Goal: Task Accomplishment & Management: Manage account settings

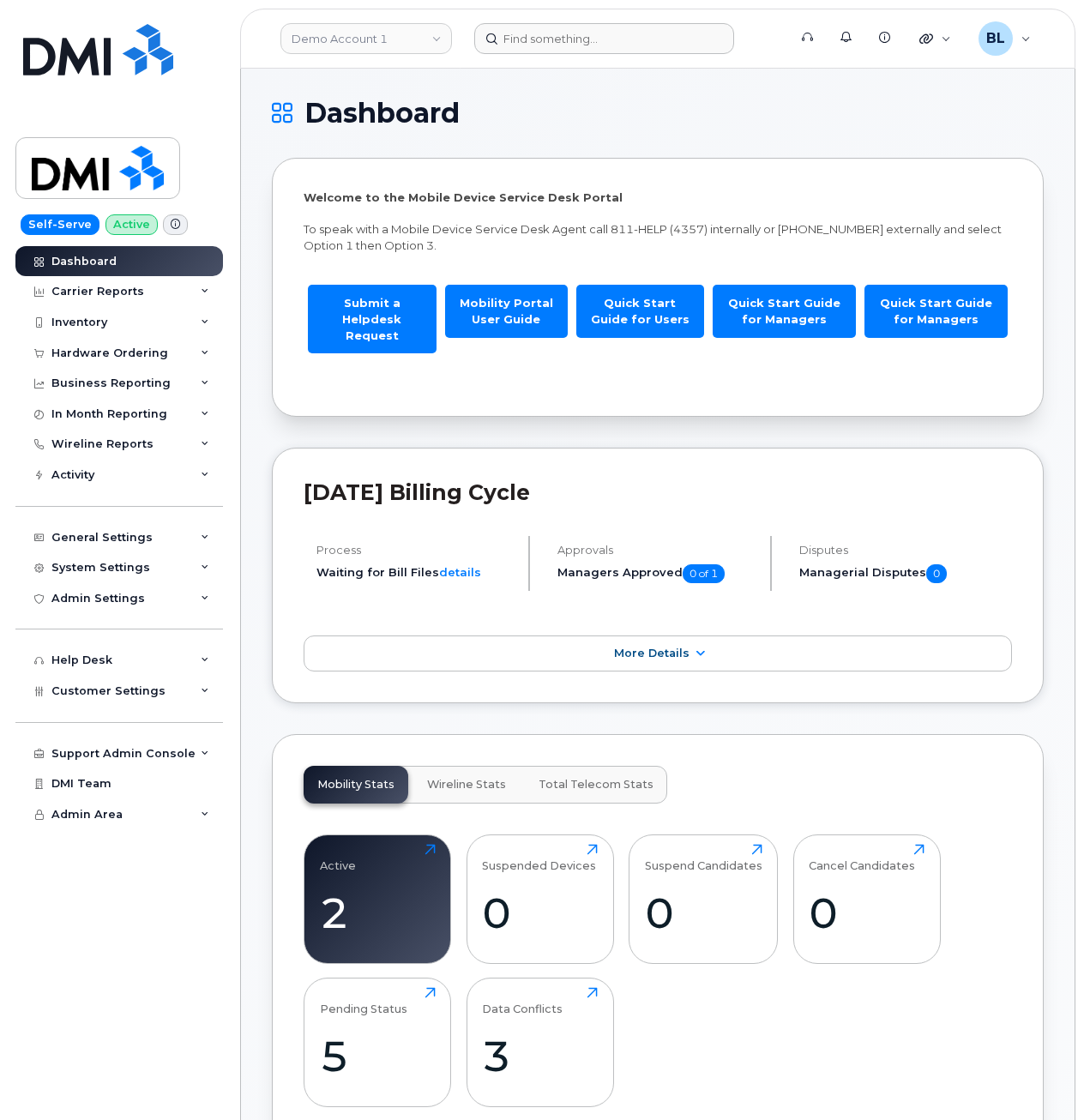
click at [465, 41] on div at bounding box center [625, 38] width 330 height 31
click at [414, 52] on link "Demo Account 1" at bounding box center [366, 38] width 171 height 31
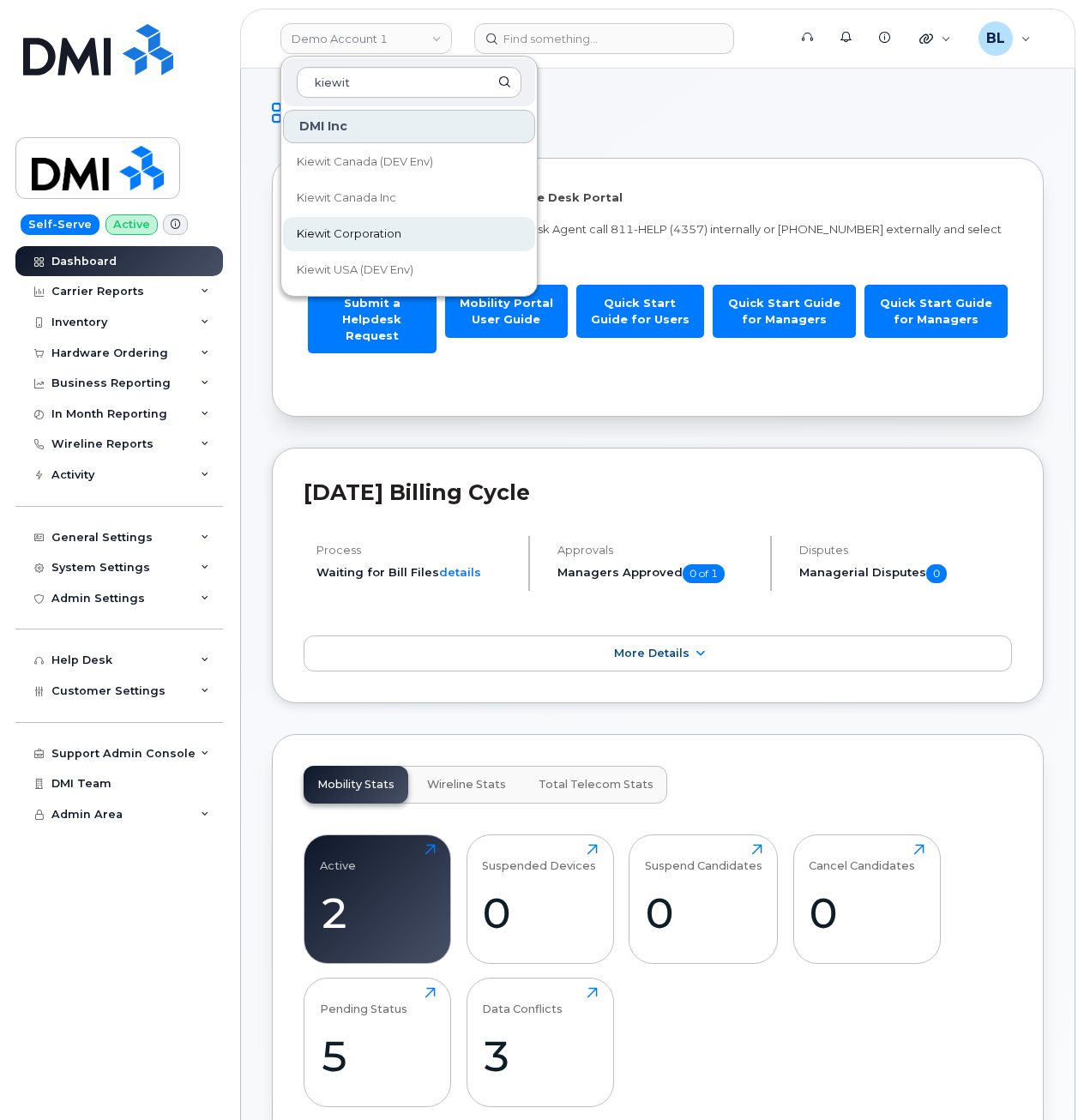
type input "kiewit"
click at [364, 237] on span "Kiewit Corporation" at bounding box center [349, 235] width 105 height 17
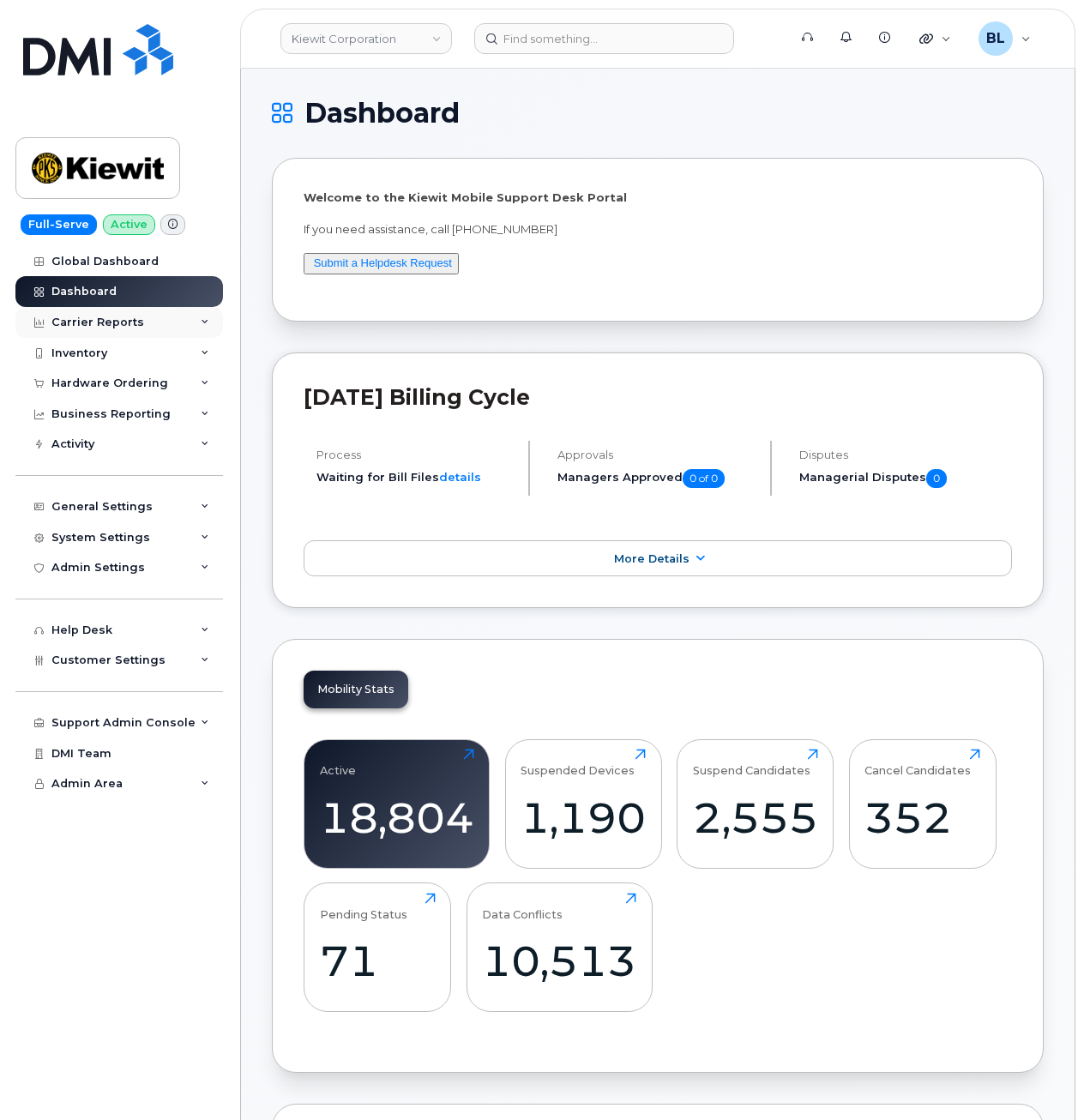
click at [165, 324] on div "Carrier Reports" at bounding box center [119, 322] width 208 height 31
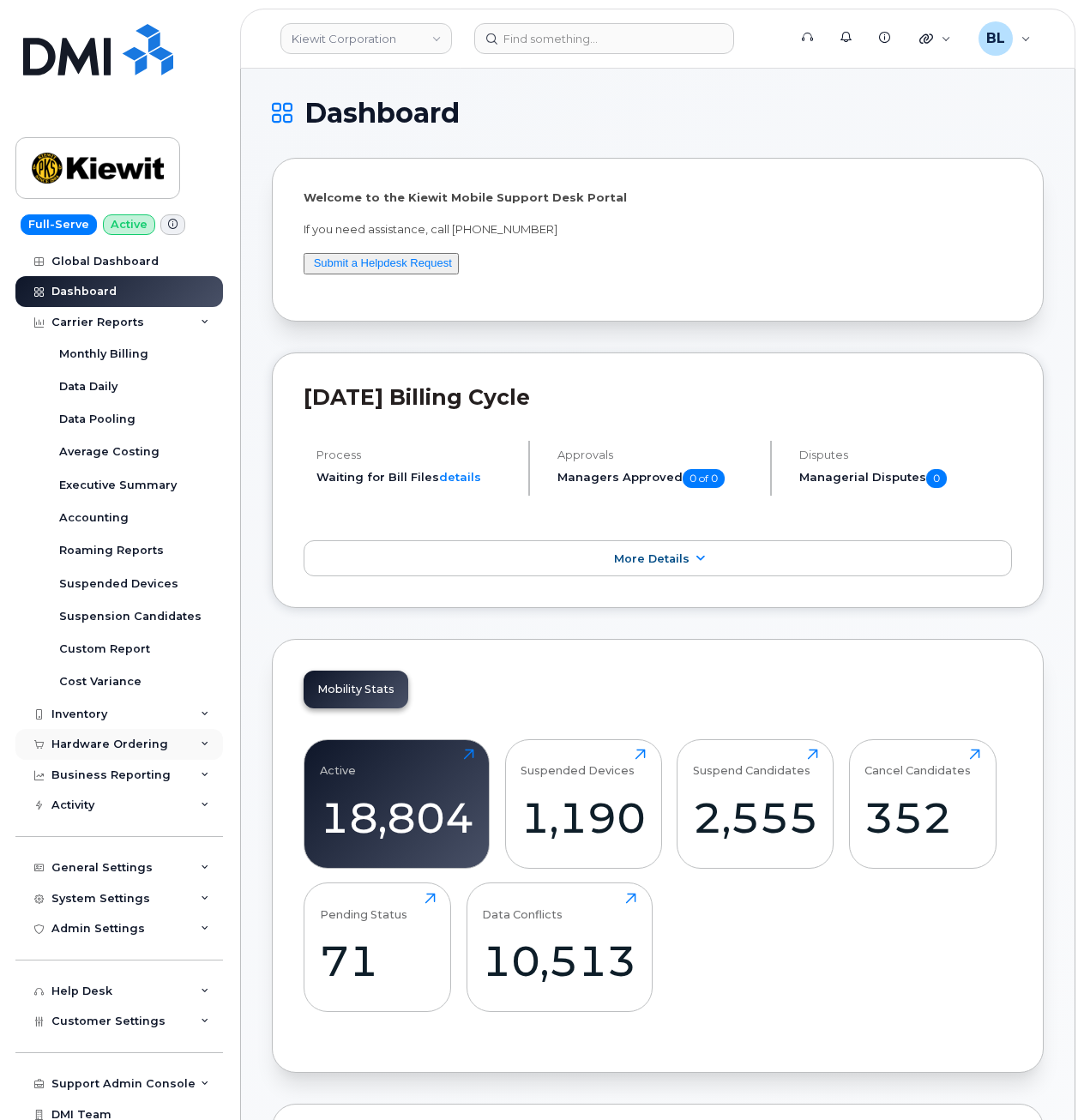
click at [123, 743] on div "Hardware Ordering" at bounding box center [110, 744] width 116 height 13
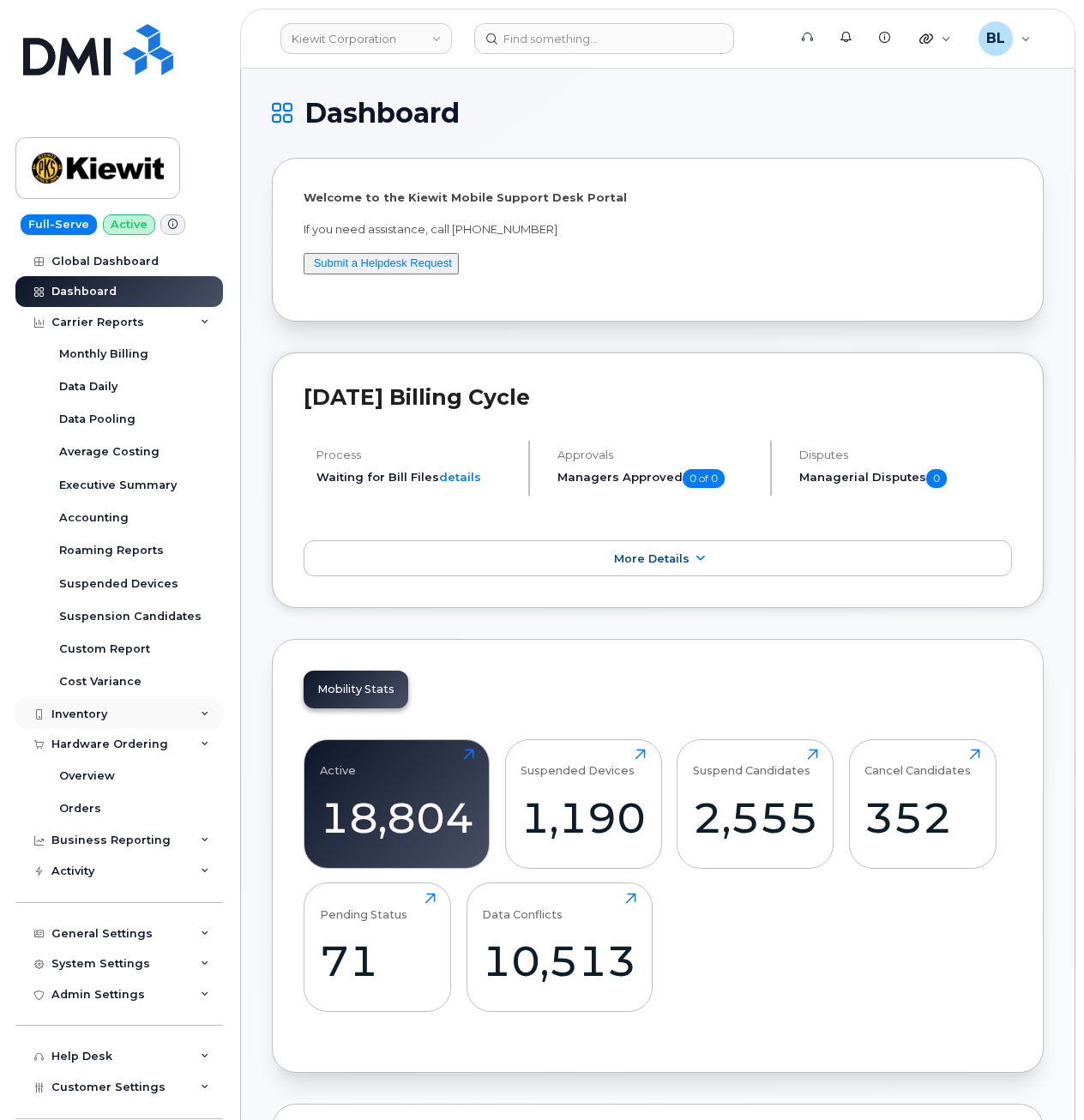
scroll to position [105, 0]
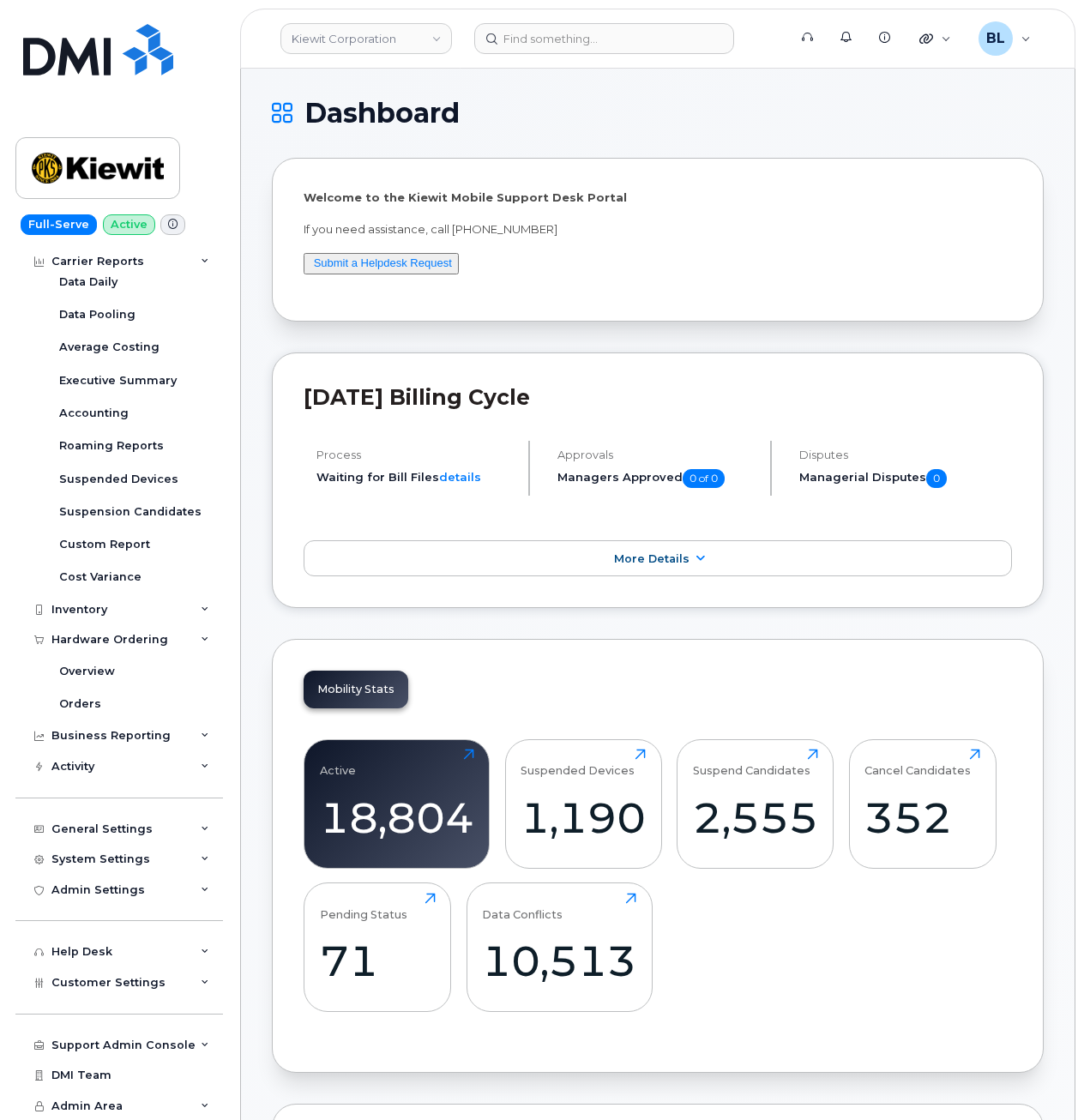
click at [427, 505] on div "Process Waiting for Bill Files details Approvals Managers Approved 0 of 0 Dispu…" at bounding box center [657, 475] width 708 height 68
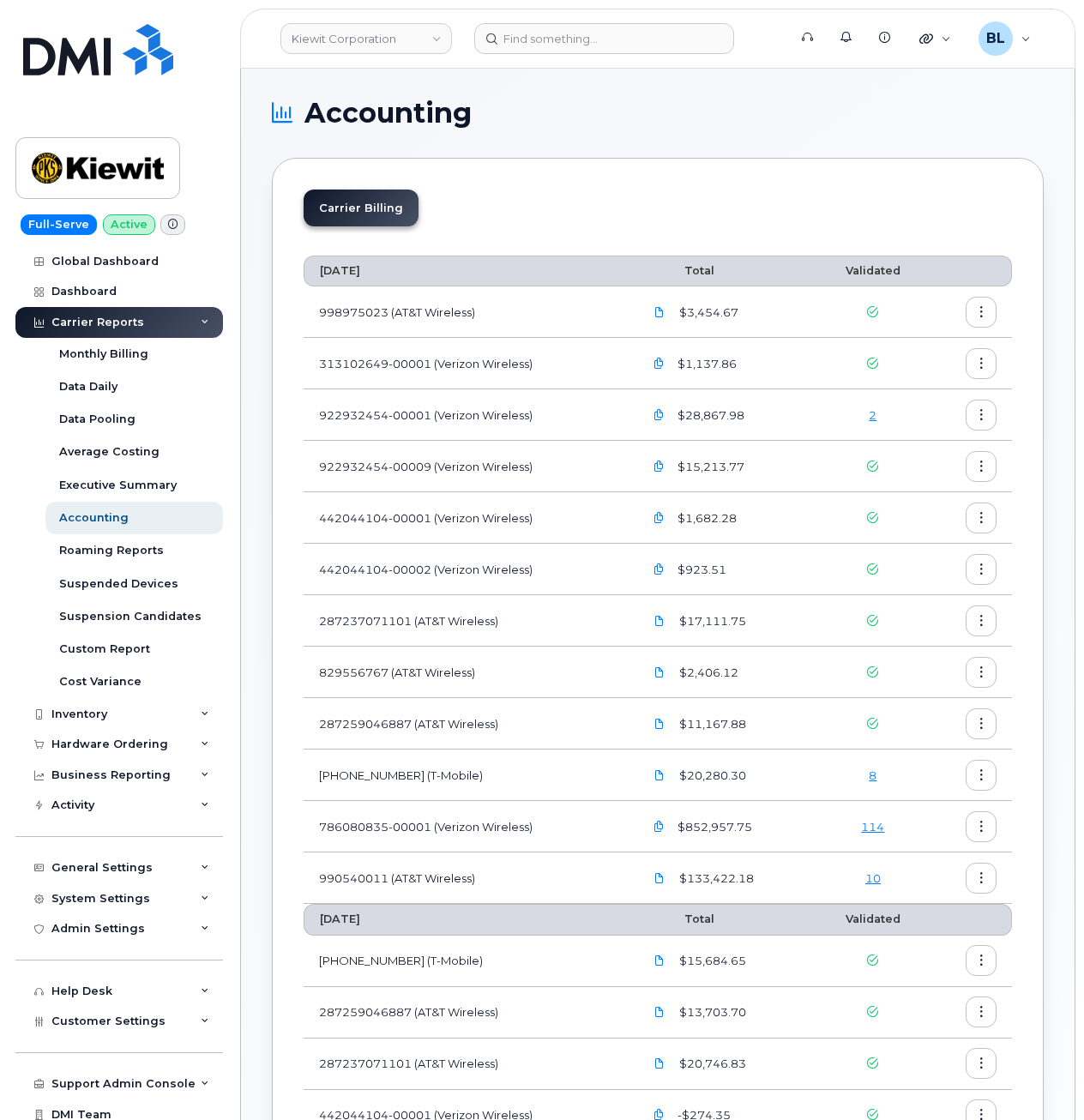
drag, startPoint x: 511, startPoint y: 742, endPoint x: 652, endPoint y: 796, distance: 151.0
click at [511, 742] on td "287259046887 (AT&T Wireless)" at bounding box center [465, 724] width 324 height 52
click at [879, 823] on link "114" at bounding box center [873, 827] width 23 height 13
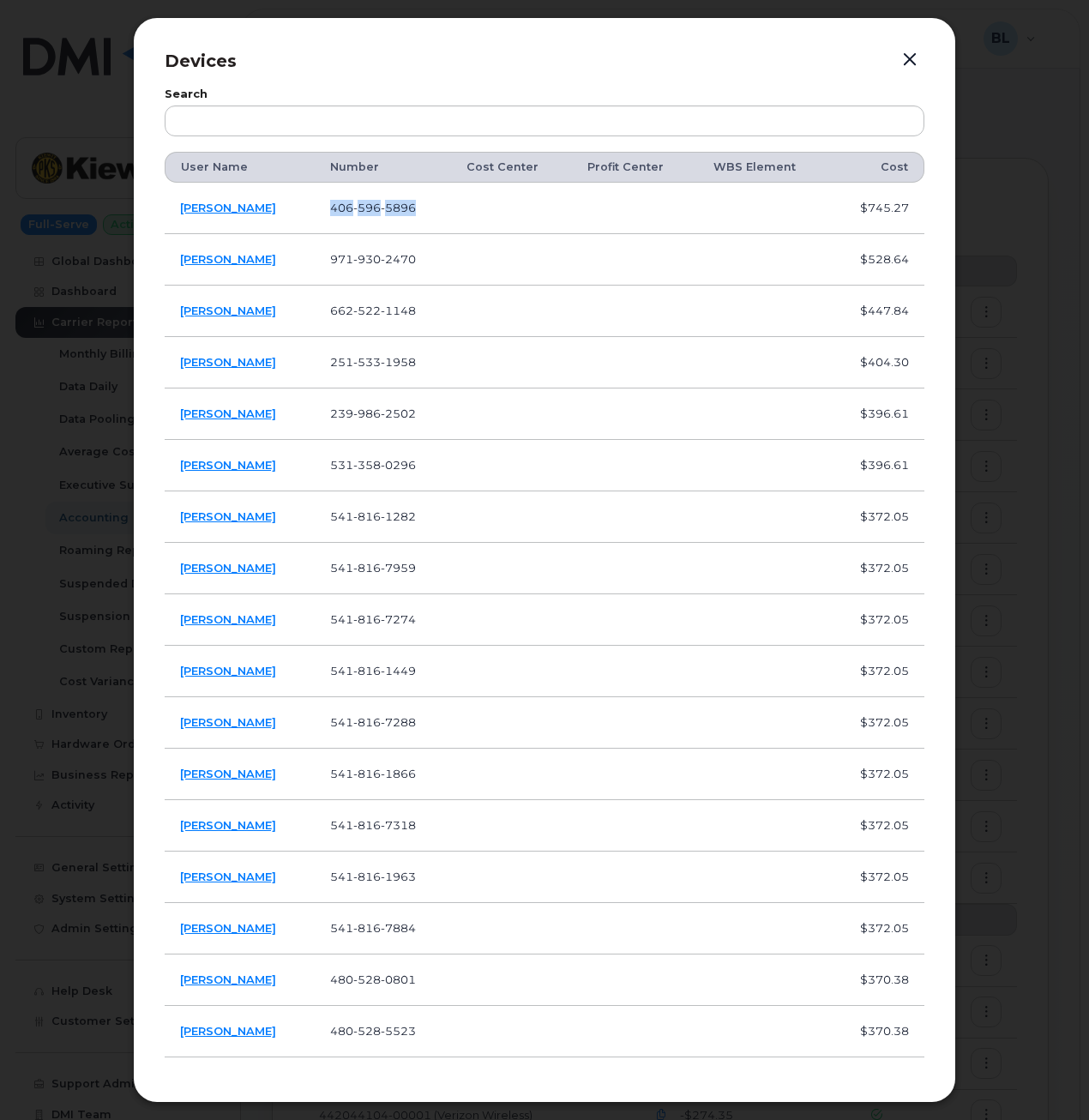
drag, startPoint x: 335, startPoint y: 213, endPoint x: 438, endPoint y: 218, distance: 103.1
click at [438, 218] on td "406 596 5896" at bounding box center [383, 209] width 137 height 52
copy span "406 596 5896"
drag, startPoint x: 260, startPoint y: 210, endPoint x: 156, endPoint y: 212, distance: 104.0
click at [156, 212] on div "Devices Search User Name Number Cost Center Profit Center WBS Element Cost Paul…" at bounding box center [544, 560] width 823 height 1085
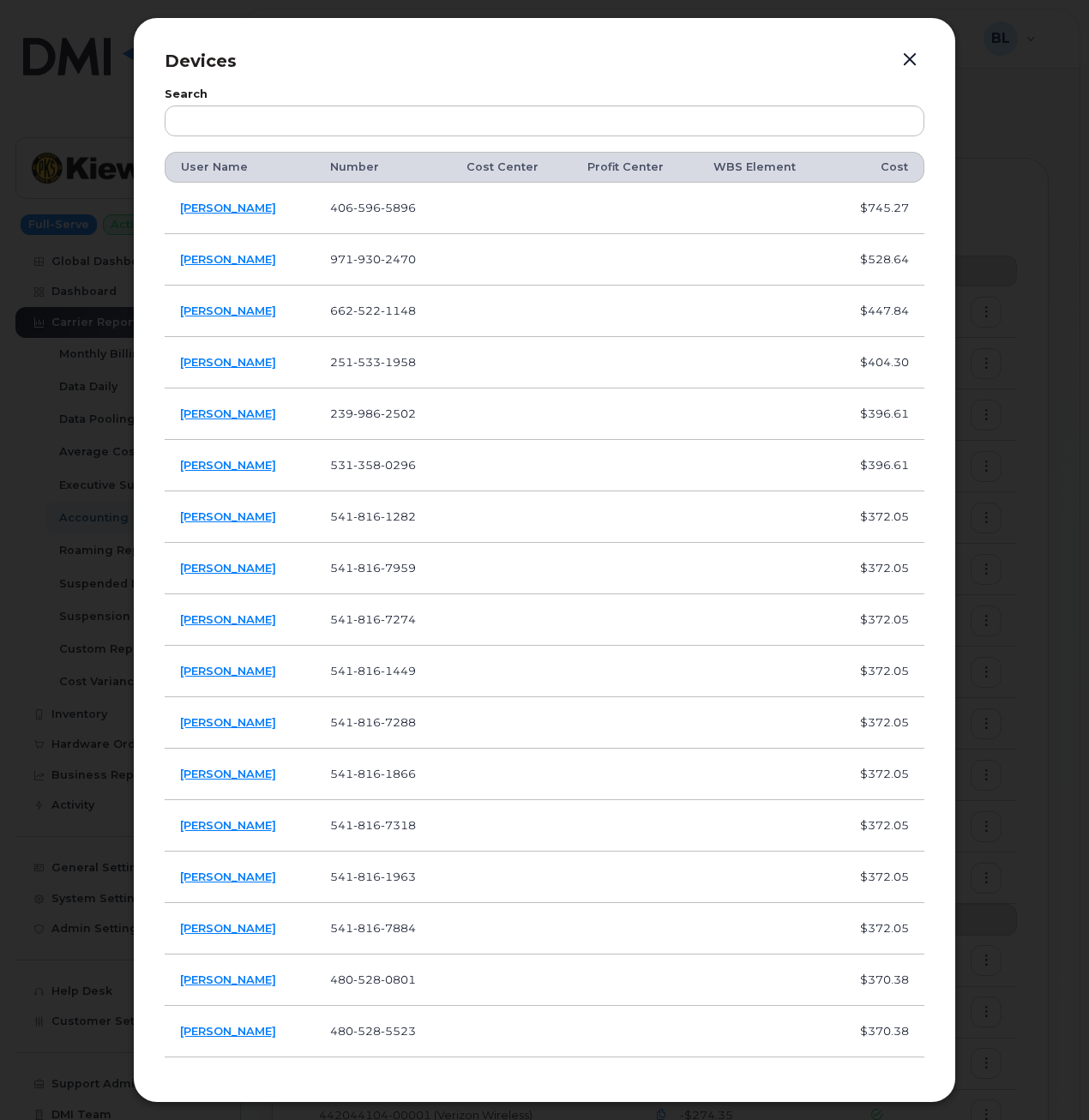
click at [211, 249] on td "[PERSON_NAME]" at bounding box center [239, 261] width 150 height 52
drag, startPoint x: 267, startPoint y: 219, endPoint x: 177, endPoint y: 214, distance: 90.1
click at [177, 214] on td "[PERSON_NAME]" at bounding box center [239, 209] width 150 height 52
copy link "[PERSON_NAME]"
drag, startPoint x: 425, startPoint y: 211, endPoint x: 334, endPoint y: 204, distance: 91.3
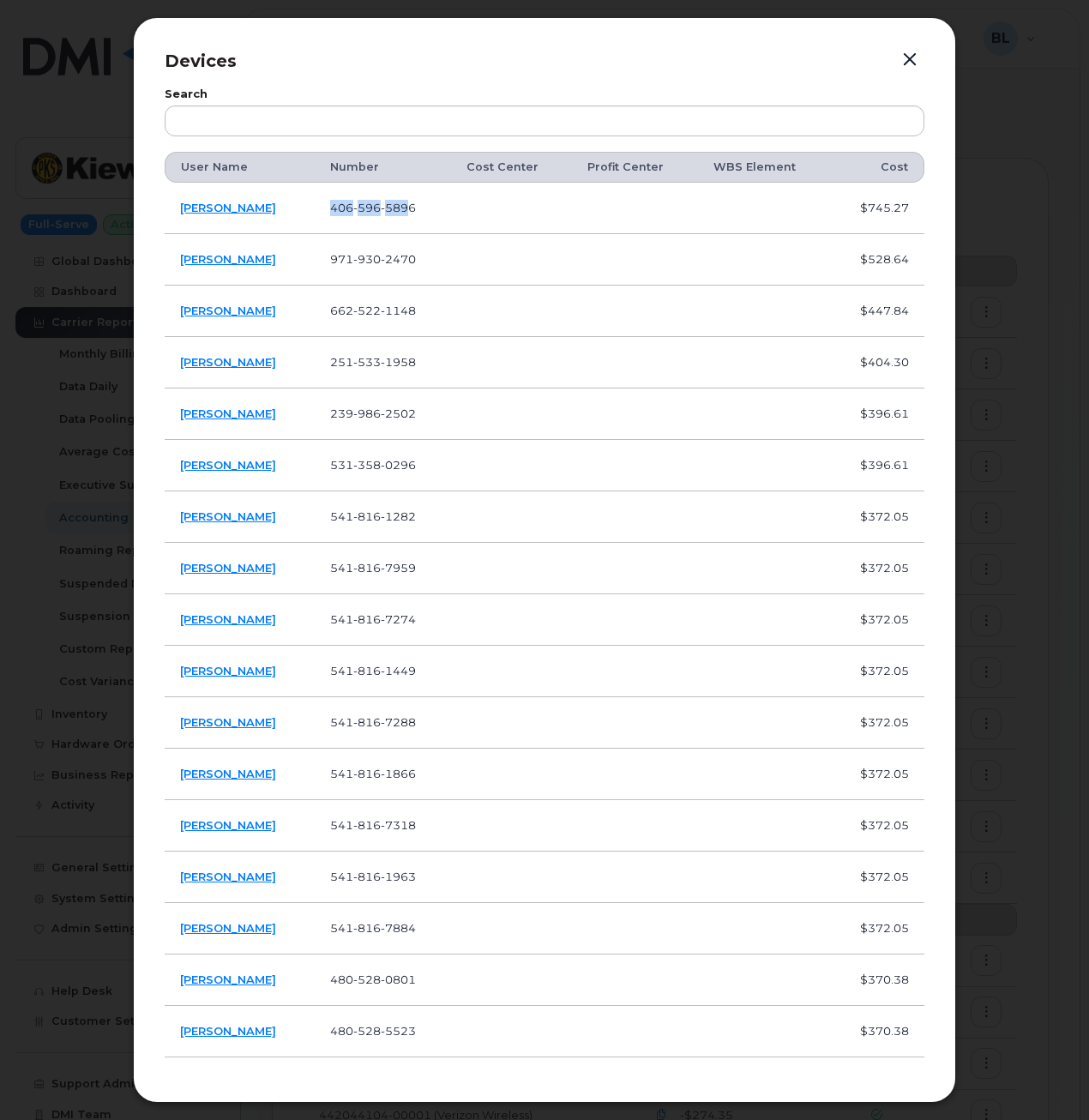
click at [334, 204] on td "406 596 5896" at bounding box center [383, 209] width 137 height 52
drag, startPoint x: 337, startPoint y: 203, endPoint x: 385, endPoint y: 209, distance: 48.4
click at [381, 209] on span "596" at bounding box center [367, 208] width 28 height 13
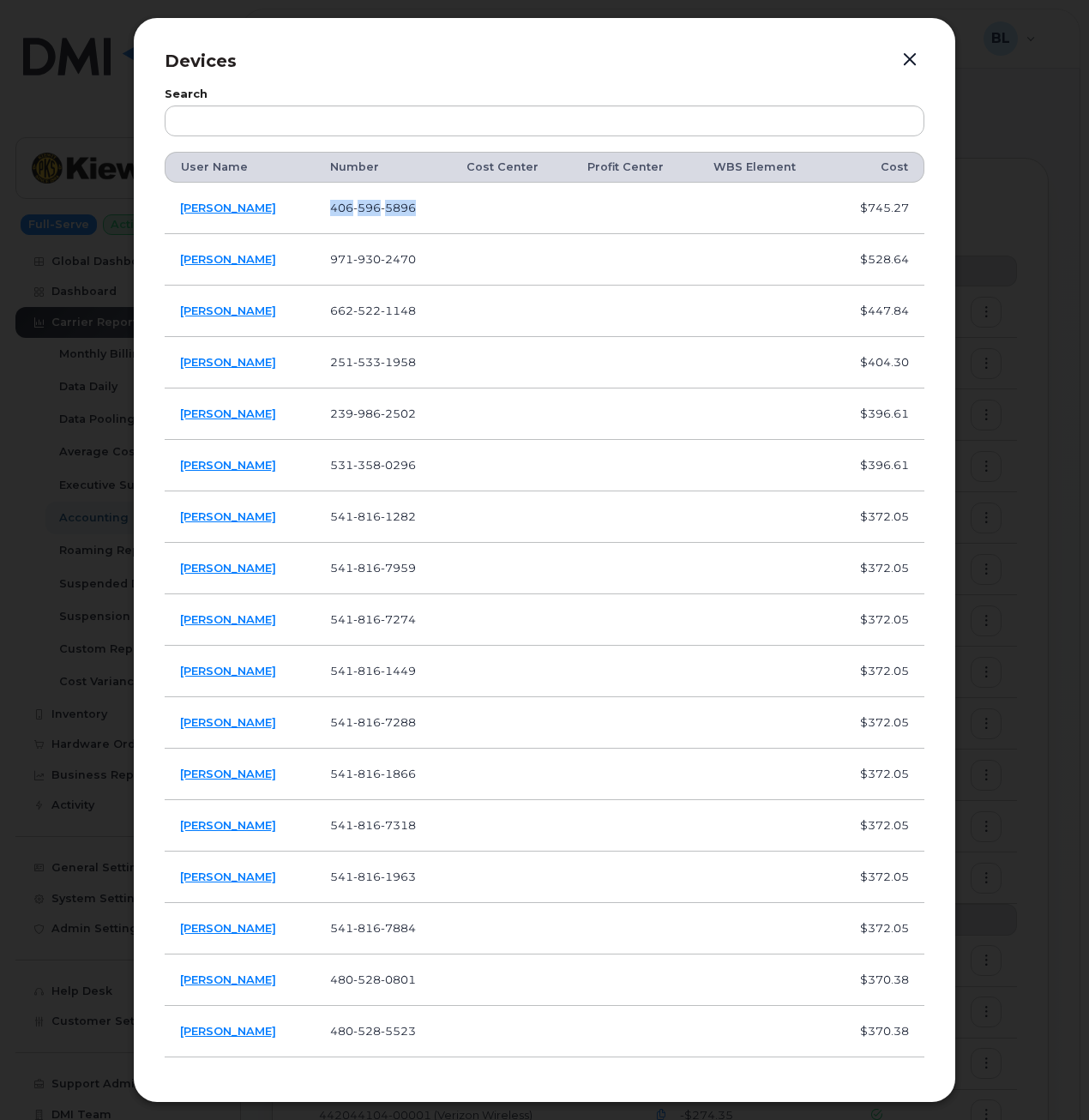
click at [381, 211] on span "596" at bounding box center [367, 208] width 28 height 13
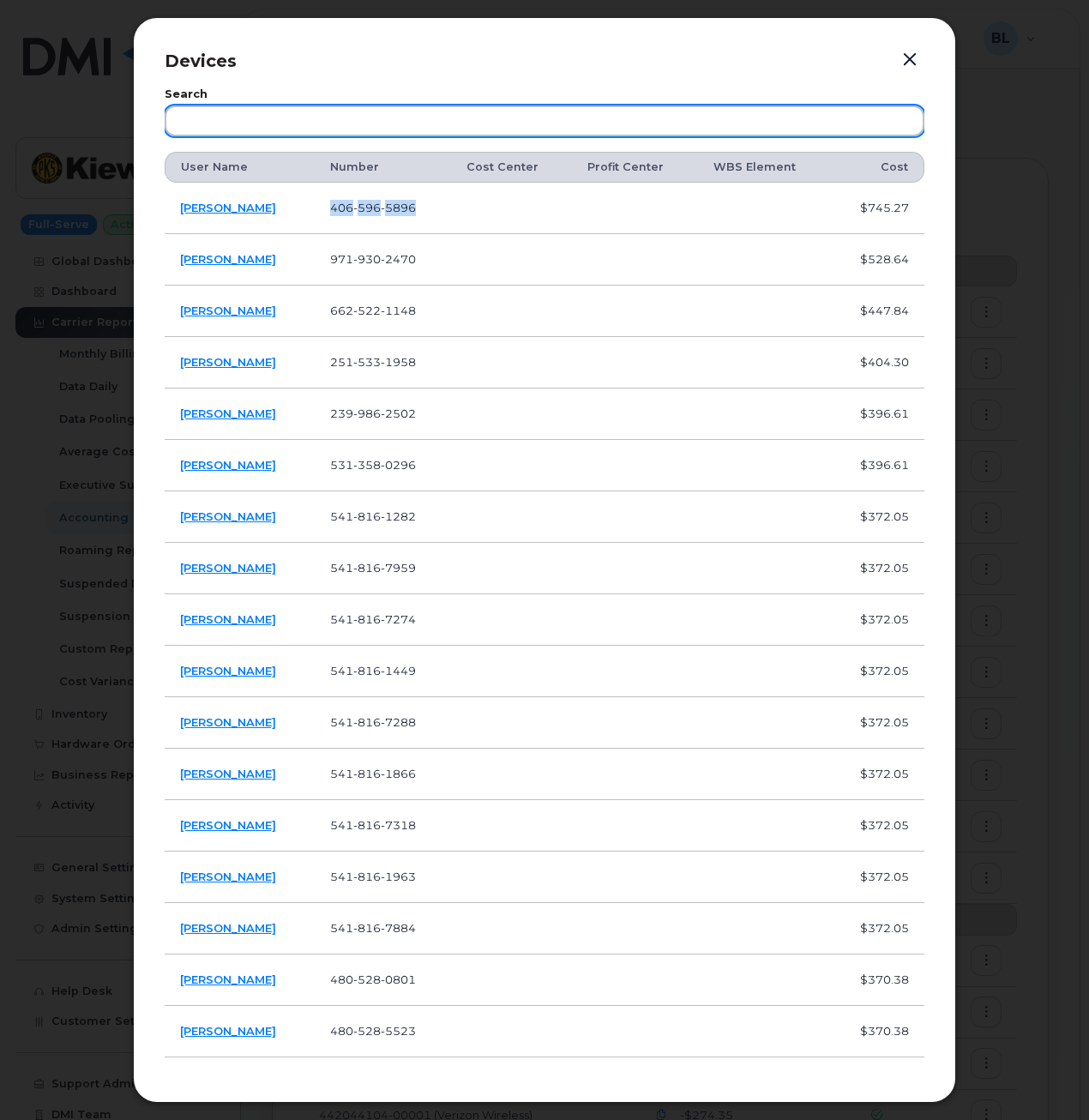
drag, startPoint x: 778, startPoint y: 108, endPoint x: 442, endPoint y: 254, distance: 366.3
click at [778, 108] on input "text" at bounding box center [544, 121] width 759 height 31
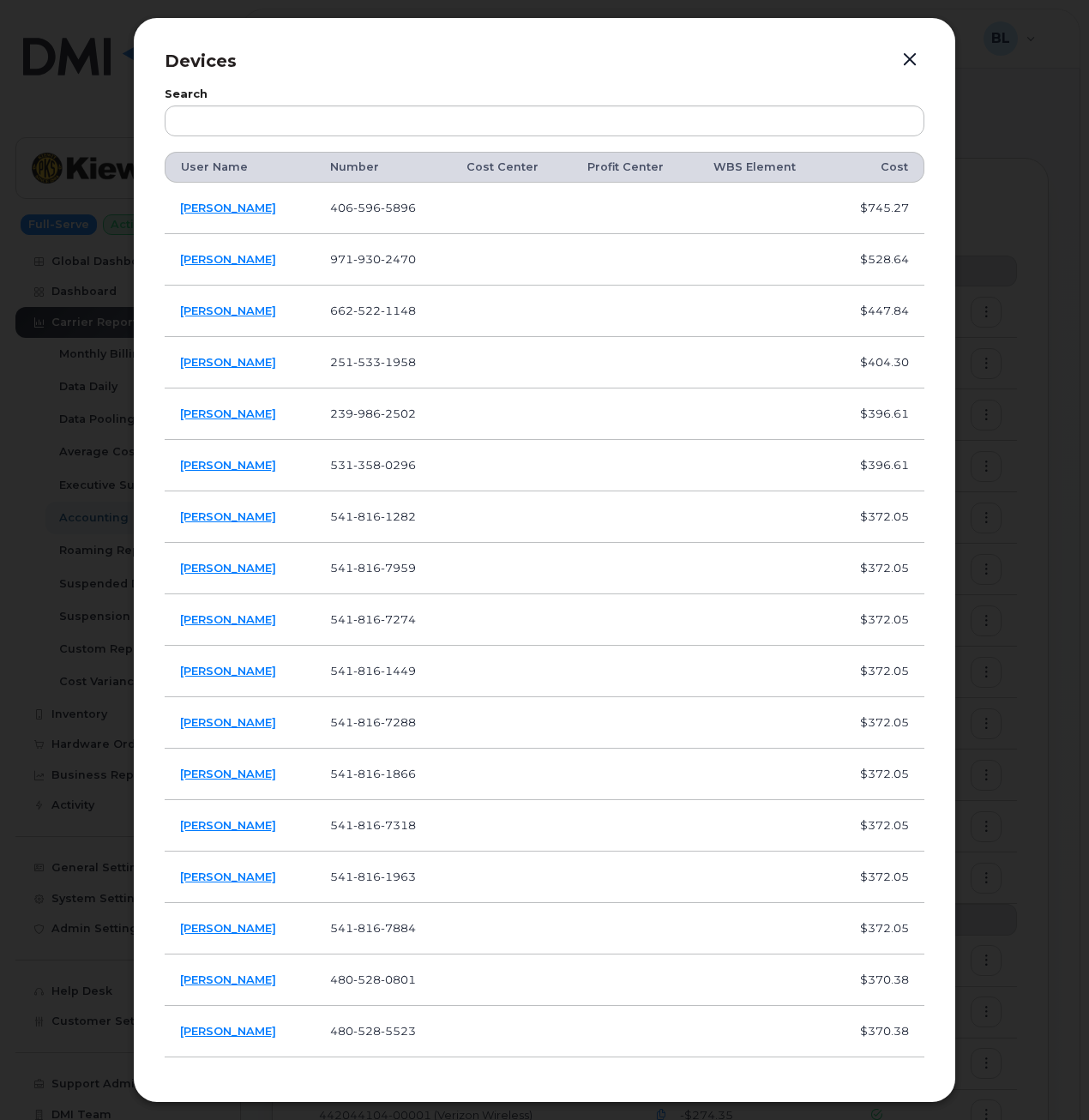
click at [370, 219] on td "406 596 5896" at bounding box center [383, 209] width 137 height 52
click at [396, 207] on span "5896" at bounding box center [398, 208] width 36 height 13
copy span "406 596 5896"
drag, startPoint x: 244, startPoint y: 195, endPoint x: 274, endPoint y: 201, distance: 30.6
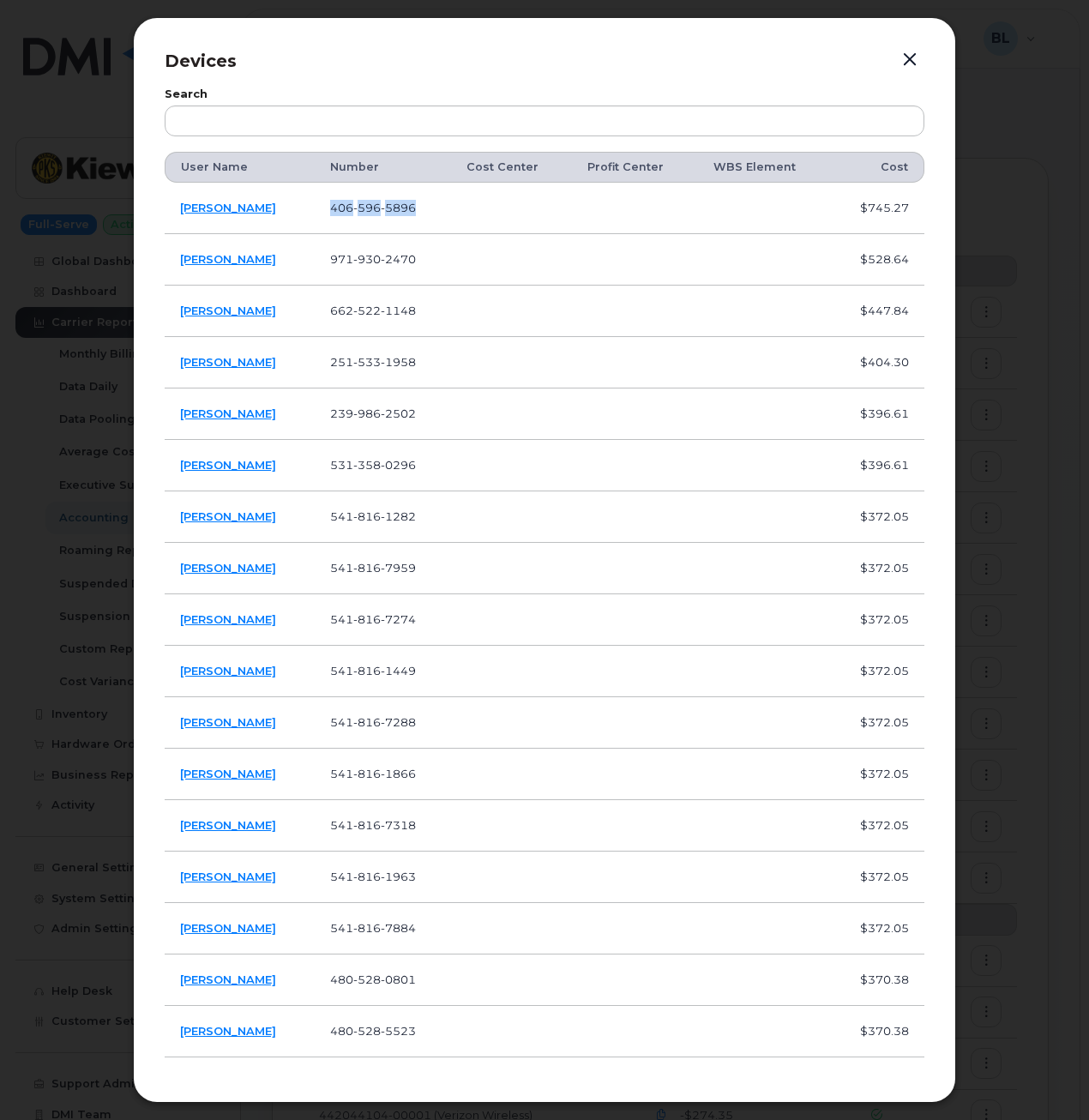
click at [244, 195] on td "Paul Salazar" at bounding box center [239, 209] width 150 height 52
drag, startPoint x: 260, startPoint y: 211, endPoint x: 171, endPoint y: 217, distance: 89.2
click at [171, 217] on td "Paul Salazar" at bounding box center [239, 209] width 150 height 52
copy link "Paul Salazar"
drag, startPoint x: 260, startPoint y: 262, endPoint x: 181, endPoint y: 262, distance: 79.0
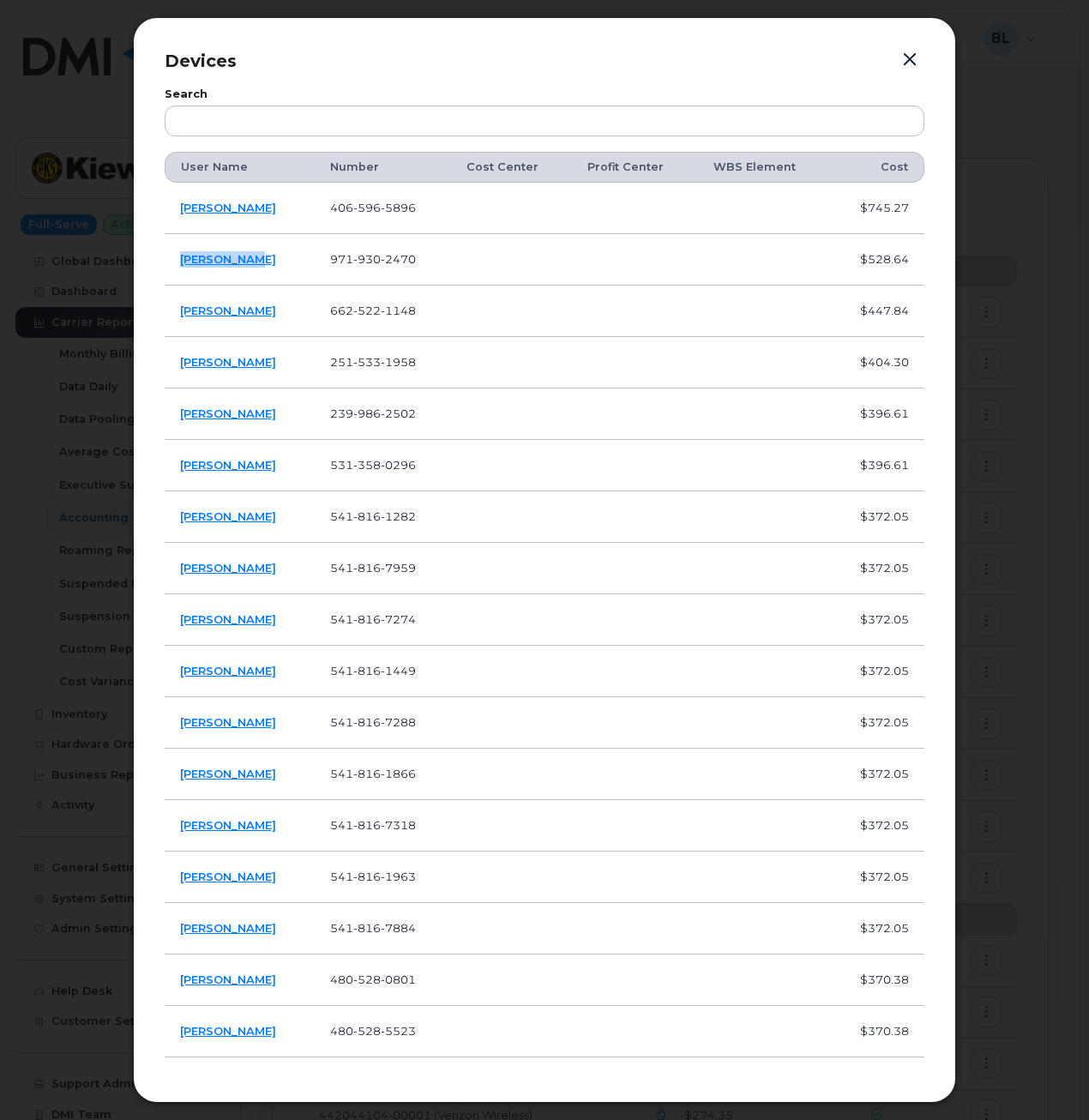
click at [181, 262] on td "Joseph Azer" at bounding box center [239, 261] width 150 height 52
copy link "Joseph Azer"
click at [1021, 507] on div at bounding box center [544, 560] width 1089 height 1120
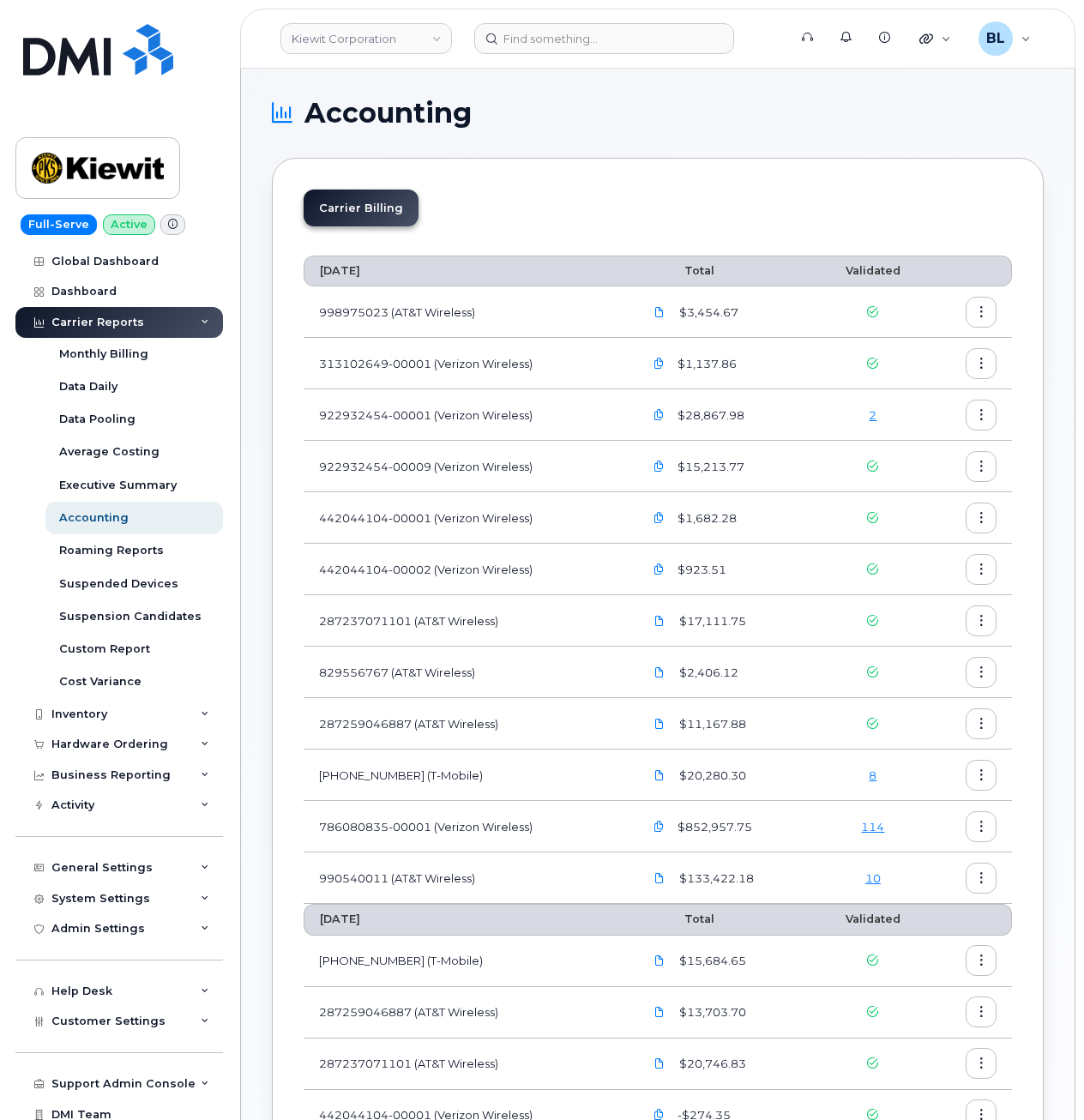
click at [876, 823] on link "114" at bounding box center [873, 827] width 23 height 13
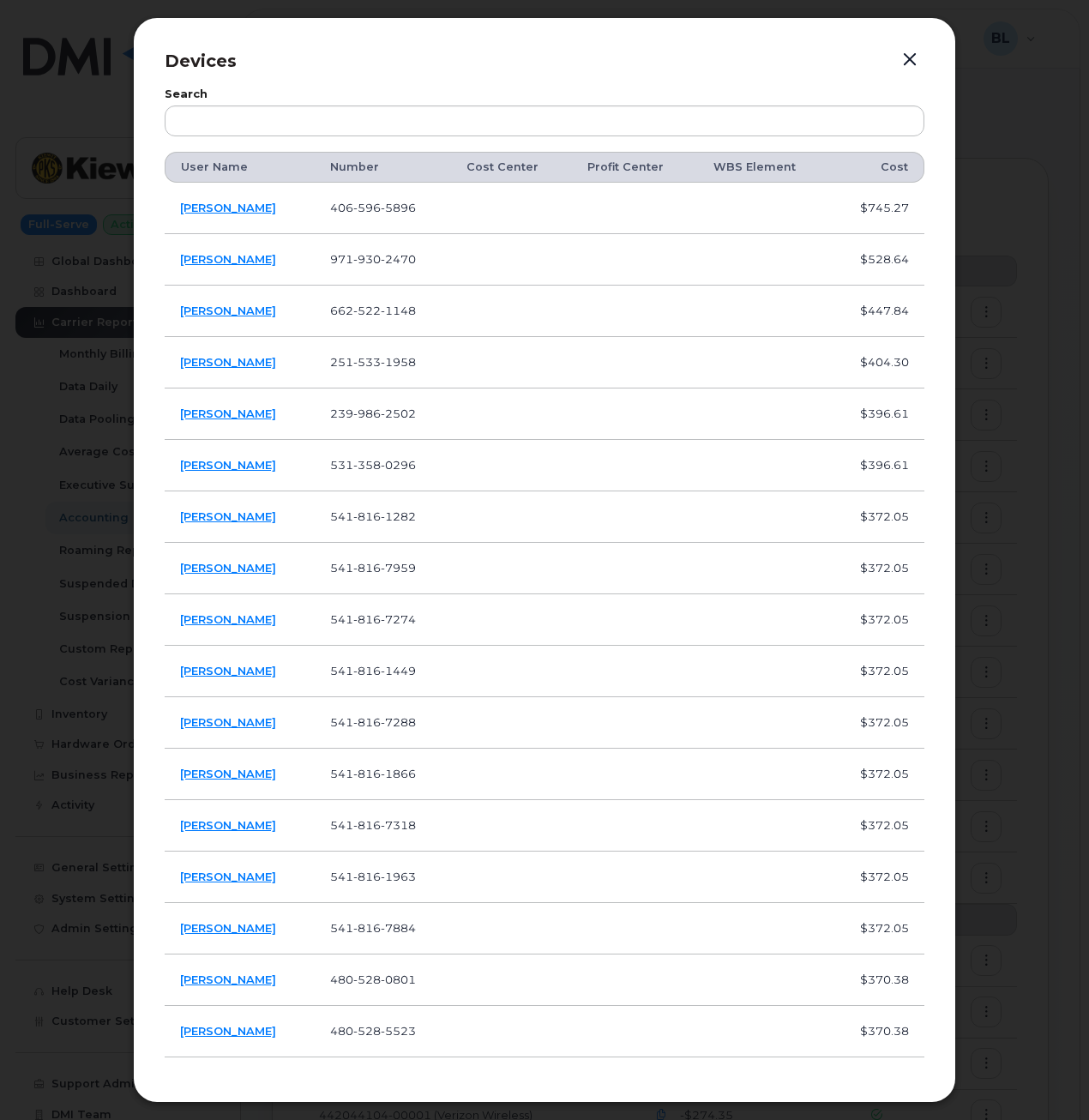
click at [1053, 636] on div at bounding box center [544, 560] width 1089 height 1120
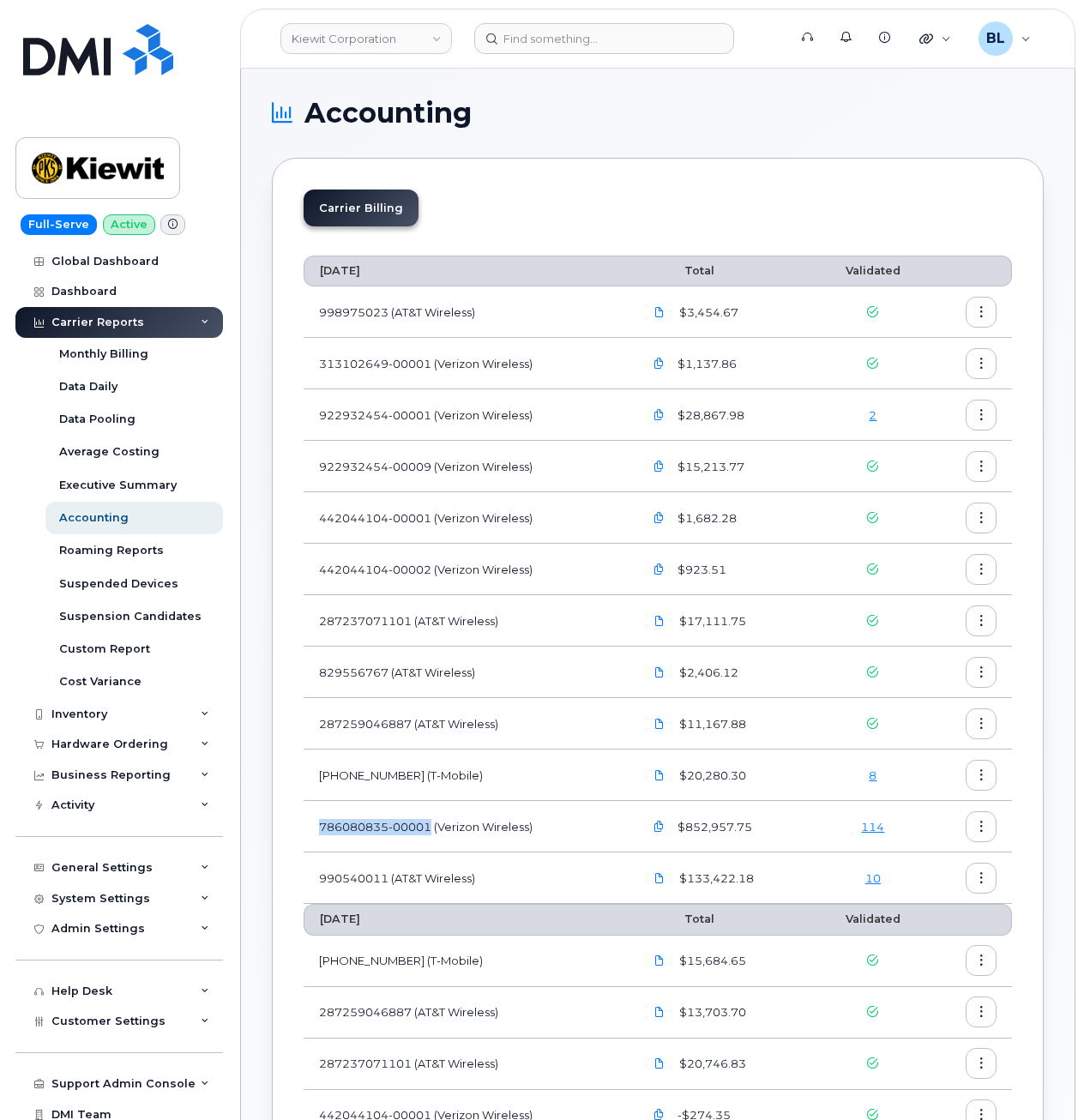
drag, startPoint x: 325, startPoint y: 828, endPoint x: 432, endPoint y: 838, distance: 107.5
click at [432, 838] on td "786080835-00001 (Verizon Wireless)" at bounding box center [465, 827] width 324 height 52
copy td "786080835-00001"
click at [866, 823] on link "114" at bounding box center [873, 827] width 23 height 13
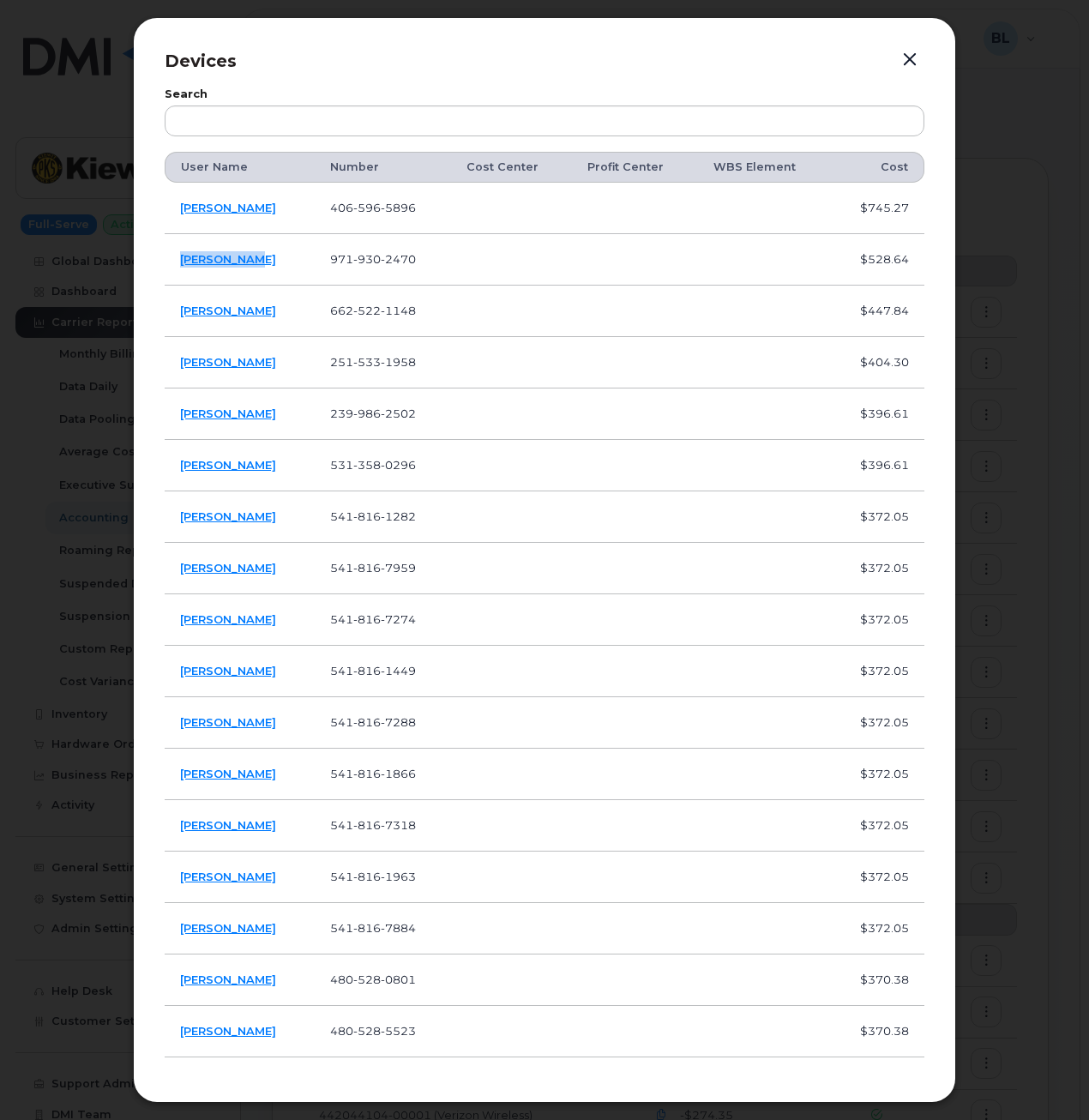
drag, startPoint x: 245, startPoint y: 264, endPoint x: 165, endPoint y: 262, distance: 80.0
click at [165, 262] on td "Joseph Azer" at bounding box center [239, 261] width 150 height 52
copy link "Joseph Azer"
click at [380, 257] on span "930" at bounding box center [367, 259] width 28 height 13
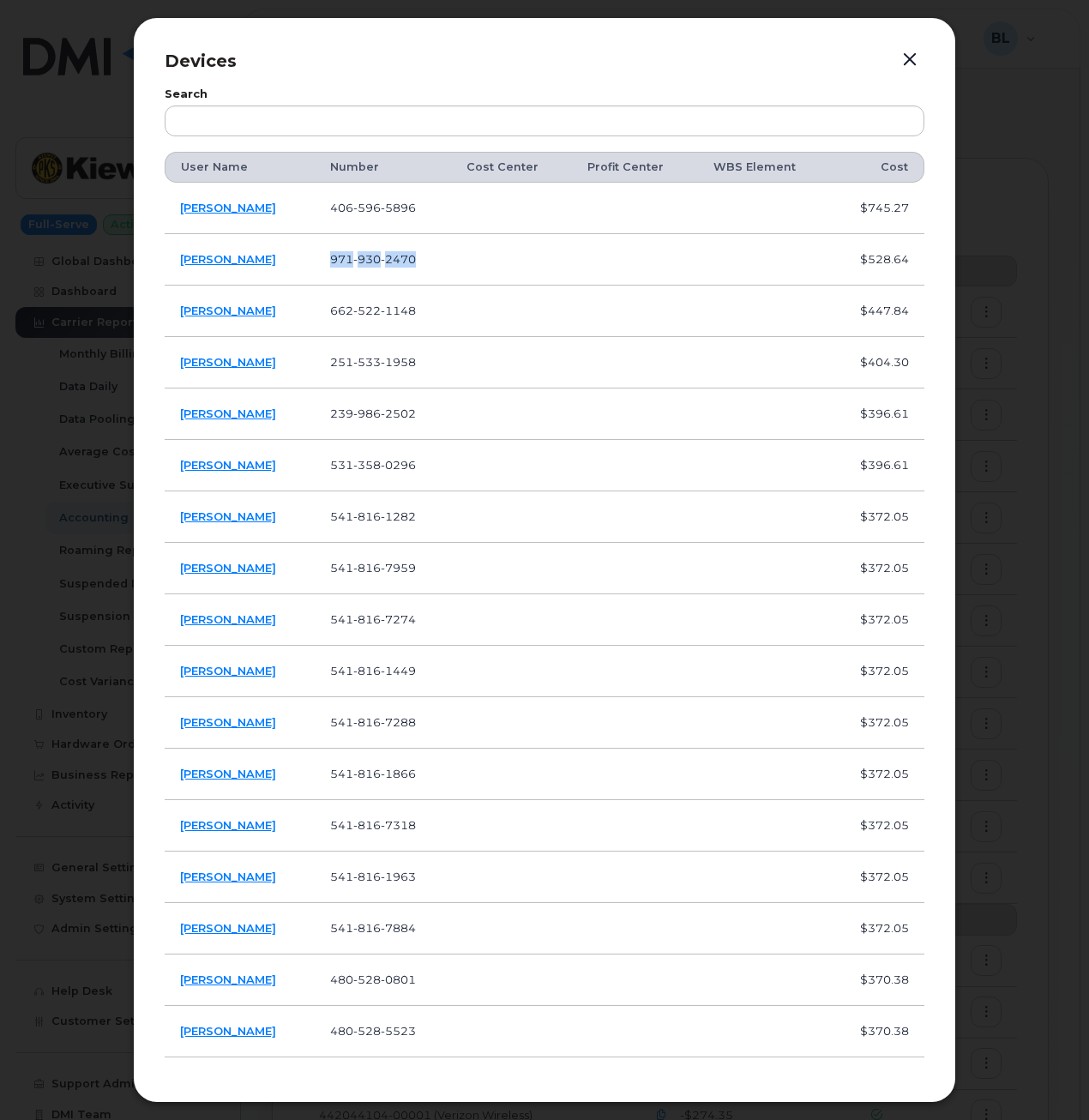
copy span "971 930 2470"
click at [402, 253] on span "2470" at bounding box center [398, 259] width 36 height 13
click at [368, 261] on span "930" at bounding box center [367, 259] width 28 height 13
copy span "971 930 2470"
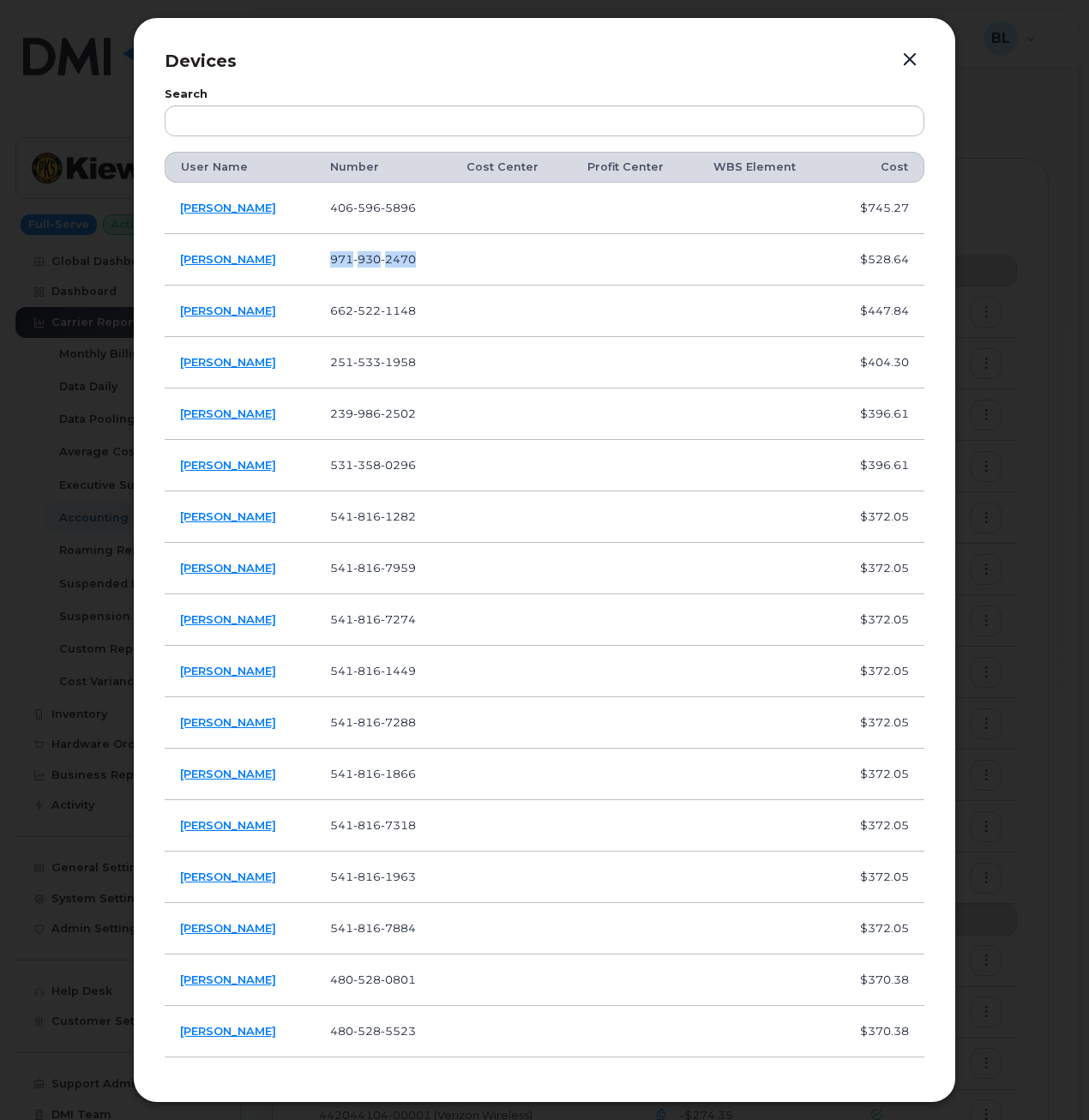
click at [406, 248] on td "971 930 2470" at bounding box center [383, 261] width 137 height 52
click at [379, 259] on span "930" at bounding box center [367, 259] width 28 height 13
drag, startPoint x: 456, startPoint y: 782, endPoint x: 338, endPoint y: 785, distance: 118.0
click at [338, 785] on td "541 816 1866" at bounding box center [383, 775] width 137 height 52
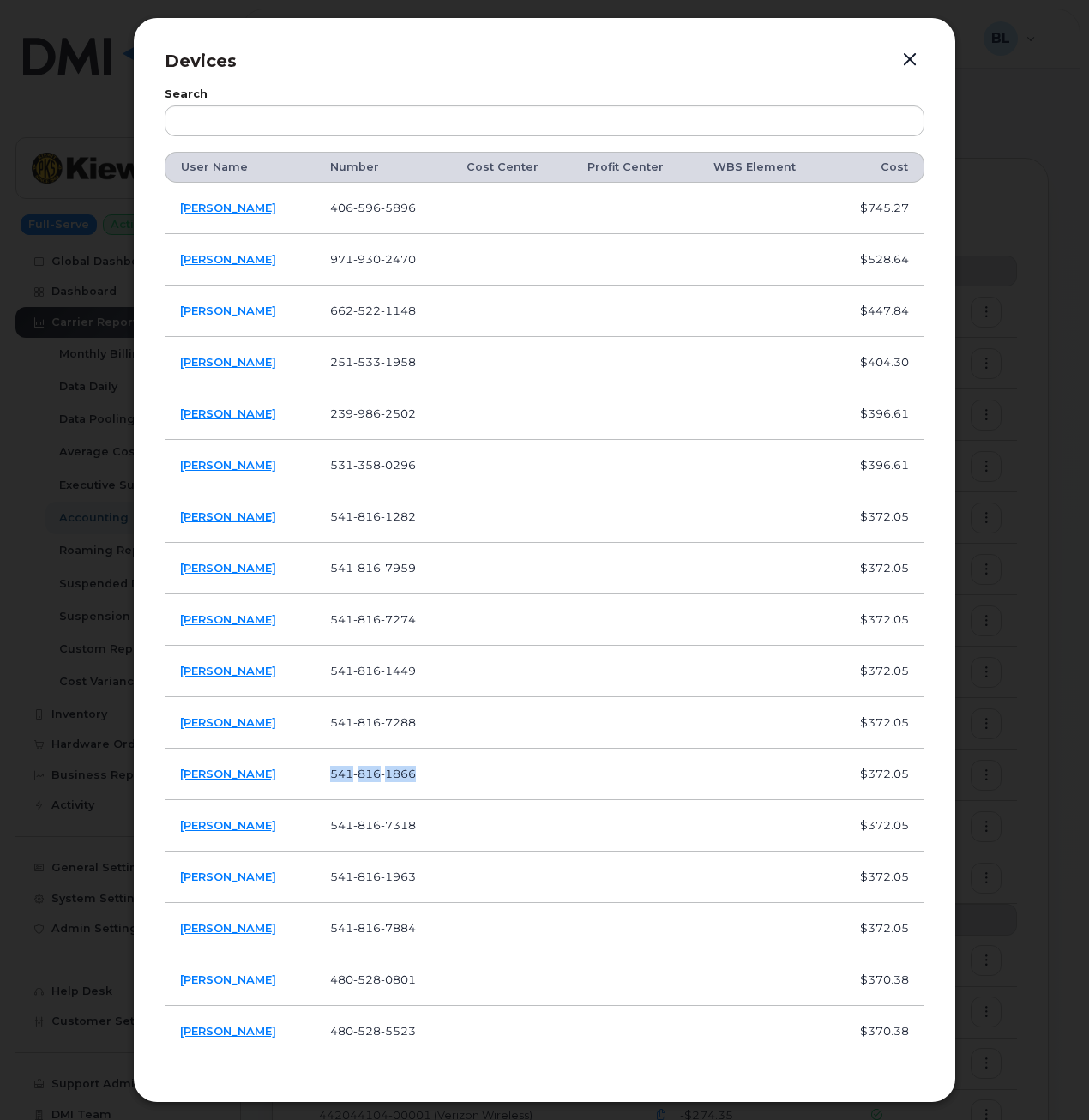
copy span "541 816 1866"
drag, startPoint x: 274, startPoint y: 784, endPoint x: 178, endPoint y: 782, distance: 96.0
click at [178, 782] on td "Natalie Henning" at bounding box center [239, 775] width 150 height 52
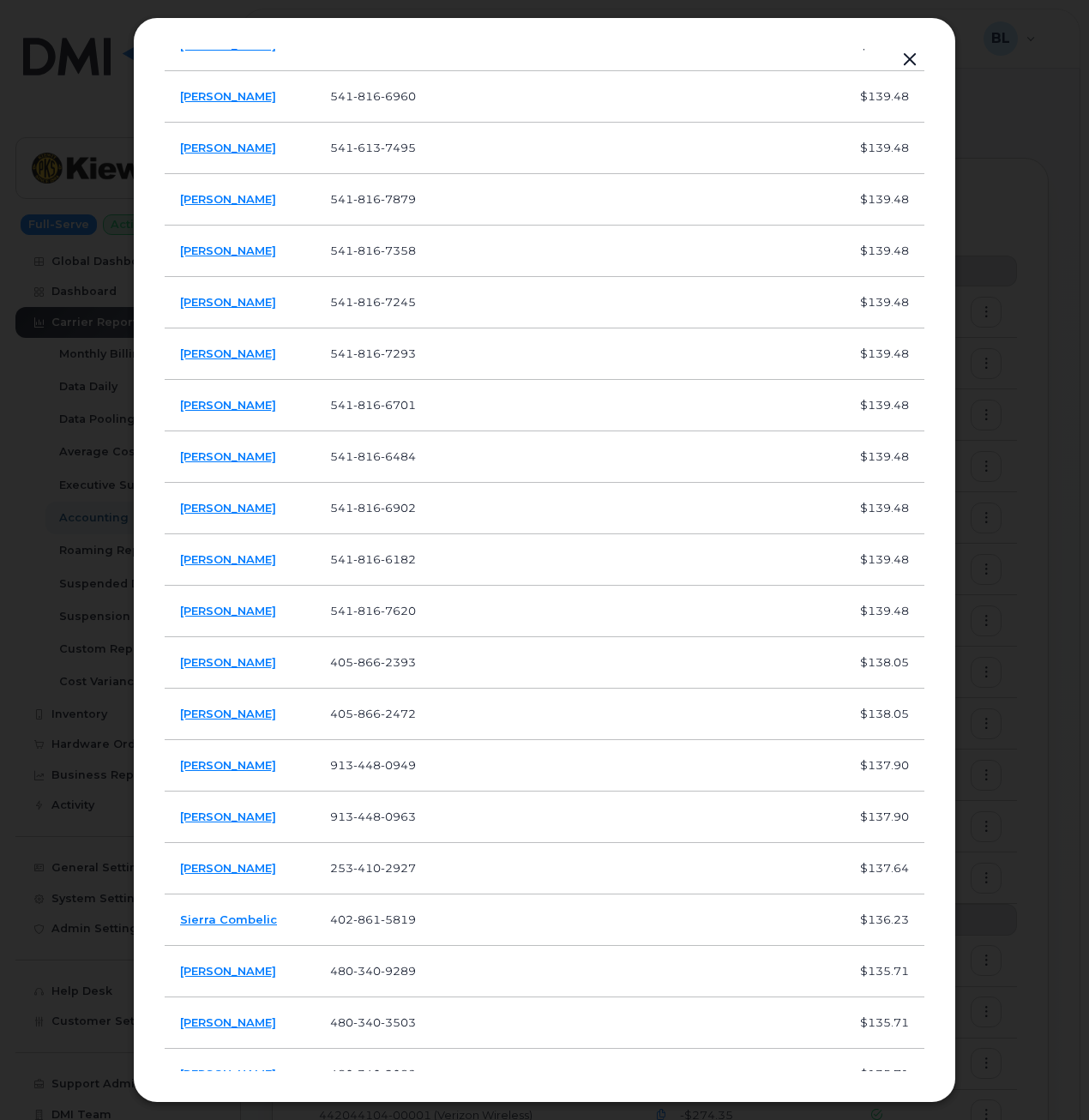
scroll to position [4307, 0]
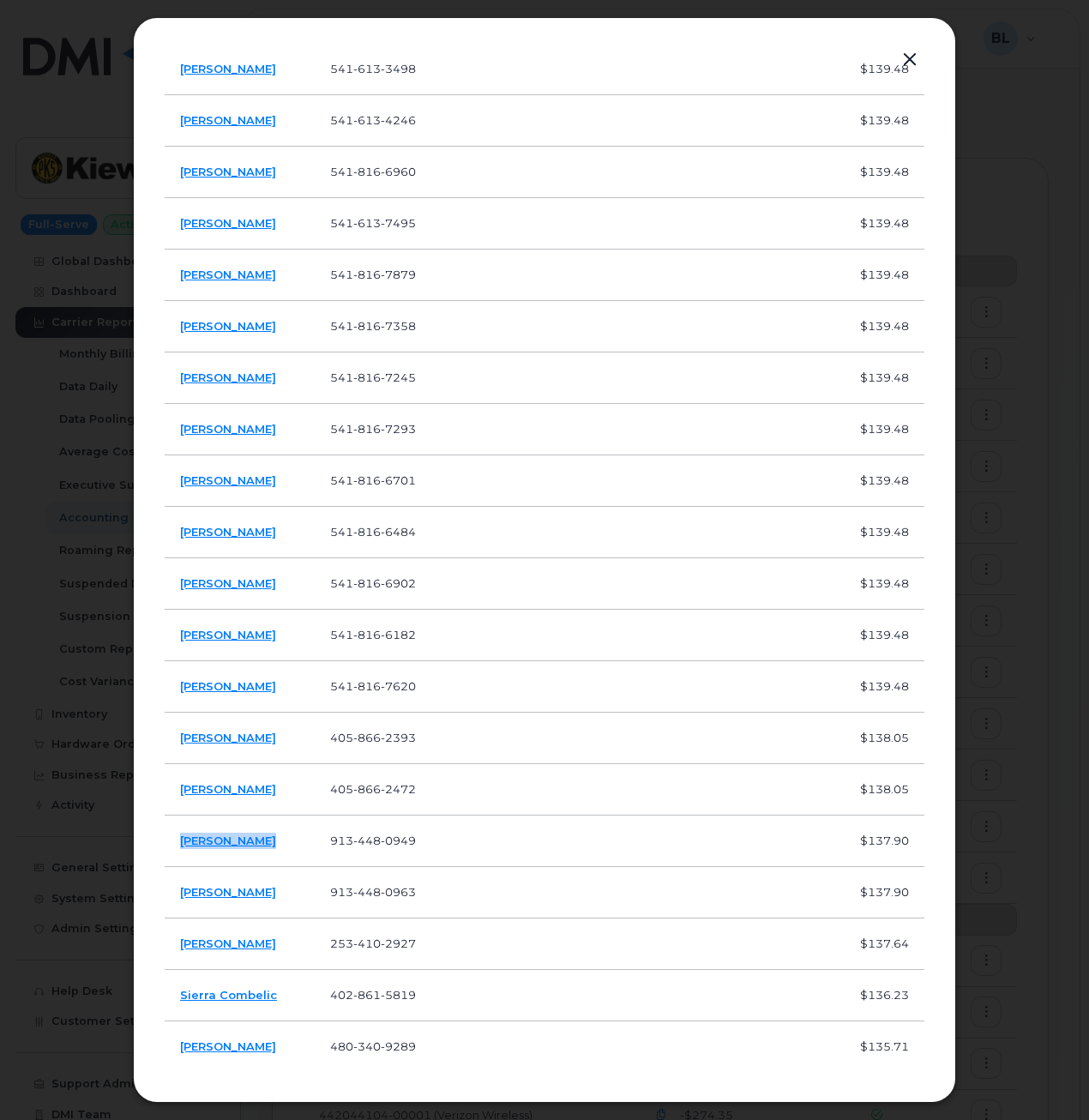
drag, startPoint x: 277, startPoint y: 844, endPoint x: 179, endPoint y: 852, distance: 98.3
click at [179, 852] on td "Loyda Alvarez" at bounding box center [239, 841] width 150 height 52
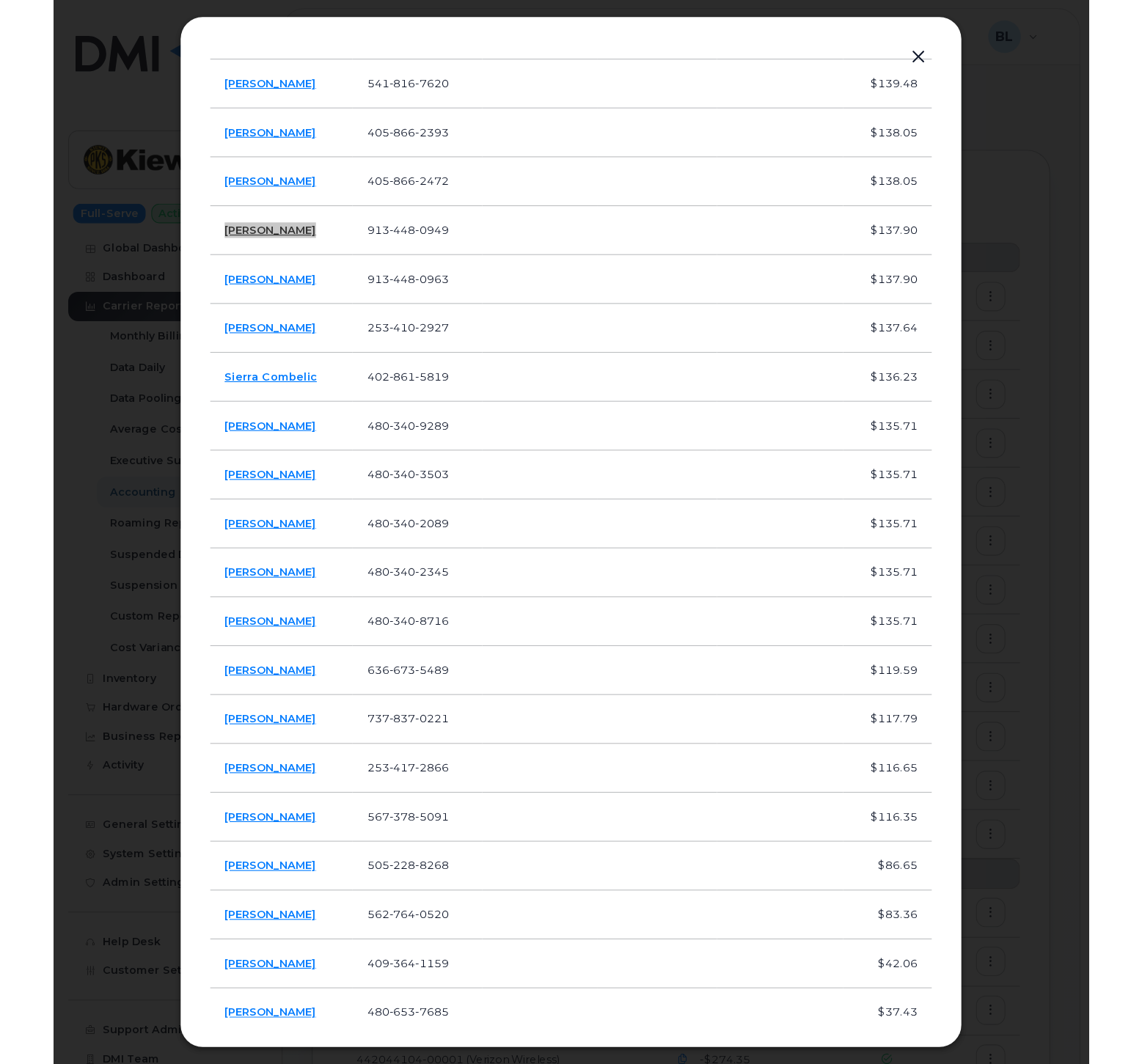
scroll to position [4271, 0]
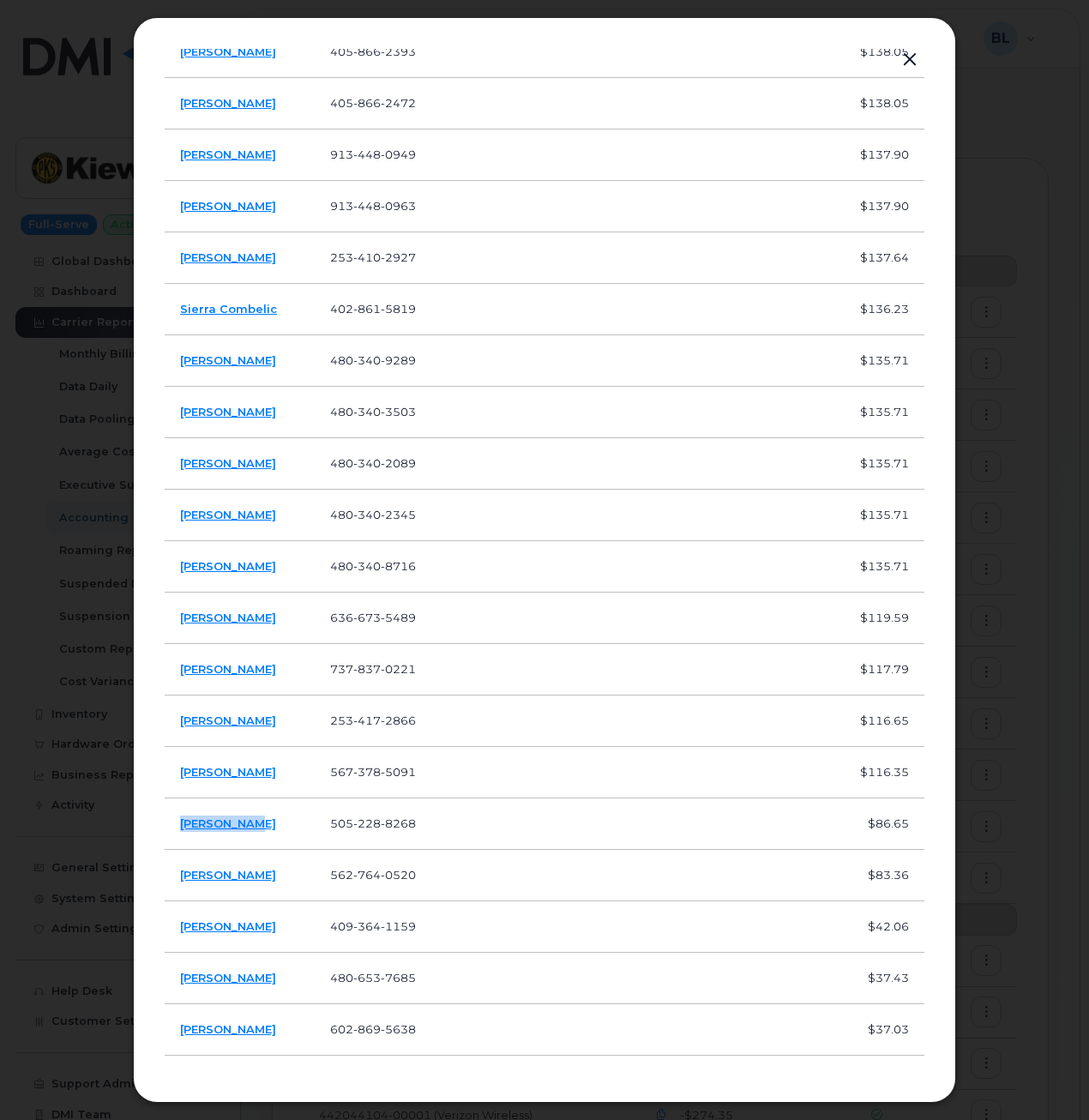
drag, startPoint x: 221, startPoint y: 832, endPoint x: 182, endPoint y: 832, distance: 39.0
click at [182, 832] on td "Charles Hoy" at bounding box center [239, 825] width 150 height 52
drag, startPoint x: 452, startPoint y: 830, endPoint x: 337, endPoint y: 821, distance: 115.4
click at [337, 821] on td "505 228 8268" at bounding box center [383, 825] width 137 height 52
drag, startPoint x: 454, startPoint y: 567, endPoint x: 265, endPoint y: 569, distance: 189.0
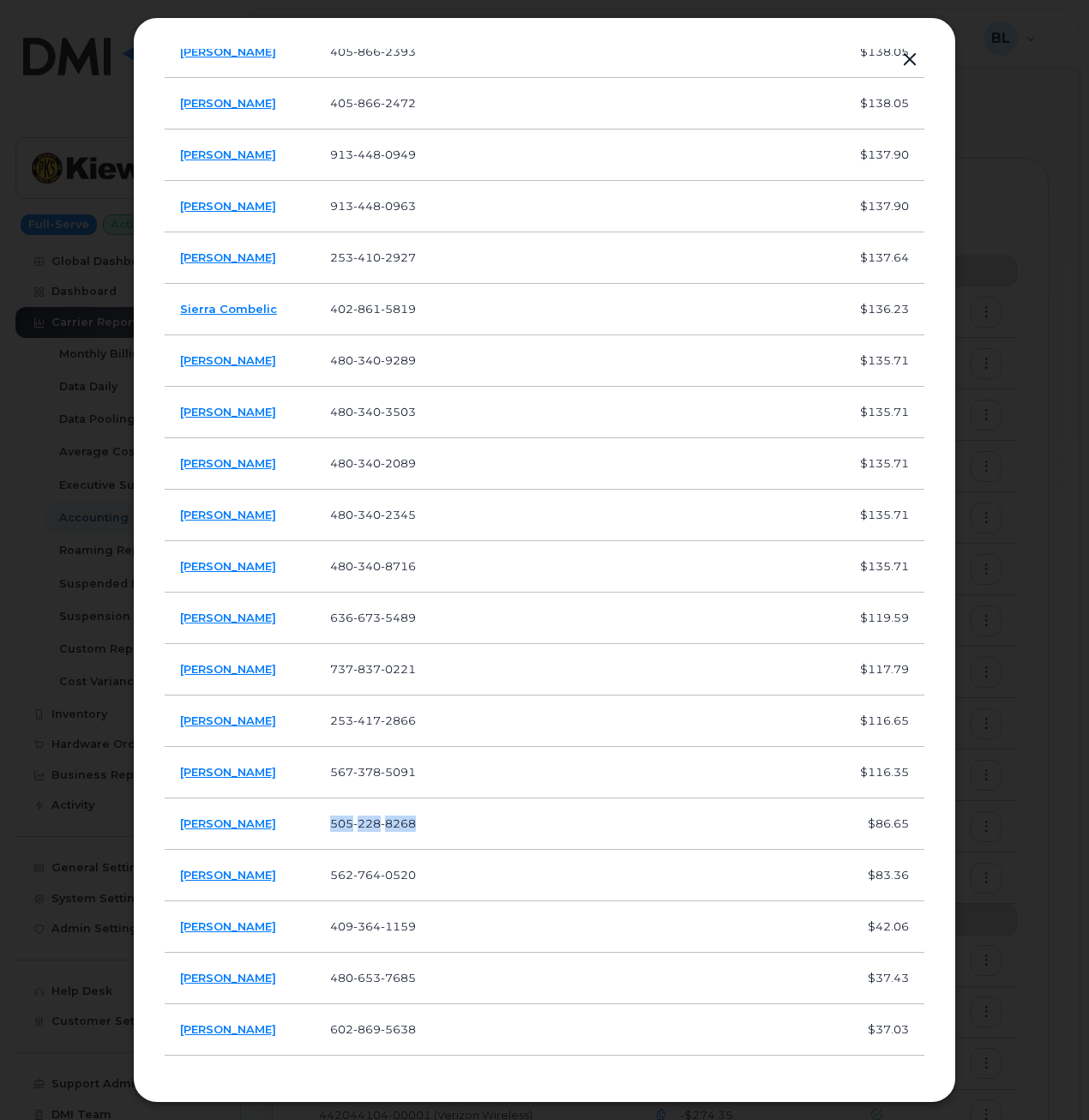
click at [265, 569] on tr "Natalie Henning 480 340 8716 $135.71" at bounding box center [544, 567] width 759 height 52
drag, startPoint x: 265, startPoint y: 569, endPoint x: 346, endPoint y: 568, distance: 81.0
click at [346, 568] on span "480 340 8716" at bounding box center [372, 566] width 86 height 13
drag, startPoint x: 347, startPoint y: 570, endPoint x: 433, endPoint y: 572, distance: 86.0
click at [433, 572] on td "480 340 8716" at bounding box center [383, 567] width 137 height 52
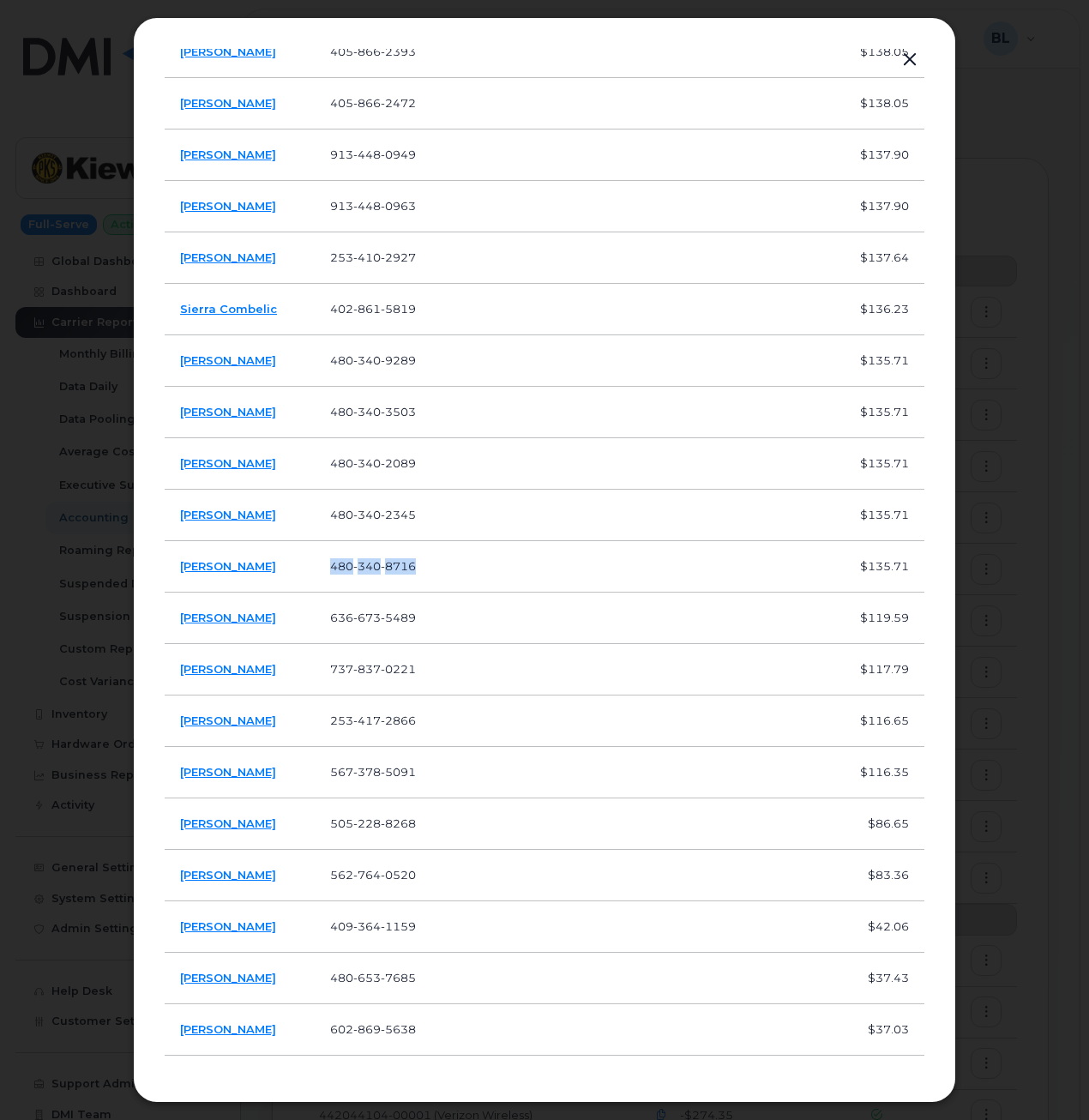
click at [980, 116] on div at bounding box center [544, 560] width 1089 height 1120
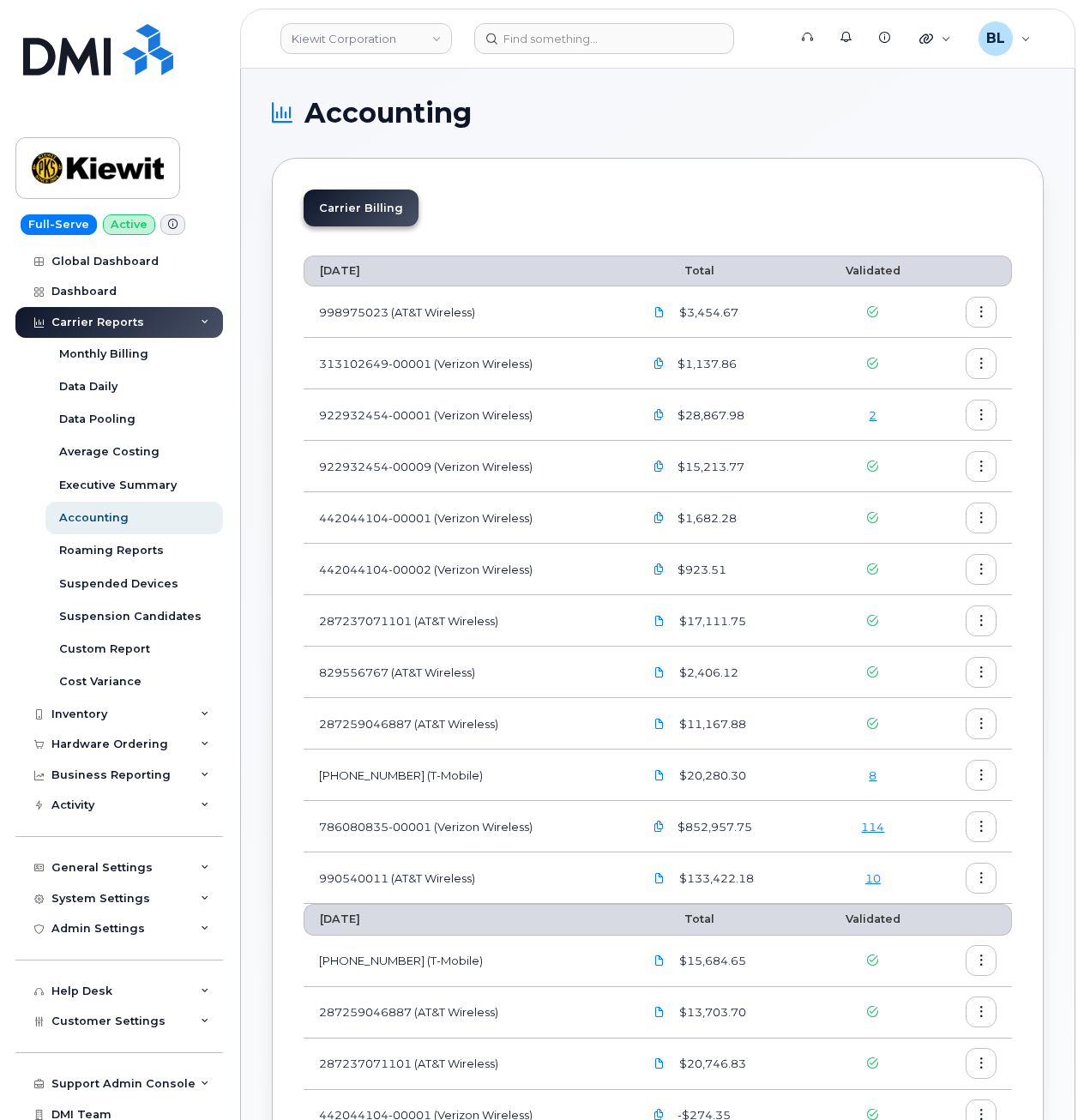
click at [554, 1058] on td "287237071101 (AT&T Wireless)" at bounding box center [465, 1064] width 324 height 52
click at [875, 885] on div "10" at bounding box center [873, 878] width 84 height 16
click at [876, 882] on link "10" at bounding box center [873, 878] width 15 height 13
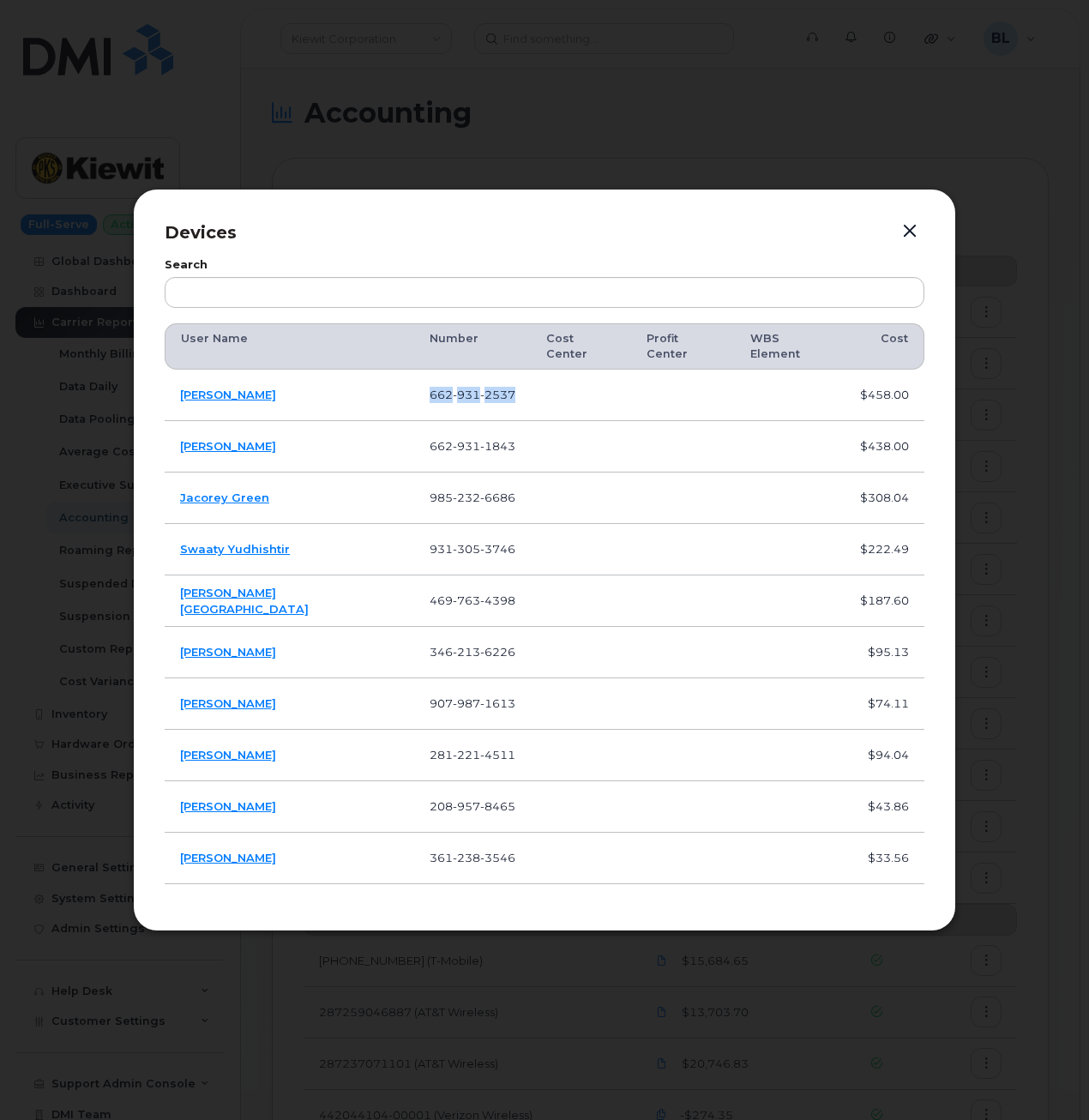
drag, startPoint x: 355, startPoint y: 378, endPoint x: 465, endPoint y: 391, distance: 110.8
click at [473, 393] on td "662 931 2537" at bounding box center [472, 396] width 116 height 52
drag, startPoint x: 308, startPoint y: 397, endPoint x: 180, endPoint y: 398, distance: 128.0
click at [180, 398] on td "Greg Hasenkamp" at bounding box center [289, 396] width 250 height 52
click at [453, 387] on span "931" at bounding box center [466, 394] width 28 height 13
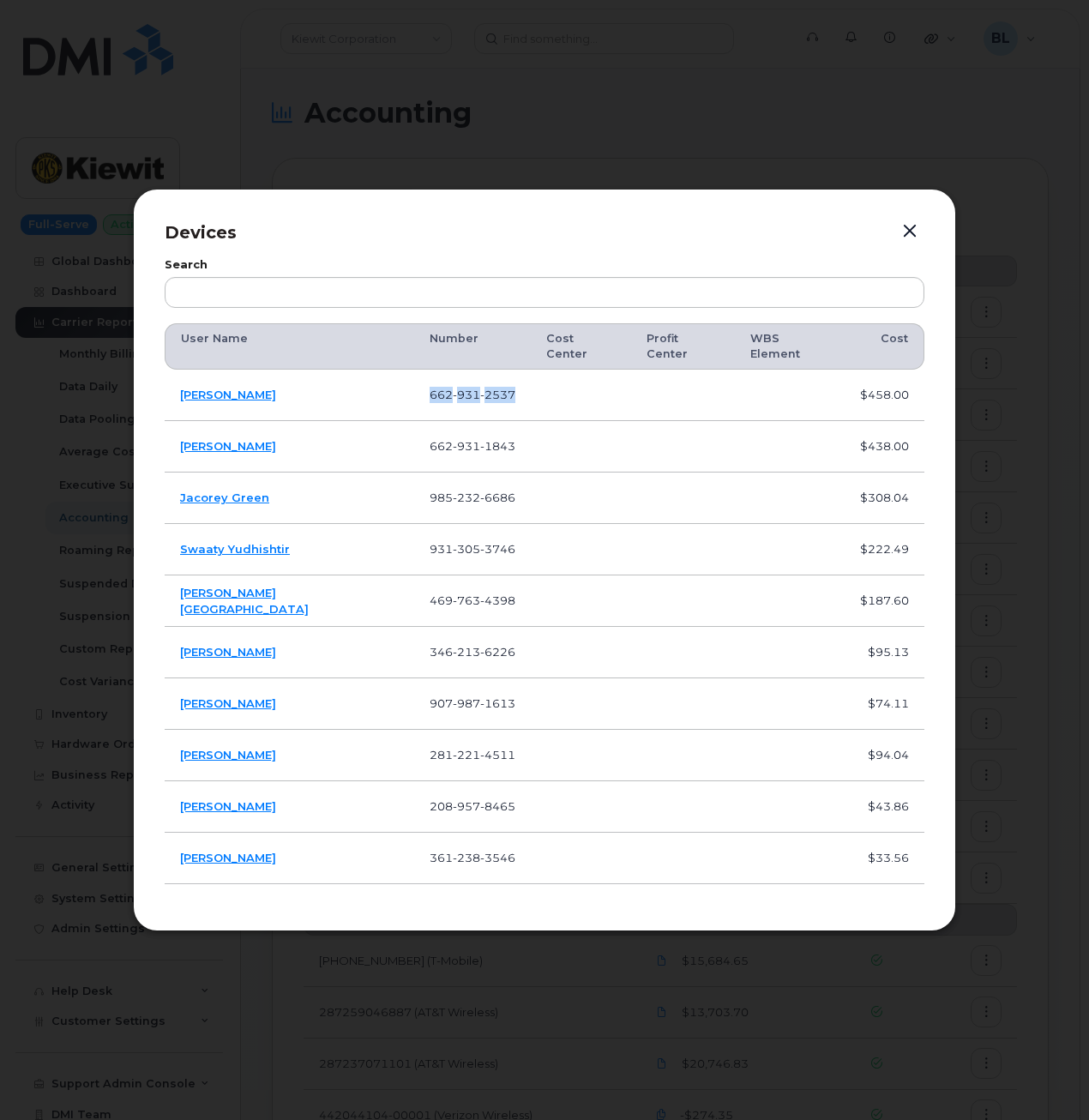
click at [453, 387] on span "931" at bounding box center [466, 394] width 28 height 13
drag, startPoint x: 421, startPoint y: 438, endPoint x: 415, endPoint y: 468, distance: 30.6
click at [481, 439] on span "1843" at bounding box center [498, 446] width 36 height 13
click at [481, 648] on span "6226" at bounding box center [498, 652] width 36 height 13
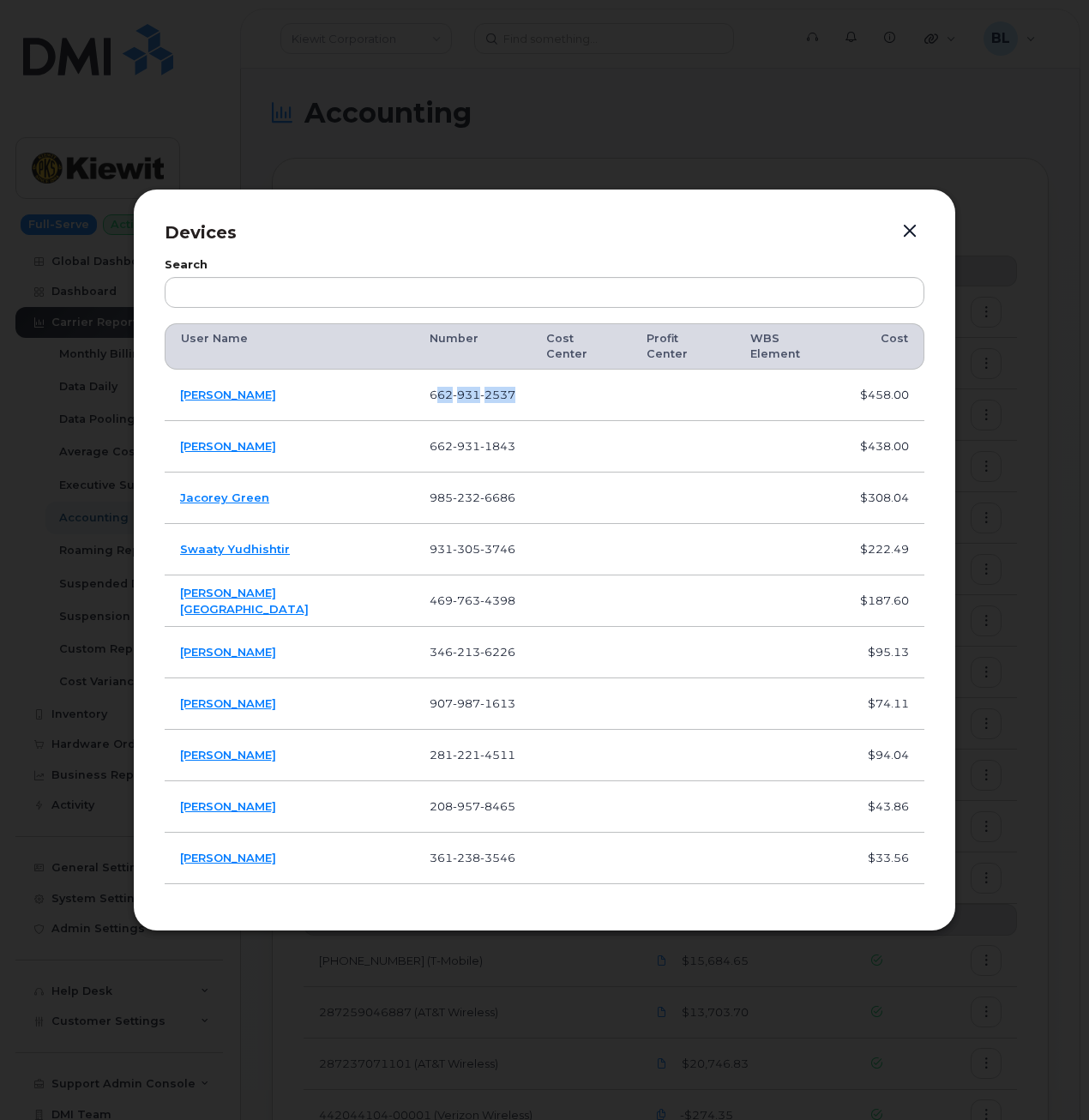
drag, startPoint x: 463, startPoint y: 395, endPoint x: 373, endPoint y: 392, distance: 90.0
click at [414, 392] on td "662 931 2537" at bounding box center [472, 396] width 116 height 52
drag, startPoint x: 374, startPoint y: 392, endPoint x: 403, endPoint y: 388, distance: 29.3
click at [453, 388] on span "931" at bounding box center [466, 394] width 28 height 13
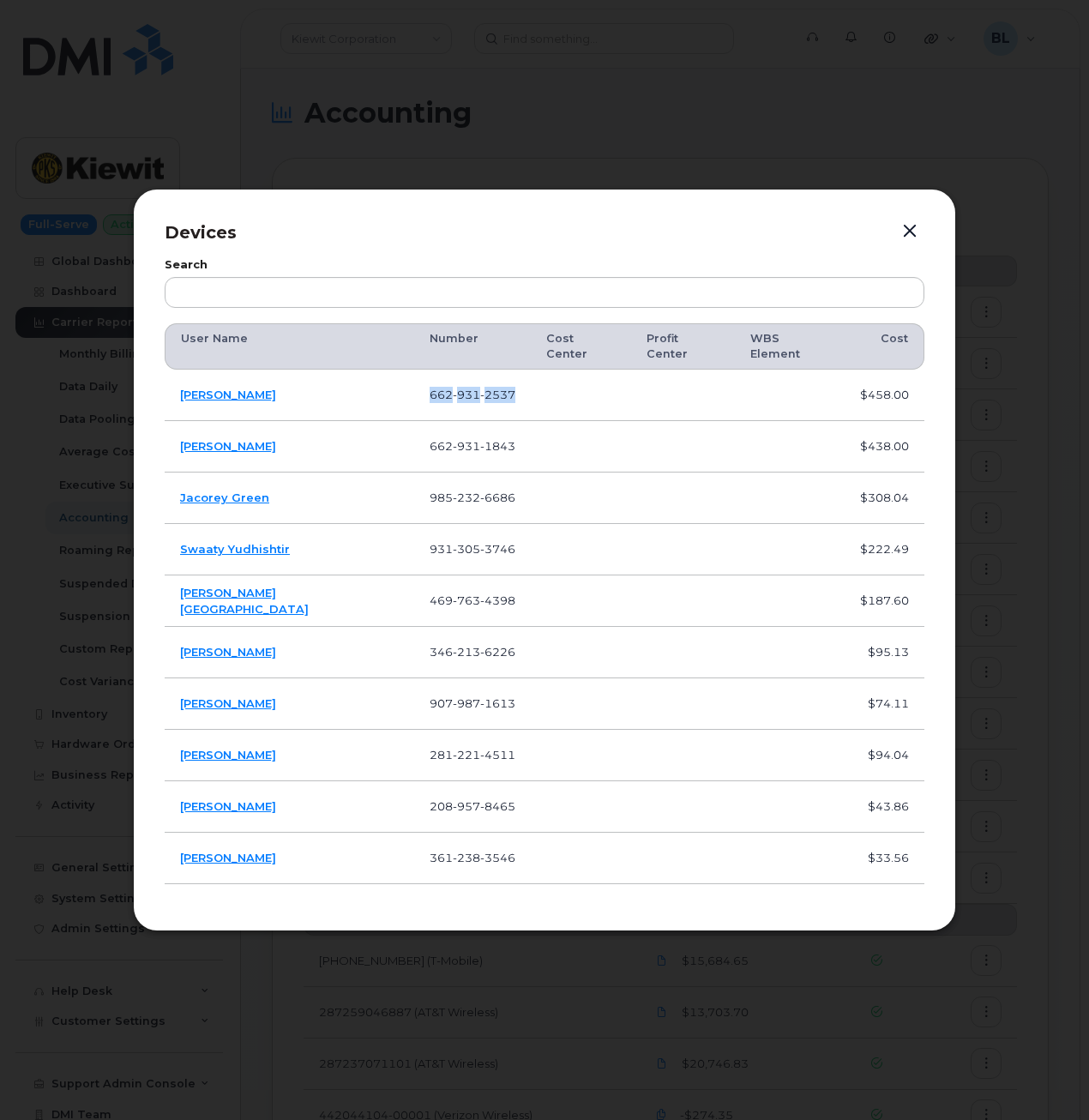
click at [453, 388] on span "931" at bounding box center [466, 394] width 28 height 13
drag, startPoint x: 306, startPoint y: 382, endPoint x: 177, endPoint y: 386, distance: 129.1
click at [177, 386] on td "Greg Hasenkamp" at bounding box center [289, 396] width 250 height 52
click at [453, 440] on span "931" at bounding box center [466, 446] width 28 height 13
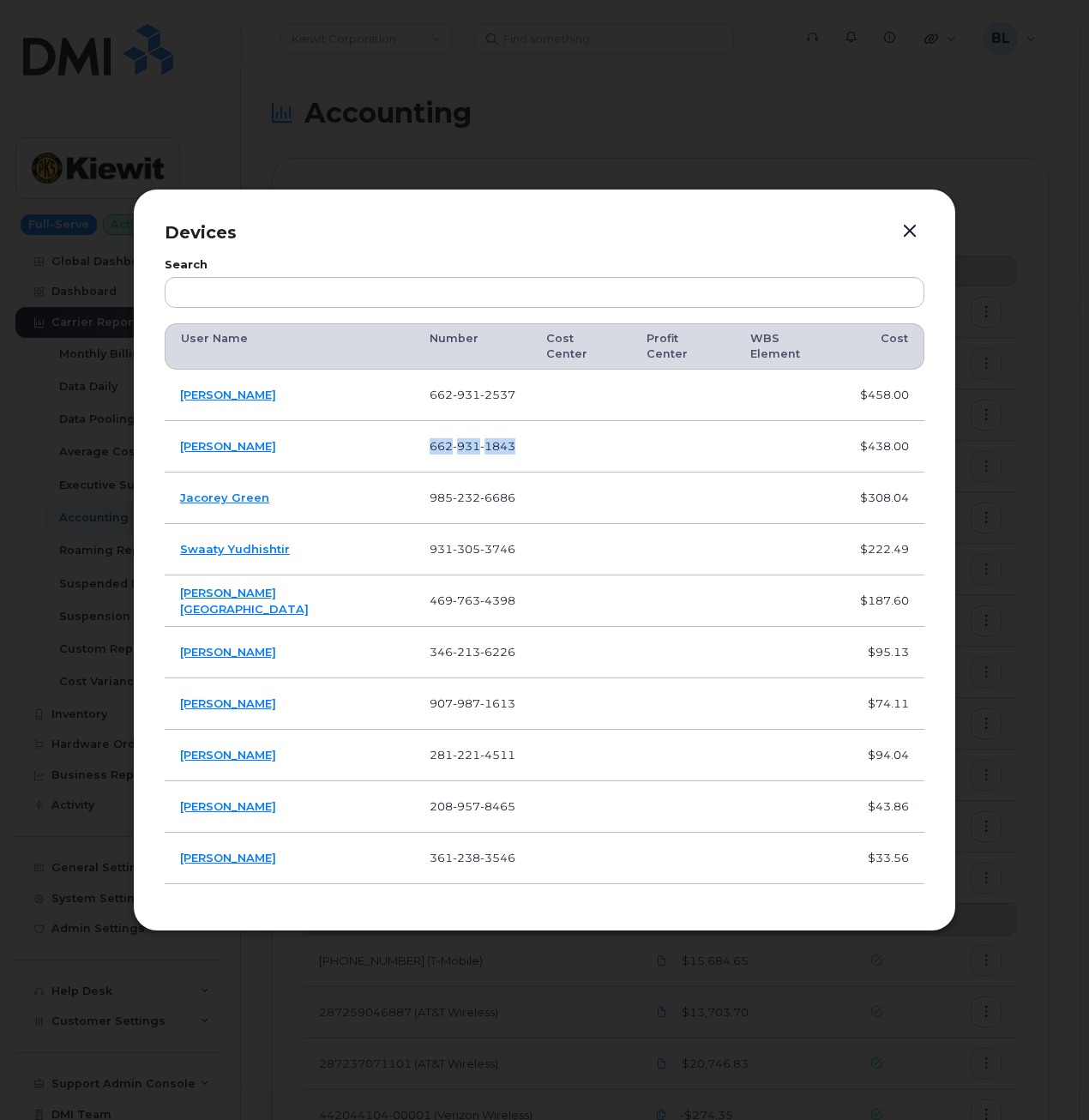
drag, startPoint x: 393, startPoint y: 502, endPoint x: 406, endPoint y: 489, distance: 18.4
click at [414, 501] on td "985 232 6686" at bounding box center [472, 499] width 116 height 52
click at [453, 490] on span "232" at bounding box center [466, 497] width 28 height 13
click at [287, 524] on td "Swaaty Yudhishtir" at bounding box center [289, 550] width 250 height 52
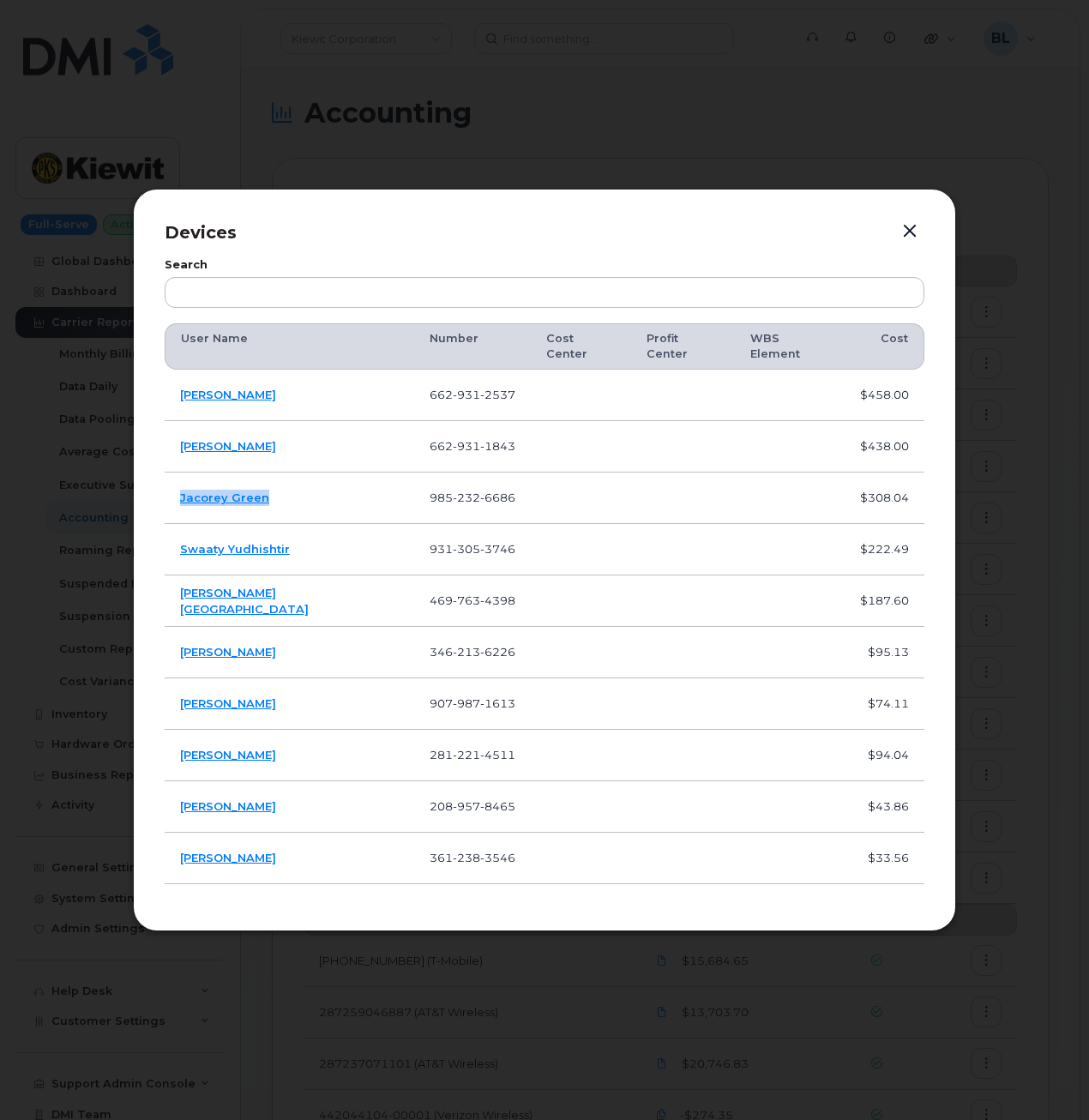
drag, startPoint x: 270, startPoint y: 487, endPoint x: 173, endPoint y: 499, distance: 97.7
click at [173, 499] on td "Jacorey Green" at bounding box center [289, 499] width 250 height 52
click at [417, 481] on td "985 232 6686" at bounding box center [472, 499] width 116 height 52
click at [998, 120] on div at bounding box center [544, 560] width 1089 height 1120
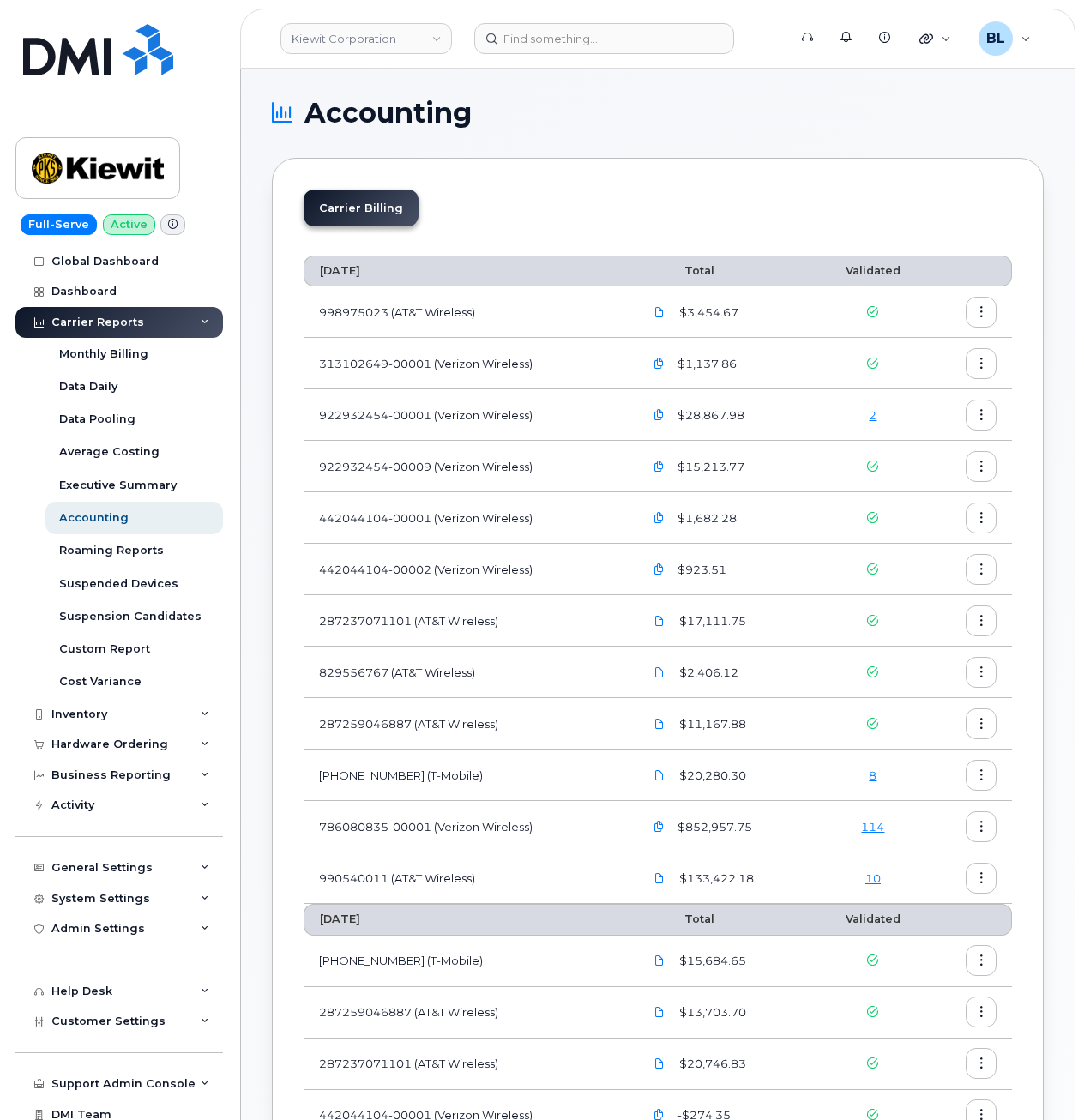
click at [878, 875] on link "10" at bounding box center [873, 878] width 15 height 13
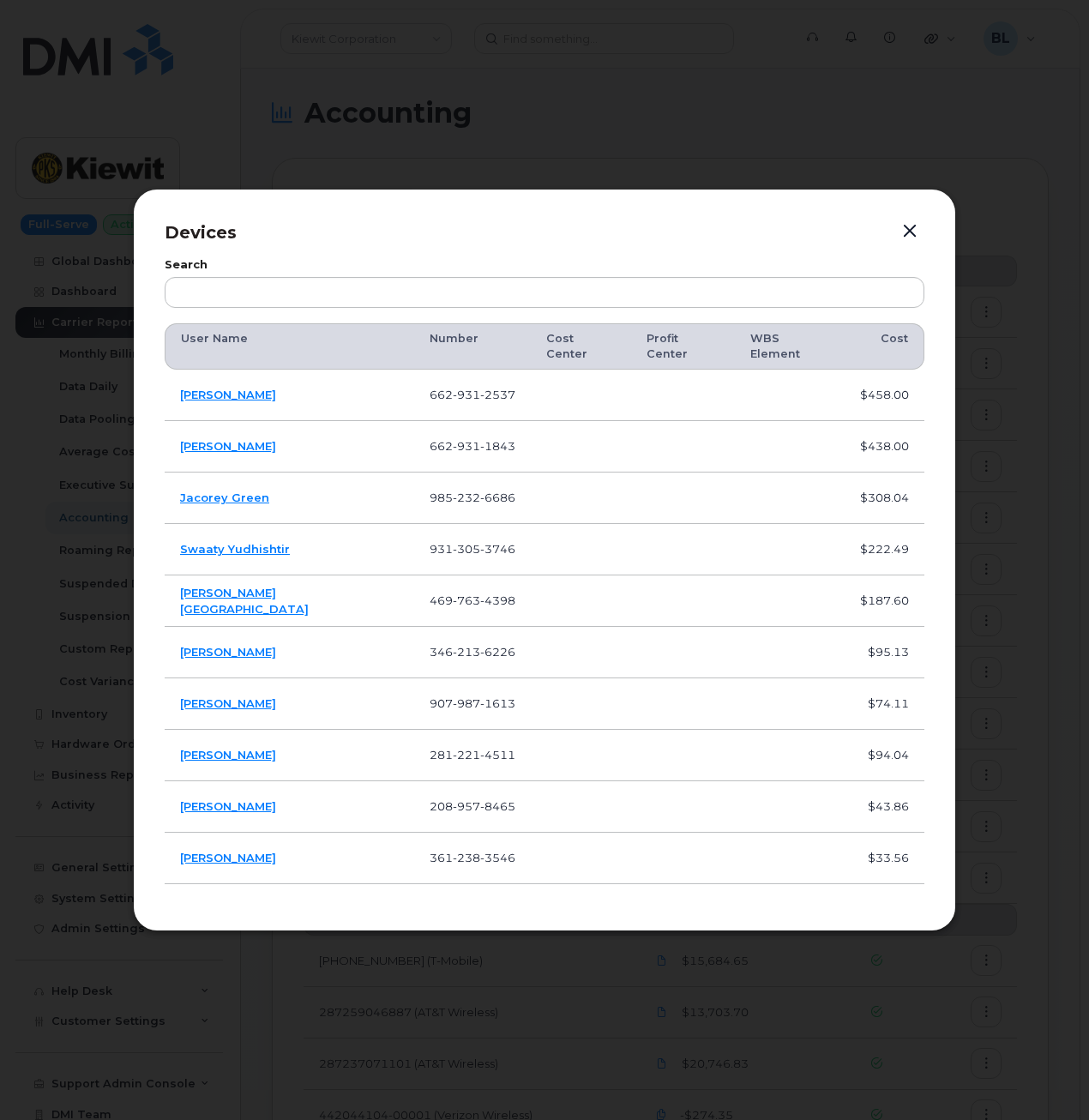
click at [631, 553] on td at bounding box center [683, 550] width 104 height 52
click at [331, 532] on td "Swaaty Yudhishtir" at bounding box center [289, 550] width 250 height 52
drag, startPoint x: 322, startPoint y: 549, endPoint x: 177, endPoint y: 548, distance: 145.0
click at [177, 548] on td "Swaaty Yudhishtir" at bounding box center [289, 550] width 250 height 52
drag, startPoint x: 497, startPoint y: 505, endPoint x: 472, endPoint y: 522, distance: 30.2
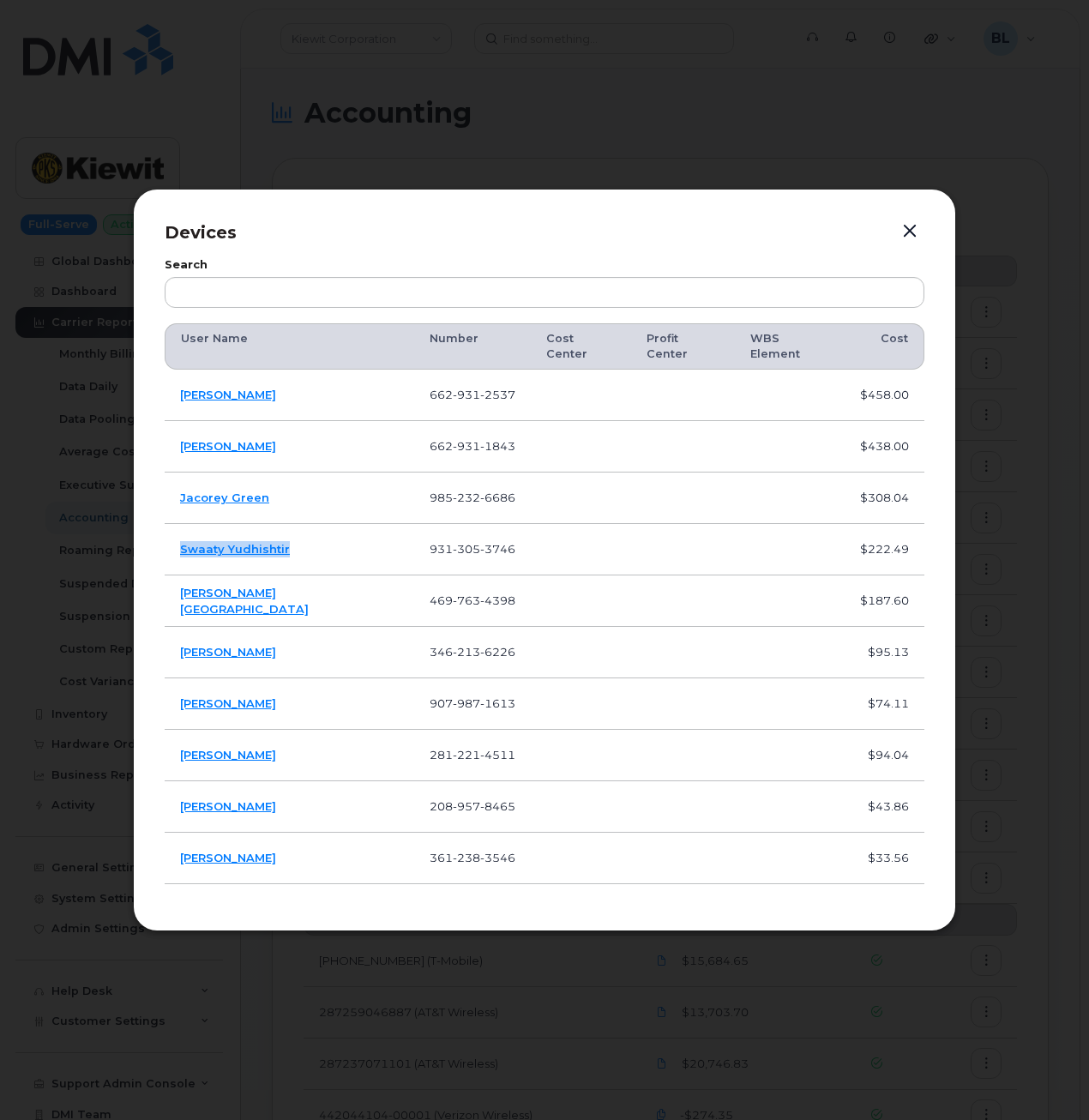
click at [531, 505] on td at bounding box center [581, 499] width 100 height 52
drag, startPoint x: 481, startPoint y: 549, endPoint x: 355, endPoint y: 542, distance: 126.2
click at [414, 542] on td "931 305 3746" at bounding box center [472, 550] width 116 height 52
click at [344, 395] on td "Greg Hasenkamp" at bounding box center [289, 396] width 250 height 52
click at [453, 542] on span "305" at bounding box center [466, 549] width 28 height 13
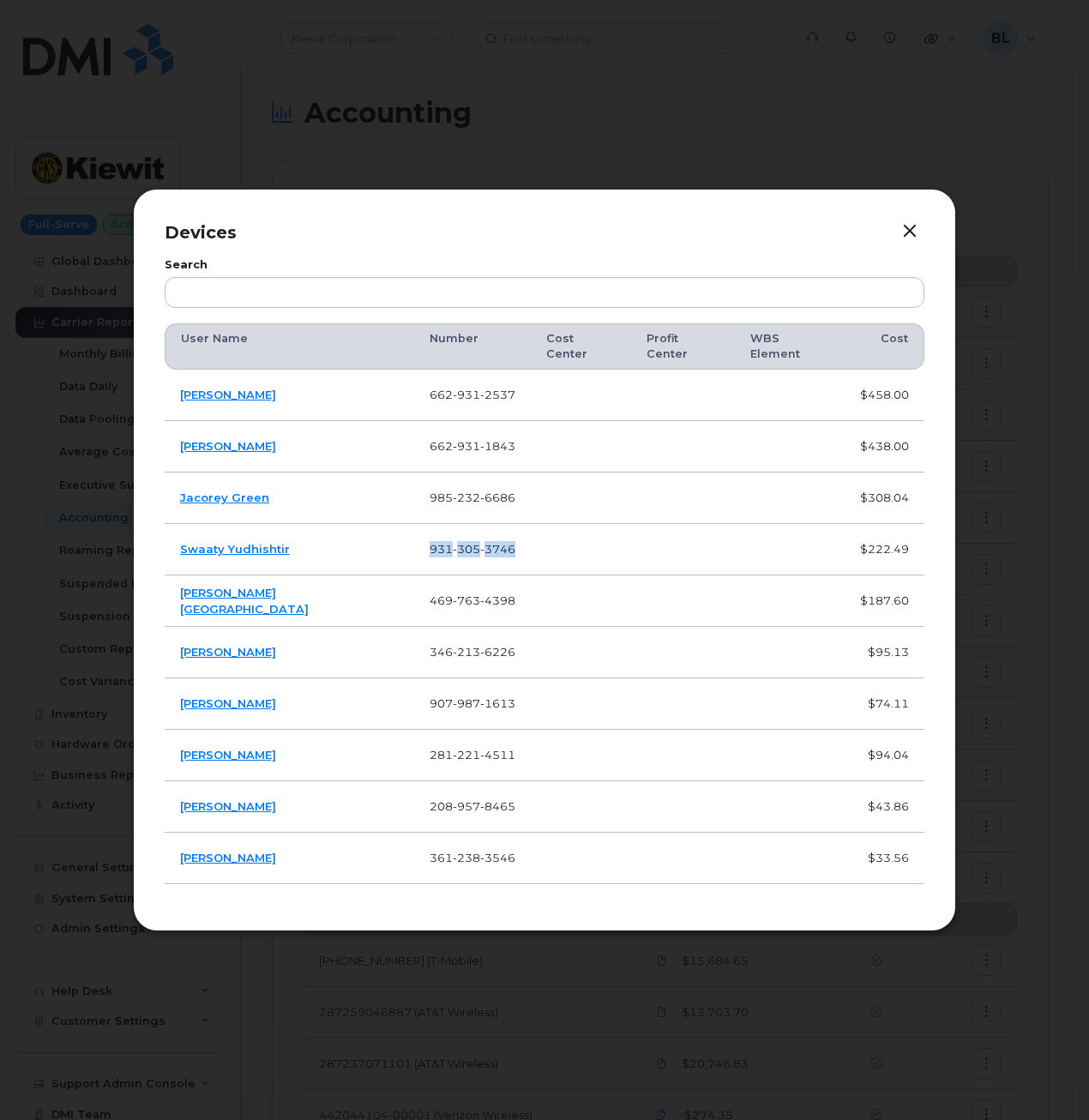
click at [453, 542] on span "305" at bounding box center [466, 549] width 28 height 13
drag, startPoint x: 277, startPoint y: 485, endPoint x: 173, endPoint y: 491, distance: 104.2
click at [173, 491] on td "Jacorey Green" at bounding box center [289, 499] width 250 height 52
drag, startPoint x: 473, startPoint y: 607, endPoint x: 370, endPoint y: 600, distance: 103.2
click at [414, 600] on td "469 763 4398" at bounding box center [472, 602] width 116 height 52
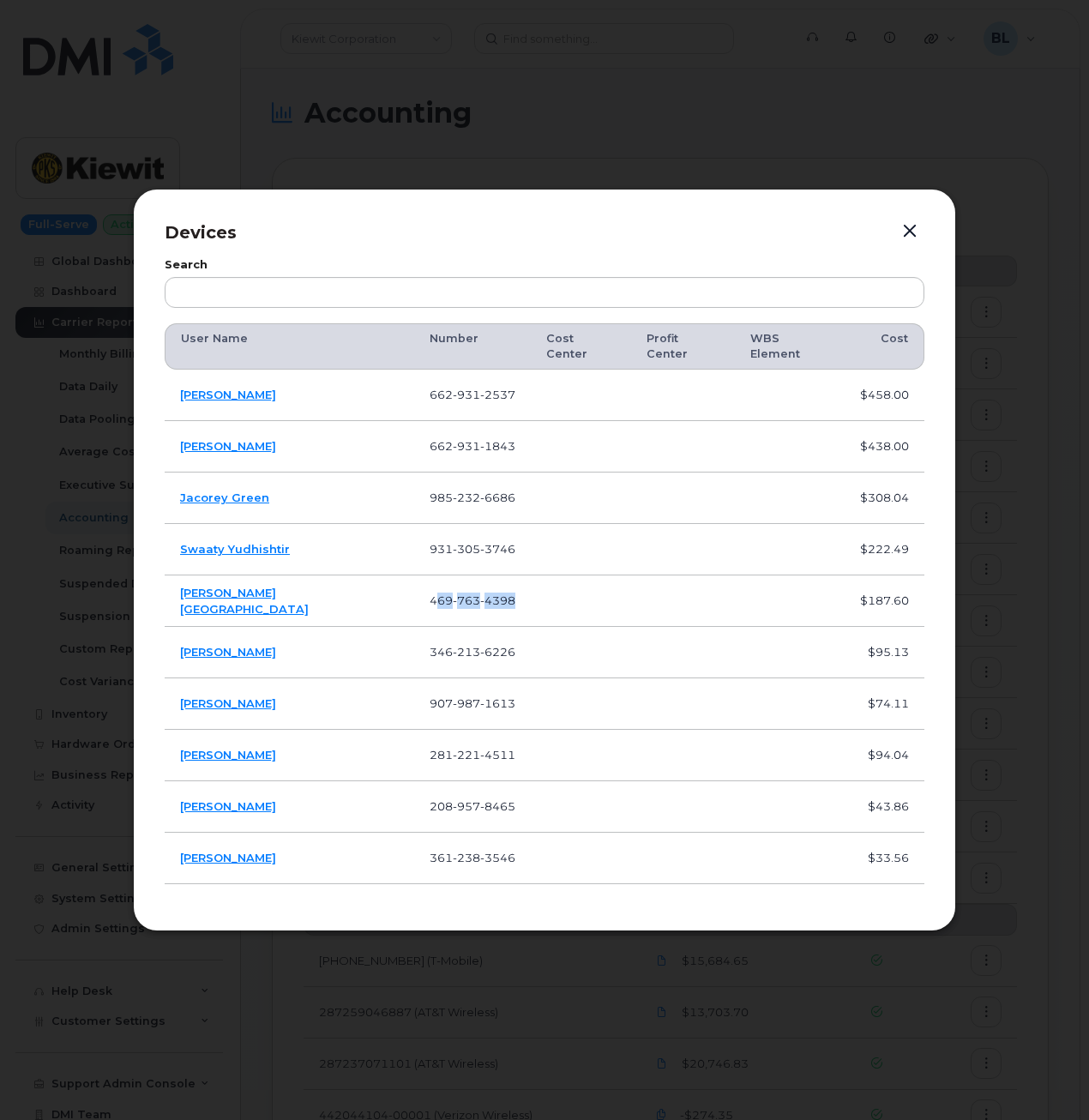
click at [481, 593] on span "4398" at bounding box center [498, 600] width 36 height 13
click at [453, 593] on span "763" at bounding box center [466, 600] width 28 height 13
click at [330, 614] on td "Malcom Augsburg" at bounding box center [289, 602] width 250 height 52
drag, startPoint x: 280, startPoint y: 596, endPoint x: 170, endPoint y: 595, distance: 110.0
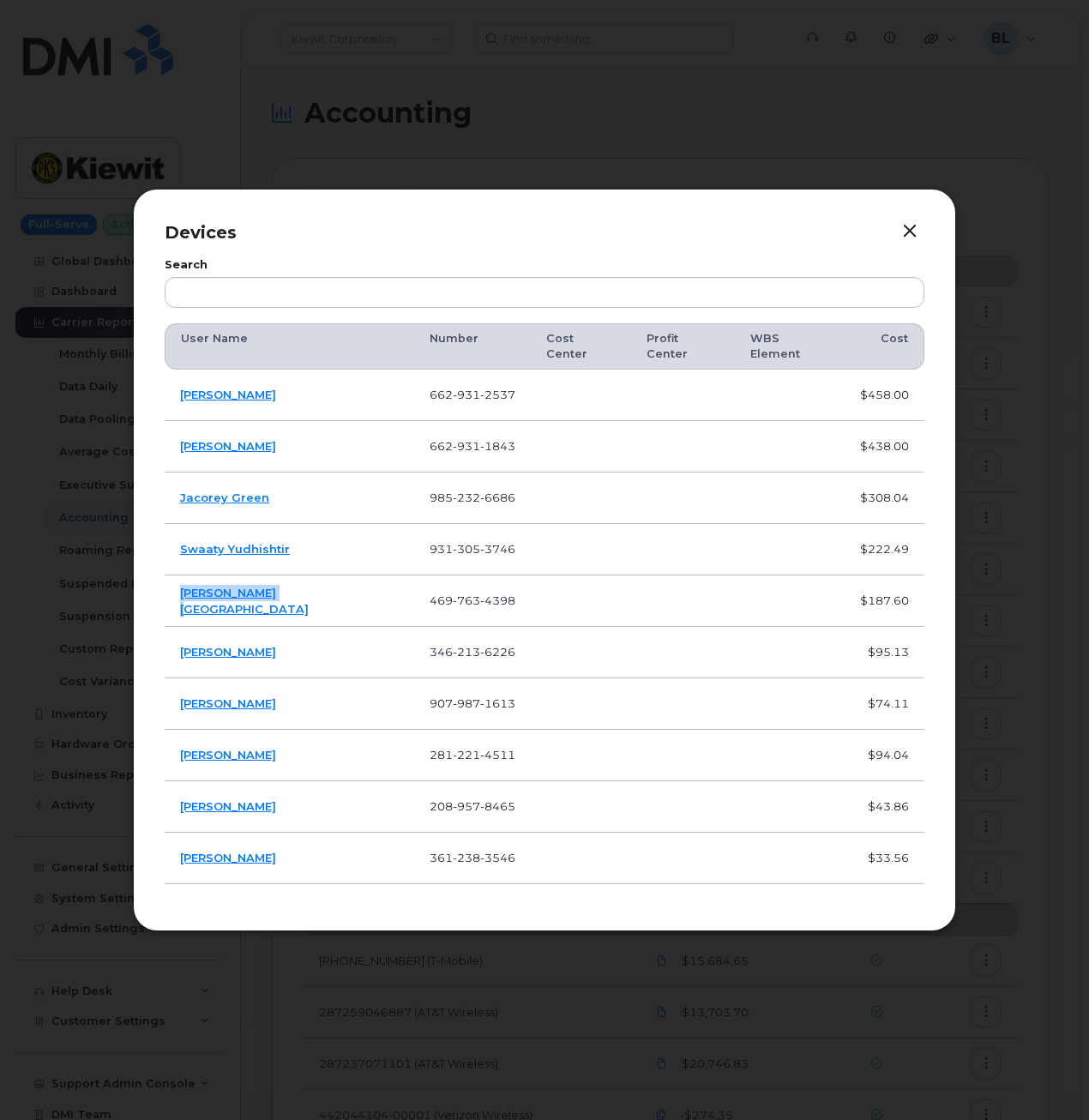
click at [171, 597] on td "Malcom Augsburg" at bounding box center [289, 602] width 250 height 52
drag, startPoint x: 332, startPoint y: 647, endPoint x: 459, endPoint y: 644, distance: 127.0
click at [459, 644] on tr "Miguel Olivaresbarraza 346 213 6226 $95.13" at bounding box center [544, 653] width 759 height 52
click at [460, 644] on td "346 213 6226" at bounding box center [472, 653] width 116 height 52
click at [481, 645] on span "6226" at bounding box center [498, 652] width 36 height 13
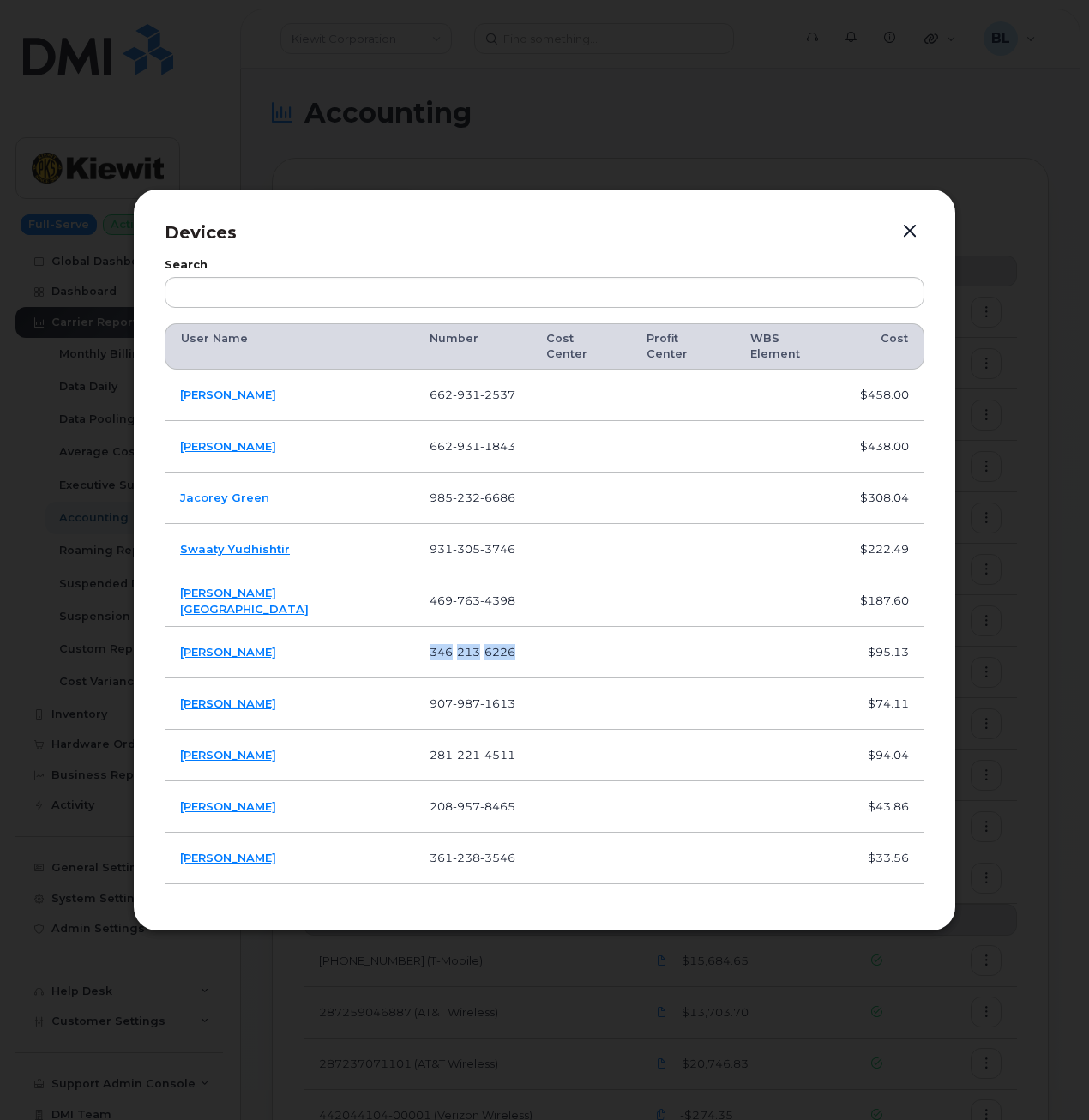
drag, startPoint x: 360, startPoint y: 643, endPoint x: 465, endPoint y: 642, distance: 105.0
click at [465, 642] on td "346 213 6226" at bounding box center [472, 653] width 116 height 52
click at [453, 645] on span "213" at bounding box center [466, 652] width 28 height 13
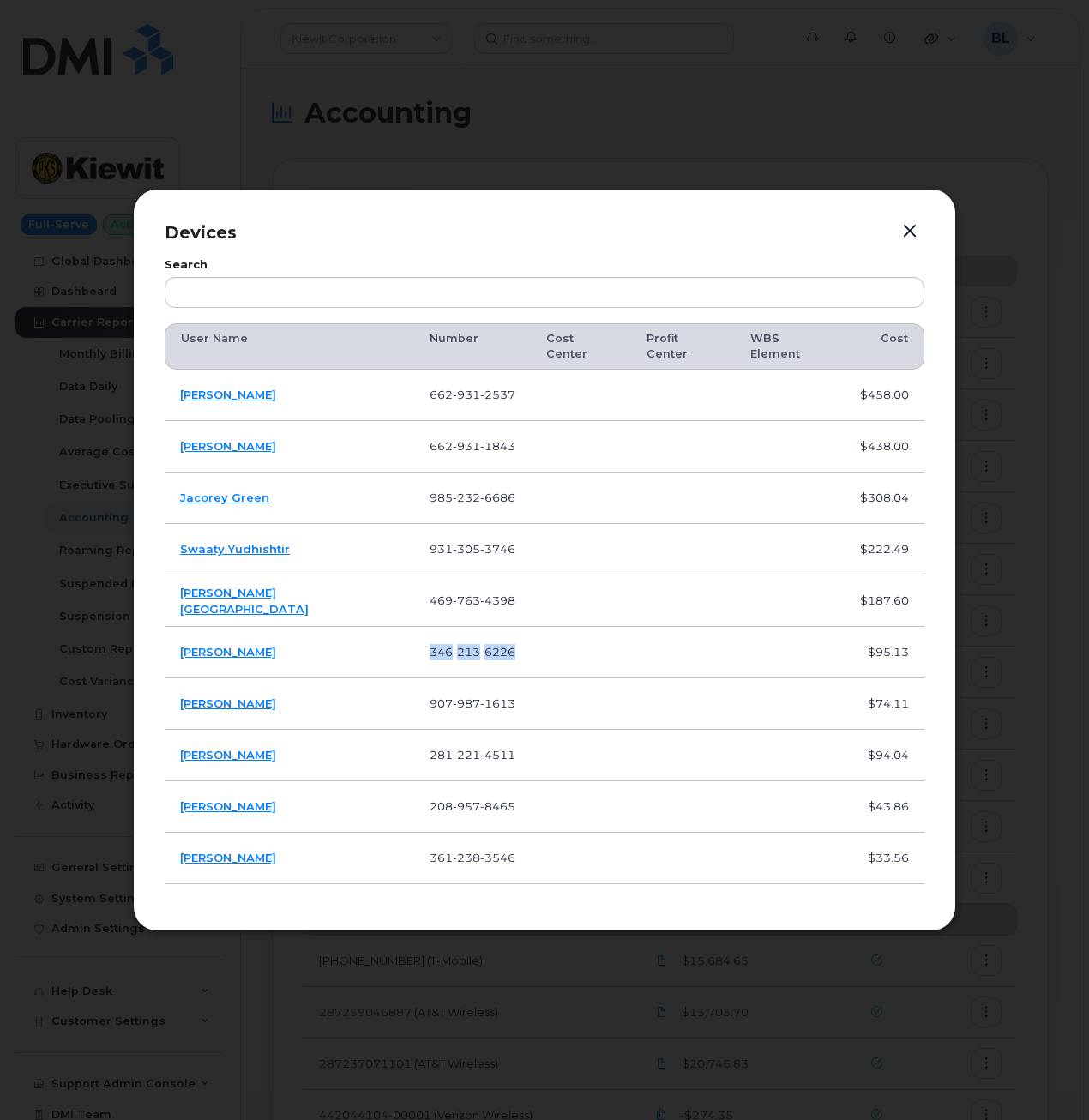
drag, startPoint x: 325, startPoint y: 648, endPoint x: 175, endPoint y: 640, distance: 150.2
click at [175, 640] on td "Miguel Olivaresbarraza" at bounding box center [289, 653] width 250 height 52
drag, startPoint x: 288, startPoint y: 703, endPoint x: 182, endPoint y: 702, distance: 106.0
click at [182, 702] on td "Nicholas Mcneil" at bounding box center [289, 705] width 250 height 52
click at [453, 696] on span "987" at bounding box center [466, 703] width 28 height 13
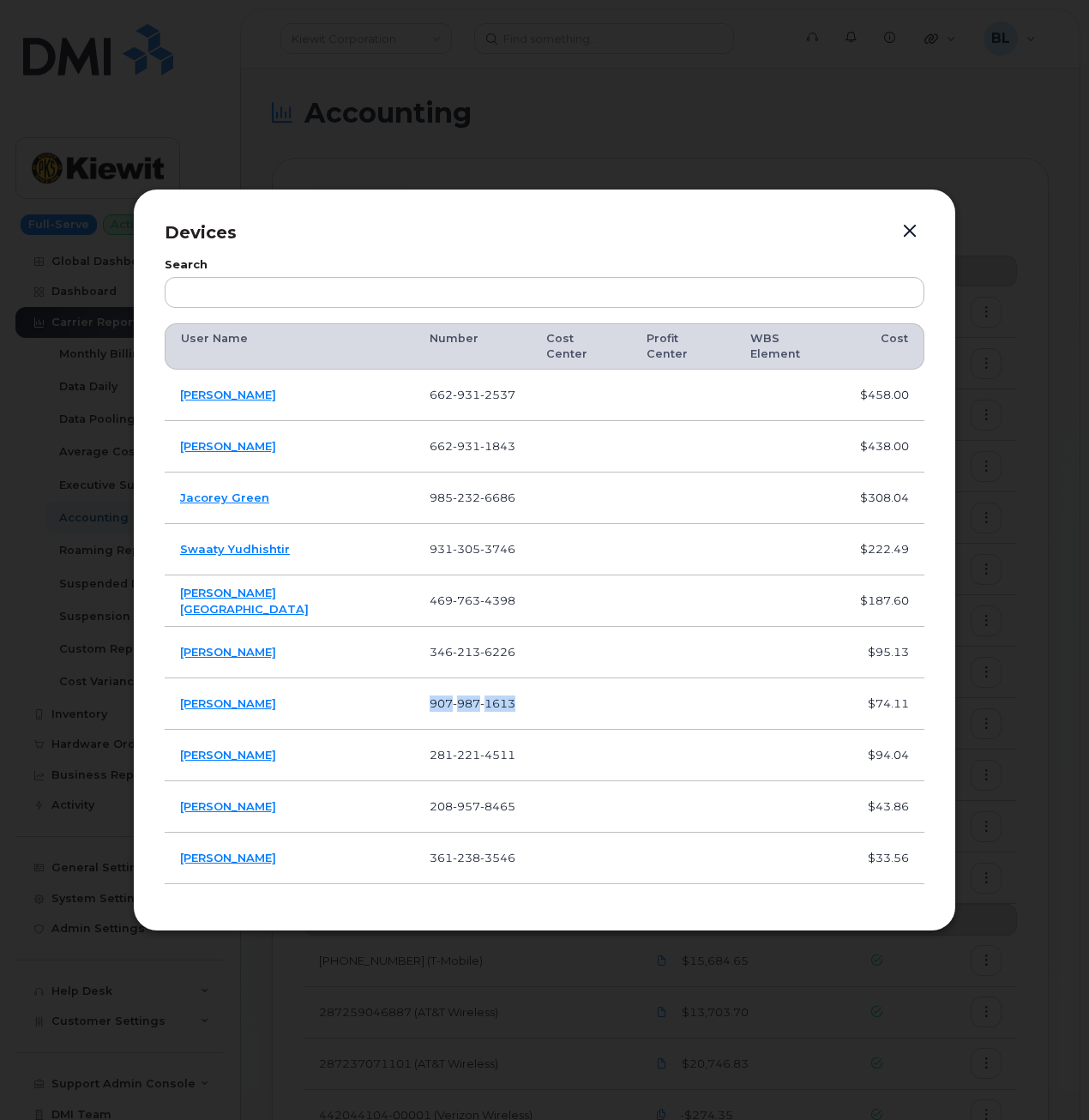
click at [453, 696] on span "987" at bounding box center [466, 703] width 28 height 13
click at [344, 753] on td "Randy Bennett" at bounding box center [289, 756] width 250 height 52
drag, startPoint x: 273, startPoint y: 757, endPoint x: 173, endPoint y: 756, distance: 100.0
click at [173, 756] on td "Randy Bennett" at bounding box center [289, 756] width 250 height 52
click at [481, 751] on span "4511" at bounding box center [498, 755] width 36 height 13
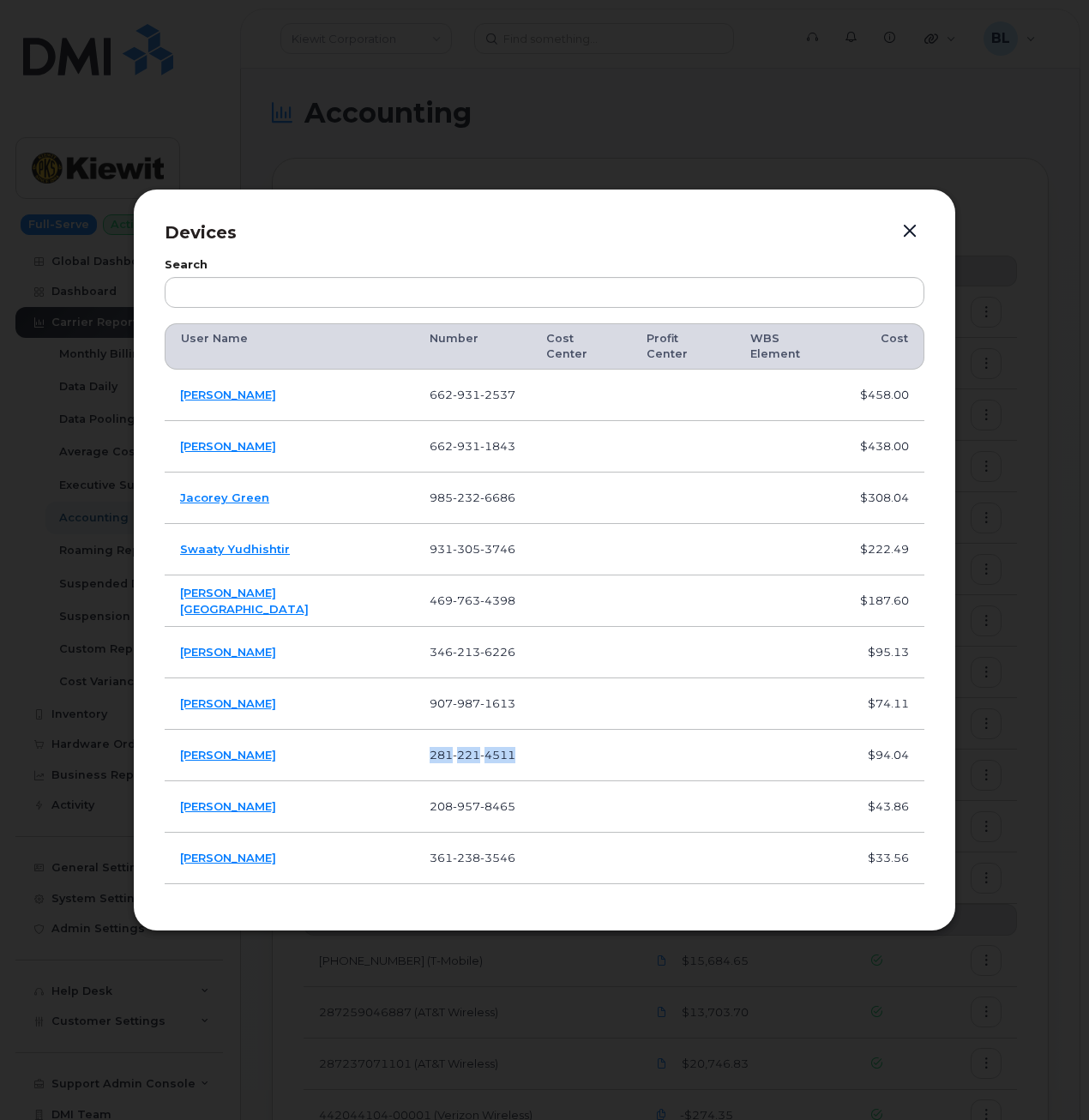
click at [481, 751] on span "4511" at bounding box center [498, 755] width 36 height 13
click at [204, 739] on td "Randy Bennett" at bounding box center [289, 756] width 250 height 52
drag, startPoint x: 286, startPoint y: 743, endPoint x: 179, endPoint y: 747, distance: 107.1
click at [179, 747] on td "Randy Bennett" at bounding box center [289, 756] width 250 height 52
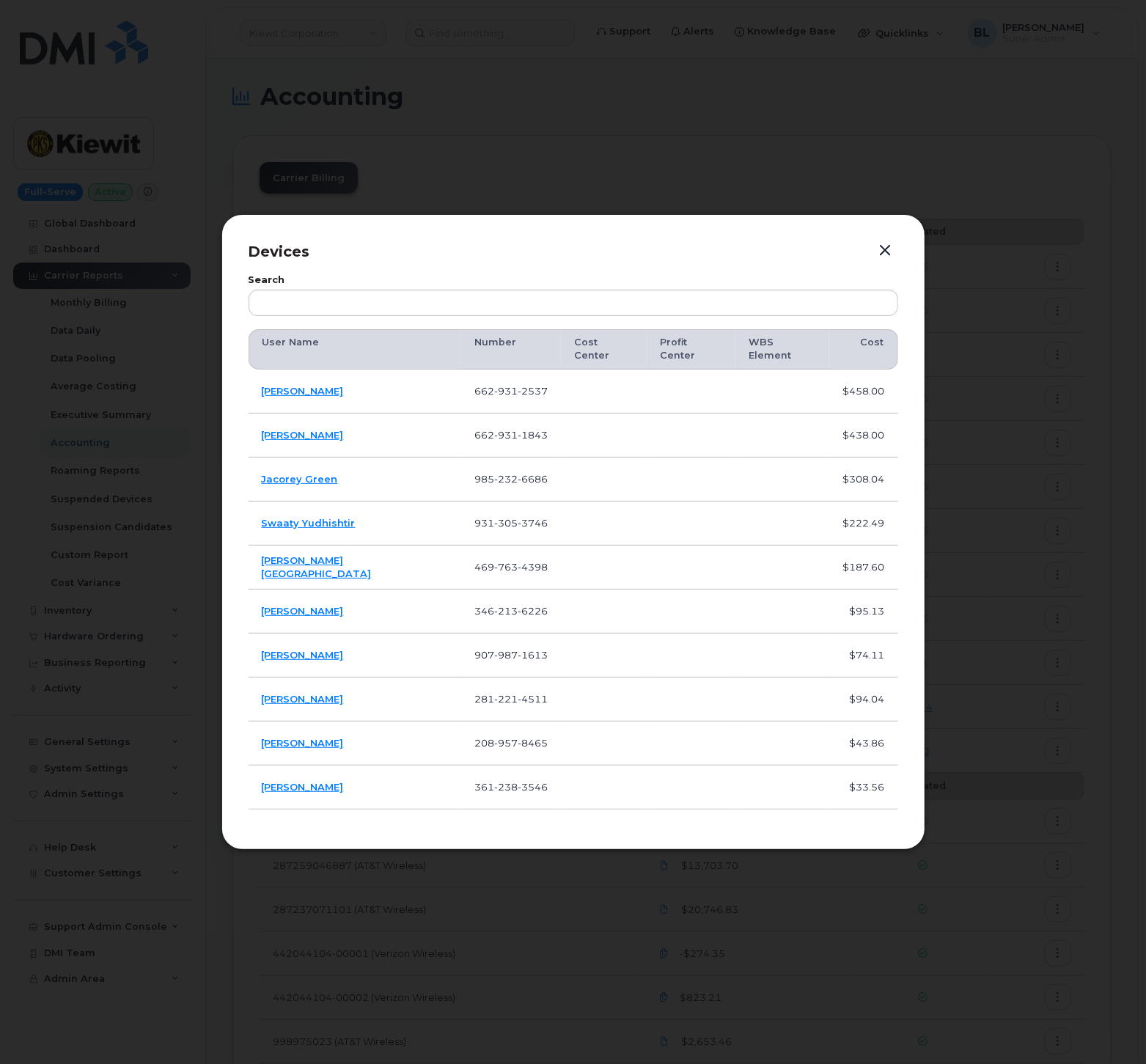
click at [518, 738] on span "8465" at bounding box center [533, 743] width 30 height 12
click at [327, 734] on td "Eddie Lobos" at bounding box center [355, 744] width 214 height 44
drag, startPoint x: 332, startPoint y: 738, endPoint x: 256, endPoint y: 744, distance: 76.2
click at [256, 744] on td "Eddie Lobos" at bounding box center [355, 744] width 214 height 44
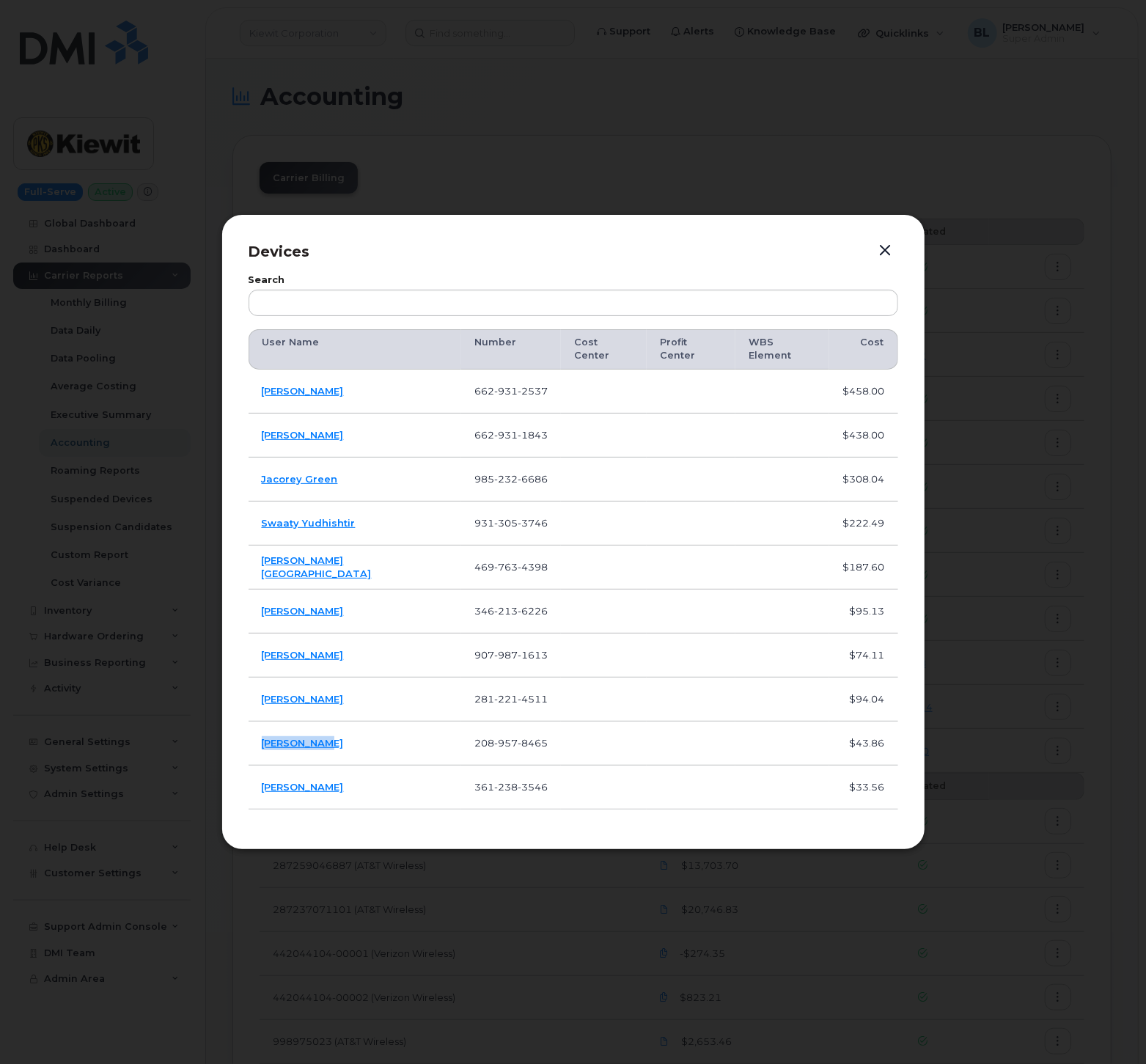
click at [518, 783] on span "3546" at bounding box center [533, 787] width 30 height 12
drag, startPoint x: 313, startPoint y: 785, endPoint x: 258, endPoint y: 788, distance: 55.1
click at [258, 788] on td "Belen Pena" at bounding box center [355, 788] width 214 height 44
drag, startPoint x: 714, startPoint y: 959, endPoint x: 705, endPoint y: 955, distance: 9.8
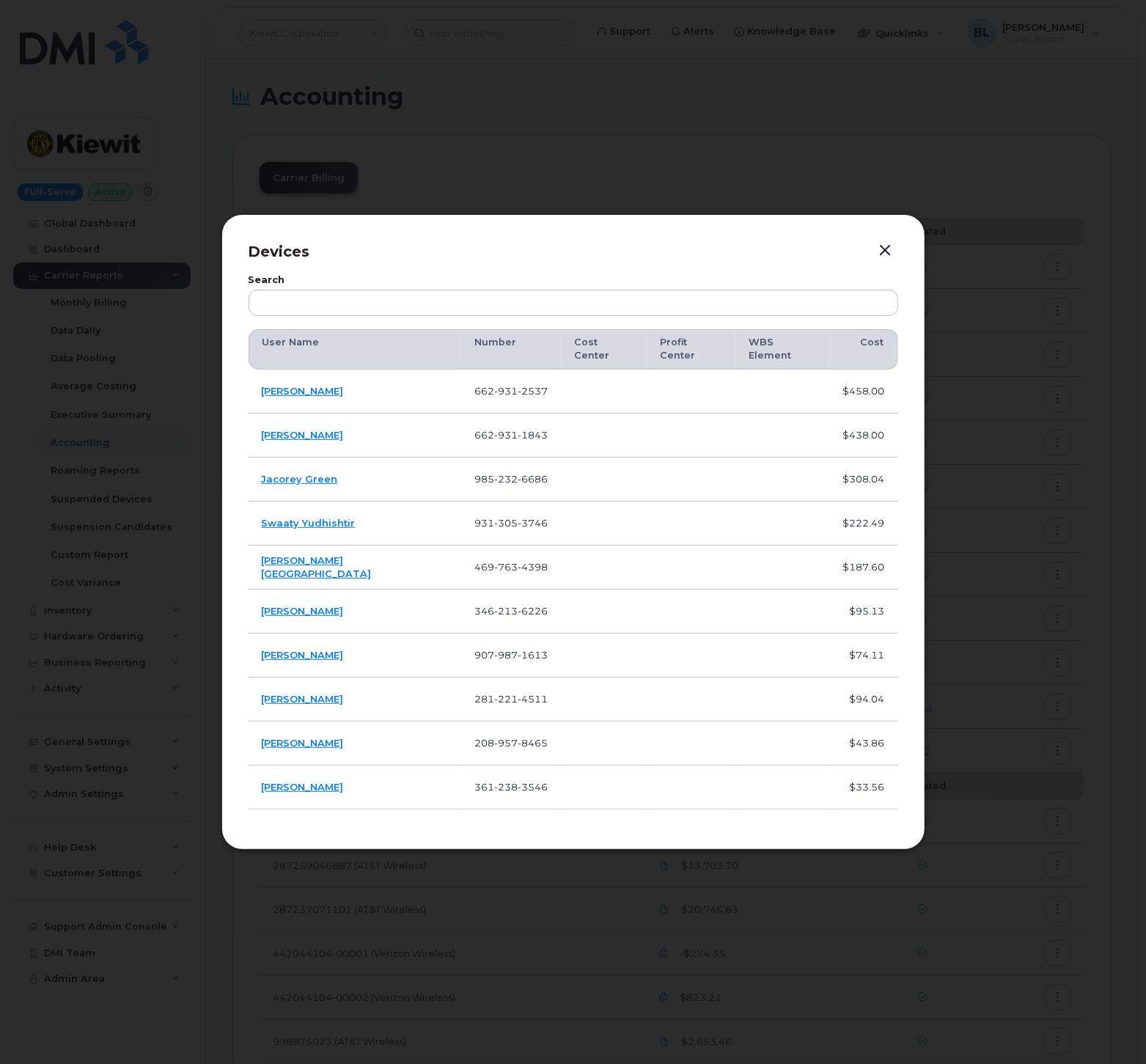
click at [713, 957] on div at bounding box center [573, 532] width 1146 height 1064
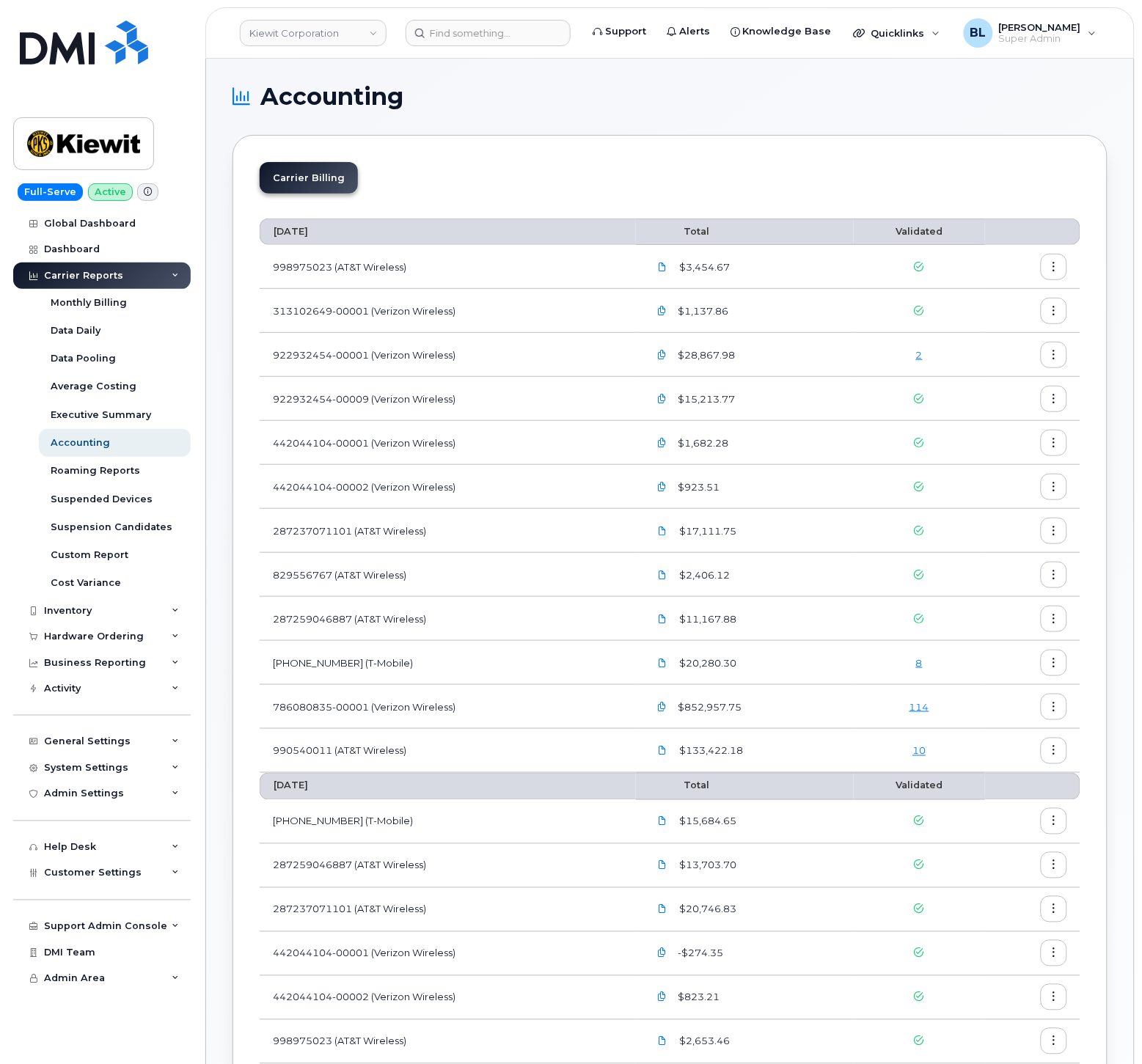
click at [919, 661] on link "8" at bounding box center [919, 663] width 7 height 12
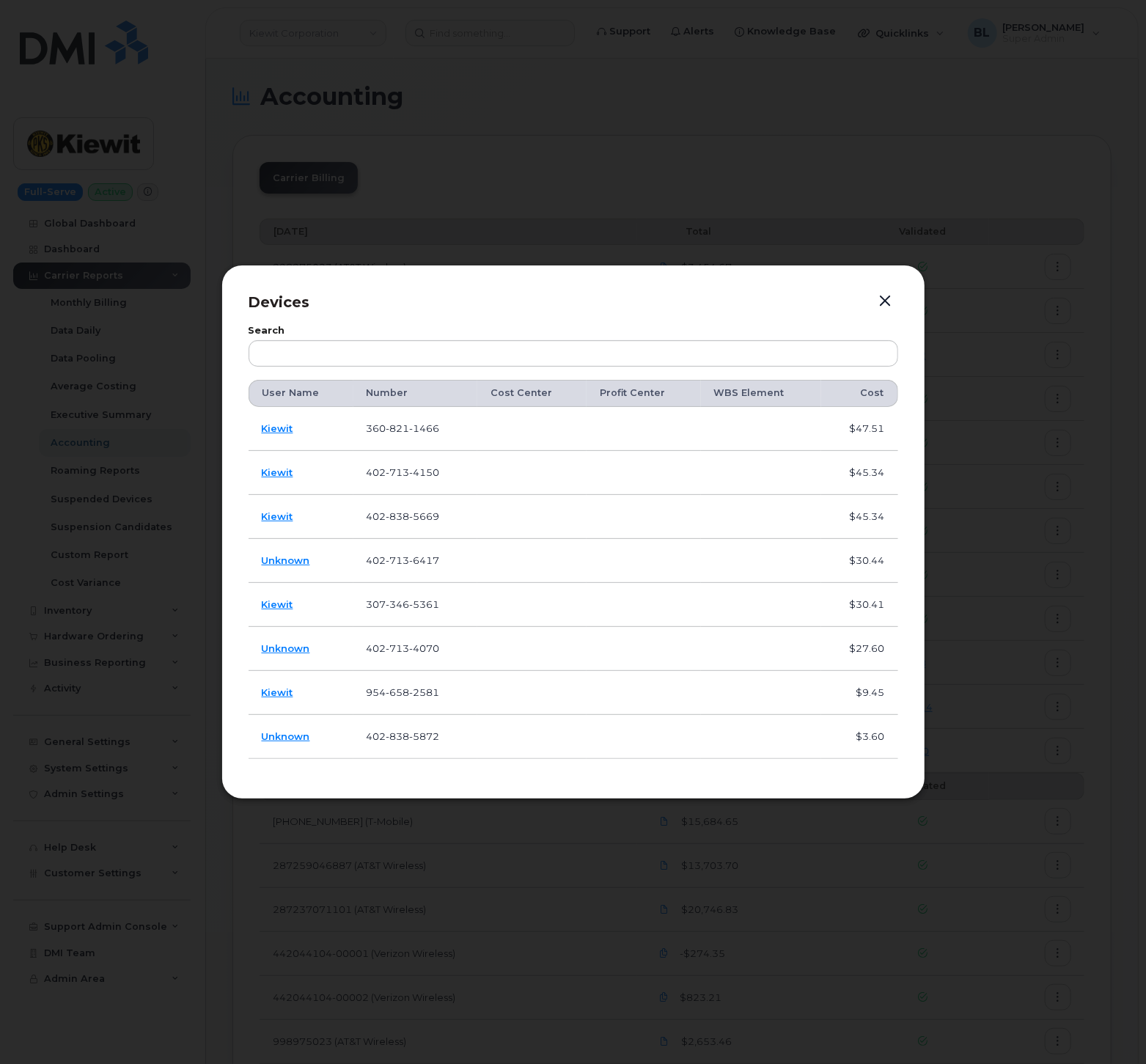
click at [401, 427] on span "821" at bounding box center [398, 428] width 24 height 12
click at [767, 908] on div at bounding box center [573, 532] width 1146 height 1064
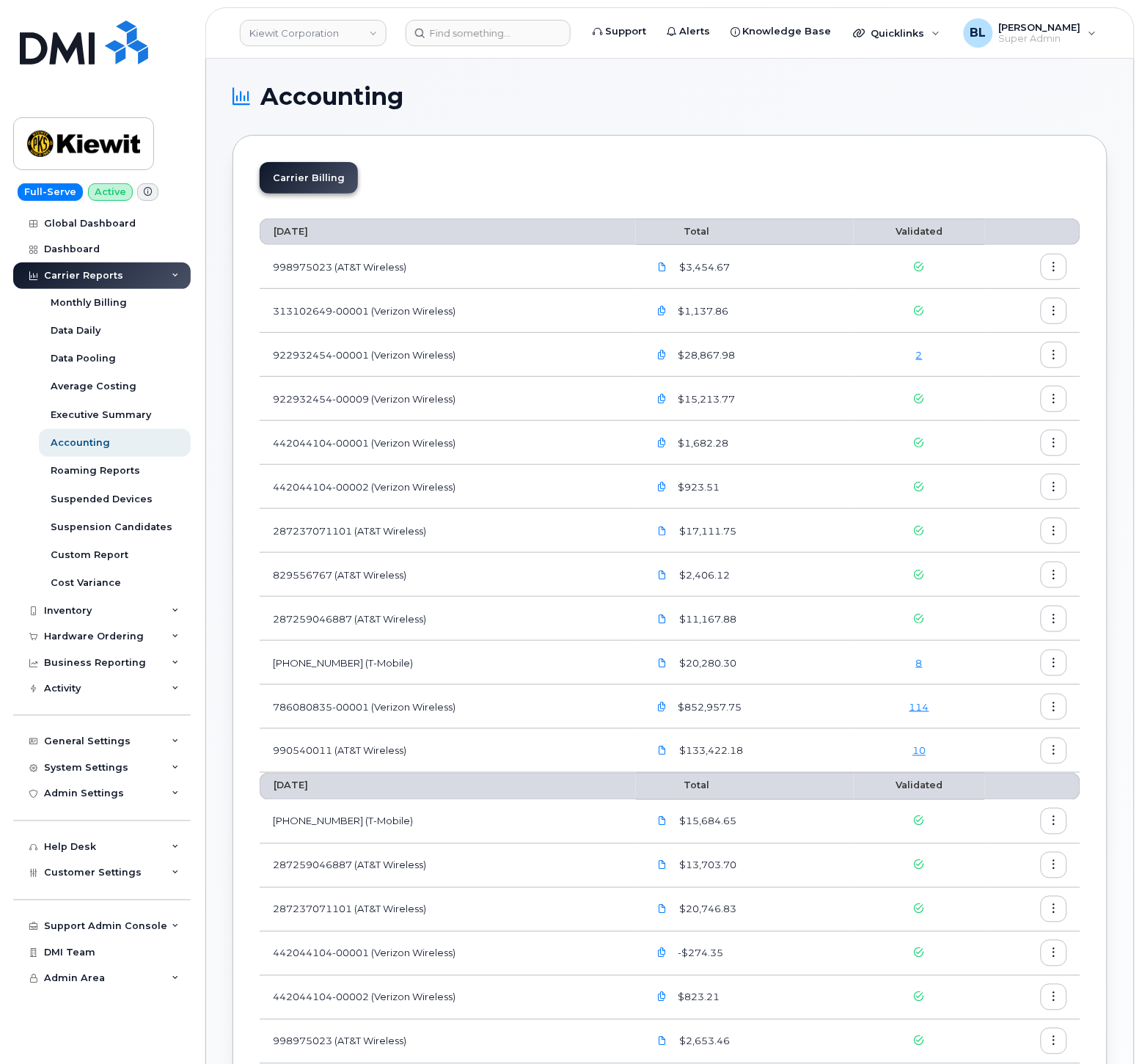
click at [918, 664] on link "8" at bounding box center [919, 663] width 7 height 12
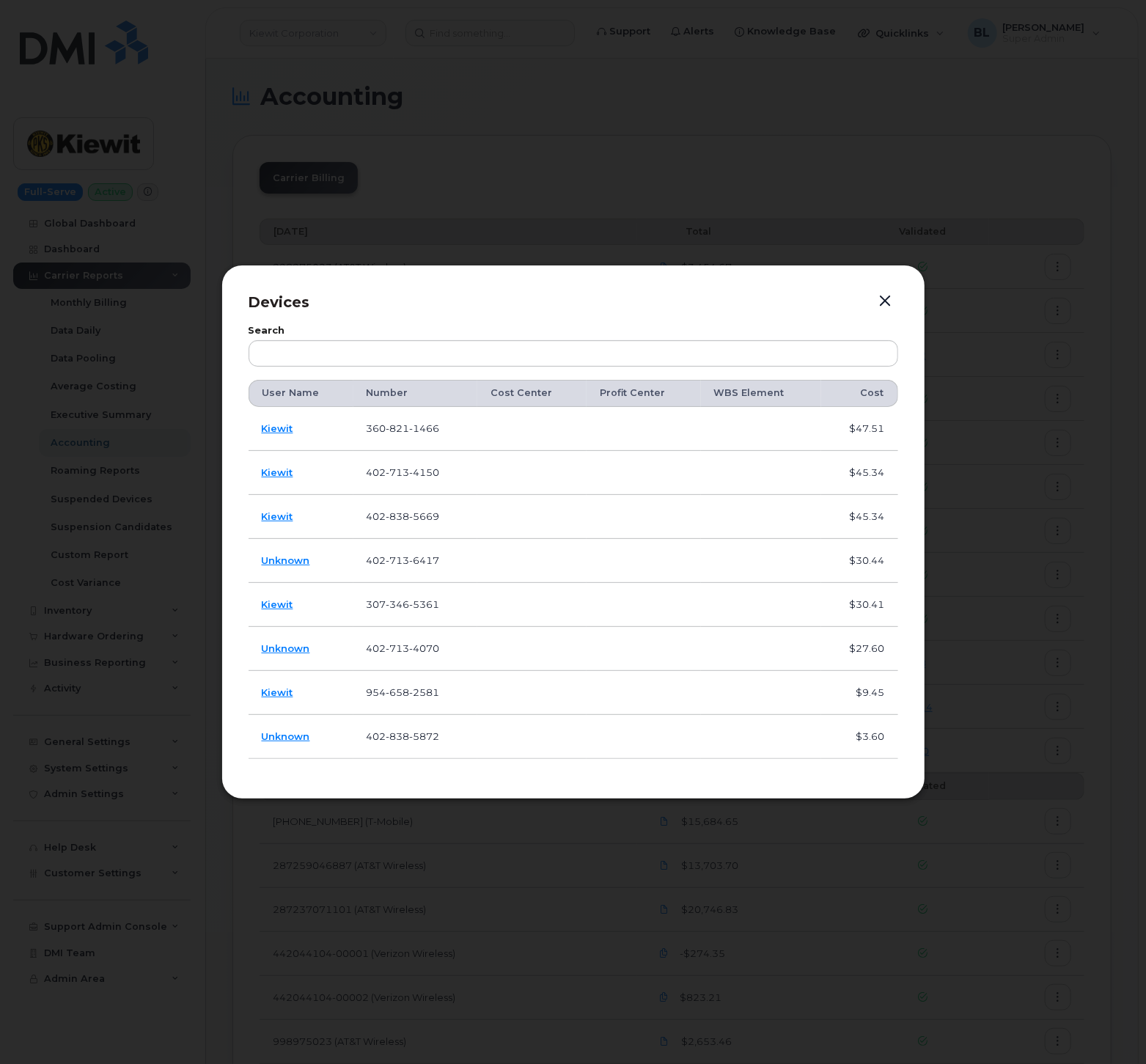
click at [399, 428] on span "821" at bounding box center [398, 428] width 24 height 12
click at [922, 756] on div "Devices Search User Name Number Cost Center Profit Center WBS Element Cost Kiew…" at bounding box center [573, 531] width 704 height 534
click at [729, 867] on div at bounding box center [573, 532] width 1146 height 1064
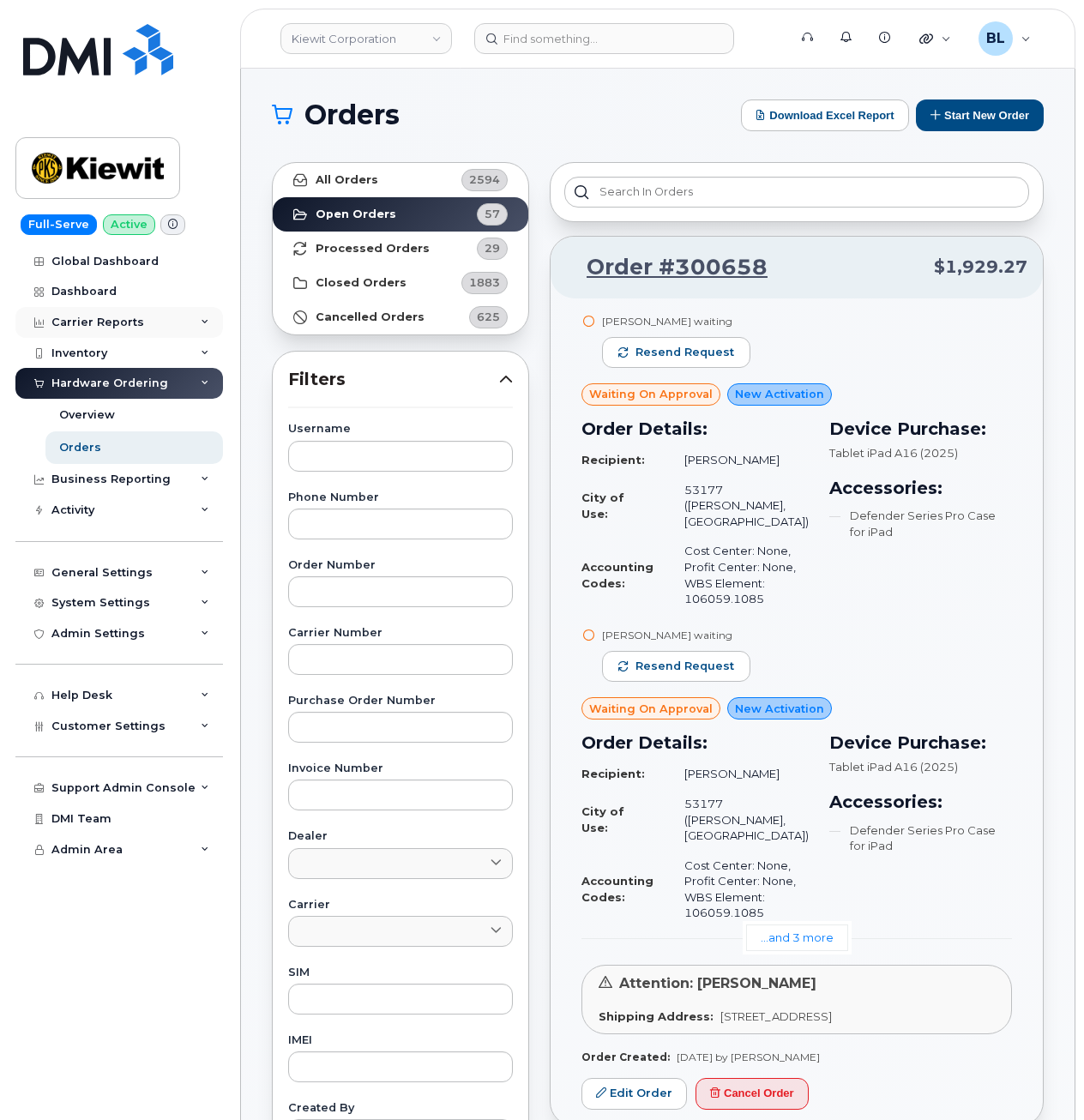
click at [143, 320] on div "Carrier Reports" at bounding box center [119, 322] width 208 height 31
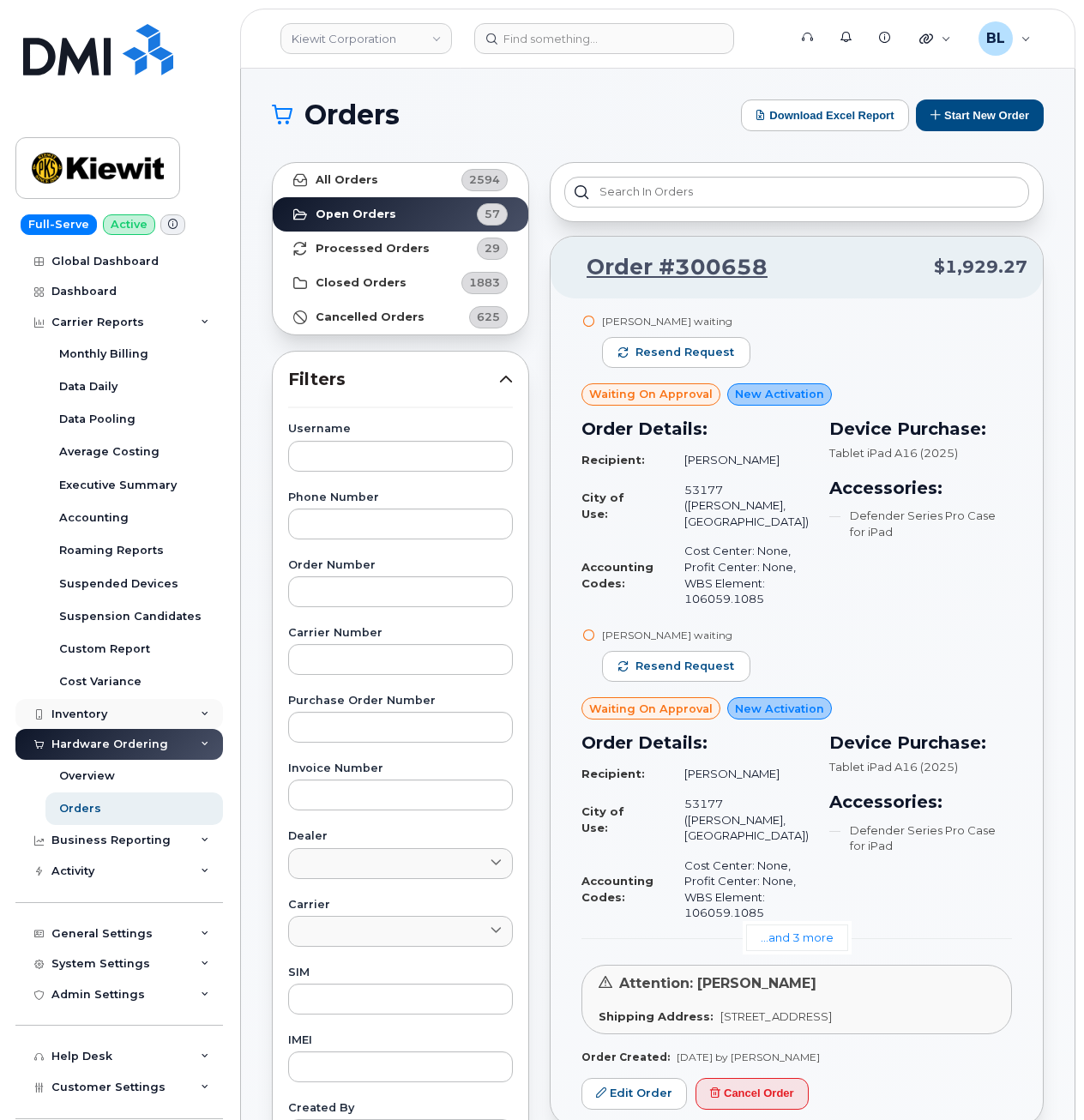
click at [118, 725] on div "Inventory" at bounding box center [119, 714] width 208 height 31
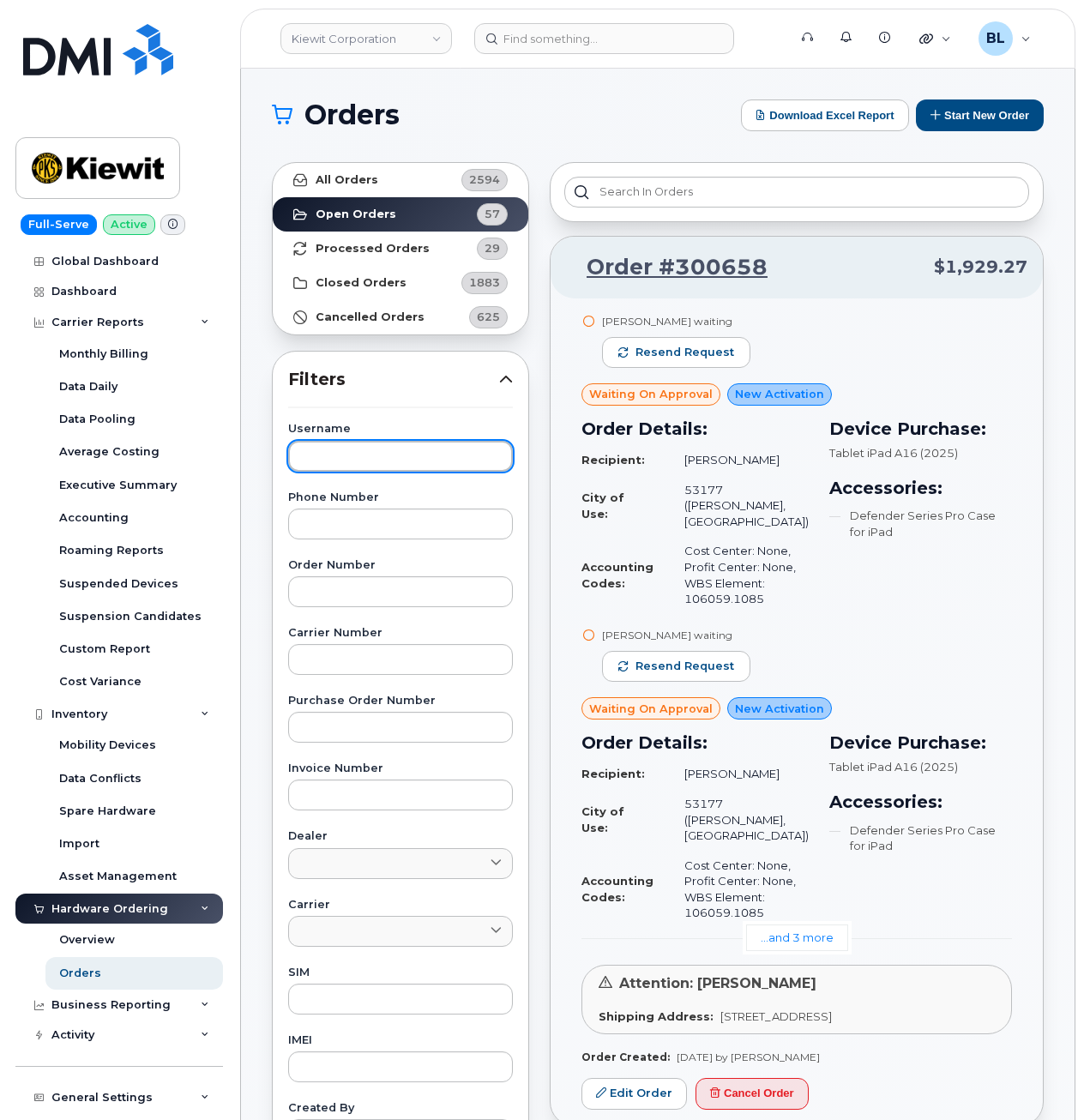
click at [447, 461] on input "text" at bounding box center [401, 457] width 225 height 31
paste input "4065965896"
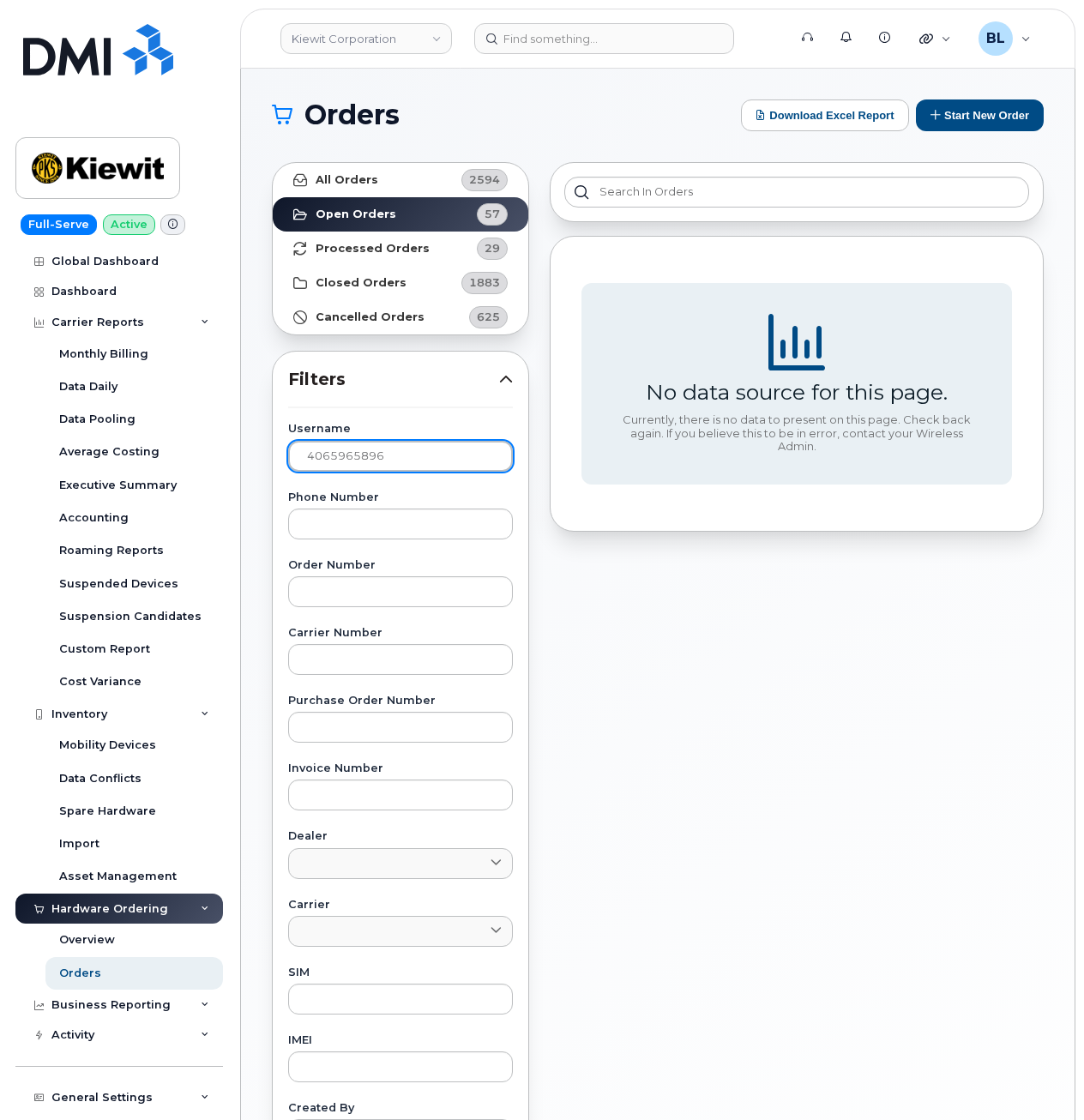
click at [371, 449] on input "4065965896" at bounding box center [401, 457] width 225 height 31
click at [371, 454] on input "4065965896" at bounding box center [401, 457] width 225 height 31
paste input "Paul Salazar"
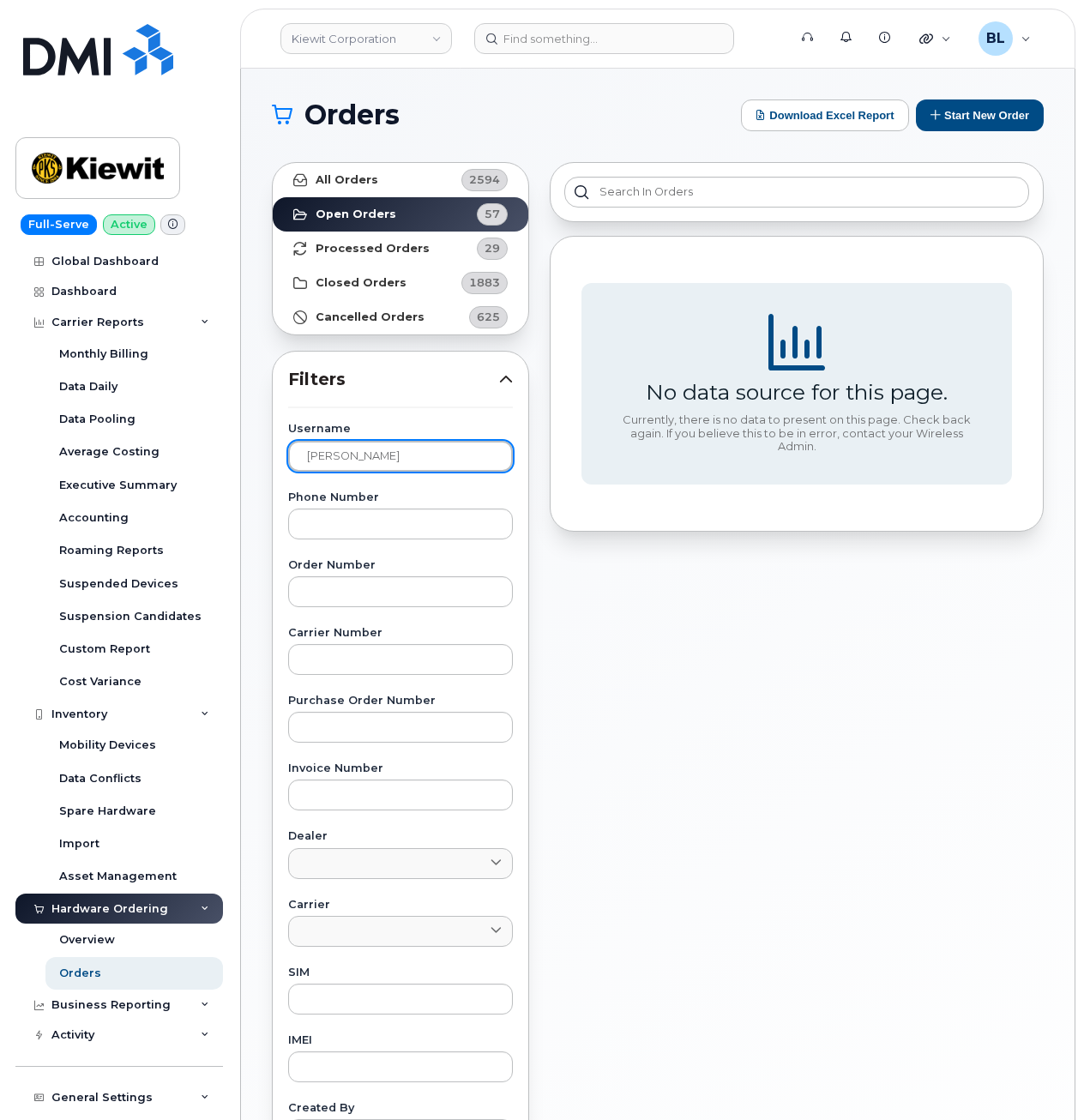
click at [413, 453] on input "Paul Salazar" at bounding box center [401, 457] width 225 height 31
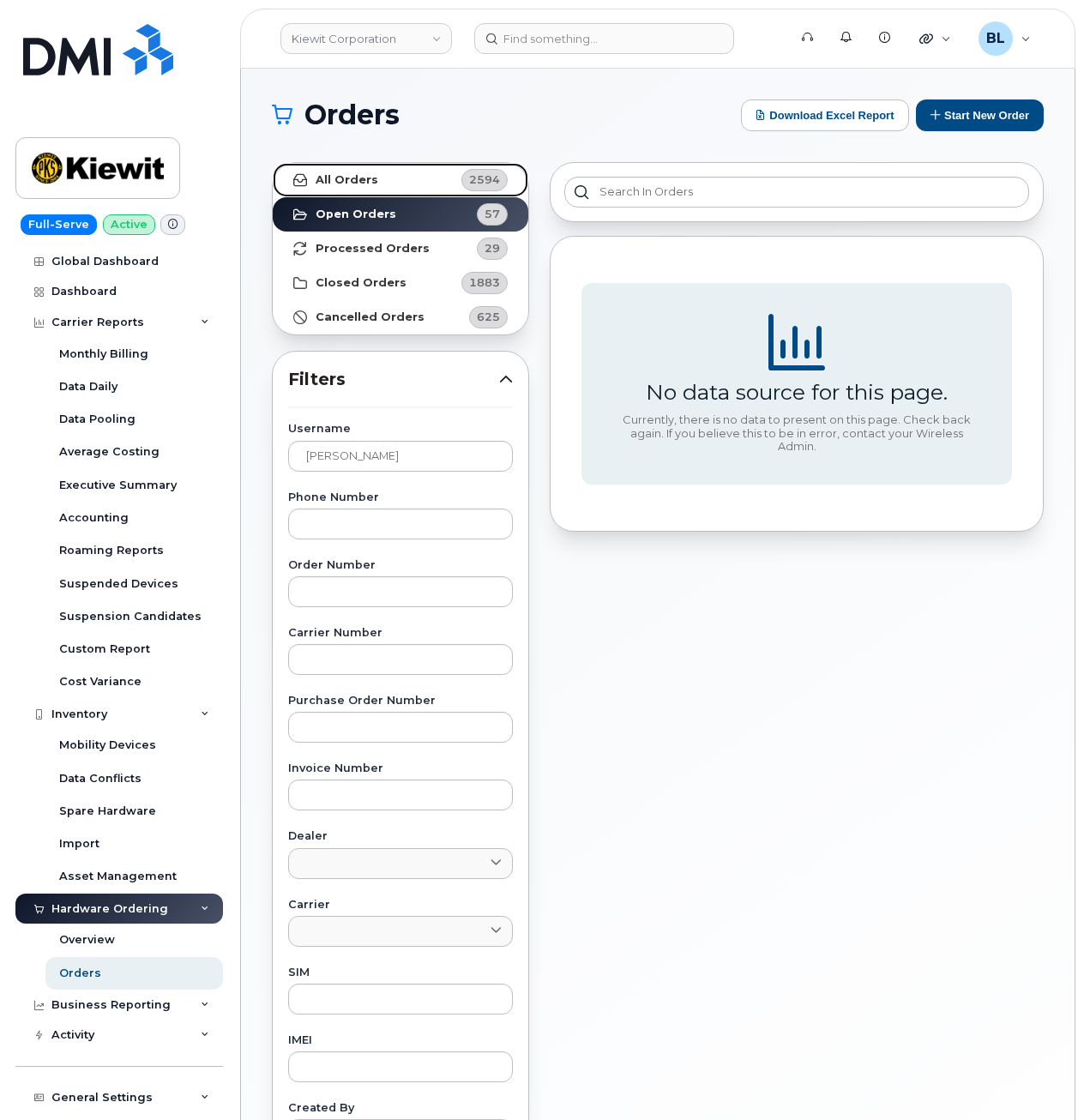
click at [402, 174] on link "All Orders 2594" at bounding box center [401, 181] width 256 height 35
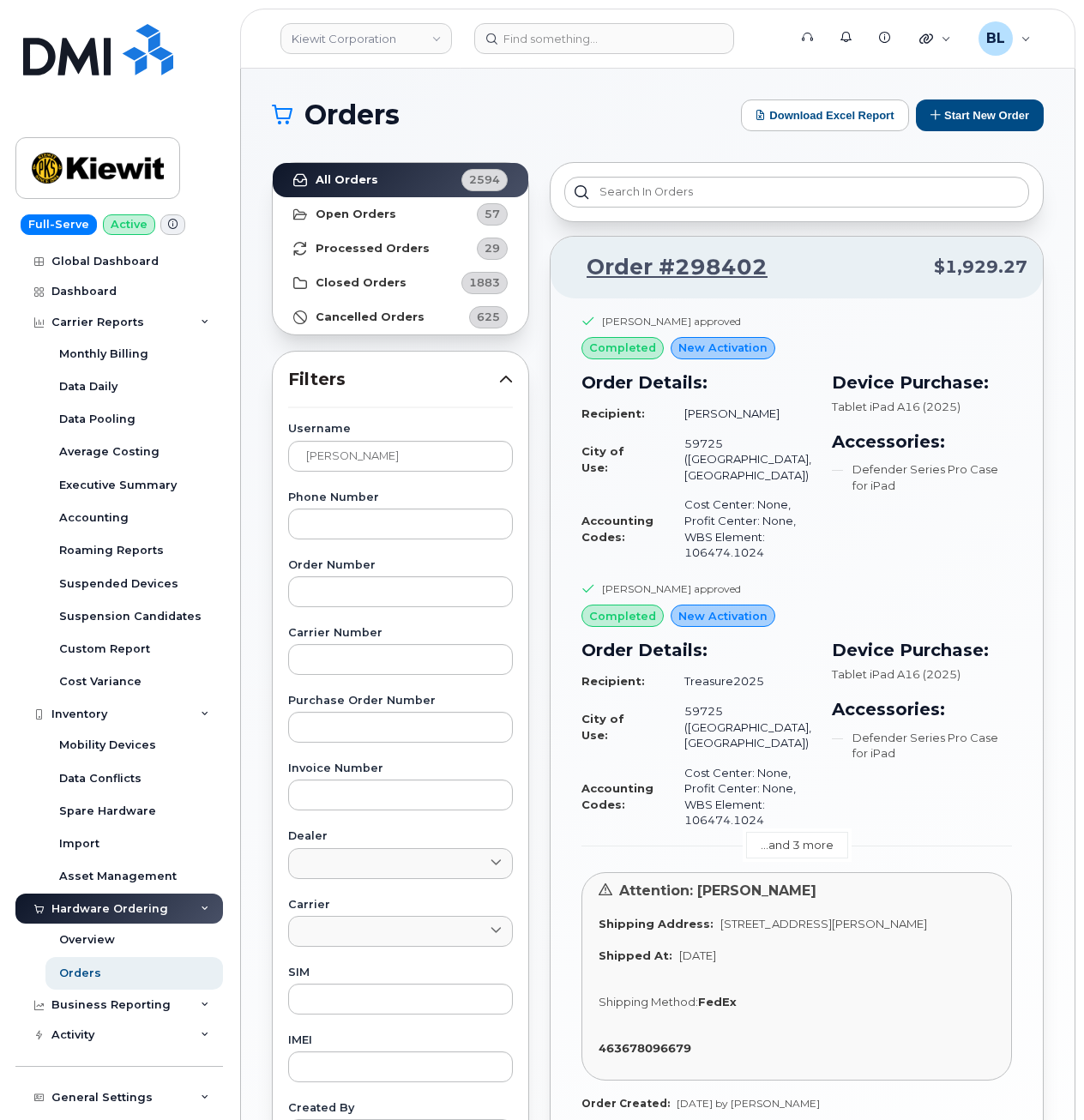
click at [798, 841] on link "...and 3 more" at bounding box center [797, 845] width 102 height 27
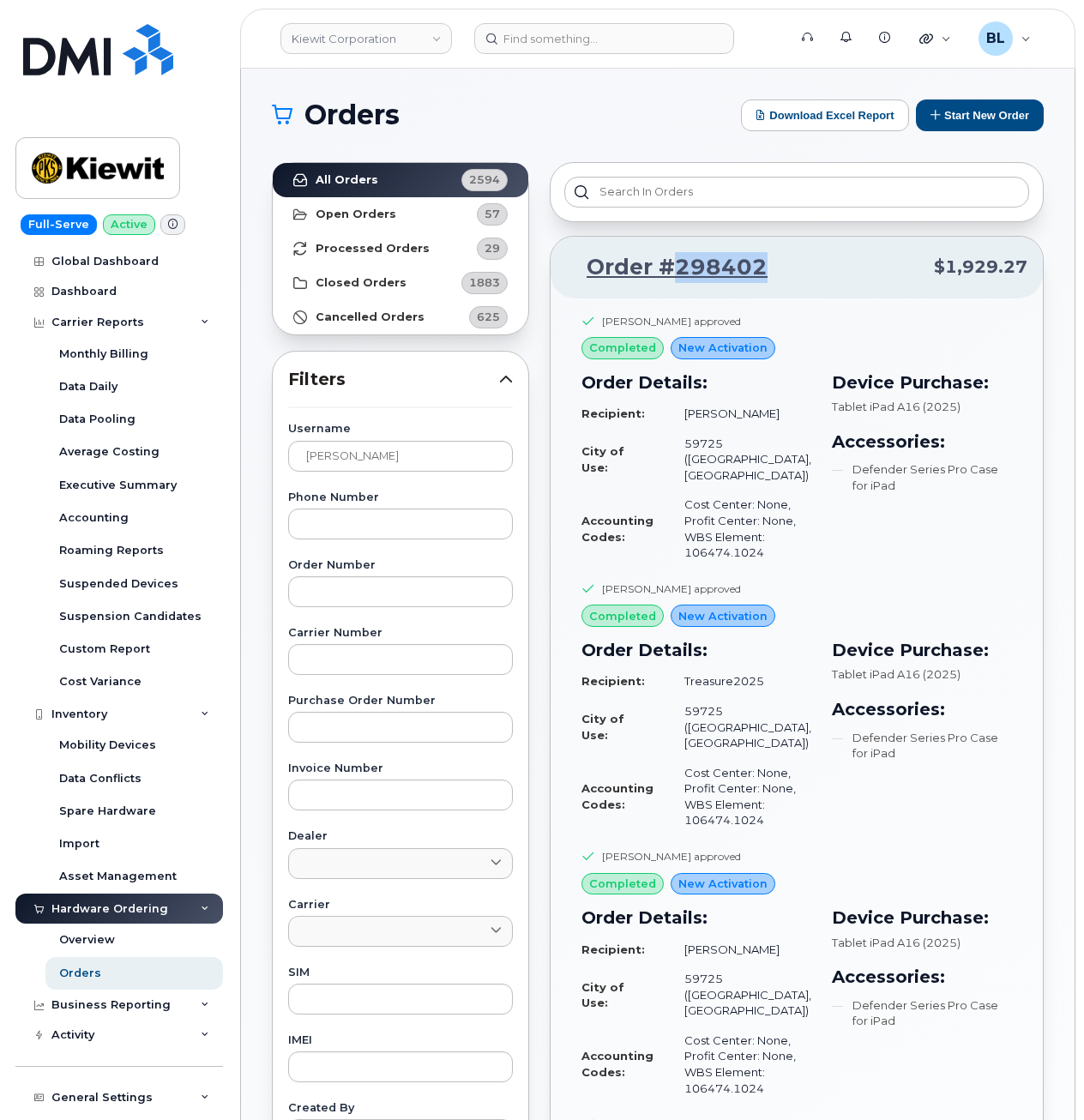
drag, startPoint x: 768, startPoint y: 263, endPoint x: 673, endPoint y: 284, distance: 97.3
click at [673, 284] on div "Order #298402 $1,929.27" at bounding box center [797, 267] width 492 height 62
copy link "298402"
click at [466, 461] on input "Paul Salazar" at bounding box center [401, 457] width 225 height 31
drag, startPoint x: 466, startPoint y: 461, endPoint x: 126, endPoint y: 435, distance: 341.0
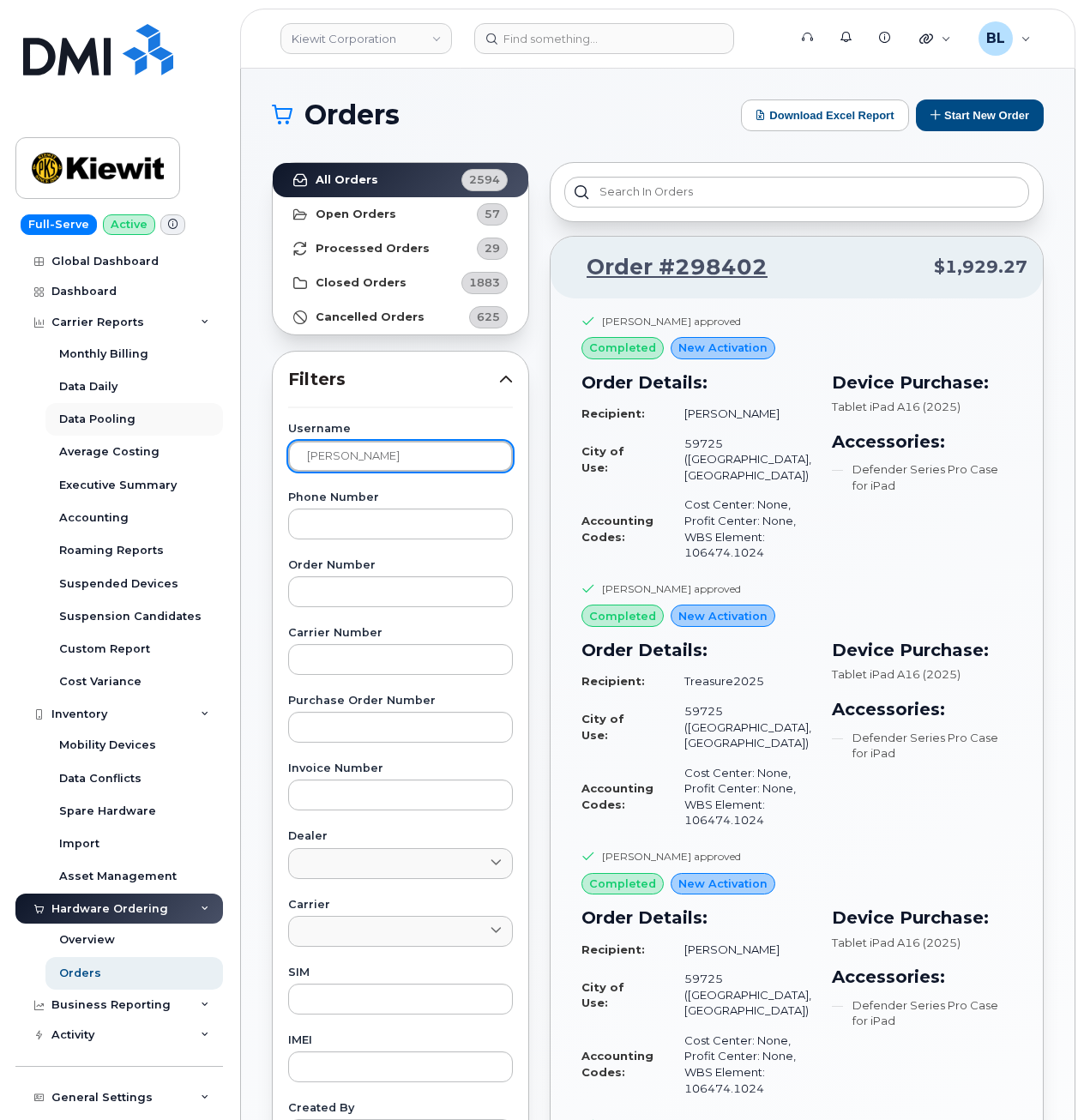
click at [241, 435] on div "Kiewit Corporation Support Alerts Knowledge Base Quicklinks Suspend / Cancel De…" at bounding box center [657, 1056] width 833 height 1976
paste input "Joseph Aze"
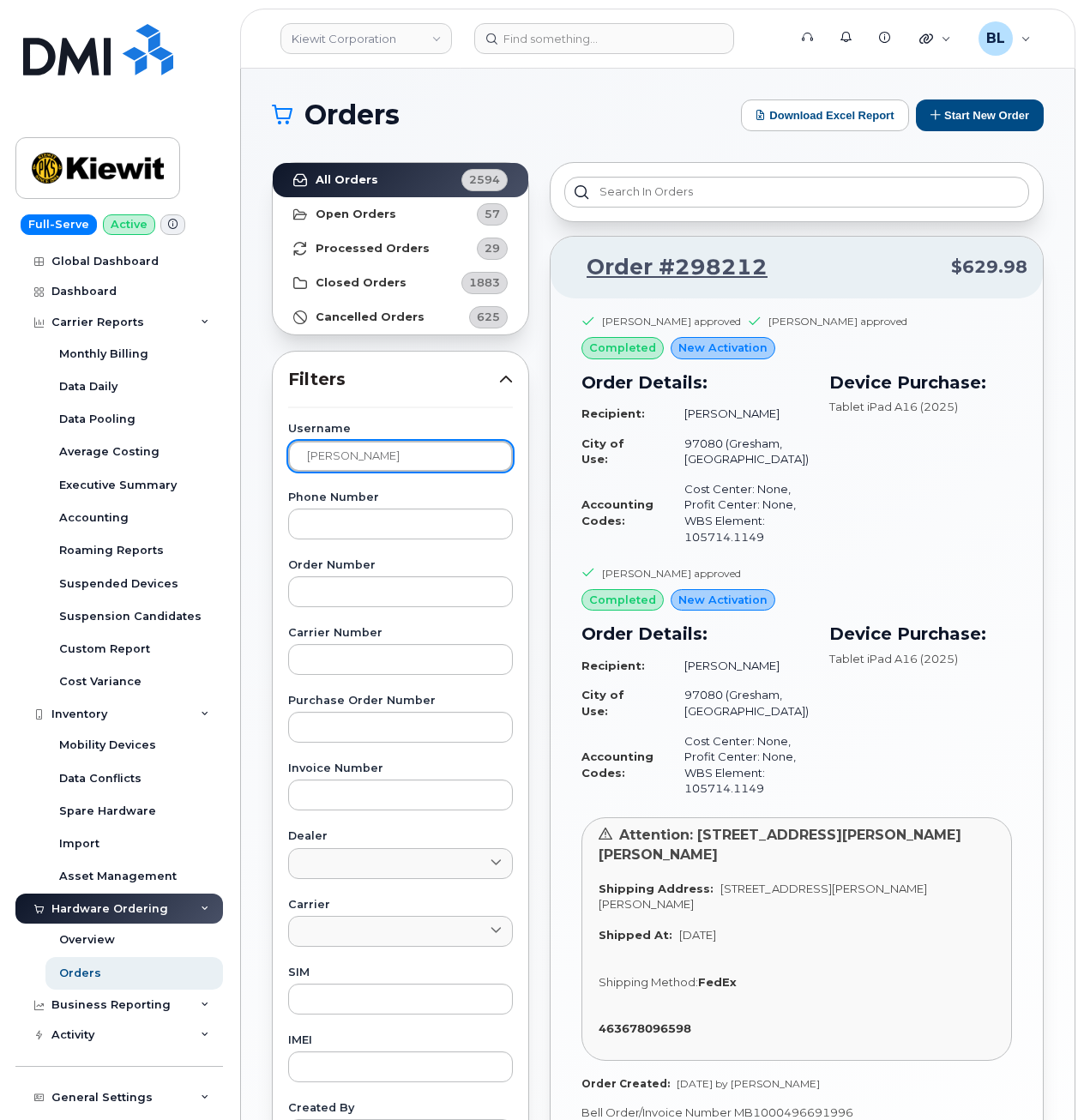
click at [409, 443] on input "Joseph Azer" at bounding box center [401, 457] width 225 height 31
drag, startPoint x: 758, startPoint y: 275, endPoint x: 674, endPoint y: 282, distance: 84.3
click at [674, 282] on p "Order #298212 $629.98" at bounding box center [797, 267] width 461 height 31
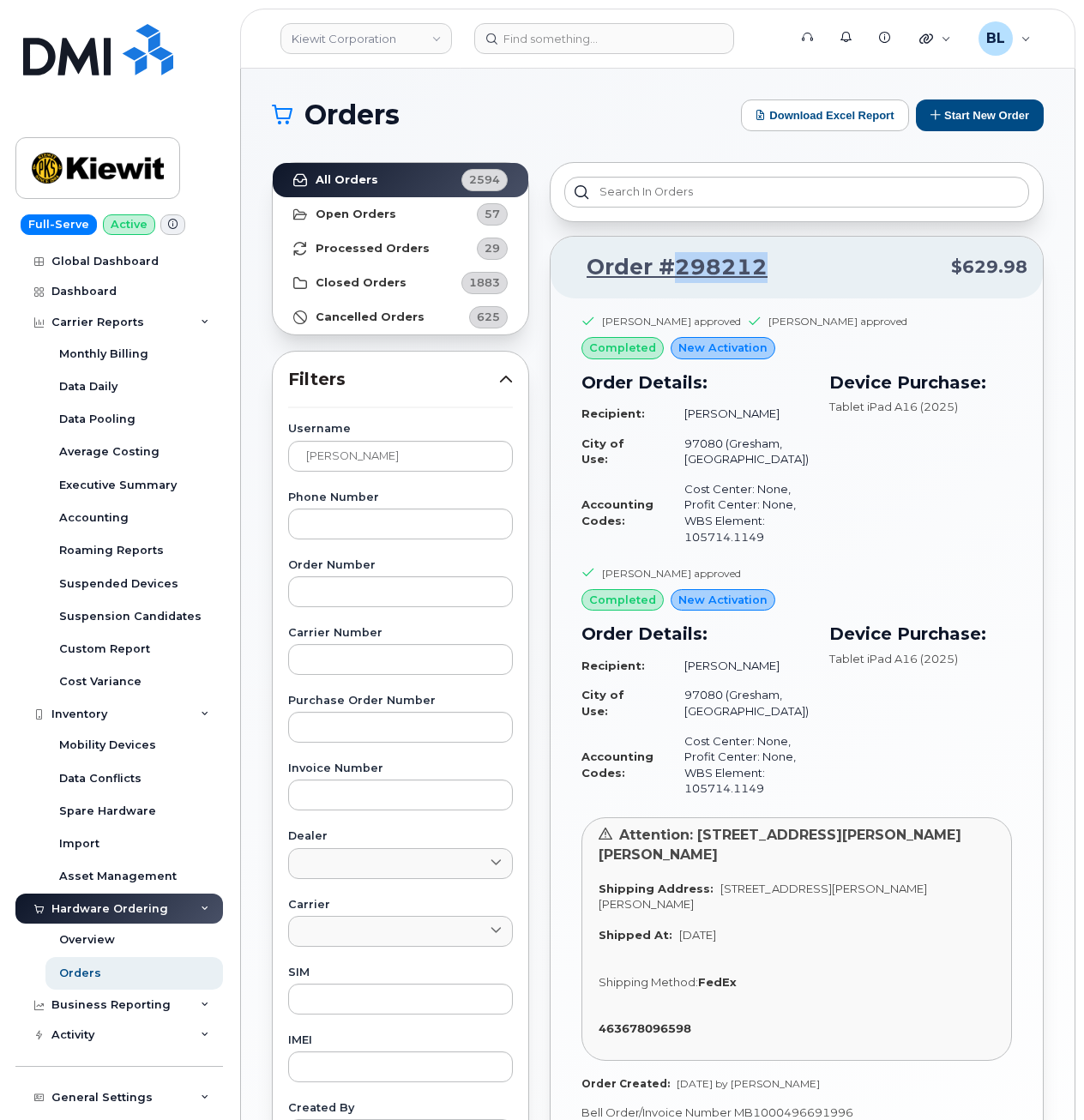
copy link "298212"
drag, startPoint x: 493, startPoint y: 451, endPoint x: 55, endPoint y: 437, distance: 438.2
click at [241, 437] on div "Kiewit Corporation Support Alerts Knowledge Base Quicklinks Suspend / Cancel De…" at bounding box center [657, 722] width 833 height 1308
paste input "Natalie Henning"
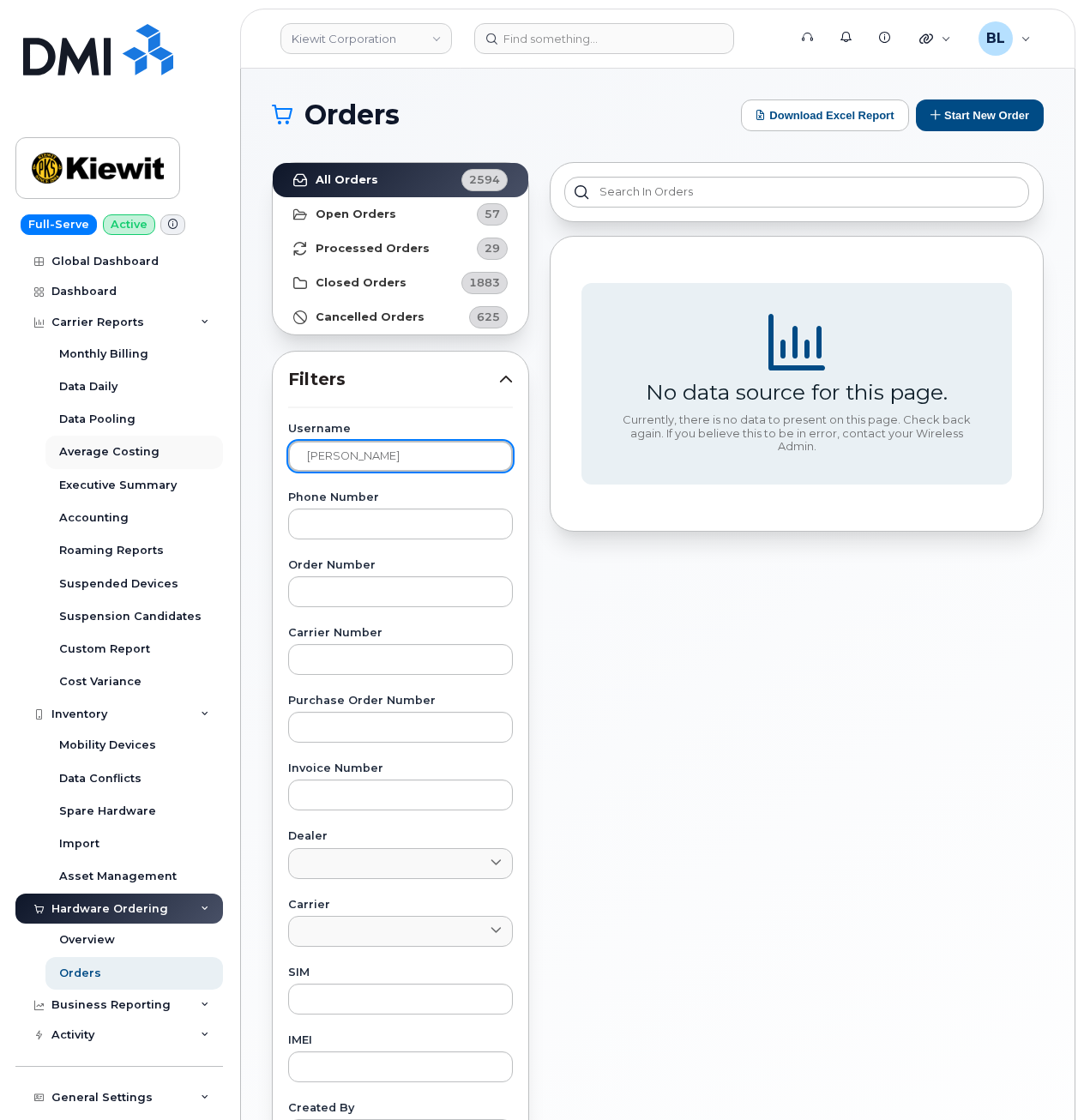
drag, startPoint x: 428, startPoint y: 449, endPoint x: 67, endPoint y: 456, distance: 361.1
click at [241, 460] on div "Kiewit Corporation Support Alerts Knowledge Base Quicklinks Suspend / Cancel De…" at bounding box center [657, 722] width 833 height 1308
paste input "Loyda Alvarez"
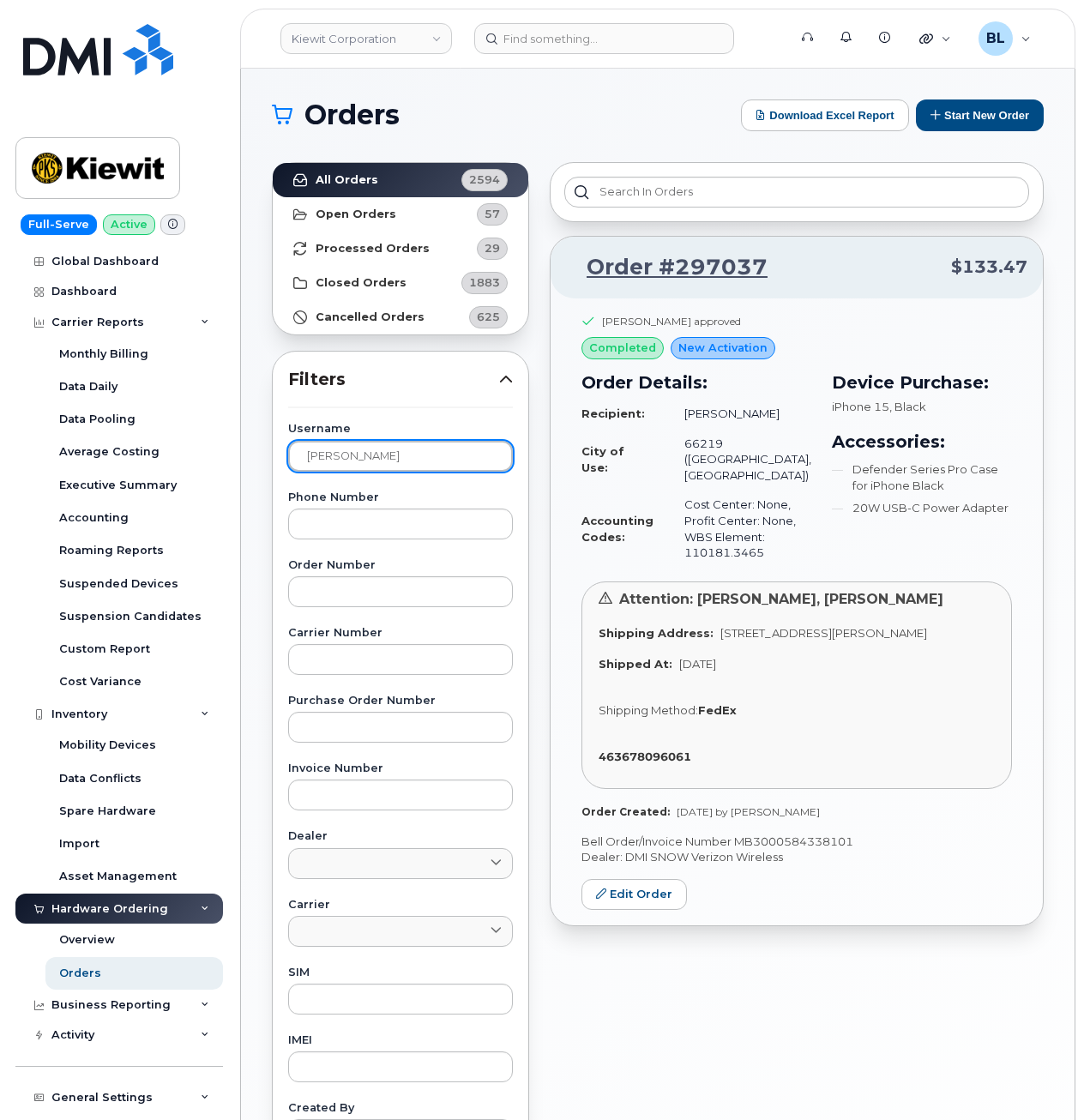
drag, startPoint x: 397, startPoint y: 438, endPoint x: 0, endPoint y: 403, distance: 398.5
click at [237, 419] on body "Kiewit Corporation Support Alerts Knowledge Base Quicklinks Suspend / Cancel De…" at bounding box center [542, 716] width 1084 height 1432
paste input "Charles Hoy"
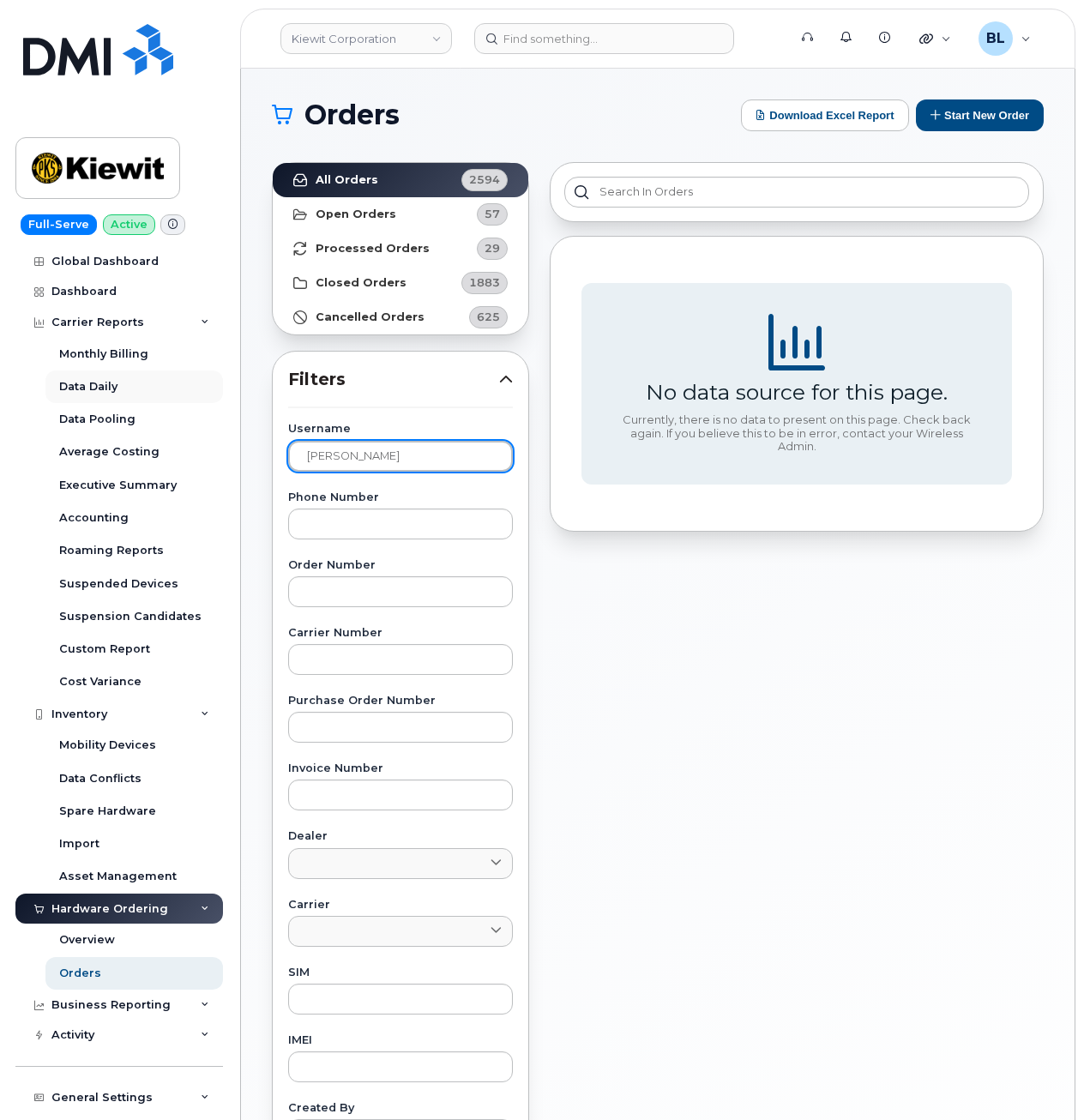
drag, startPoint x: 418, startPoint y: 467, endPoint x: 134, endPoint y: 389, distance: 294.5
click at [241, 417] on div "Kiewit Corporation Support Alerts Knowledge Base Quicklinks Suspend / Cancel De…" at bounding box center [657, 722] width 833 height 1308
type input "="
click at [409, 457] on input "text" at bounding box center [401, 457] width 225 height 31
paste input "Greg Hasenkamp"
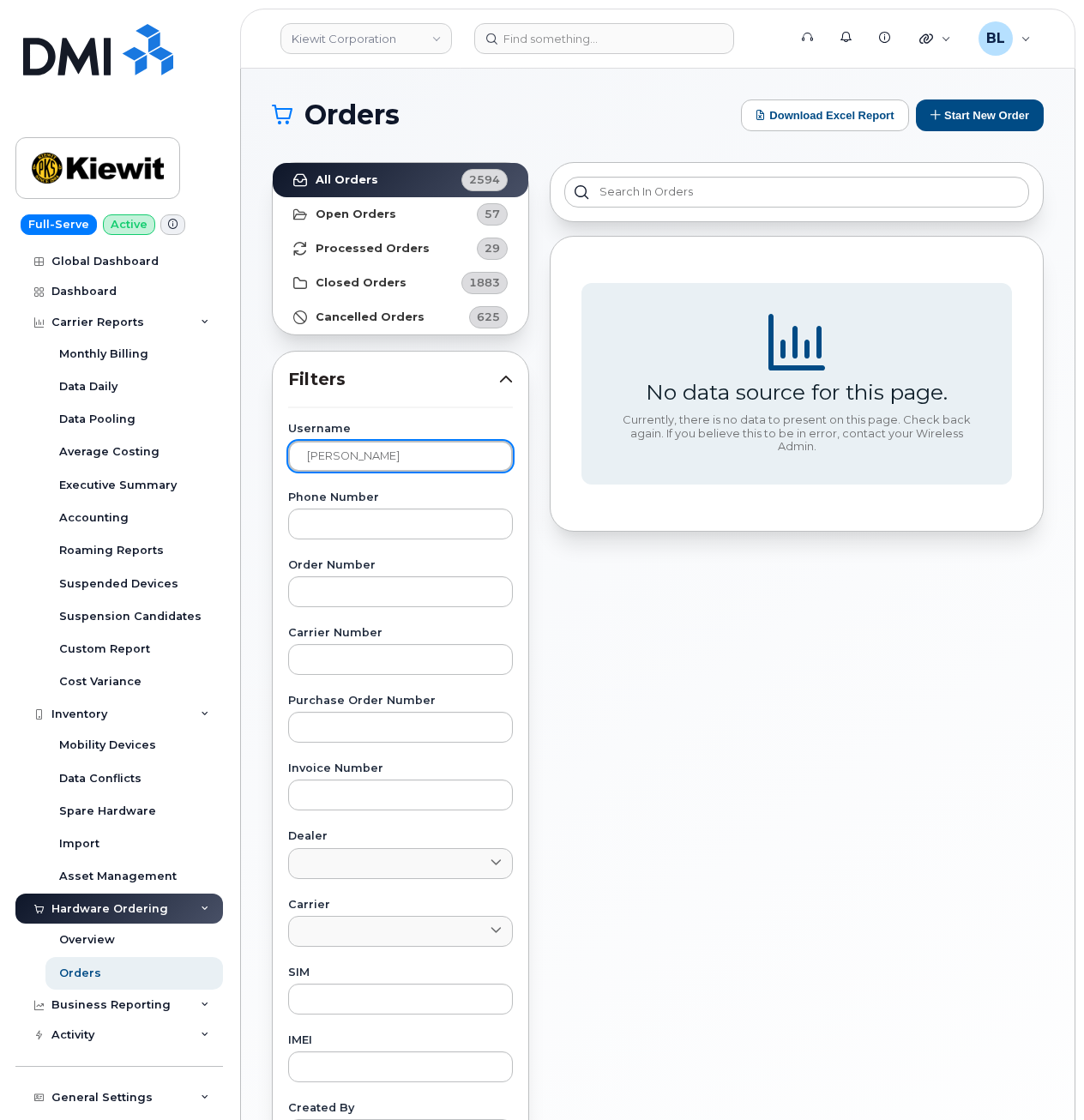
type input "Greg Hasenkamp"
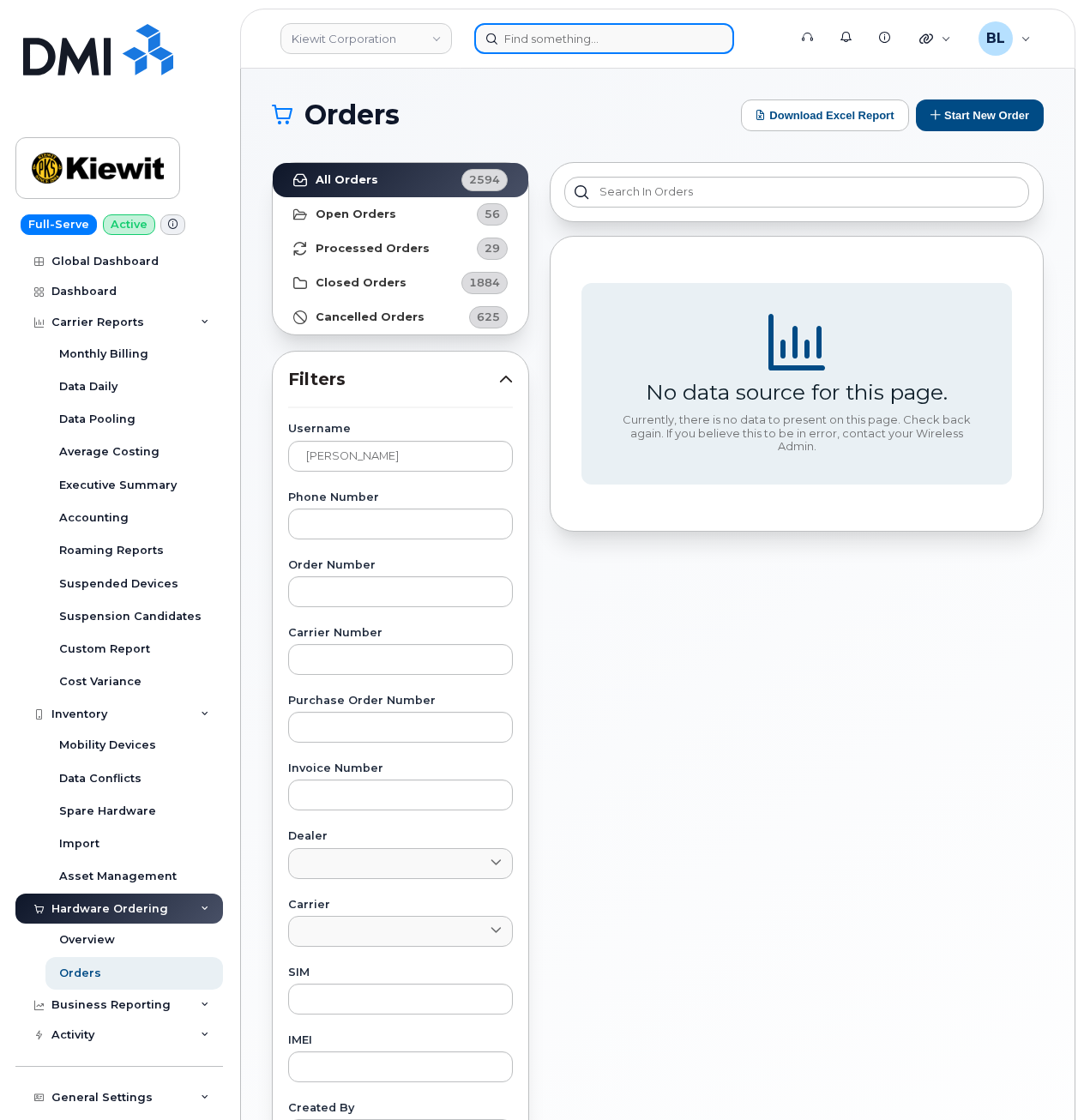
click at [529, 43] on input at bounding box center [604, 38] width 259 height 31
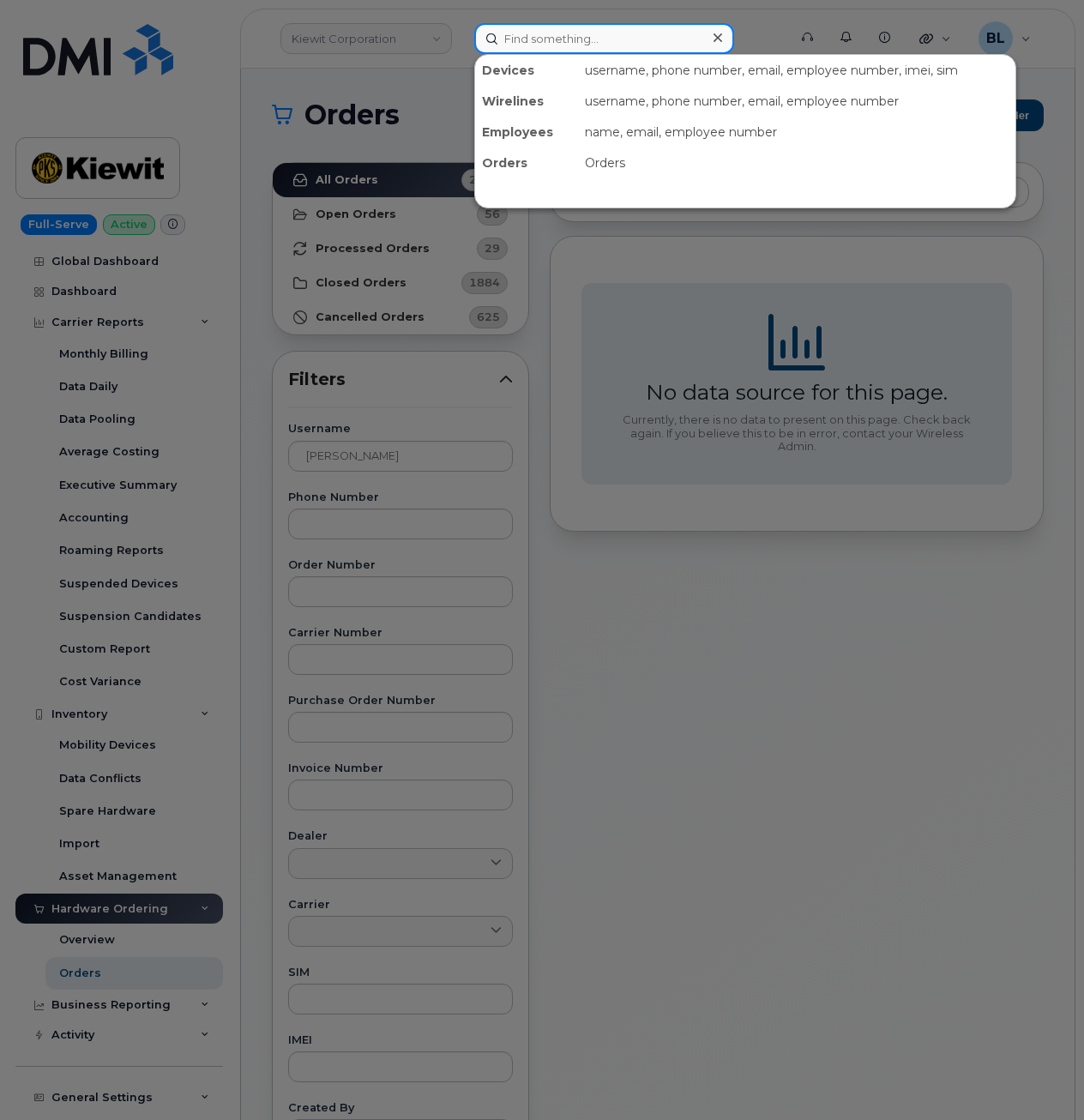
click at [546, 30] on input at bounding box center [604, 38] width 259 height 31
paste input "6629312537"
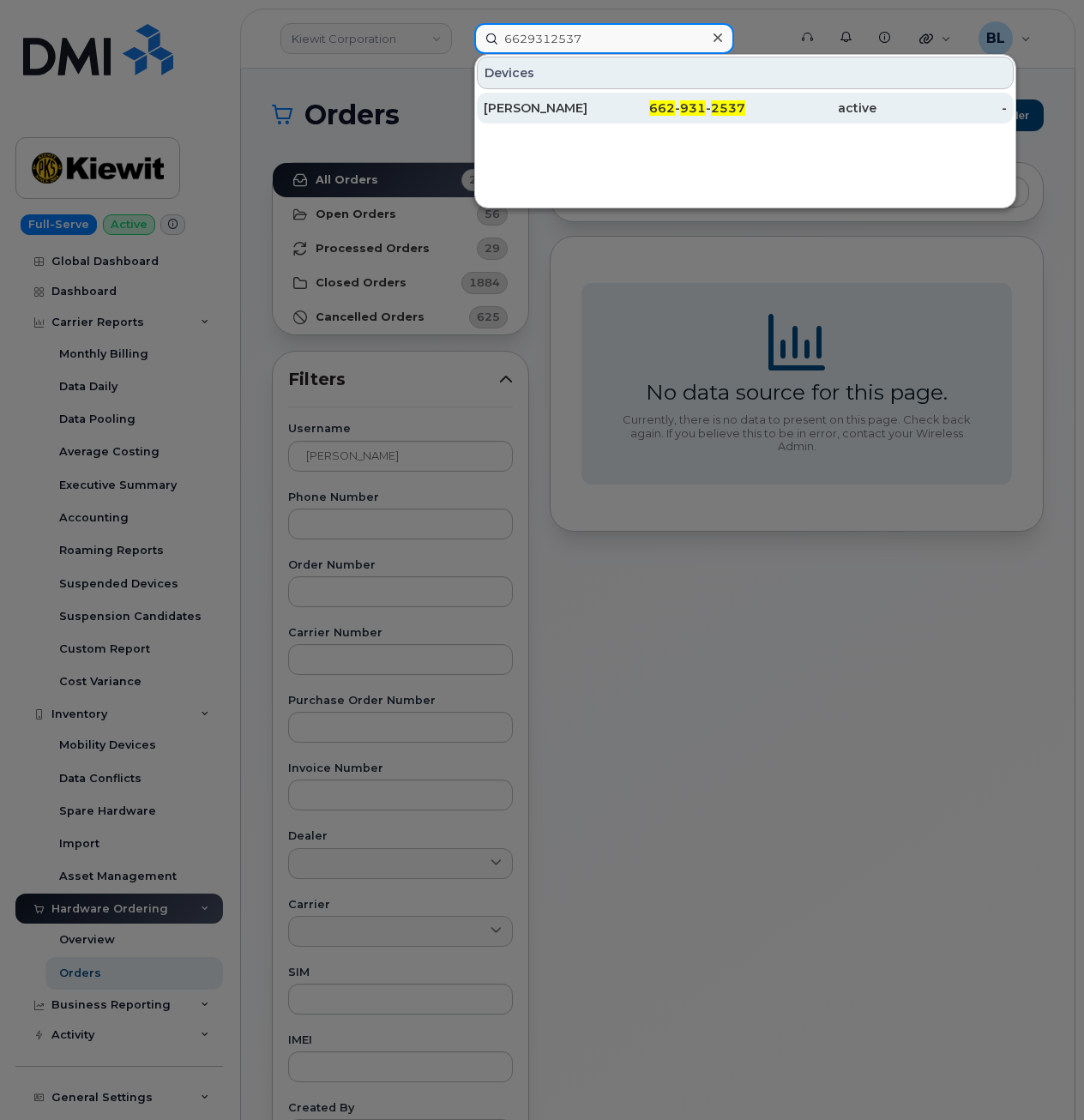
type input "6629312537"
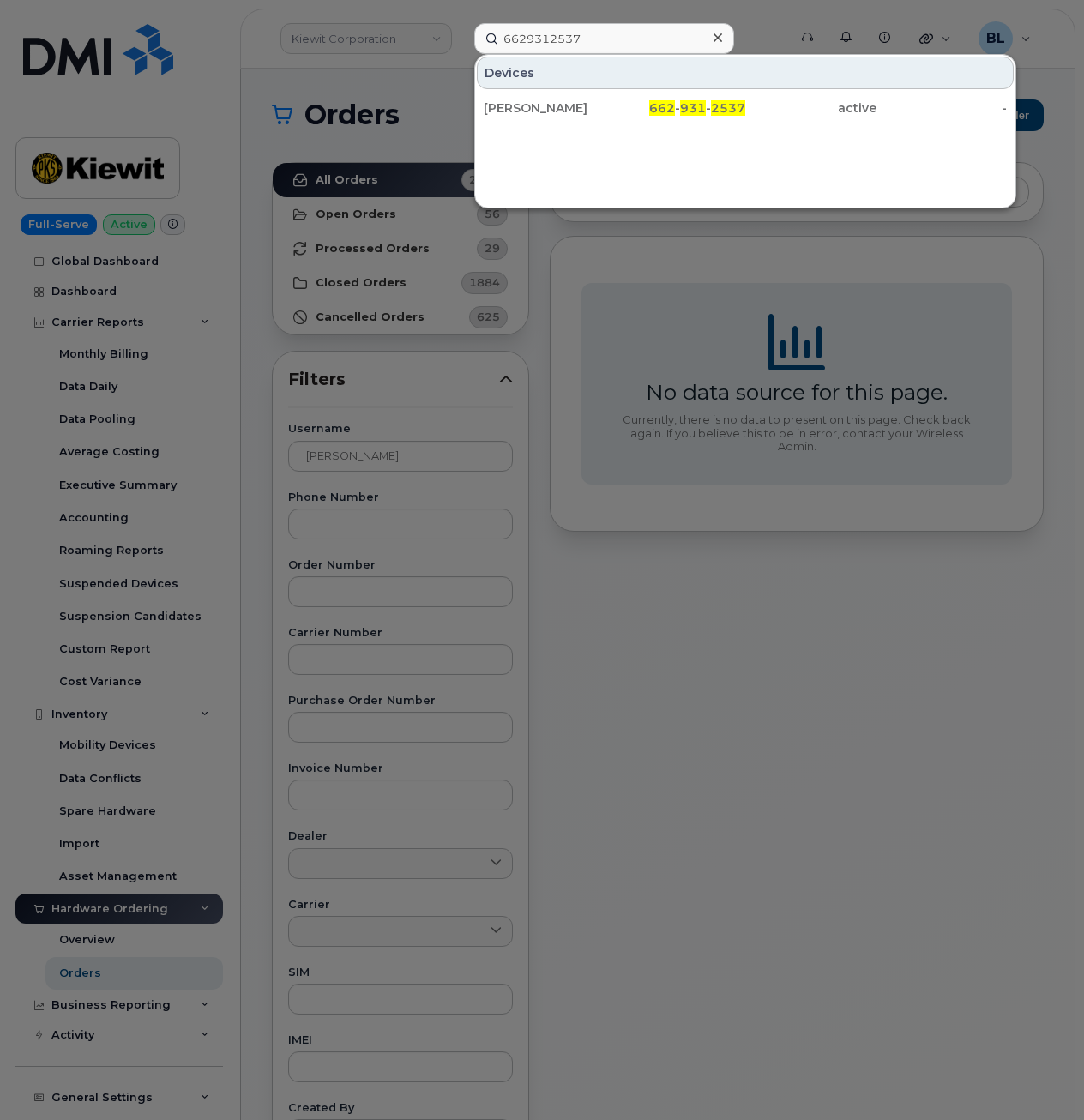
click at [380, 445] on div at bounding box center [542, 560] width 1084 height 1120
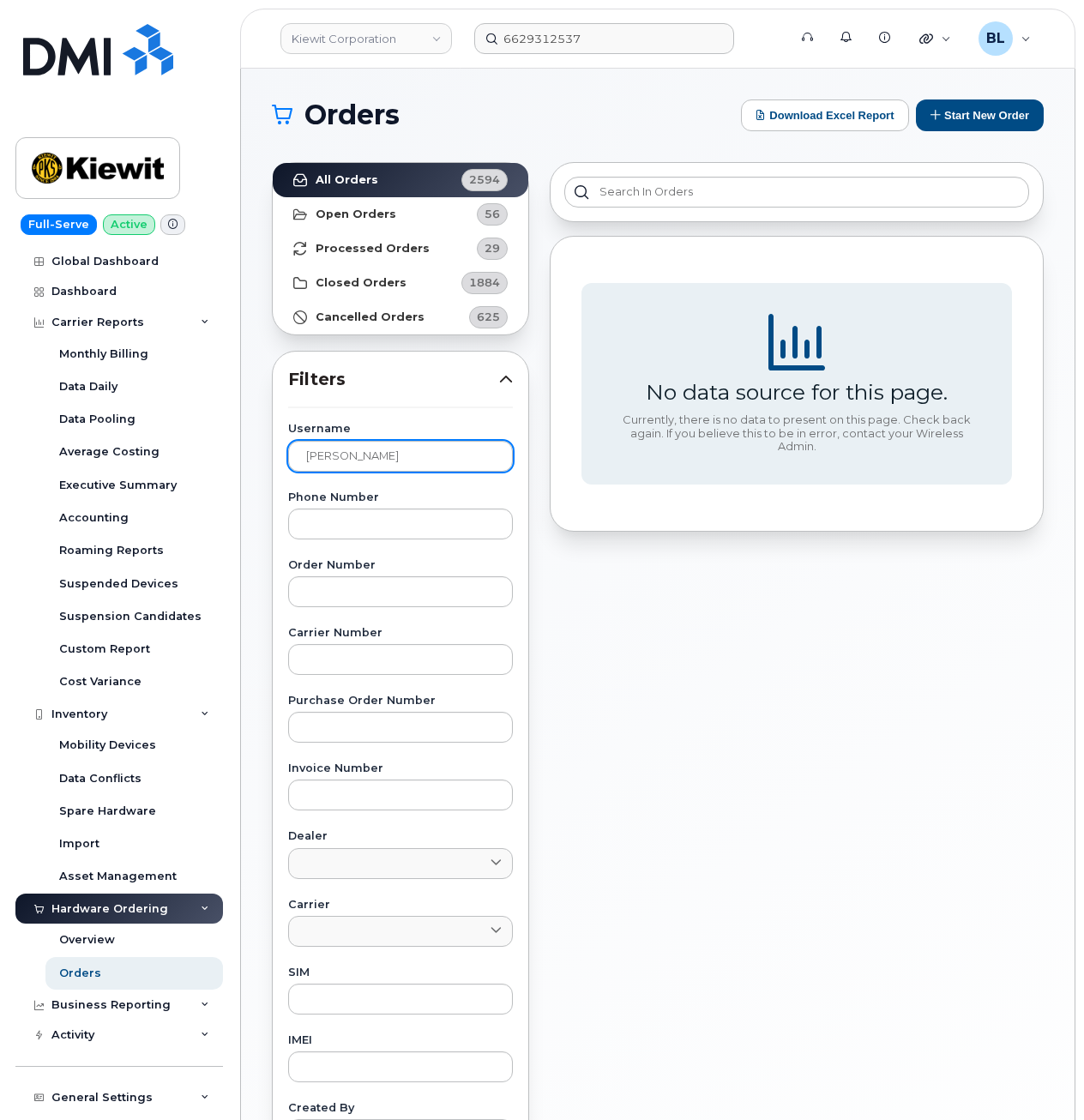
drag, startPoint x: 409, startPoint y: 474, endPoint x: 409, endPoint y: 459, distance: 15.0
click at [409, 473] on div "Username Greg Hasenkamp Phone Number Order Number Carrier Number Purchase Order…" at bounding box center [400, 821] width 266 height 794
click at [407, 442] on input "Greg Hasenkamp" at bounding box center [401, 457] width 225 height 31
click at [406, 442] on input "Greg Hasenkamp" at bounding box center [401, 457] width 225 height 31
paste input "JACOREY GREEN"
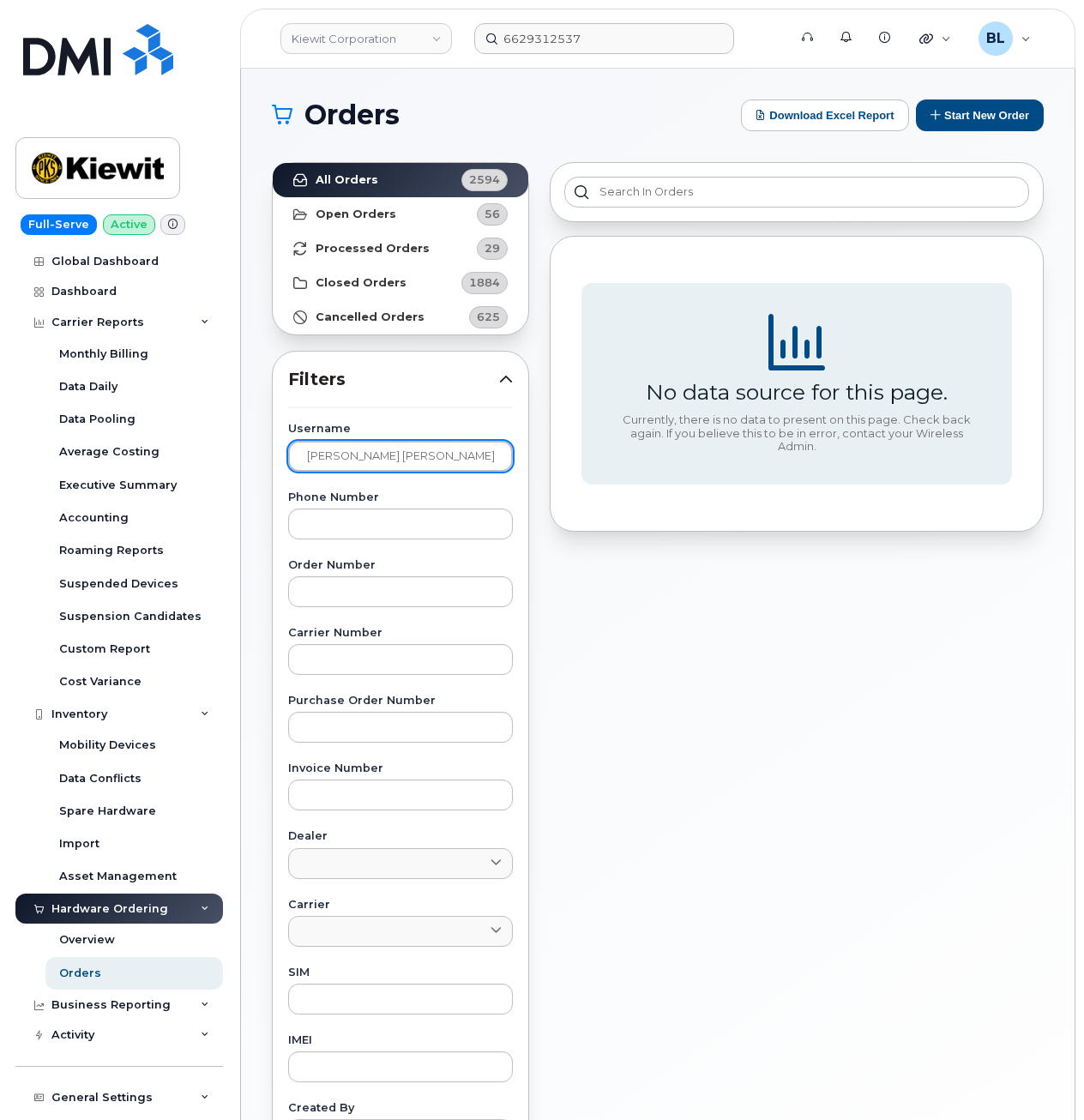
type input "Greg"
paste input "JACOREY GREEN"
type input "JACOREY GREEN"
click at [378, 457] on input "JACOREY GREEN" at bounding box center [401, 457] width 225 height 31
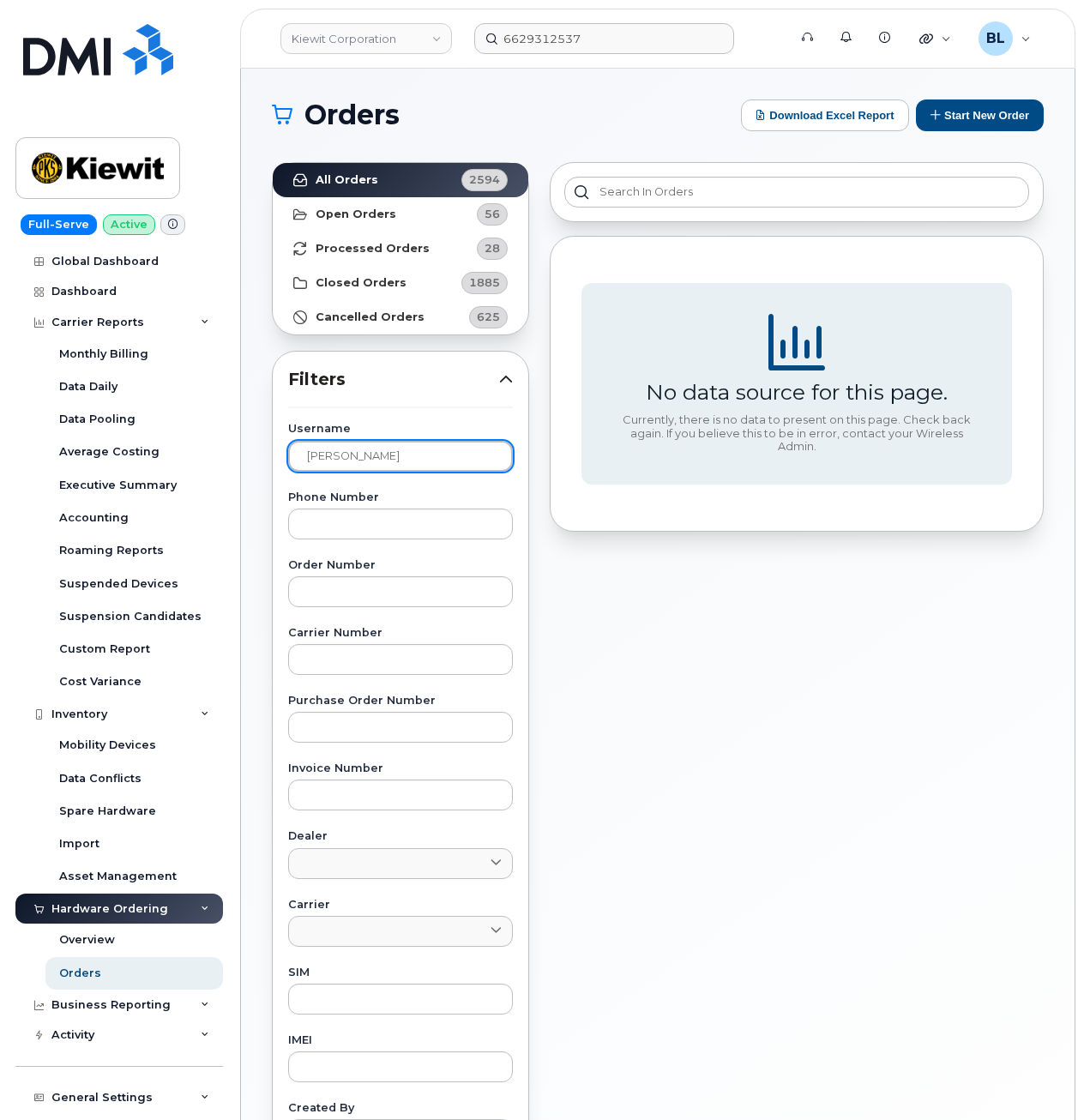
click at [378, 457] on input "JACOREY GREEN" at bounding box center [401, 457] width 225 height 31
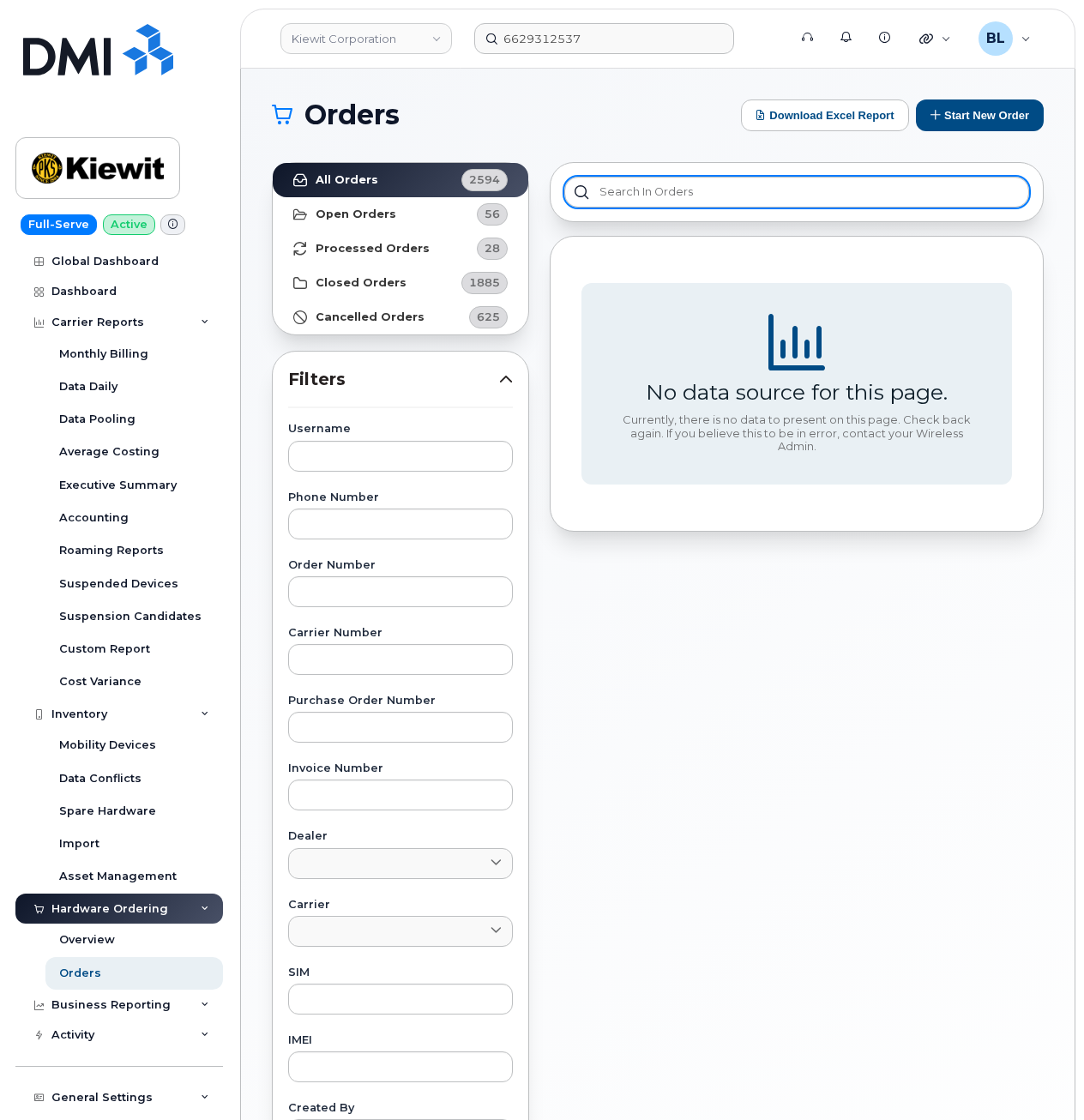
drag, startPoint x: 710, startPoint y: 210, endPoint x: 725, endPoint y: 190, distance: 25.0
click at [715, 197] on div at bounding box center [797, 192] width 494 height 60
click at [725, 190] on input "text" at bounding box center [797, 192] width 465 height 31
paste input "351159274699791"
type input "351159274699791"
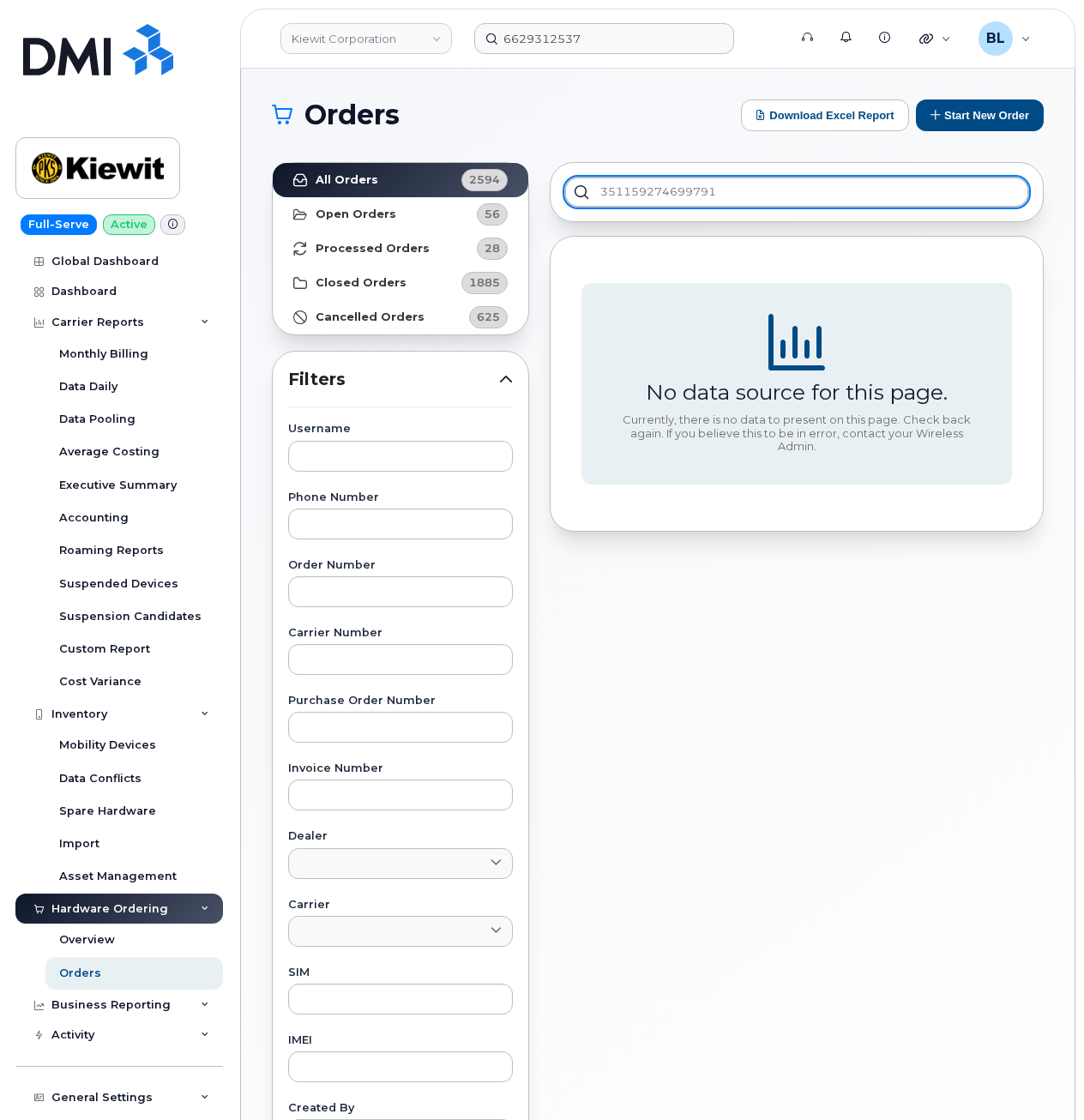
click at [753, 192] on input "351159274699791" at bounding box center [797, 192] width 465 height 31
drag, startPoint x: 785, startPoint y: 190, endPoint x: 0, endPoint y: 189, distance: 785.0
click at [241, 164] on div "Kiewit Corporation 6629312537 Support Alerts Knowledge Base Quicklinks Suspend …" at bounding box center [657, 722] width 833 height 1308
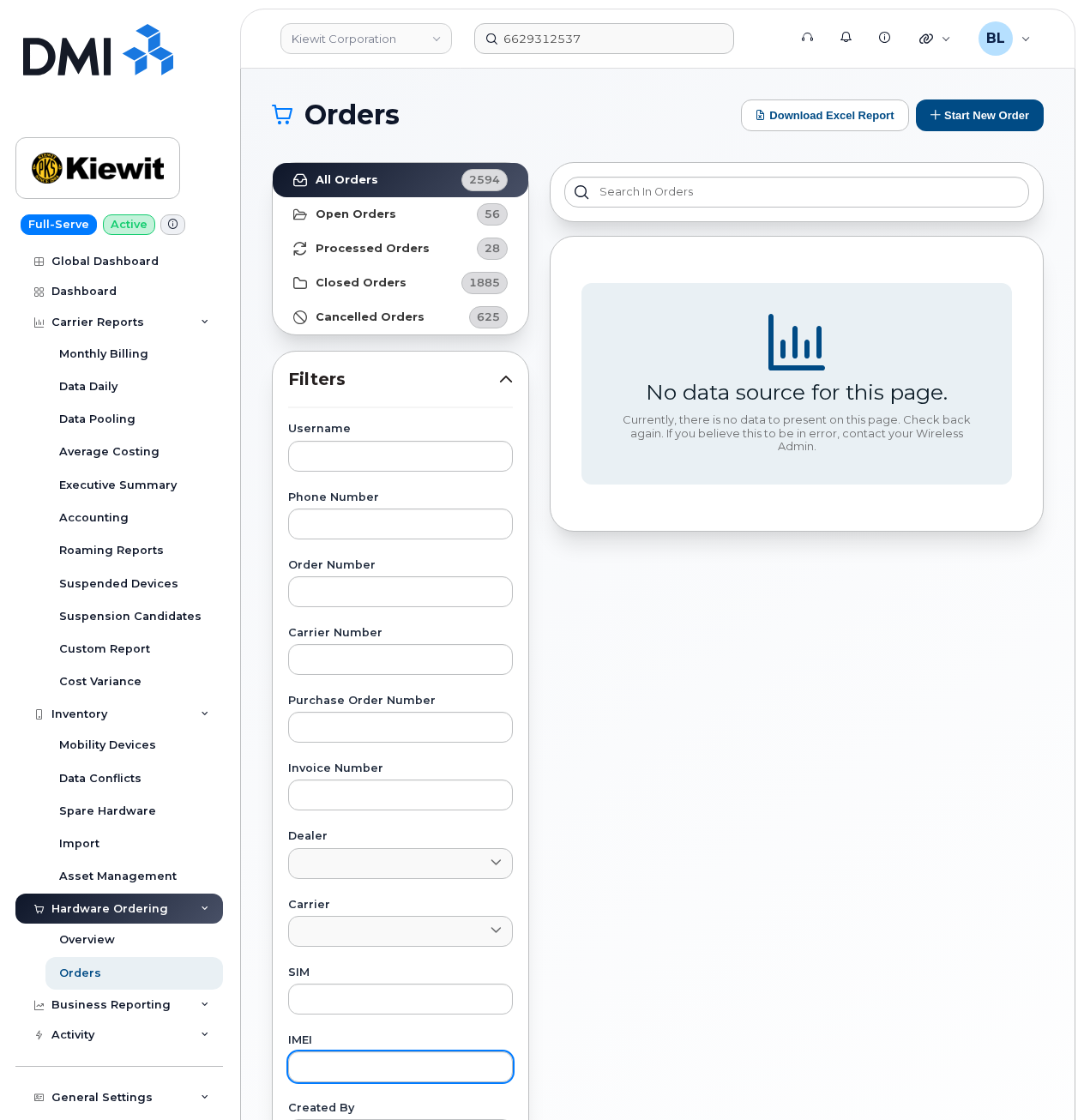
click at [372, 1054] on div "IMEI" at bounding box center [401, 1058] width 225 height 47
click at [375, 1058] on input "text" at bounding box center [401, 1067] width 225 height 31
paste input "351159274699791"
type input "35115927469979"
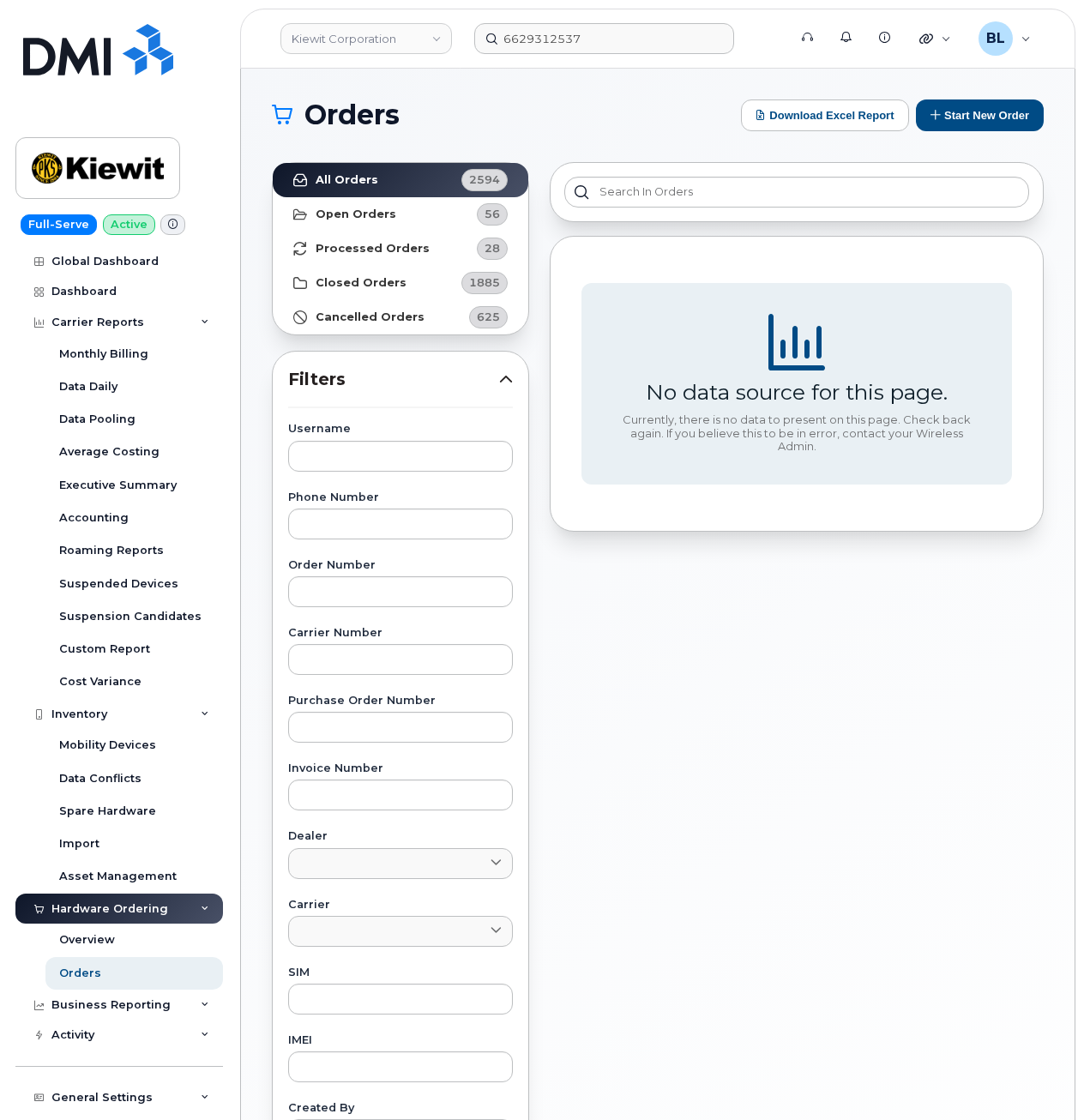
click at [393, 1026] on div "Username Phone Number Order Number Carrier Number Purchase Order Number Invoice…" at bounding box center [400, 821] width 266 height 794
click at [424, 998] on input "text" at bounding box center [401, 999] width 225 height 31
paste input "89012807331908860599"
type input "89012807331908860599"
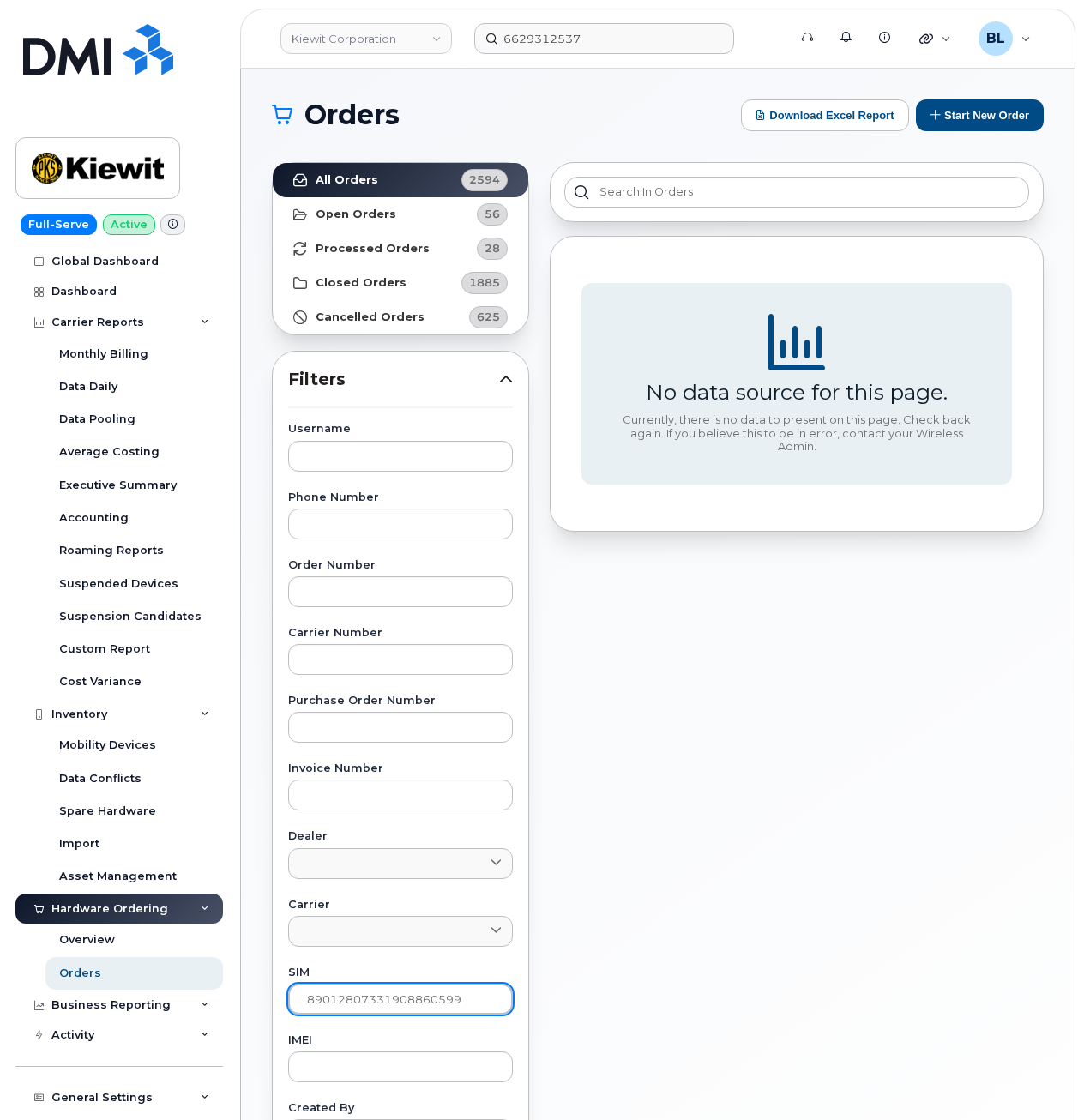
drag, startPoint x: 485, startPoint y: 999, endPoint x: -154, endPoint y: 954, distance: 640.6
click at [0, 954] on html "Kiewit Corporation 6629312537 Support Alerts Knowledge Base Quicklinks Suspend …" at bounding box center [542, 716] width 1084 height 1432
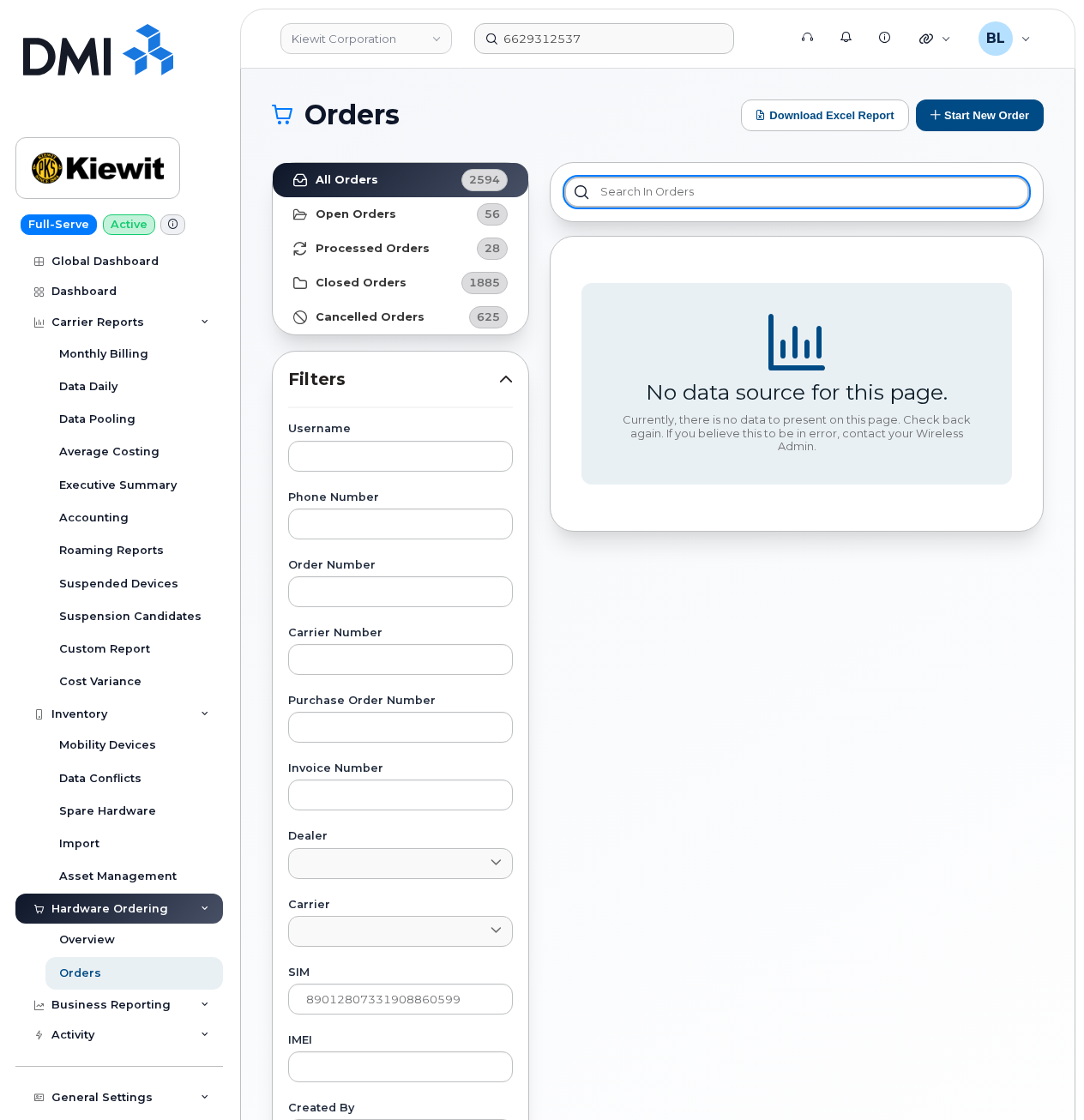
click at [677, 203] on input "text" at bounding box center [797, 192] width 465 height 31
paste input "89012807331908860599"
type input "89012807331908860599"
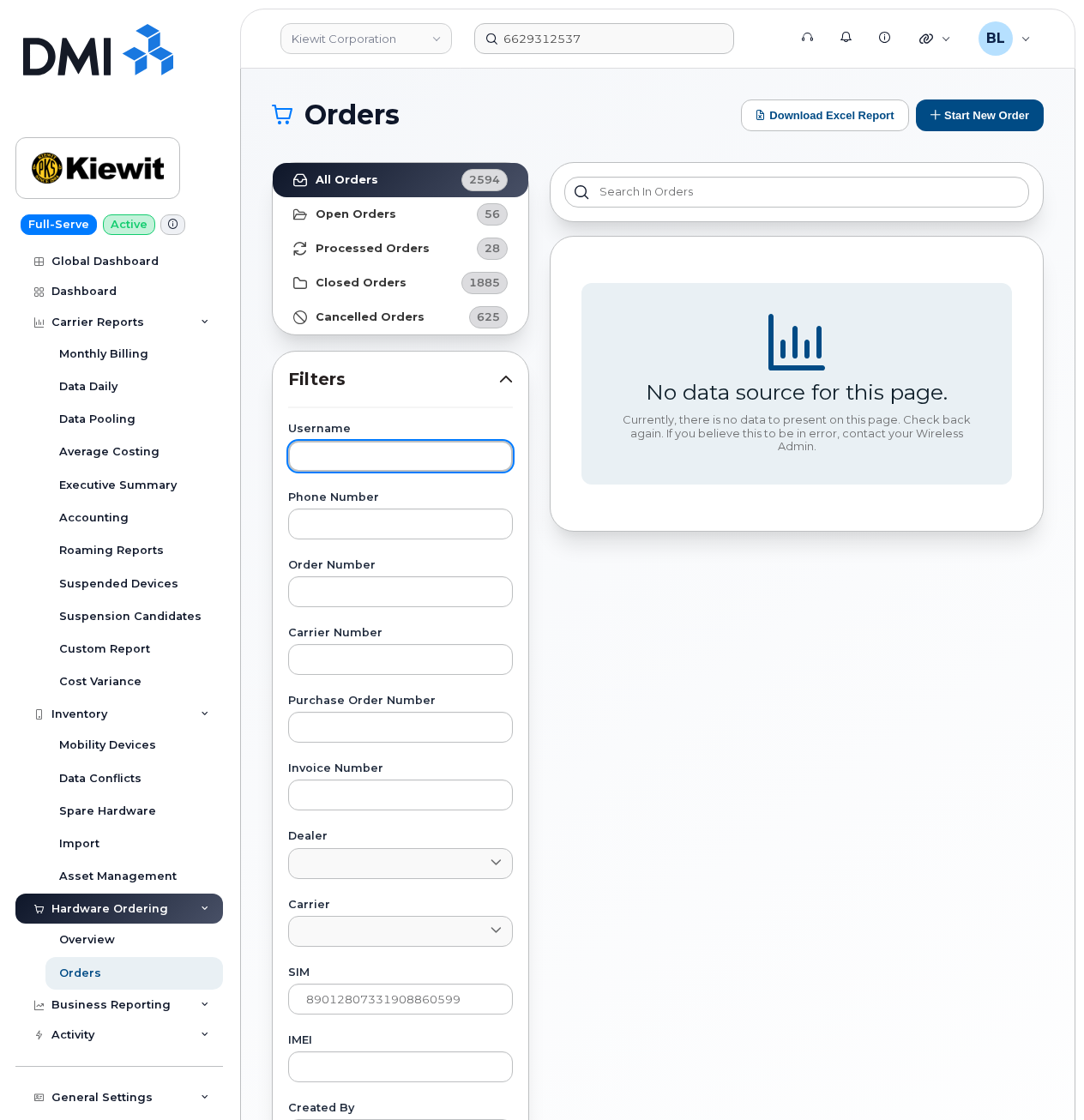
click at [431, 455] on input "text" at bounding box center [401, 457] width 225 height 31
paste input "Swaaty Yudhishtir"
click at [461, 447] on input "Swaaty Yudhishtir" at bounding box center [401, 457] width 225 height 31
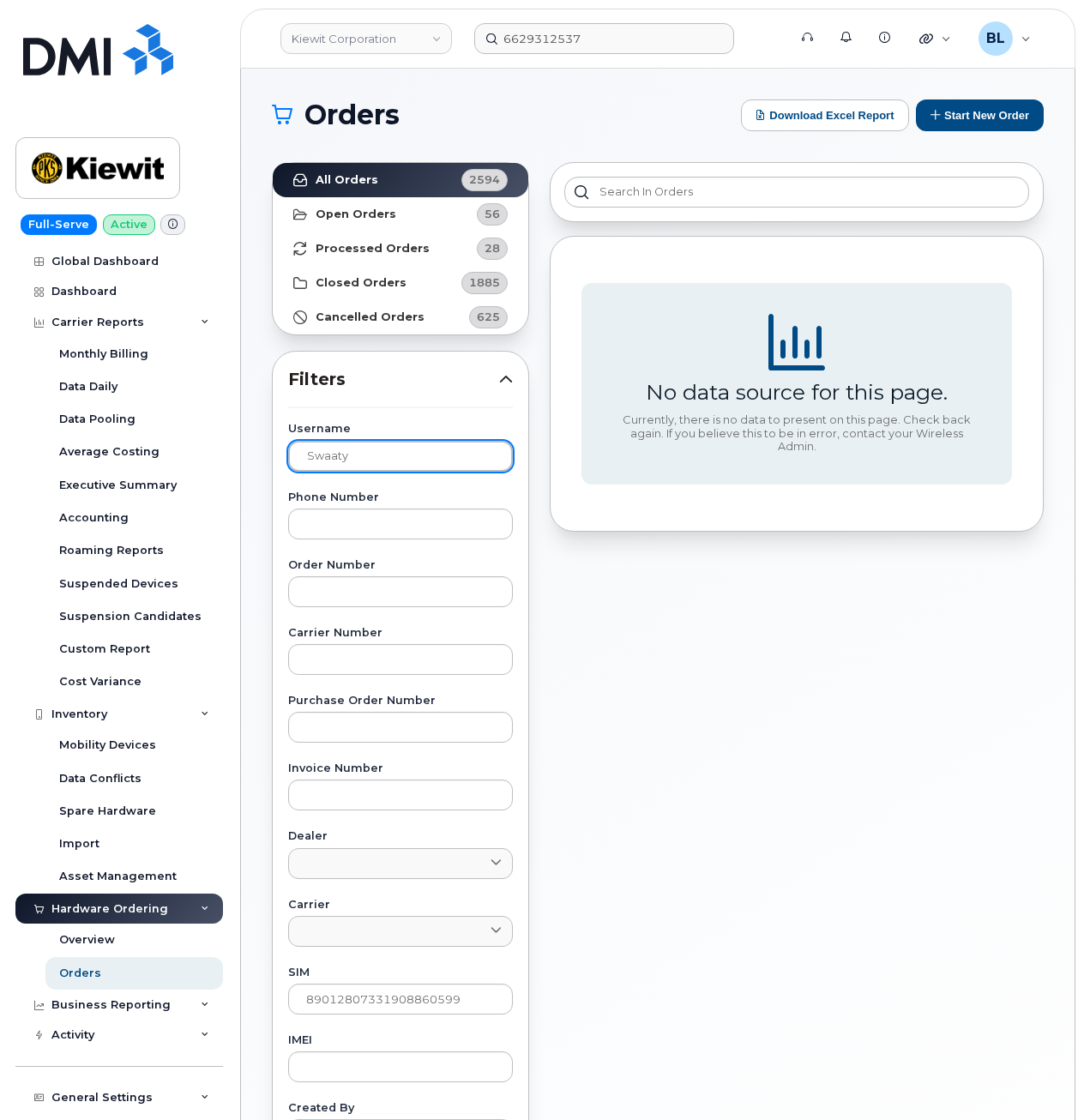
click at [308, 474] on div "Username Swaaty Phone Number Order Number Carrier Number Purchase Order Number …" at bounding box center [400, 821] width 266 height 794
click at [333, 453] on input "Swaaty" at bounding box center [401, 457] width 225 height 31
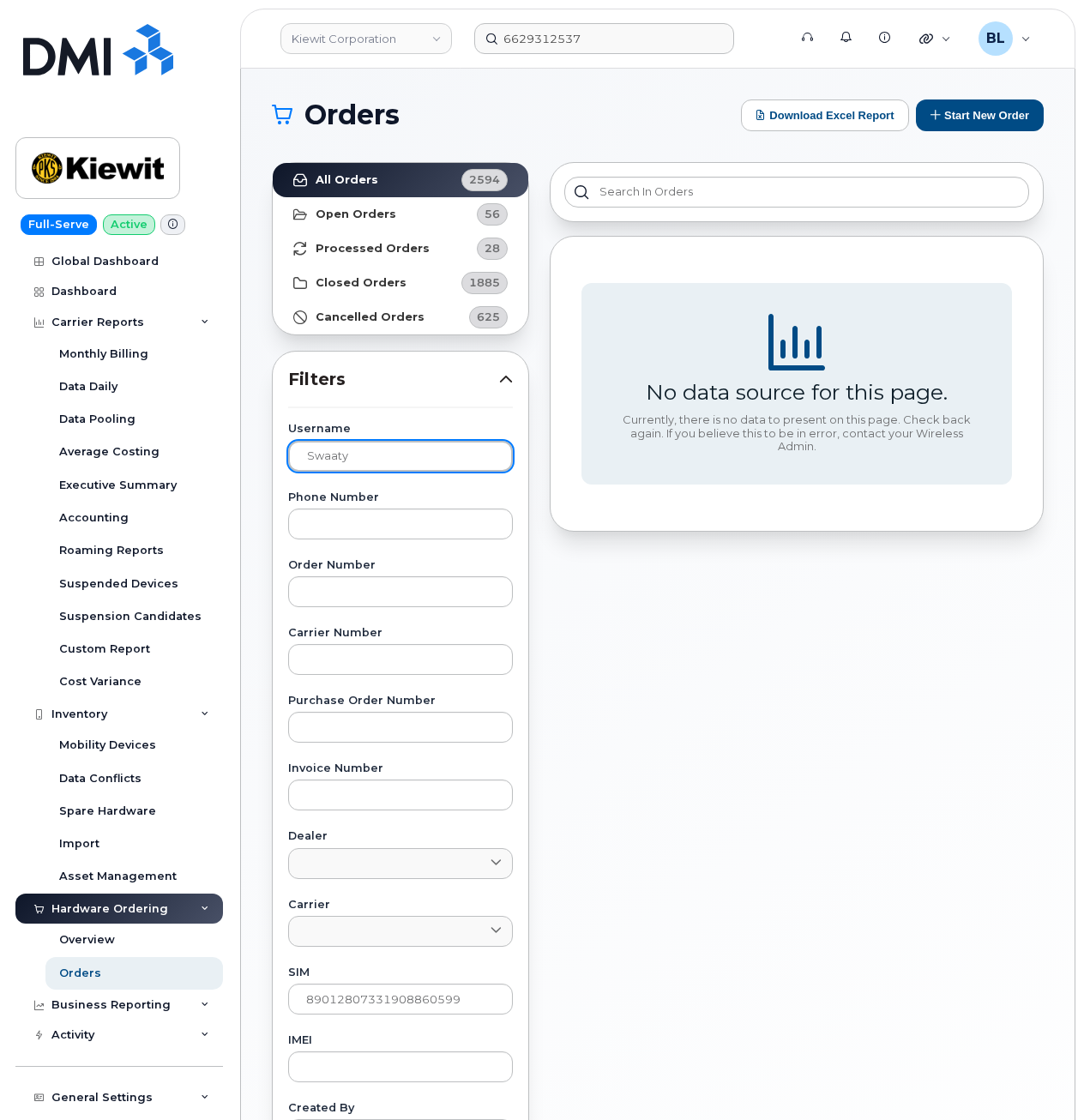
paste input "Jacorey Green"
drag, startPoint x: 380, startPoint y: 458, endPoint x: 4, endPoint y: 419, distance: 378.0
click at [241, 429] on div "Kiewit Corporation 6629312537 Support Alerts Knowledge Base Quicklinks Suspend …" at bounding box center [657, 722] width 833 height 1308
paste input "Malcom Augsburg"
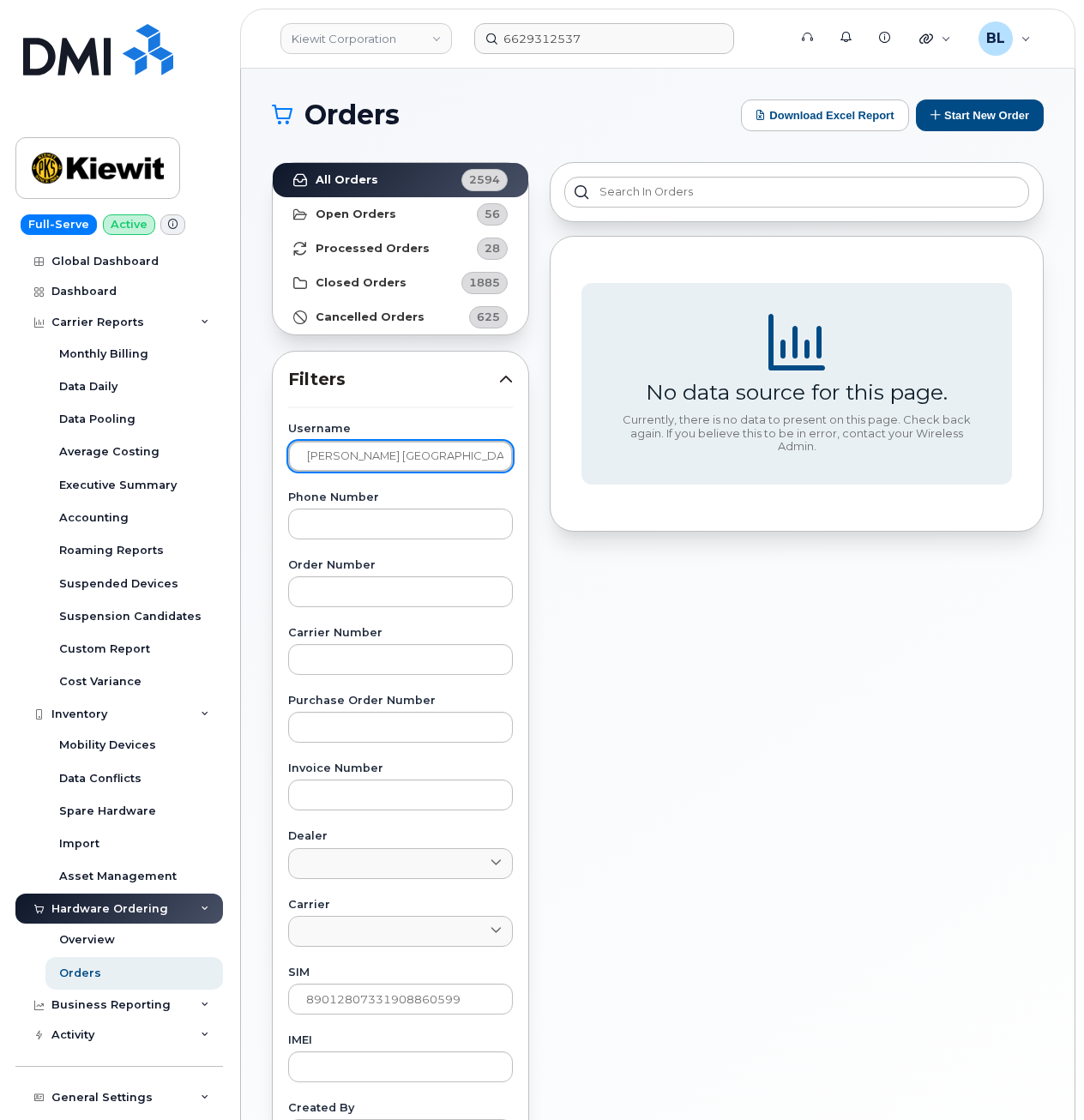
type input "Malcom Augsburg"
click at [393, 467] on input "Malcom Augsburg" at bounding box center [401, 457] width 225 height 31
click at [391, 465] on input "Malcom Augsburg" at bounding box center [401, 457] width 225 height 31
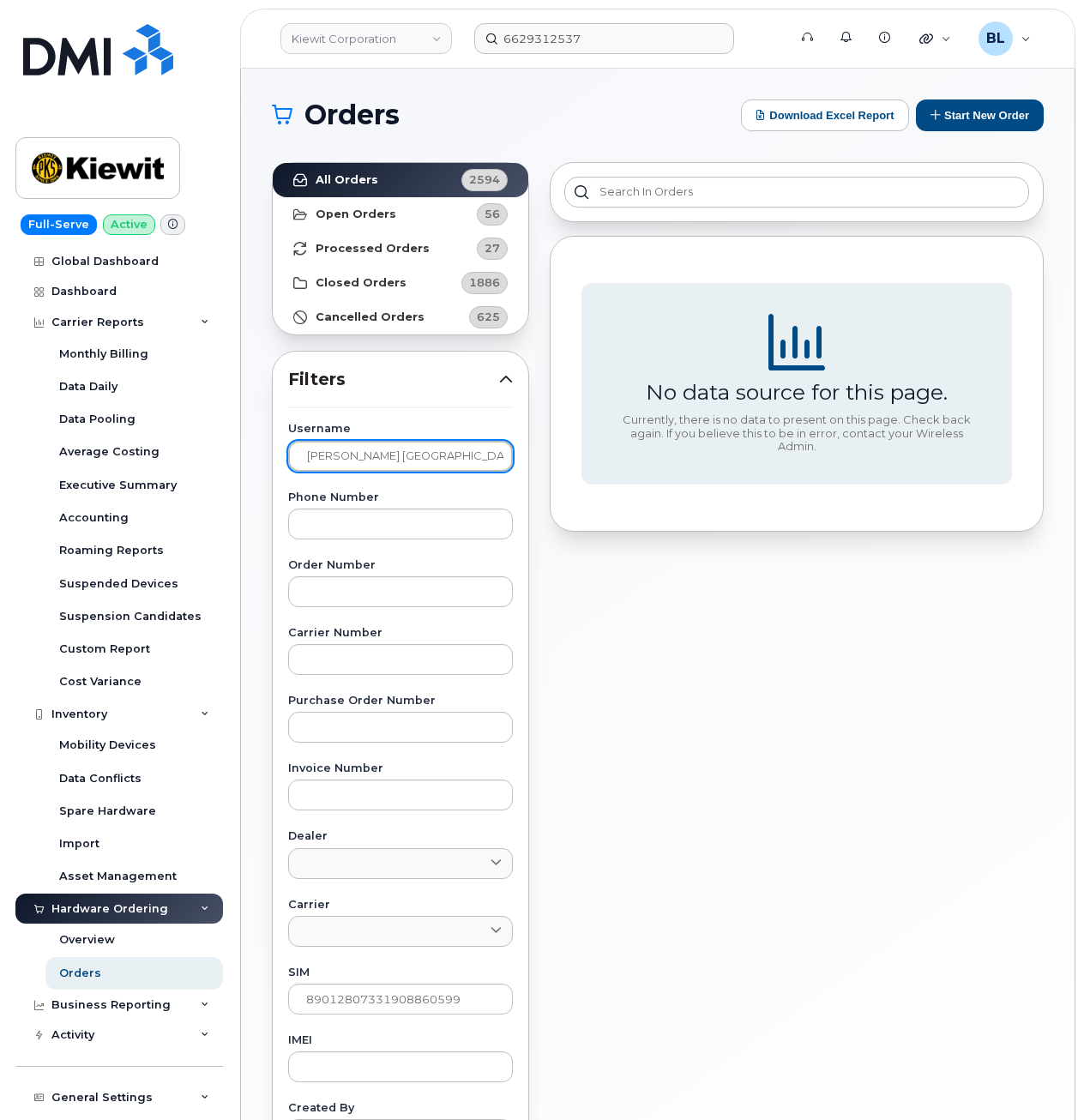
click at [391, 465] on input "Malcom Augsburg" at bounding box center [401, 457] width 225 height 31
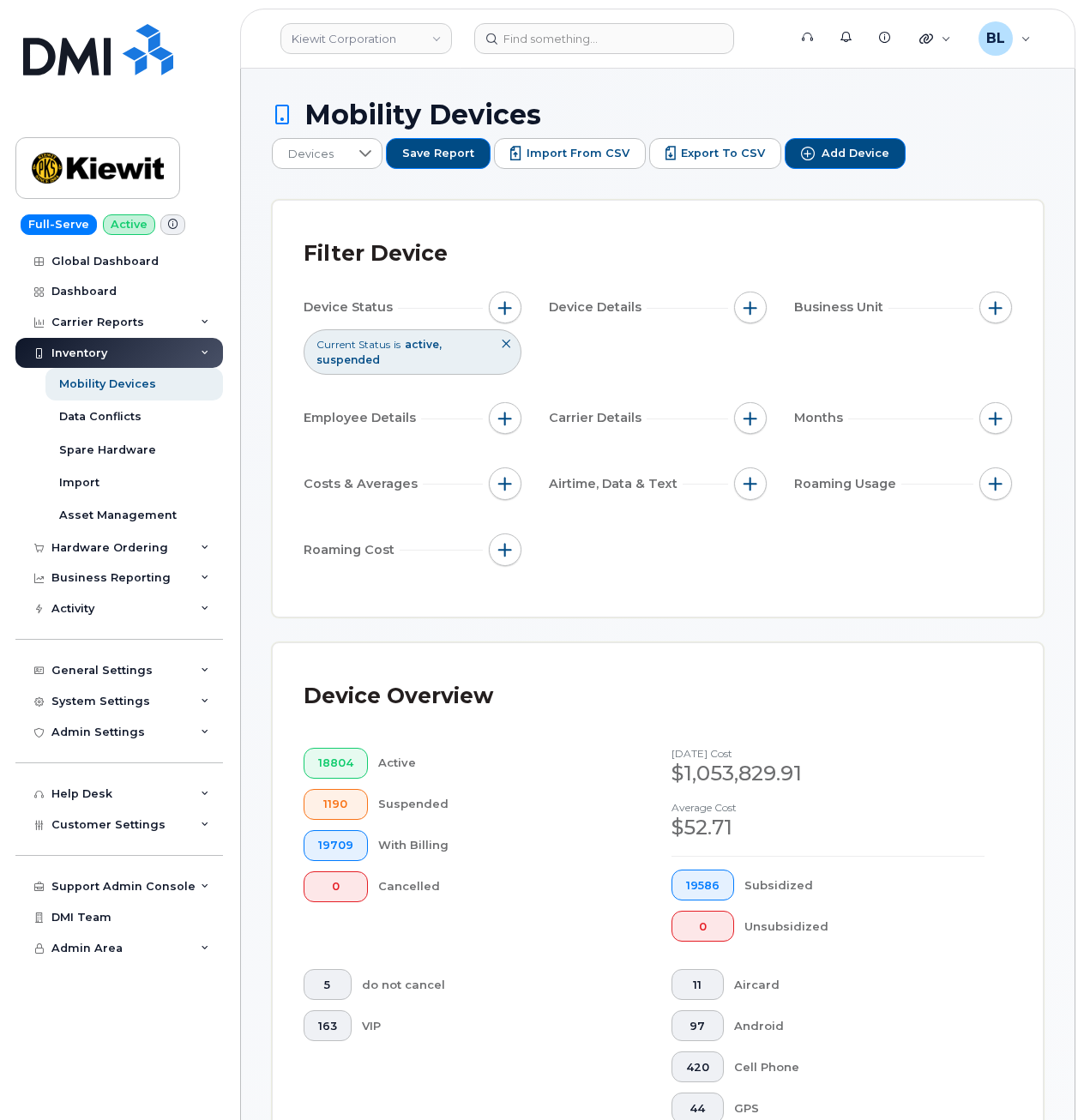
scroll to position [457, 0]
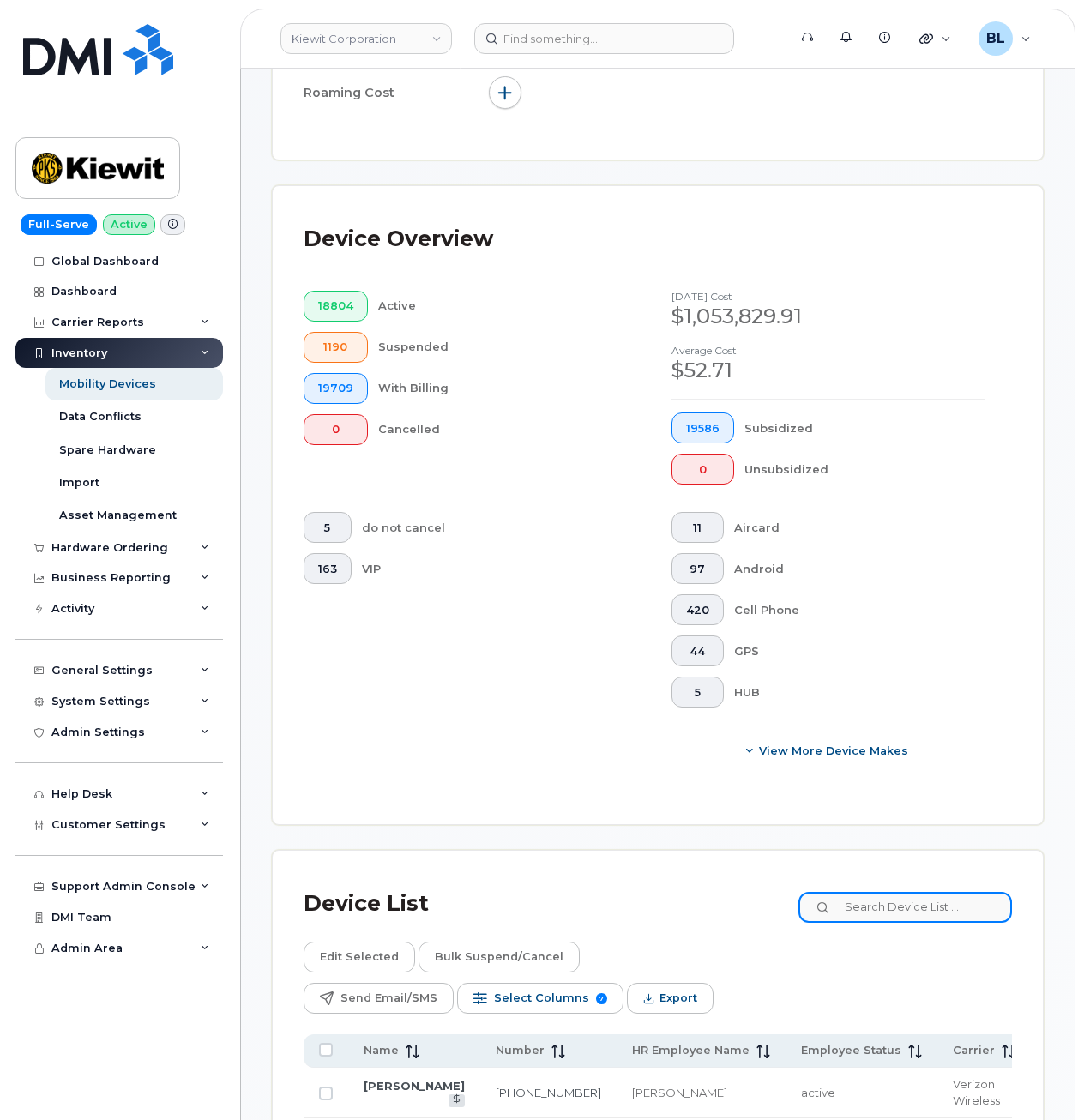
click at [907, 908] on input at bounding box center [905, 908] width 213 height 31
paste input "4065965896"
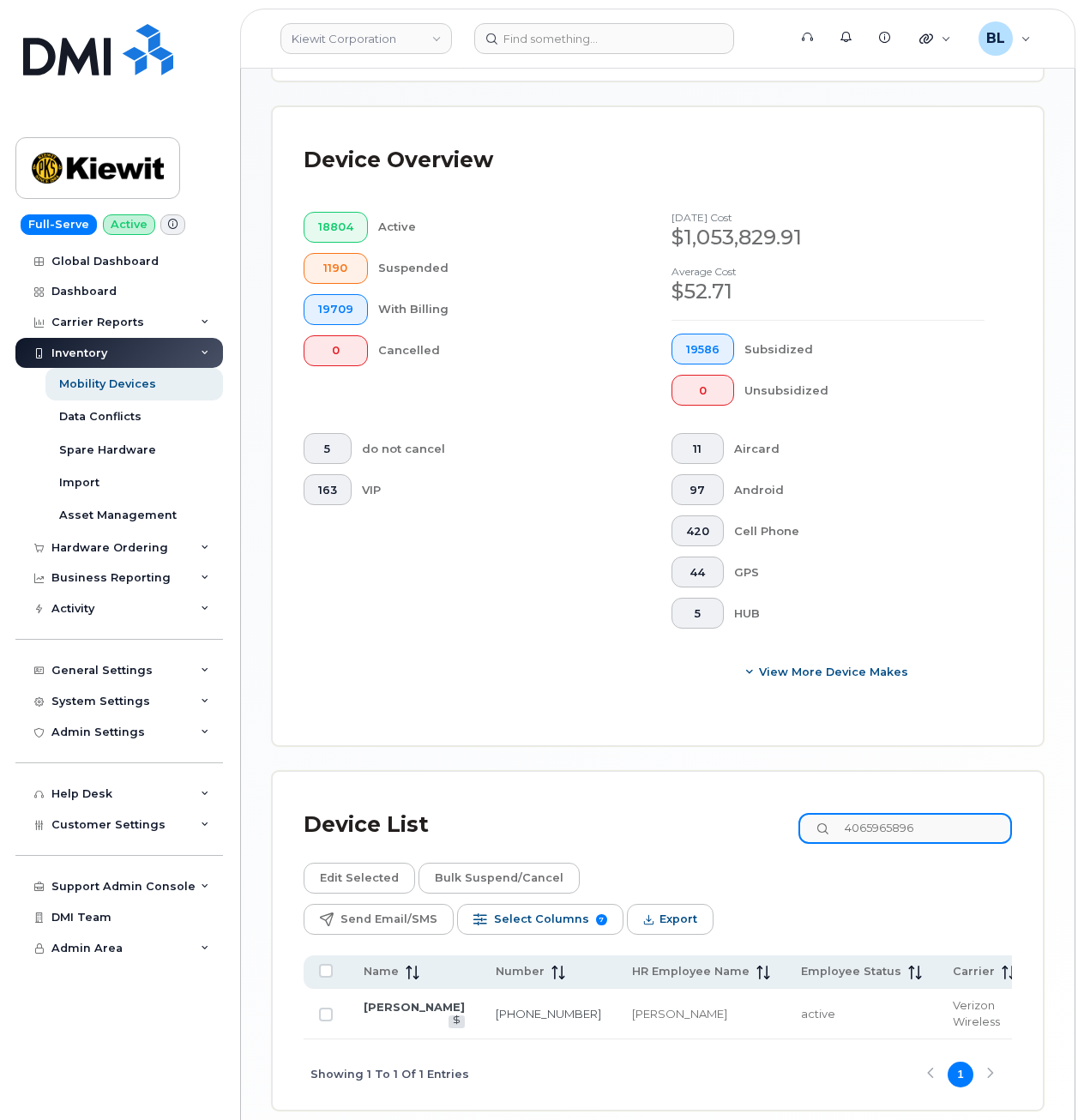
scroll to position [589, 0]
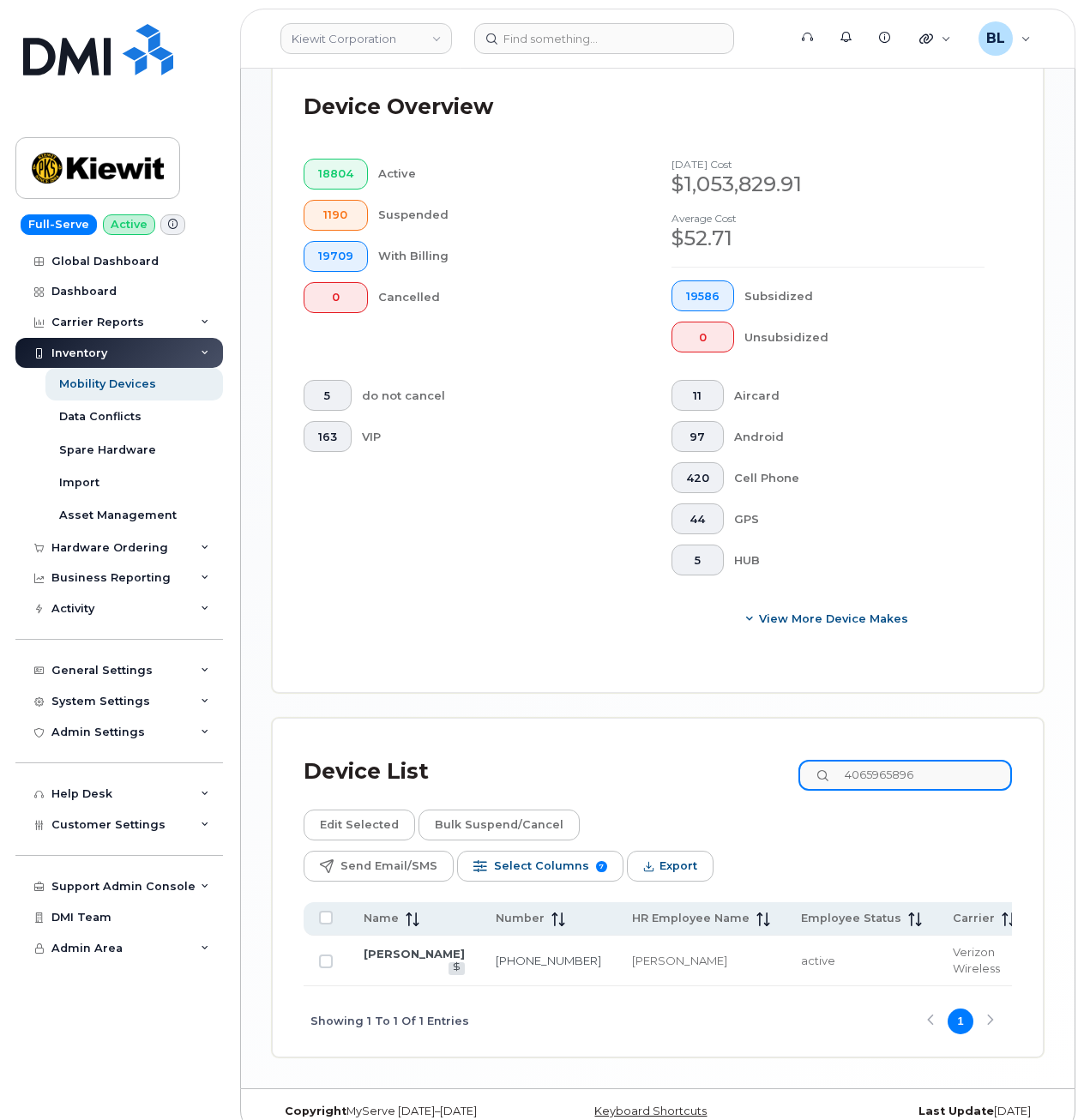
click at [972, 784] on input "4065965896" at bounding box center [905, 775] width 213 height 31
paste input "5418161866"
type input "5418161866"
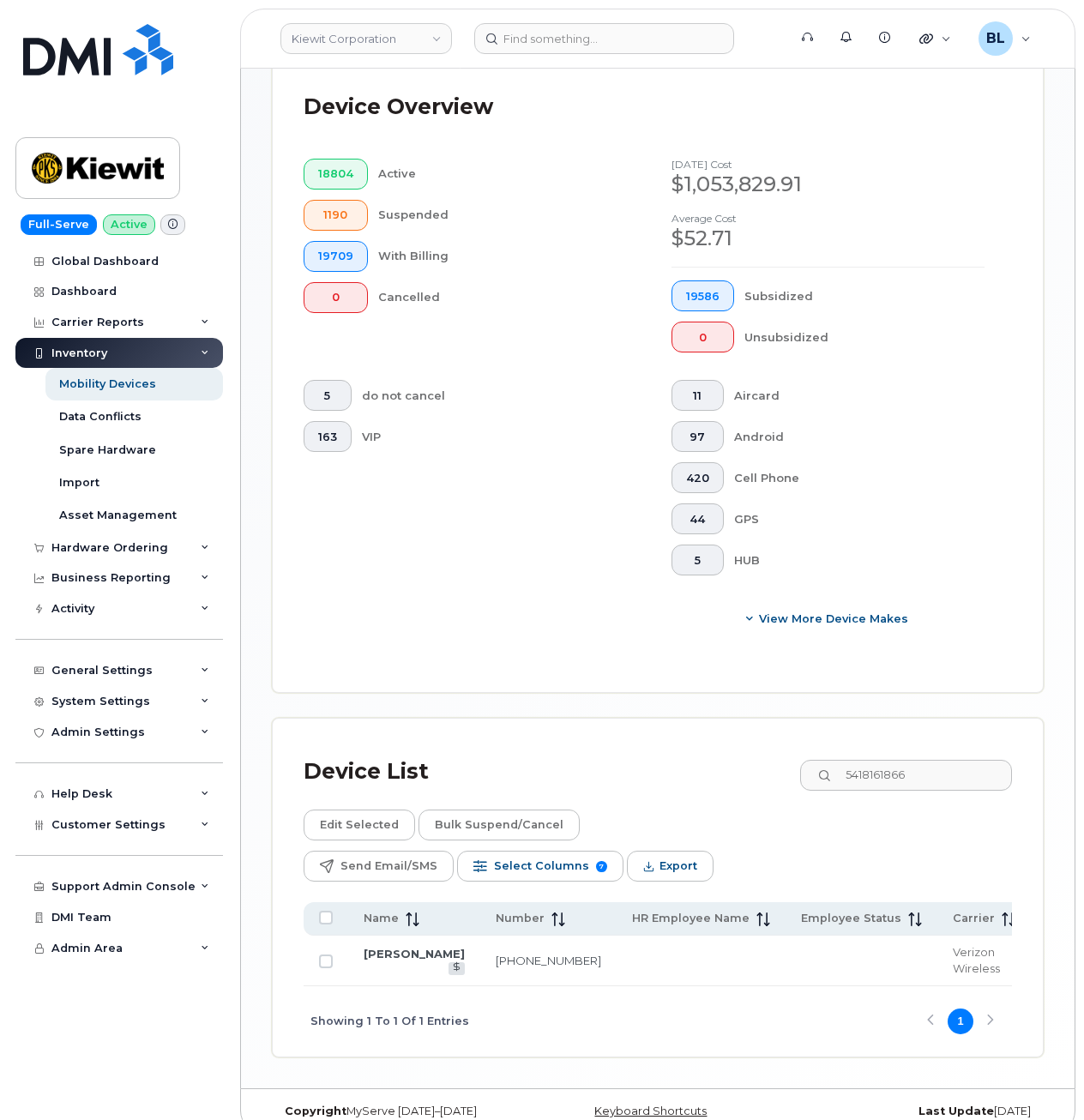
scroll to position [0, 12]
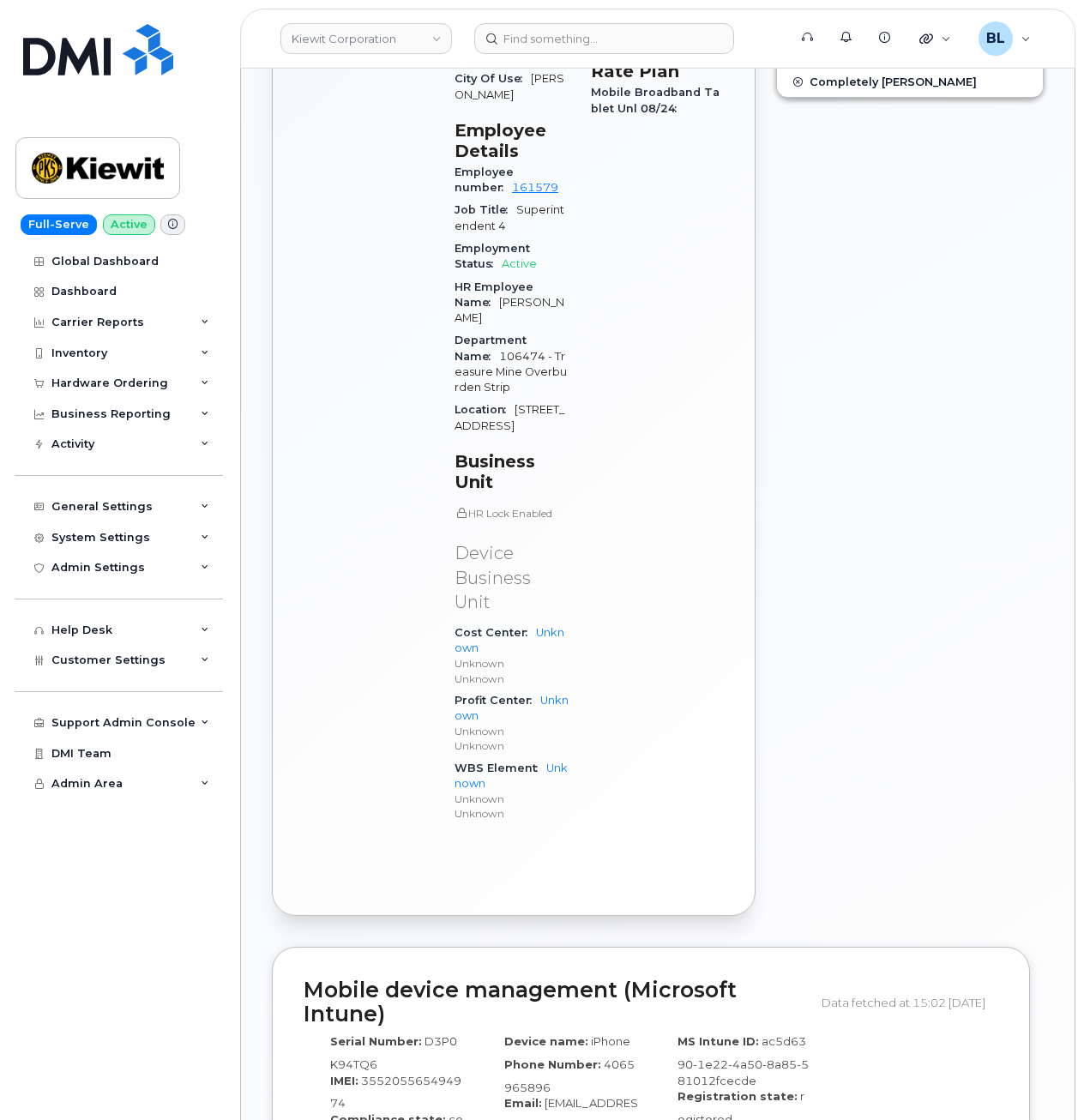
scroll to position [501, 0]
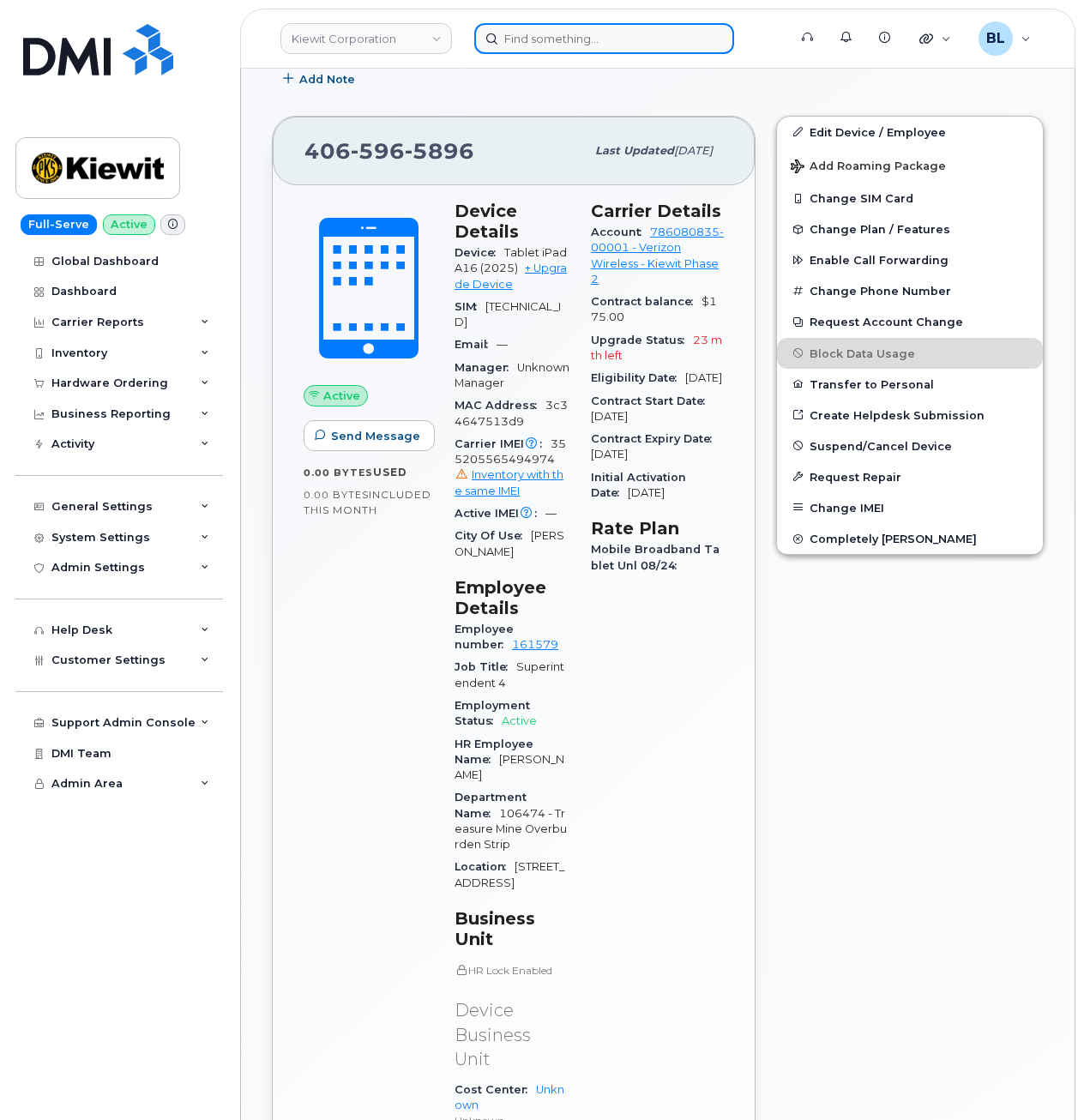
click at [577, 51] on input at bounding box center [604, 38] width 259 height 31
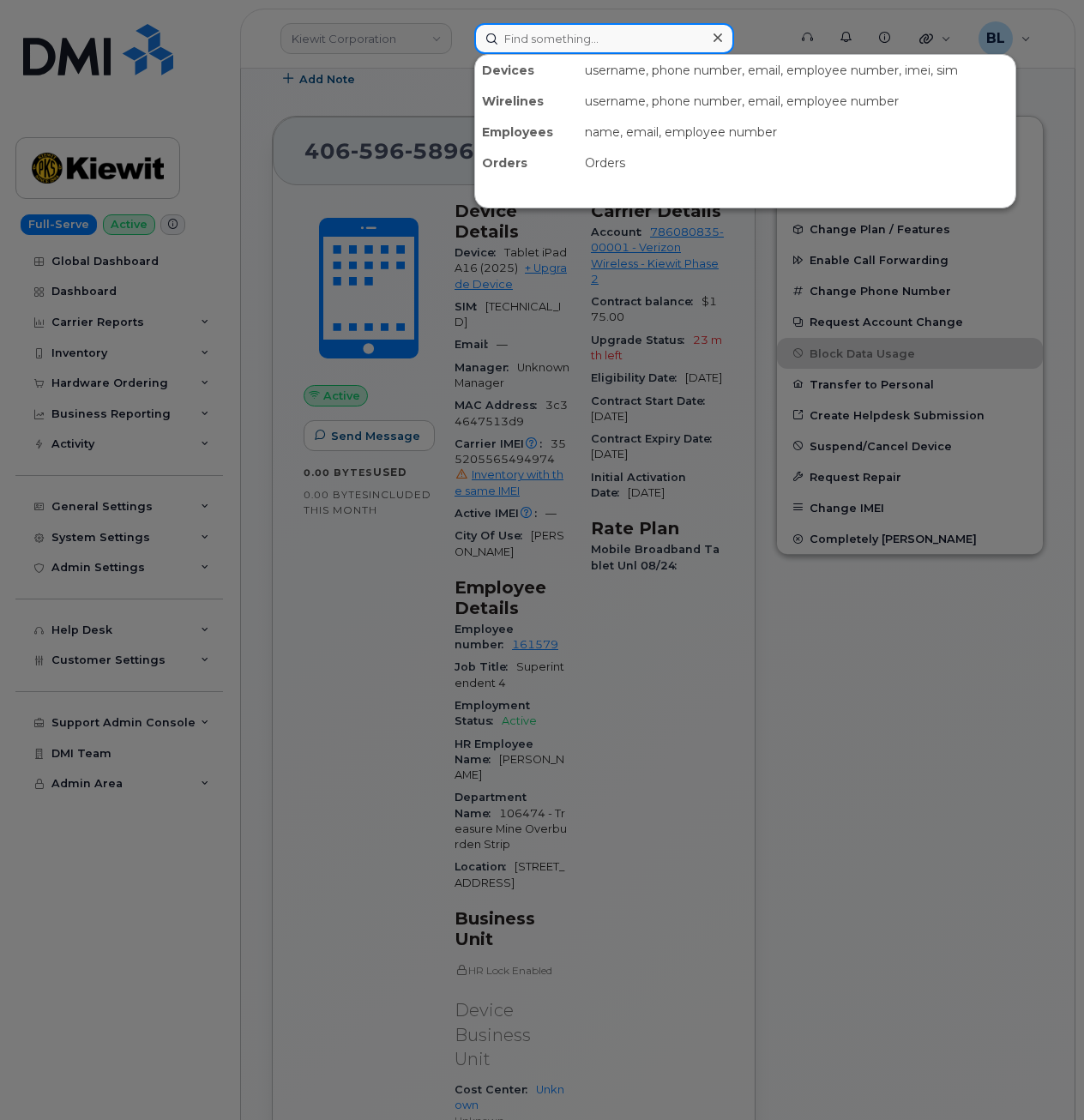
paste input "9719302470"
type input "9719302470"
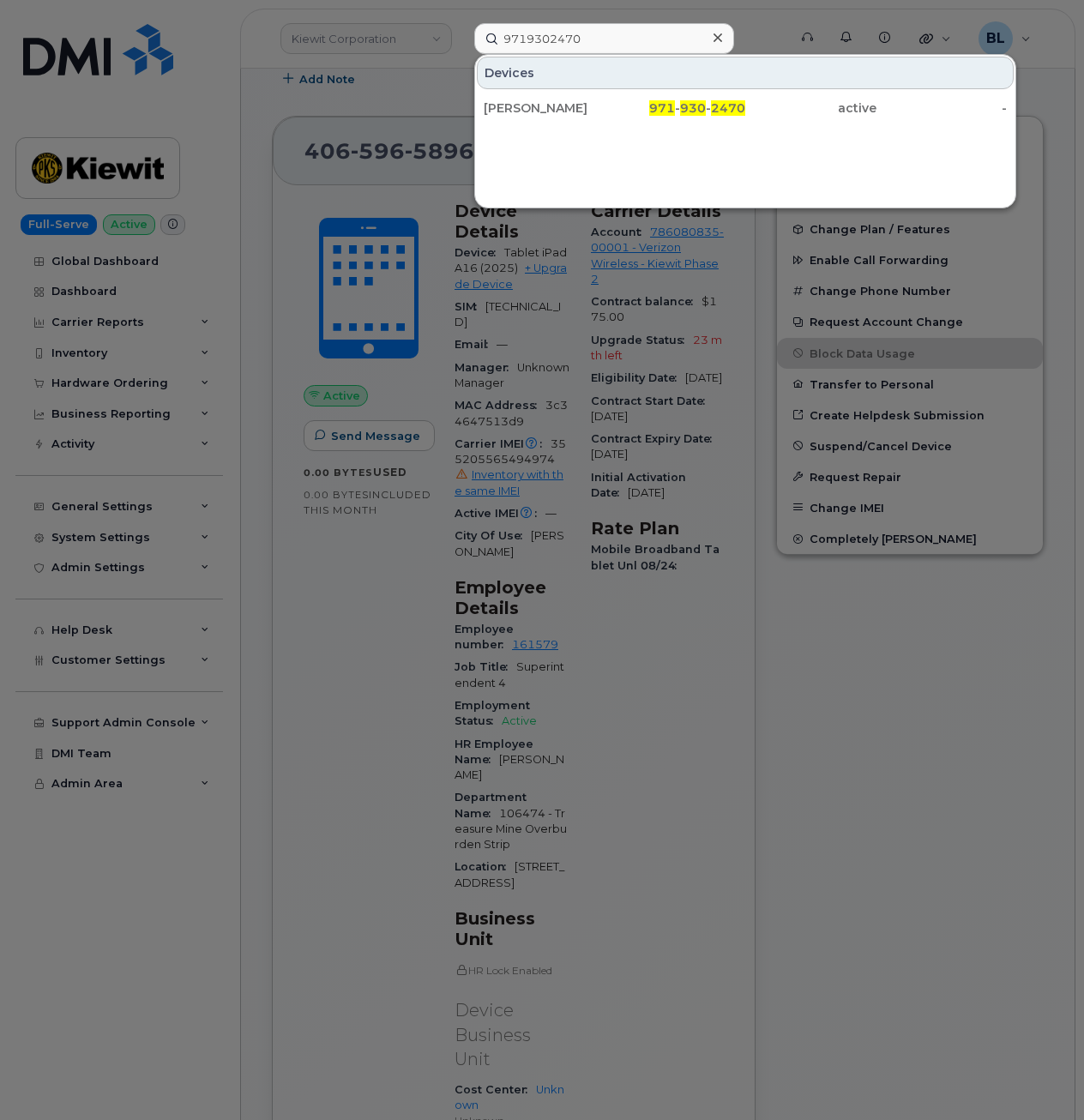
click at [580, 90] on div "Devices [PERSON_NAME] 971 - 930 - 2470 active -" at bounding box center [745, 89] width 540 height 70
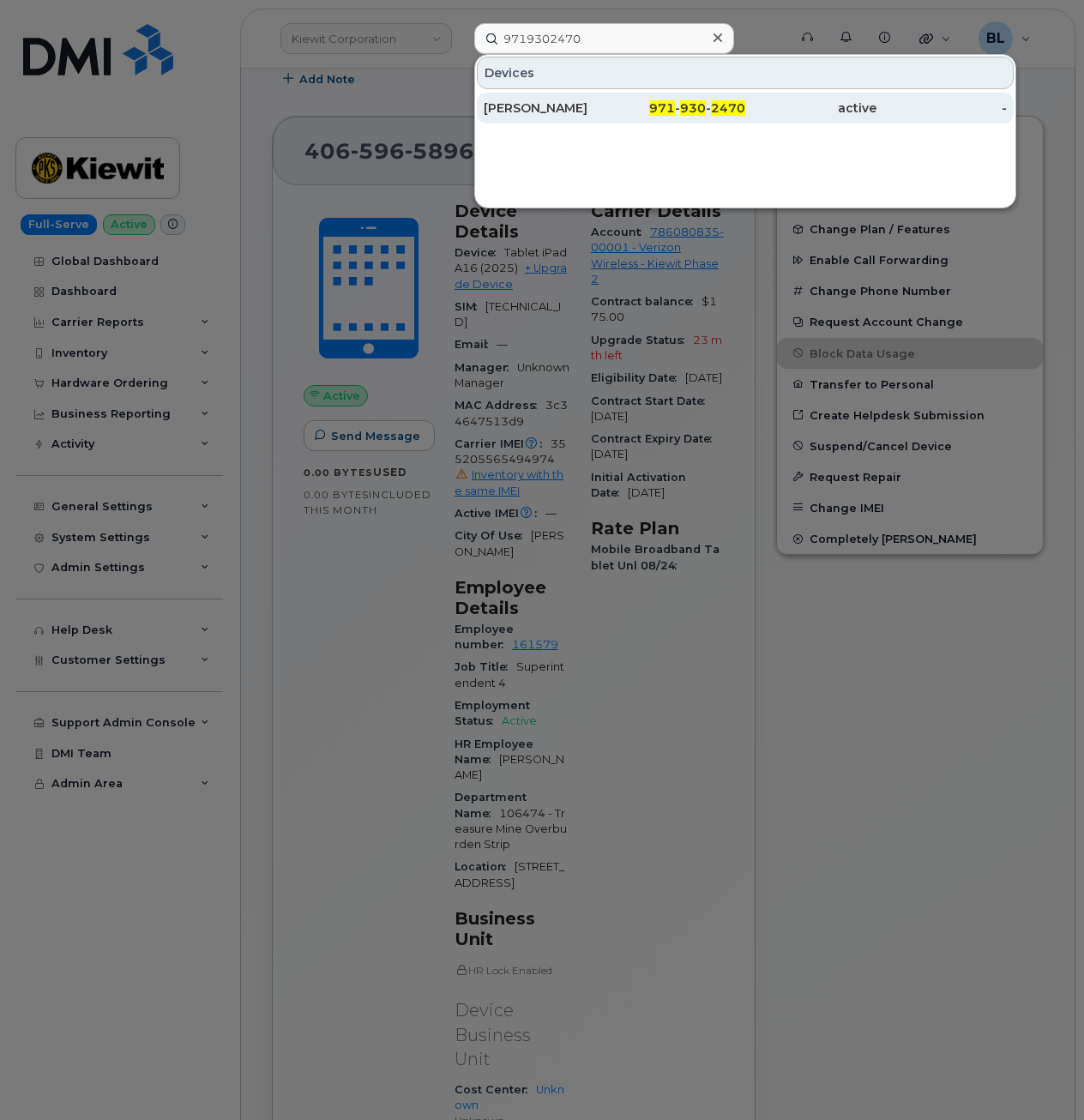
click at [575, 107] on div "[PERSON_NAME]" at bounding box center [549, 108] width 131 height 17
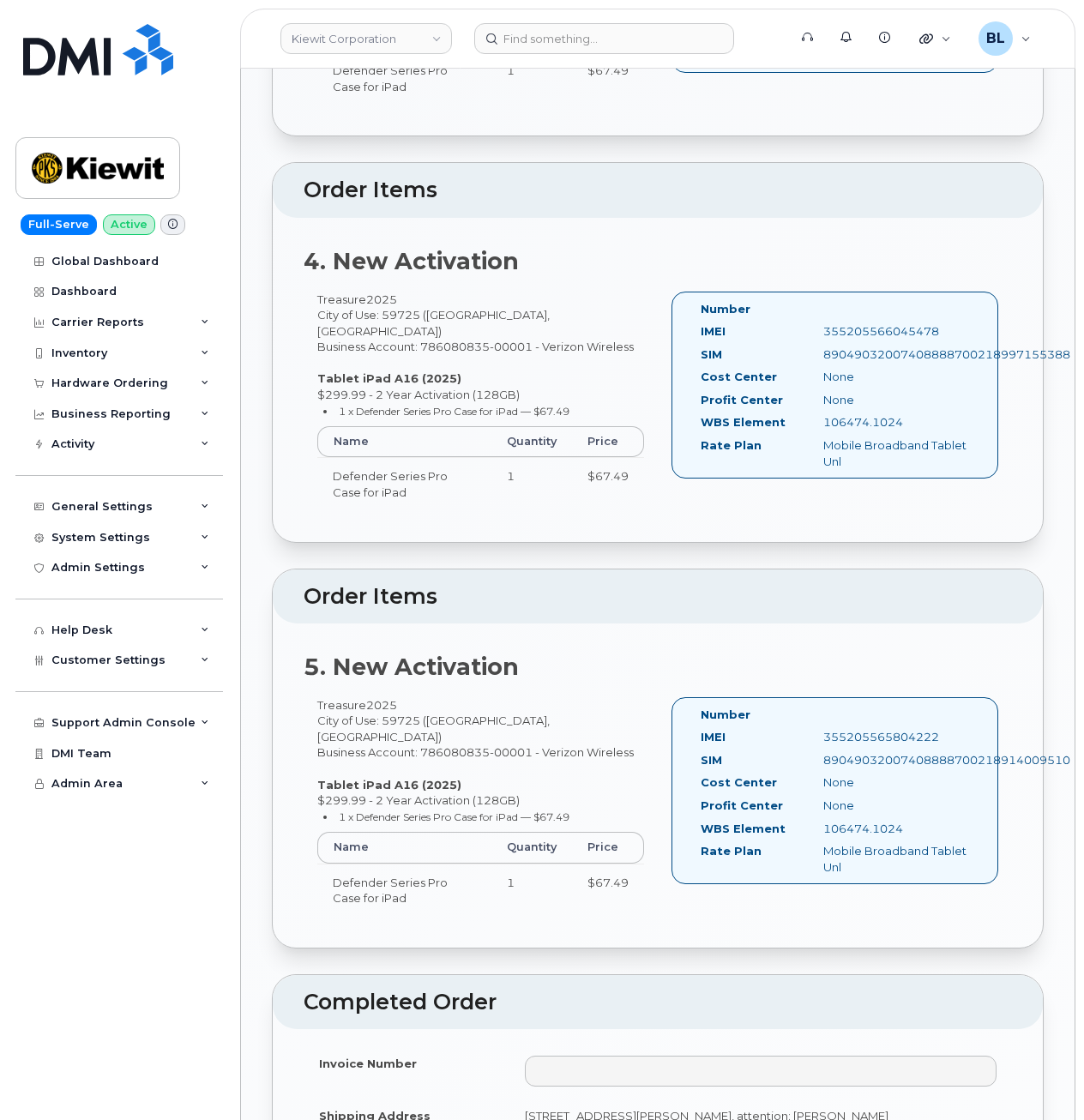
scroll to position [1516, 0]
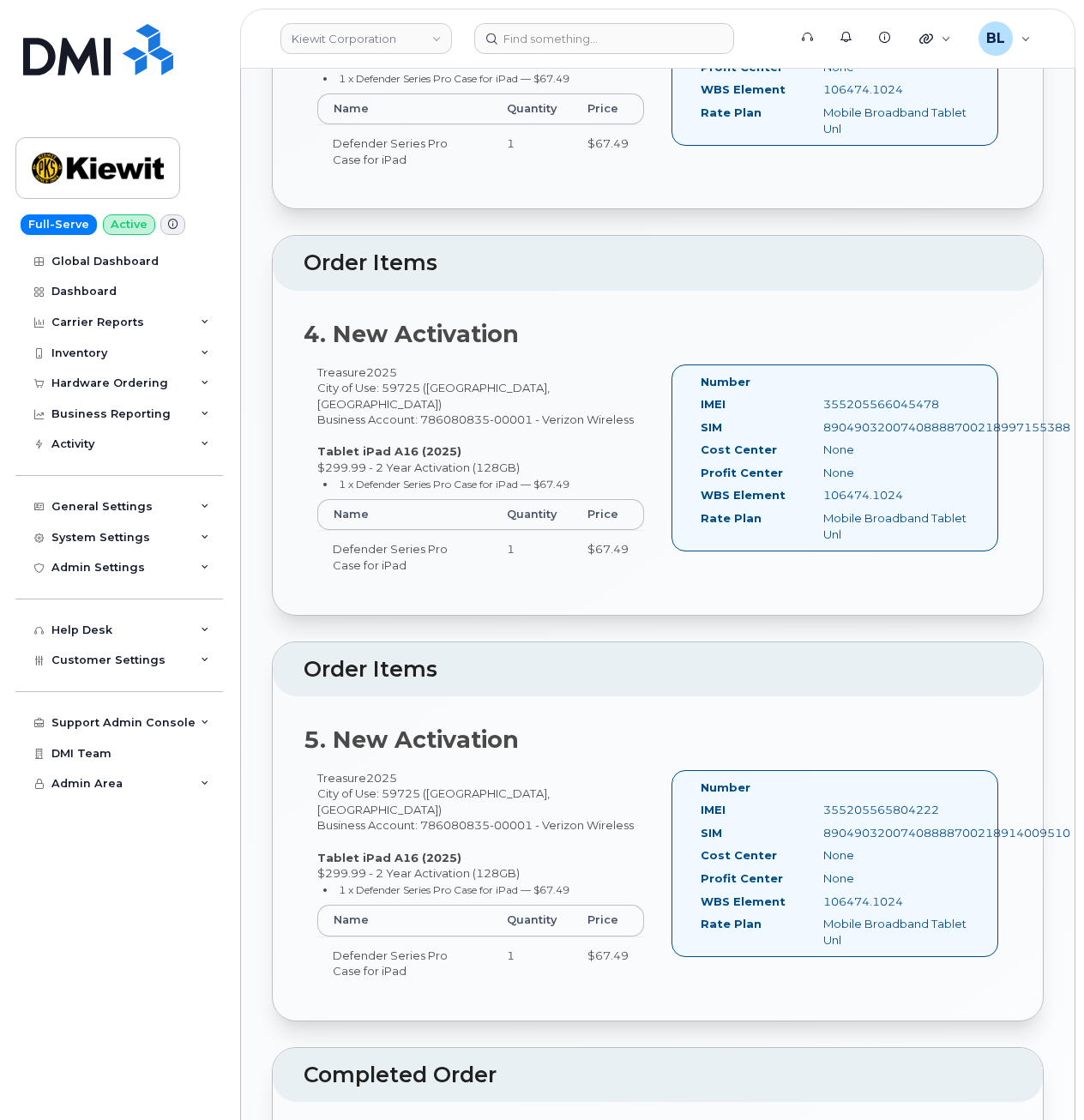
drag, startPoint x: 338, startPoint y: 418, endPoint x: 352, endPoint y: 405, distance: 19.1
click at [338, 478] on small "1 x Defender Series Pro Case for iPad — $67.49" at bounding box center [454, 484] width 231 height 12
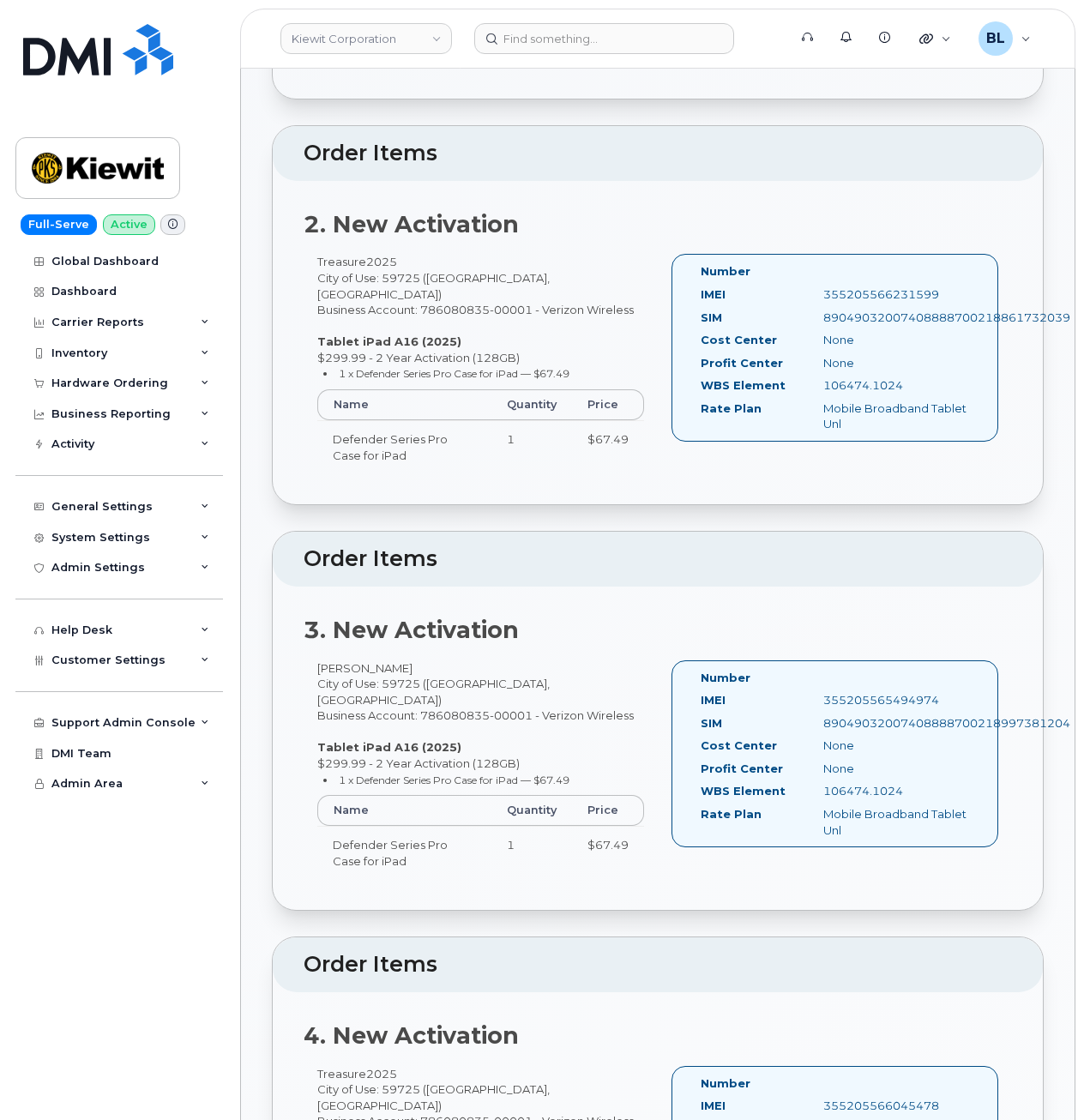
scroll to position [373, 0]
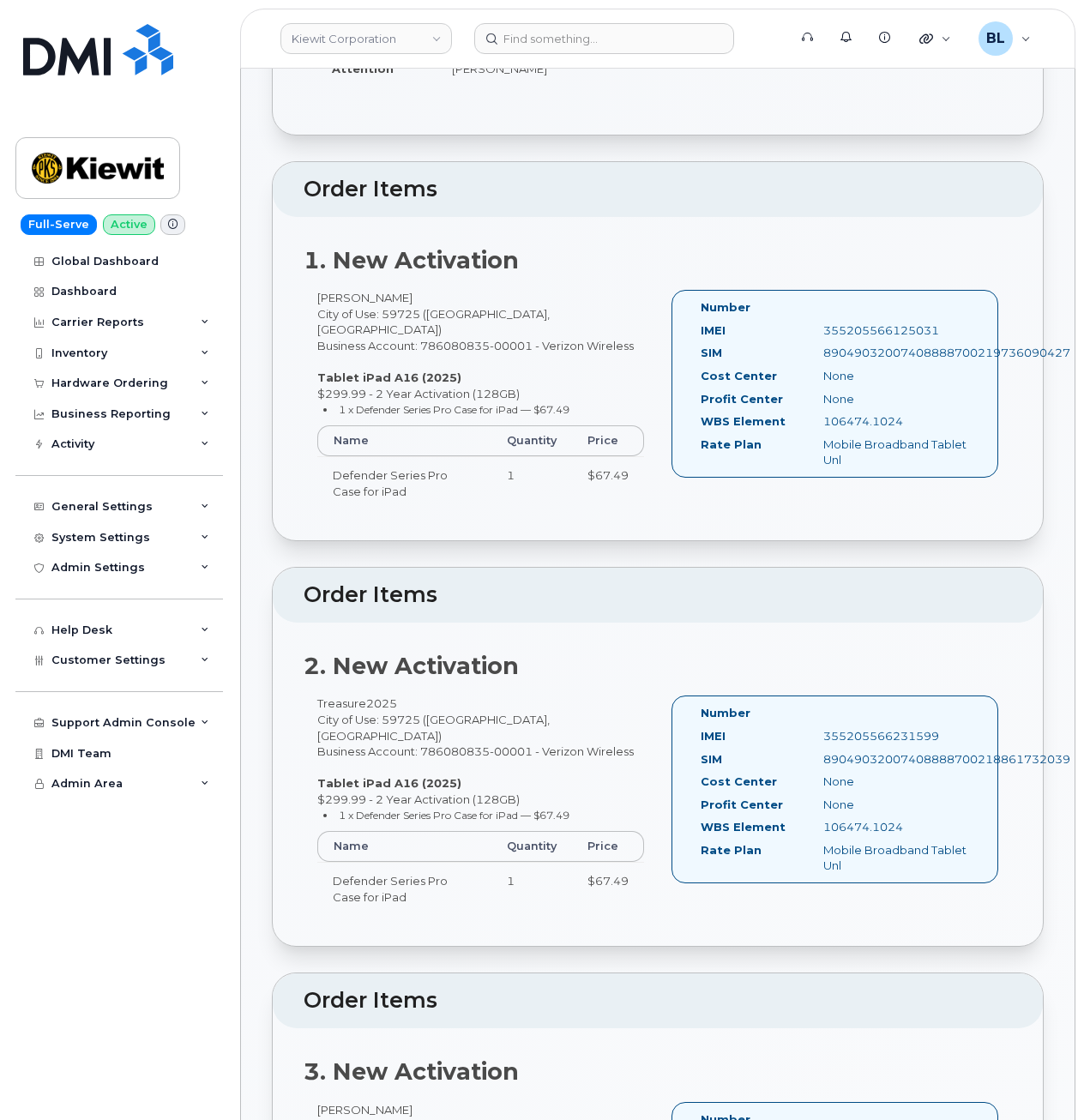
click at [581, 290] on div "[PERSON_NAME] City of Use: 59725 ([GEOGRAPHIC_DATA], [GEOGRAPHIC_DATA]) Busines…" at bounding box center [480, 408] width 354 height 235
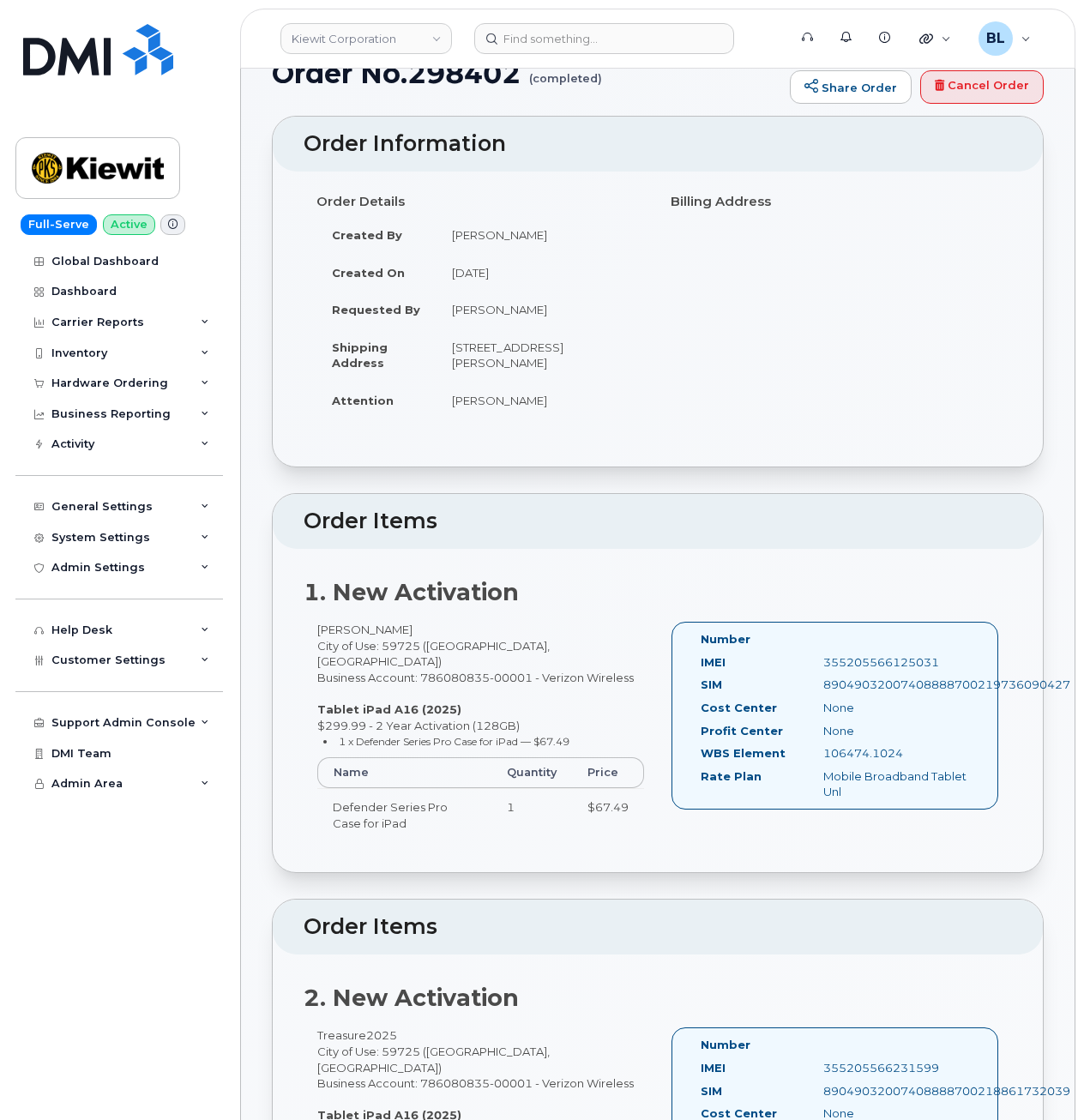
scroll to position [0, 0]
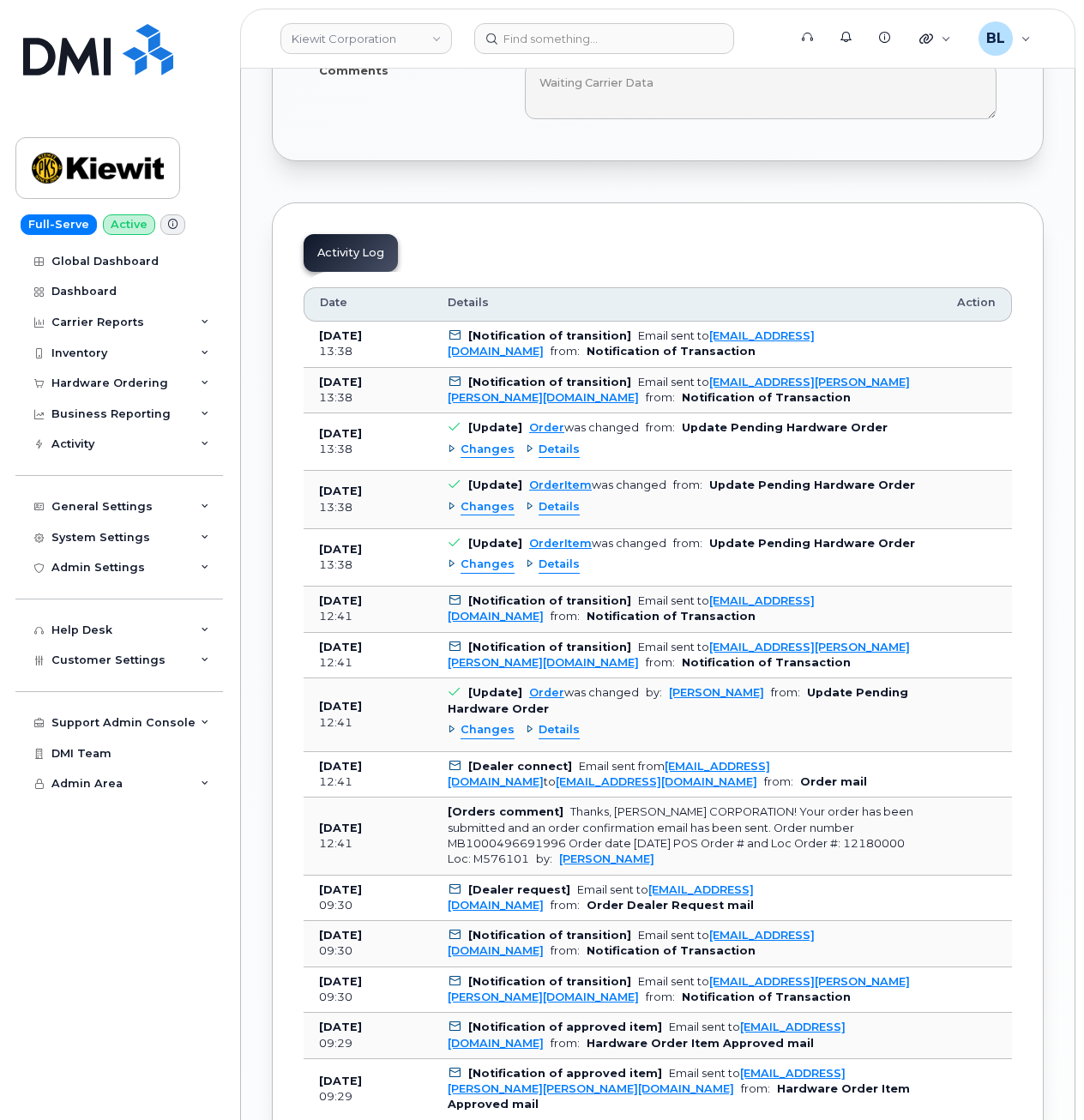
scroll to position [1602, 0]
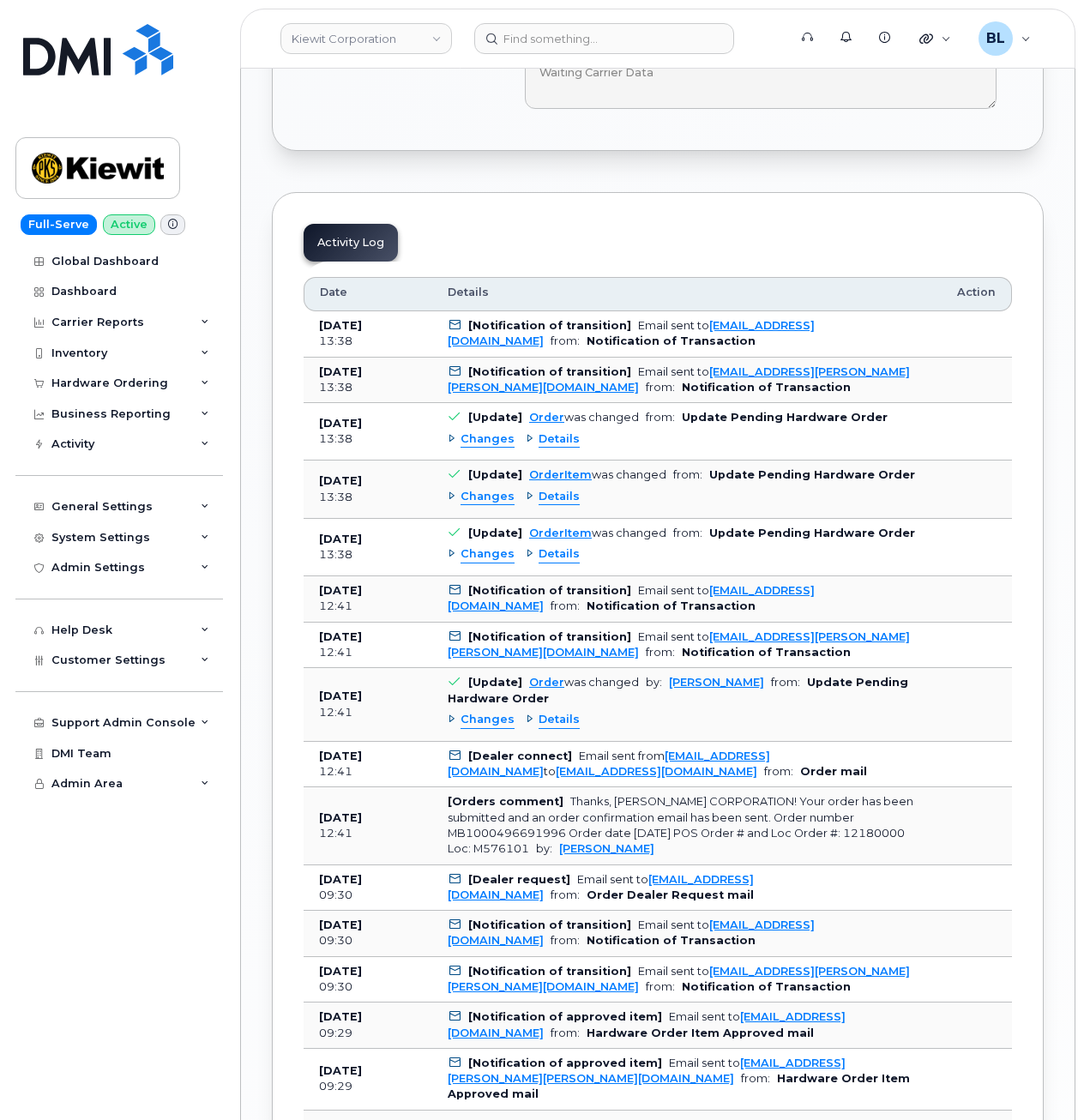
drag, startPoint x: 443, startPoint y: 433, endPoint x: 461, endPoint y: 425, distance: 19.7
click at [447, 432] on td "[Update] Order was changed from: Update Pending Hardware Order Changes Details" at bounding box center [687, 432] width 509 height 58
click at [461, 432] on span "Changes" at bounding box center [487, 439] width 54 height 16
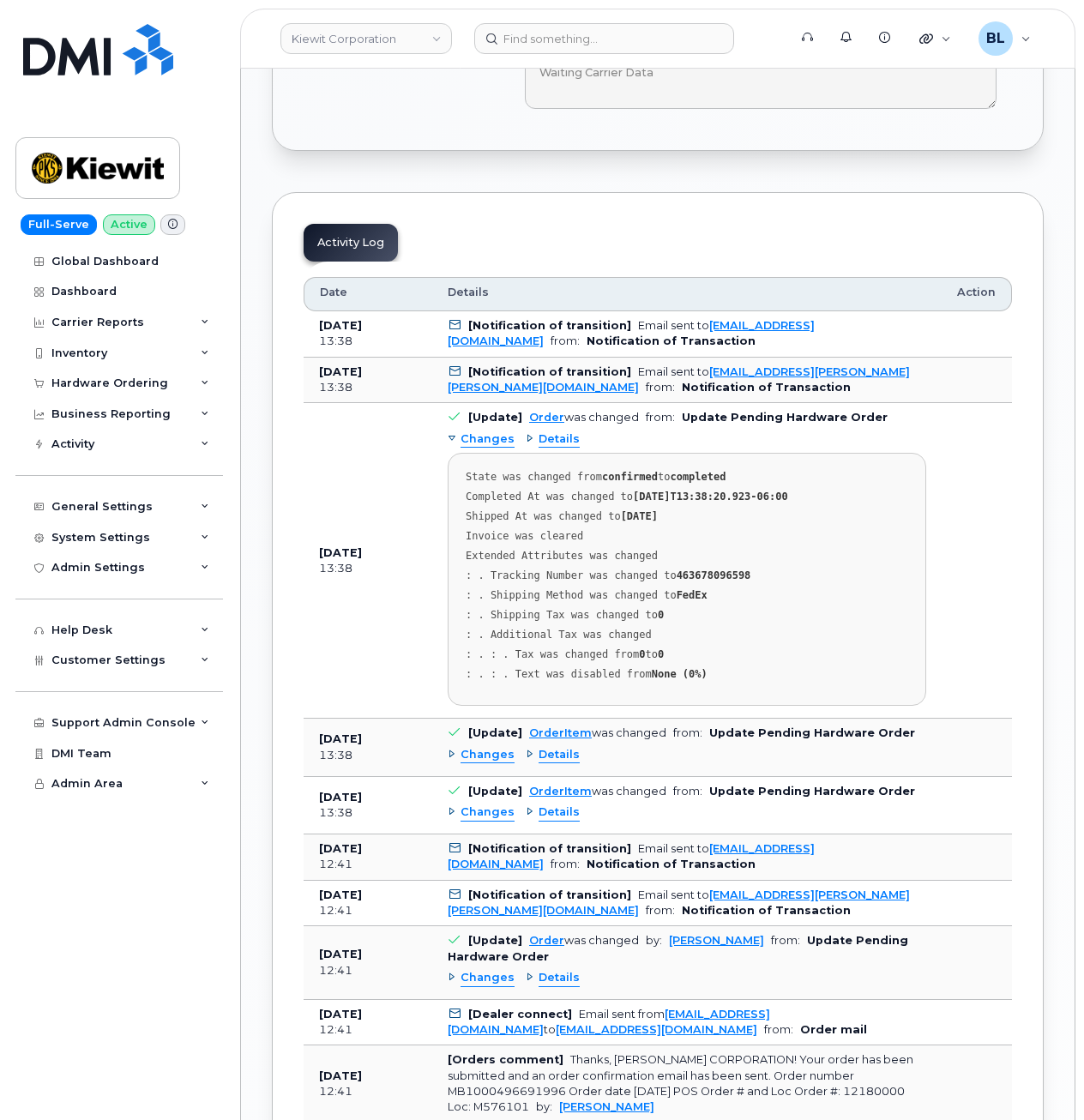
click at [464, 747] on span "Changes" at bounding box center [487, 755] width 54 height 16
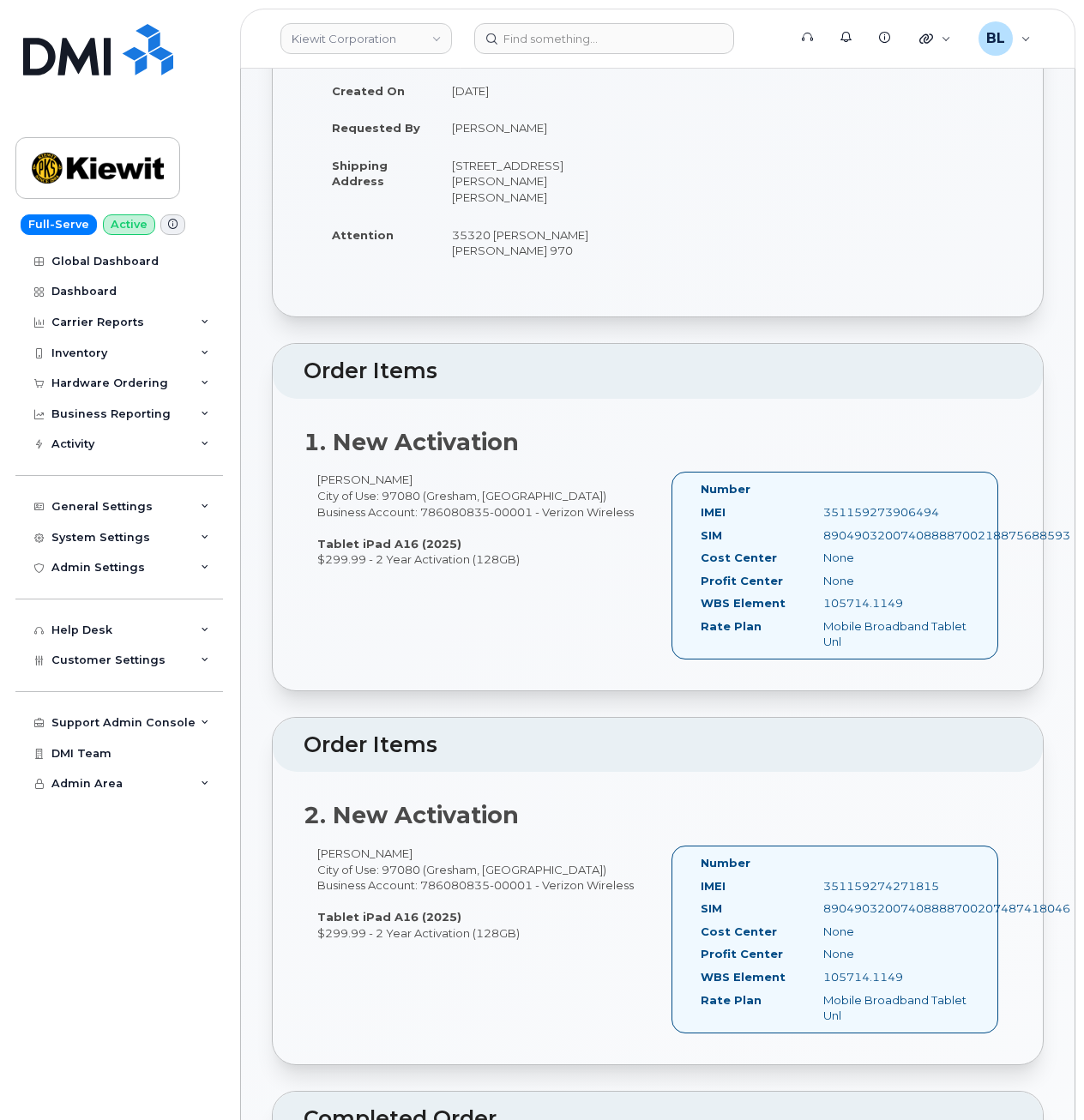
scroll to position [229, 0]
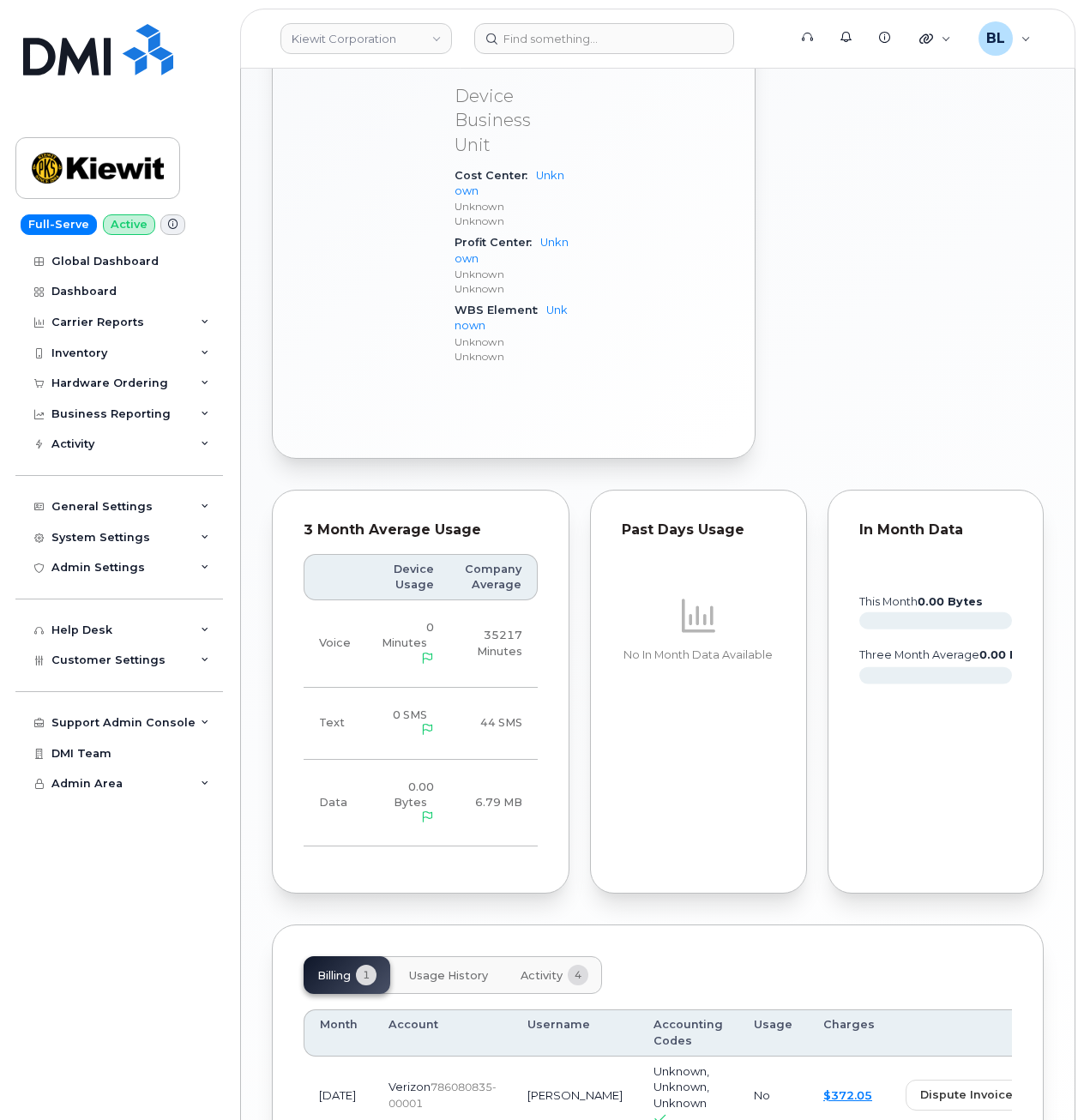
scroll to position [945, 0]
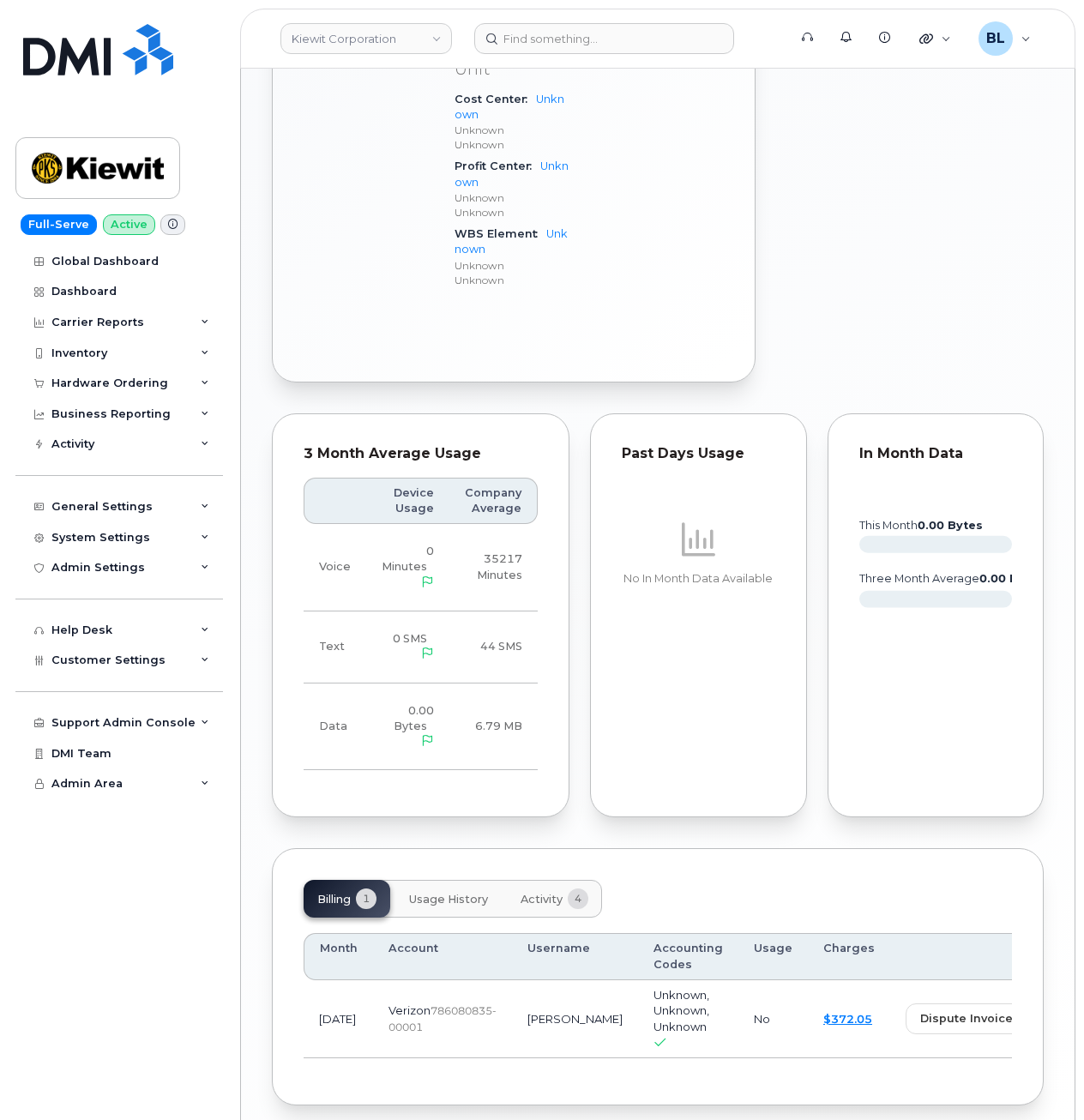
click at [536, 880] on button "Activity 4" at bounding box center [554, 898] width 95 height 37
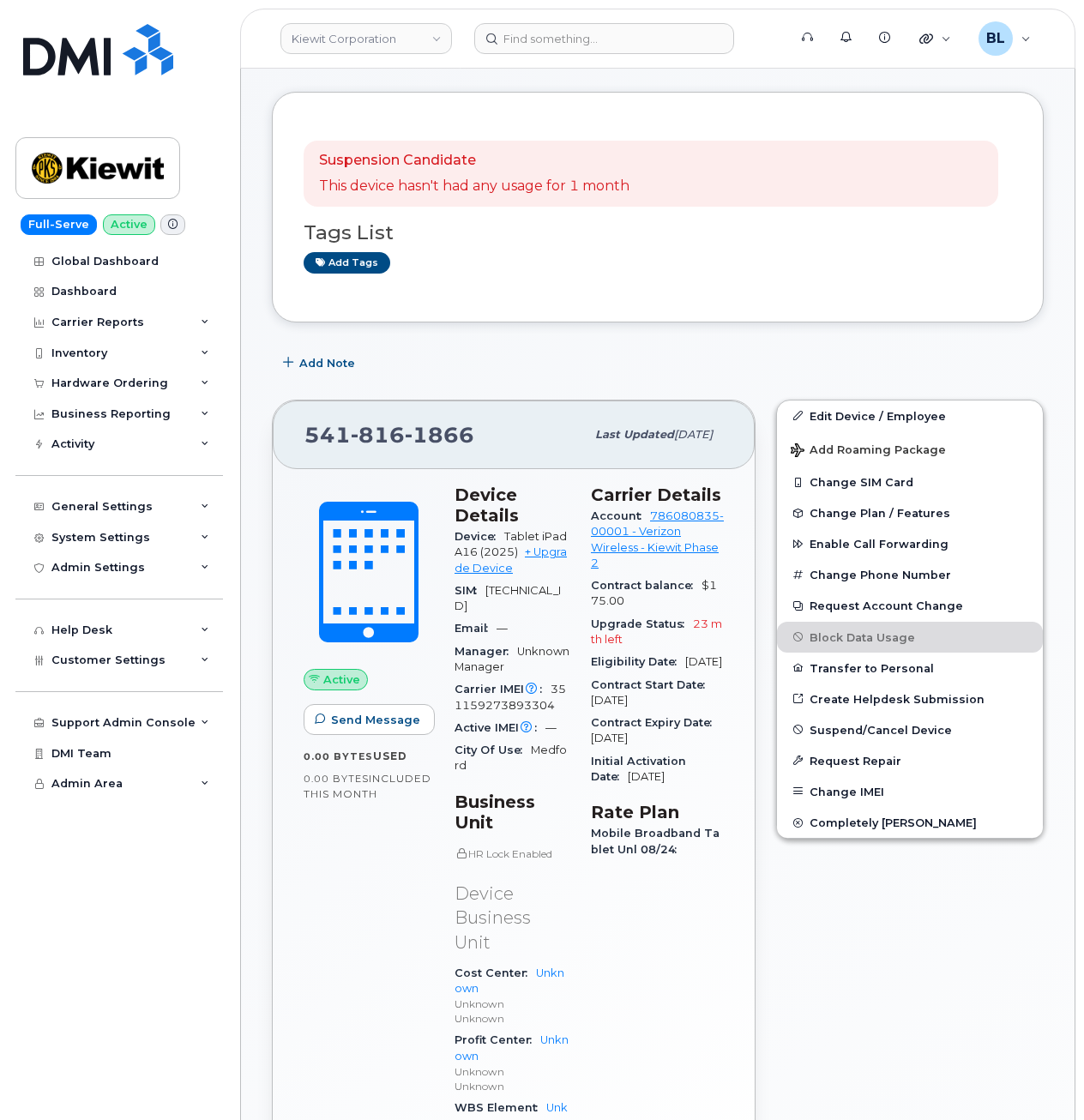
scroll to position [0, 0]
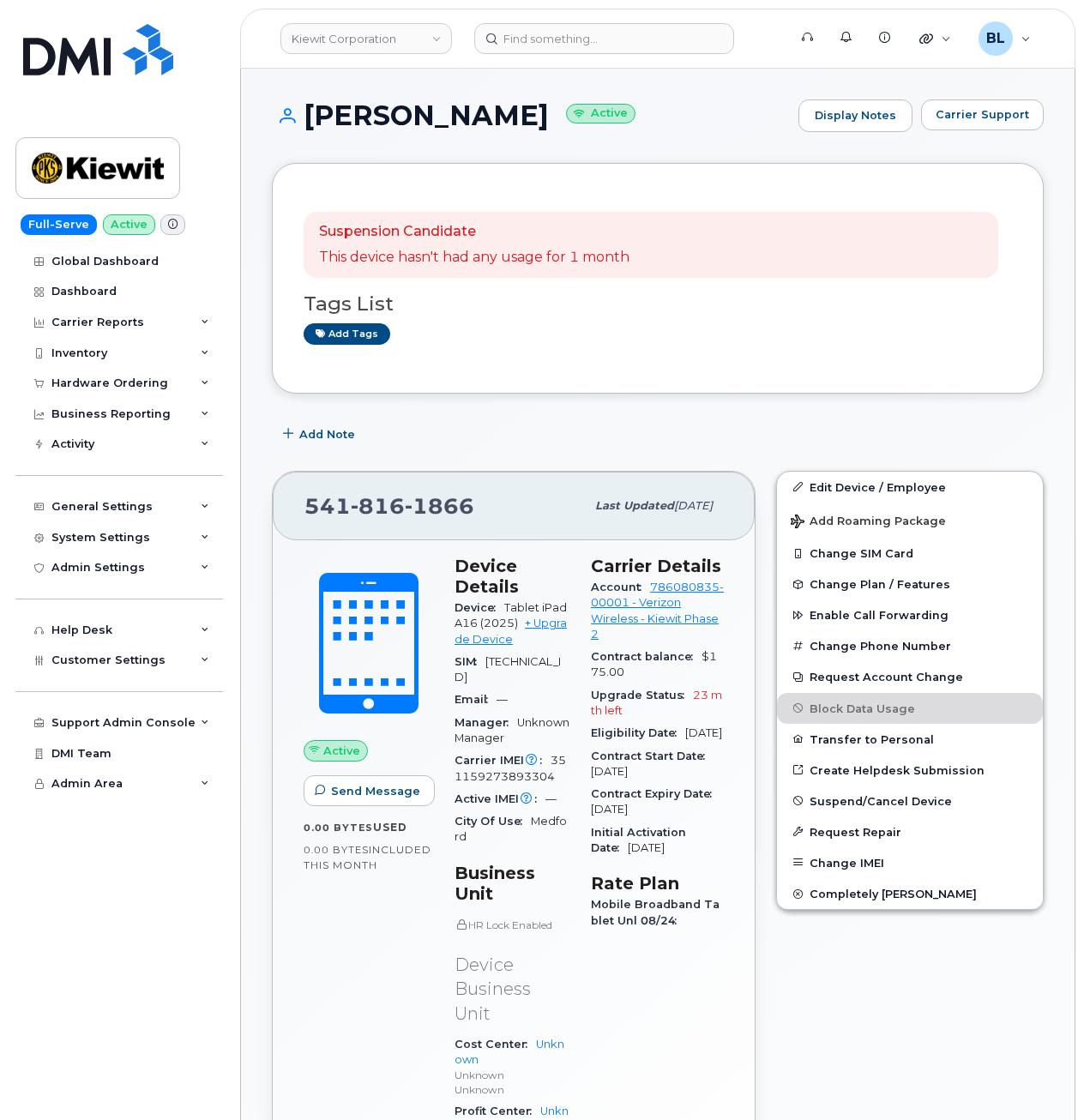
click at [584, 491] on div "Last updated [DATE]" at bounding box center [653, 506] width 138 height 36
click at [1037, 146] on div "NATALIE HENNING Active Display Notes Carrier Support" at bounding box center [657, 131] width 772 height 63
click at [998, 118] on span "Carrier Support" at bounding box center [981, 114] width 93 height 16
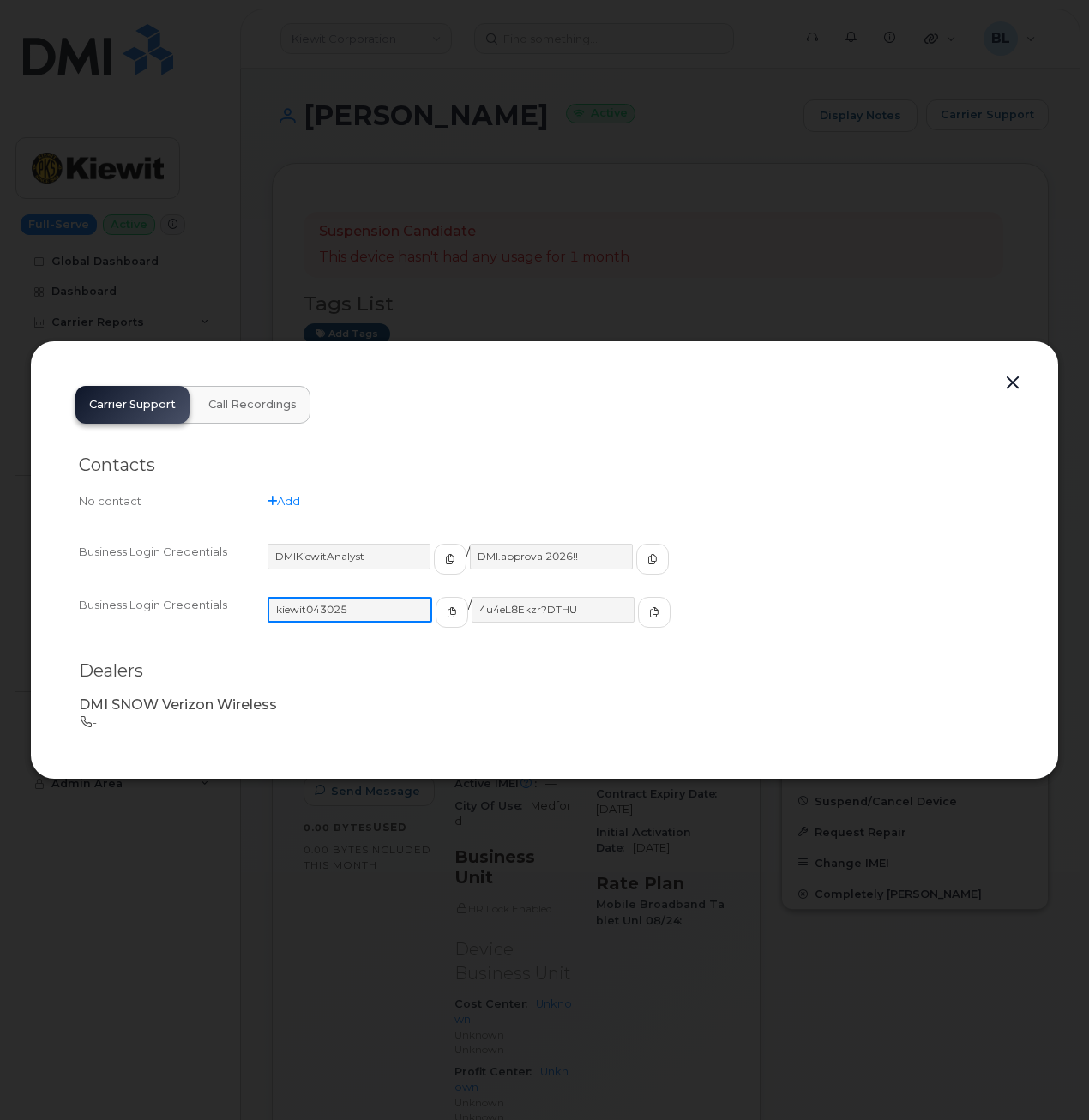
drag, startPoint x: 366, startPoint y: 613, endPoint x: 244, endPoint y: 601, distance: 122.6
click at [244, 601] on div "Business Login Credentials kiewit043025 / 4u4eL8Ekzr?DTHU" at bounding box center [544, 619] width 931 height 53
drag, startPoint x: 564, startPoint y: 611, endPoint x: 461, endPoint y: 609, distance: 103.0
click at [470, 609] on input "4u4eL8Ekzr?DTHU" at bounding box center [552, 610] width 164 height 26
click at [686, 260] on div at bounding box center [544, 560] width 1089 height 1120
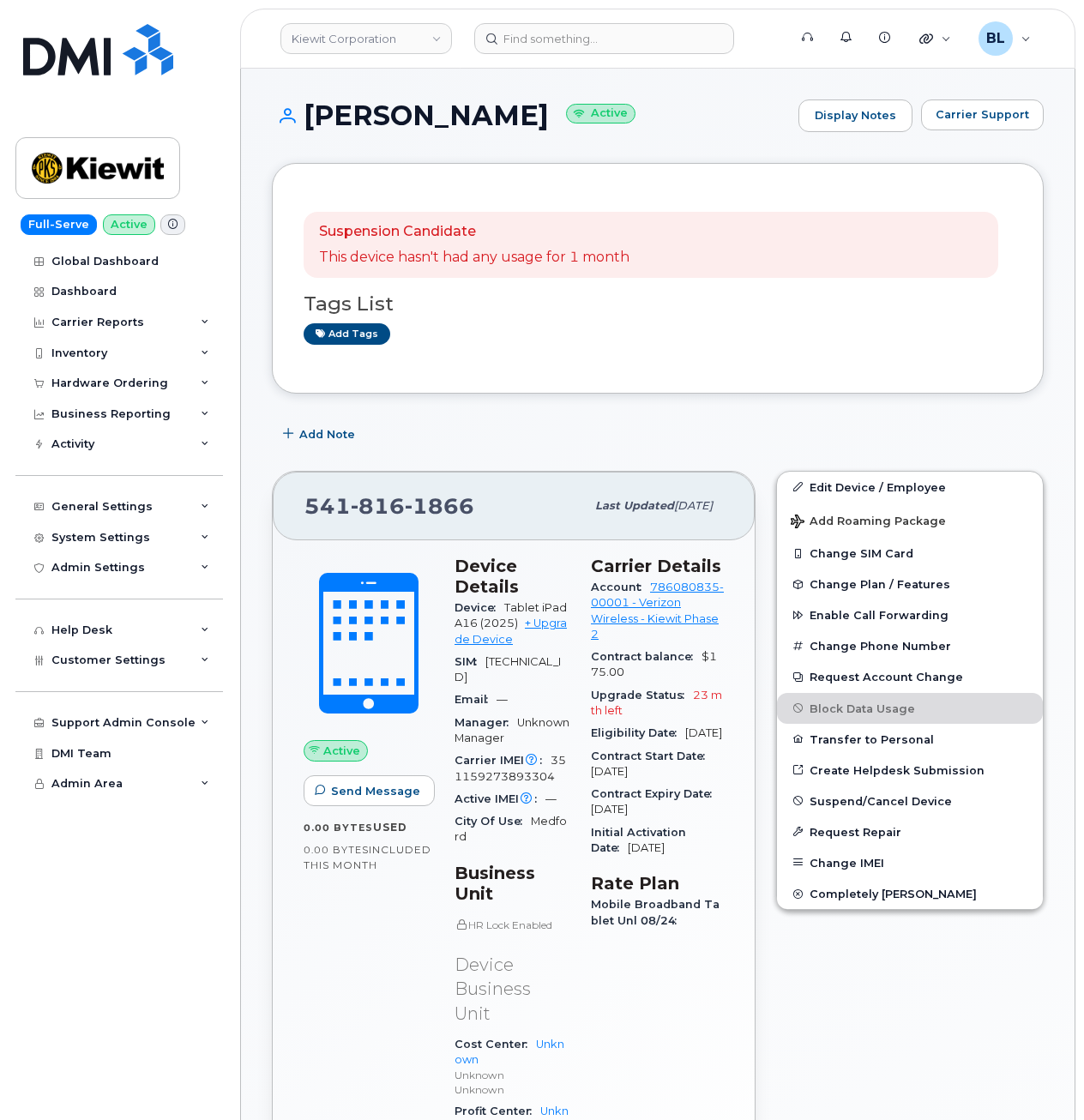
click at [372, 509] on span "816" at bounding box center [378, 506] width 54 height 26
copy span "541 816 1866"
click at [385, 506] on span "816" at bounding box center [378, 506] width 54 height 26
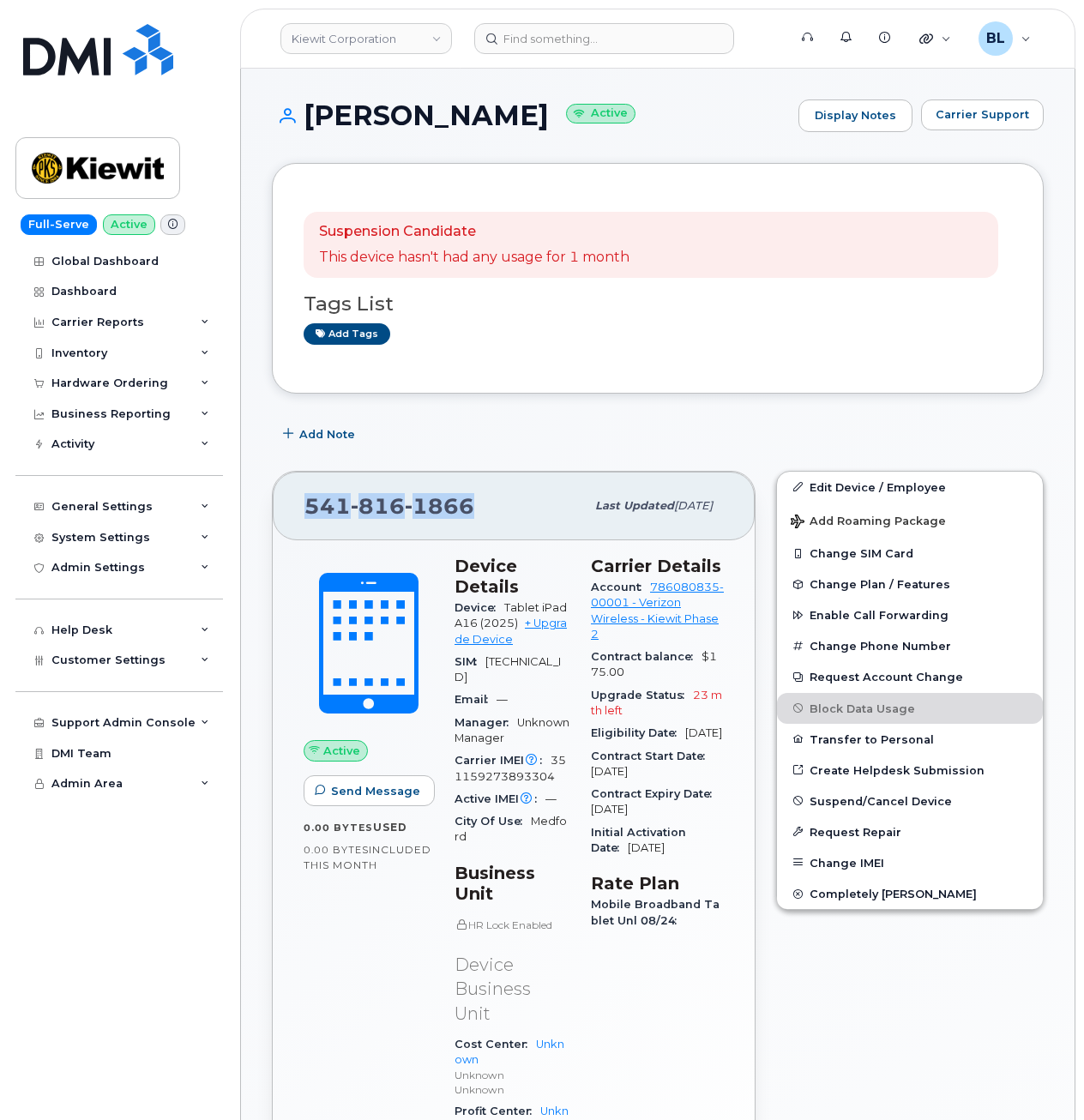
drag, startPoint x: 527, startPoint y: 417, endPoint x: 515, endPoint y: 420, distance: 12.4
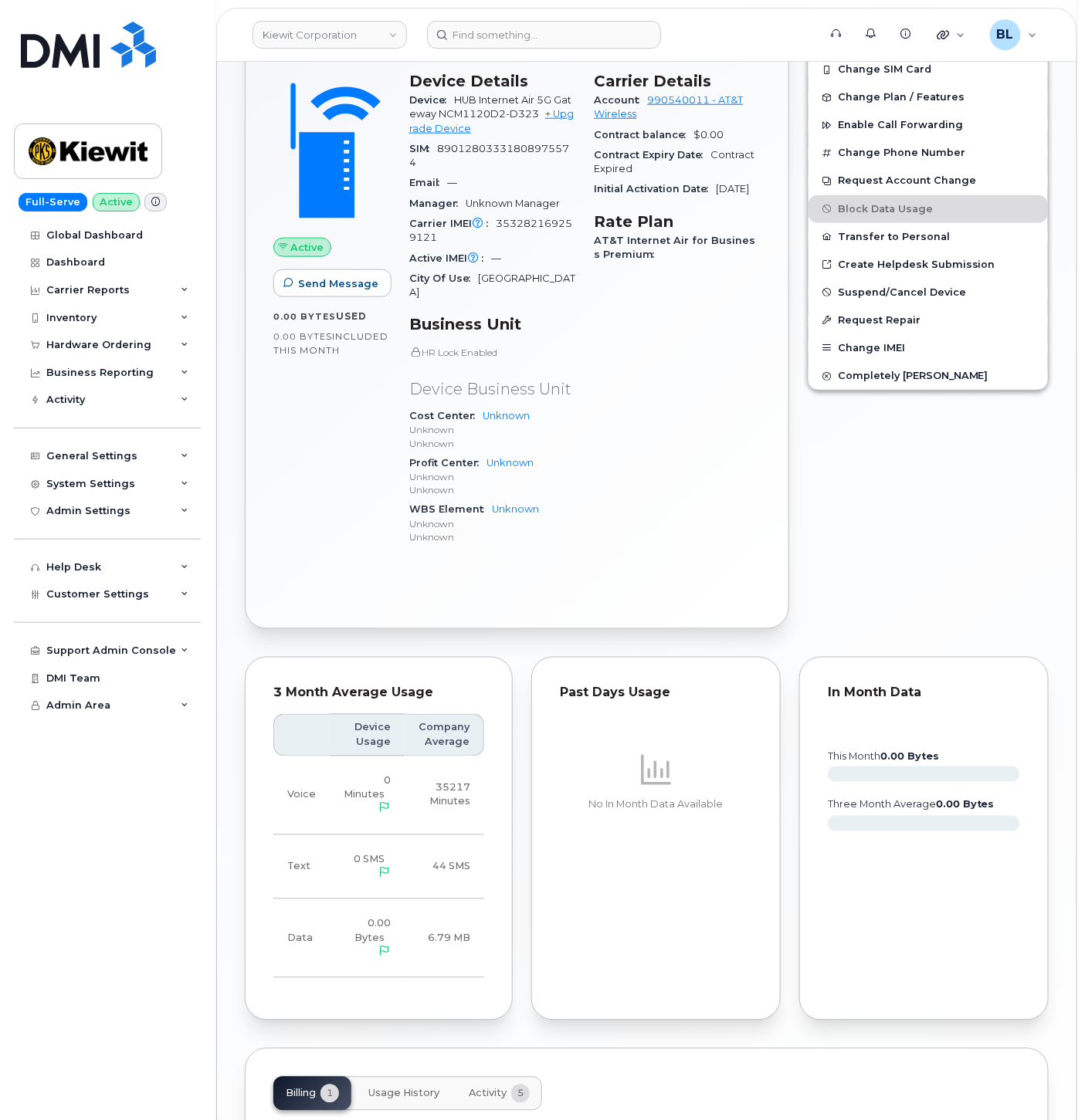
scroll to position [642, 0]
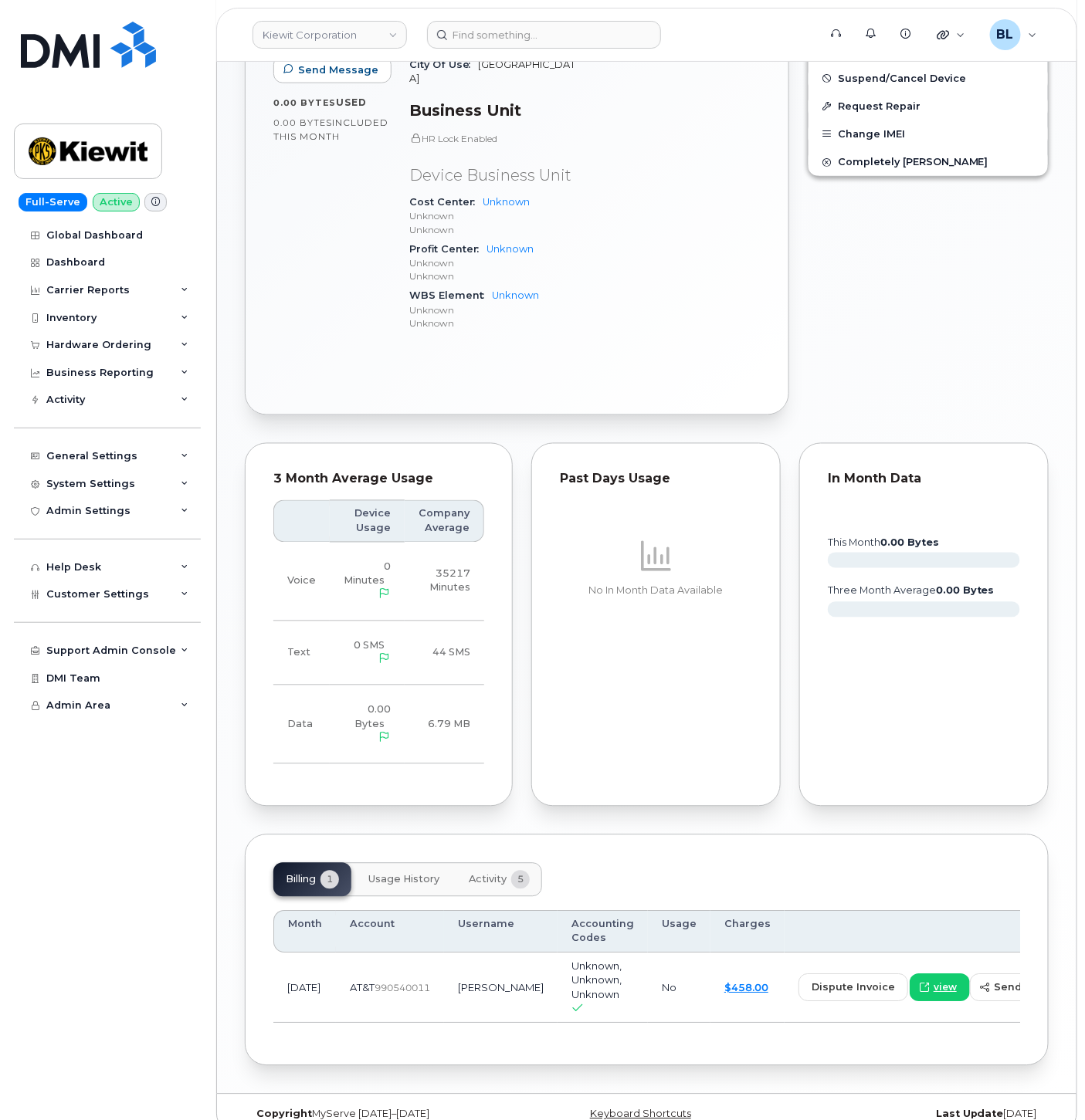
click at [476, 874] on span "Activity" at bounding box center [488, 880] width 38 height 12
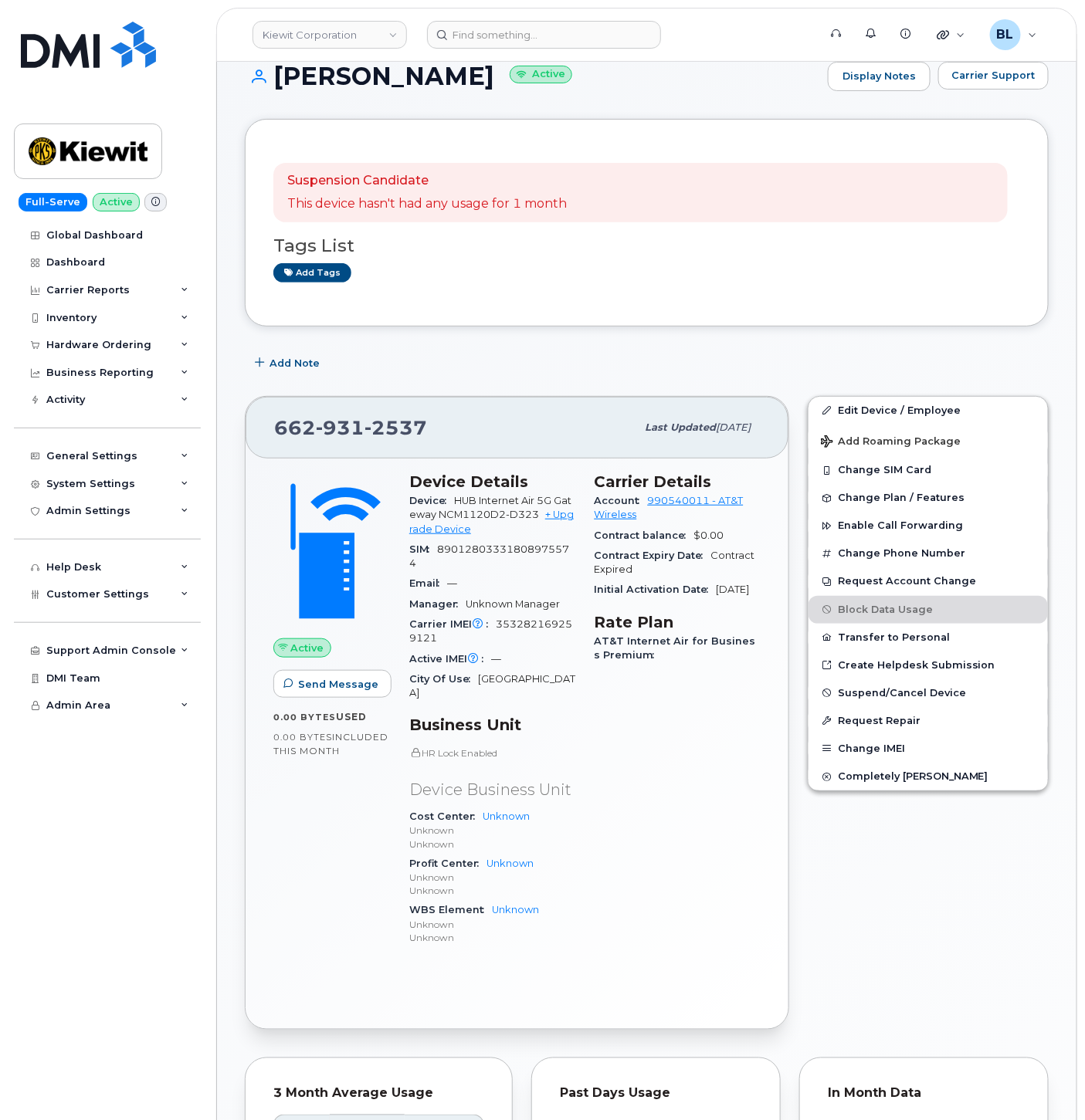
scroll to position [0, 0]
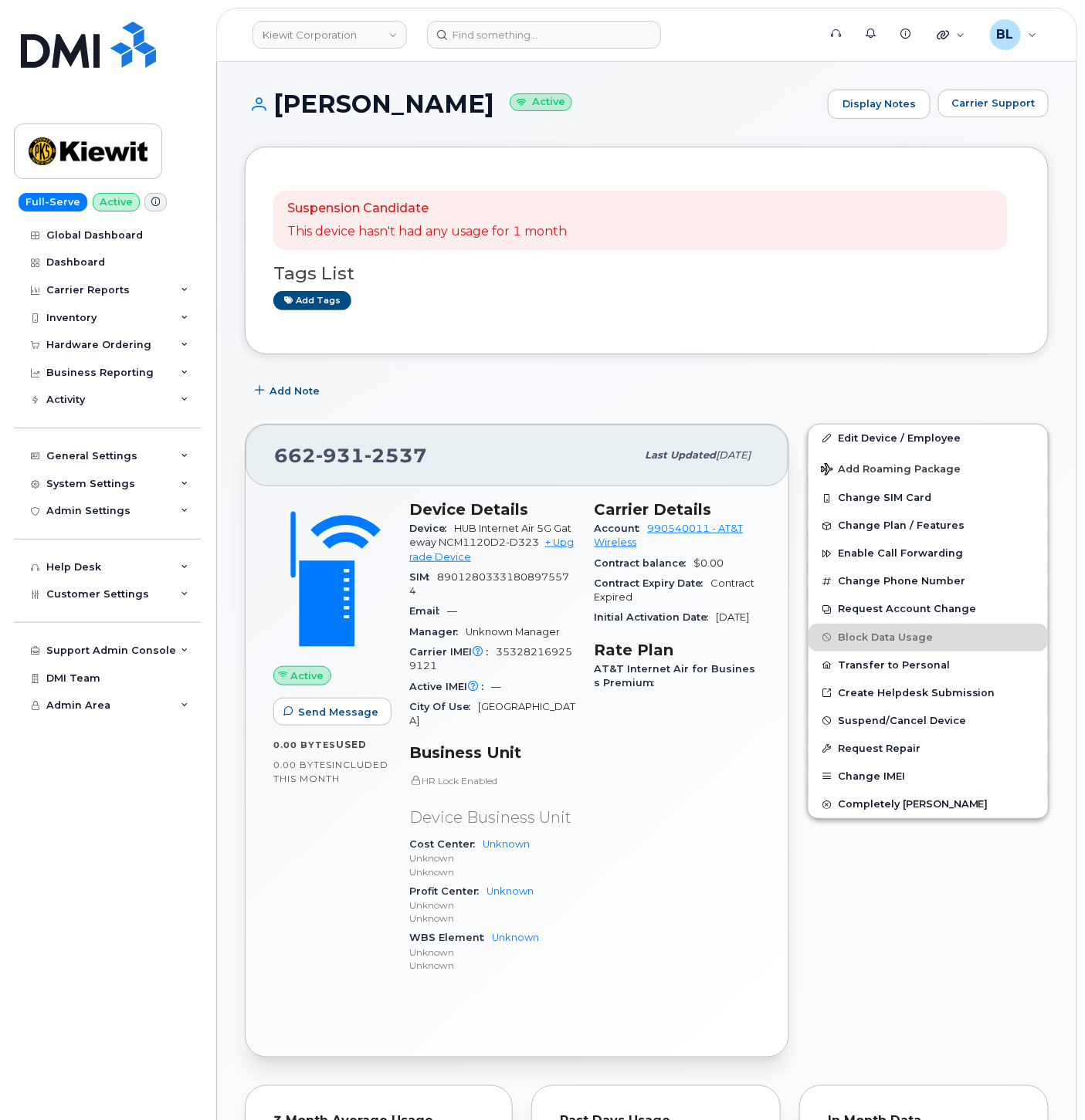
drag, startPoint x: 278, startPoint y: 101, endPoint x: 505, endPoint y: 100, distance: 227.0
click at [505, 100] on h1 "[PERSON_NAME] Active" at bounding box center [533, 103] width 576 height 27
drag, startPoint x: 646, startPoint y: 528, endPoint x: 706, endPoint y: 531, distance: 60.1
click at [711, 531] on div "Account 990540011 - AT&T Wireless" at bounding box center [678, 537] width 167 height 35
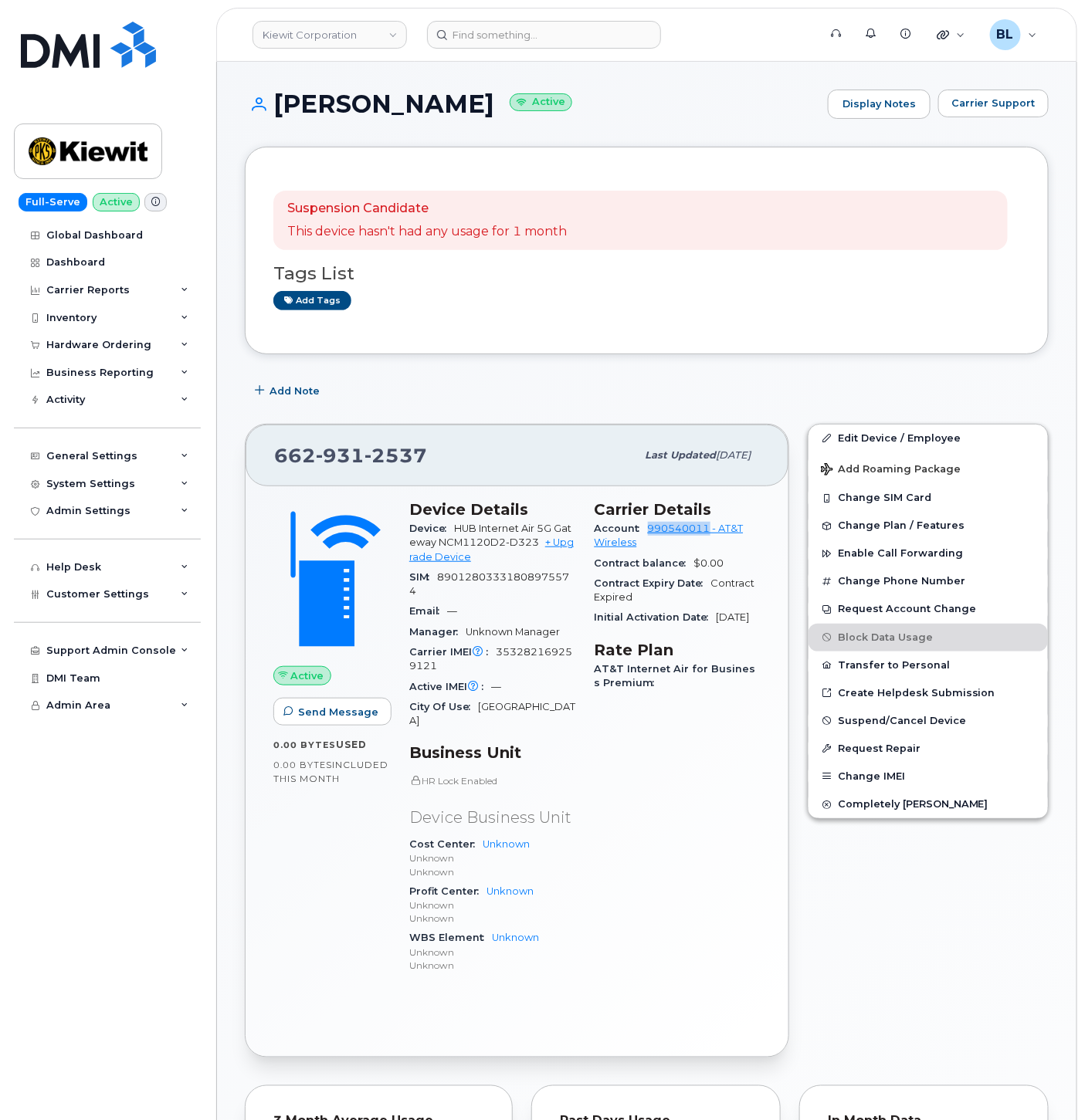
copy link "990540011"
click at [1005, 97] on span "Carrier Support" at bounding box center [993, 103] width 84 height 15
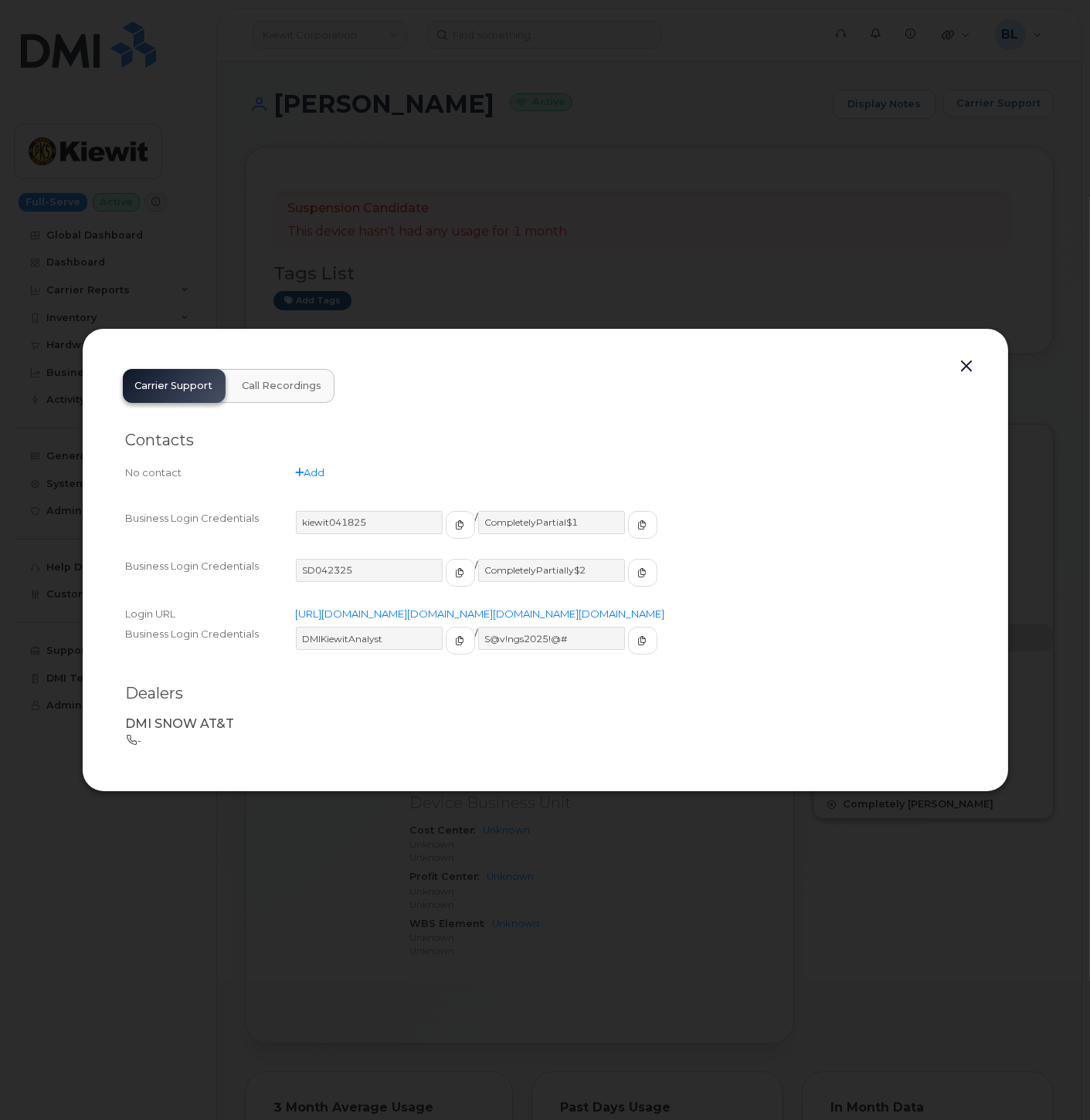
click at [621, 439] on div "Contacts No contact Add" at bounding box center [545, 457] width 839 height 77
click at [975, 356] on button "button" at bounding box center [967, 366] width 23 height 22
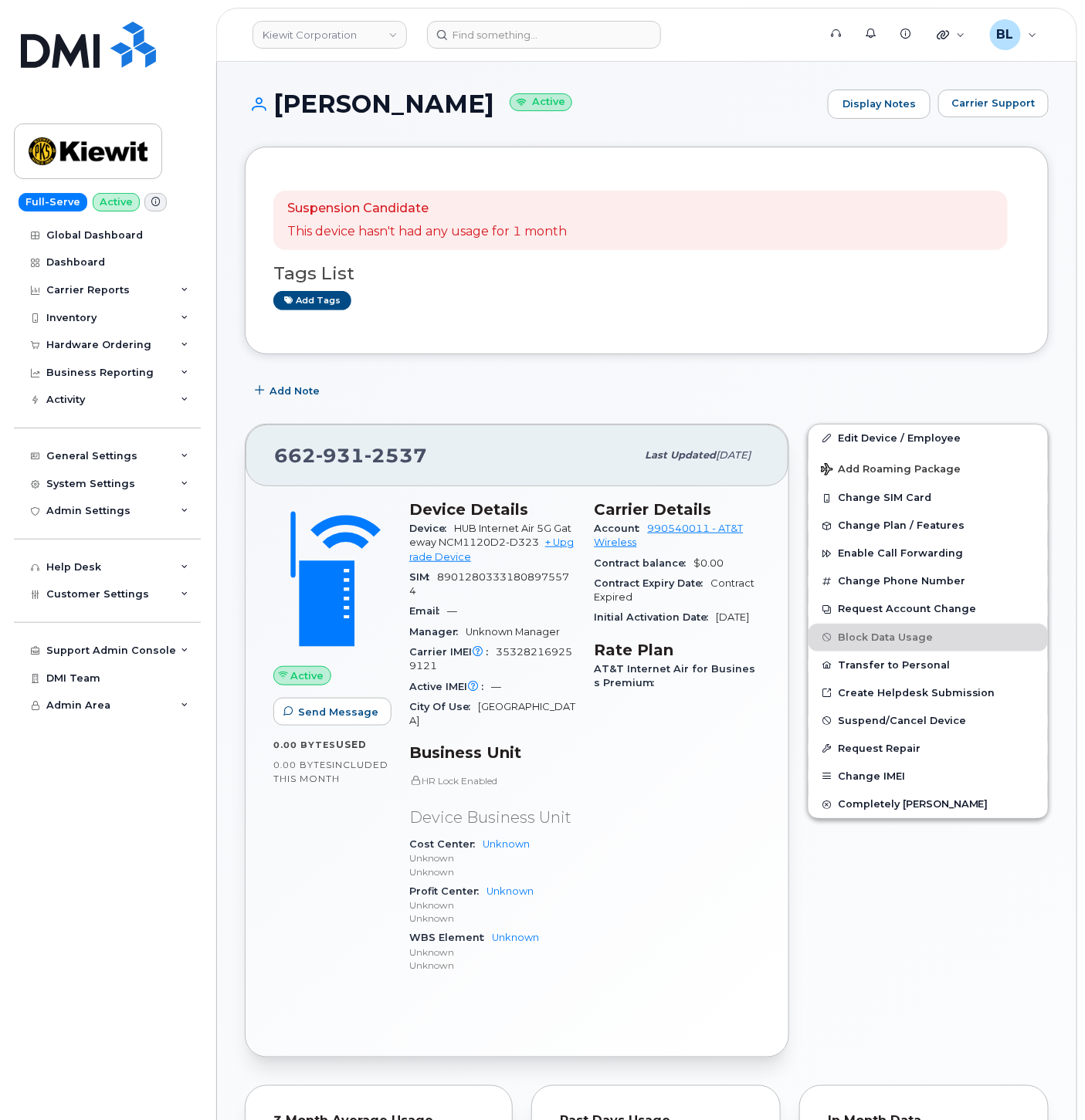
click at [358, 447] on span "931" at bounding box center [340, 455] width 48 height 23
click at [1034, 104] on span "Carrier Support" at bounding box center [993, 103] width 84 height 15
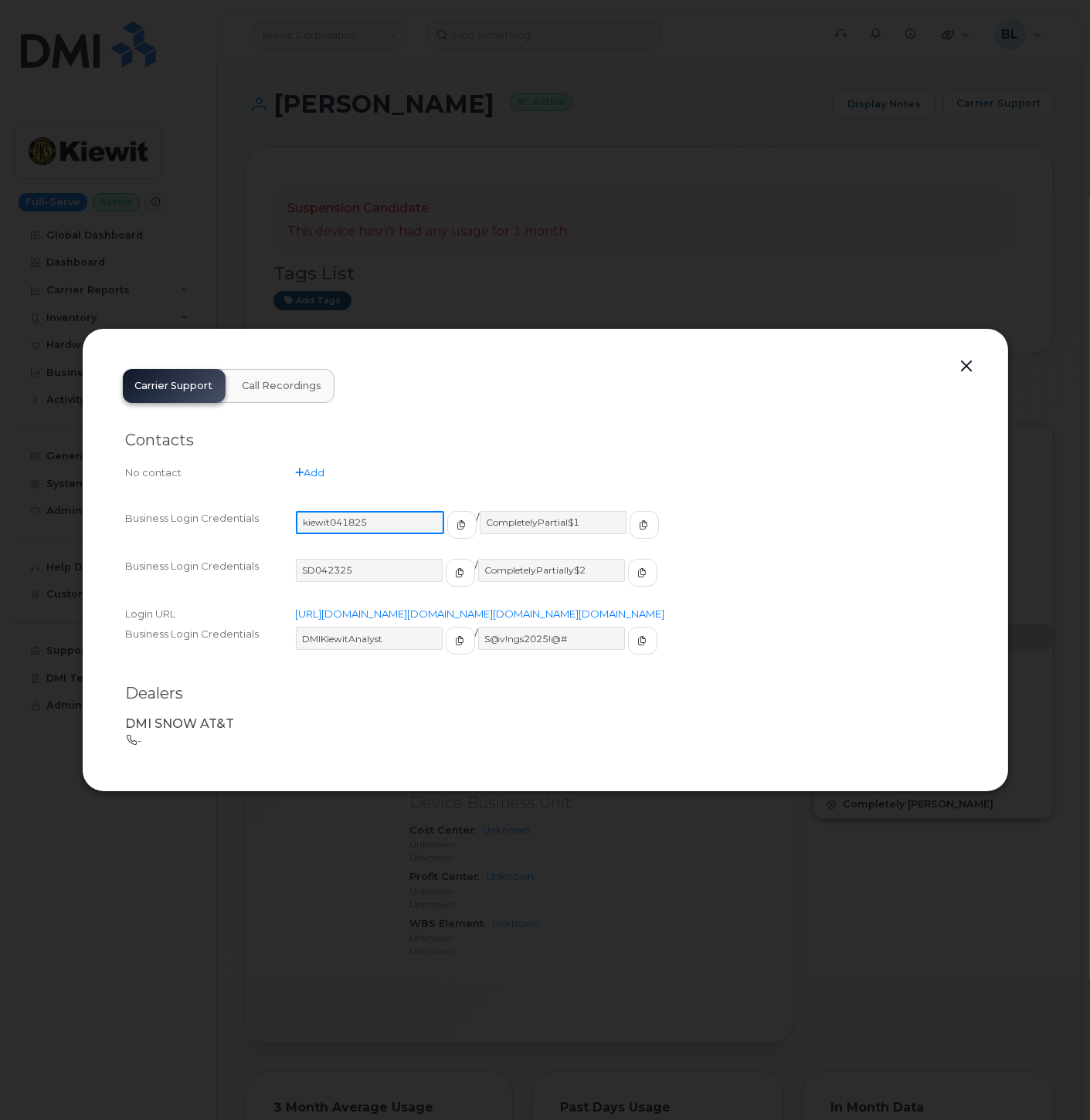
drag, startPoint x: 369, startPoint y: 512, endPoint x: 304, endPoint y: 505, distance: 65.4
click at [304, 512] on input "kiewit041825" at bounding box center [370, 523] width 148 height 23
drag, startPoint x: 574, startPoint y: 505, endPoint x: 473, endPoint y: 500, distance: 101.1
click at [478, 512] on input "CompletelyPartial$1" at bounding box center [551, 523] width 148 height 23
click at [977, 356] on button "button" at bounding box center [967, 366] width 23 height 22
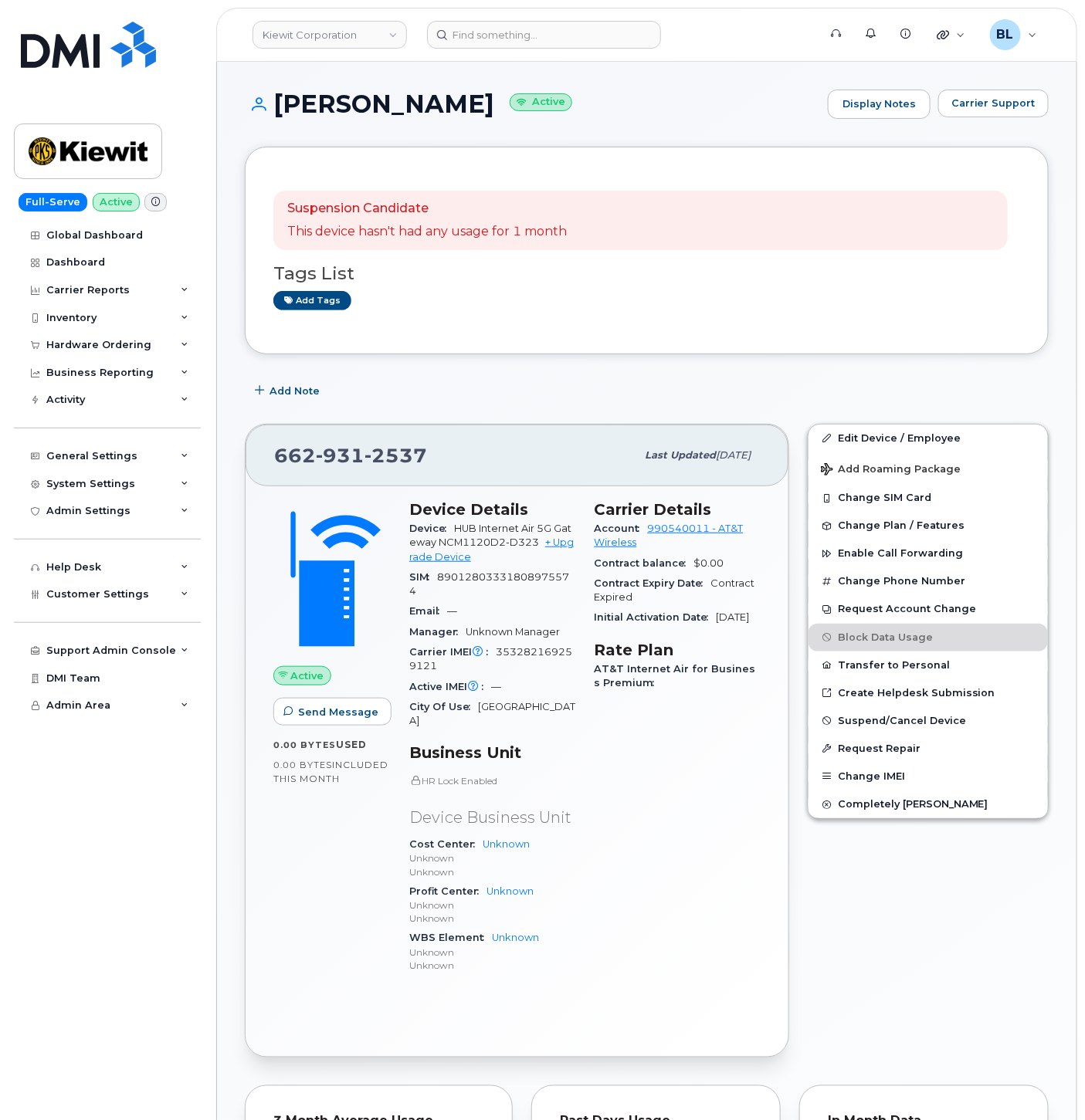
click at [319, 460] on span "931" at bounding box center [340, 455] width 48 height 23
click at [326, 457] on span "931" at bounding box center [340, 455] width 48 height 23
copy span "662 931 2537"
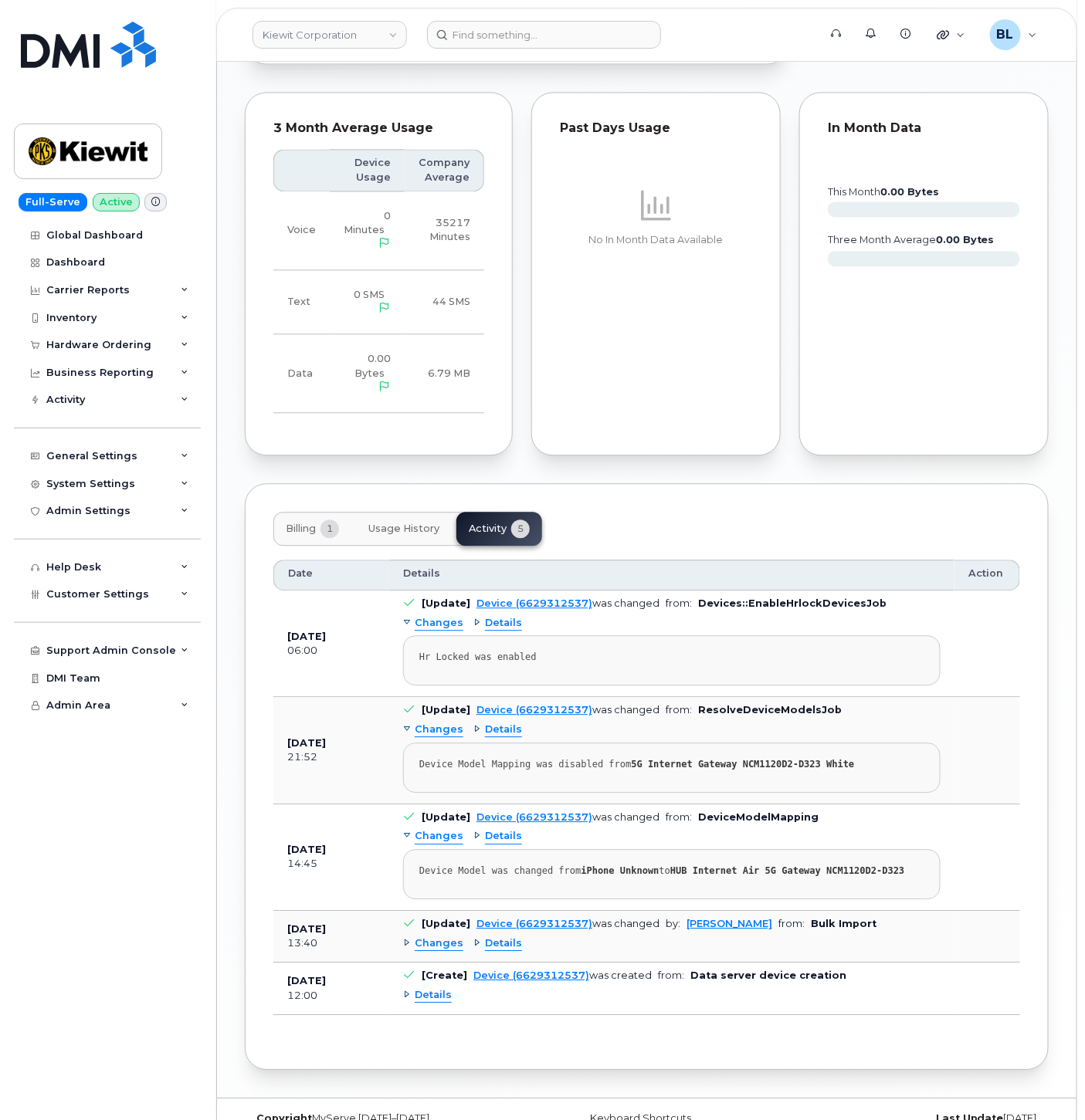
click at [298, 512] on button "Billing 1" at bounding box center [313, 528] width 78 height 34
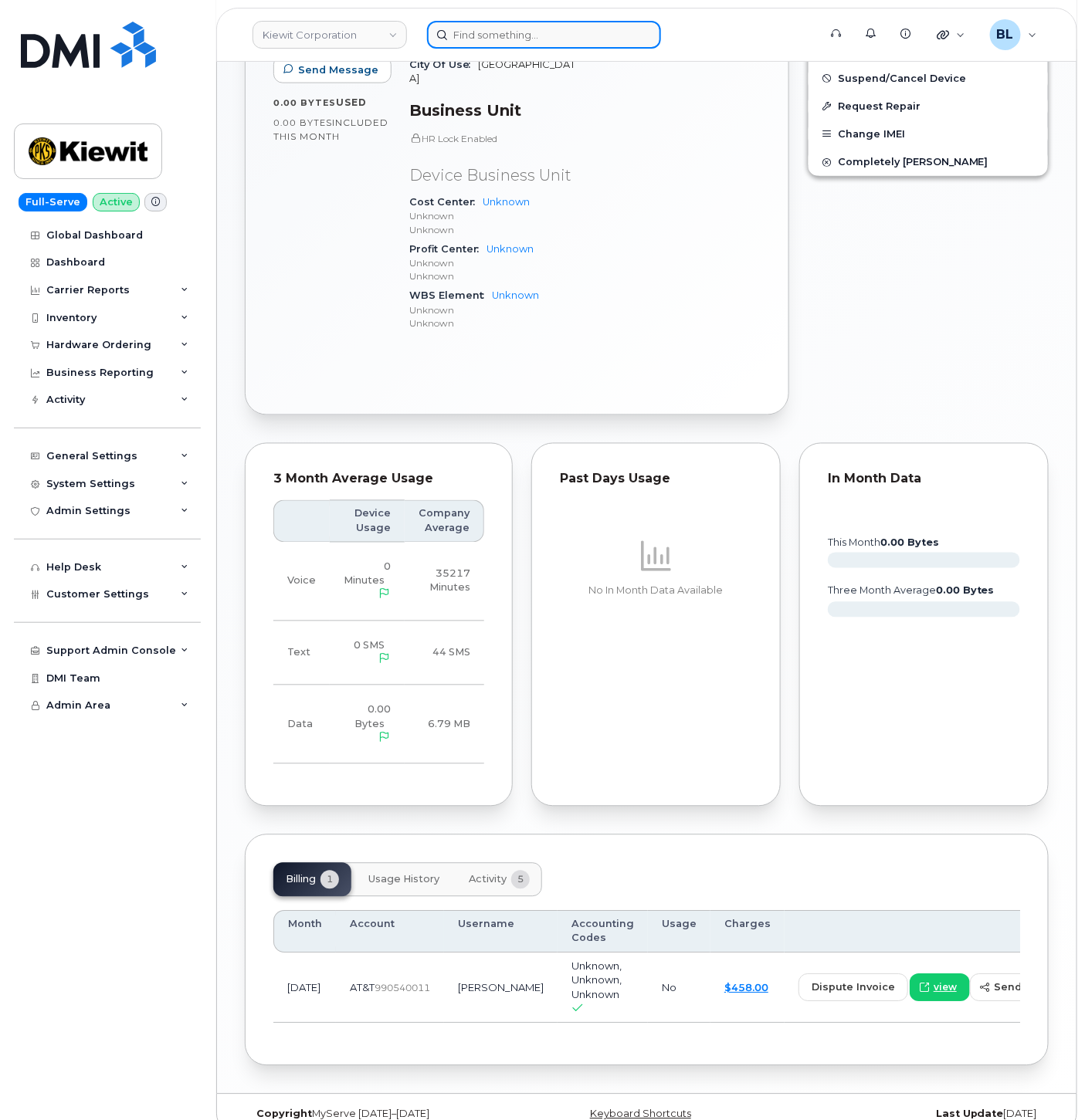
click at [539, 39] on input at bounding box center [544, 35] width 234 height 28
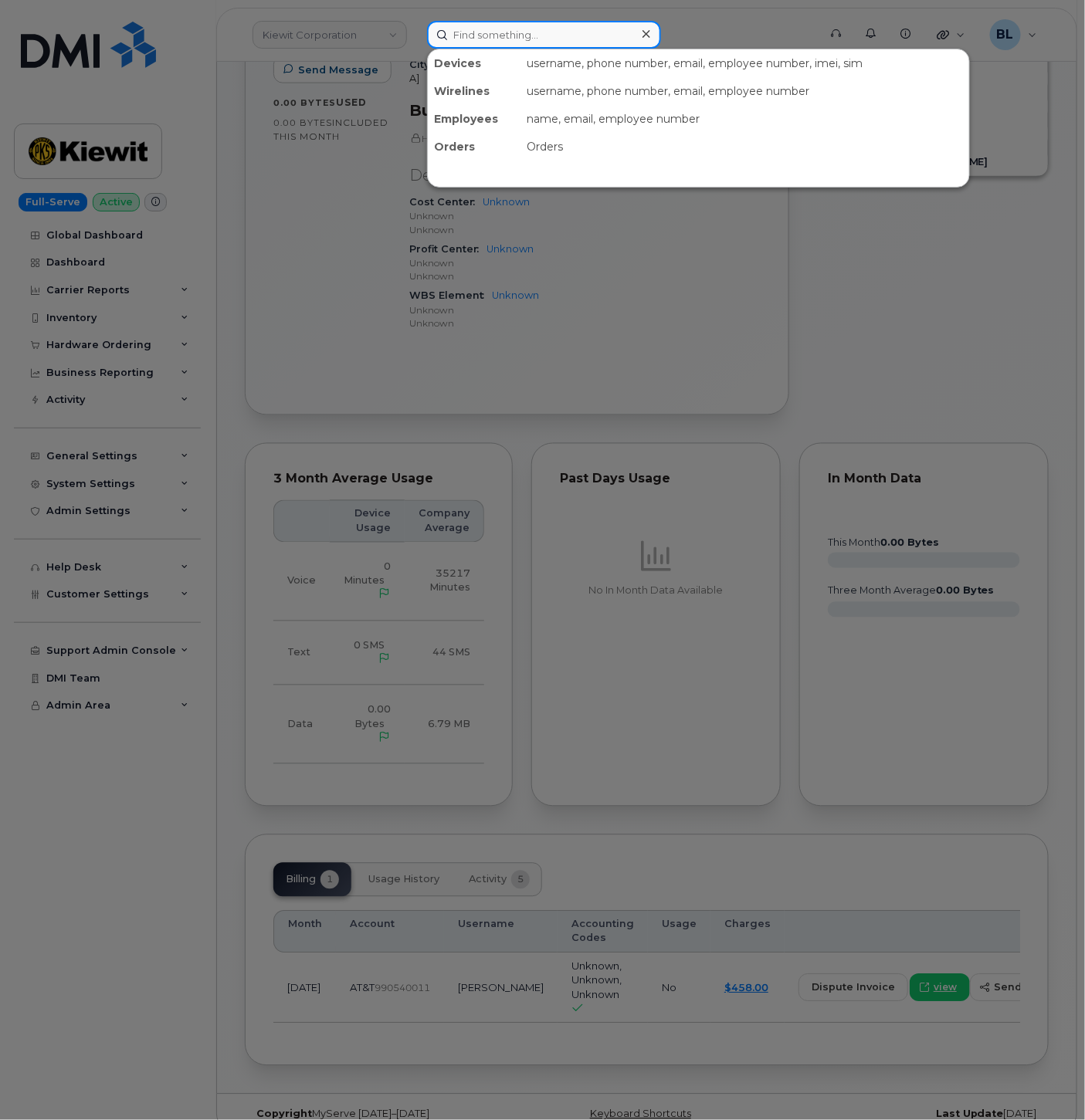
paste input "9852326686"
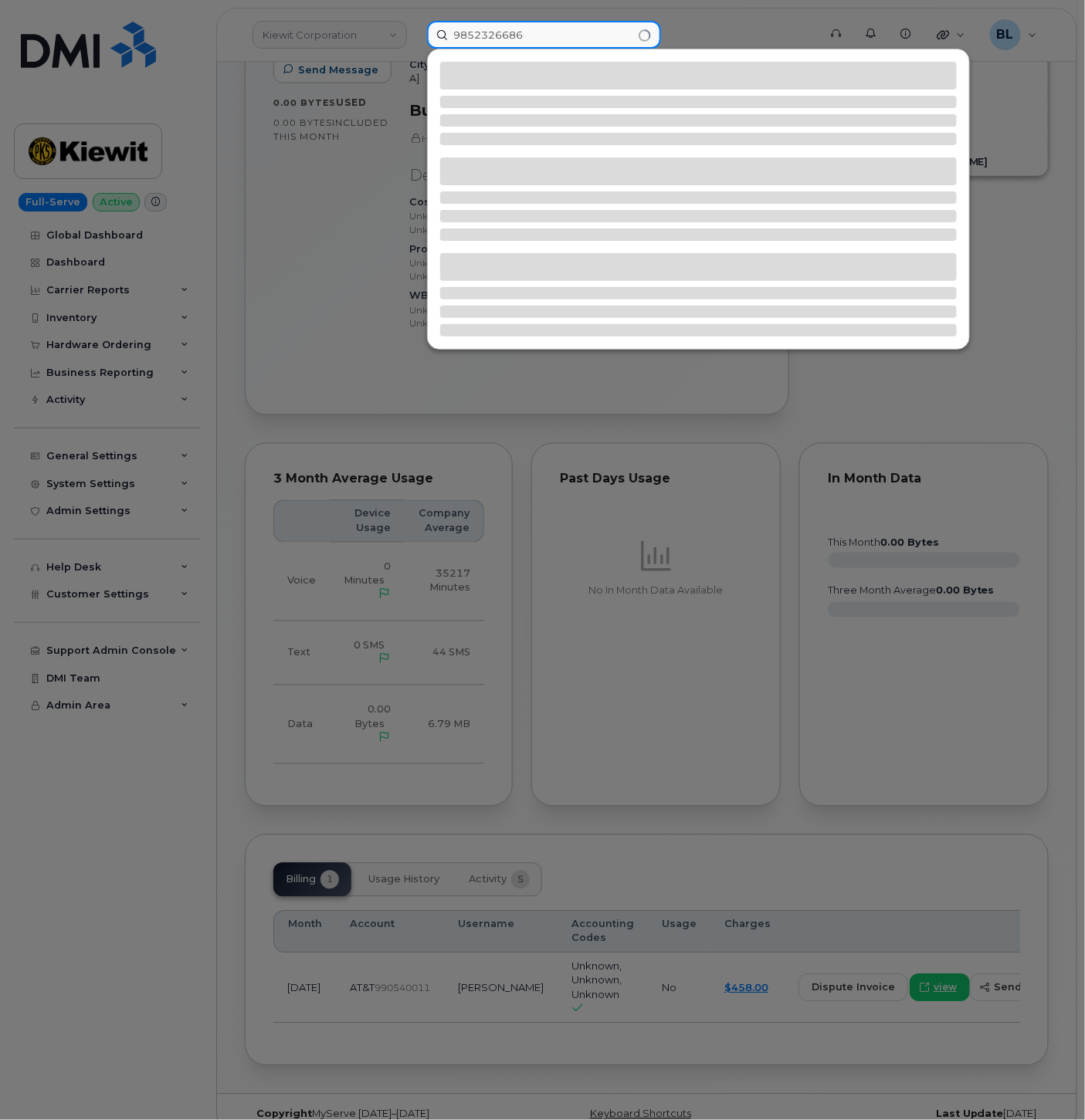
type input "9852326686"
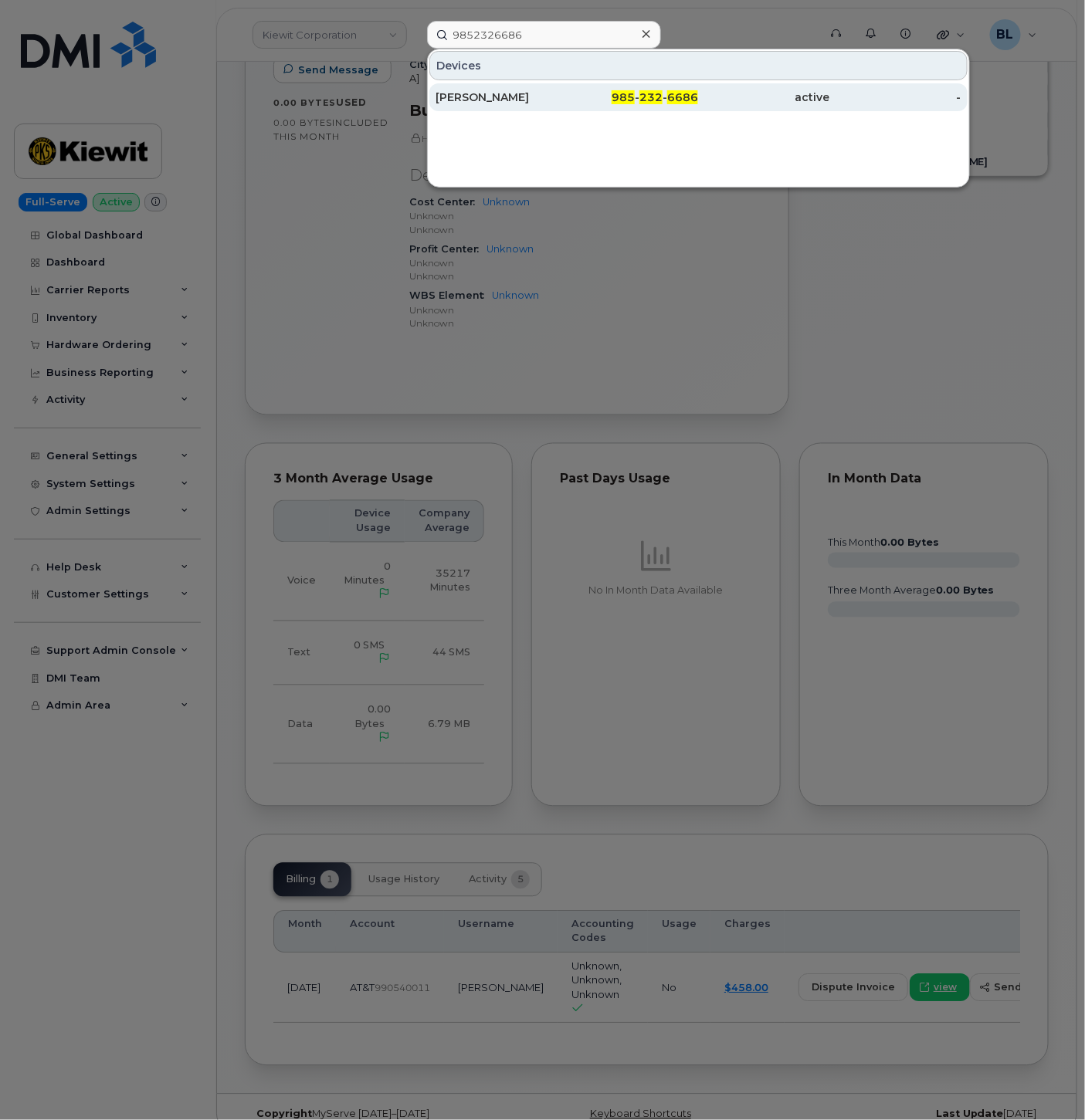
click at [725, 93] on div "active" at bounding box center [764, 97] width 132 height 16
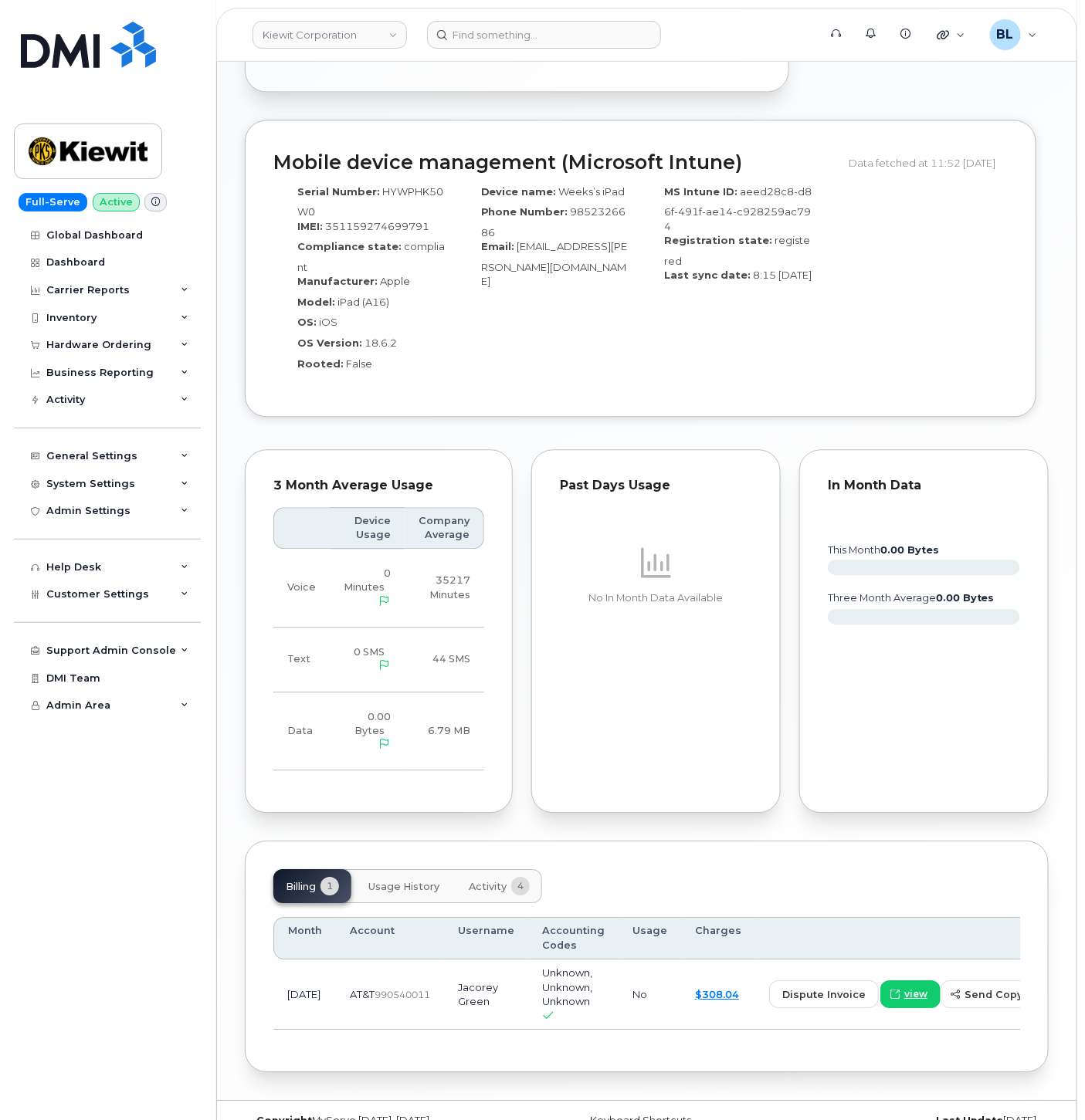
scroll to position [979, 0]
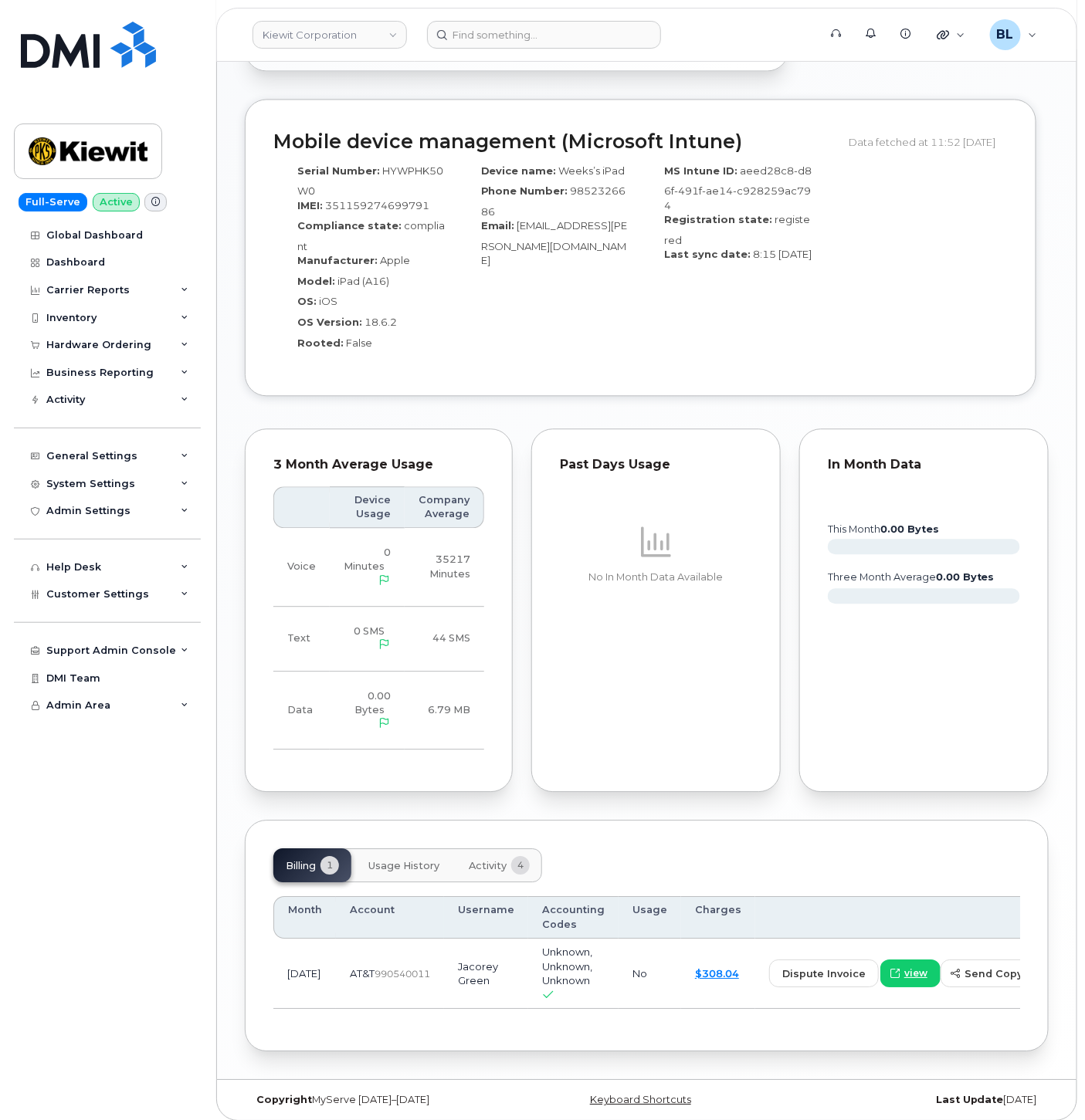
drag, startPoint x: 473, startPoint y: 838, endPoint x: 453, endPoint y: 840, distance: 20.1
click at [473, 848] on button "Activity 4" at bounding box center [499, 865] width 86 height 34
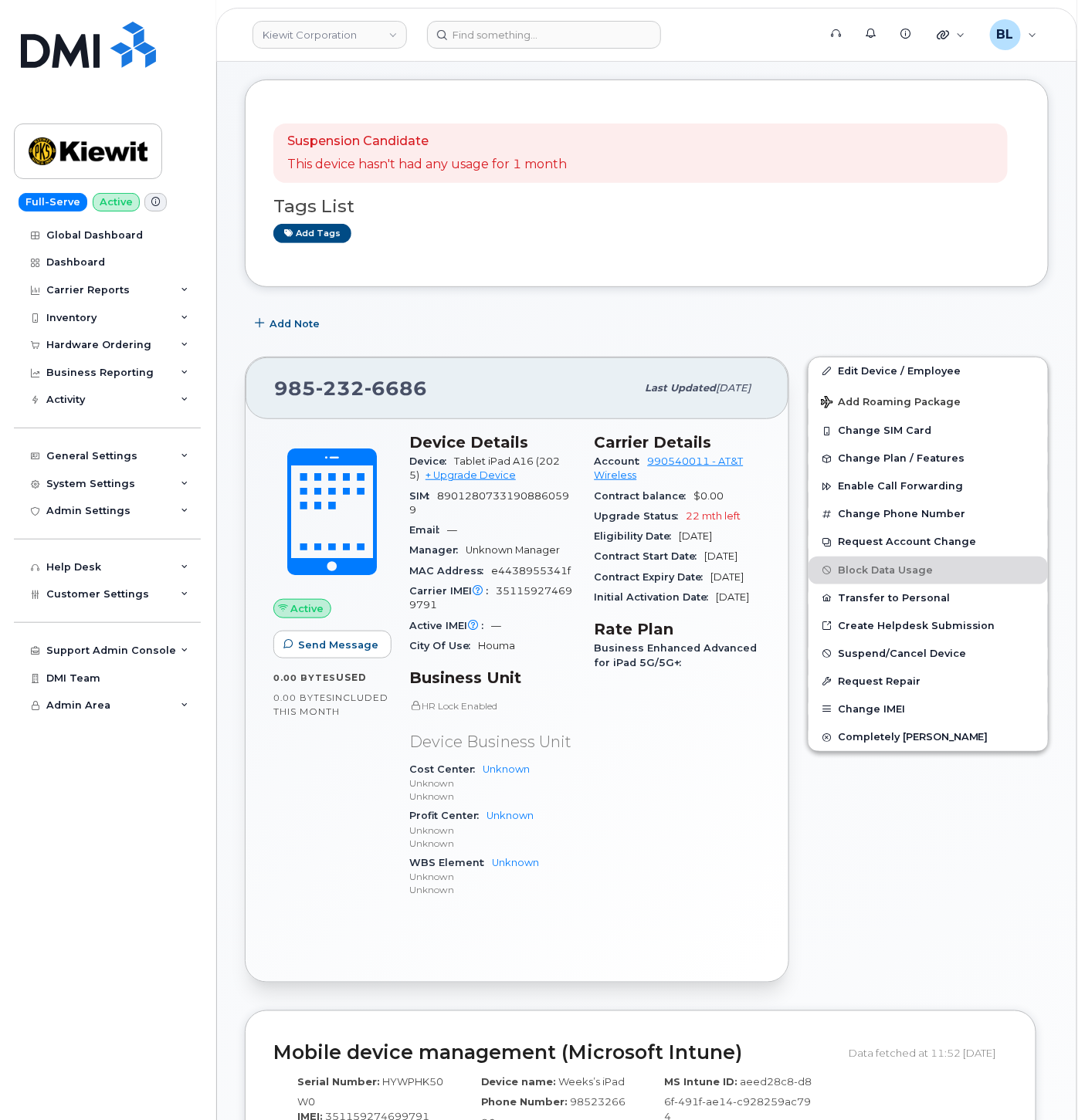
scroll to position [0, 0]
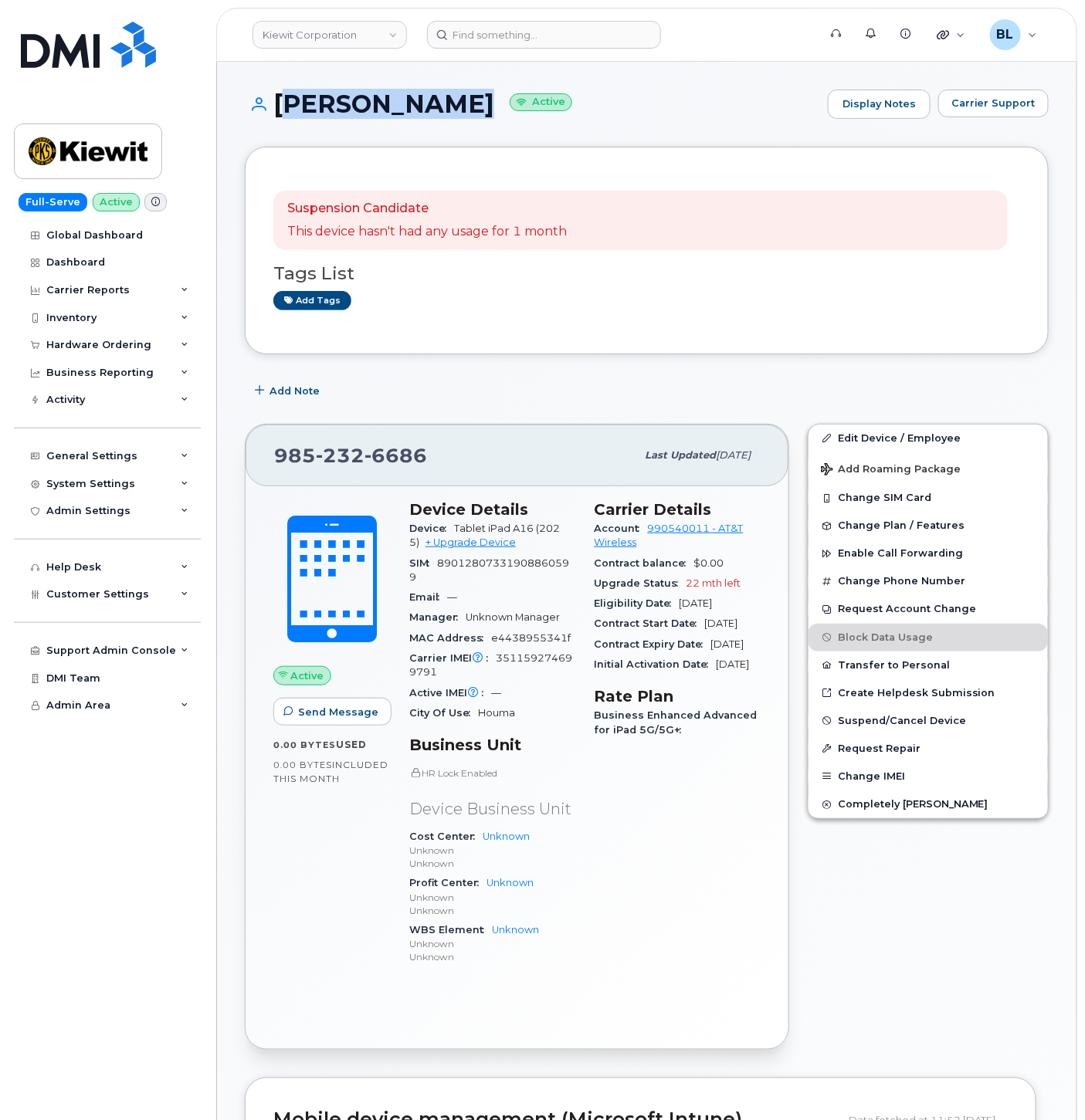
drag, startPoint x: 274, startPoint y: 114, endPoint x: 482, endPoint y: 110, distance: 208.0
click at [482, 110] on h1 "[PERSON_NAME] Active" at bounding box center [533, 103] width 576 height 27
click at [490, 105] on h1 "[PERSON_NAME] Active" at bounding box center [533, 103] width 576 height 27
drag, startPoint x: 490, startPoint y: 105, endPoint x: 289, endPoint y: 89, distance: 201.6
click at [319, 98] on h1 "[PERSON_NAME] Active" at bounding box center [533, 103] width 576 height 27
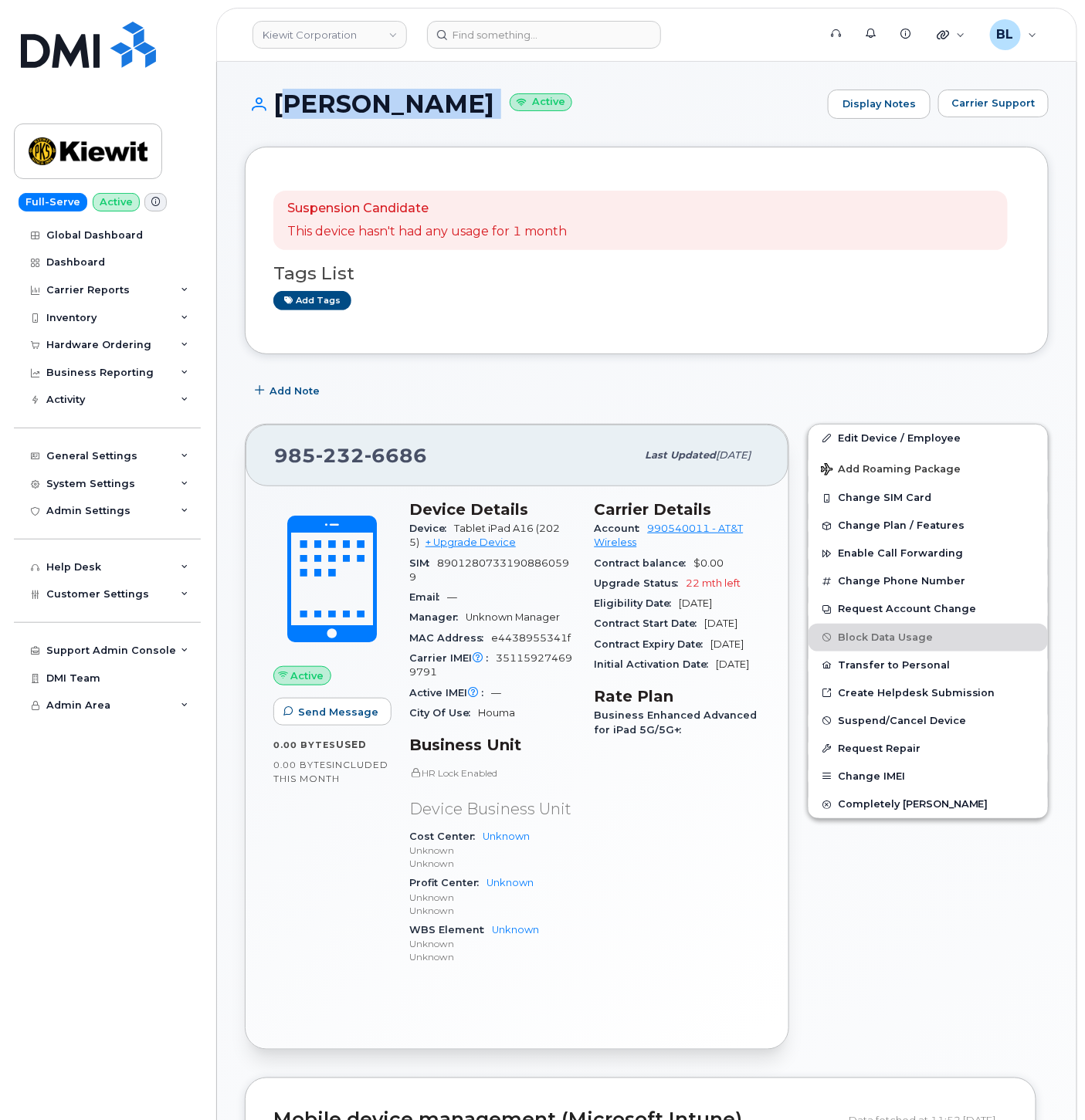
copy h1 "[PERSON_NAME]"
click at [507, 41] on input at bounding box center [544, 35] width 234 height 28
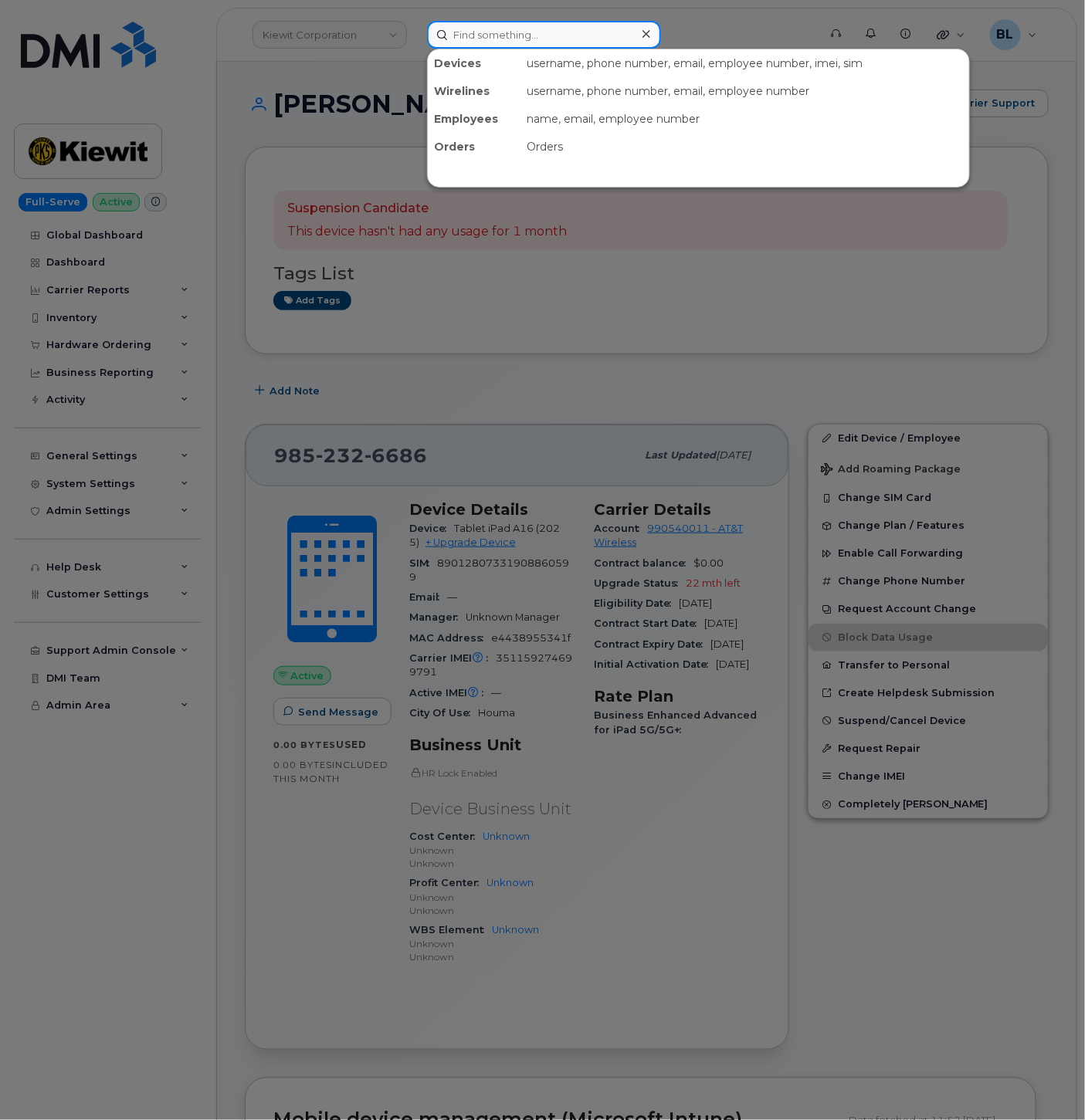
paste input "9313053746"
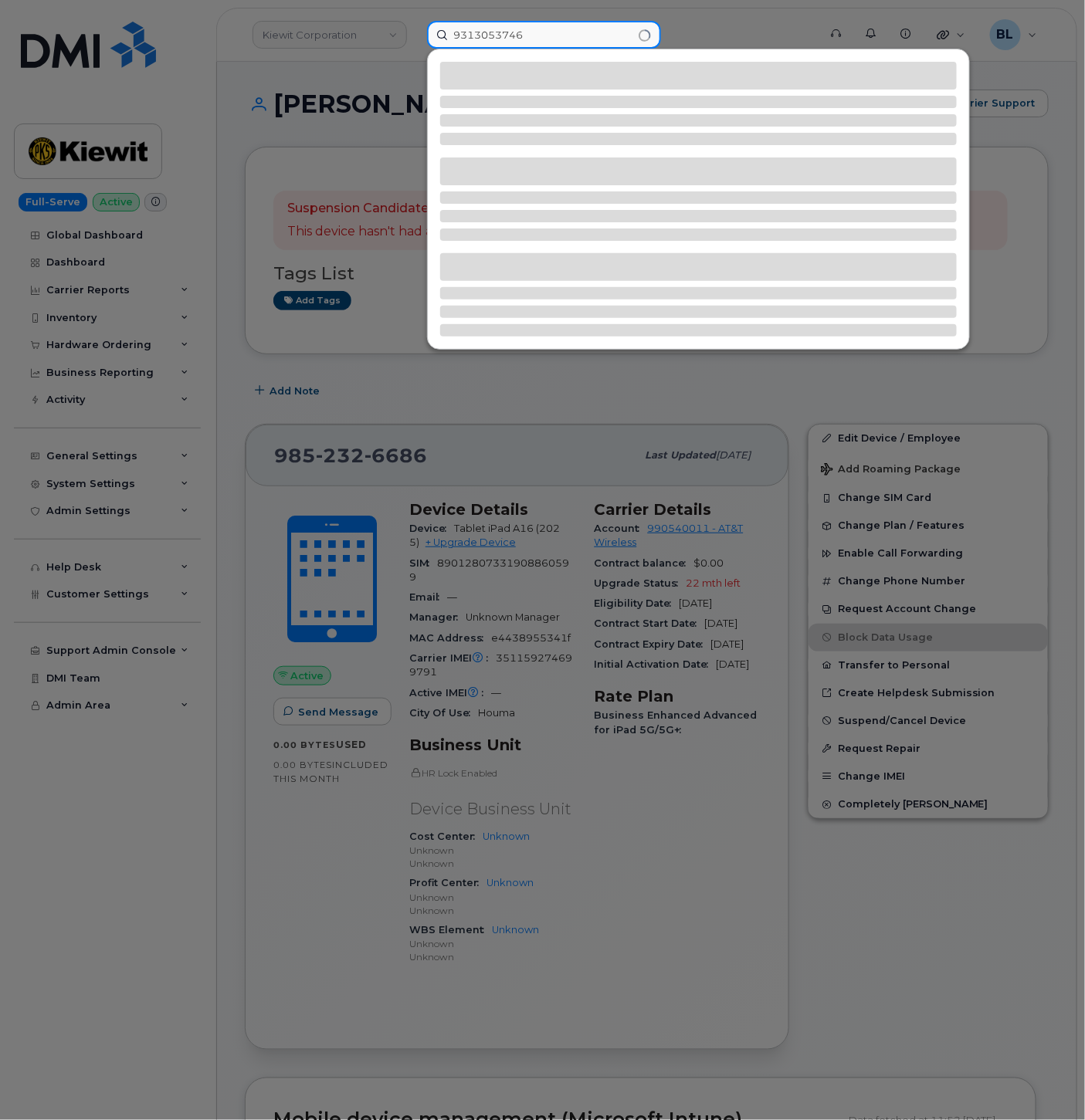
type input "9313053746"
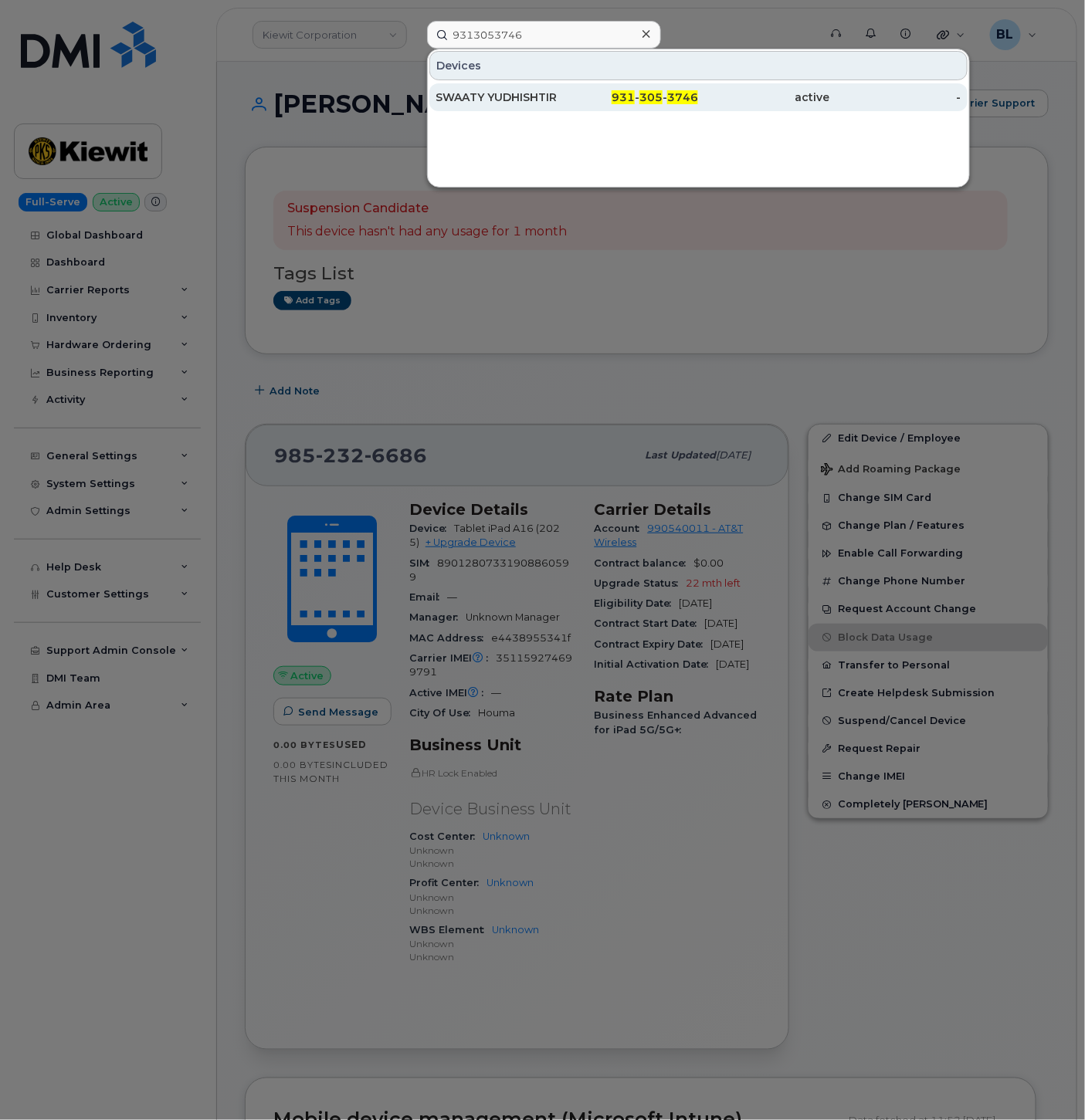
click at [597, 97] on div "931 - 305 - 3746" at bounding box center [633, 97] width 132 height 16
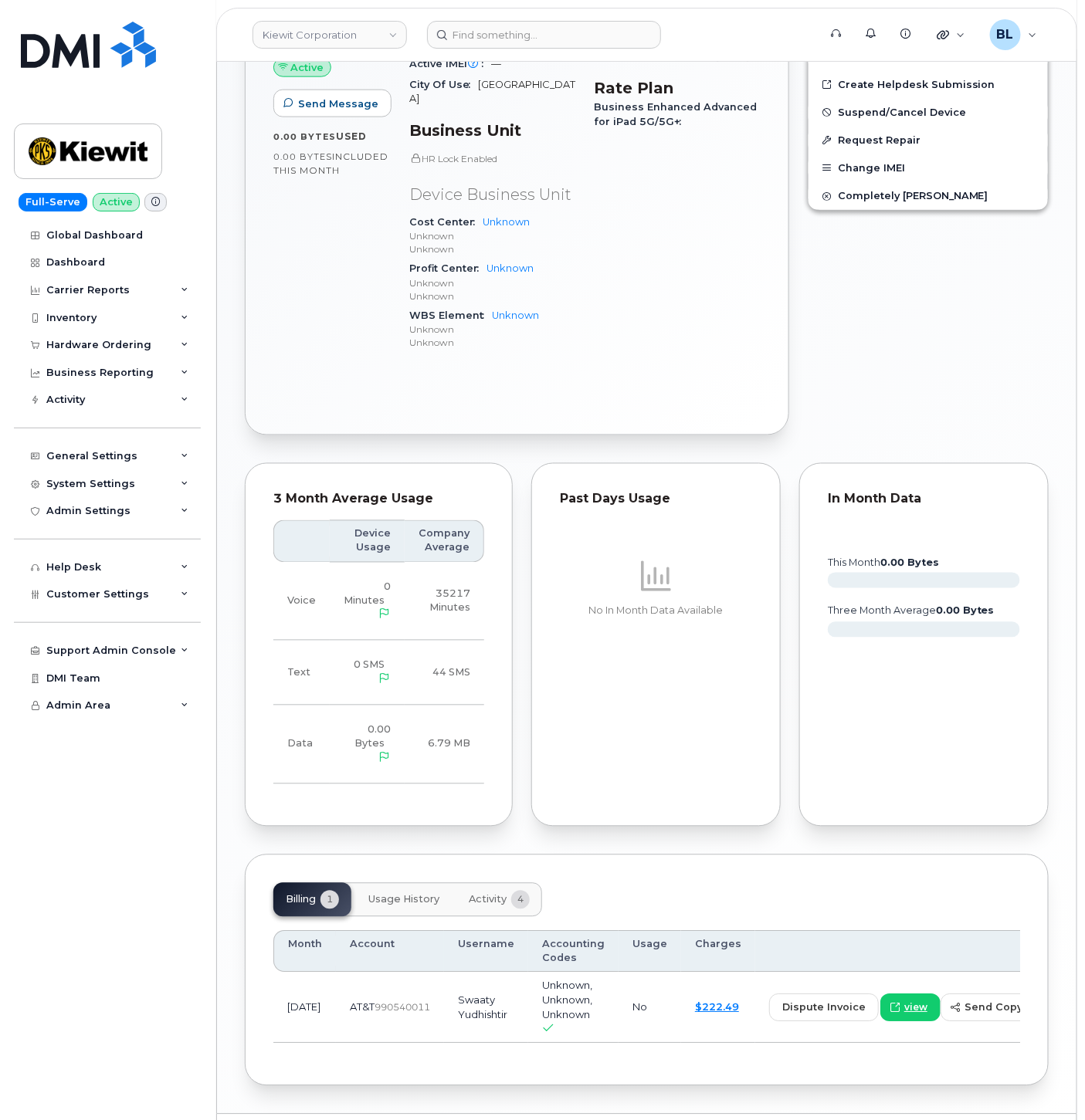
scroll to position [628, 0]
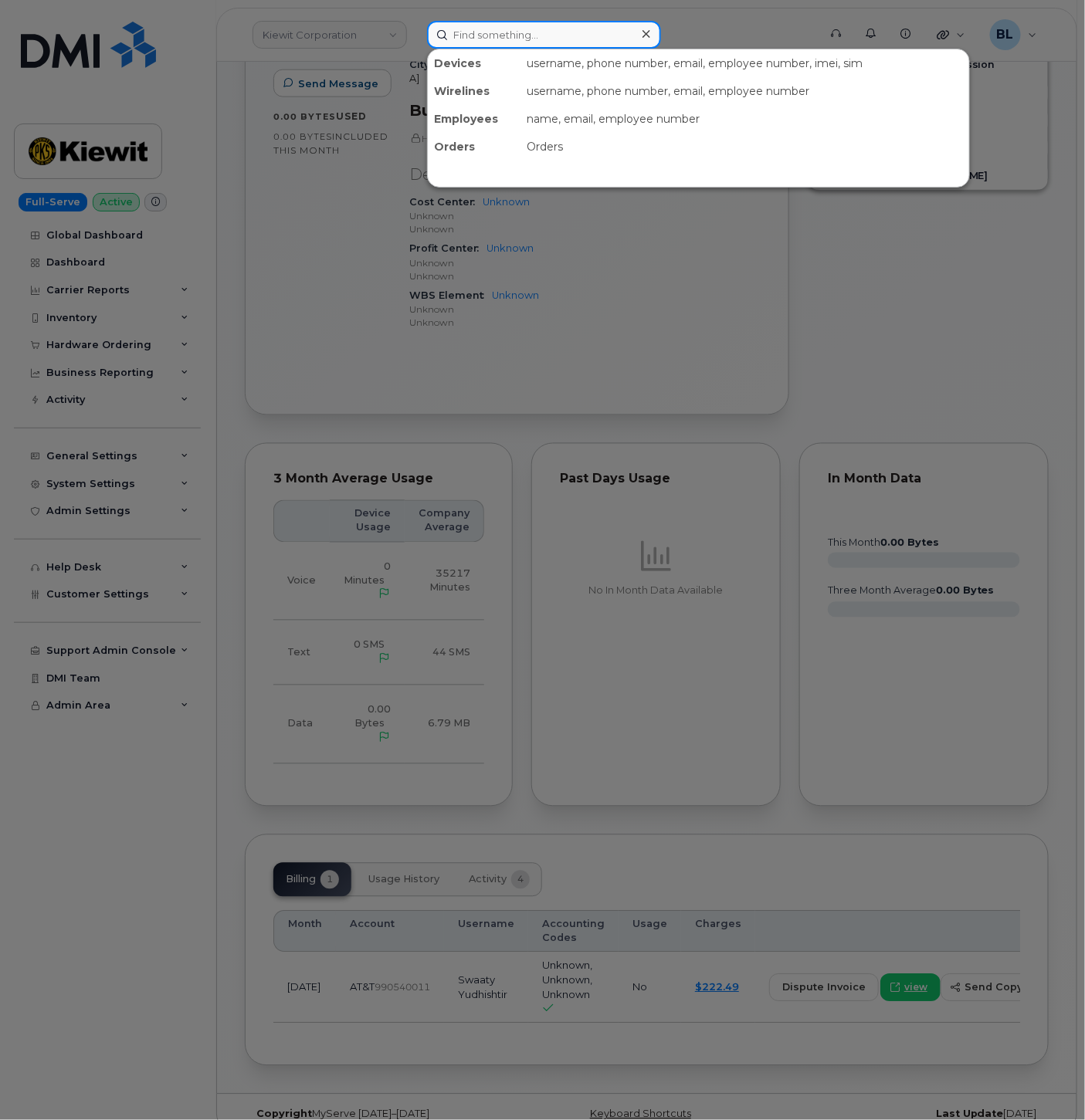
click at [503, 25] on input at bounding box center [544, 35] width 234 height 28
click at [503, 26] on input at bounding box center [544, 35] width 234 height 28
paste input "4697634398"
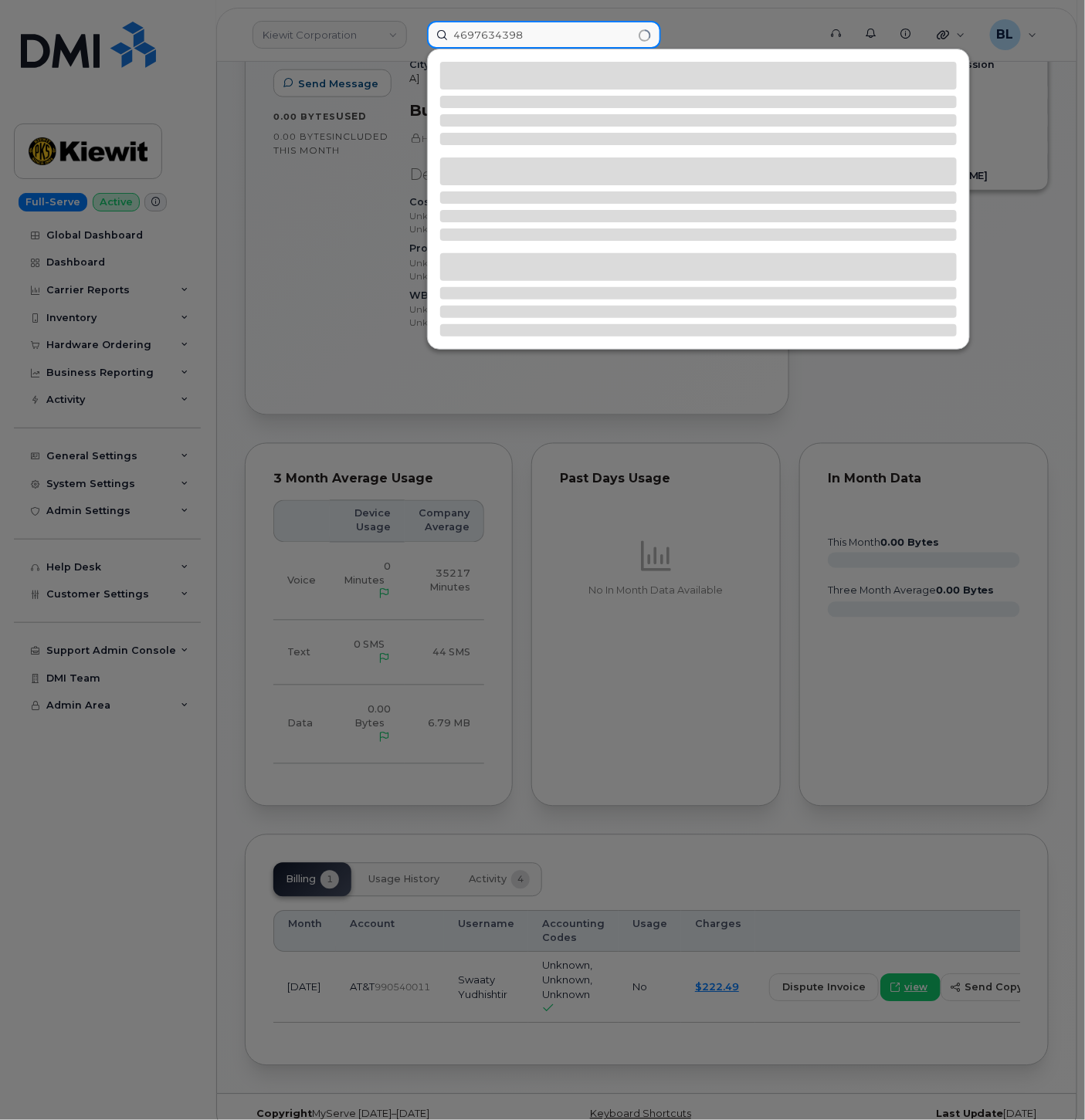
type input "4697634398"
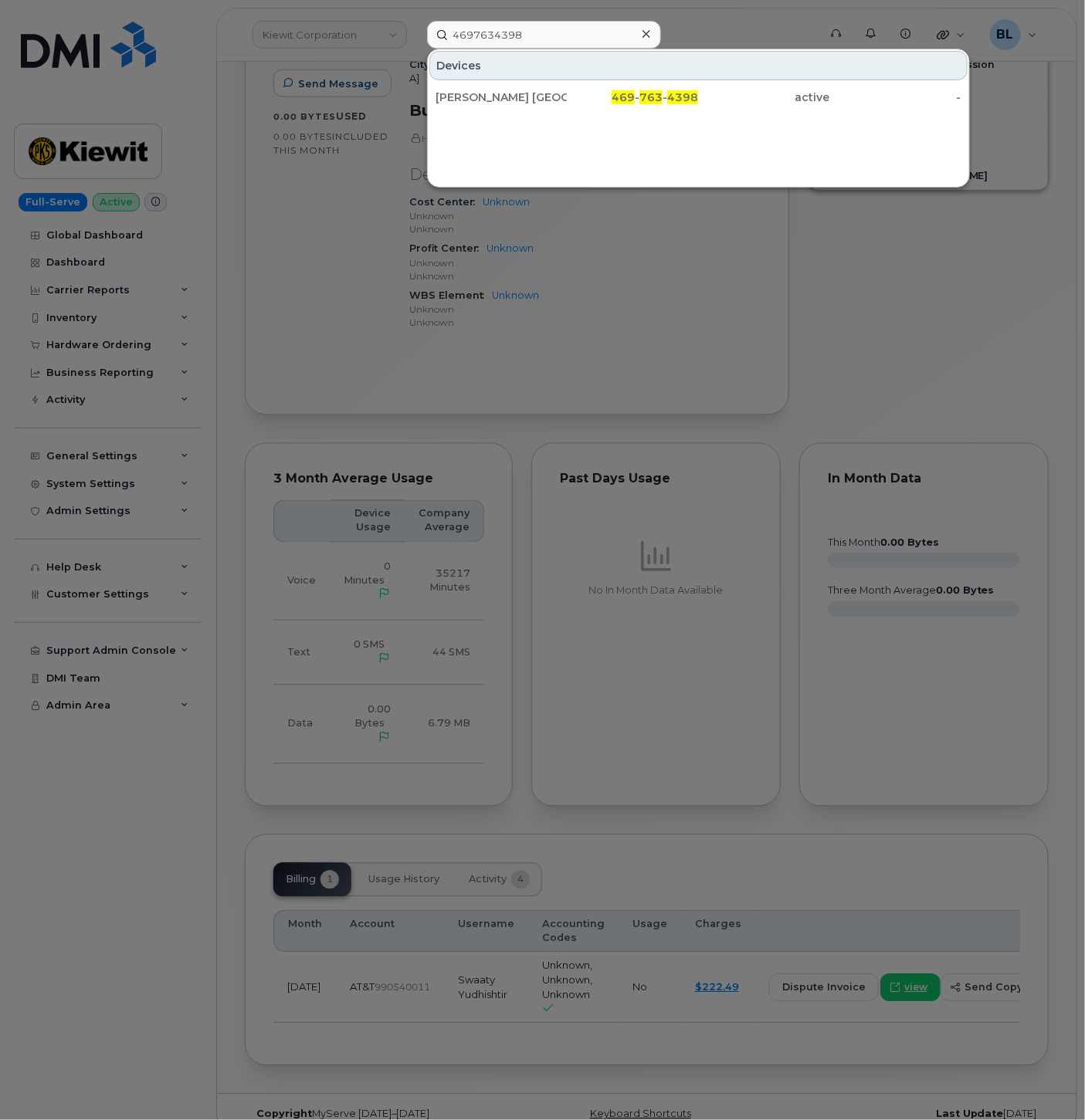
drag, startPoint x: 583, startPoint y: 104, endPoint x: 119, endPoint y: 27, distance: 470.3
click at [583, 104] on div "469 - 763 - 4398" at bounding box center [633, 97] width 132 height 16
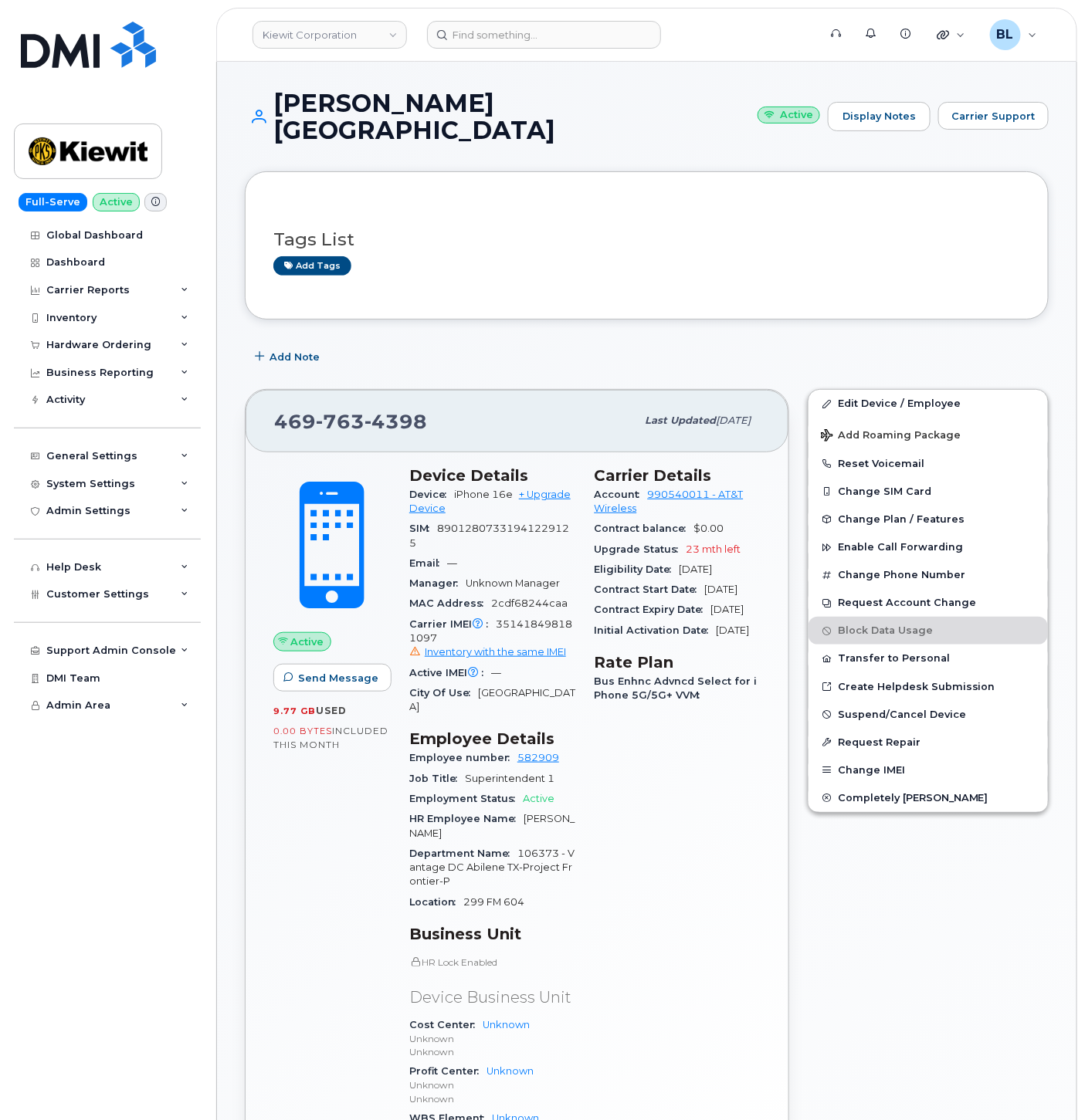
click at [349, 410] on span "763" at bounding box center [340, 422] width 48 height 23
copy span "[PHONE_NUMBER]"
click at [597, 280] on div "Tags List Add tags" at bounding box center [647, 245] width 804 height 148
click at [876, 390] on link "Edit Device / Employee" at bounding box center [928, 404] width 240 height 28
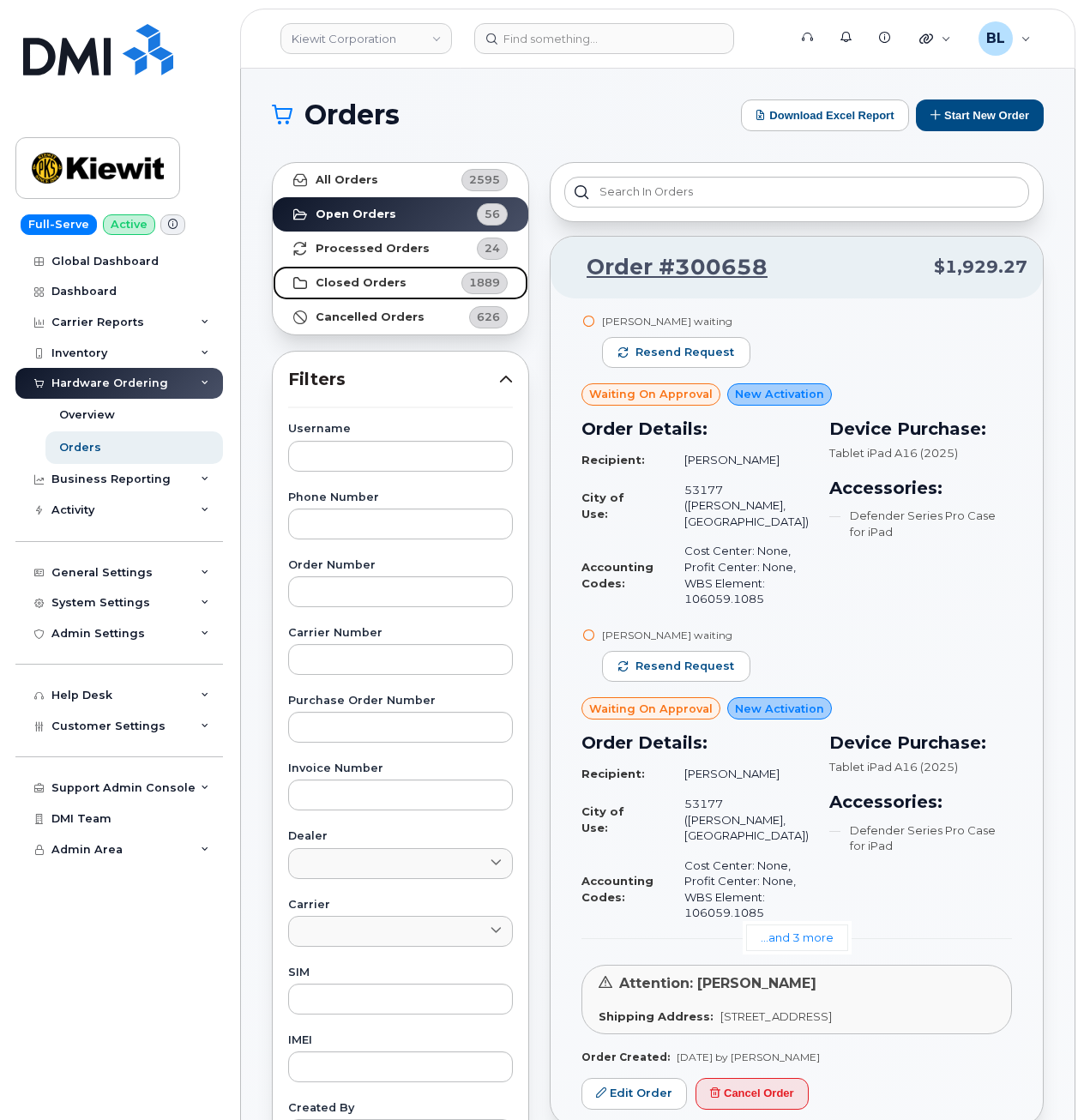
click at [395, 290] on link "Closed Orders 1889" at bounding box center [401, 284] width 256 height 35
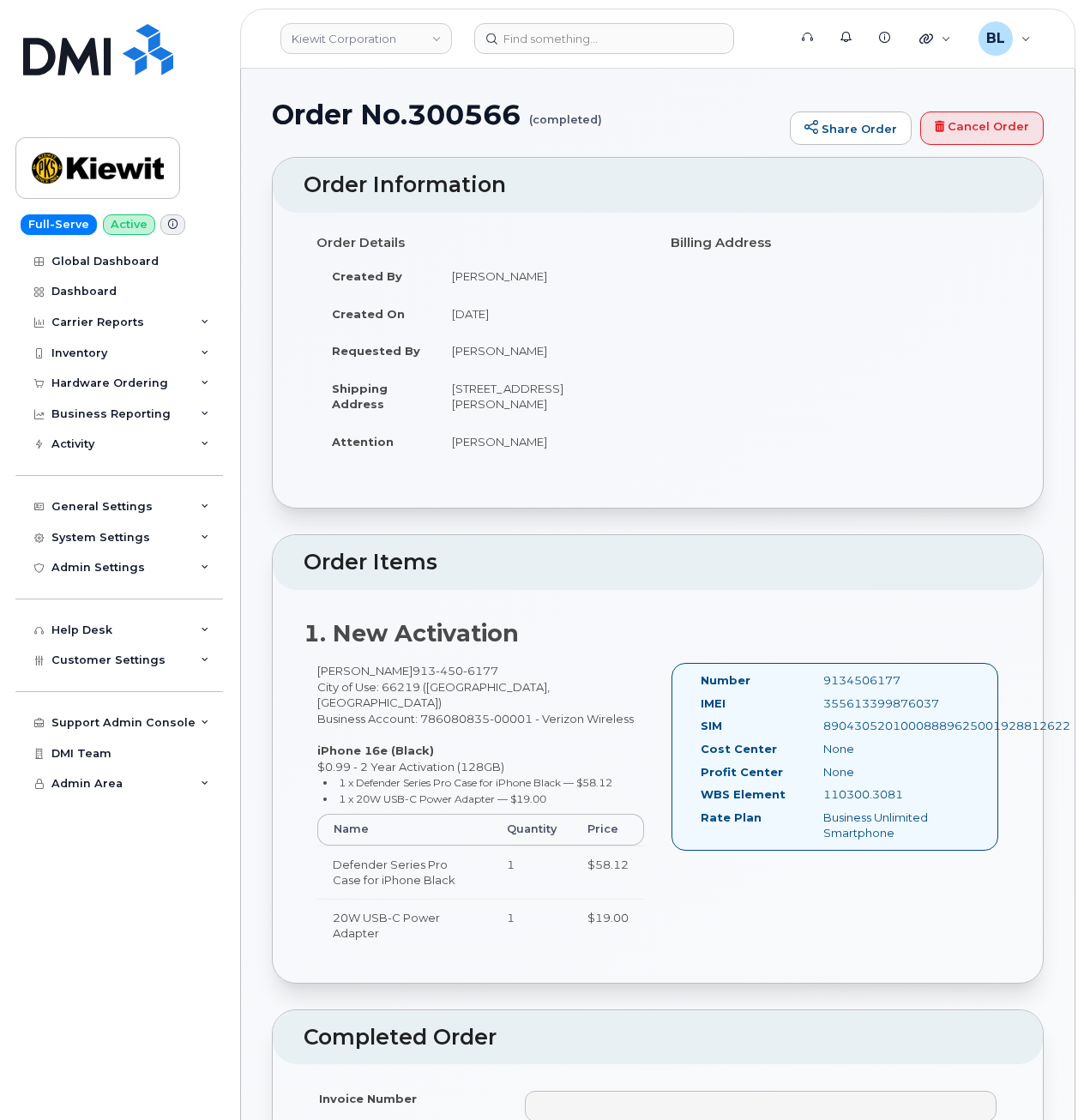
click at [884, 711] on div "355613399876037" at bounding box center [896, 704] width 171 height 16
click at [884, 710] on div "355613399876037" at bounding box center [896, 704] width 171 height 16
copy div "355613399876037"
click at [125, 328] on div "Carrier Reports" at bounding box center [98, 322] width 92 height 13
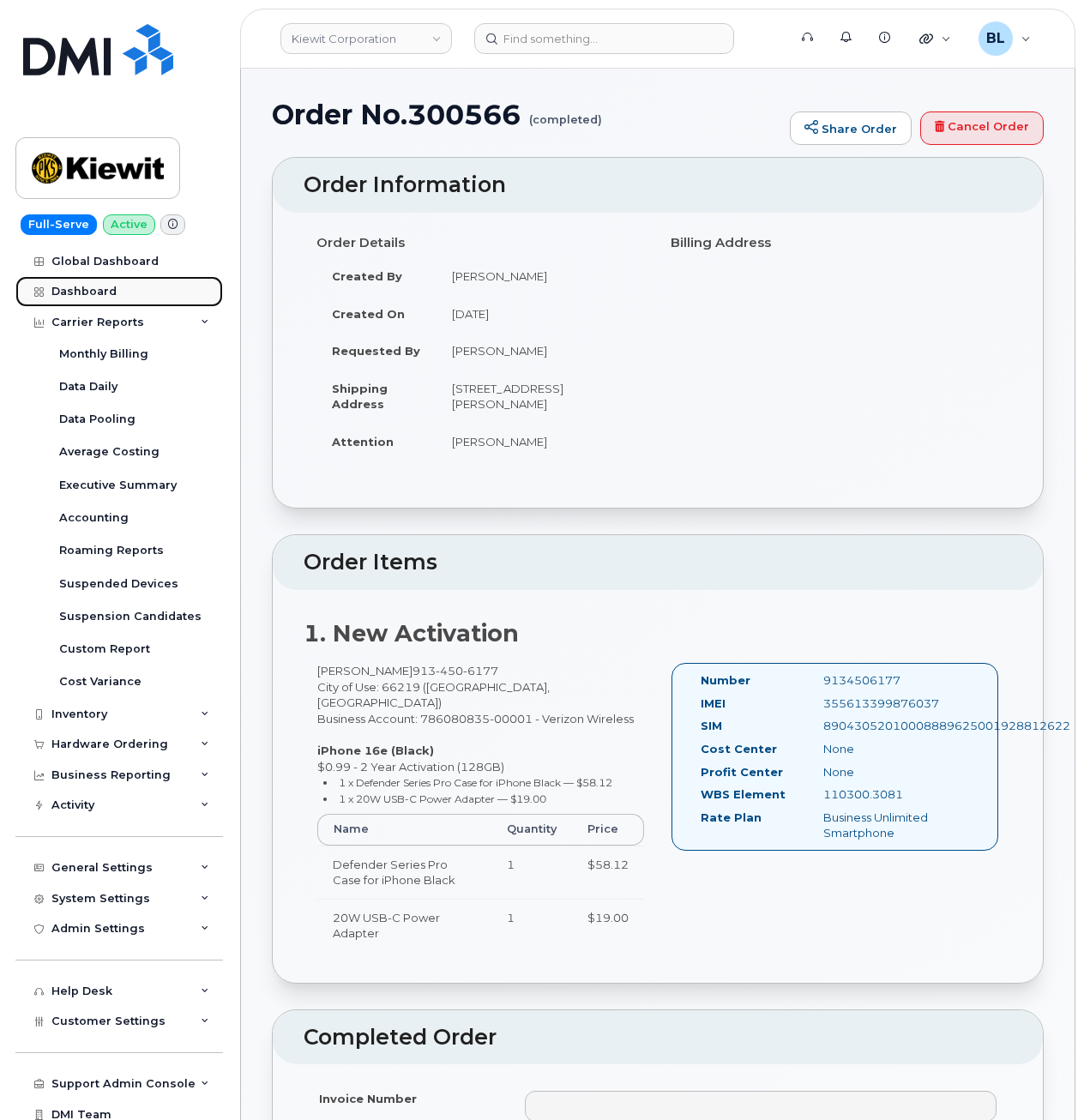
click at [85, 306] on link "Dashboard" at bounding box center [119, 291] width 208 height 31
click at [89, 322] on div "Carrier Reports" at bounding box center [98, 322] width 92 height 13
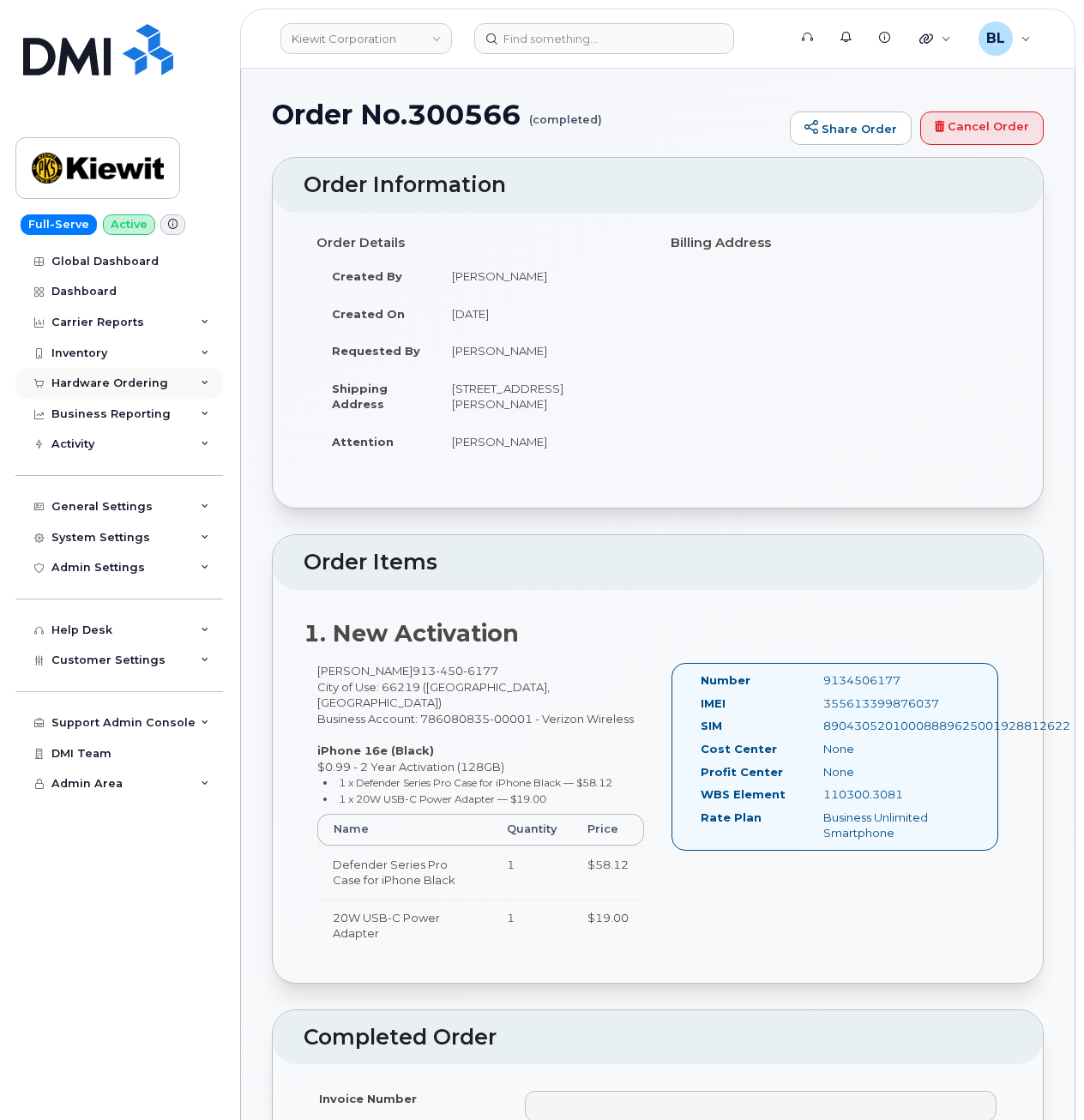
click at [123, 381] on div "Hardware Ordering" at bounding box center [110, 384] width 116 height 13
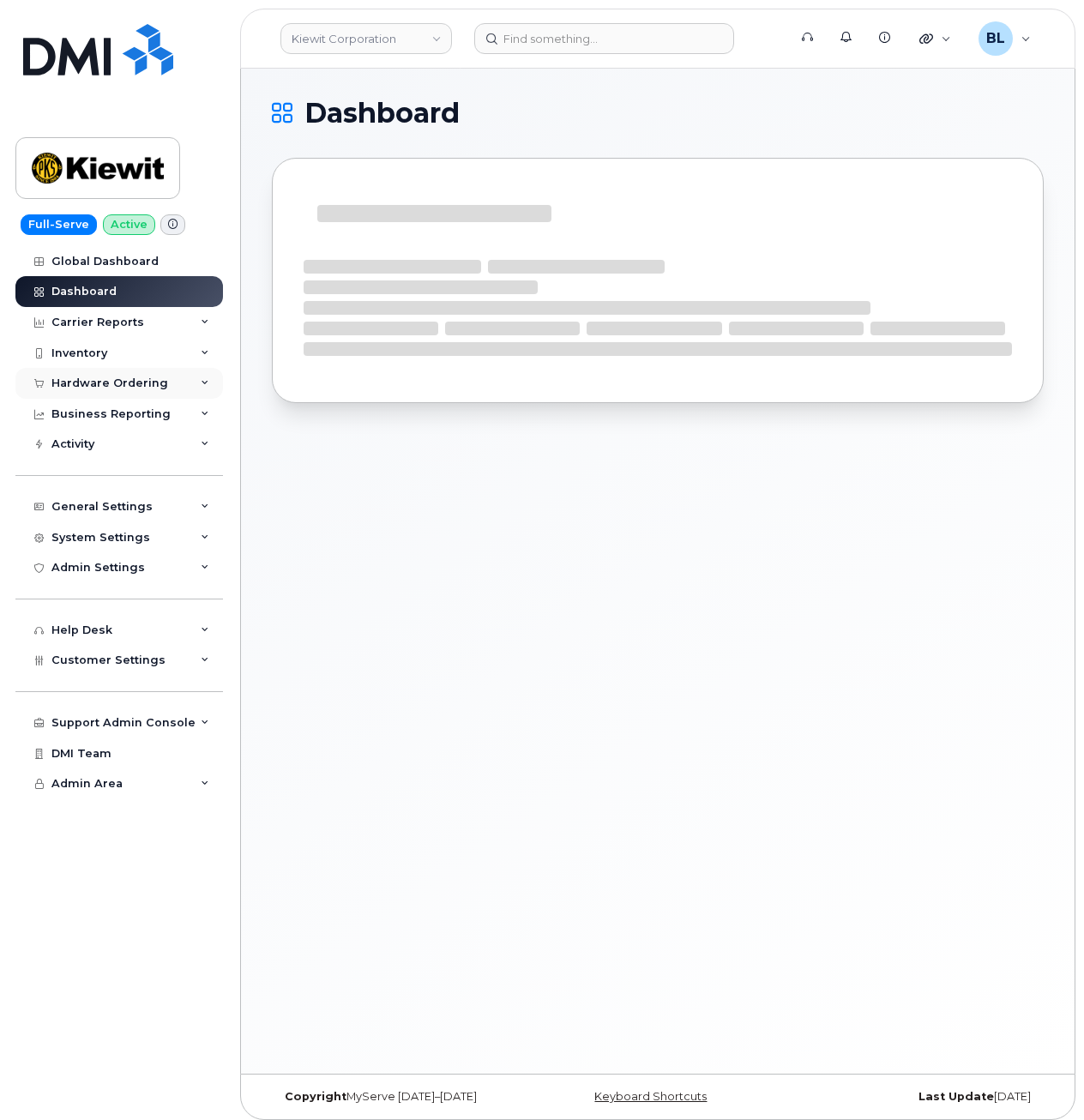
click at [121, 387] on div "Hardware Ordering" at bounding box center [110, 384] width 116 height 13
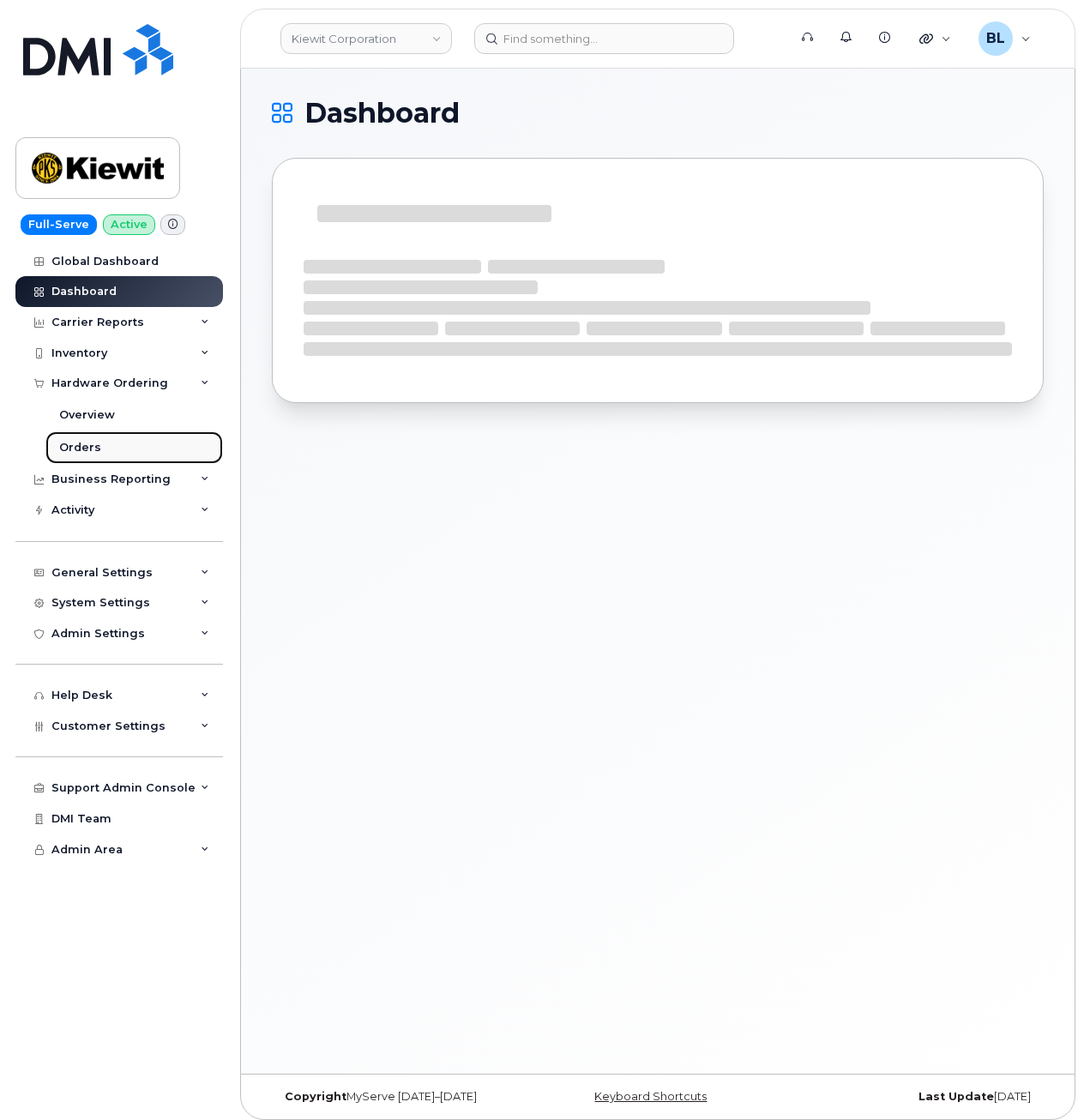
click at [64, 442] on div "Orders" at bounding box center [81, 448] width 42 height 15
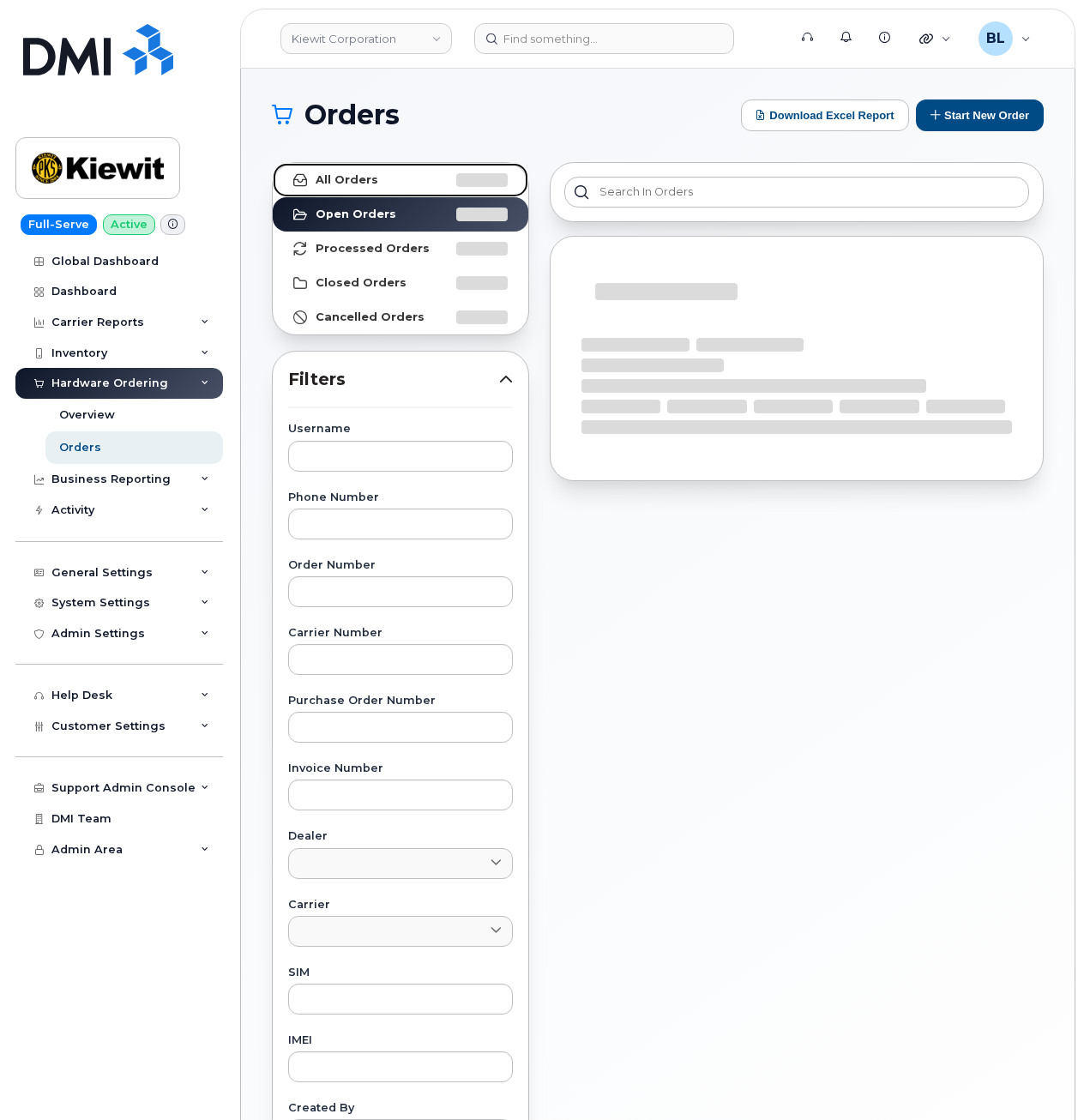
click at [375, 194] on link "All Orders" at bounding box center [401, 181] width 256 height 35
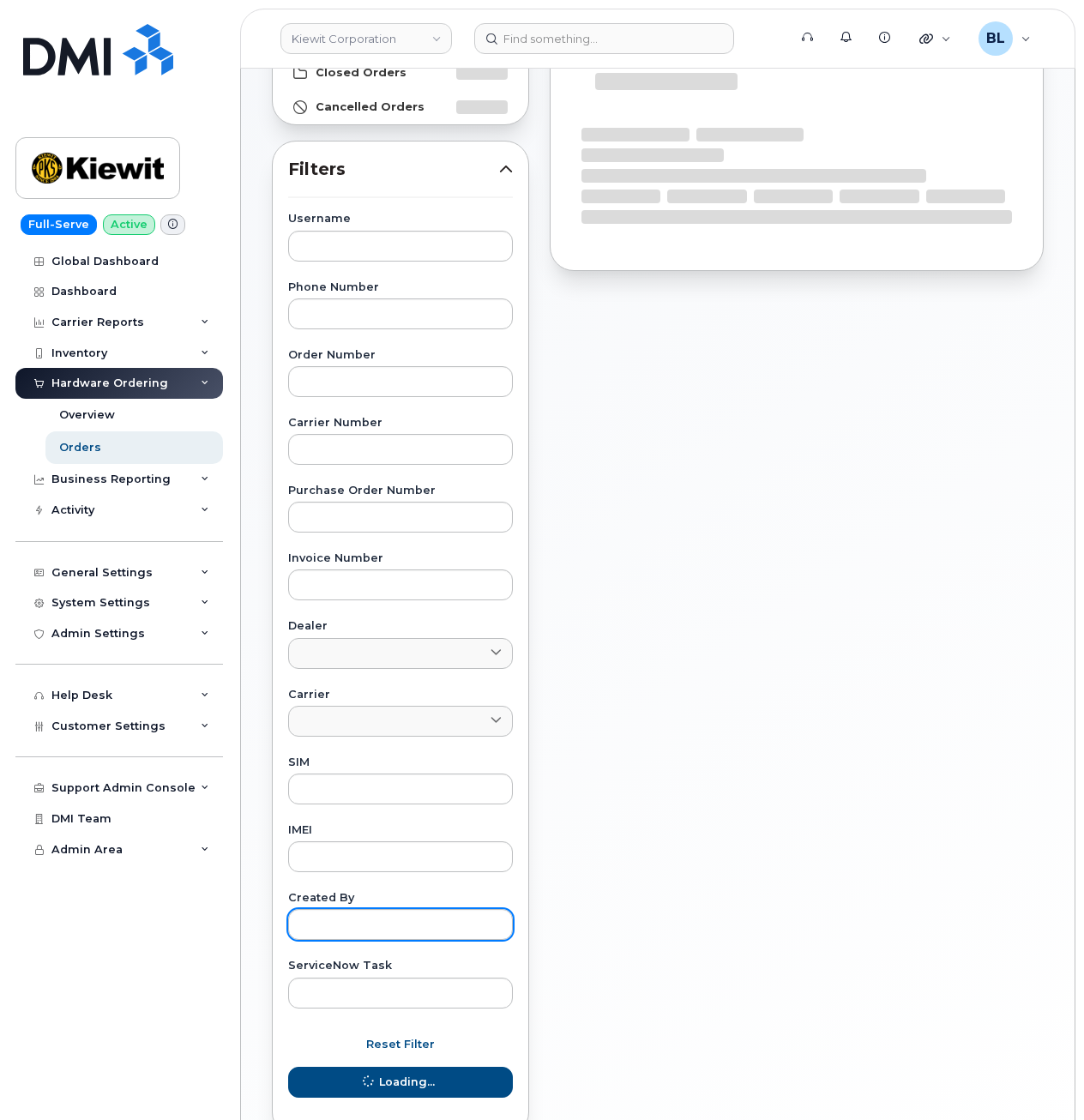
scroll to position [312, 0]
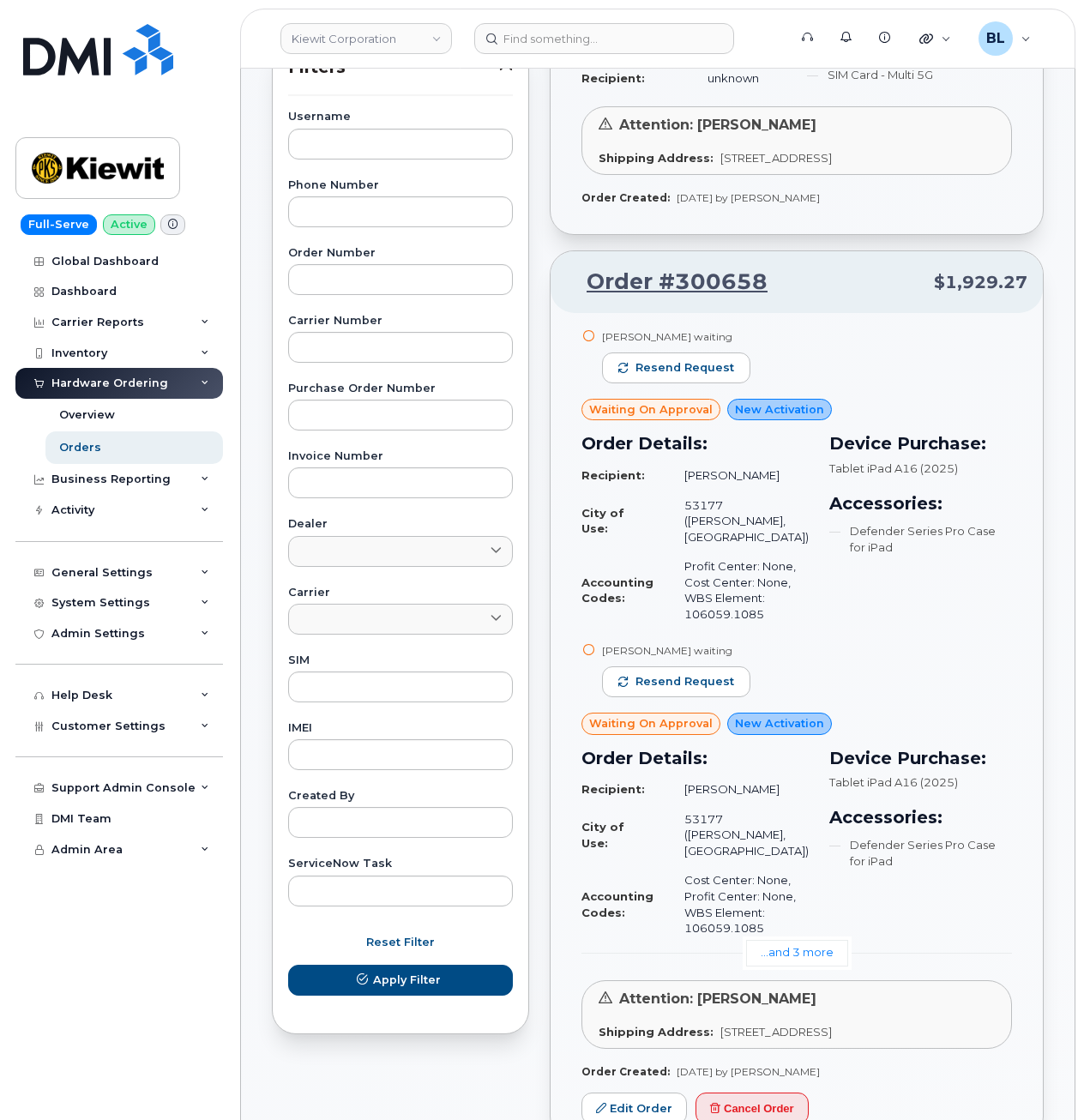
click at [337, 734] on div "IMEI" at bounding box center [401, 746] width 225 height 47
click at [344, 765] on input "text" at bounding box center [401, 755] width 225 height 31
paste input "355613399876037"
type input "355613399876037"
click at [288, 965] on button "Apply Filter" at bounding box center [401, 981] width 225 height 31
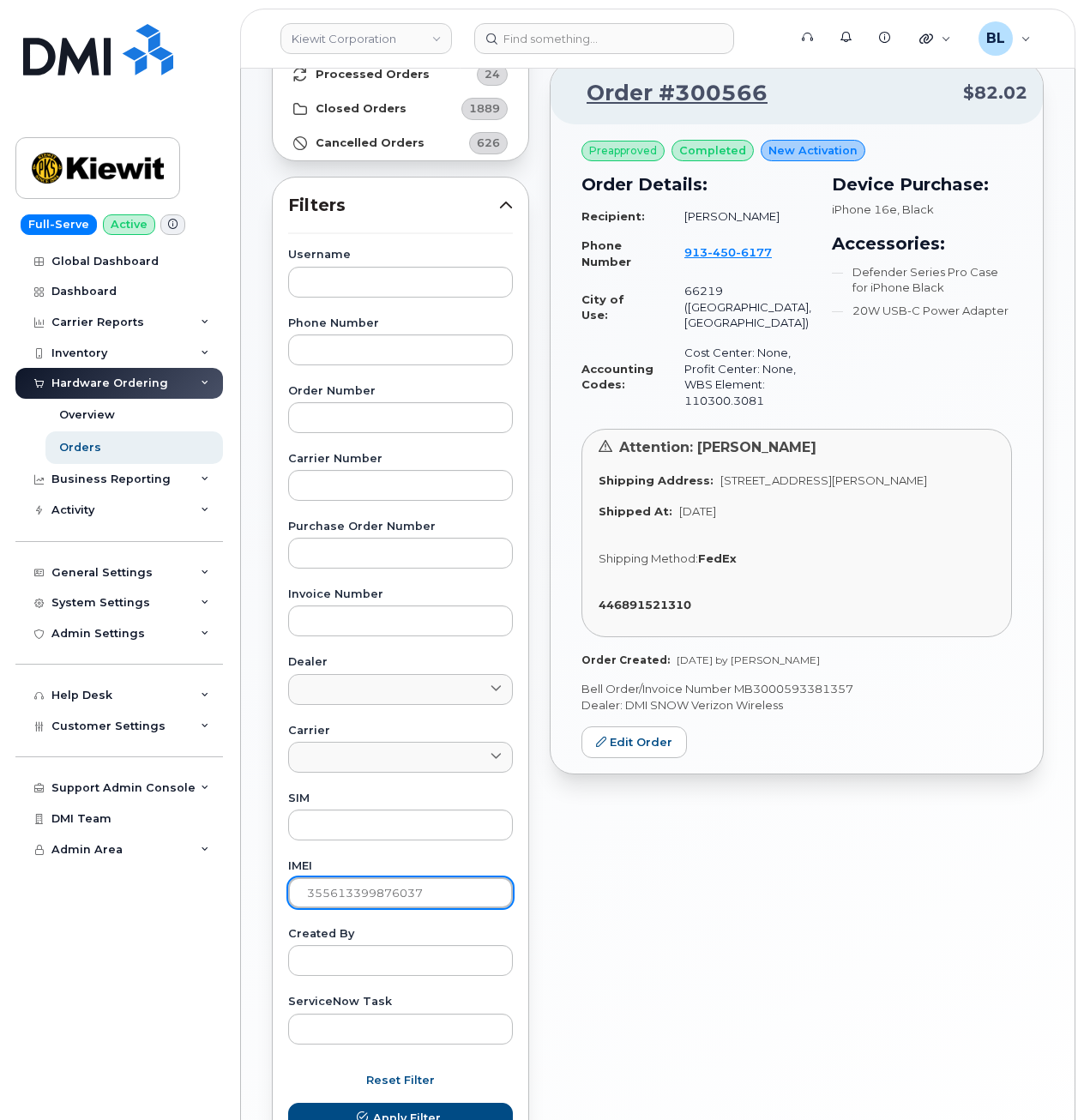
scroll to position [229, 0]
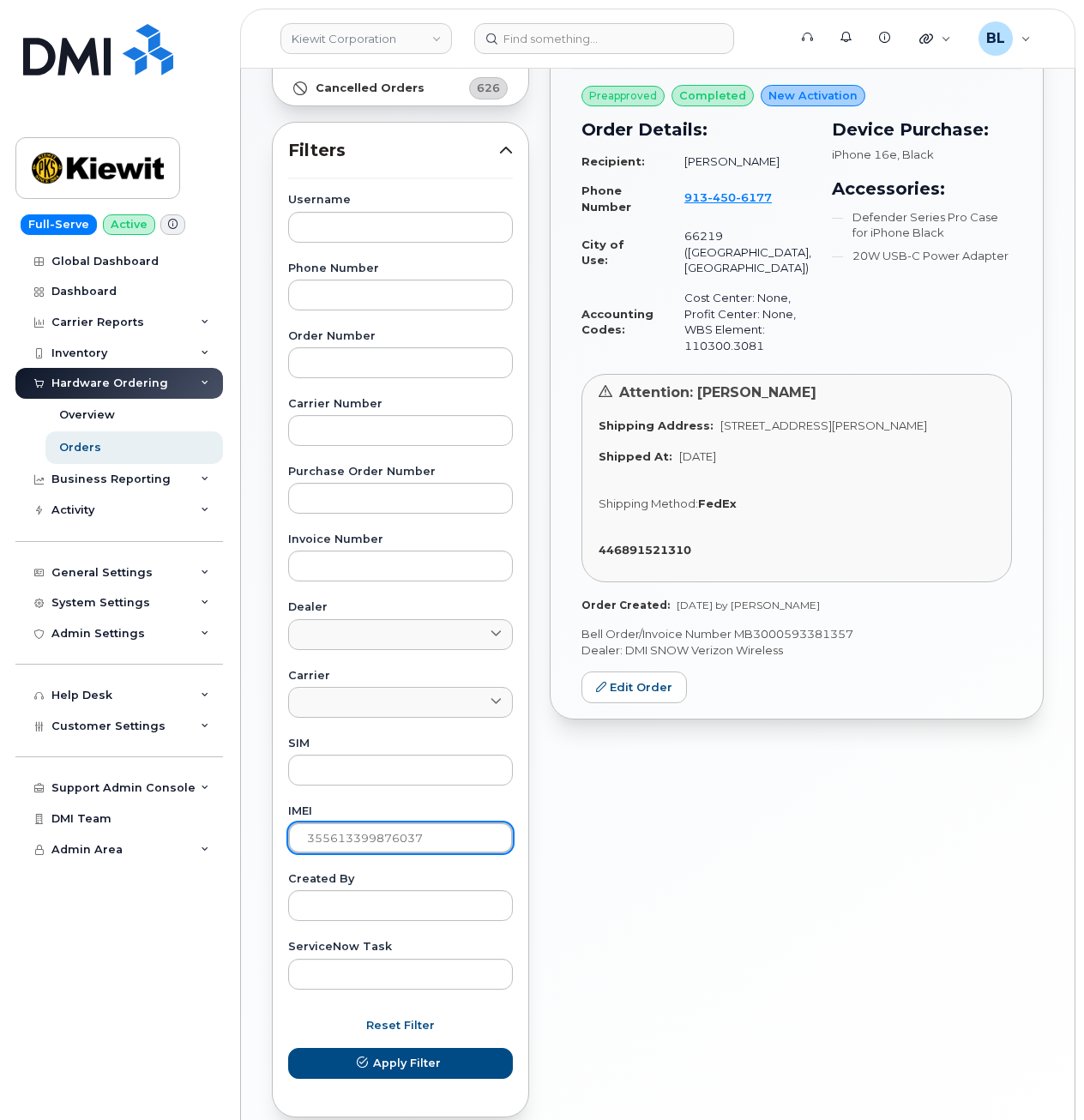
click at [410, 839] on input "355613399876037" at bounding box center [401, 838] width 225 height 31
click at [410, 838] on input "355613399876037" at bounding box center [401, 838] width 225 height 31
click at [351, 851] on input "text" at bounding box center [401, 838] width 225 height 31
click at [379, 833] on input "text" at bounding box center [401, 838] width 225 height 31
paste input "351418498181097"
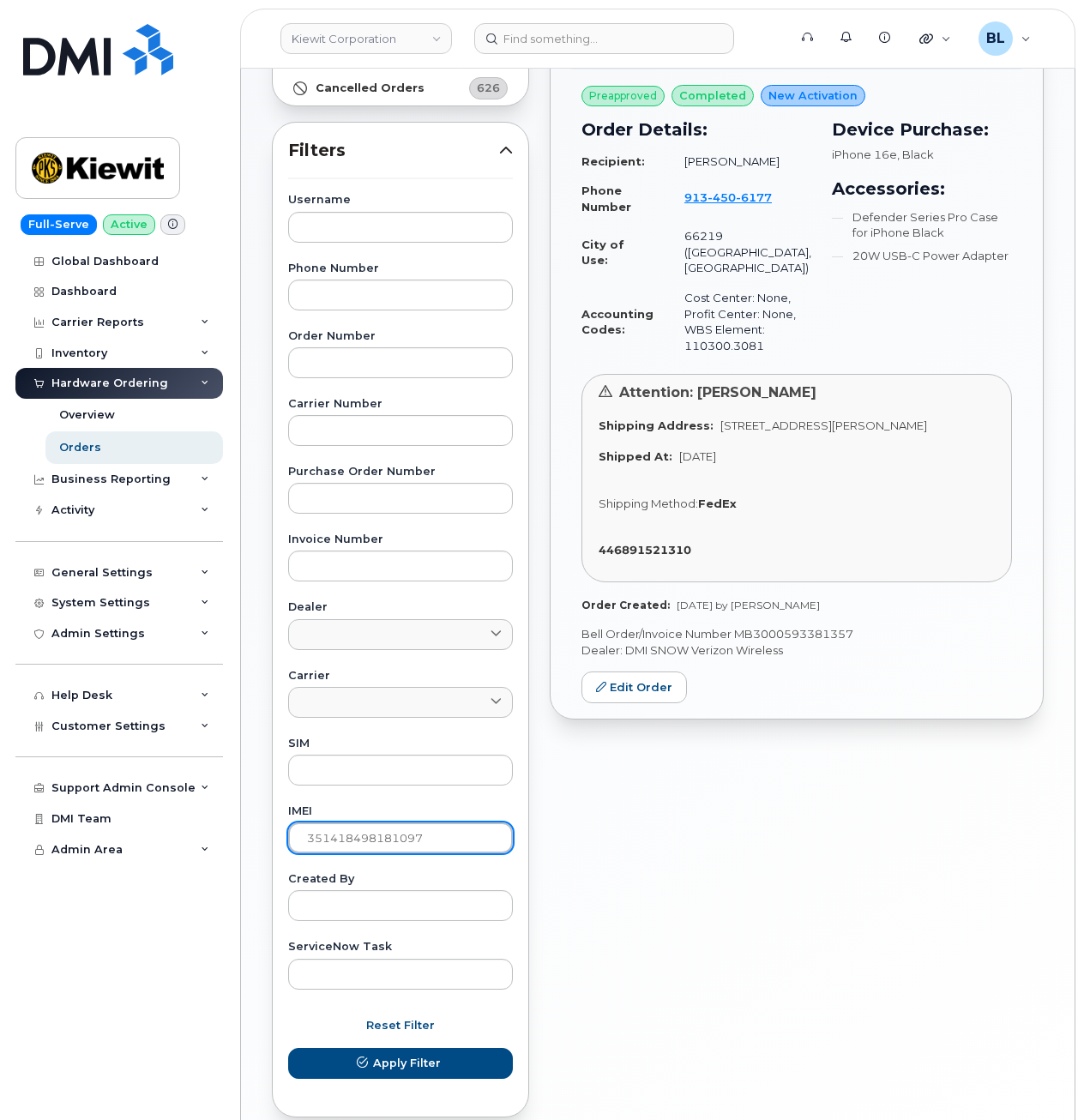
type input "351418498181097"
click at [288, 1048] on button "Apply Filter" at bounding box center [401, 1063] width 225 height 31
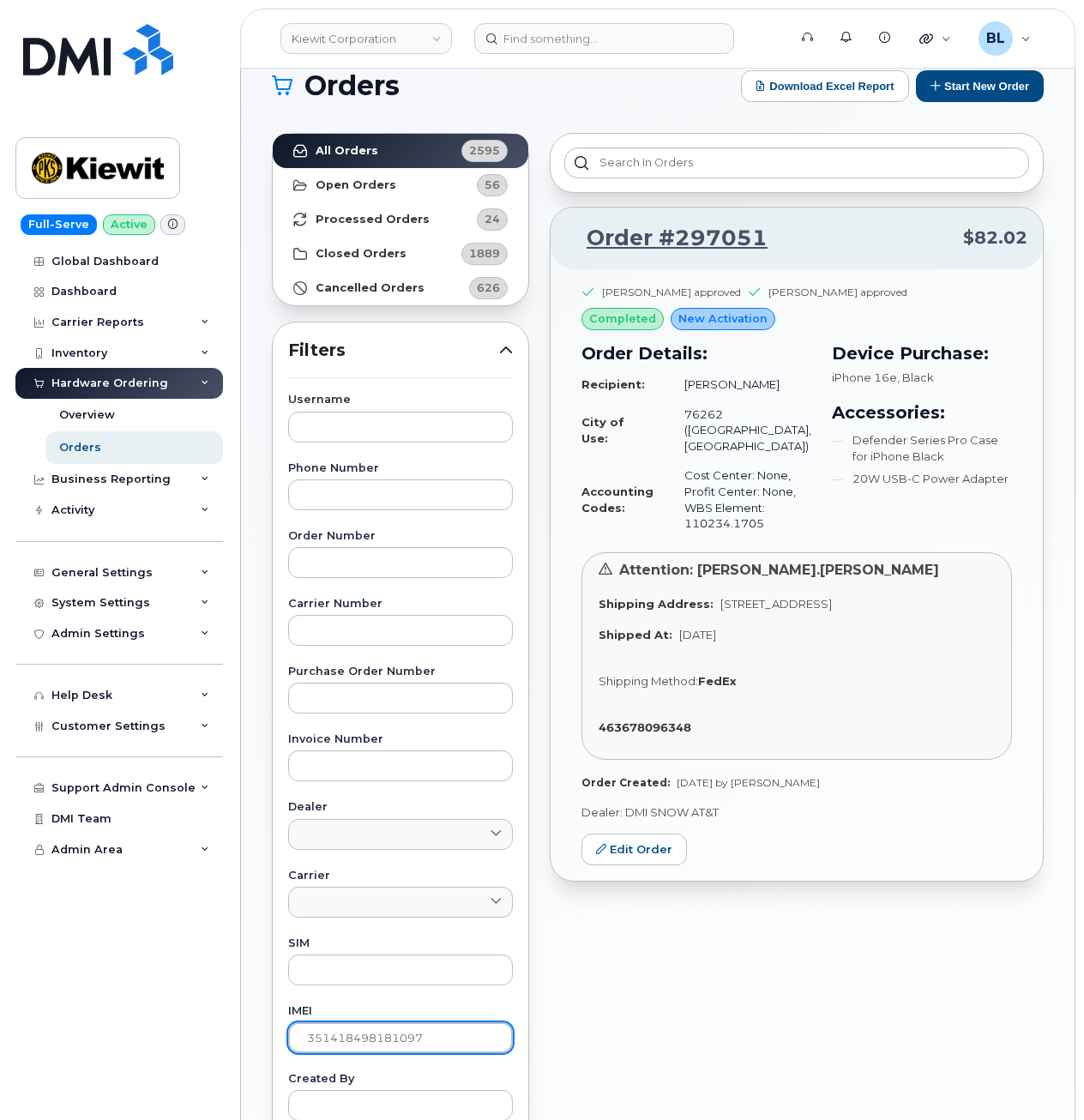
scroll to position [0, 0]
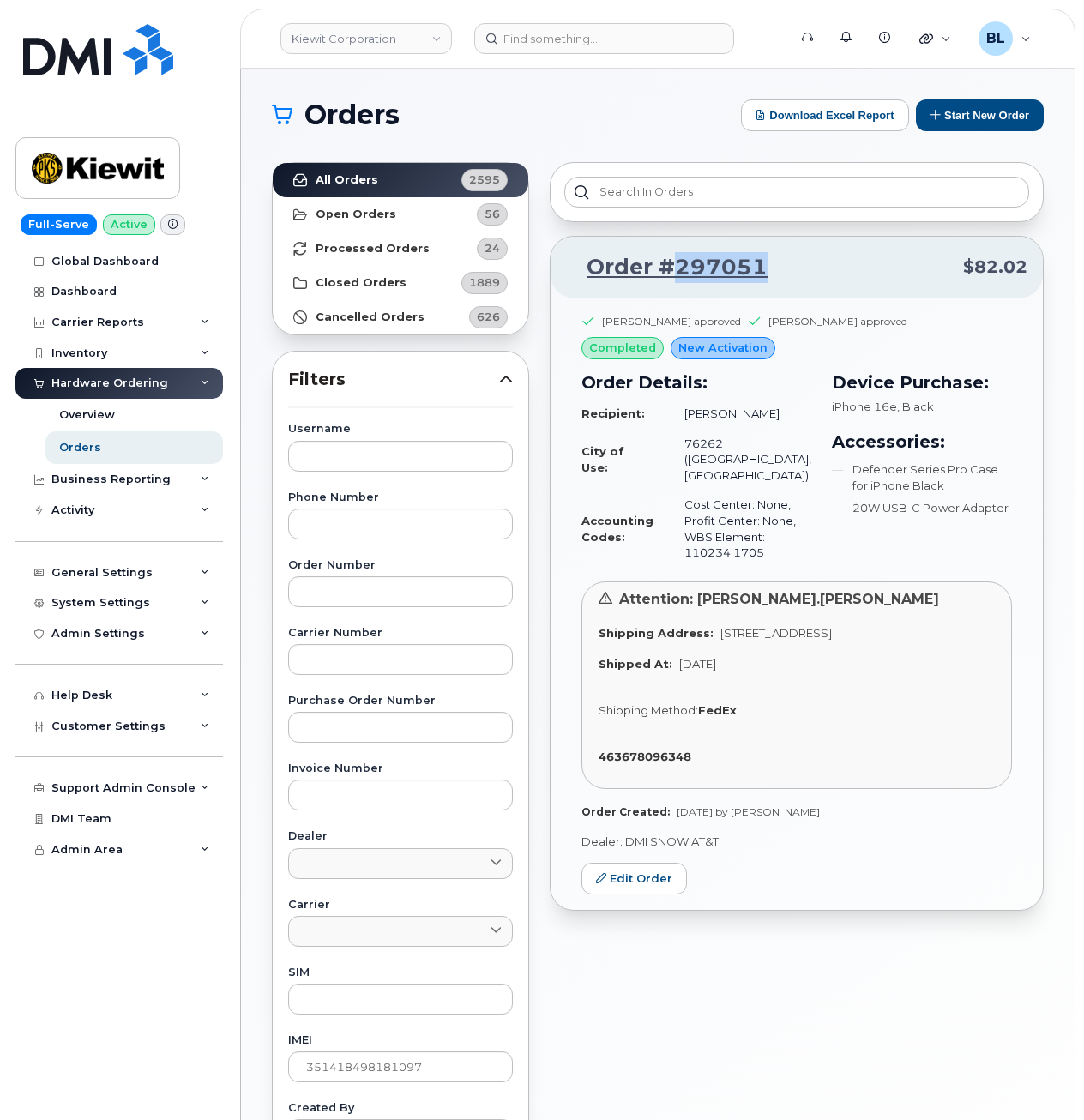
drag, startPoint x: 765, startPoint y: 284, endPoint x: 672, endPoint y: 281, distance: 93.0
click at [672, 281] on p "Order #297051 $82.02" at bounding box center [797, 267] width 461 height 31
copy link "297051"
click at [698, 317] on div "Brandi Andre approved" at bounding box center [671, 321] width 139 height 14
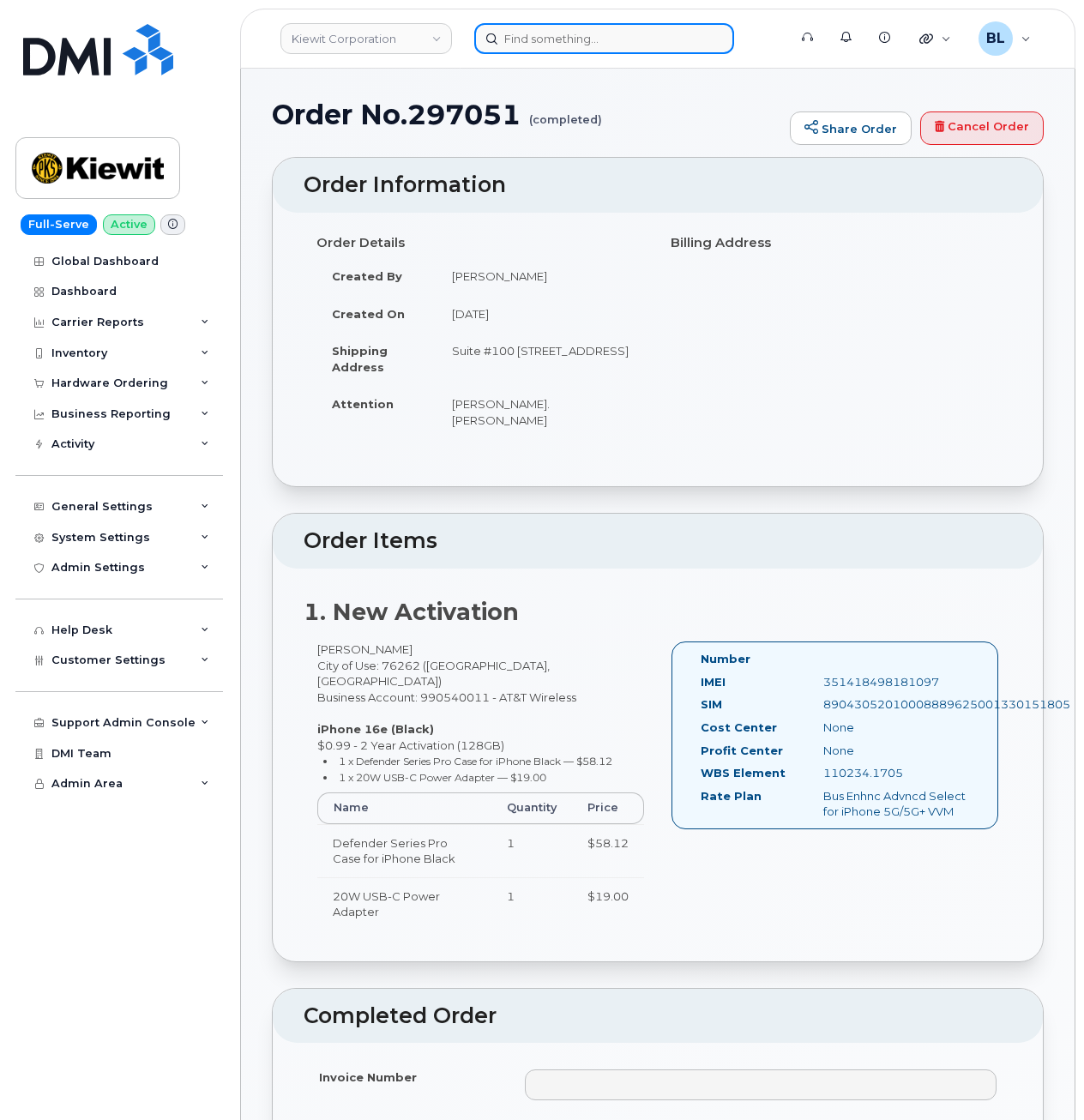
click at [570, 45] on input at bounding box center [604, 38] width 259 height 31
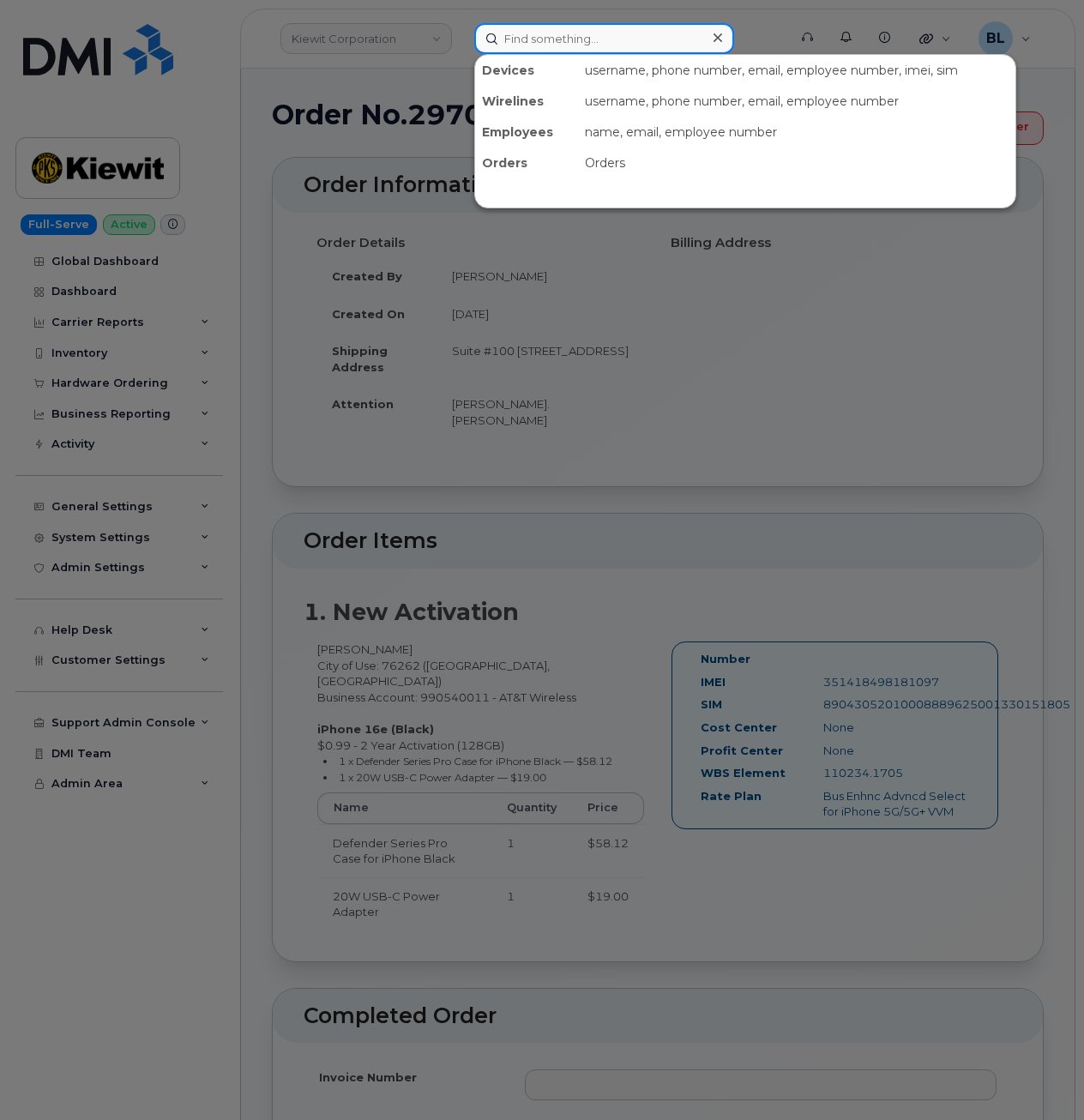
paste input "3462136226"
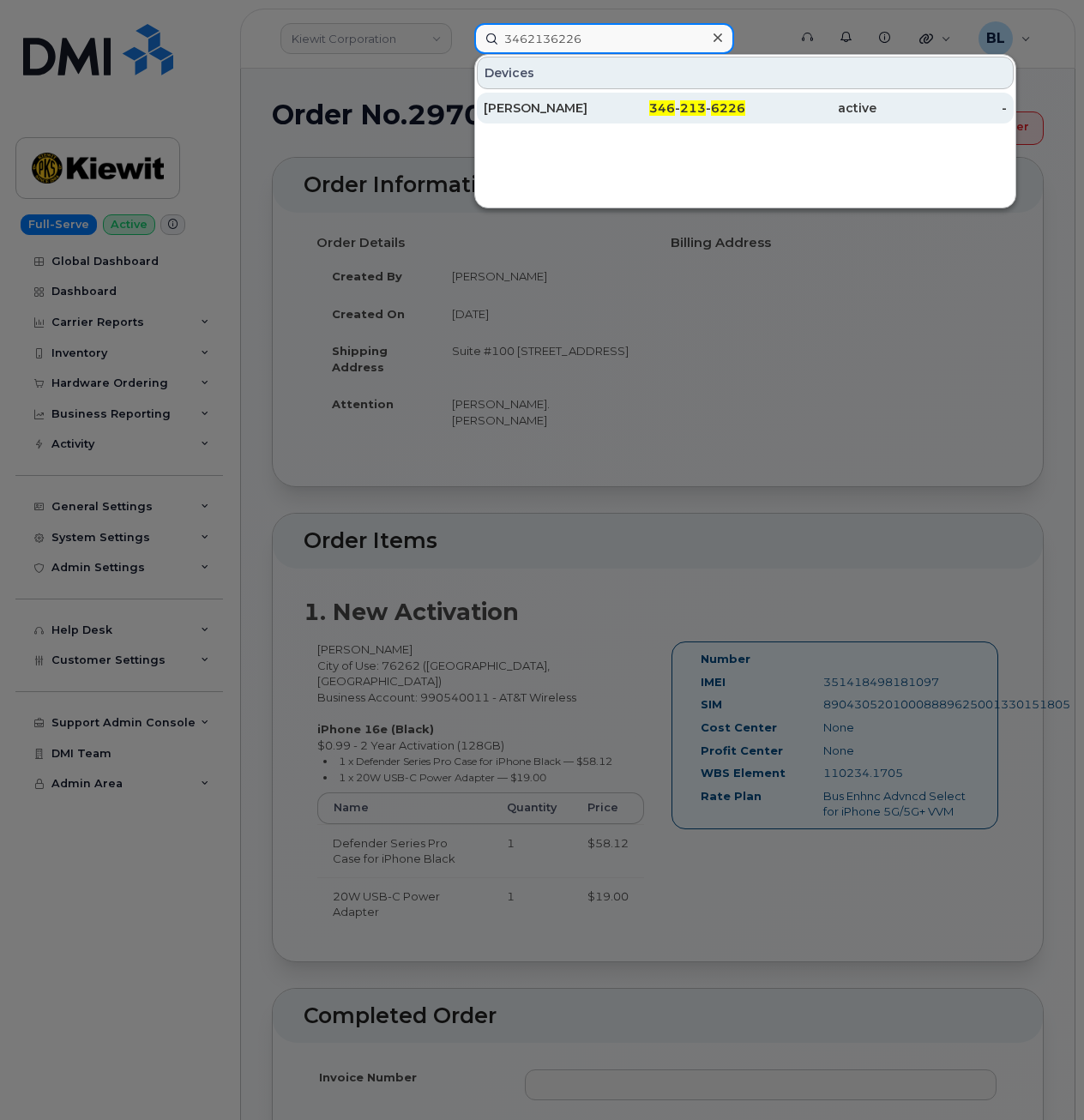
type input "3462136226"
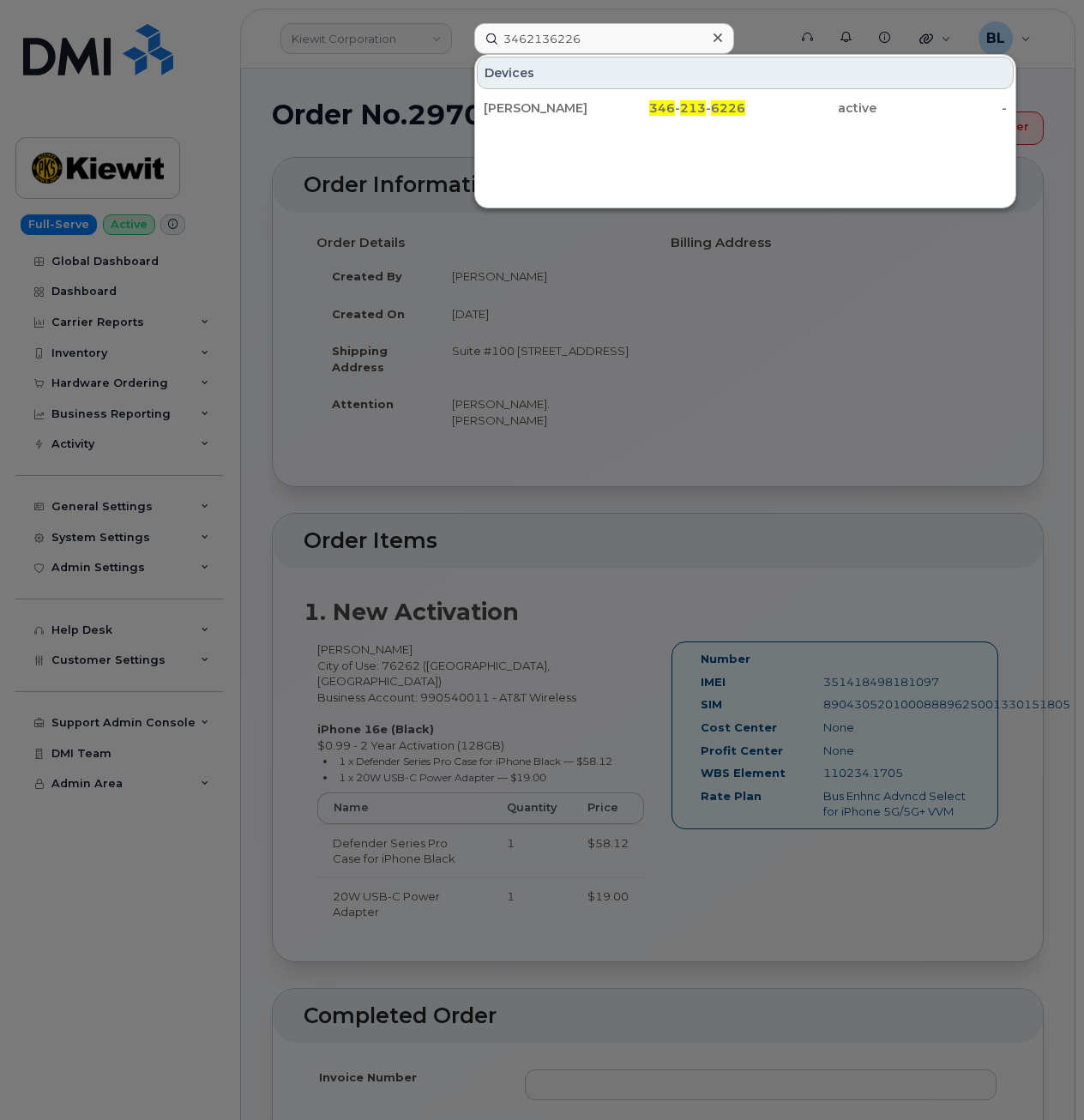
drag, startPoint x: 597, startPoint y: 100, endPoint x: 372, endPoint y: 75, distance: 226.4
click at [597, 100] on div "[PERSON_NAME]" at bounding box center [549, 108] width 131 height 17
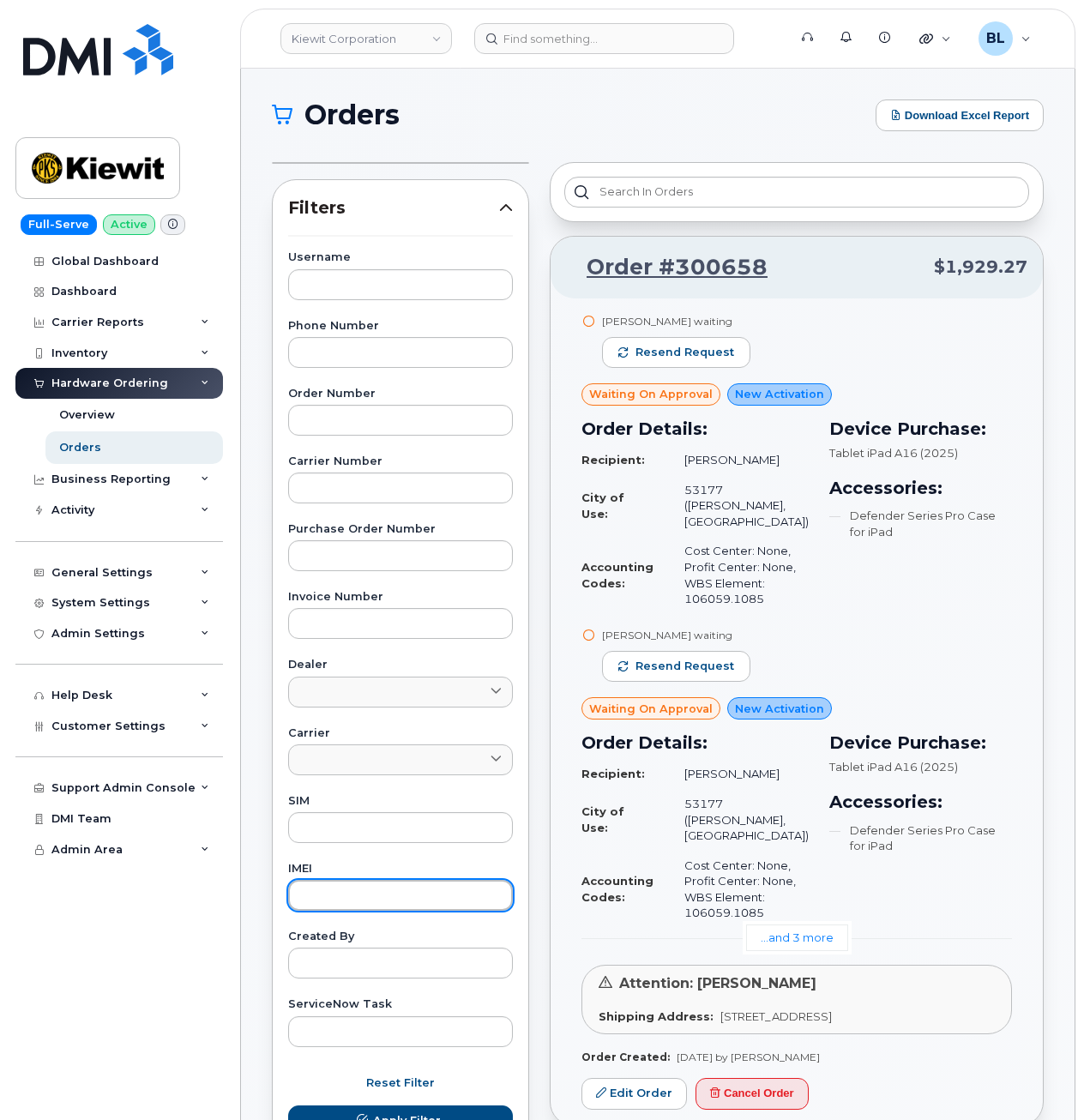
click at [402, 889] on input "text" at bounding box center [401, 895] width 225 height 31
paste input "3.51418E+14"
type input "3.51418E+14"
paste input "3.51418E+14"
click at [362, 890] on input "3.51418E+14" at bounding box center [401, 895] width 225 height 31
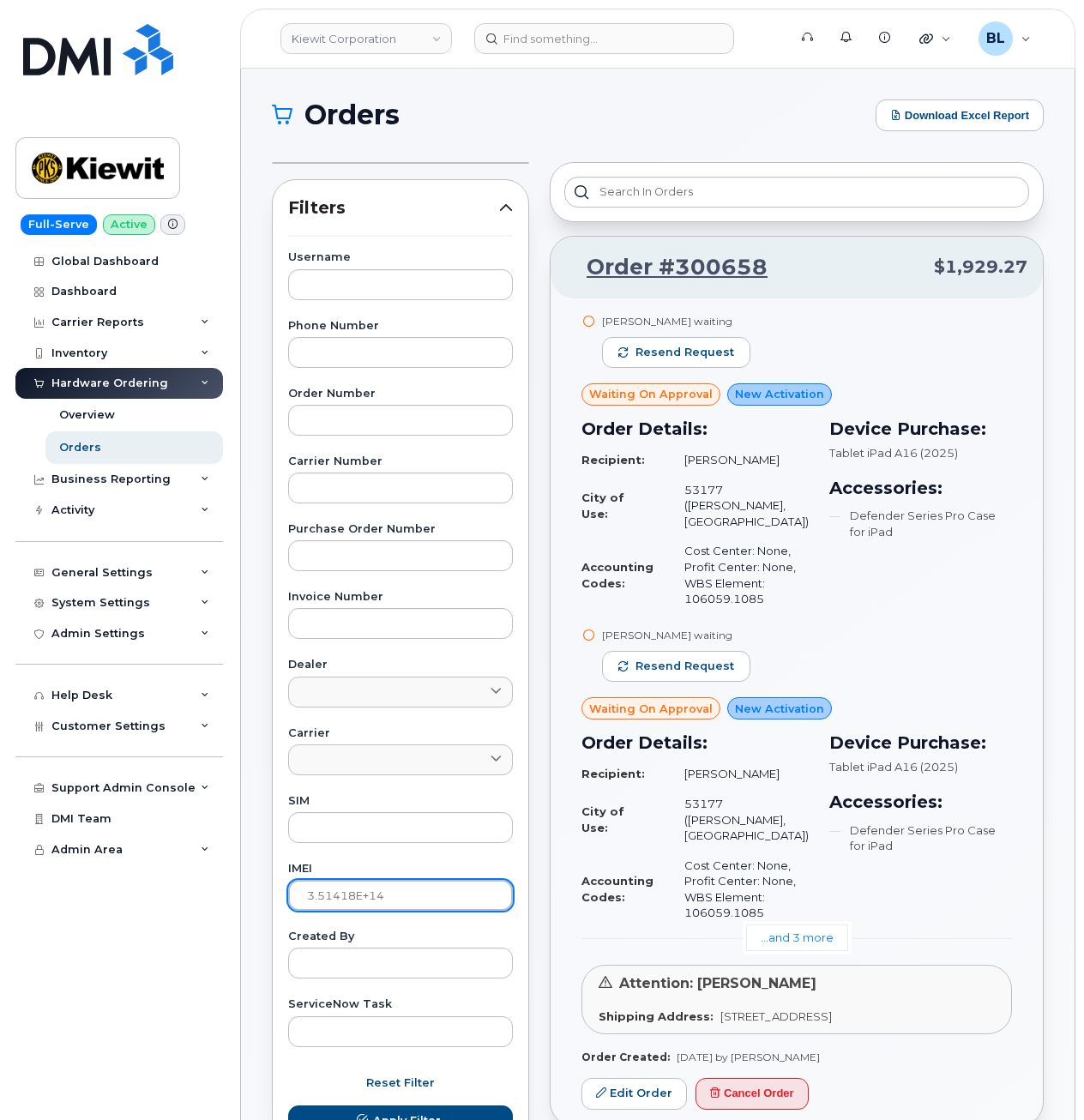
click at [365, 890] on input "3.51418E+14" at bounding box center [401, 895] width 225 height 31
click at [364, 890] on input "3.51418E+14" at bounding box center [401, 895] width 225 height 31
paste input "51418498181097"
type input "351418498181097"
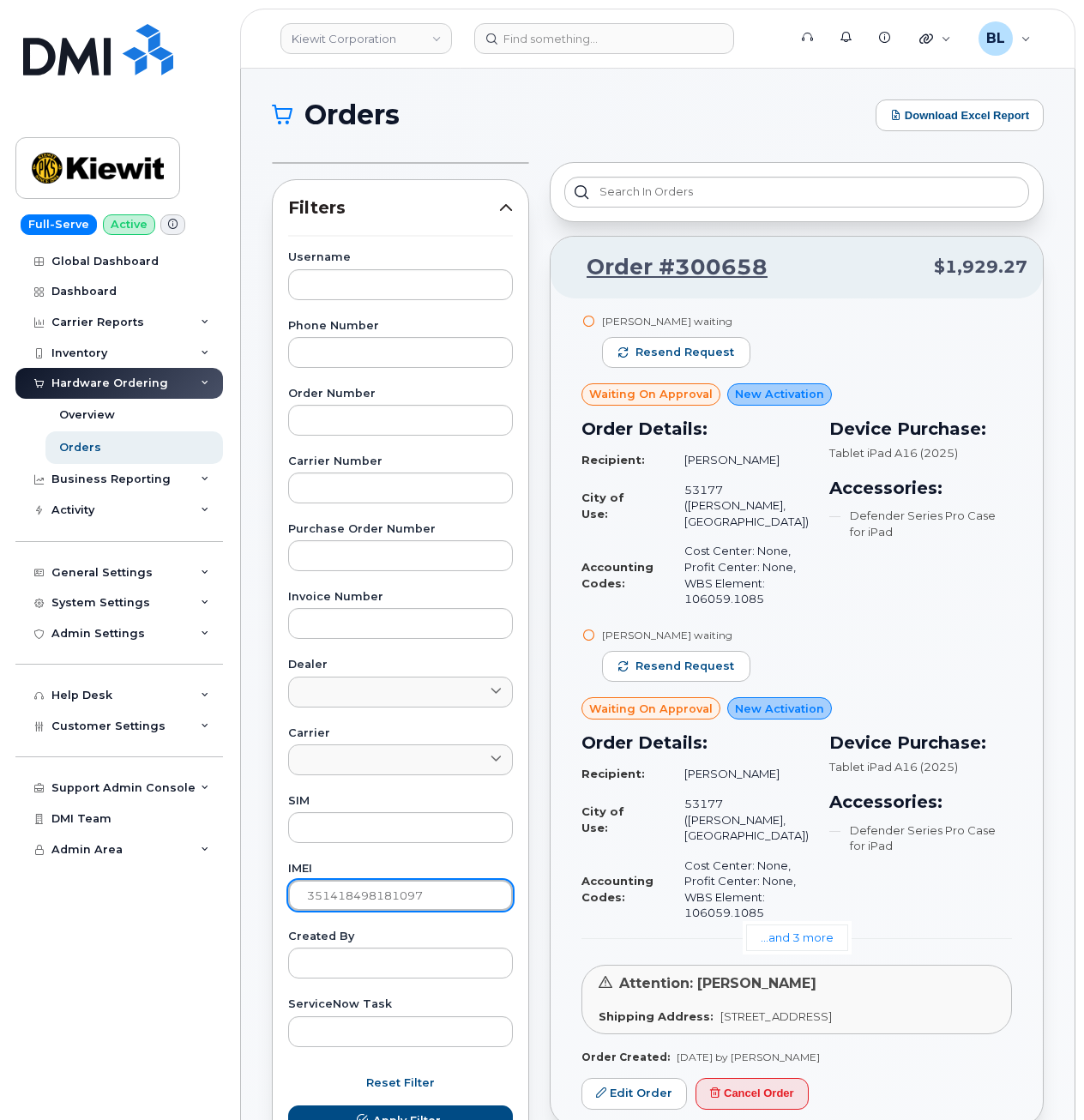
click at [288, 1106] on button "Apply Filter" at bounding box center [401, 1121] width 225 height 31
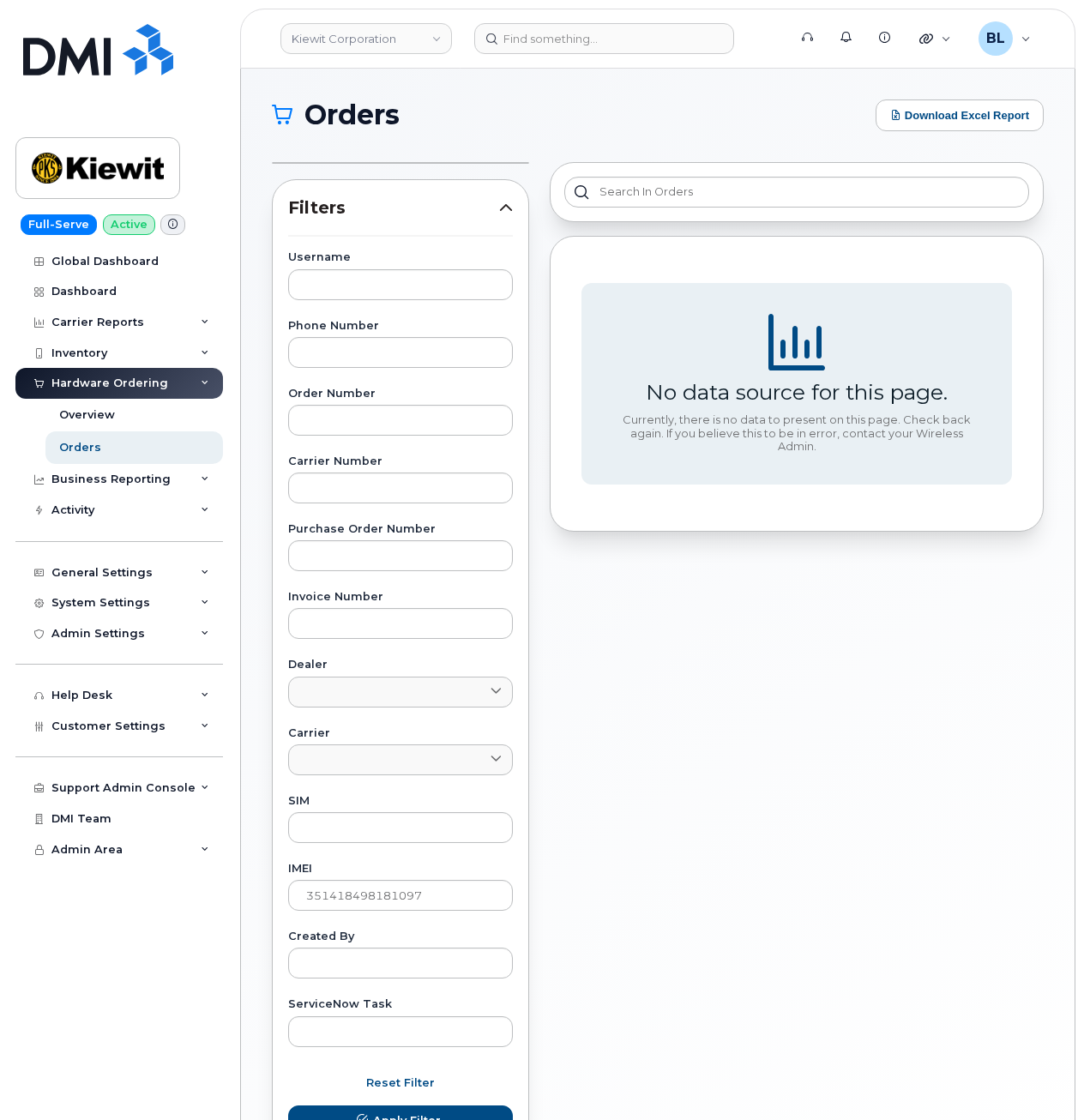
drag, startPoint x: 705, startPoint y: 756, endPoint x: 698, endPoint y: 729, distance: 27.9
click at [706, 756] on div "No data source for this page. Currently, there is no data to present on this pa…" at bounding box center [796, 668] width 514 height 1033
click at [102, 444] on link "Orders" at bounding box center [134, 448] width 178 height 33
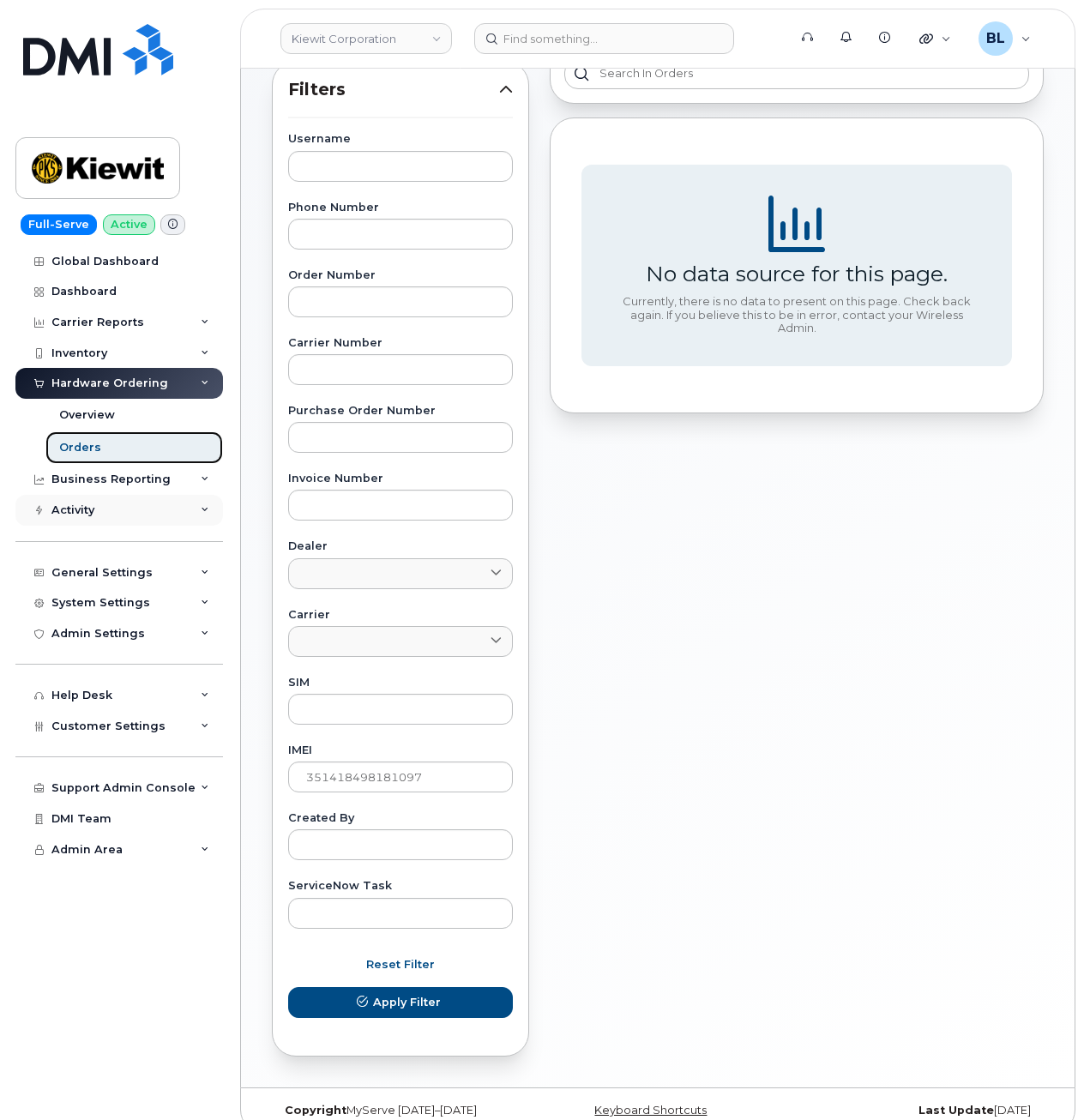
scroll to position [140, 0]
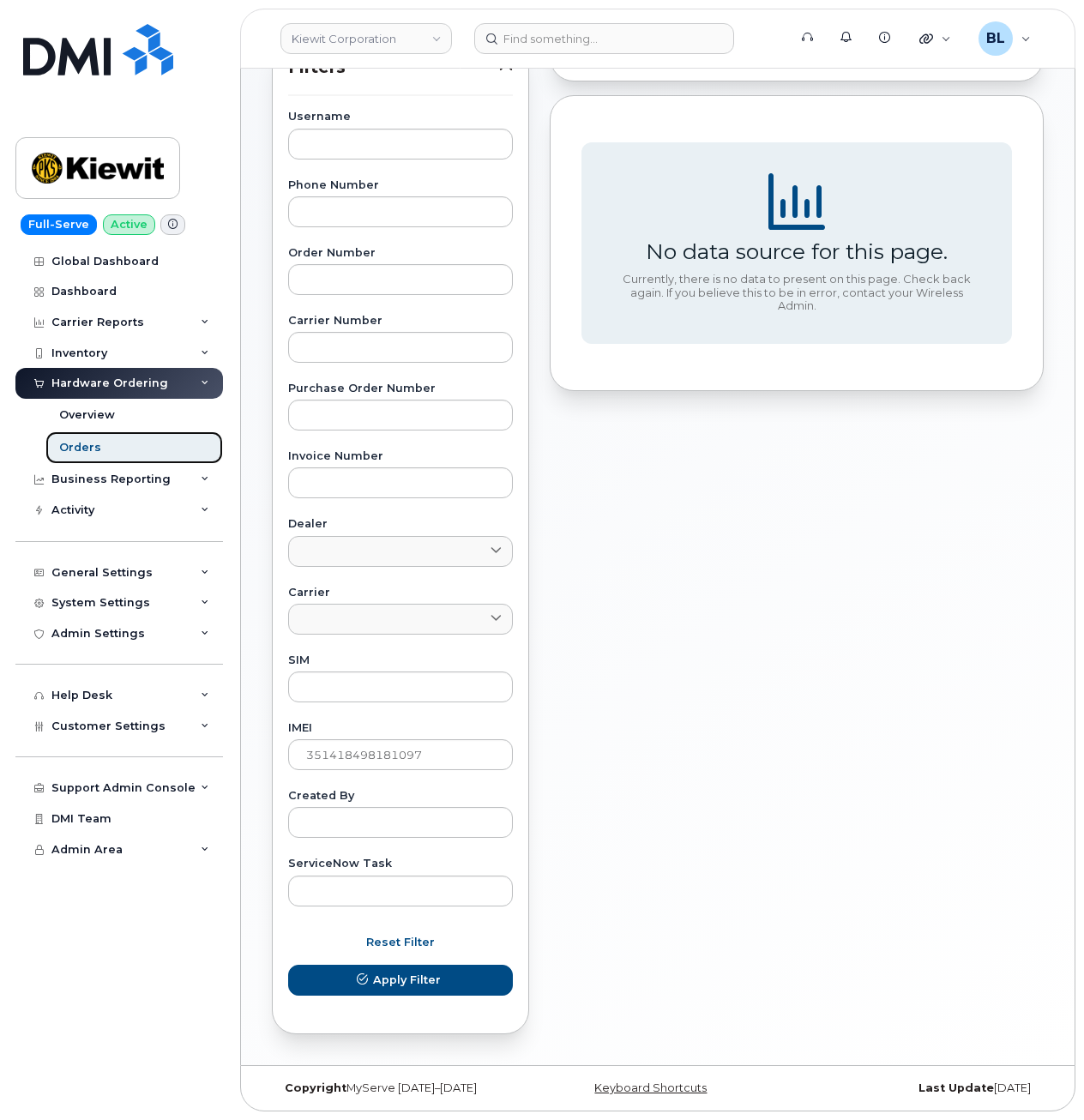
click at [98, 447] on link "Orders" at bounding box center [134, 448] width 178 height 33
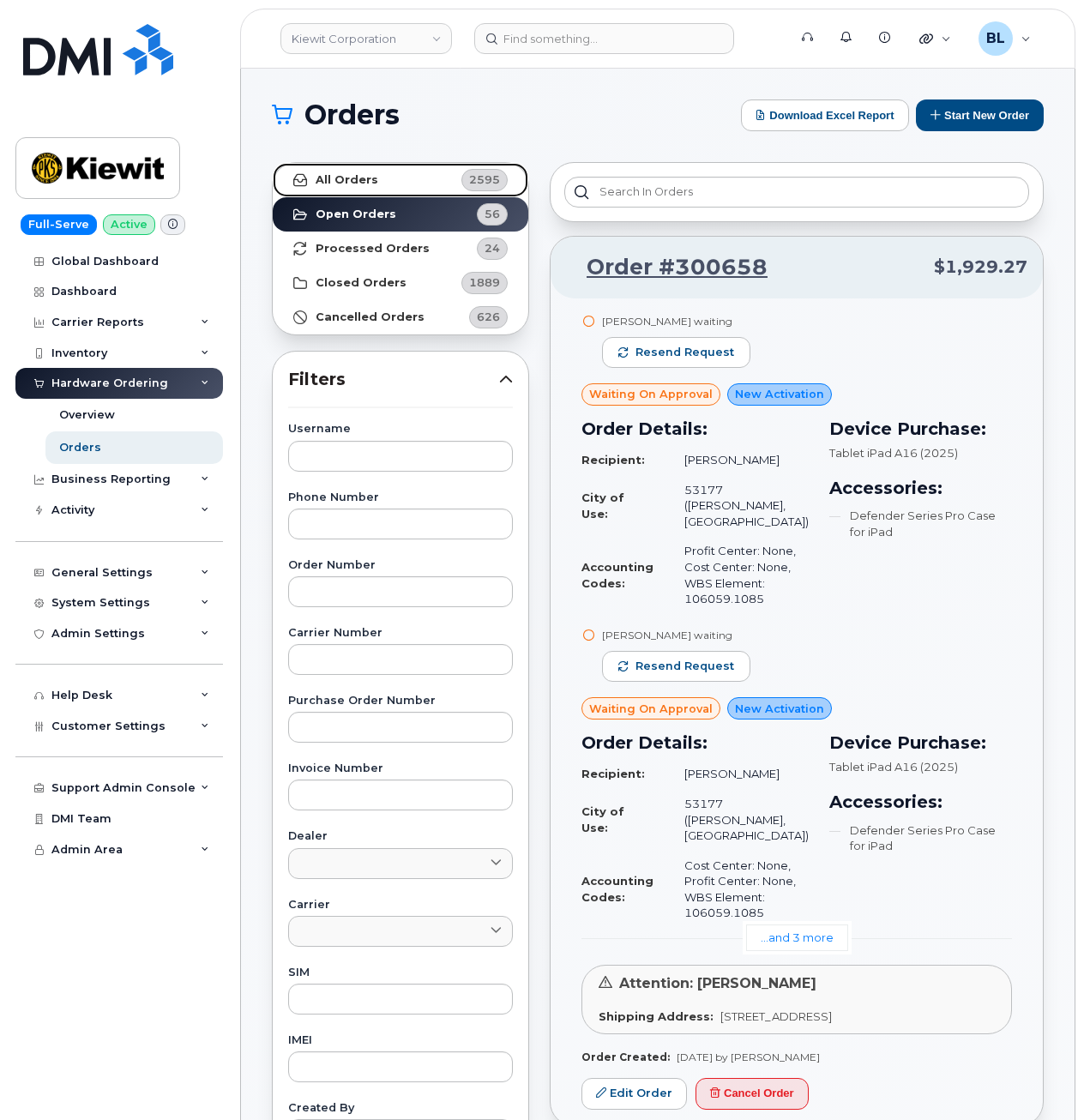
click at [399, 180] on link "All Orders 2595" at bounding box center [401, 181] width 256 height 35
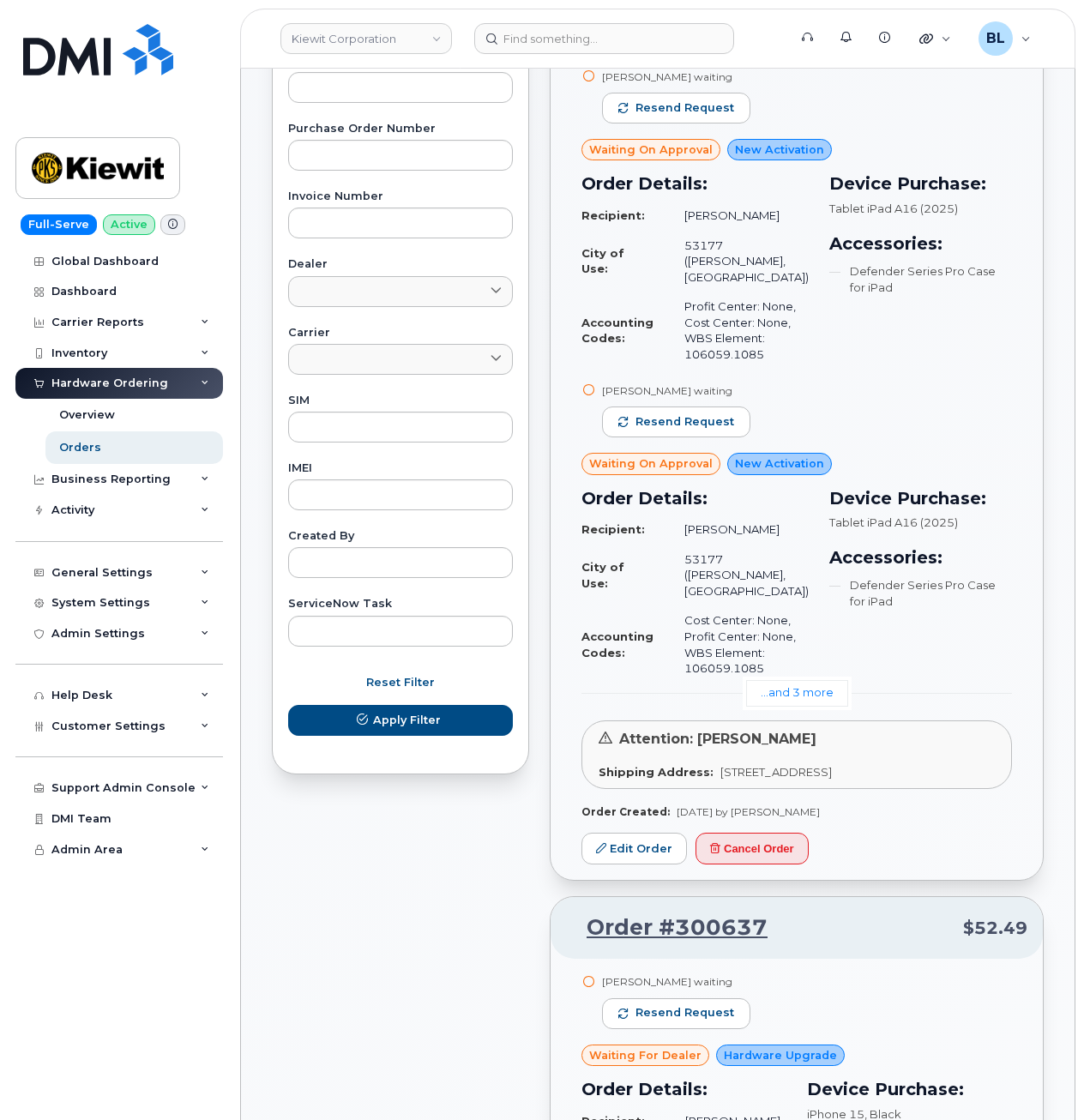
scroll to position [686, 0]
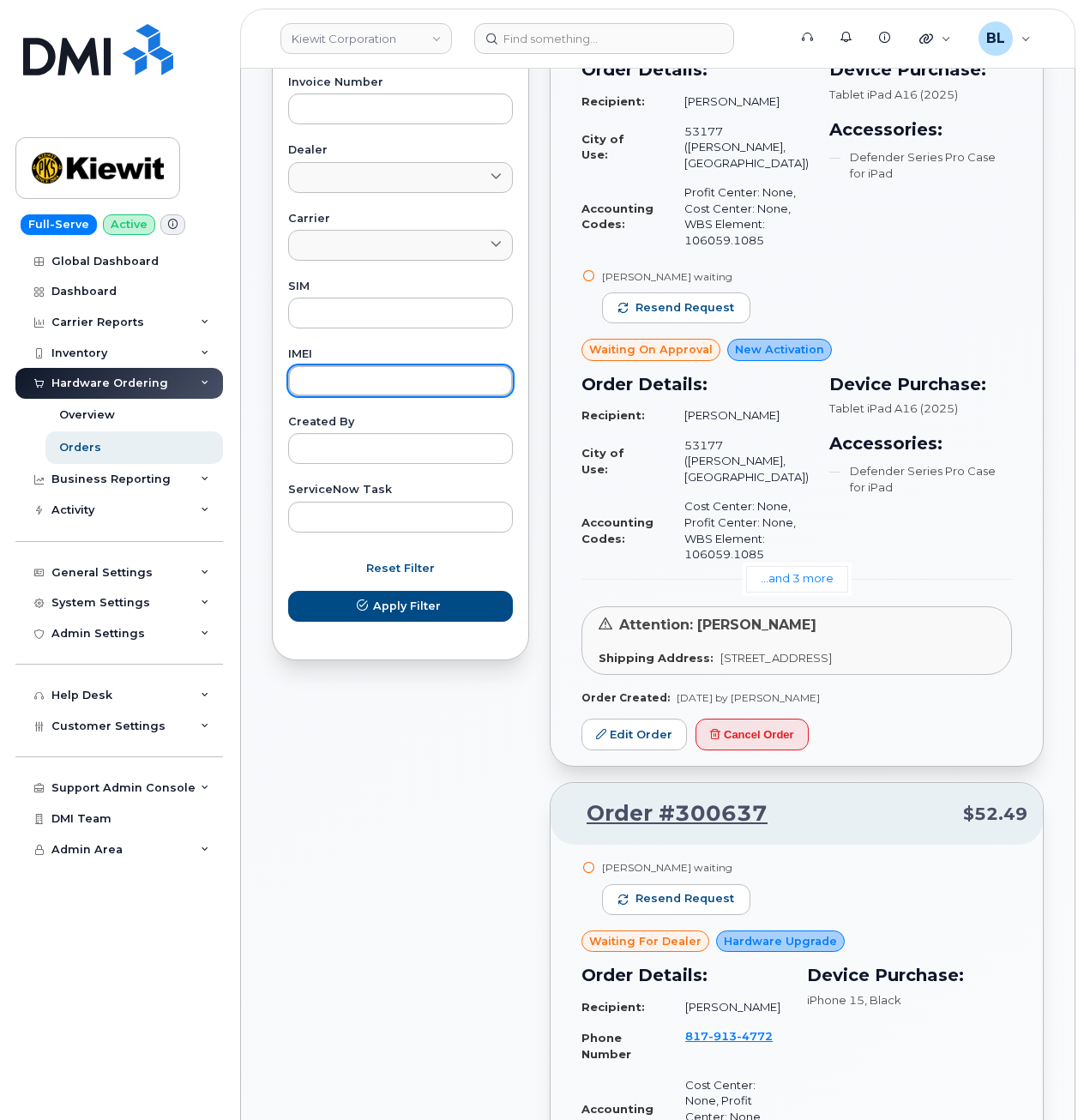
click at [372, 392] on input "text" at bounding box center [401, 381] width 225 height 31
paste input "351418498181097"
click at [288, 591] on button "Apply Filter" at bounding box center [401, 607] width 225 height 31
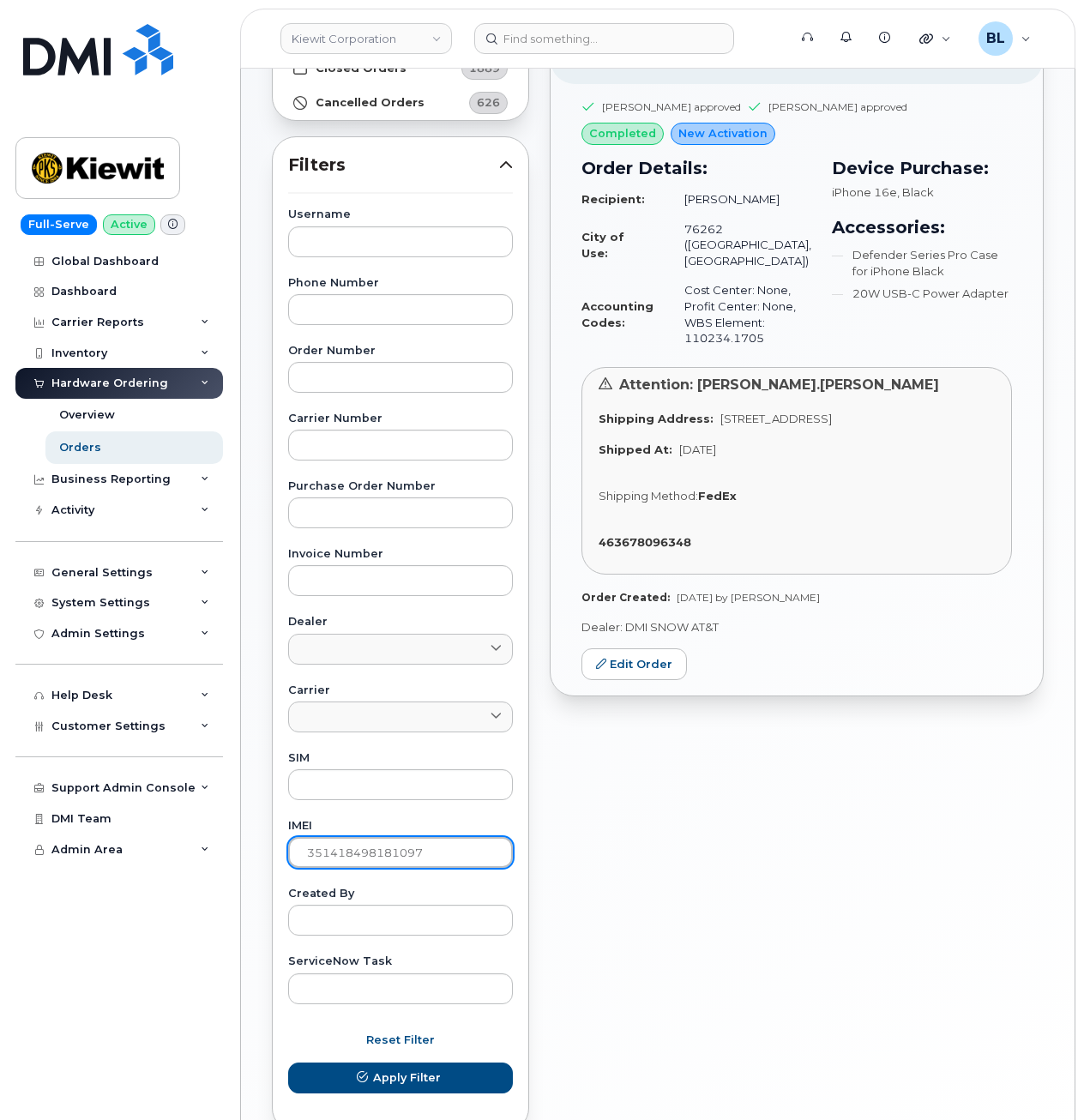
scroll to position [0, 0]
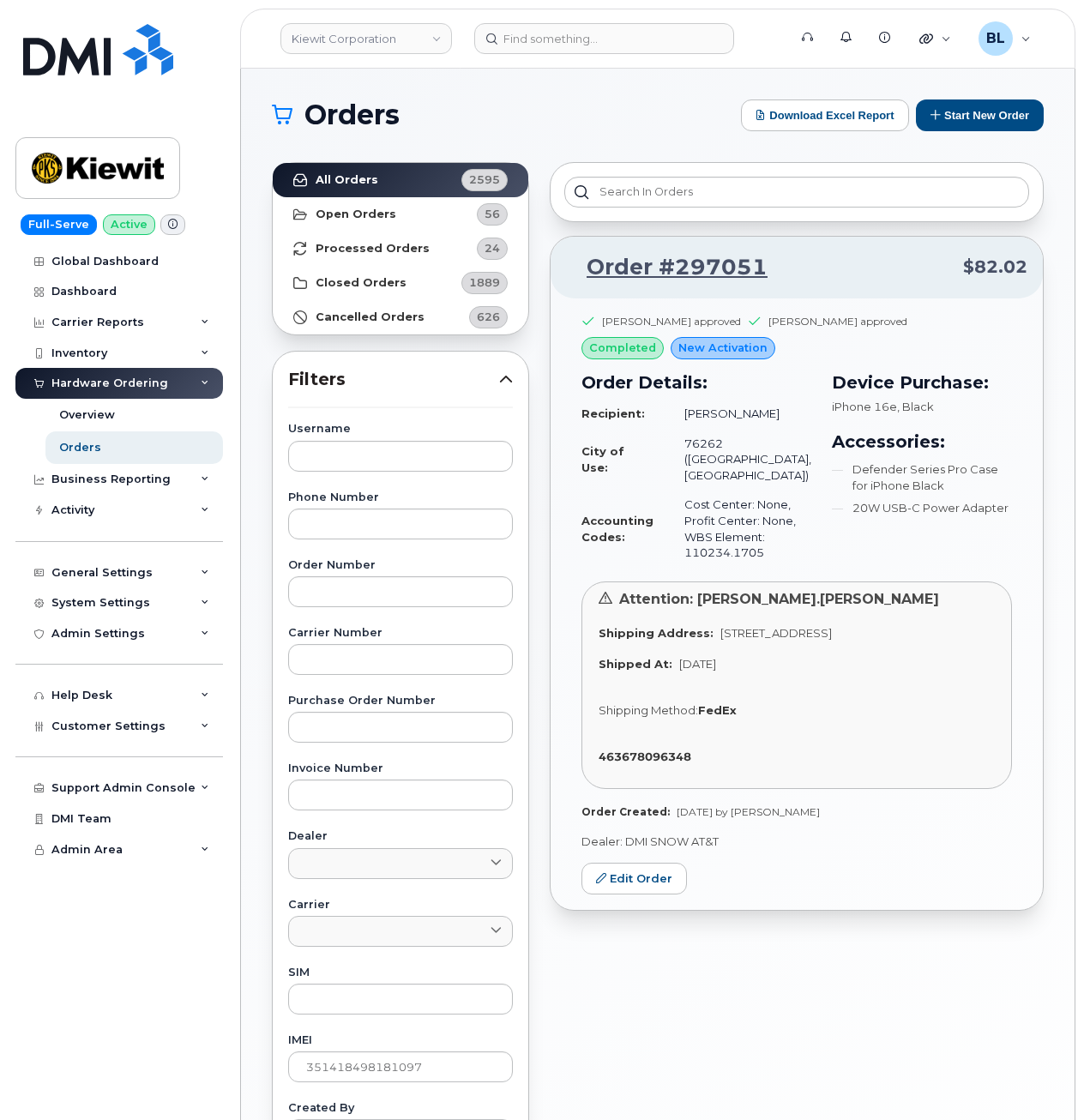
drag, startPoint x: 930, startPoint y: 1067, endPoint x: 919, endPoint y: 1058, distance: 14.2
click at [930, 1067] on div "Order #297051 $82.02 Brandi Andre approved Scott Patterson approved completed N…" at bounding box center [796, 754] width 514 height 1205
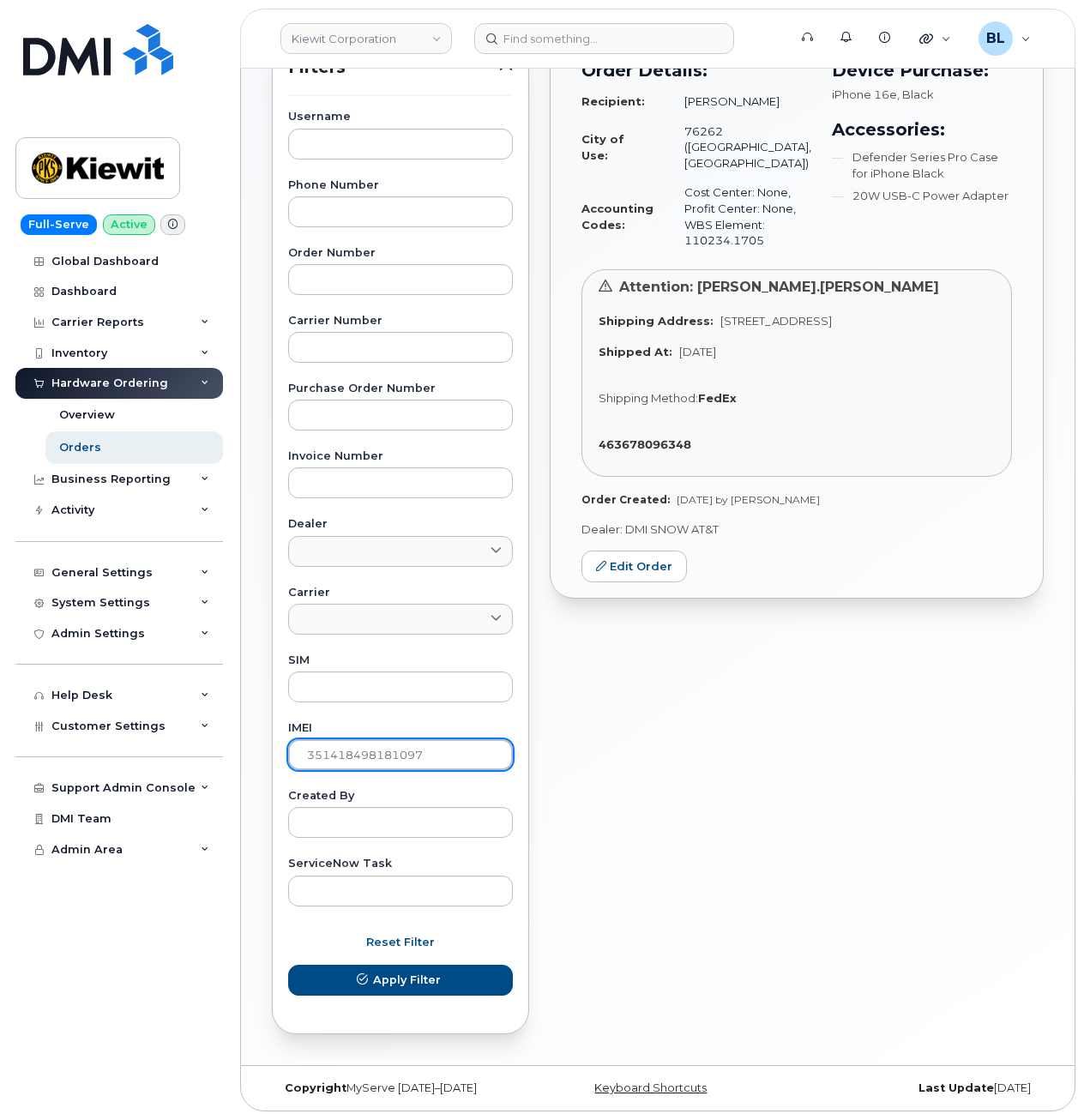
click at [393, 758] on input "351418498181097" at bounding box center [401, 755] width 225 height 31
click at [393, 757] on input "351418498181097" at bounding box center [401, 755] width 225 height 31
paste input "0447833431496"
type input "350447833431496"
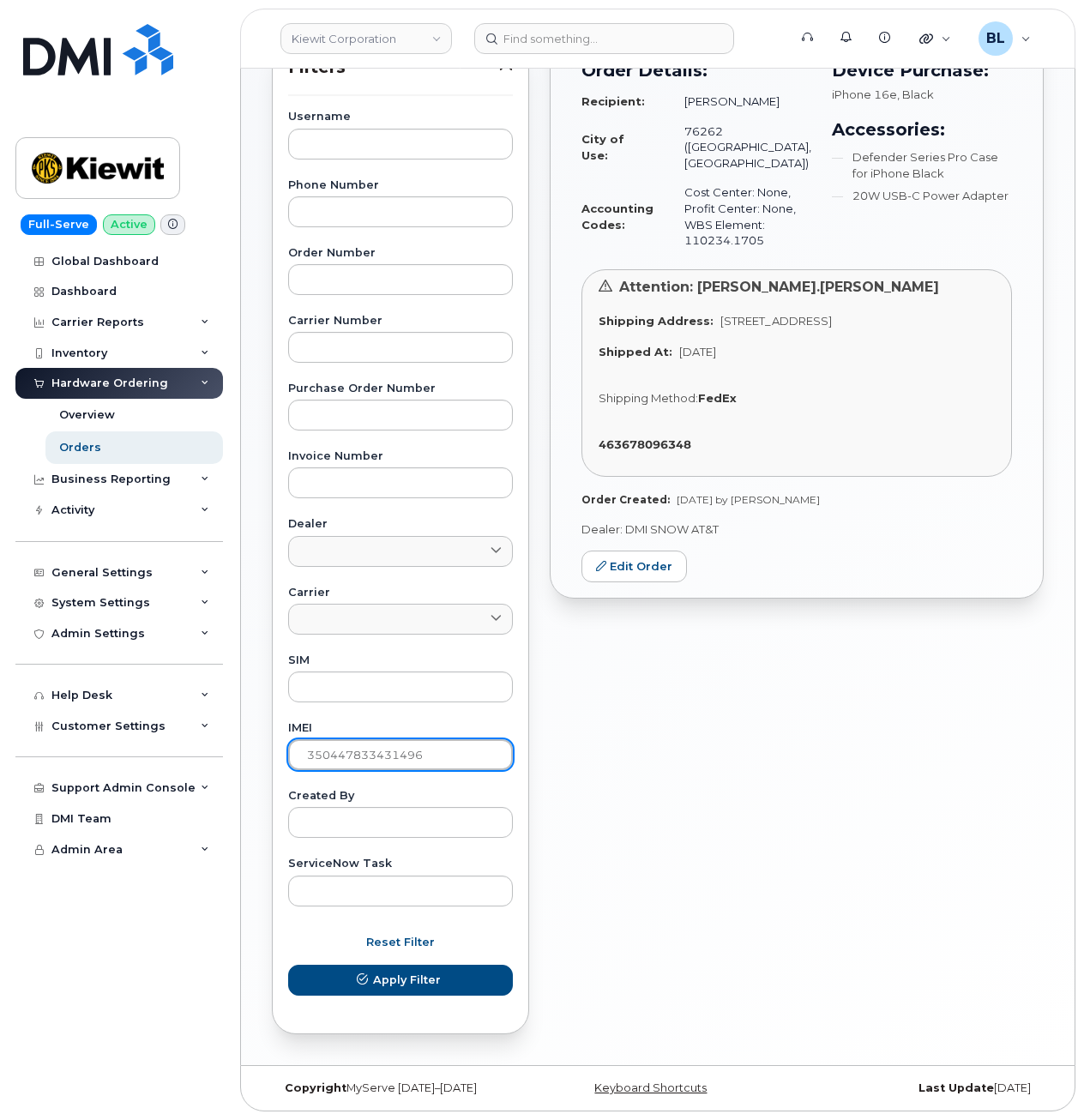
click at [288, 965] on button "Apply Filter" at bounding box center [401, 981] width 225 height 31
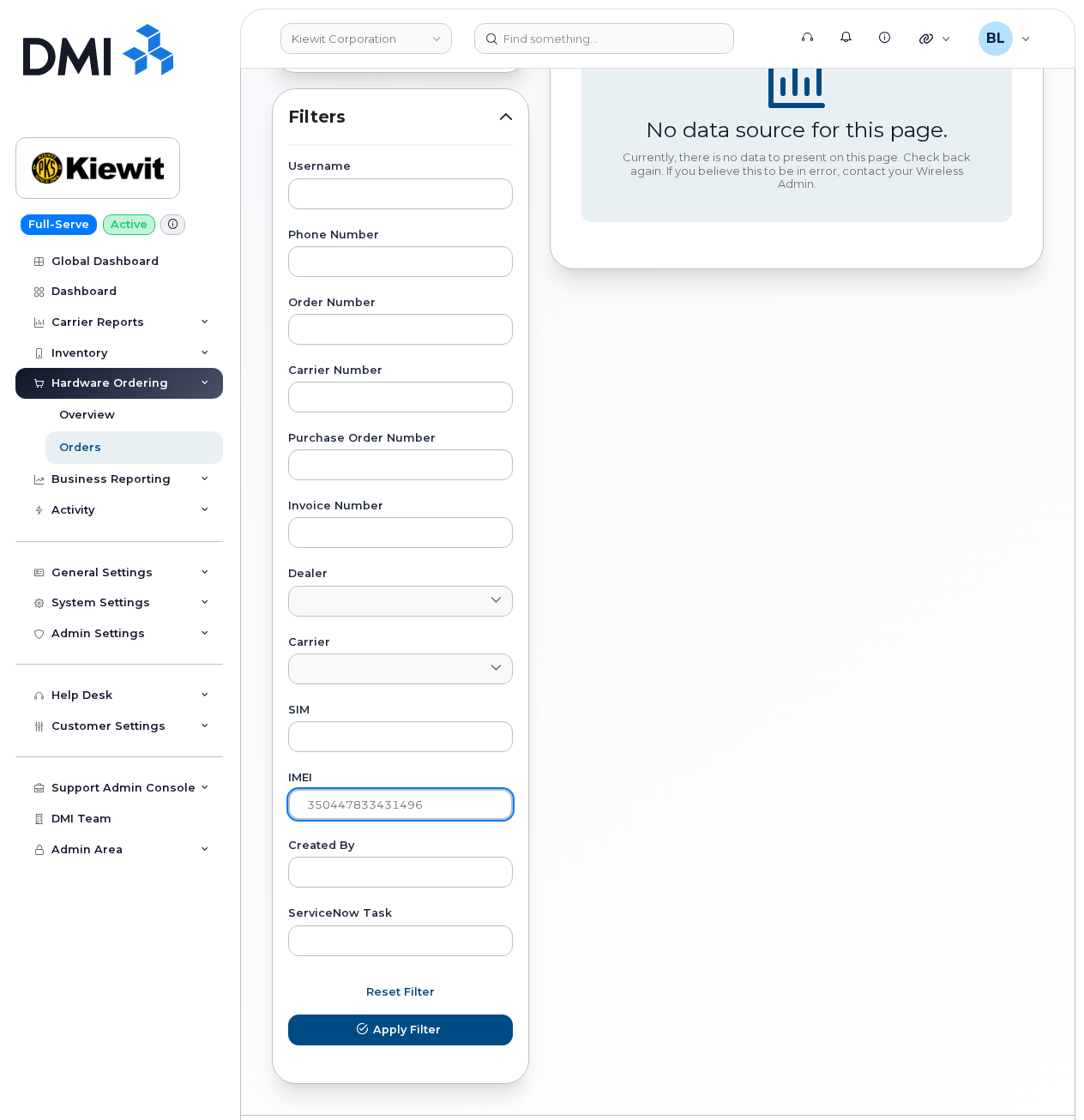
scroll to position [0, 0]
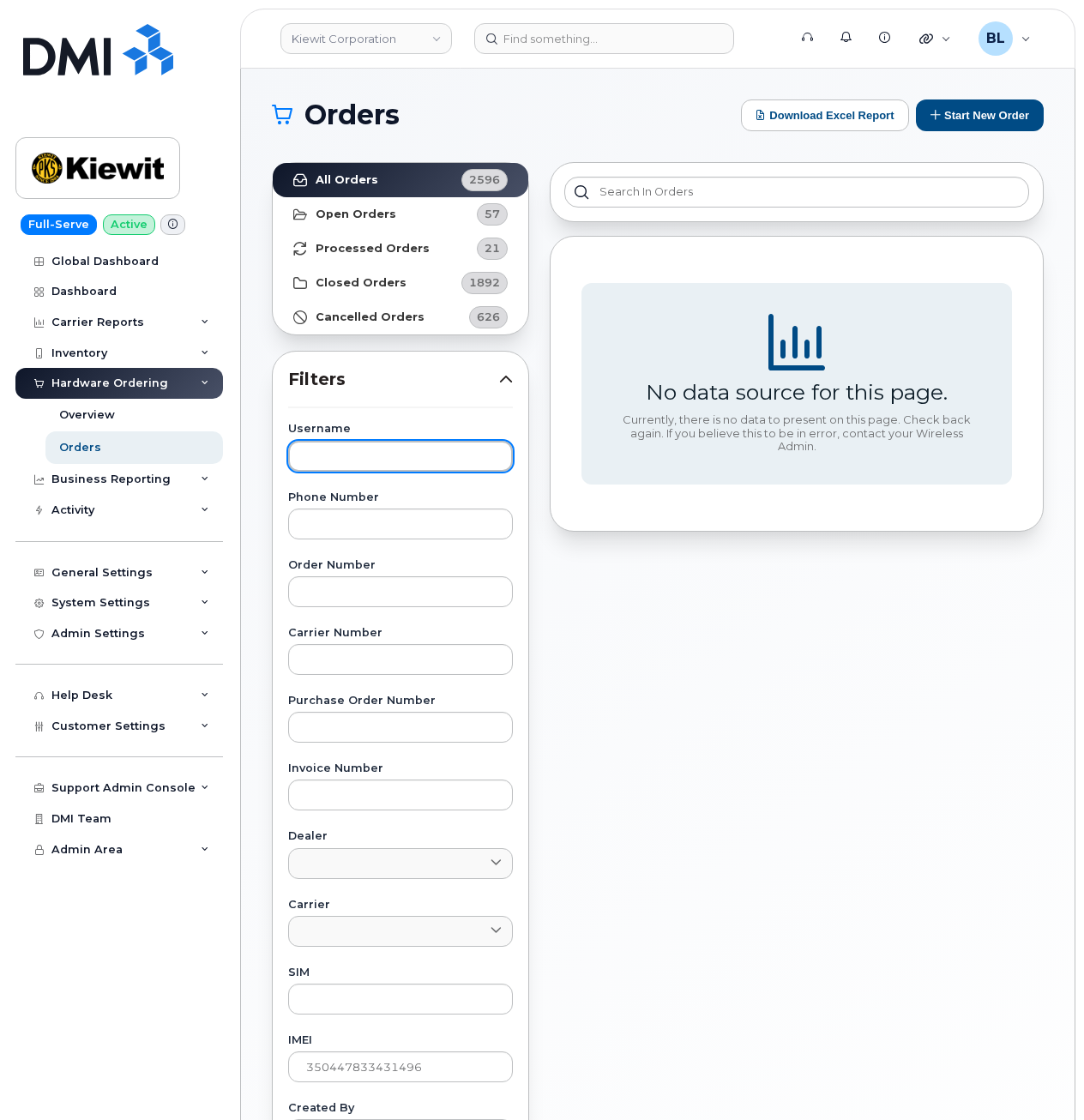
click at [392, 463] on input "text" at bounding box center [401, 457] width 225 height 31
paste input "Miguel Olivaresbarraza"
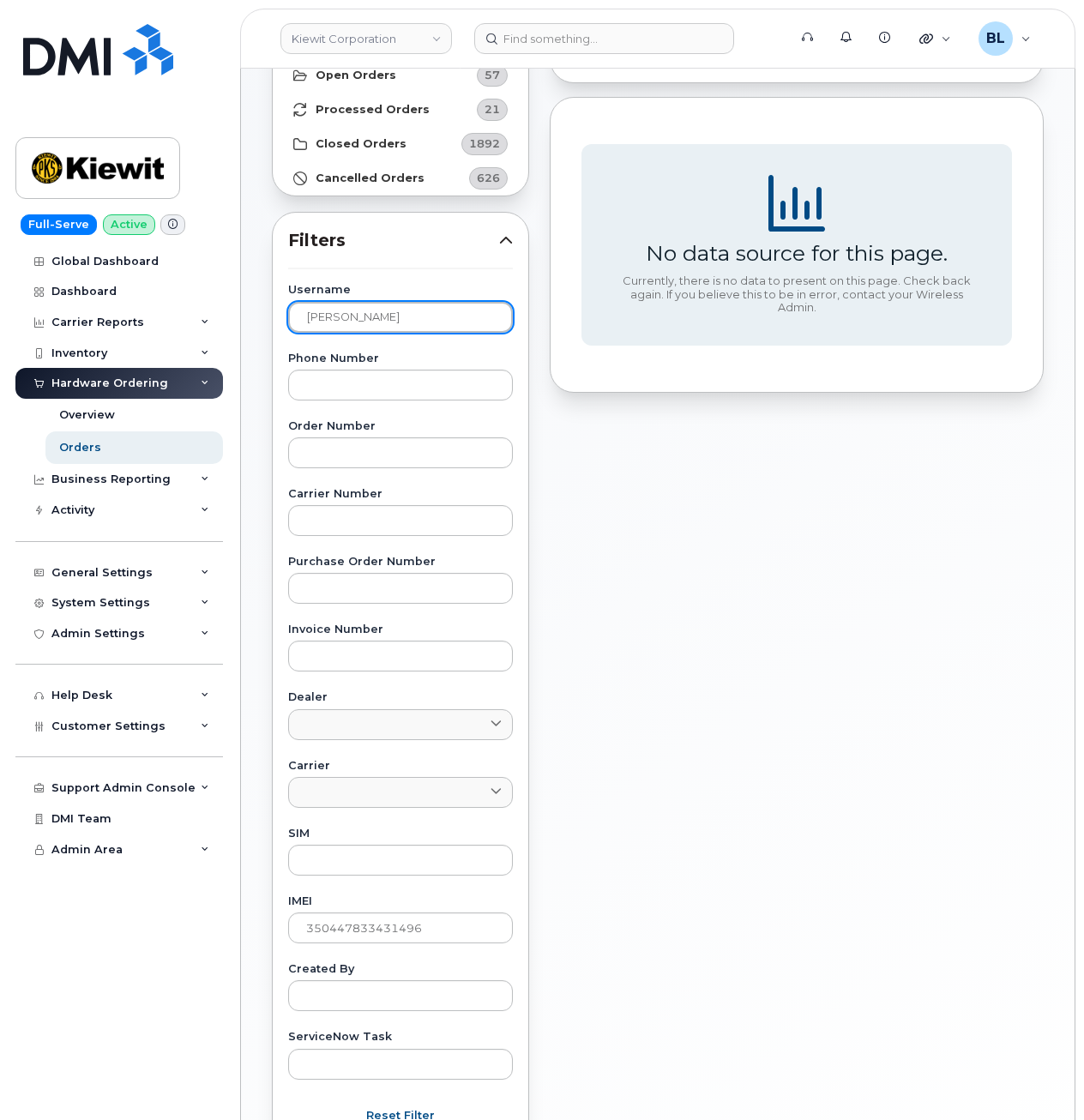
scroll to position [312, 0]
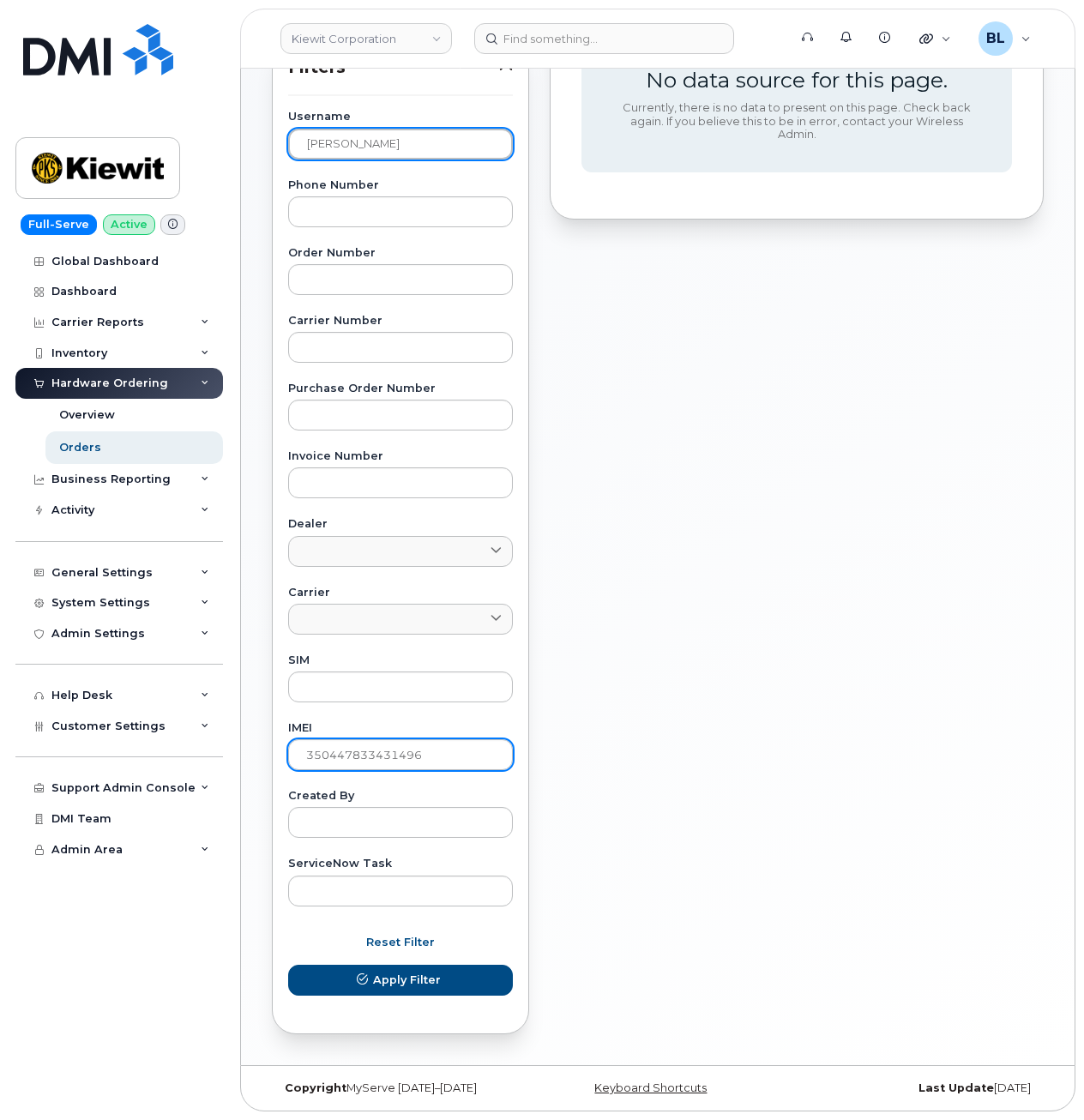
type input "[PERSON_NAME]"
click at [486, 751] on input "350447833431496" at bounding box center [401, 755] width 225 height 31
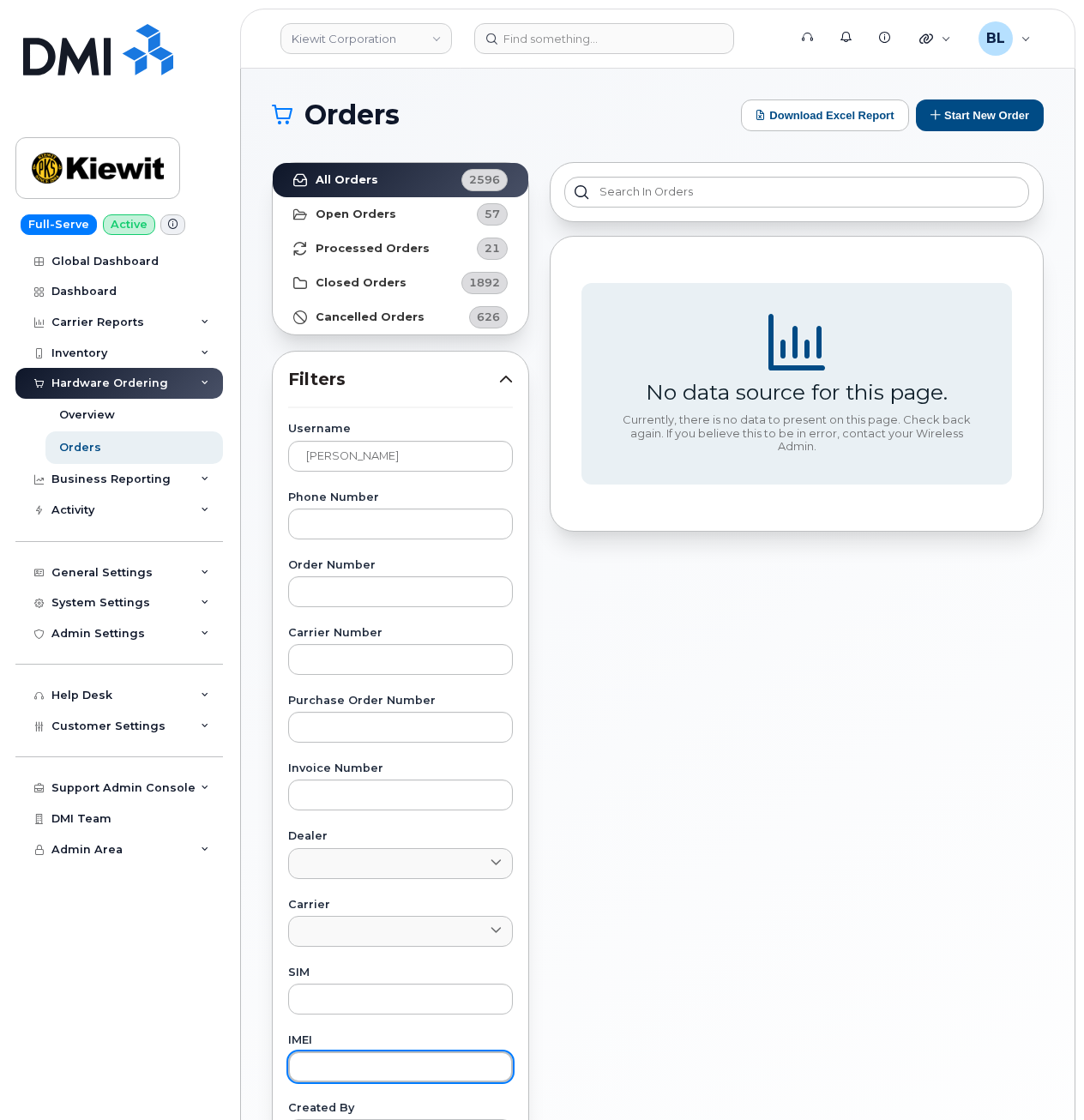
scroll to position [229, 0]
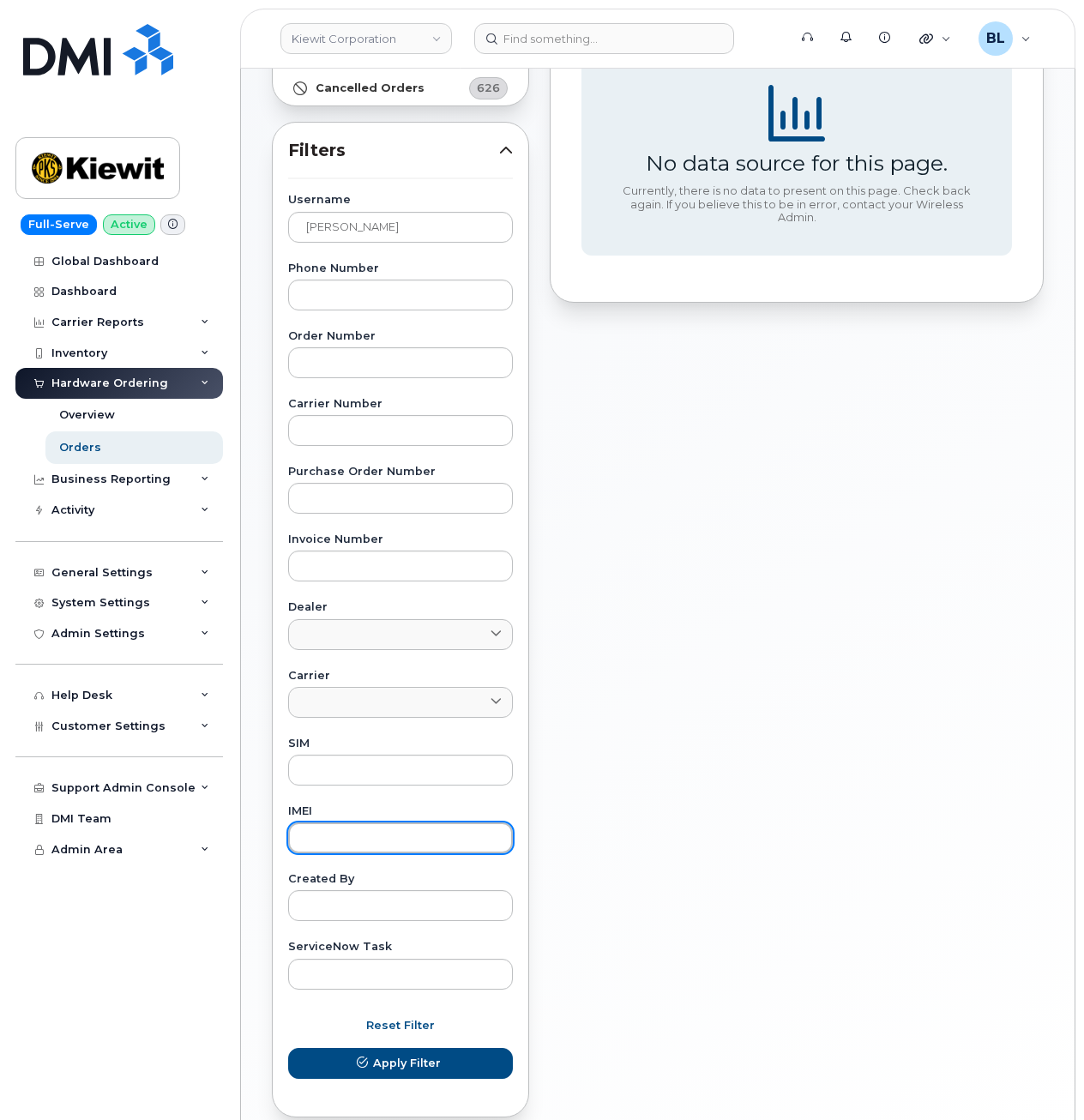
click at [288, 1048] on button "Apply Filter" at bounding box center [401, 1063] width 225 height 31
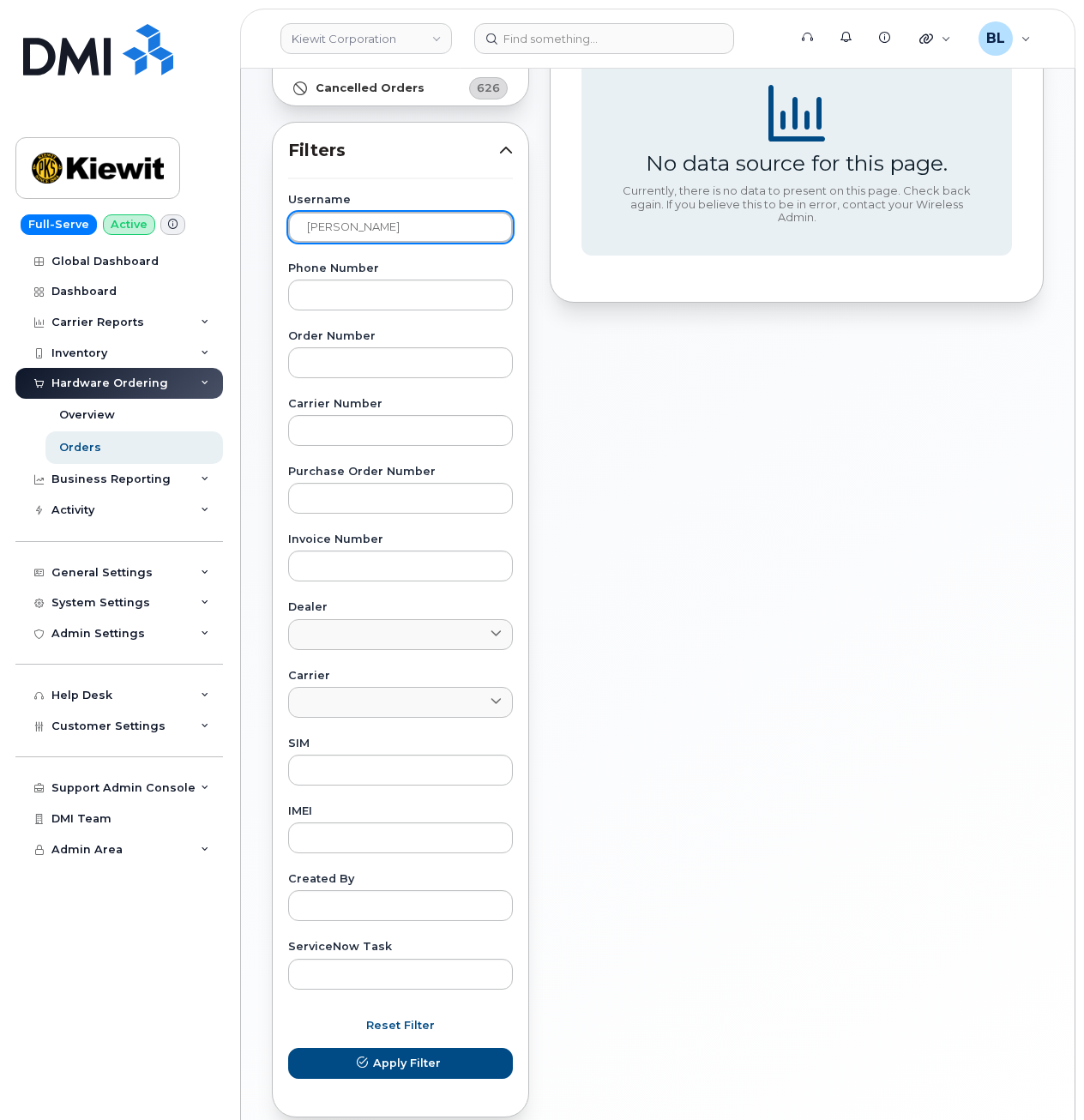
click at [401, 240] on input "Miguel Olivaresbarraza" at bounding box center [401, 227] width 225 height 31
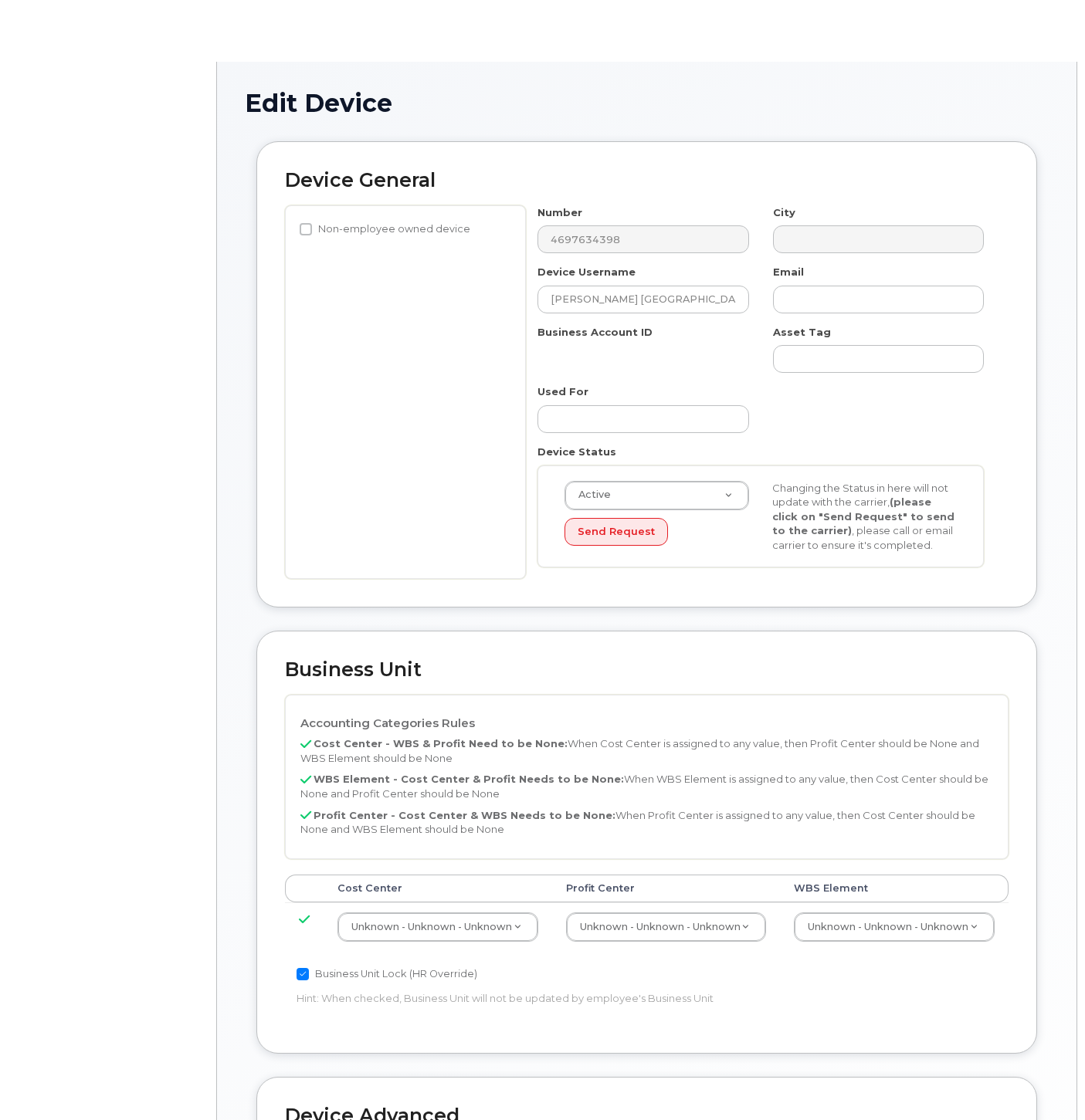
select select "29584743"
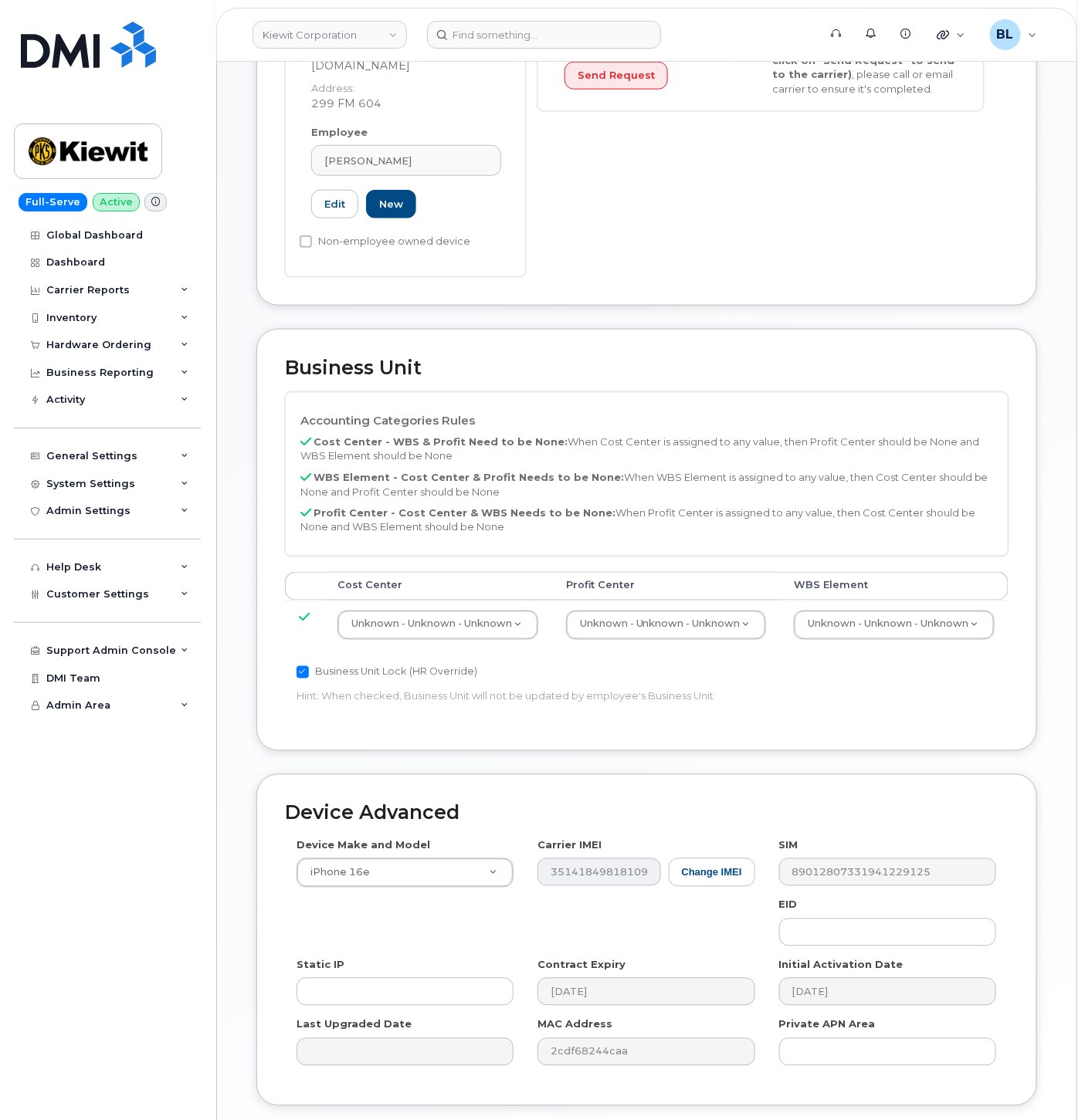
scroll to position [514, 0]
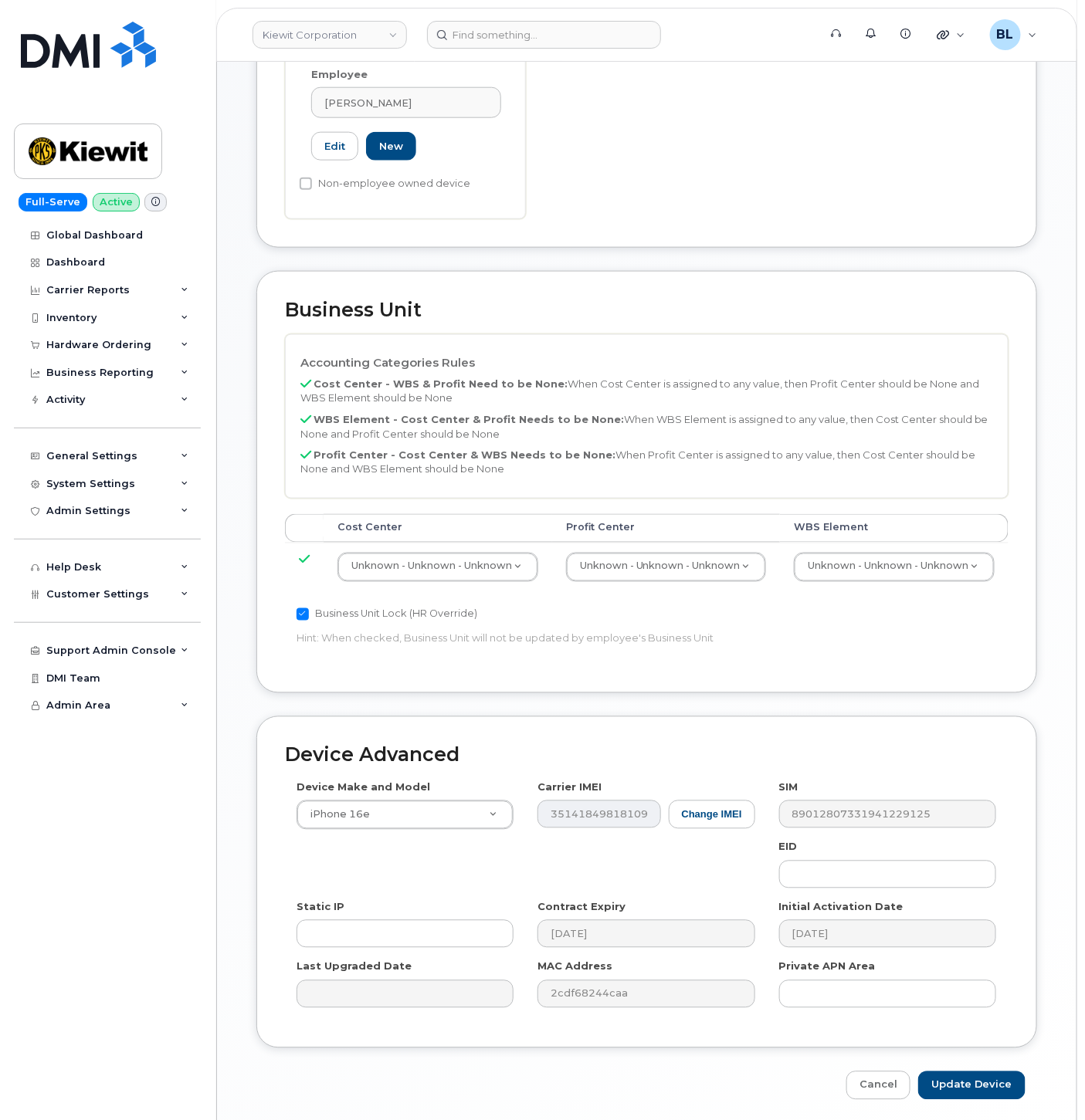
click at [901, 412] on p "WBS Element - Cost Center & Profit Needs to be None: When WBS Element is assign…" at bounding box center [647, 426] width 693 height 29
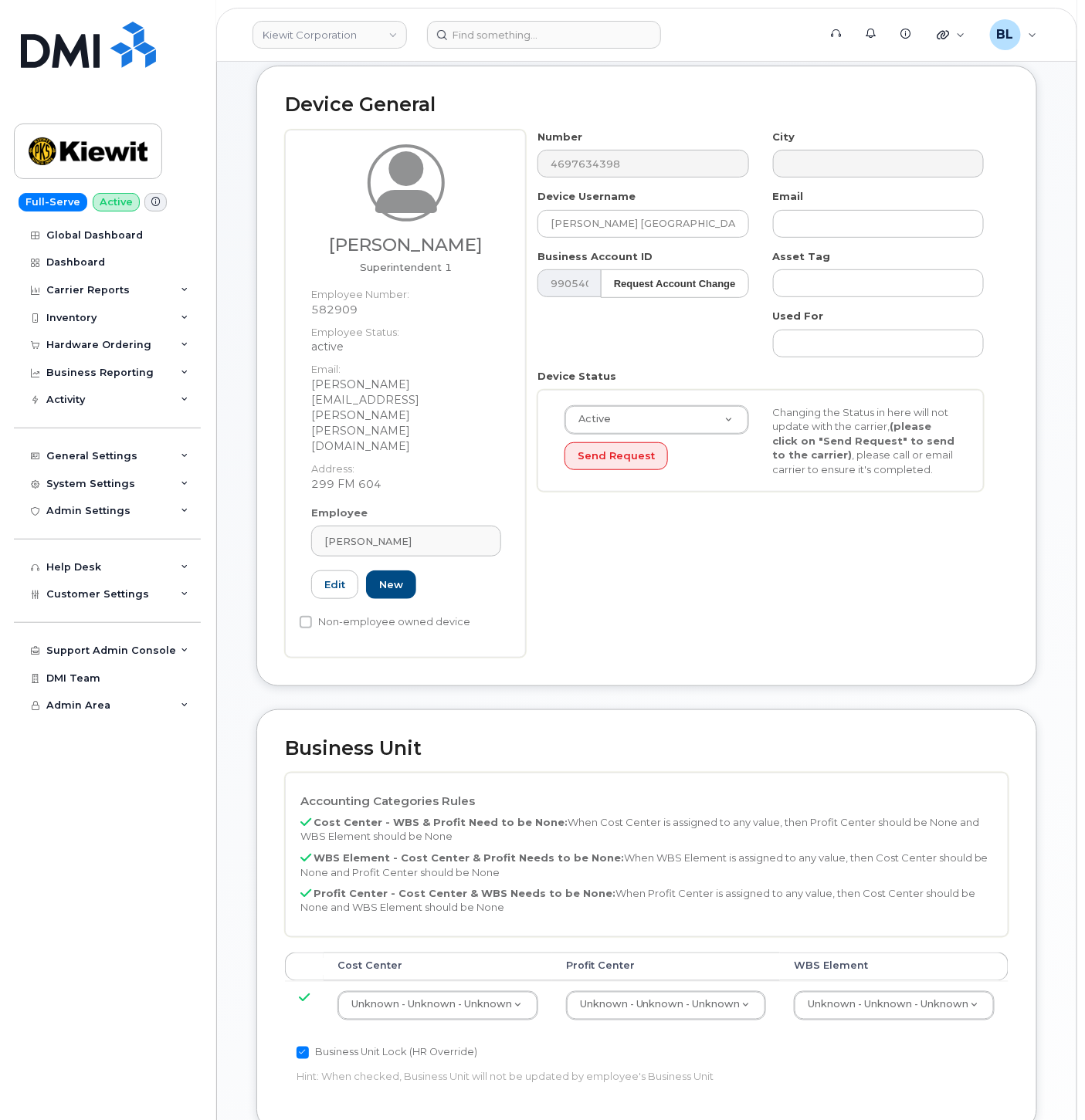
scroll to position [57, 0]
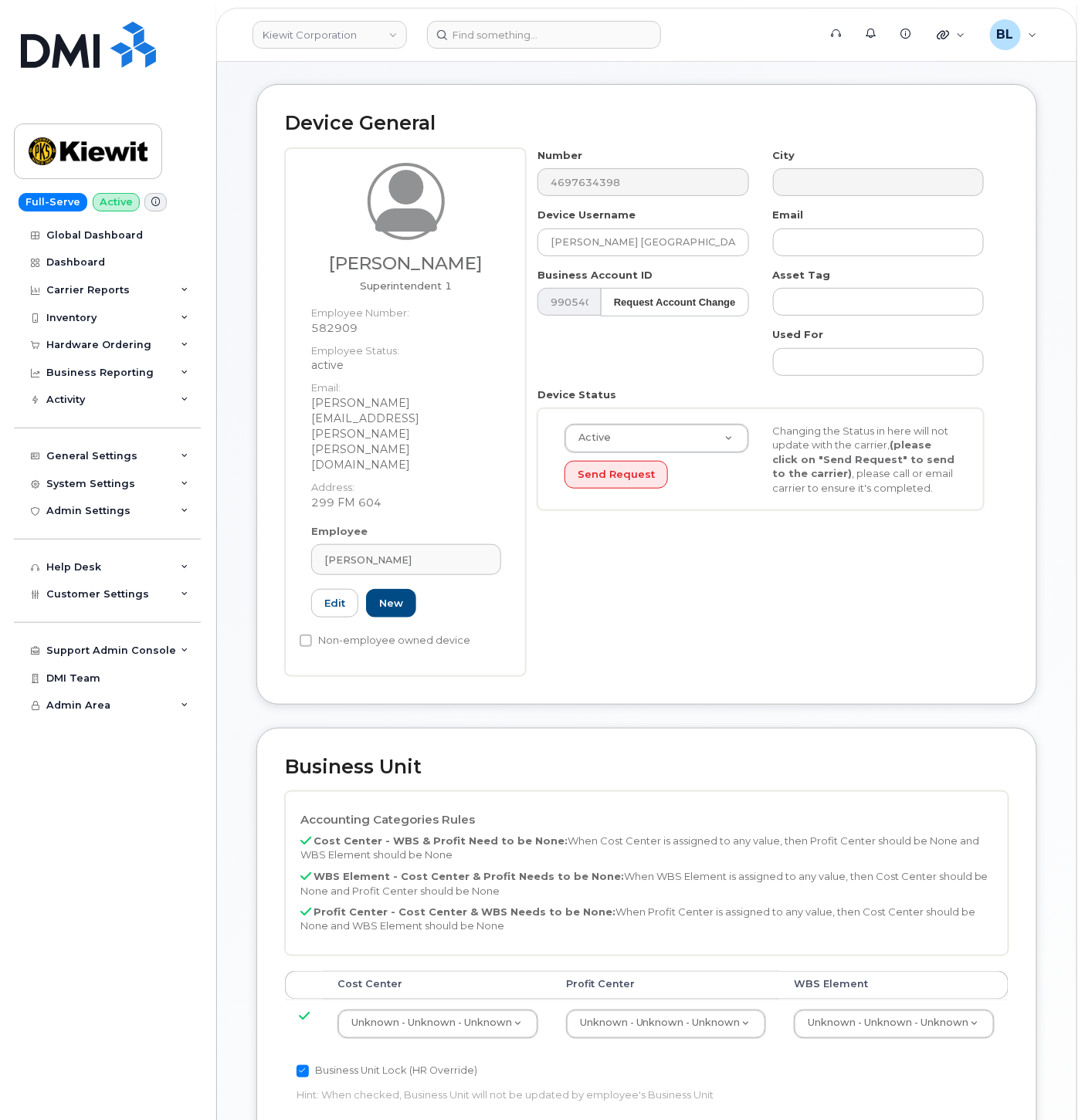
click at [884, 971] on th "WBS Element" at bounding box center [894, 985] width 229 height 28
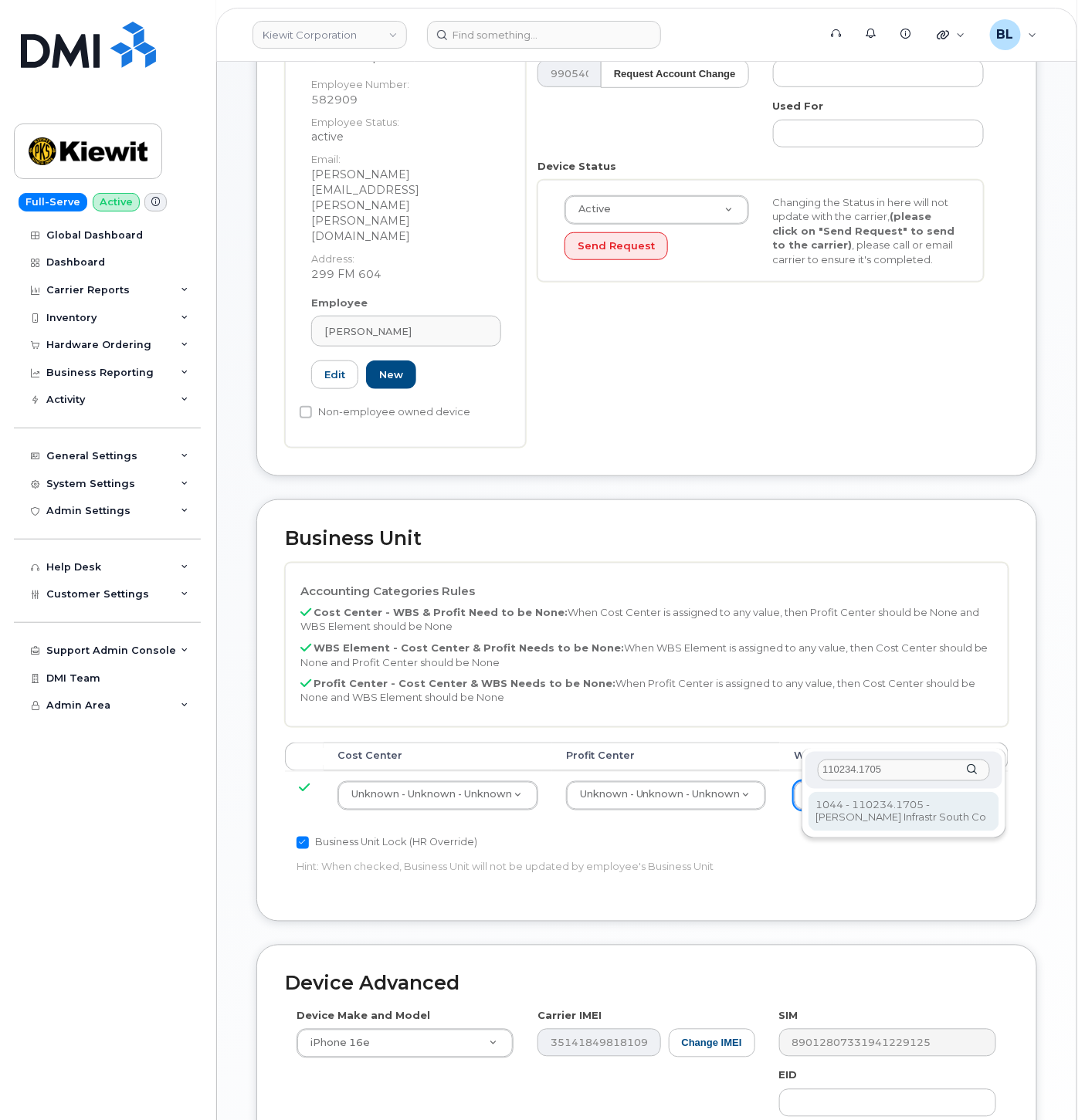
type input "110234.1705"
type input "33471551"
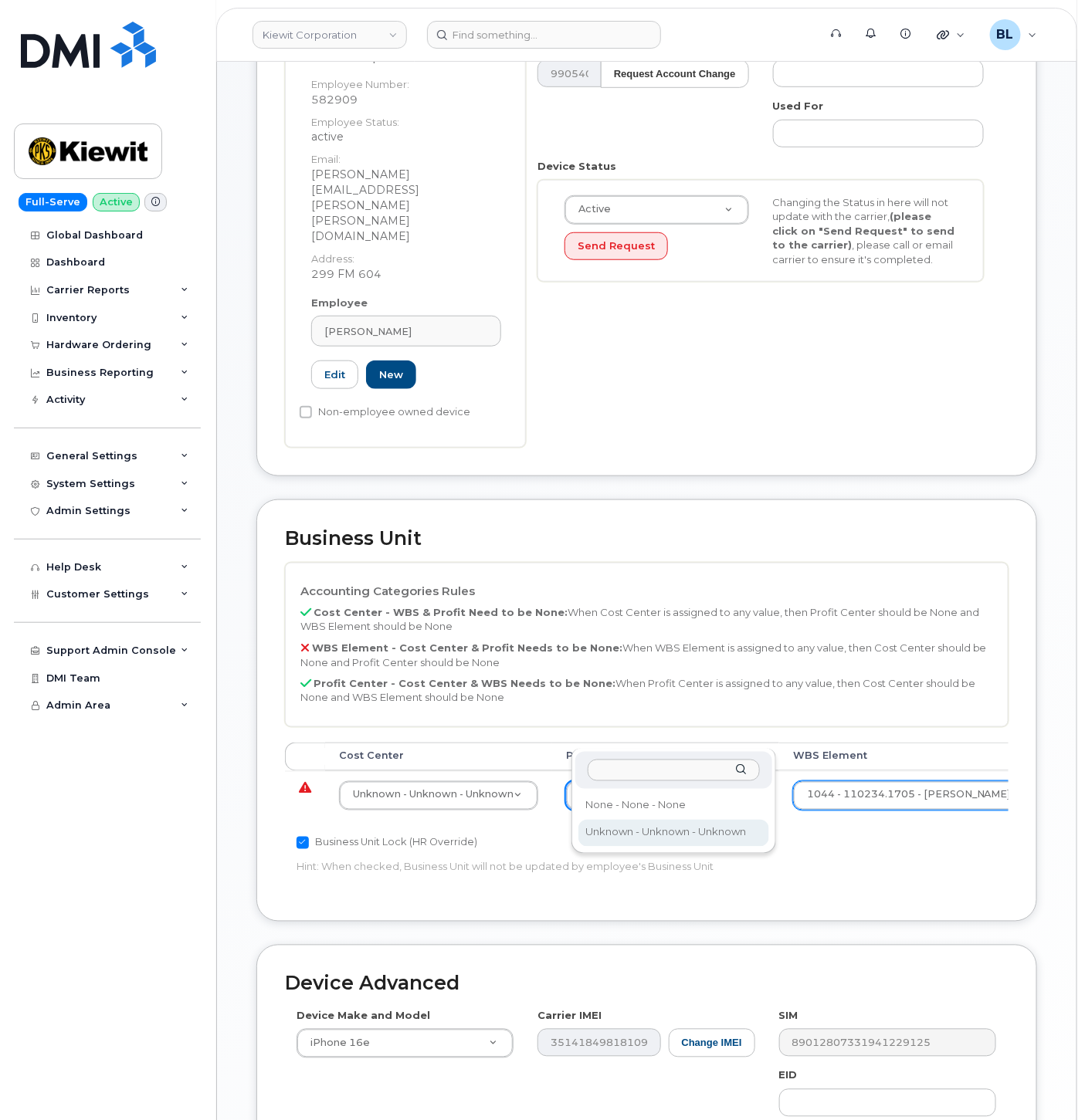
drag, startPoint x: 600, startPoint y: 747, endPoint x: 607, endPoint y: 739, distance: 10.6
select select "29629357"
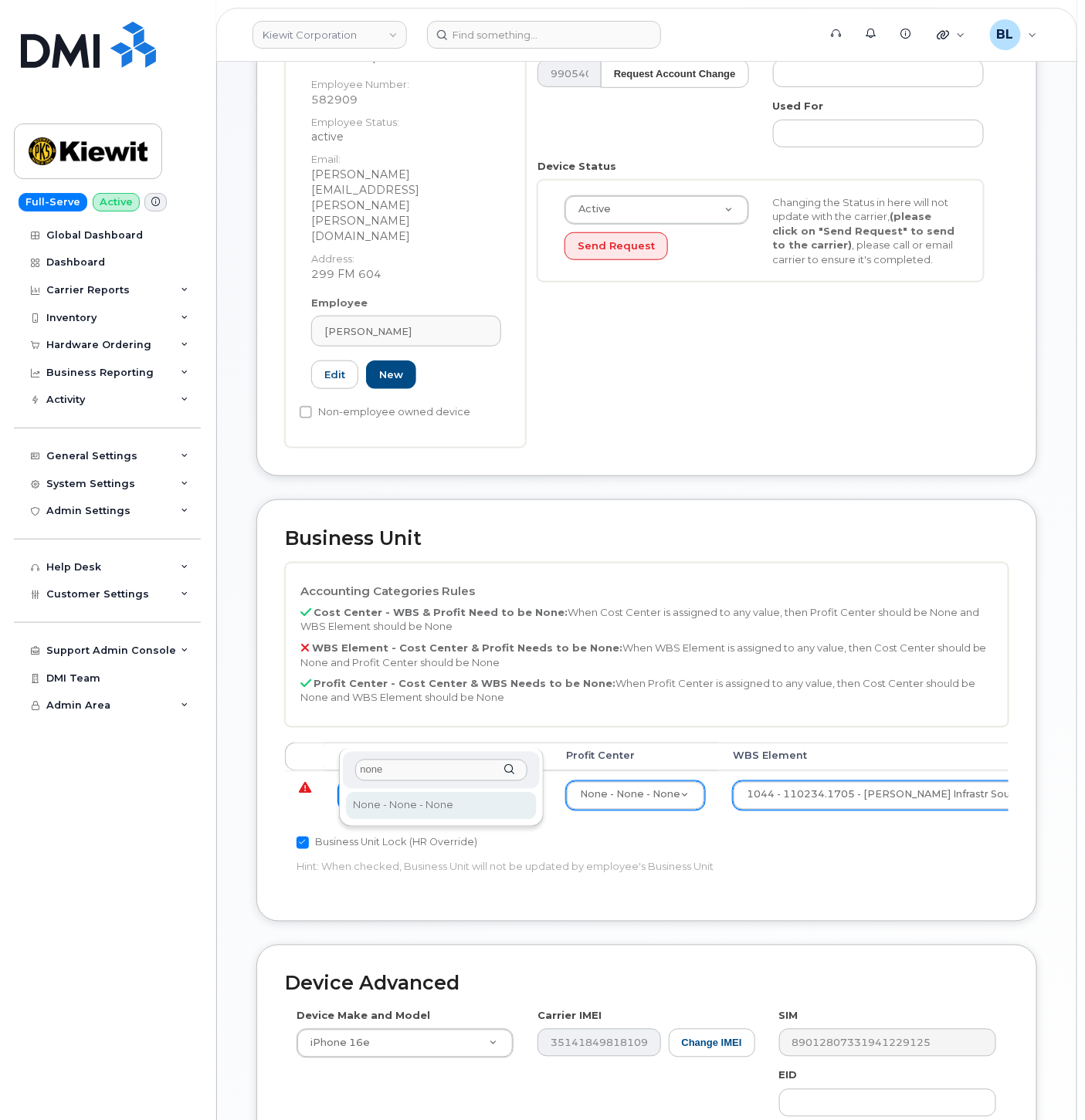
type input "none"
type input "29629358"
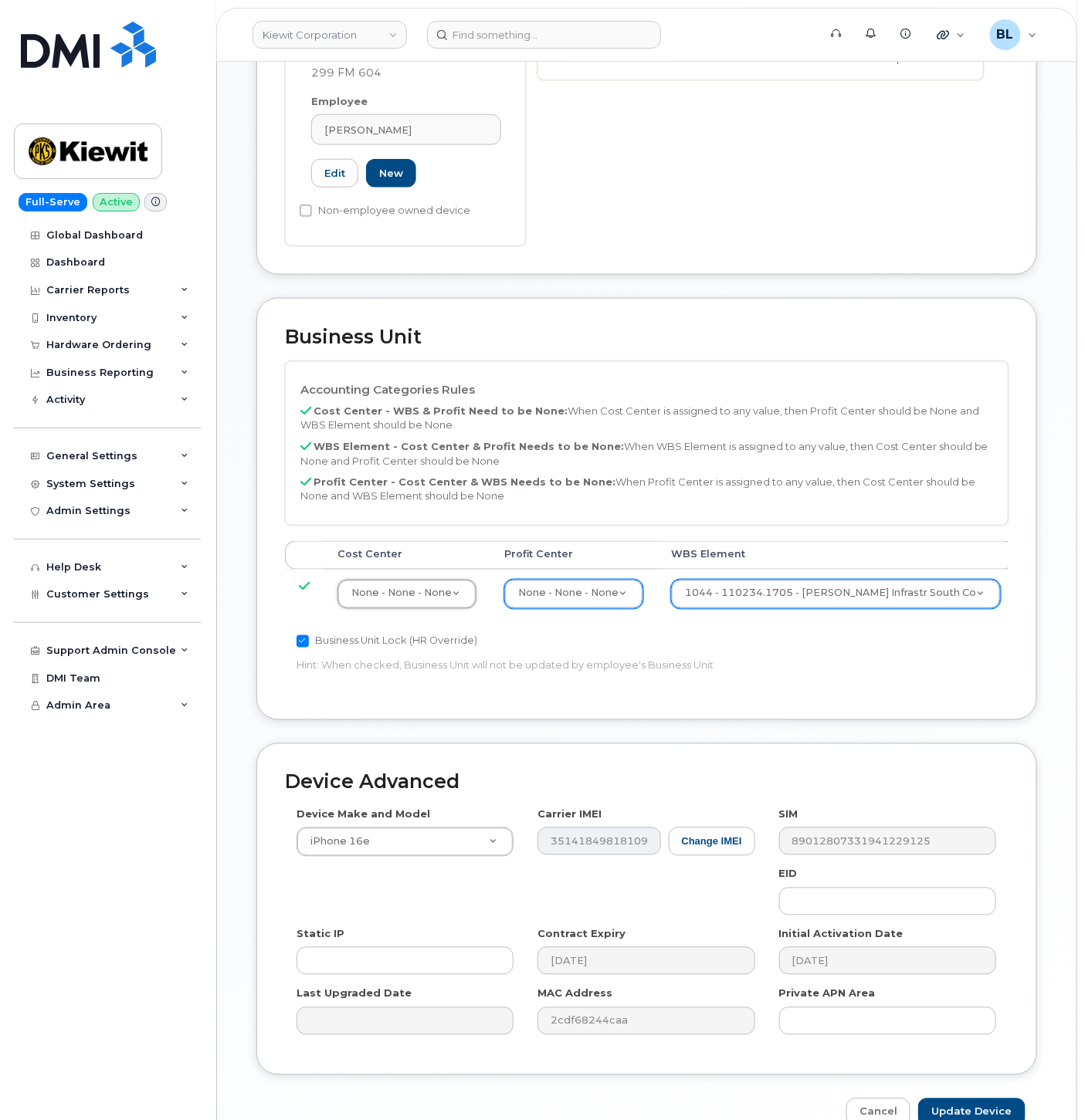
scroll to position [511, 0]
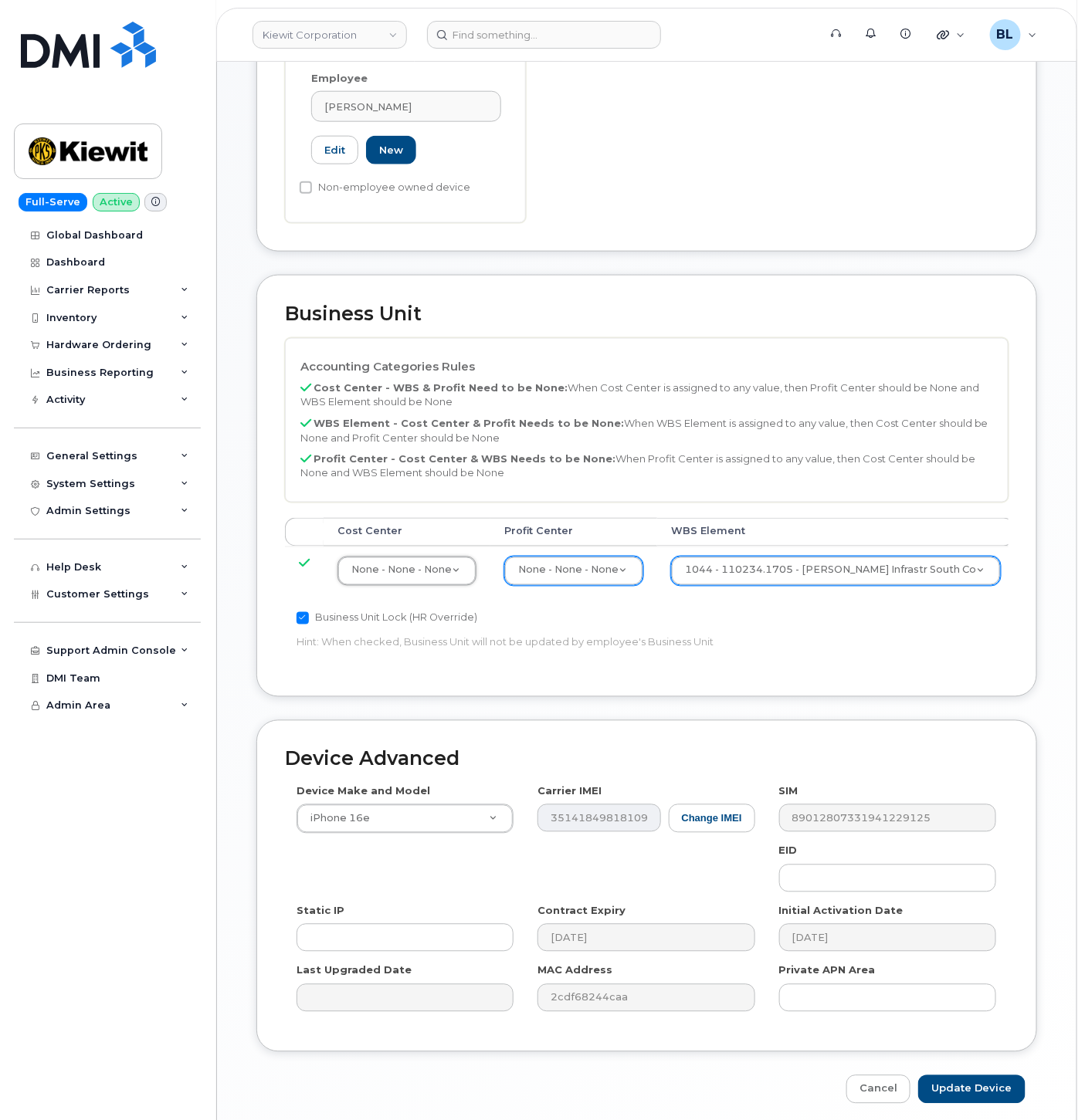
click at [990, 1053] on div "Edit Device Device General [PERSON_NAME] Superintendent 1 Employee Number: 5829…" at bounding box center [647, 342] width 860 height 1580
click at [991, 1044] on div "Edit Device Device General [PERSON_NAME] Superintendent 1 Employee Number: 5829…" at bounding box center [647, 342] width 860 height 1580
click at [983, 1076] on input "Update Device" at bounding box center [972, 1090] width 107 height 29
type input "Saving..."
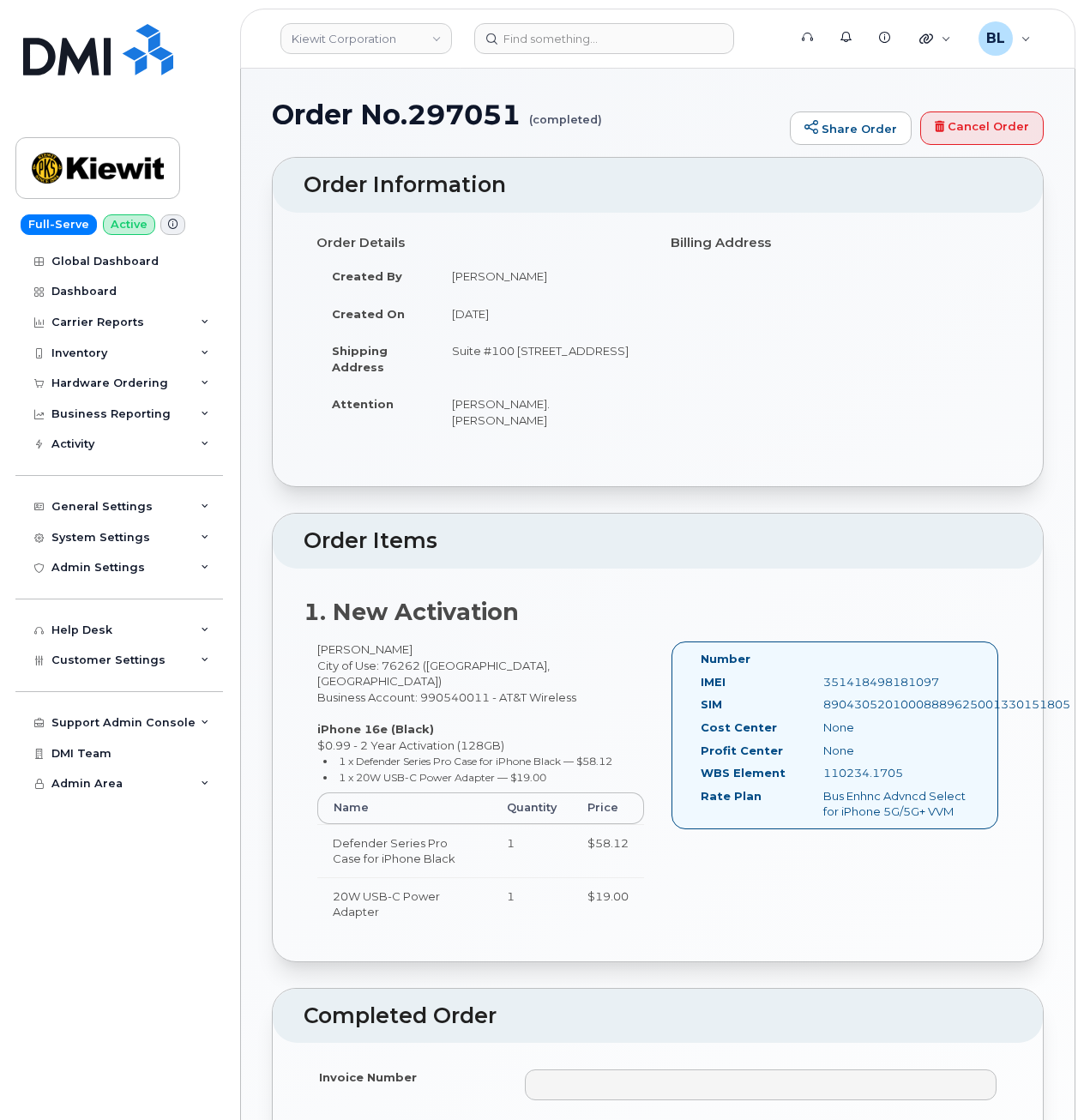
click at [808, 908] on div "[PERSON_NAME] City of Use: 76262 ([GEOGRAPHIC_DATA], [GEOGRAPHIC_DATA]) Busines…" at bounding box center [657, 793] width 708 height 305
drag, startPoint x: 816, startPoint y: 764, endPoint x: 908, endPoint y: 761, distance: 92.0
click at [908, 765] on div "110234.1705" at bounding box center [896, 773] width 171 height 16
copy div "110234.1705"
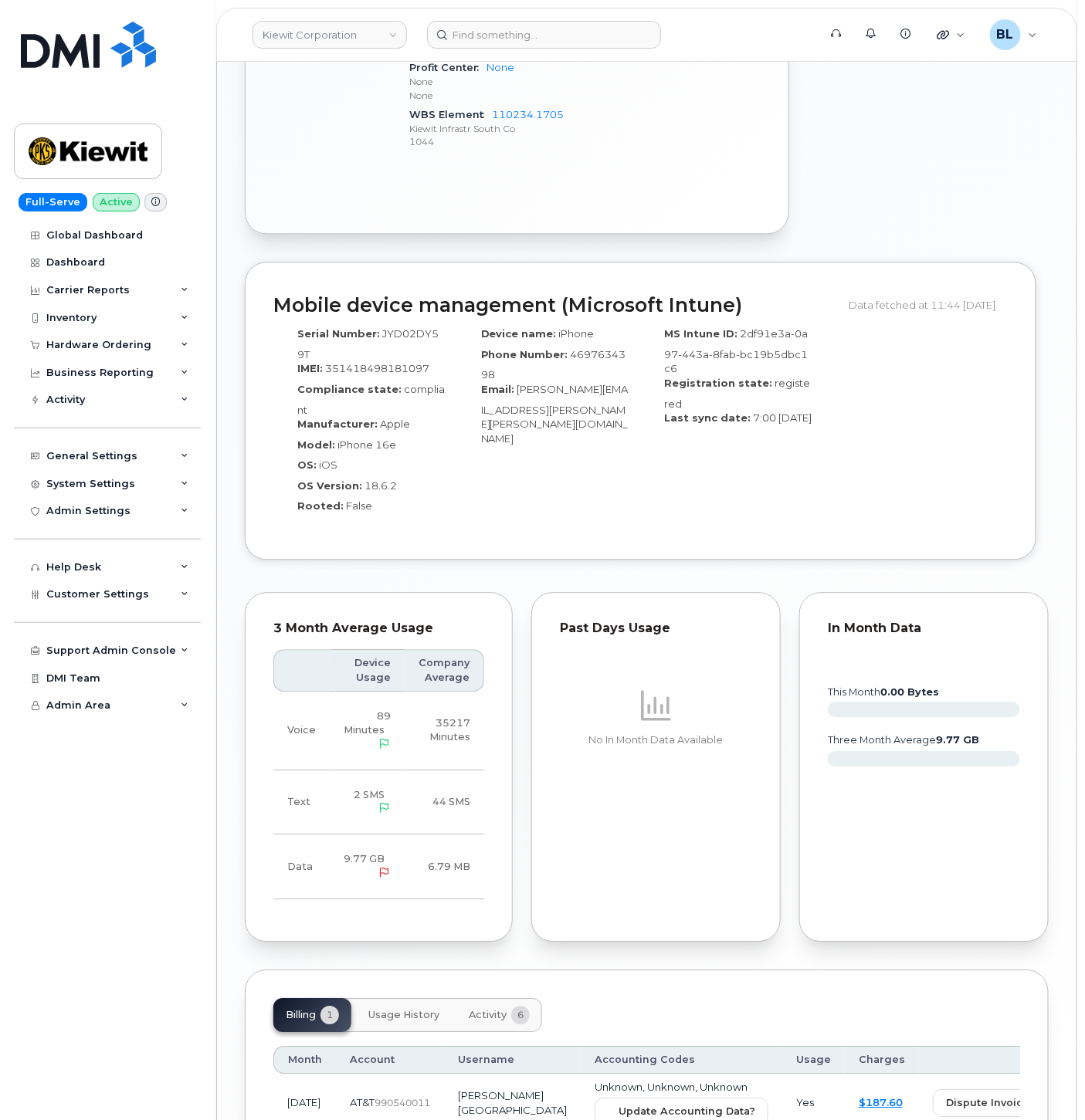
scroll to position [1102, 0]
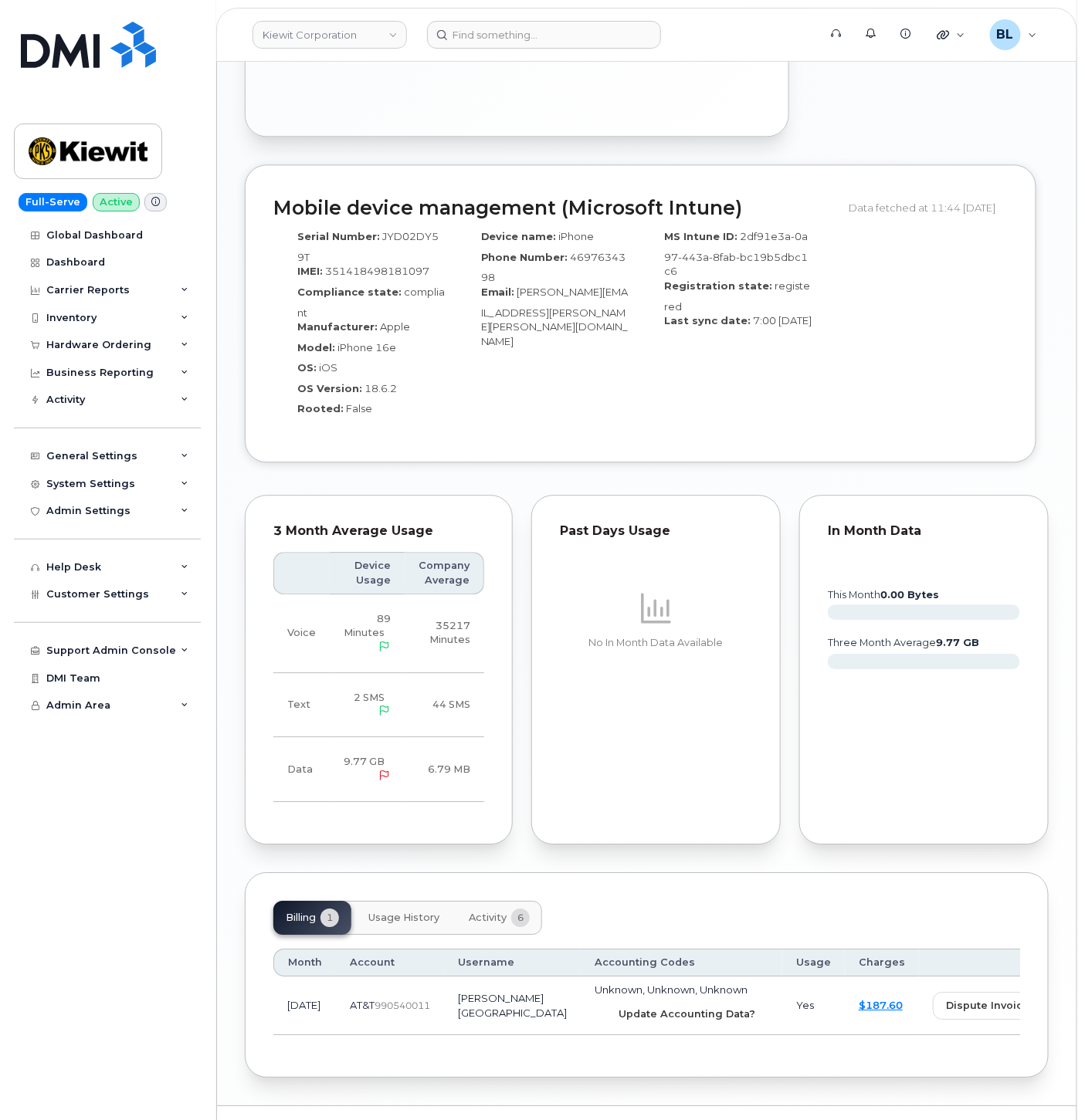
click at [619, 1007] on span "Update Accounting Data?" at bounding box center [688, 1014] width 137 height 15
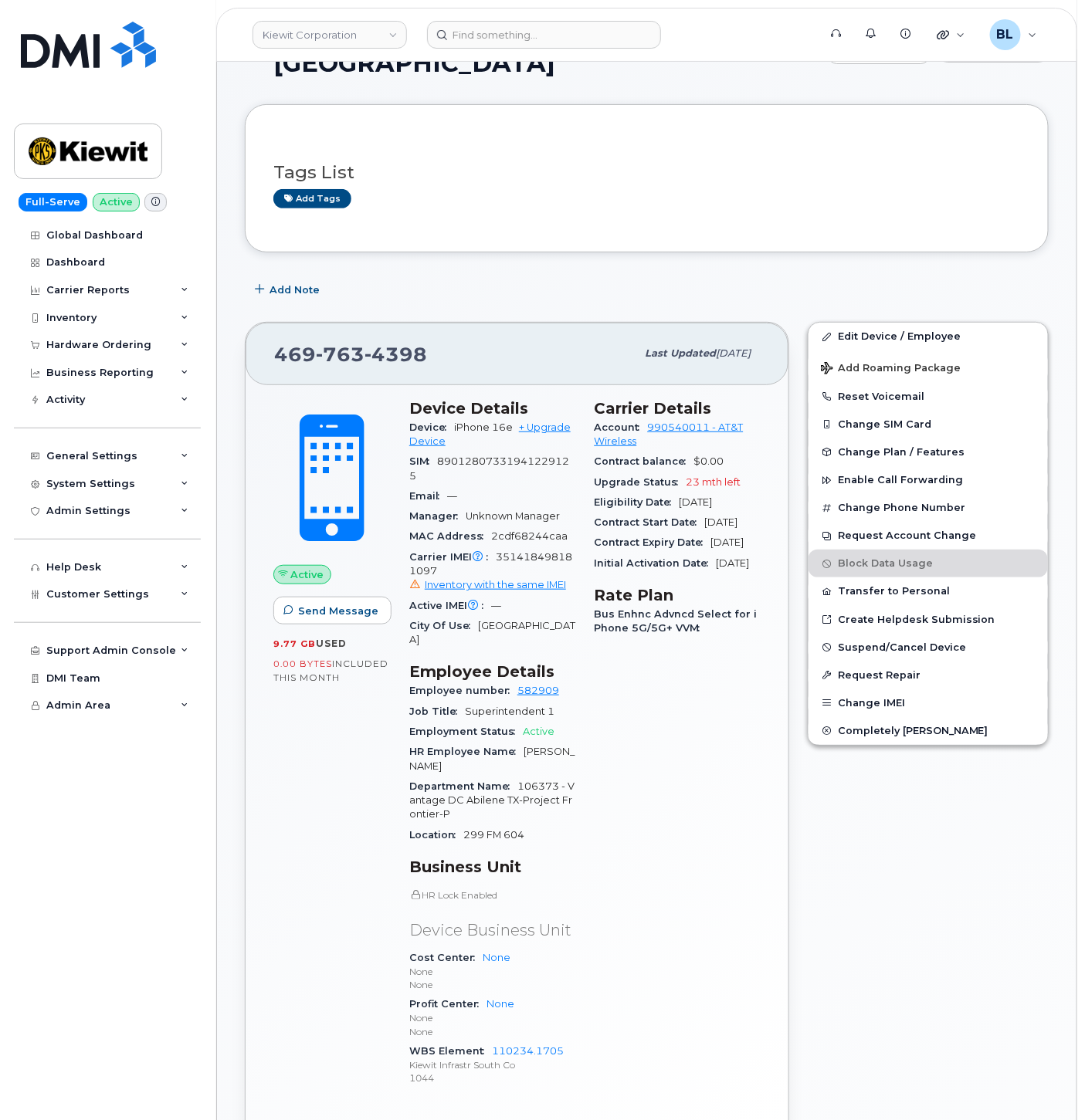
scroll to position [0, 0]
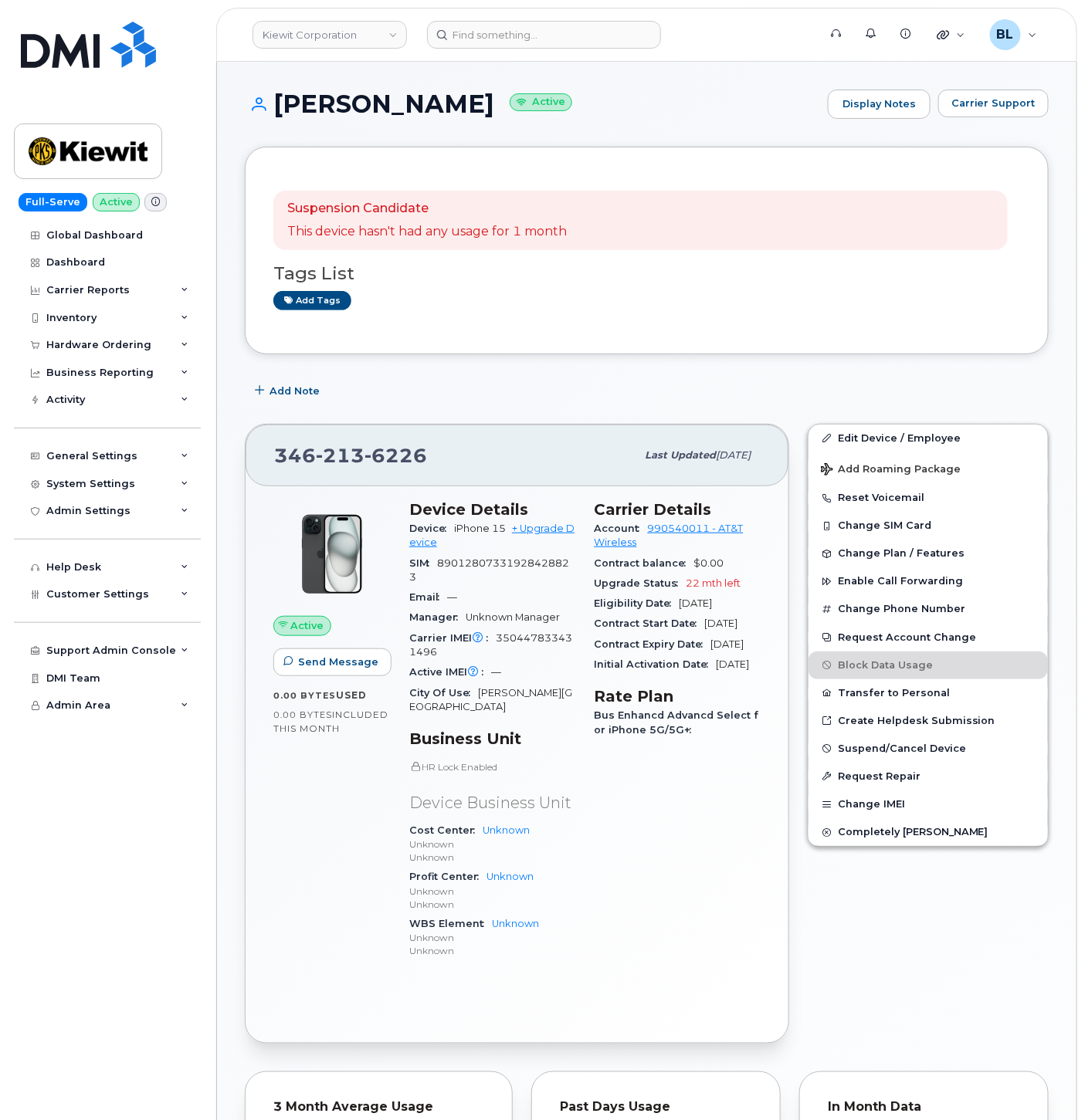
click at [529, 638] on span "350447833431496" at bounding box center [491, 645] width 163 height 25
copy span "350447833431496"
click at [531, 661] on div "Carrier IMEI Carrier IMEI is reported during the last billing cycle or change o…" at bounding box center [493, 646] width 167 height 35
click at [540, 640] on span "350447833431496" at bounding box center [491, 645] width 163 height 25
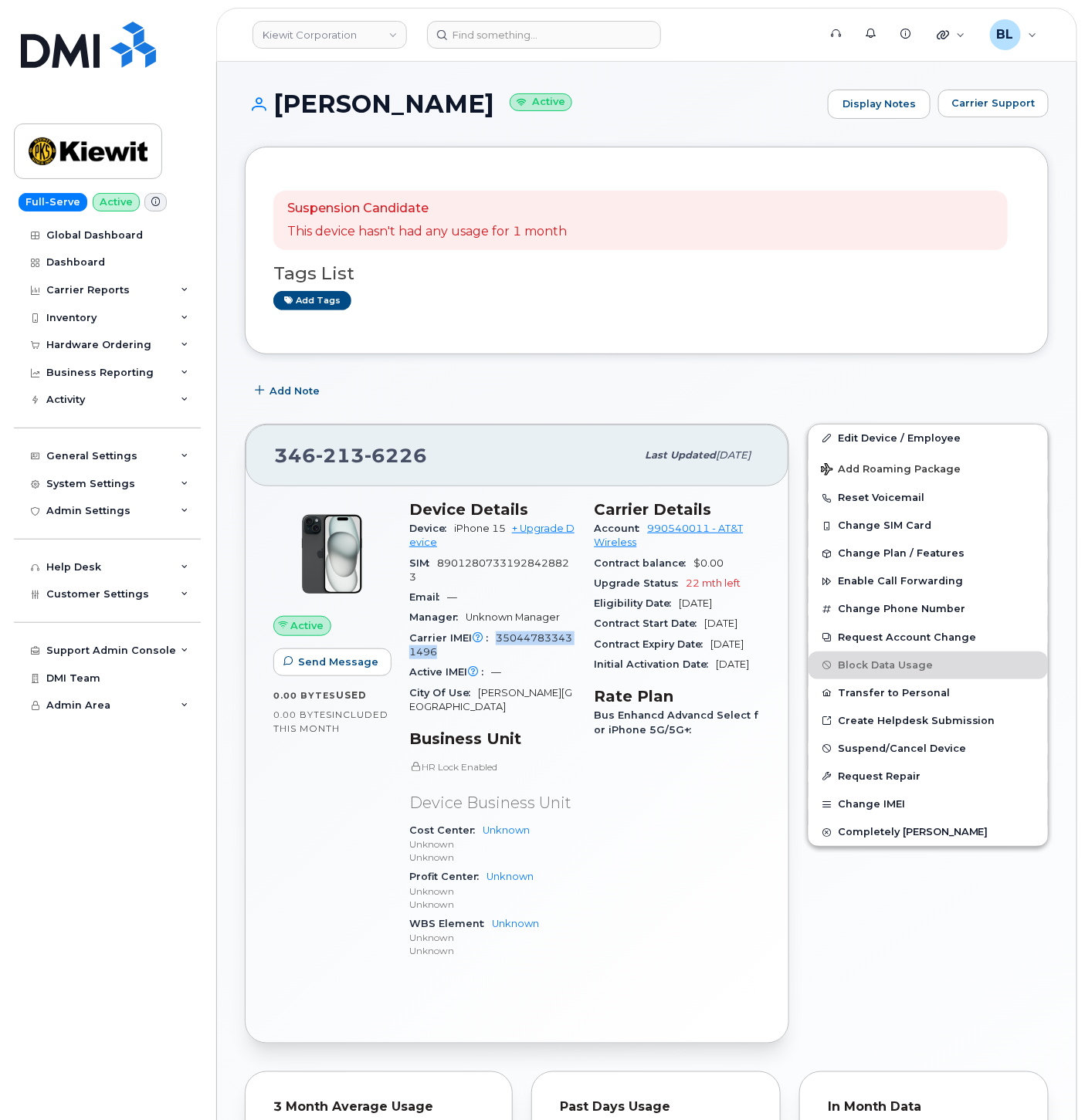
click at [540, 640] on span "350447833431496" at bounding box center [491, 645] width 163 height 25
copy span "350447833431496"
click at [352, 476] on div "346 213 6226 Last updated Sep 11, 2025" at bounding box center [517, 455] width 543 height 61
click at [349, 473] on div "346 213 6226 Last updated Sep 11, 2025" at bounding box center [517, 455] width 543 height 61
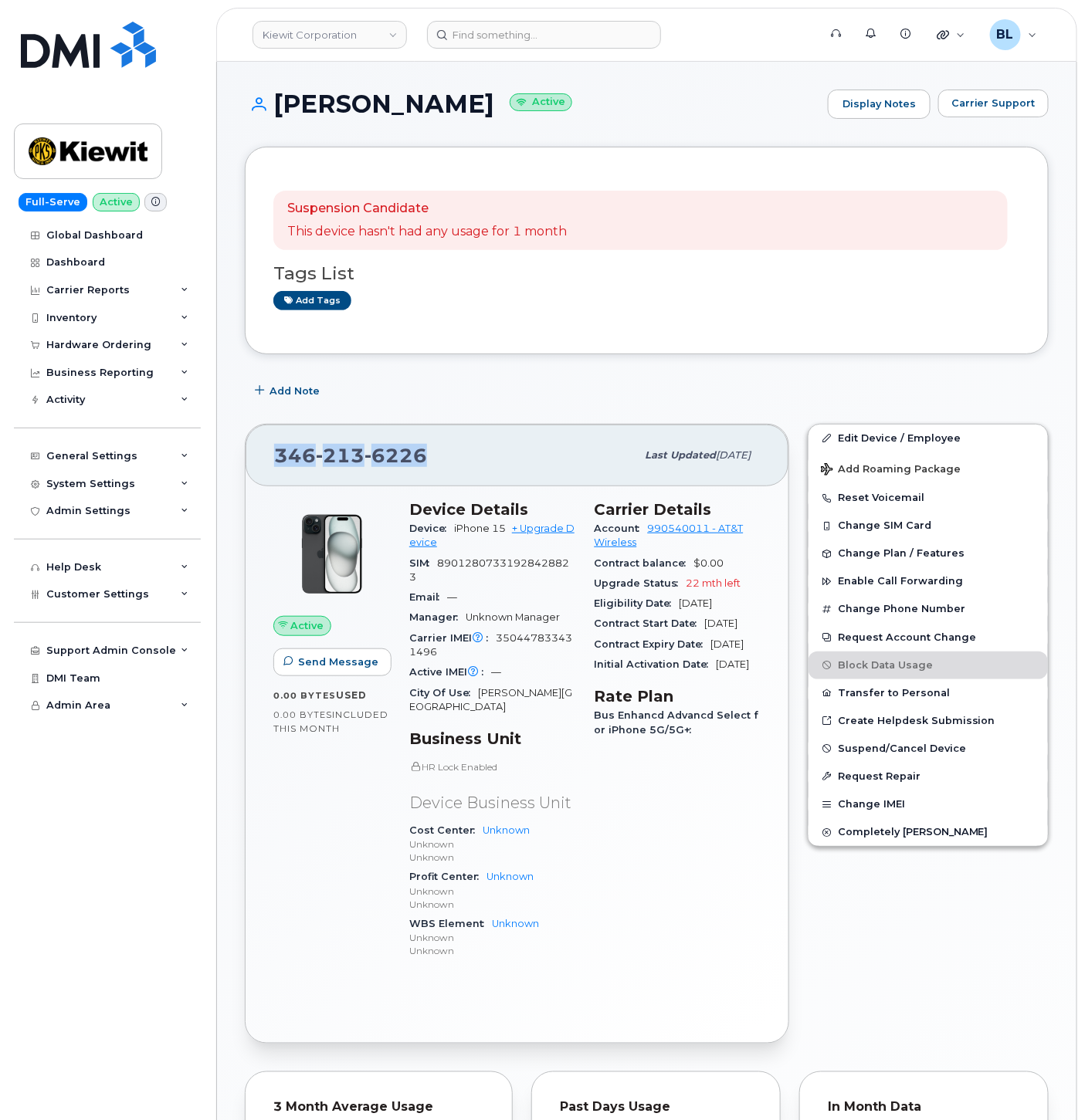
copy span "346 213 6226"
drag, startPoint x: 359, startPoint y: 89, endPoint x: 358, endPoint y: 82, distance: 7.1
click at [358, 82] on div "MIGUEL OLIVARESBARRAZA Active Display Notes Carrier Support Suspension Candidat…" at bounding box center [647, 891] width 860 height 1661
drag, startPoint x: 283, startPoint y: 97, endPoint x: 640, endPoint y: 99, distance: 357.0
click at [640, 99] on h1 "MIGUEL OLIVARESBARRAZA Active" at bounding box center [533, 103] width 576 height 27
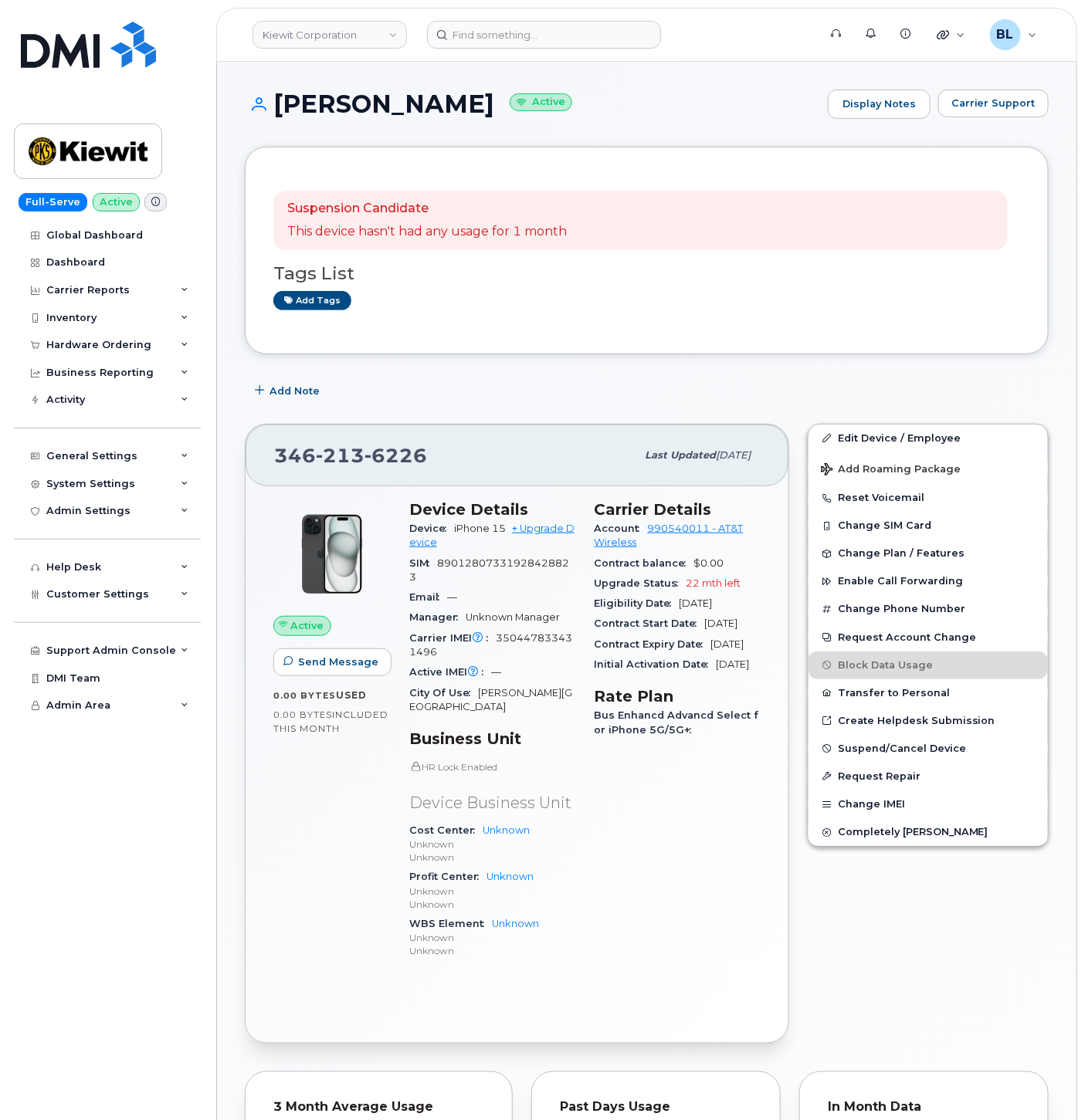
copy h1 "MIGUEL OLIVARESBARRAZA"
drag, startPoint x: 453, startPoint y: 842, endPoint x: 492, endPoint y: 860, distance: 43.0
click at [453, 851] on p "Unknown" at bounding box center [493, 857] width 167 height 13
click at [674, 906] on div "Carrier Details Account 990540011 - AT&T Wireless Contract balance $0.00 Upgrad…" at bounding box center [678, 736] width 185 height 491
click at [961, 441] on link "Edit Device / Employee" at bounding box center [928, 439] width 240 height 28
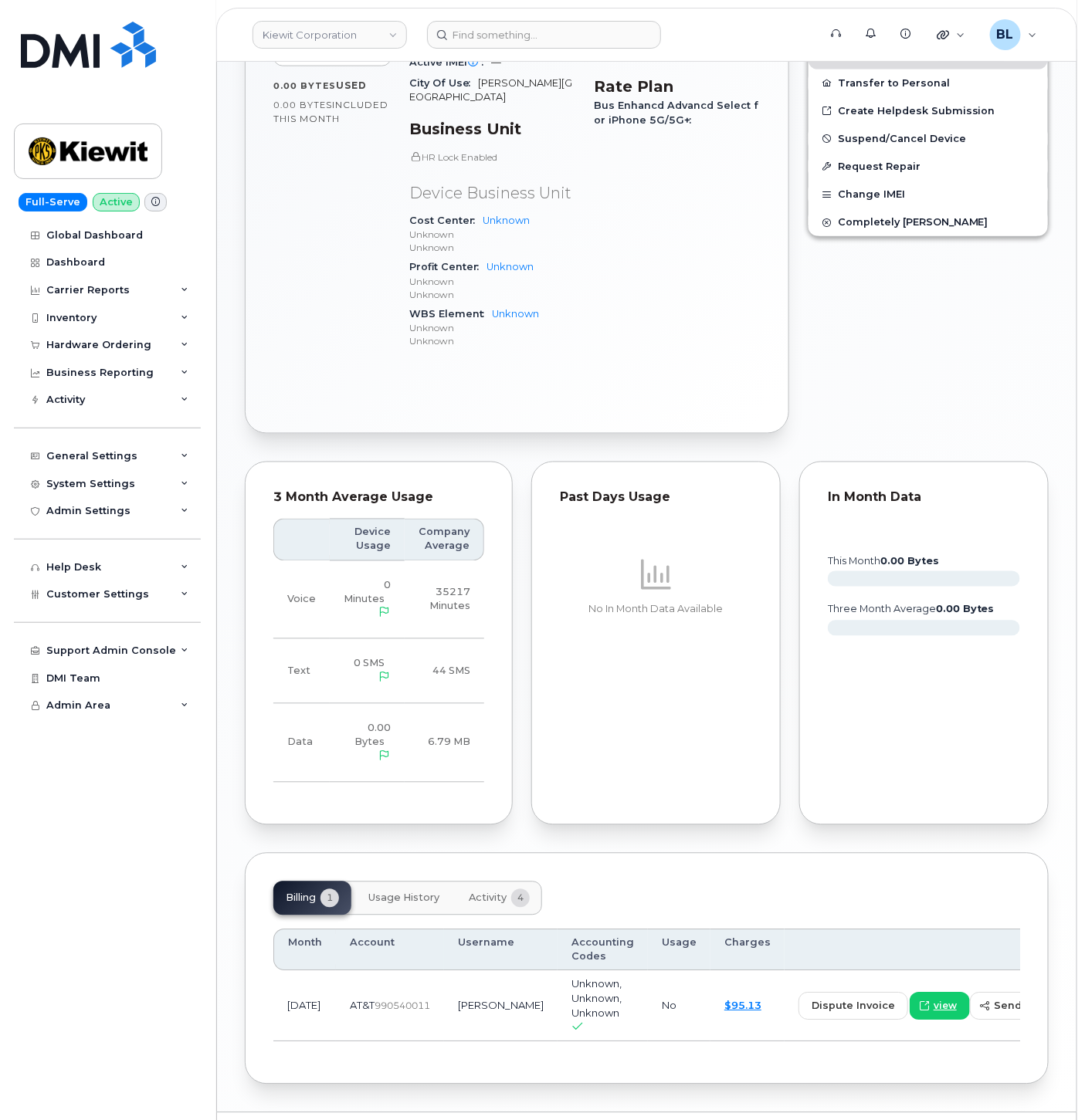
scroll to position [628, 0]
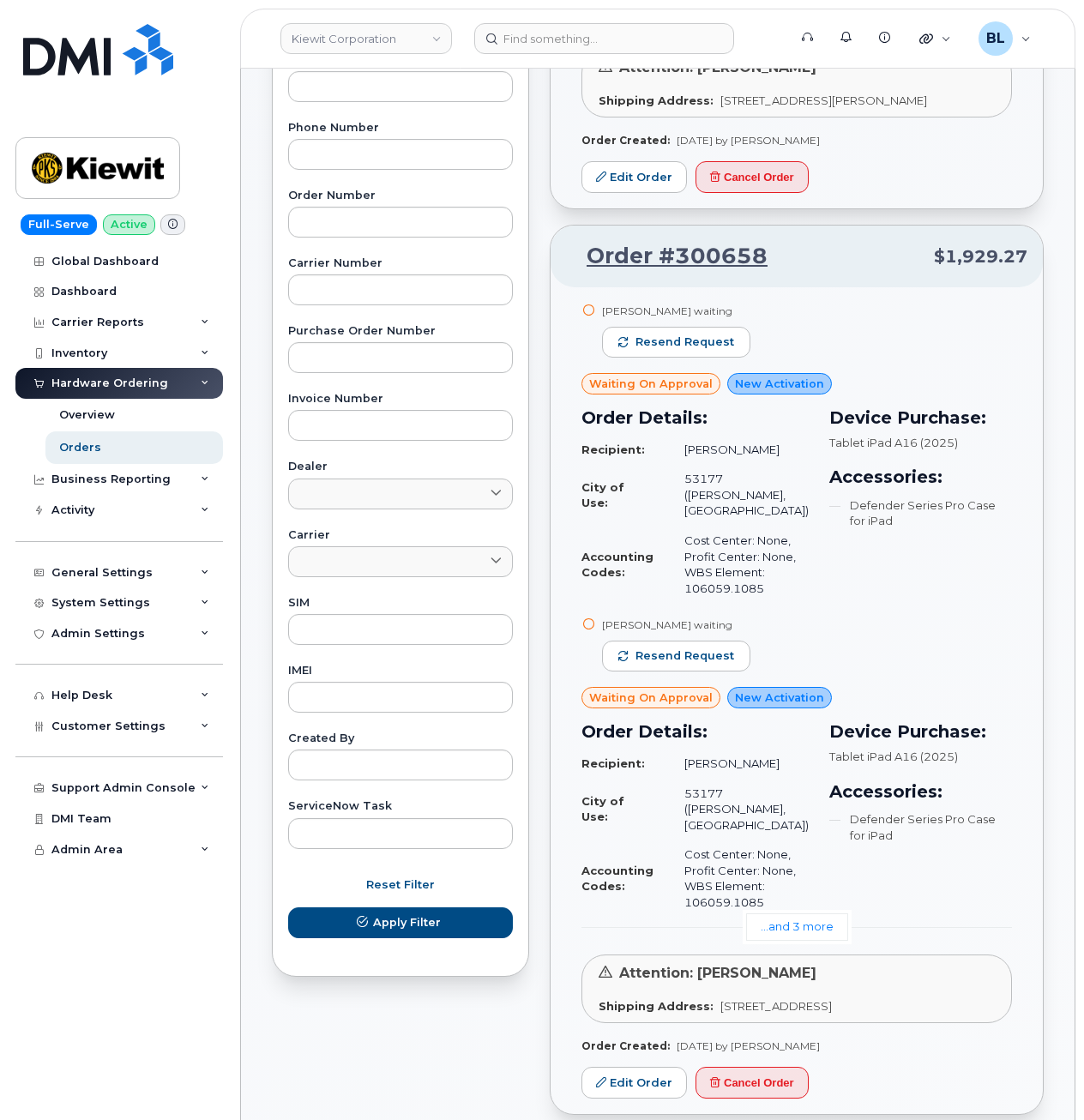
scroll to position [457, 0]
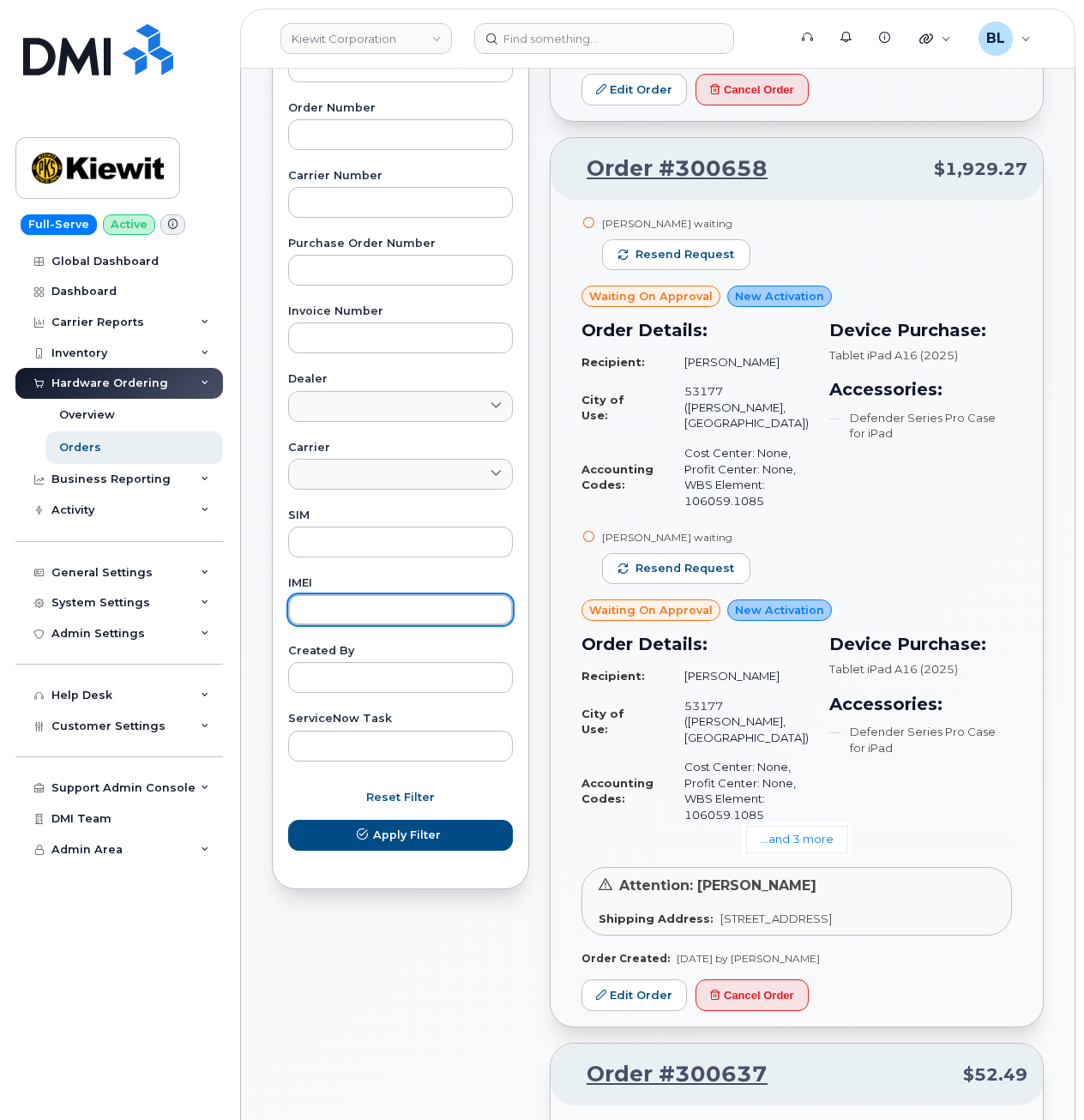
click at [366, 598] on input "text" at bounding box center [401, 610] width 225 height 31
paste input "350447833431496"
type input "350447833431496"
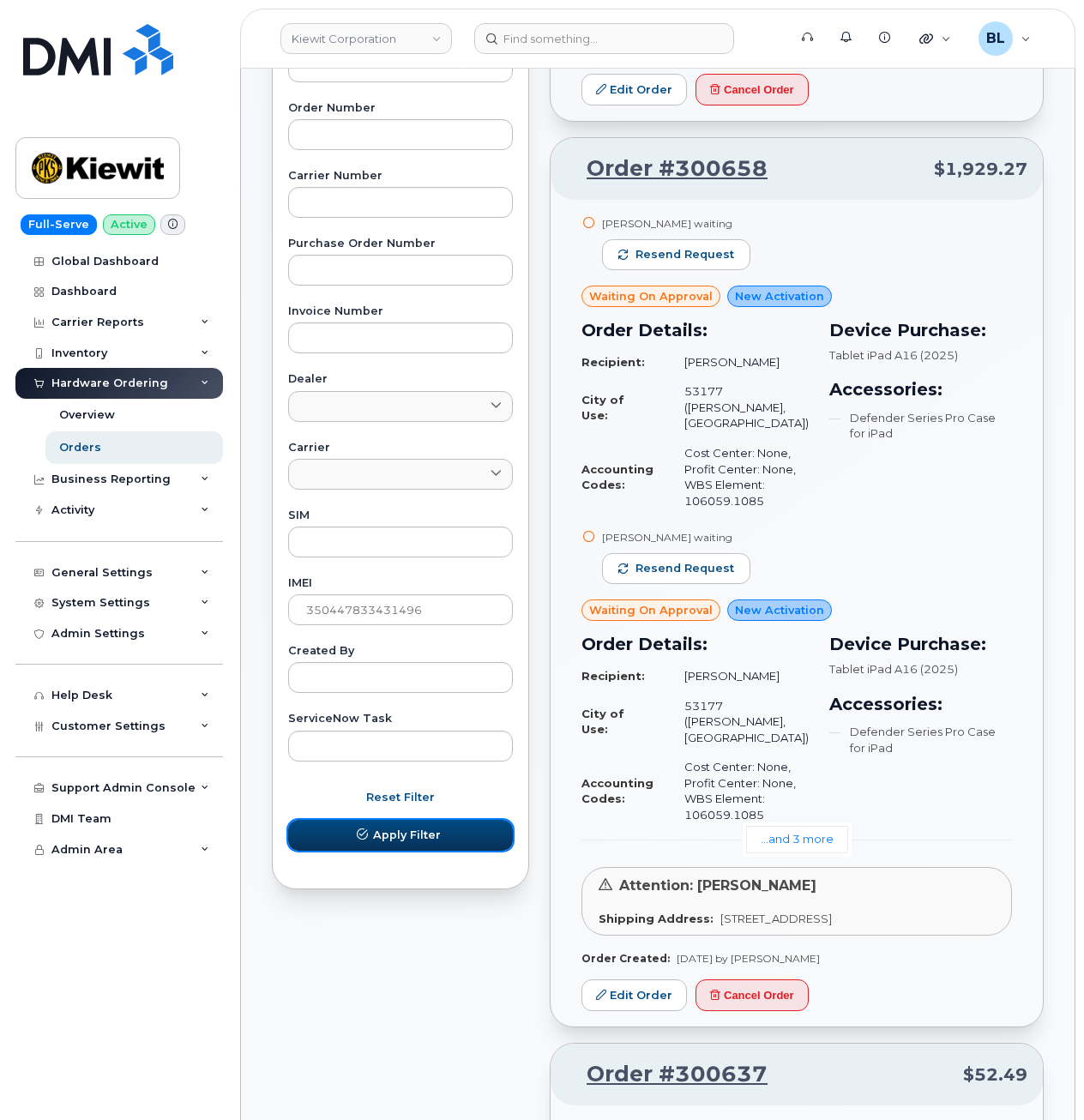
click at [384, 839] on span "Apply Filter" at bounding box center [406, 834] width 67 height 16
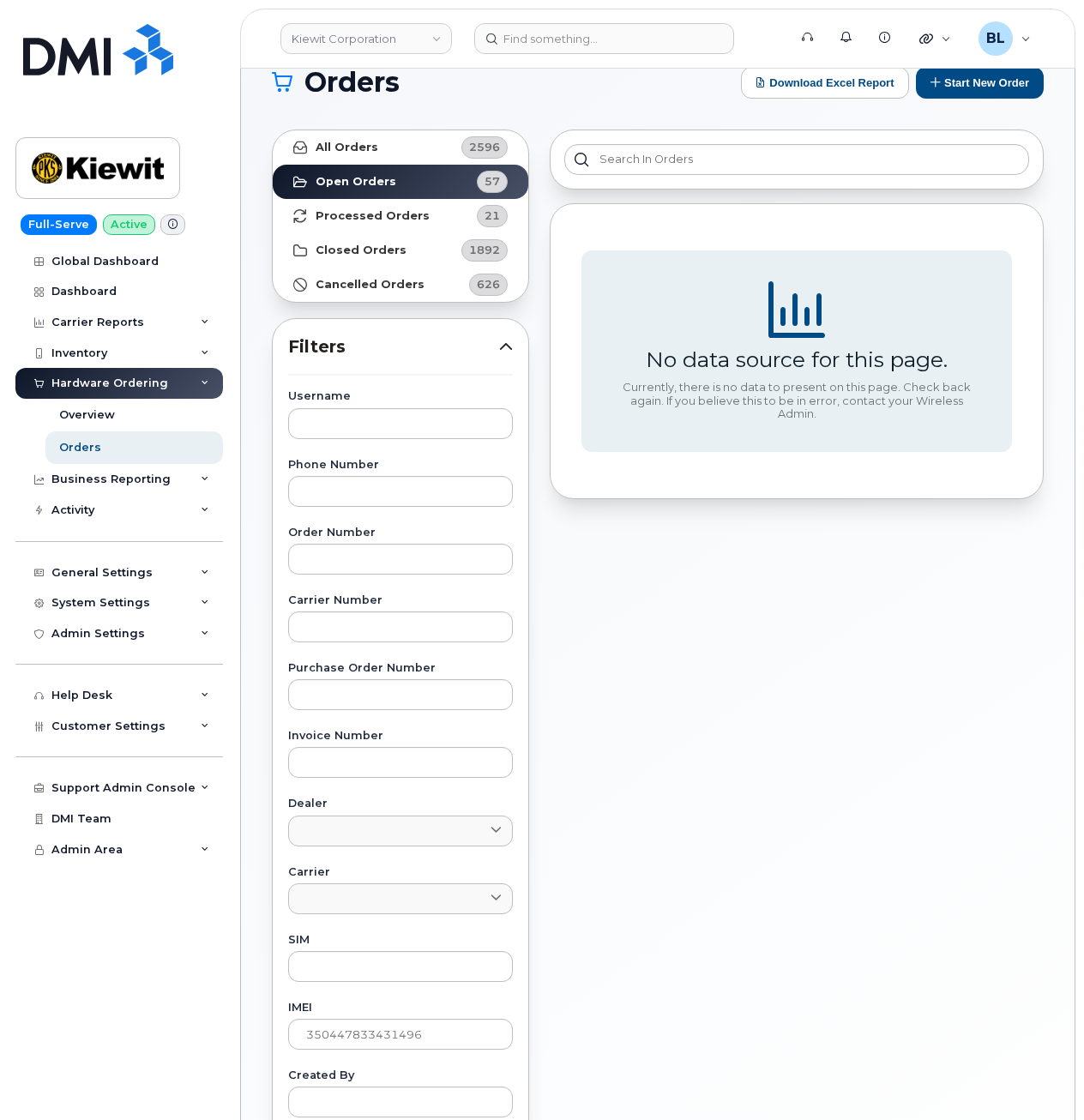
scroll to position [0, 0]
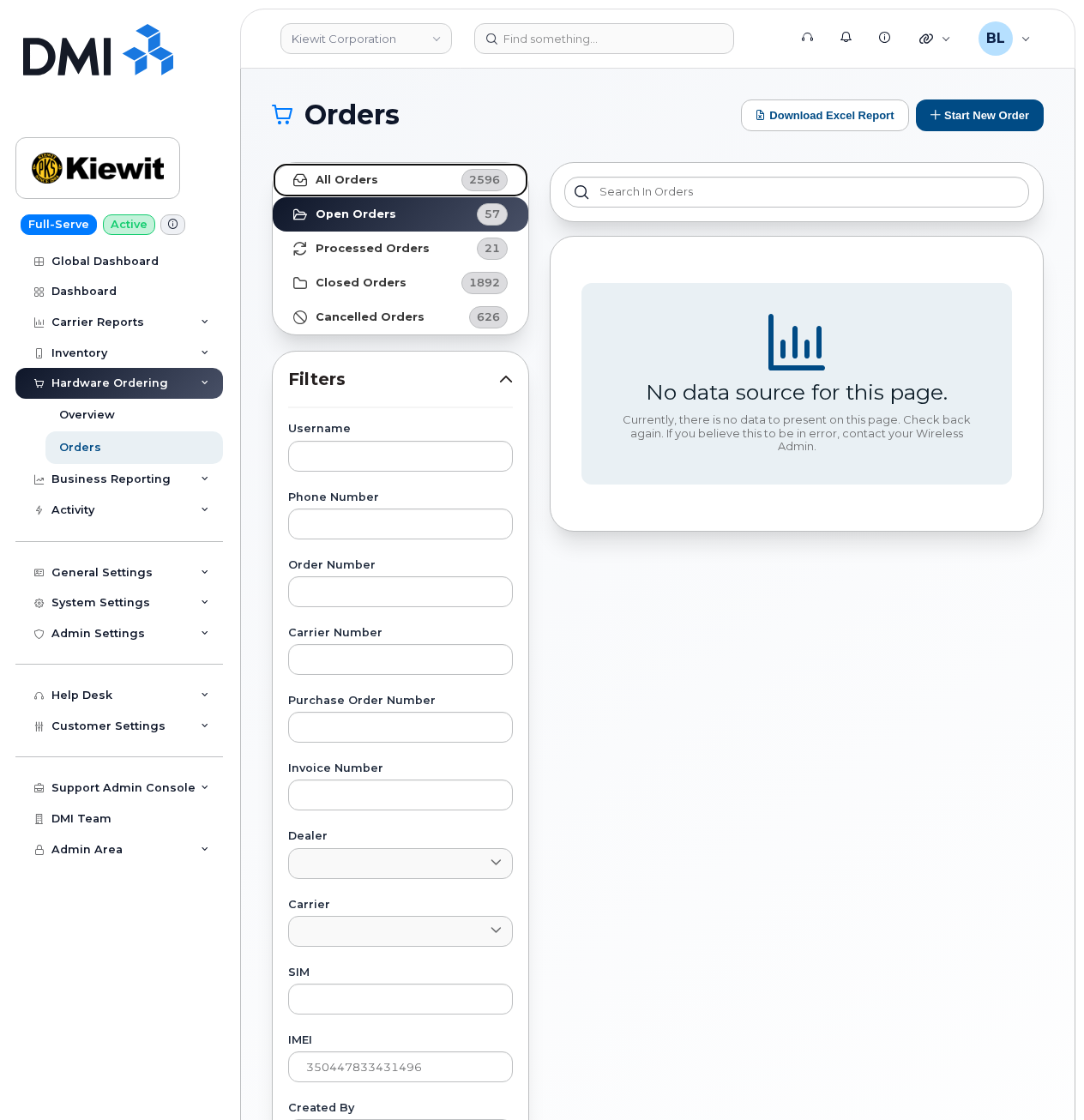
click at [401, 165] on link "All Orders 2596" at bounding box center [401, 181] width 256 height 35
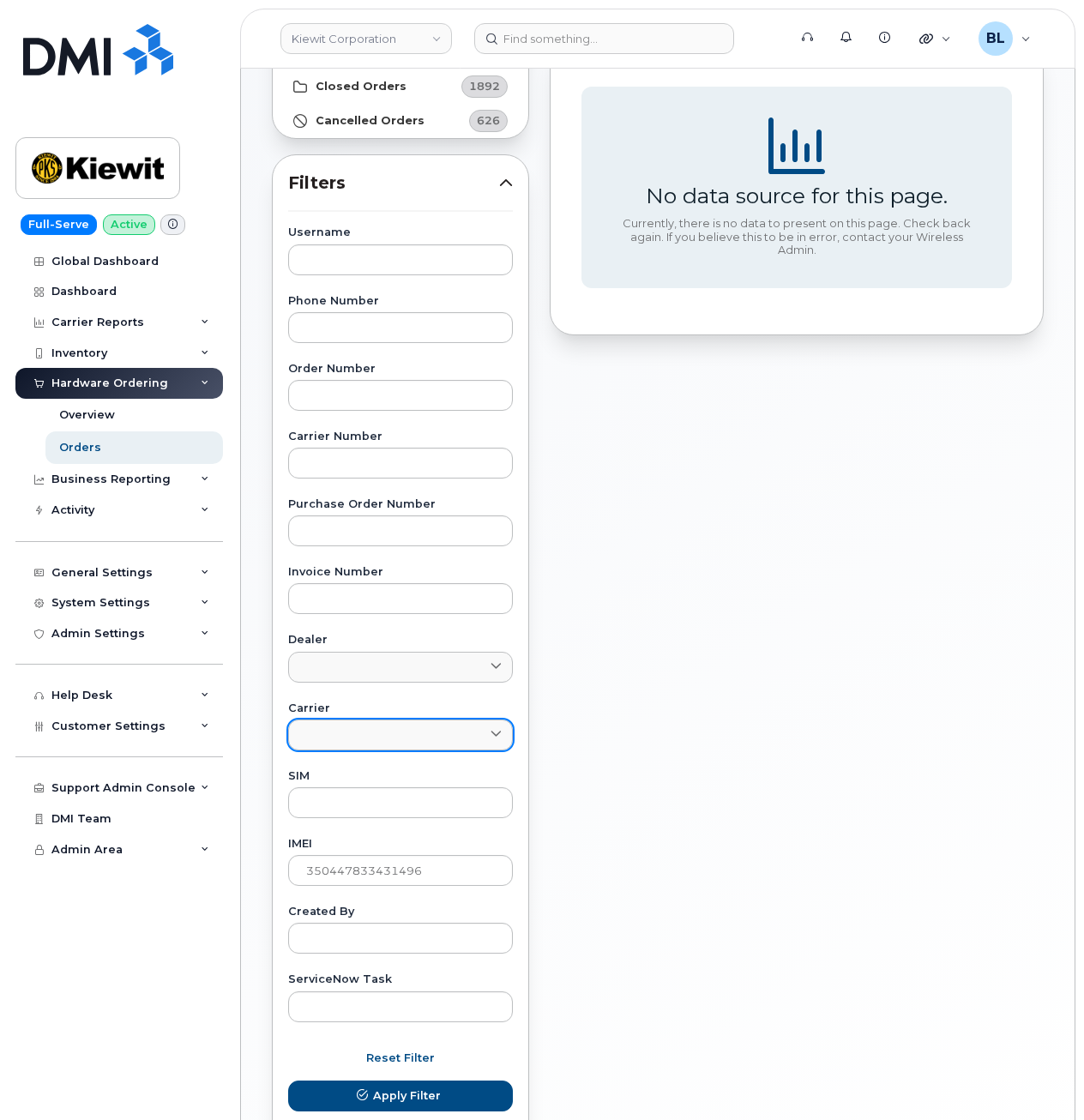
scroll to position [229, 0]
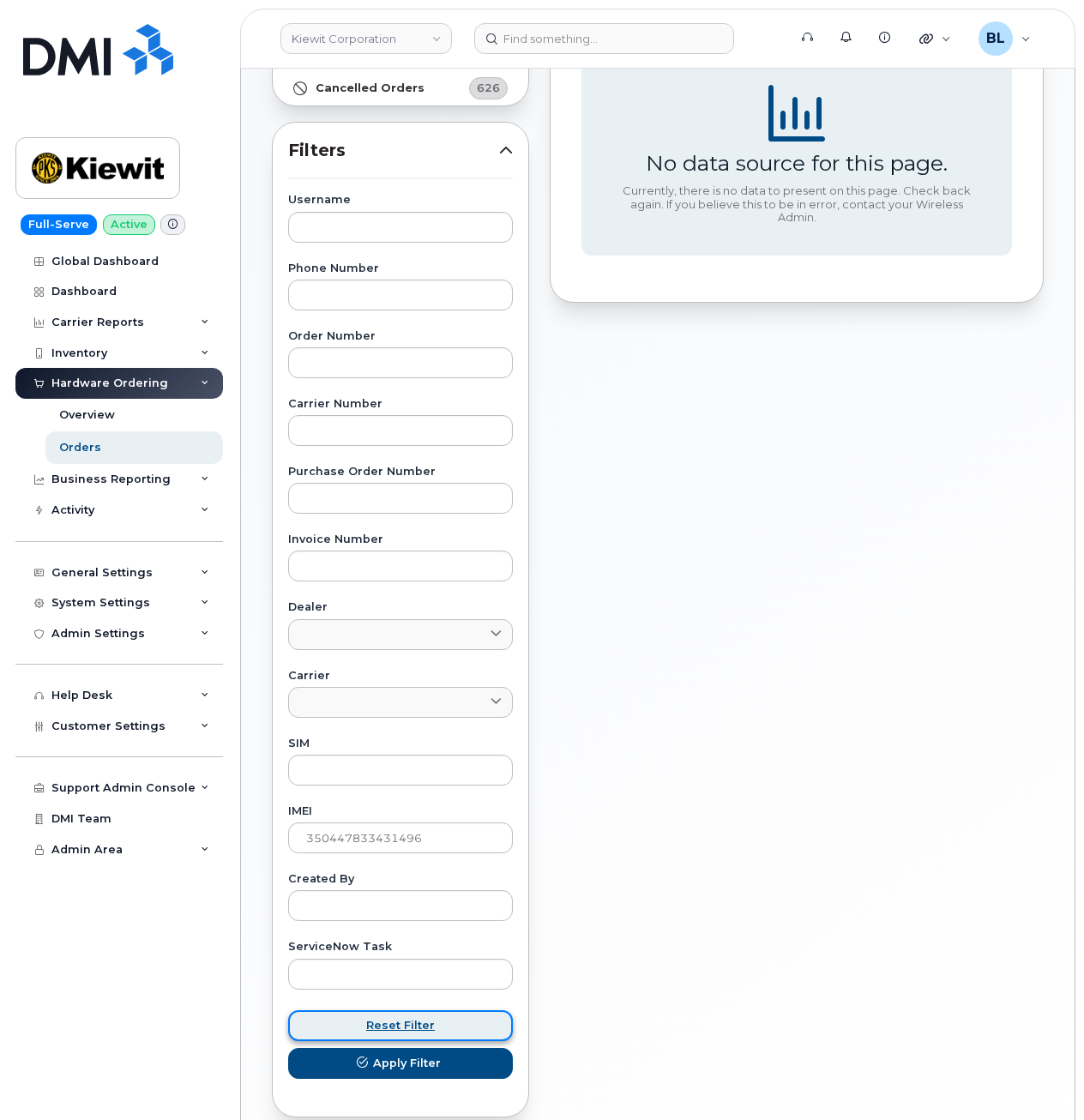
click at [385, 1021] on span "Reset Filter" at bounding box center [400, 1025] width 68 height 16
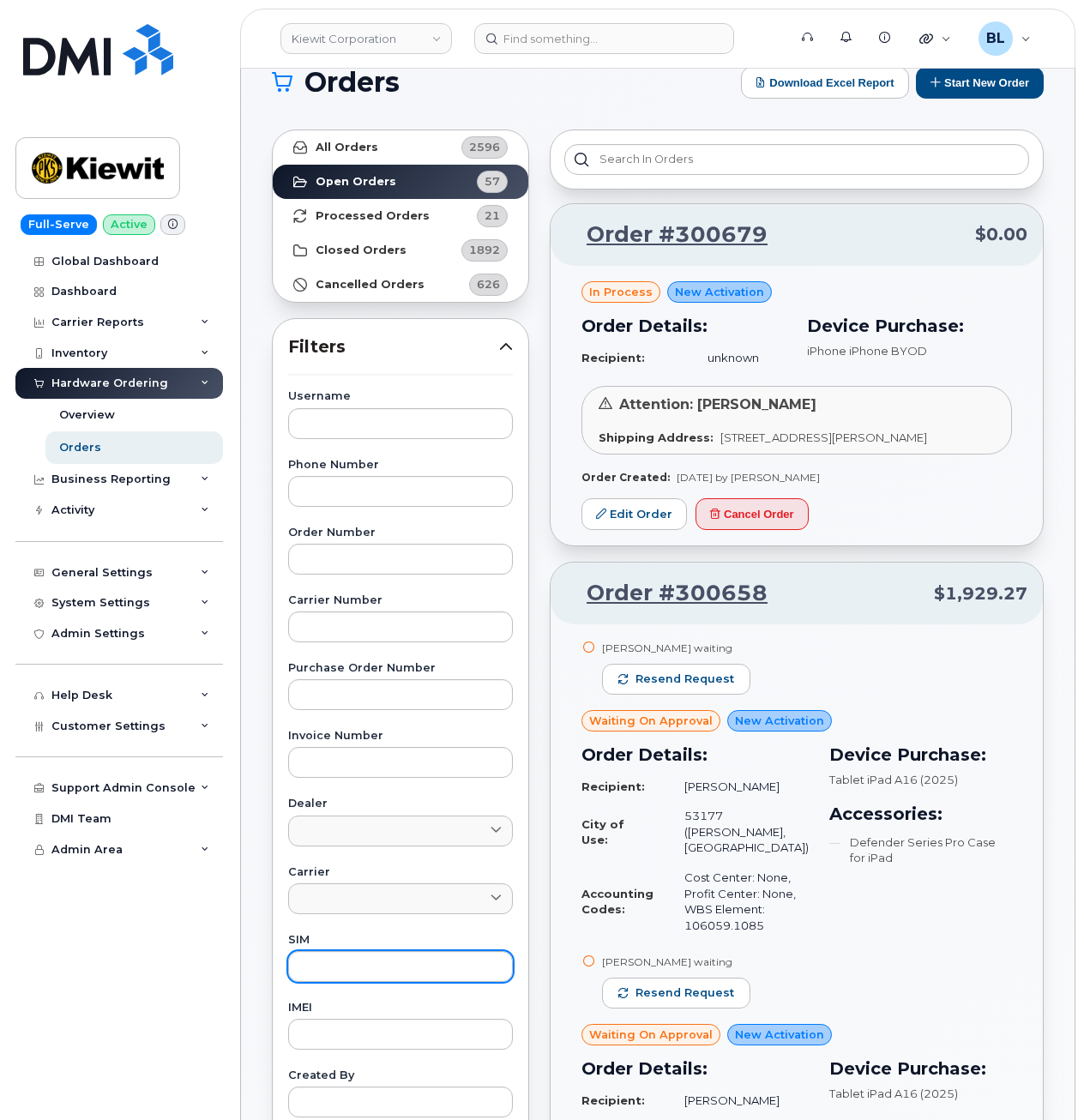
scroll to position [0, 0]
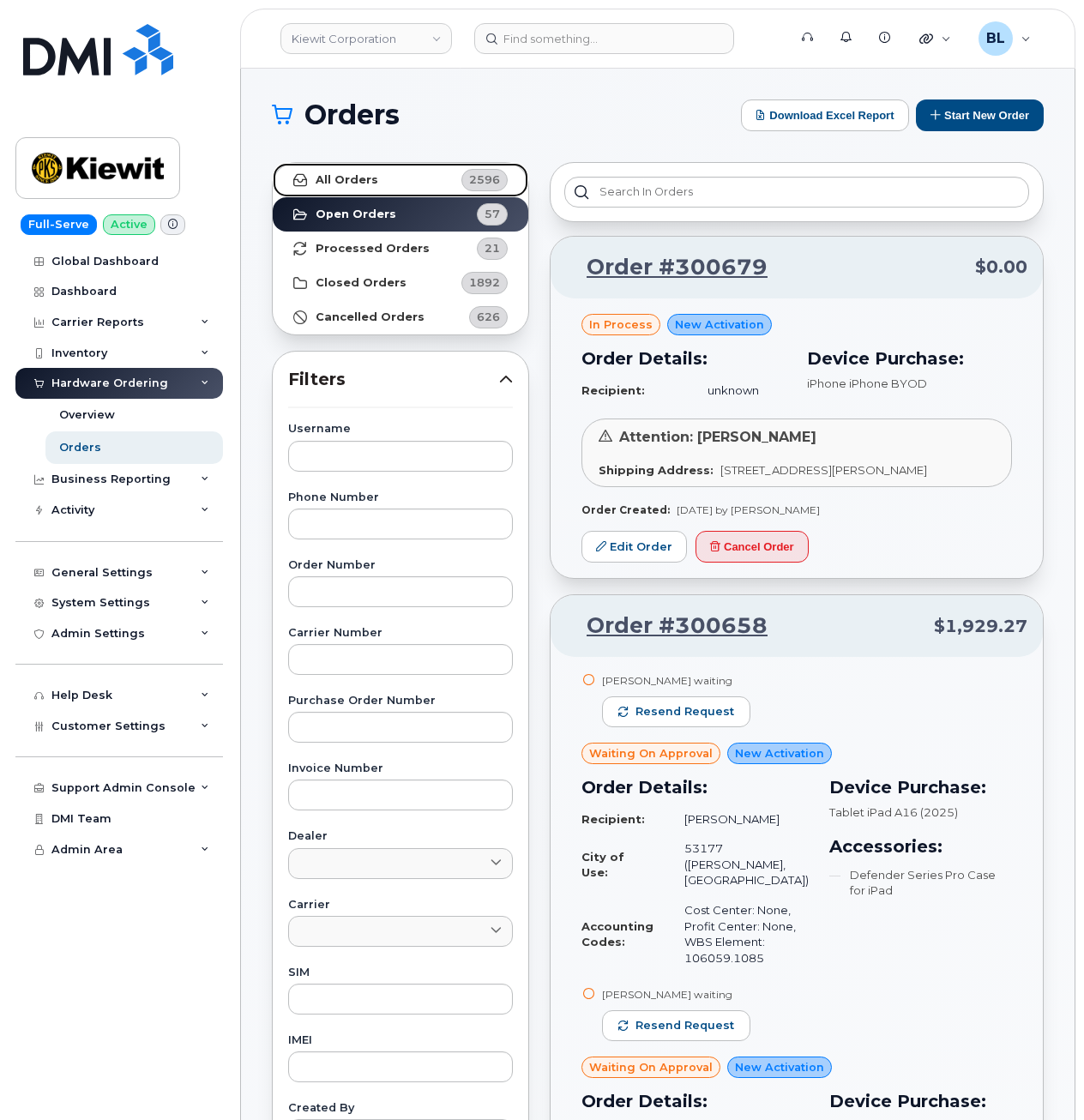
click at [408, 176] on link "All Orders 2596" at bounding box center [401, 181] width 256 height 35
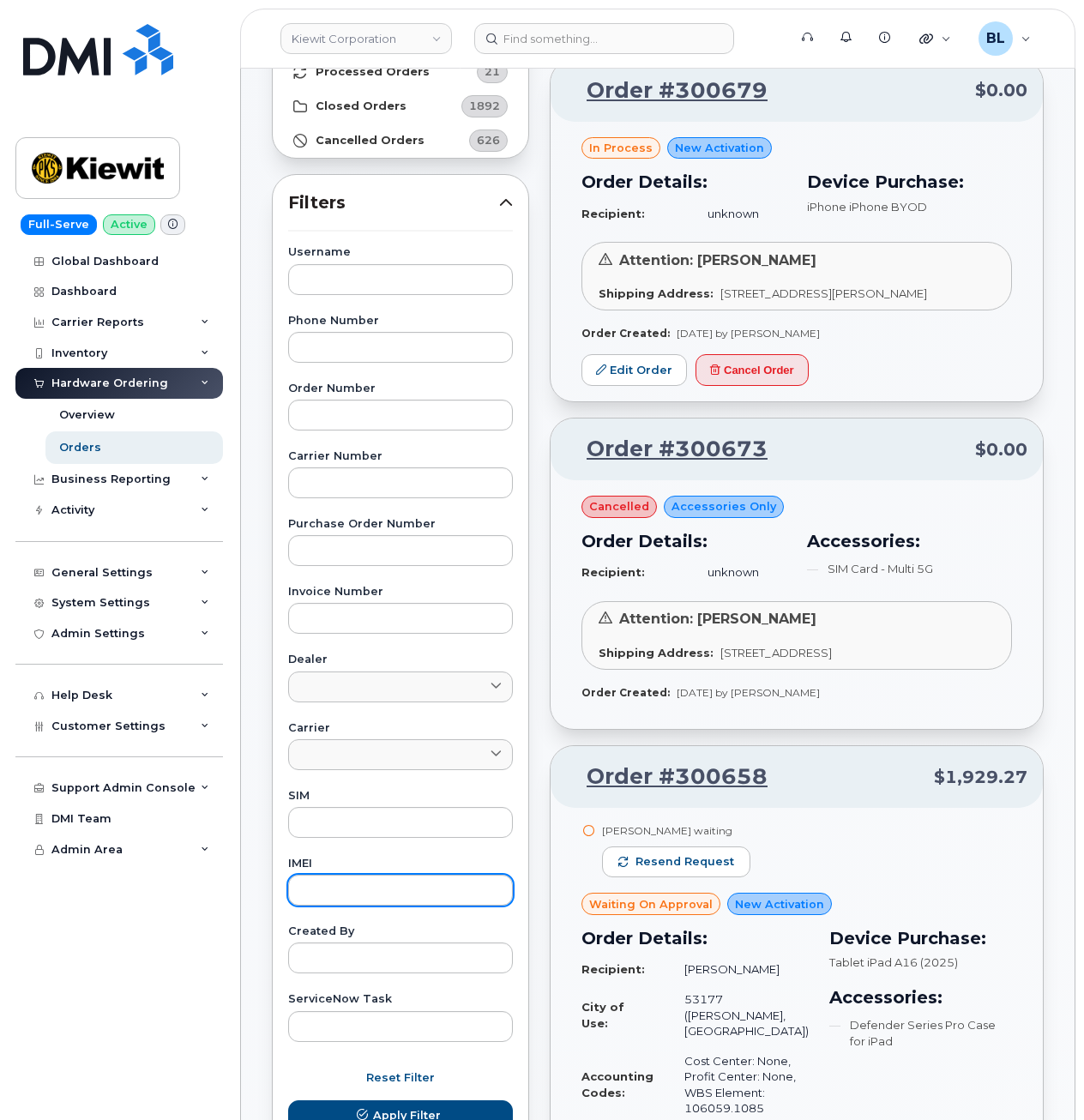
scroll to position [229, 0]
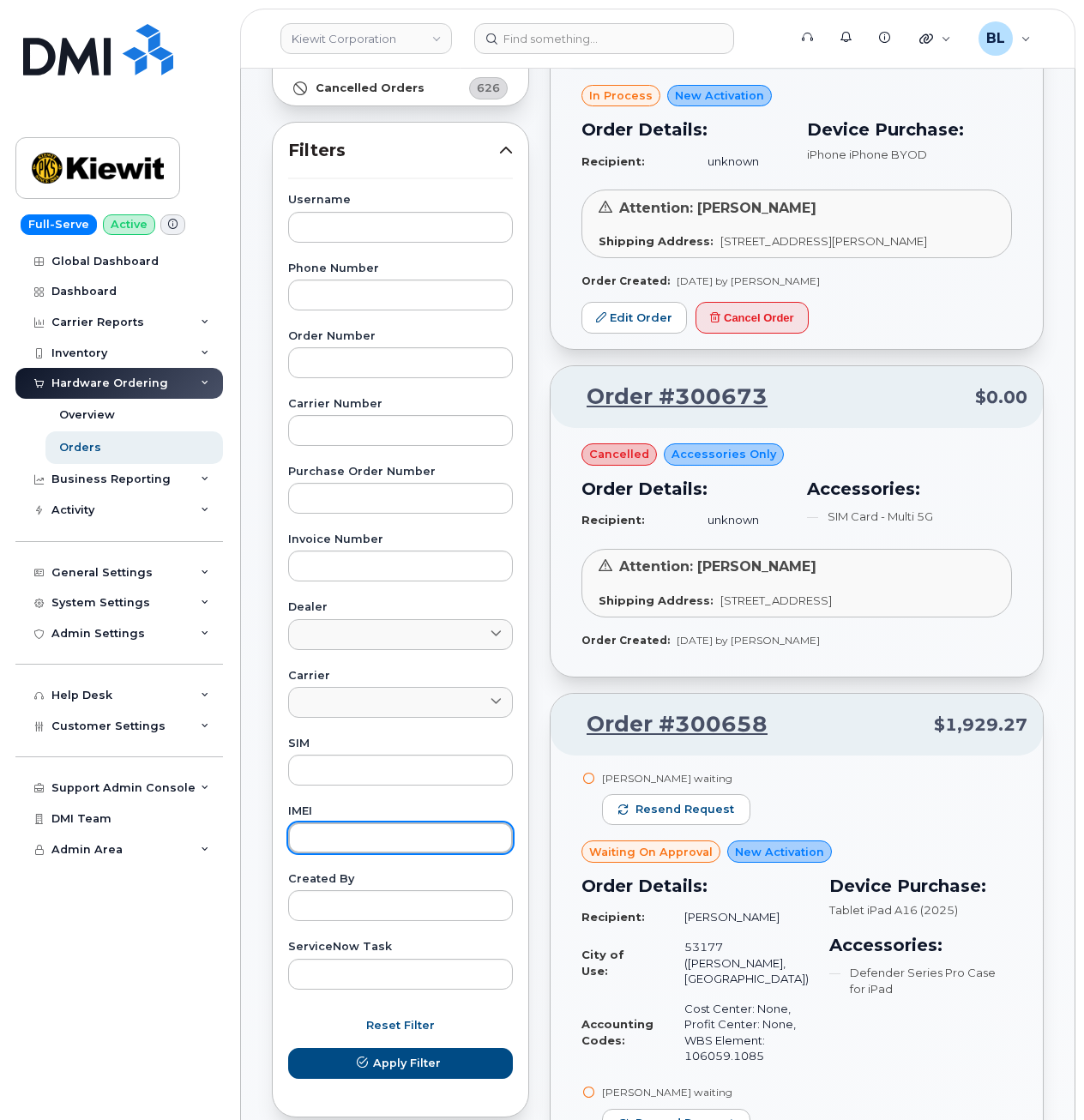
click at [352, 823] on input "text" at bounding box center [401, 838] width 225 height 31
paste input "350447833431496"
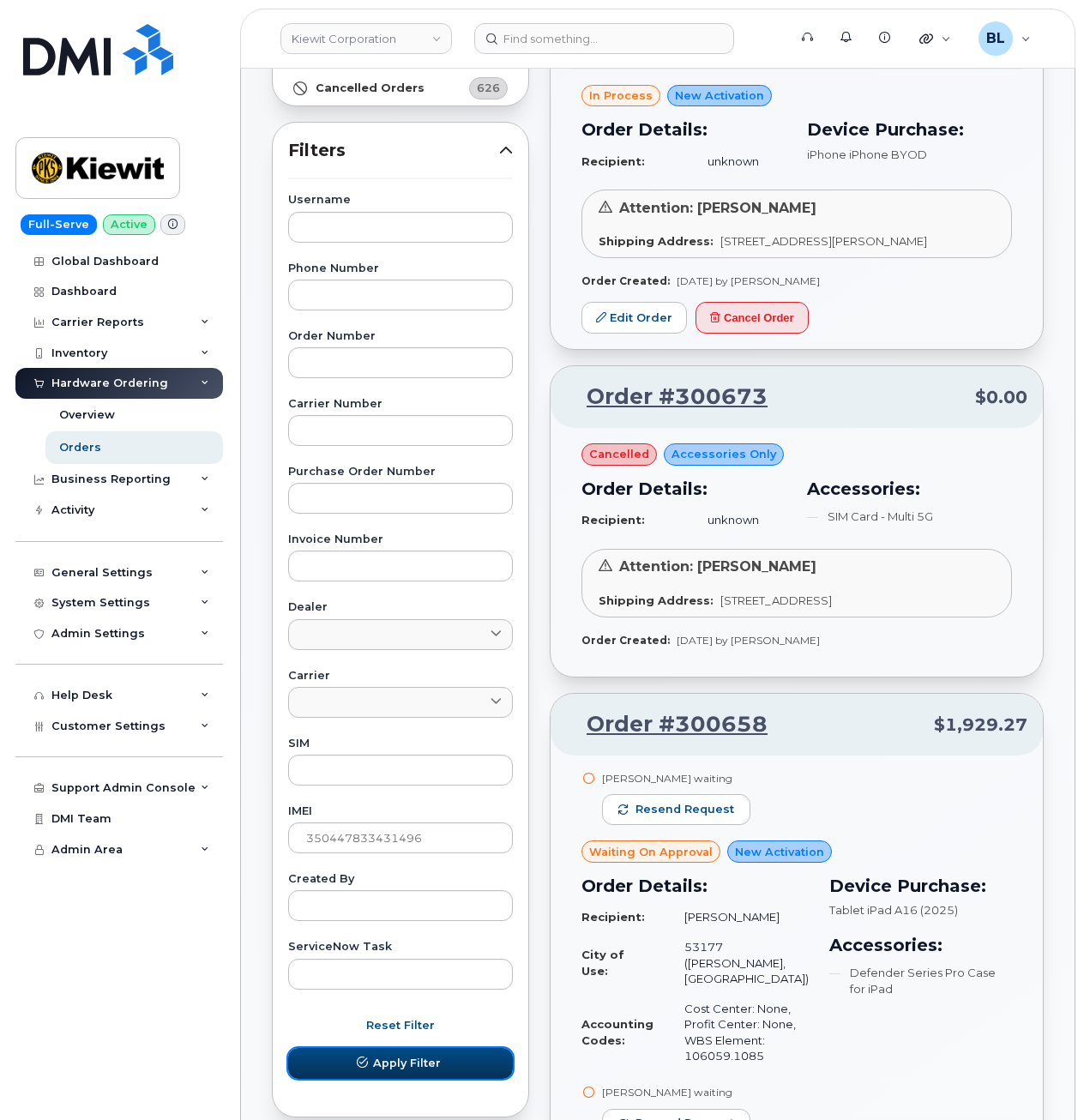
click at [406, 1063] on span "Apply Filter" at bounding box center [406, 1062] width 67 height 16
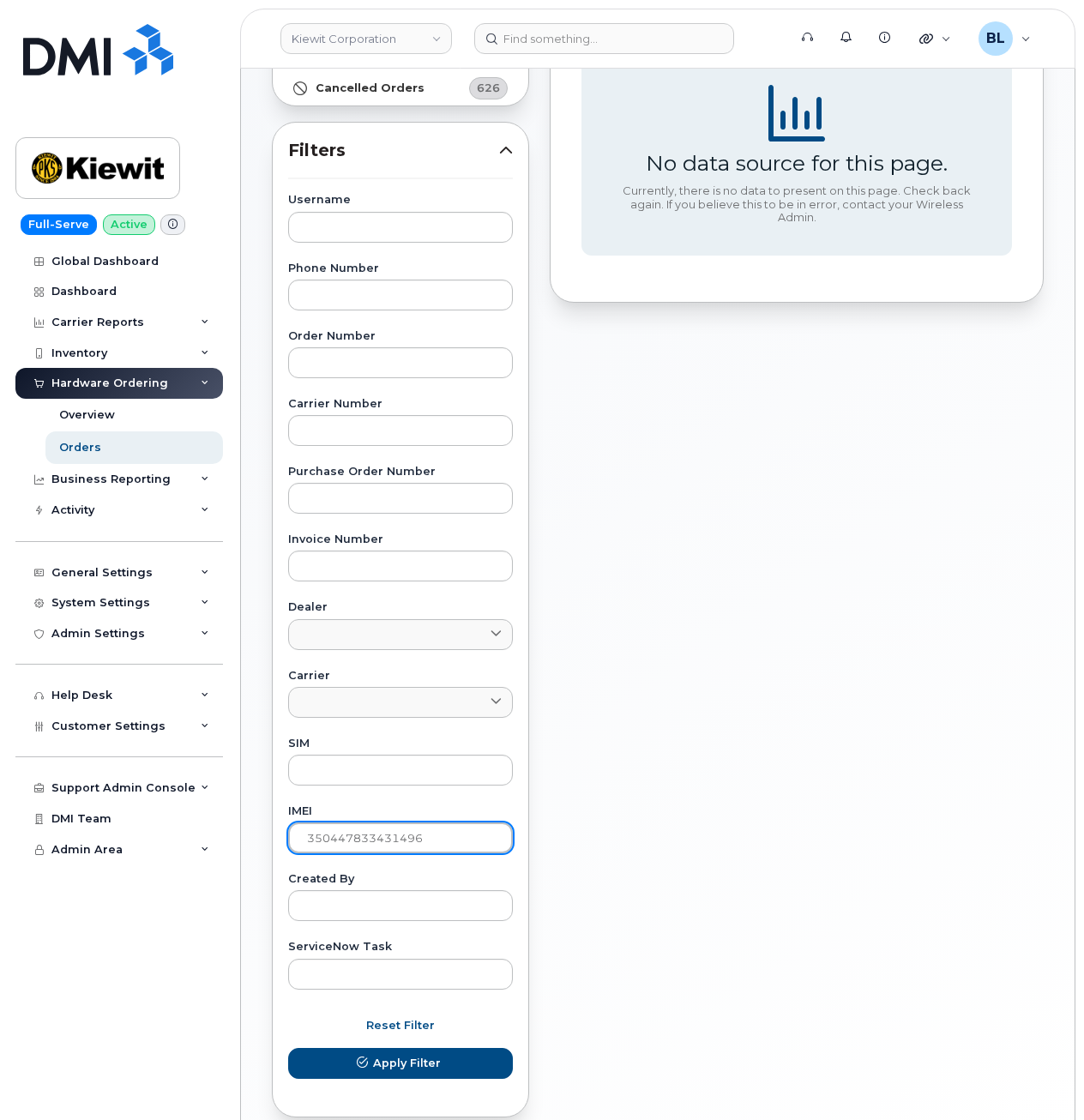
click at [389, 833] on input "350447833431496" at bounding box center [401, 838] width 225 height 31
click at [388, 833] on input "350447833431496" at bounding box center [401, 838] width 225 height 31
paste input "5135958309671"
type input "355135958309671"
click at [288, 1048] on button "Apply Filter" at bounding box center [401, 1063] width 225 height 31
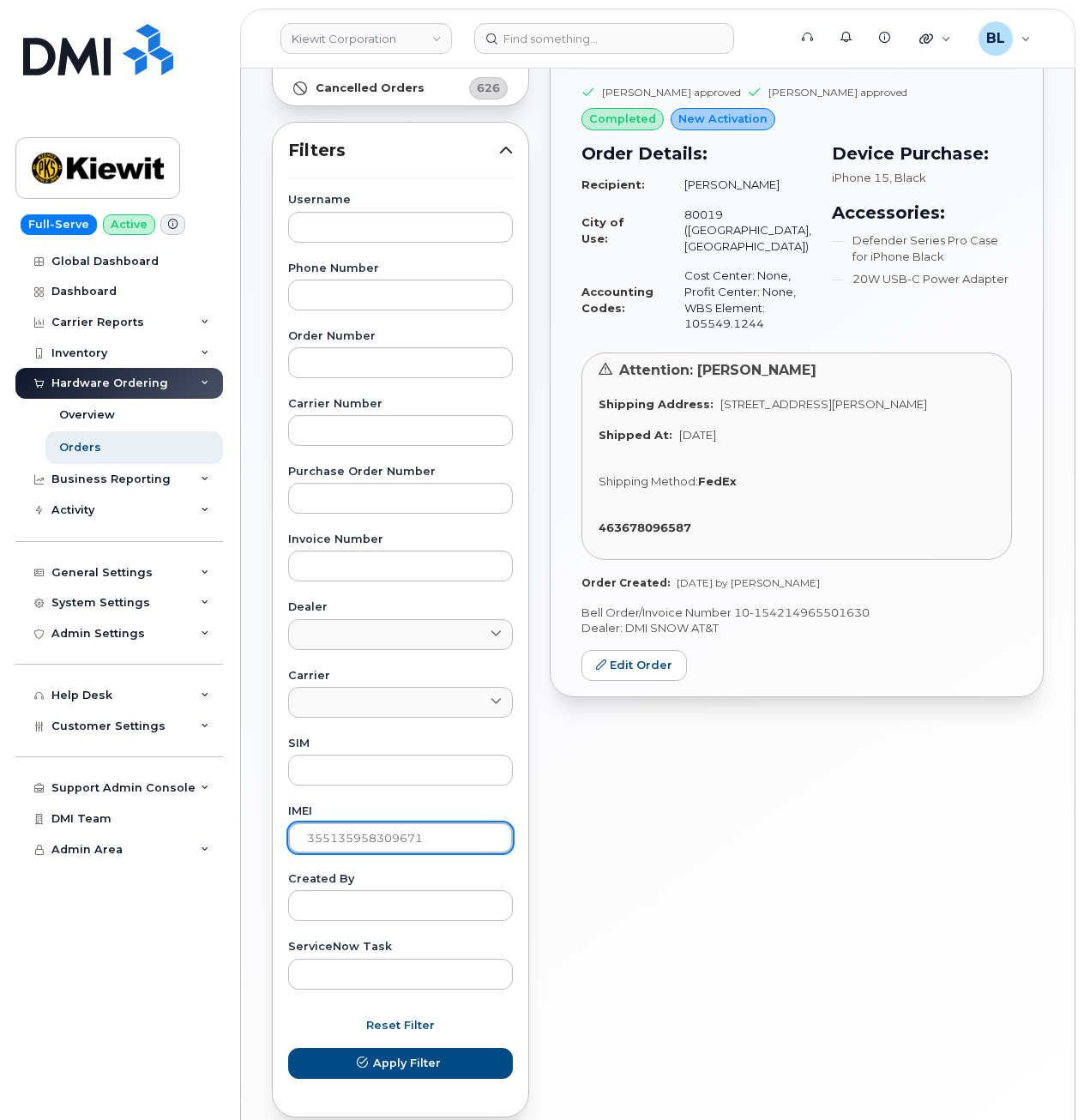
scroll to position [0, 0]
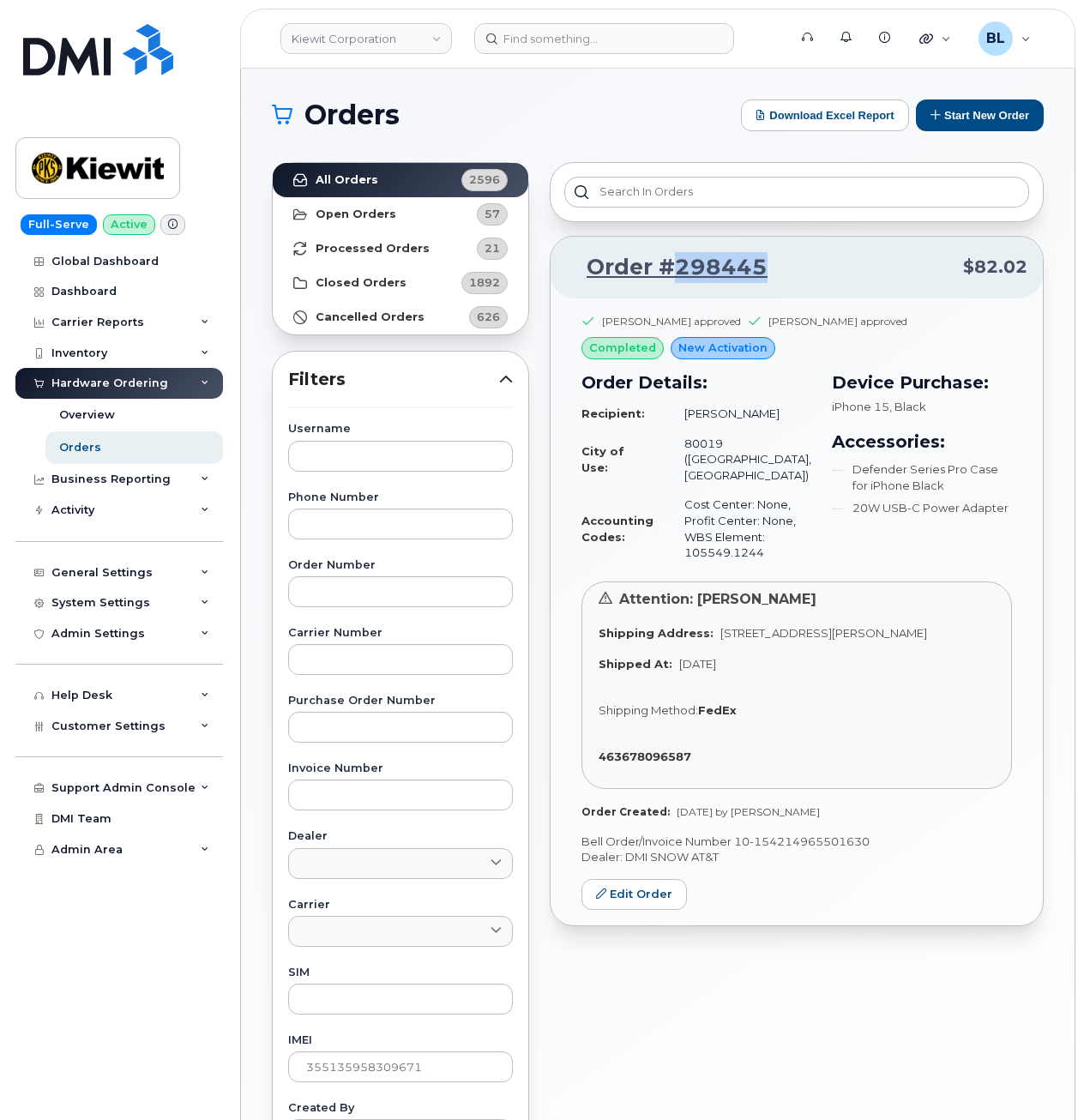
drag, startPoint x: 794, startPoint y: 274, endPoint x: 674, endPoint y: 286, distance: 120.6
click at [674, 286] on div "Order #298445 $82.02" at bounding box center [797, 267] width 492 height 62
copy link "298445"
drag, startPoint x: 767, startPoint y: 558, endPoint x: 684, endPoint y: 564, distance: 83.2
click at [684, 564] on td "Cost Center: None, Profit Center: None, WBS Element: 105549.1244" at bounding box center [740, 528] width 142 height 77
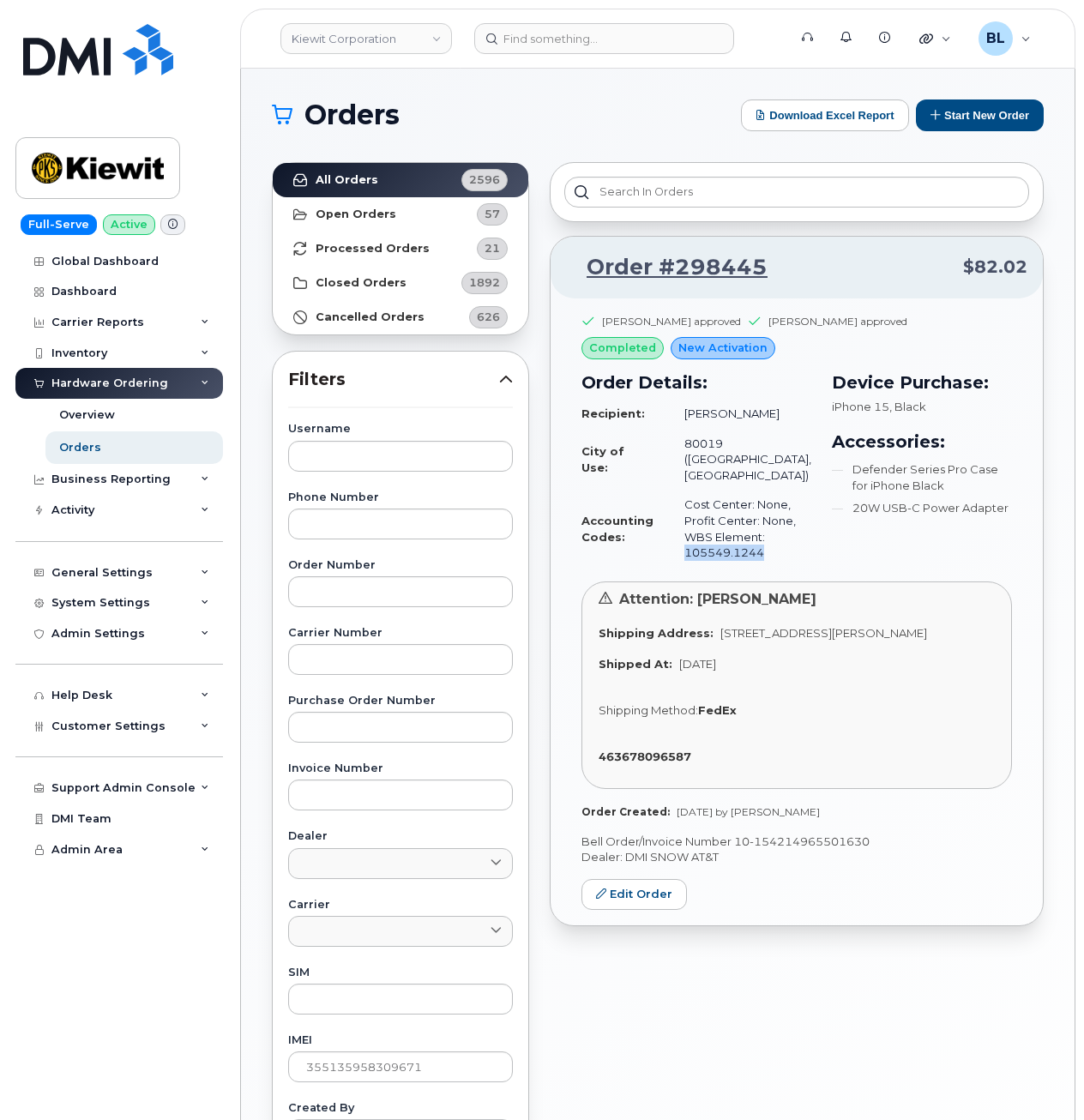
copy td "105549.1244"
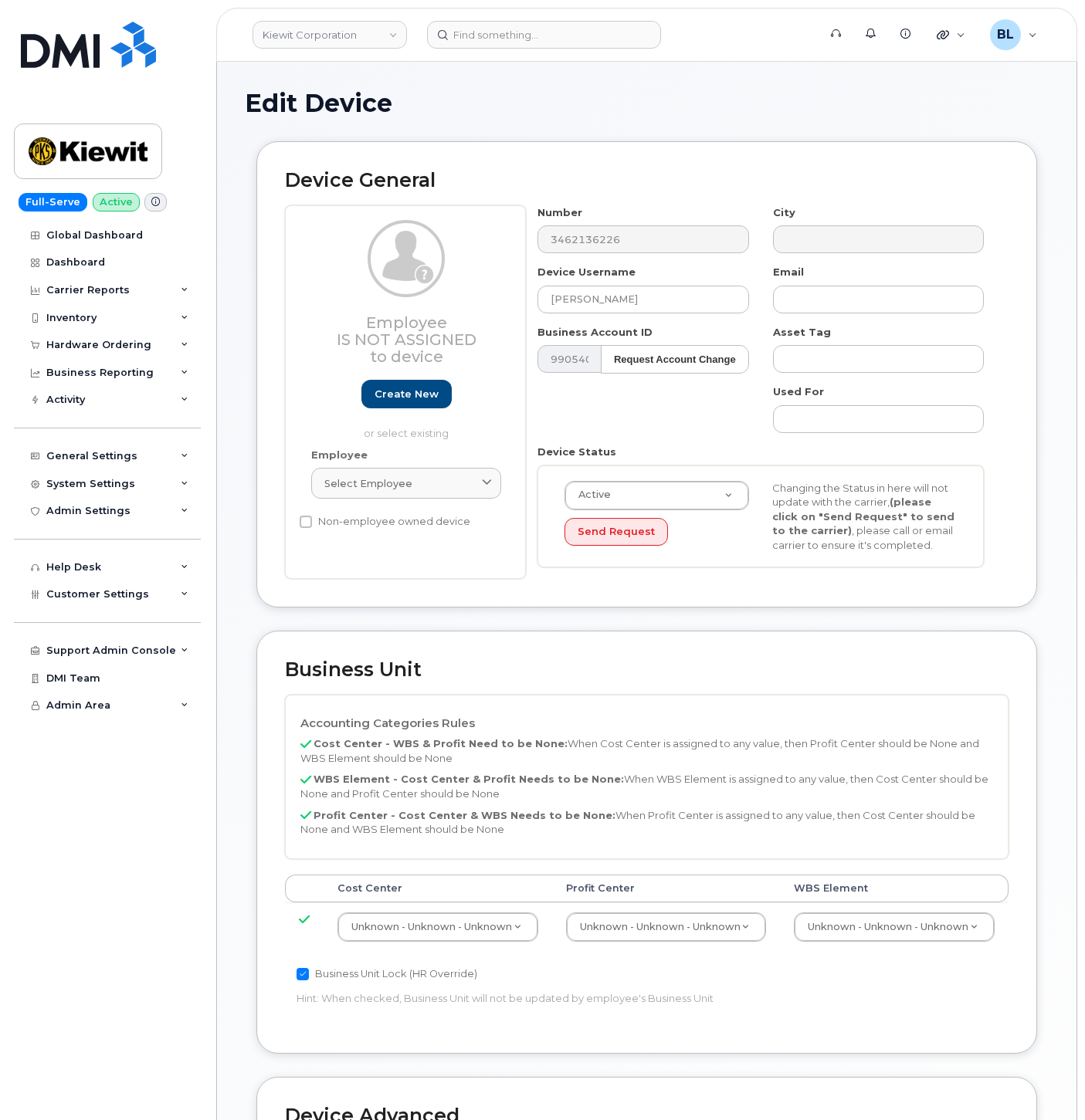
select select "29584743"
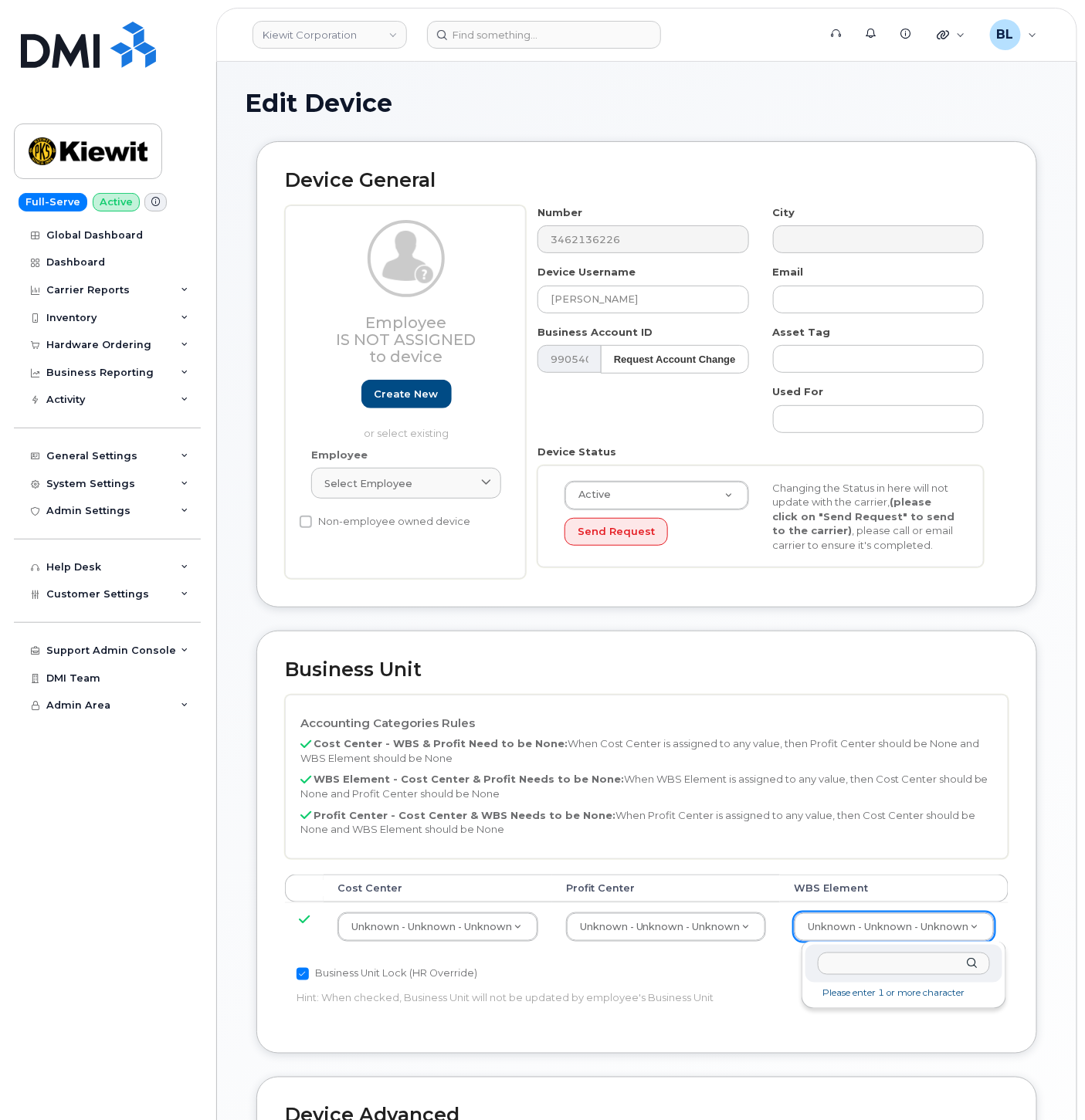
click at [839, 942] on div "Please enter 1 or more character" at bounding box center [904, 975] width 204 height 67
click at [858, 962] on input "text" at bounding box center [904, 964] width 172 height 23
drag, startPoint x: 940, startPoint y: 907, endPoint x: 922, endPoint y: 937, distance: 35.0
drag, startPoint x: 914, startPoint y: 941, endPoint x: 910, endPoint y: 931, distance: 10.8
paste input "106047.1736"
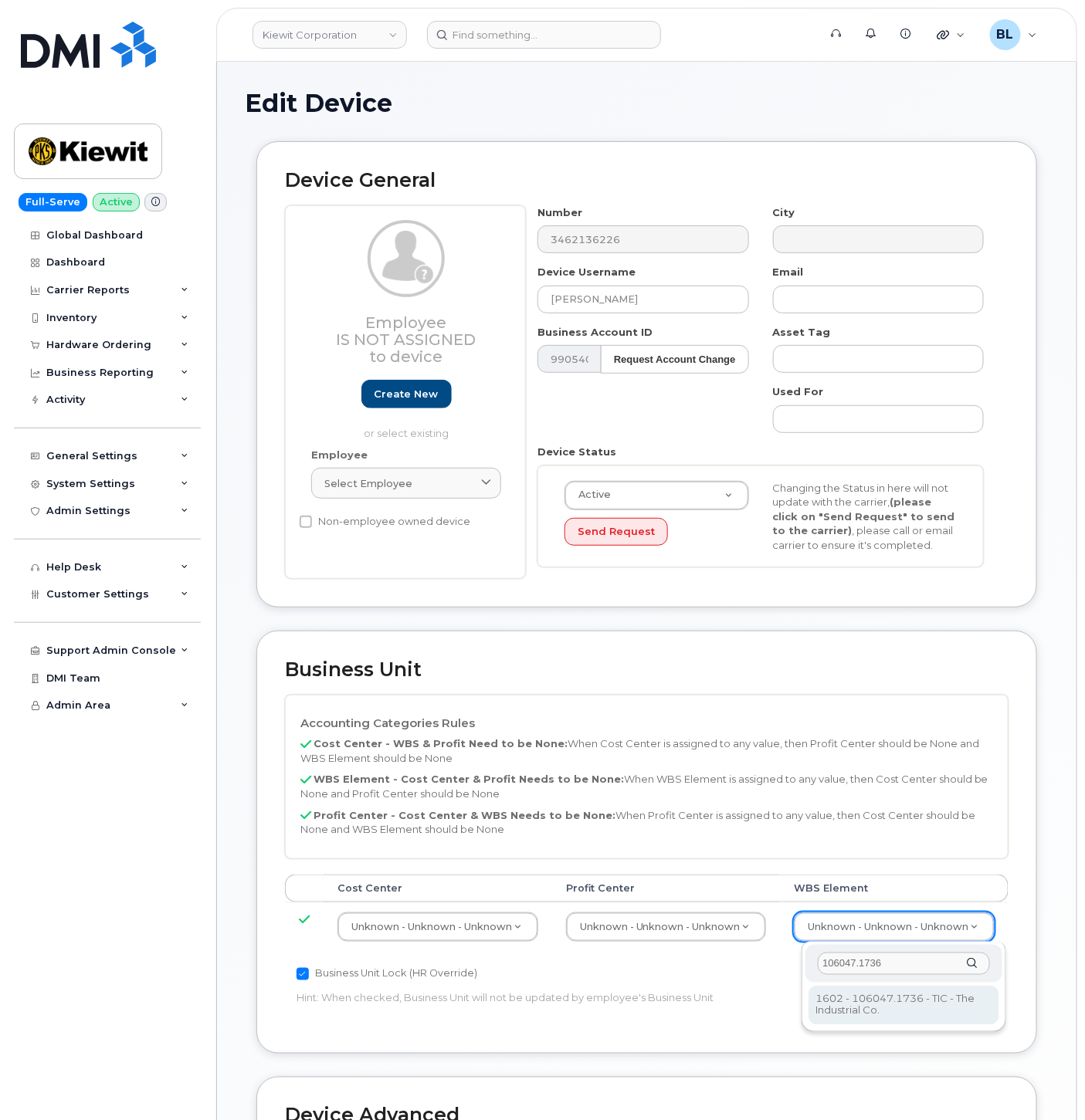
type input "106047.1736"
type input "30146004"
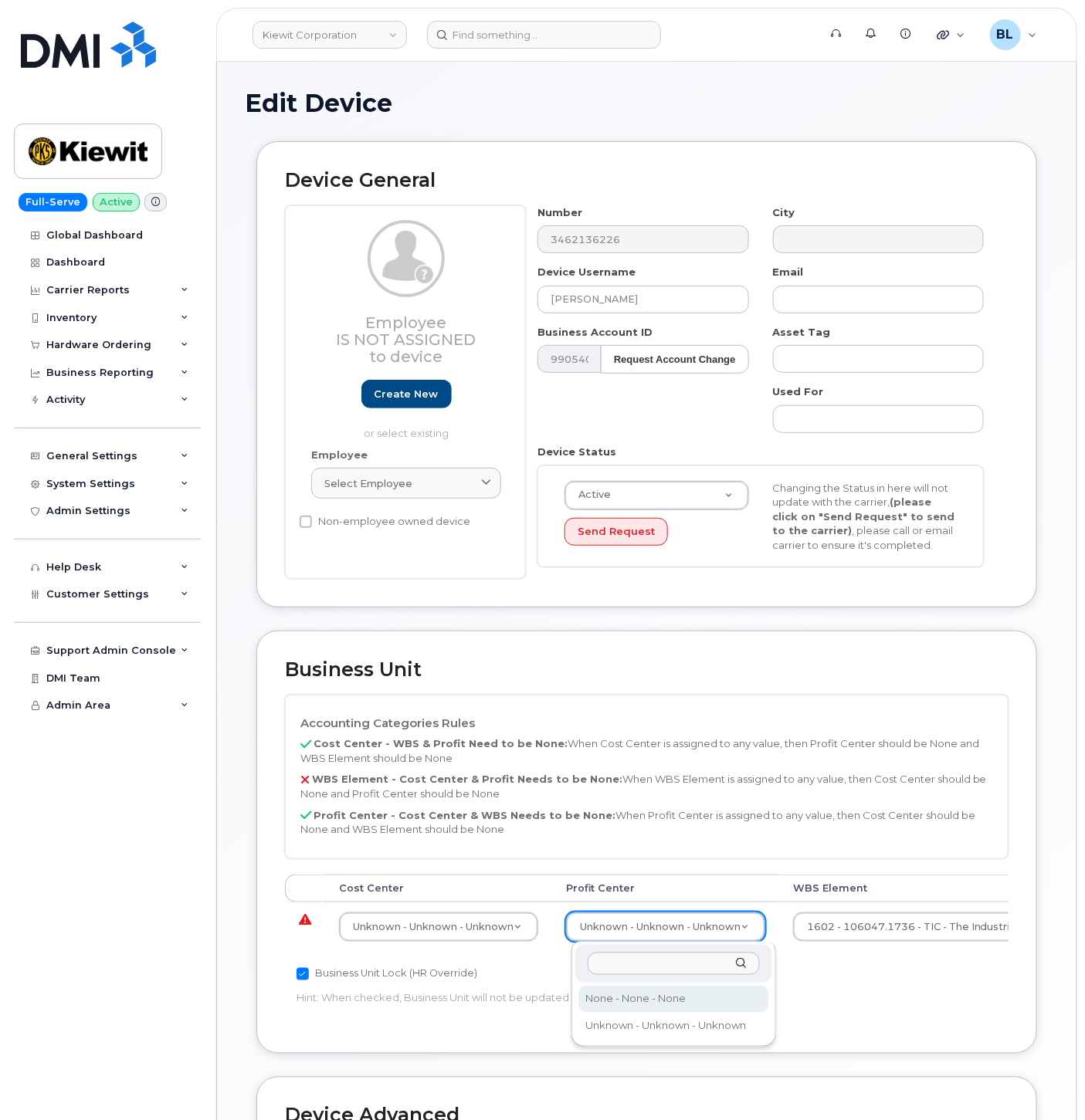
select select "29629357"
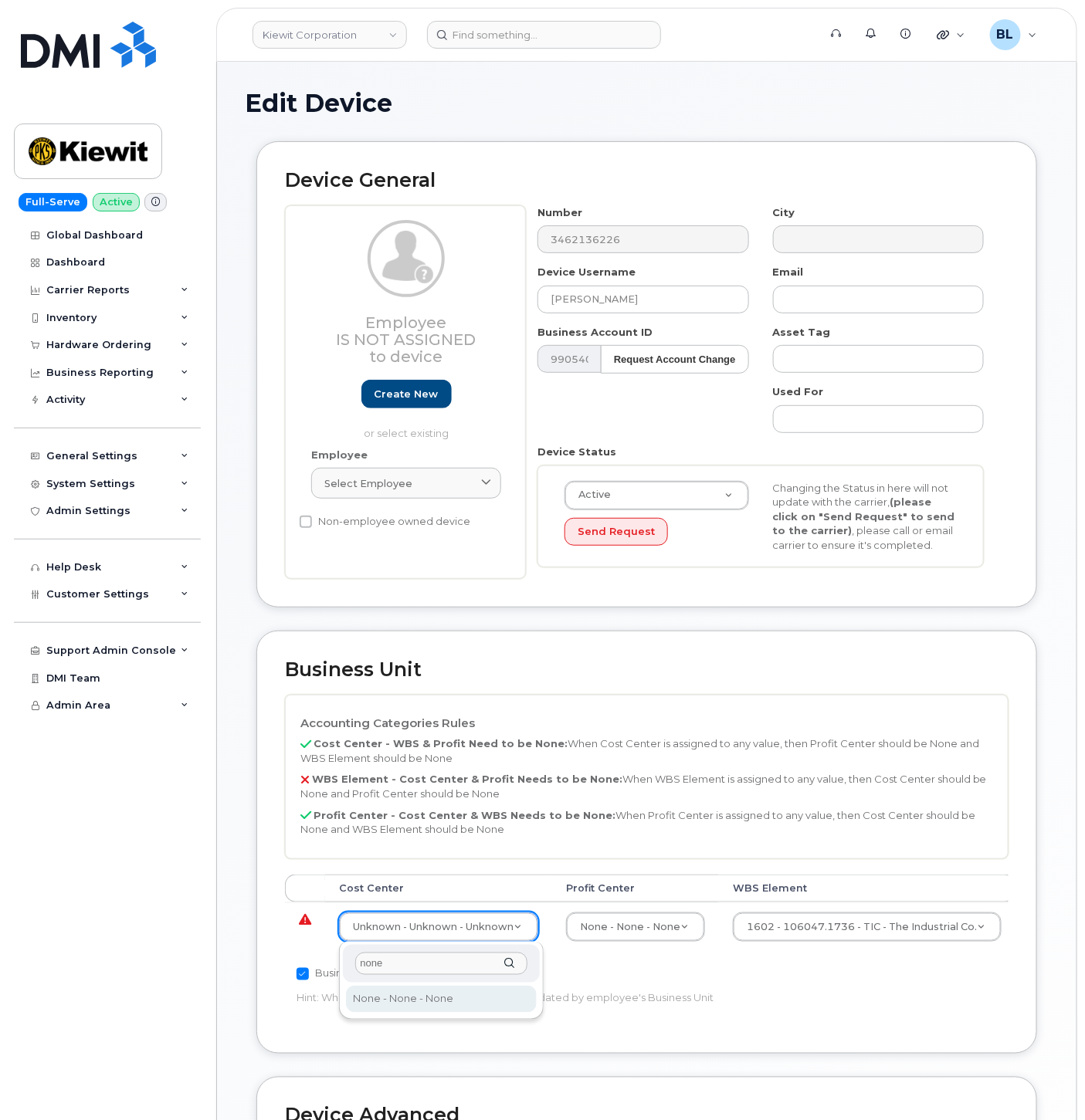
type input "none"
type input "29629358"
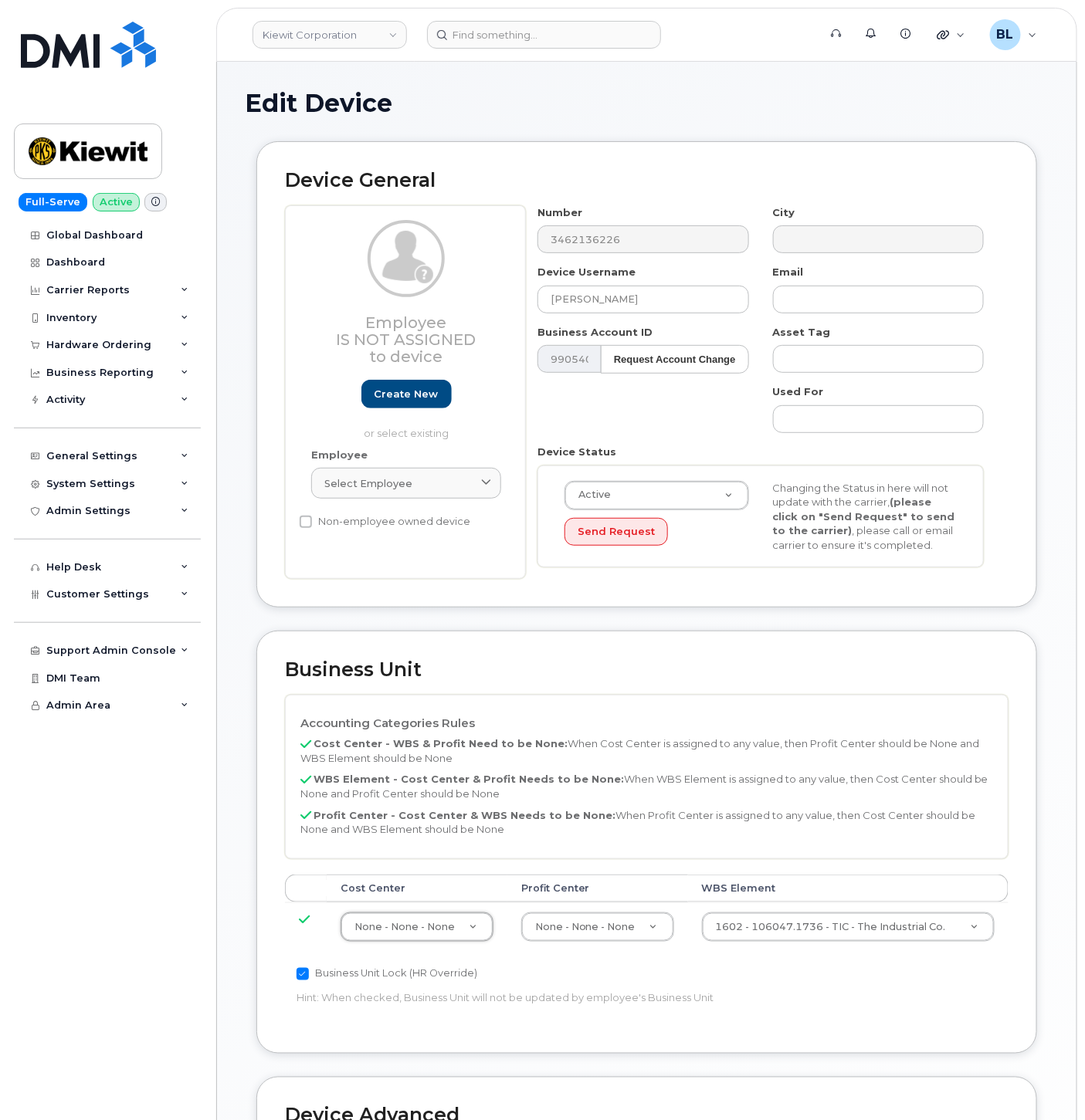
scroll to position [419, 0]
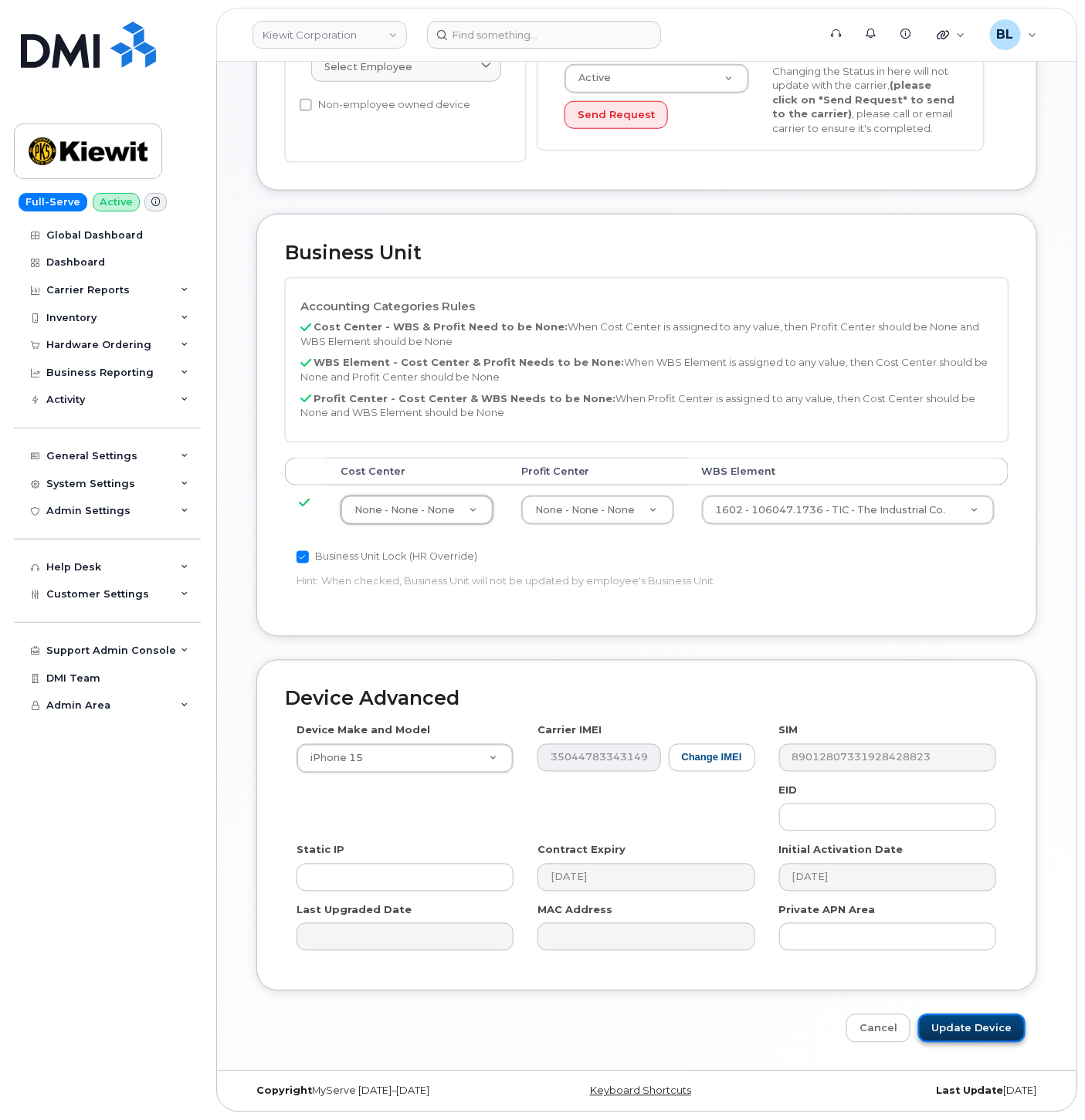
click at [974, 1029] on input "Update Device" at bounding box center [972, 1028] width 107 height 29
type input "Saving..."
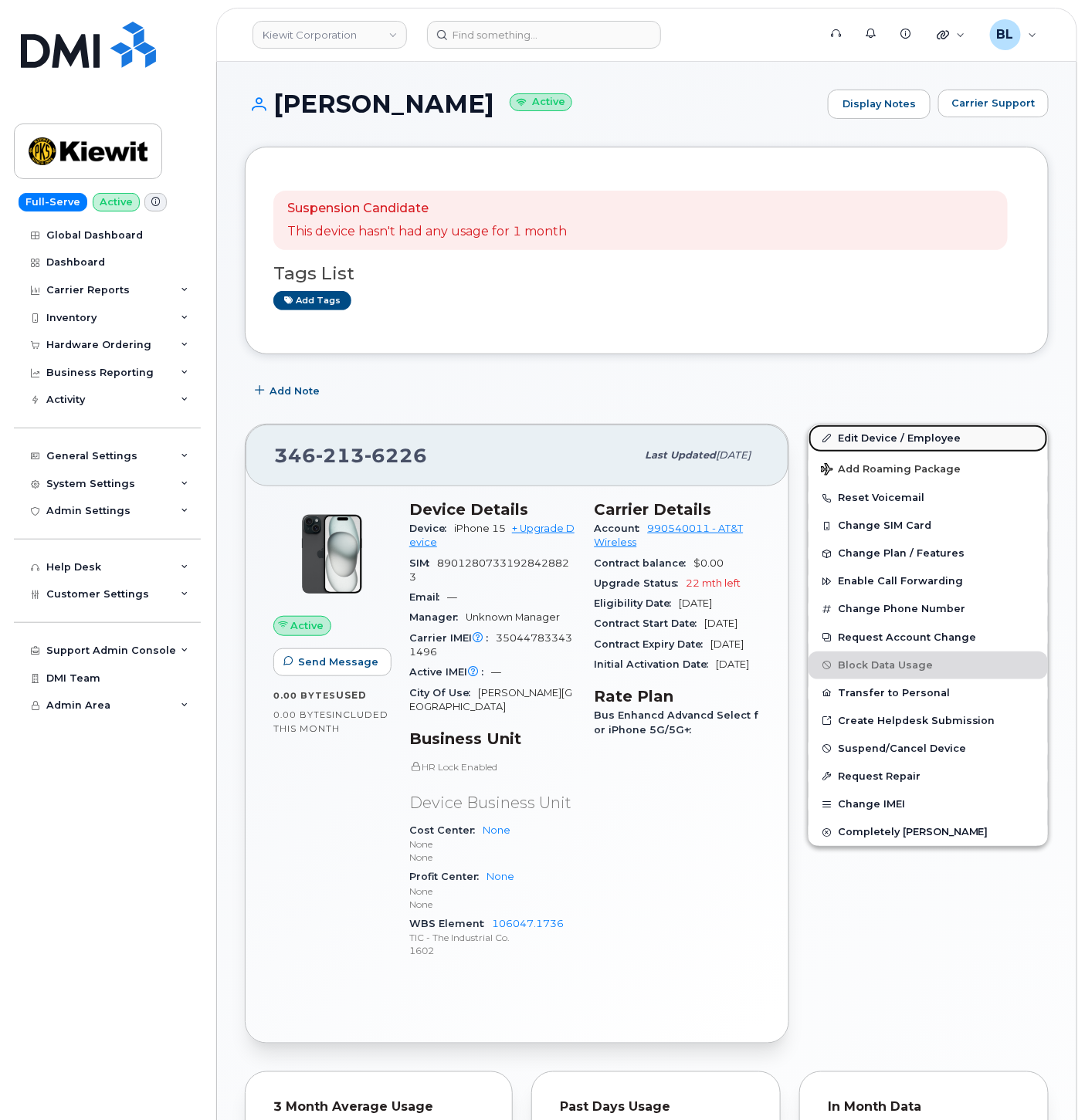
click at [930, 425] on link "Edit Device / Employee" at bounding box center [928, 439] width 240 height 28
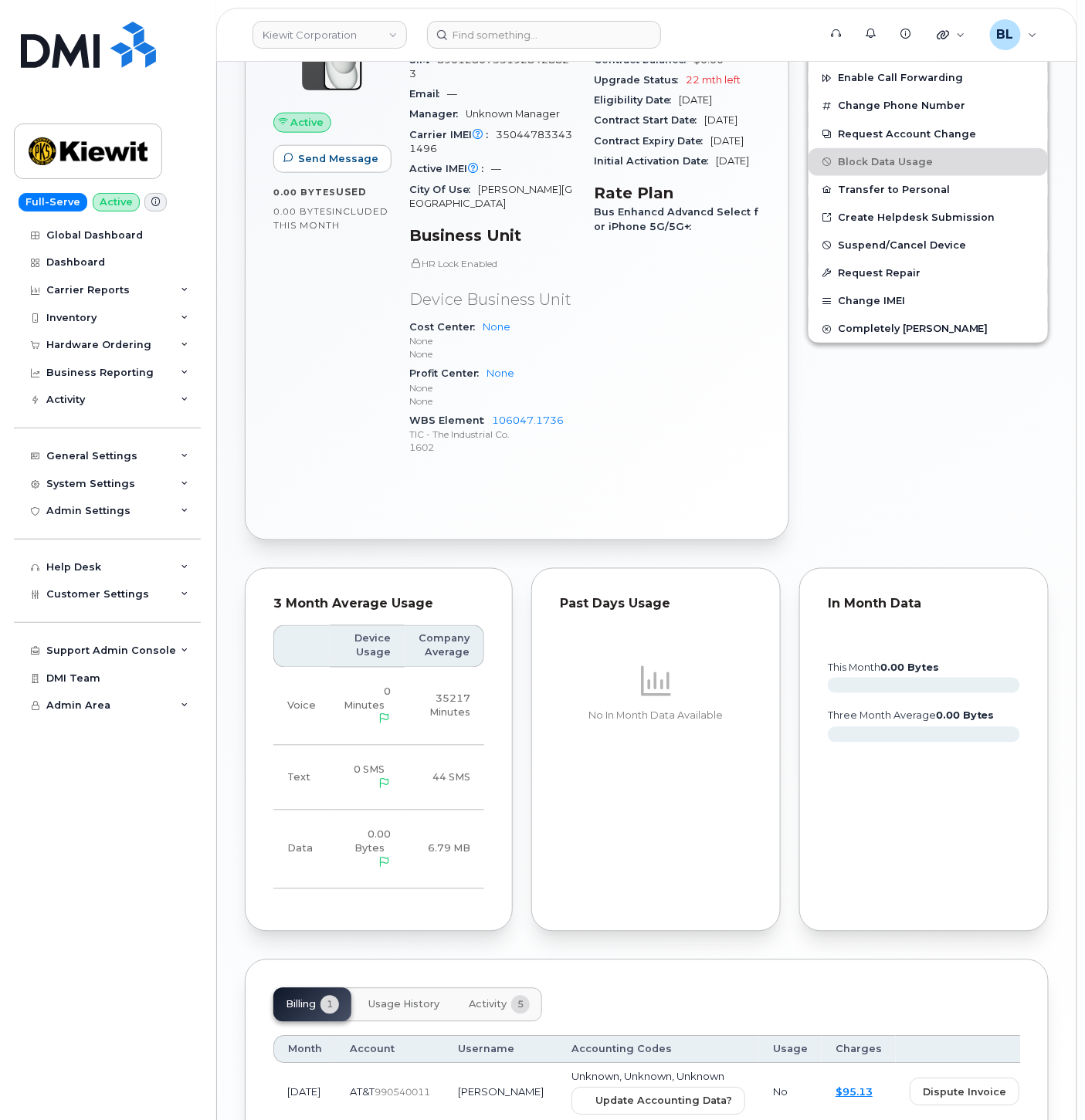
scroll to position [602, 0]
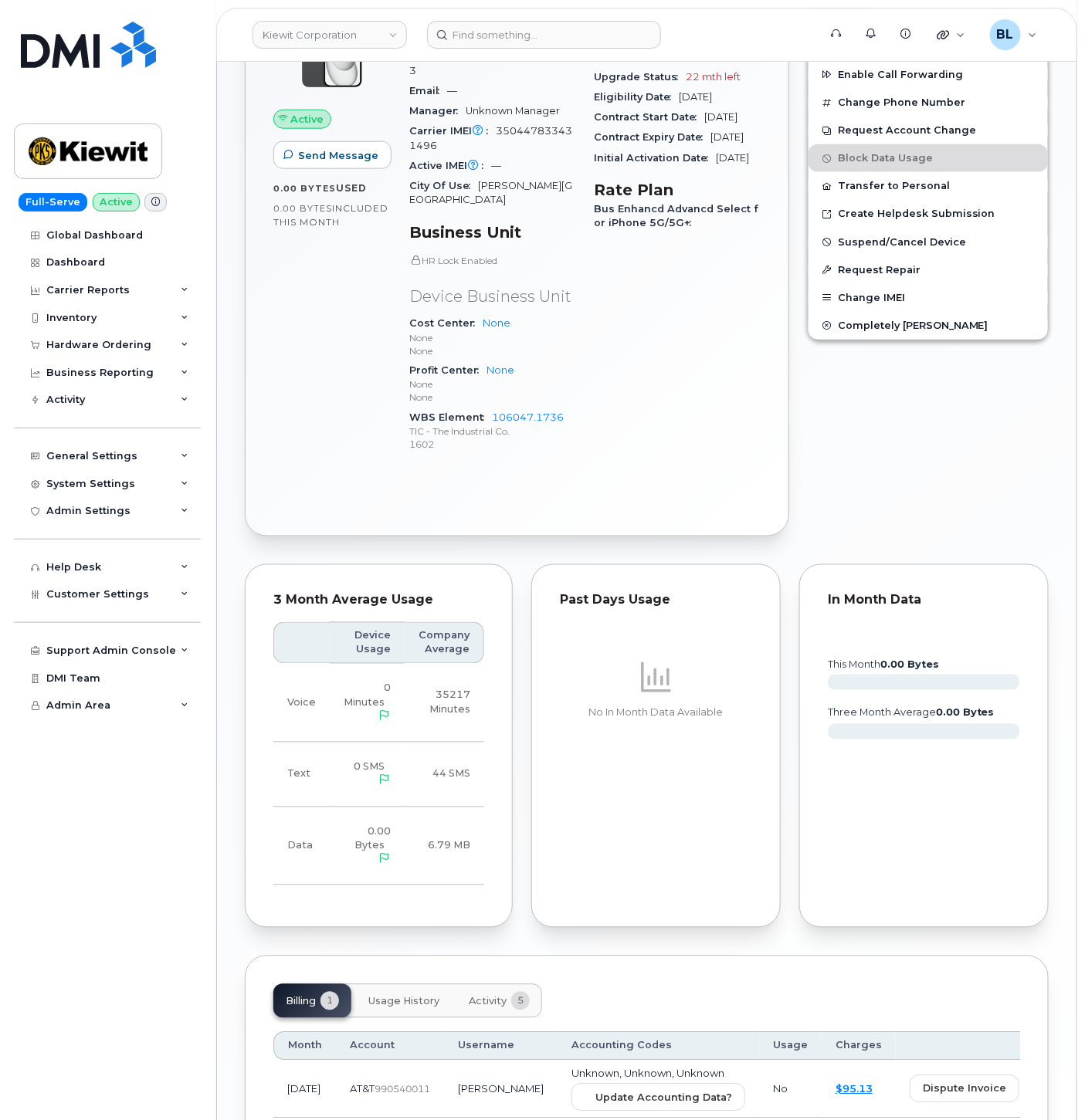
scroll to position [602, 0]
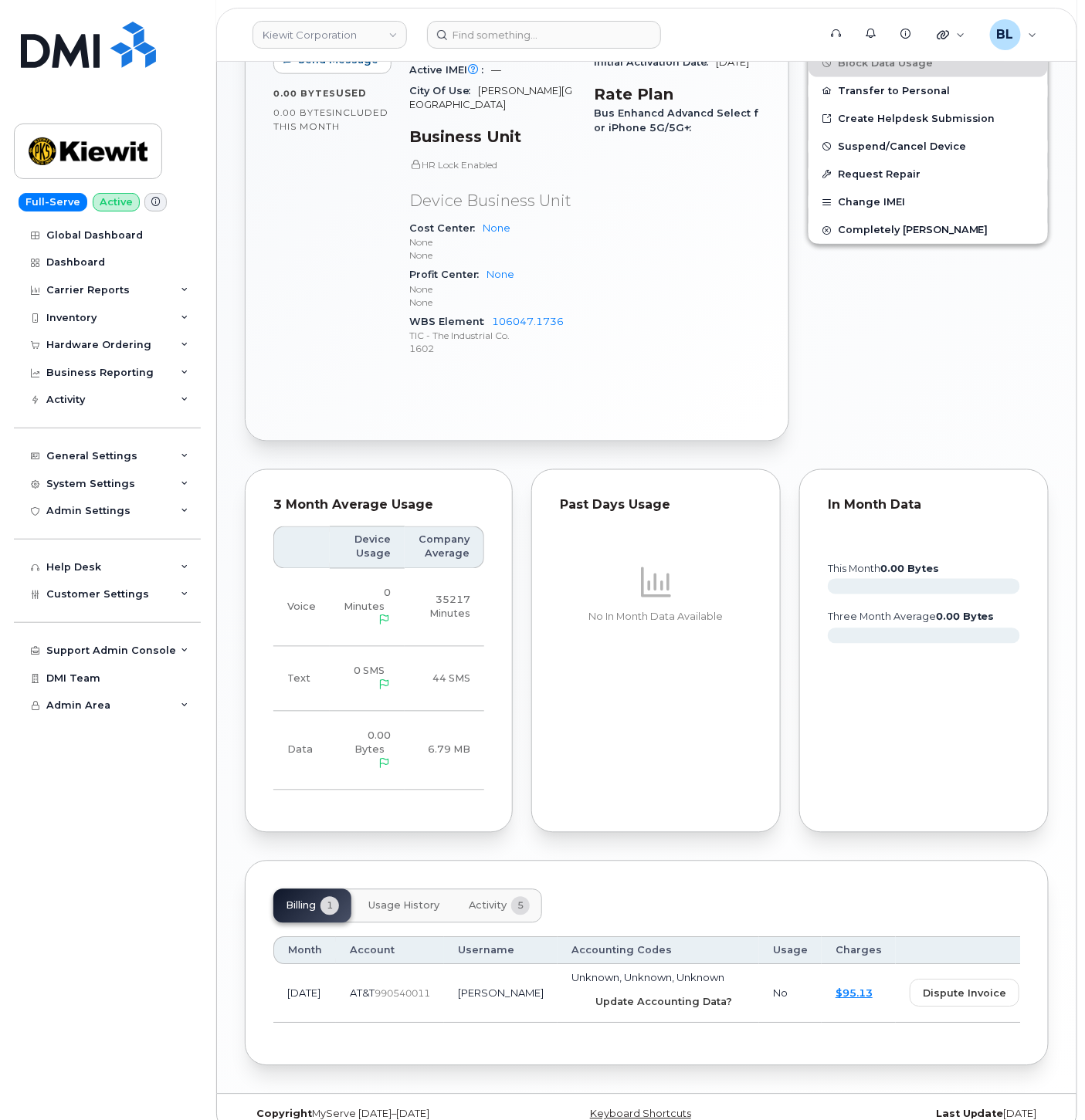
click at [576, 989] on button "Update Accounting Data?" at bounding box center [658, 1003] width 174 height 28
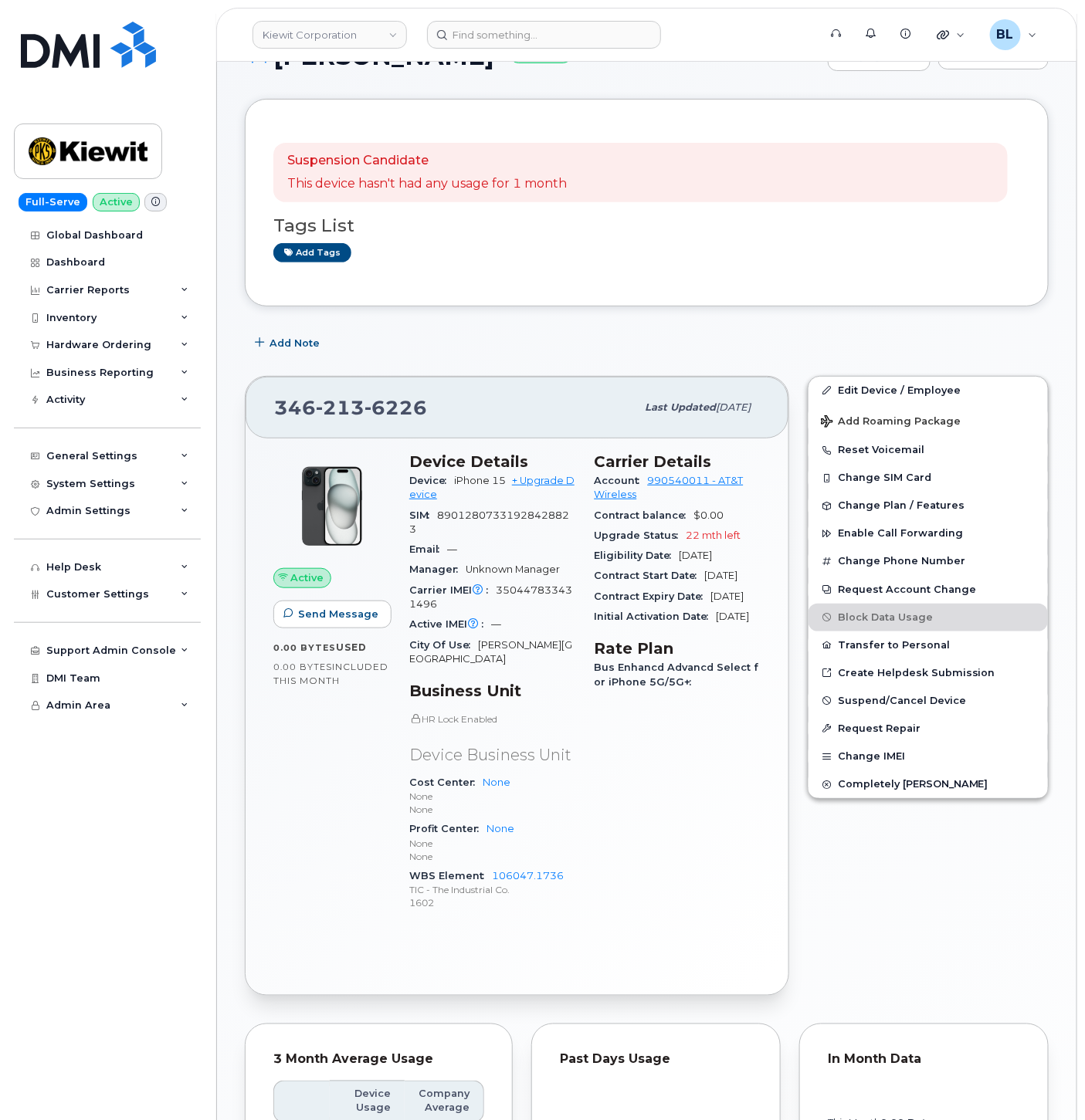
scroll to position [0, 0]
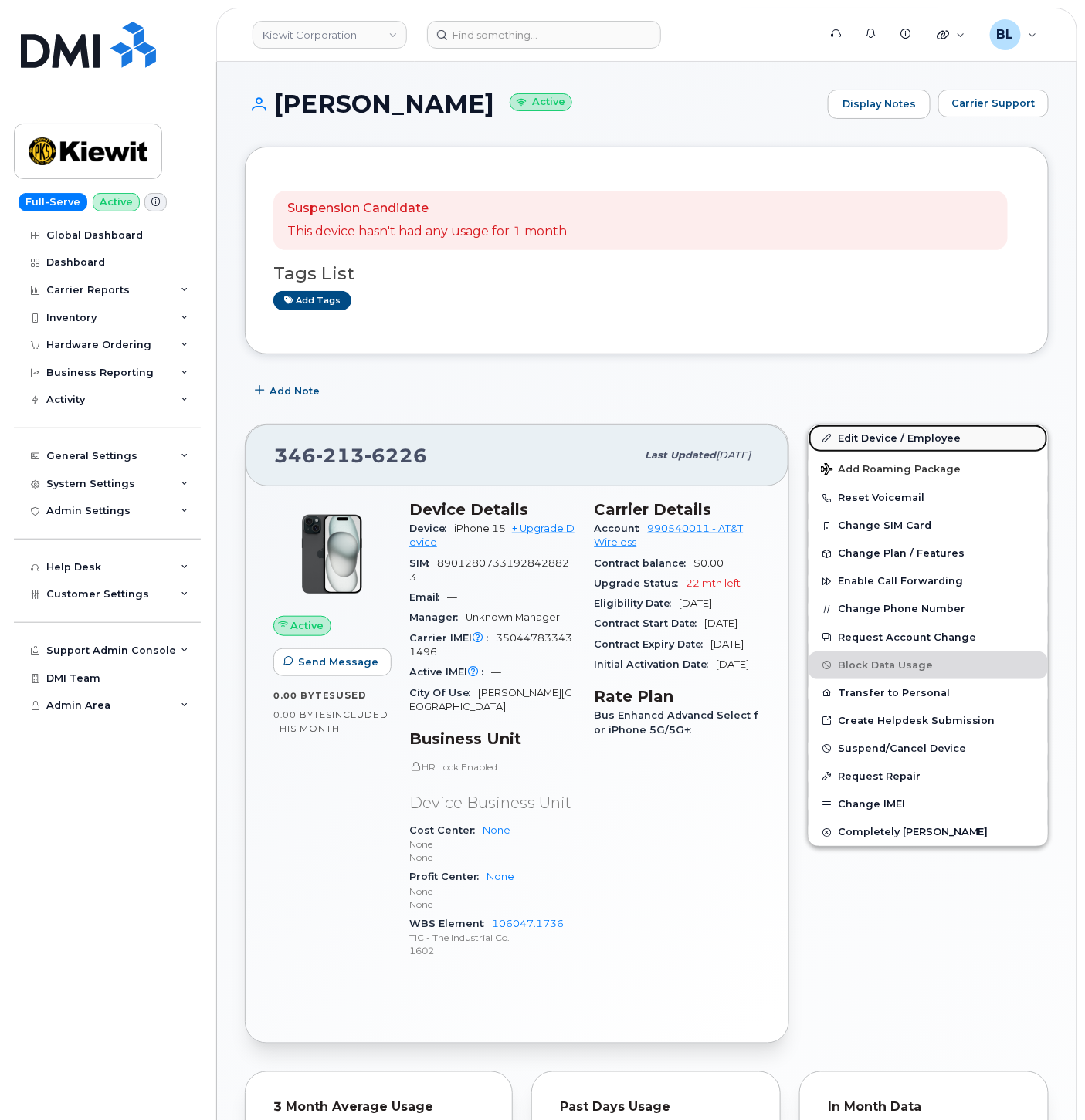
click at [900, 443] on link "Edit Device / Employee" at bounding box center [928, 439] width 240 height 28
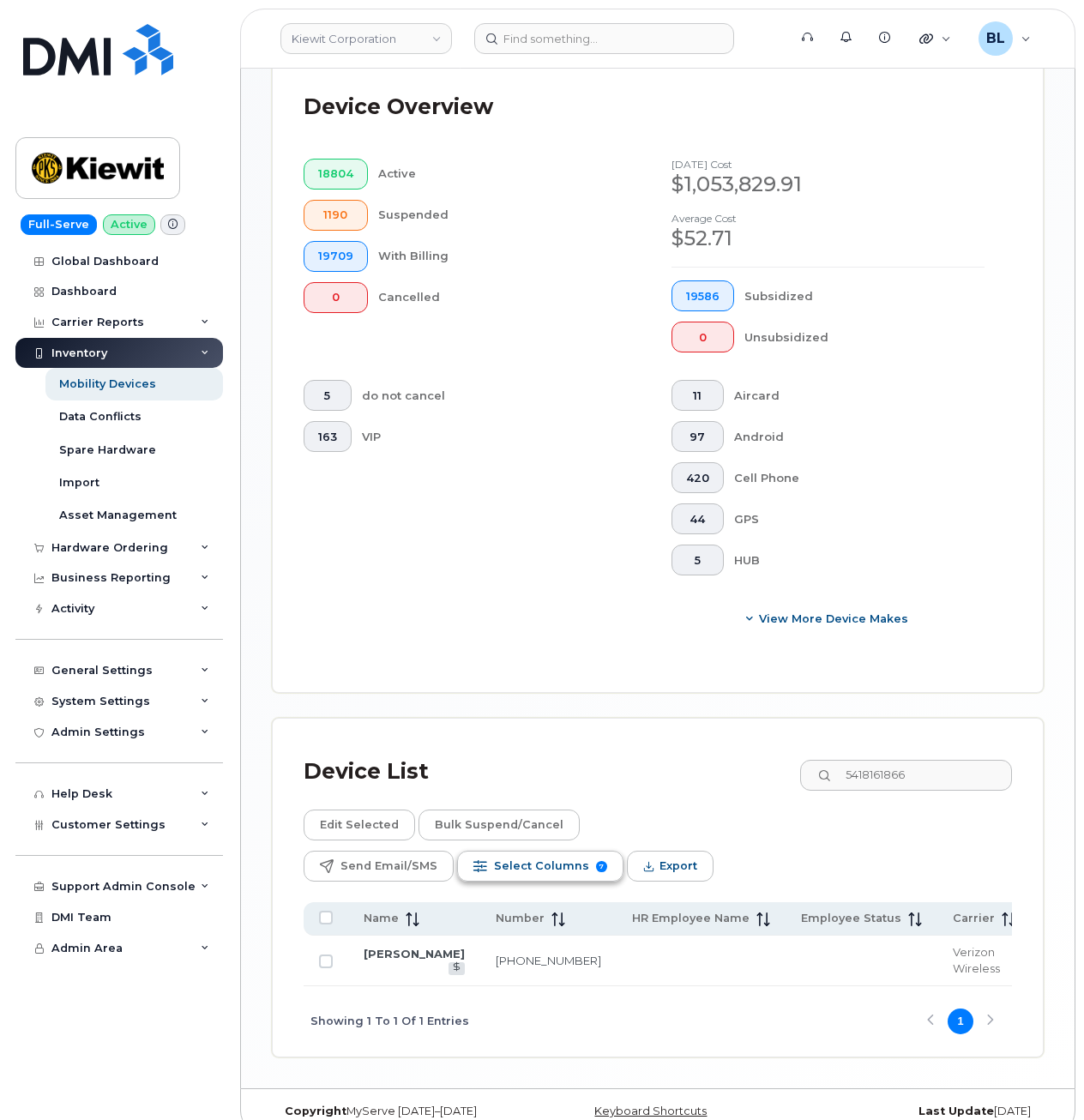
scroll to position [0, 12]
click at [899, 780] on input "5418161866" at bounding box center [905, 775] width 213 height 31
click at [898, 779] on input "5418161866" at bounding box center [905, 775] width 213 height 31
paste input "9079871613"
click at [900, 769] on input "9079871613" at bounding box center [905, 775] width 213 height 31
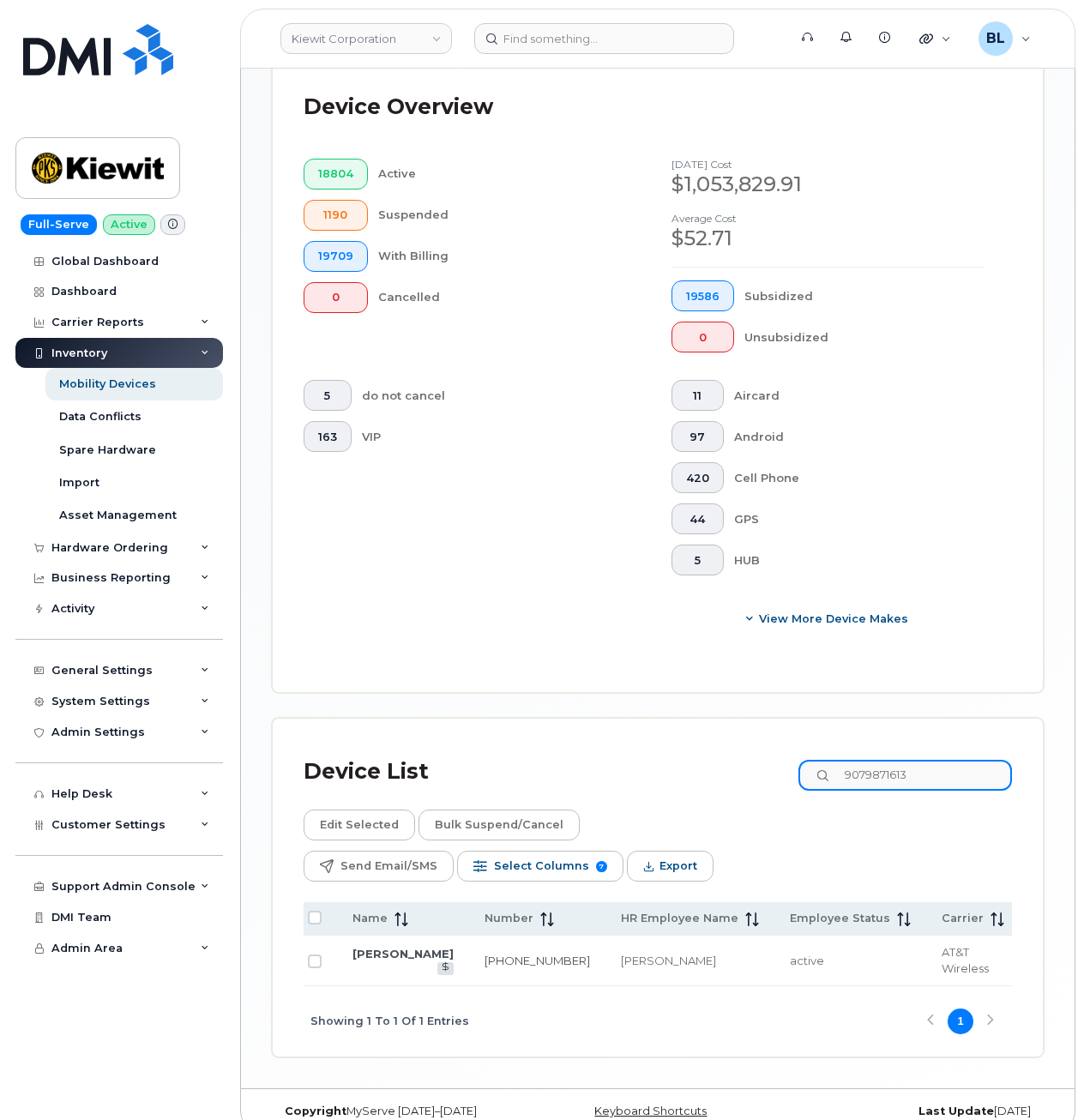
click at [900, 769] on input "9079871613" at bounding box center [905, 775] width 213 height 31
paste input "2812214511"
type input "2812214511"
drag, startPoint x: 372, startPoint y: 918, endPoint x: 374, endPoint y: 903, distance: 15.1
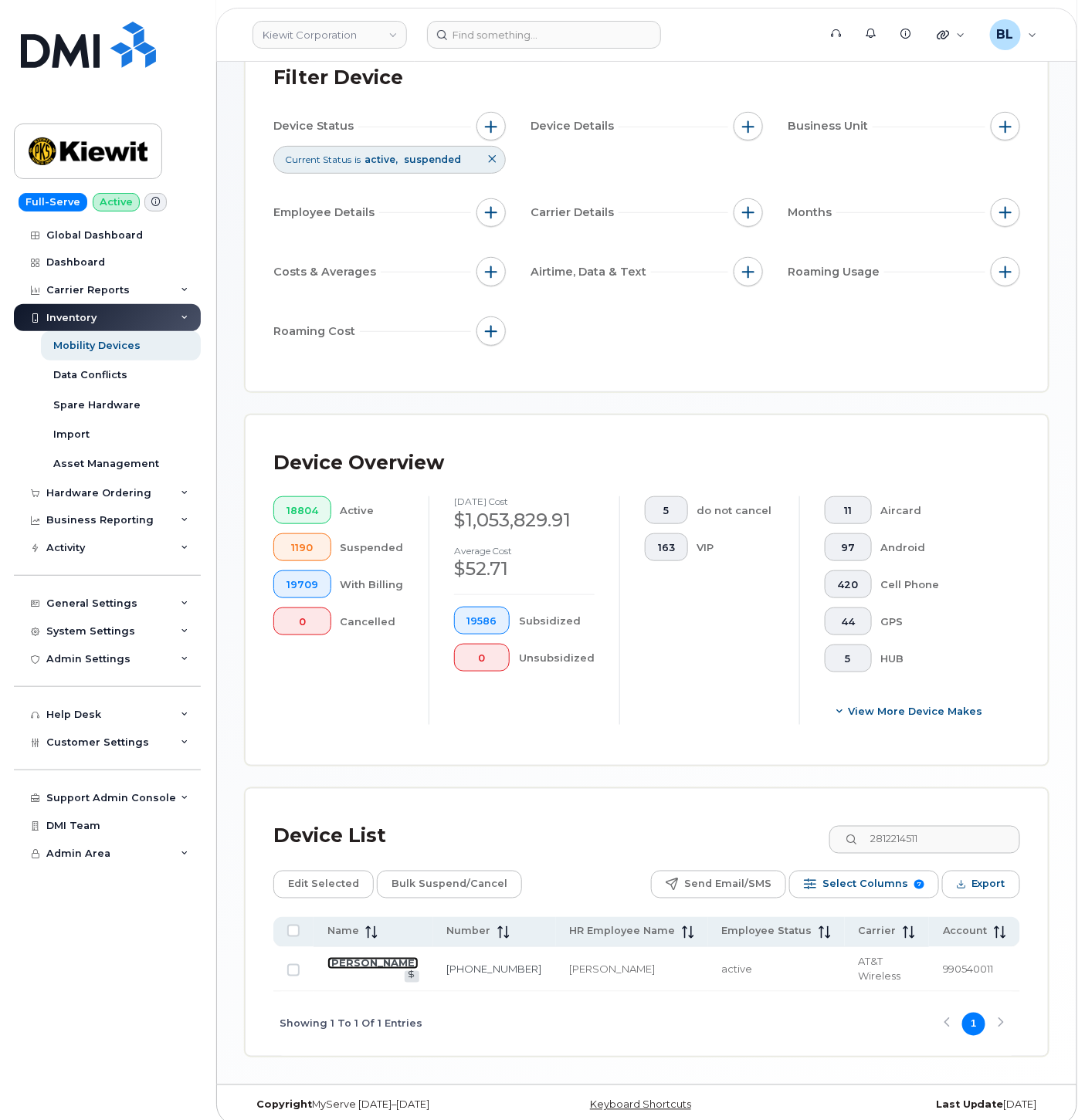
scroll to position [0, 0]
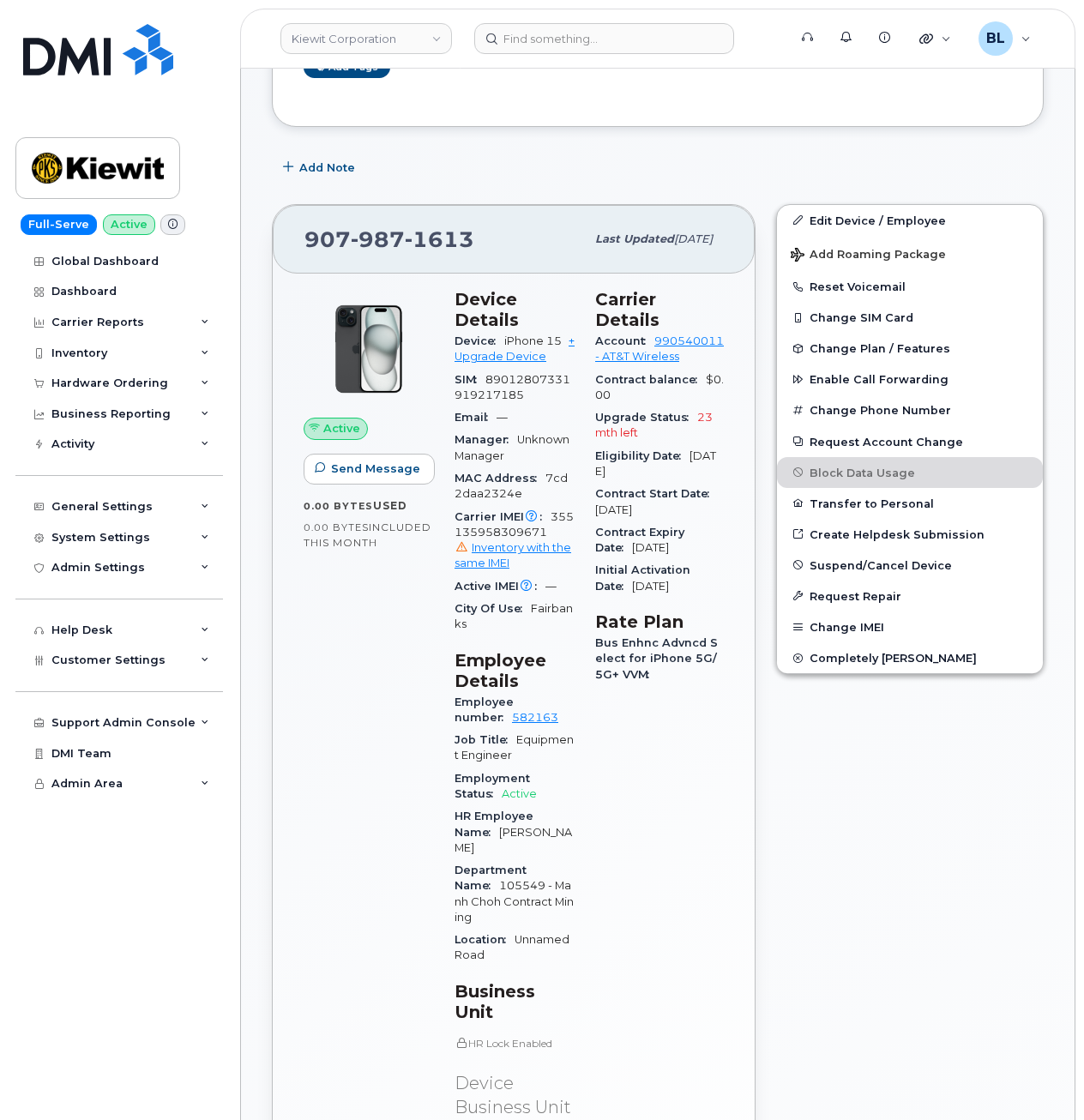
scroll to position [111, 0]
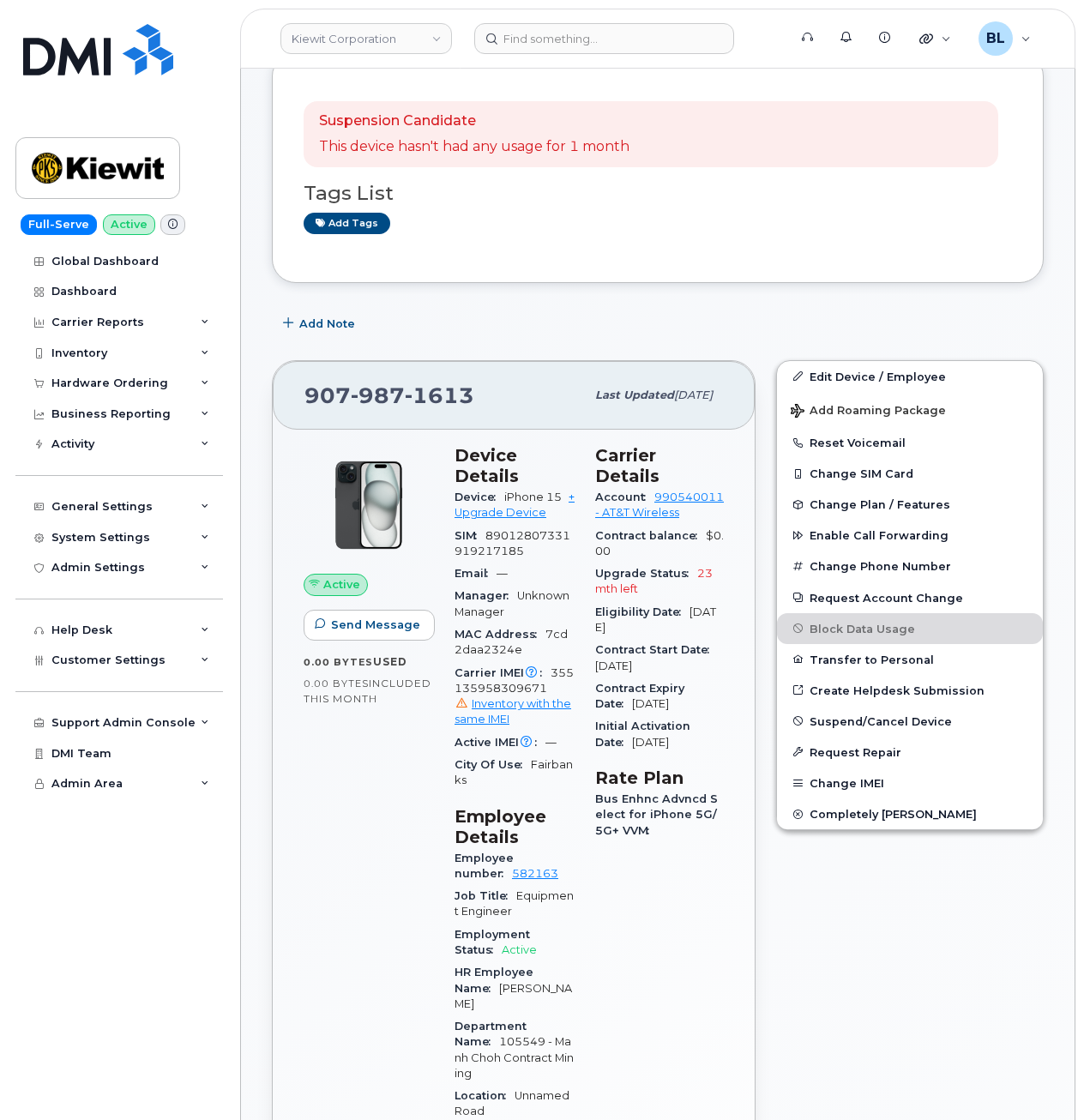
click at [518, 687] on span "355135958309671 Inventory with the same IMEI" at bounding box center [514, 697] width 120 height 62
copy span "355135958309671"
click at [931, 365] on link "Edit Device / Employee" at bounding box center [909, 377] width 266 height 31
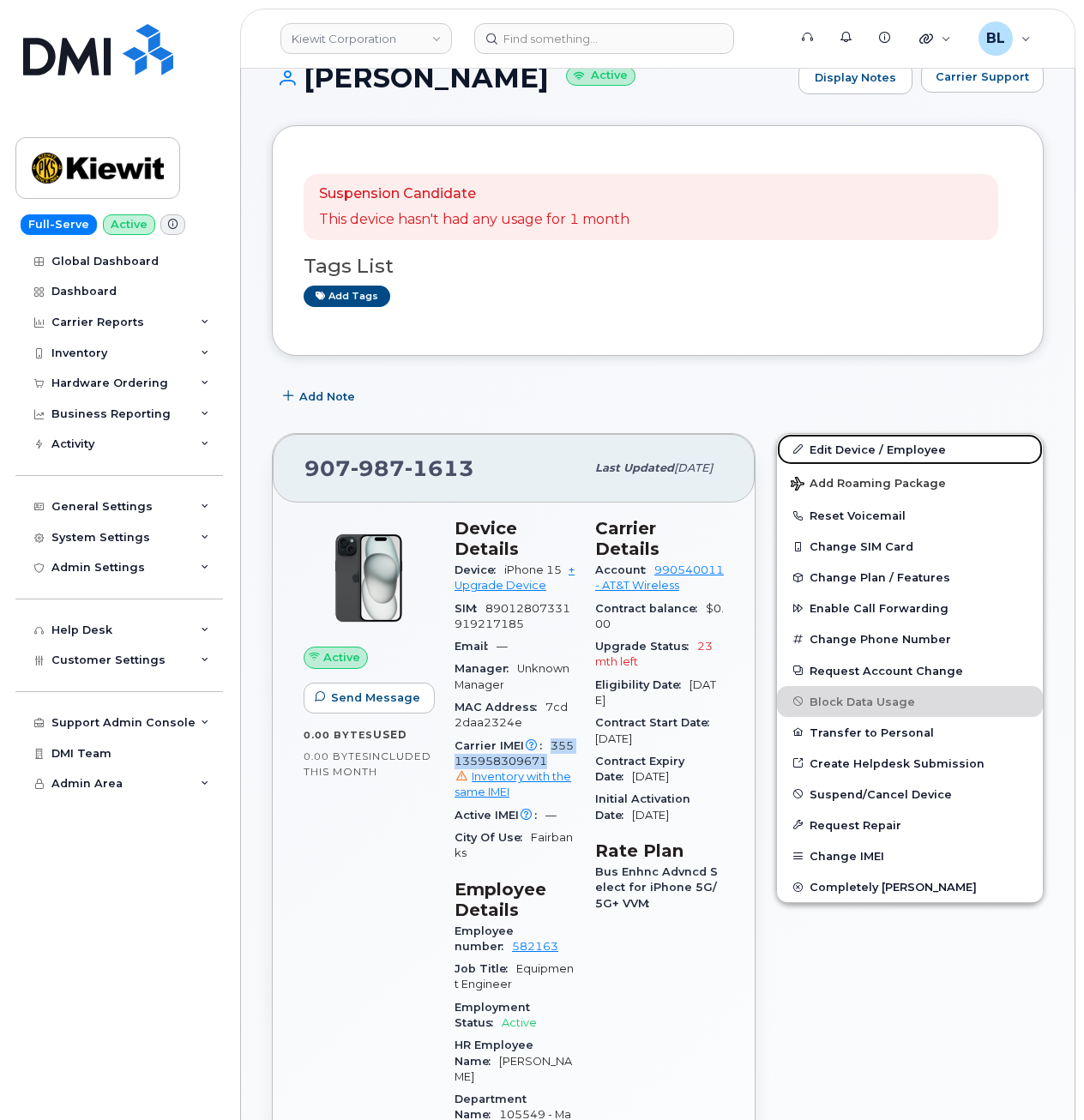
scroll to position [0, 0]
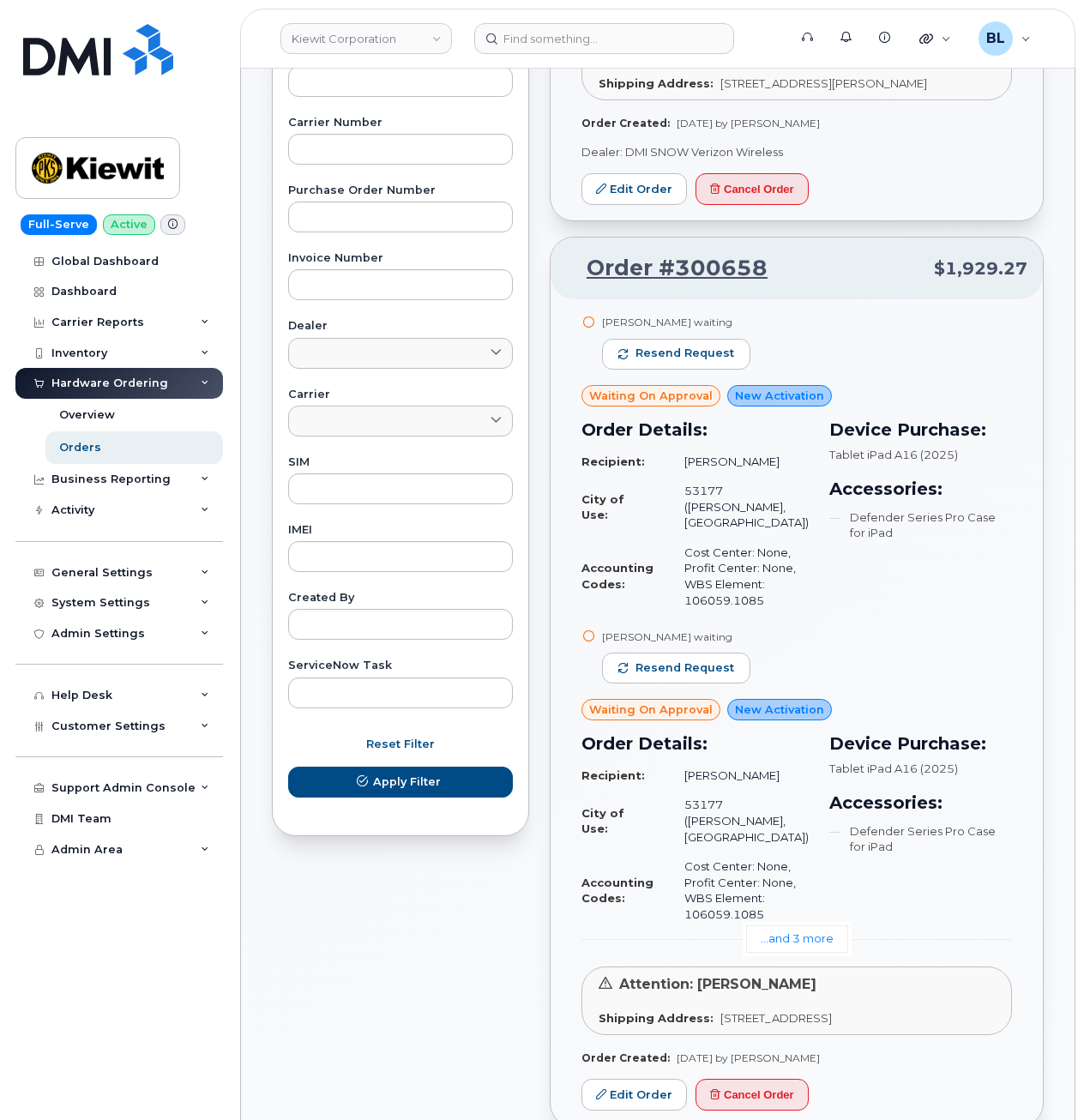
scroll to position [686, 0]
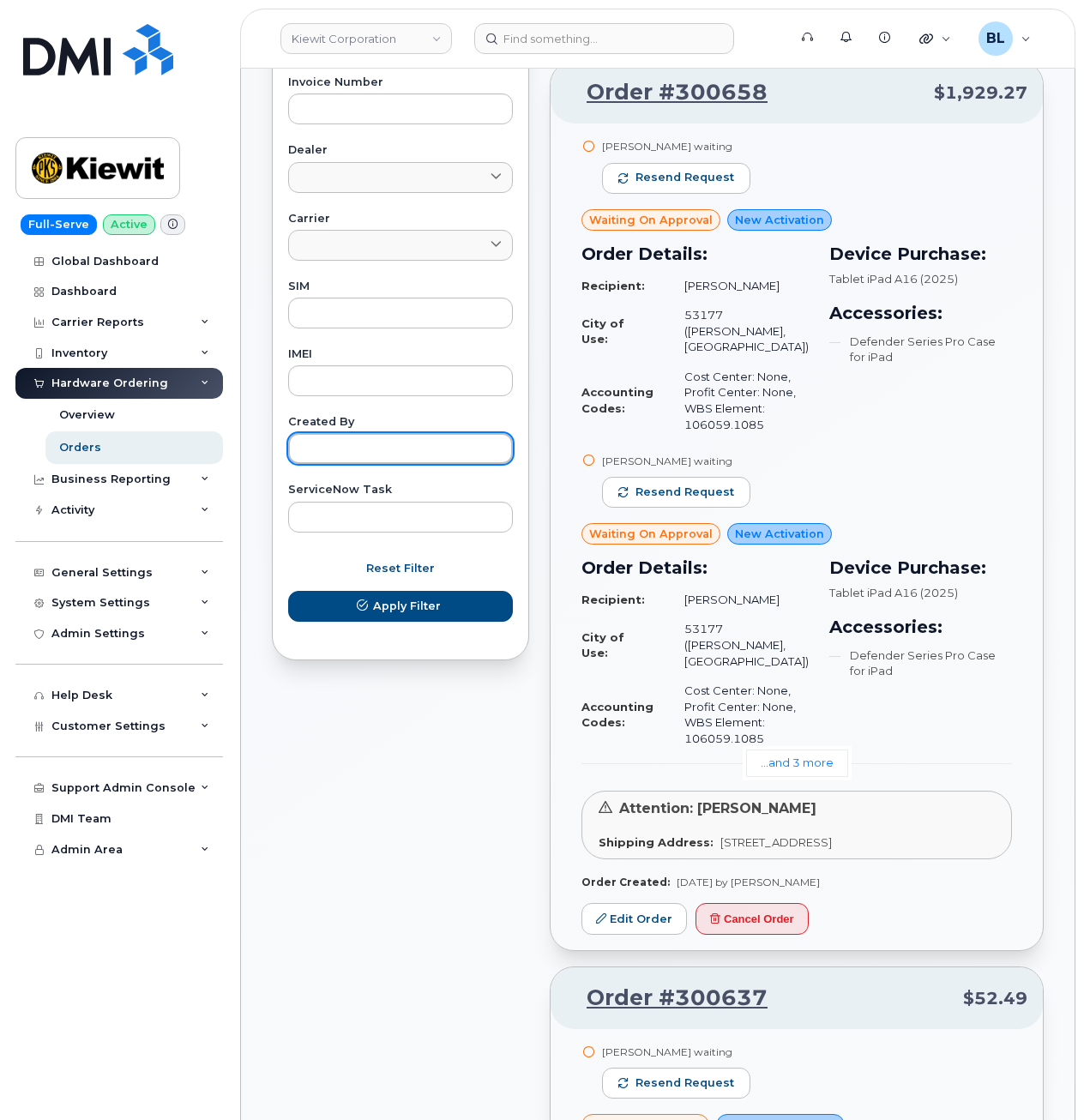
click at [372, 447] on input "text" at bounding box center [401, 449] width 225 height 31
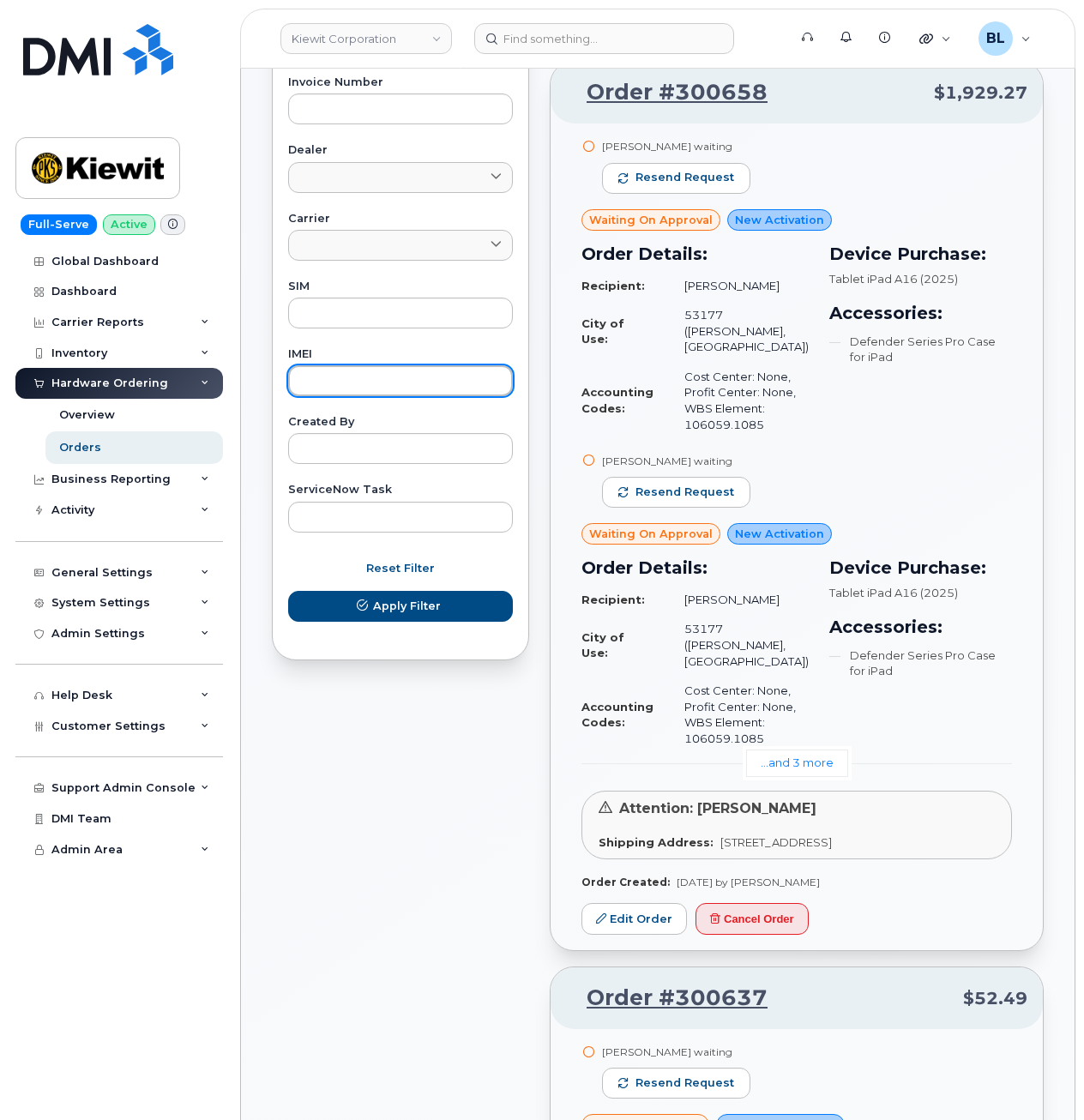
click at [365, 385] on input "text" at bounding box center [401, 381] width 225 height 31
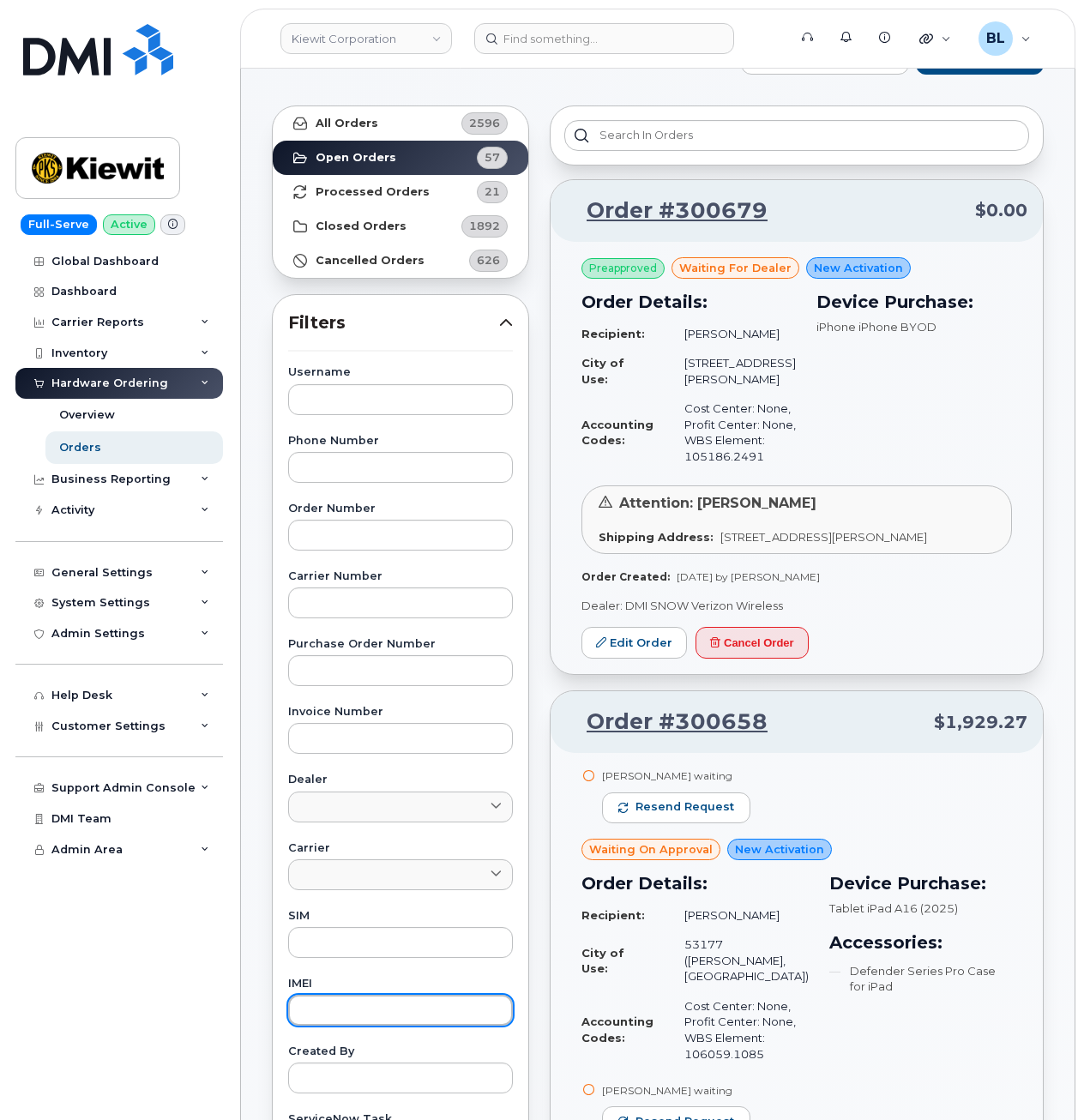
scroll to position [0, 0]
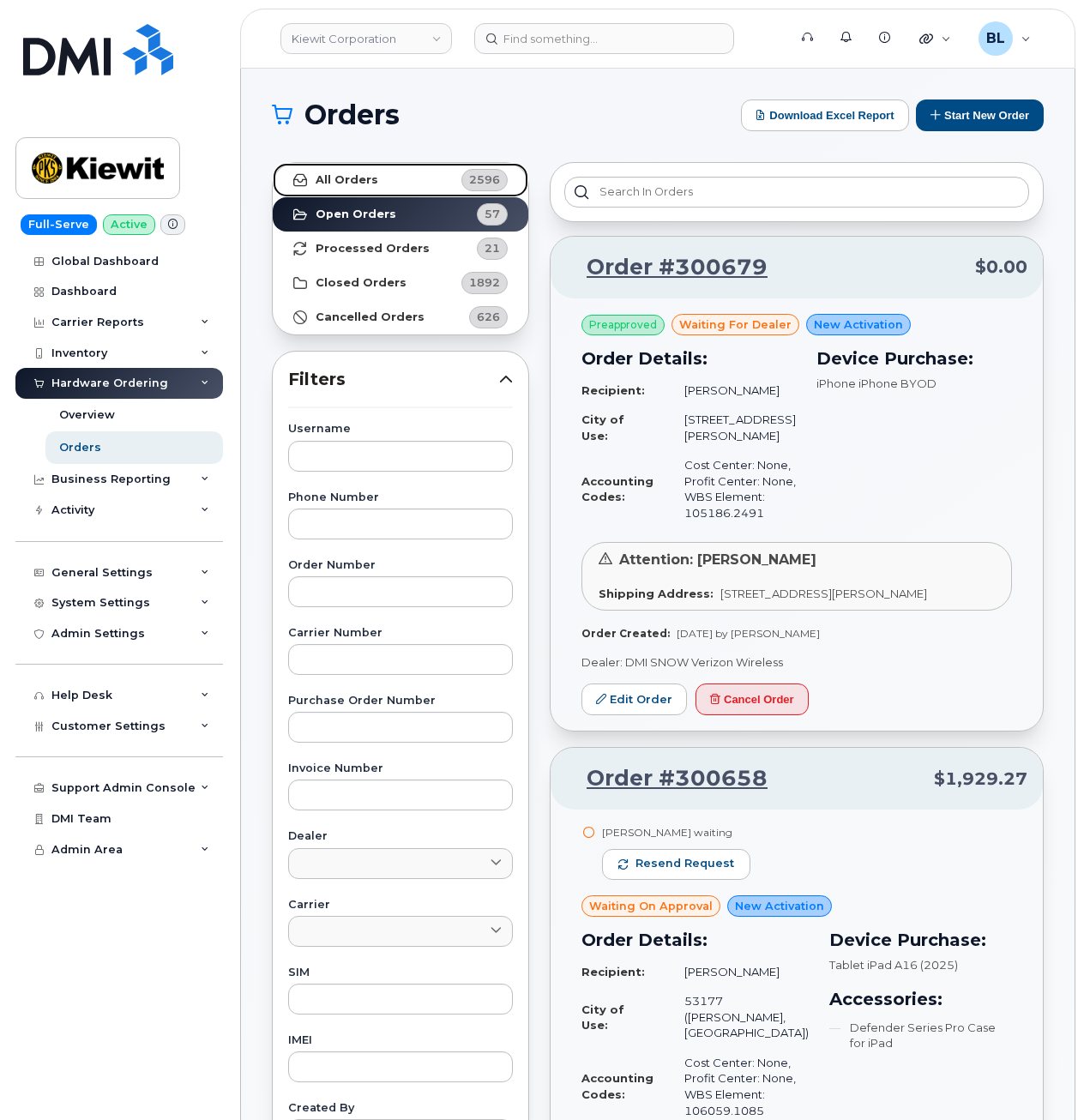
click at [389, 173] on link "All Orders 2596" at bounding box center [401, 181] width 256 height 35
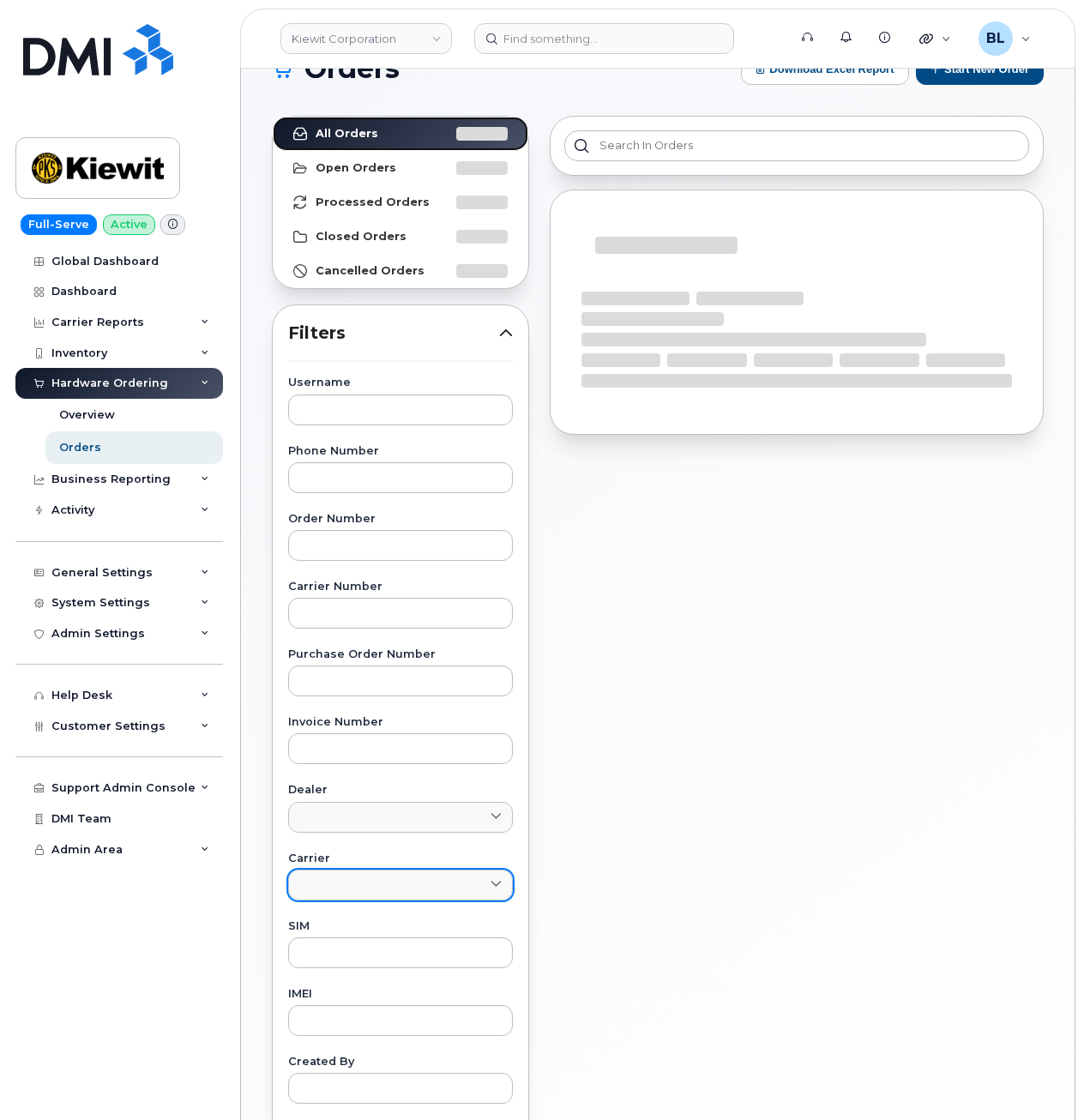
scroll to position [312, 0]
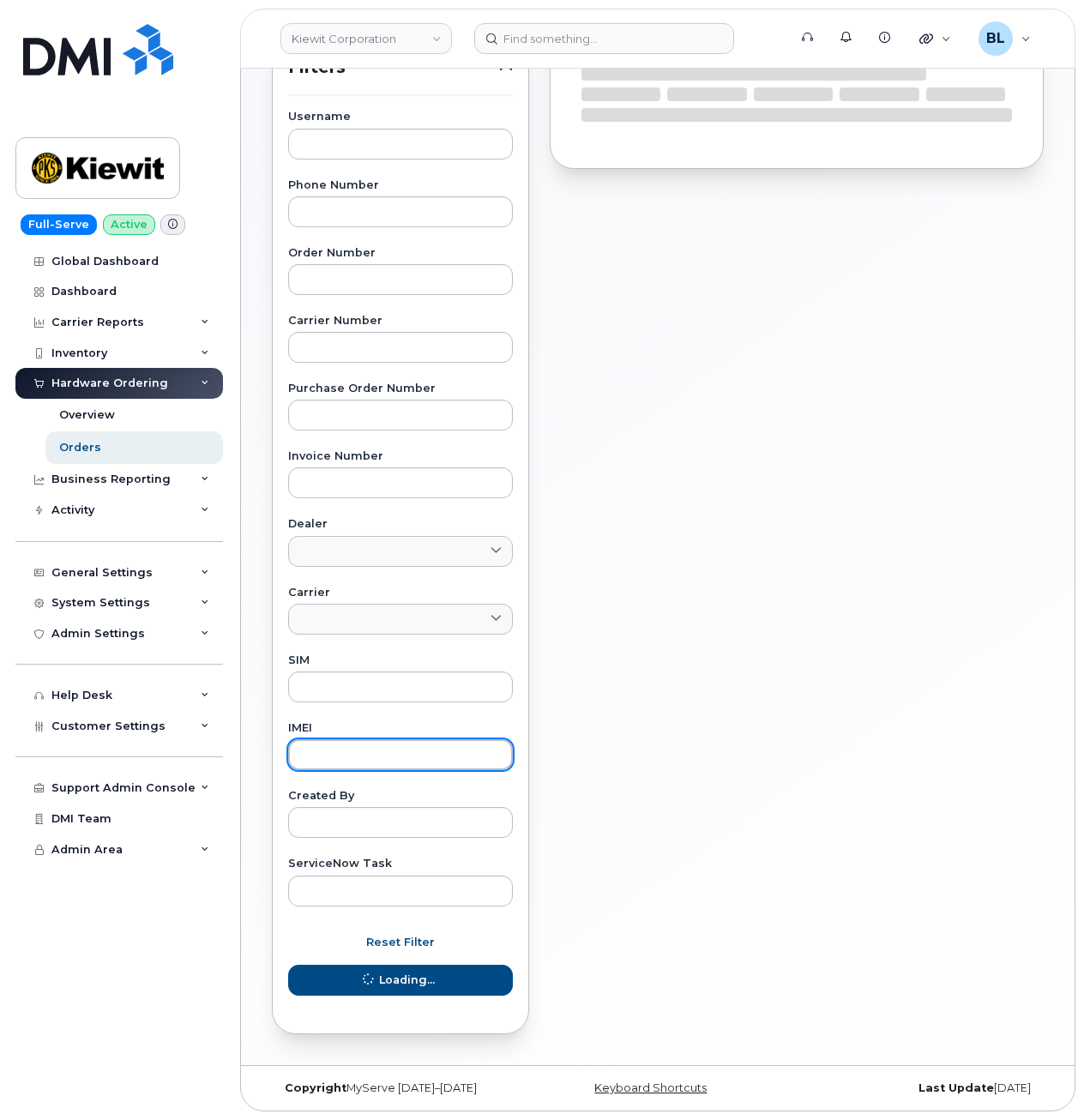
click at [371, 762] on input "text" at bounding box center [401, 755] width 225 height 31
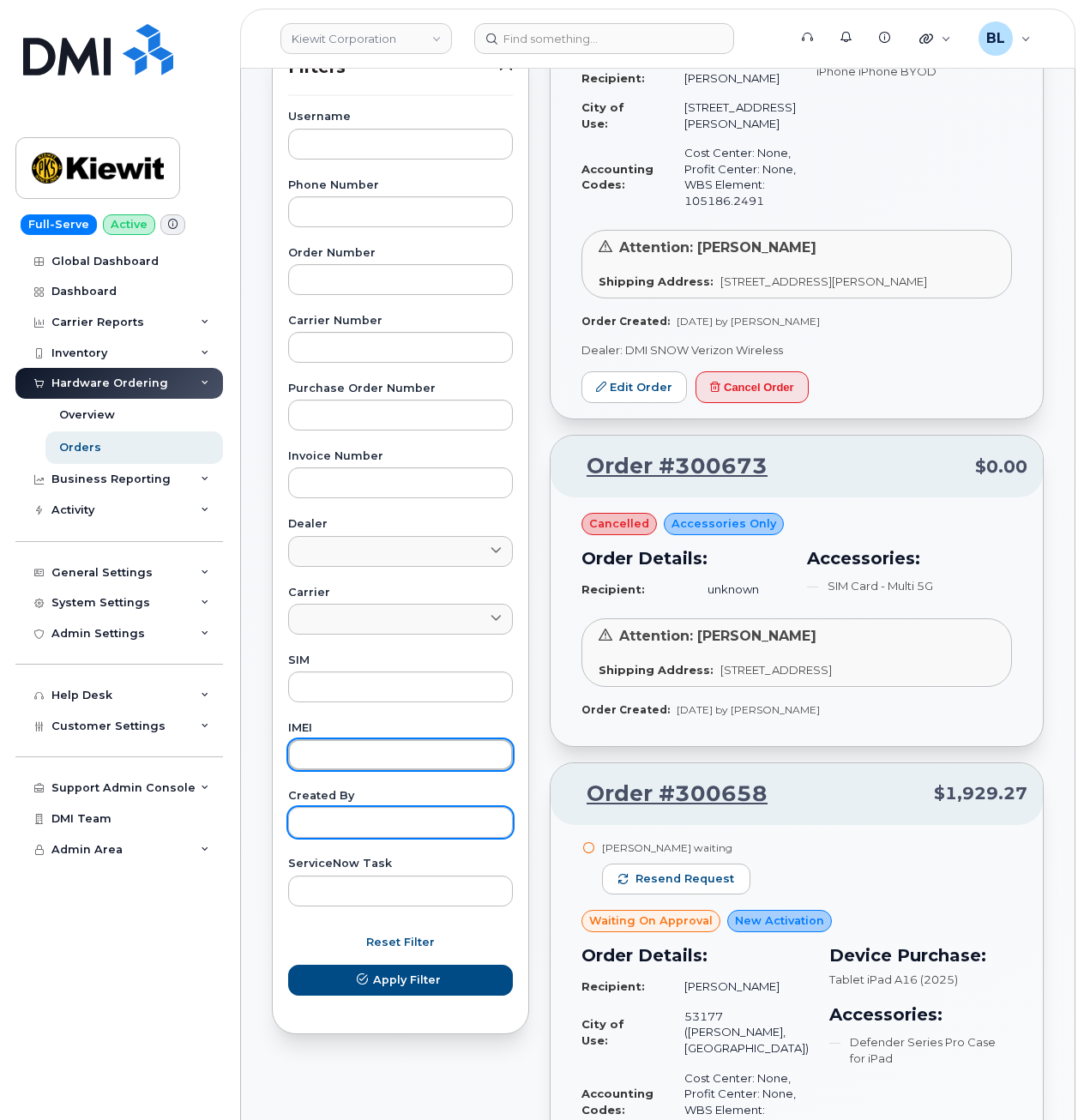
paste input "356767767785938"
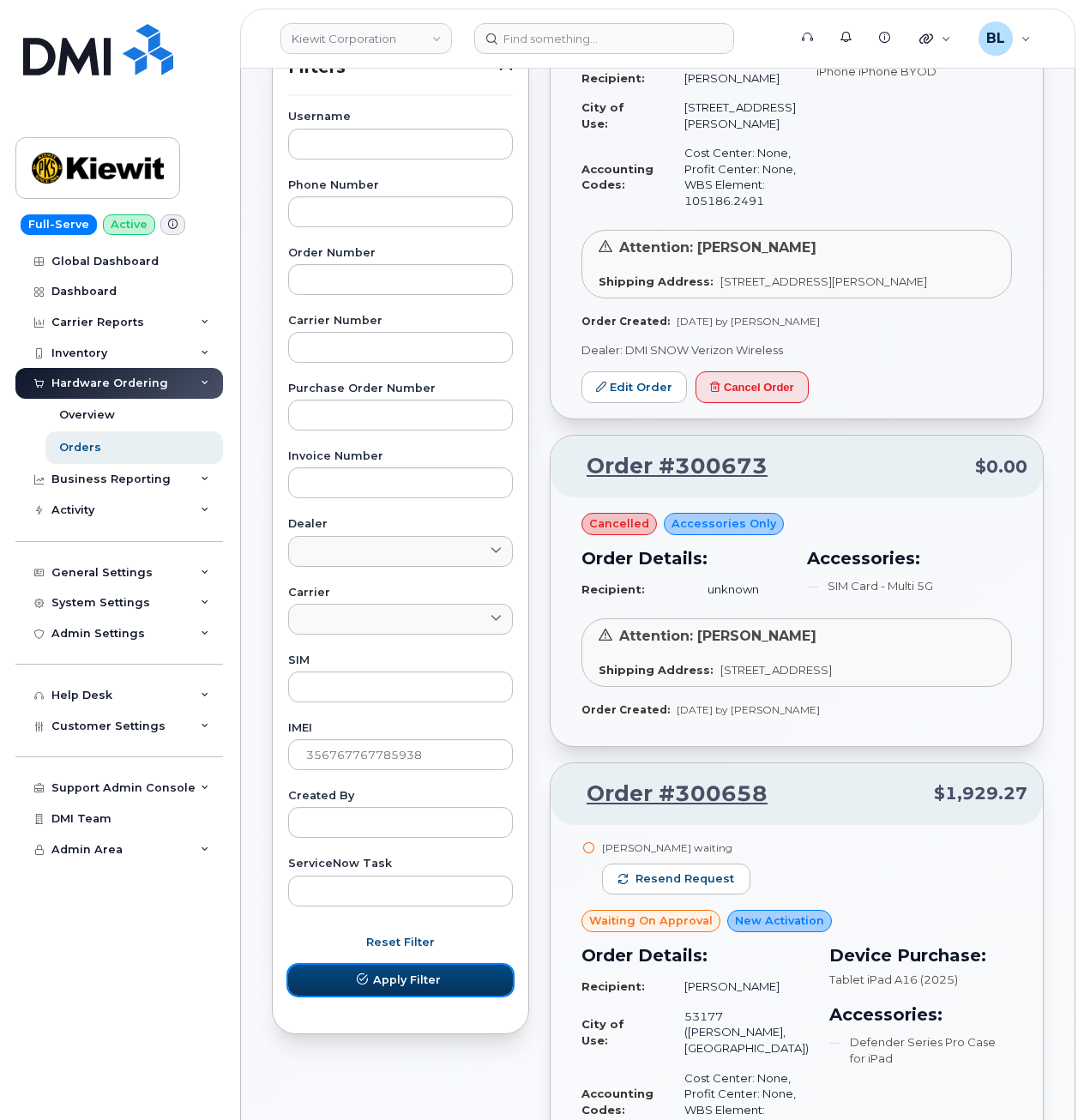
click at [409, 995] on button "Apply Filter" at bounding box center [401, 981] width 225 height 31
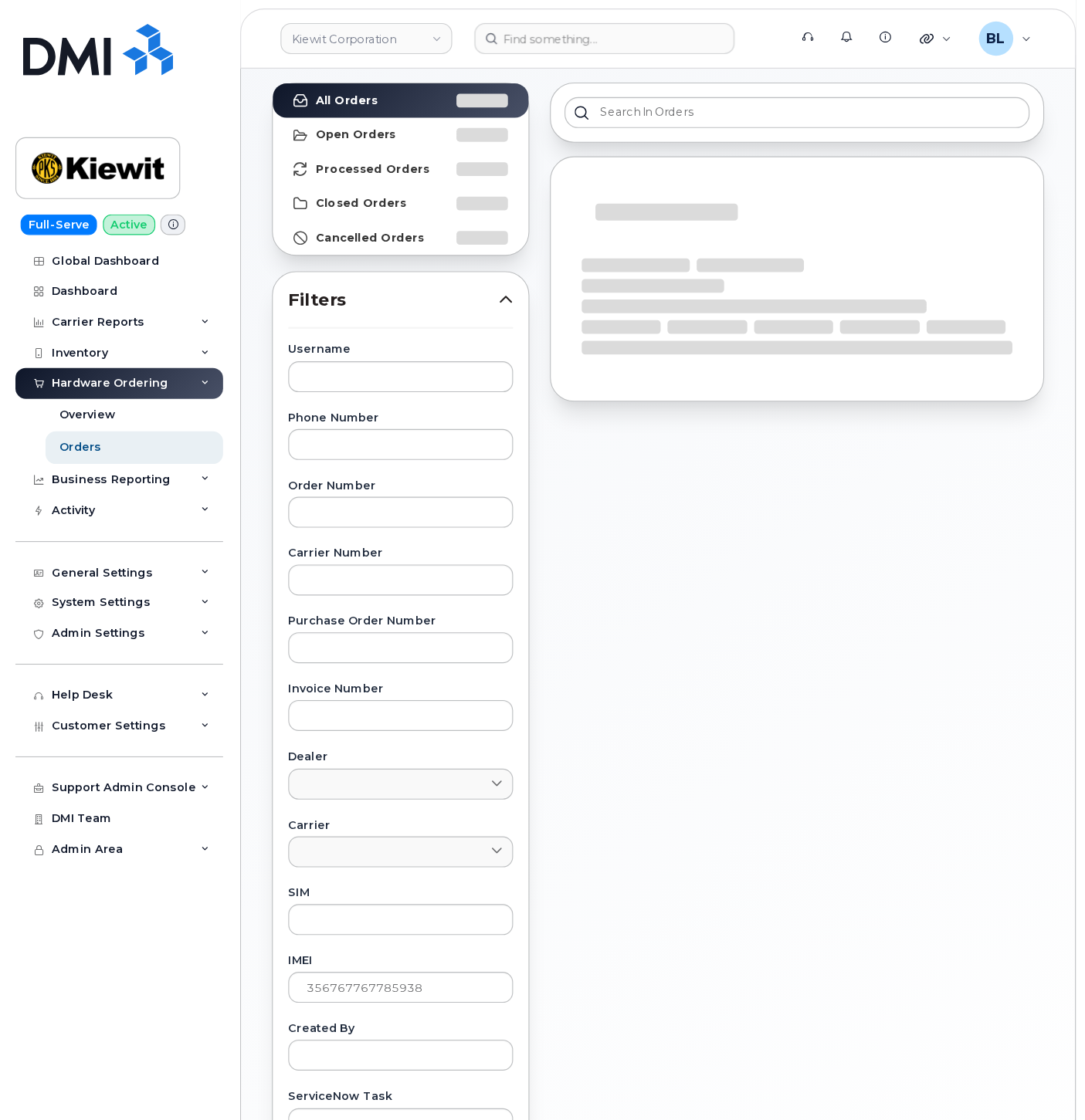
scroll to position [0, 0]
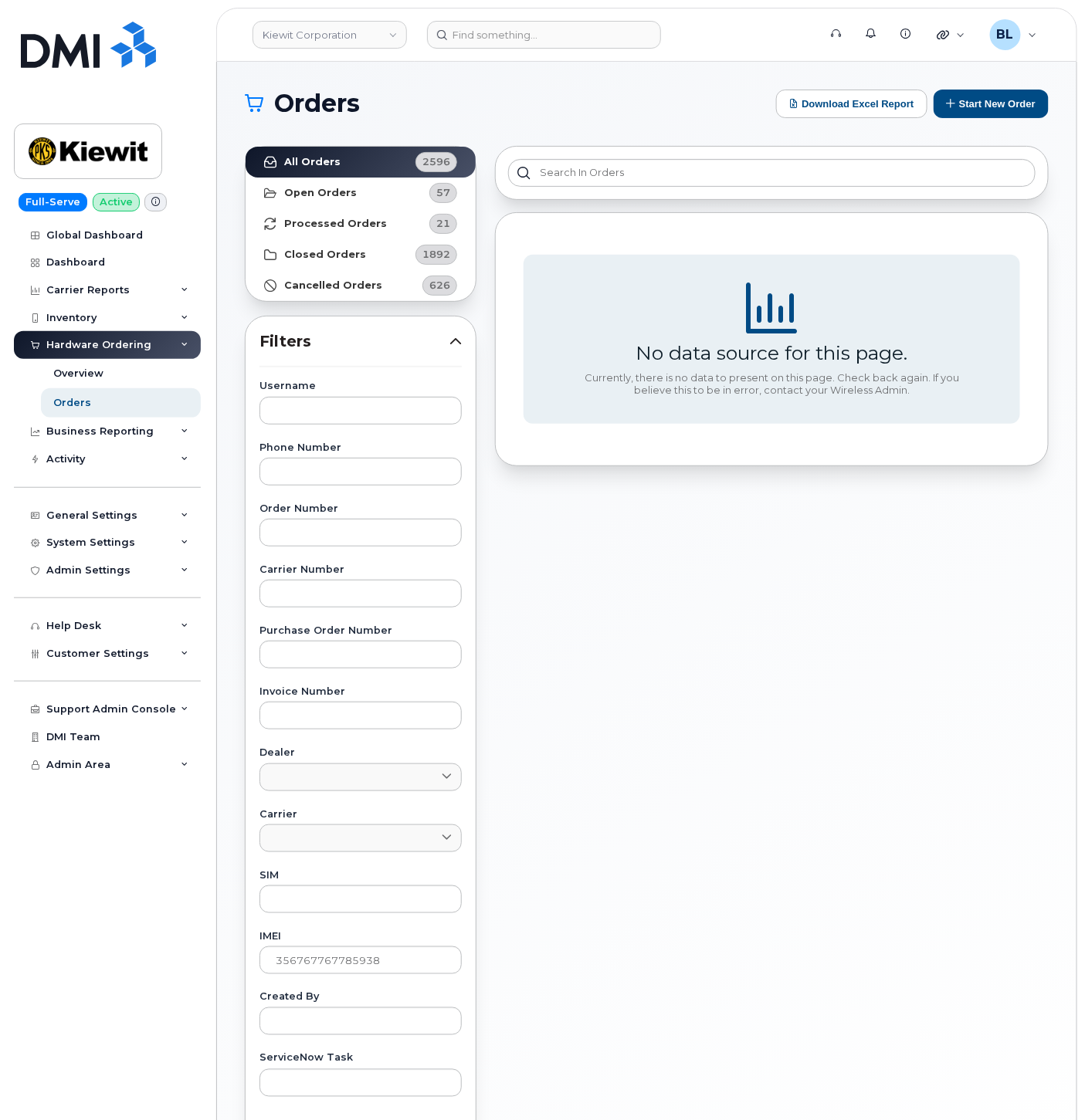
click at [346, 943] on div "IMEI 356767767785938" at bounding box center [361, 953] width 203 height 42
click at [346, 943] on div "IMEI 356767767785938" at bounding box center [361, 953] width 203 height 42
drag, startPoint x: 341, startPoint y: 938, endPoint x: 344, endPoint y: 963, distance: 25.2
click at [342, 941] on label "IMEI" at bounding box center [361, 937] width 203 height 10
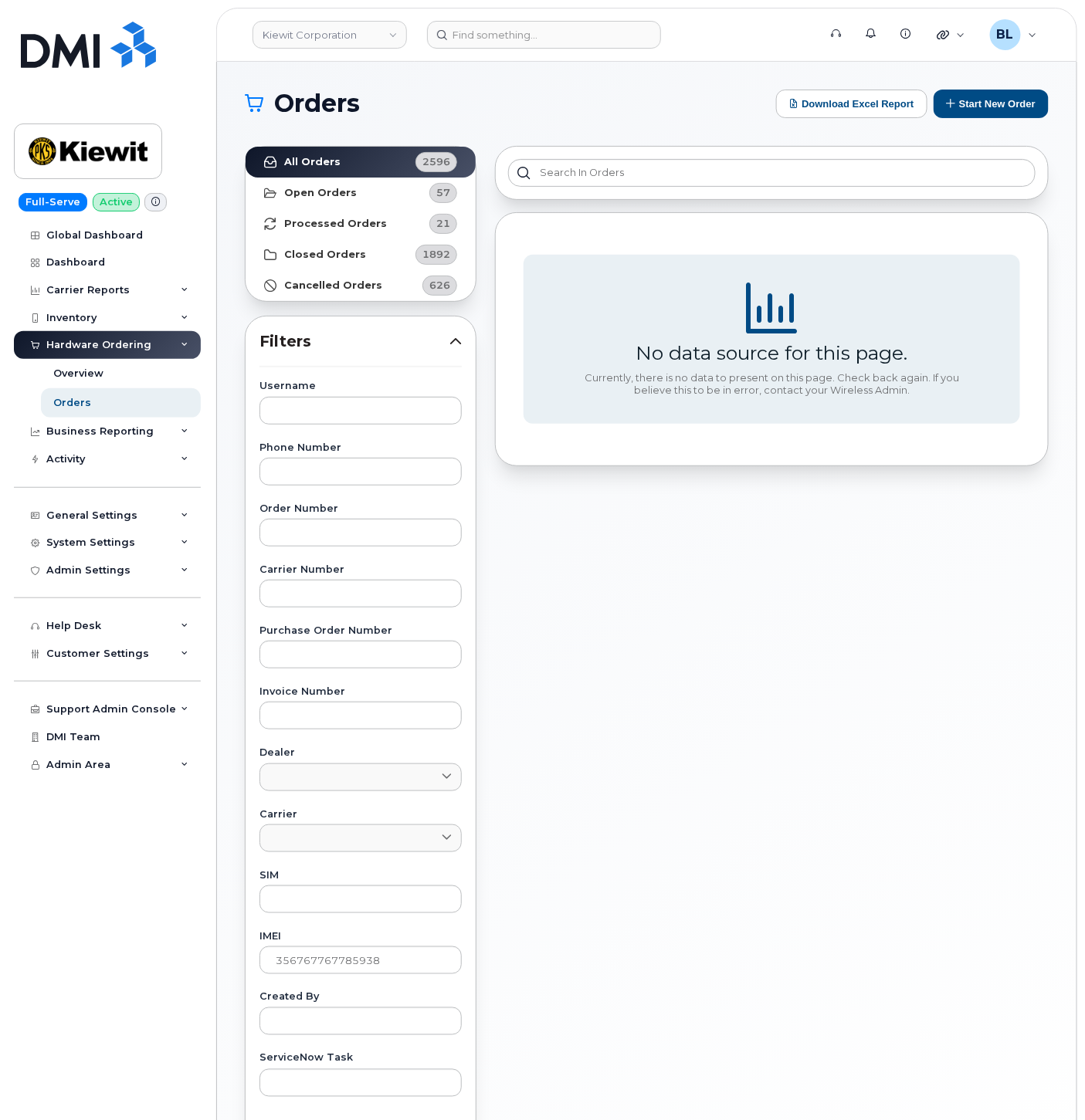
click at [346, 977] on div "Username Phone Number Order Number Carrier Number Purchase Order Number Invoice…" at bounding box center [360, 739] width 240 height 715
click at [360, 962] on input "356767767785938" at bounding box center [361, 961] width 203 height 28
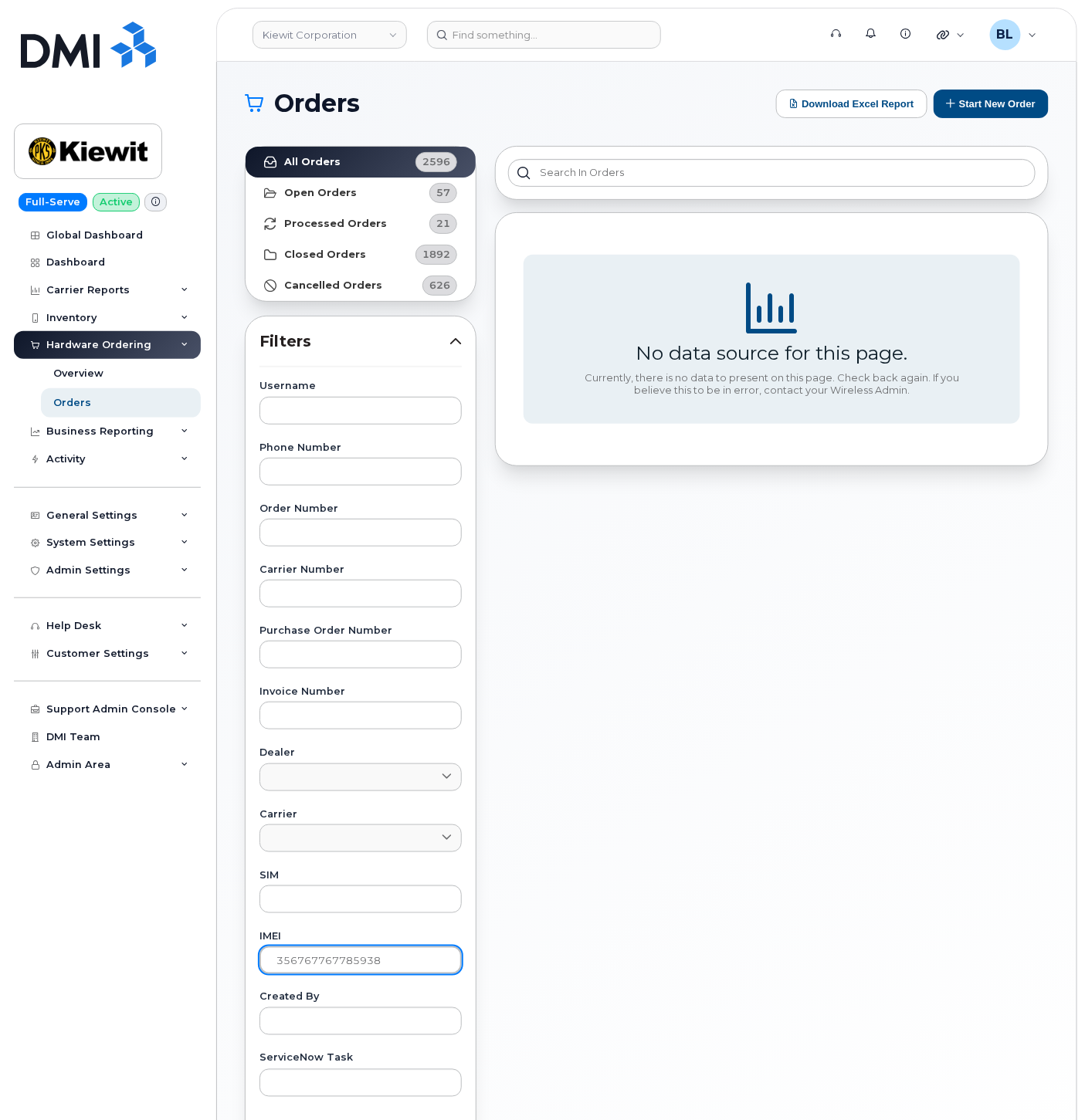
paste input "7981369052121"
type input "357981369052121"
click at [403, 422] on input "text" at bounding box center [361, 411] width 203 height 28
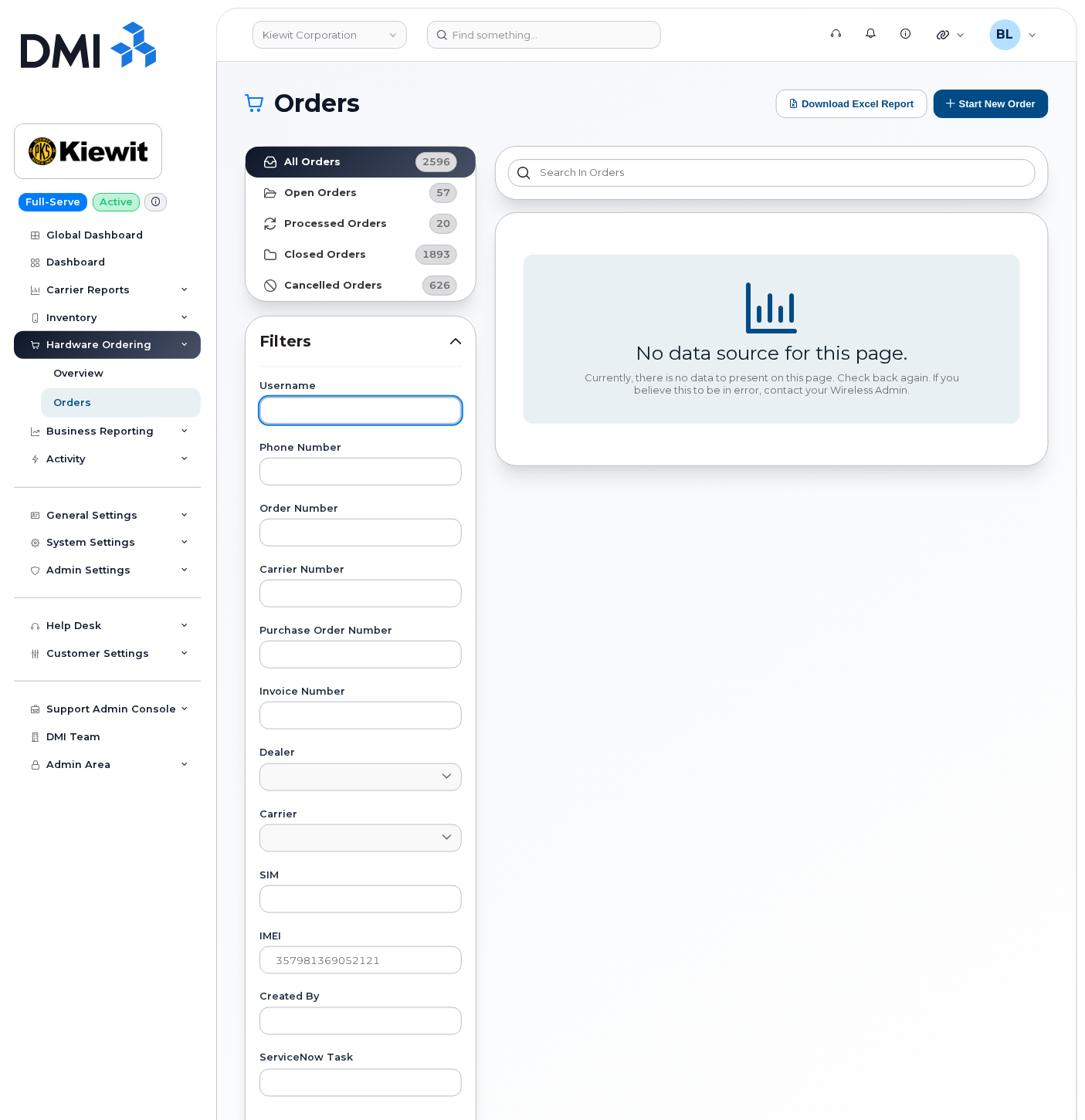
paste input "Randy Bennett"
type input "Randy Bennett"
click at [364, 967] on input "357981369052121" at bounding box center [361, 961] width 203 height 28
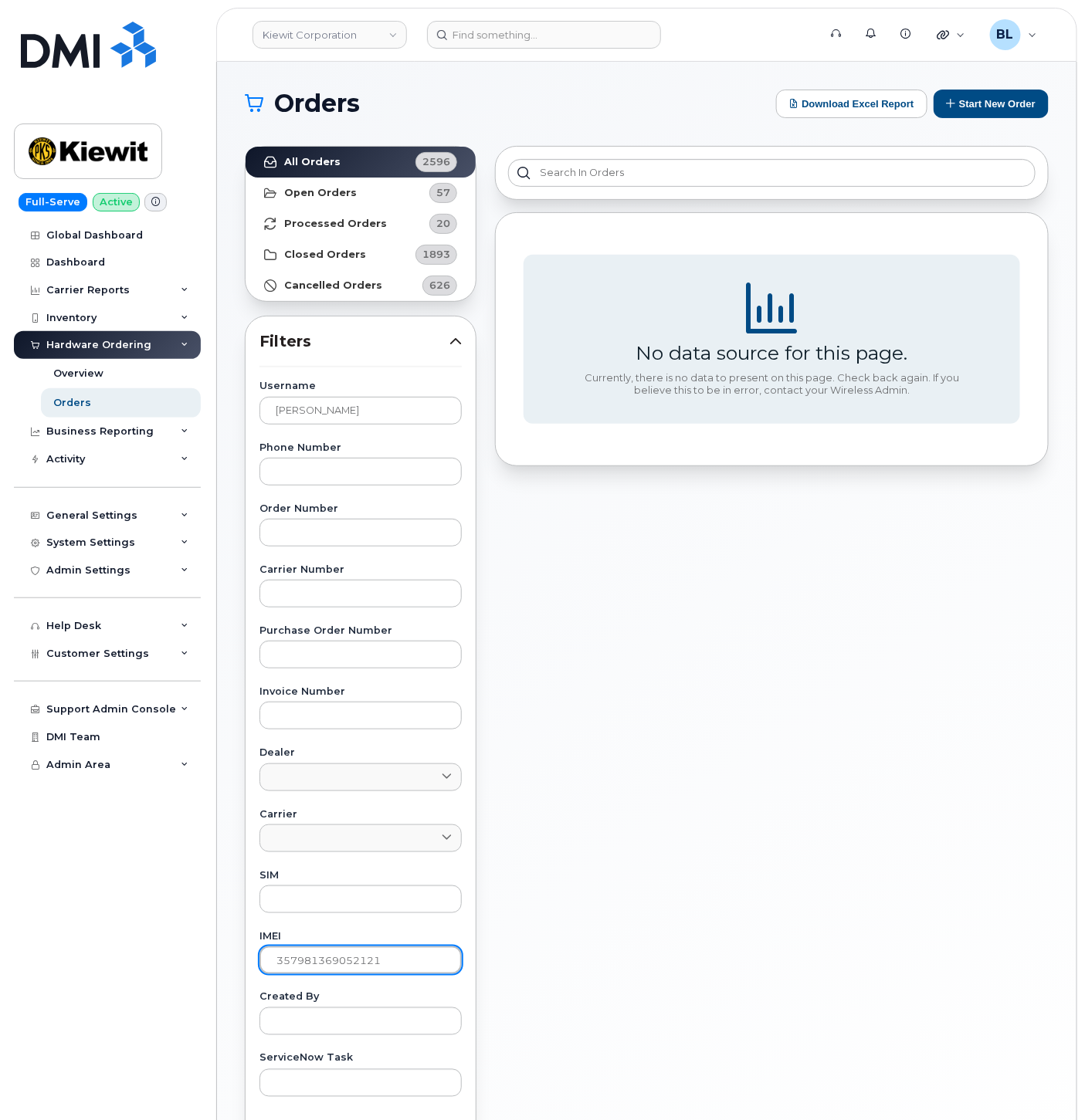
click at [366, 967] on input "357981369052121" at bounding box center [361, 961] width 203 height 28
type input "35798136905221"
drag, startPoint x: 418, startPoint y: 982, endPoint x: 426, endPoint y: 968, distance: 16.1
click at [418, 981] on div "Username Randy Bennett Phone Number Order Number Carrier Number Purchase Order …" at bounding box center [360, 739] width 240 height 715
click at [426, 967] on input "35798136905221" at bounding box center [361, 961] width 203 height 28
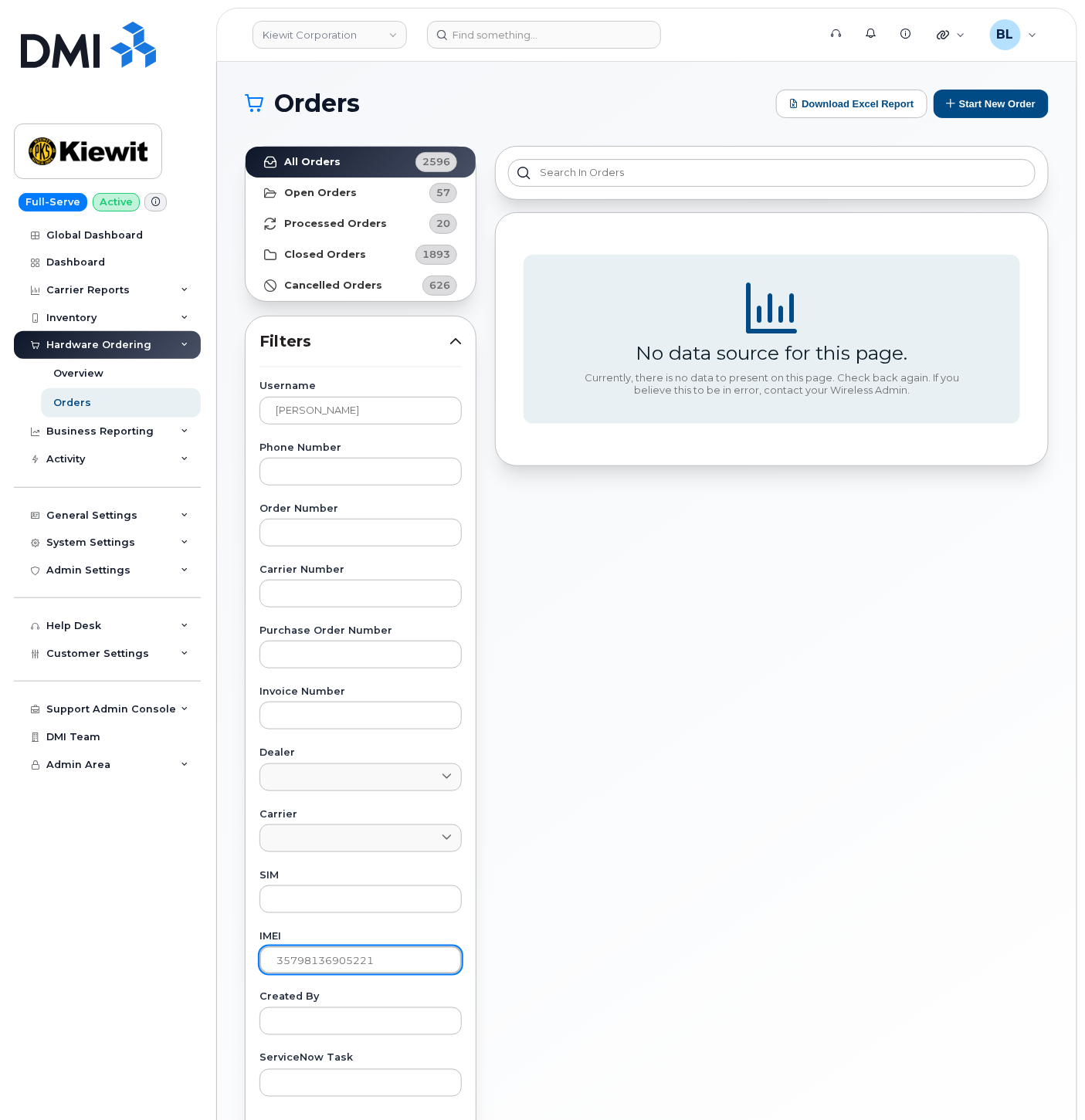
click at [426, 967] on input "35798136905221" at bounding box center [361, 961] width 203 height 28
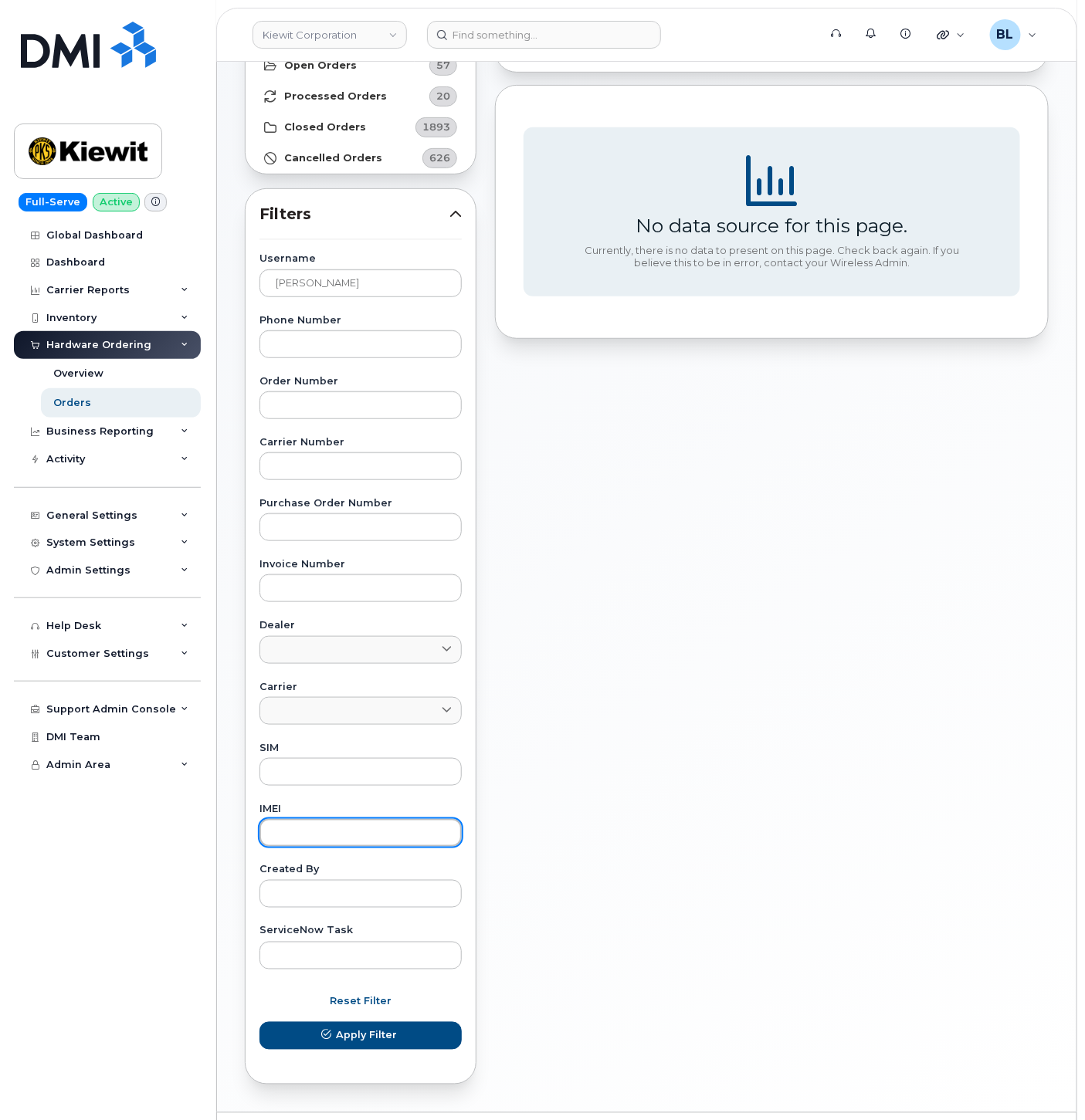
scroll to position [168, 0]
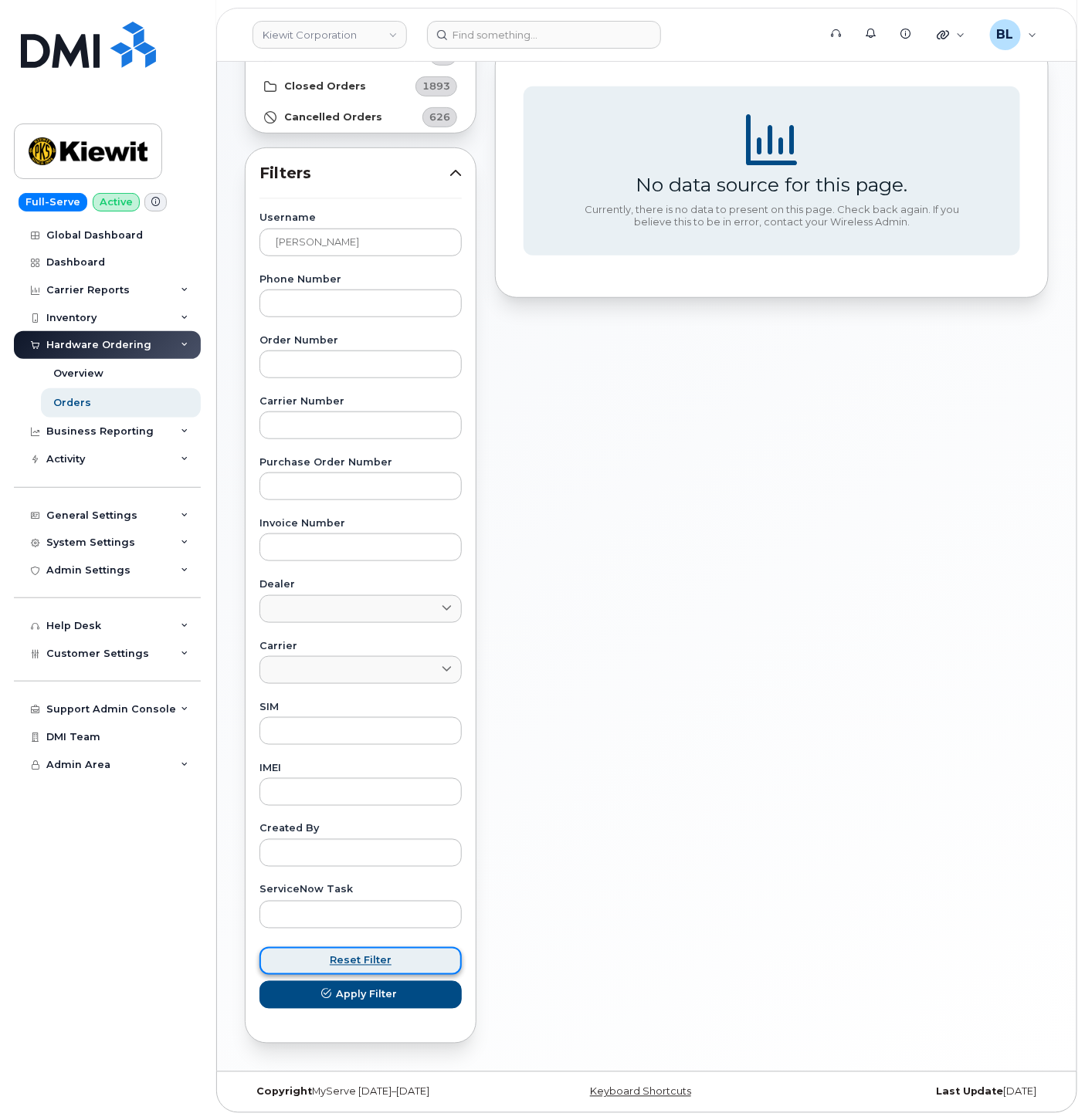
click at [384, 973] on button "Reset Filter" at bounding box center [361, 962] width 203 height 28
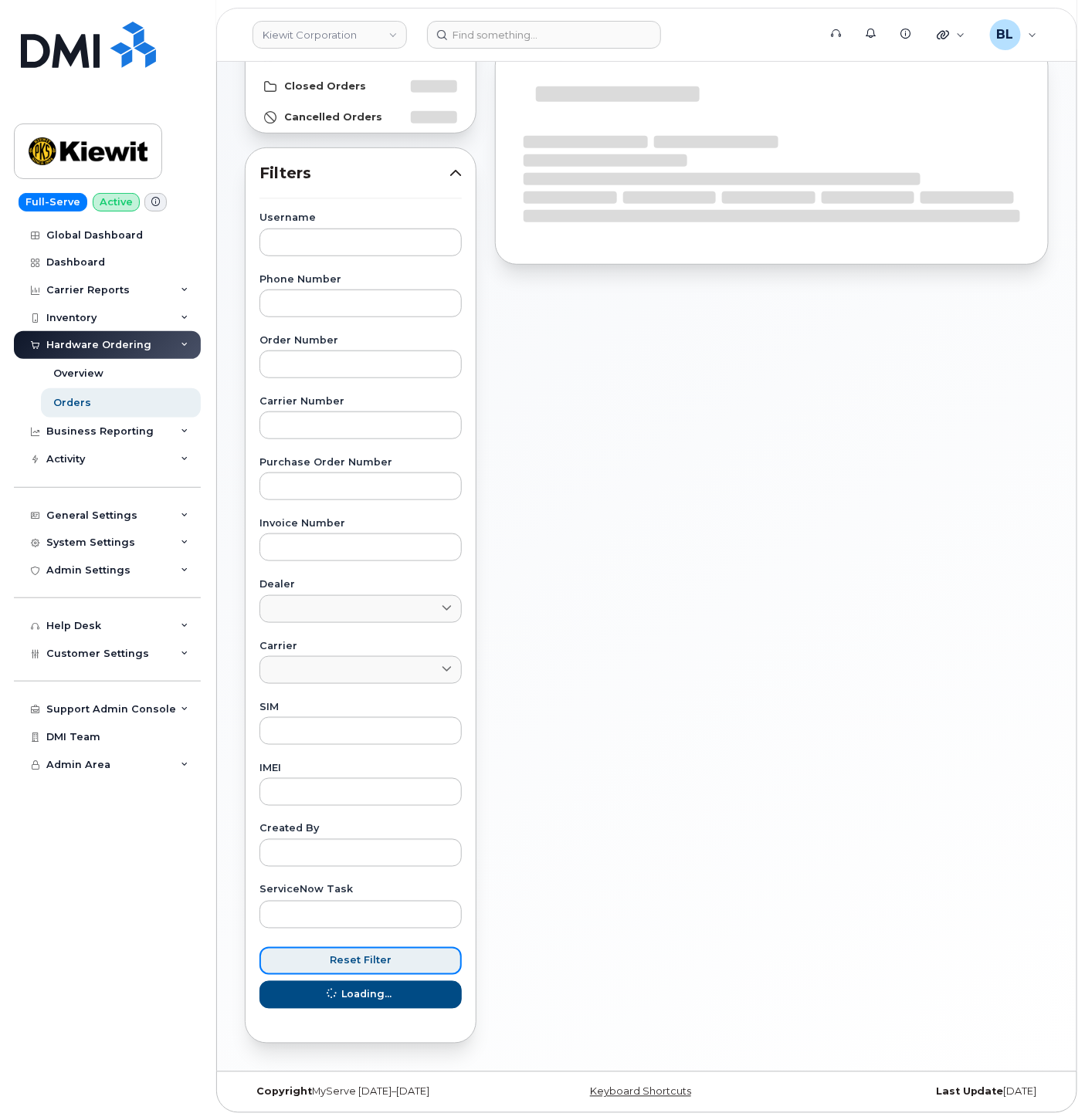
scroll to position [0, 0]
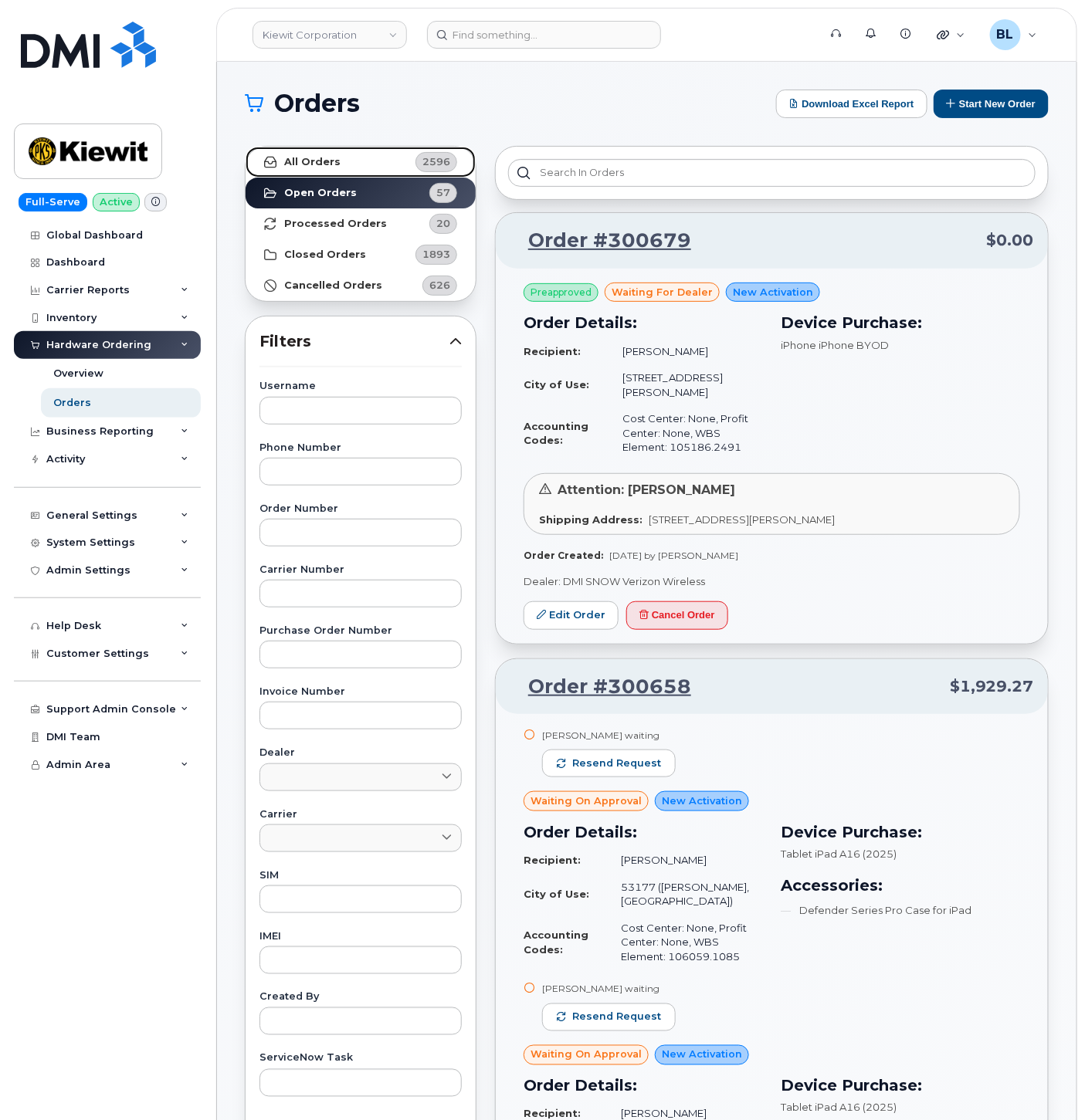
click at [365, 168] on link "All Orders 2596" at bounding box center [361, 163] width 230 height 31
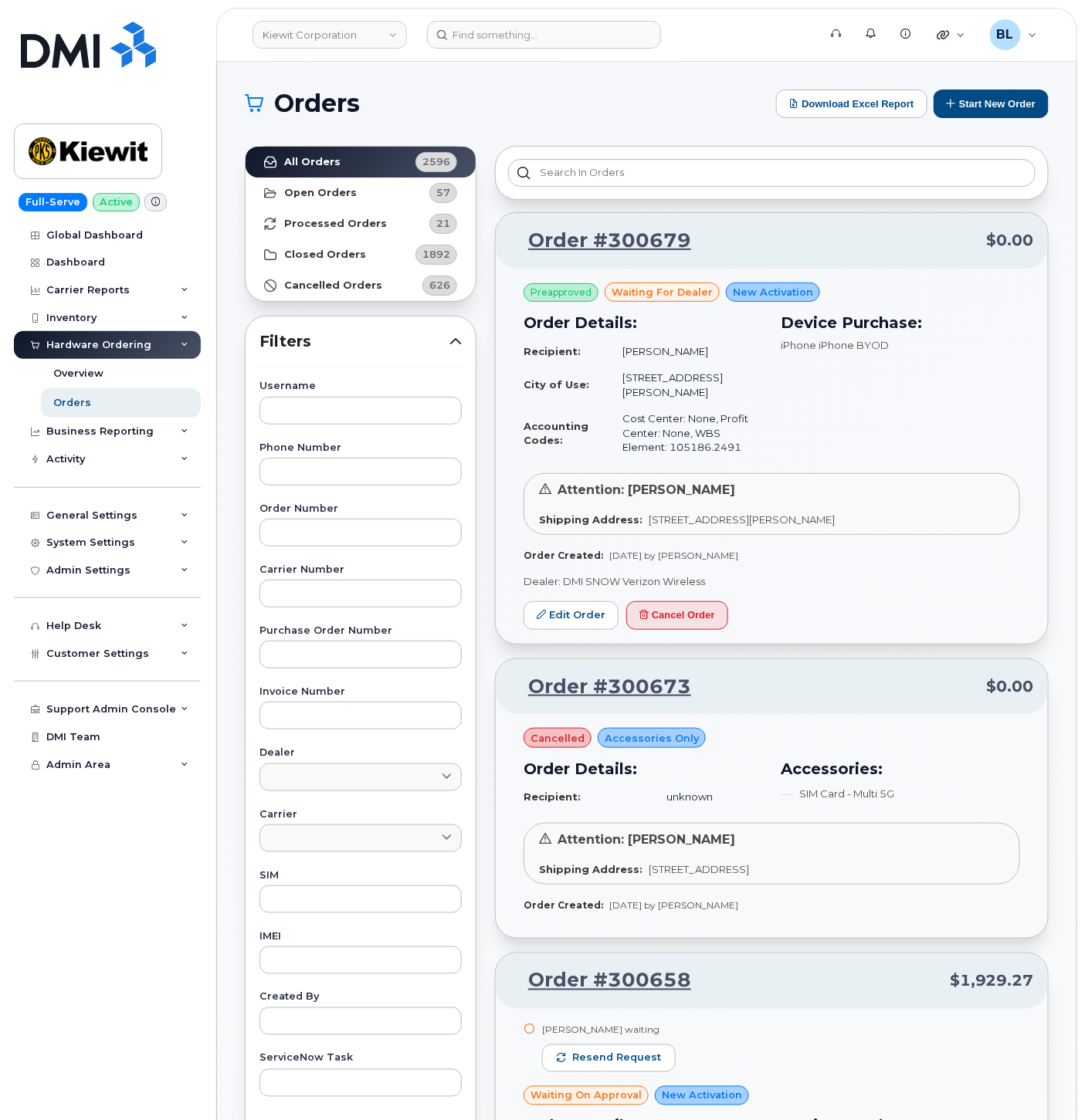
click at [358, 378] on div "Filters Username Phone Number Order Number Carrier Number Purchase Order Number…" at bounding box center [361, 764] width 232 height 897
click at [360, 404] on input "text" at bounding box center [361, 411] width 203 height 28
paste input "Randy Bennett"
type input "Randy Bennett"
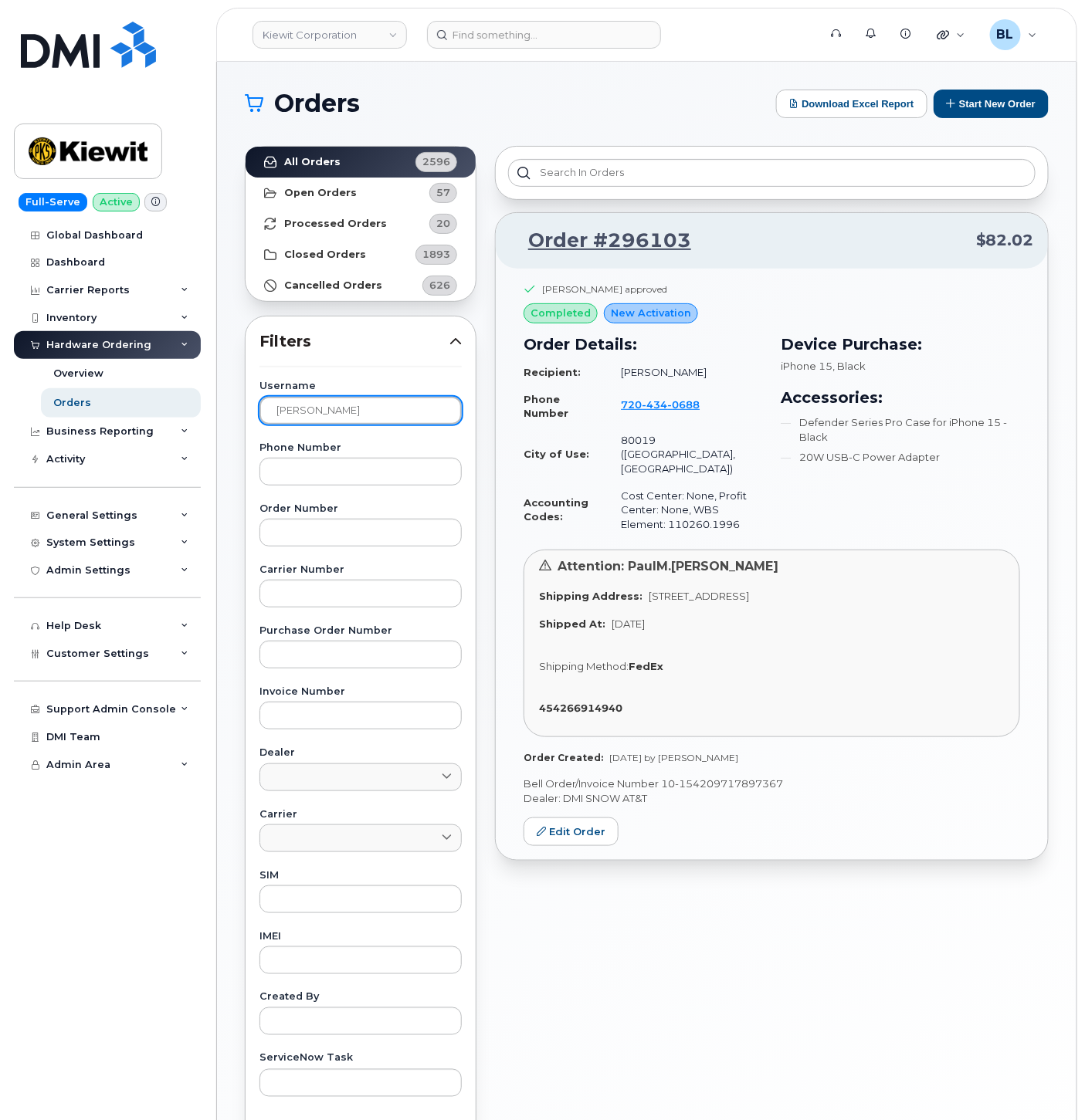
click at [395, 417] on input "Randy Bennett" at bounding box center [361, 411] width 203 height 28
click at [396, 417] on input "Randy Bennett" at bounding box center [361, 411] width 203 height 28
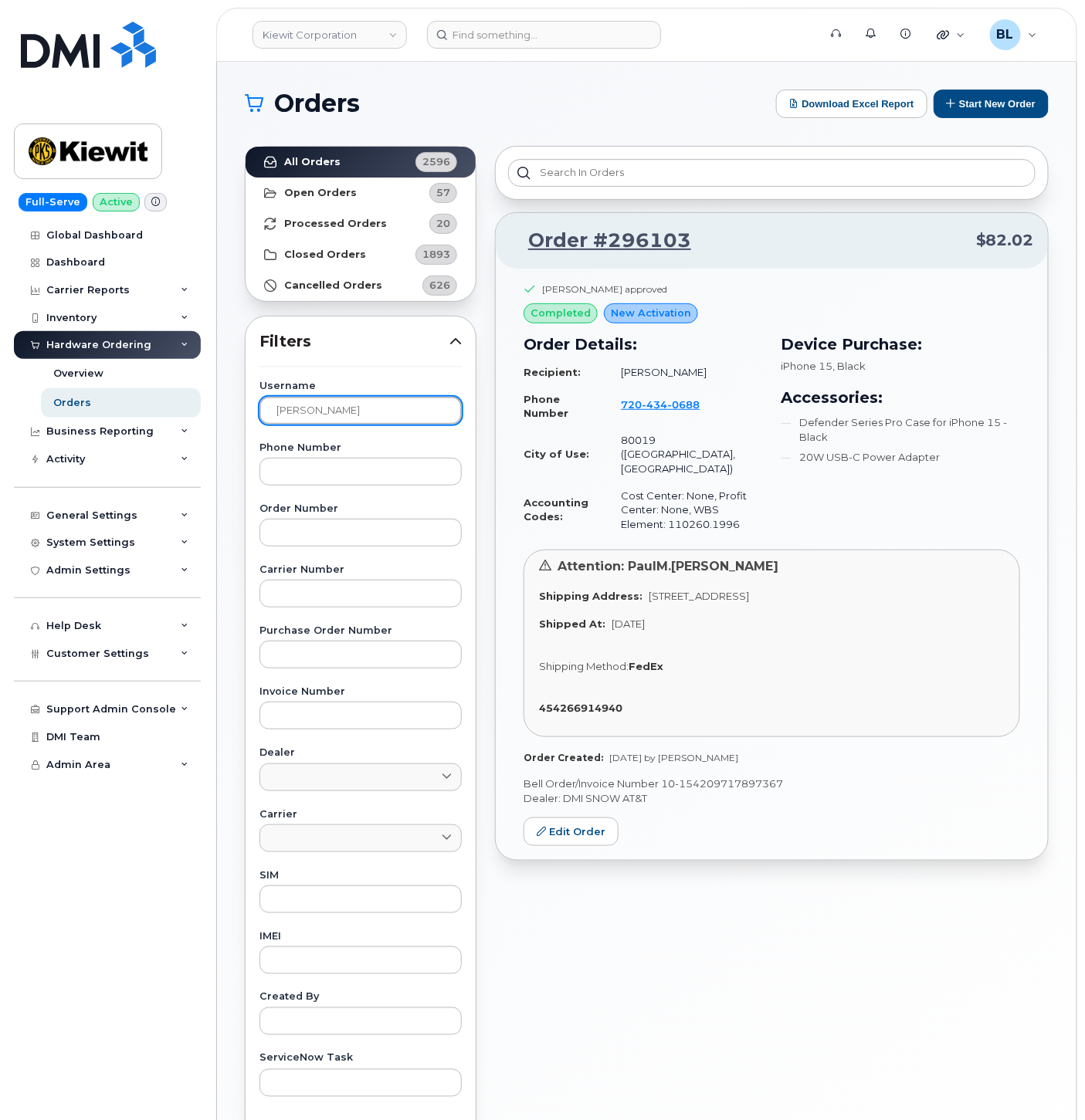
drag, startPoint x: 362, startPoint y: 415, endPoint x: 369, endPoint y: 433, distance: 19.3
click at [362, 415] on input "Randy Bennett" at bounding box center [361, 411] width 203 height 28
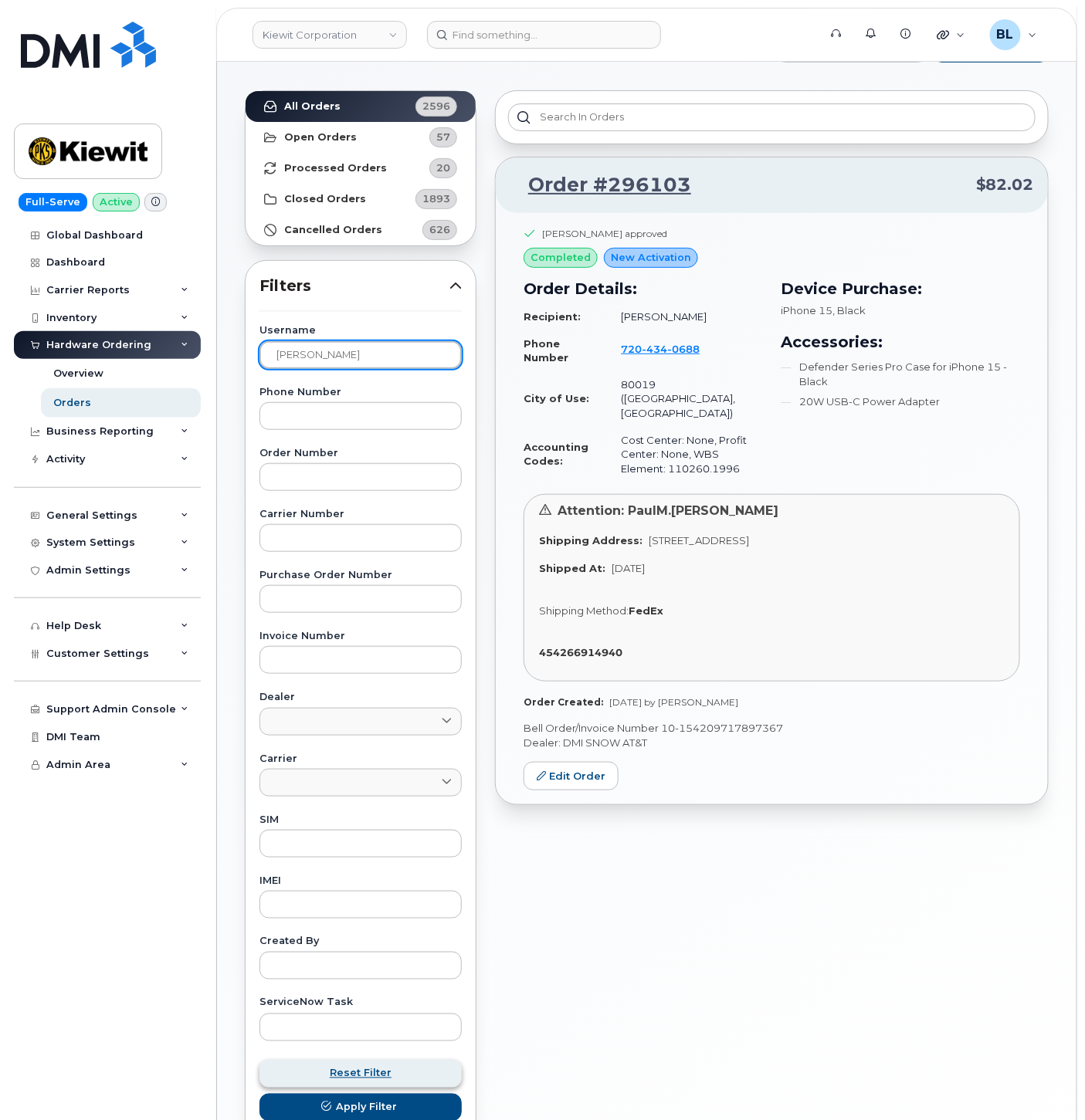
scroll to position [168, 0]
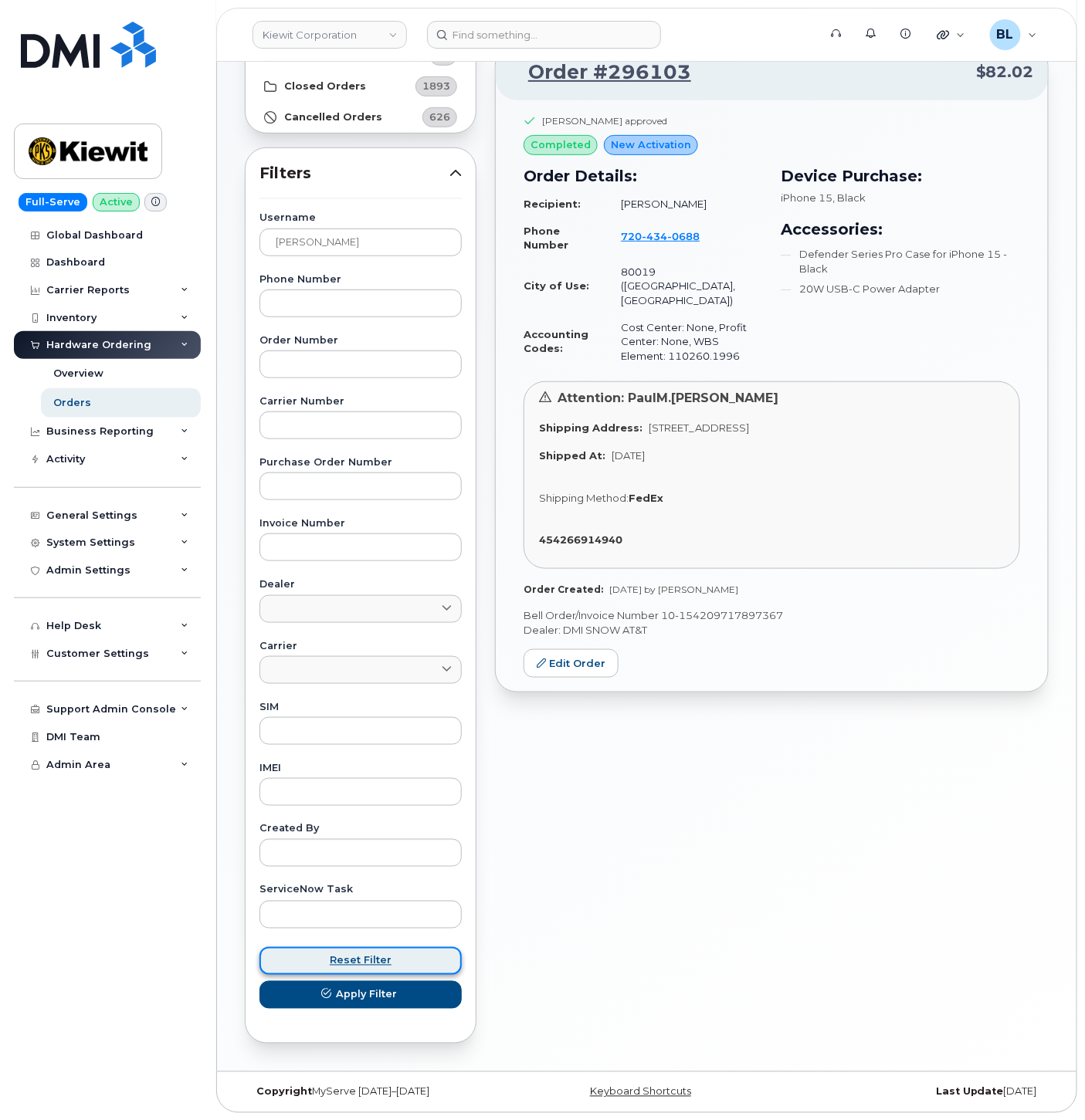
click at [376, 956] on span "Reset Filter" at bounding box center [360, 961] width 61 height 15
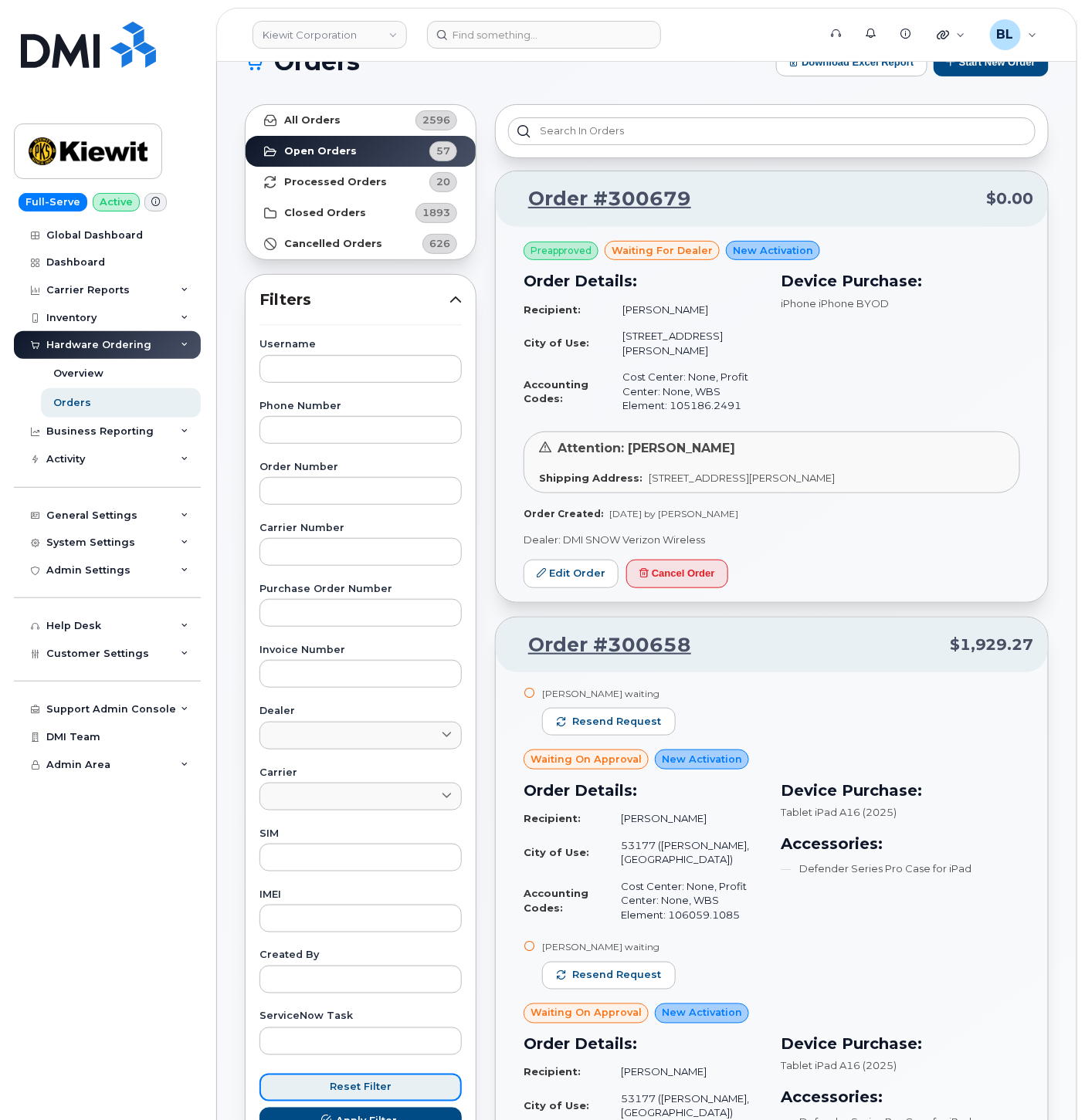
scroll to position [0, 0]
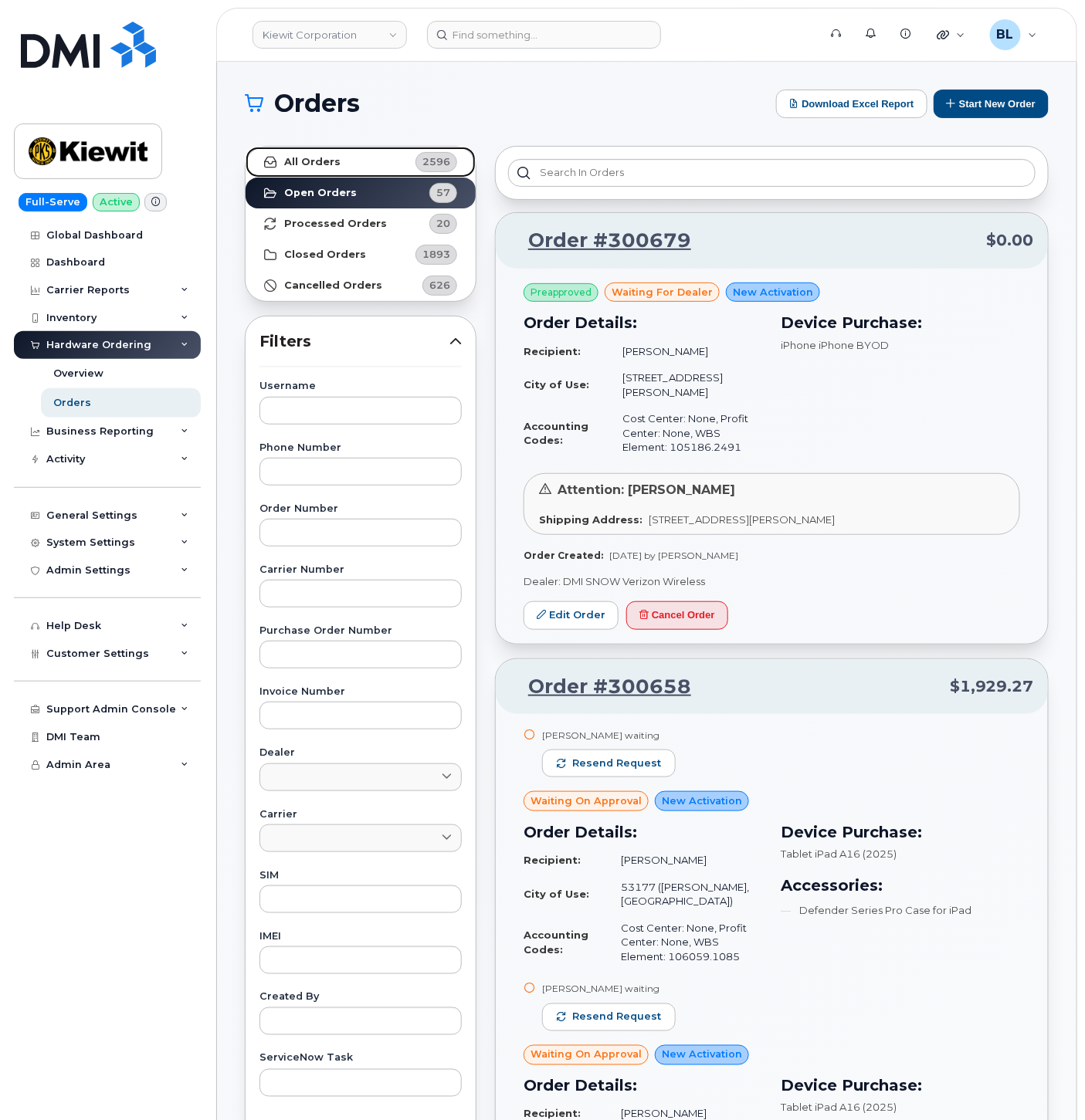
click at [363, 159] on link "All Orders 2596" at bounding box center [361, 163] width 230 height 31
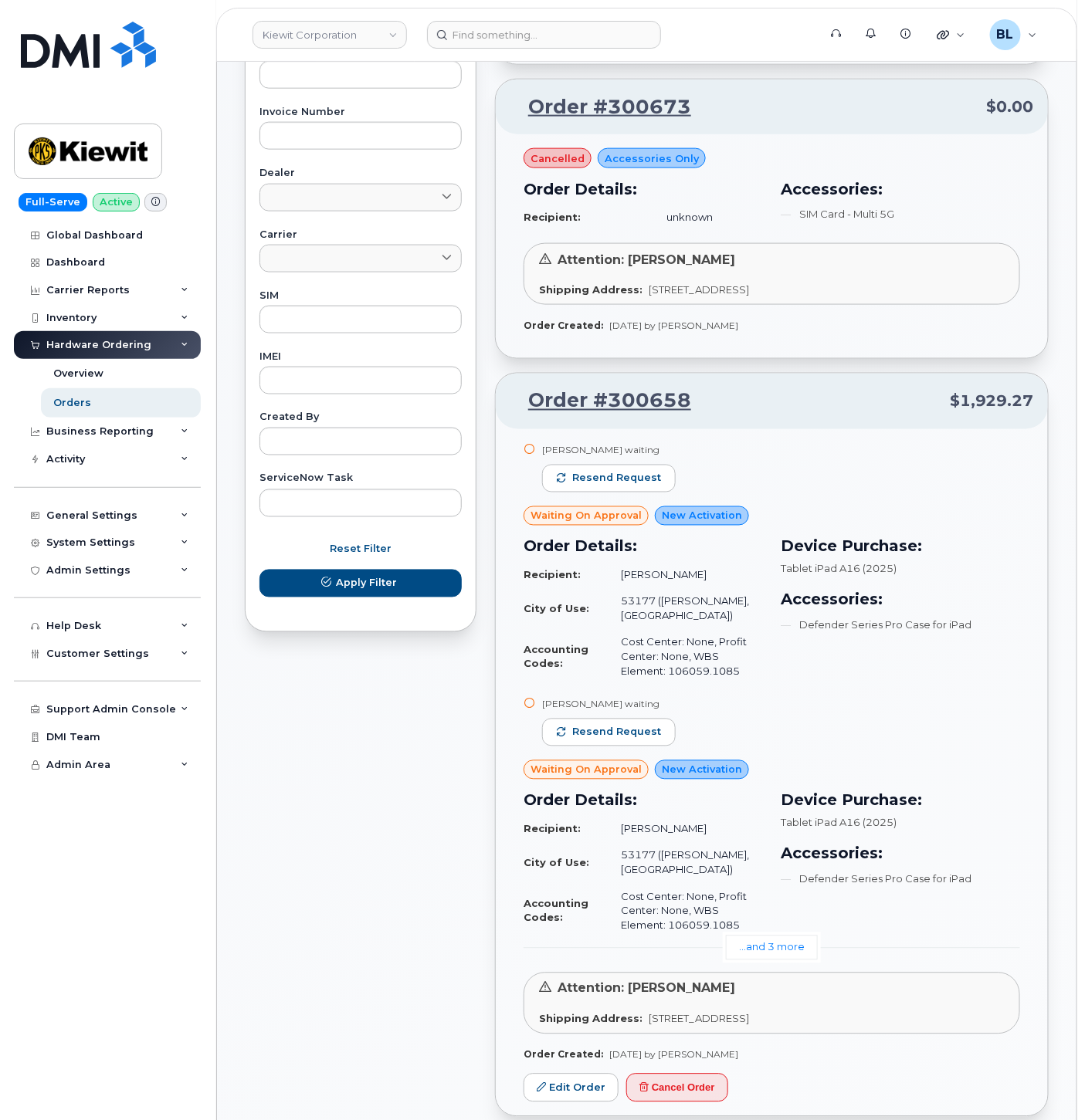
scroll to position [686, 0]
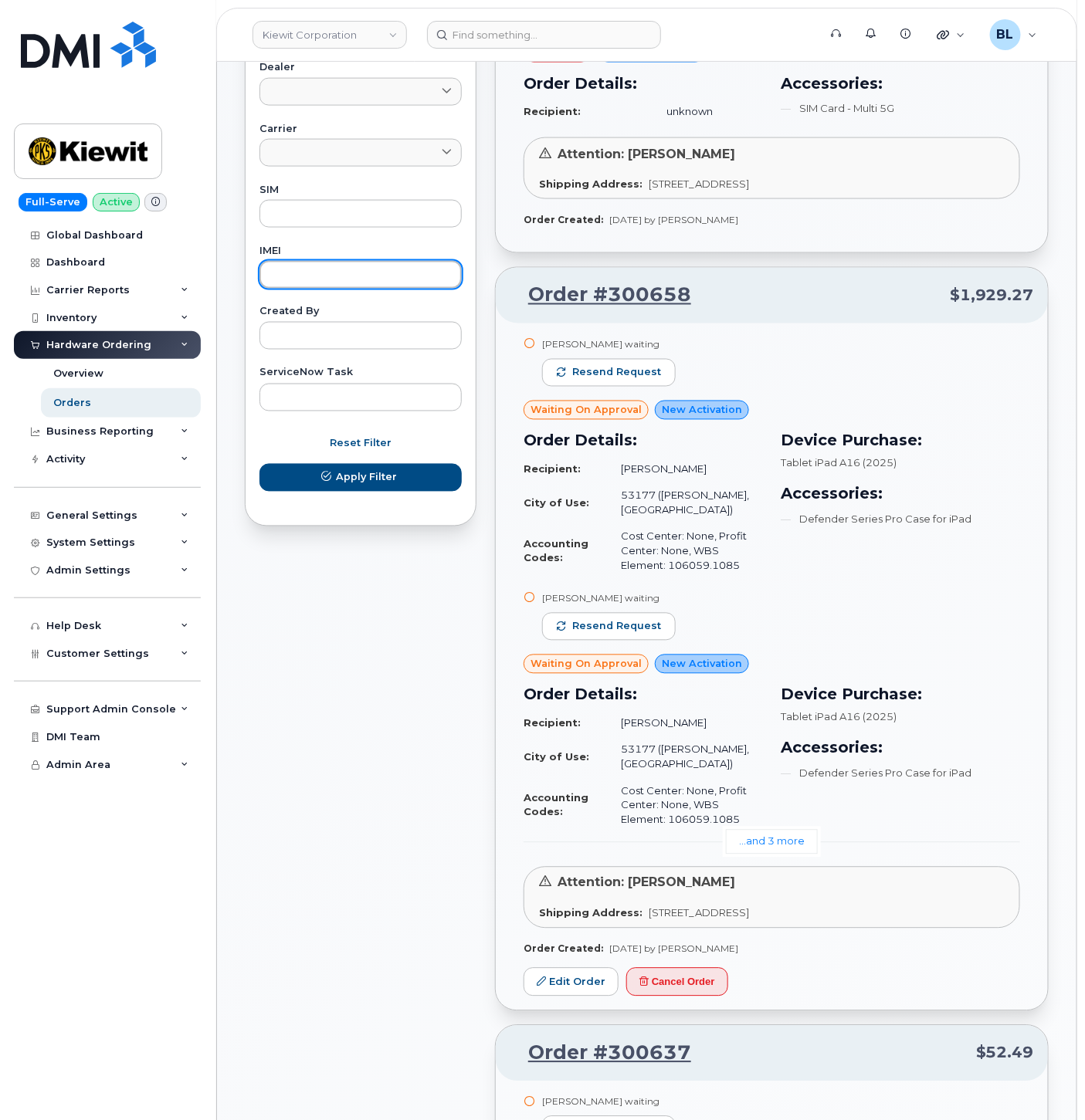
click at [328, 267] on input "text" at bounding box center [361, 275] width 203 height 28
paste input "355135952335714"
type input "355135952335714"
click at [260, 464] on button "Apply Filter" at bounding box center [361, 478] width 203 height 28
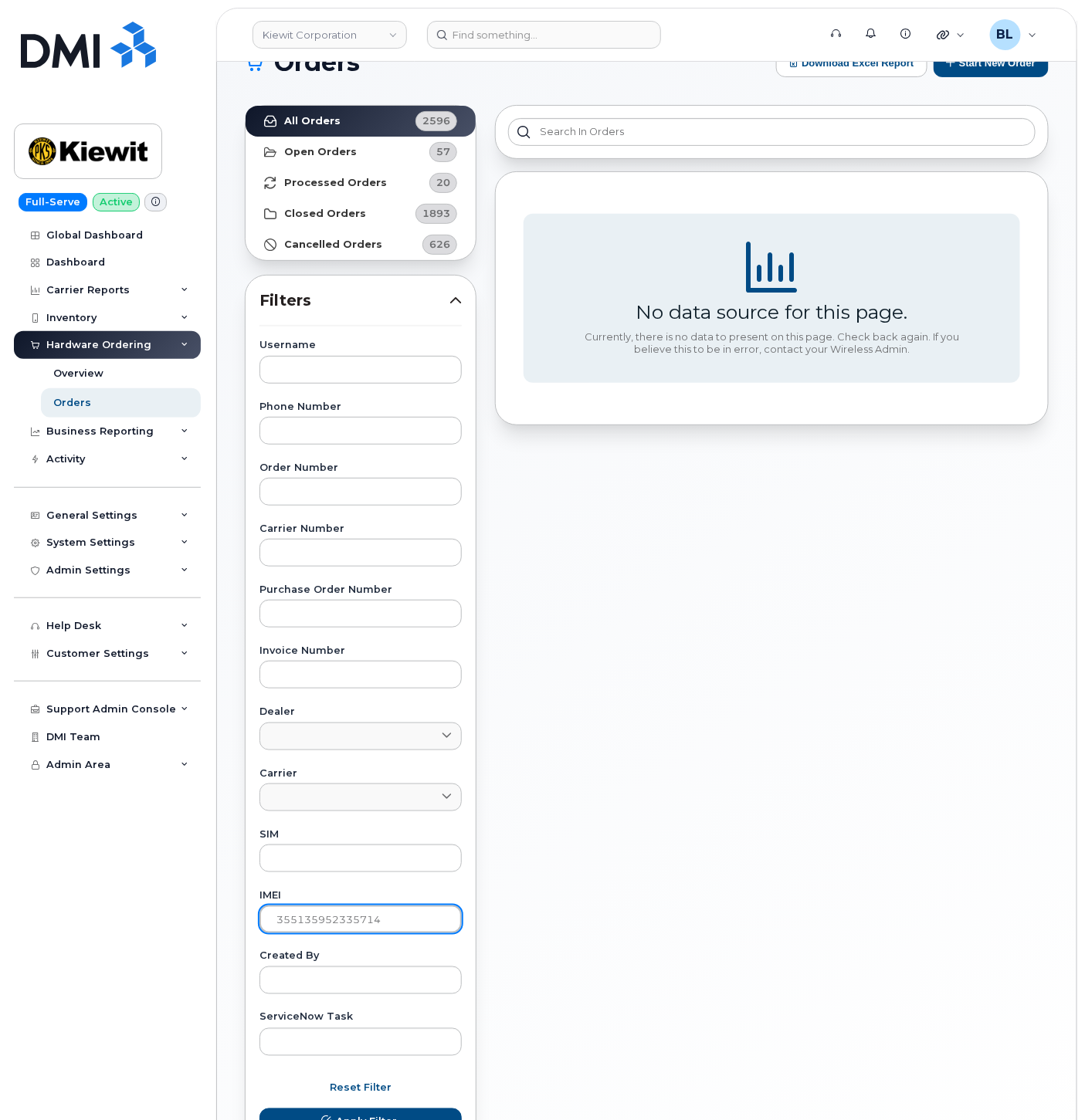
scroll to position [0, 0]
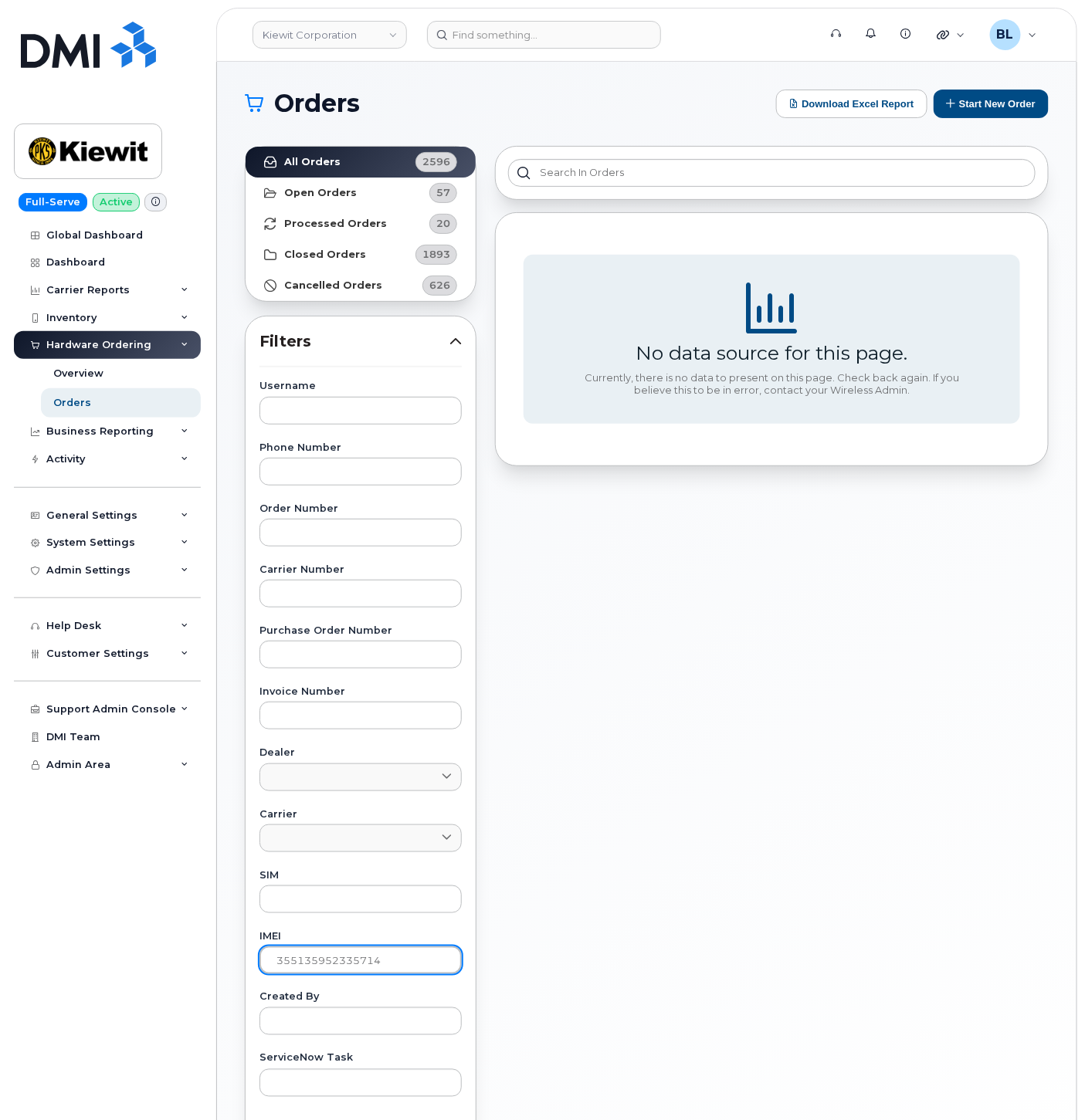
click at [358, 958] on input "355135952335714" at bounding box center [361, 961] width 203 height 28
click at [325, 435] on div "Username Phone Number Order Number Carrier Number Purchase Order Number Invoice…" at bounding box center [360, 739] width 240 height 715
drag, startPoint x: 264, startPoint y: 366, endPoint x: 300, endPoint y: 383, distance: 39.8
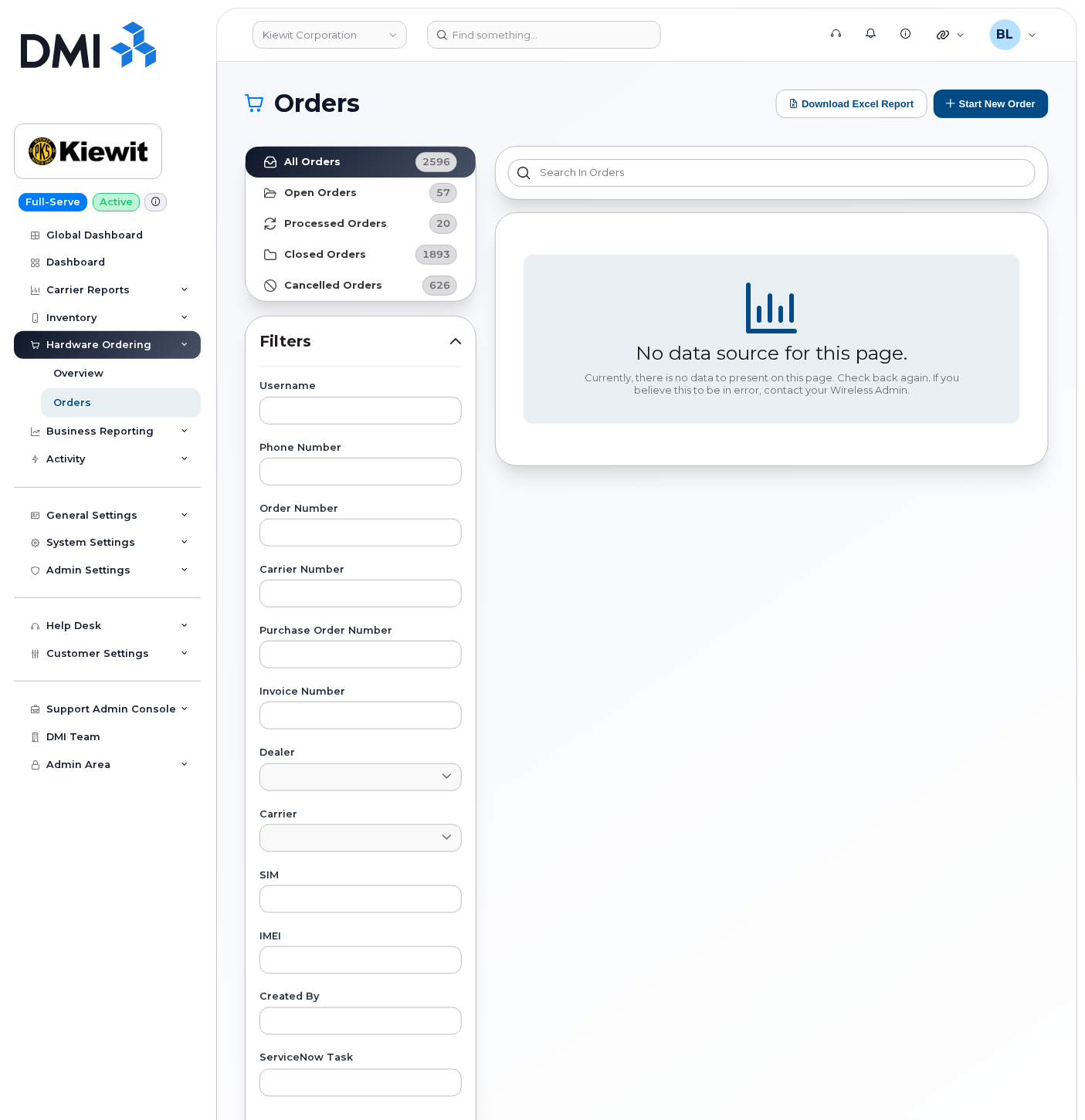
click at [270, 364] on div "Filters Username Phone Number Order Number Carrier Number Purchase Order Number…" at bounding box center [361, 764] width 232 height 897
click at [315, 408] on input "text" at bounding box center [361, 411] width 203 height 28
paste input "BELEN PENA"
type input "BELEN PENA"
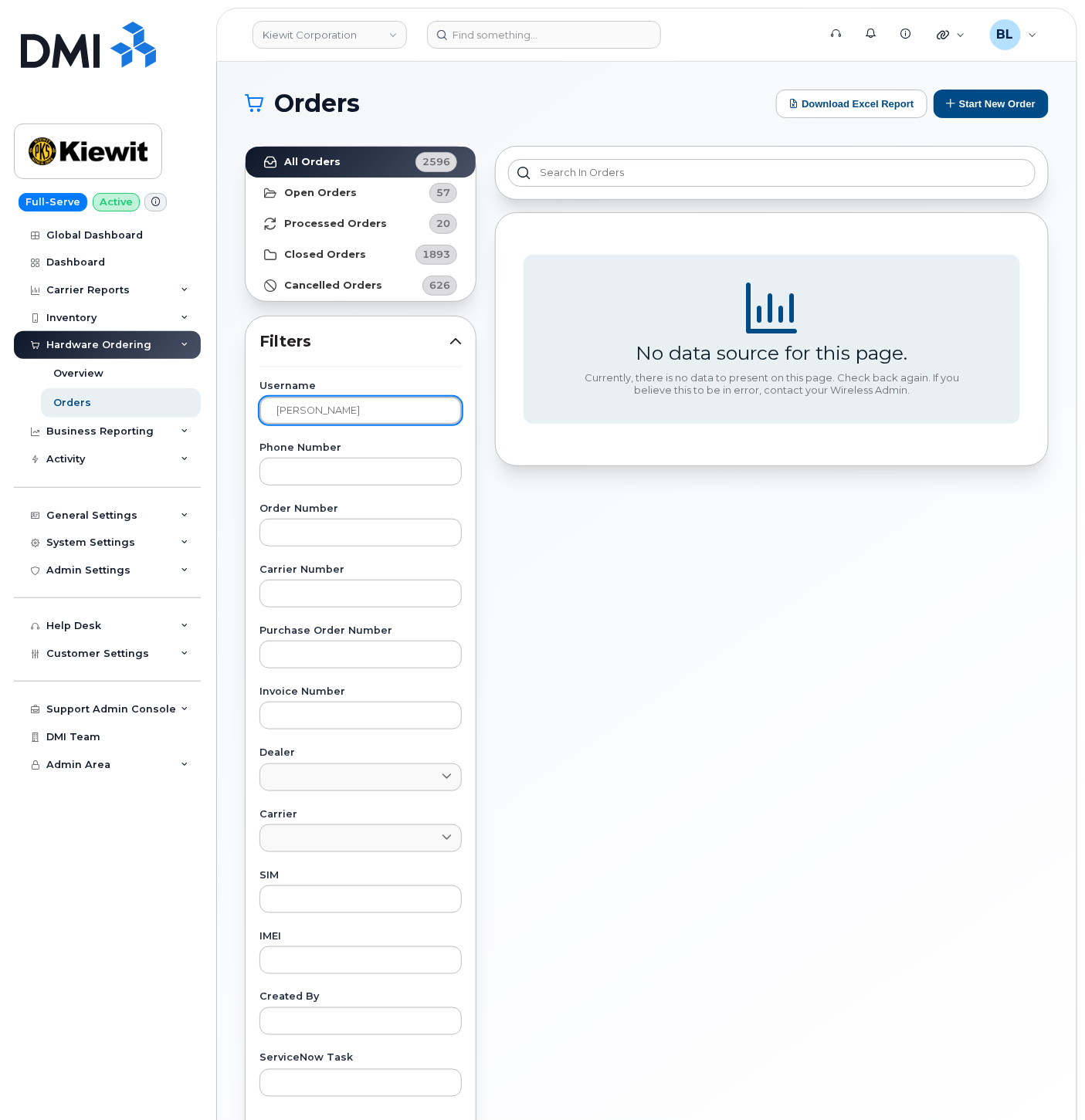
click at [319, 409] on input "BELEN PENA" at bounding box center [361, 411] width 203 height 28
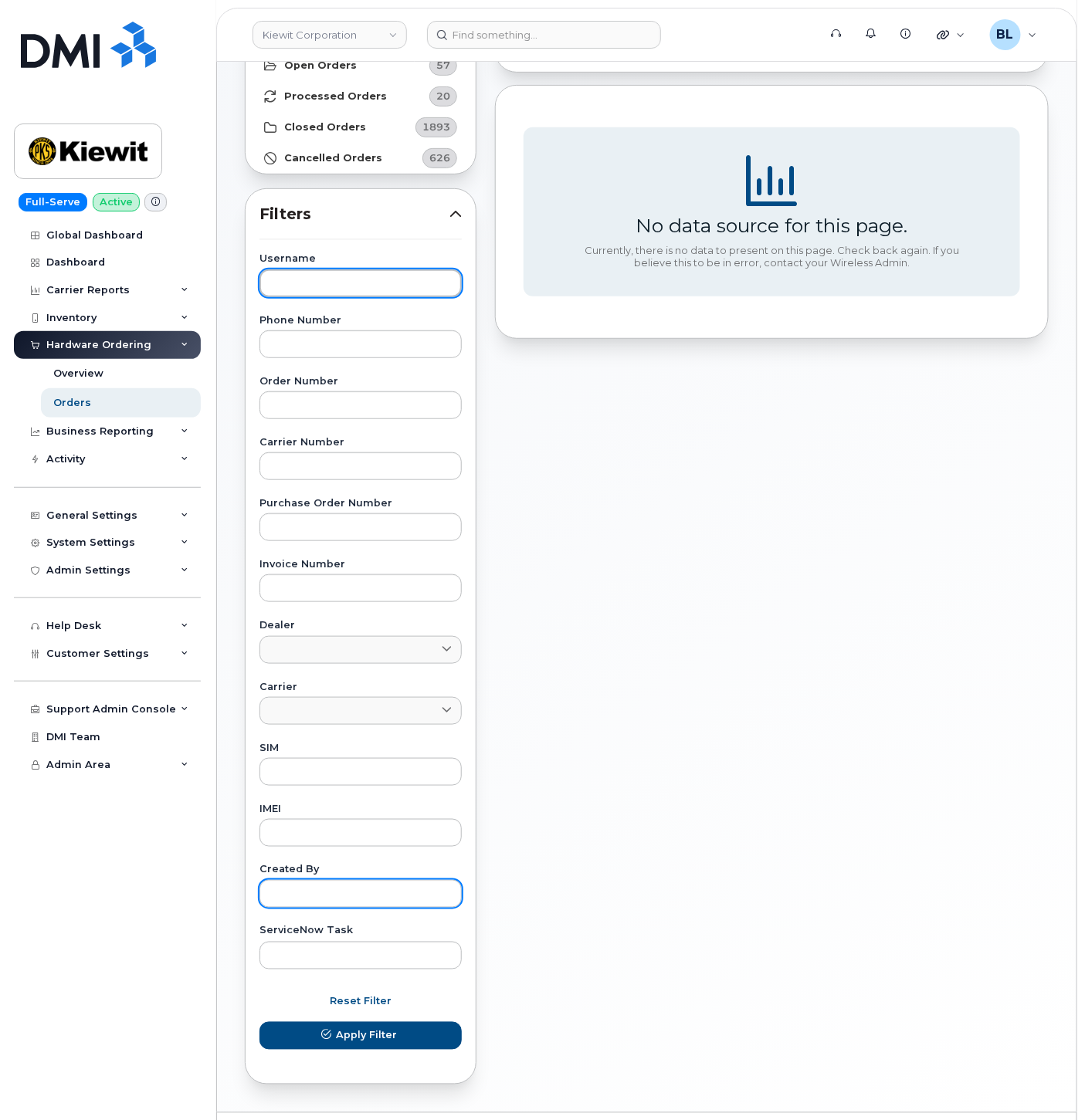
scroll to position [168, 0]
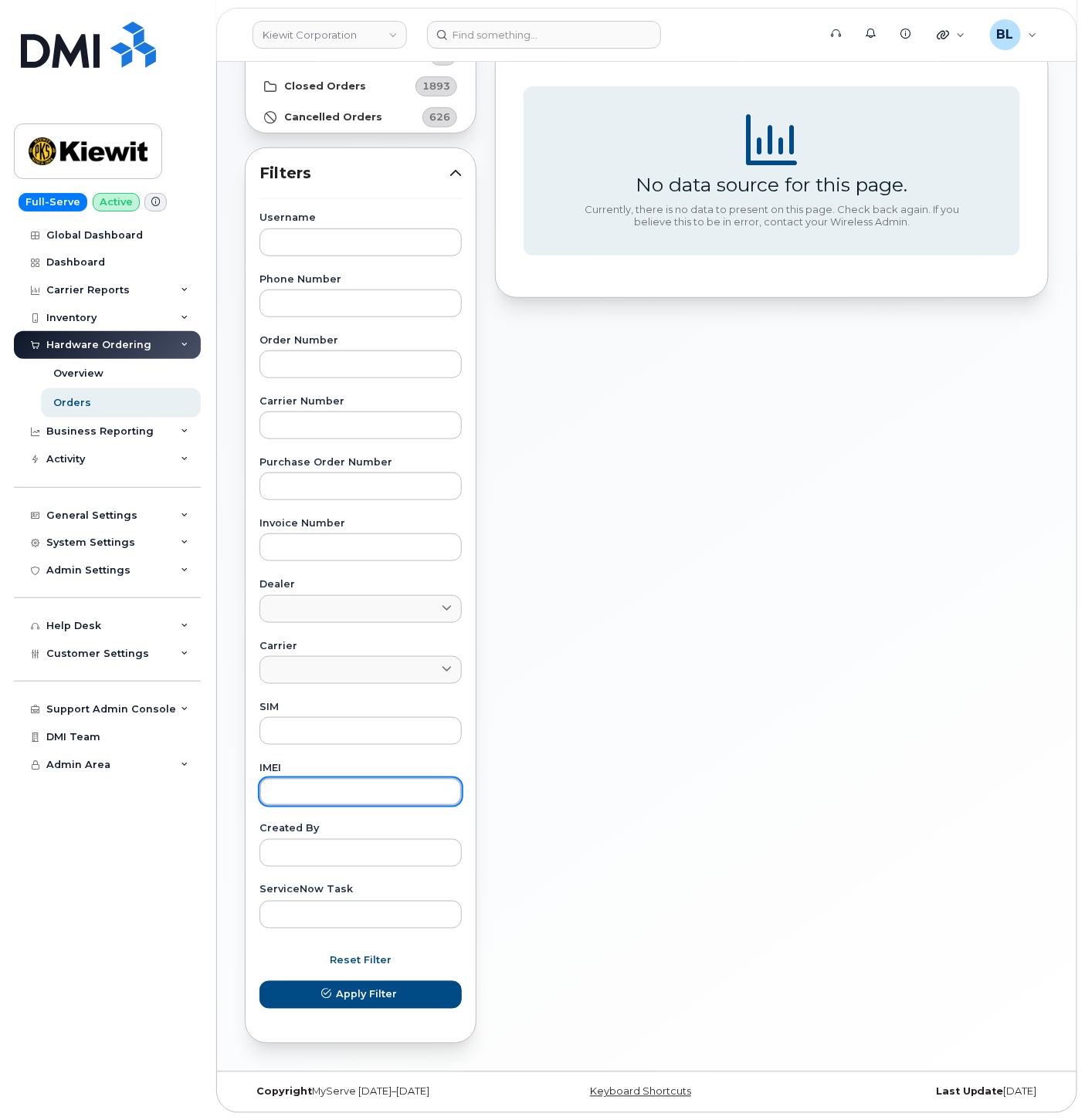
click at [372, 792] on input "text" at bounding box center [361, 792] width 203 height 28
paste input "089555456905383268"
type input "089555456905383268"
click at [359, 784] on input "text" at bounding box center [361, 792] width 203 height 28
paste input "089555456905383268"
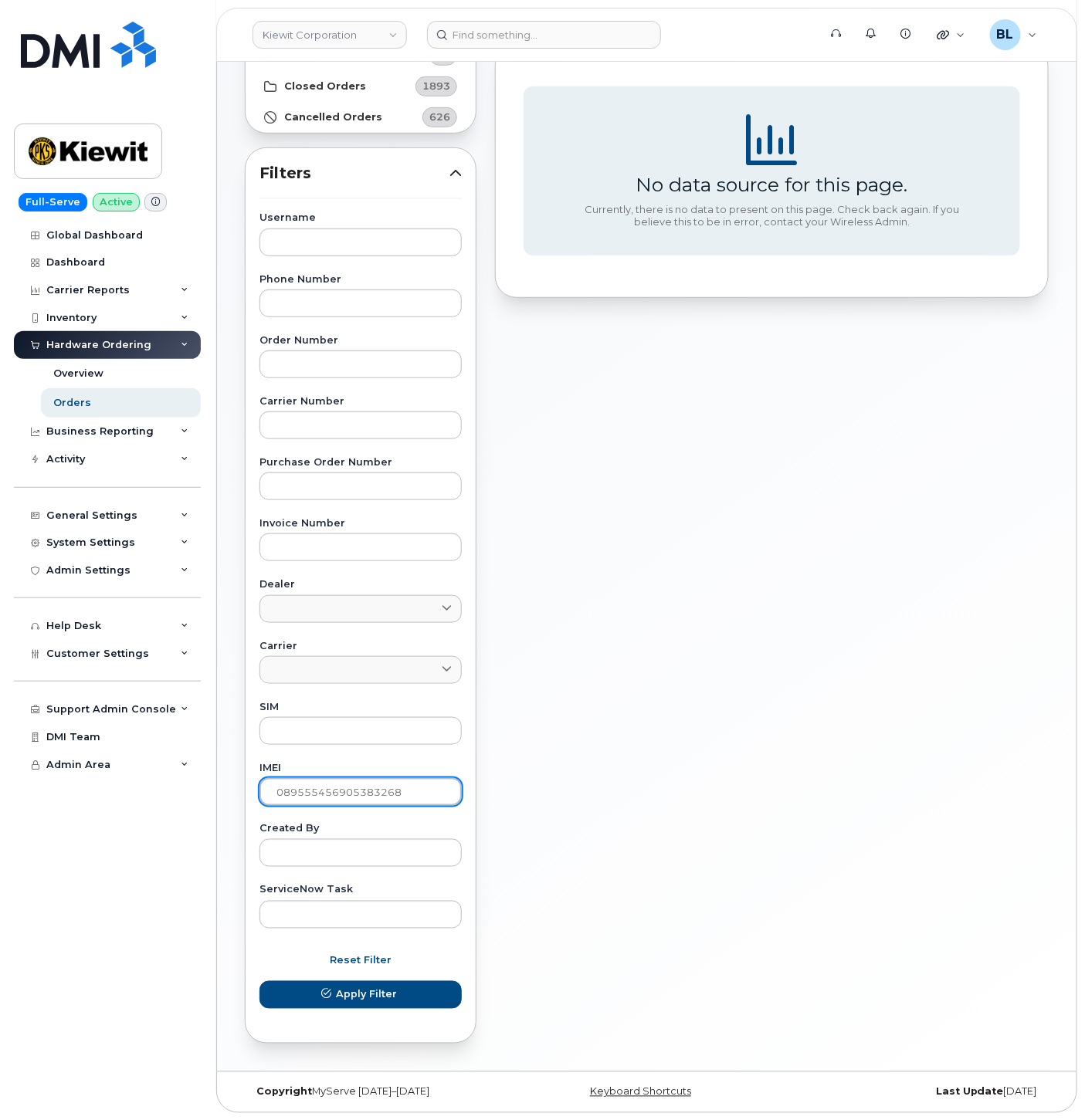
click at [260, 982] on button "Apply Filter" at bounding box center [361, 995] width 203 height 28
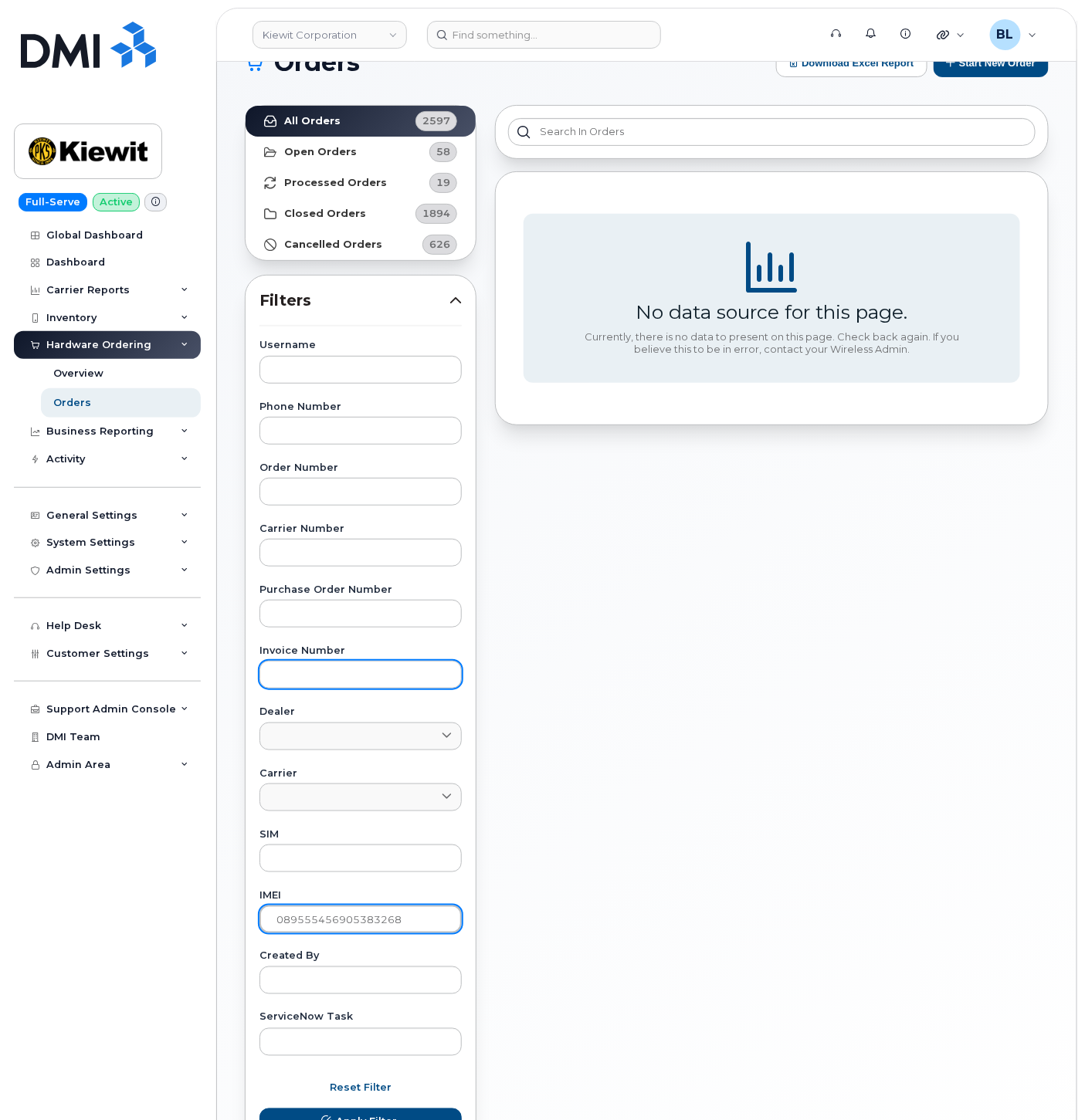
scroll to position [0, 0]
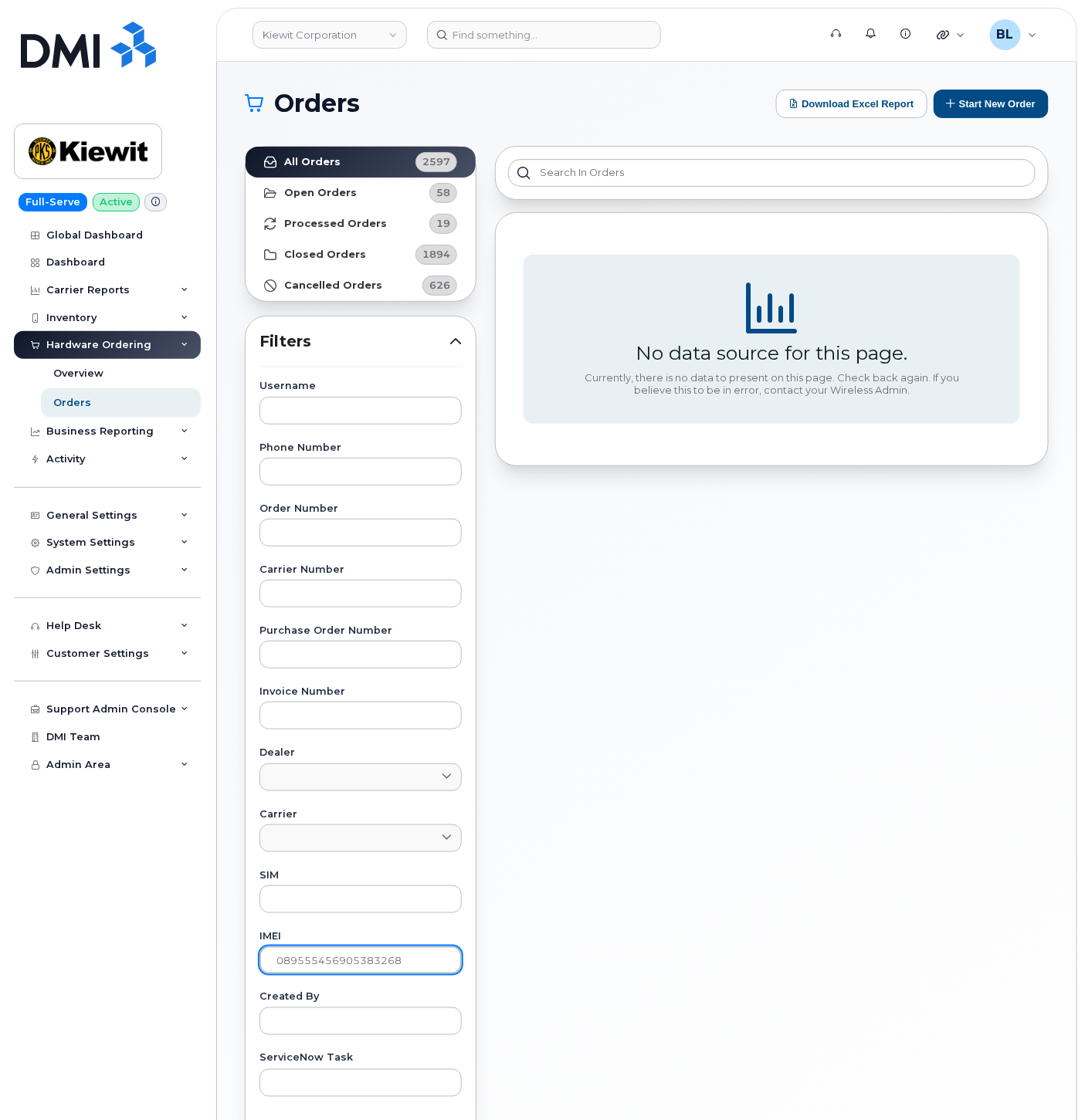
click at [354, 966] on input "089555456905383268" at bounding box center [361, 961] width 203 height 28
click at [353, 963] on input "089555456905383268" at bounding box center [361, 961] width 203 height 28
click at [355, 963] on input "089555456905383268" at bounding box center [361, 961] width 203 height 28
paste input "356114095224647"
type input "356114095224647"
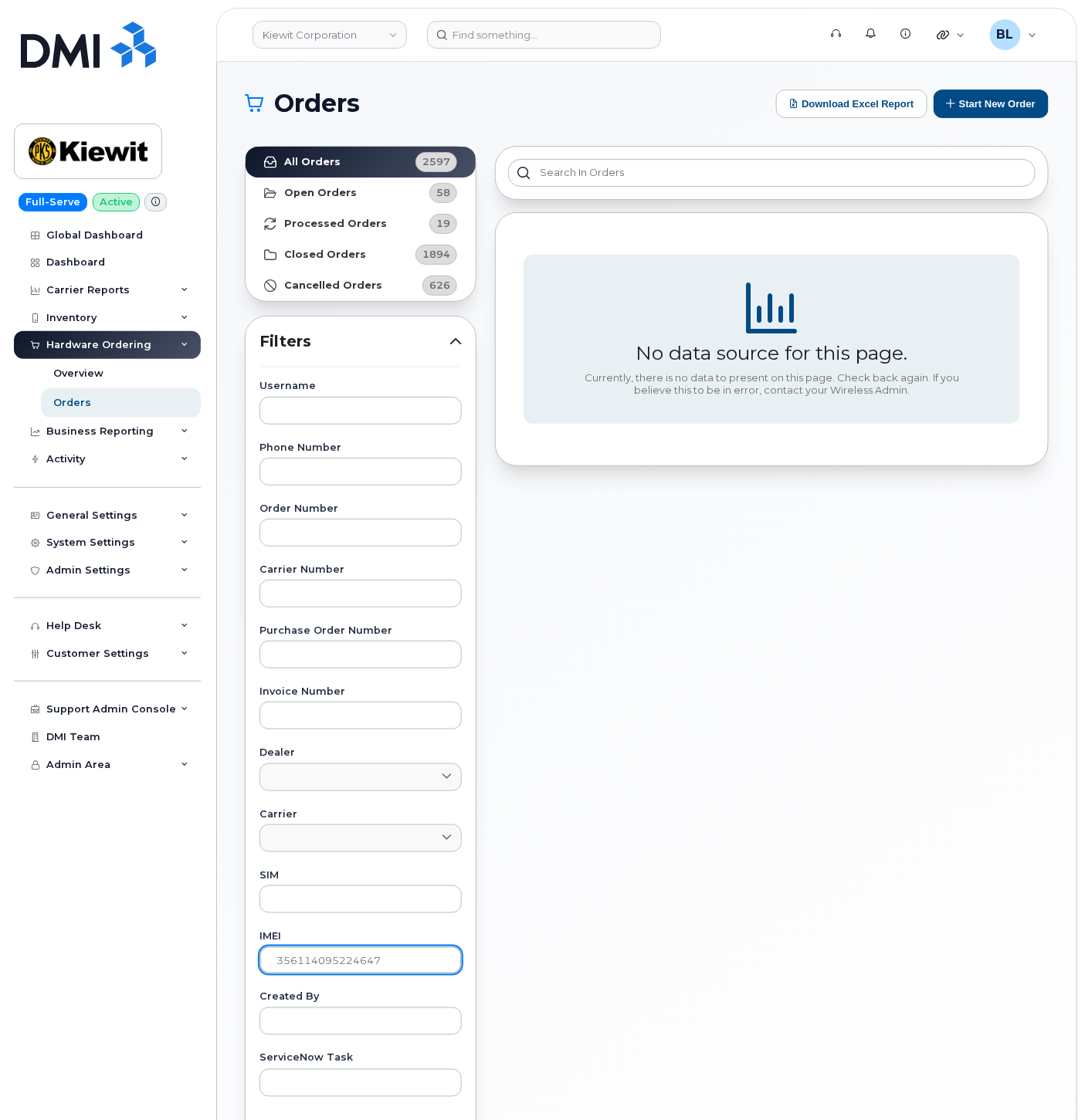
click at [340, 406] on input "text" at bounding box center [361, 411] width 203 height 28
paste input "296709"
type input "296709"
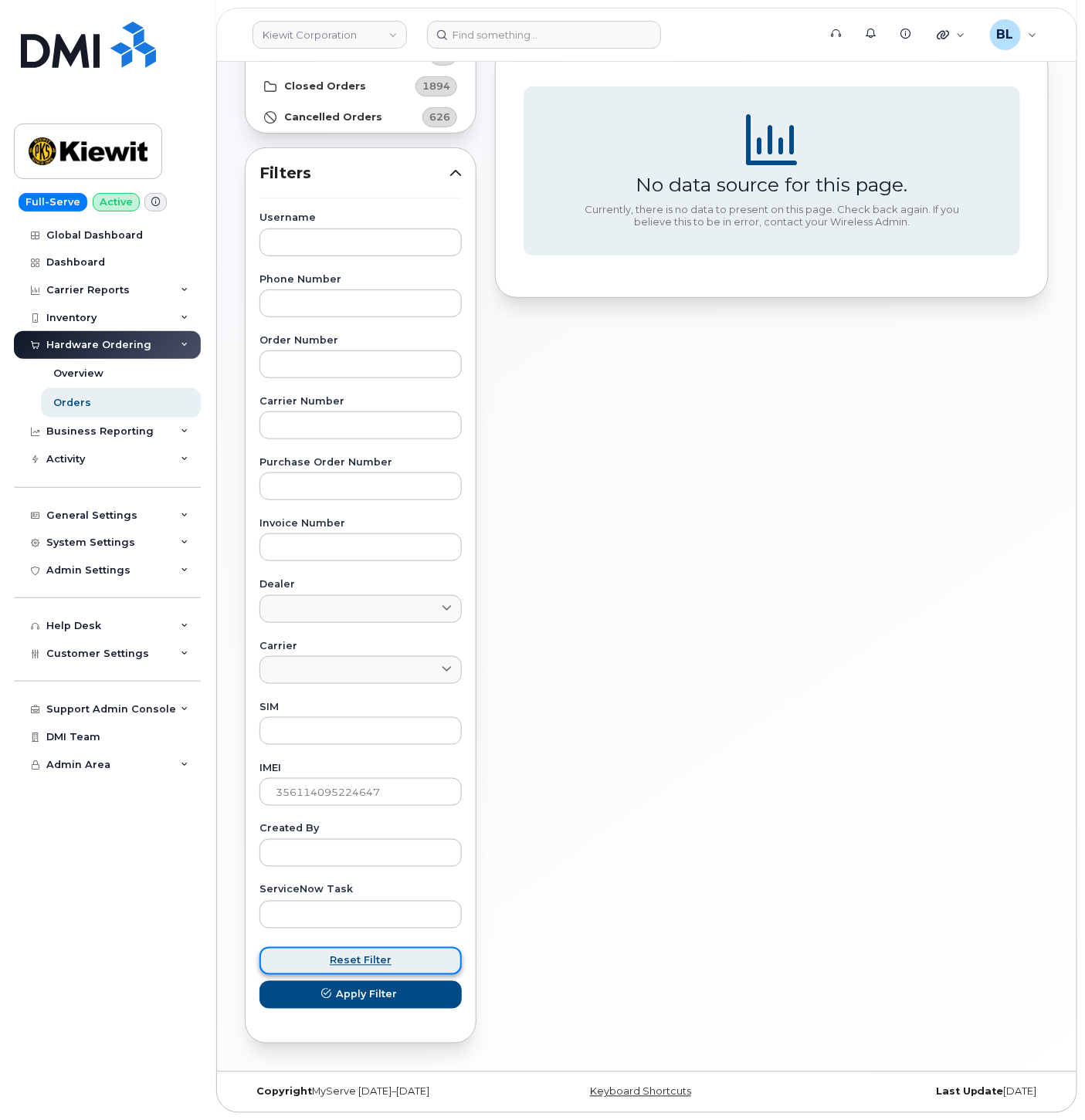
click at [348, 949] on button "Reset Filter" at bounding box center [361, 962] width 203 height 28
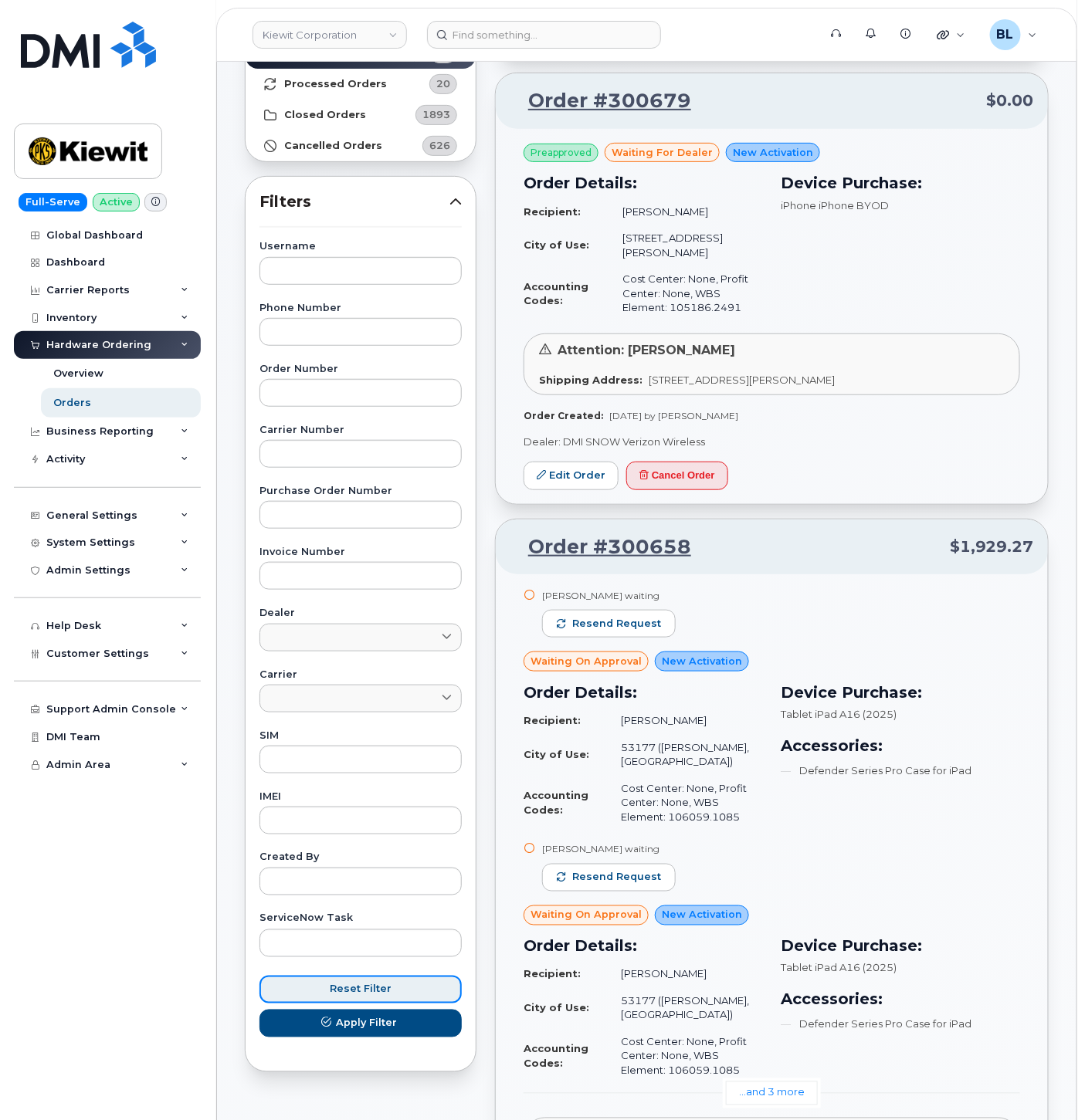
scroll to position [0, 0]
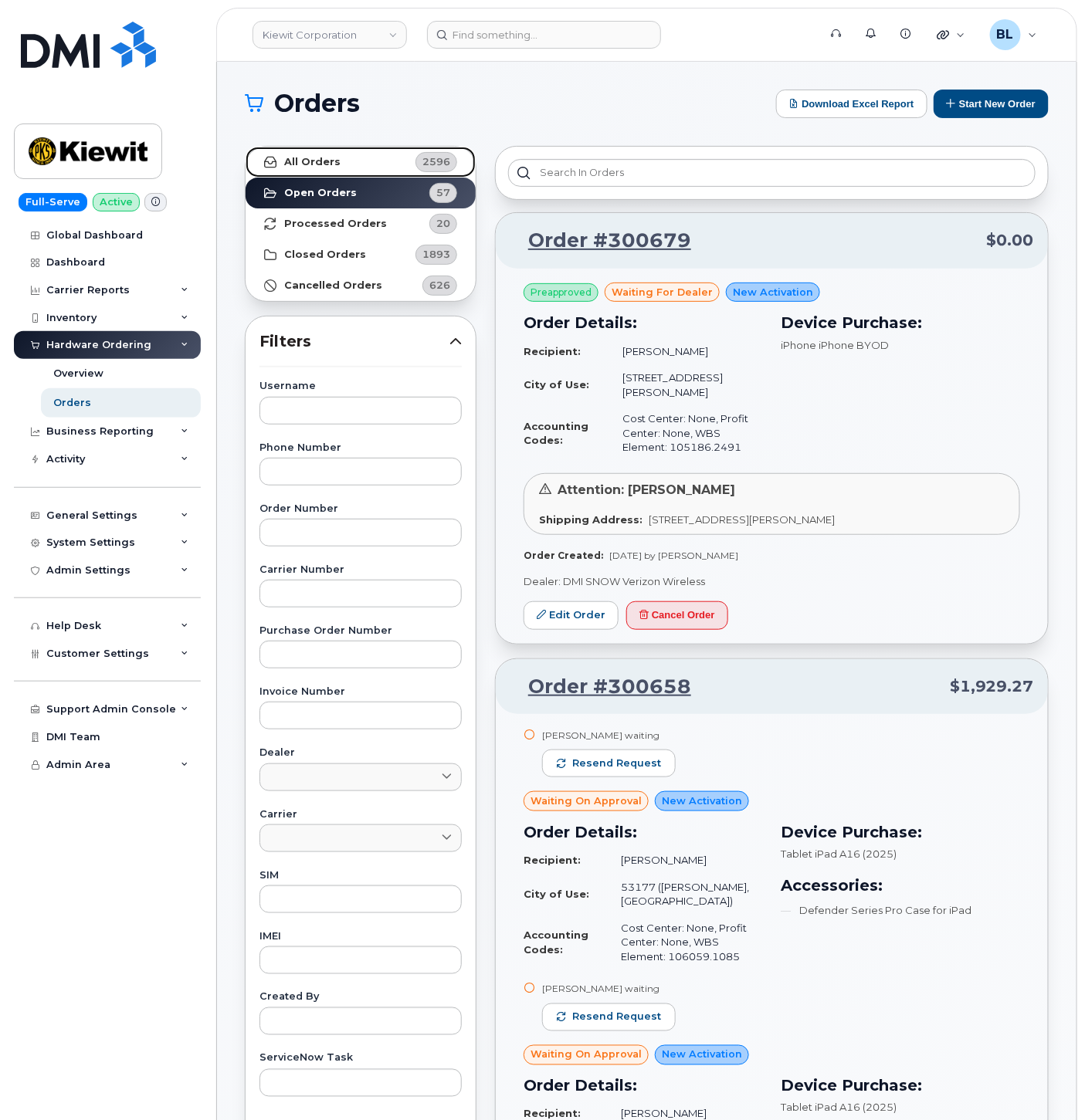
click at [383, 166] on link "All Orders 2596" at bounding box center [361, 163] width 230 height 31
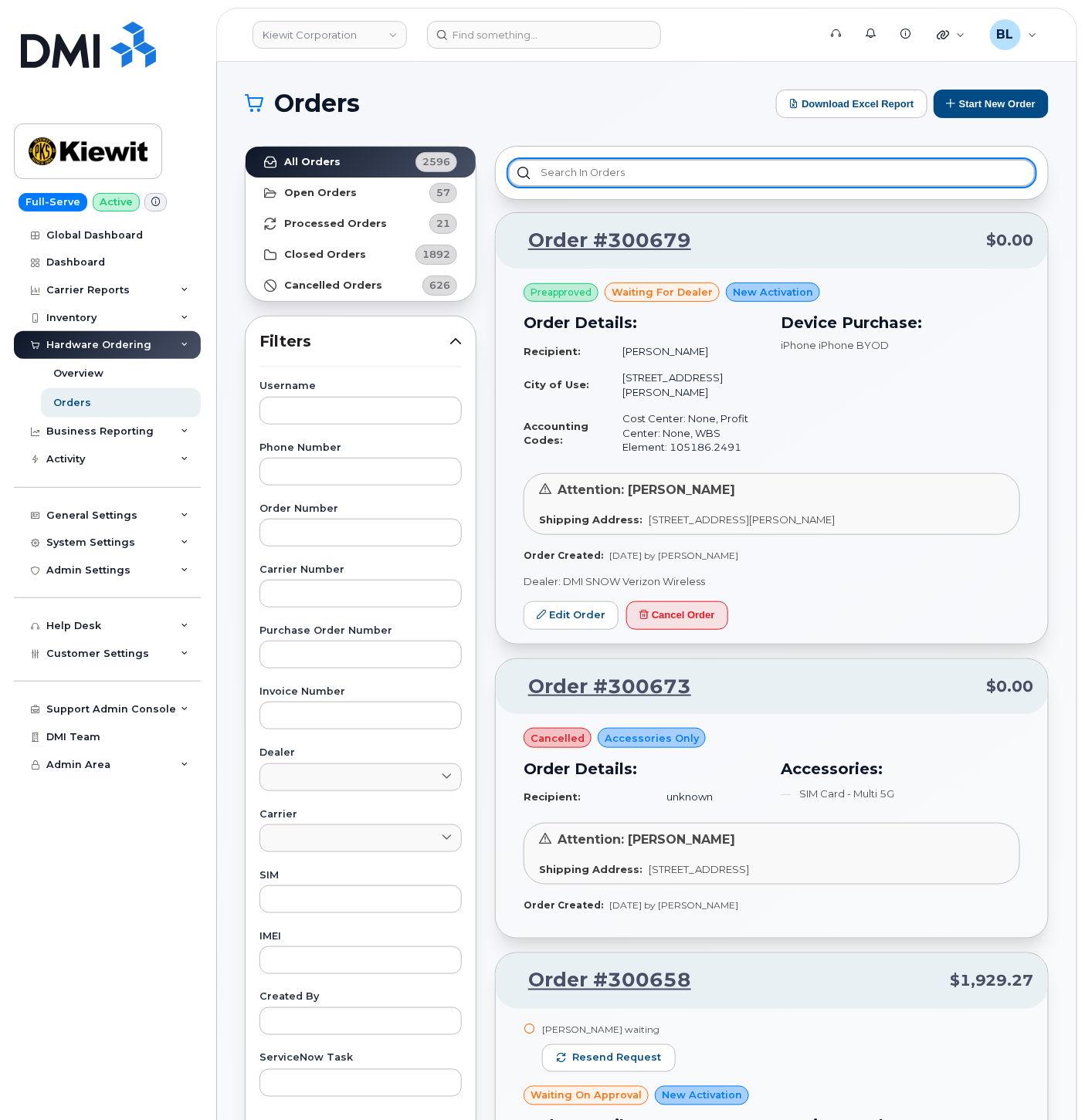
click at [627, 177] on input "text" at bounding box center [772, 173] width 527 height 28
paste input "296709"
type input "296709"
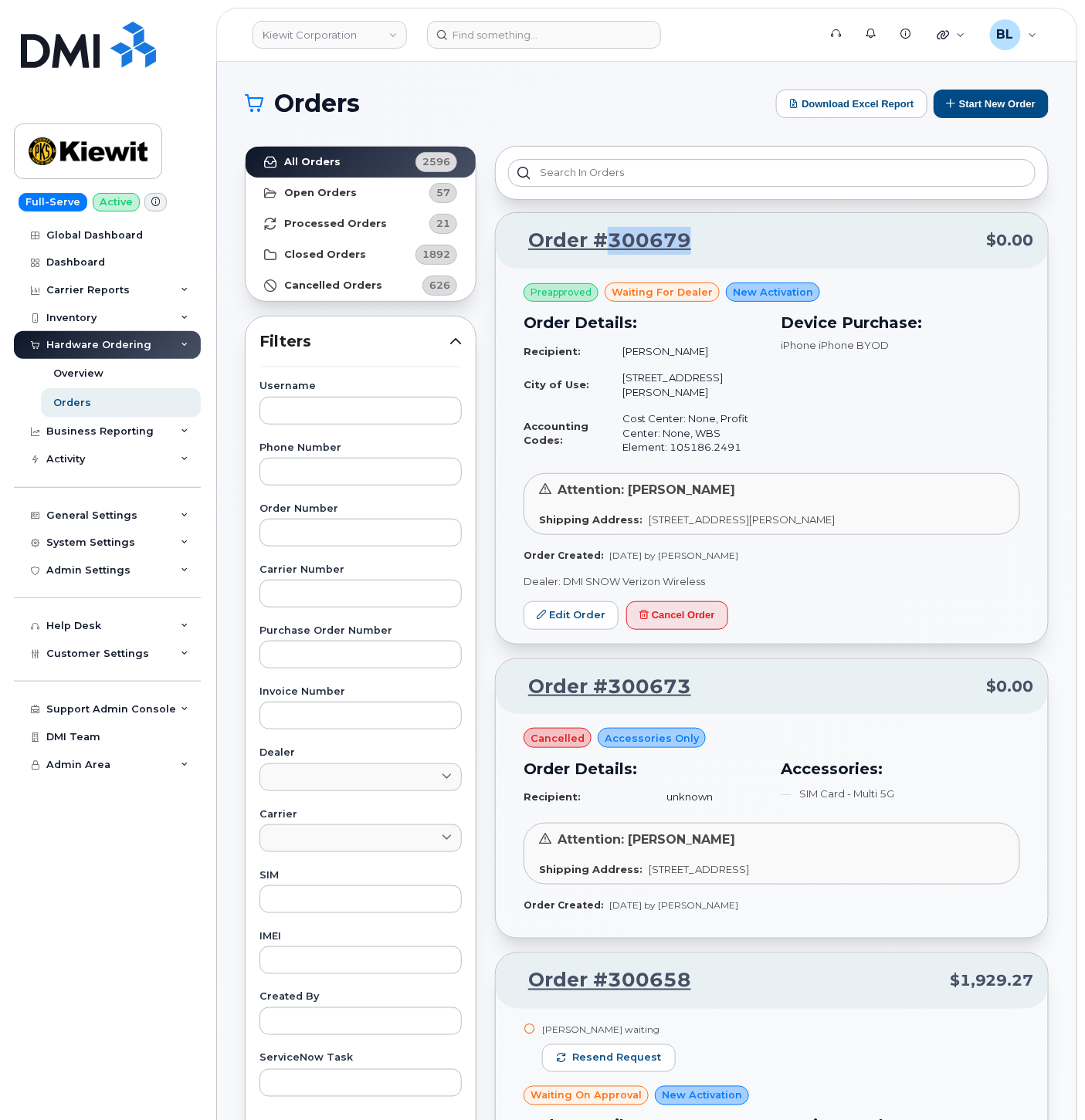
drag, startPoint x: 706, startPoint y: 240, endPoint x: 599, endPoint y: 255, distance: 108.0
click at [599, 255] on div "Order #300679 $0.00" at bounding box center [772, 241] width 552 height 55
copy link "300679"
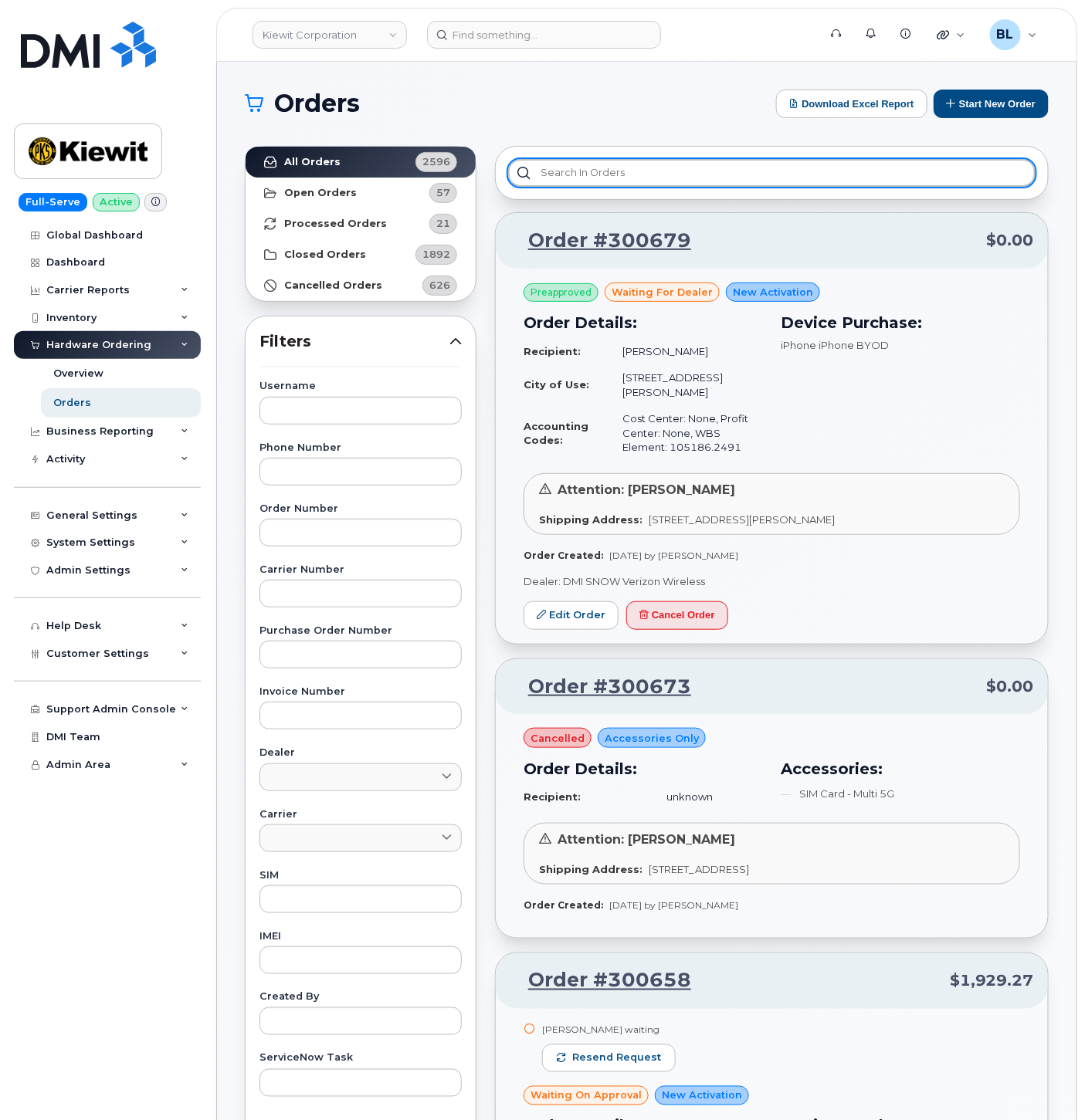
click at [596, 179] on input "text" at bounding box center [772, 173] width 527 height 28
paste input "300679"
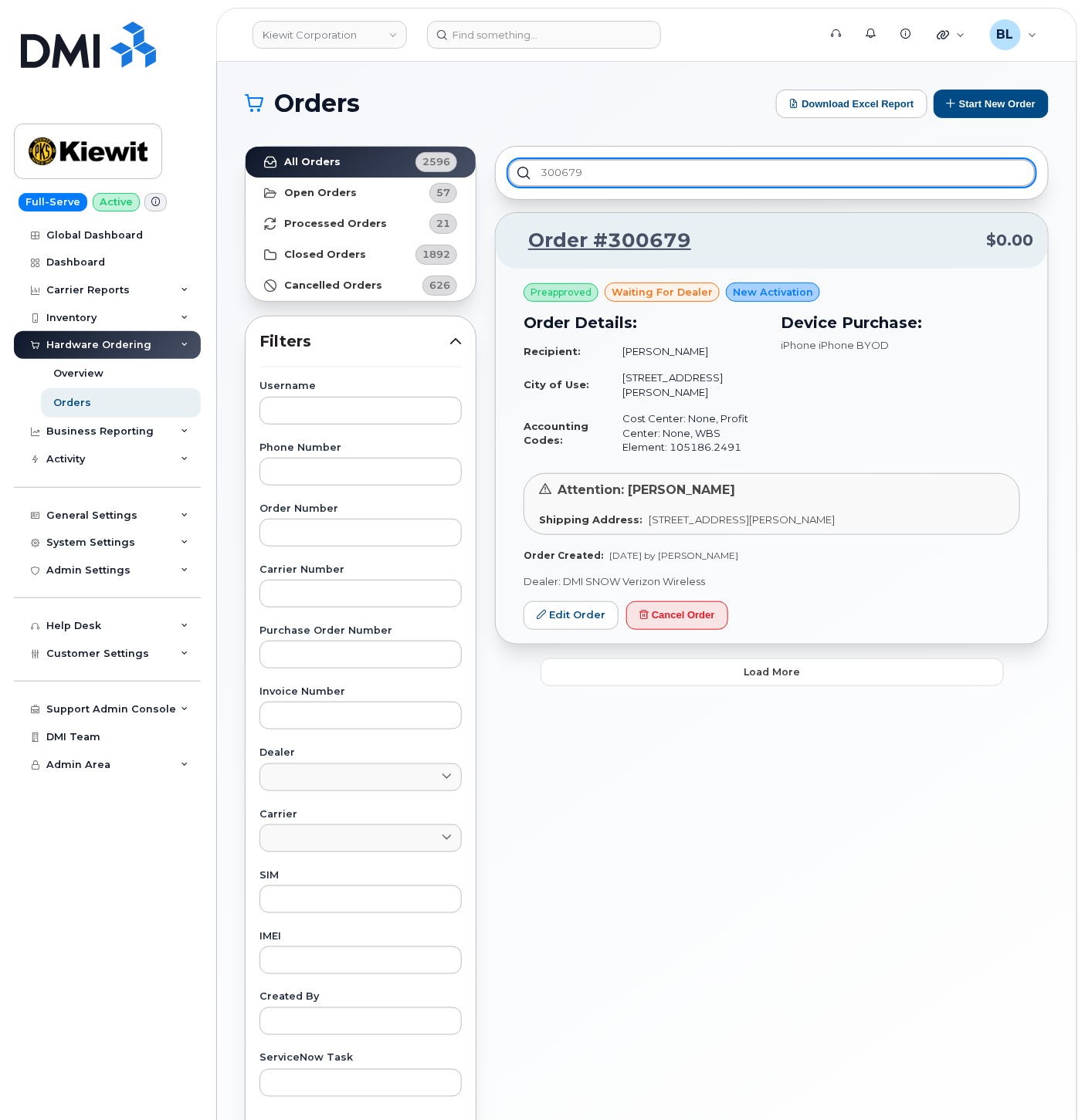
type input "300679"
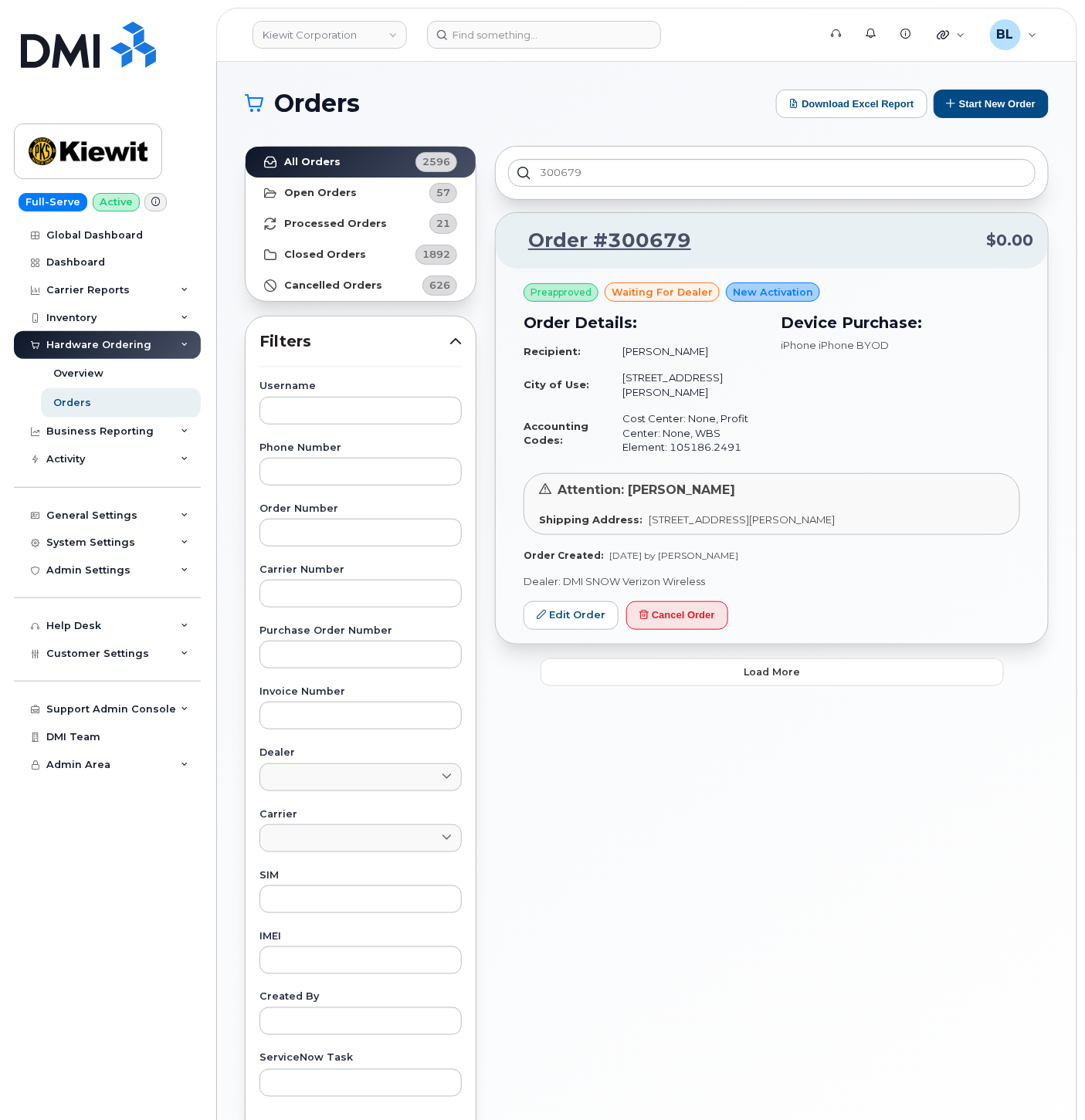
click at [763, 673] on div "300679 Order #300679 $0.00 Preapproved waiting for dealer New Activation Order …" at bounding box center [772, 679] width 572 height 1085
click at [763, 665] on span "Load more" at bounding box center [772, 672] width 56 height 15
drag, startPoint x: 739, startPoint y: 657, endPoint x: 643, endPoint y: 576, distance: 125.6
click at [740, 659] on button "Load more" at bounding box center [772, 673] width 463 height 28
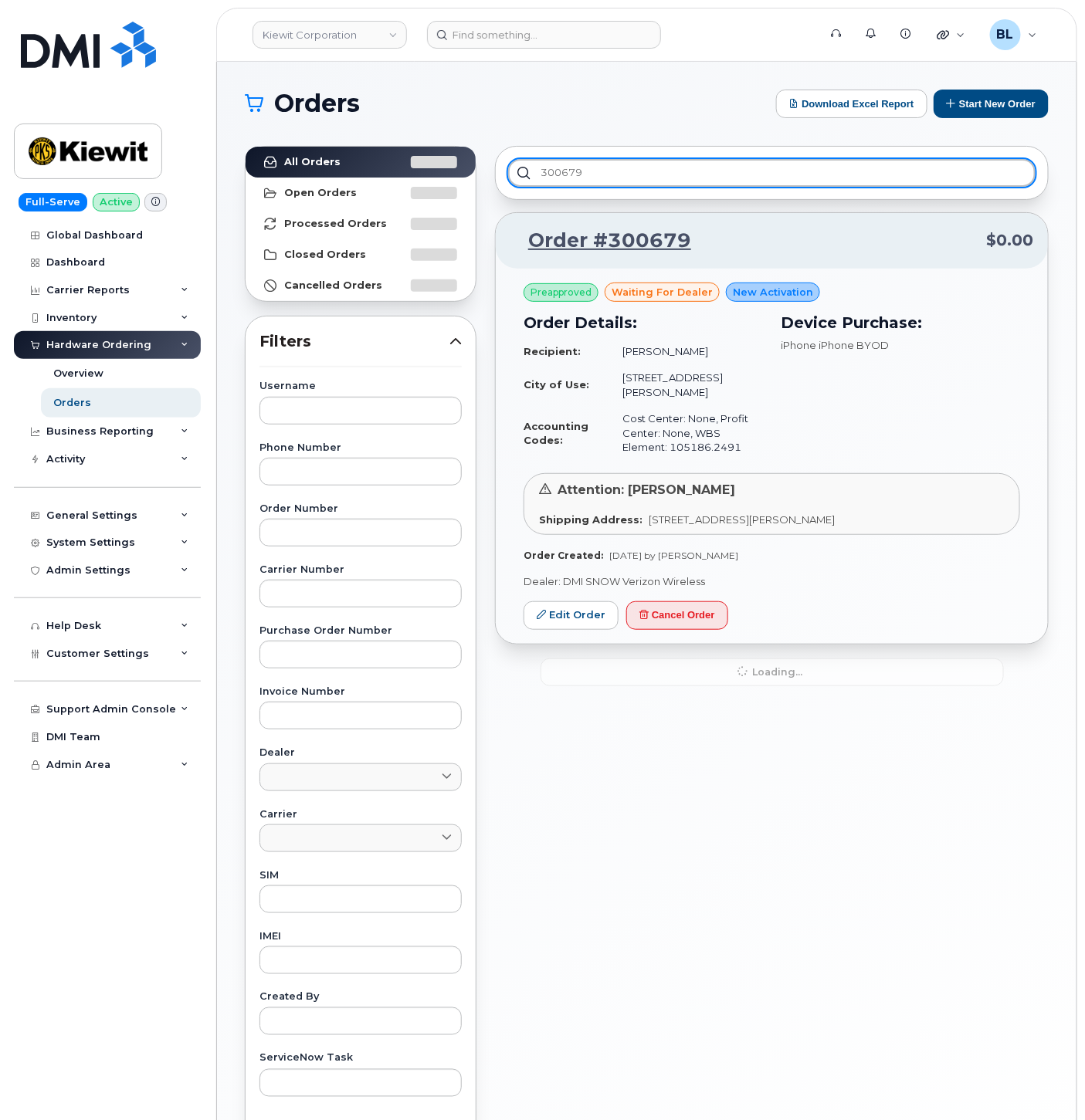
click at [599, 171] on input "300679" at bounding box center [772, 173] width 527 height 28
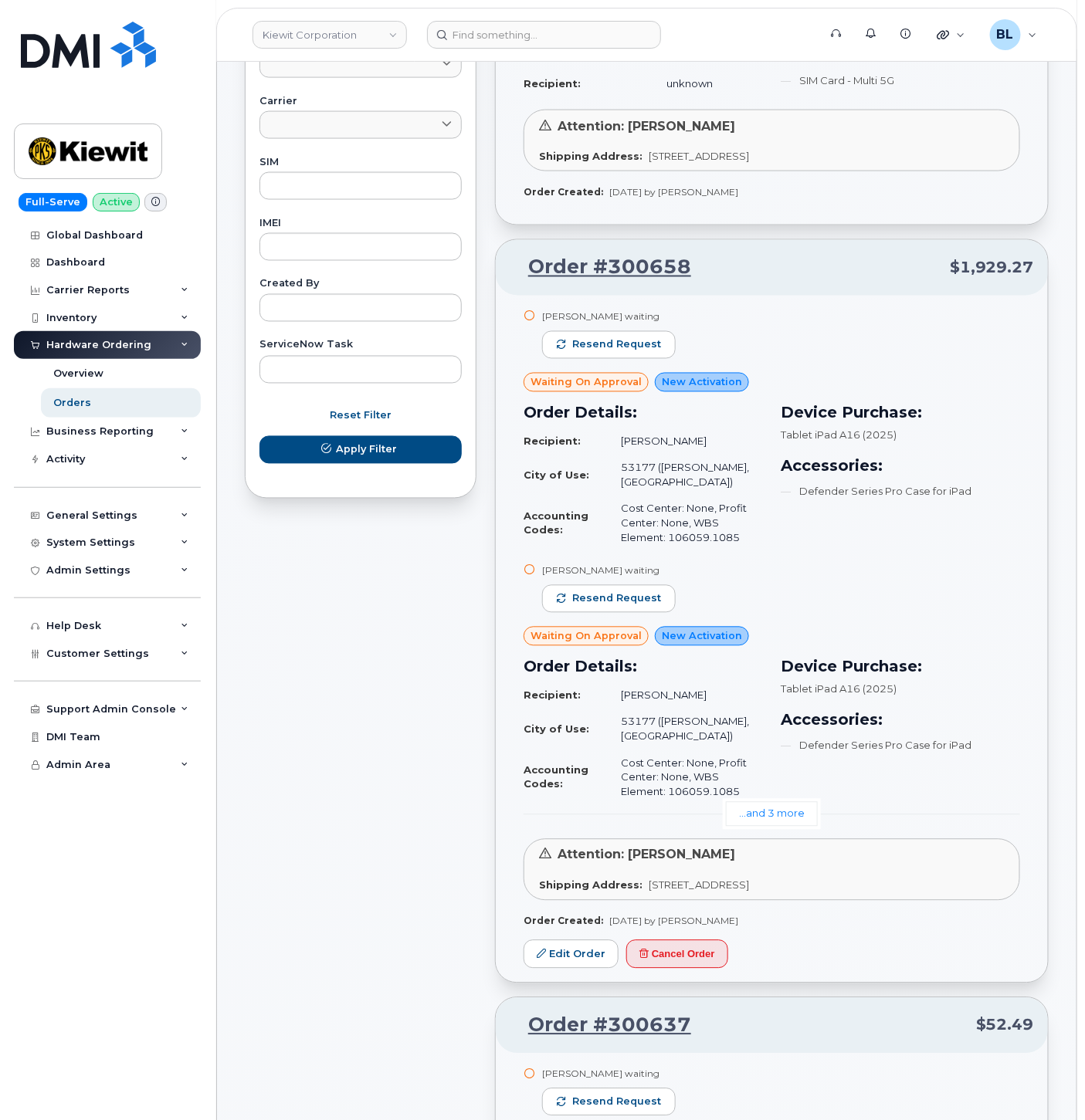
scroll to position [915, 0]
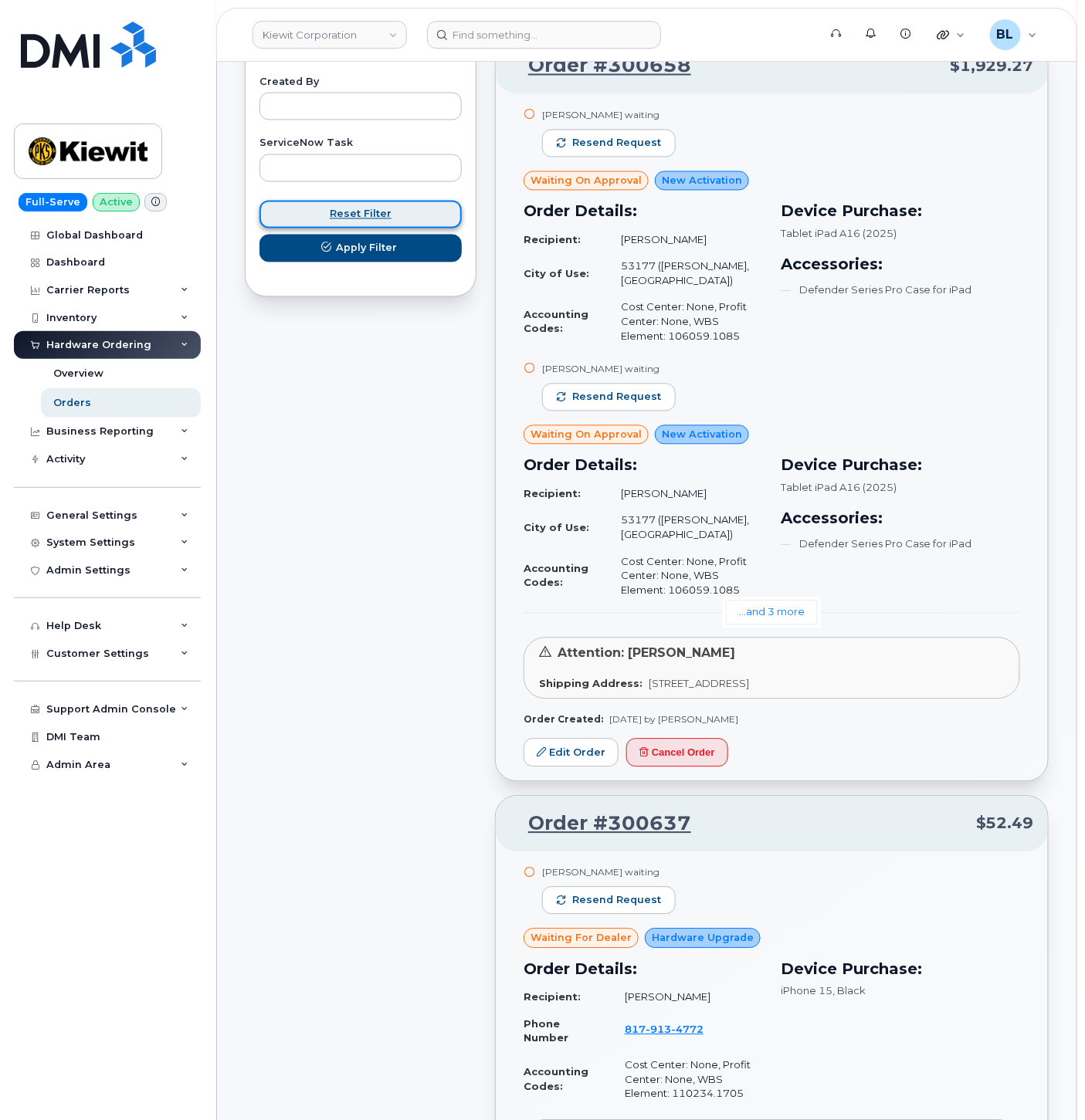
click at [377, 219] on span "Reset Filter" at bounding box center [360, 214] width 61 height 15
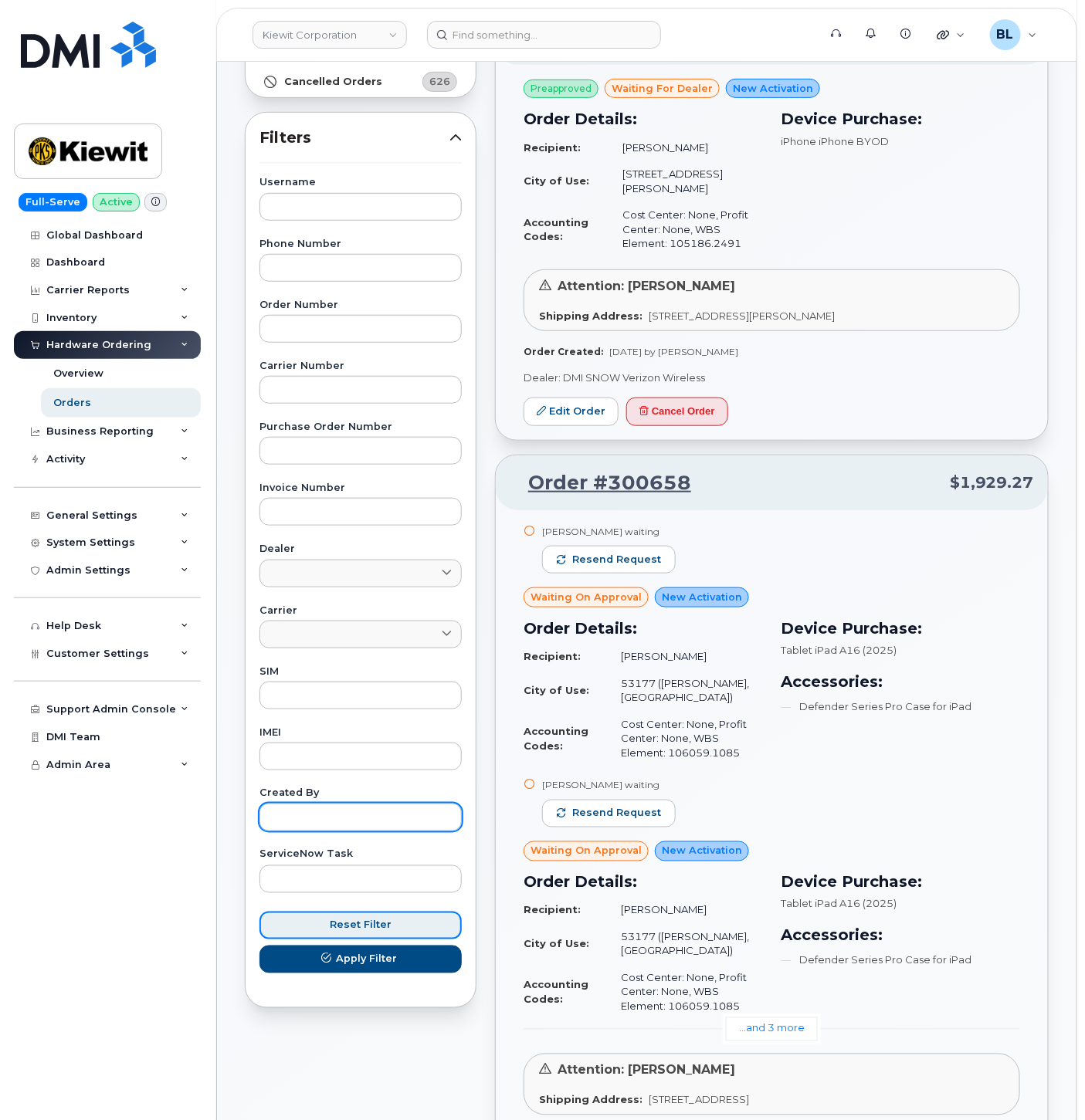
scroll to position [0, 0]
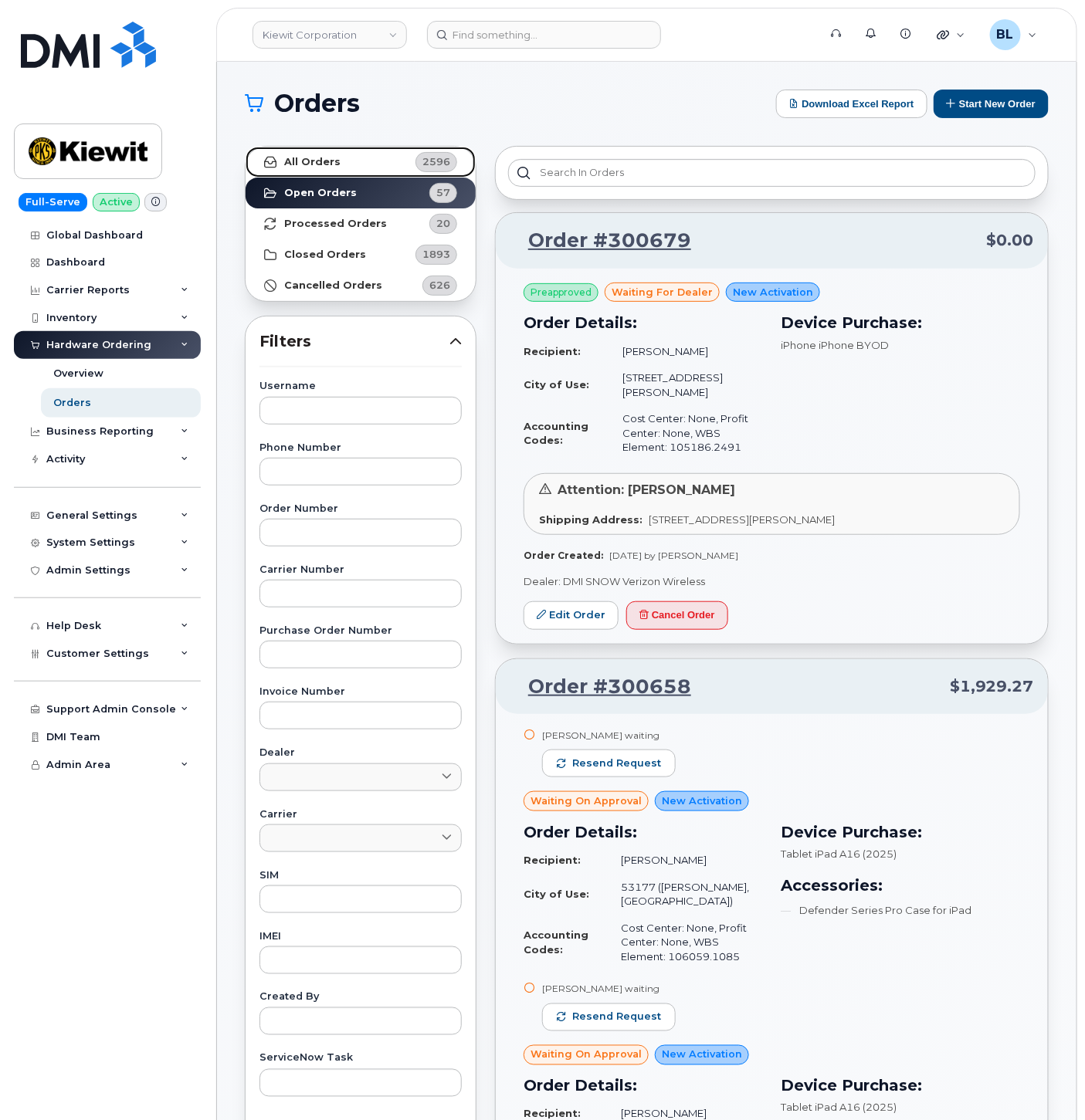
click at [363, 167] on link "All Orders 2596" at bounding box center [361, 163] width 230 height 31
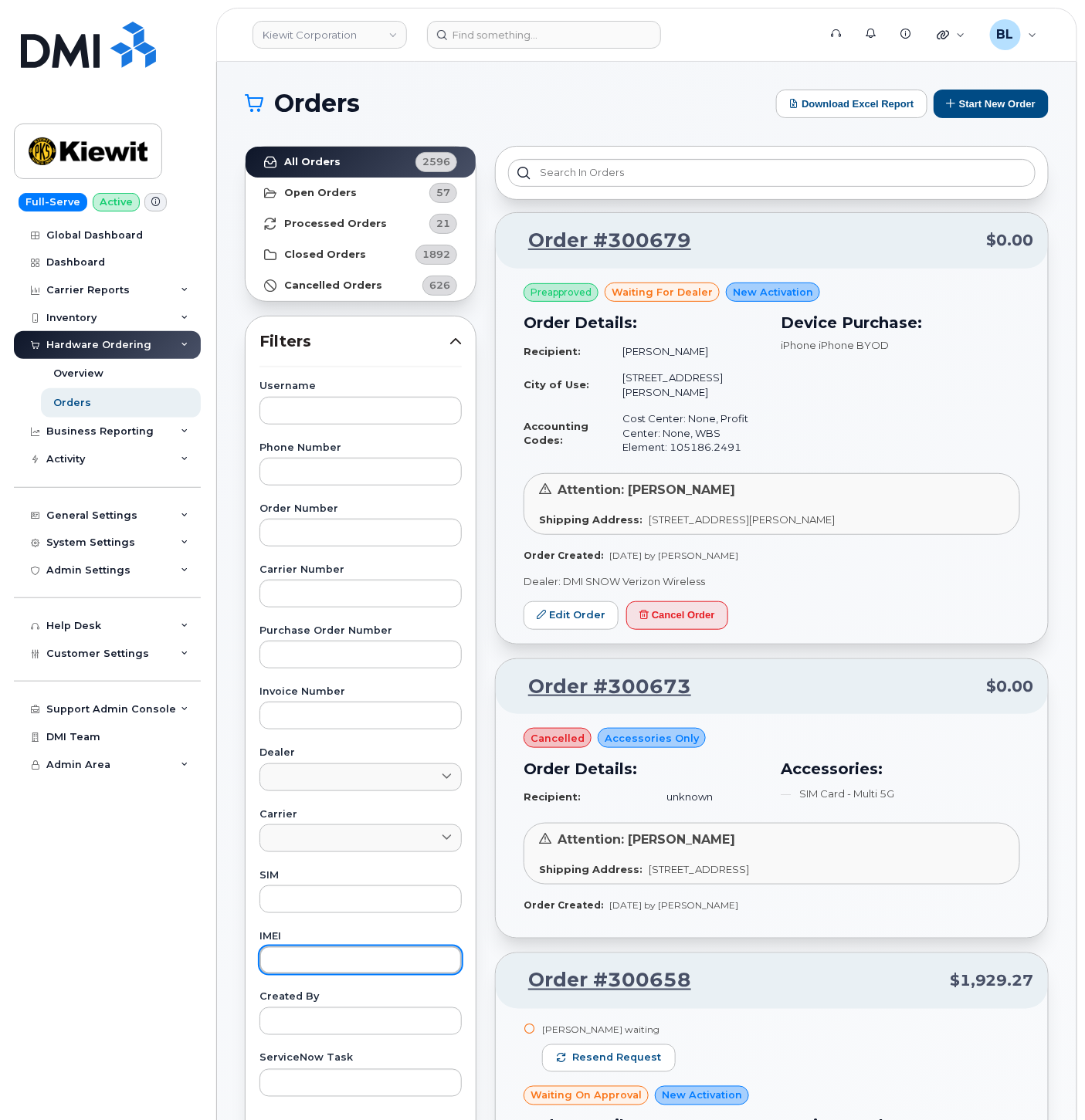
click at [349, 963] on input "text" at bounding box center [361, 961] width 203 height 28
paste input "356196182660551"
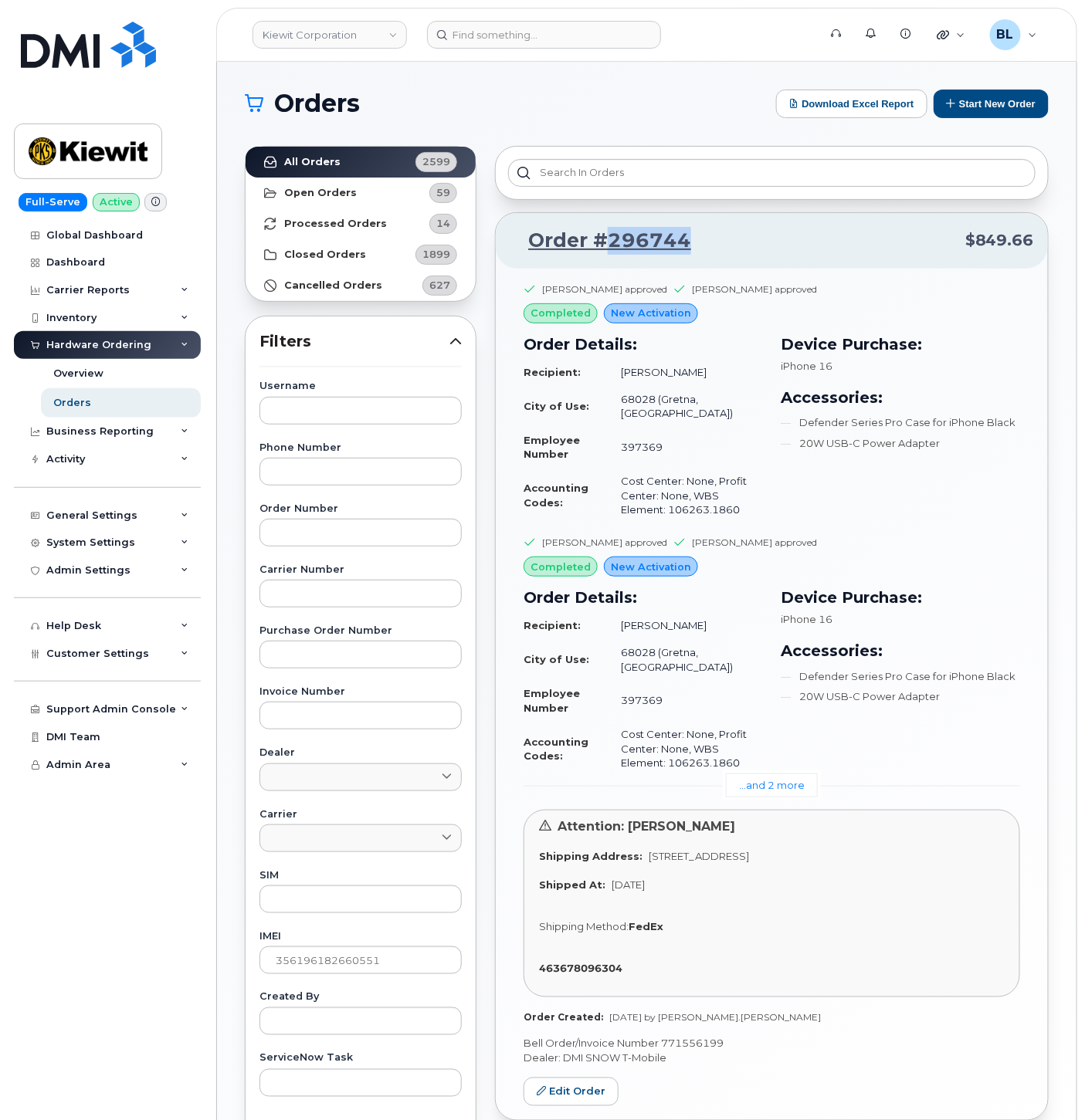
drag, startPoint x: 714, startPoint y: 233, endPoint x: 607, endPoint y: 257, distance: 109.7
click at [607, 257] on div "Order #296744 $849.66" at bounding box center [772, 241] width 552 height 55
copy link "296744"
click at [394, 967] on input "356196182660551" at bounding box center [361, 961] width 203 height 28
click at [394, 962] on input "356196182660551" at bounding box center [361, 961] width 203 height 28
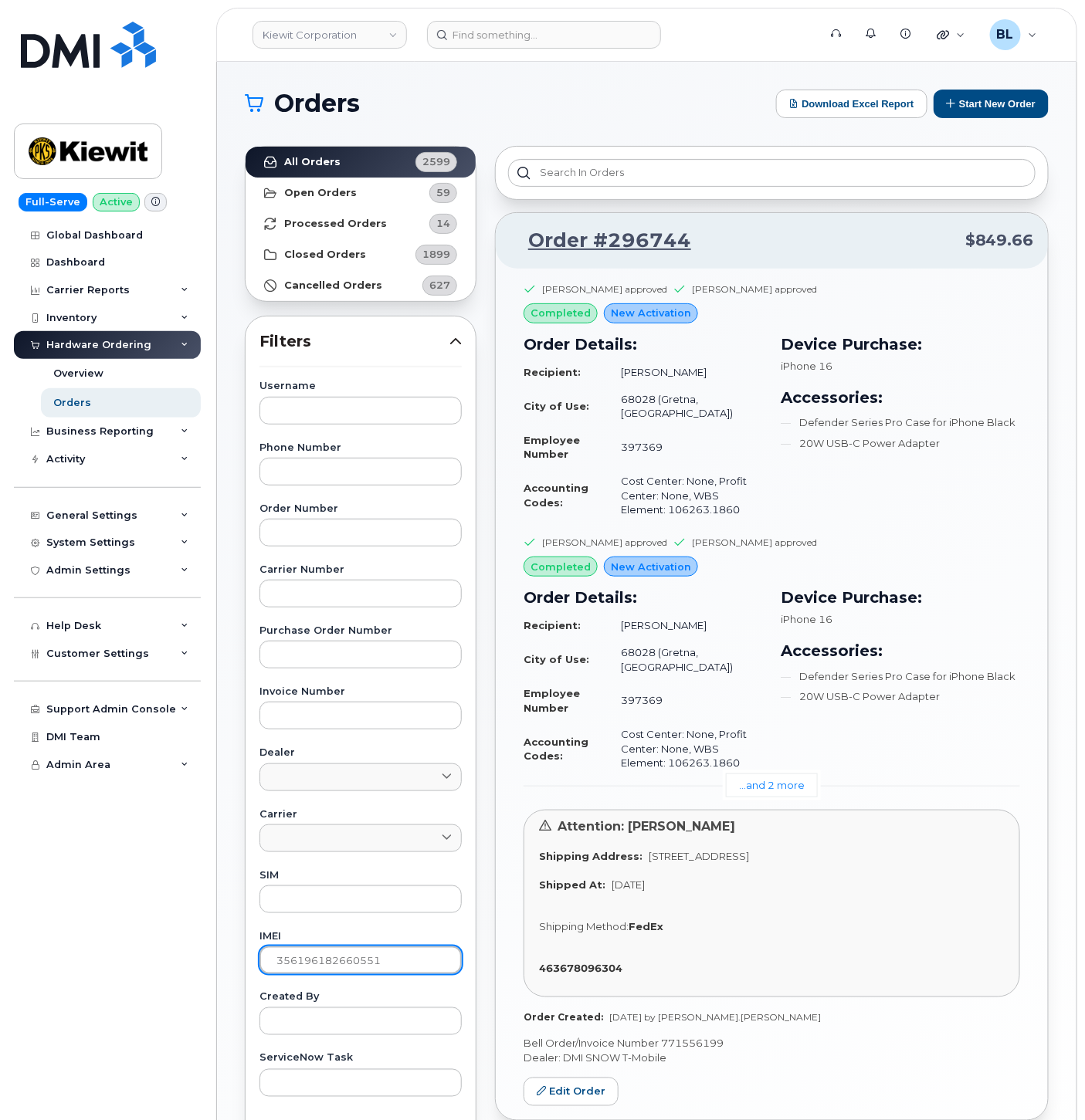
click at [394, 962] on input "356196182660551" at bounding box center [361, 961] width 203 height 28
paste input "5901956750475"
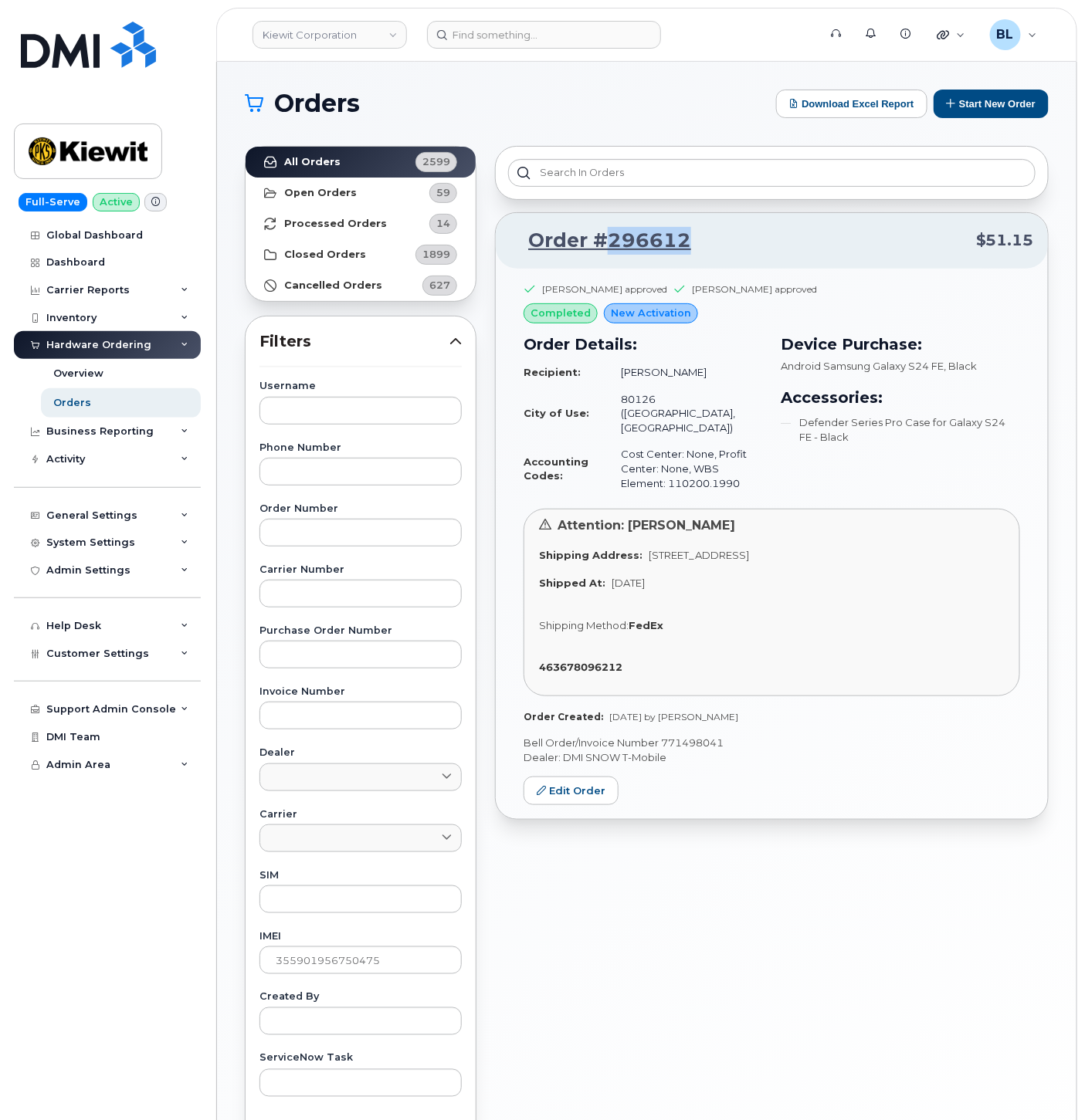
drag, startPoint x: 701, startPoint y: 246, endPoint x: 610, endPoint y: 255, distance: 91.4
click at [610, 255] on div "Order #296612 $51.15" at bounding box center [772, 241] width 552 height 55
copy link "296612"
drag, startPoint x: 753, startPoint y: 447, endPoint x: 706, endPoint y: 458, distance: 48.3
click at [700, 458] on td "Cost Center: None, Profit Center: None, WBS Element: 110200.1990" at bounding box center [684, 468] width 155 height 55
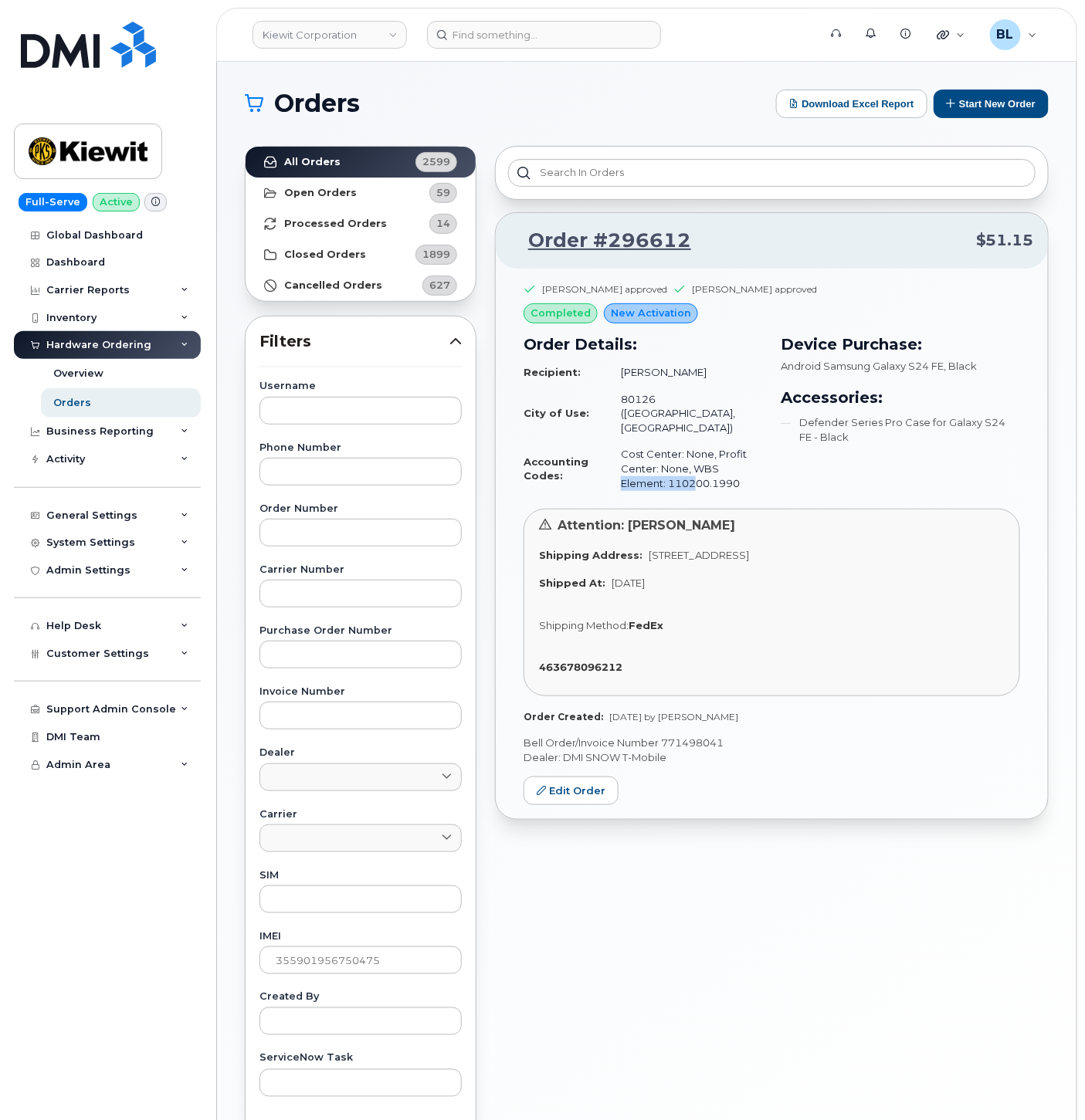
drag, startPoint x: 706, startPoint y: 458, endPoint x: 730, endPoint y: 460, distance: 24.1
click at [721, 458] on td "Cost Center: None, Profit Center: None, WBS Element: 110200.1990" at bounding box center [684, 468] width 155 height 55
drag, startPoint x: 746, startPoint y: 463, endPoint x: 670, endPoint y: 464, distance: 76.0
click at [670, 464] on td "Cost Center: None, Profit Center: None, WBS Element: 110200.1990" at bounding box center [684, 468] width 155 height 55
copy td "110200.1990"
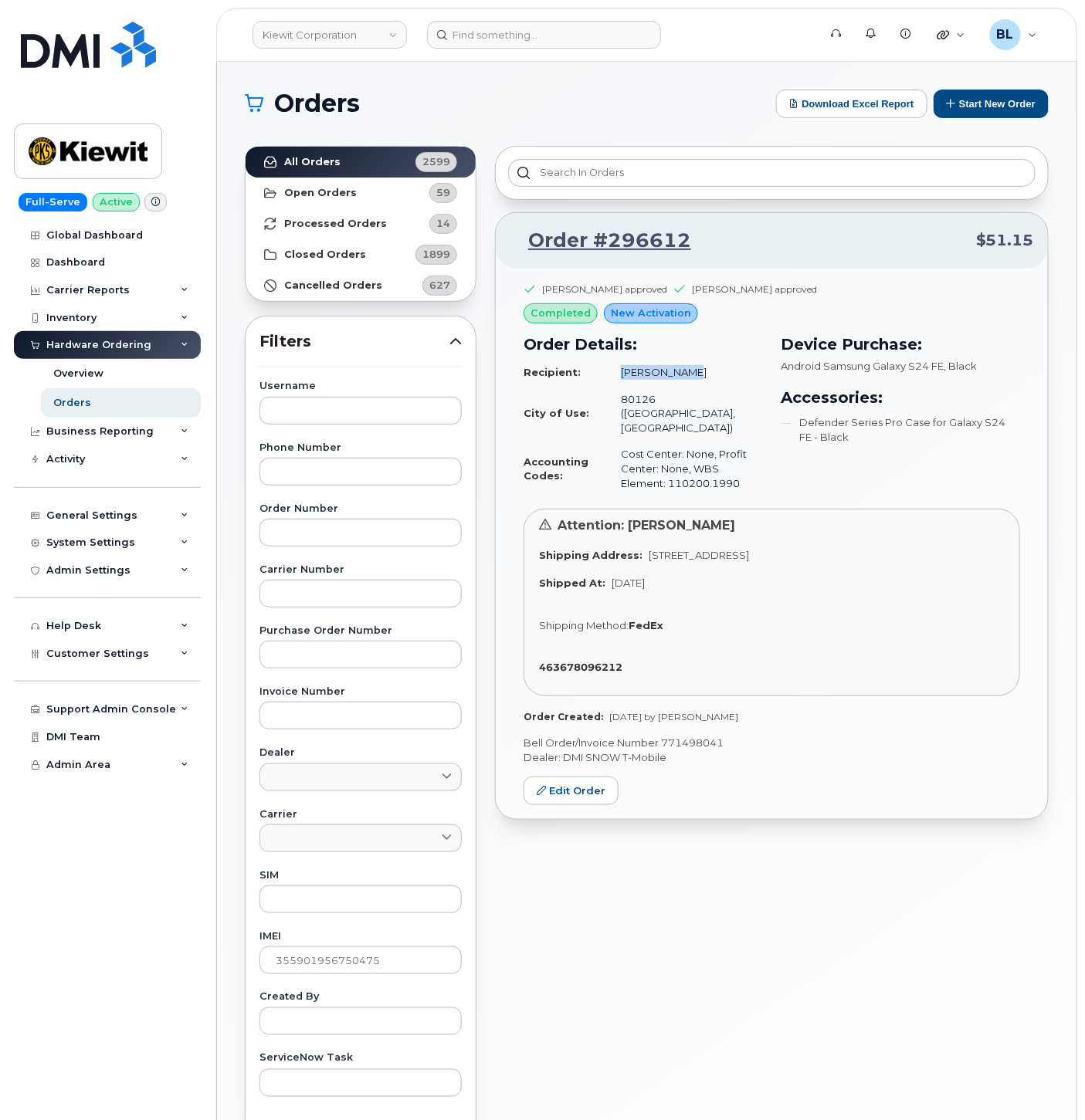
drag, startPoint x: 618, startPoint y: 373, endPoint x: 692, endPoint y: 373, distance: 74.0
click at [692, 373] on td "Marcus Duren" at bounding box center [684, 372] width 155 height 27
copy td "Marcus Duren"
drag, startPoint x: 707, startPoint y: 460, endPoint x: 717, endPoint y: 459, distance: 10.0
click at [709, 460] on td "Cost Center: None, Profit Center: None, WBS Element: 110200.1990" at bounding box center [684, 468] width 155 height 55
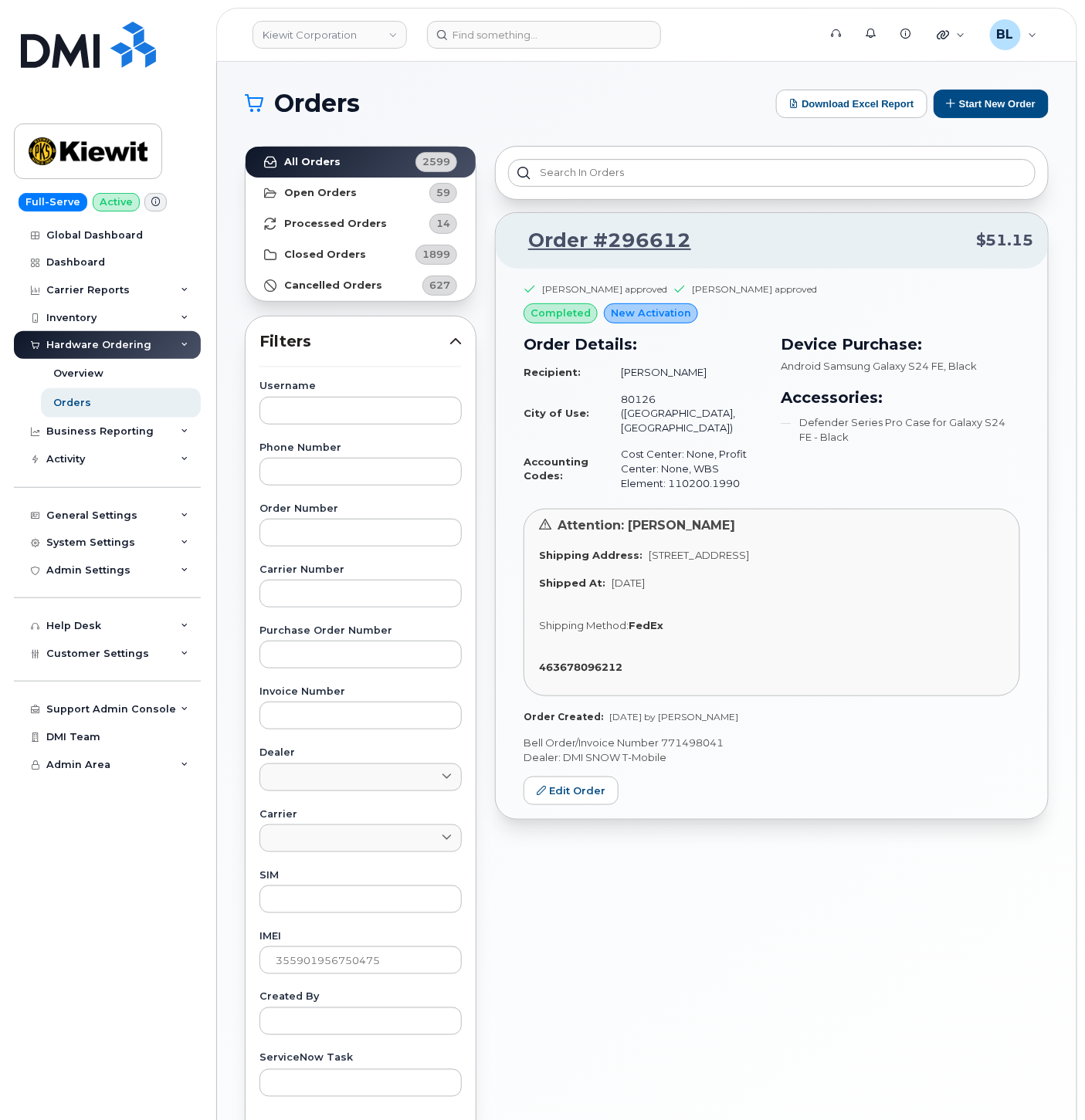
drag, startPoint x: 717, startPoint y: 459, endPoint x: 745, endPoint y: 458, distance: 28.0
click at [746, 458] on td "Cost Center: None, Profit Center: None, WBS Element: 110200.1990" at bounding box center [684, 468] width 155 height 55
drag, startPoint x: 746, startPoint y: 456, endPoint x: 673, endPoint y: 461, distance: 73.2
click at [673, 461] on td "Cost Center: None, Profit Center: None, WBS Element: 110200.1990" at bounding box center [684, 468] width 155 height 55
copy td "110200.1990"
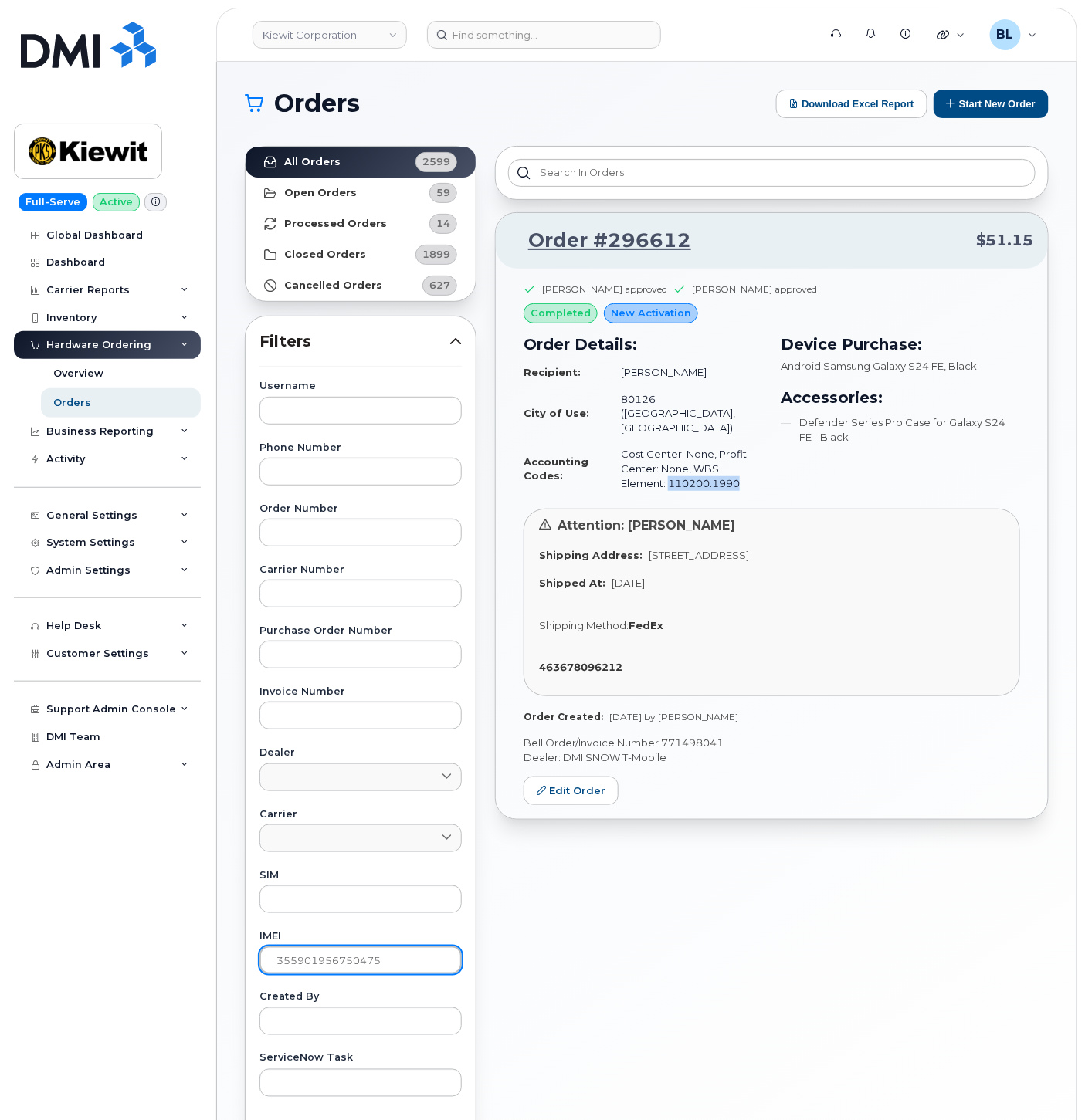
click at [375, 956] on input "355901956750475" at bounding box center [361, 961] width 203 height 28
paste input ".52303E+14"
click at [312, 945] on div "IMEI 355901956750475" at bounding box center [361, 953] width 203 height 42
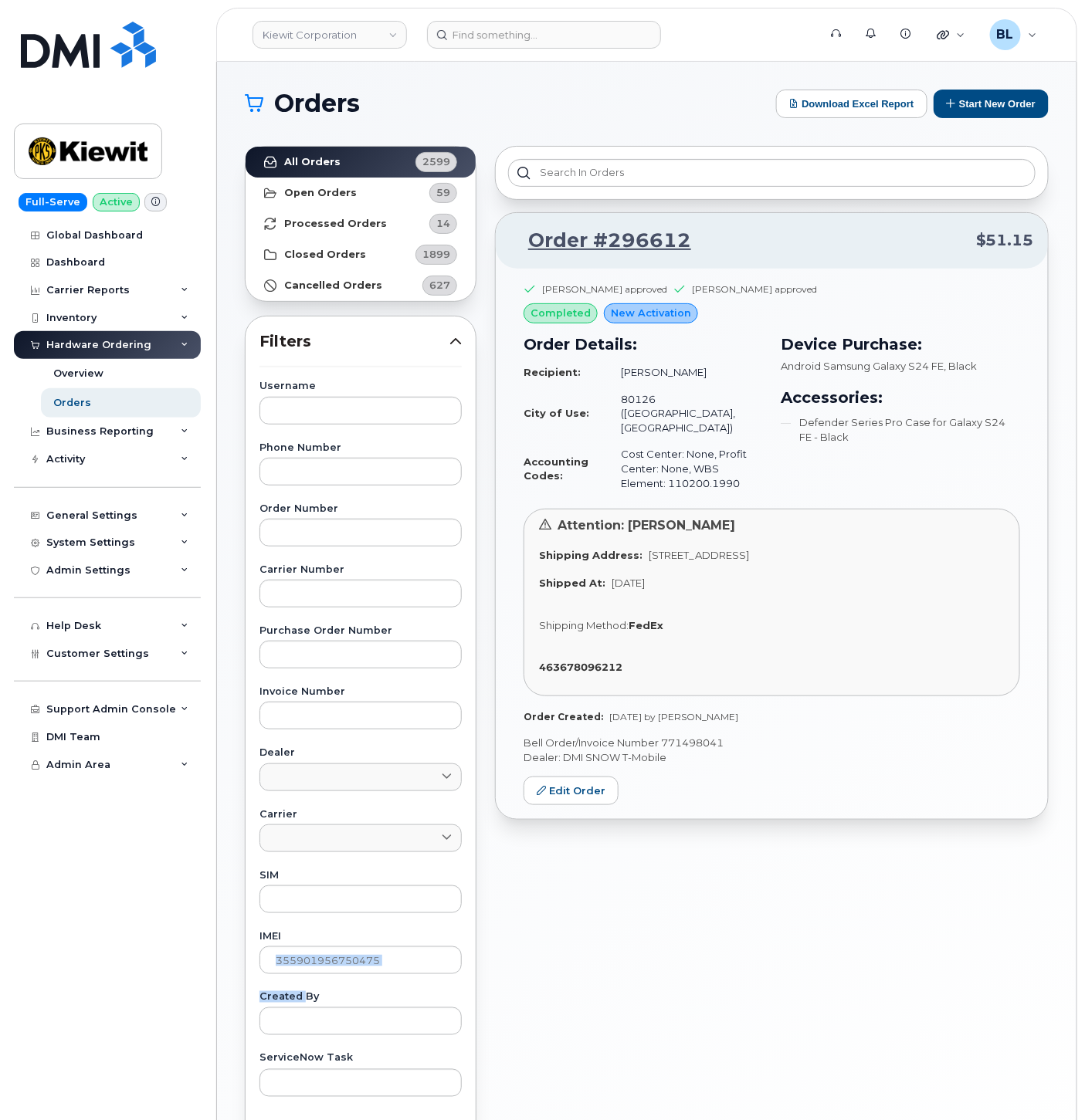
click at [312, 945] on div "IMEI 355901956750475" at bounding box center [361, 953] width 203 height 42
drag, startPoint x: 312, startPoint y: 945, endPoint x: 313, endPoint y: 955, distance: 10.0
click at [313, 955] on input "355901956750475" at bounding box center [361, 961] width 203 height 28
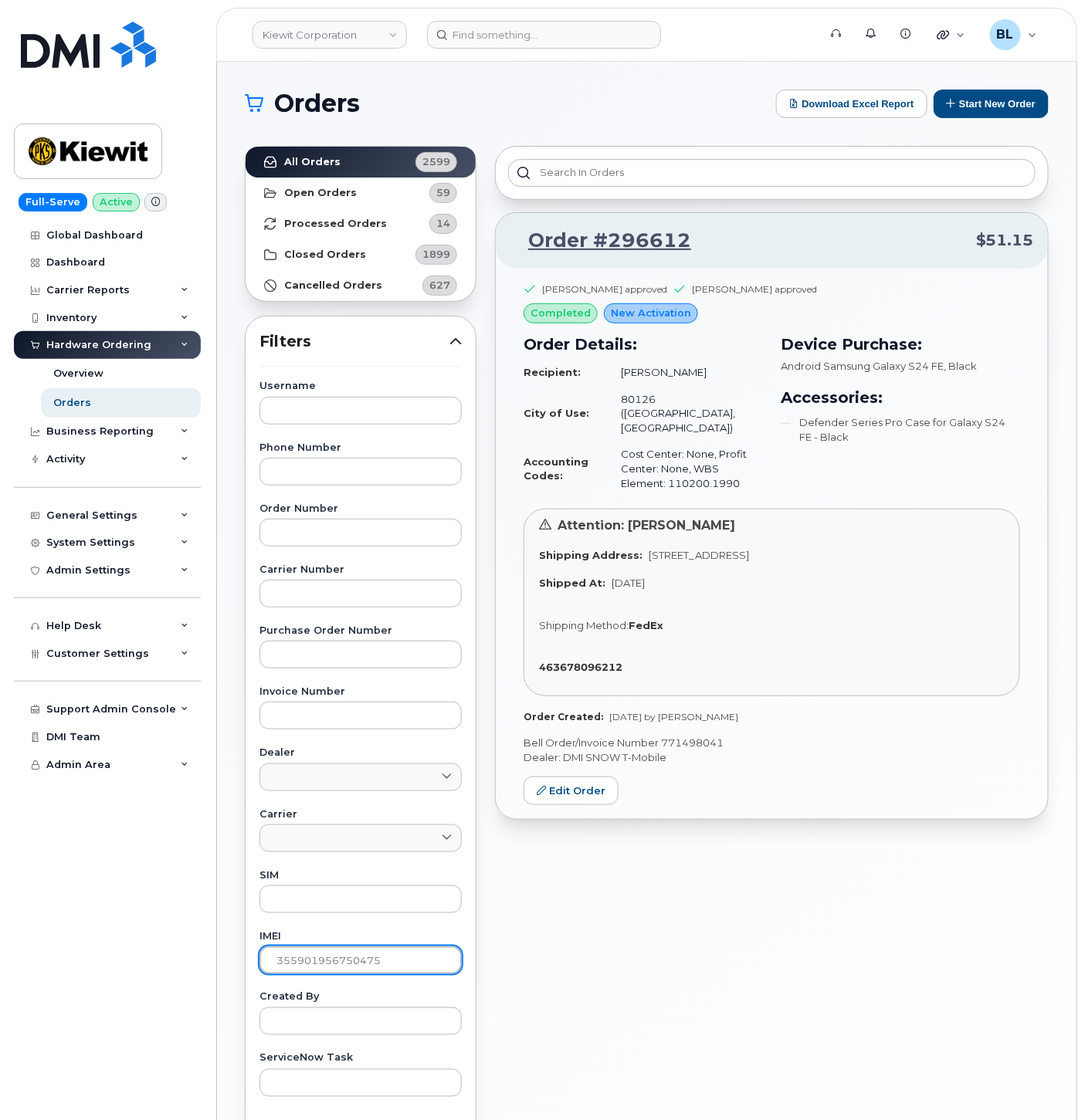
paste input "2302614708299"
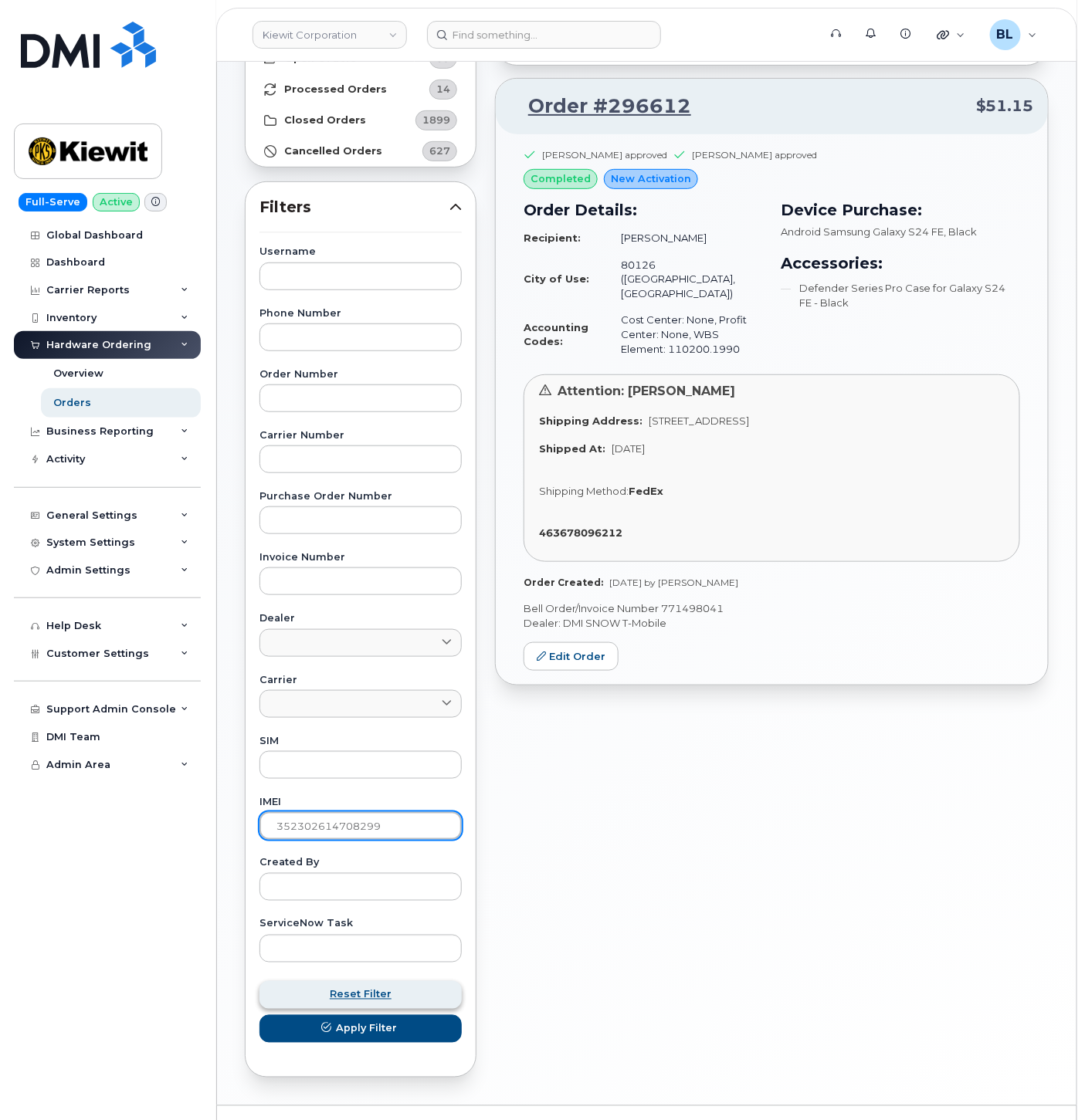
scroll to position [168, 0]
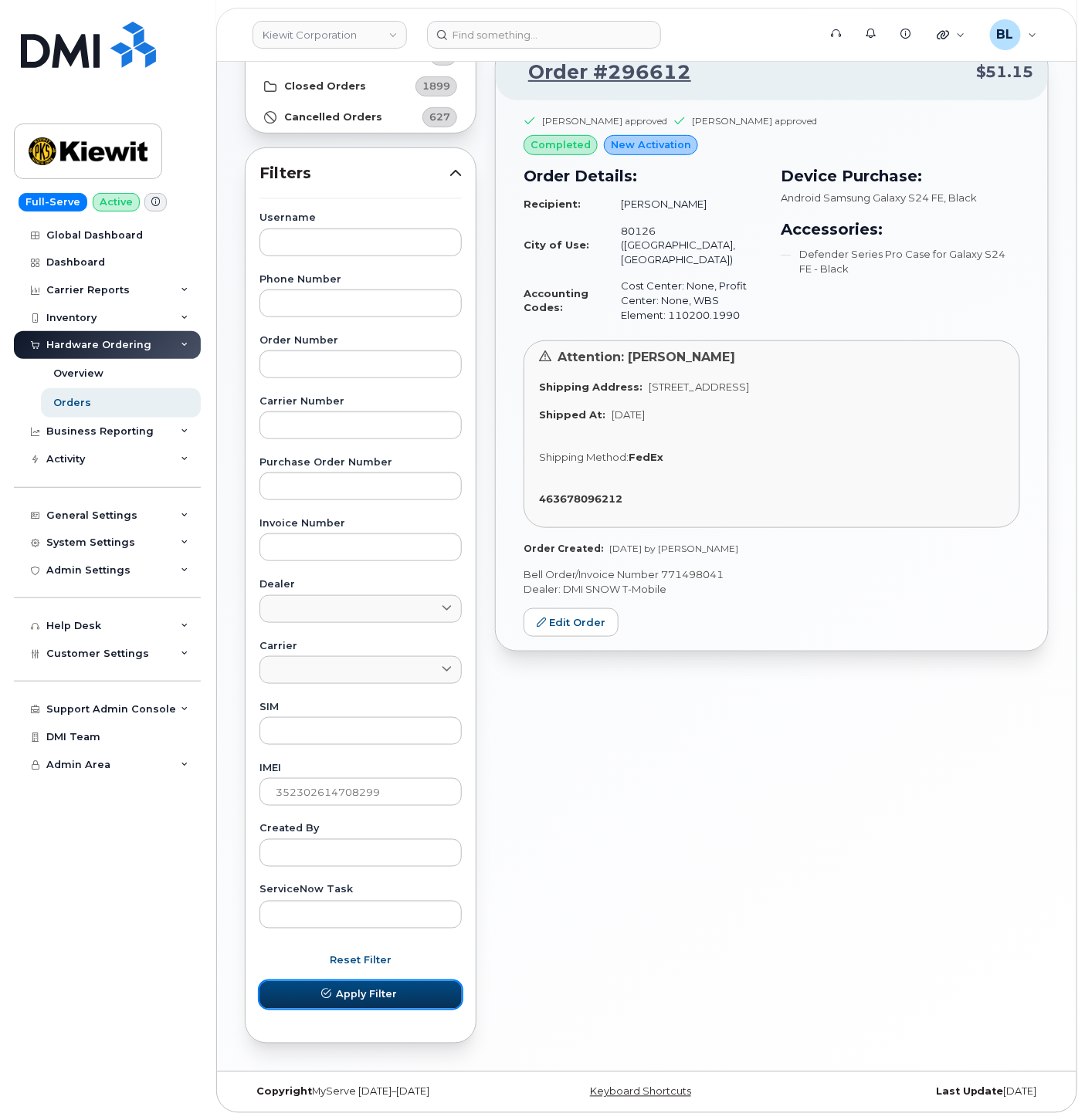
click at [404, 998] on button "Apply Filter" at bounding box center [361, 995] width 203 height 28
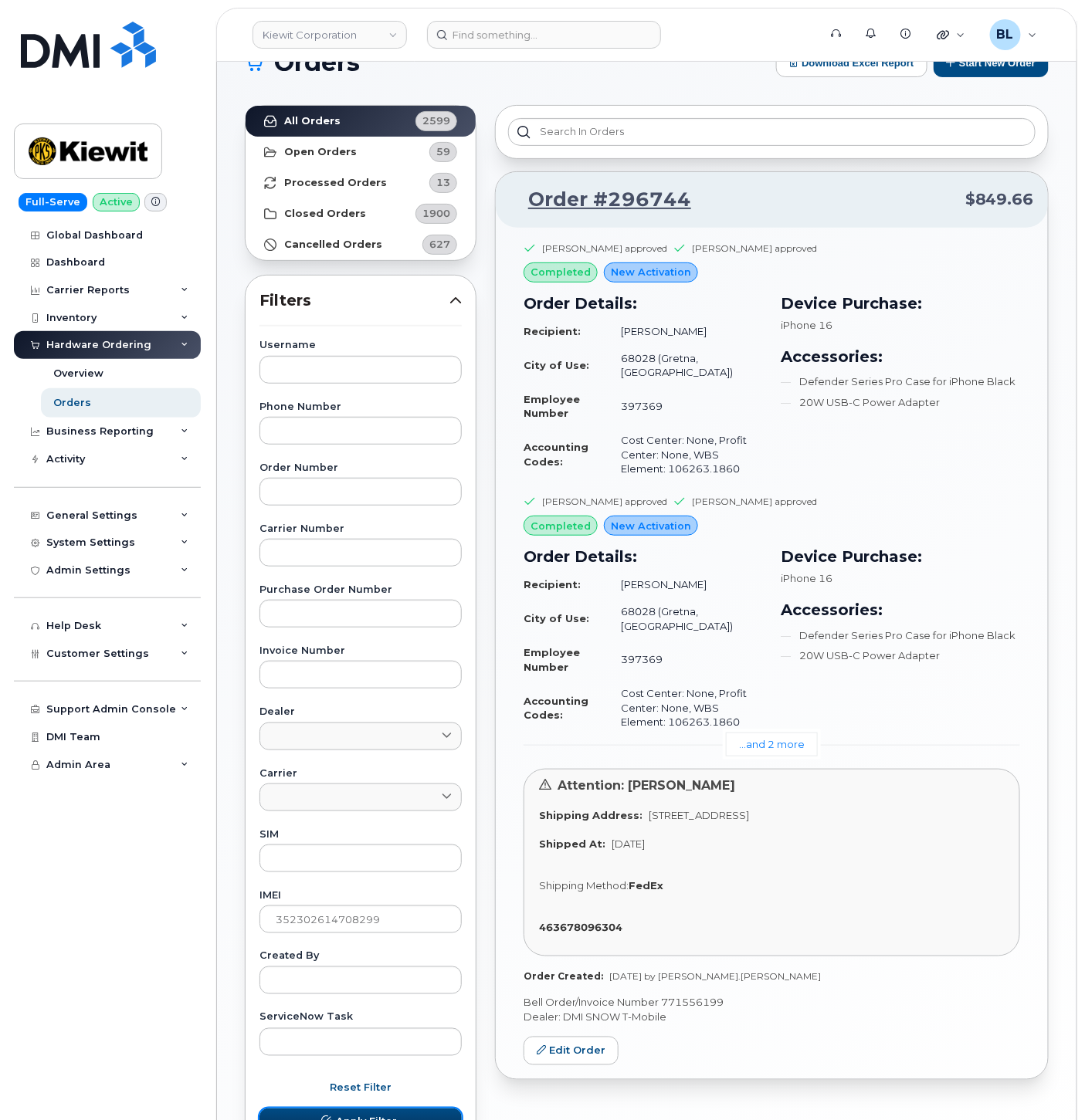
scroll to position [0, 0]
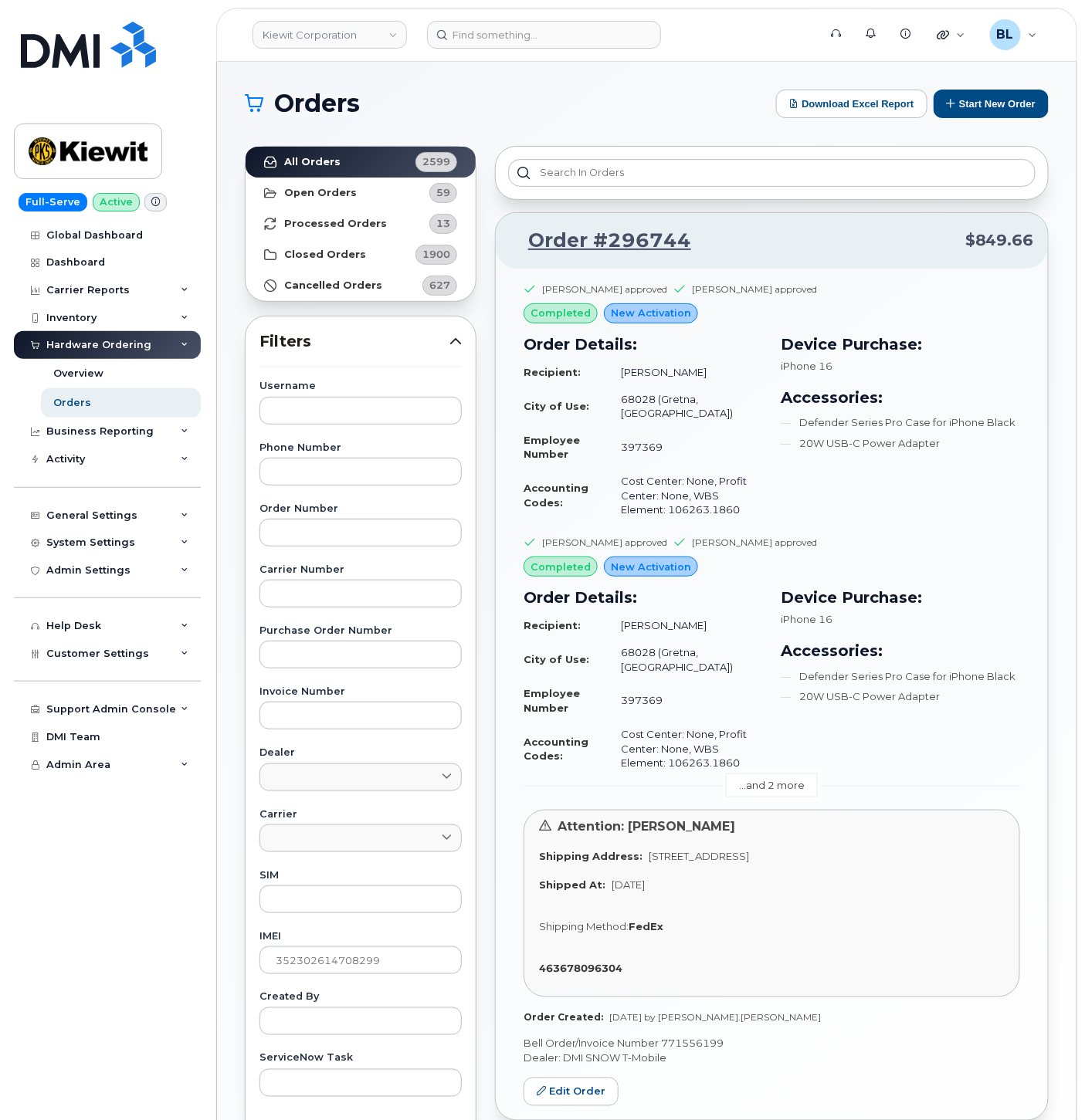
click at [782, 774] on link "...and 2 more" at bounding box center [772, 786] width 92 height 24
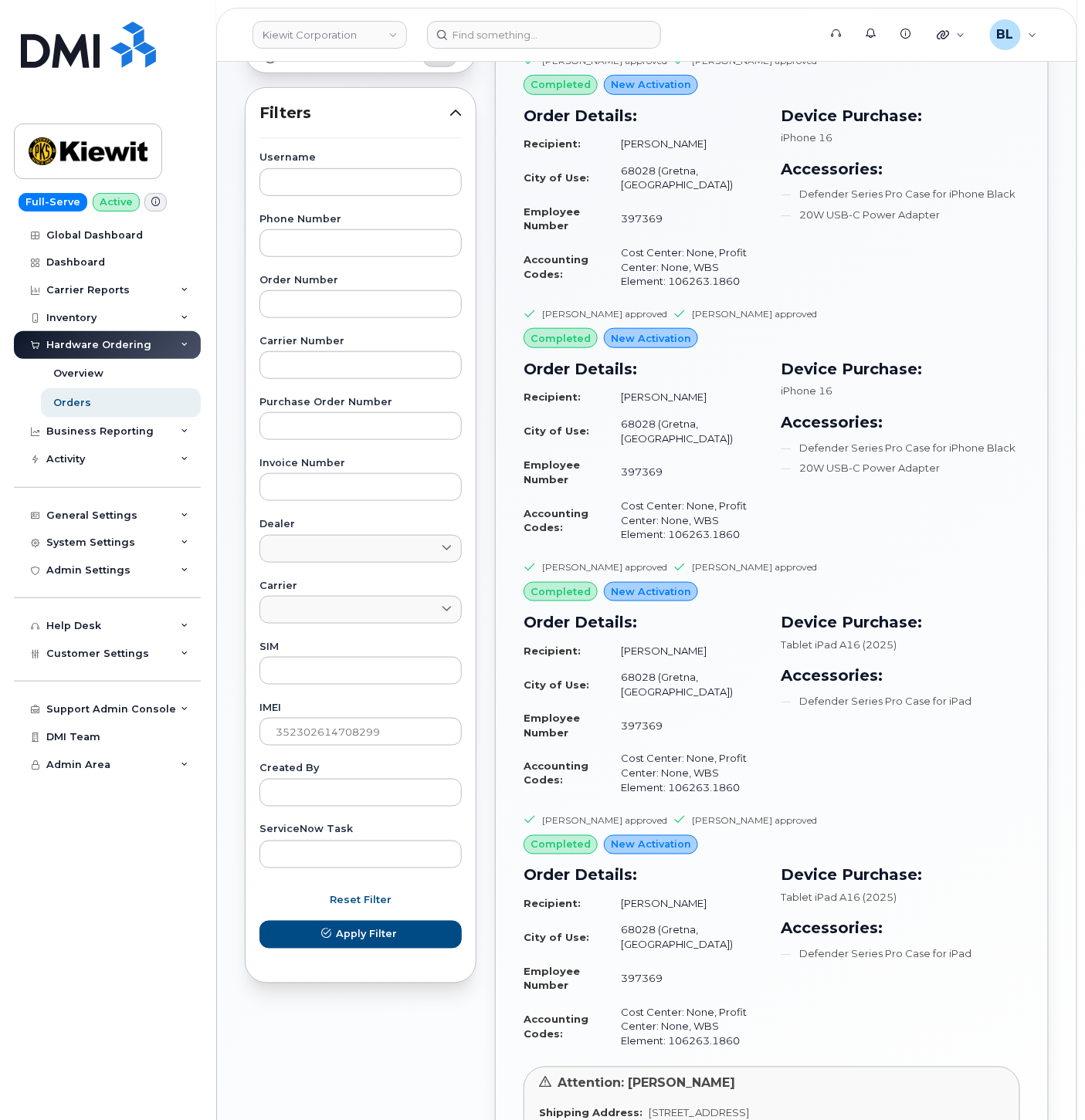
scroll to position [457, 0]
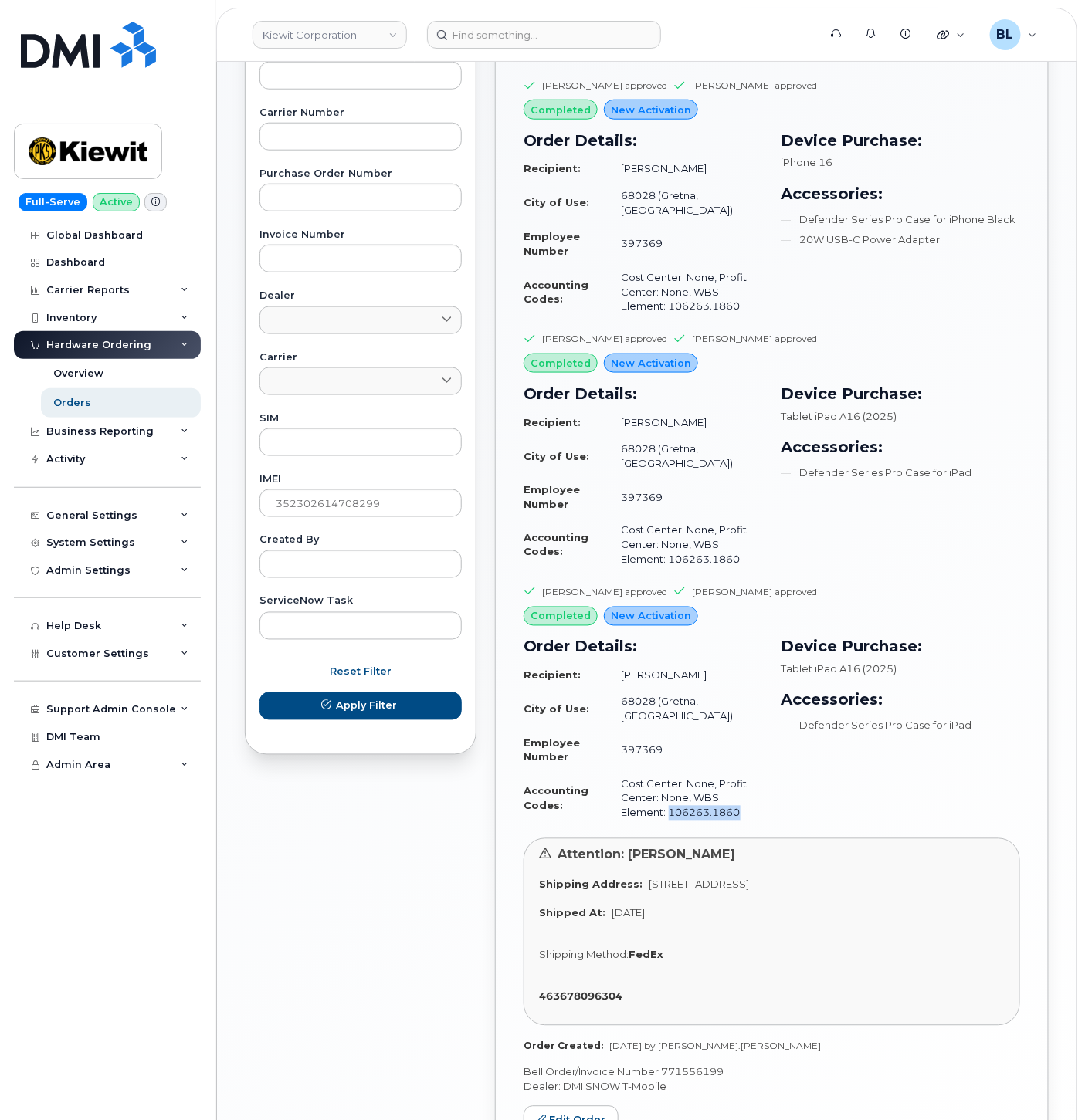
drag, startPoint x: 739, startPoint y: 758, endPoint x: 673, endPoint y: 765, distance: 66.4
click at [673, 771] on td "Cost Center: None, Profit Center: None, WBS Element: 106263.1860" at bounding box center [685, 799] width 155 height 55
copy td "106263.1860"
drag, startPoint x: 624, startPoint y: 631, endPoint x: 714, endPoint y: 631, distance: 90.0
click at [714, 662] on td "Derek Feilner" at bounding box center [685, 675] width 155 height 27
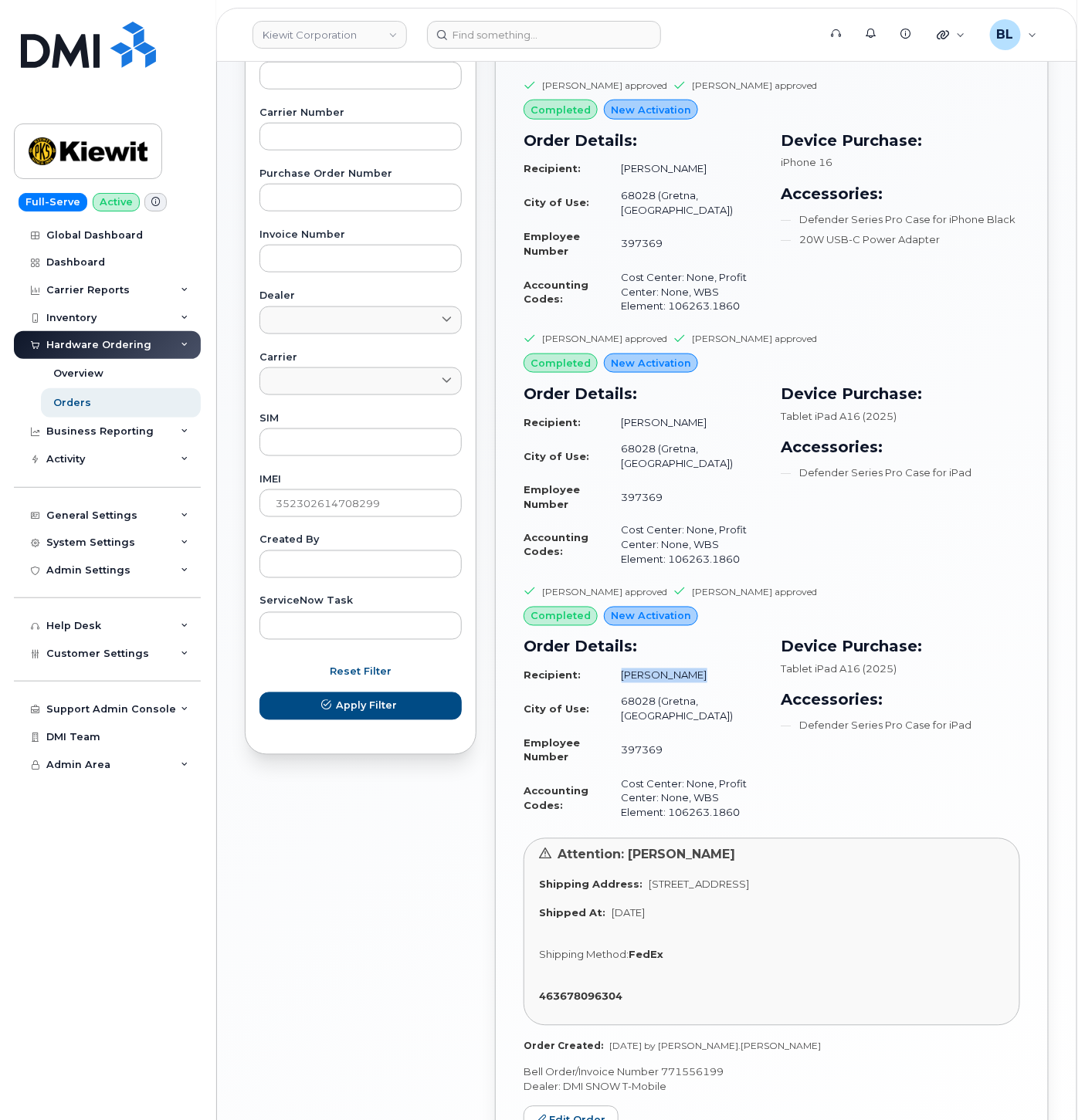
copy td "Derek Feilner"
click at [371, 497] on input "352302614708299" at bounding box center [361, 504] width 203 height 28
paste input "7981367507803"
type input "357981367507803"
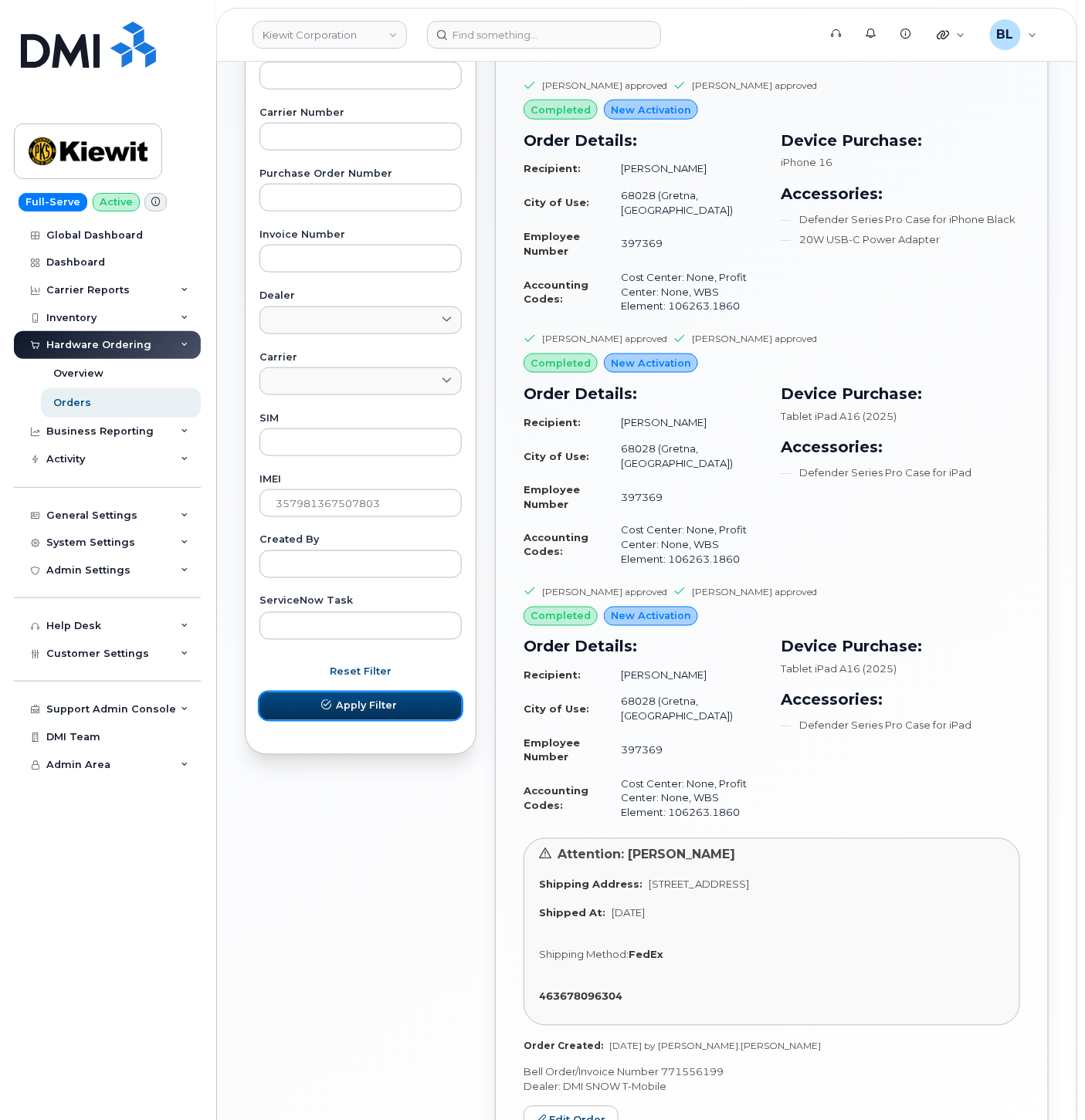
click at [386, 719] on button "Apply Filter" at bounding box center [361, 706] width 203 height 28
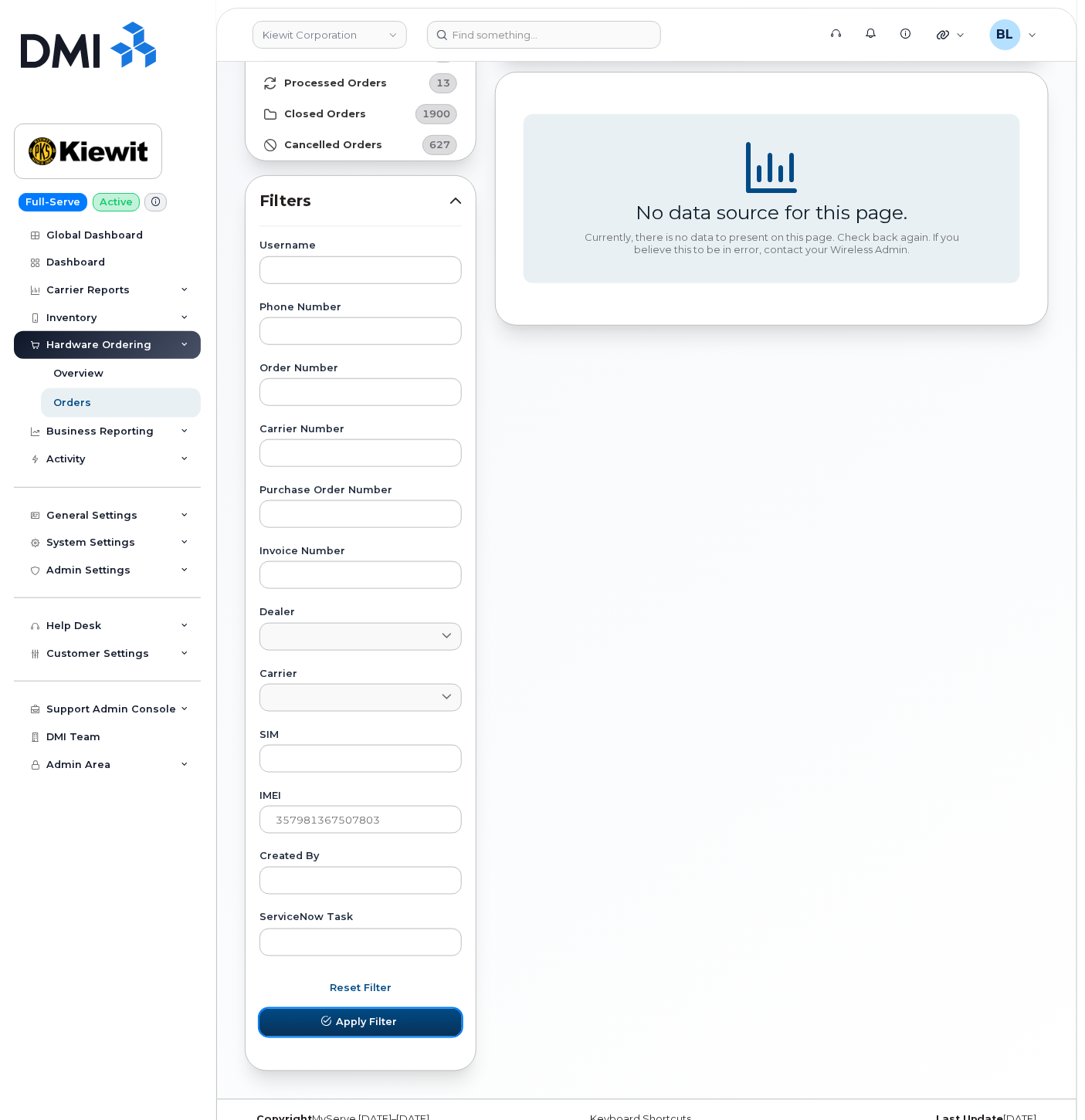
scroll to position [0, 0]
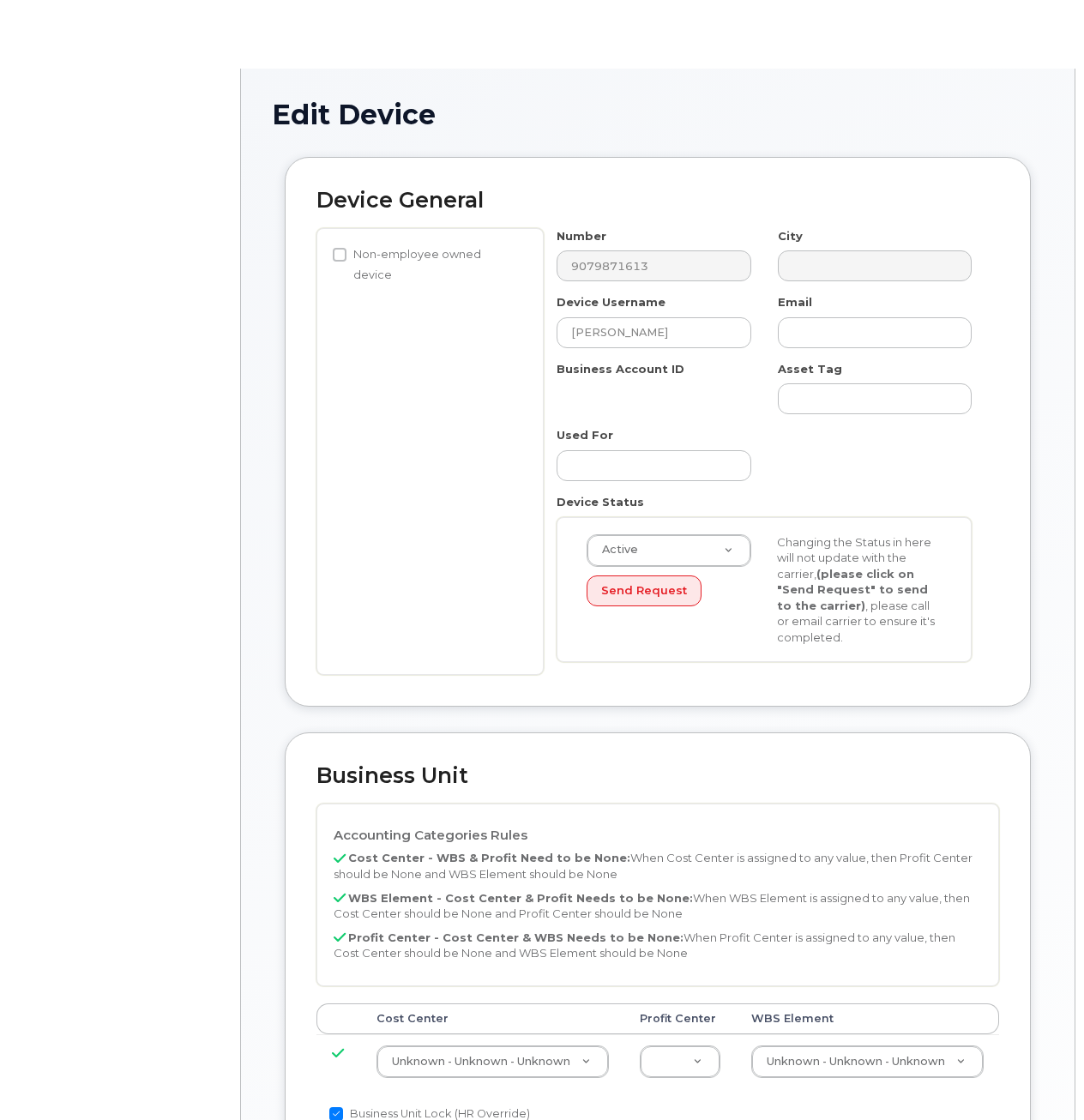
select select "29584743"
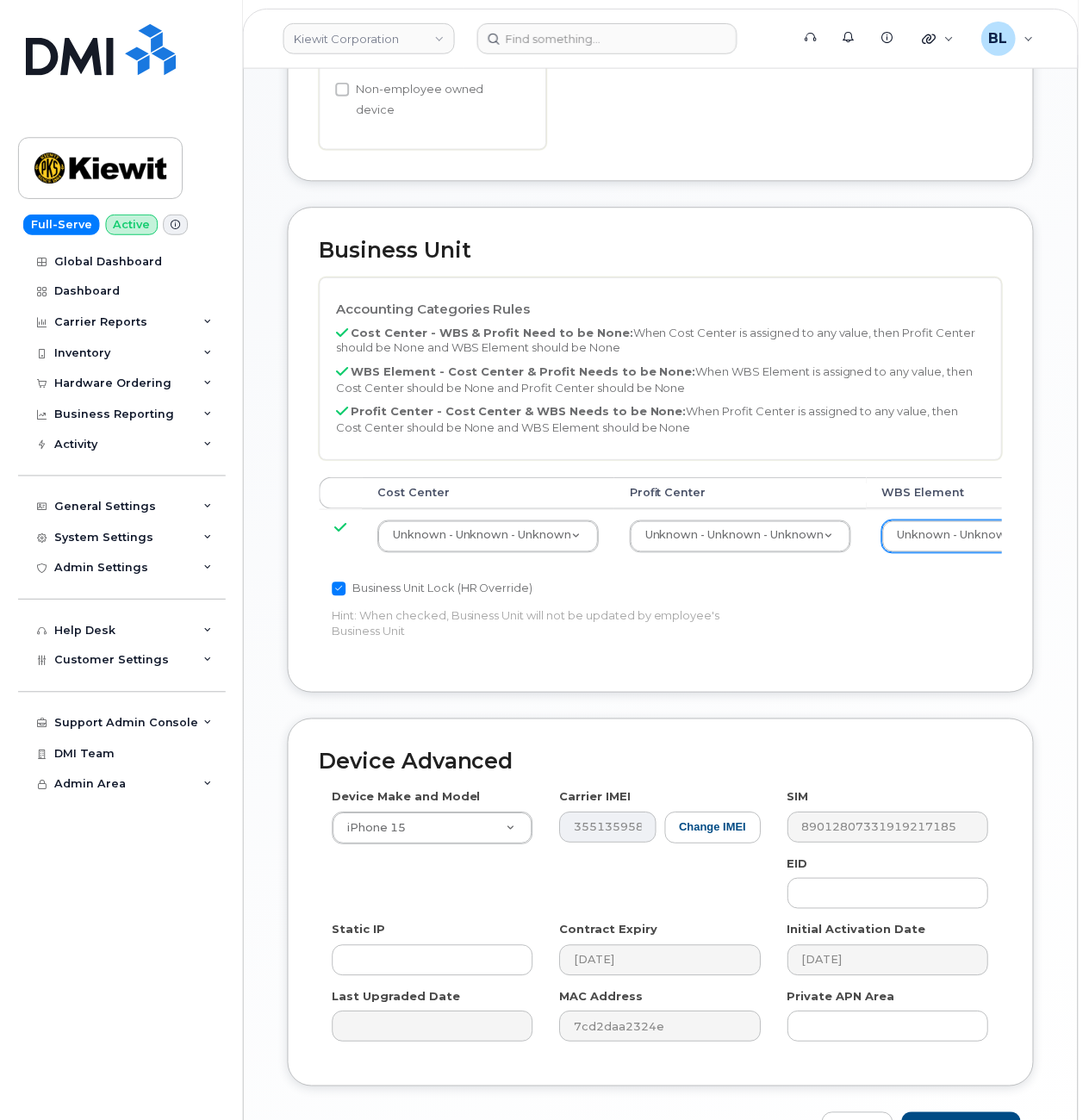
scroll to position [689, 14]
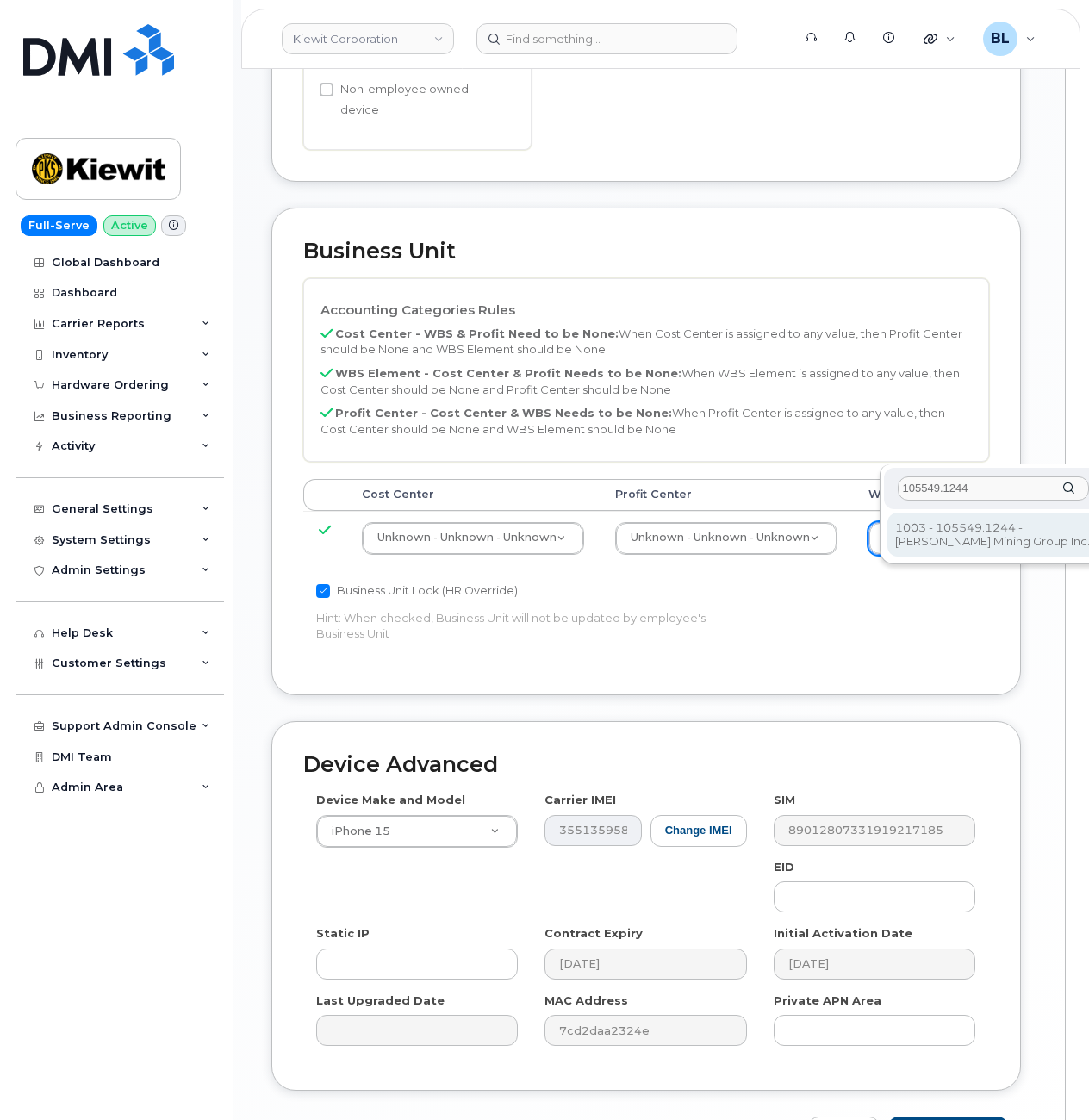
type input "105549.1244"
type input "29801051"
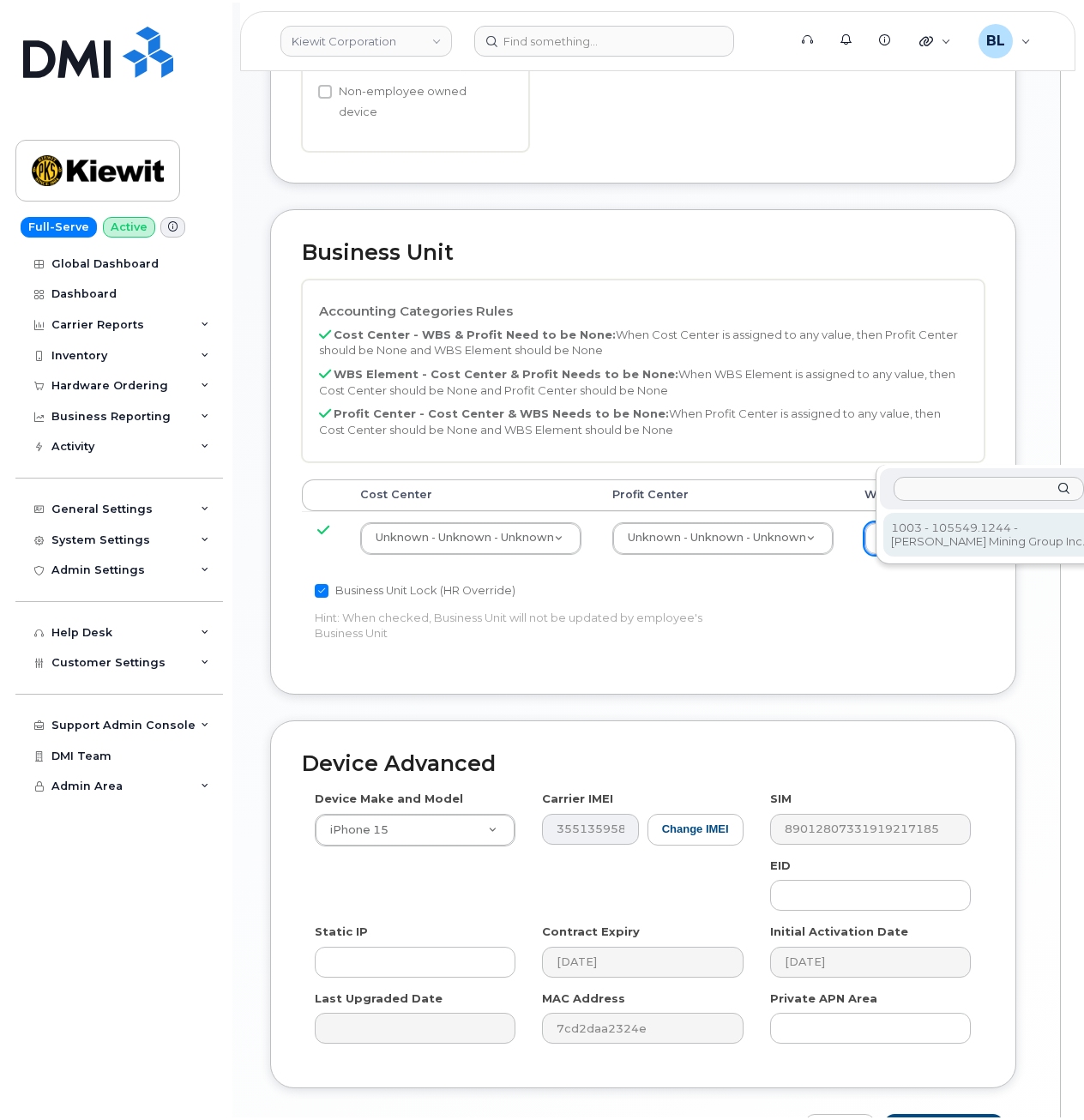
scroll to position [686, 0]
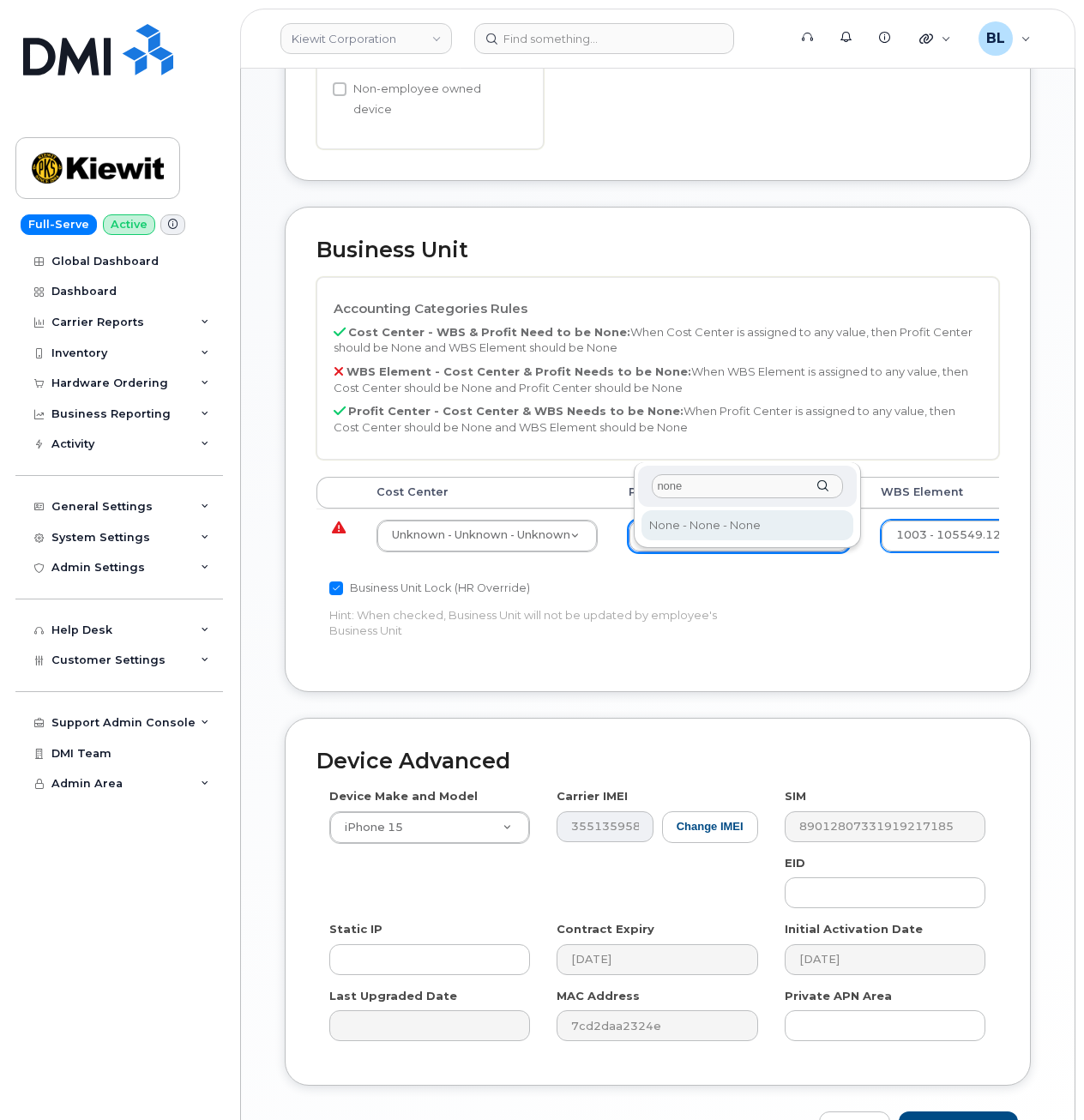
type input "none"
select select "29629357"
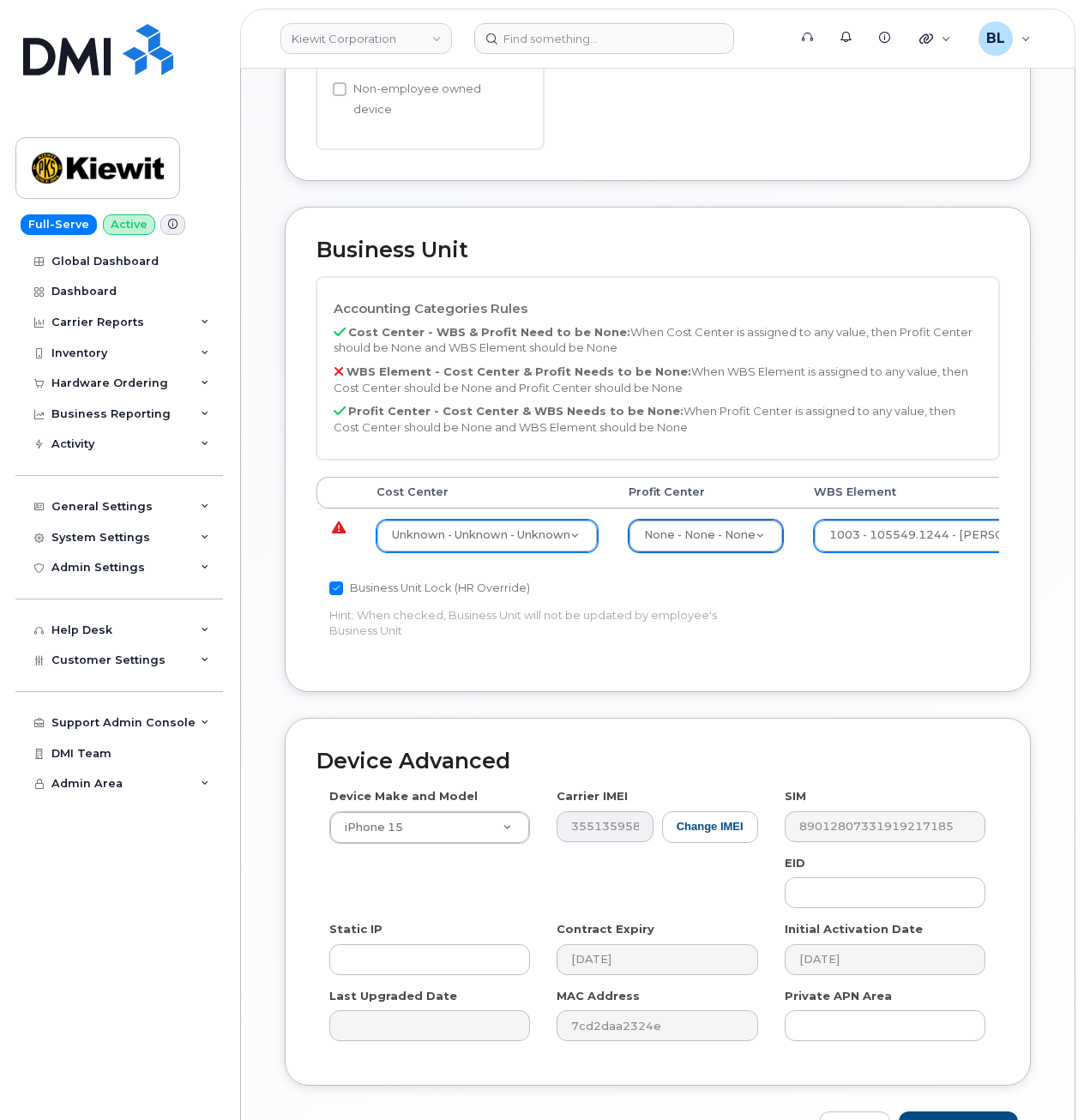
click at [456, 478] on div "Cost Center [GEOGRAPHIC_DATA] WBS Element Unknown - Unknown - Unknown 29584742 …" at bounding box center [657, 527] width 682 height 100
type input "none"
type input "29629358"
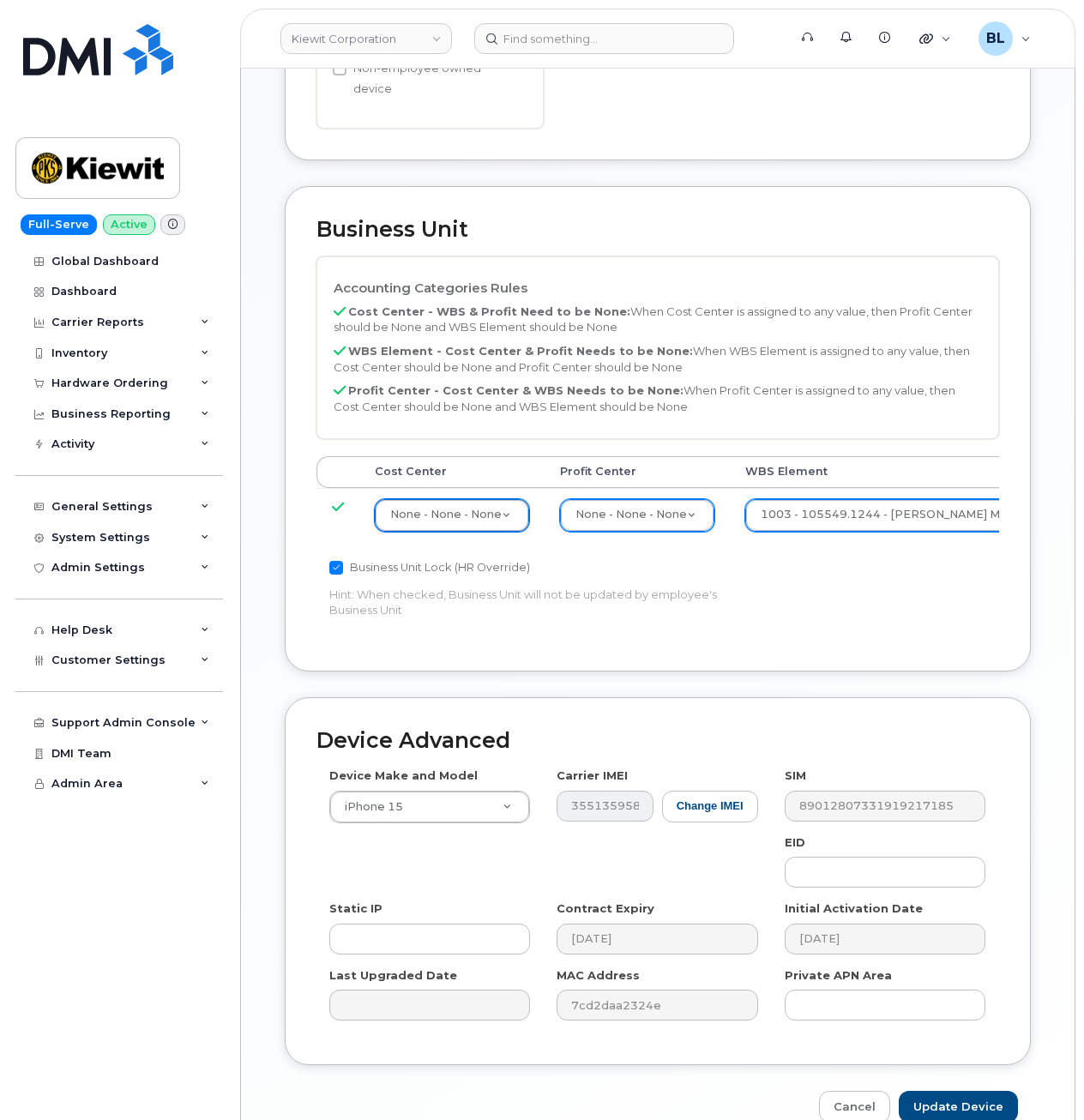
scroll to position [711, 0]
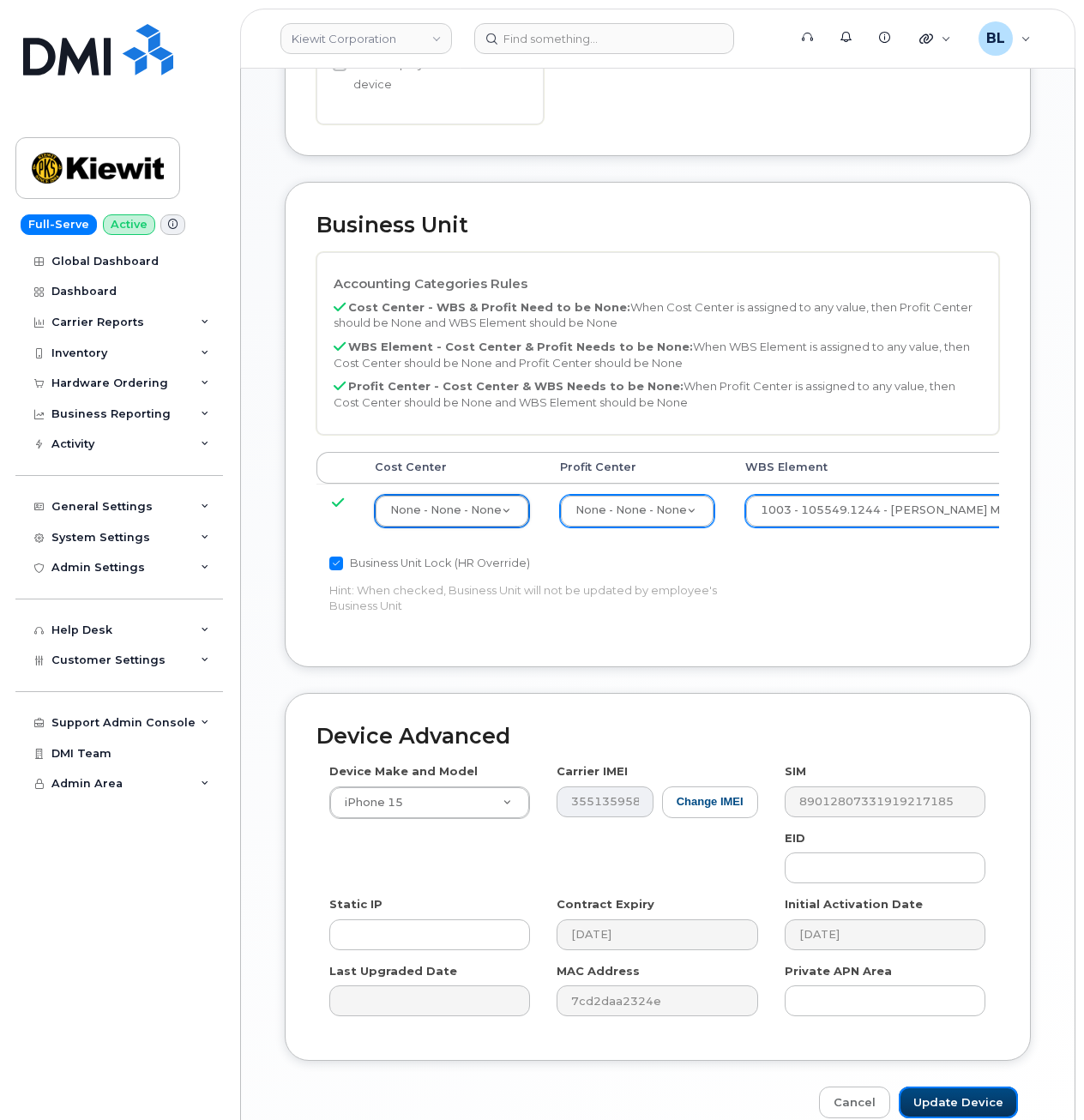
click at [980, 1086] on input "Update Device" at bounding box center [958, 1102] width 119 height 32
type input "Saving..."
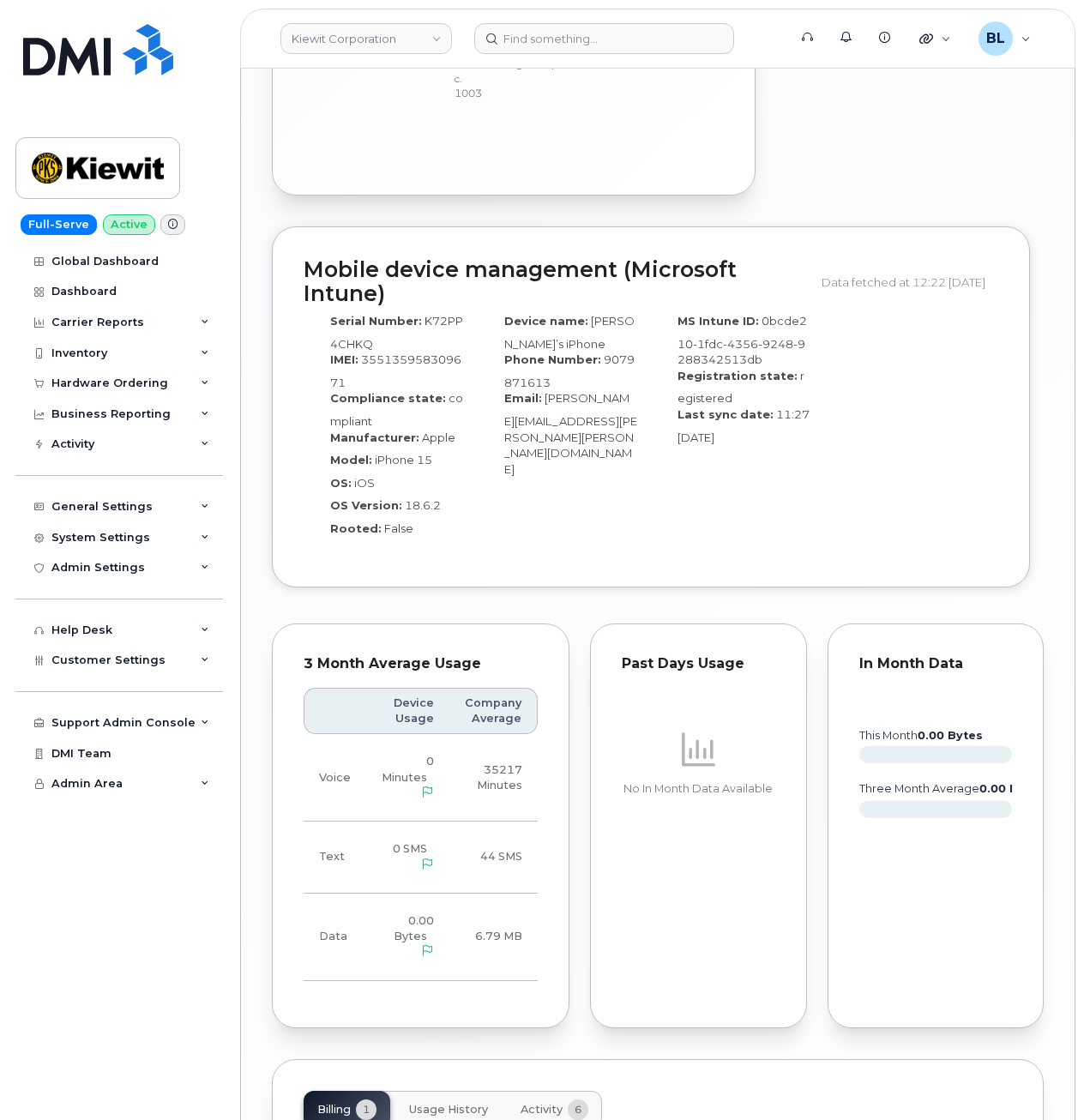
scroll to position [1666, 0]
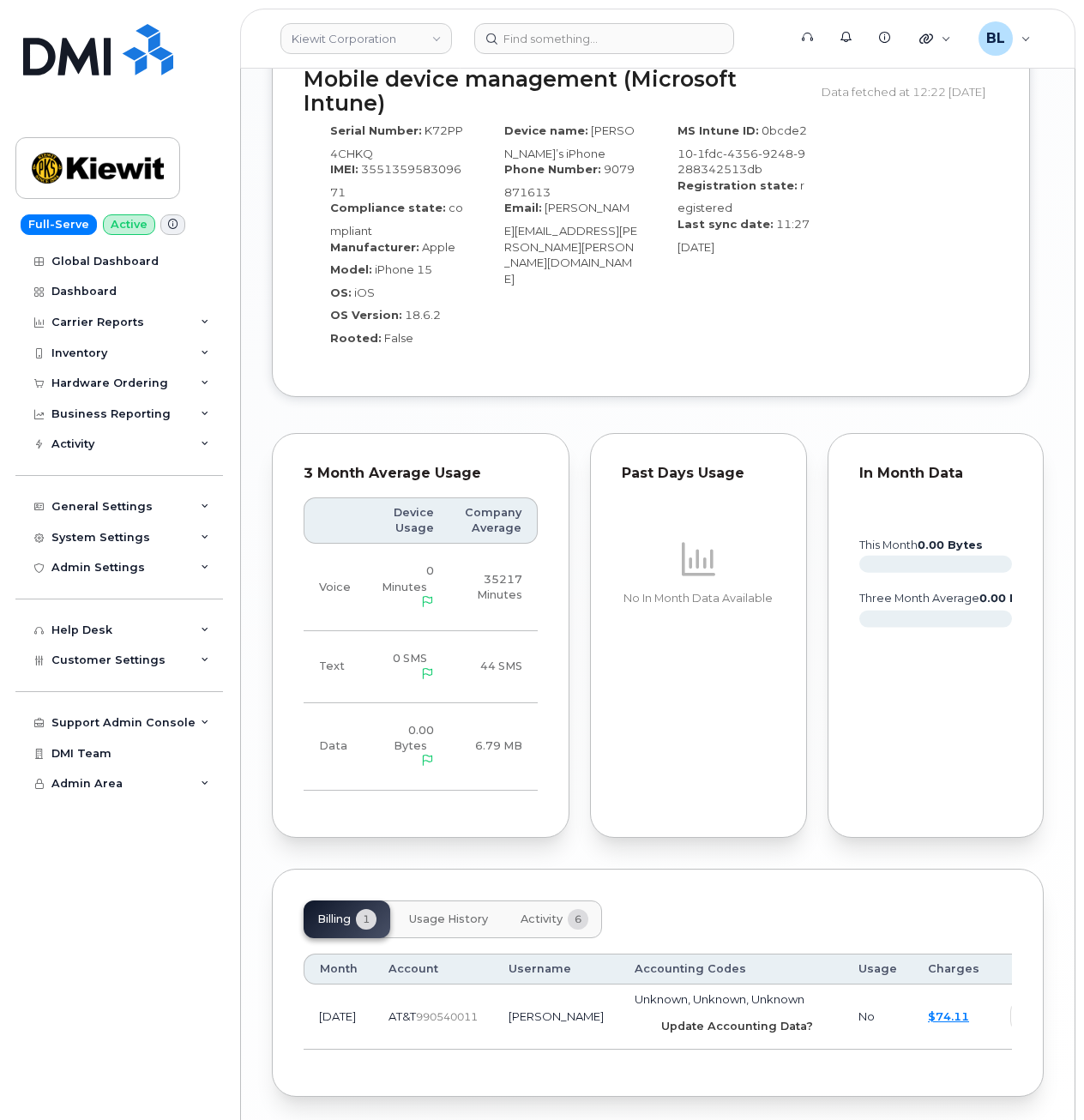
click at [661, 1018] on span "Update Accounting Data?" at bounding box center [737, 1026] width 152 height 16
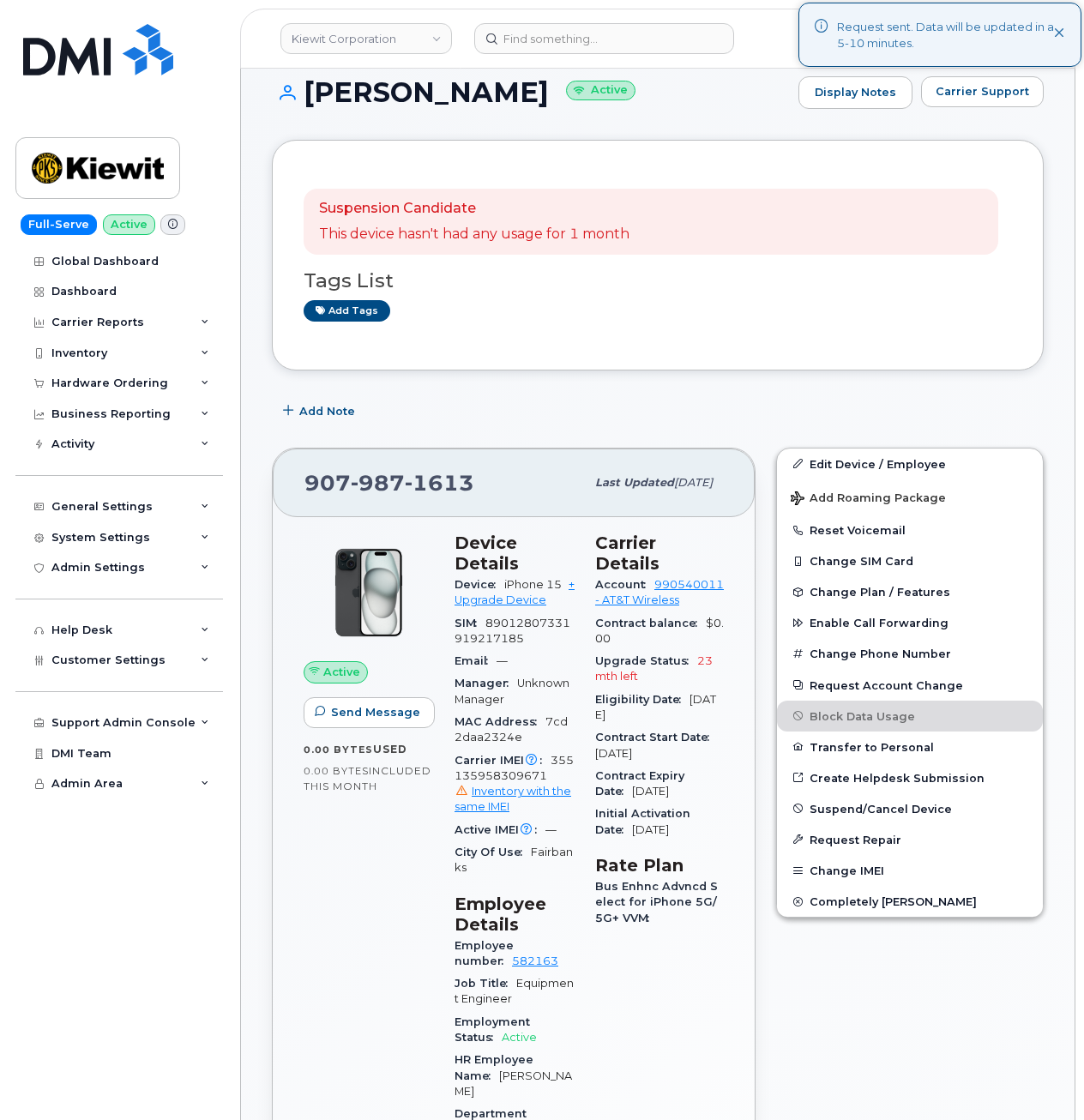
scroll to position [0, 0]
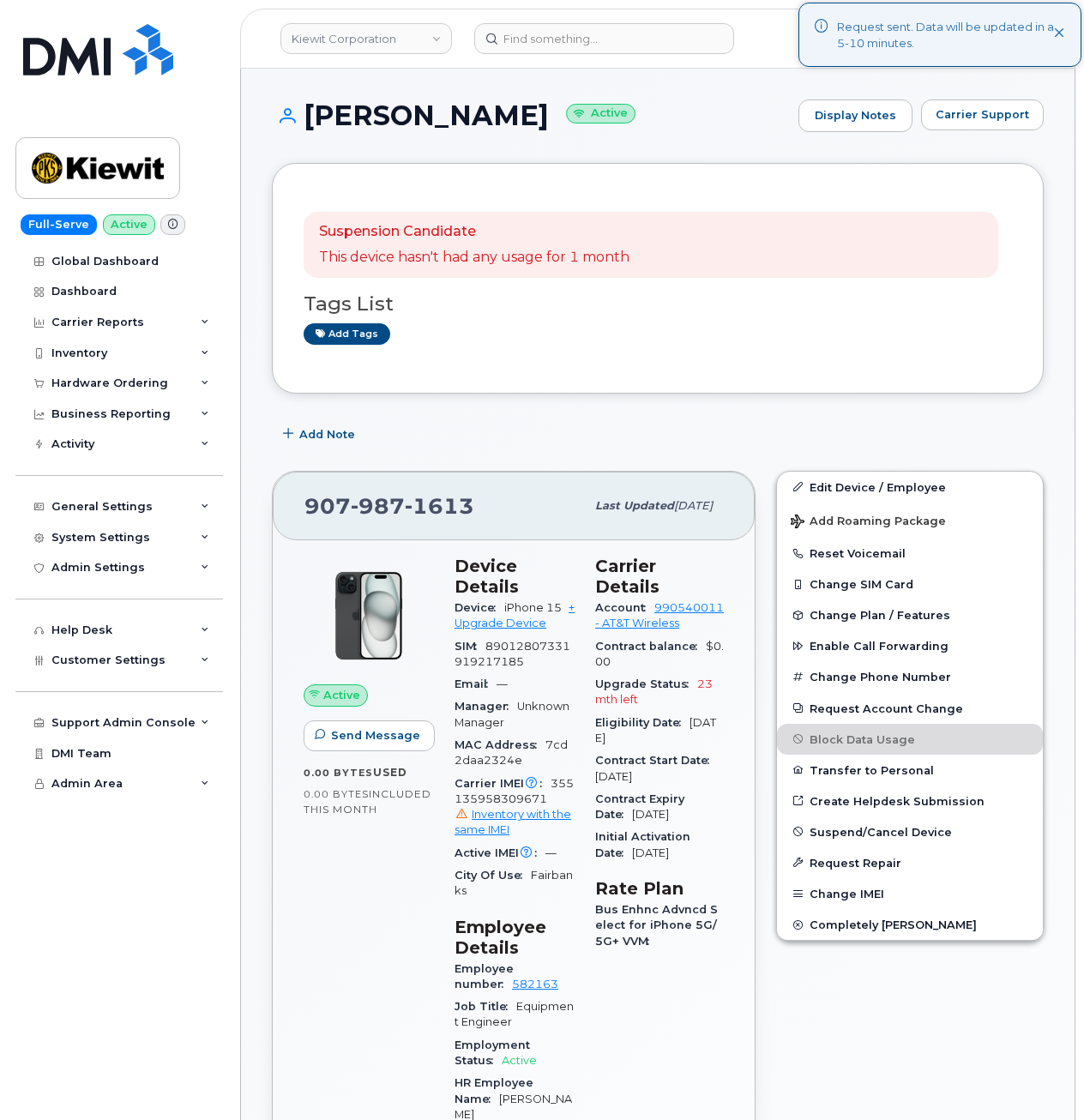
drag, startPoint x: 653, startPoint y: 209, endPoint x: 538, endPoint y: 114, distance: 149.2
click at [653, 209] on div "Suspension Candidate This device hasn't had any usage for 1 month Tags List Add…" at bounding box center [657, 279] width 708 height 167
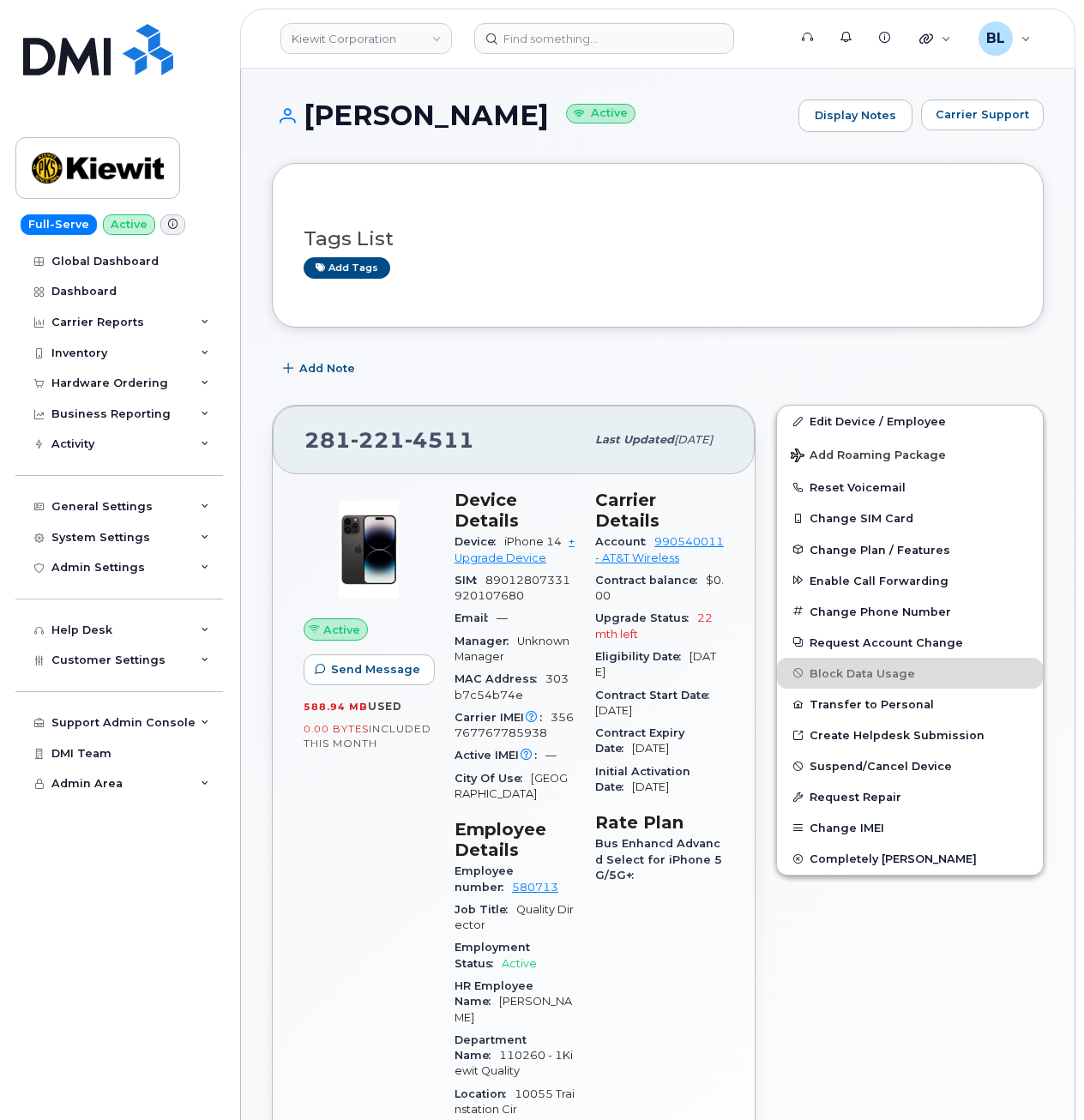
click at [489, 738] on span "356767767785938" at bounding box center [514, 725] width 119 height 28
copy span "356767767785938"
click at [387, 449] on span "221" at bounding box center [378, 439] width 54 height 26
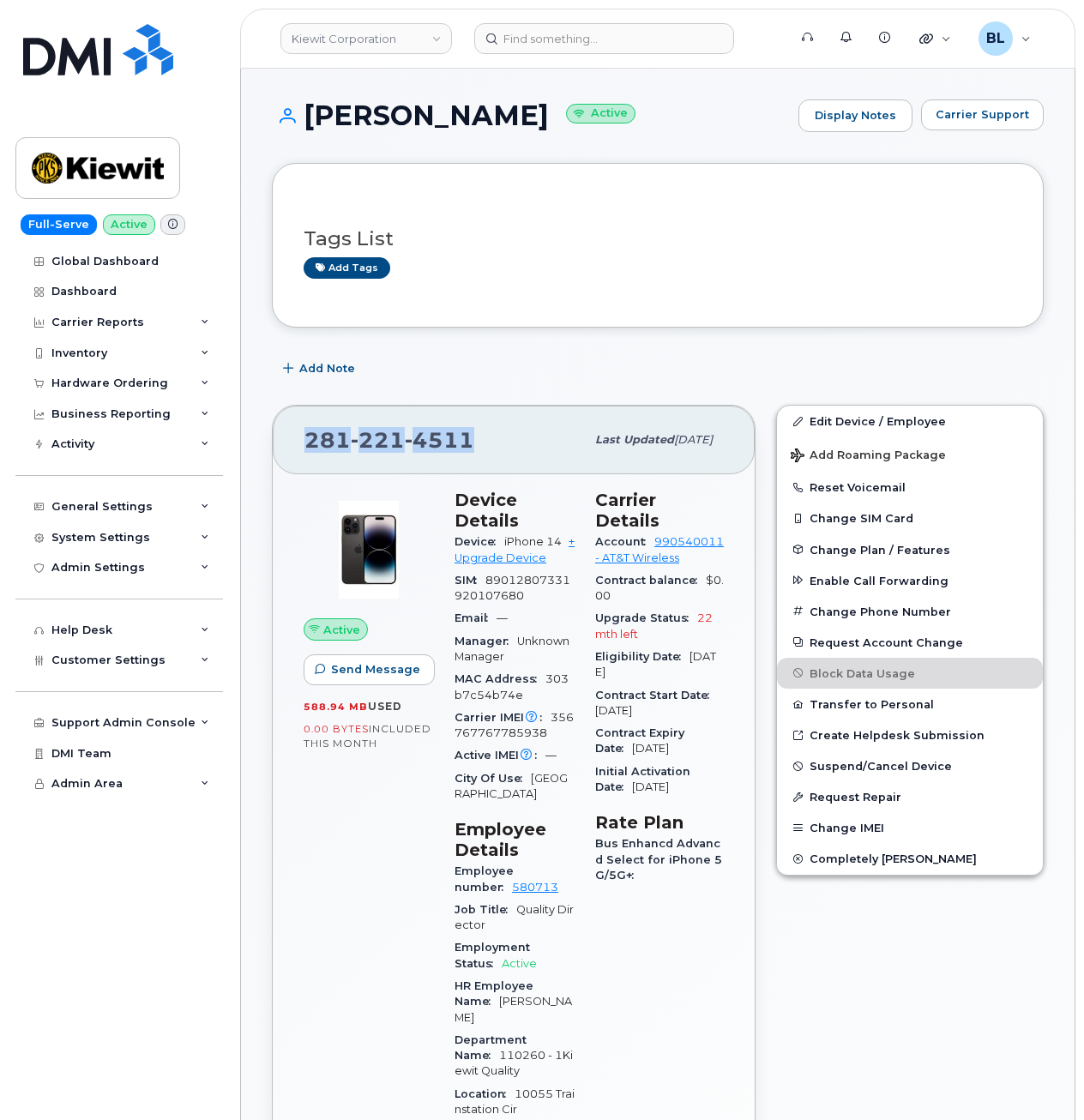
copy span "[PHONE_NUMBER]"
drag, startPoint x: 921, startPoint y: 360, endPoint x: 927, endPoint y: 434, distance: 74.2
click at [921, 360] on div "Add Note" at bounding box center [657, 369] width 772 height 31
click at [926, 449] on span "Add Roaming Package" at bounding box center [868, 457] width 155 height 16
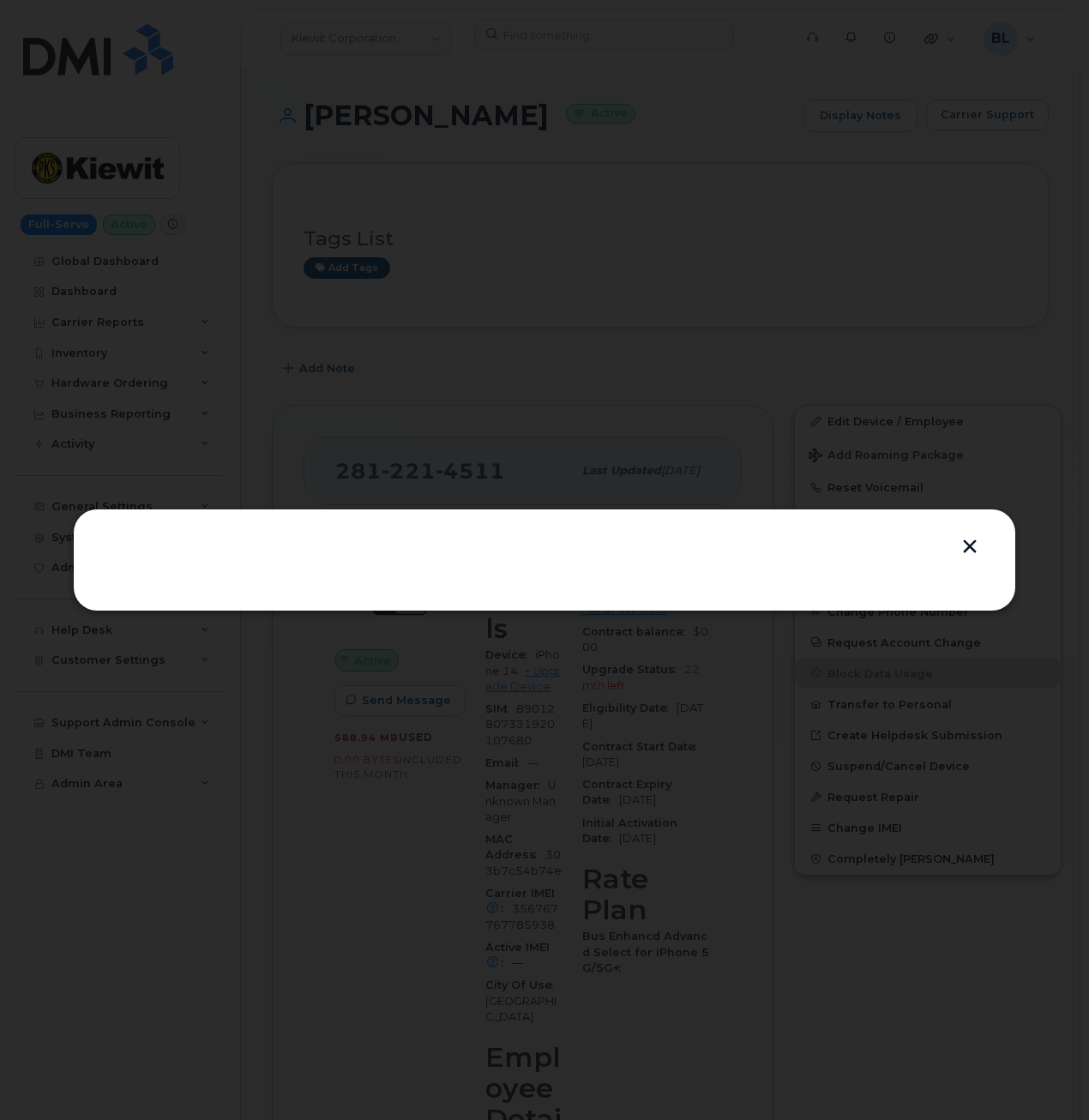
click at [942, 509] on div at bounding box center [544, 560] width 943 height 103
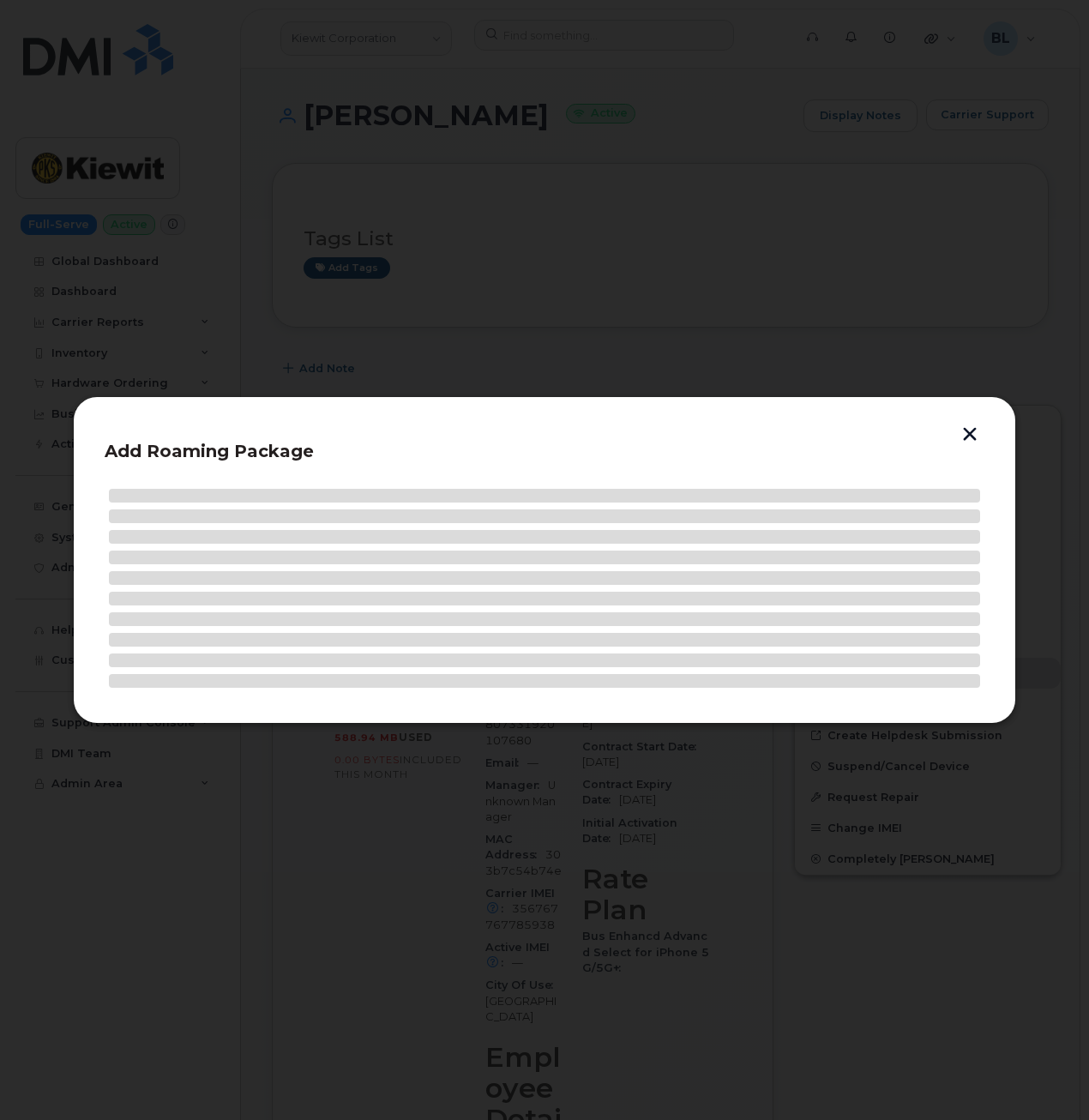
click at [996, 425] on div "Add Roaming Package" at bounding box center [544, 560] width 943 height 328
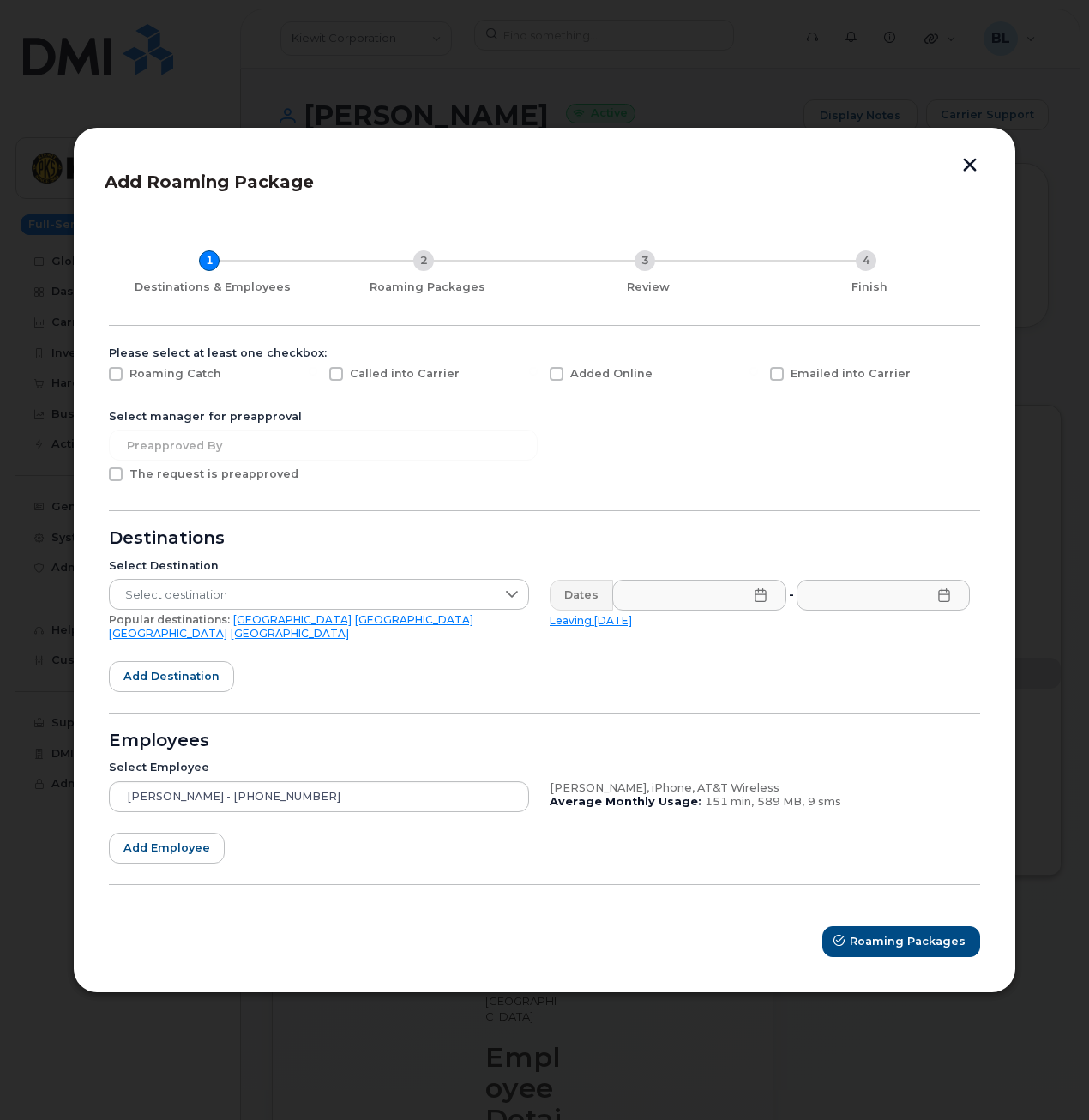
click at [1002, 167] on div "Add Roaming Package 1 Destinations & Employees 2 Roaming Packages 3 Review 4 Fi…" at bounding box center [544, 560] width 943 height 866
click at [969, 182] on header "Add Roaming Package" at bounding box center [544, 187] width 879 height 57
click at [974, 170] on button "button" at bounding box center [970, 166] width 26 height 18
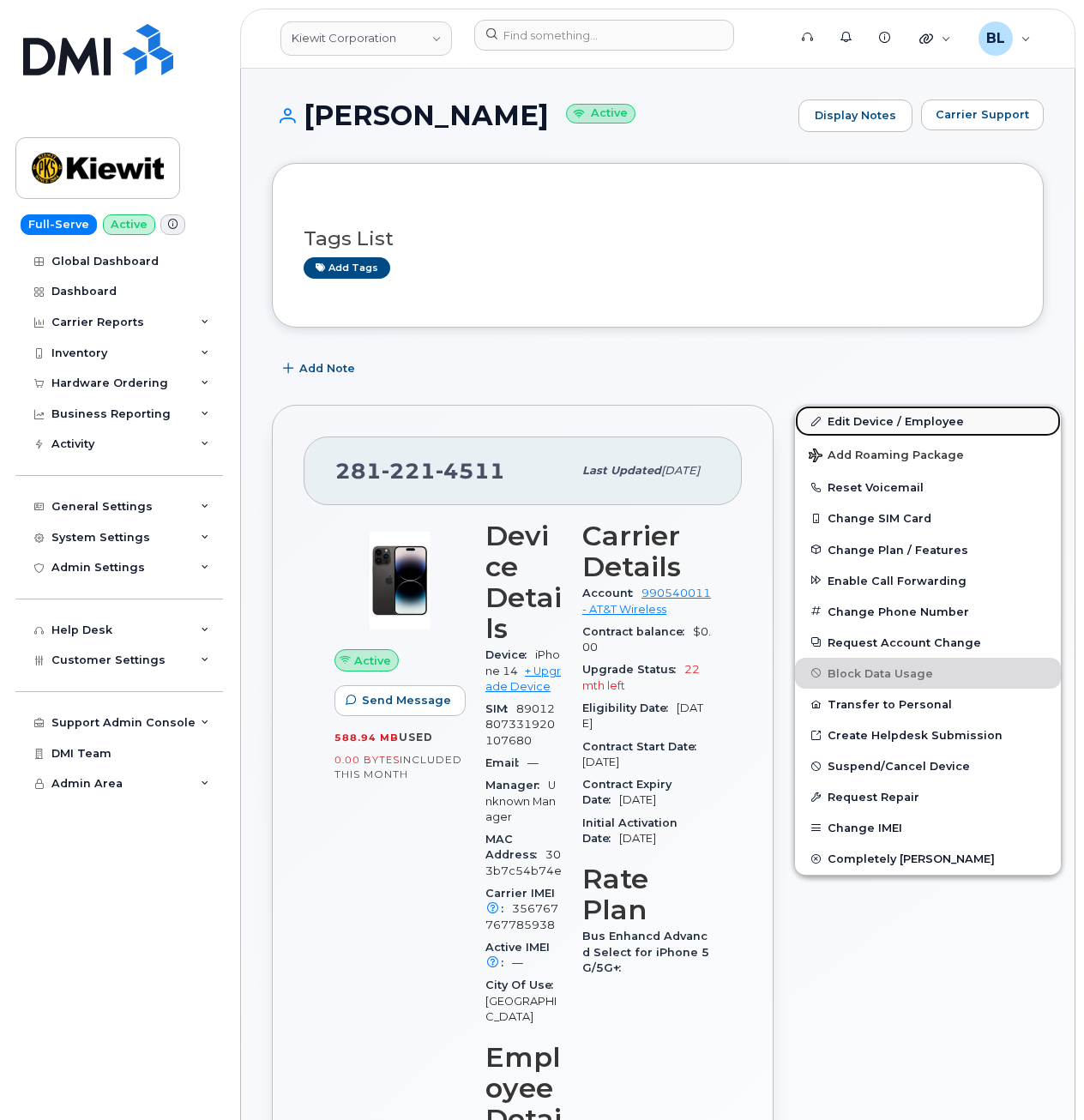
click at [858, 417] on link "Edit Device / Employee" at bounding box center [927, 421] width 266 height 31
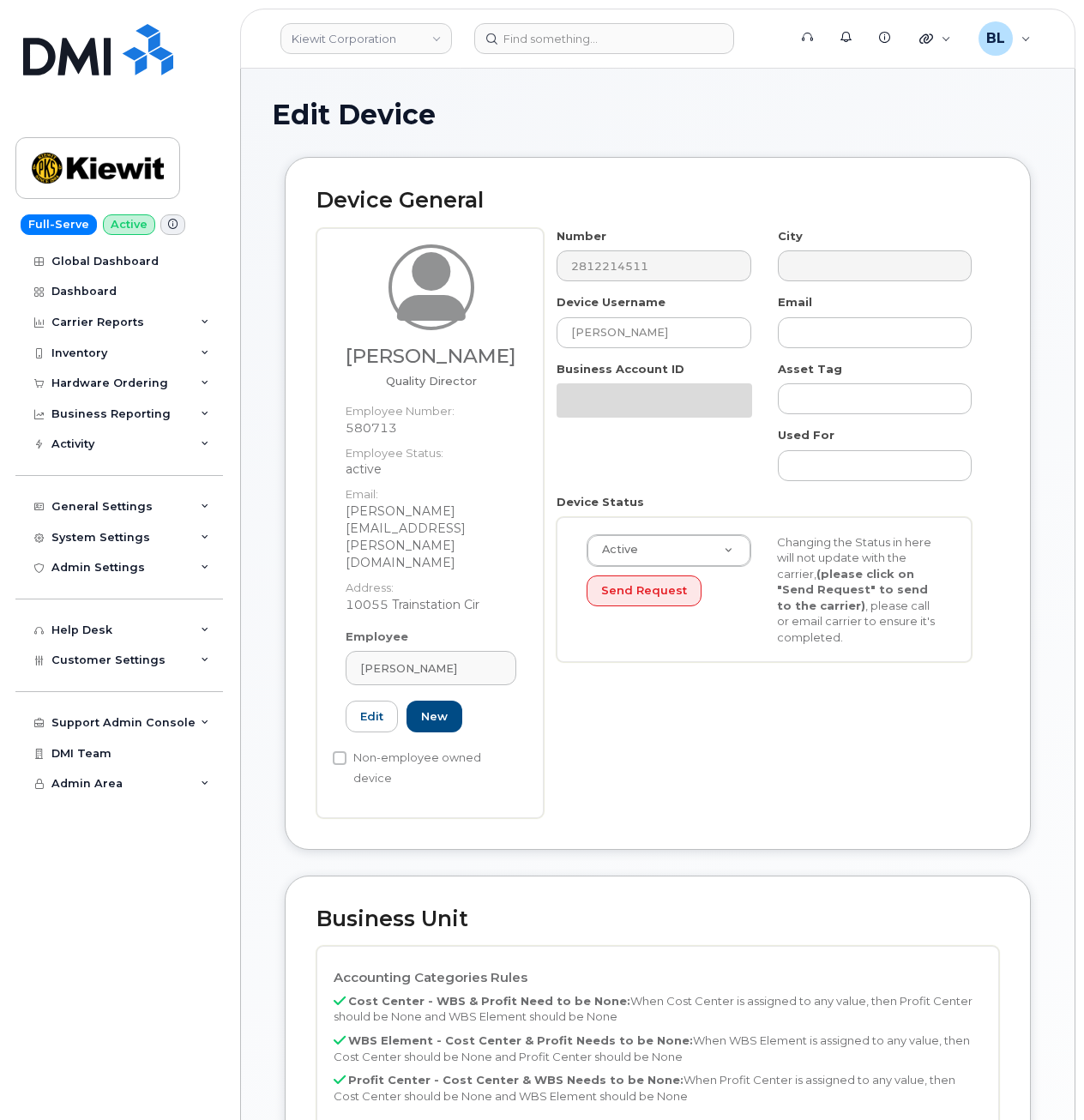
select select "29584743"
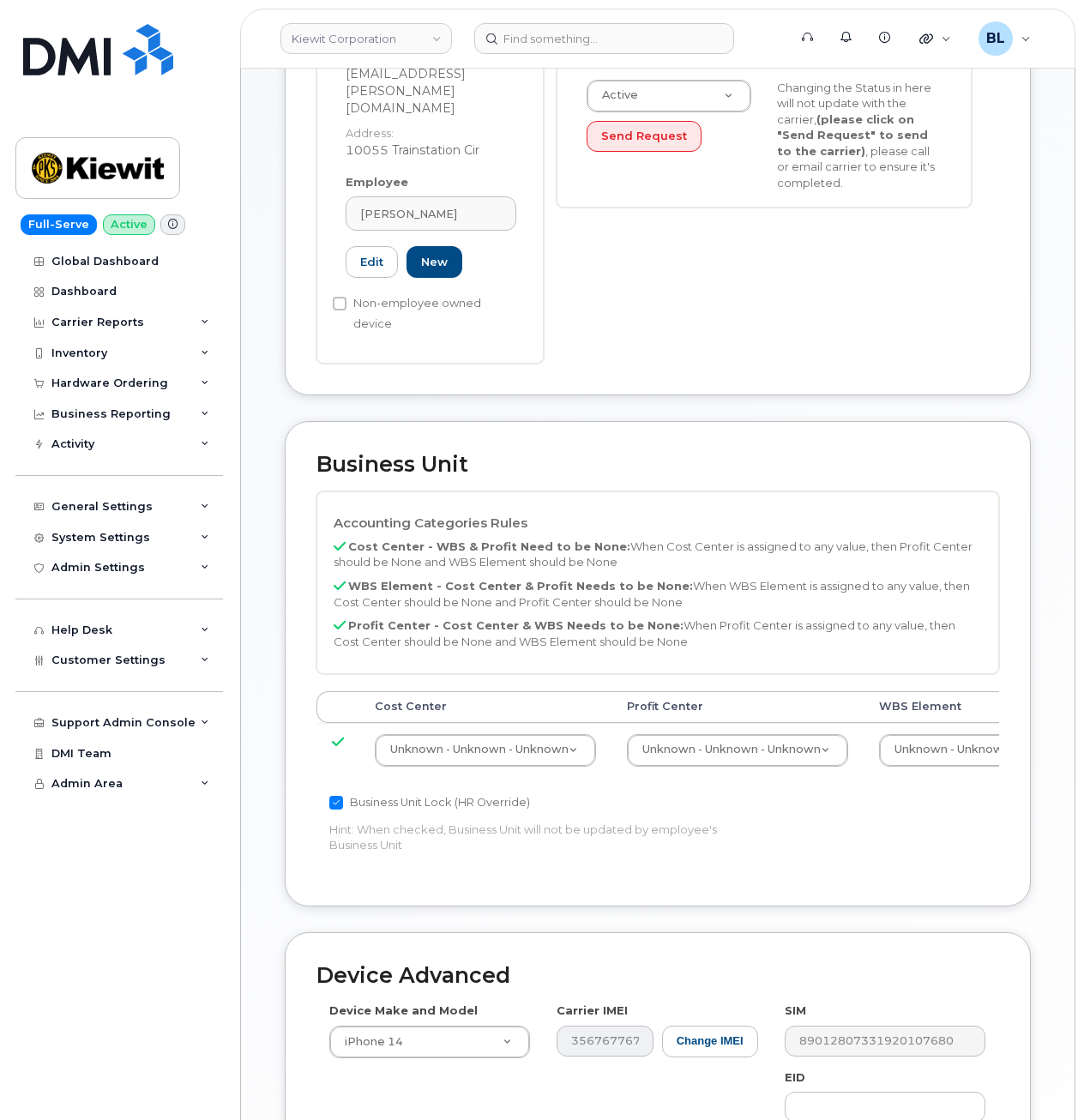
scroll to position [457, 0]
click at [928, 735] on div "Accounting Categories Rules Cost Center - WBS & Profit Need to be None: When Co…" at bounding box center [657, 681] width 682 height 383
click at [948, 720] on td "Unknown - Unknown - Unknown 29584744" at bounding box center [989, 747] width 252 height 54
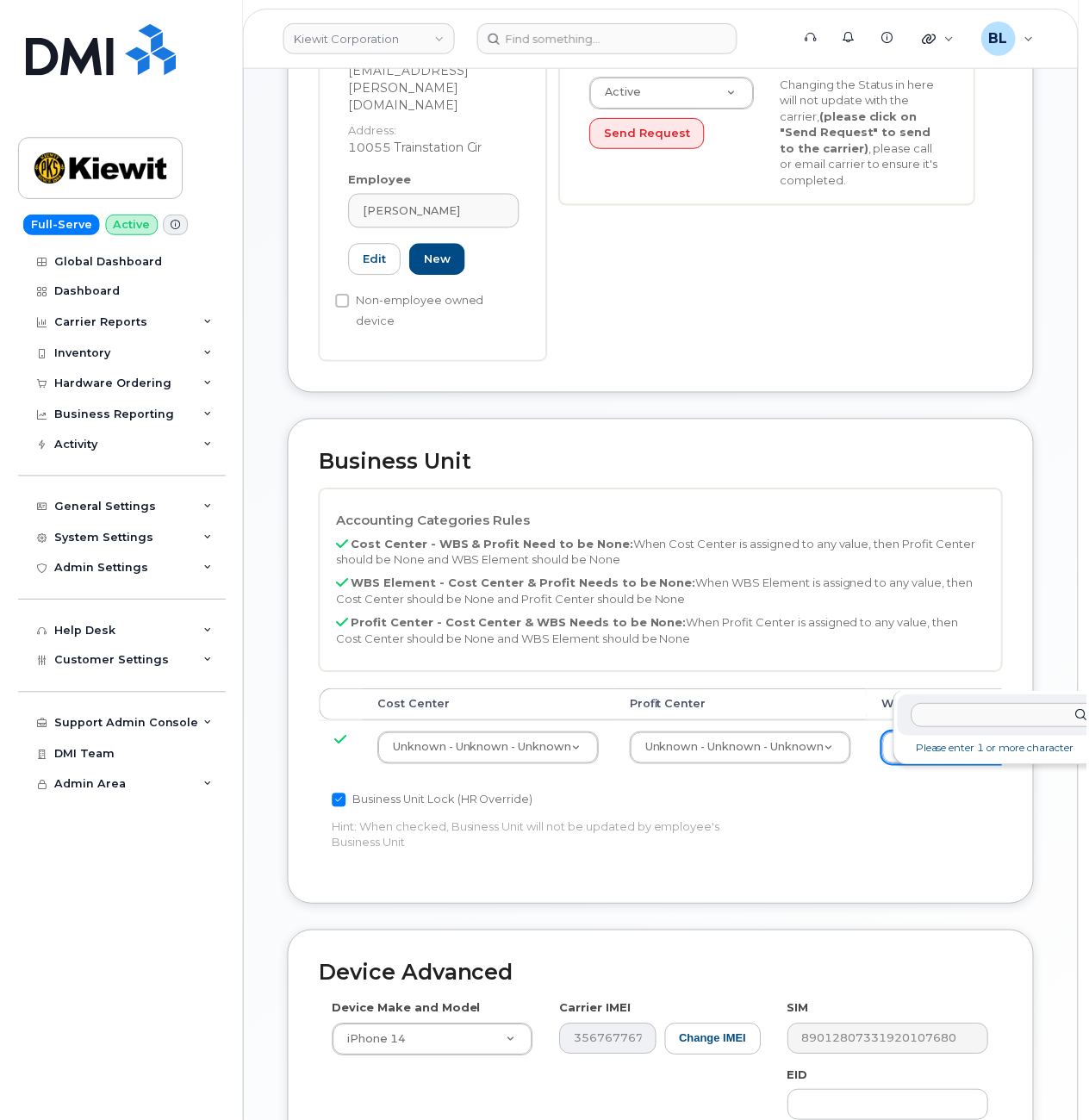
scroll to position [459, 14]
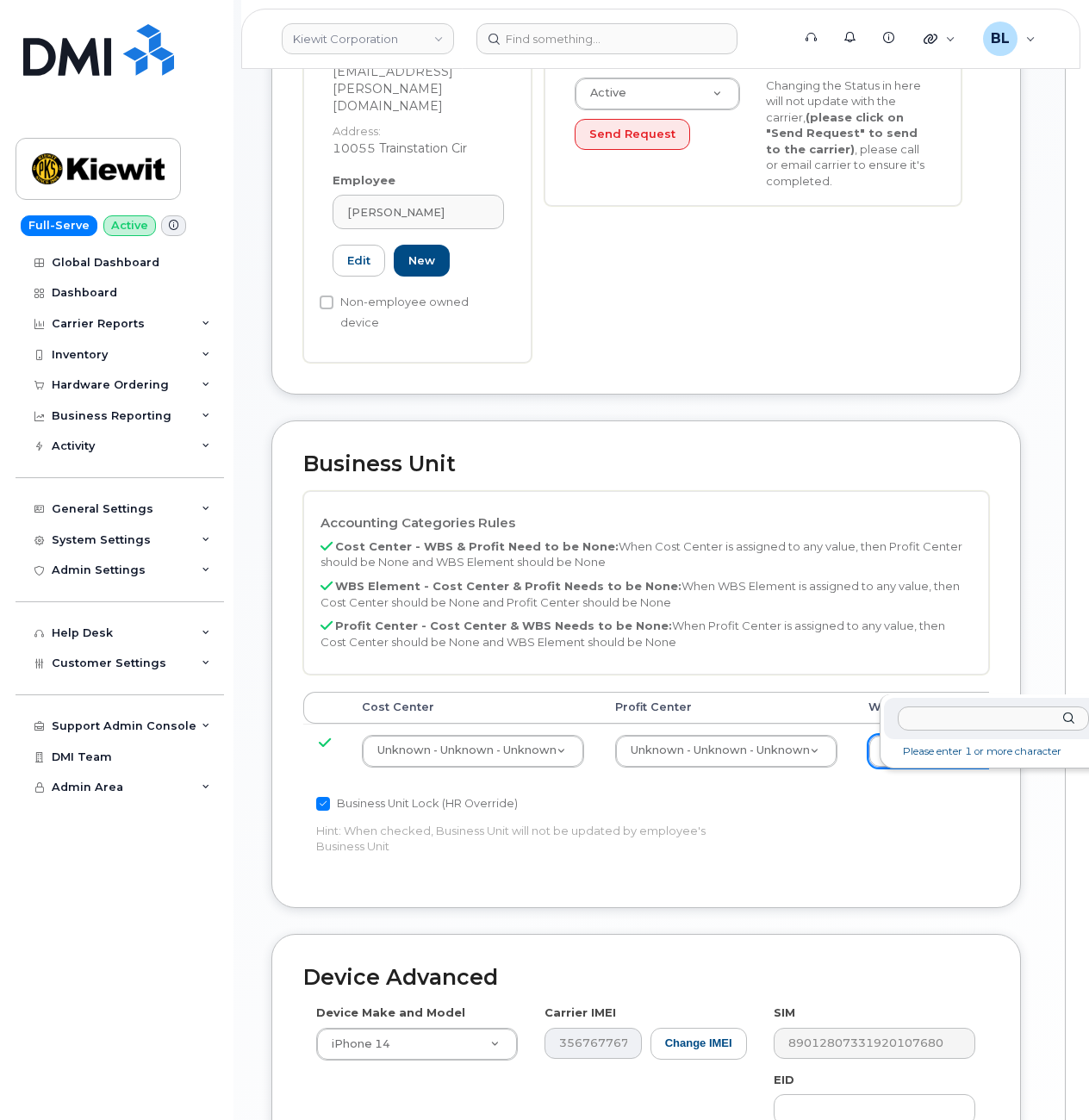
type input "110260.1996"
type input "33479582"
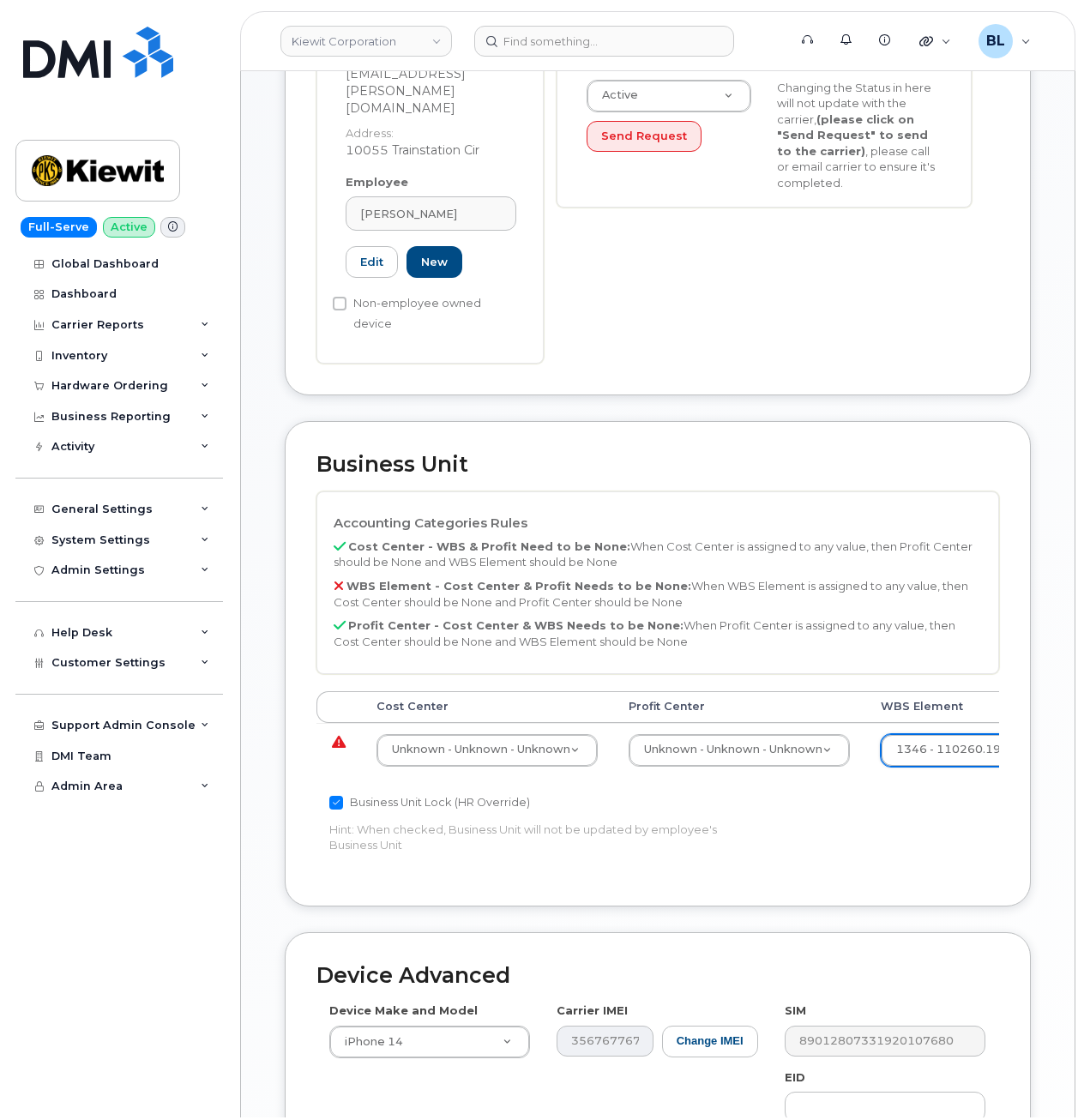
scroll to position [457, 0]
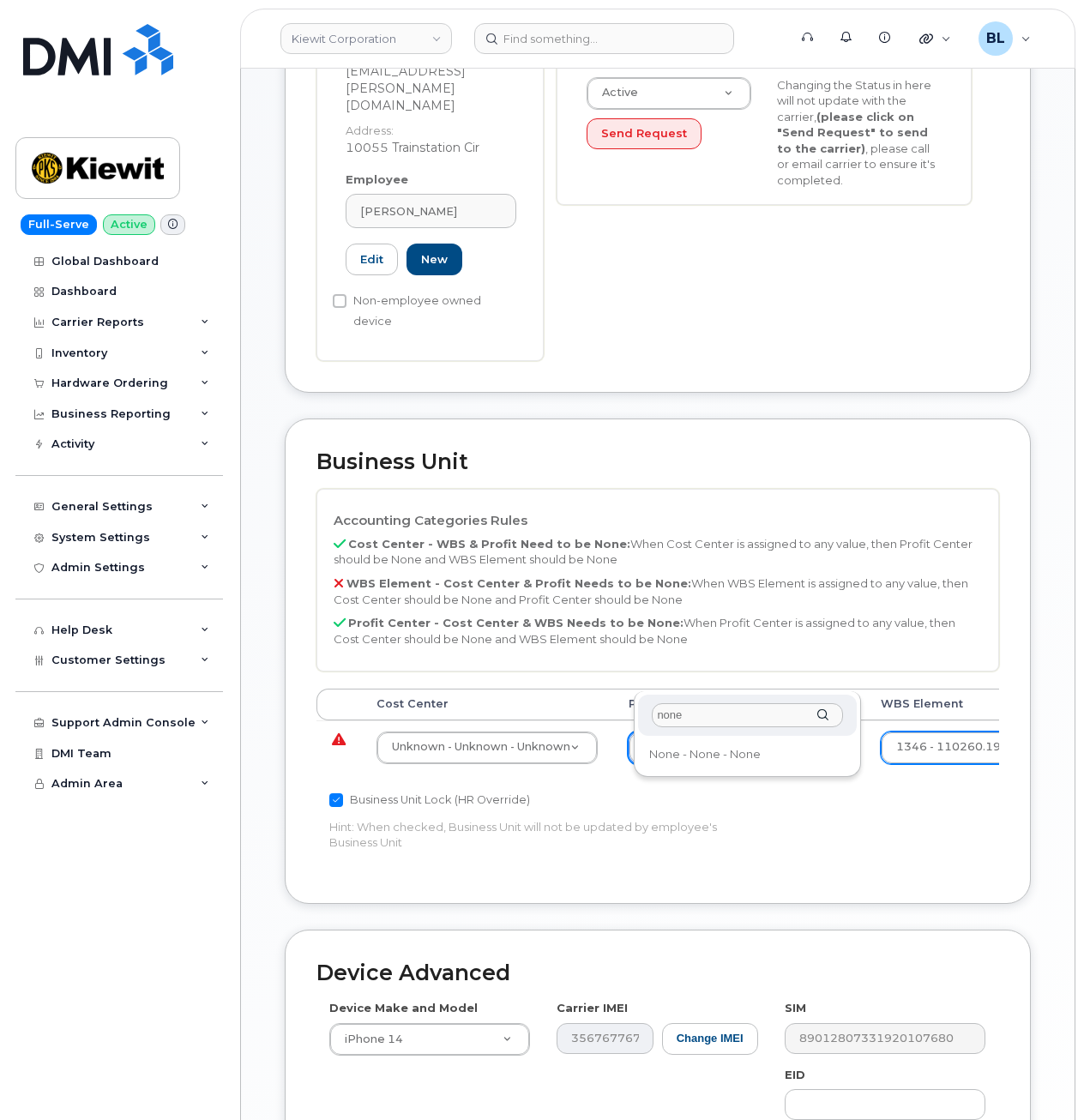
type input "none"
select select "29629357"
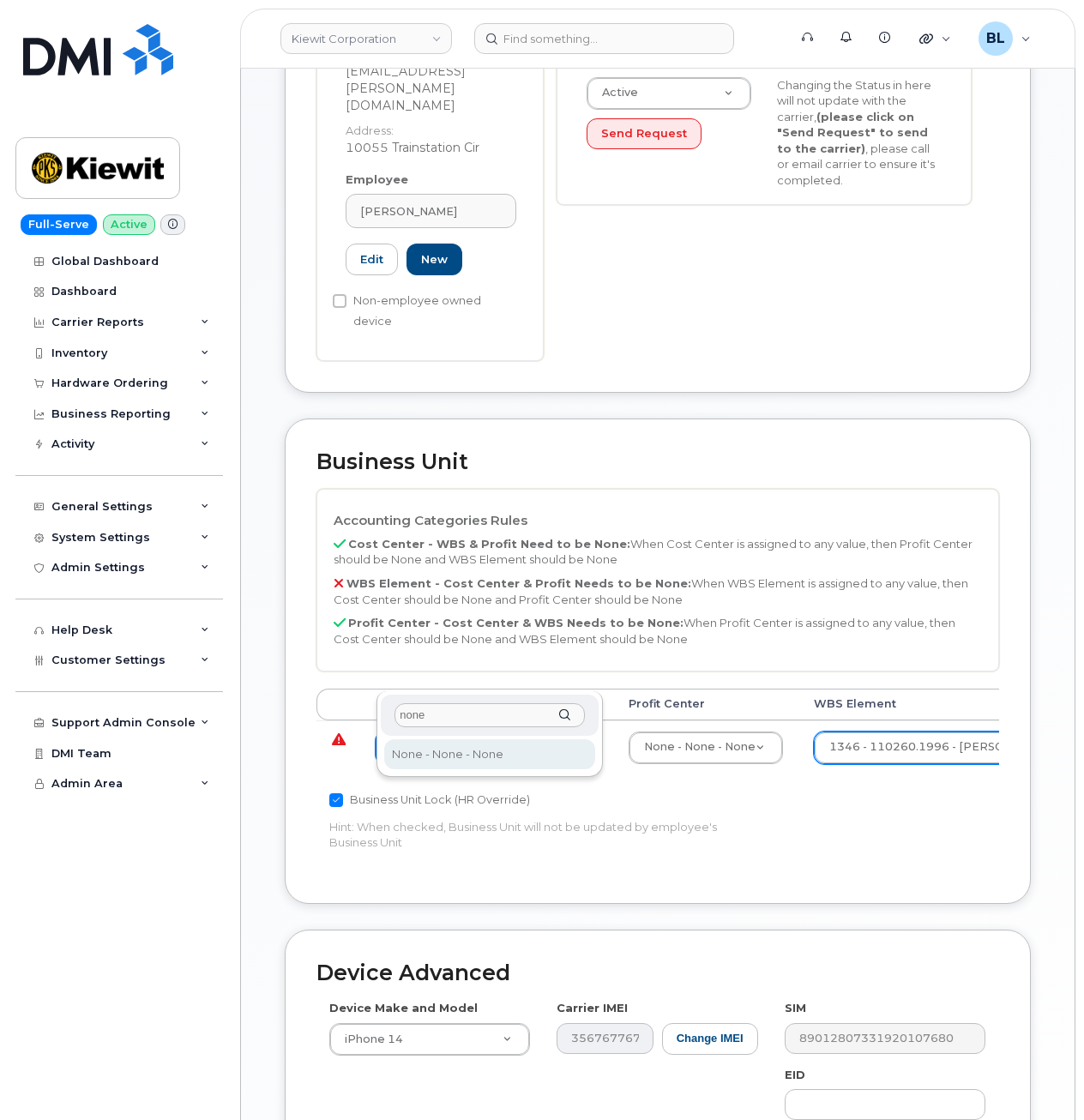
type input "none"
type input "29629358"
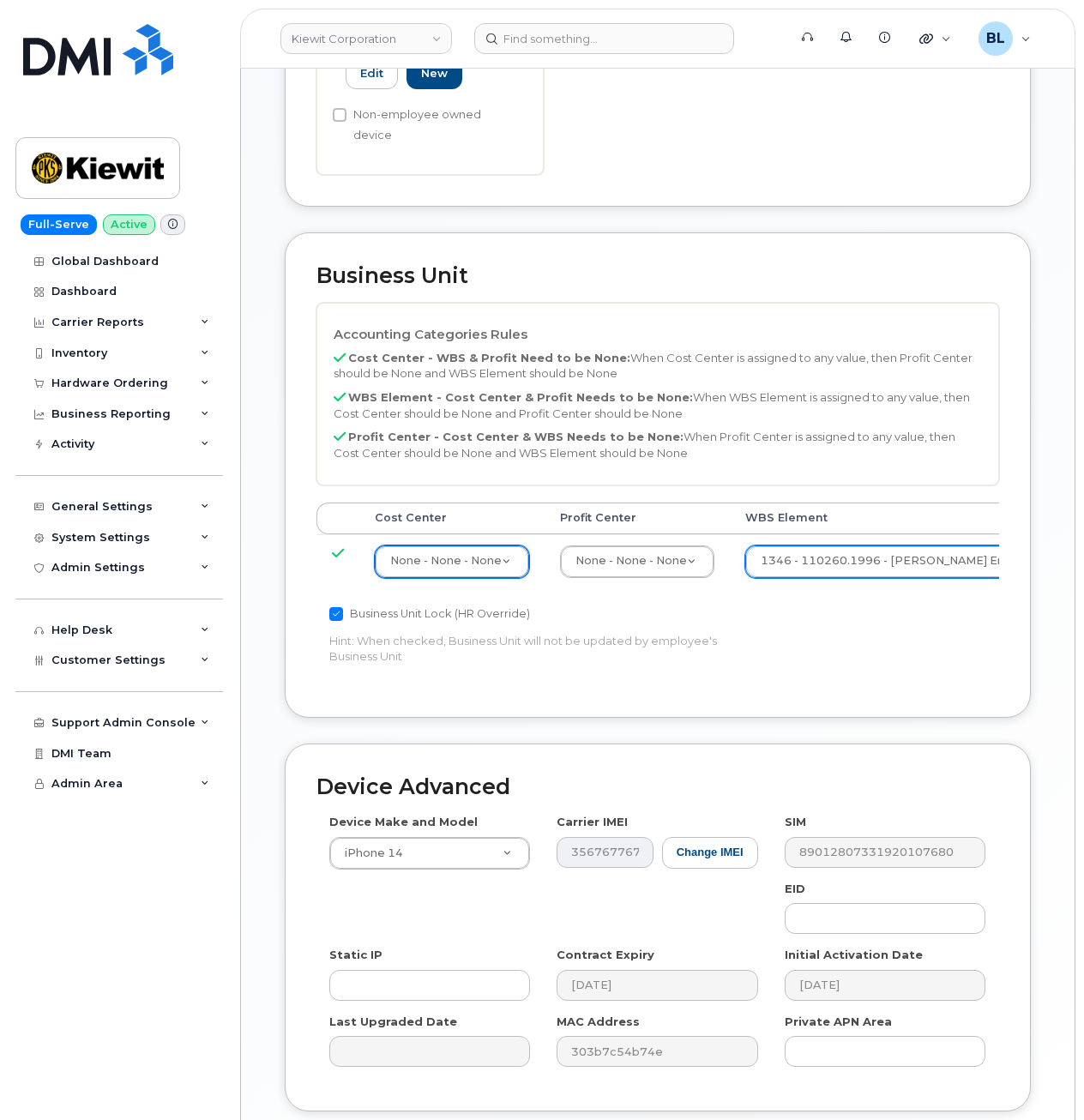
scroll to position [711, 0]
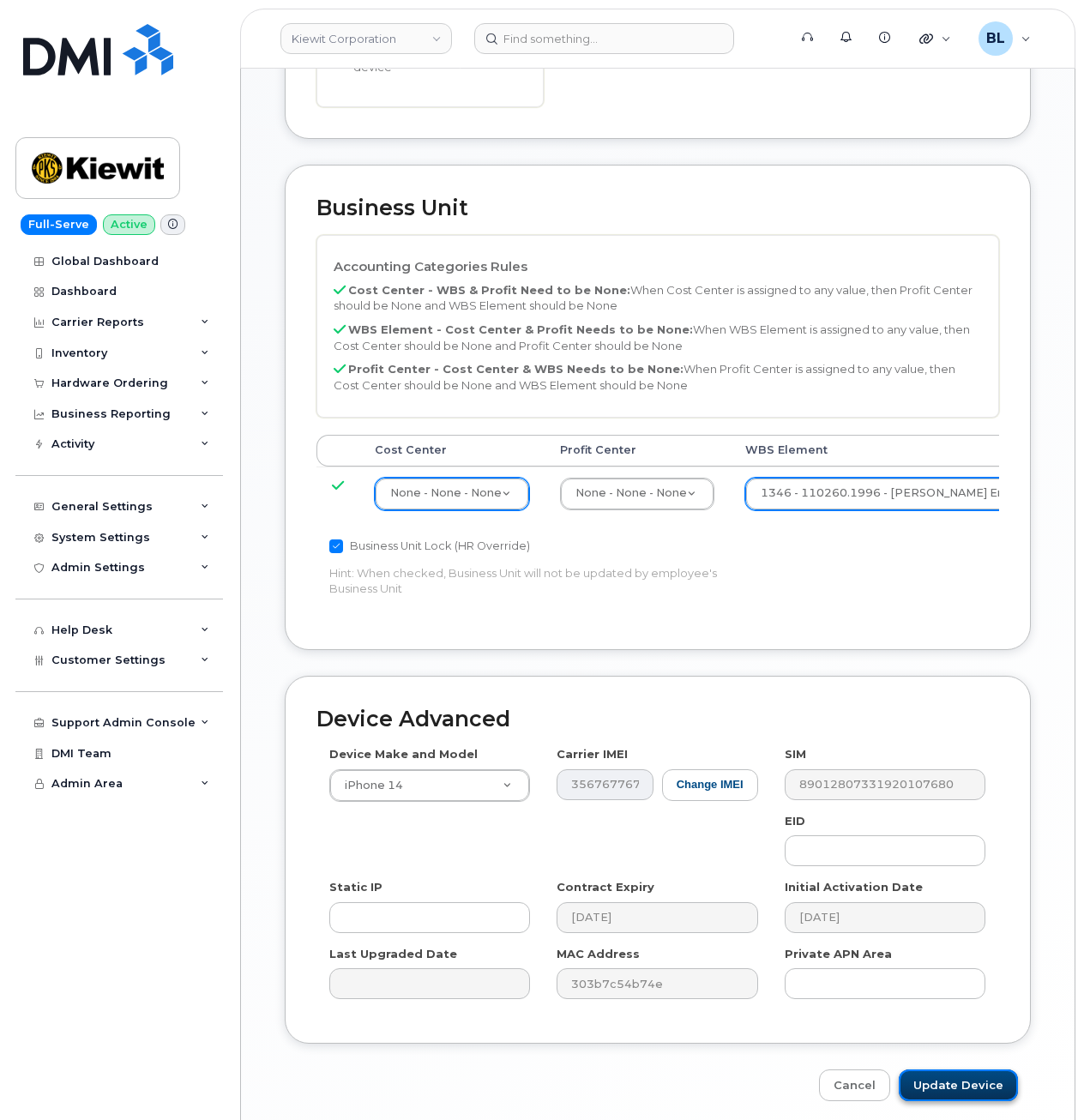
click at [977, 1069] on input "Update Device" at bounding box center [958, 1084] width 119 height 32
type input "Saving..."
click at [100, 859] on div "Global Dashboard Dashboard Carrier Reports Monthly Billing Data Daily Data Pool…" at bounding box center [121, 684] width 211 height 875
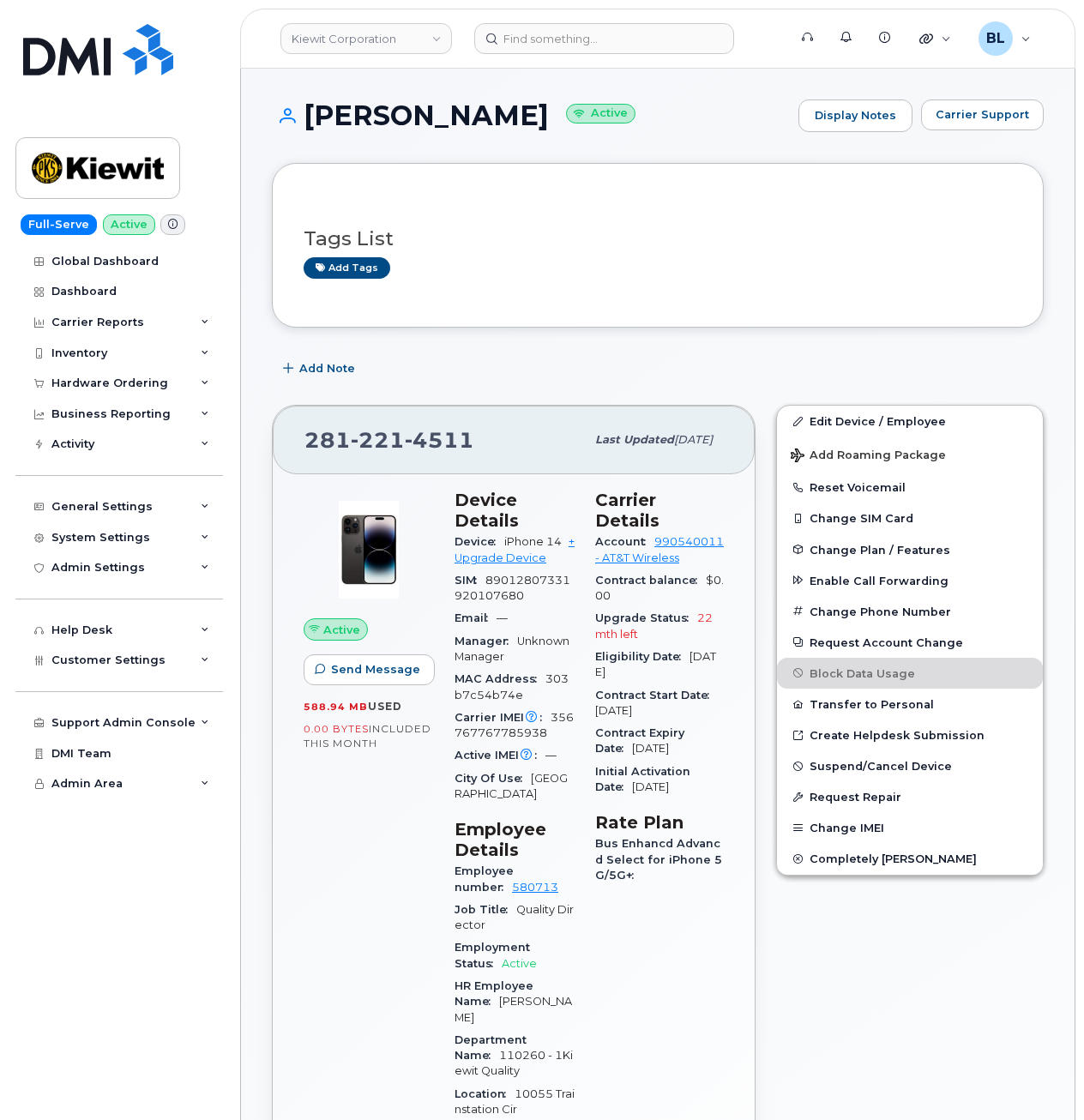
click at [209, 891] on div "Global Dashboard Dashboard Carrier Reports Monthly Billing Data Daily Data Pool…" at bounding box center [121, 684] width 211 height 875
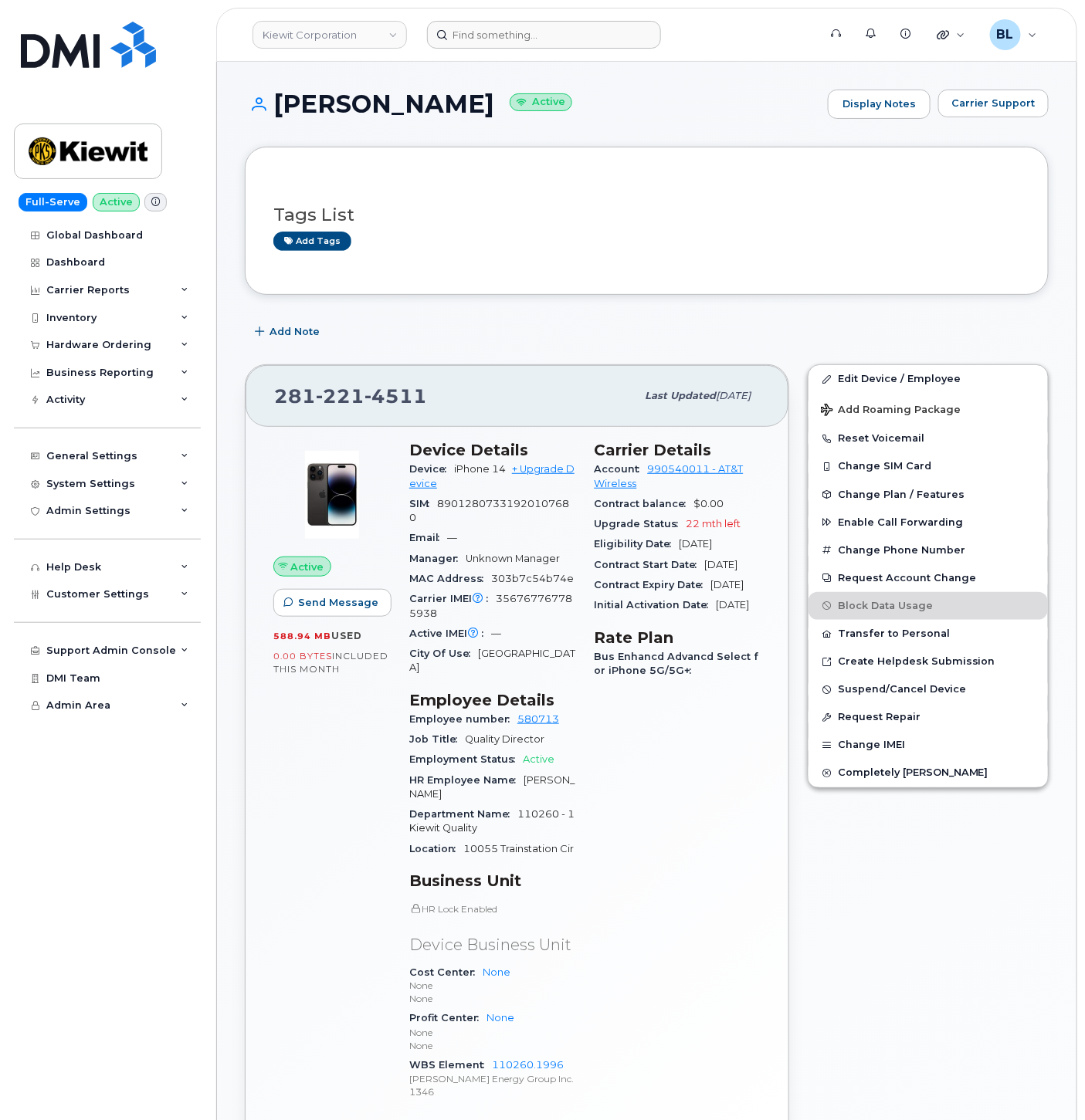
drag, startPoint x: 418, startPoint y: 33, endPoint x: 520, endPoint y: 37, distance: 102.1
click at [420, 33] on div at bounding box center [617, 35] width 405 height 28
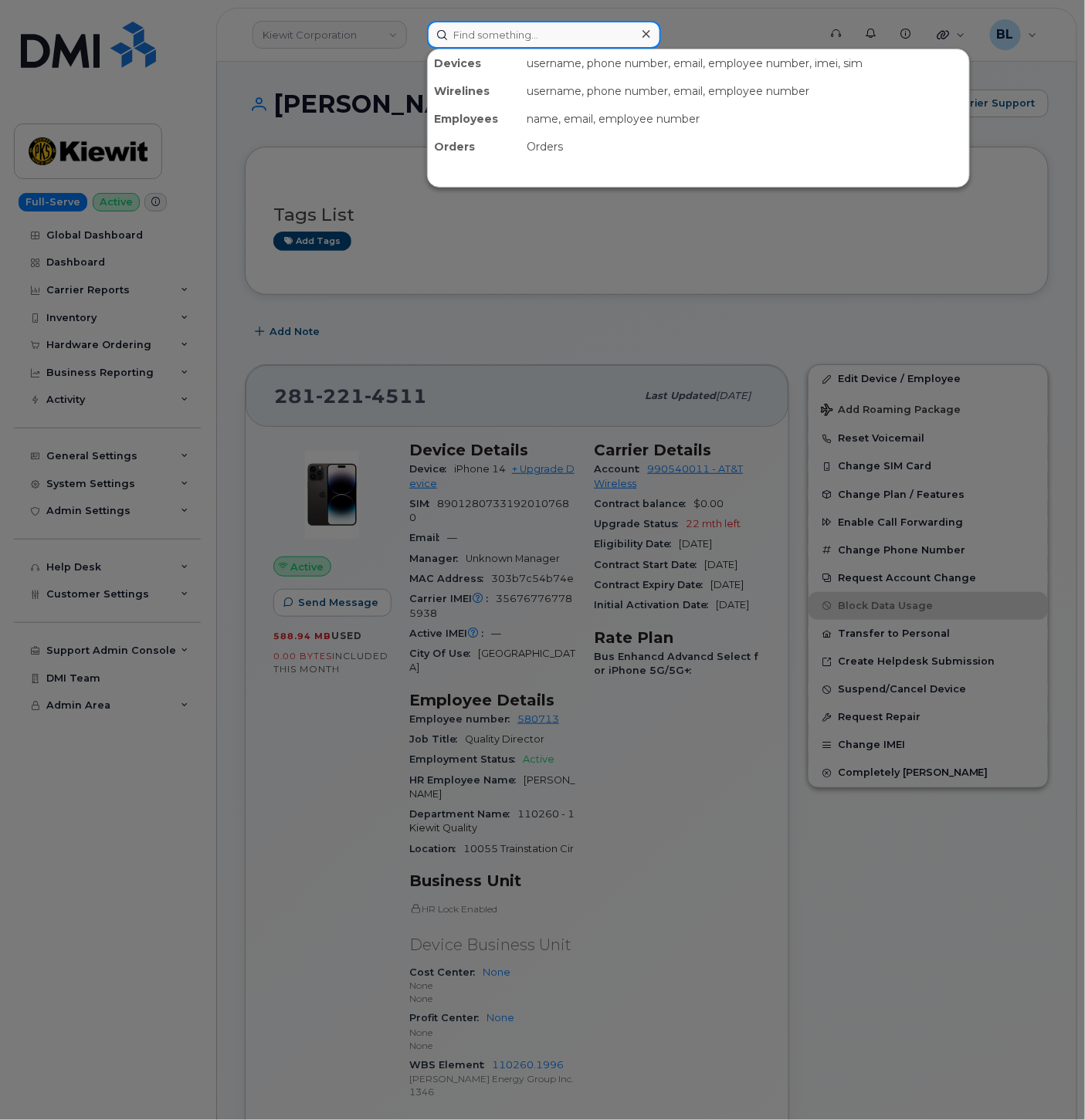
click at [520, 37] on input at bounding box center [544, 35] width 234 height 28
paste input "2089578465"
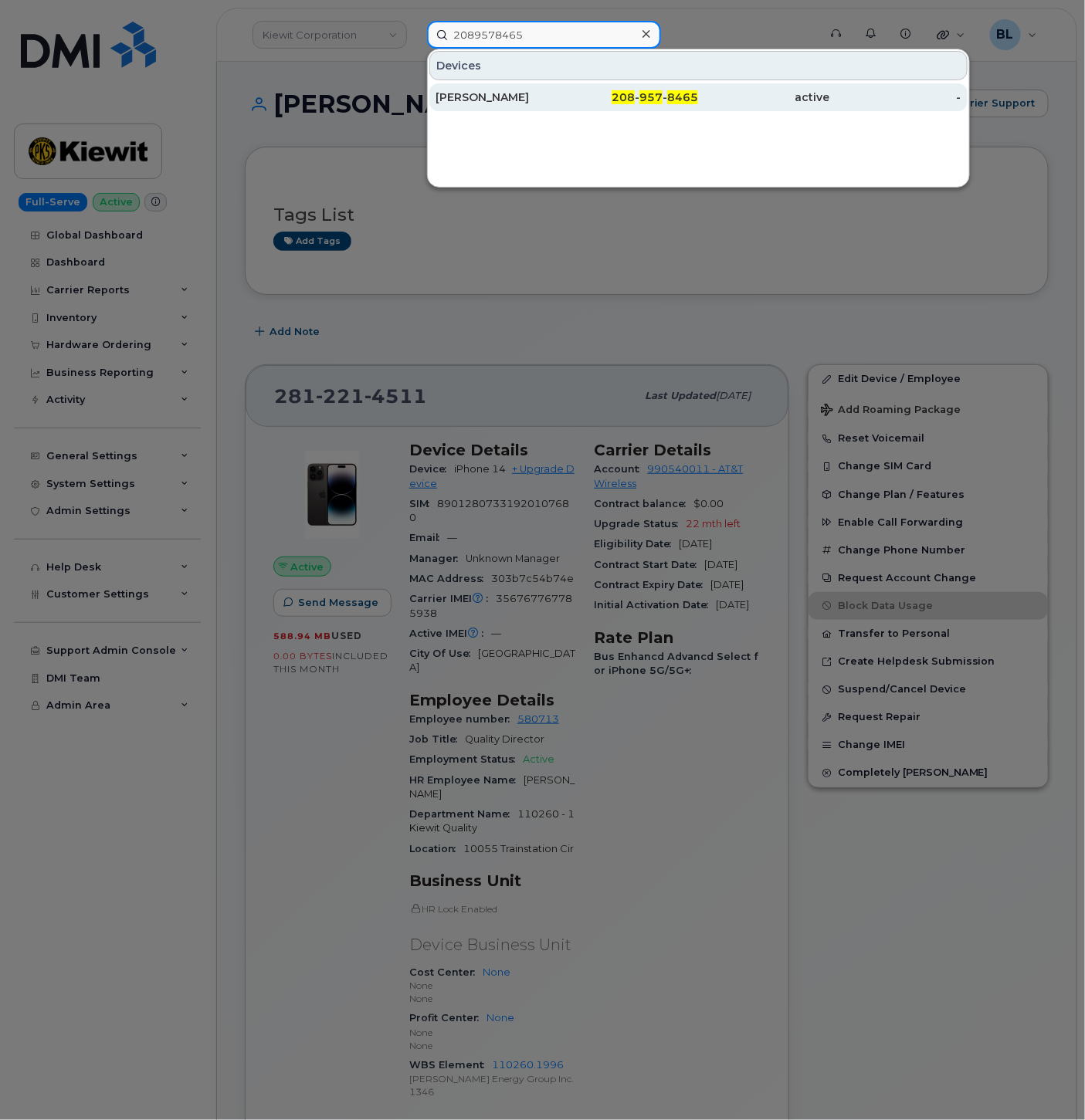
type input "2089578465"
drag, startPoint x: 556, startPoint y: 111, endPoint x: 520, endPoint y: 97, distance: 38.6
click at [556, 111] on div "EDDIE LOBOS" at bounding box center [501, 97] width 132 height 28
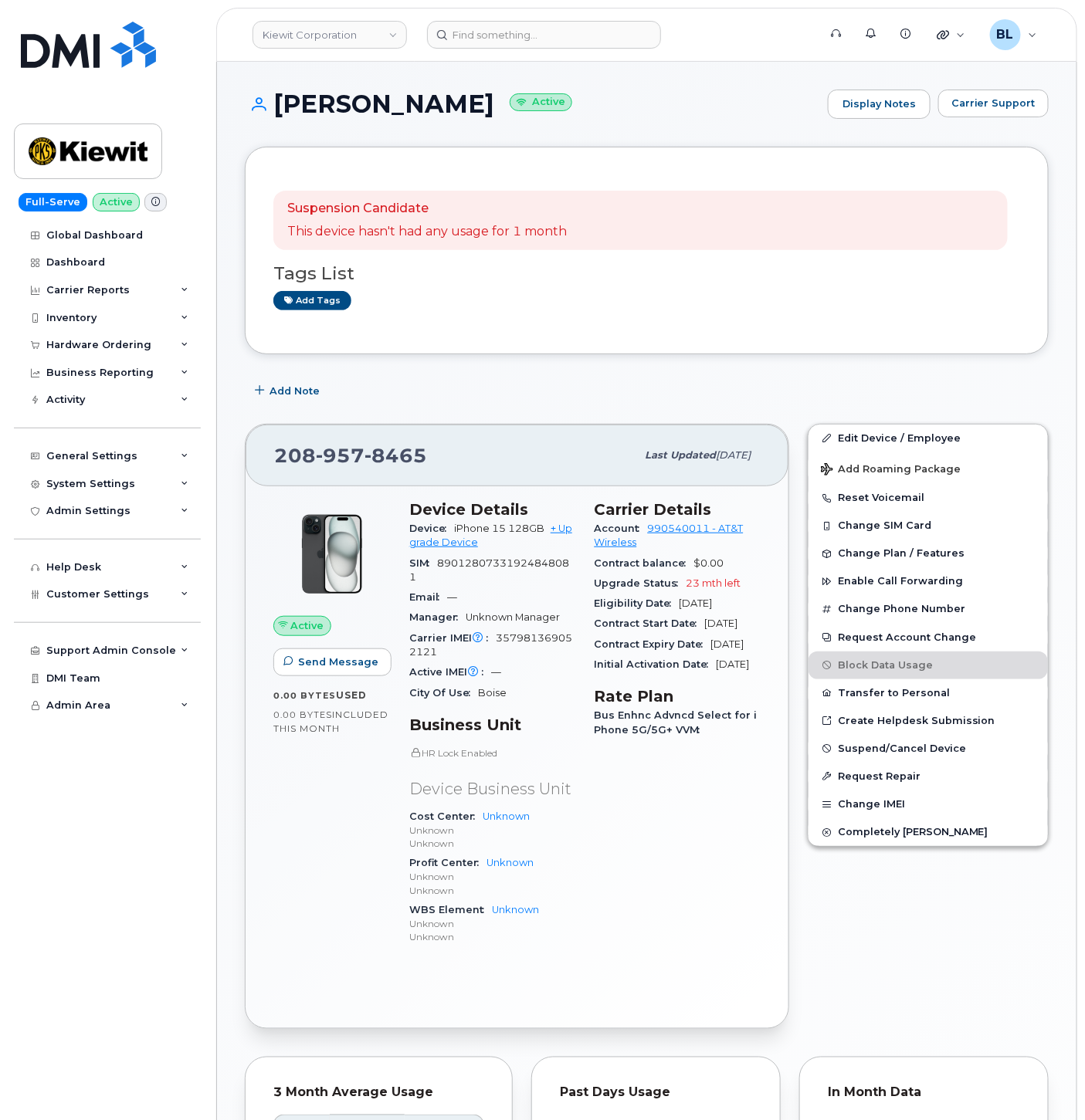
click at [532, 640] on span "357981369052121" at bounding box center [491, 645] width 163 height 25
copy span "357981369052121"
click at [495, 630] on div "Carrier IMEI Carrier IMEI is reported during the last billing cycle or change o…" at bounding box center [493, 646] width 167 height 35
click at [529, 640] on span "357981369052121" at bounding box center [491, 645] width 163 height 25
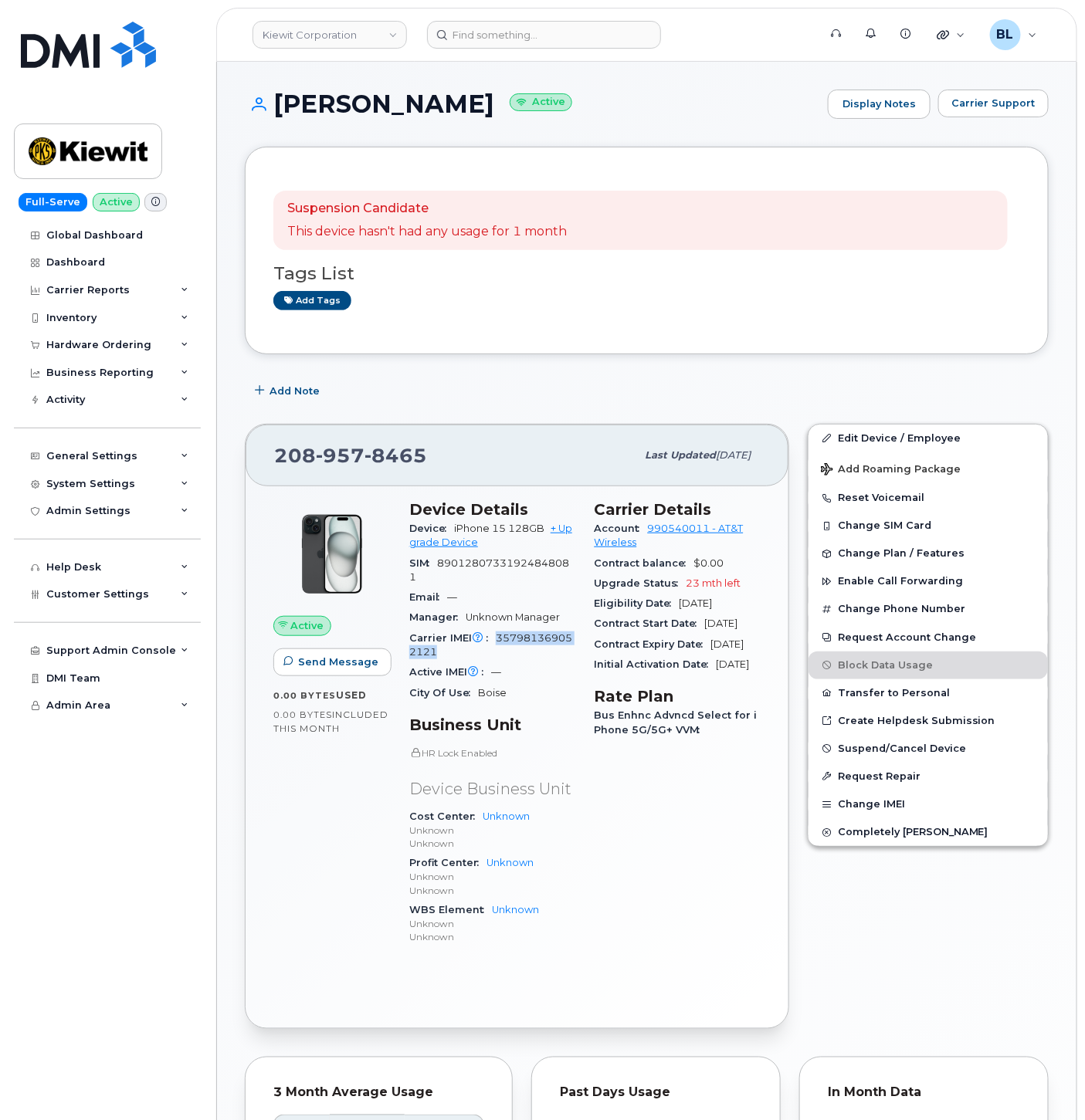
click at [529, 640] on span "357981369052121" at bounding box center [491, 645] width 163 height 25
copy span "357981369052121"
click at [483, 41] on input at bounding box center [544, 35] width 234 height 28
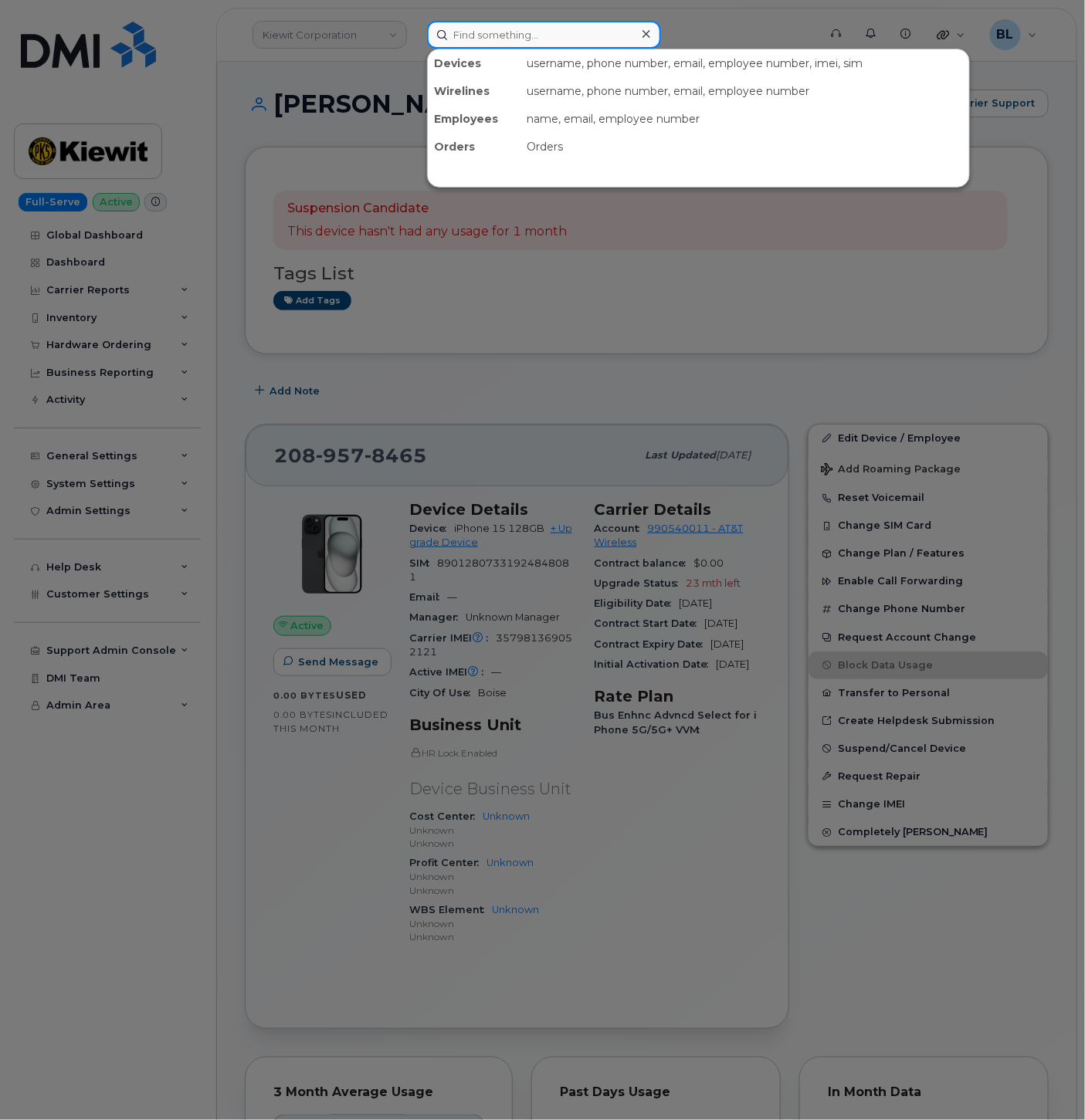
paste input "2812214511"
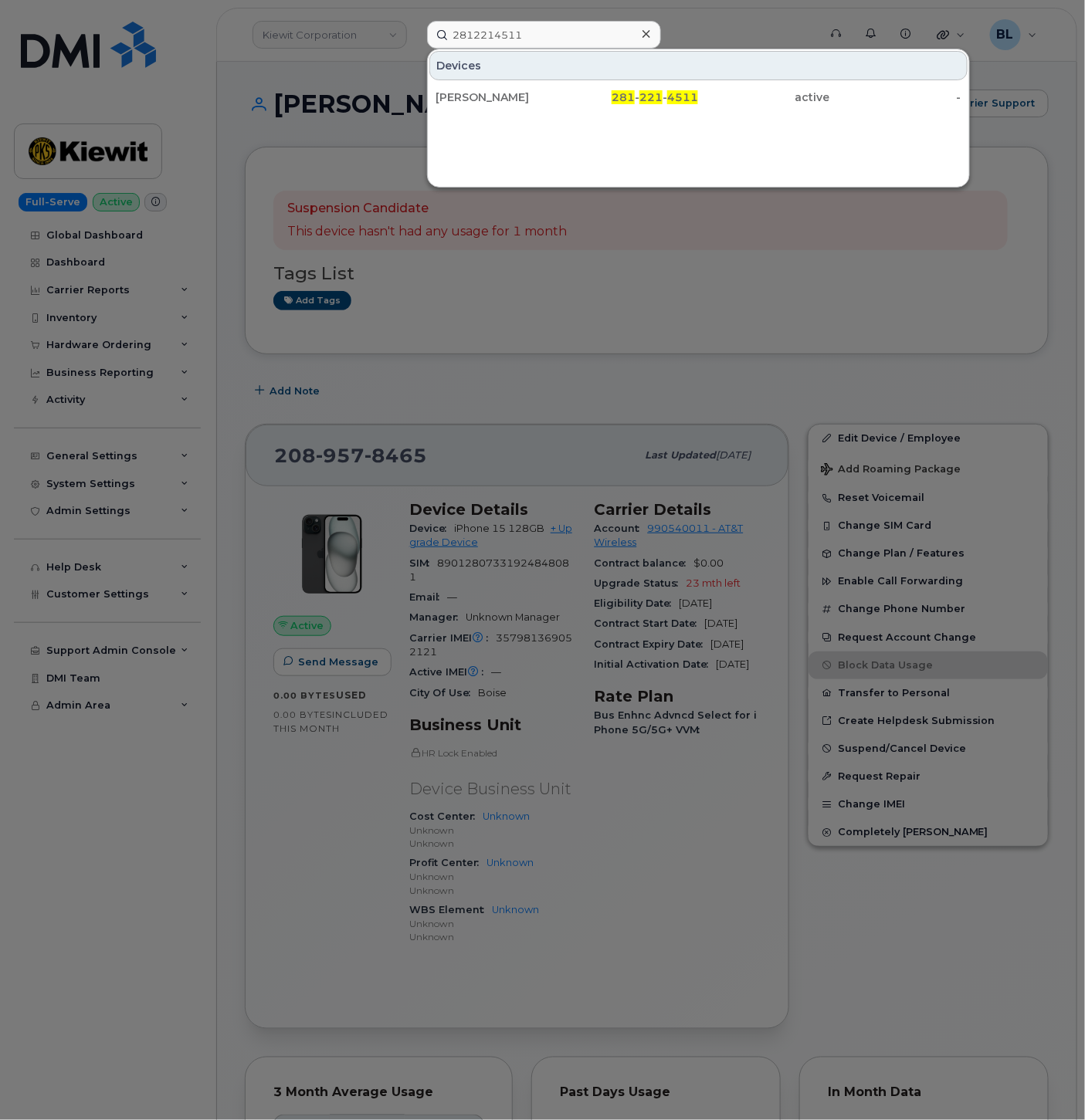
click at [436, 379] on div at bounding box center [542, 560] width 1085 height 1120
click at [529, 25] on input "2812214511" at bounding box center [544, 35] width 234 height 28
paste input "[PERSON_NAME]"
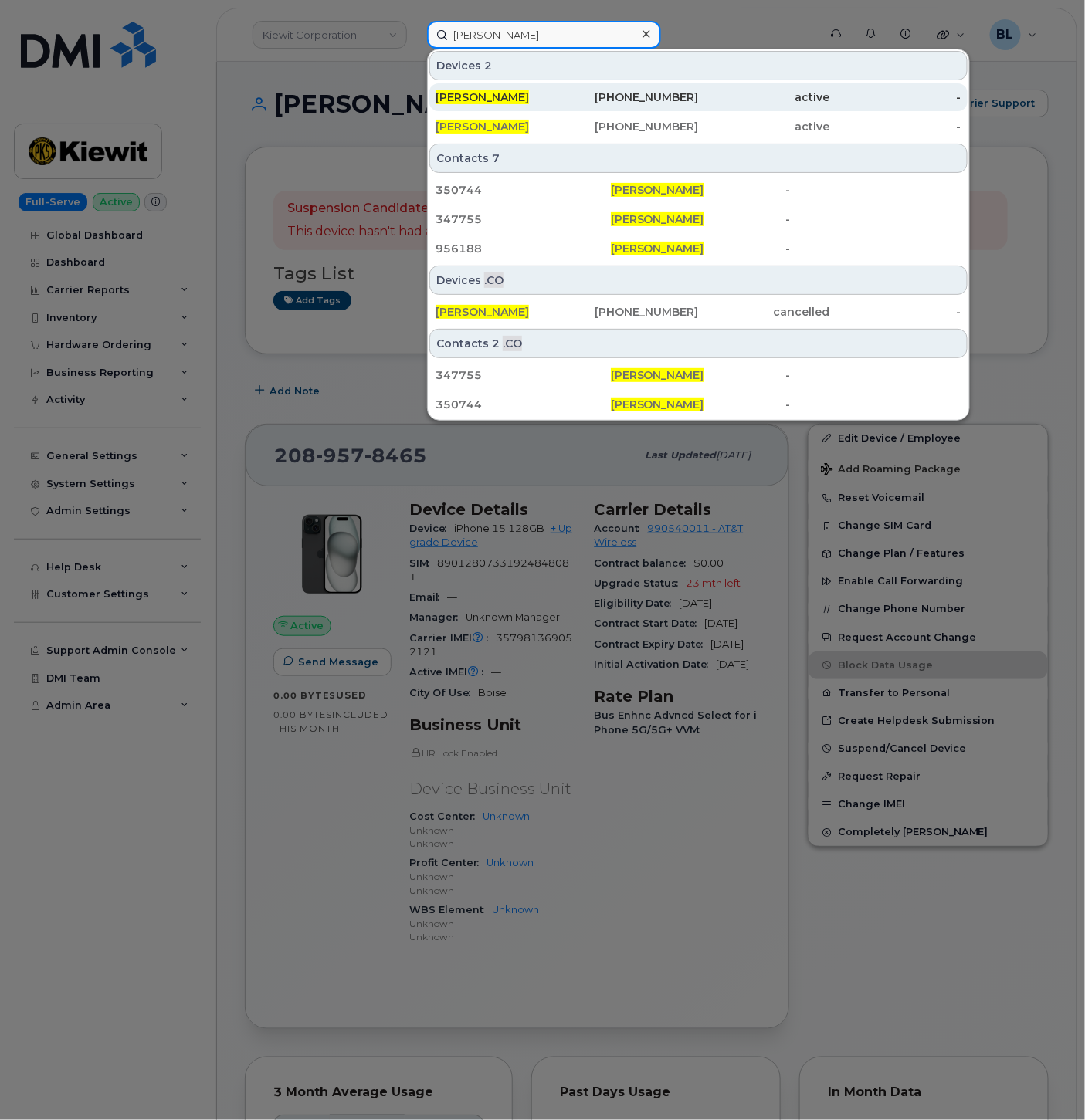
type input "[PERSON_NAME]"
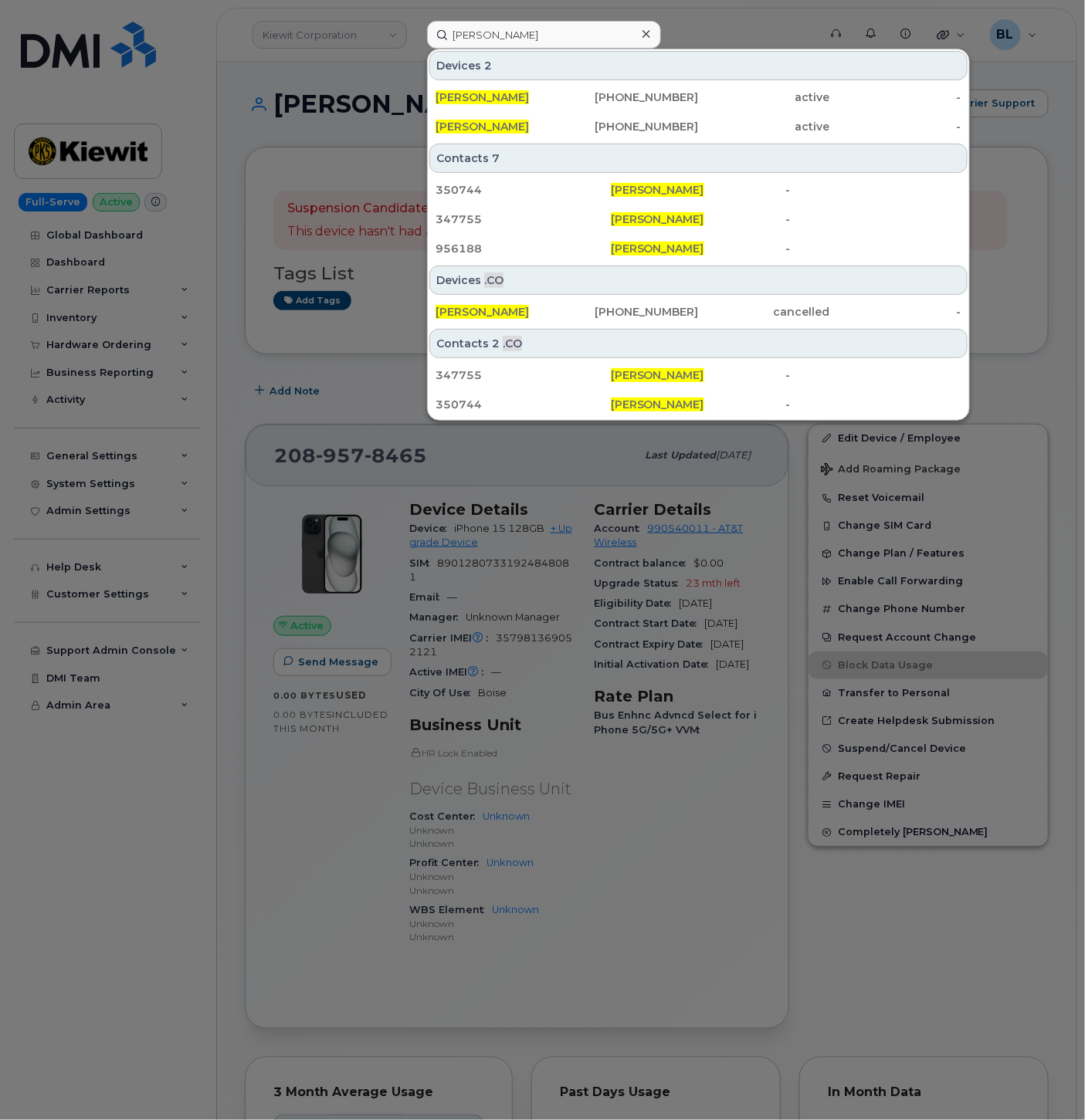
click at [505, 487] on div at bounding box center [542, 560] width 1085 height 1120
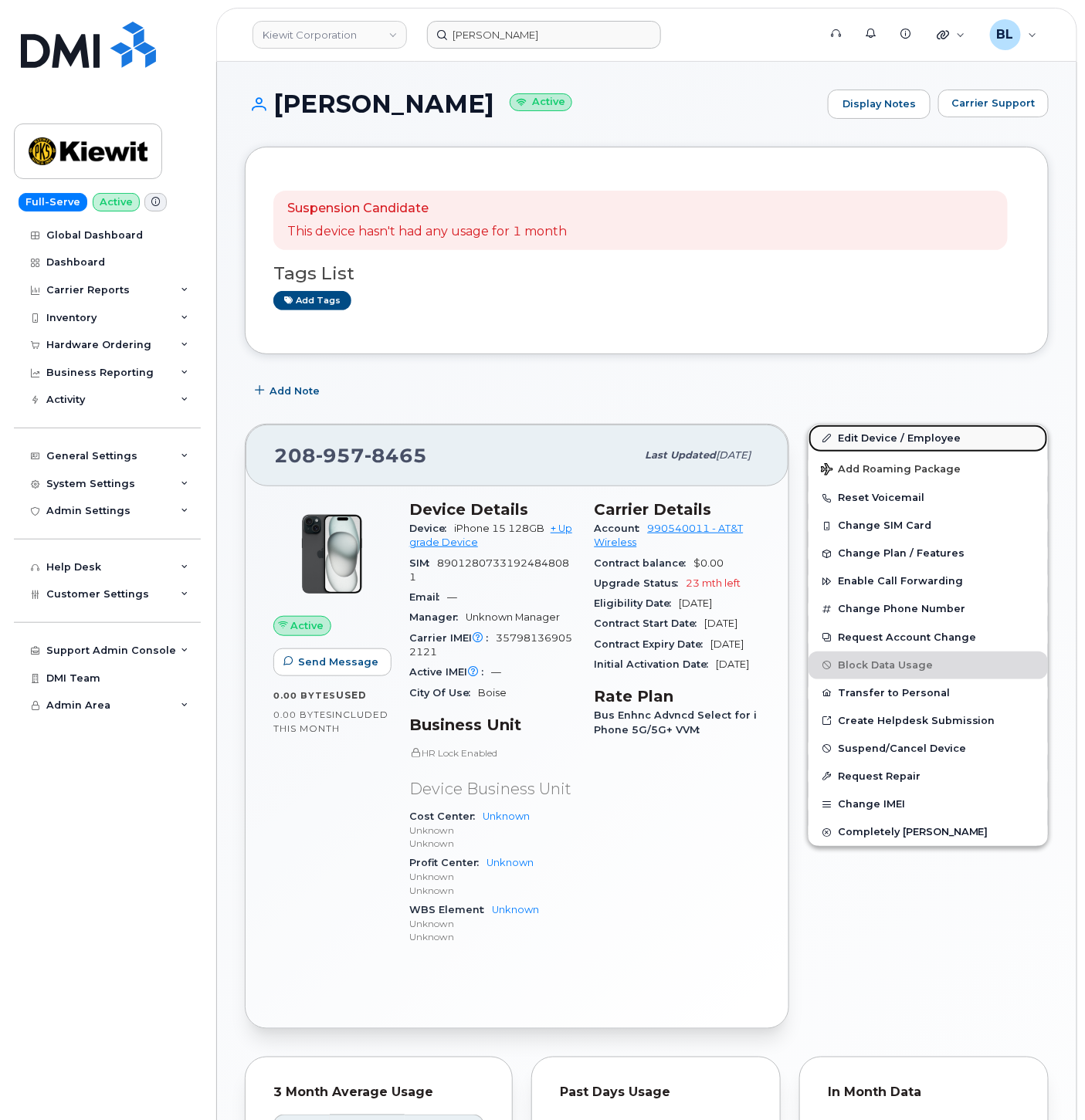
click at [917, 442] on link "Edit Device / Employee" at bounding box center [928, 439] width 240 height 28
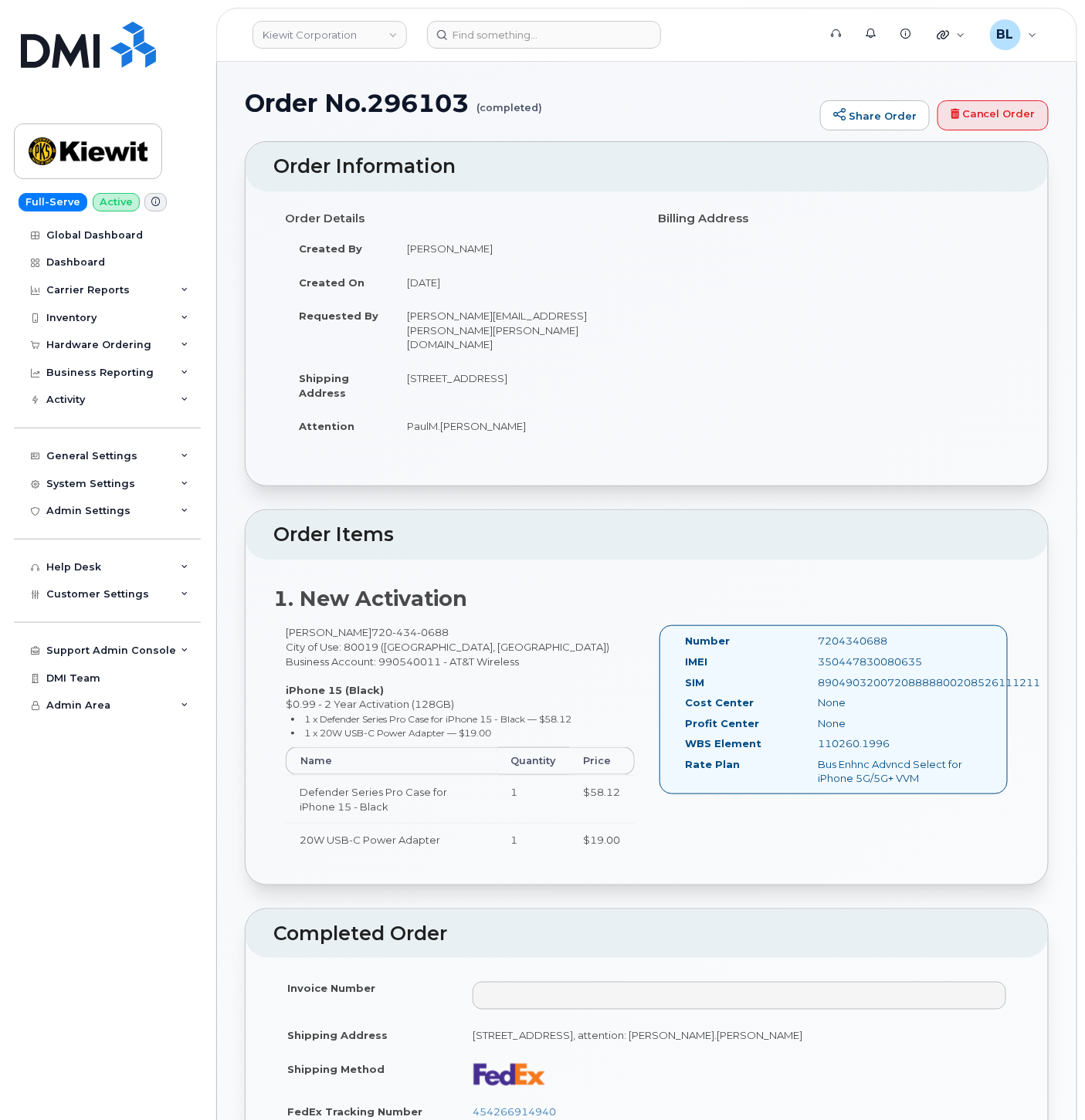
click at [708, 519] on header "Order Items" at bounding box center [647, 535] width 803 height 49
drag, startPoint x: 283, startPoint y: 603, endPoint x: 360, endPoint y: 599, distance: 77.1
click at [360, 626] on div "[PERSON_NAME] [PHONE_NUMBER] City of Use: 80019 ([GEOGRAPHIC_DATA], [GEOGRAPHIC…" at bounding box center [461, 748] width 374 height 245
copy div "[PERSON_NAME]"
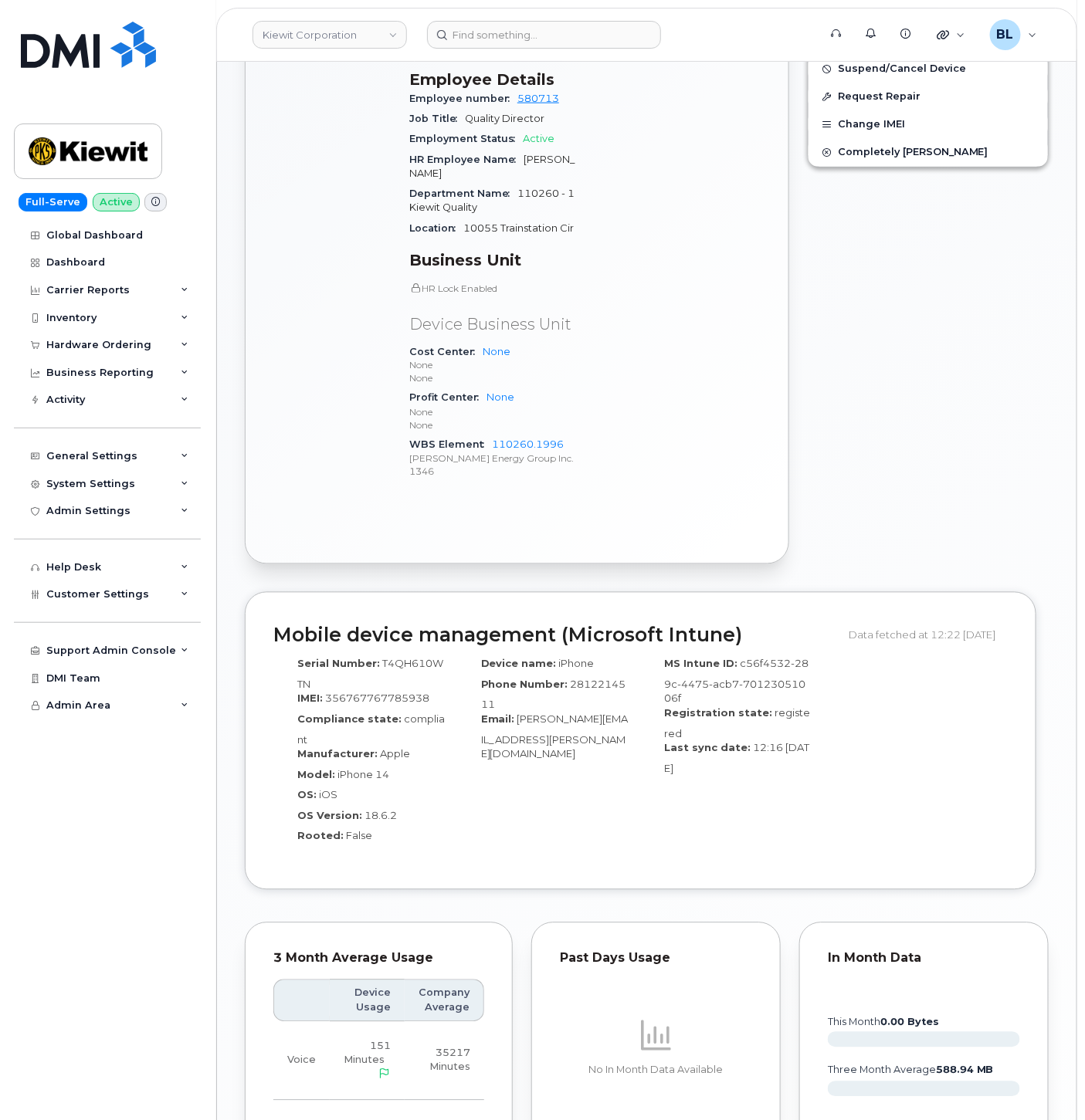
scroll to position [1089, 0]
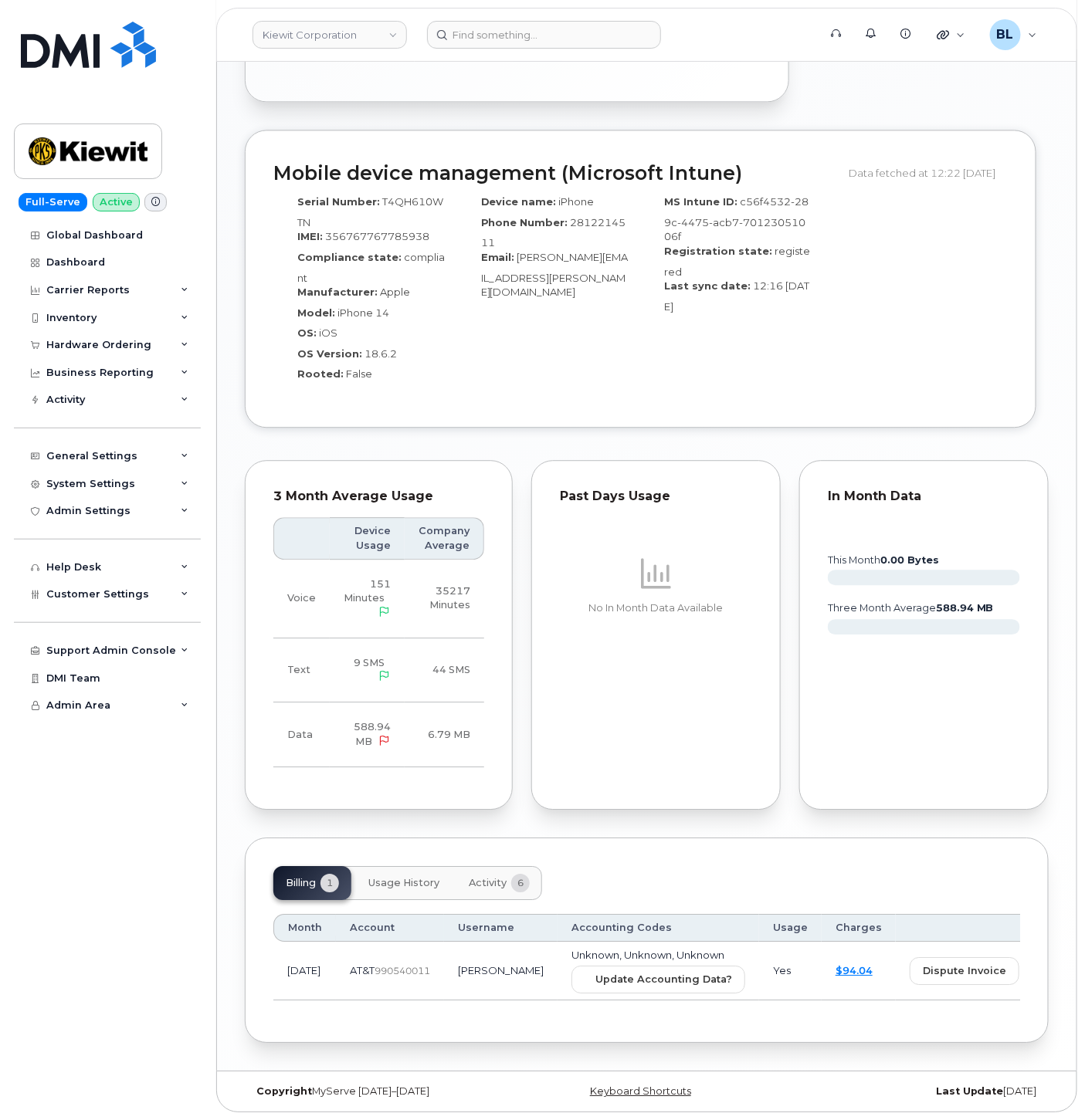
click at [572, 994] on td "Unknown, Unknown, Unknown Update Accounting Data?" at bounding box center [658, 971] width 202 height 59
click at [596, 973] on span "Update Accounting Data?" at bounding box center [664, 979] width 137 height 15
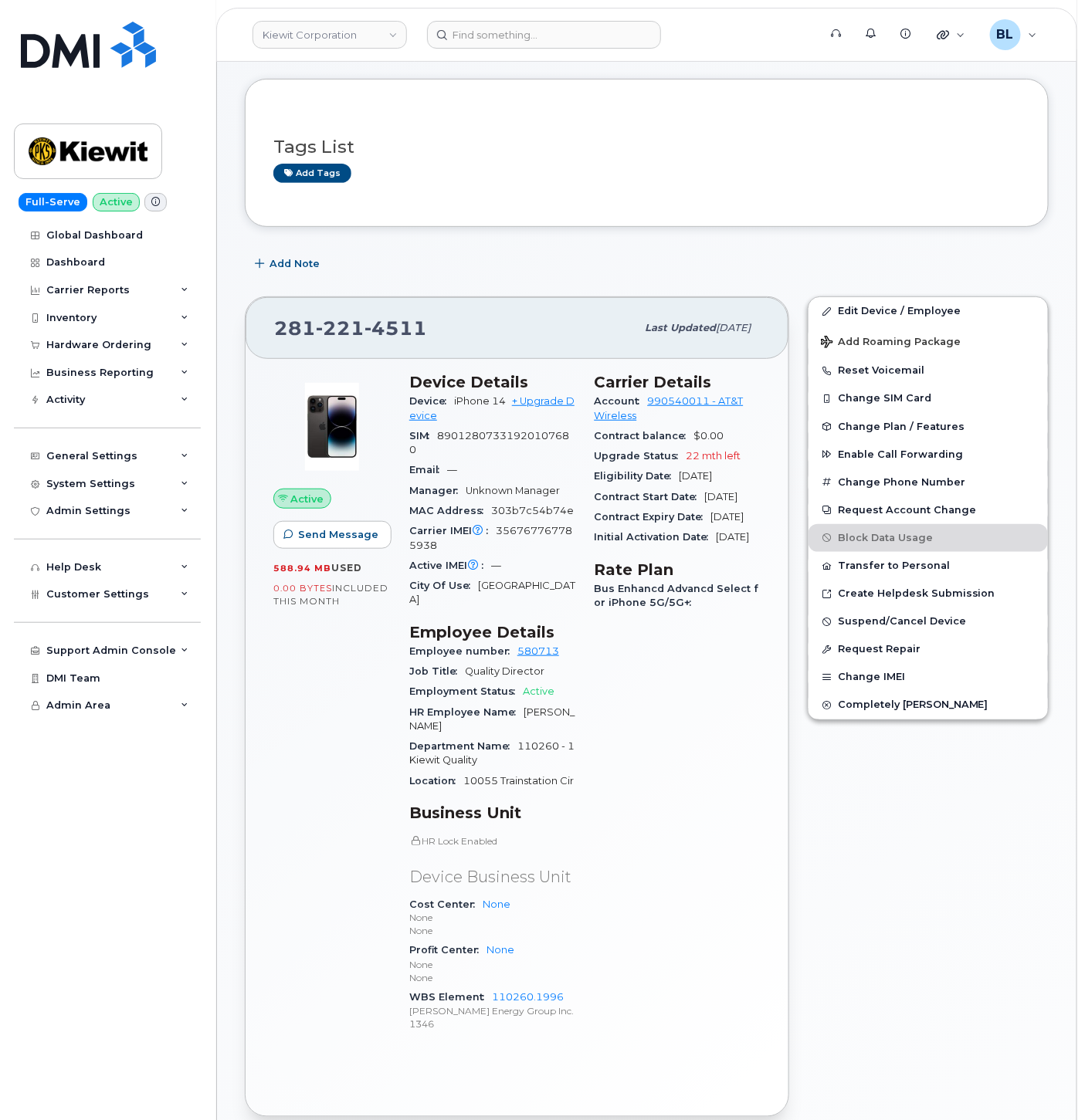
scroll to position [0, 0]
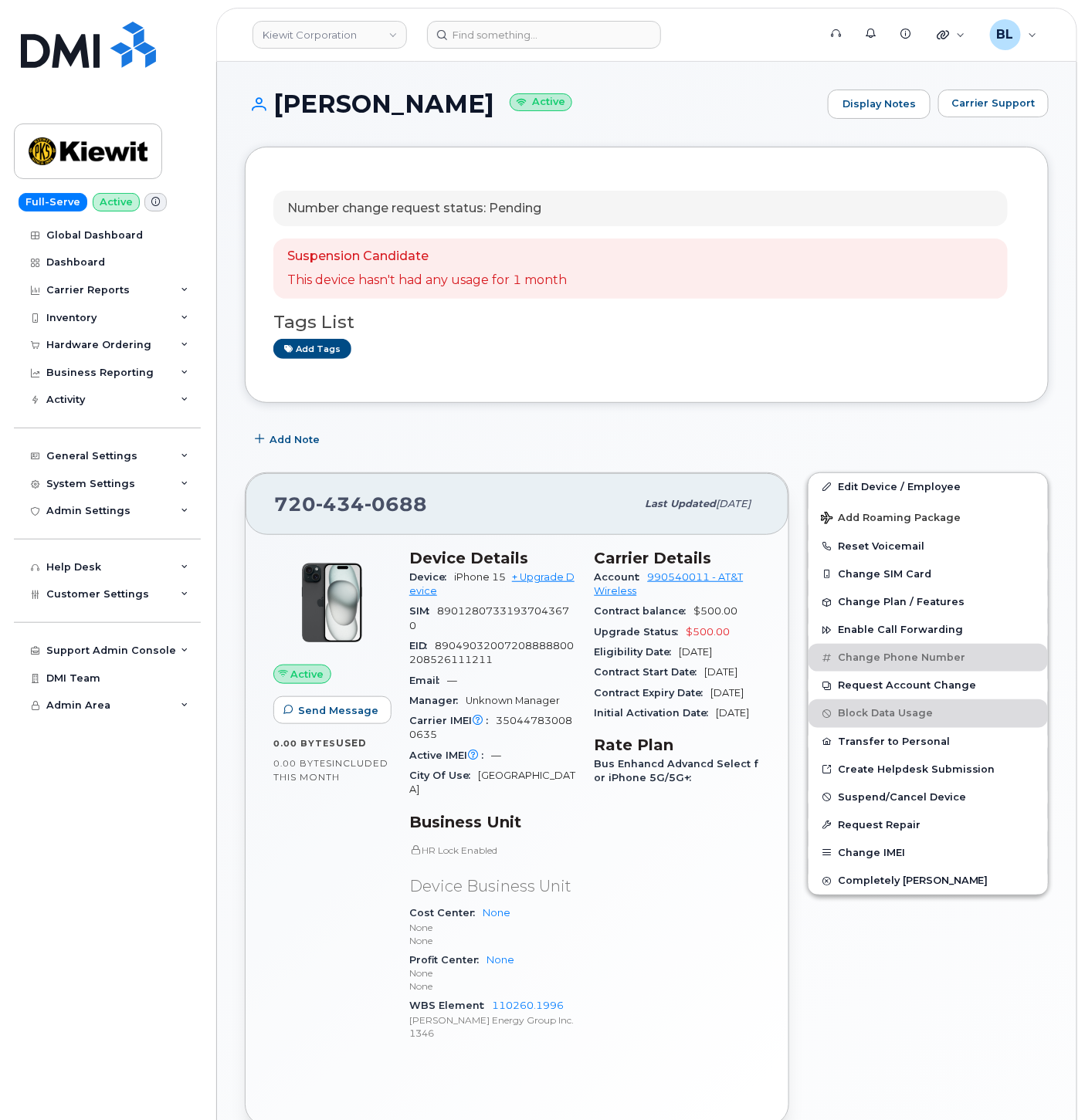
click at [286, 104] on h1 "RANDY BENNETT Active" at bounding box center [533, 103] width 576 height 27
drag, startPoint x: 280, startPoint y: 101, endPoint x: 351, endPoint y: 116, distance: 72.6
click at [490, 112] on h1 "RANDY BENNETT Active" at bounding box center [533, 103] width 576 height 27
copy h1 "RANDY BENNETT"
click at [666, 296] on div "Suspension Candidate This device hasn't had any usage for 1 month" at bounding box center [641, 269] width 734 height 61
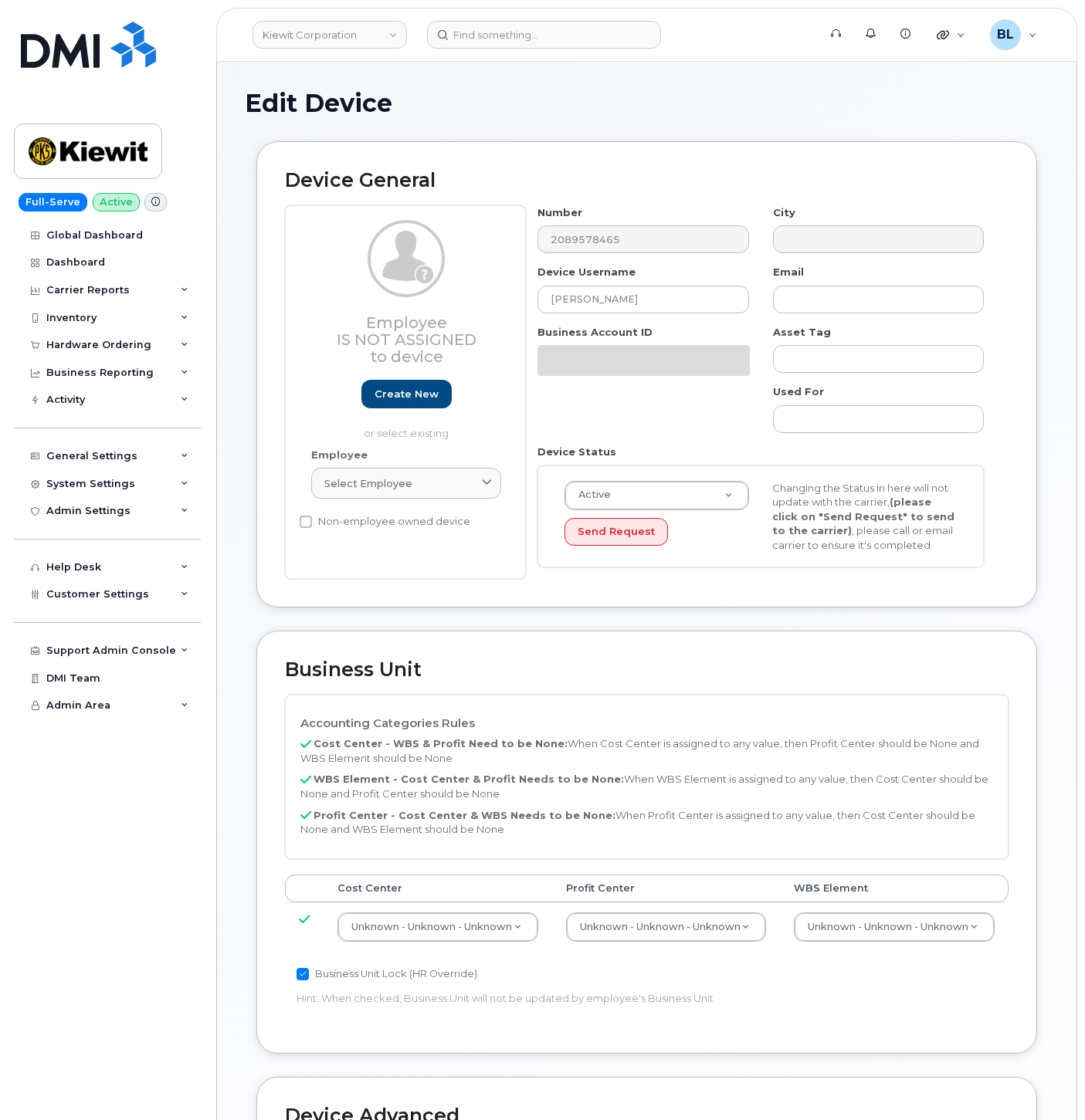
select select "29584743"
click at [827, 616] on div "Device General Employee Is not assigned to device Create new or select existing…" at bounding box center [647, 386] width 804 height 490
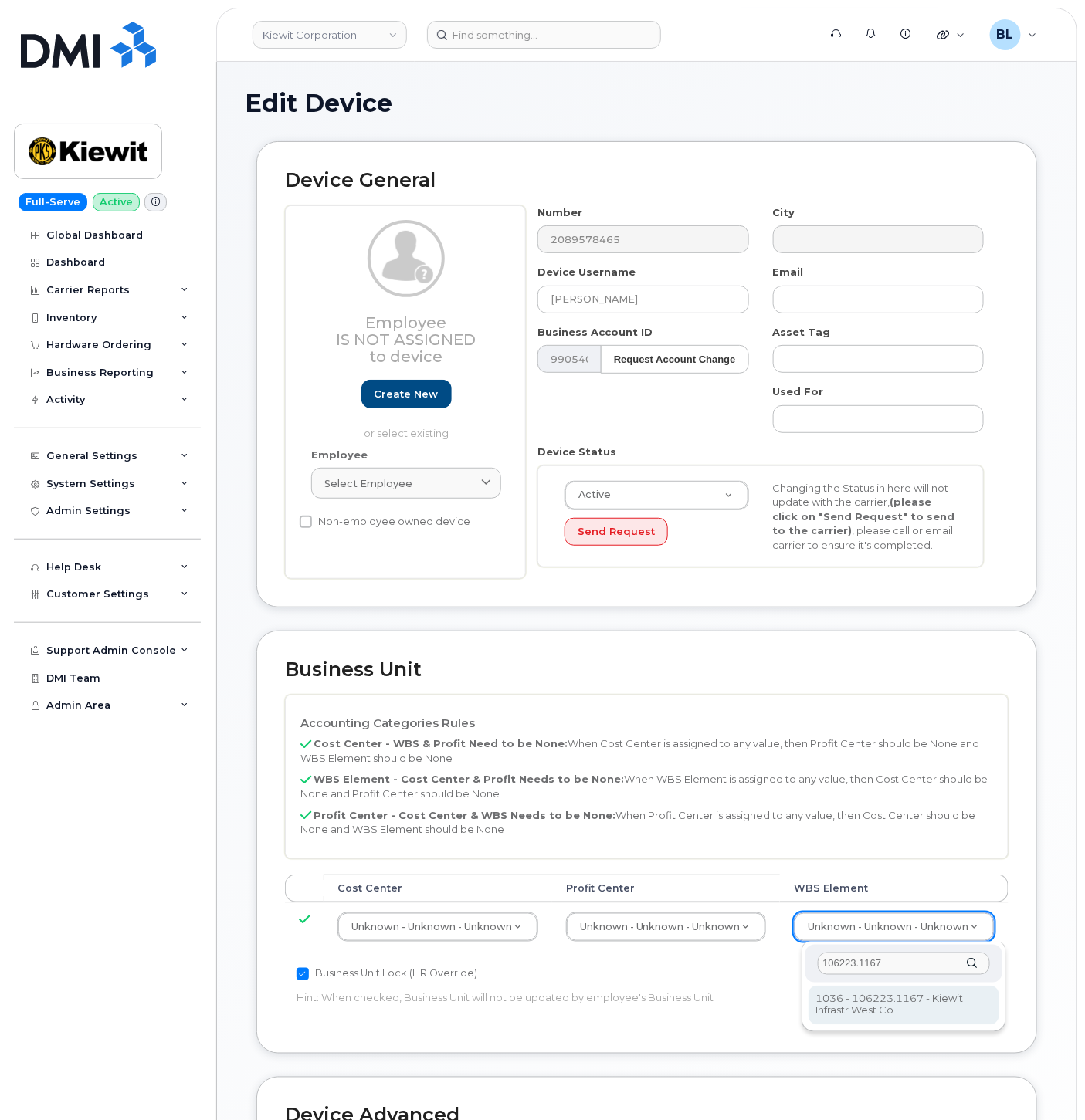
type input "106223.1167"
type input "33642233"
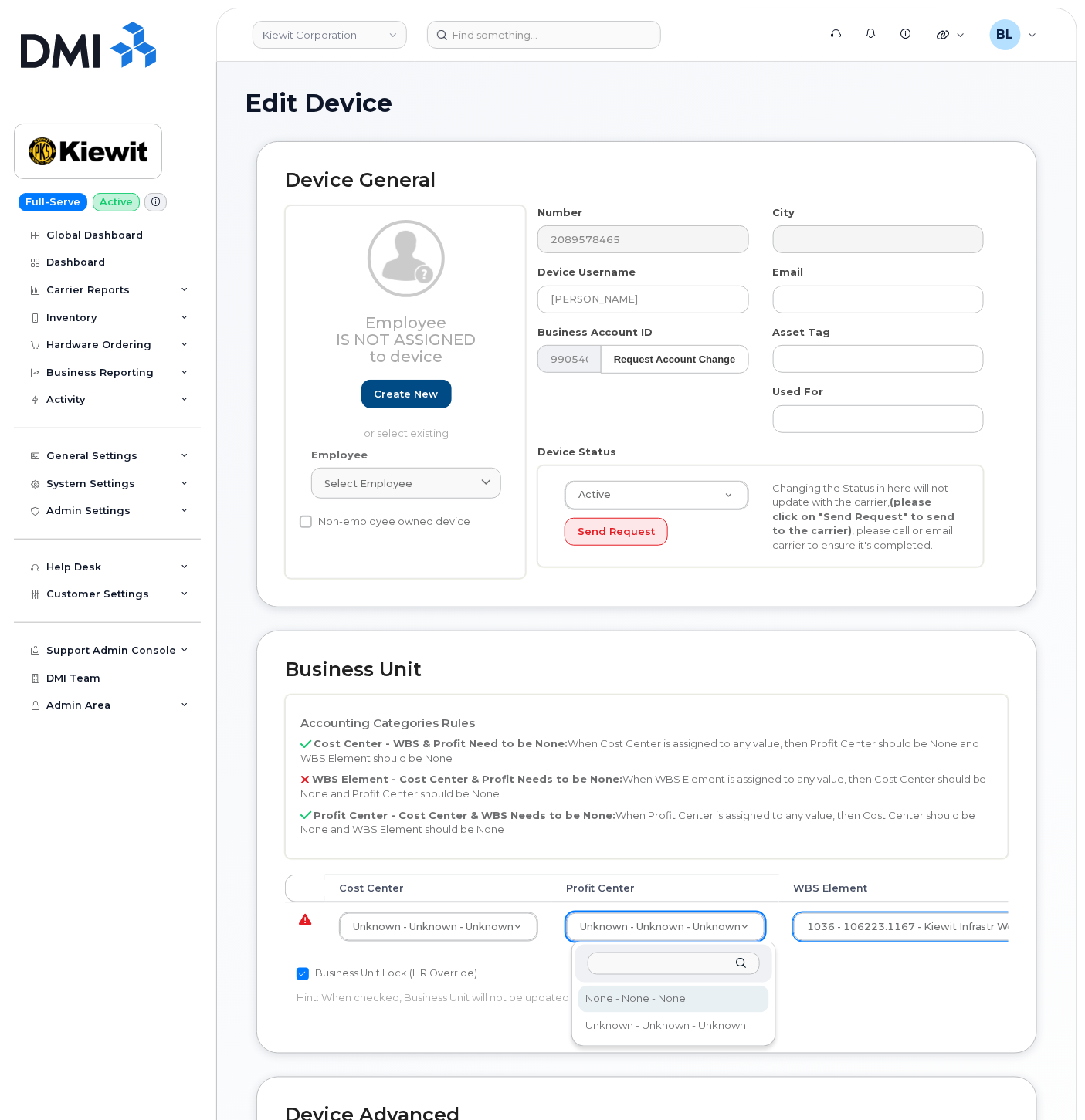
select select "29629357"
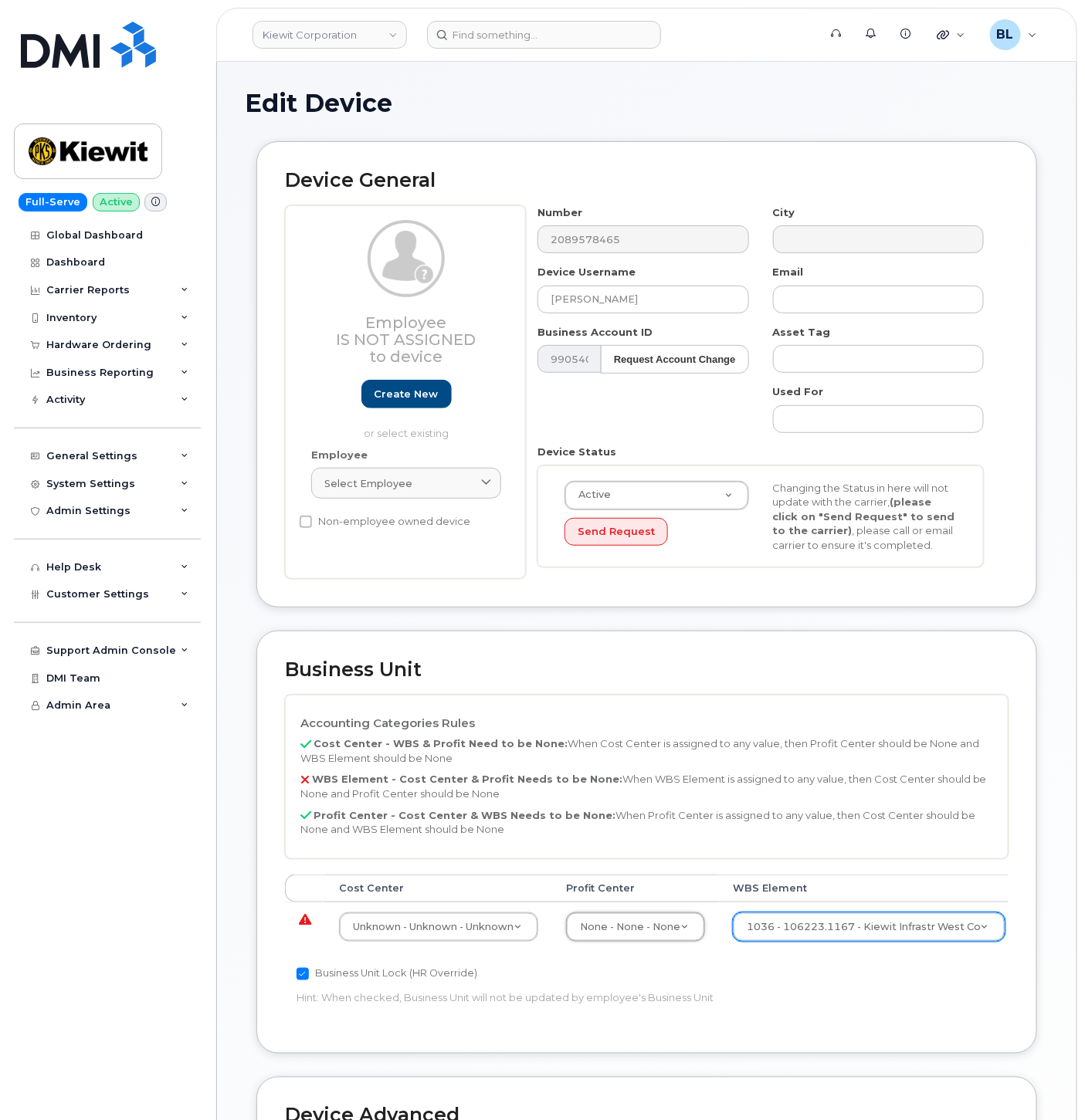
click at [449, 948] on td "Unknown - Unknown - Unknown 29584742" at bounding box center [439, 927] width 227 height 48
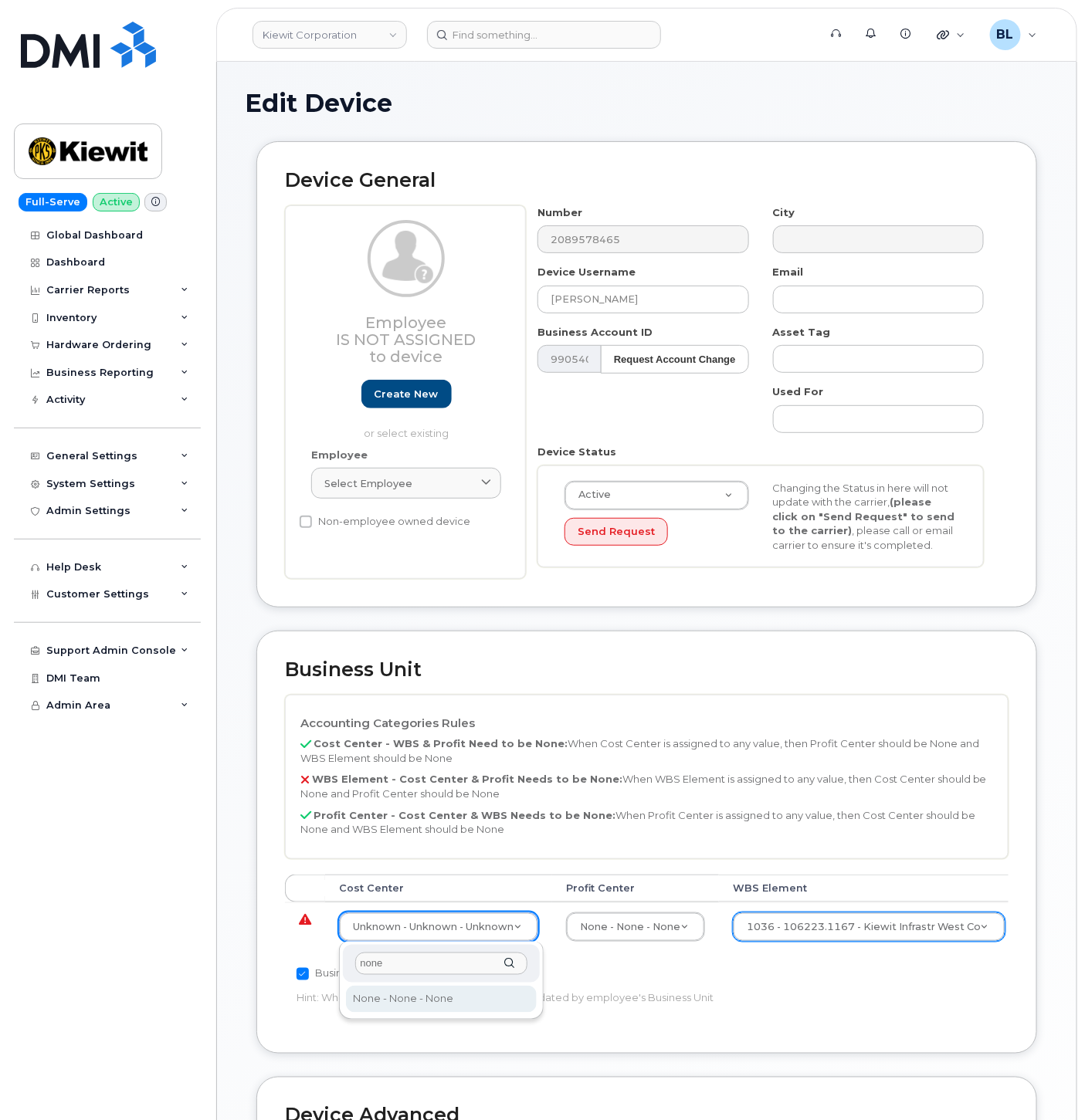
type input "none"
type input "29629358"
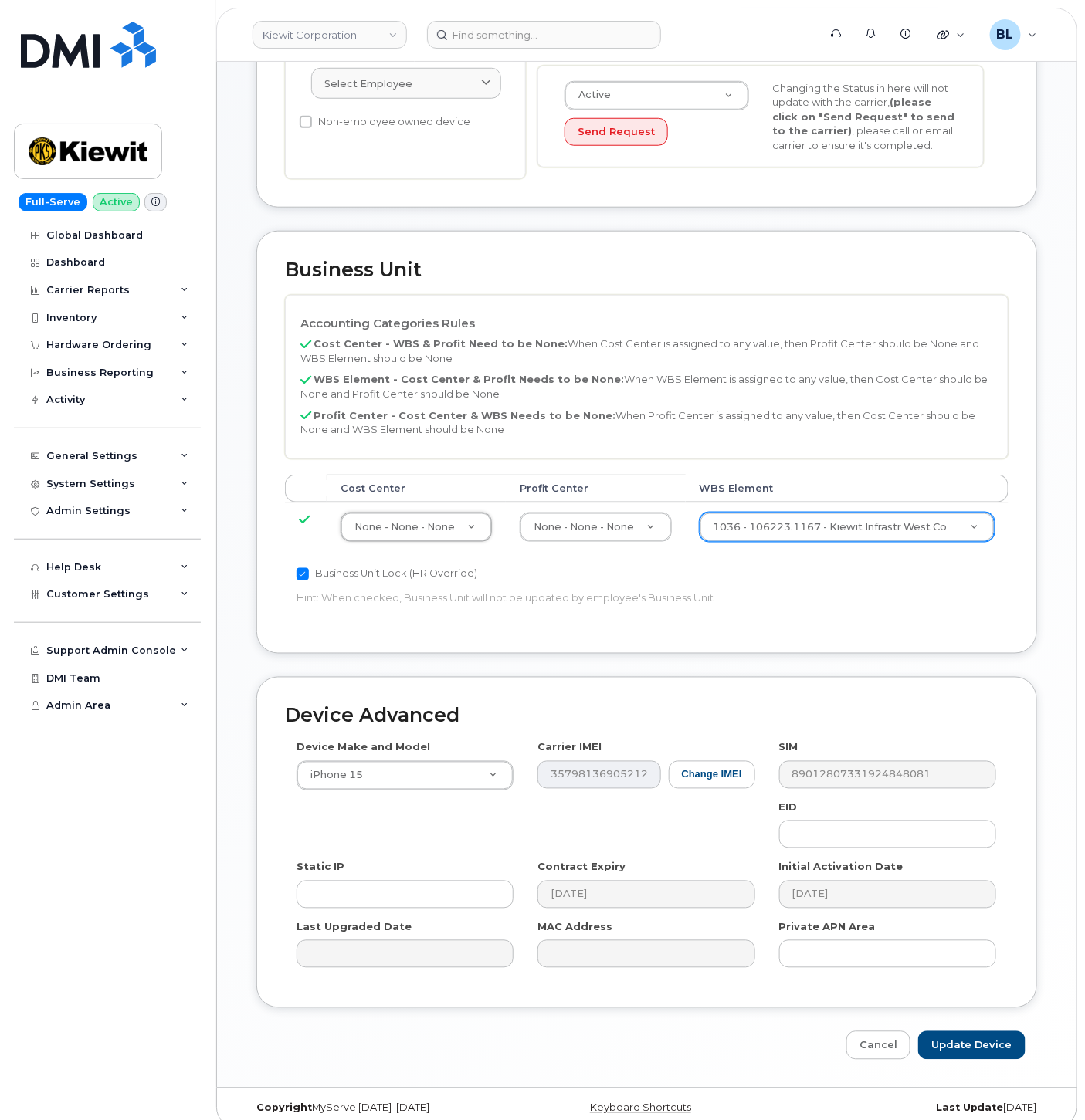
scroll to position [419, 0]
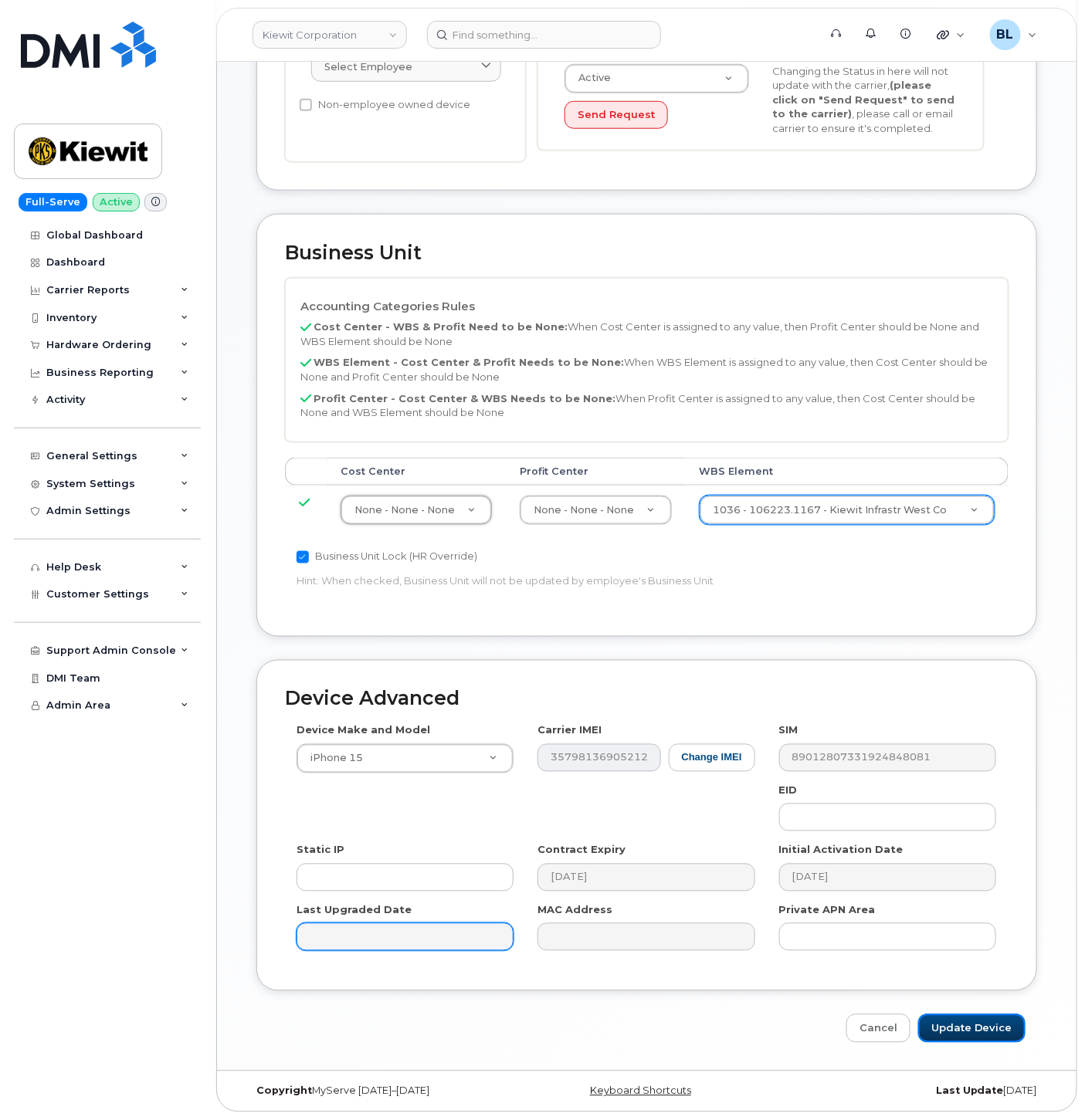
click at [976, 1033] on input "Update Device" at bounding box center [972, 1028] width 107 height 29
type input "Saving..."
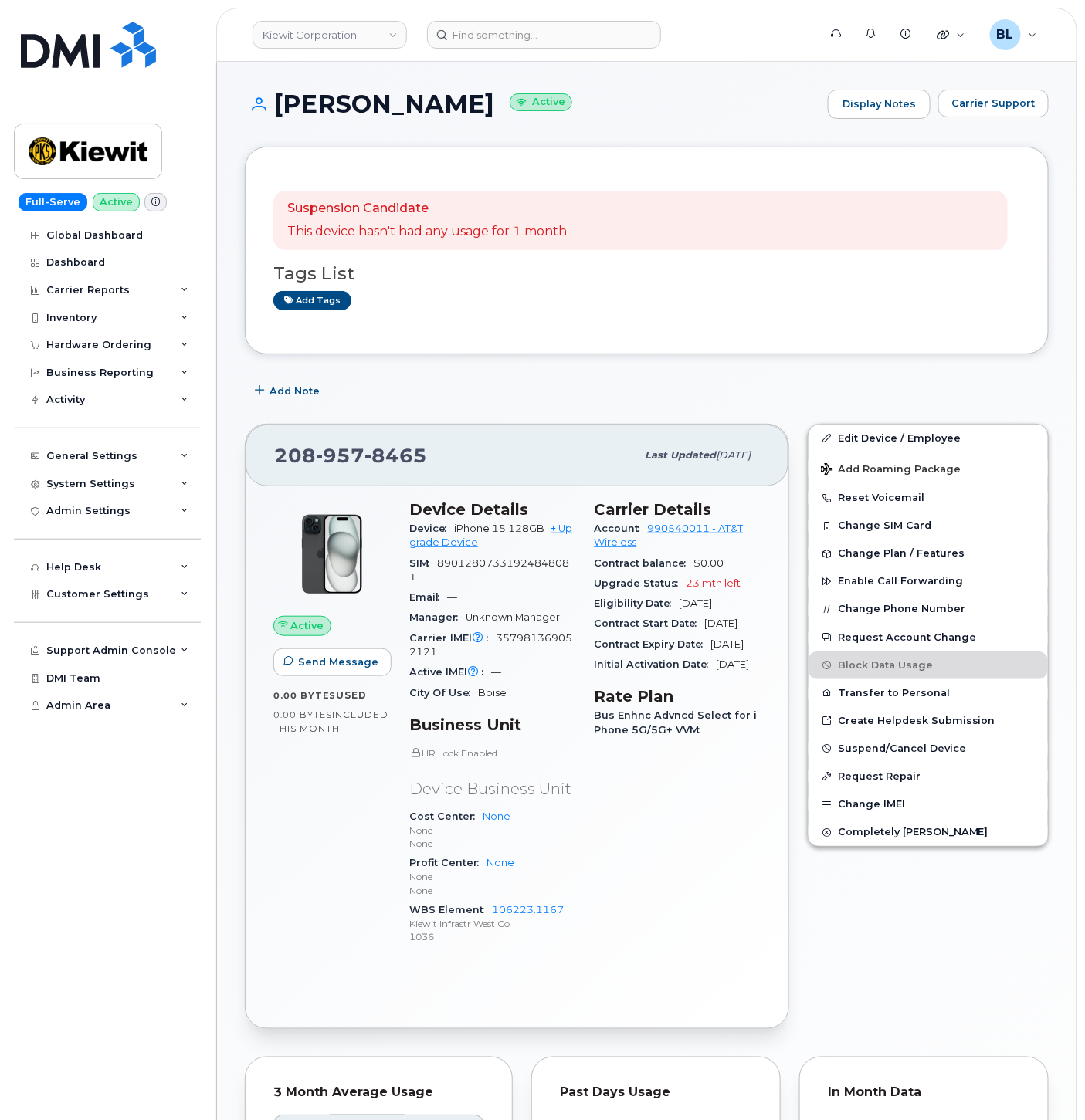
scroll to position [602, 0]
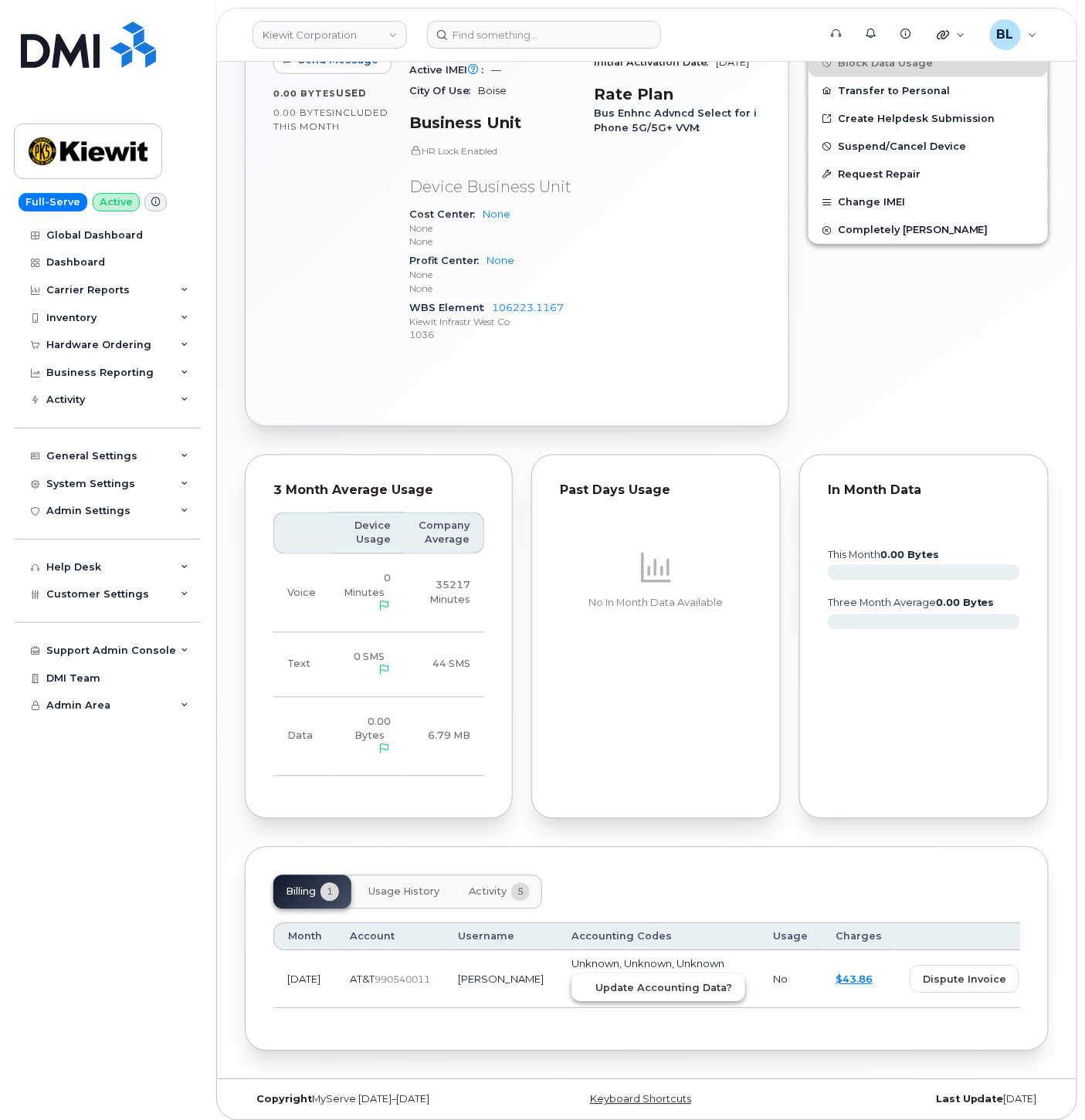
click at [618, 982] on span "Update Accounting Data?" at bounding box center [664, 988] width 137 height 15
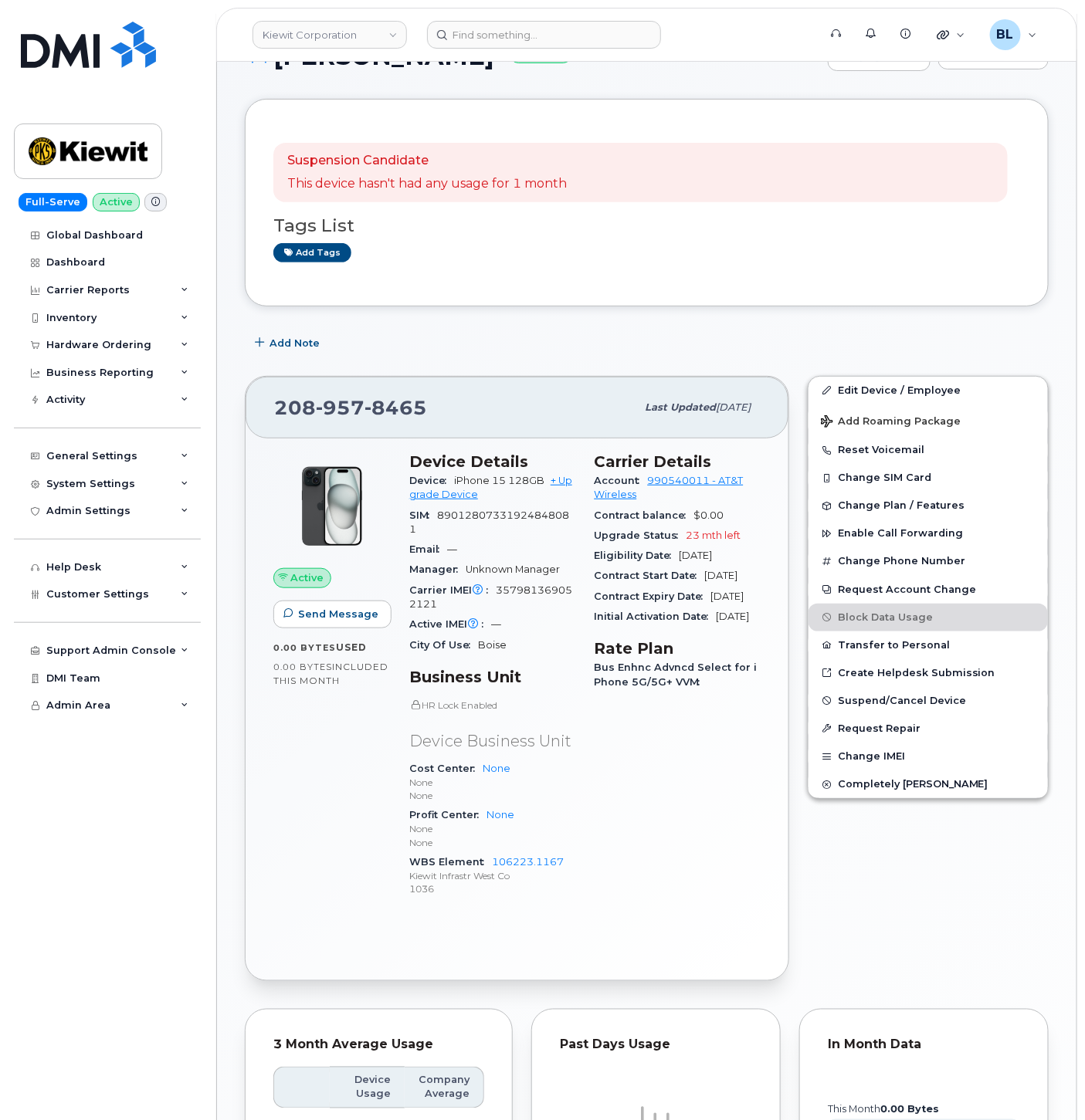
scroll to position [0, 0]
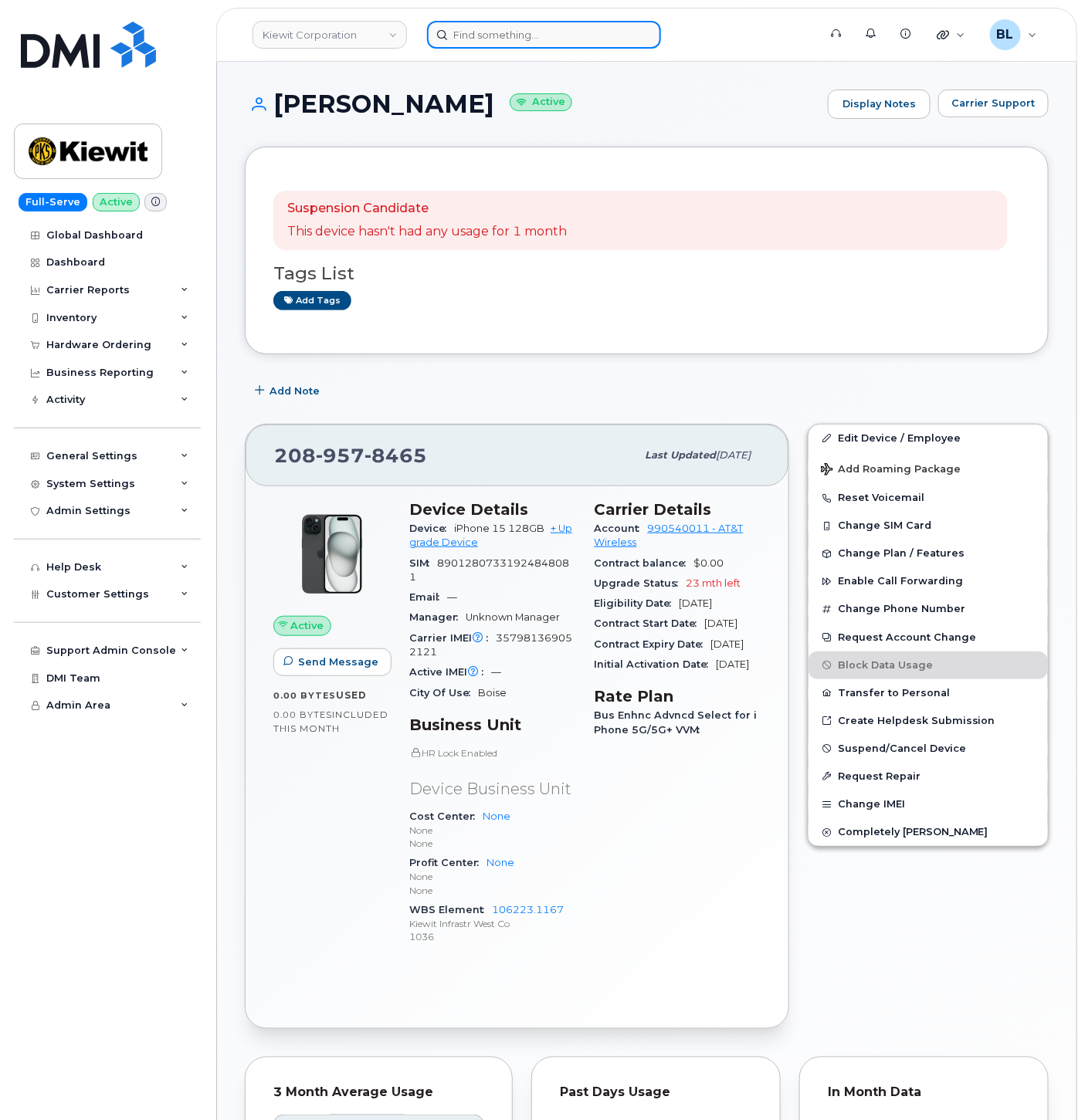
click at [546, 41] on input at bounding box center [544, 35] width 234 height 28
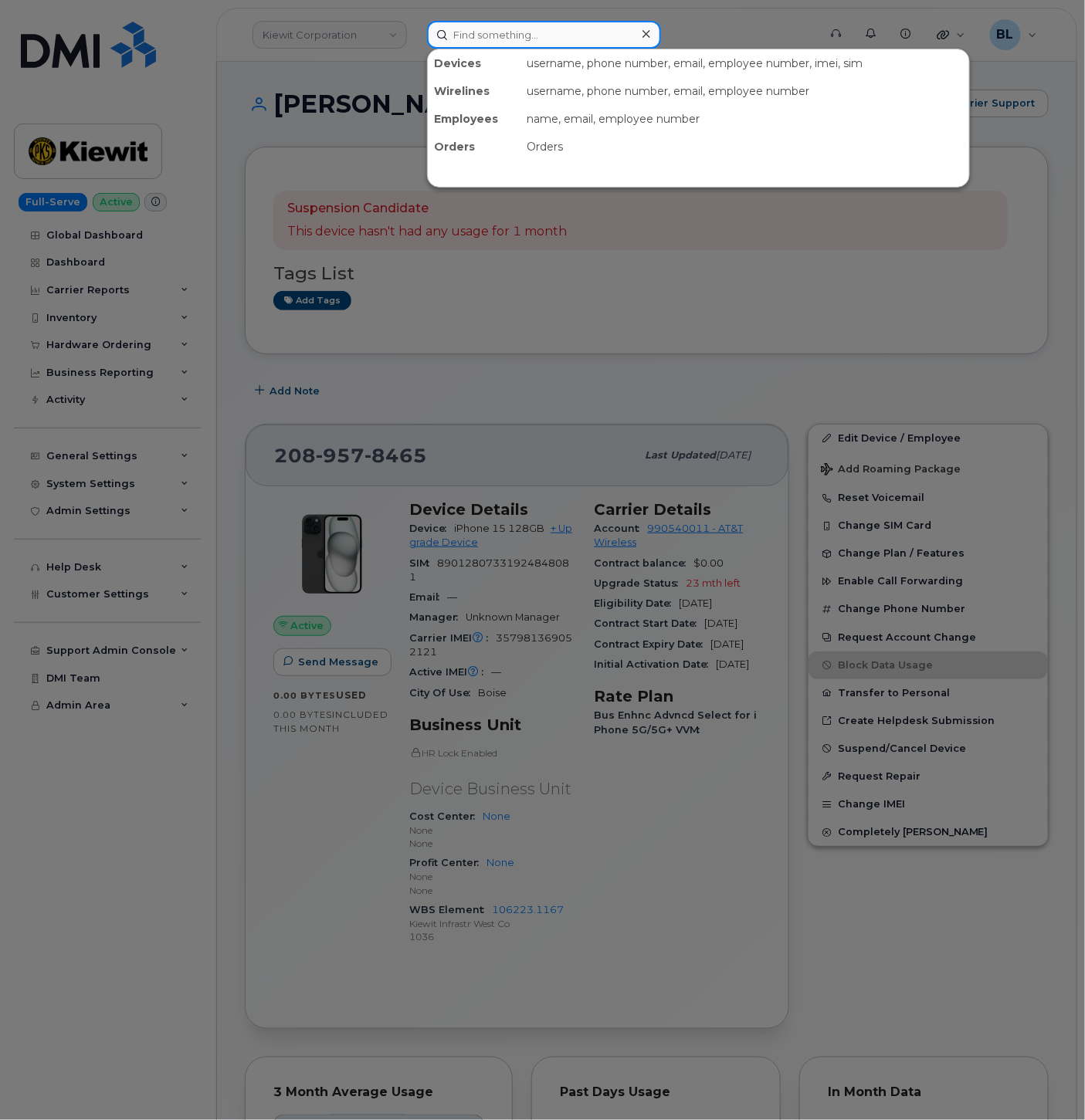
paste input "3612383546"
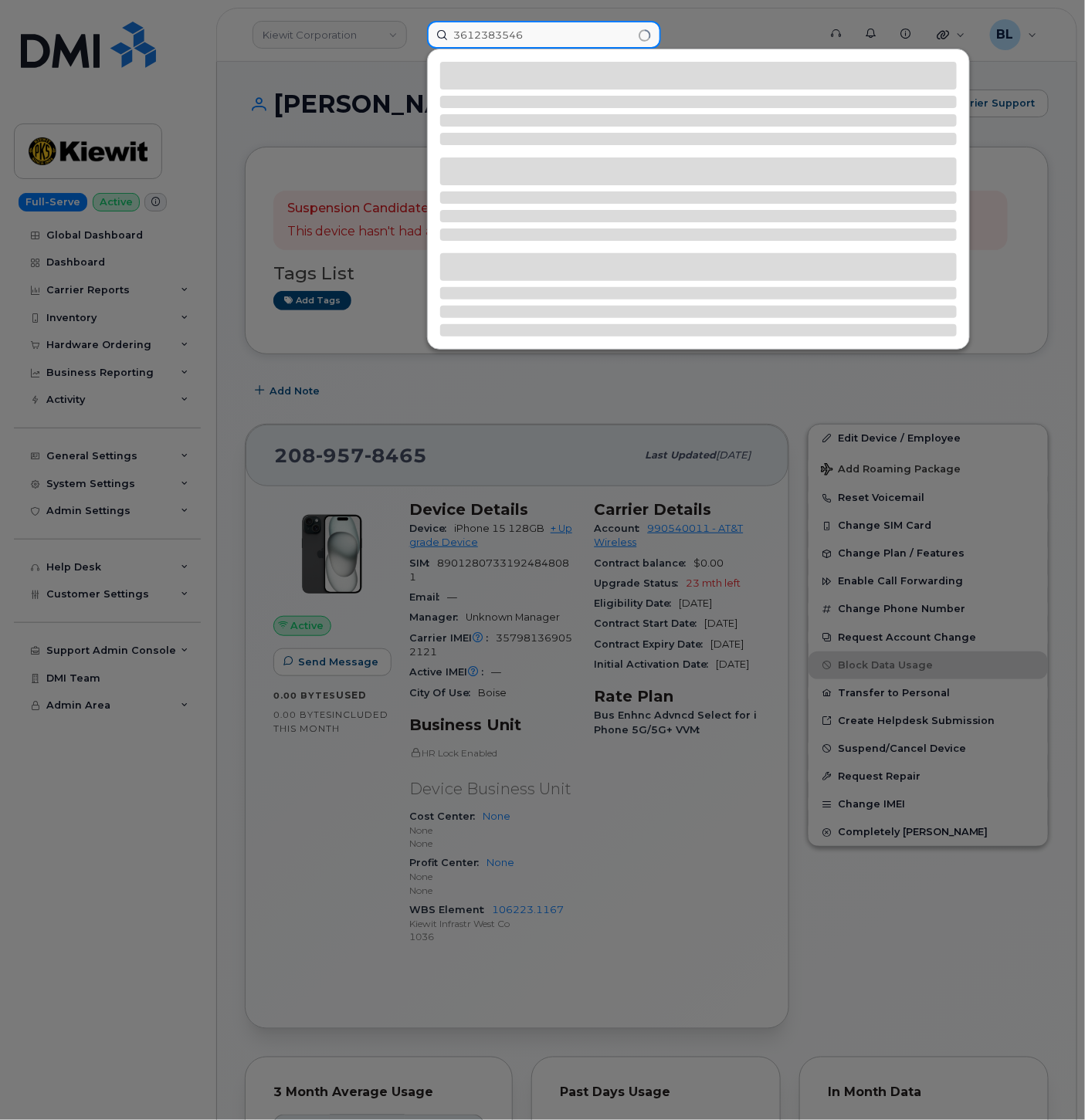
type input "3612383546"
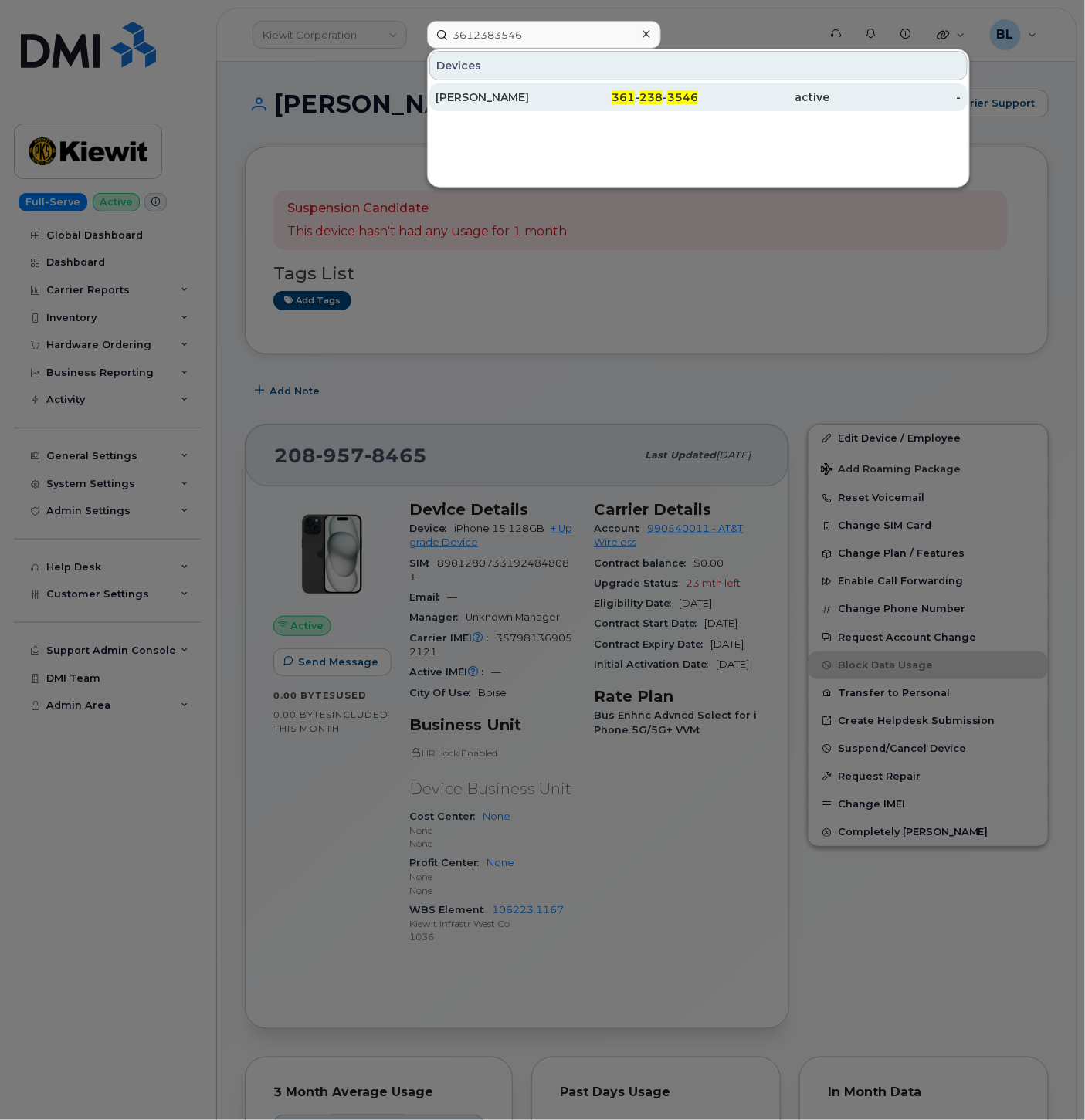
drag, startPoint x: 655, startPoint y: 90, endPoint x: 641, endPoint y: 101, distance: 17.8
click at [655, 90] on span "238" at bounding box center [651, 97] width 23 height 14
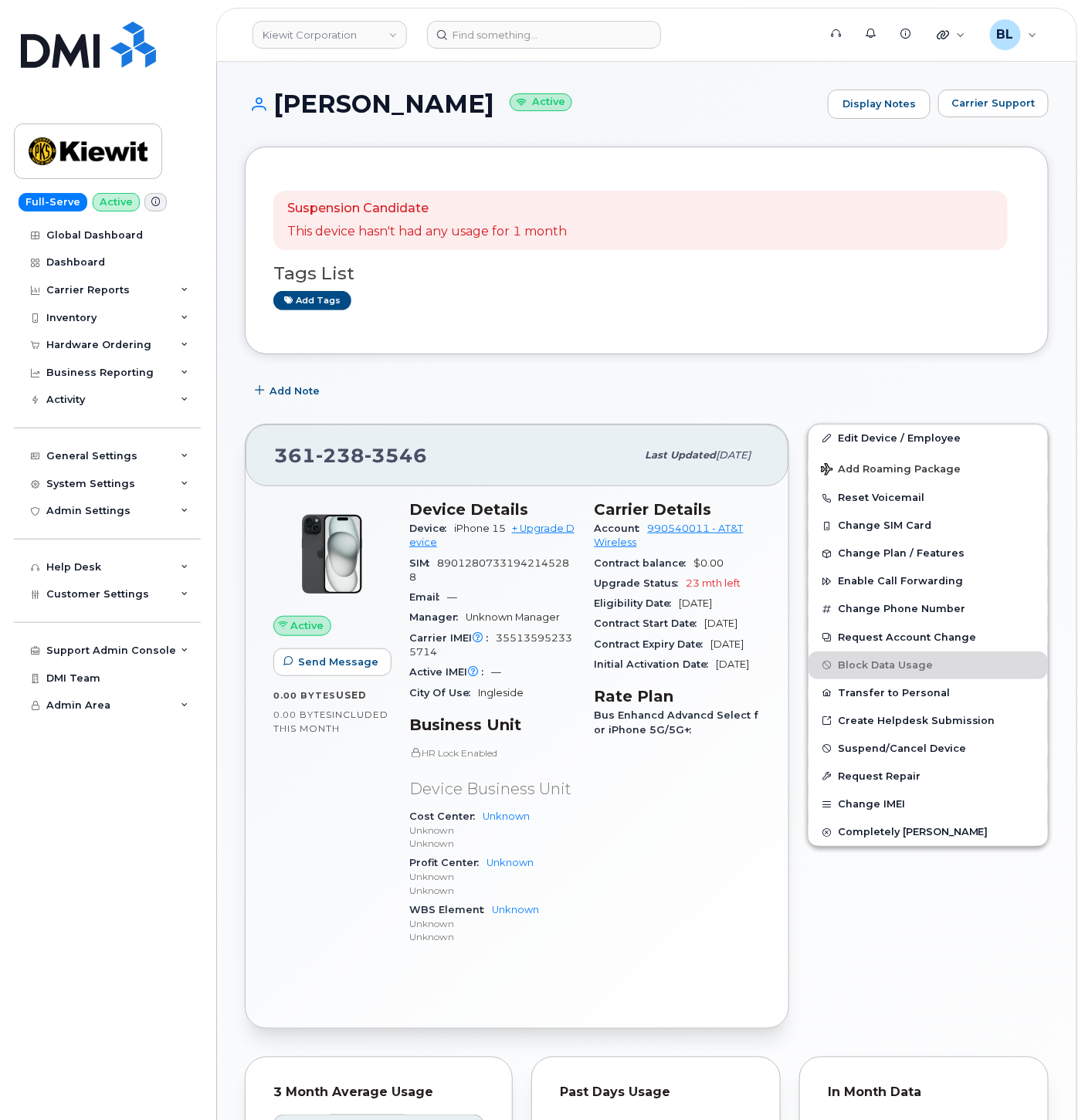
click at [559, 635] on span "355135952335714" at bounding box center [491, 645] width 163 height 25
copy span "355135952335714"
drag, startPoint x: 282, startPoint y: 100, endPoint x: 431, endPoint y: 116, distance: 149.9
click at [431, 116] on h1 "[PERSON_NAME] Active" at bounding box center [533, 103] width 576 height 27
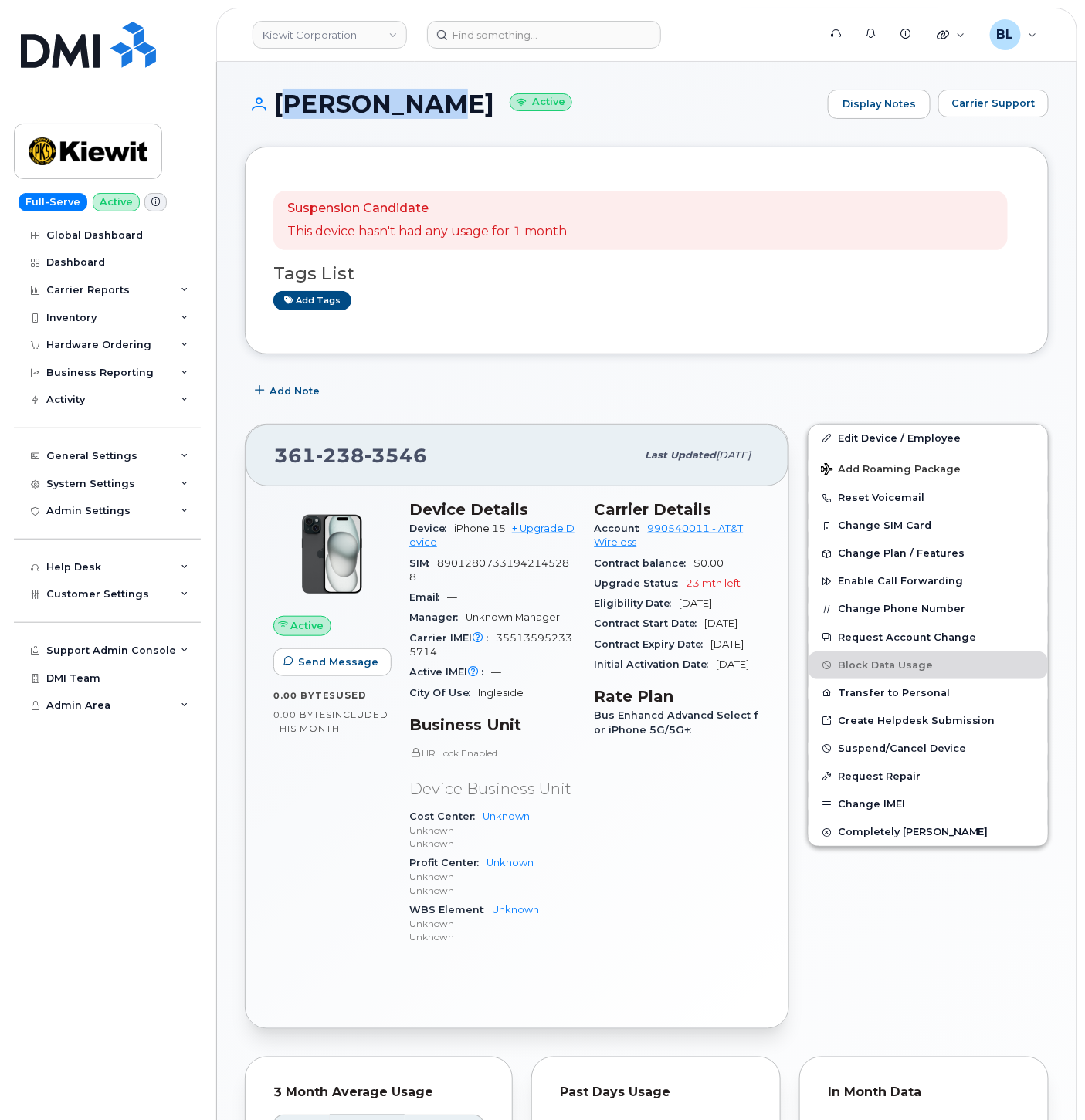
copy h1 "[PERSON_NAME]"
click at [356, 454] on span "238" at bounding box center [340, 455] width 48 height 23
click at [356, 453] on span "238" at bounding box center [340, 455] width 48 height 23
copy span "[PHONE_NUMBER]"
click at [322, 22] on link "Kiewit Corporation" at bounding box center [330, 35] width 154 height 28
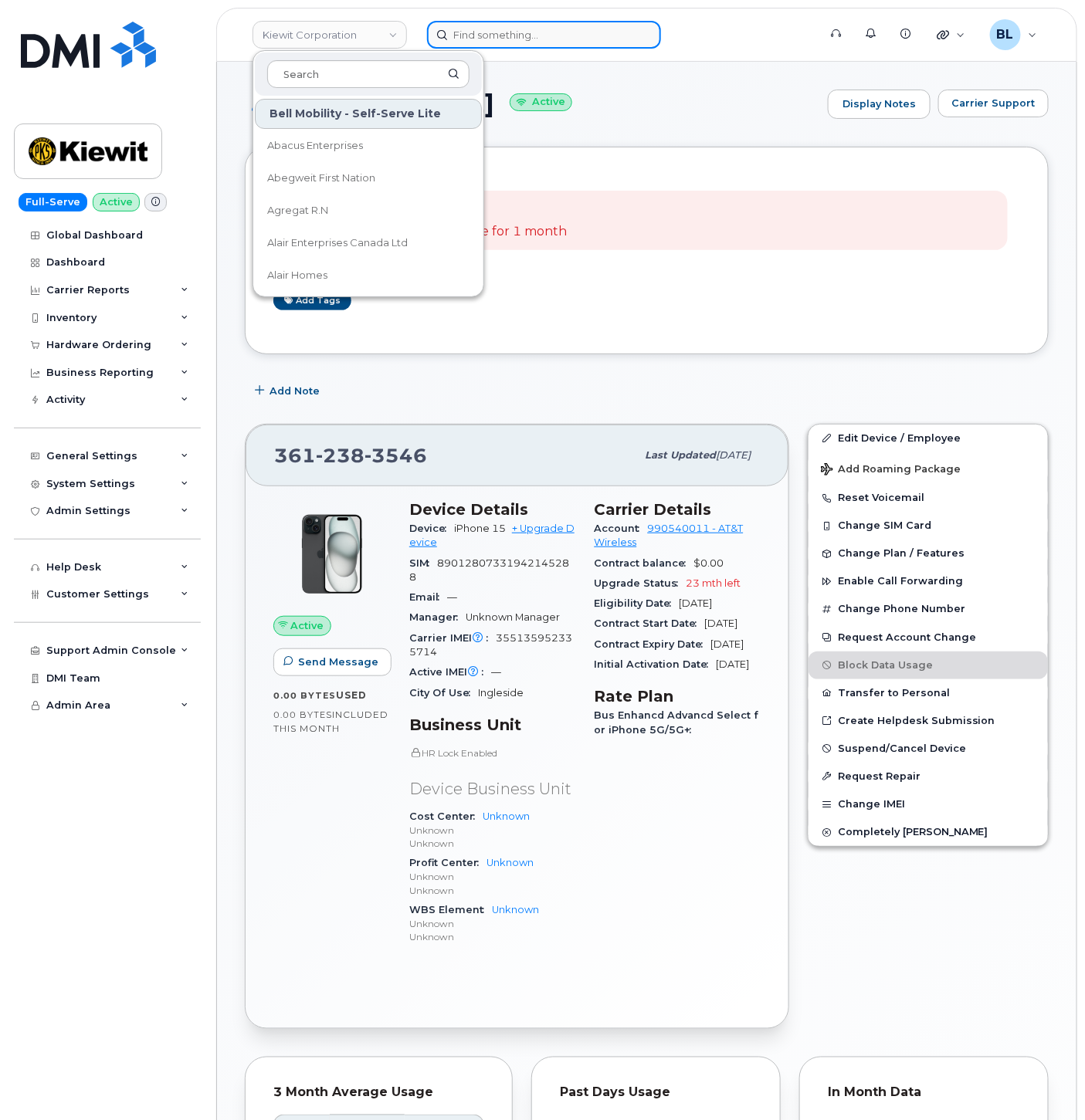
click at [530, 32] on input at bounding box center [544, 35] width 234 height 28
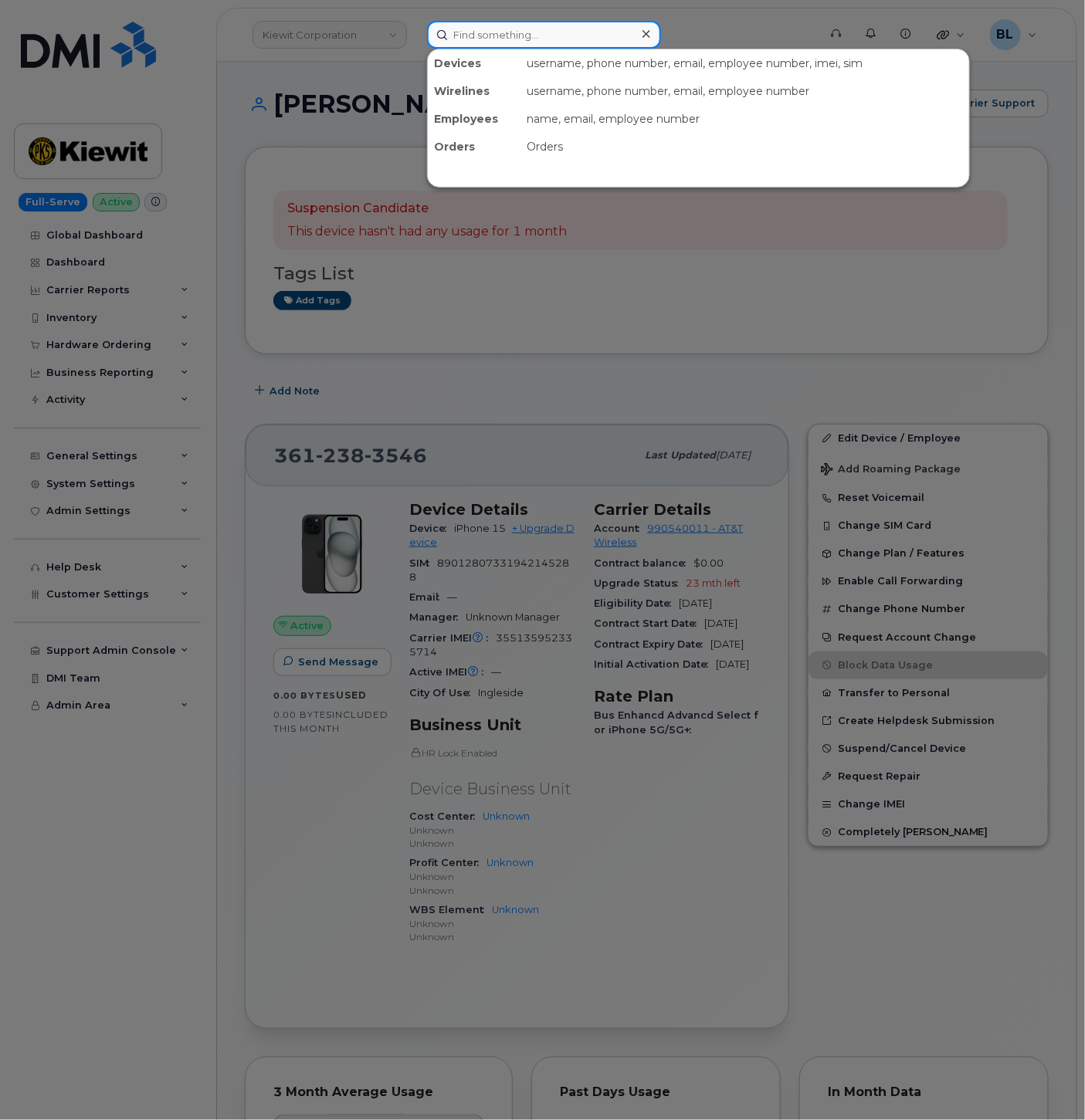
paste input "3608211466"
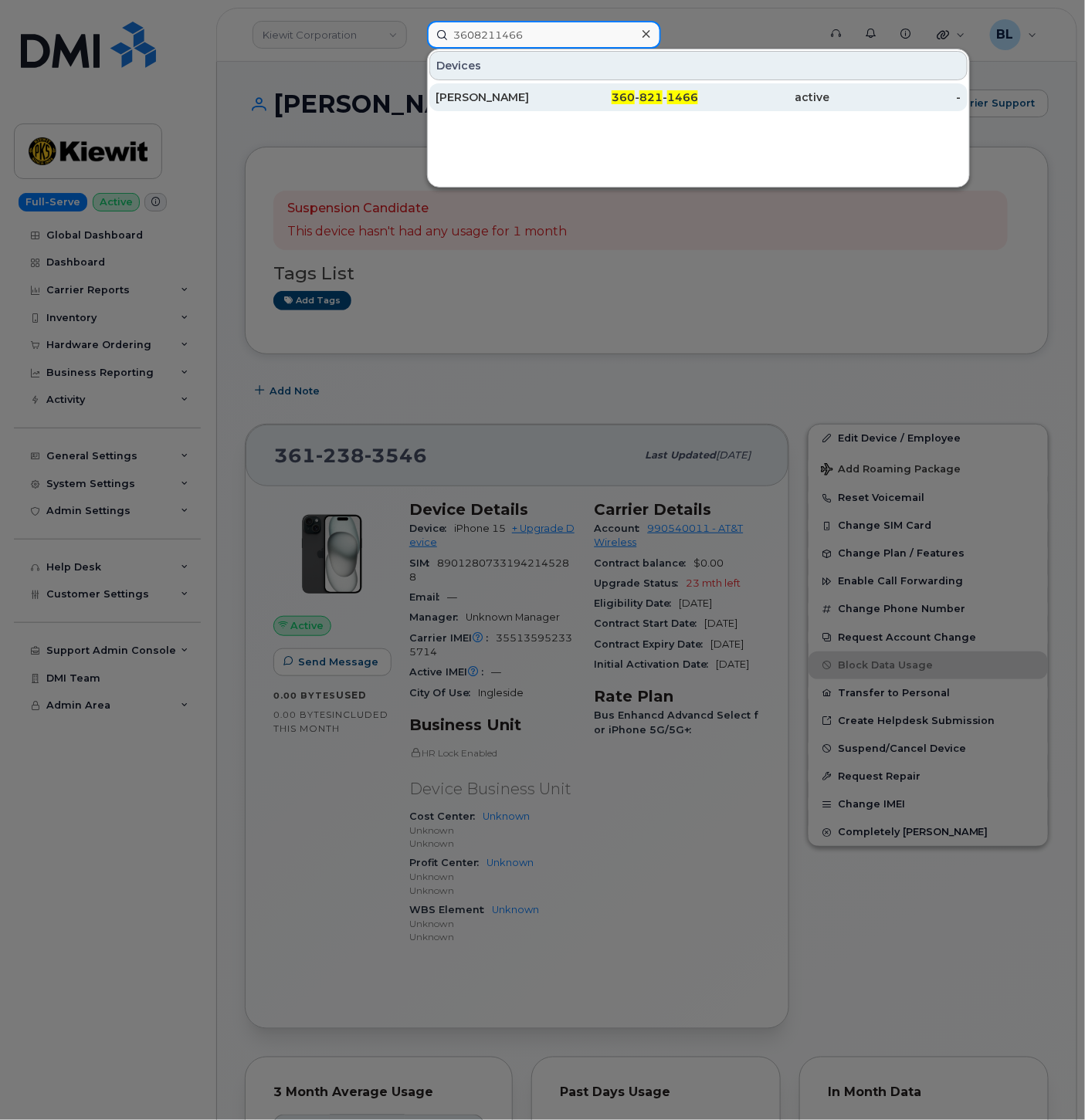
type input "3608211466"
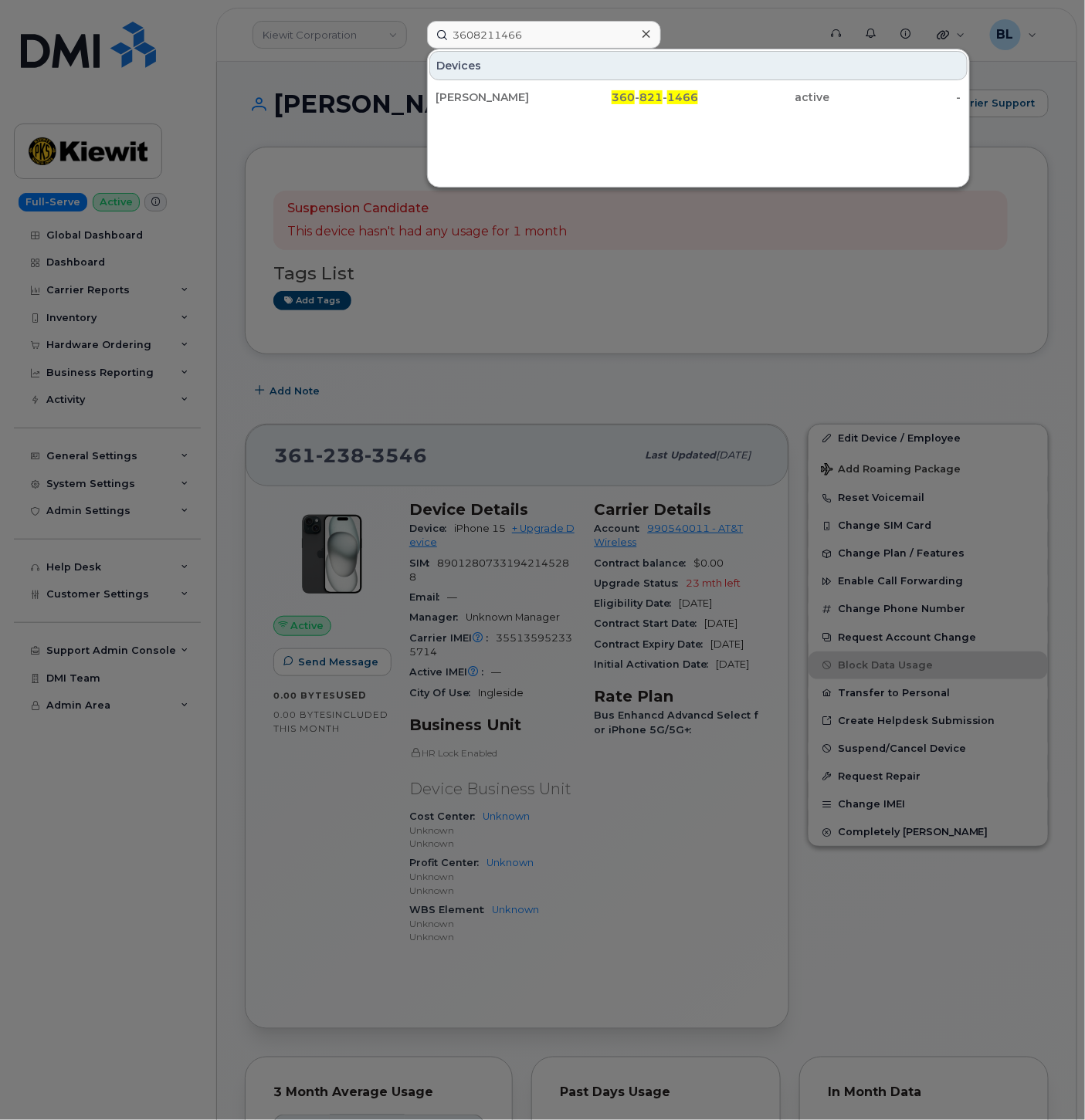
drag, startPoint x: 585, startPoint y: 98, endPoint x: 421, endPoint y: 151, distance: 172.4
click at [585, 98] on div "360 - 821 - 1466" at bounding box center [633, 97] width 132 height 16
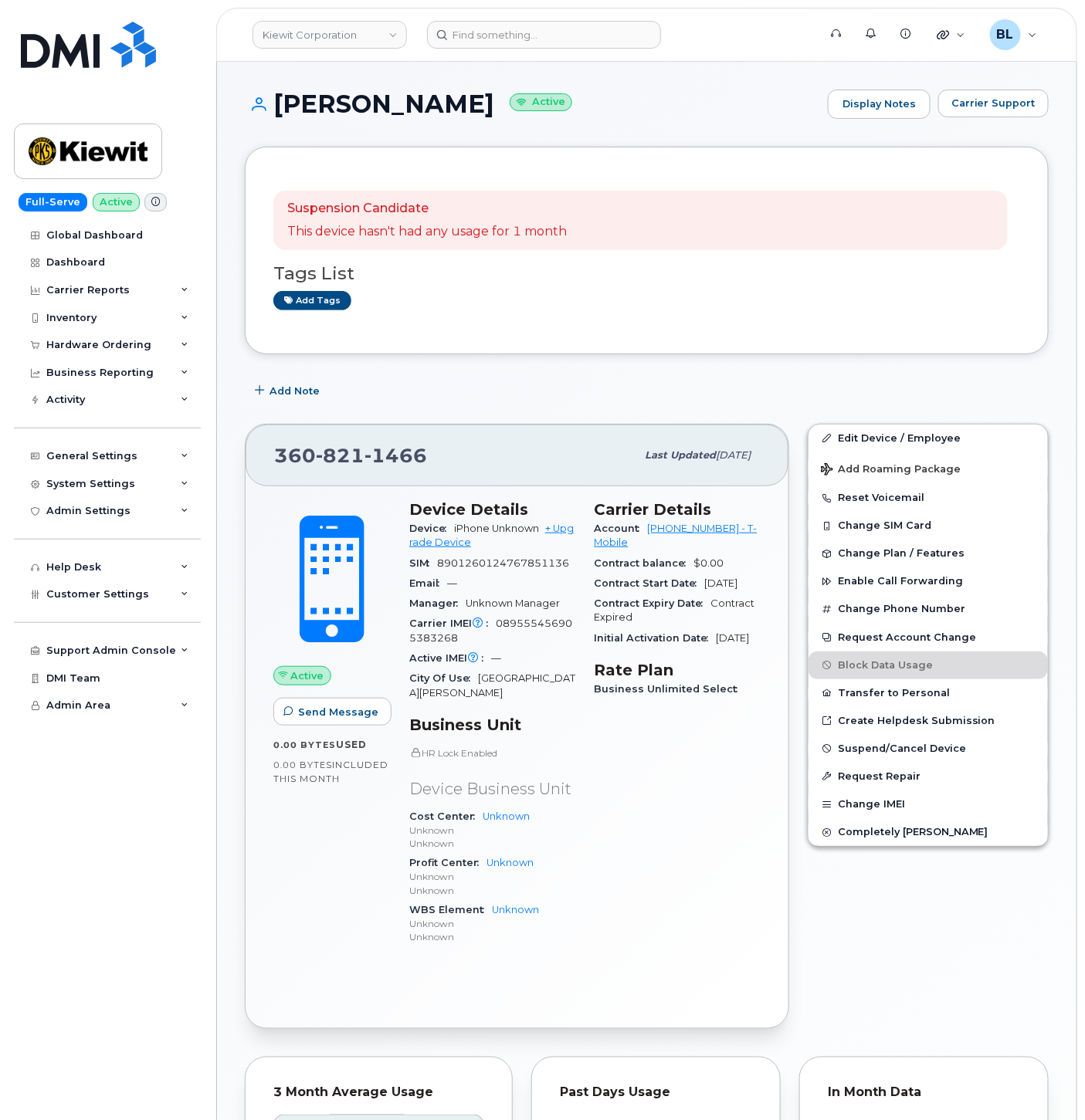
click at [426, 490] on div "Active Send Message 0.00 Bytes  used 0.00 Bytes  included this month Device Det…" at bounding box center [517, 757] width 543 height 542
click at [448, 639] on span "089555456905383268" at bounding box center [491, 630] width 163 height 25
copy span "089555456905383268"
click at [562, 631] on div "Carrier IMEI Carrier IMEI is reported during the last billing cycle or change o…" at bounding box center [493, 631] width 167 height 35
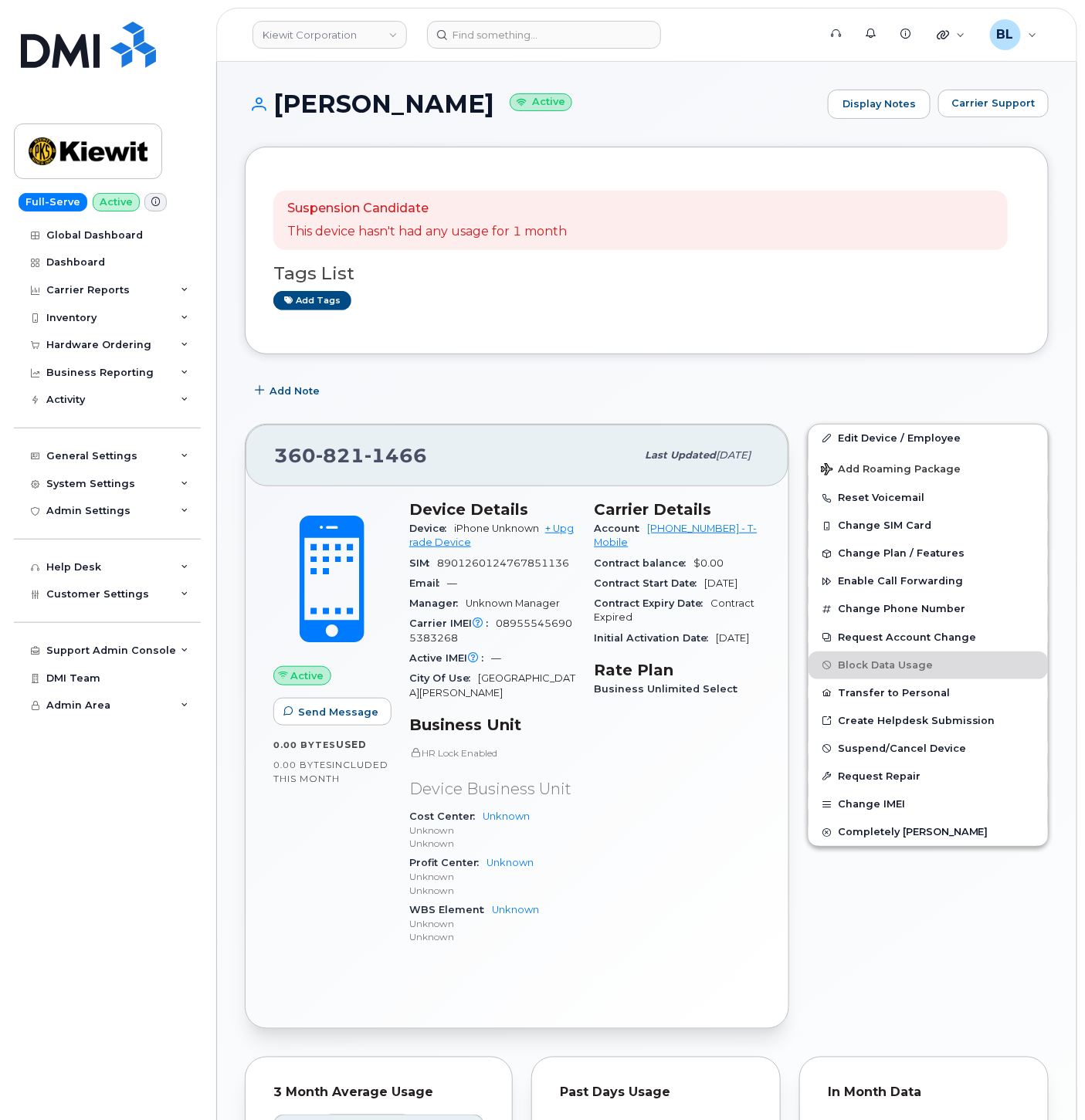
click at [540, 627] on span "089555456905383268" at bounding box center [491, 630] width 163 height 25
copy span "089555456905383268"
click at [1029, 101] on span "Carrier Support" at bounding box center [993, 103] width 84 height 15
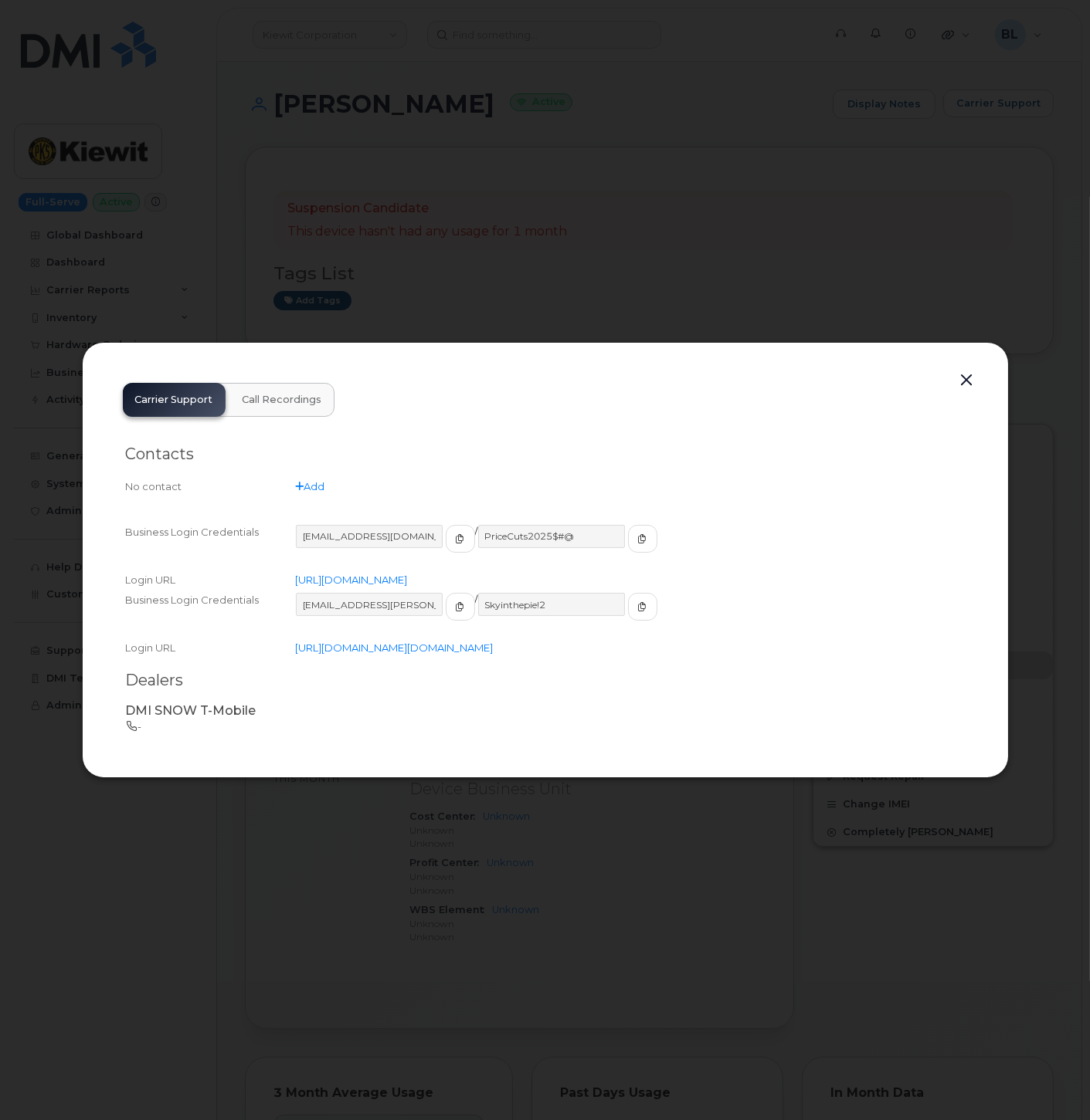
click at [455, 691] on h2 "Dealers" at bounding box center [545, 680] width 839 height 19
click at [371, 593] on input "ms-kiewit@dminc.com" at bounding box center [370, 604] width 148 height 23
click at [529, 593] on input "Skyinthepie!2" at bounding box center [551, 604] width 148 height 23
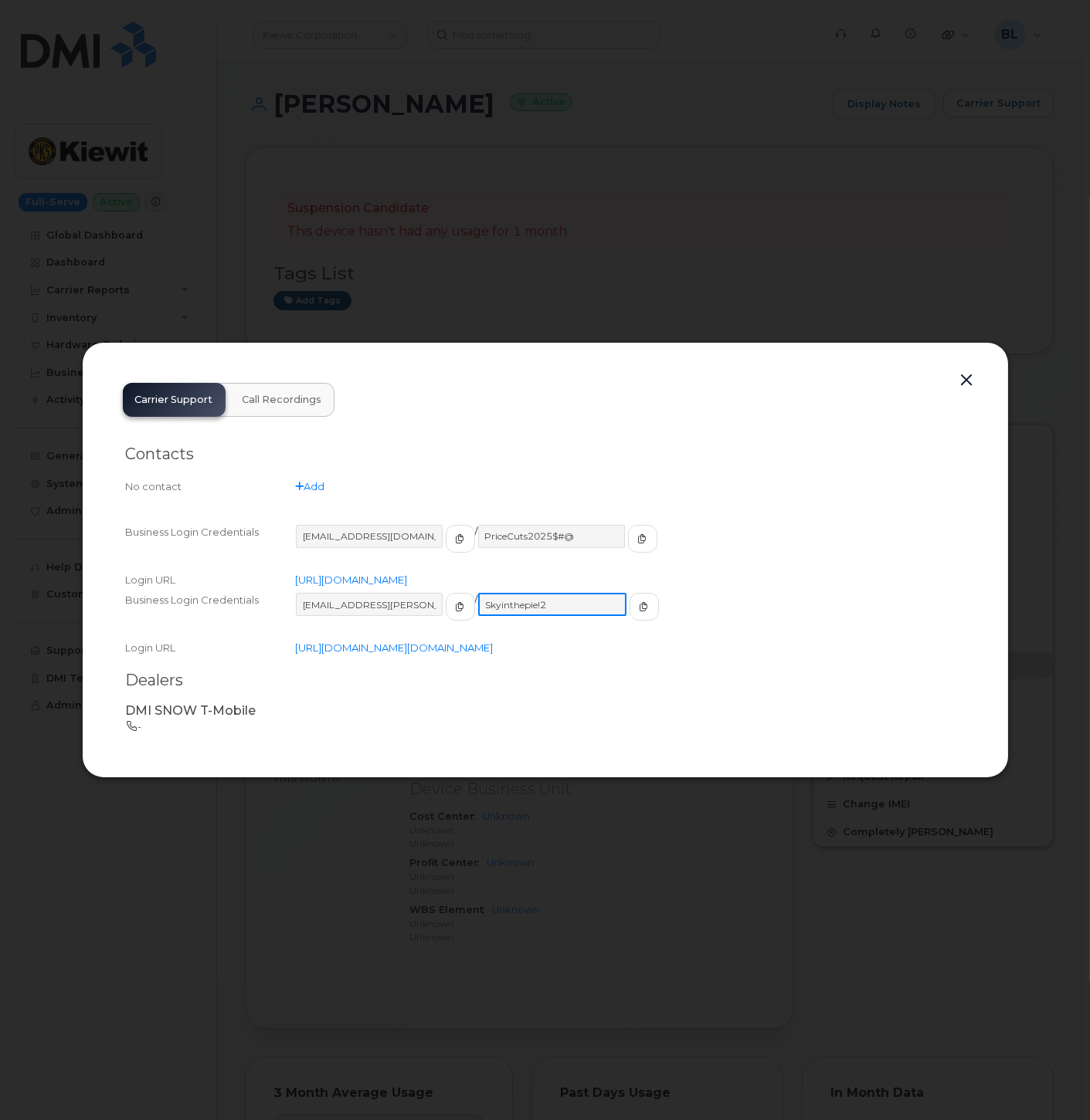
click at [529, 593] on input "Skyinthepie!2" at bounding box center [551, 604] width 148 height 23
click at [974, 370] on button "button" at bounding box center [967, 380] width 23 height 22
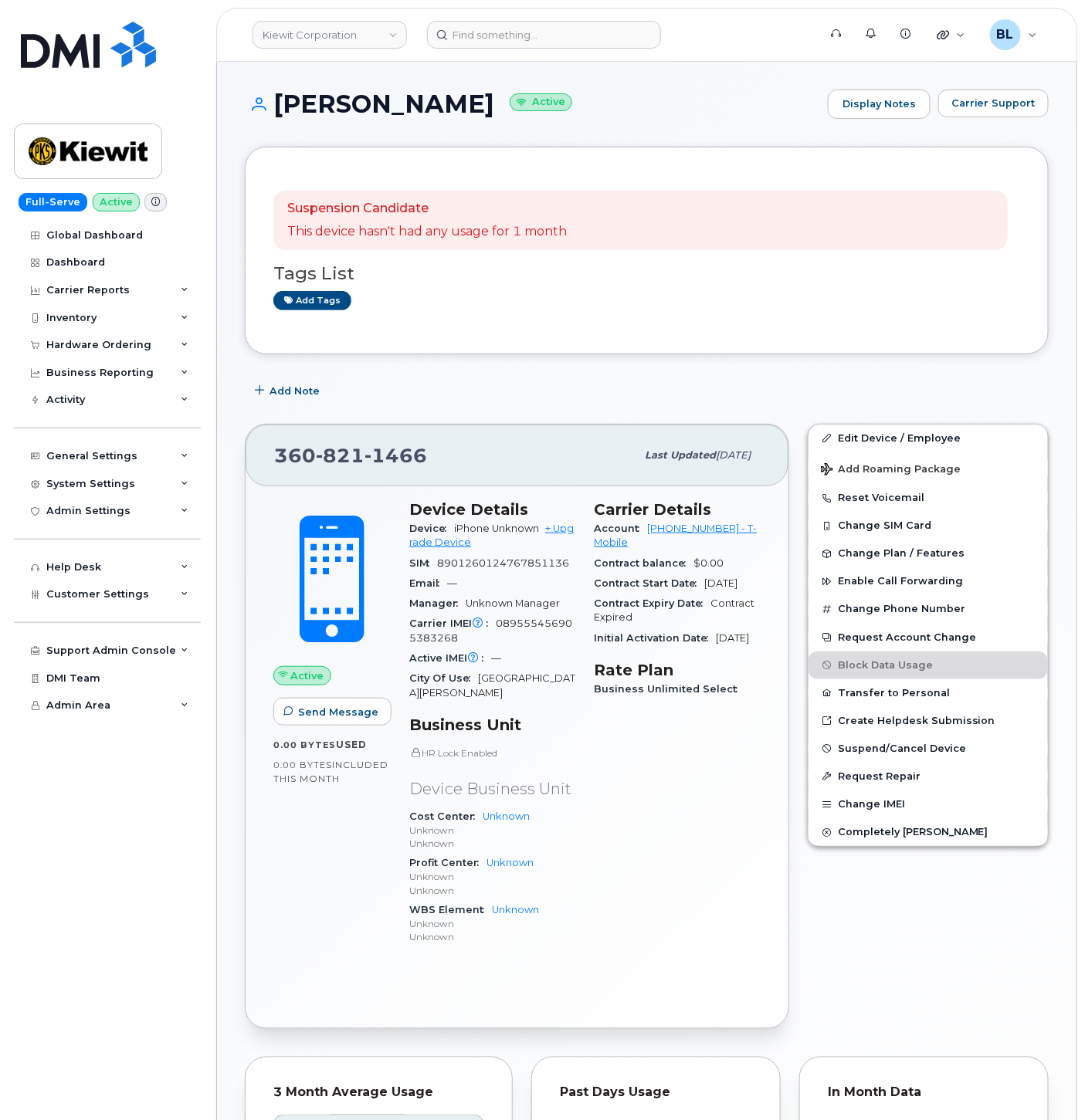
click at [312, 459] on span "360 821 1466" at bounding box center [351, 455] width 153 height 23
drag, startPoint x: 312, startPoint y: 459, endPoint x: 340, endPoint y: 469, distance: 29.7
click at [340, 469] on div "360 821 1466" at bounding box center [455, 455] width 362 height 32
click at [346, 454] on span "821" at bounding box center [340, 455] width 48 height 23
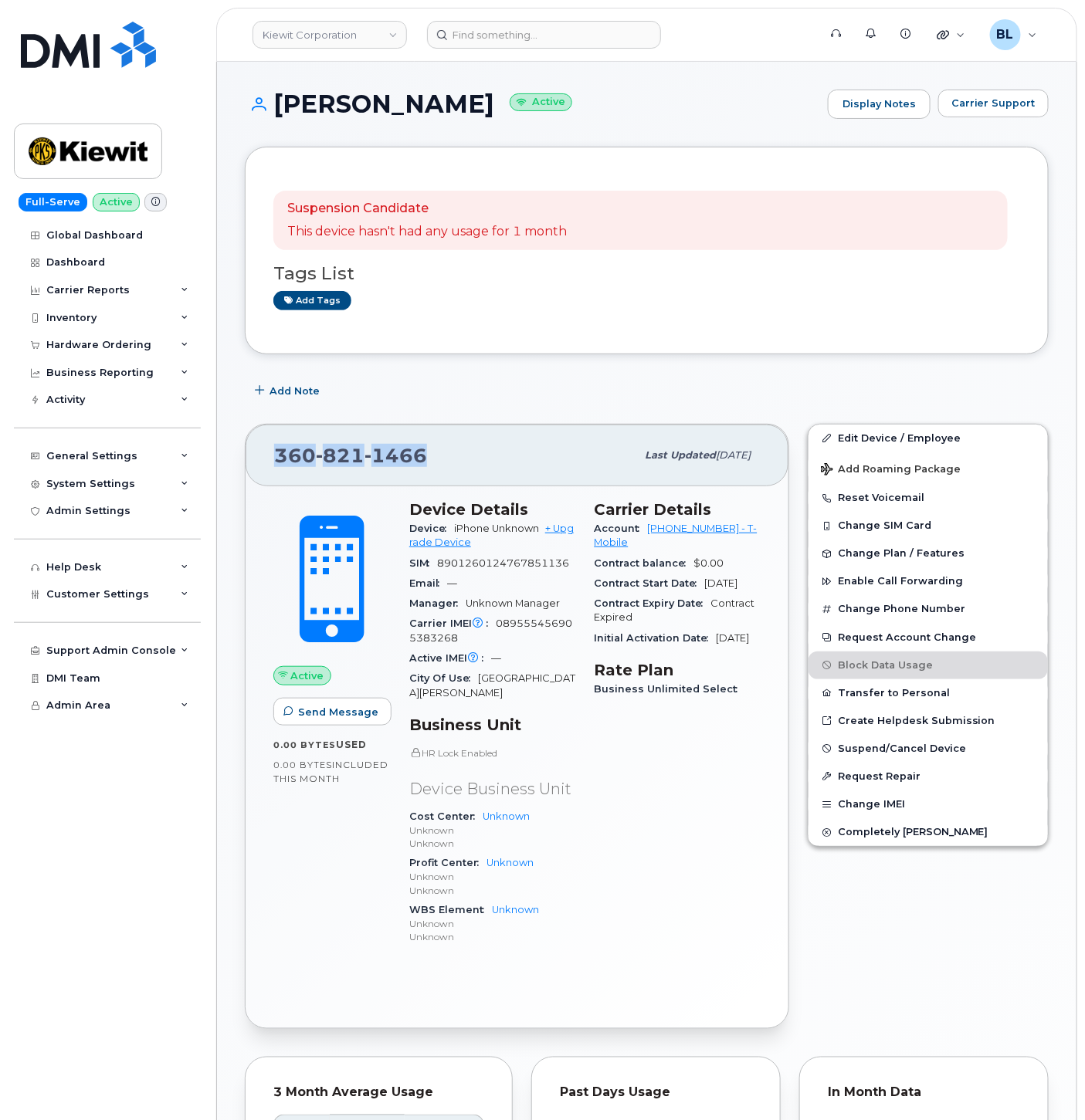
click at [345, 454] on span "821" at bounding box center [340, 455] width 48 height 23
copy span "360 821 1466"
click at [684, 824] on div "Carrier Details Account 973402207 - T-Mobile Contract balance $0.00 Contract St…" at bounding box center [678, 729] width 185 height 477
click at [338, 491] on div "Active Send Message 0.00 Bytes  used 0.00 Bytes  included this month" at bounding box center [332, 729] width 136 height 477
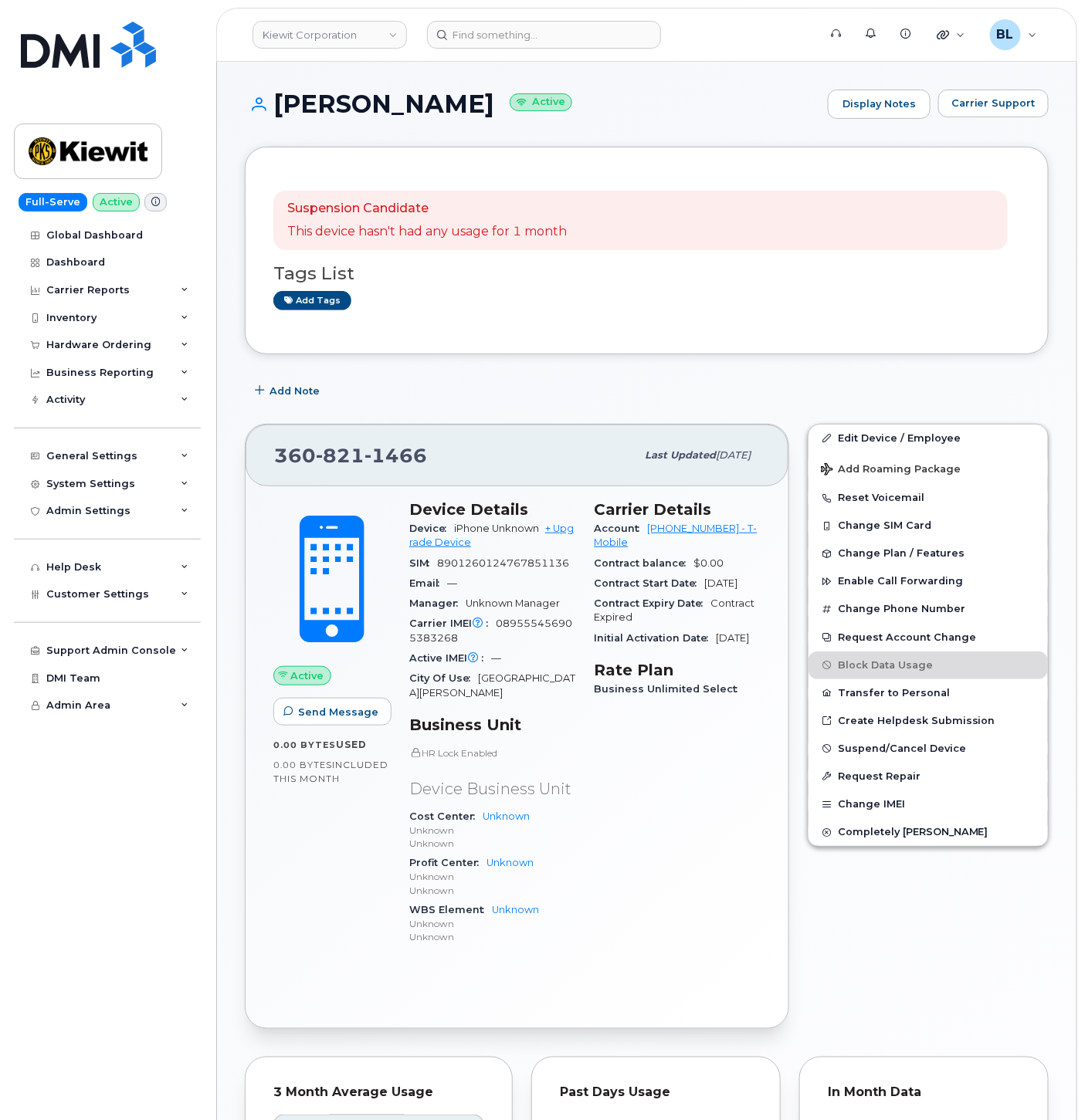
click at [340, 482] on div "360 821 1466 Last updated Sep 09, 2025" at bounding box center [517, 455] width 543 height 61
click at [349, 460] on span "821" at bounding box center [340, 455] width 48 height 23
copy span "360 821 1466"
click at [331, 460] on span "821" at bounding box center [340, 455] width 48 height 23
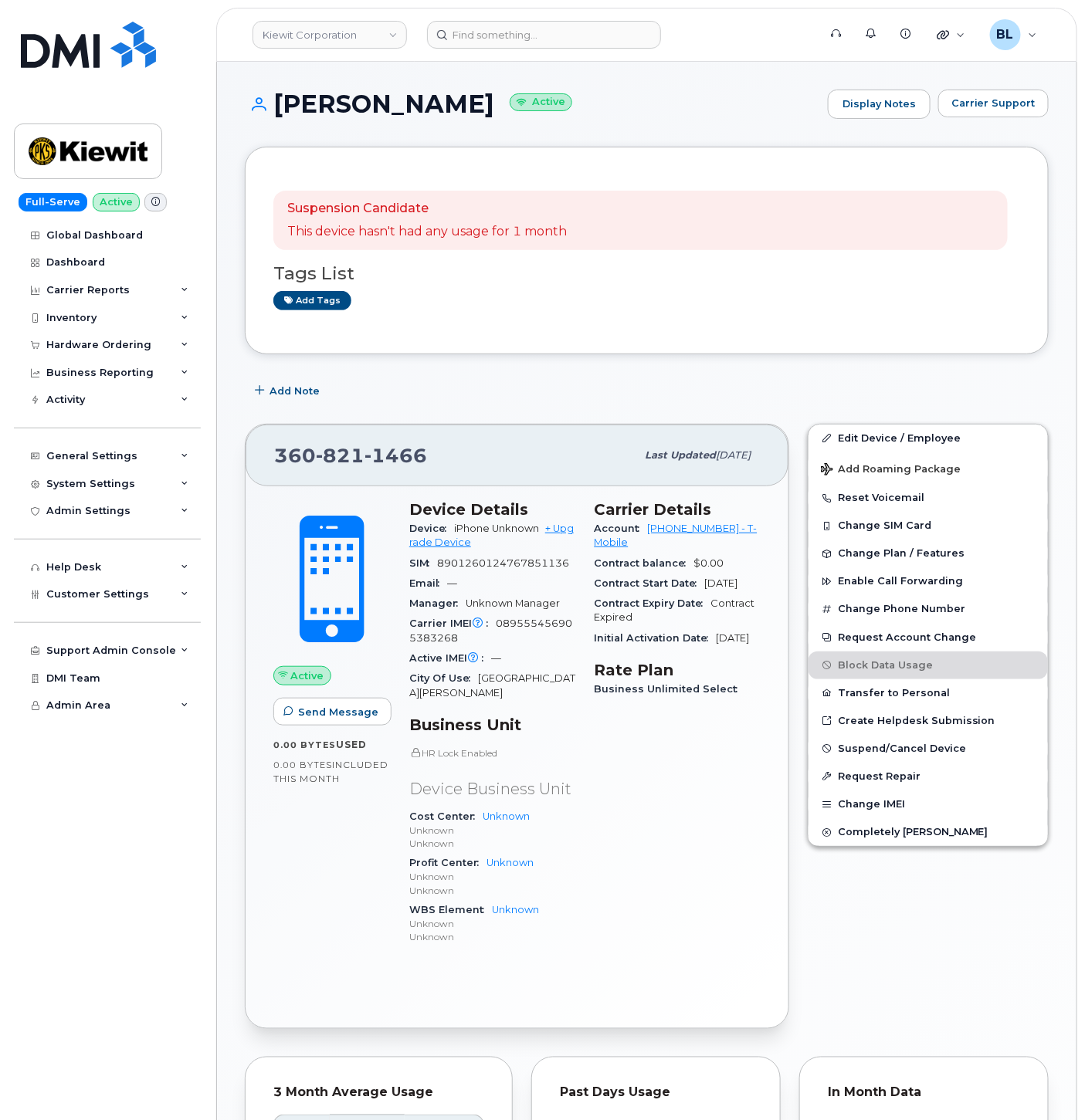
click at [369, 444] on span "1466" at bounding box center [396, 455] width 62 height 23
click at [369, 441] on div "360 821 1466" at bounding box center [455, 455] width 362 height 32
copy span "360 821 1466"
drag, startPoint x: 661, startPoint y: 86, endPoint x: 647, endPoint y: 104, distance: 22.8
click at [661, 86] on div "KIEWIT Active Display Notes Carrier Support Suspension Candidate This device ha…" at bounding box center [647, 885] width 860 height 1646
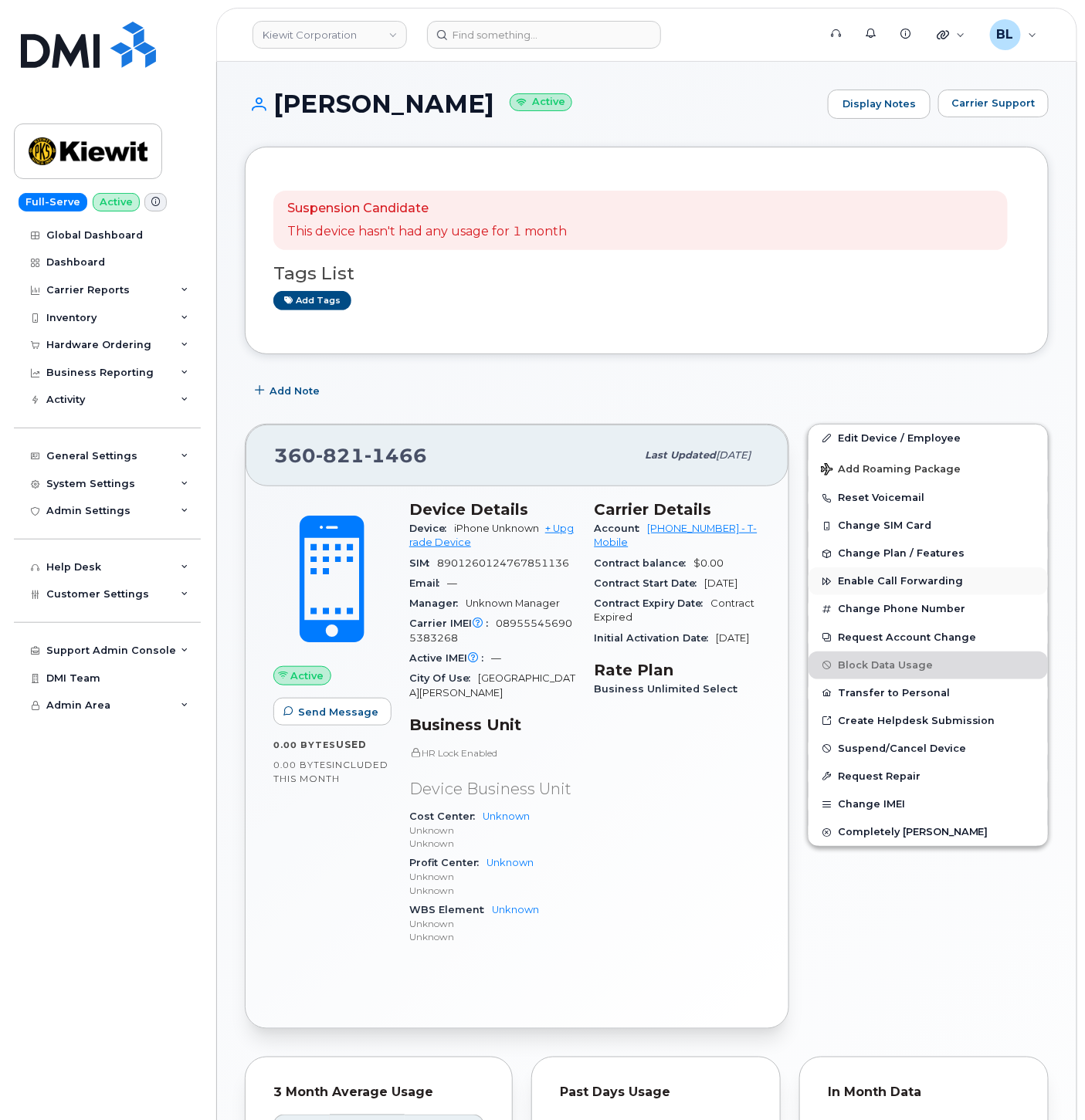
click at [1039, 595] on button "Enable Call Forwarding" at bounding box center [928, 582] width 240 height 28
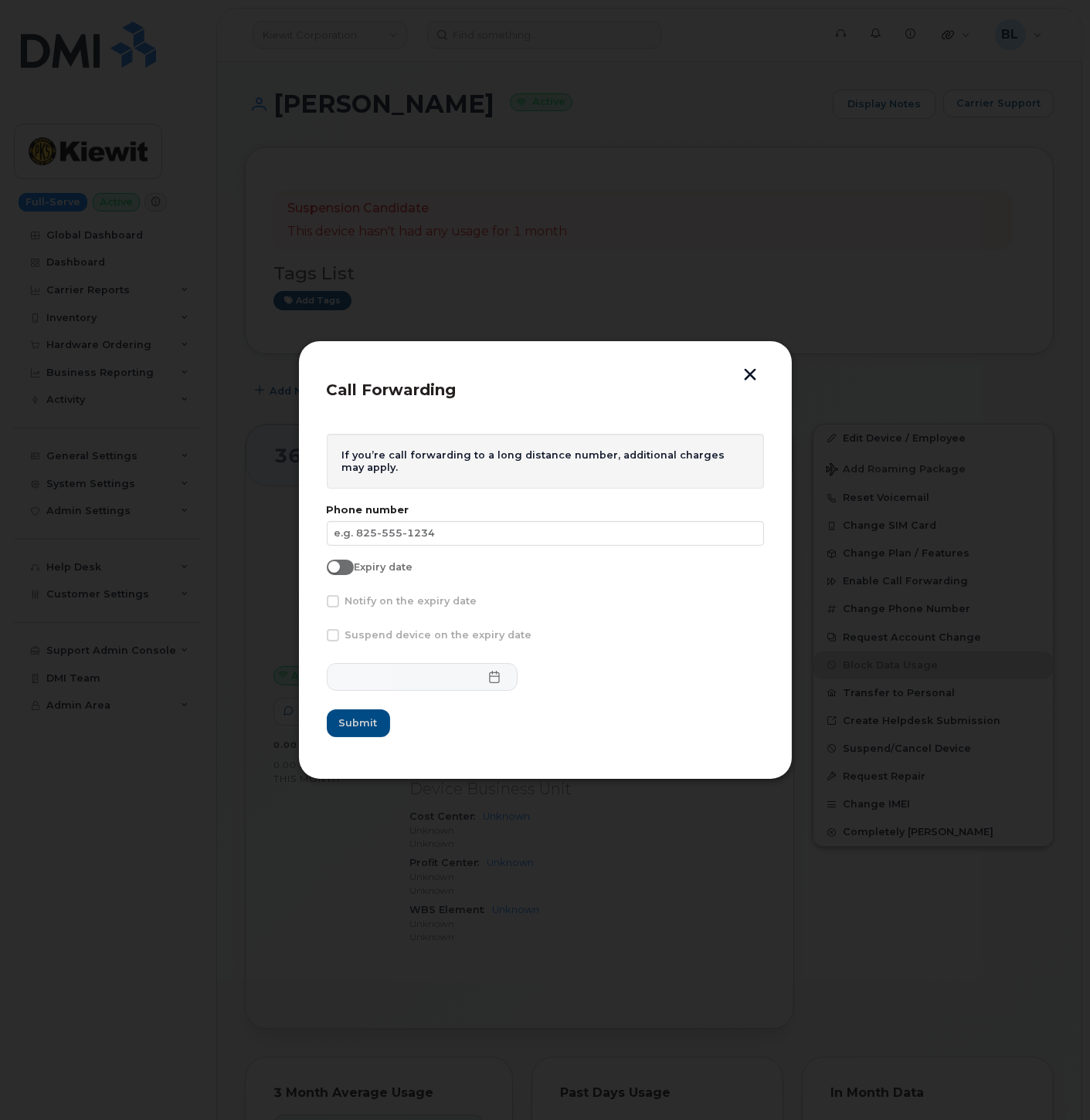
drag, startPoint x: 496, startPoint y: 196, endPoint x: 688, endPoint y: 340, distance: 240.0
click at [496, 196] on div at bounding box center [545, 560] width 1090 height 1120
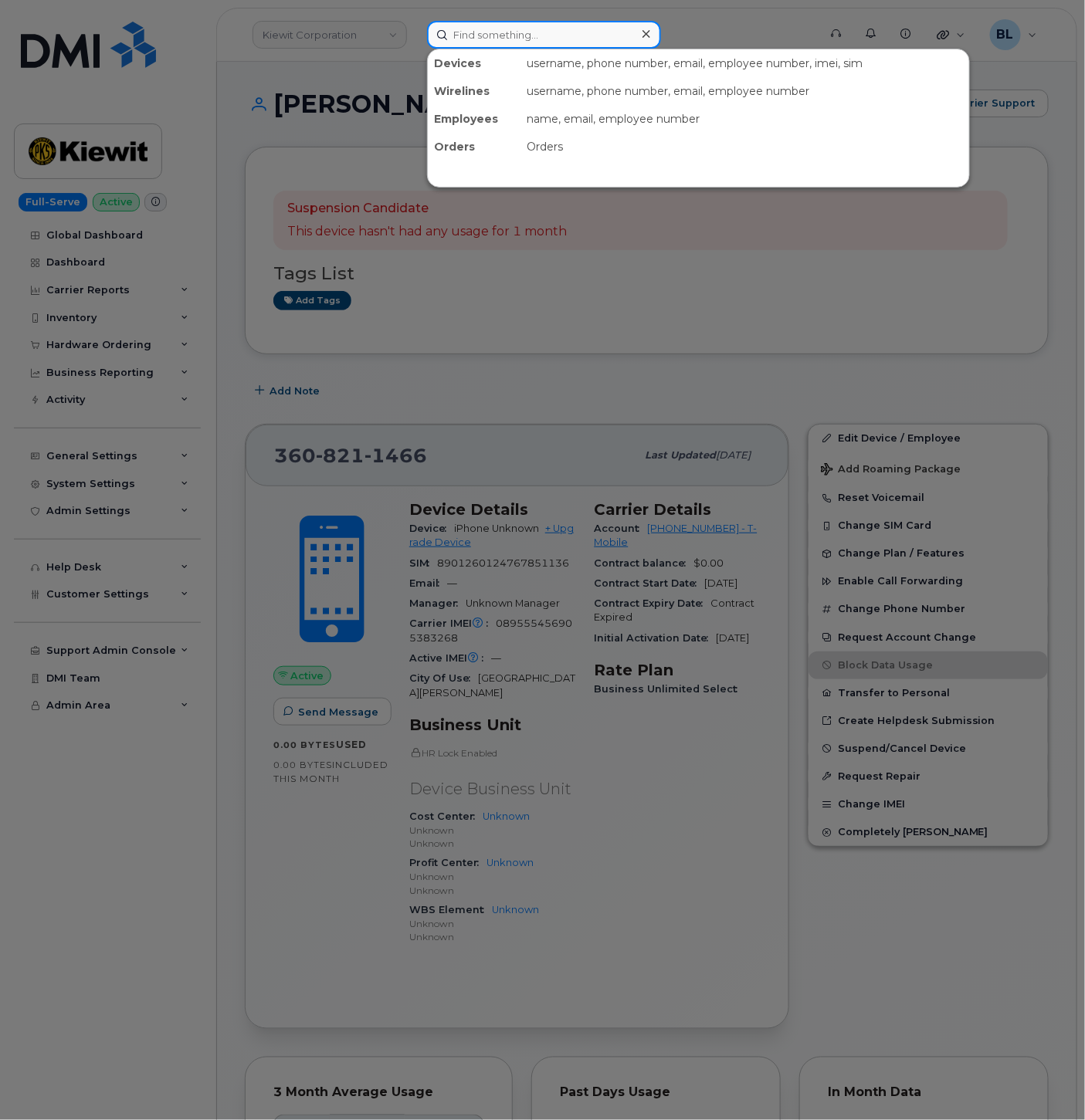
click at [537, 36] on input at bounding box center [544, 35] width 234 height 28
paste input "4028385669"
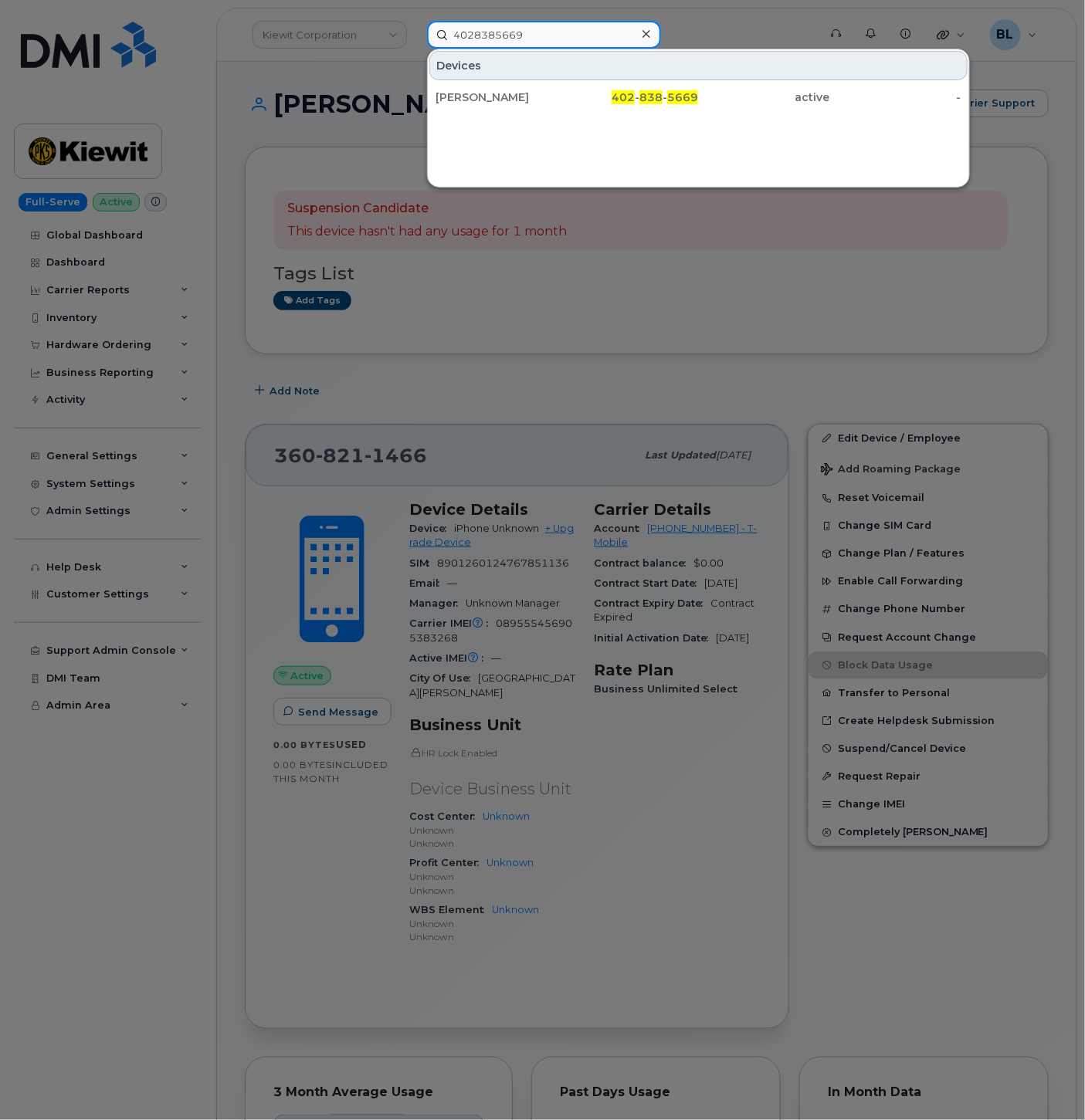
type input "4028385669"
click at [611, 369] on div at bounding box center [542, 560] width 1085 height 1120
click at [567, 34] on input "4028385669" at bounding box center [544, 35] width 234 height 28
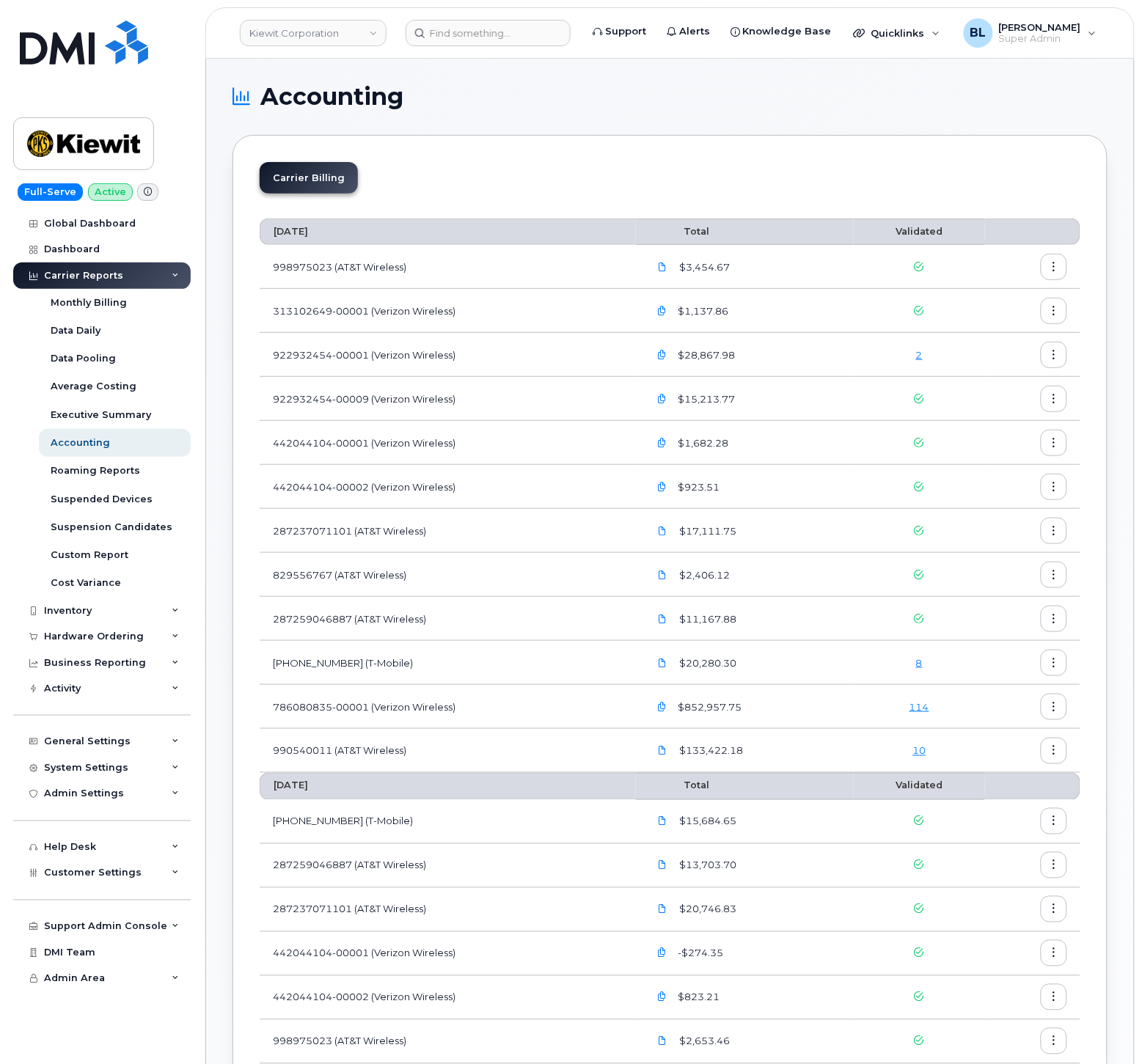
click at [915, 662] on div "8" at bounding box center [919, 663] width 105 height 14
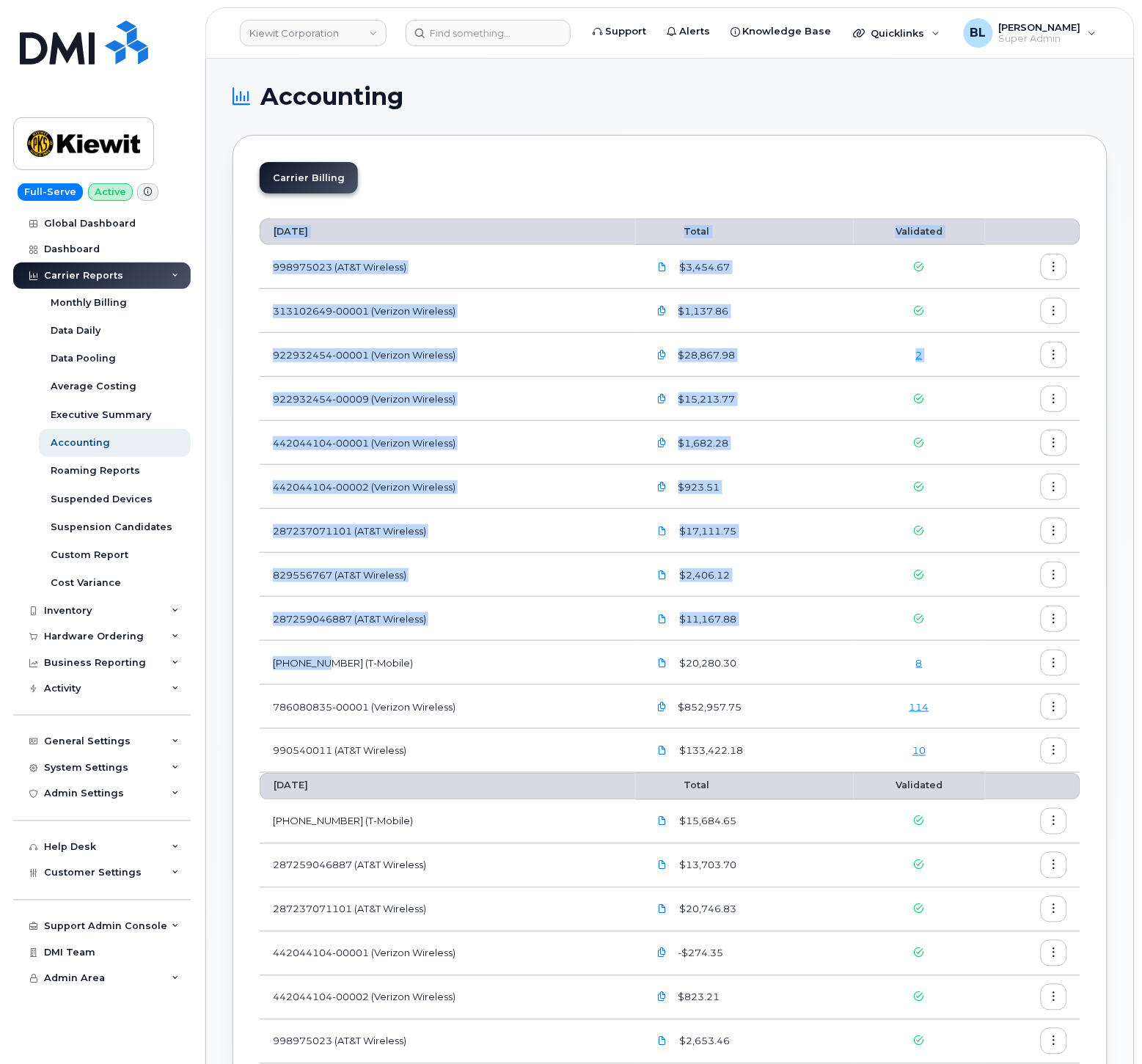
drag, startPoint x: 253, startPoint y: 669, endPoint x: 331, endPoint y: 669, distance: 78.0
click at [331, 670] on div "Carrier Billing [DATE] Total Validated 998975023 (AT&T Wireless) $3,454.67 3131…" at bounding box center [670, 1054] width 875 height 1839
drag, startPoint x: 331, startPoint y: 669, endPoint x: 299, endPoint y: 656, distance: 34.5
click at [321, 656] on td "[PHONE_NUMBER] (T-Mobile)" at bounding box center [448, 664] width 377 height 44
click at [289, 656] on td "[PHONE_NUMBER] (T-Mobile)" at bounding box center [448, 664] width 377 height 44
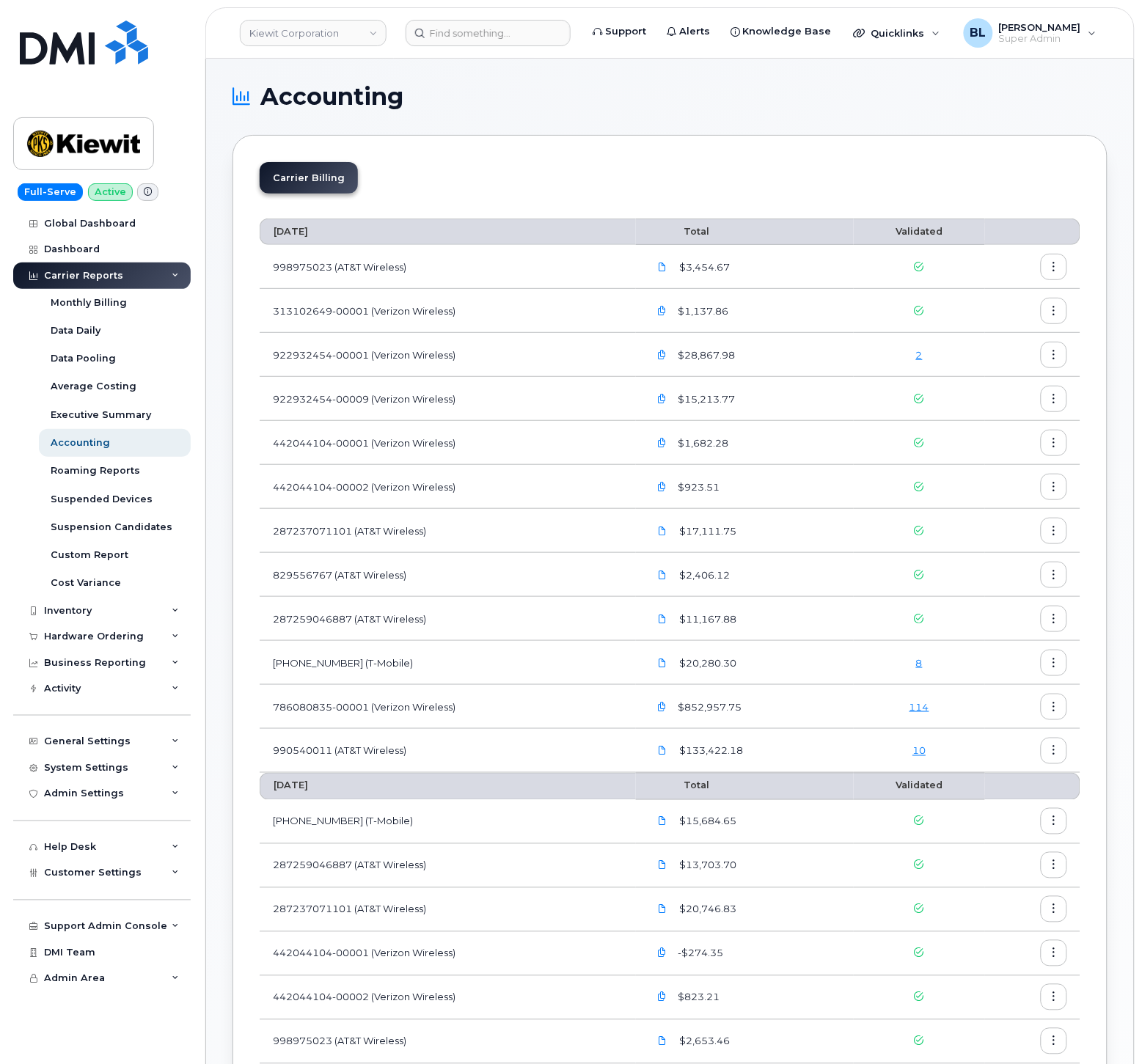
click at [273, 663] on td "[PHONE_NUMBER] (T-Mobile)" at bounding box center [448, 664] width 377 height 44
drag, startPoint x: 266, startPoint y: 664, endPoint x: 330, endPoint y: 677, distance: 65.3
click at [330, 677] on td "[PHONE_NUMBER] (T-Mobile)" at bounding box center [448, 664] width 377 height 44
copy td "973402207"
click at [914, 662] on div "8" at bounding box center [919, 663] width 105 height 14
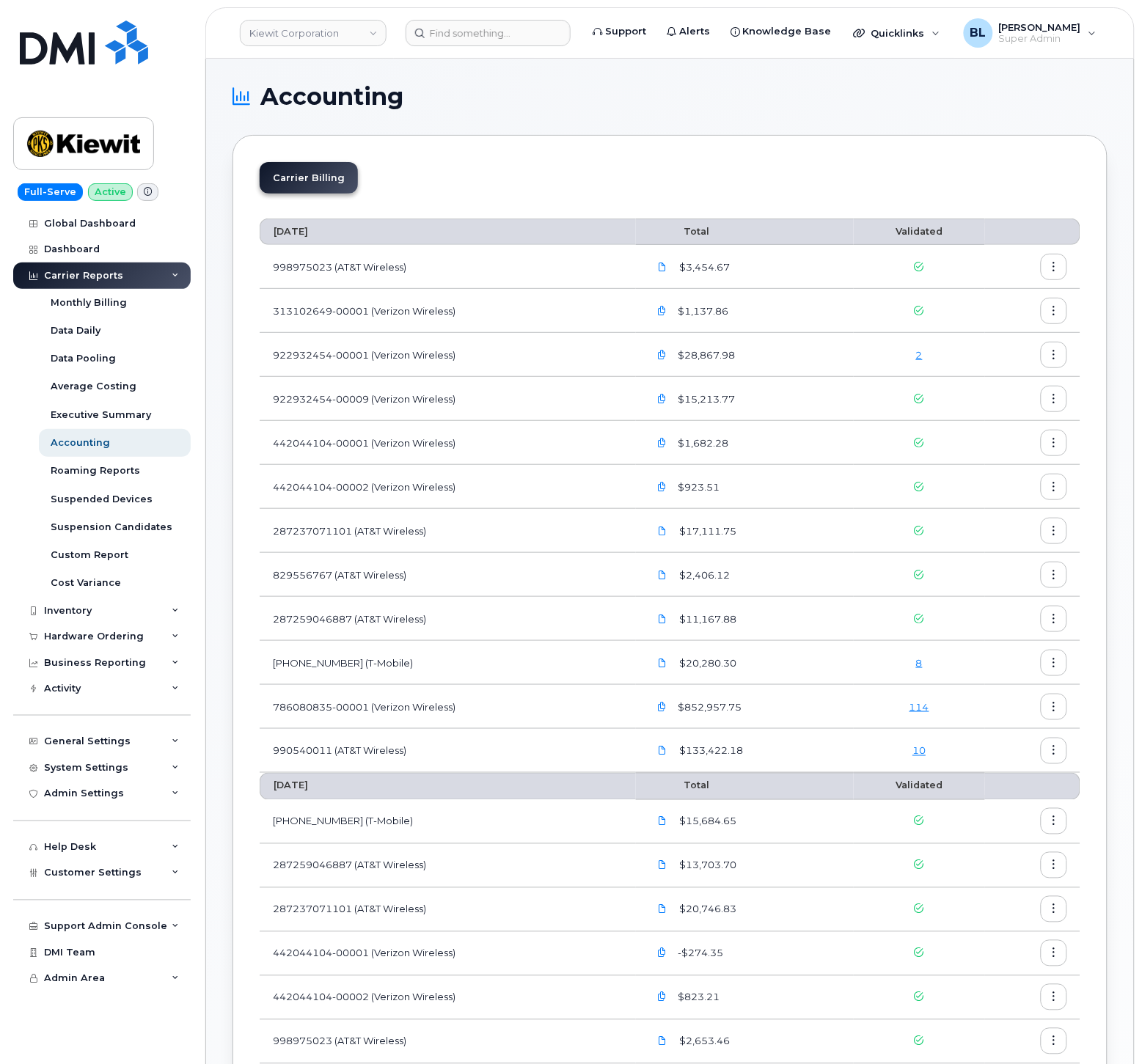
click at [919, 662] on link "8" at bounding box center [919, 663] width 7 height 12
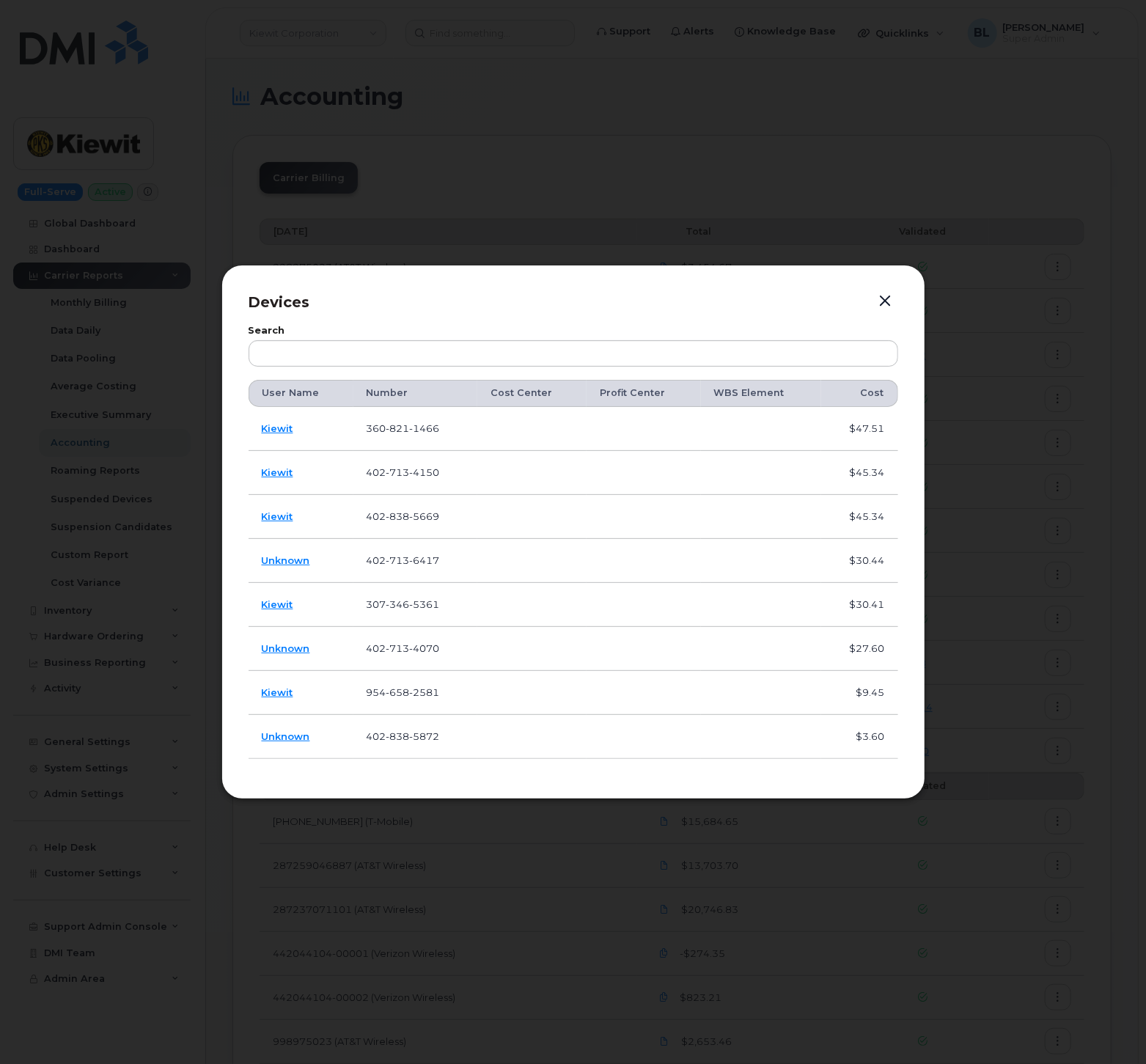
click at [390, 472] on span "713" at bounding box center [398, 472] width 24 height 12
click at [391, 470] on span "713" at bounding box center [398, 472] width 24 height 12
click at [401, 470] on span "713" at bounding box center [398, 472] width 24 height 12
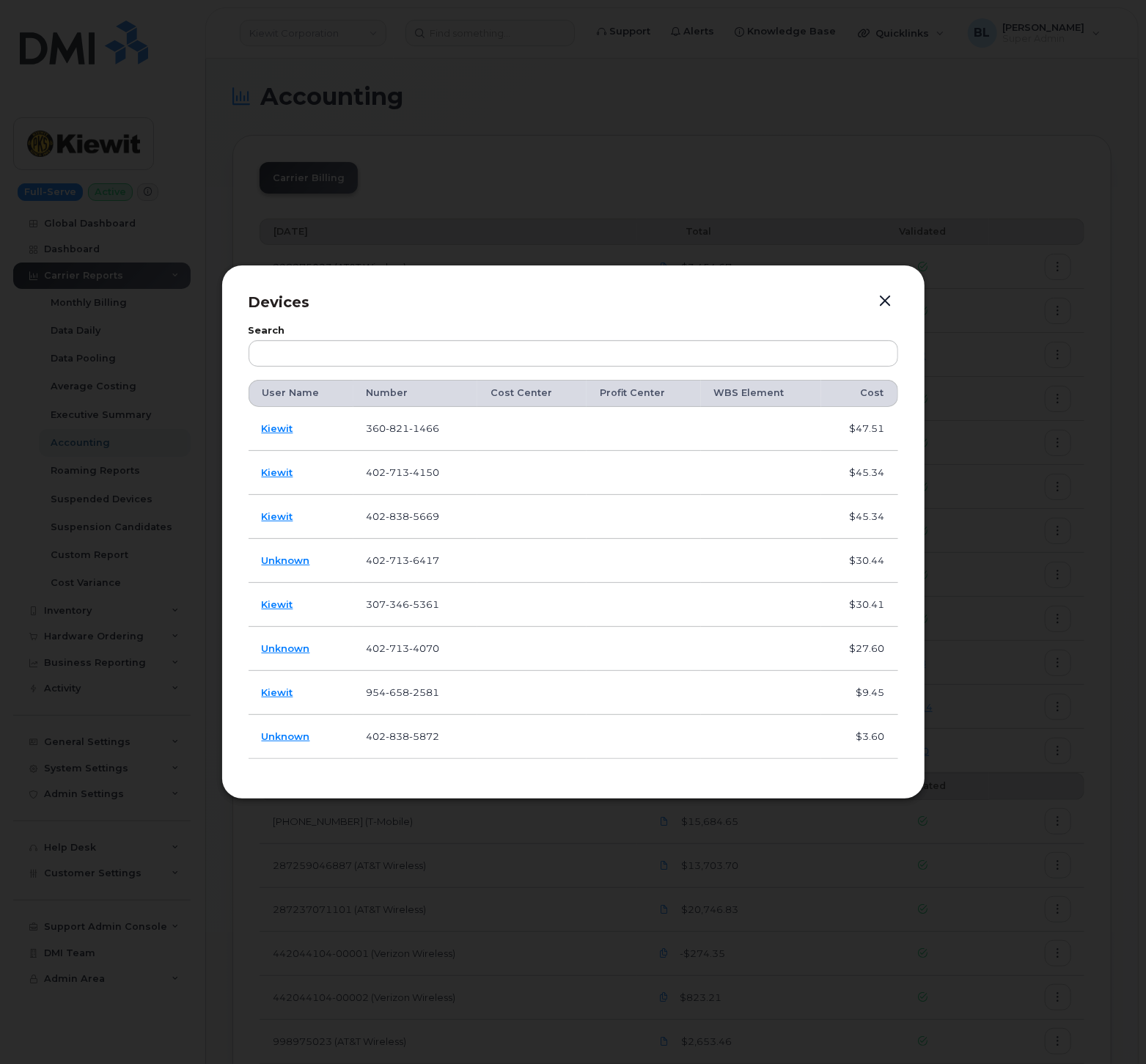
click at [406, 513] on span "838" at bounding box center [398, 516] width 24 height 12
copy span "[PHONE_NUMBER]"
click at [438, 519] on span "5669" at bounding box center [425, 516] width 30 height 12
click at [398, 560] on span "713" at bounding box center [398, 560] width 24 height 12
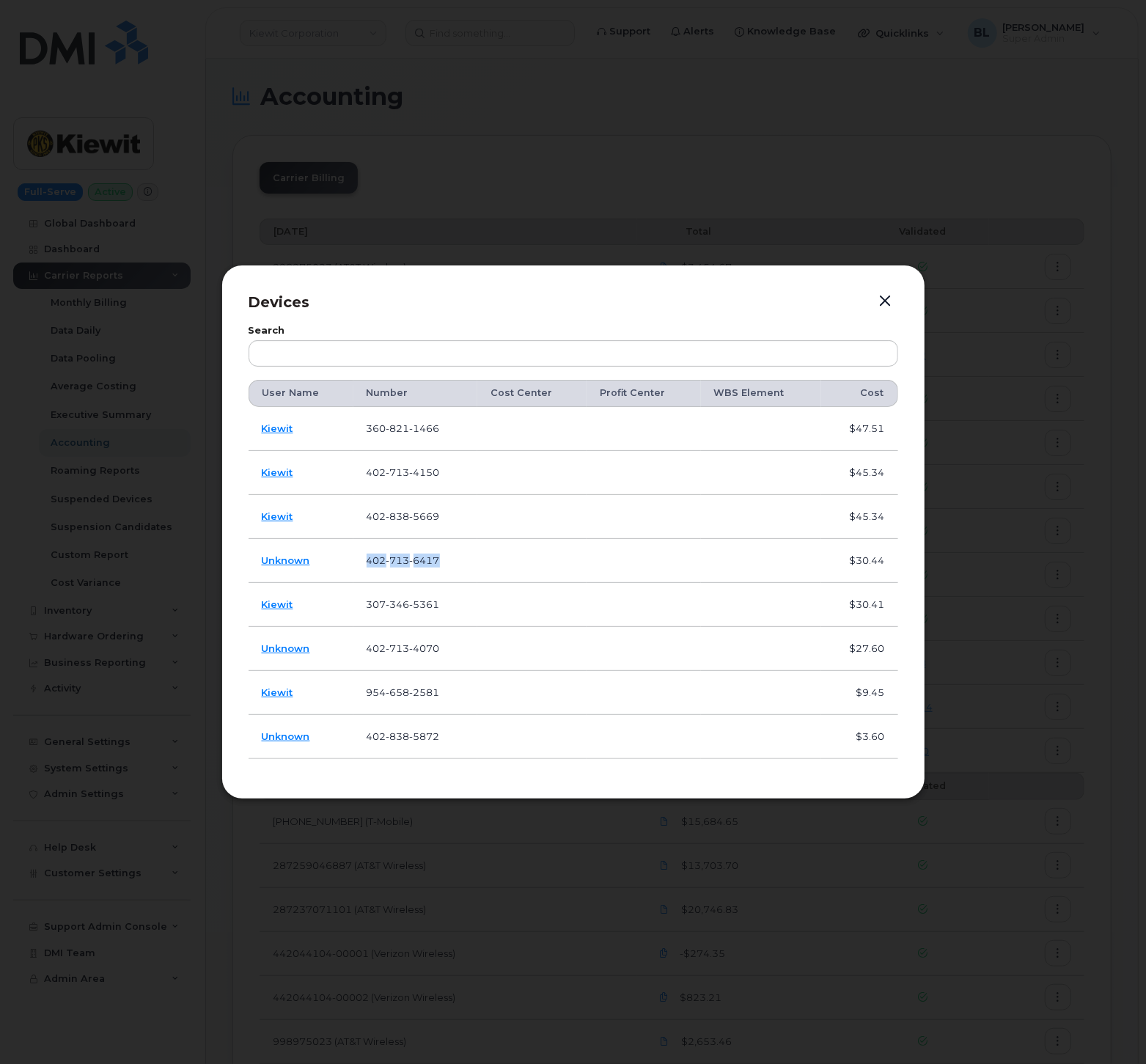
click at [398, 560] on span "713" at bounding box center [398, 560] width 24 height 12
copy span "[PHONE_NUMBER]"
drag, startPoint x: 452, startPoint y: 620, endPoint x: 444, endPoint y: 618, distance: 8.2
click at [452, 620] on td "[PHONE_NUMBER]" at bounding box center [415, 605] width 124 height 44
click at [394, 603] on span "346" at bounding box center [398, 604] width 24 height 12
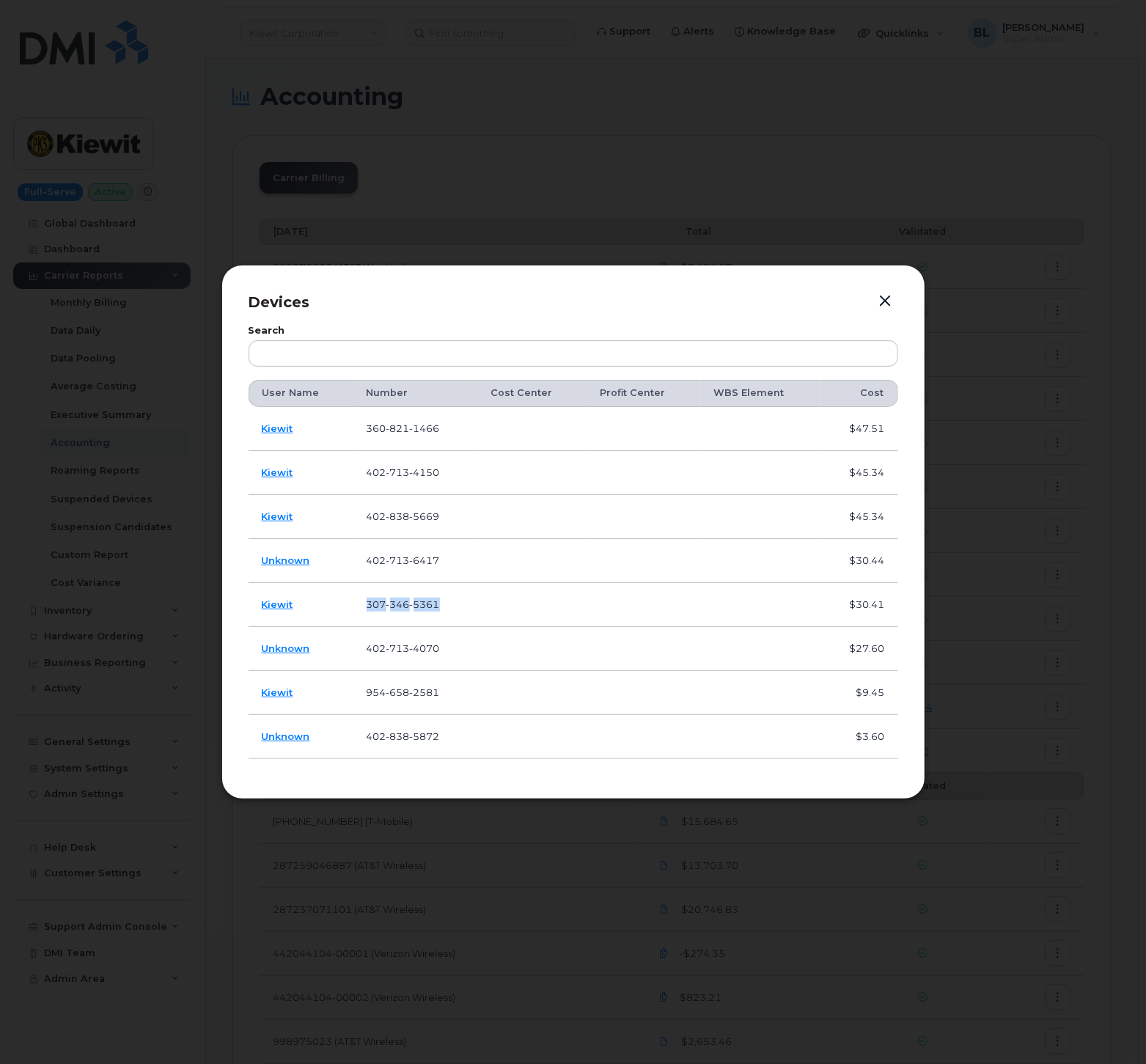
click at [394, 603] on span "346" at bounding box center [398, 604] width 24 height 12
copy span "[PHONE_NUMBER]"
click at [390, 651] on span "713" at bounding box center [398, 648] width 24 height 12
copy span "[PHONE_NUMBER]"
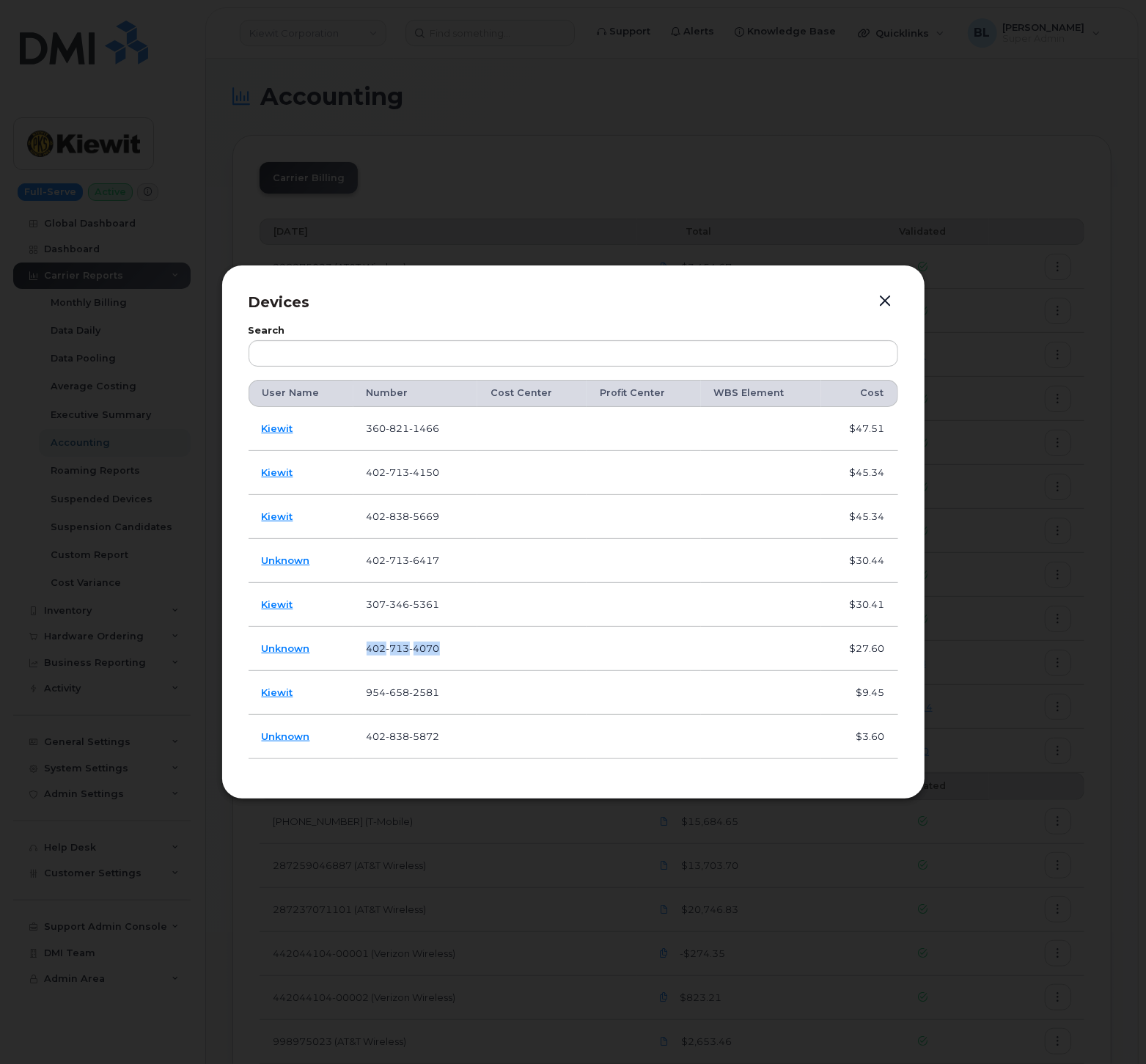
drag, startPoint x: 361, startPoint y: 692, endPoint x: 415, endPoint y: 690, distance: 54.0
click at [362, 692] on td "[PHONE_NUMBER]" at bounding box center [415, 693] width 124 height 44
click at [415, 690] on span "2581" at bounding box center [425, 692] width 30 height 12
copy span "[PHONE_NUMBER]"
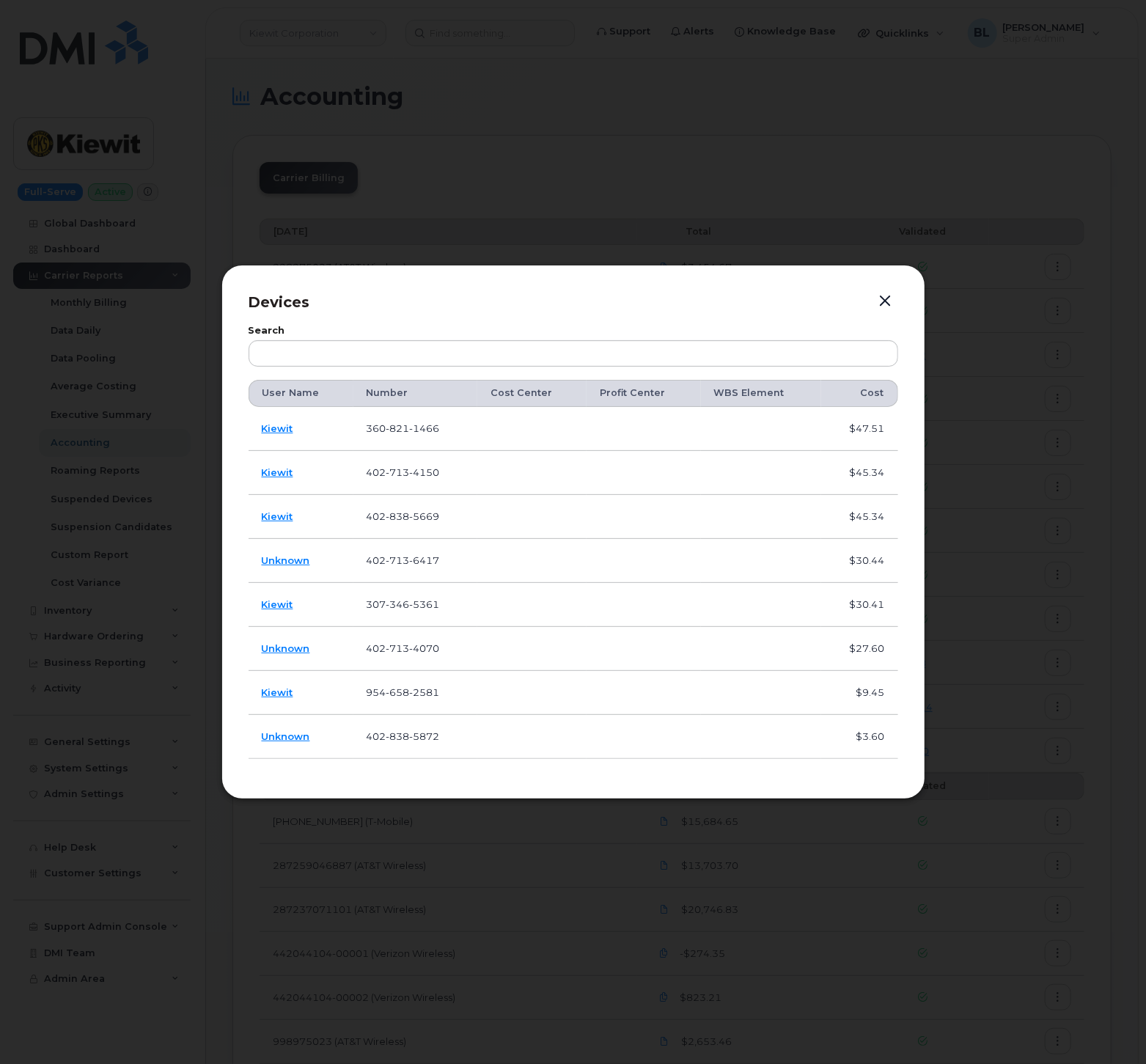
click at [383, 738] on span "[PHONE_NUMBER]" at bounding box center [403, 737] width 73 height 12
click at [383, 738] on span "[PHONE_NUMBER]" at bounding box center [403, 737] width 73 height 12
copy span "[PHONE_NUMBER]"
drag, startPoint x: 156, startPoint y: 521, endPoint x: 146, endPoint y: 522, distance: 10.0
click at [156, 521] on div at bounding box center [573, 532] width 1146 height 1064
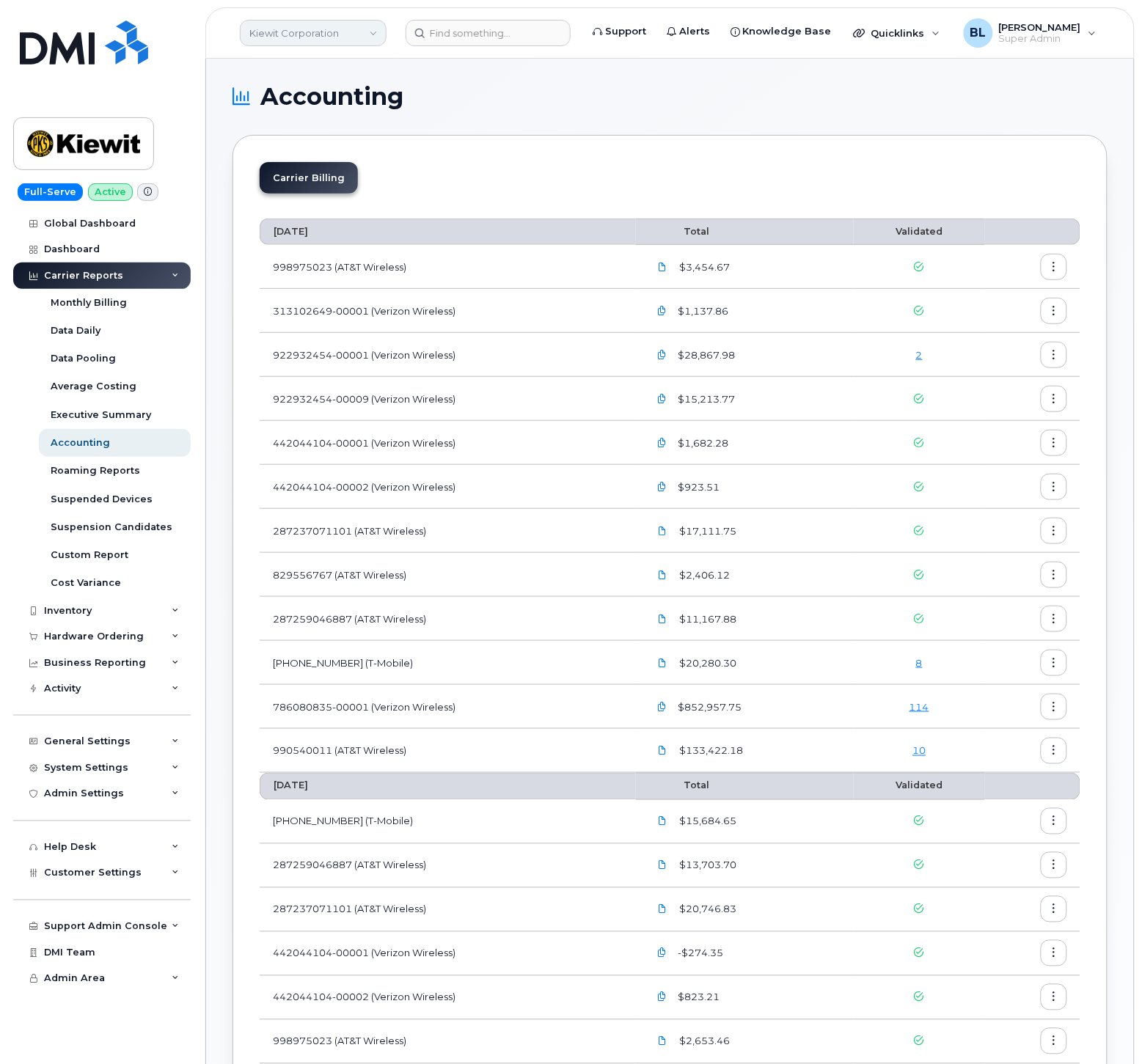
click at [363, 32] on link "Kiewit Corporation" at bounding box center [313, 33] width 146 height 26
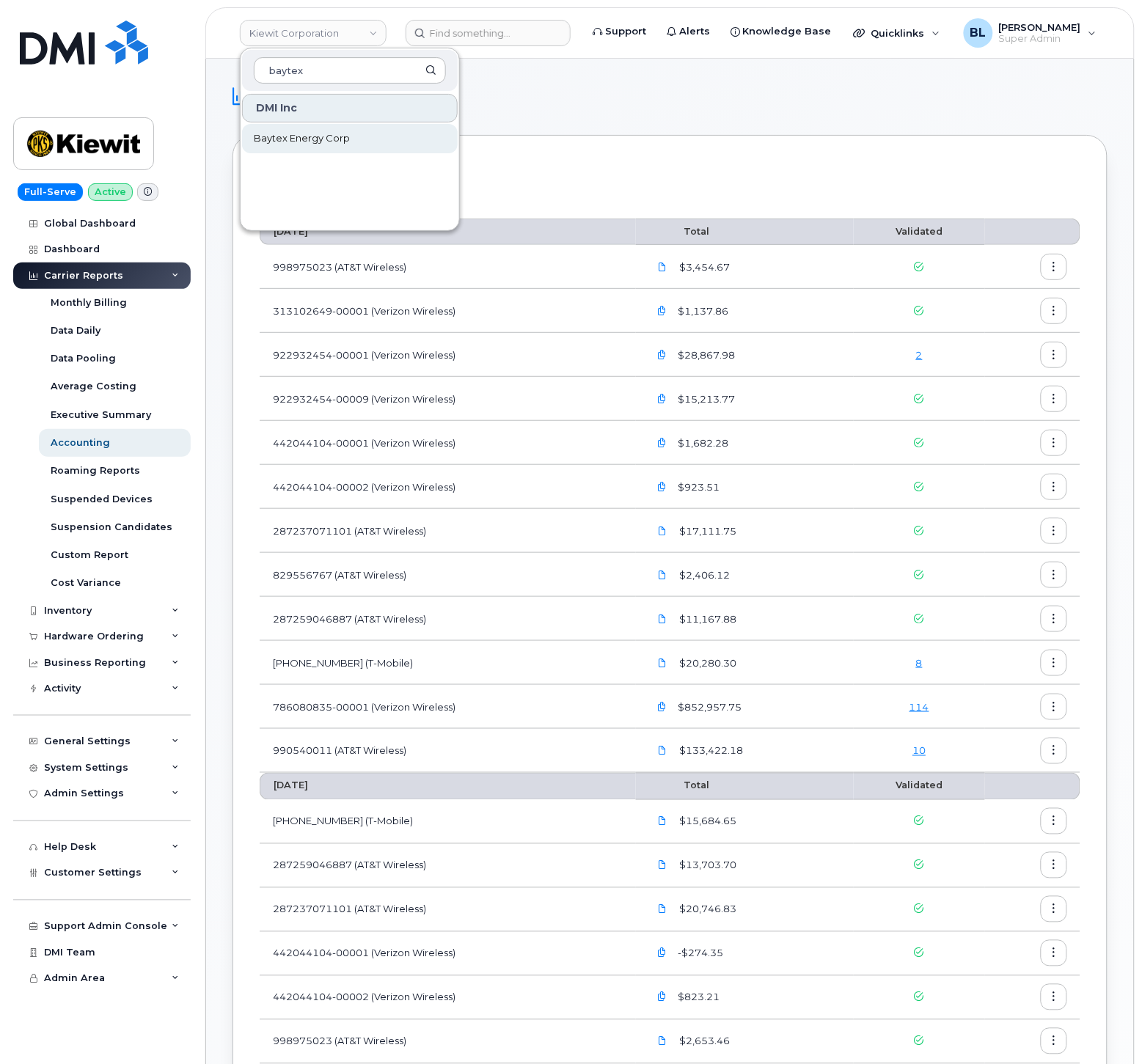
type input "baytex"
click at [299, 148] on link "Baytex Energy Corp" at bounding box center [349, 139] width 215 height 30
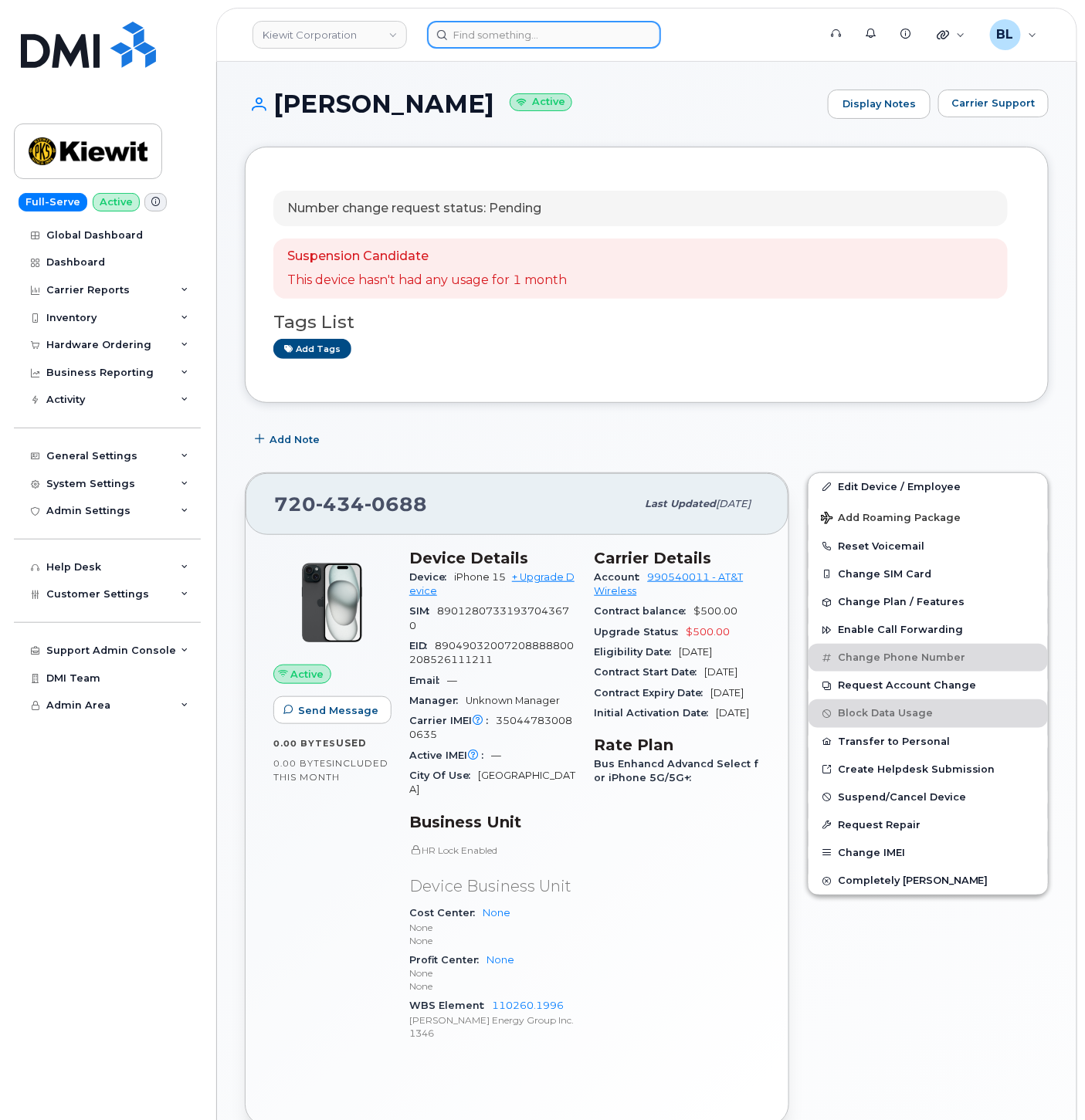
click at [543, 35] on input at bounding box center [544, 35] width 234 height 28
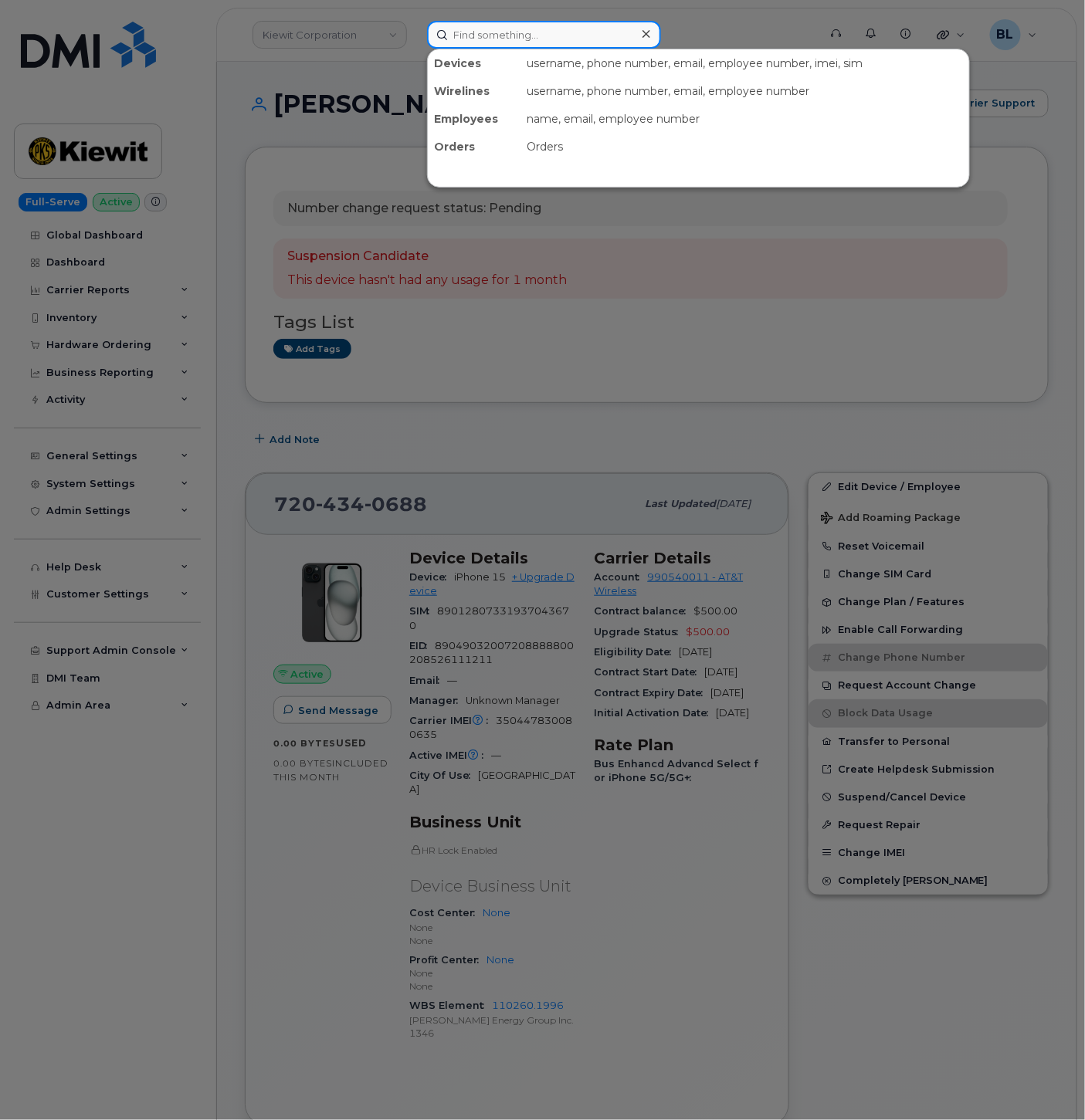
paste input "4027134150"
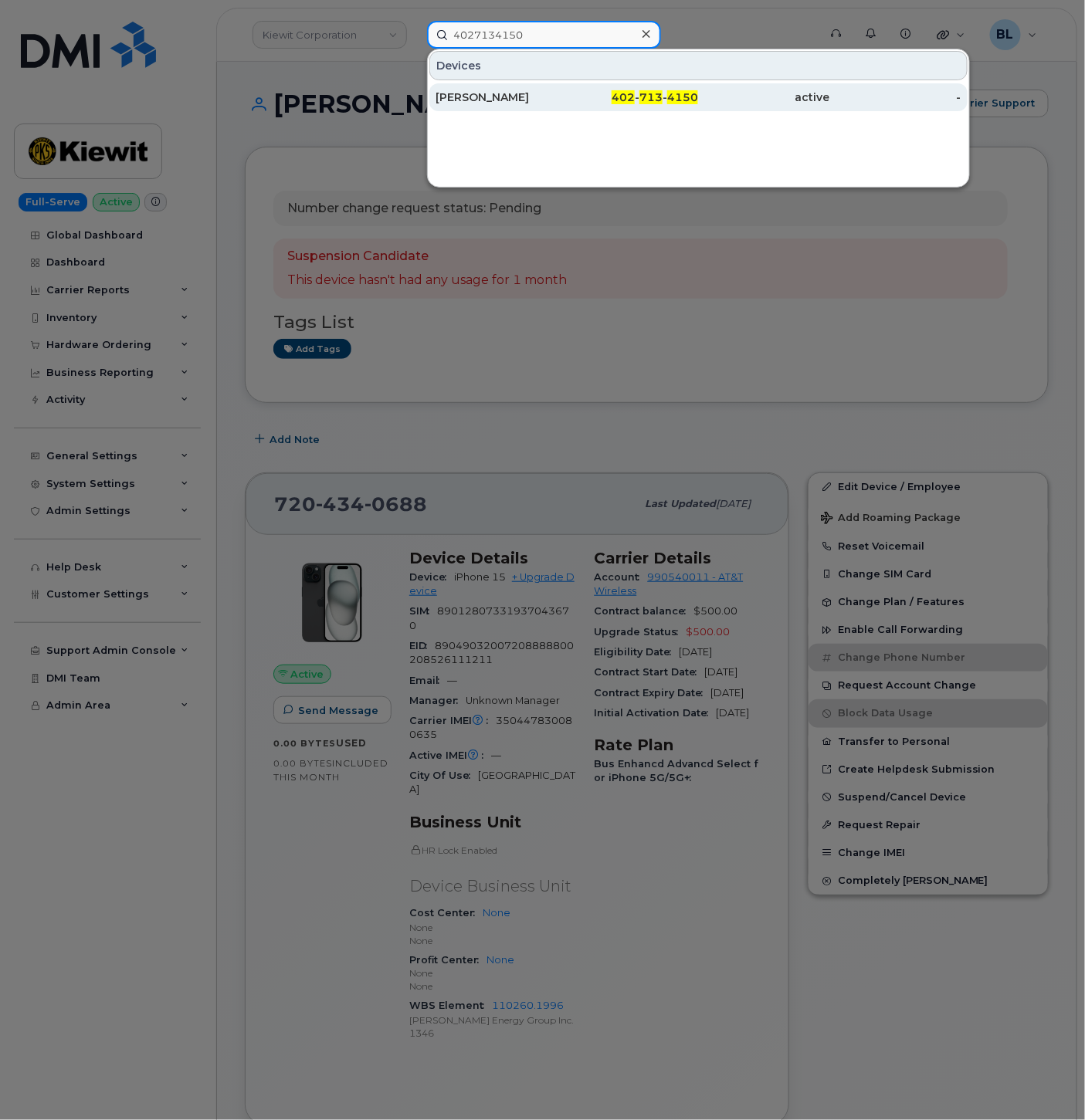
type input "4027134150"
click at [588, 97] on div "402 - 713 - 4150" at bounding box center [633, 97] width 132 height 16
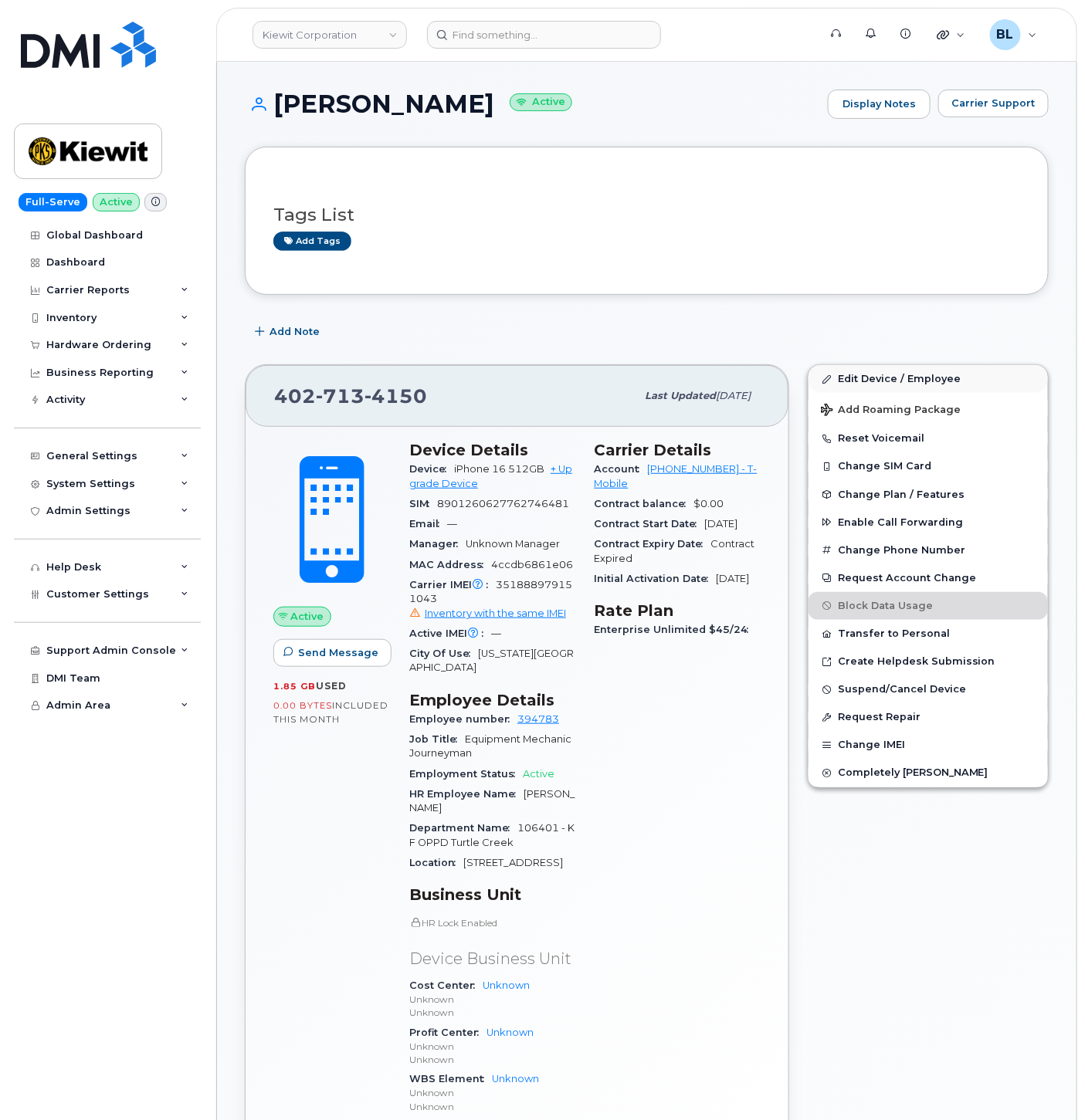
click at [943, 364] on div "Edit Device / Employee Add Roaming Package Reset Voicemail Change SIM Card Chan…" at bounding box center [928, 782] width 260 height 854
click at [940, 370] on link "Edit Device / Employee" at bounding box center [928, 379] width 240 height 28
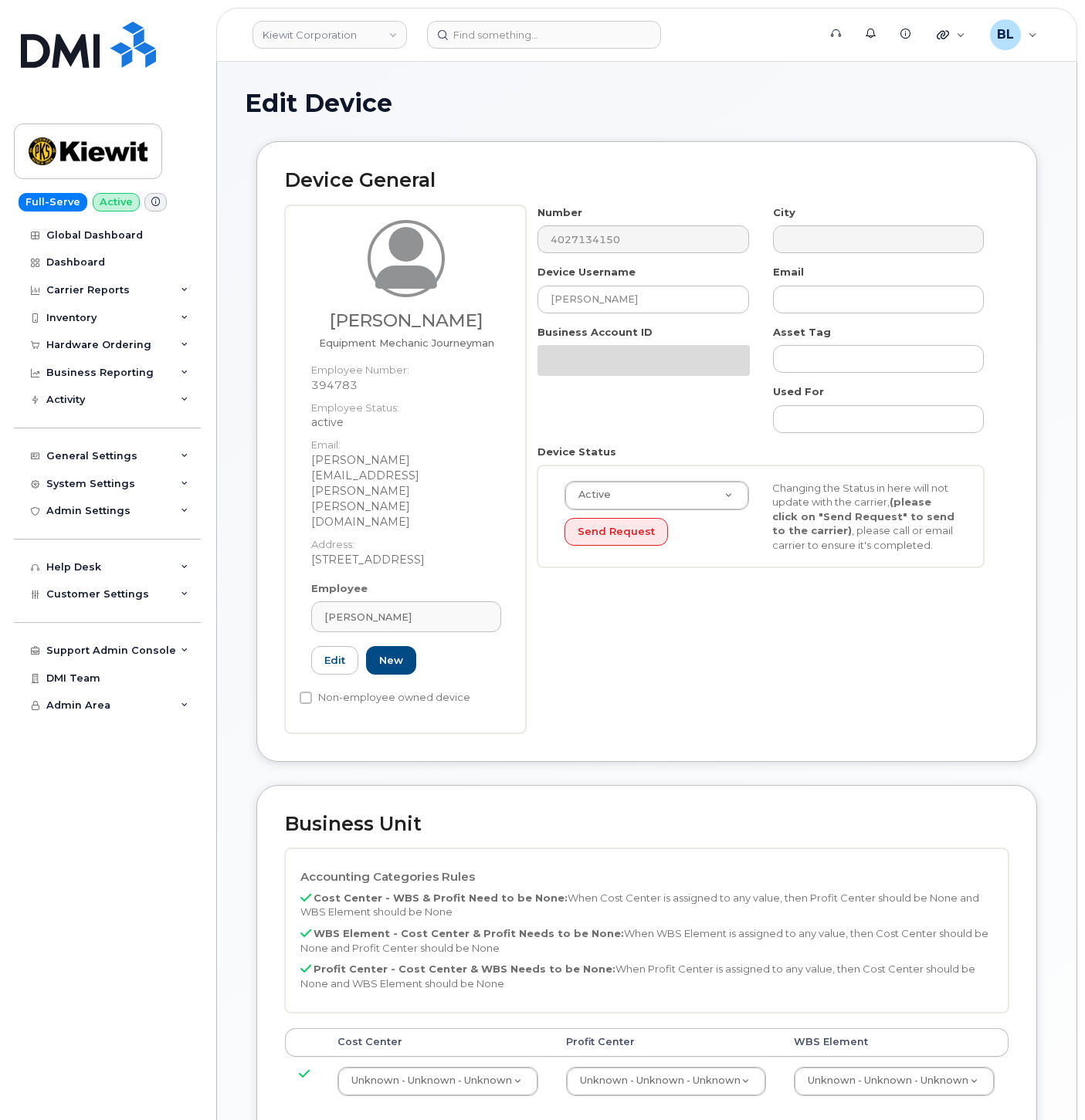
select select "29584743"
click at [986, 1057] on td "Unknown - Unknown - Unknown 29584744" at bounding box center [894, 1081] width 229 height 48
click at [977, 1054] on div "Cost Center Profit Center WBS Element Unknown - Unknown - Unknown 29584742 Unkn…" at bounding box center [647, 1073] width 724 height 90
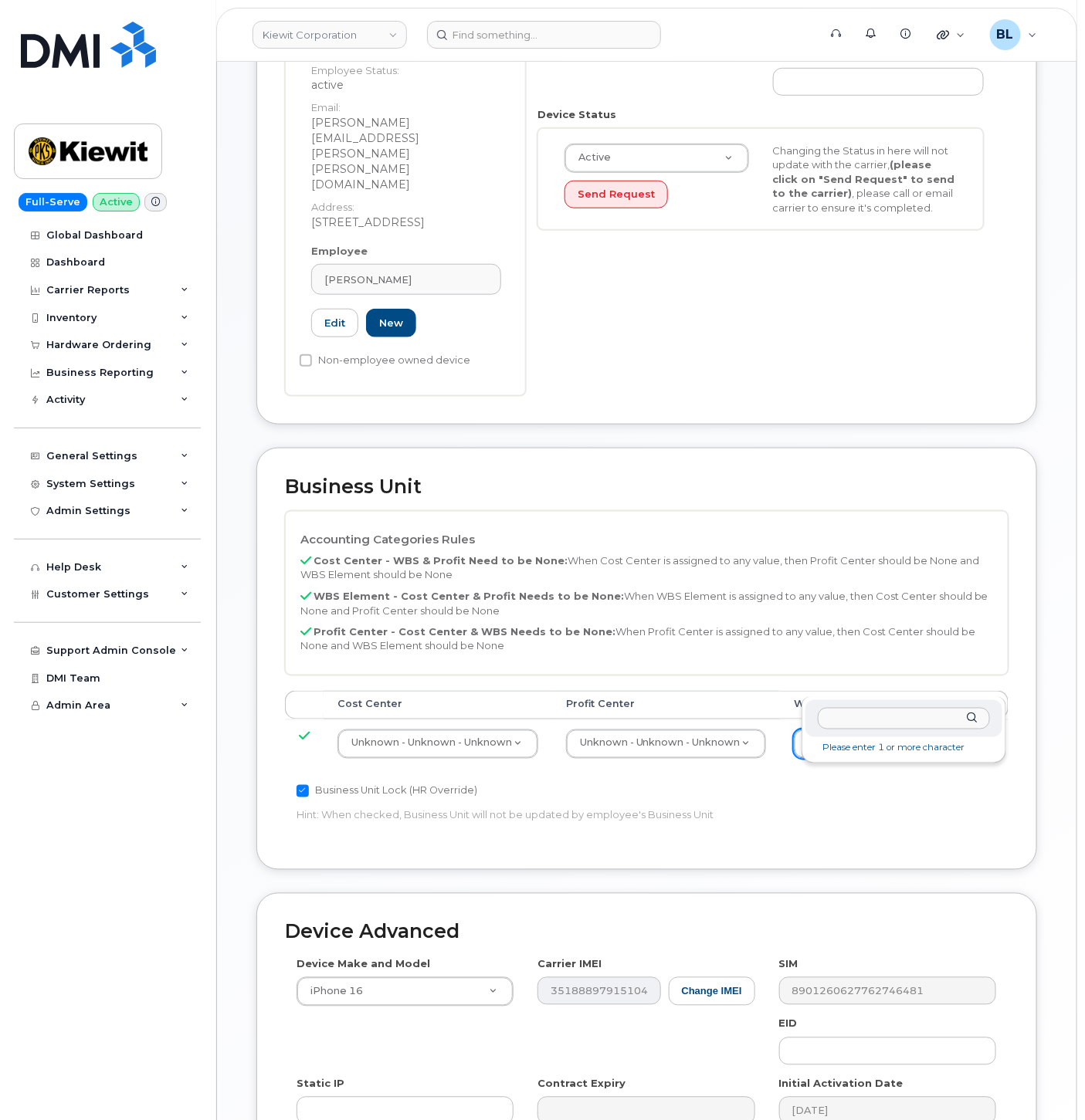
scroll to position [457, 0]
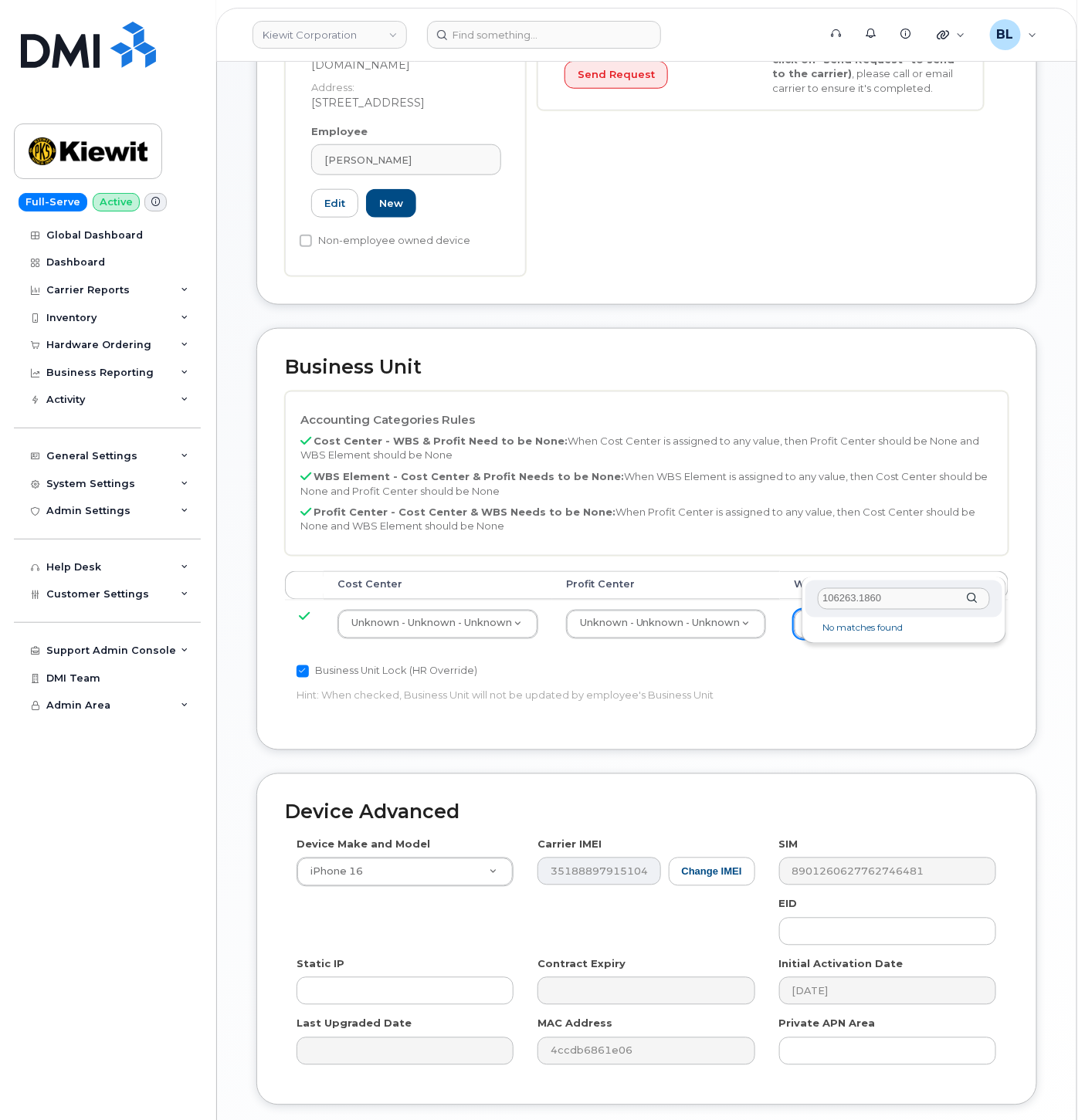
click at [901, 598] on input "106263.1860" at bounding box center [904, 600] width 172 height 23
type input "106263.1860"
type input "34521805"
click at [713, 600] on td "Unknown - Unknown - Unknown None - None - None Unknown - Unknown - Unknown" at bounding box center [666, 624] width 227 height 48
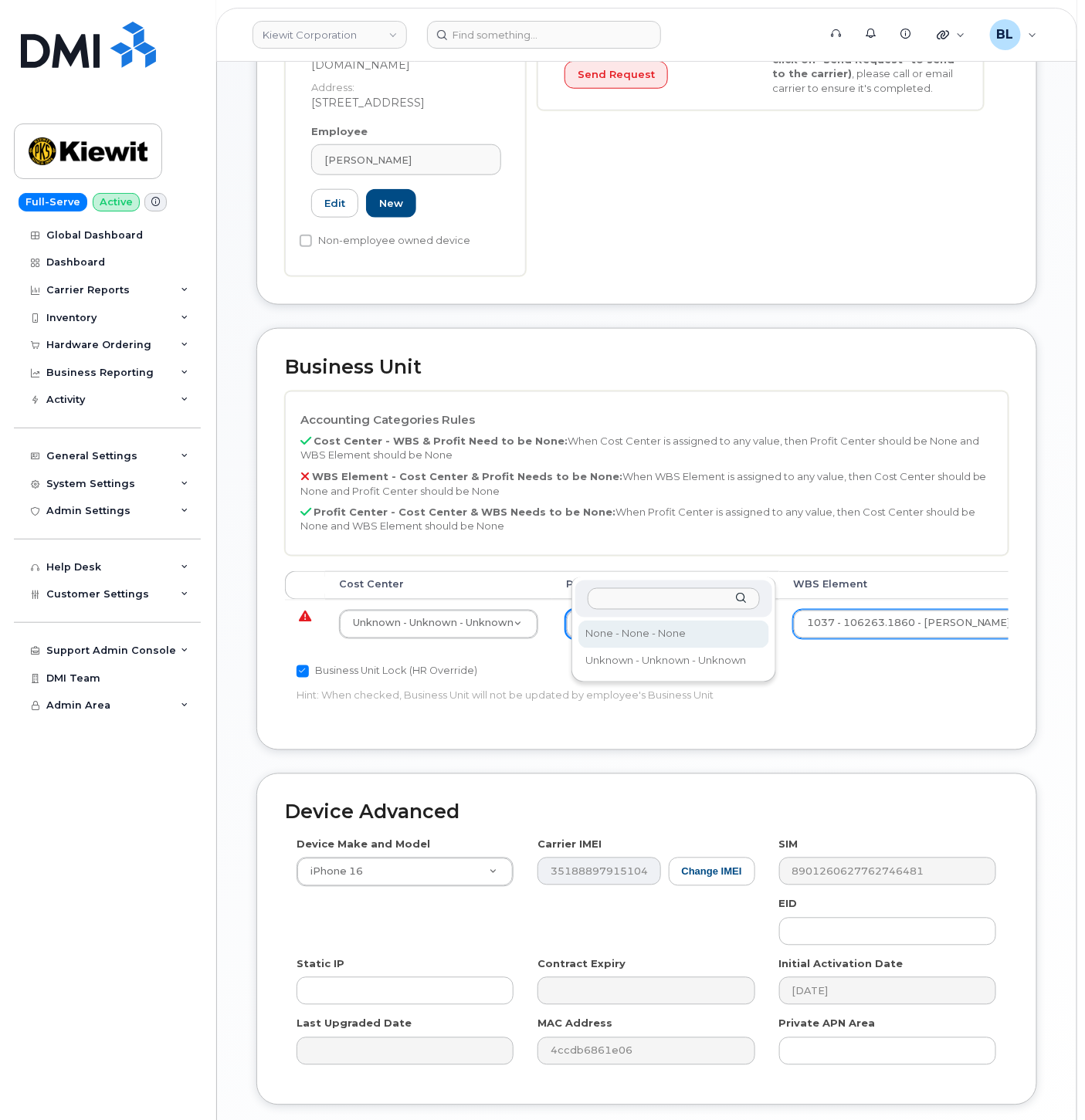
select select "29629357"
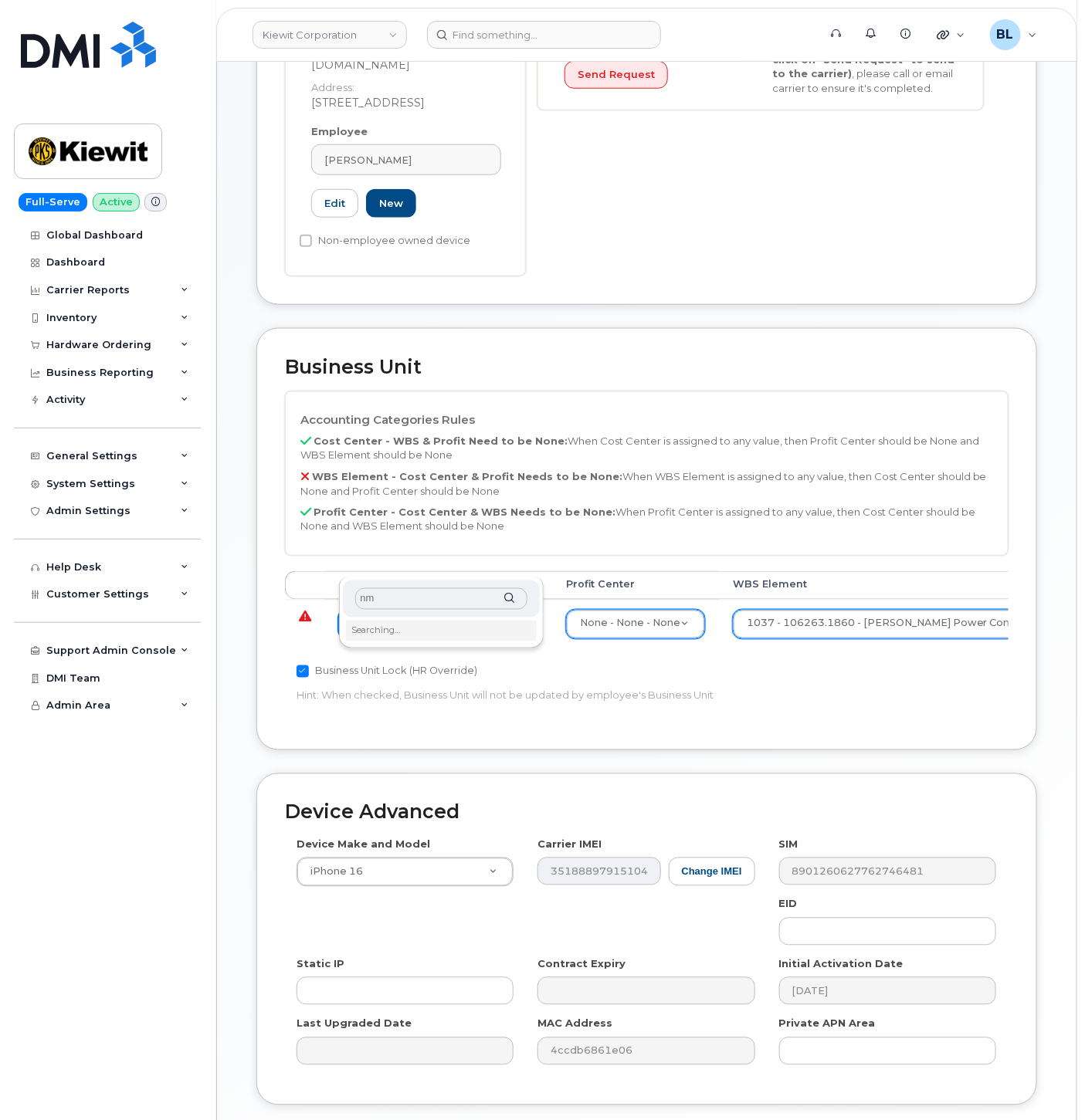
type input "n"
type input "nopne"
type input "none"
type input "29629358"
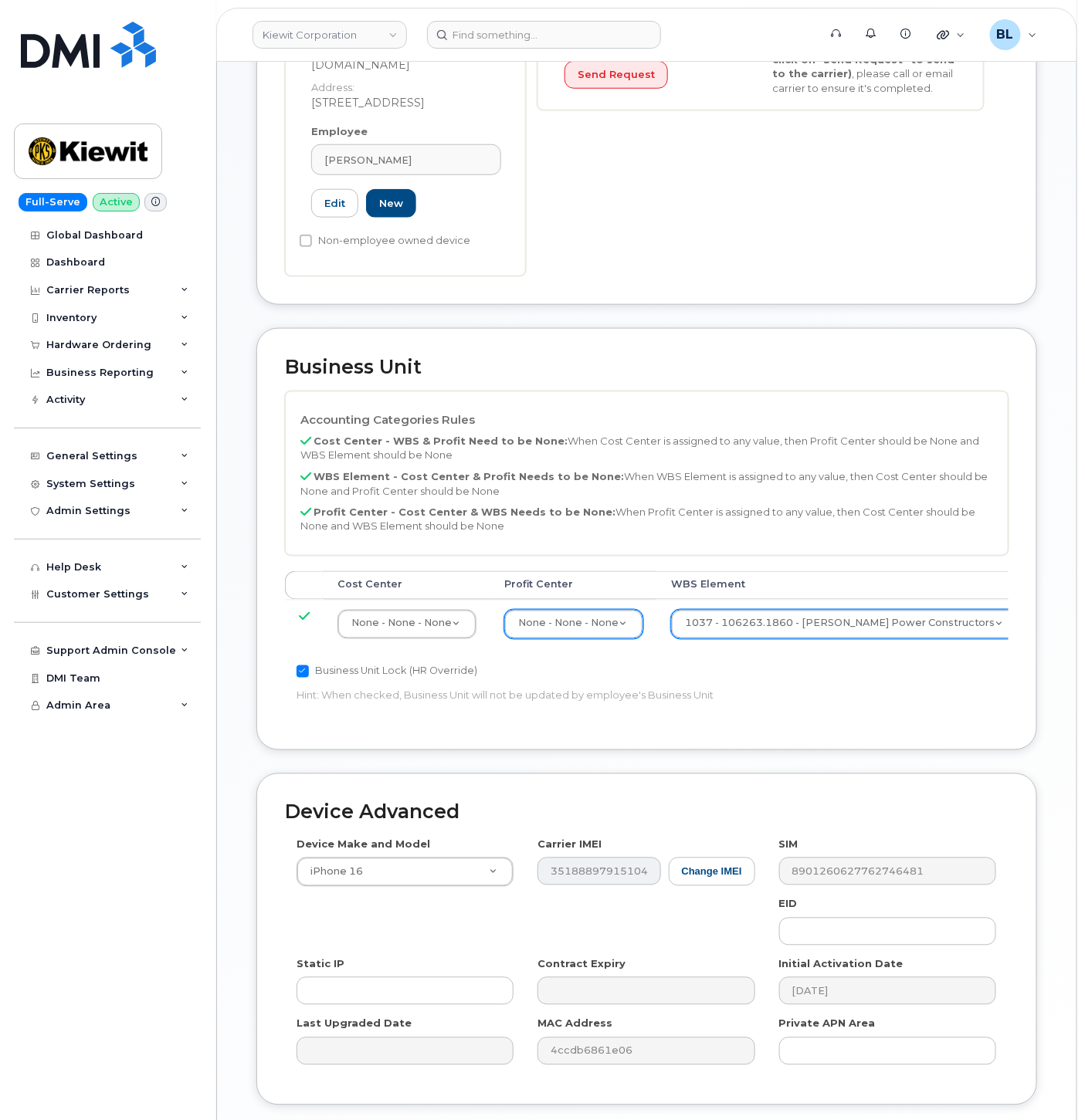
type input "Saving..."
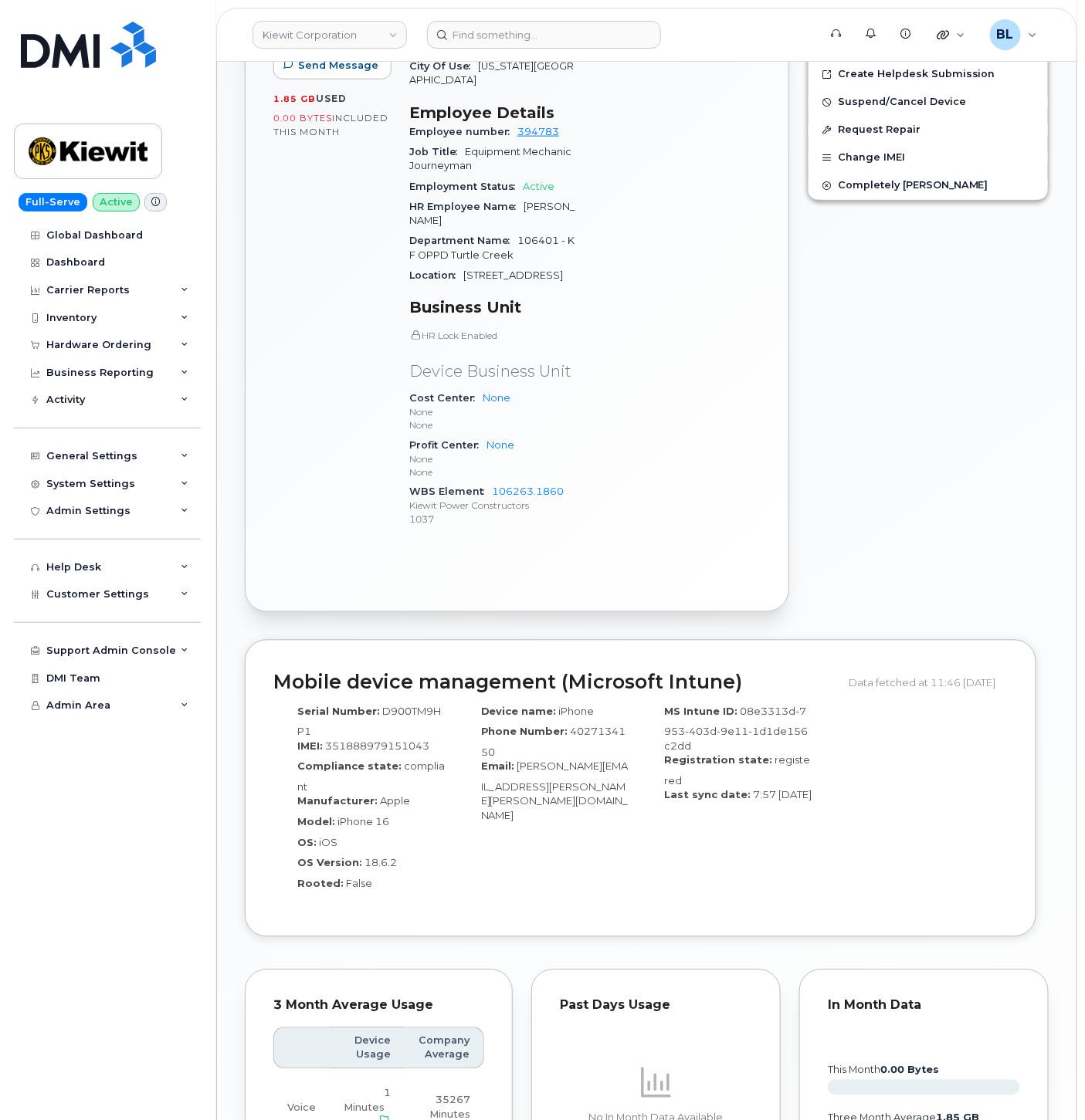
scroll to position [1089, 0]
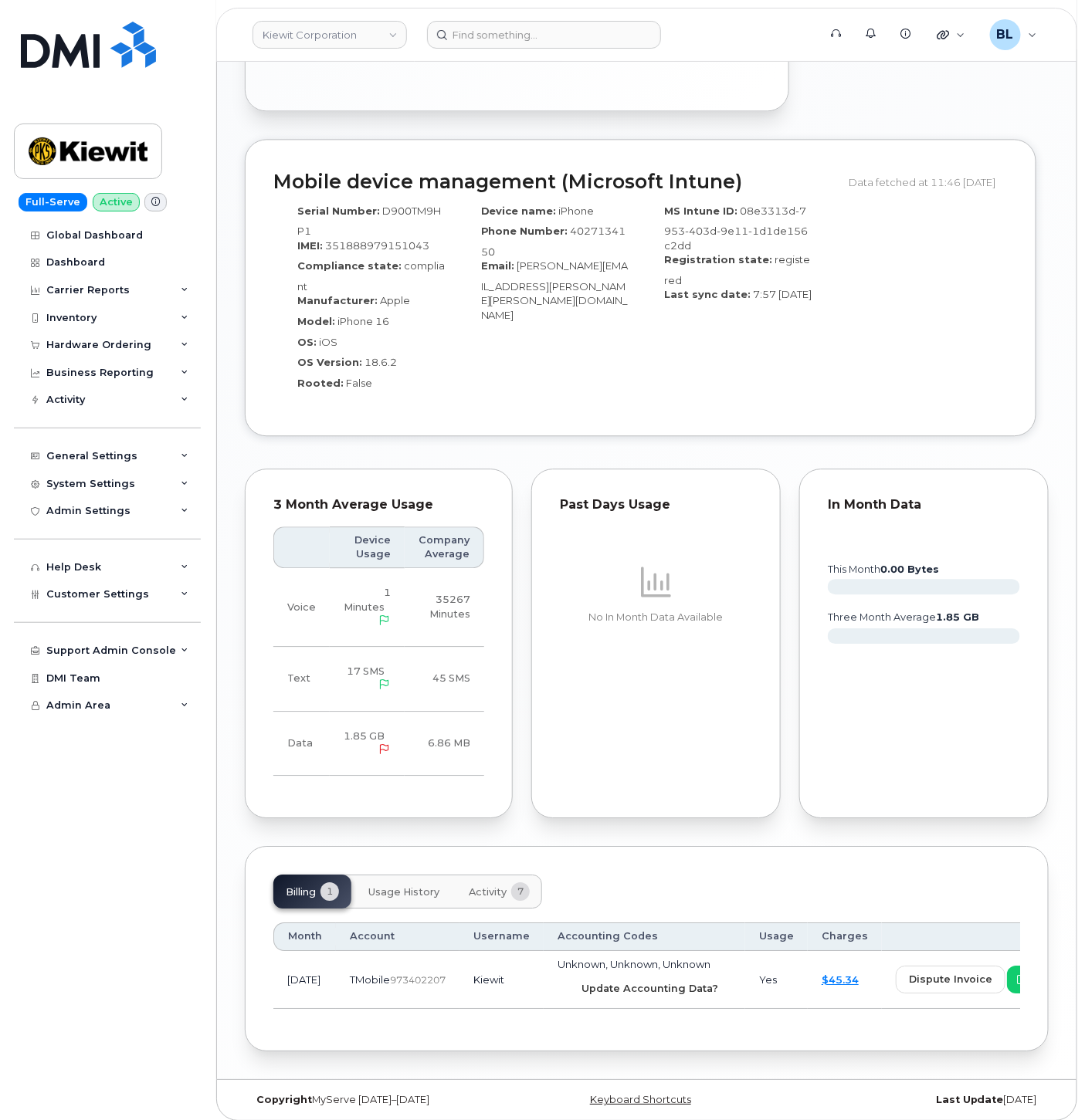
click at [642, 982] on span "Update Accounting Data?" at bounding box center [650, 988] width 137 height 15
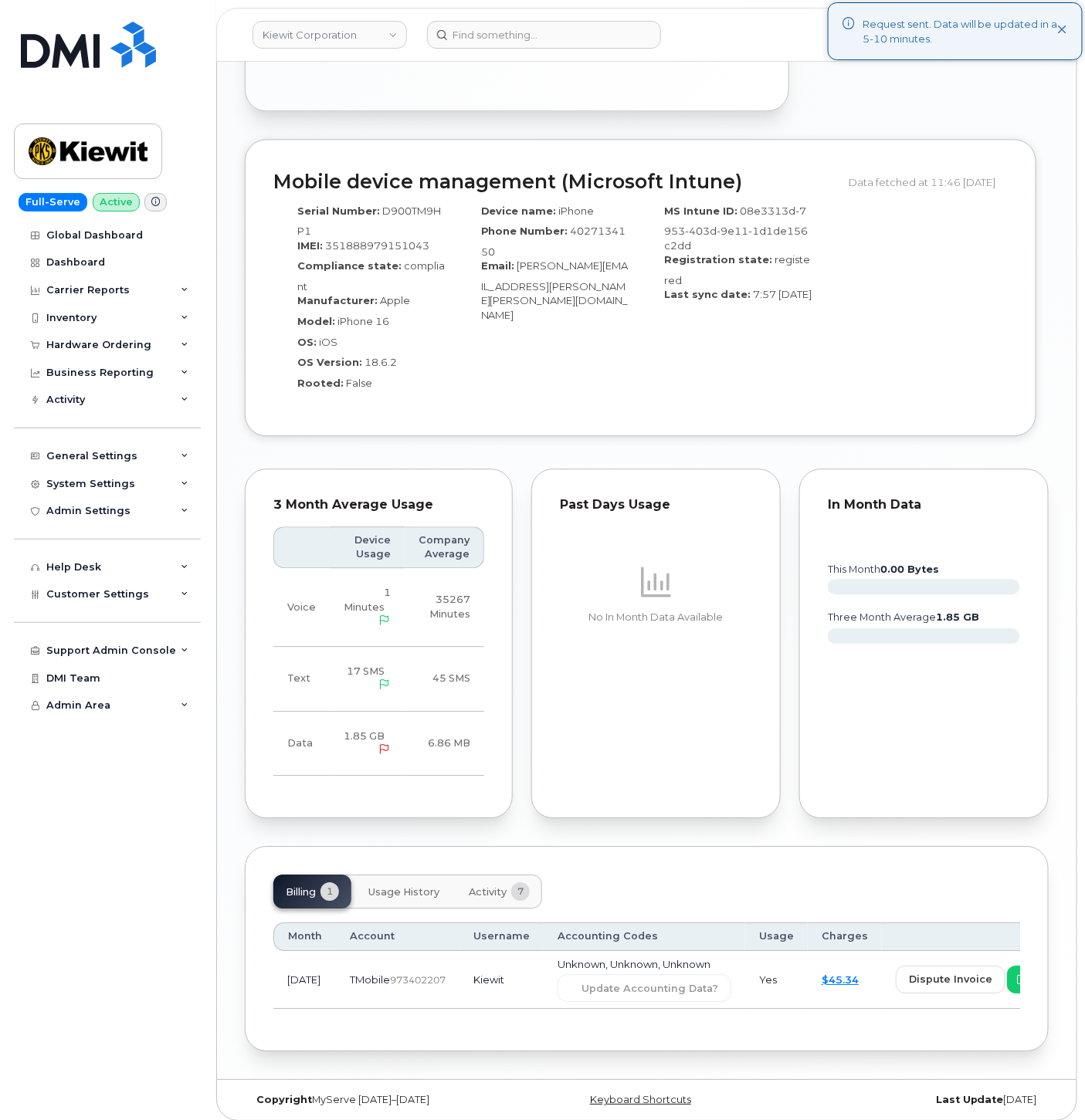
drag, startPoint x: 1028, startPoint y: 373, endPoint x: 946, endPoint y: 318, distance: 98.7
click at [1028, 373] on div "Mobile device management (Microsoft Intune) Data fetched at 11:46 [DATE] Serial…" at bounding box center [641, 288] width 791 height 298
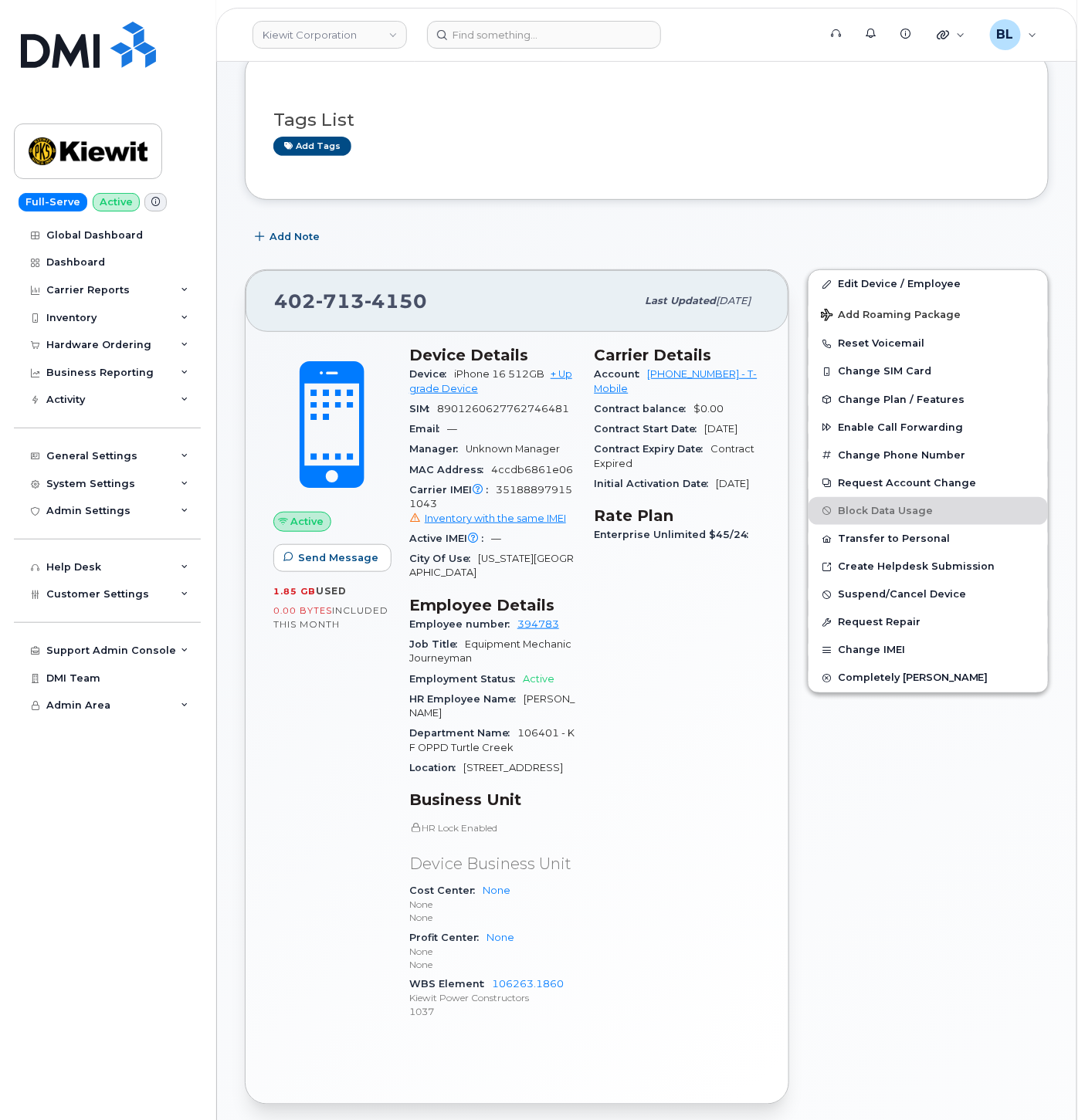
scroll to position [0, 0]
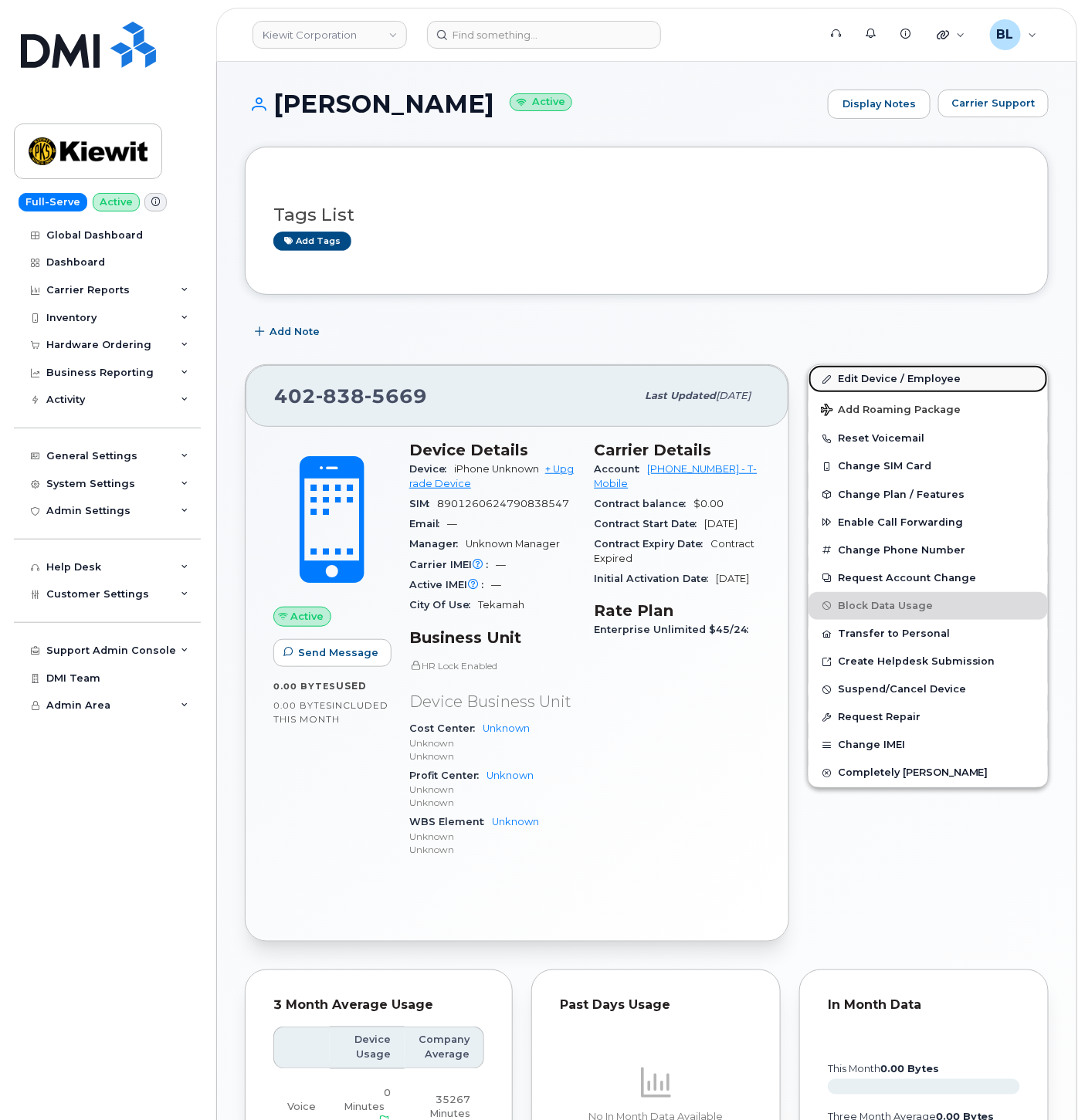
click at [882, 379] on link "Edit Device / Employee" at bounding box center [928, 379] width 240 height 28
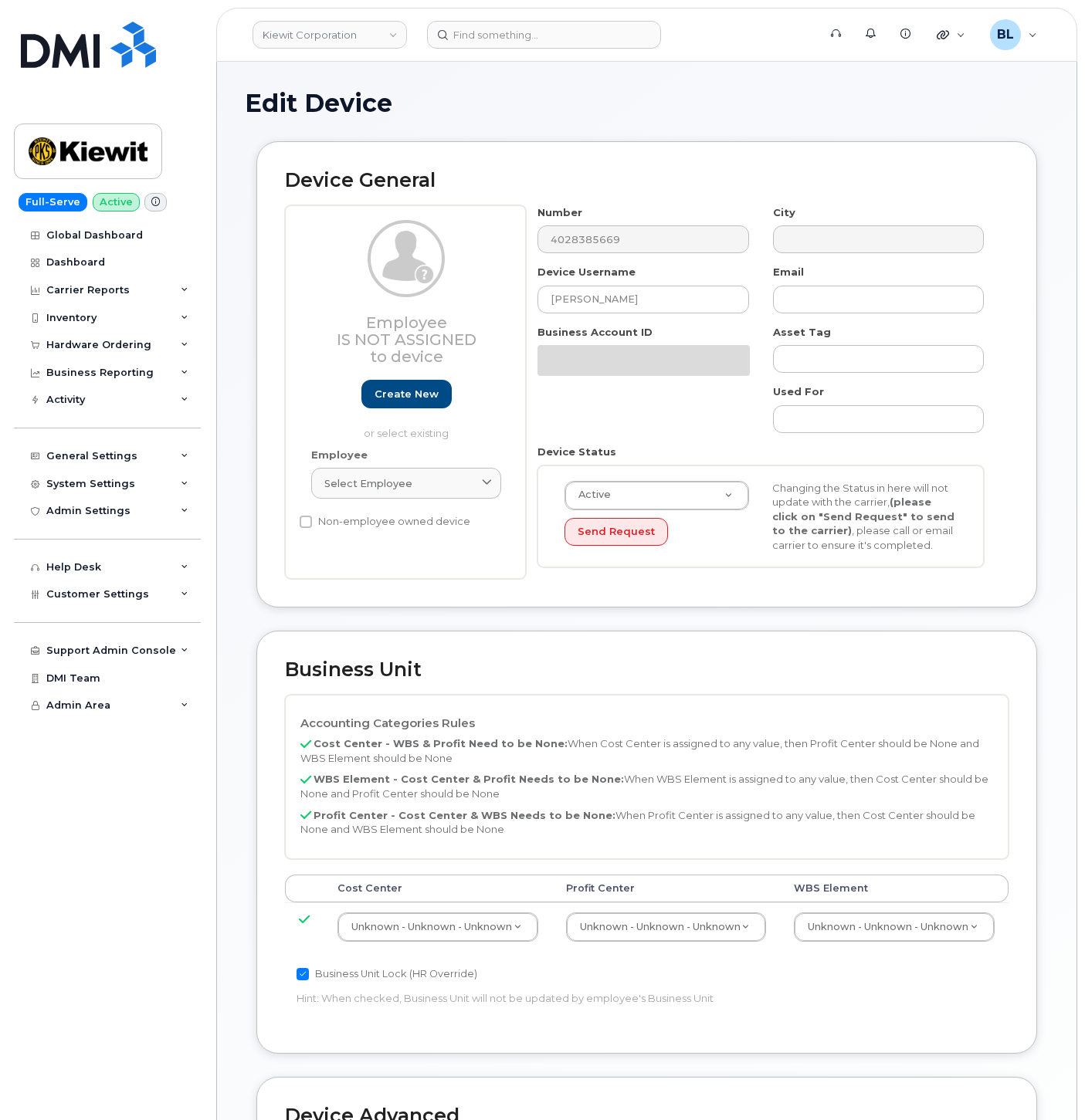
select select "29584743"
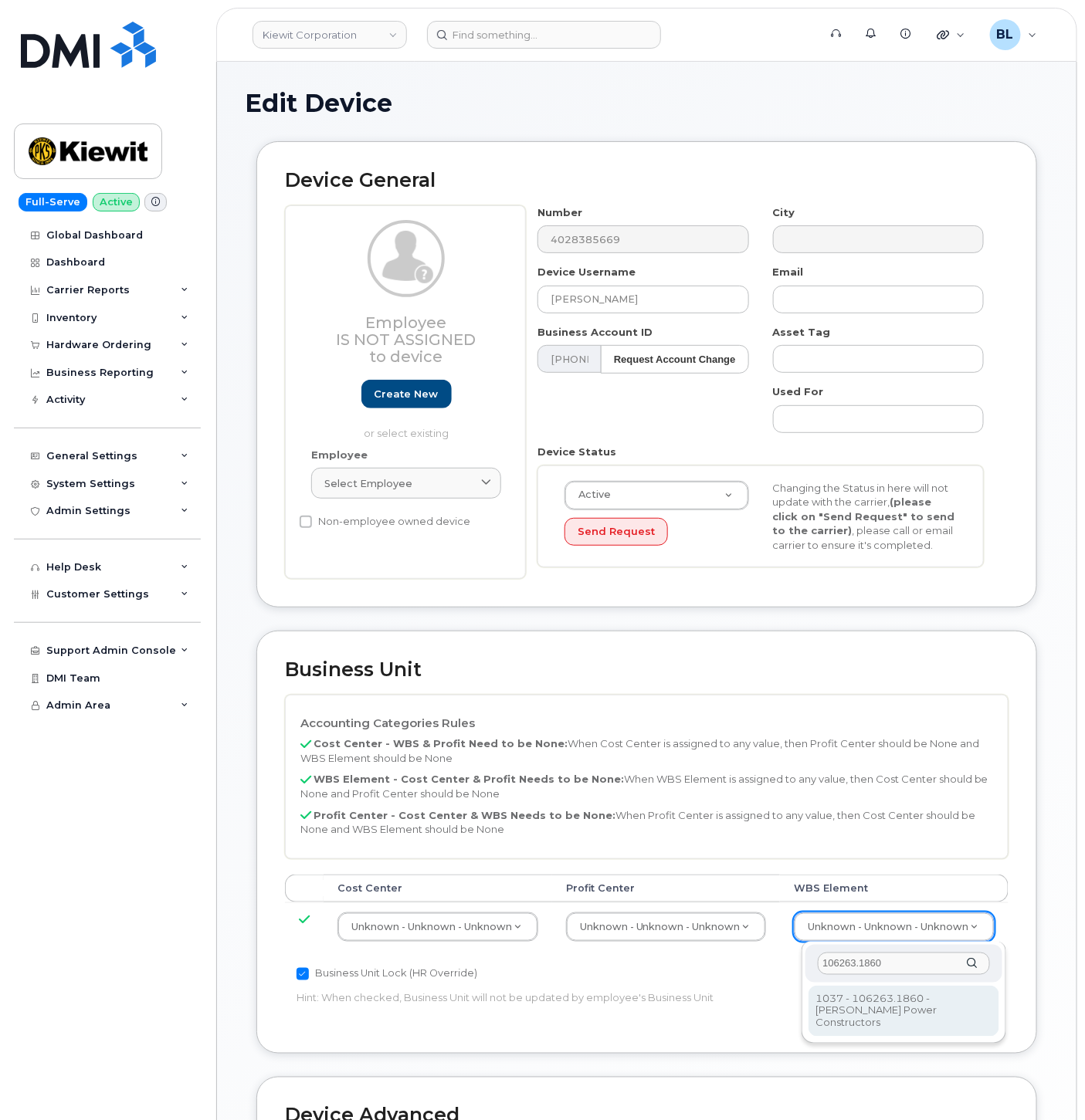
type input "106263.1860"
type input "34521805"
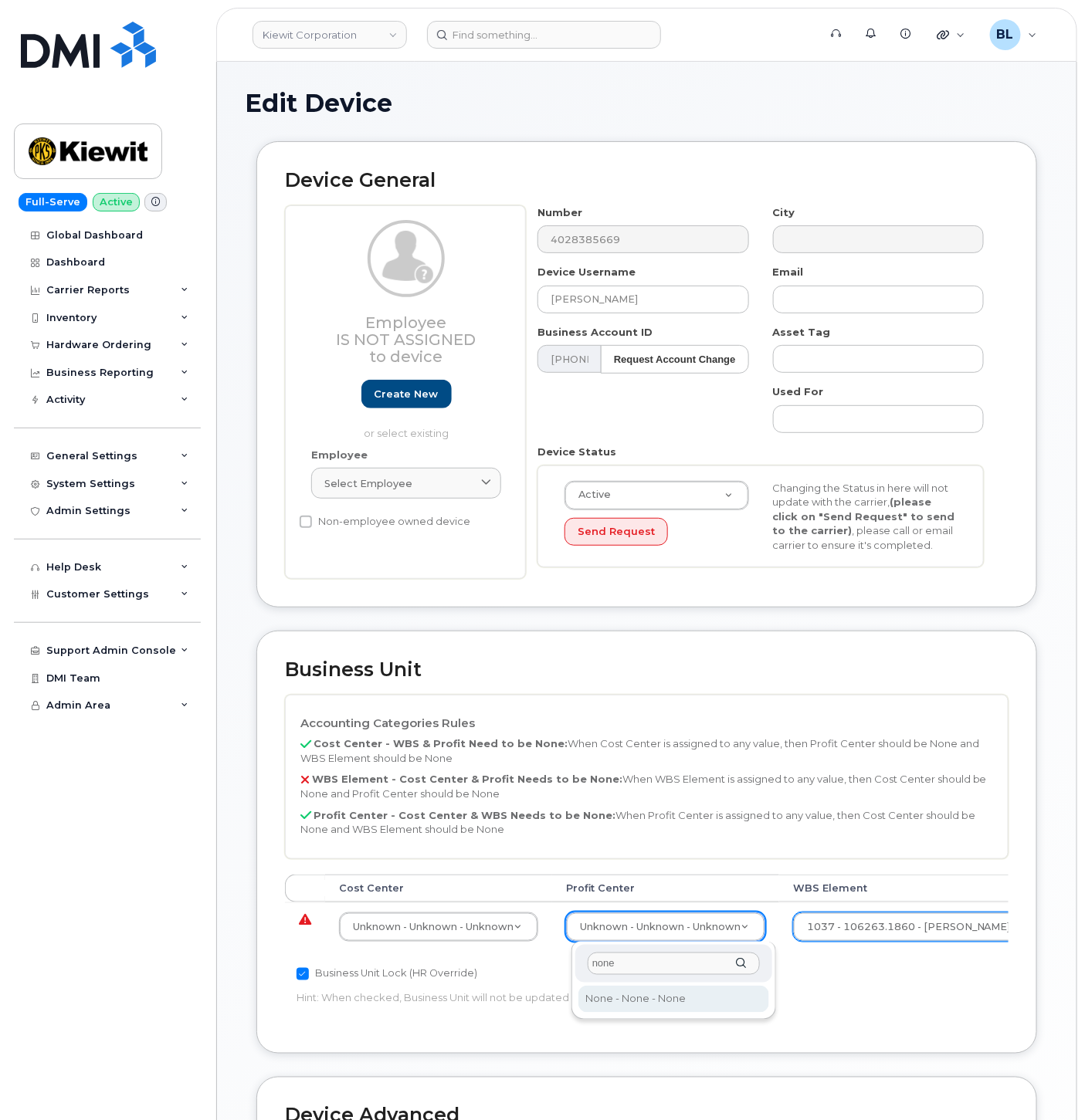
type input "none"
select select "29629357"
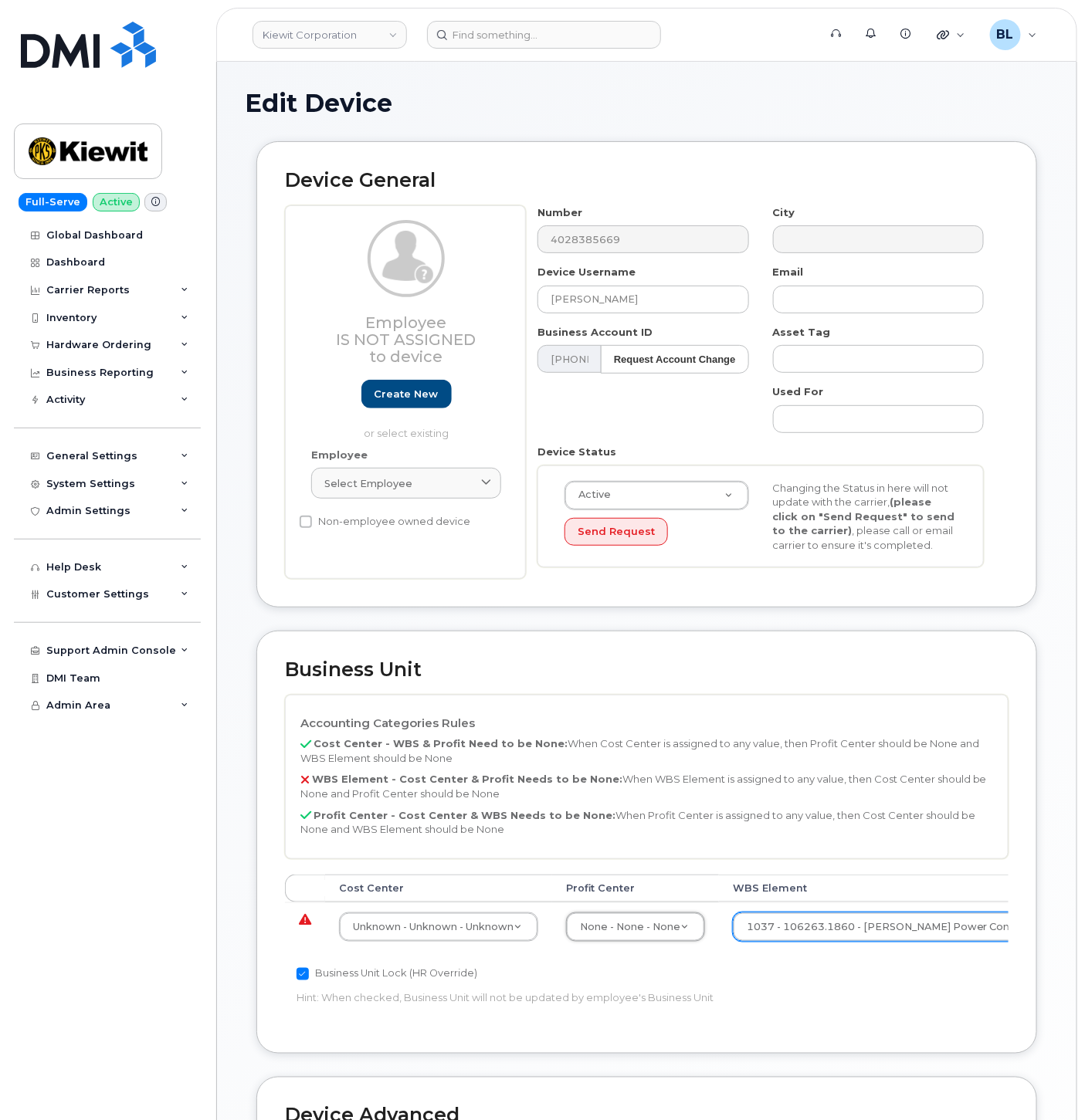
click at [368, 903] on td "Unknown - Unknown - Unknown 29584742" at bounding box center [439, 927] width 227 height 48
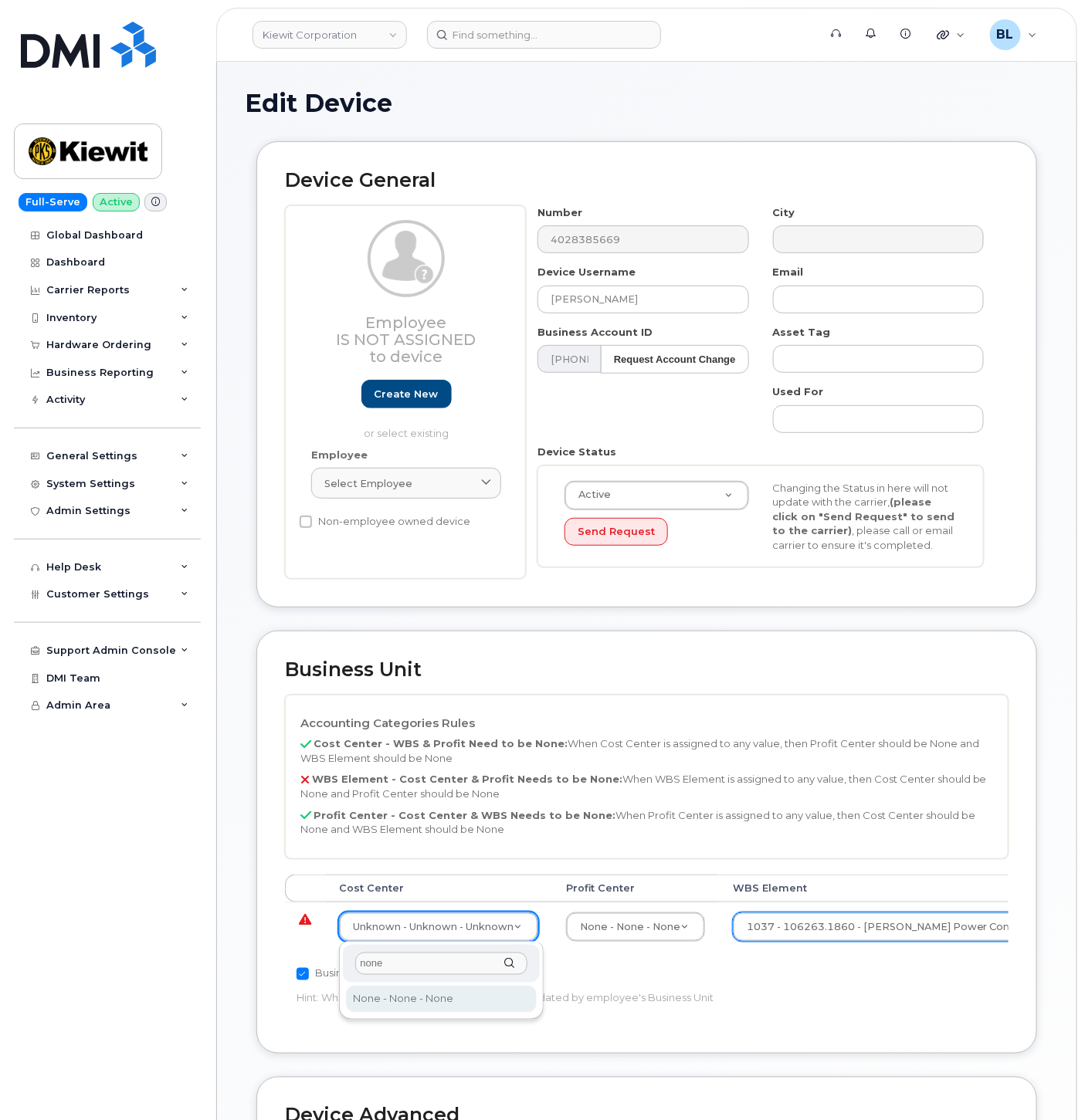
type input "none"
type input "29629358"
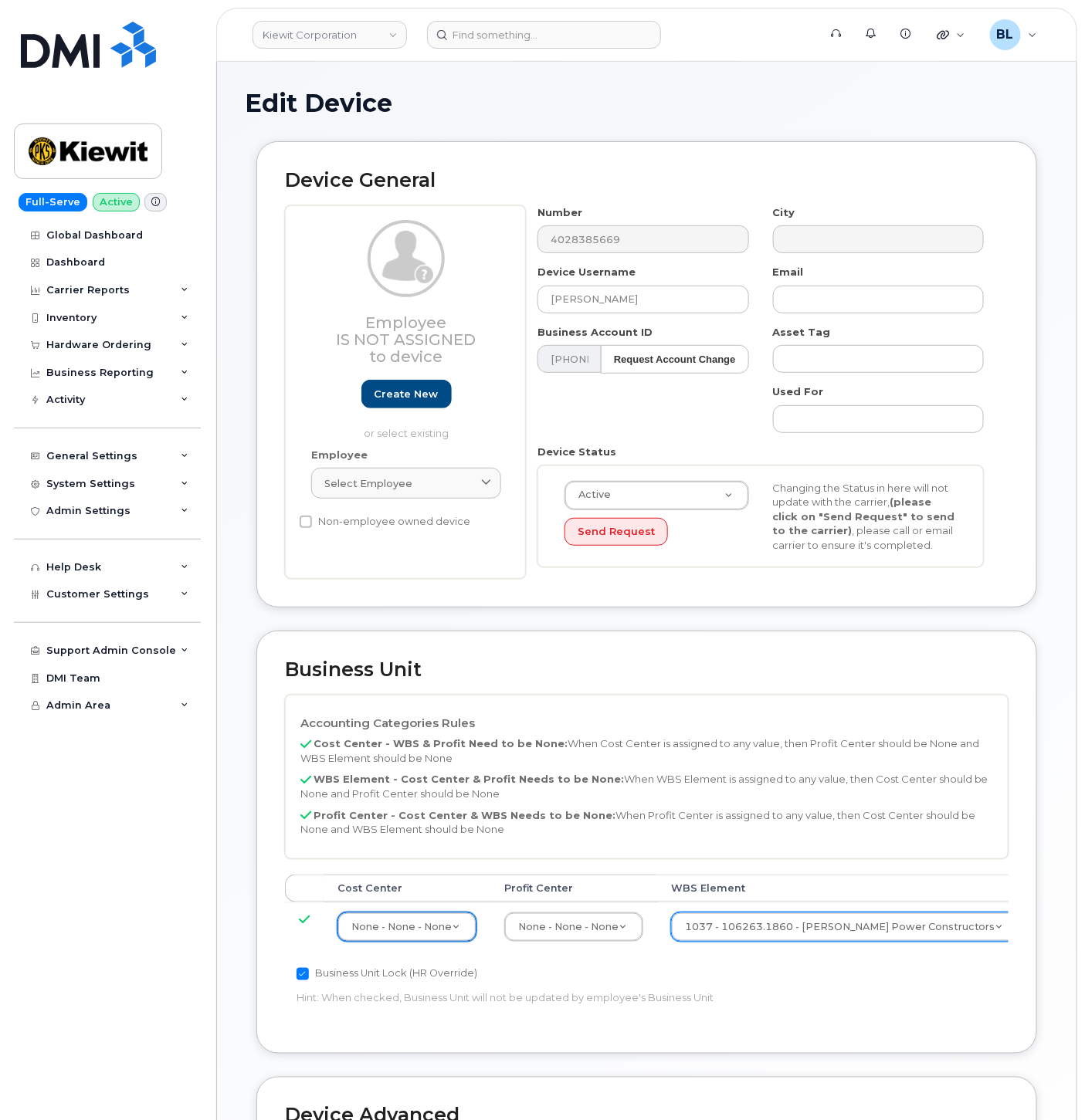
scroll to position [419, 0]
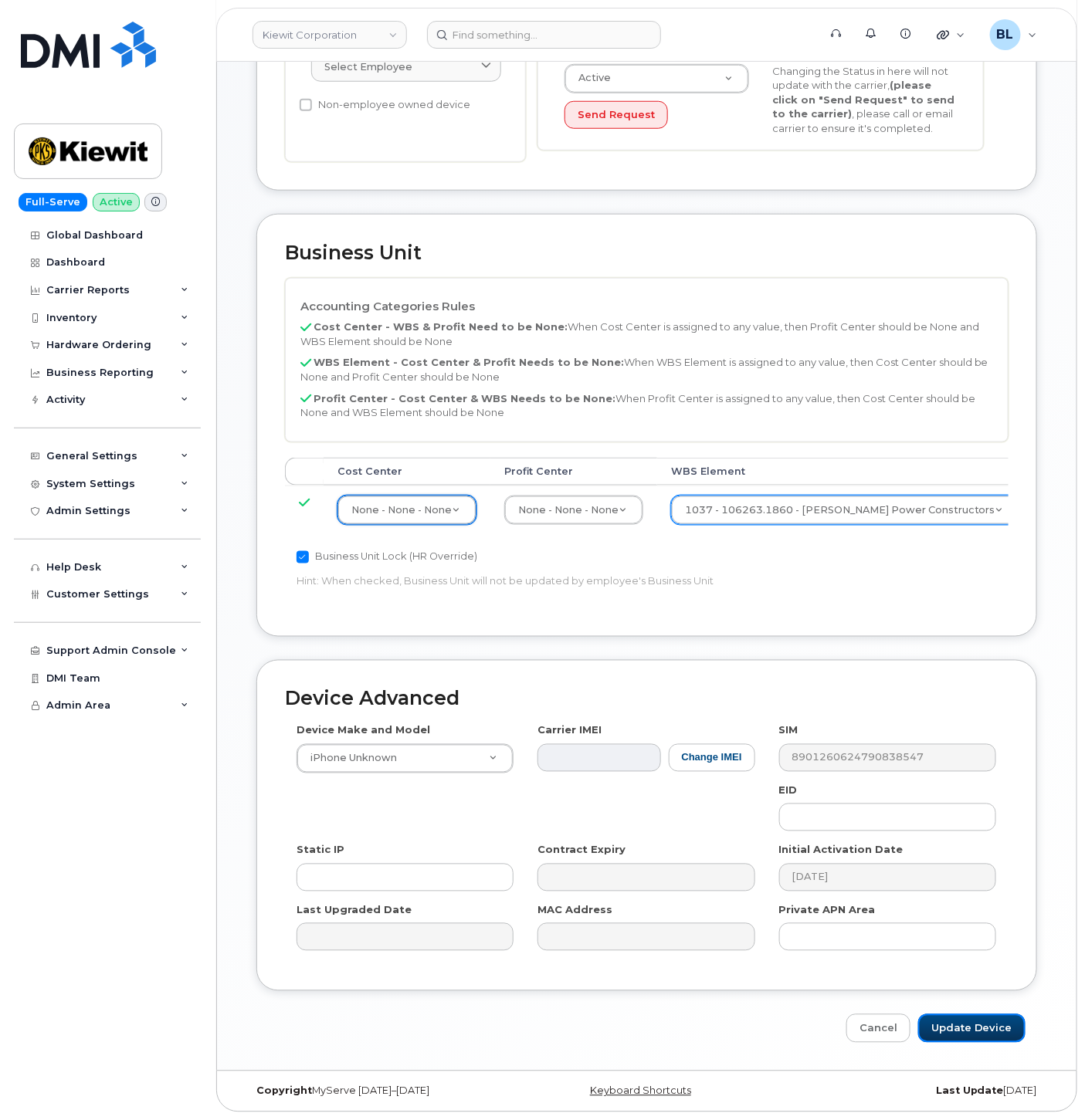
click at [974, 1035] on input "Update Device" at bounding box center [972, 1028] width 107 height 29
type input "Saving..."
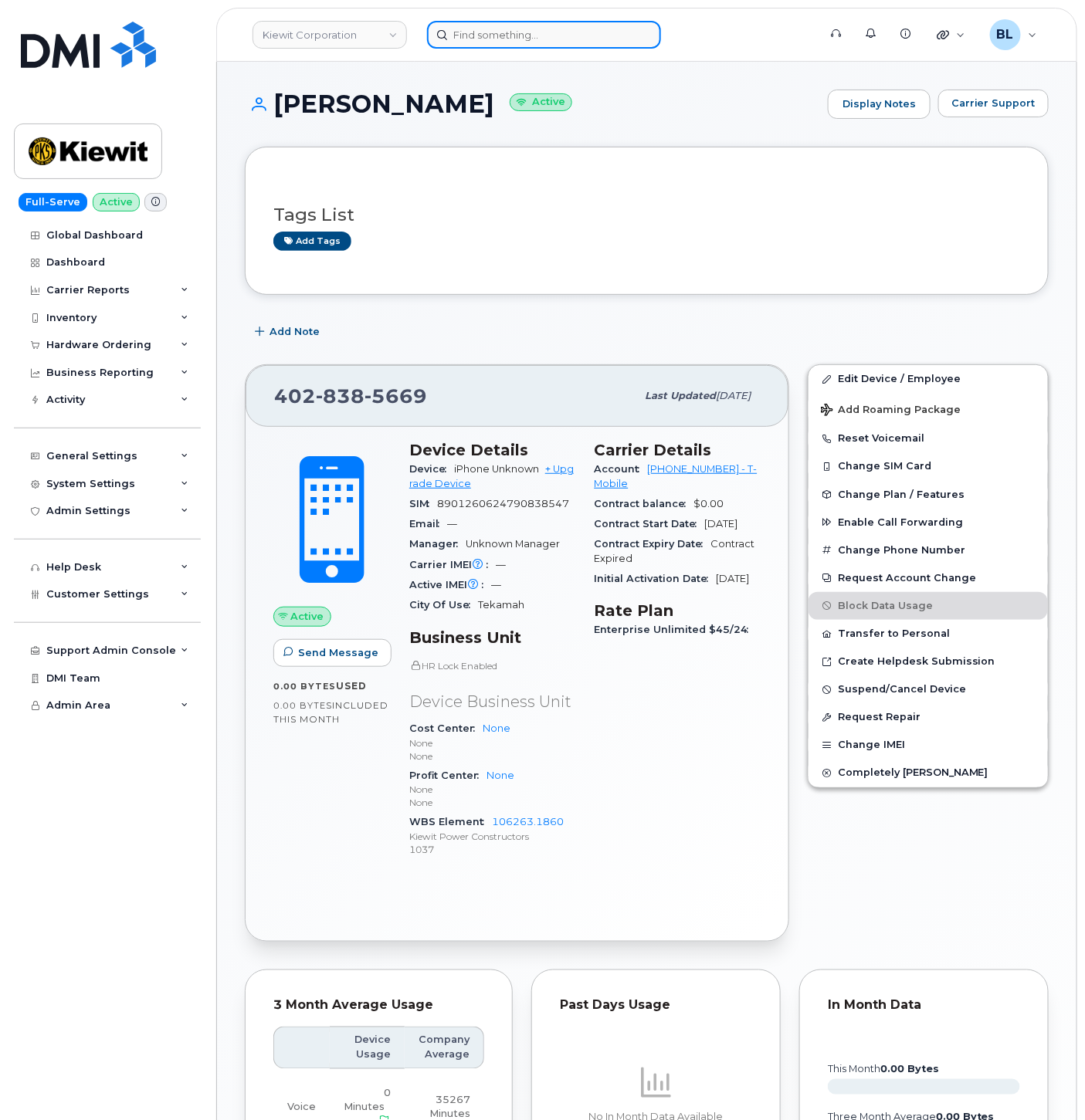
click at [552, 42] on input at bounding box center [544, 35] width 234 height 28
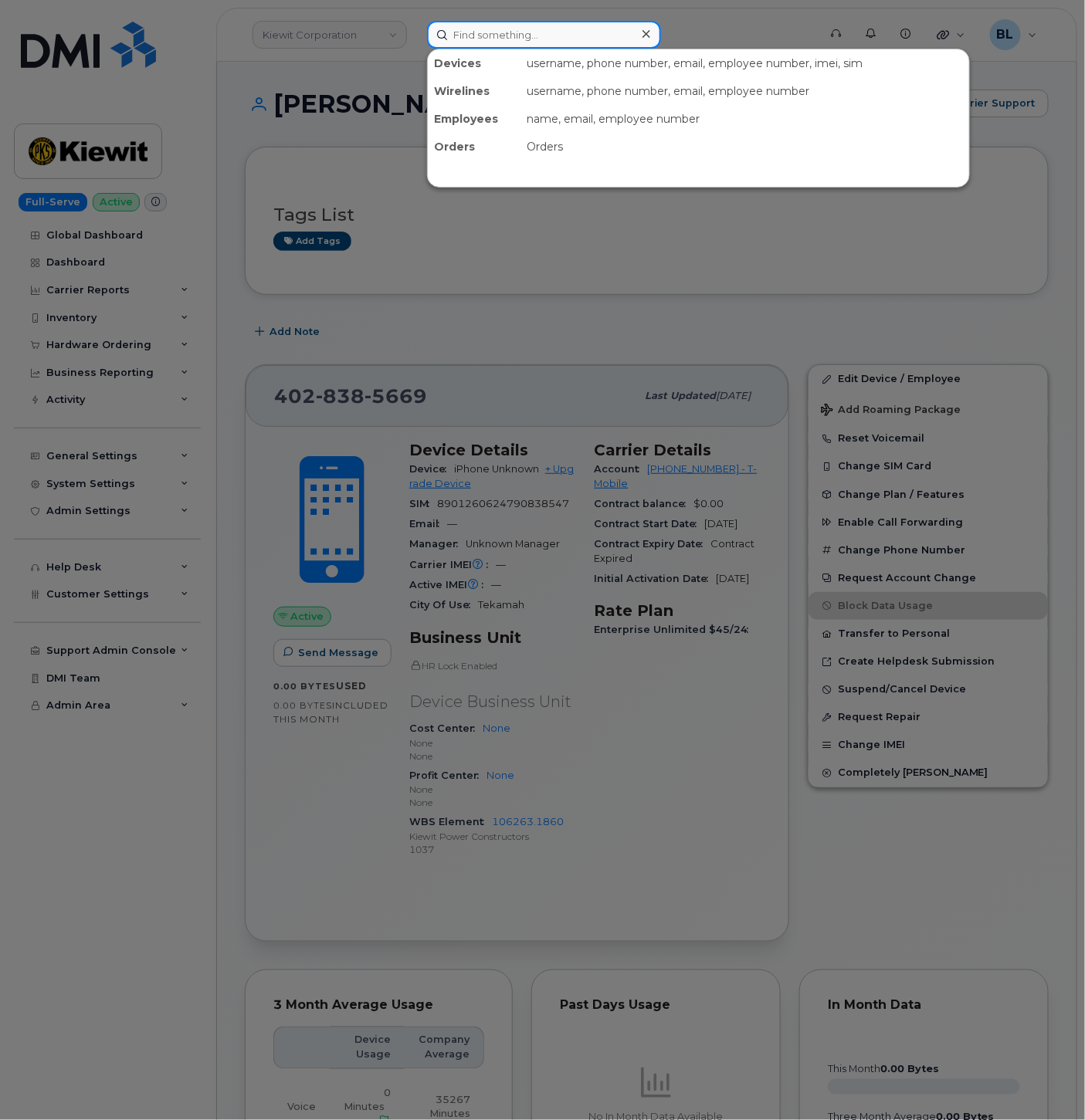
paste input "4027136417"
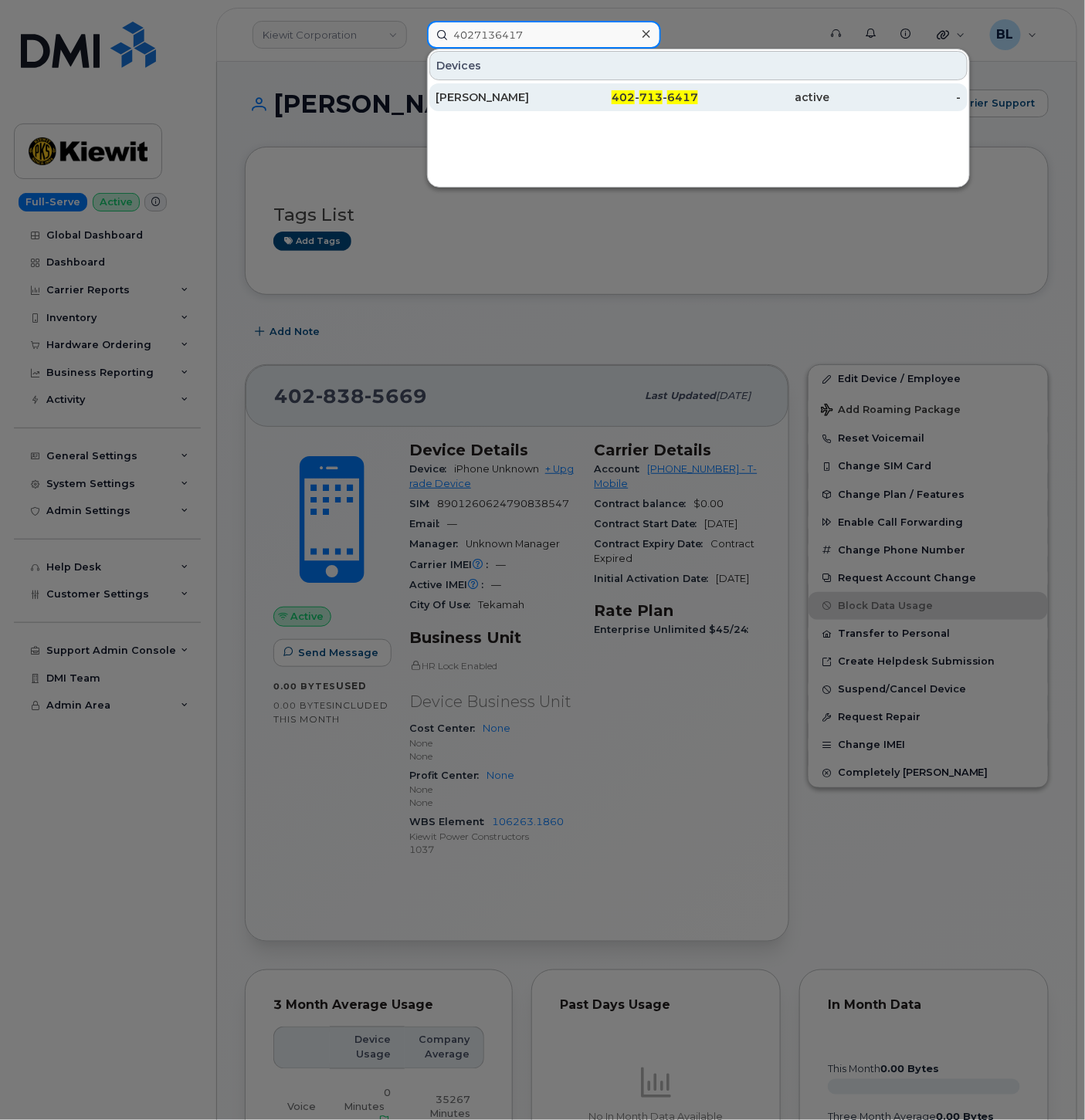
type input "4027136417"
click at [649, 97] on span "713" at bounding box center [651, 97] width 23 height 14
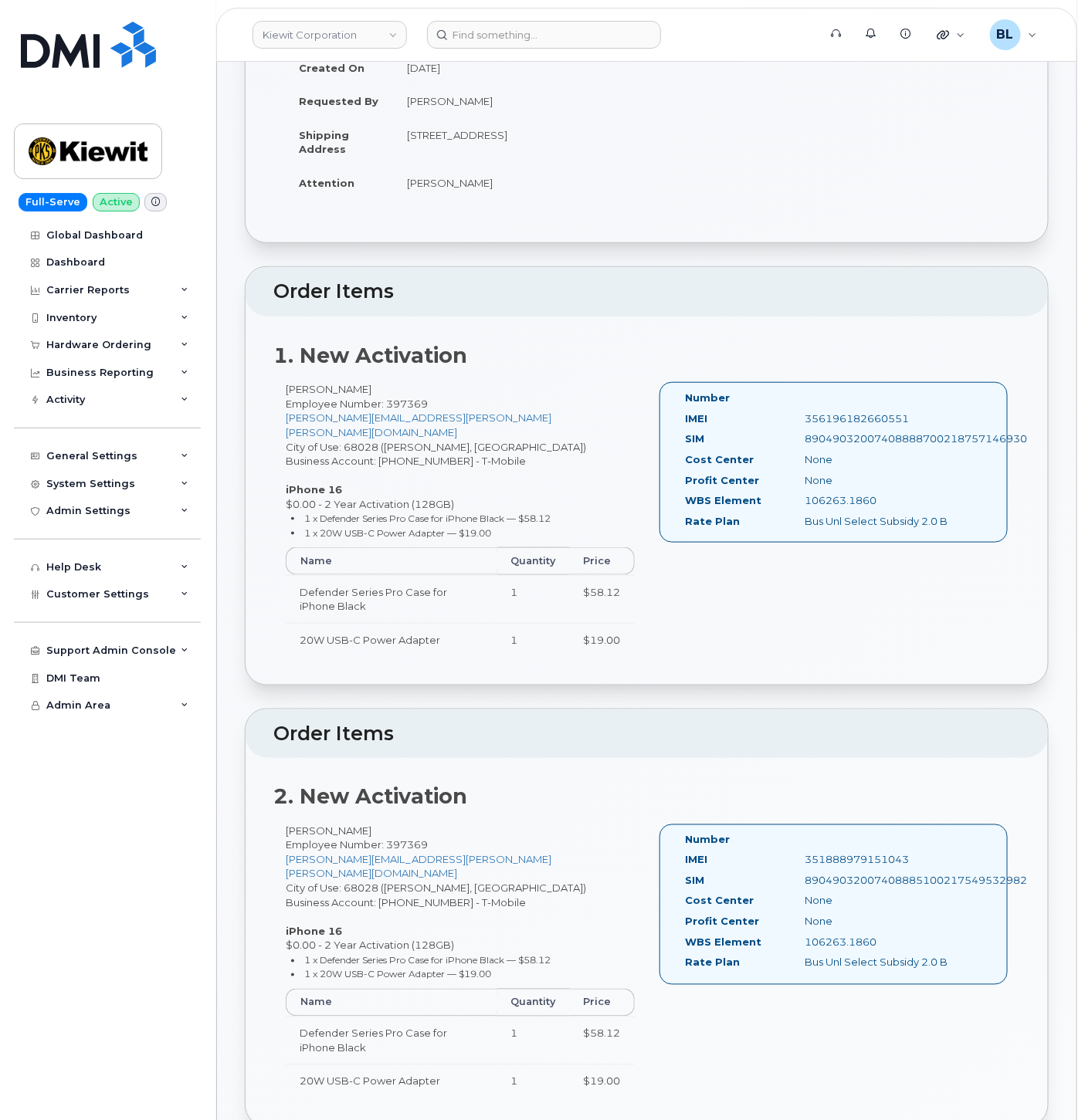
scroll to position [457, 0]
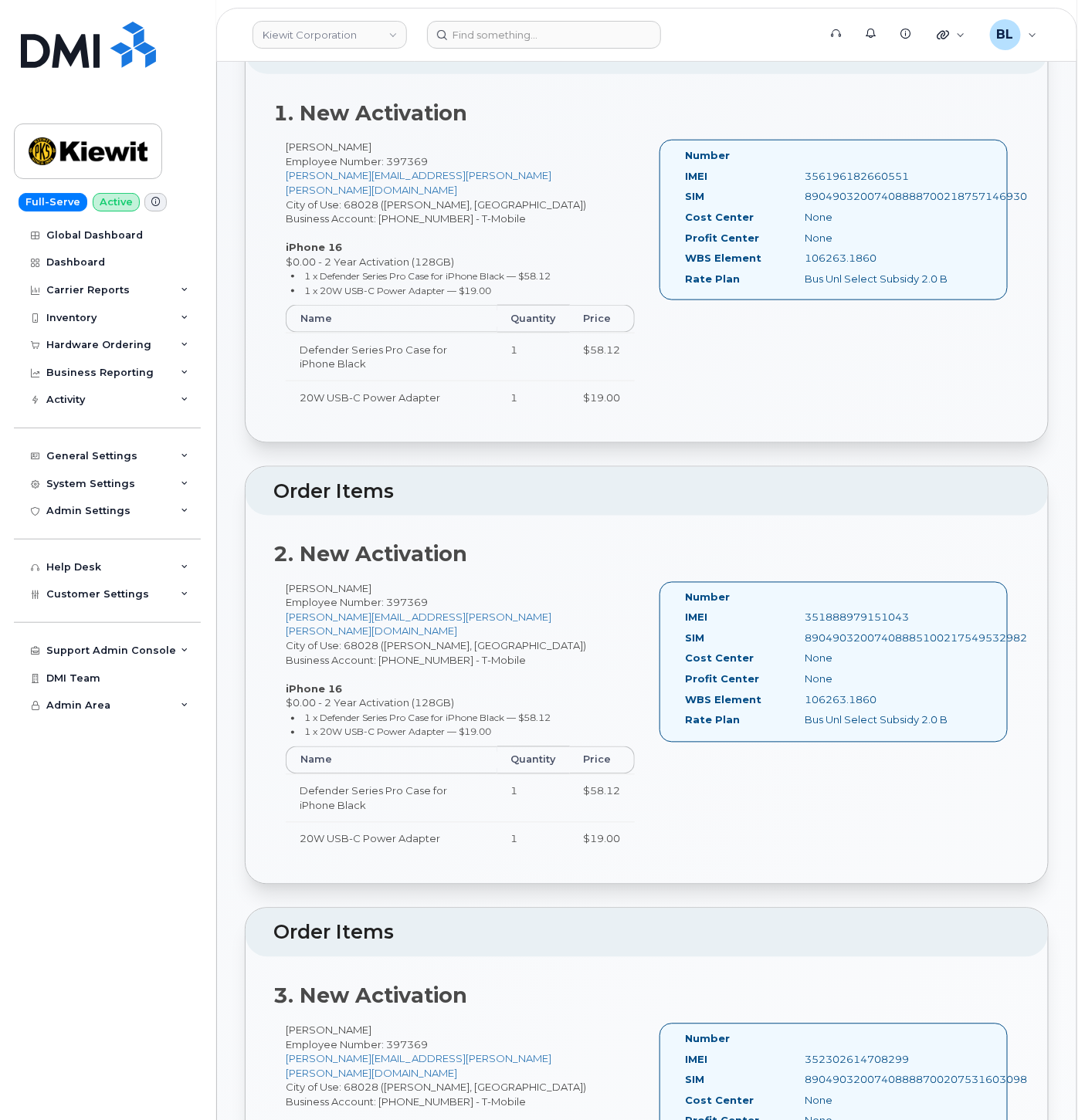
drag, startPoint x: 882, startPoint y: 690, endPoint x: 804, endPoint y: 685, distance: 78.2
click at [804, 693] on div "106263.1860" at bounding box center [878, 700] width 168 height 15
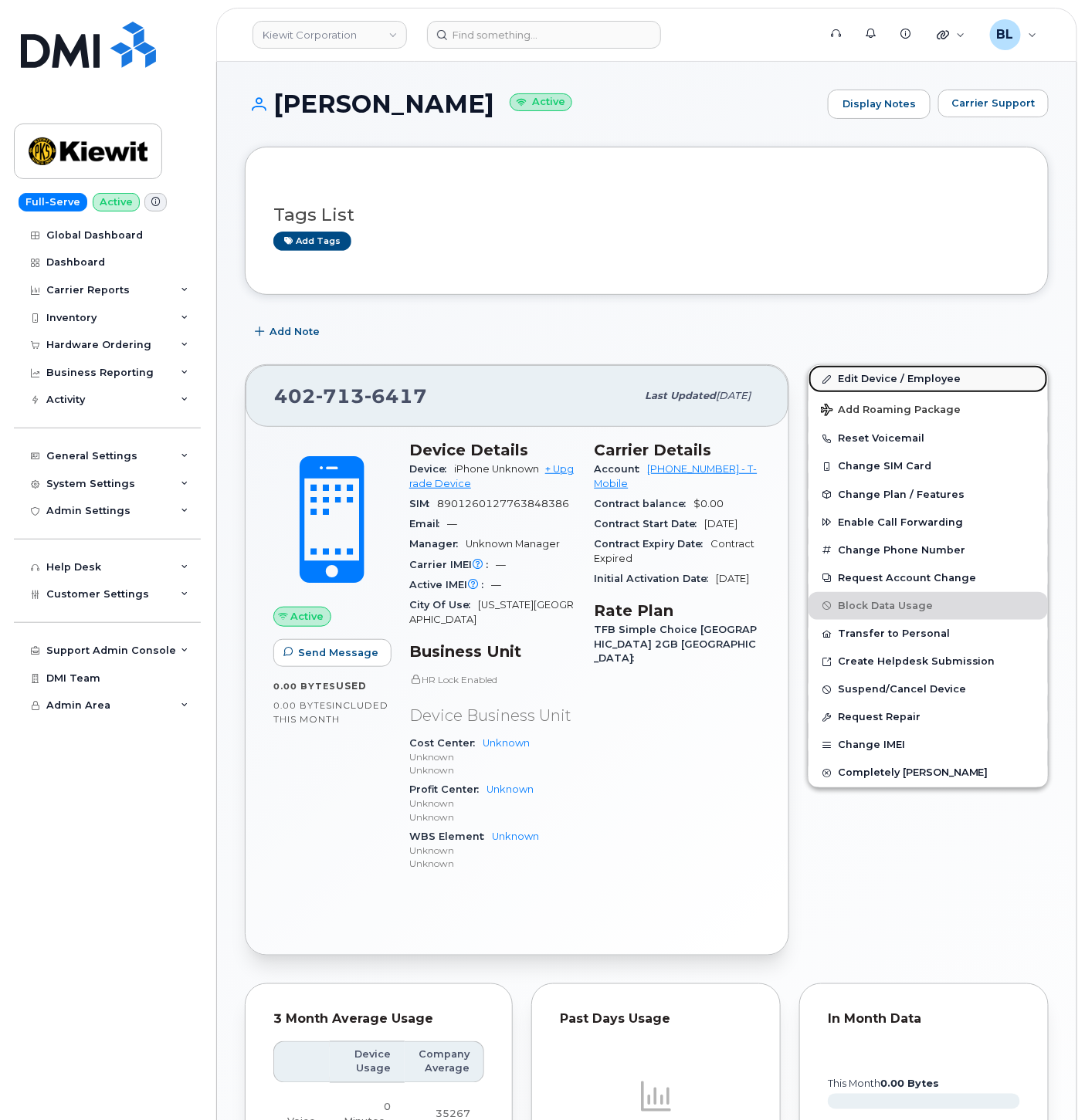
click at [885, 369] on link "Edit Device / Employee" at bounding box center [928, 379] width 240 height 28
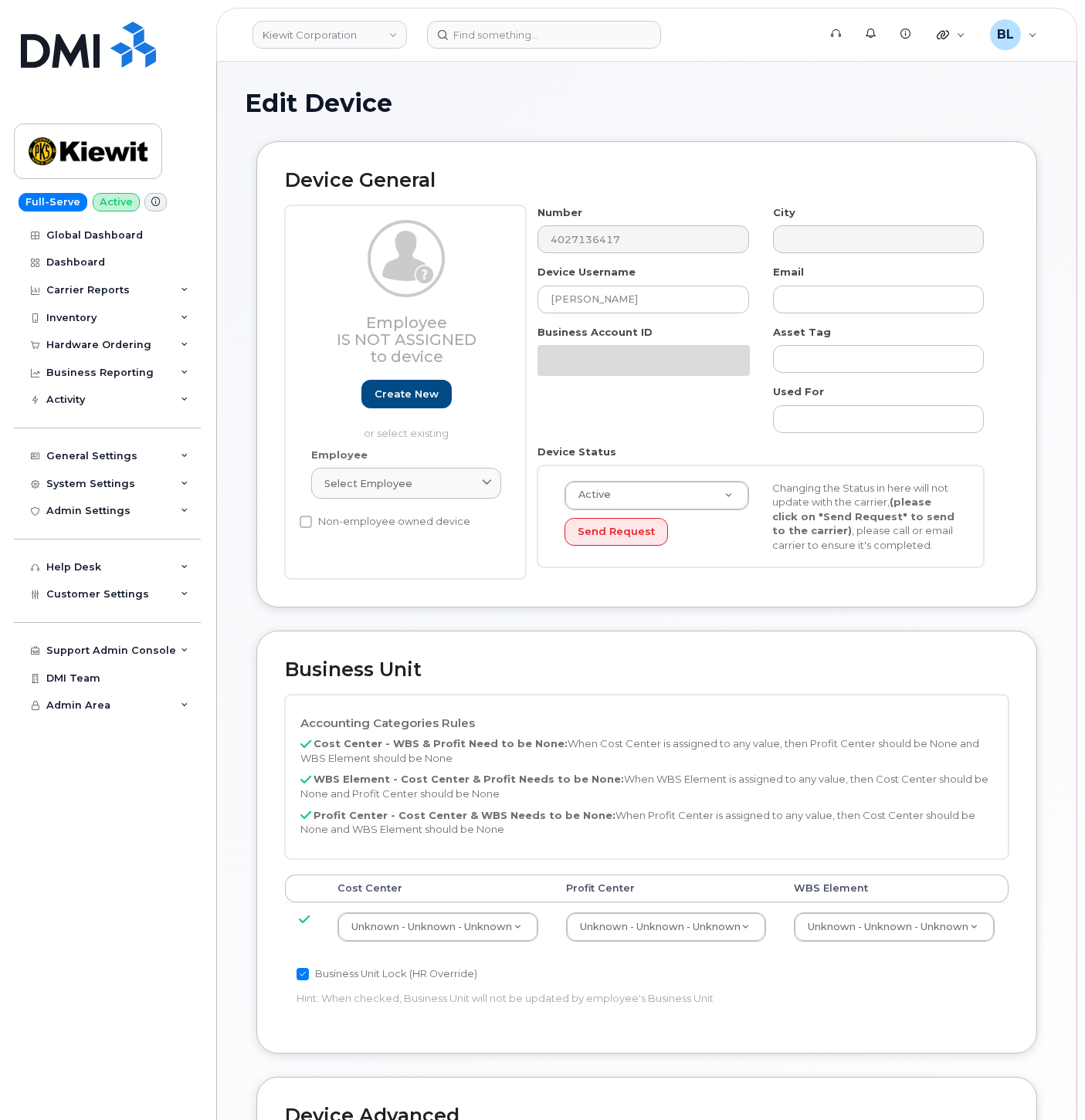
select select "29584743"
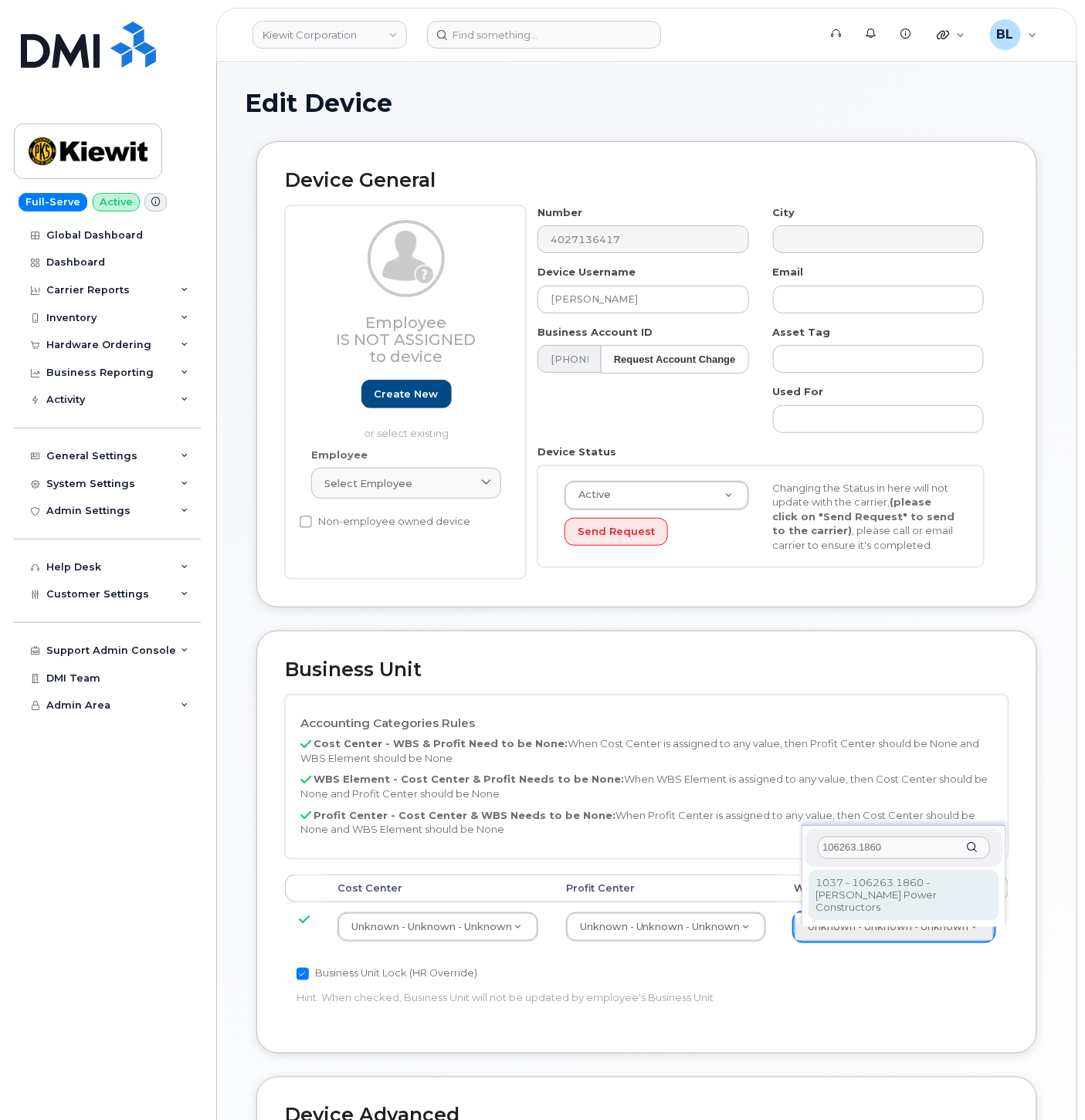
type input "106263.1860"
type input "34521805"
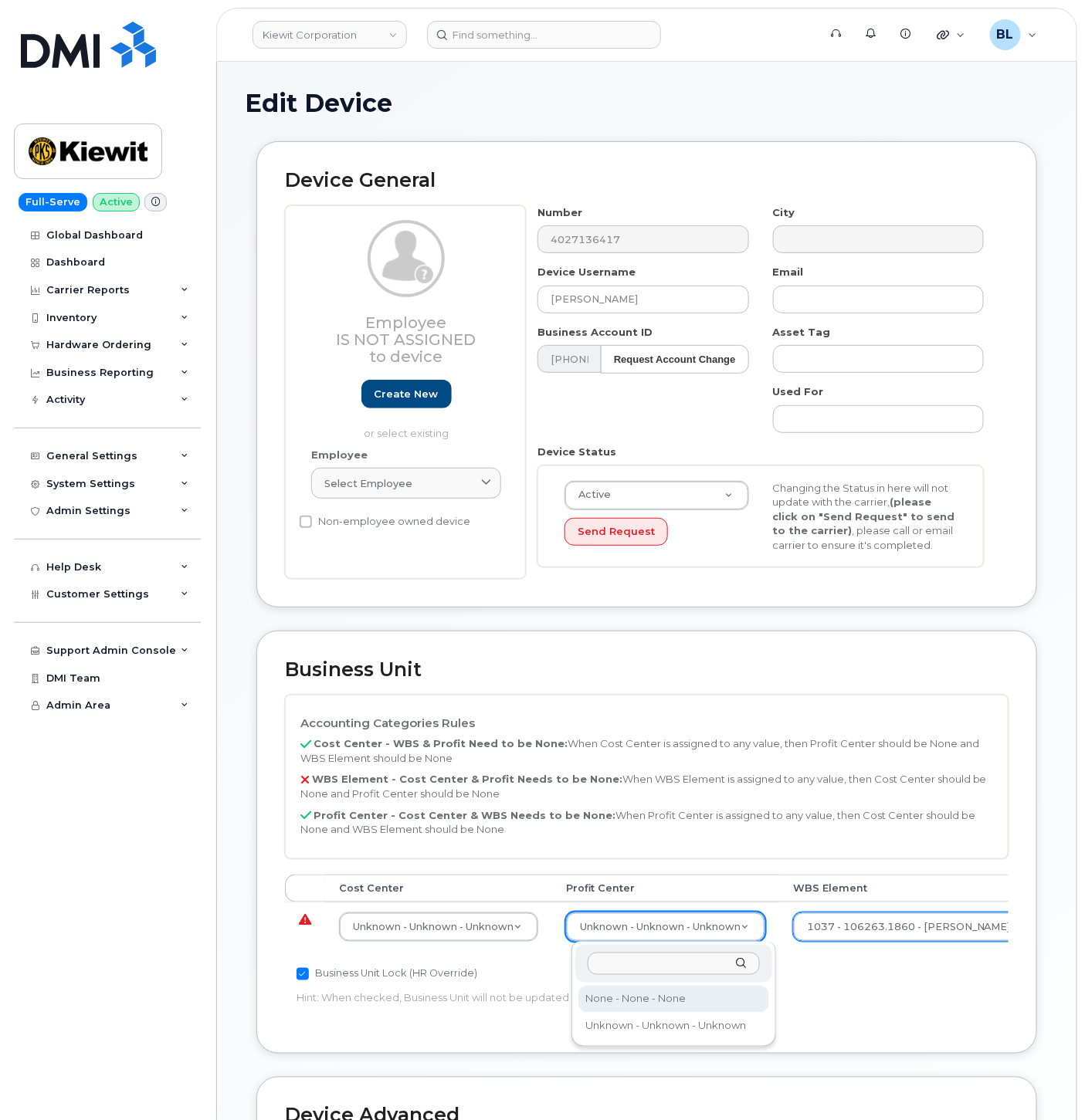
select select "29629357"
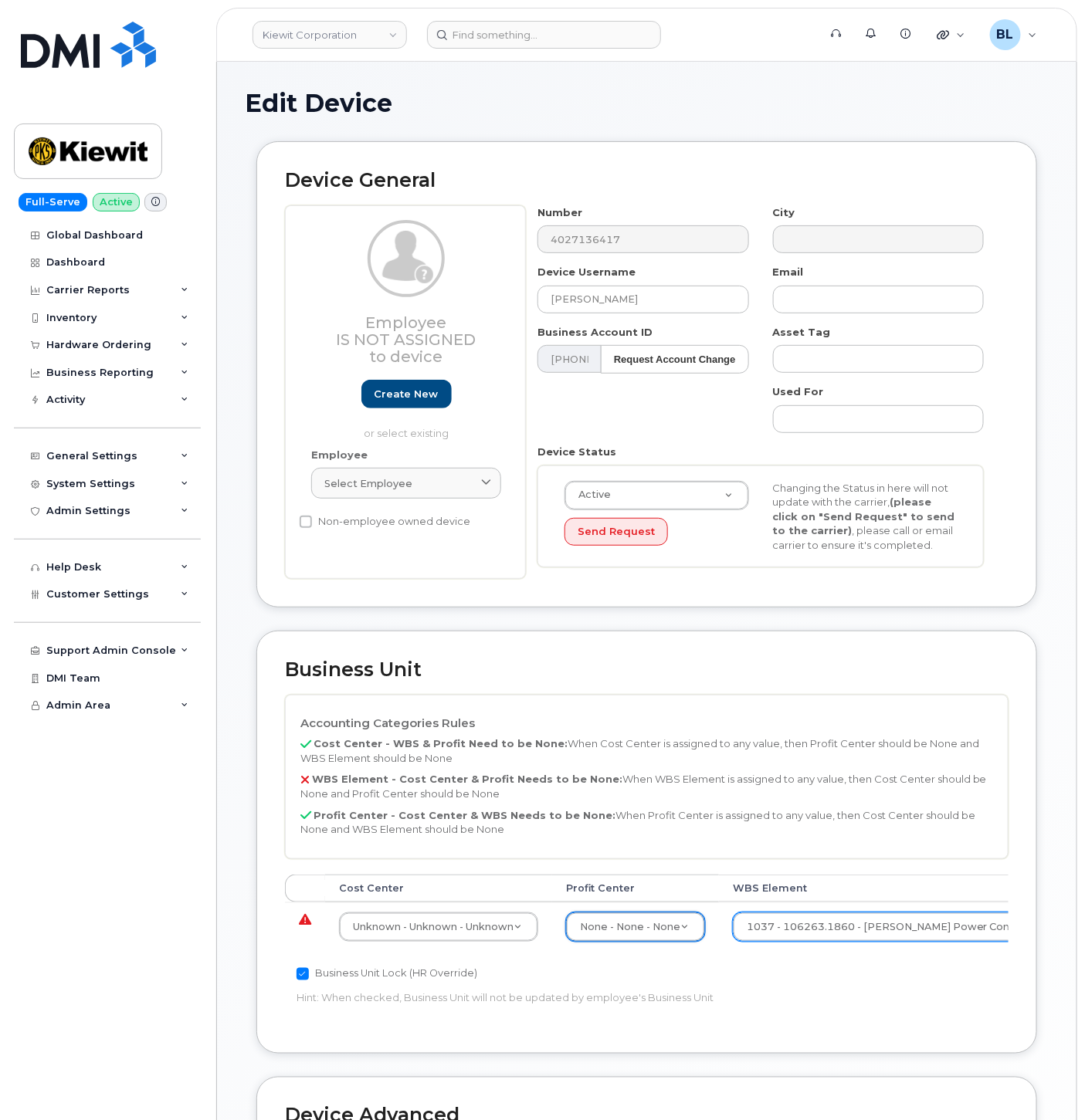
click at [339, 951] on td "Unknown - Unknown - Unknown 29584742" at bounding box center [439, 927] width 227 height 48
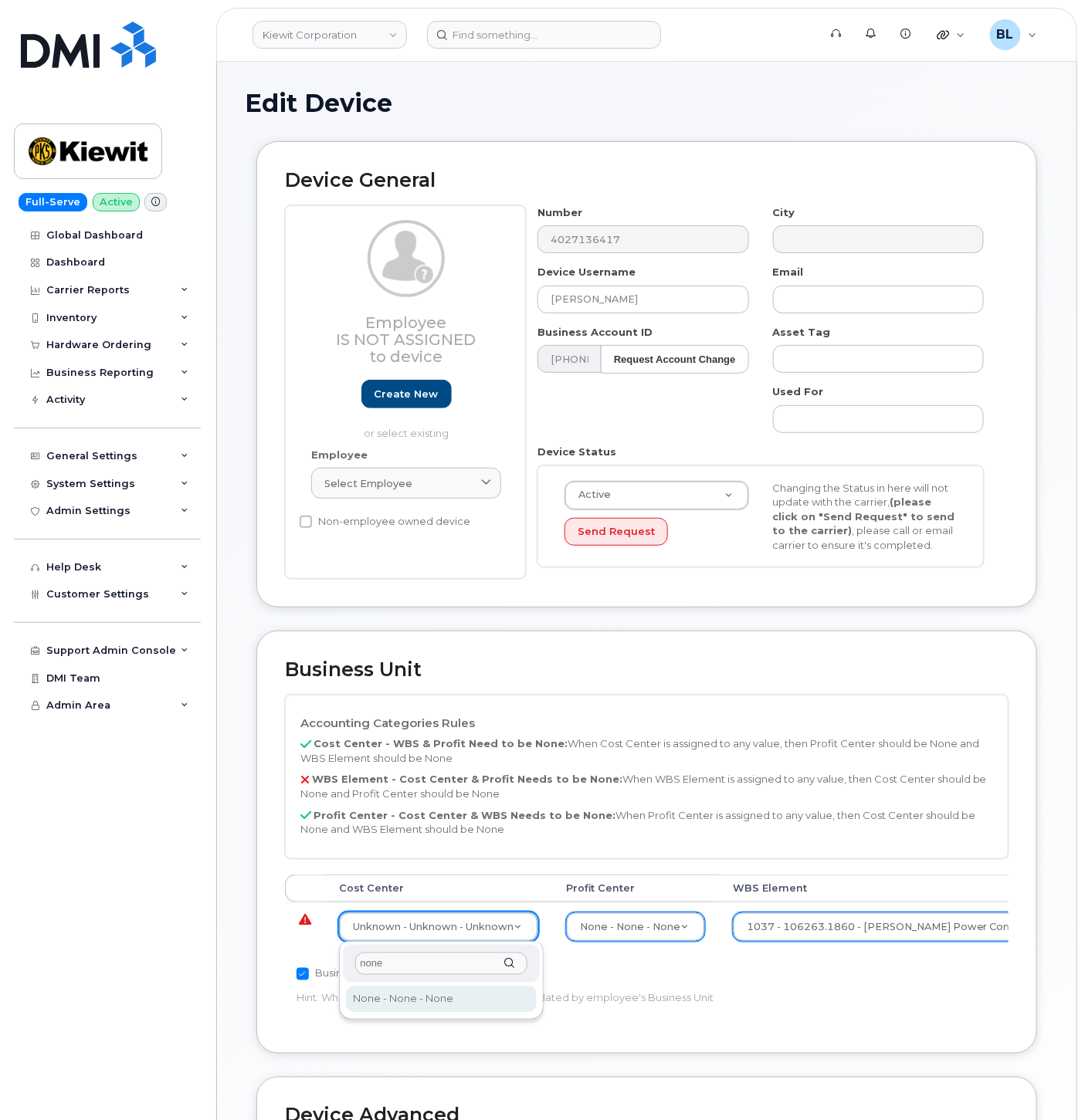
type input "none"
type input "29629358"
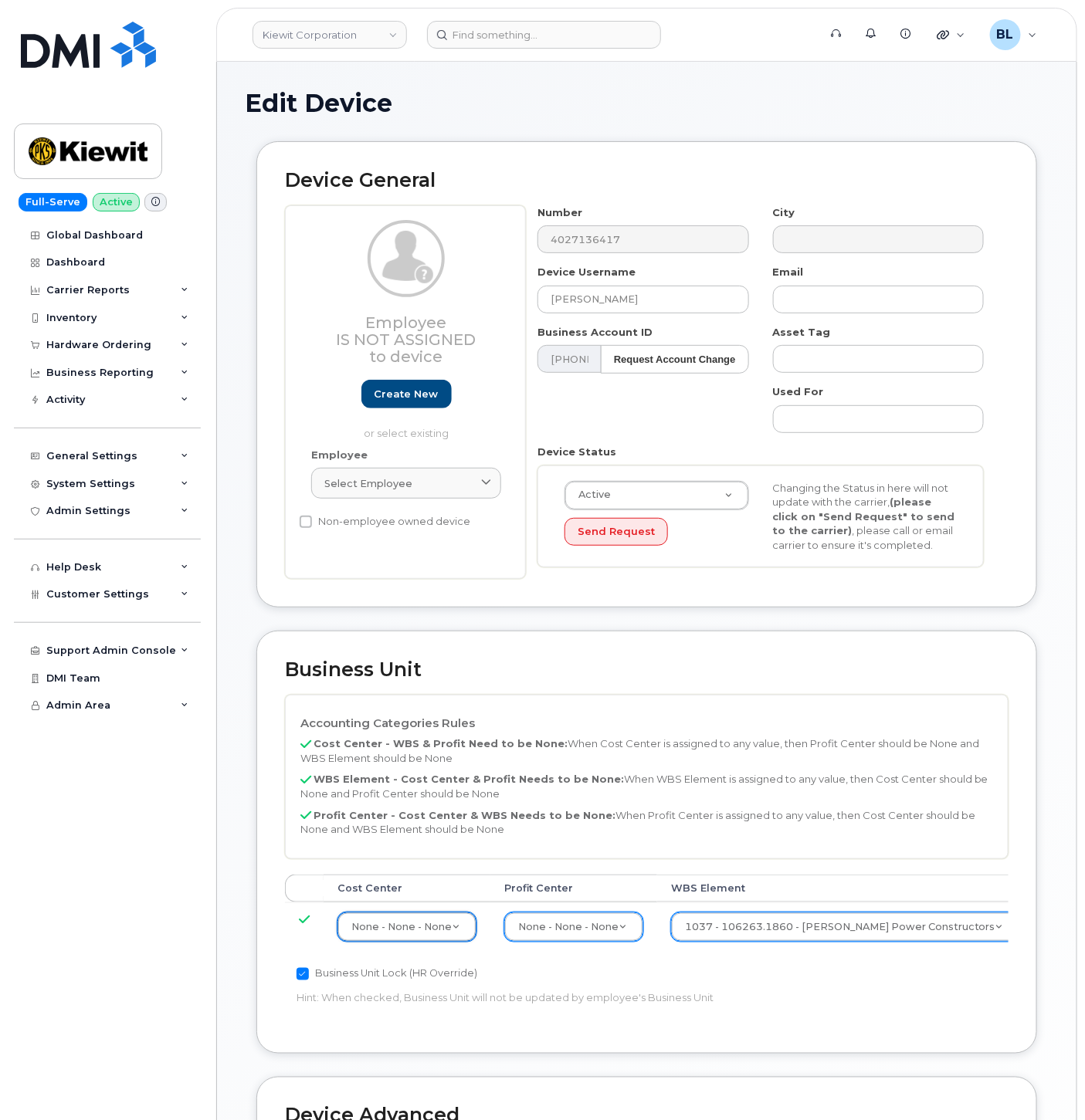
scroll to position [419, 0]
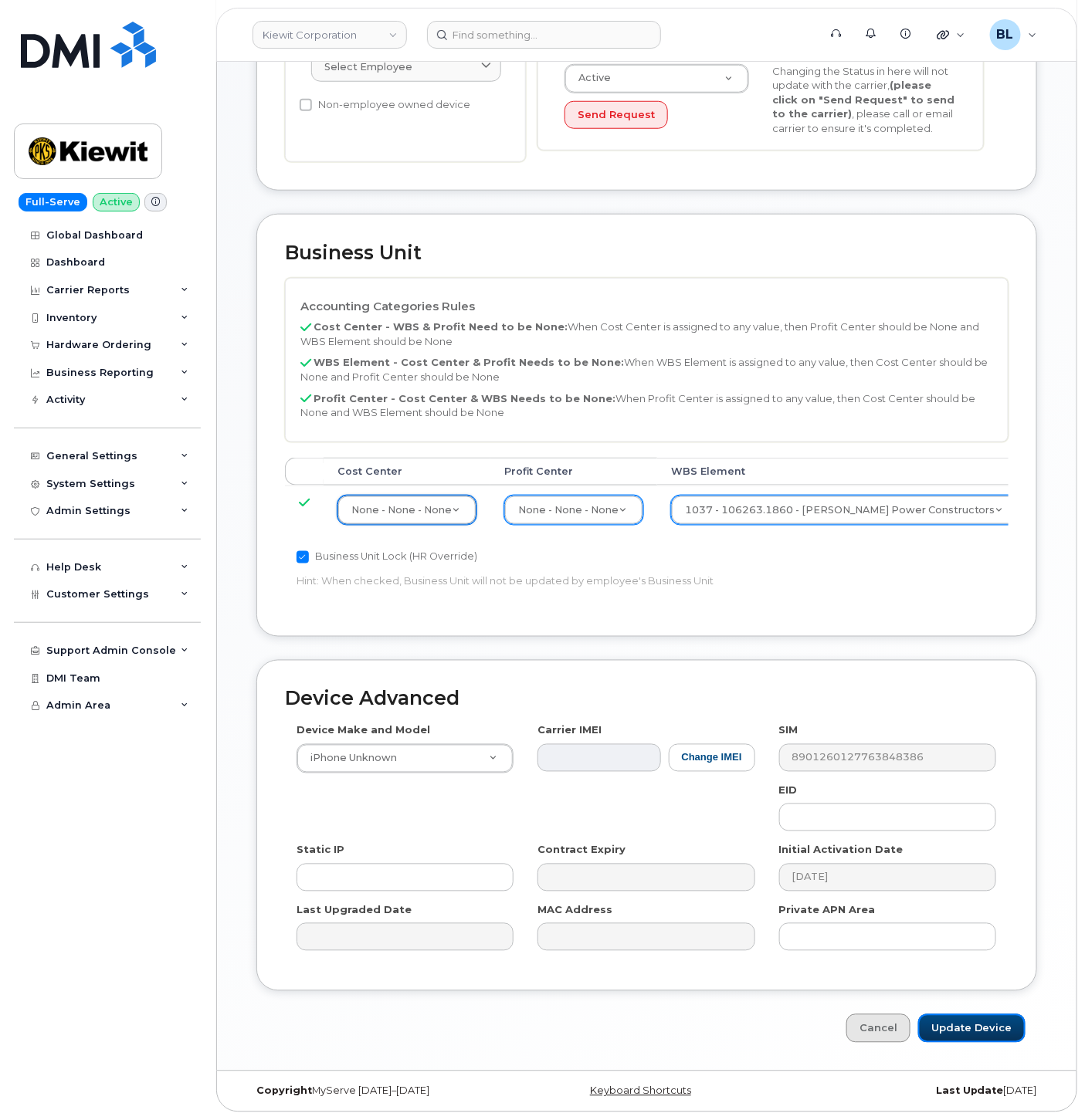
click at [968, 1034] on input "Update Device" at bounding box center [972, 1028] width 107 height 29
type input "Saving..."
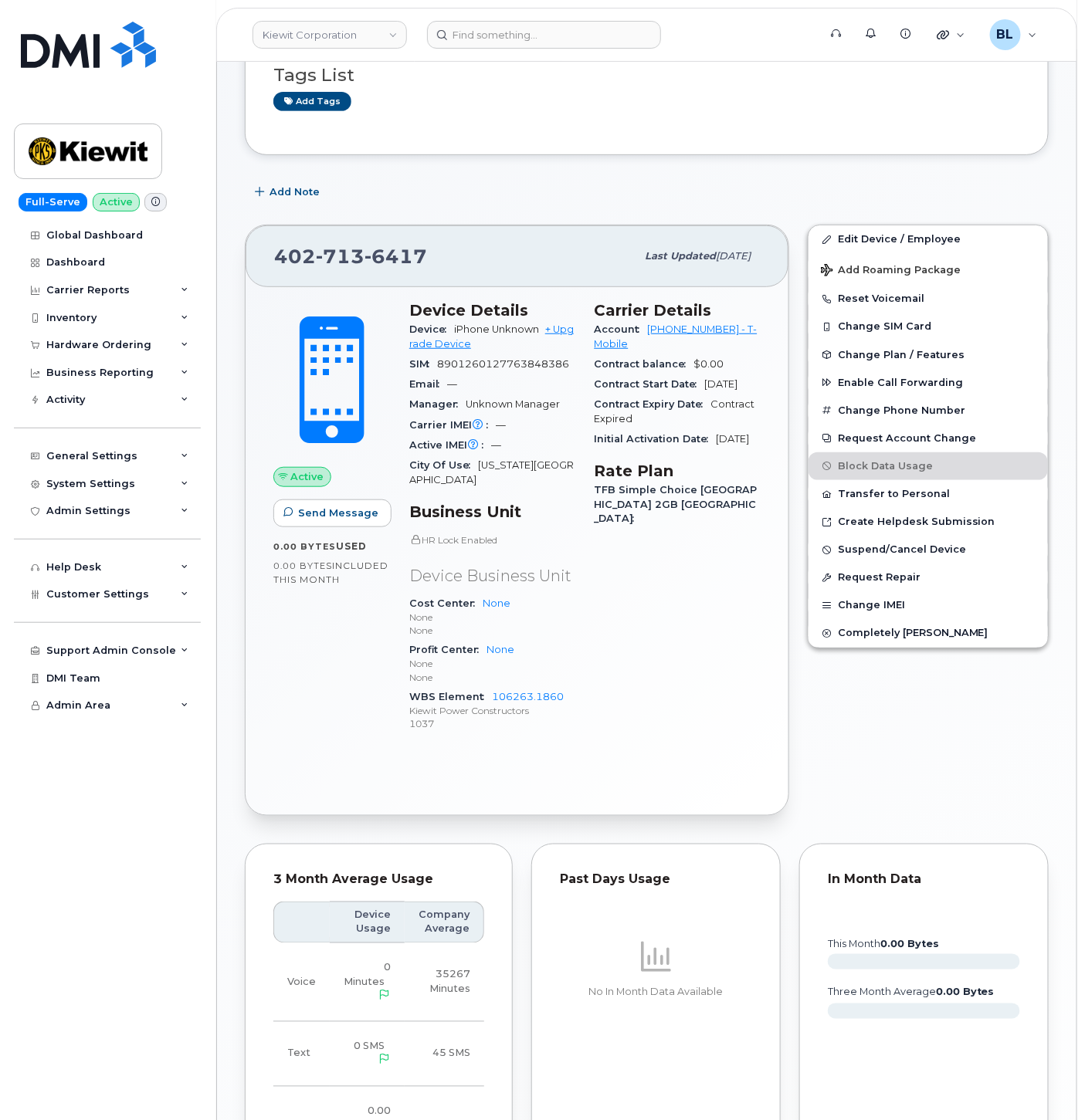
scroll to position [514, 0]
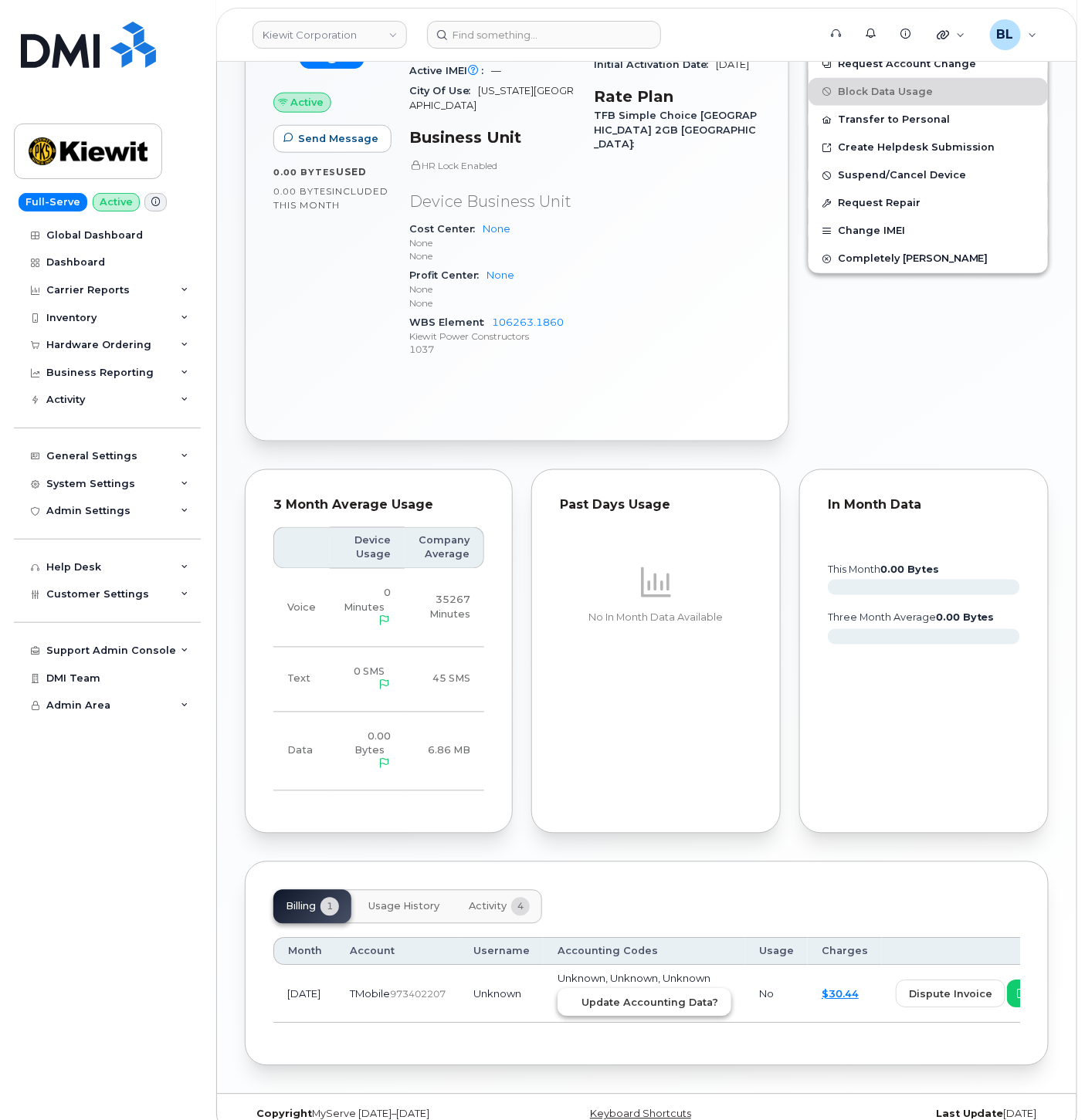
click at [635, 996] on span "Update Accounting Data?" at bounding box center [650, 1003] width 137 height 15
click at [428, 411] on div "Active Send Message 0.00 Bytes  used 0.00 Bytes  included this month Device Det…" at bounding box center [517, 177] width 543 height 528
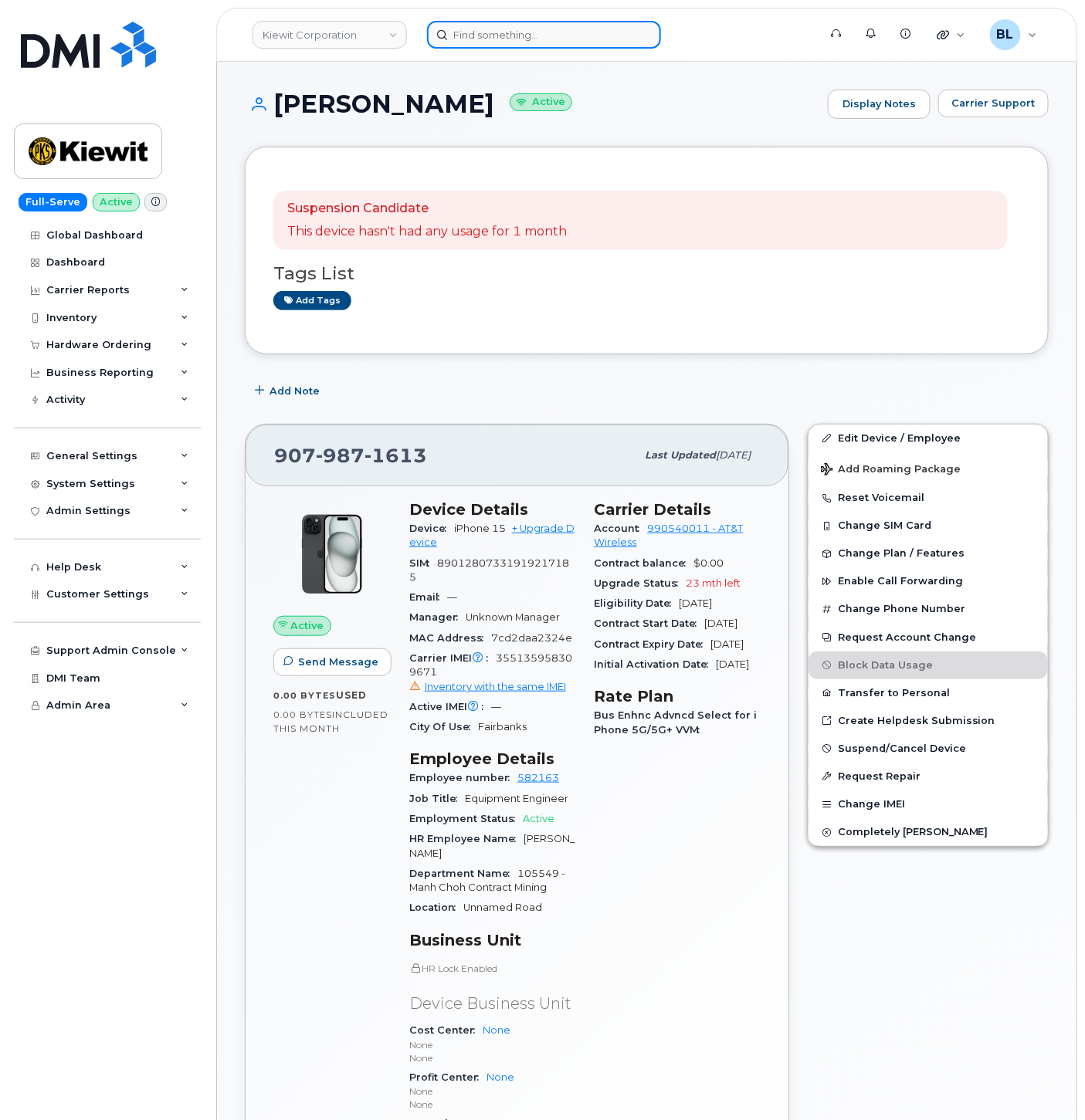
click at [519, 35] on input at bounding box center [544, 35] width 234 height 28
paste input "3073465361"
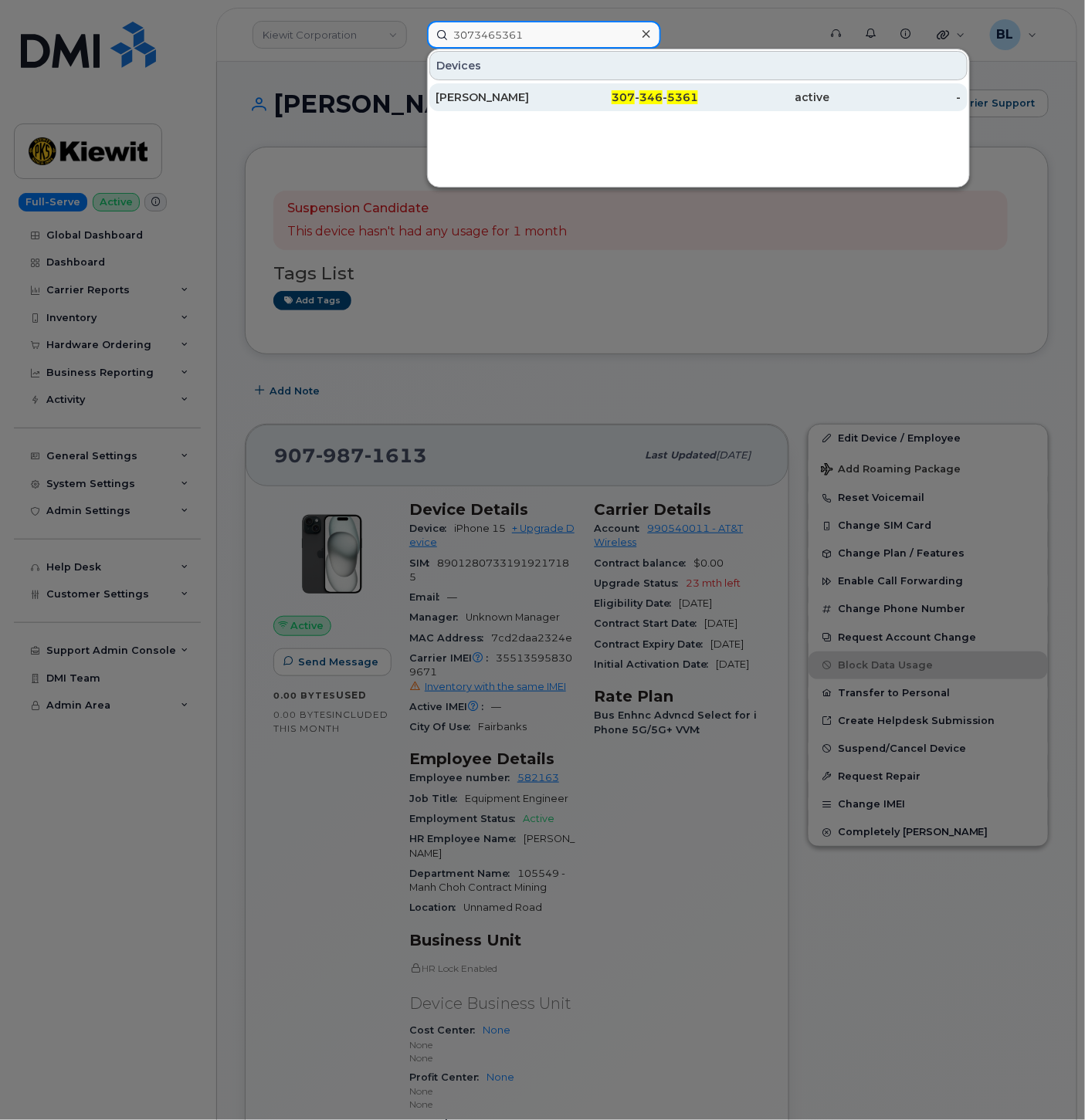
type input "3073465361"
click at [675, 101] on span "5361" at bounding box center [683, 97] width 31 height 14
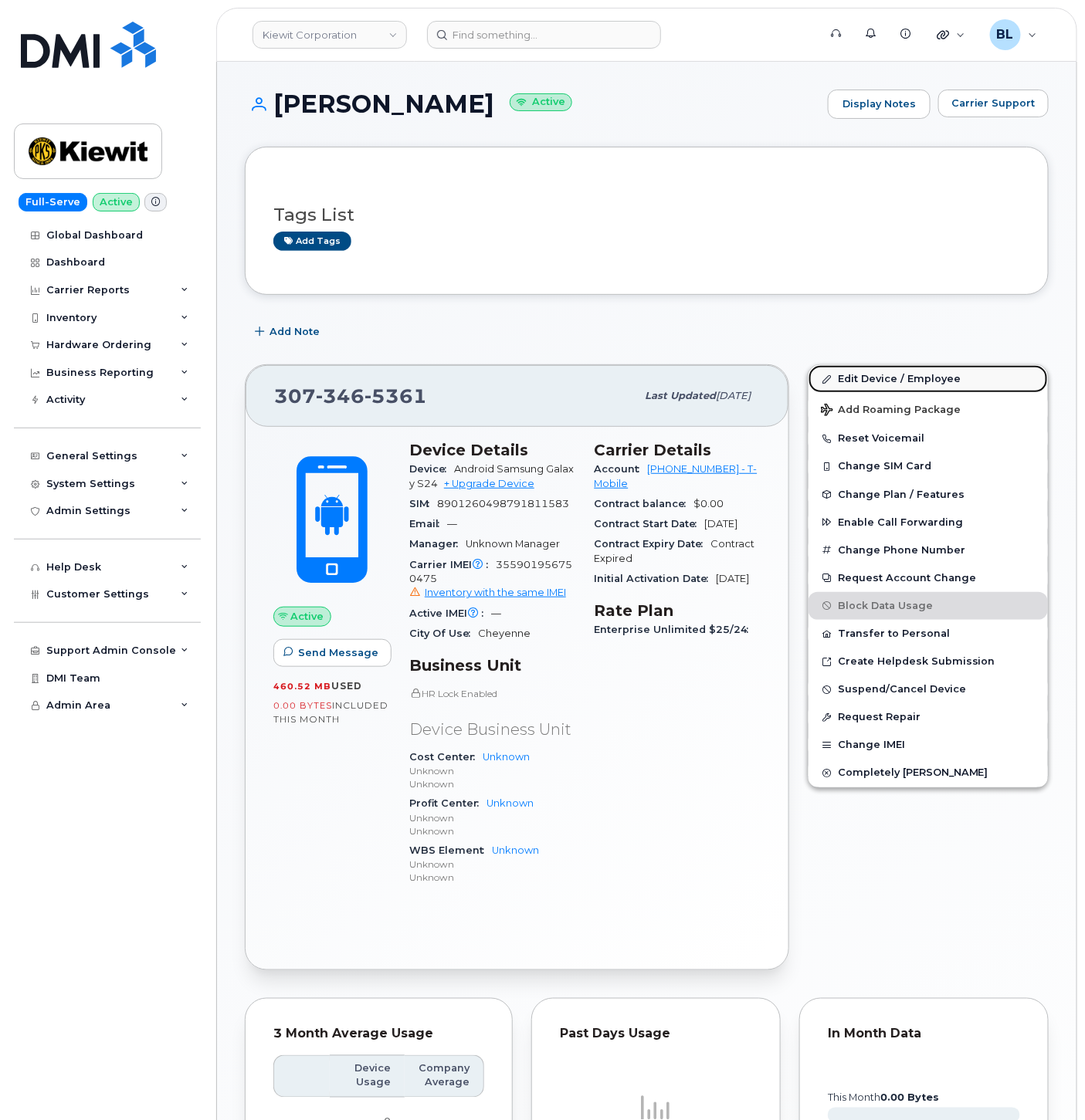
click at [870, 377] on link "Edit Device / Employee" at bounding box center [928, 379] width 240 height 28
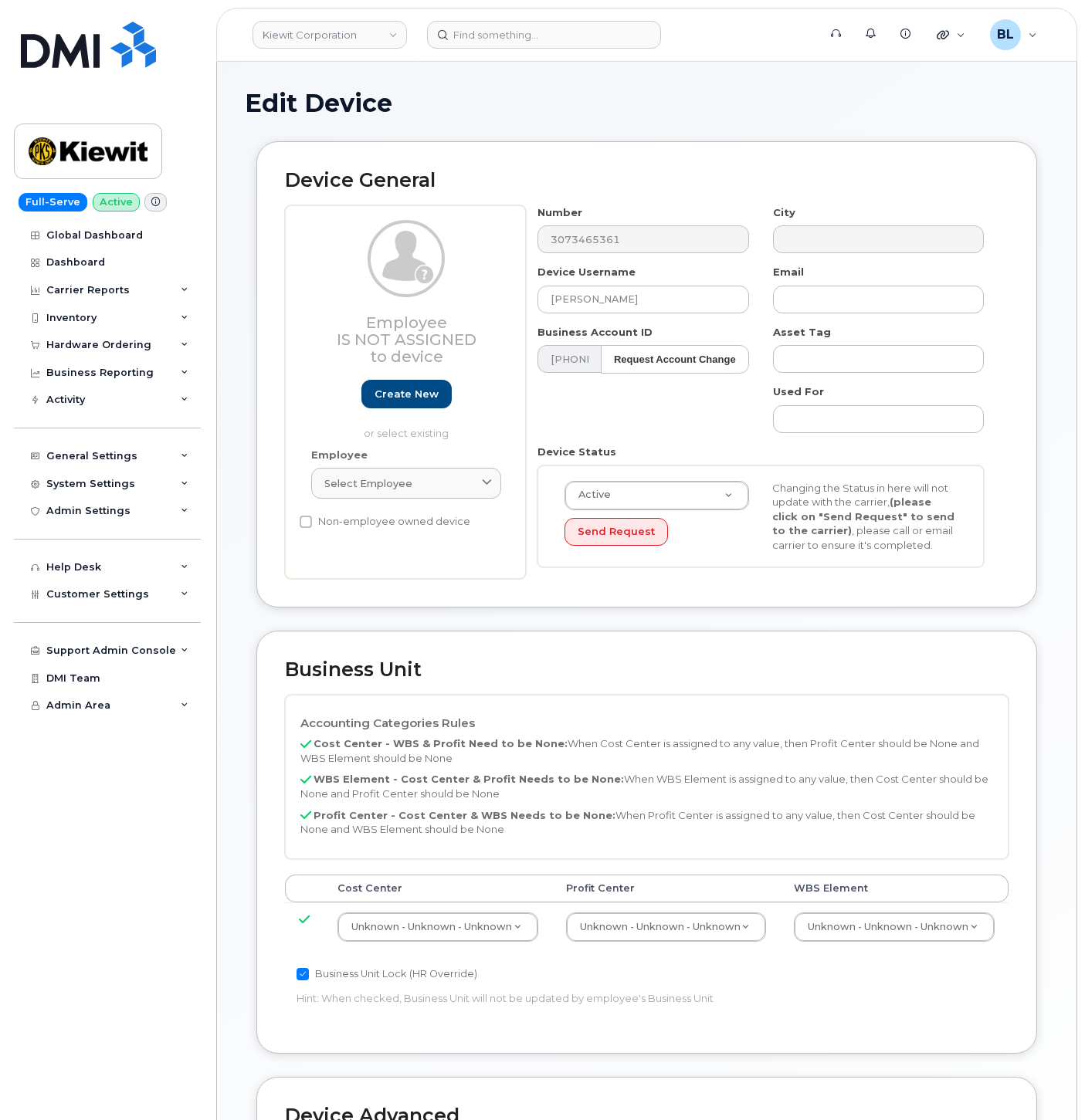
select select "29584743"
click at [447, 474] on link "Select employee" at bounding box center [406, 484] width 190 height 31
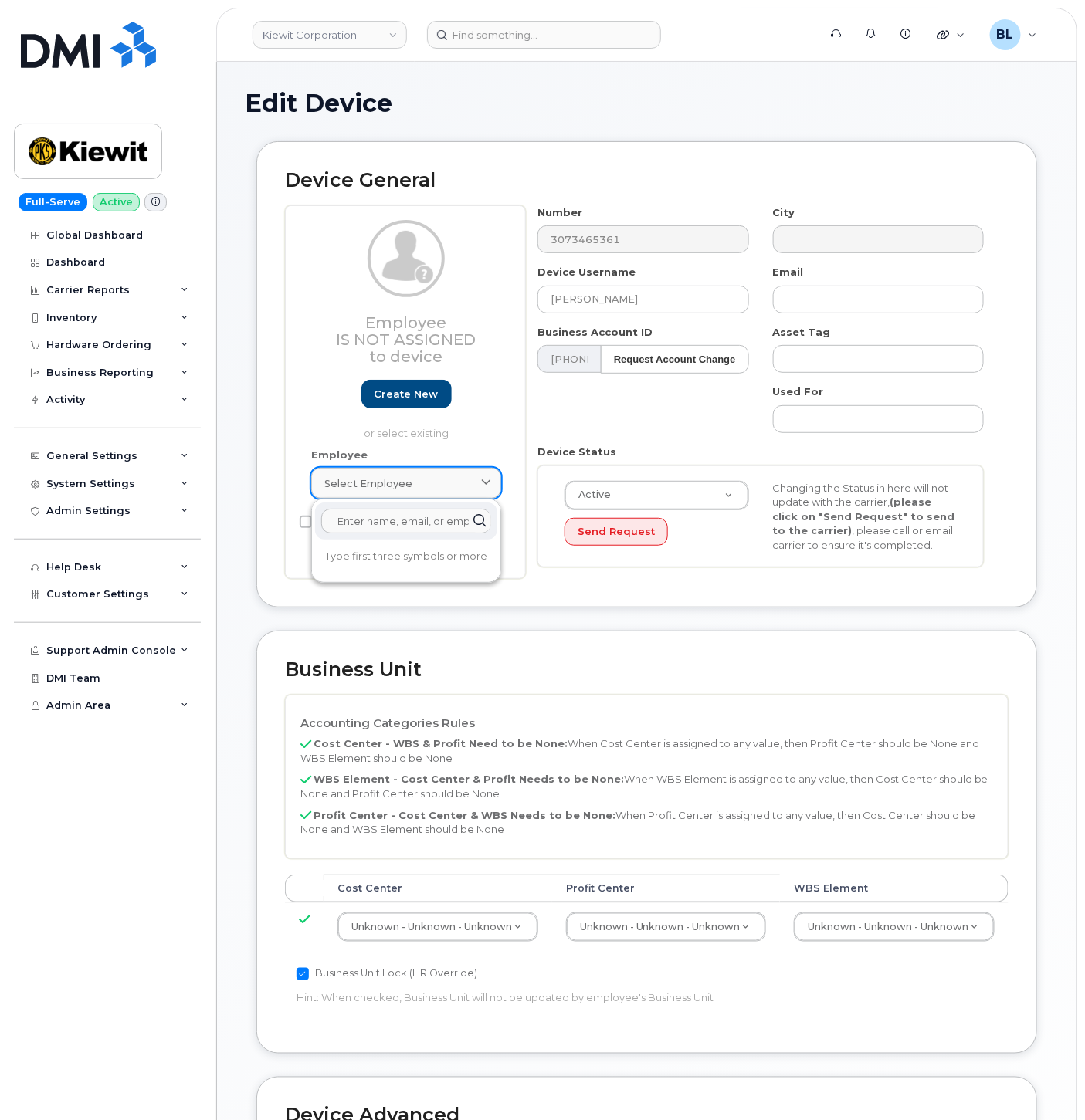
paste input "[PERSON_NAME]"
type input "[PERSON_NAME]"
click at [381, 568] on p "Employee Number: 412884" at bounding box center [406, 574] width 158 height 14
type input "412884"
type input "Marcus Duren"
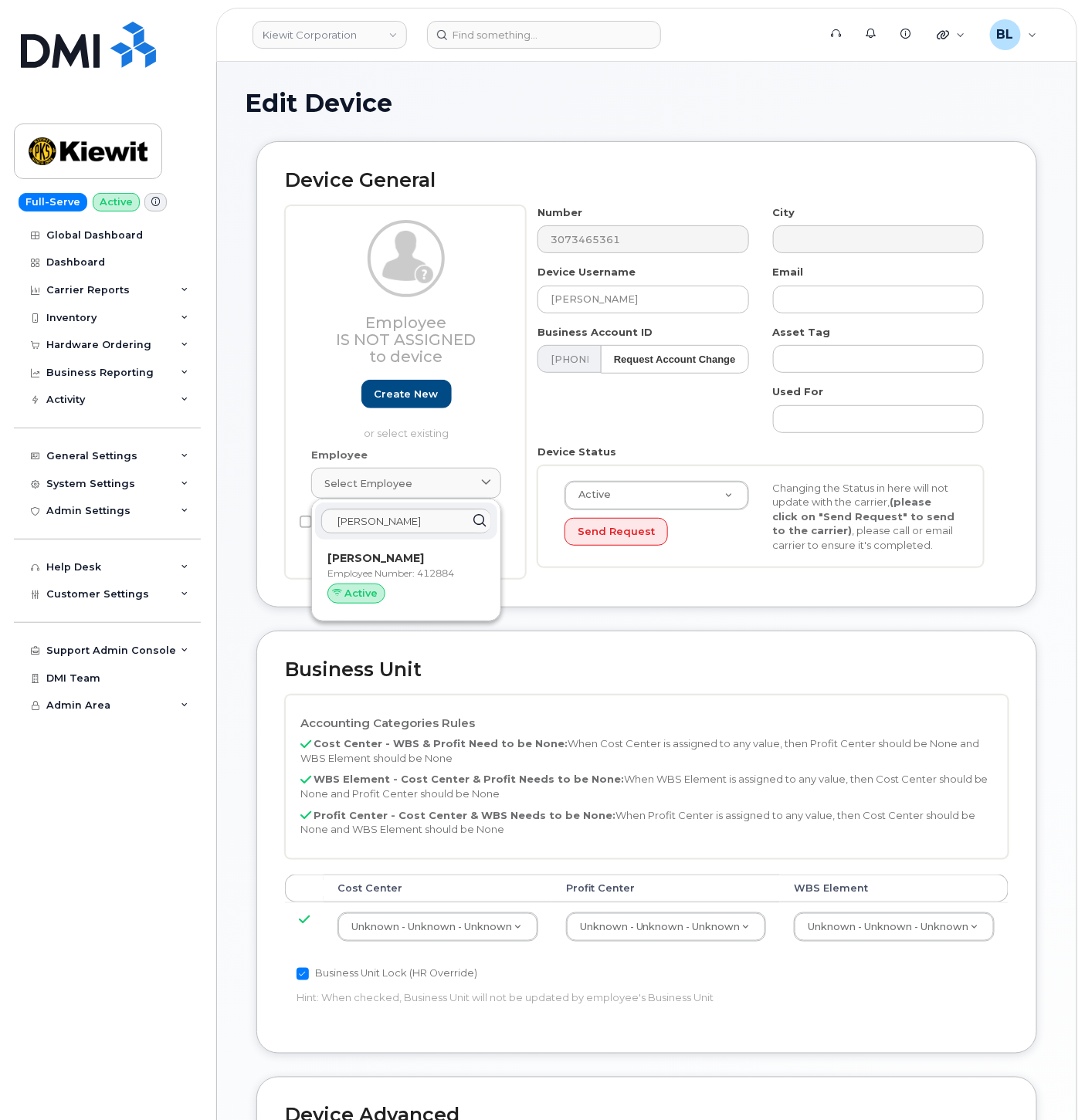
type input "marcus.duren@kiewit.com"
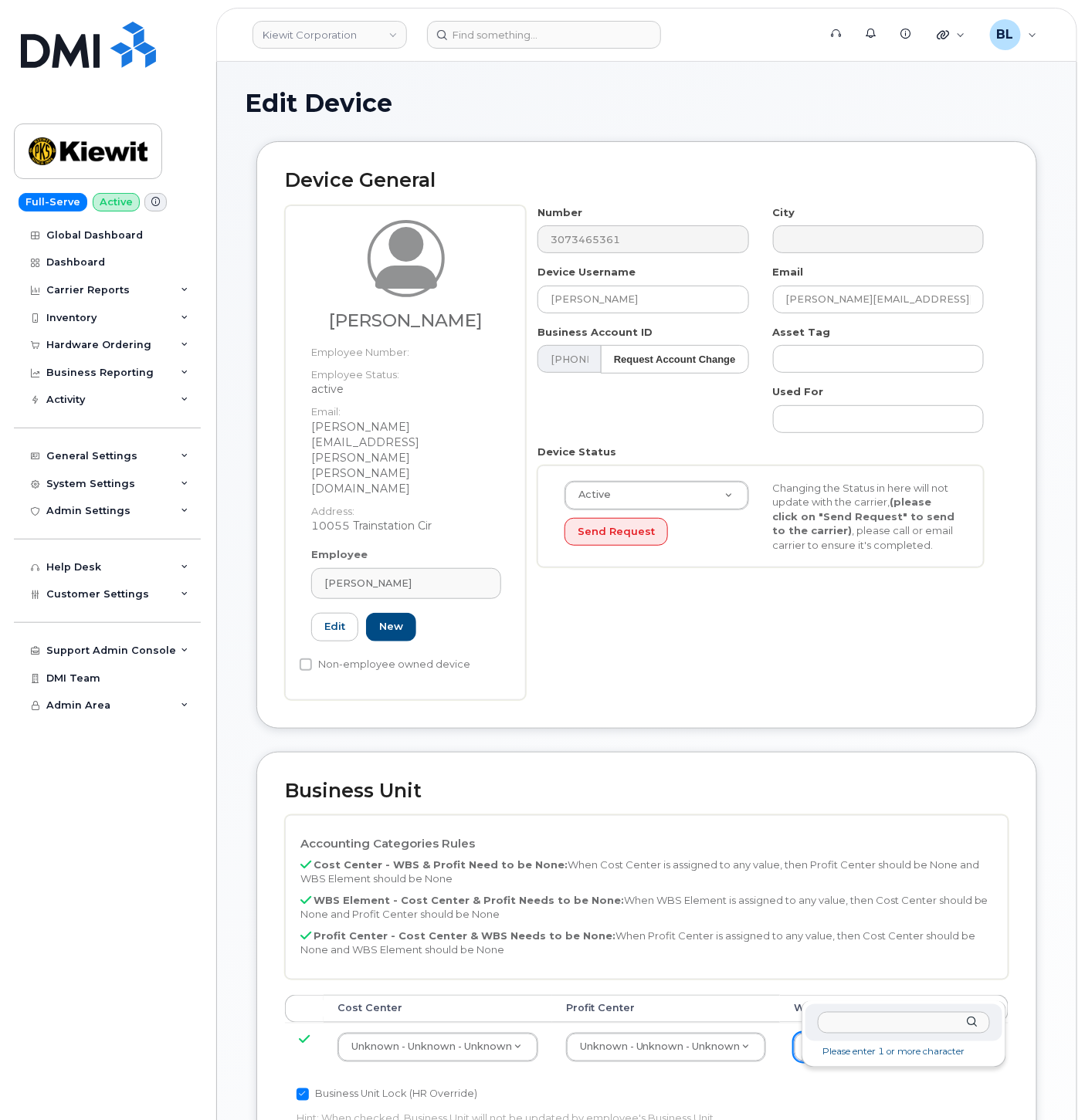
click at [860, 1020] on input "text" at bounding box center [904, 1024] width 172 height 23
paste input "110200.1990"
type input "110200.1990"
type input "29990217"
click at [567, 995] on th "Profit Center" at bounding box center [666, 1009] width 227 height 28
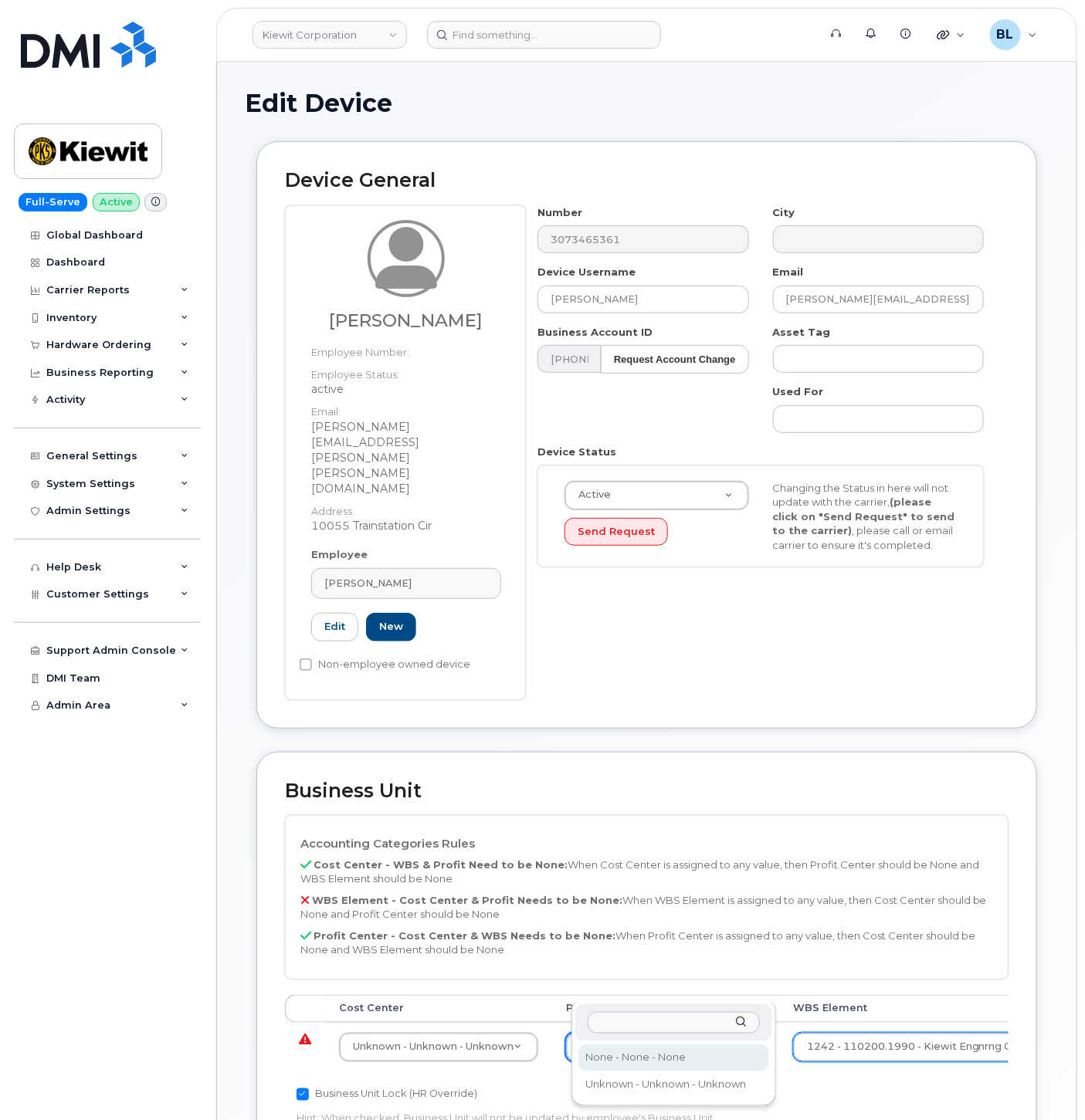
select select "29629357"
click at [455, 1023] on td "Unknown - Unknown - Unknown 29584742" at bounding box center [439, 1047] width 227 height 48
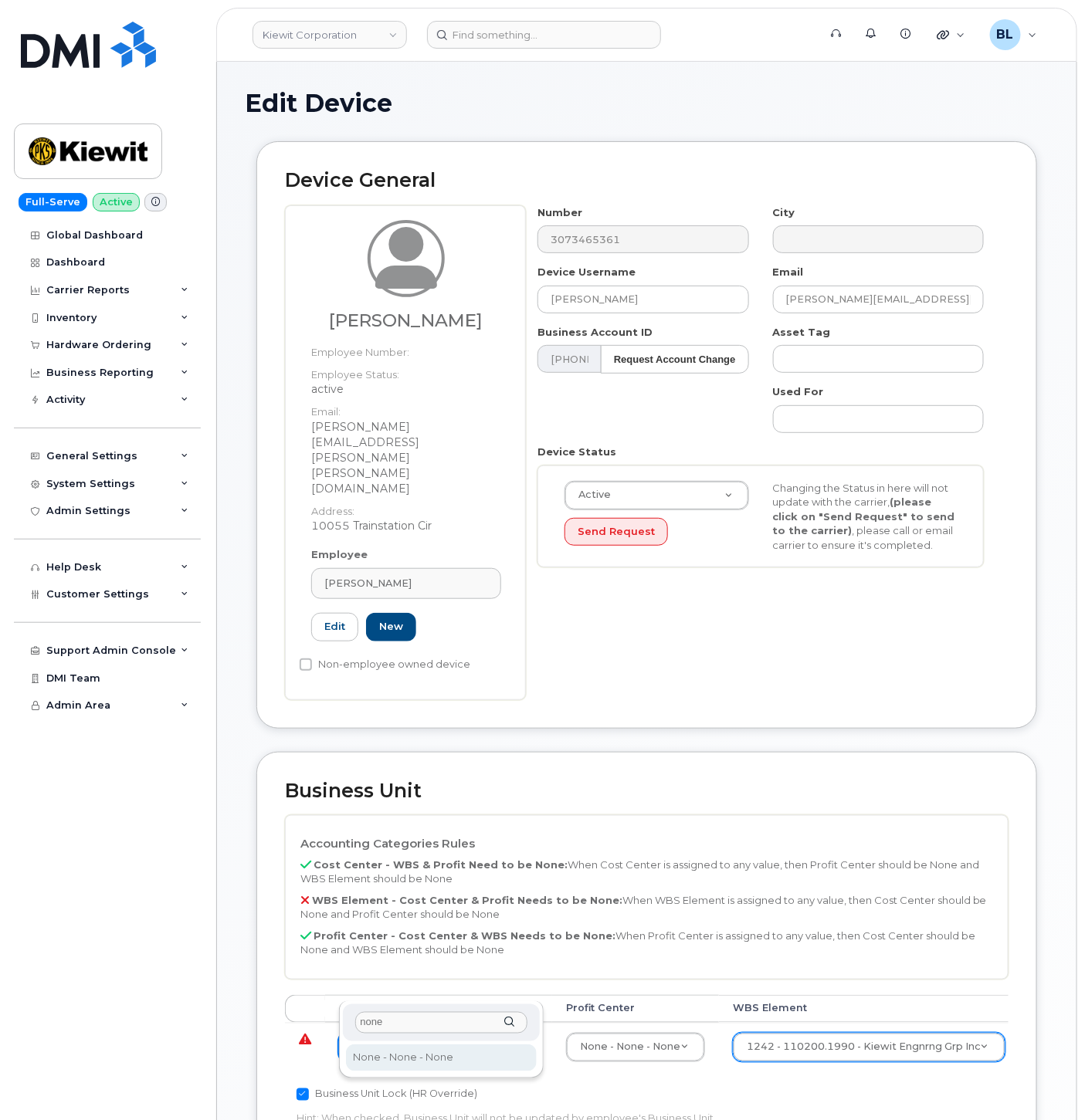
type input "none"
type input "29629358"
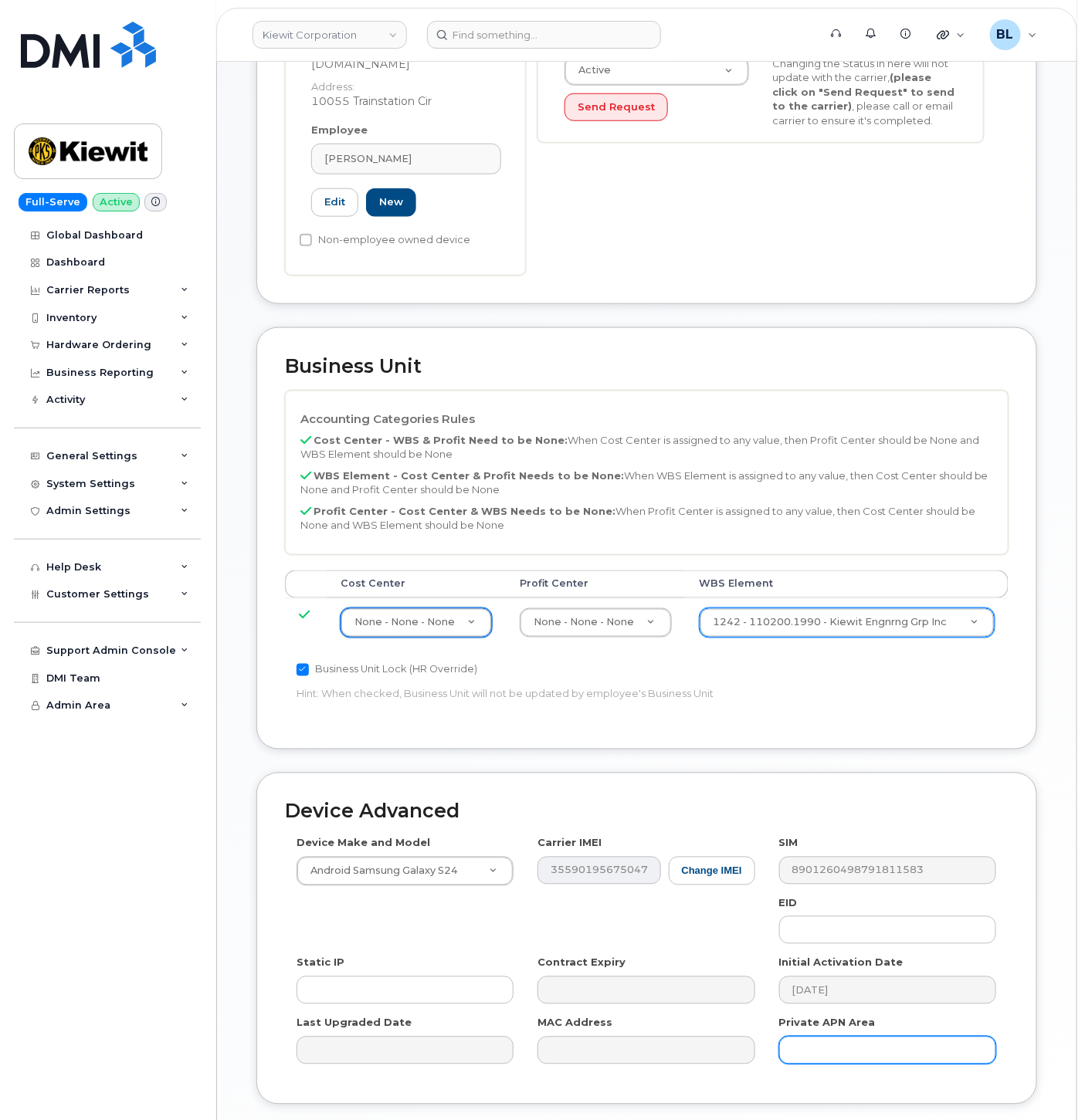
scroll to position [476, 0]
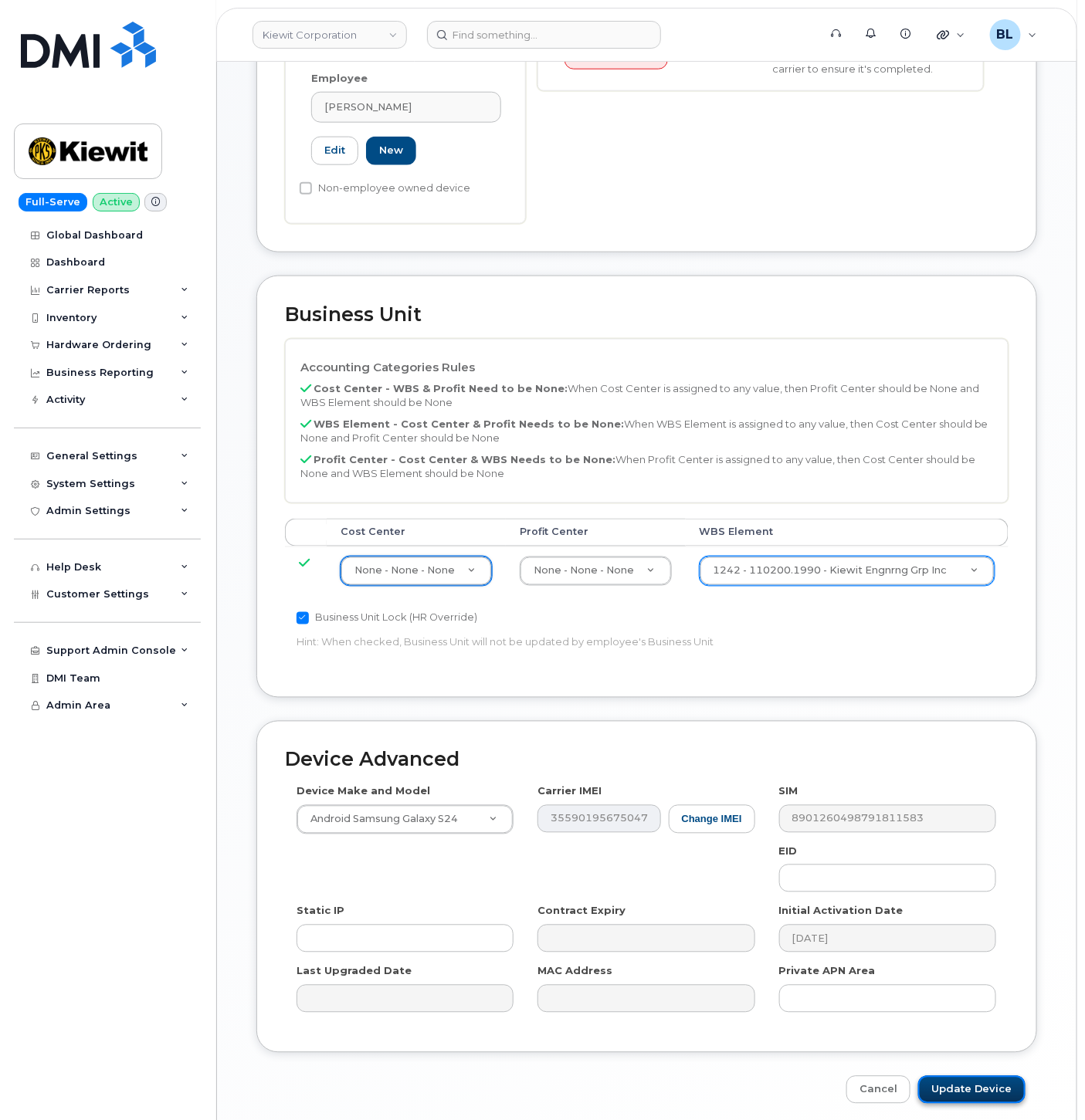
click at [998, 1077] on input "Update Device" at bounding box center [972, 1091] width 107 height 29
type input "Saving..."
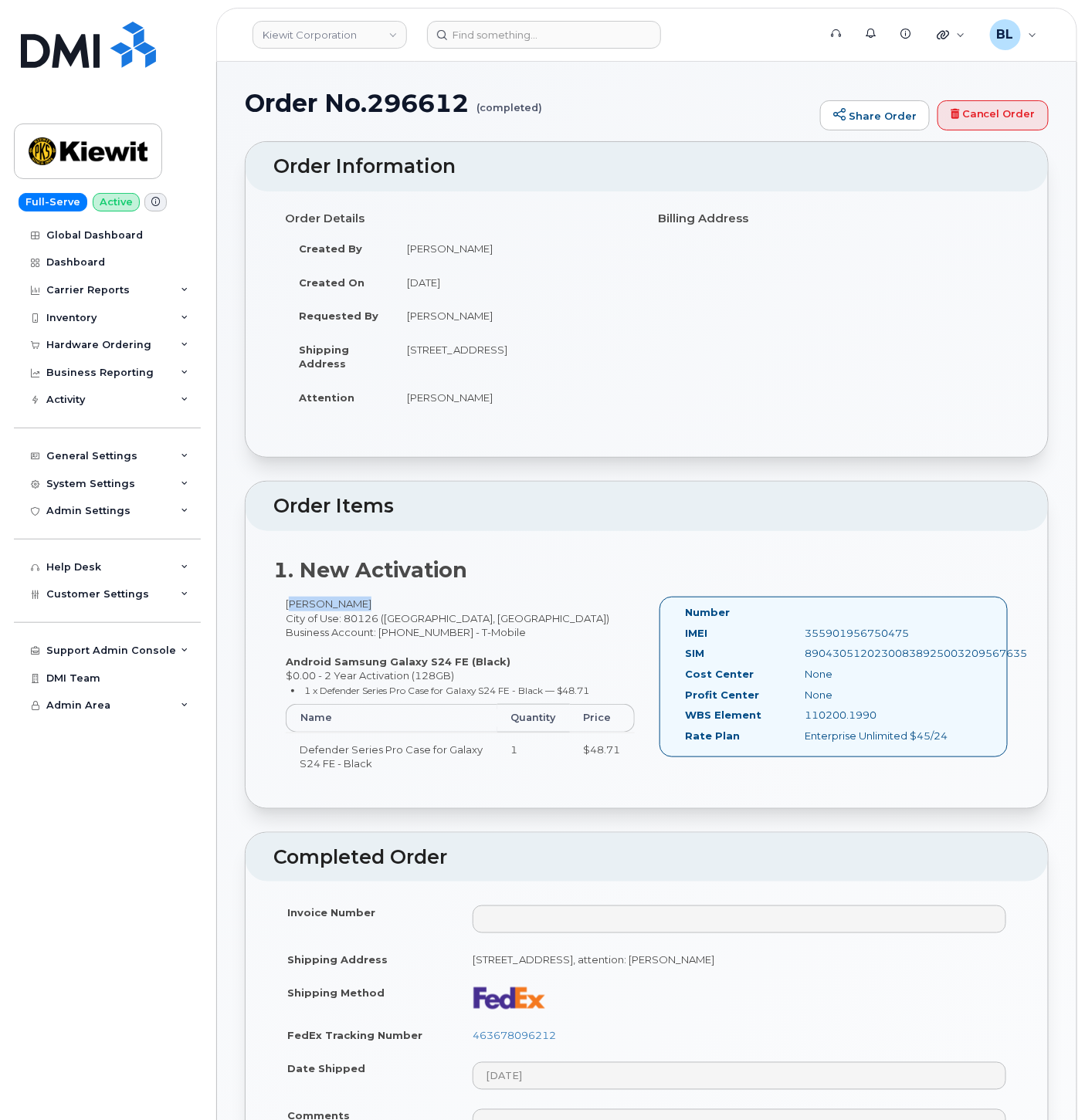
drag, startPoint x: 281, startPoint y: 602, endPoint x: 358, endPoint y: 598, distance: 77.1
click at [358, 598] on div "[PERSON_NAME] City of Use: 80126 ([GEOGRAPHIC_DATA], [GEOGRAPHIC_DATA]) Busines…" at bounding box center [461, 695] width 374 height 196
copy div "[PERSON_NAME]"
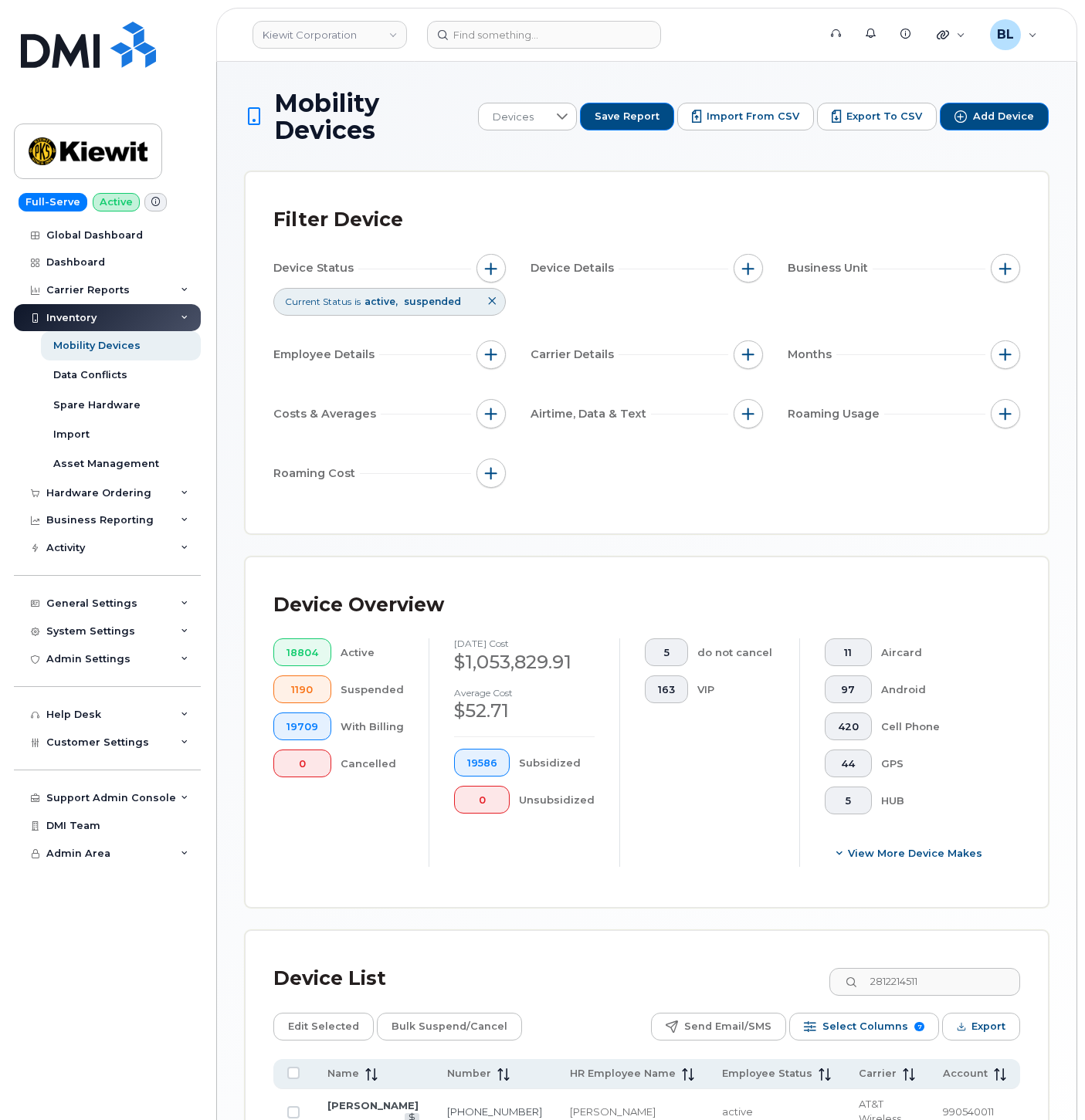
scroll to position [142, 0]
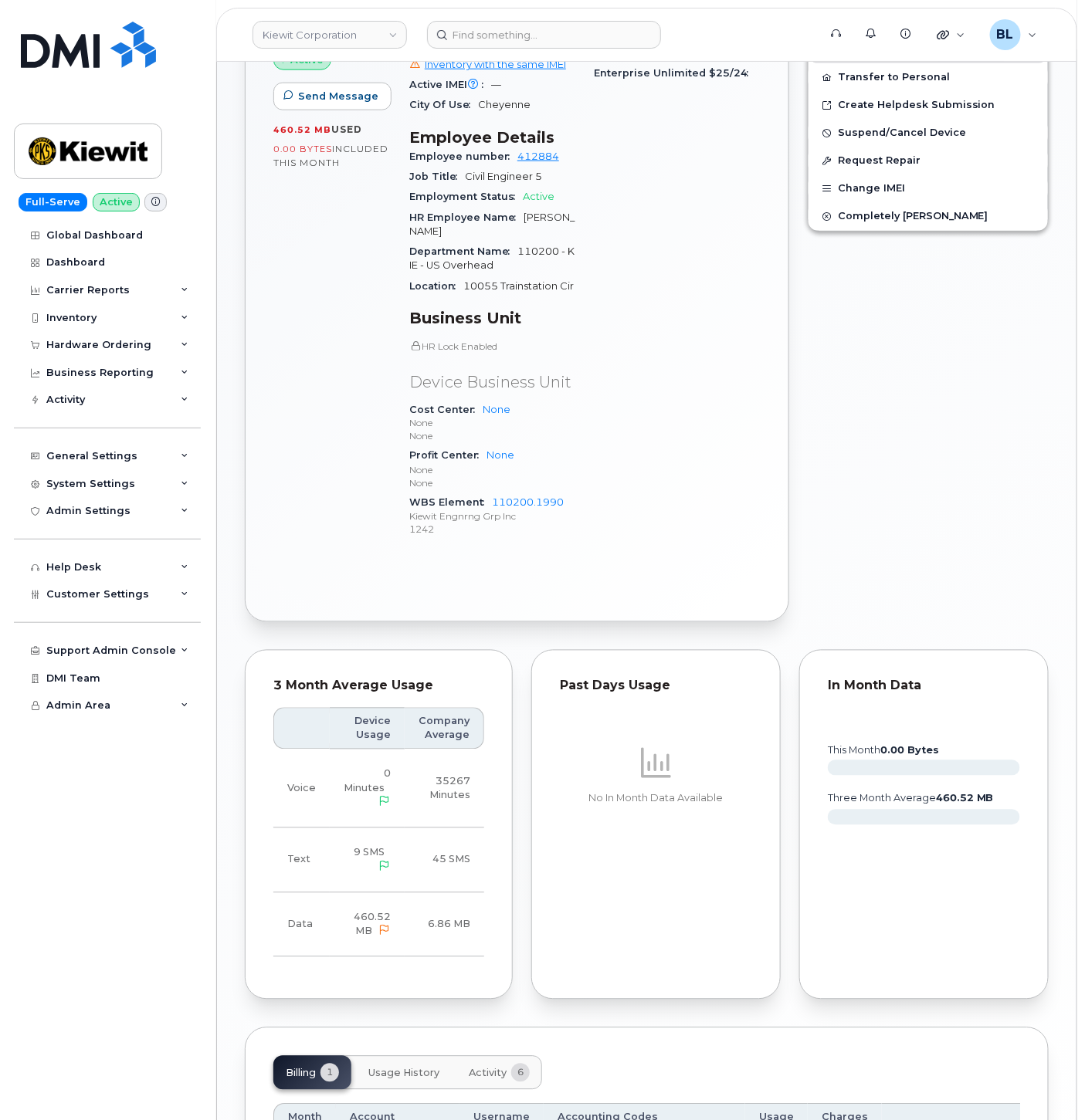
scroll to position [752, 0]
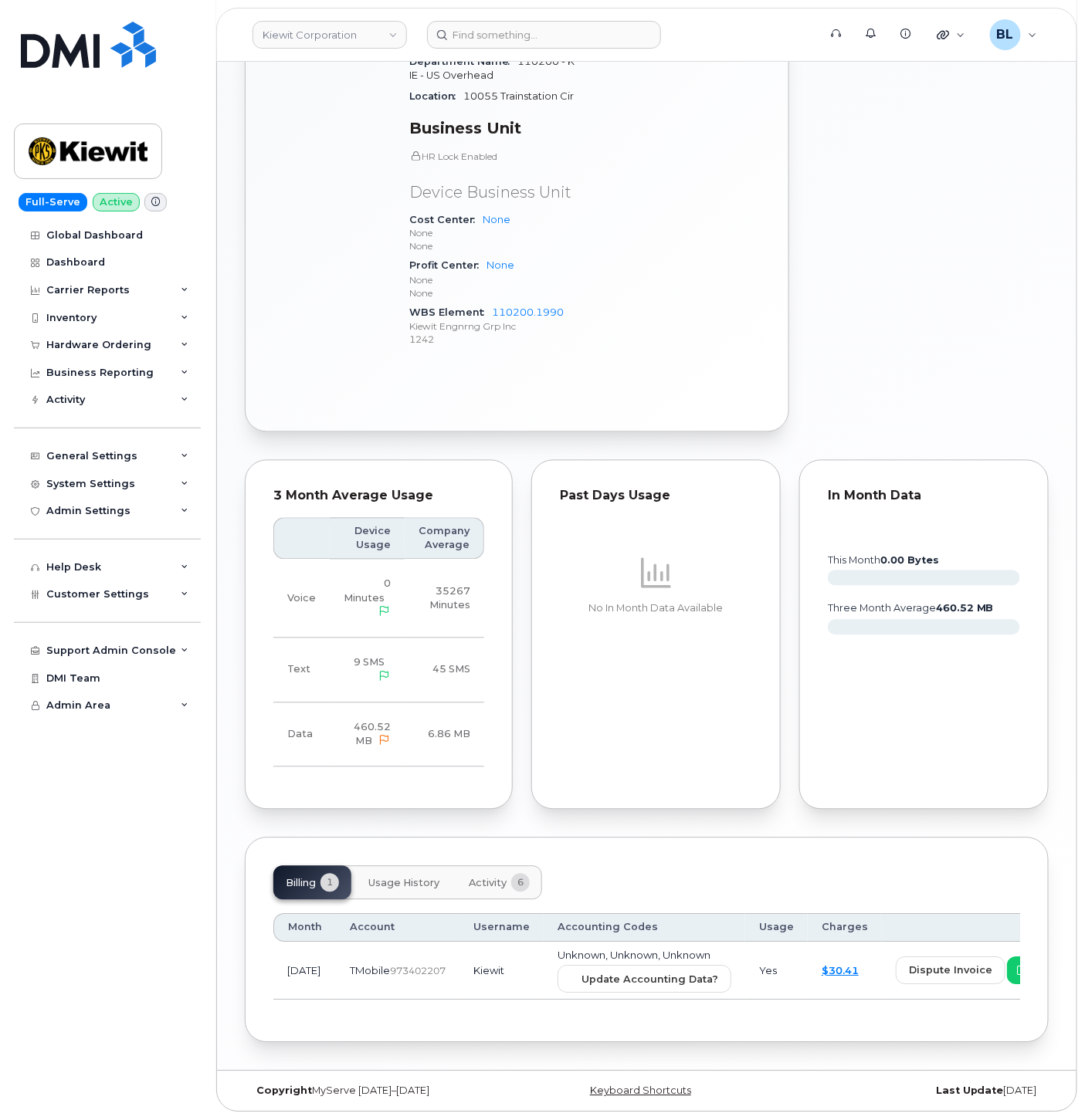
click at [493, 975] on td "Kiewit" at bounding box center [501, 972] width 84 height 59
click at [582, 973] on span "Update Accounting Data?" at bounding box center [650, 980] width 137 height 15
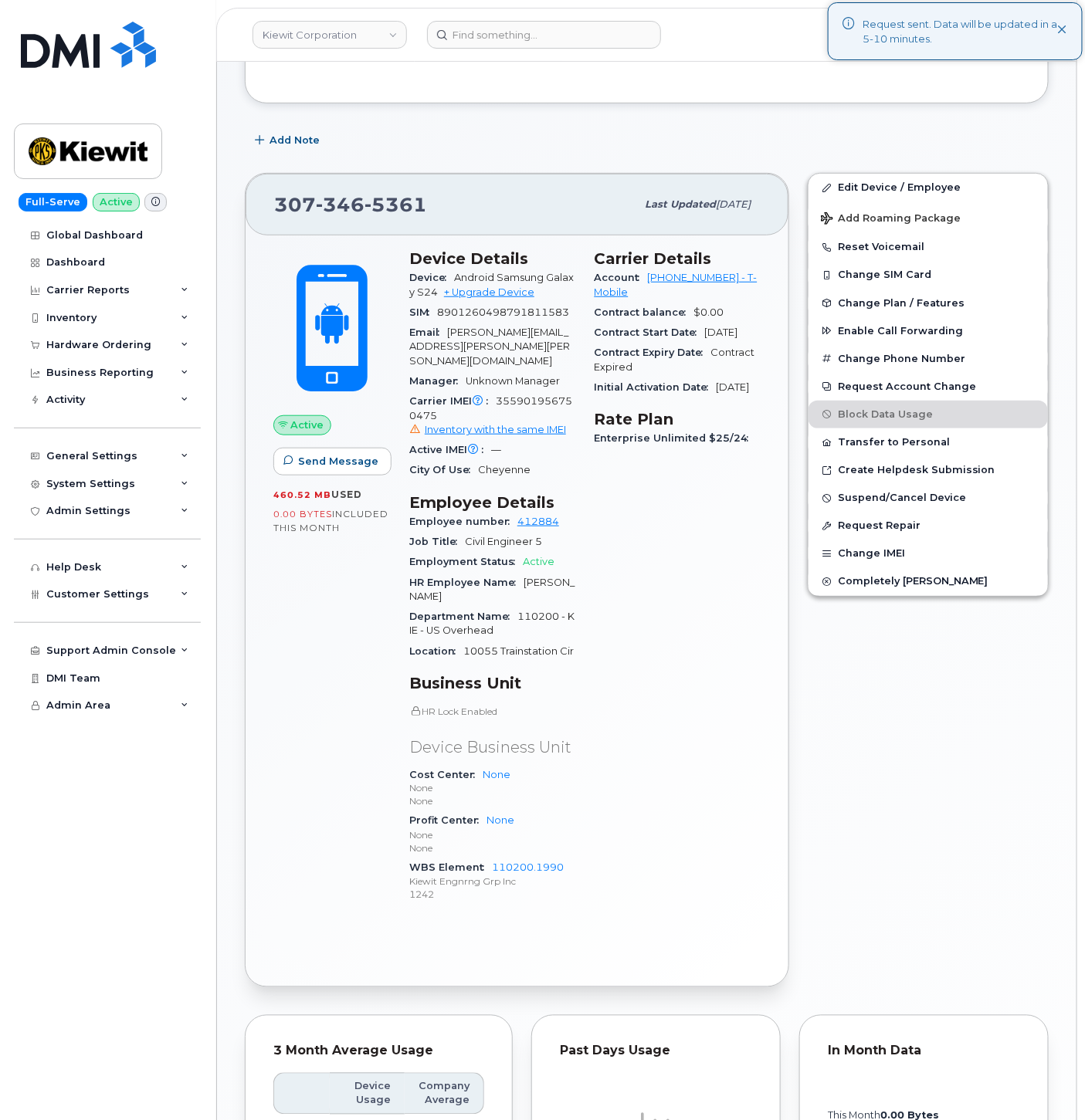
scroll to position [0, 0]
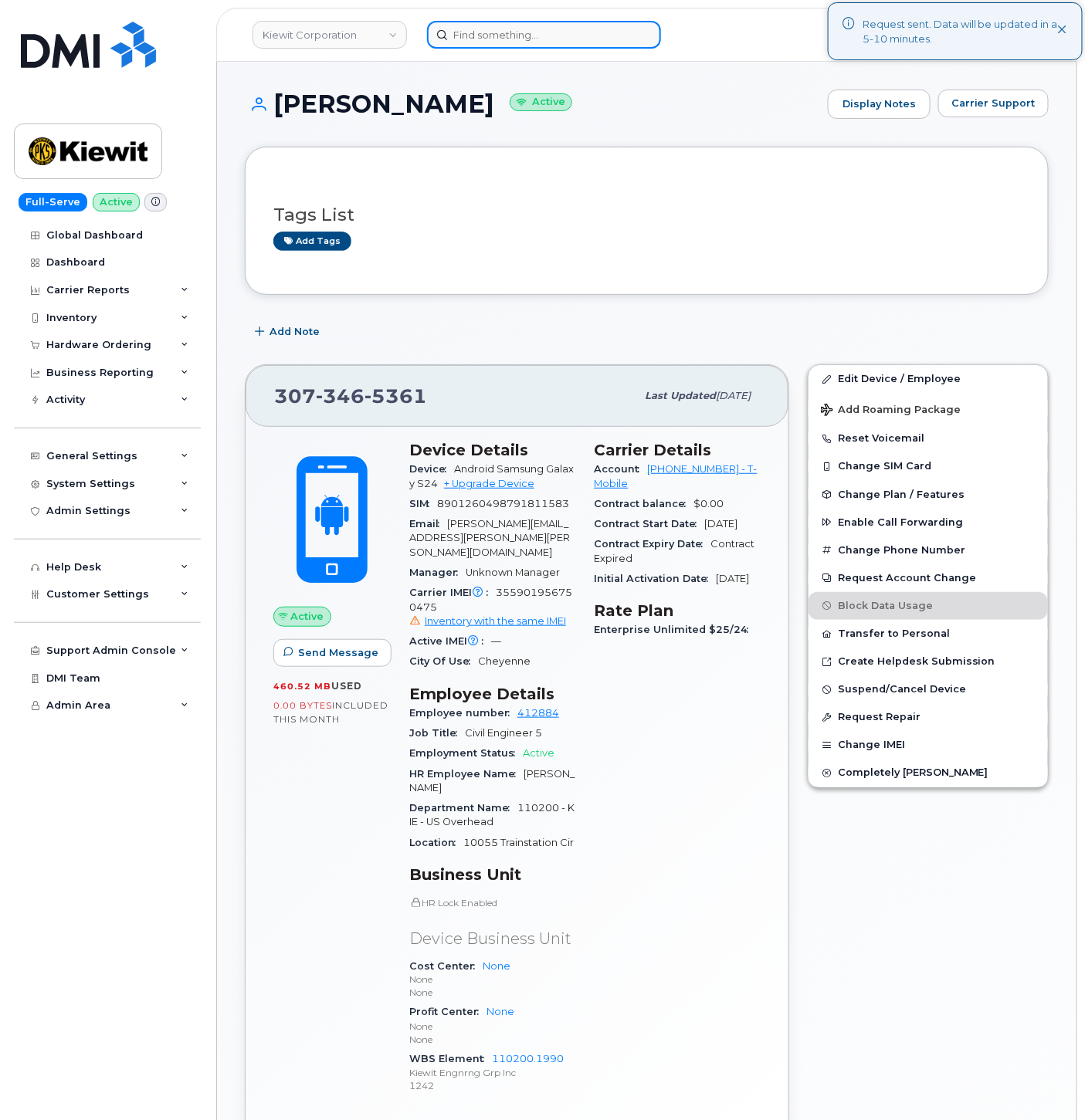
click at [520, 21] on input at bounding box center [544, 35] width 234 height 28
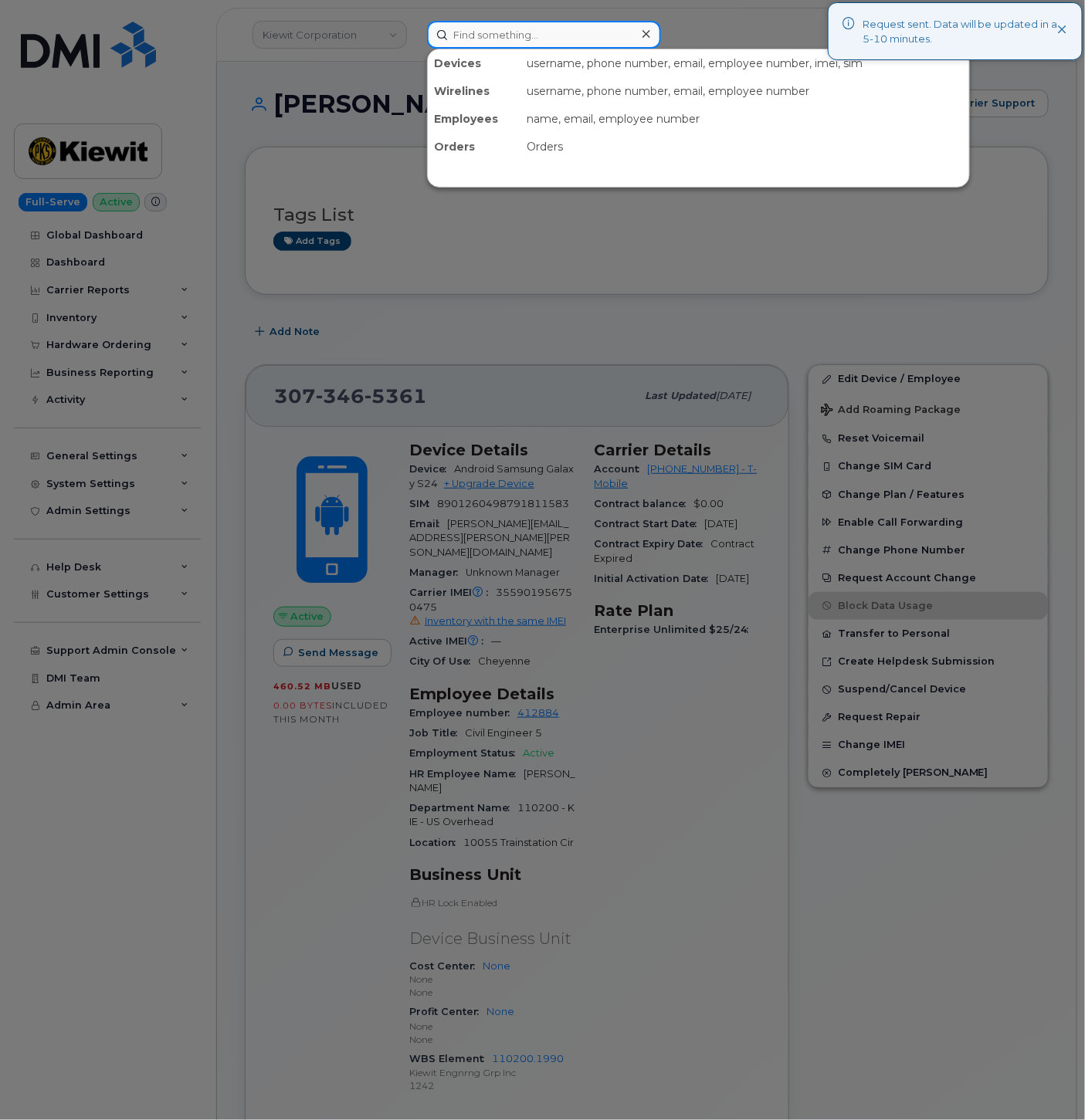
paste input "4027134070"
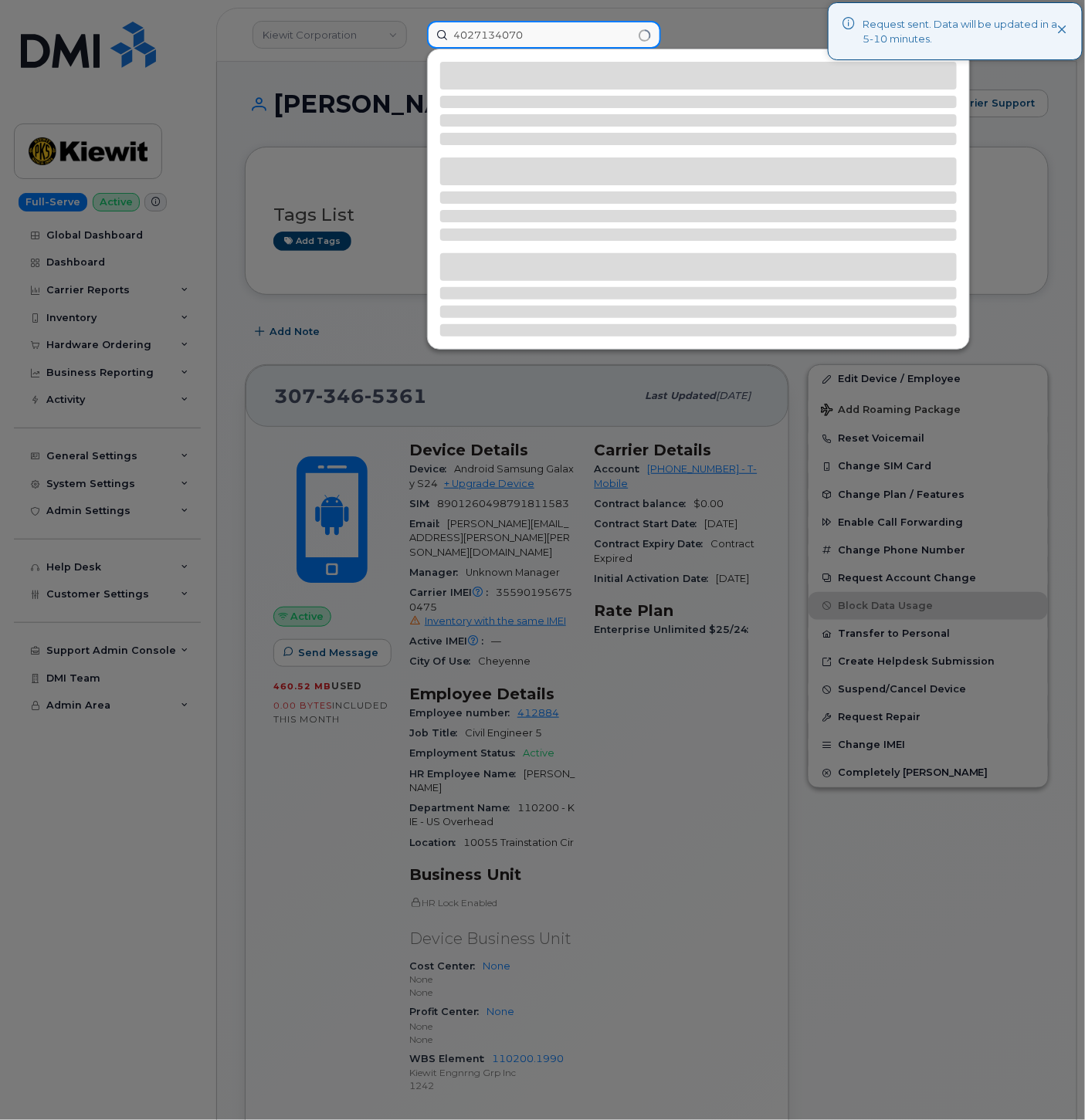
type input "4027134070"
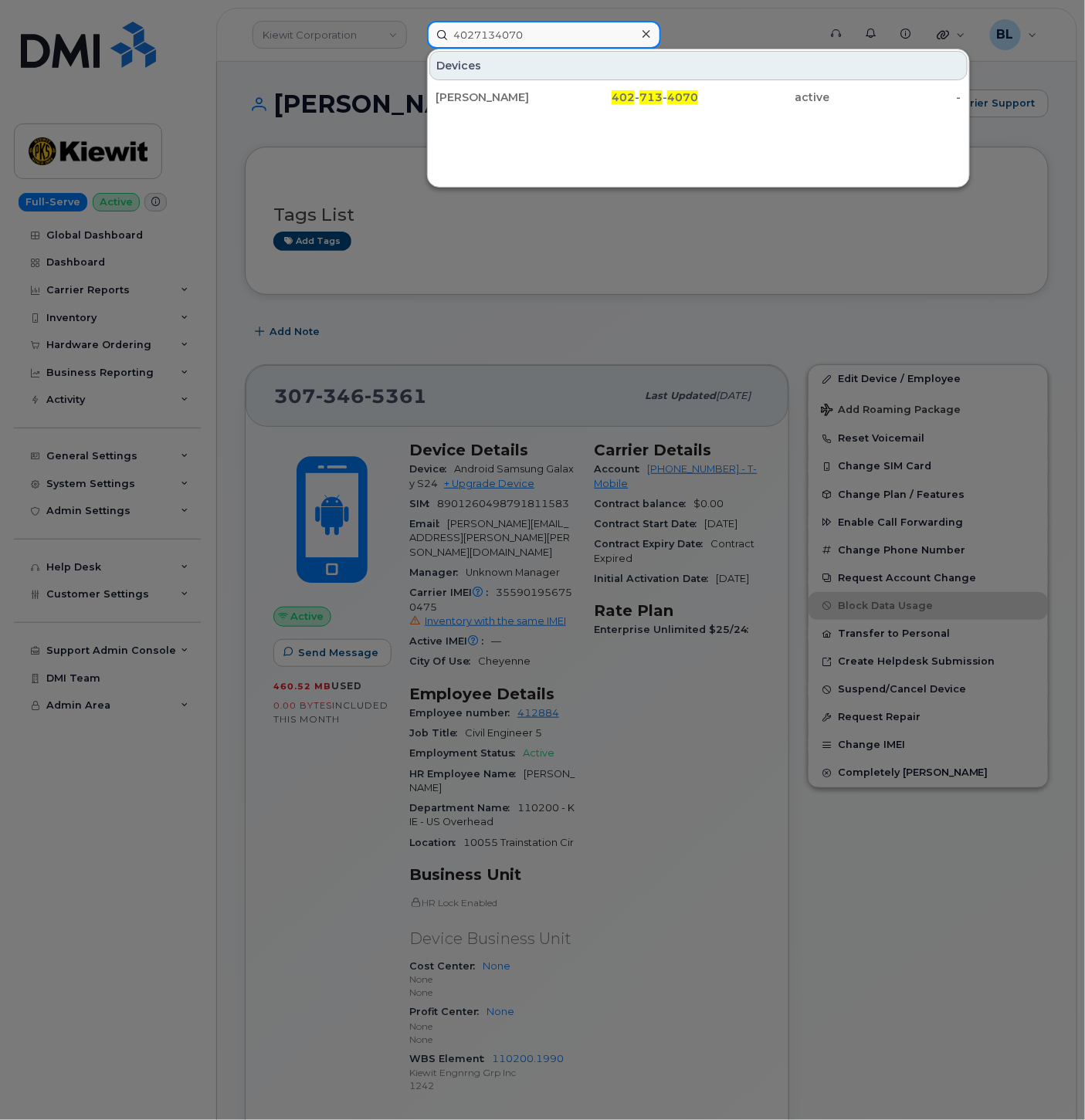
click at [533, 34] on input "4027134070" at bounding box center [544, 35] width 234 height 28
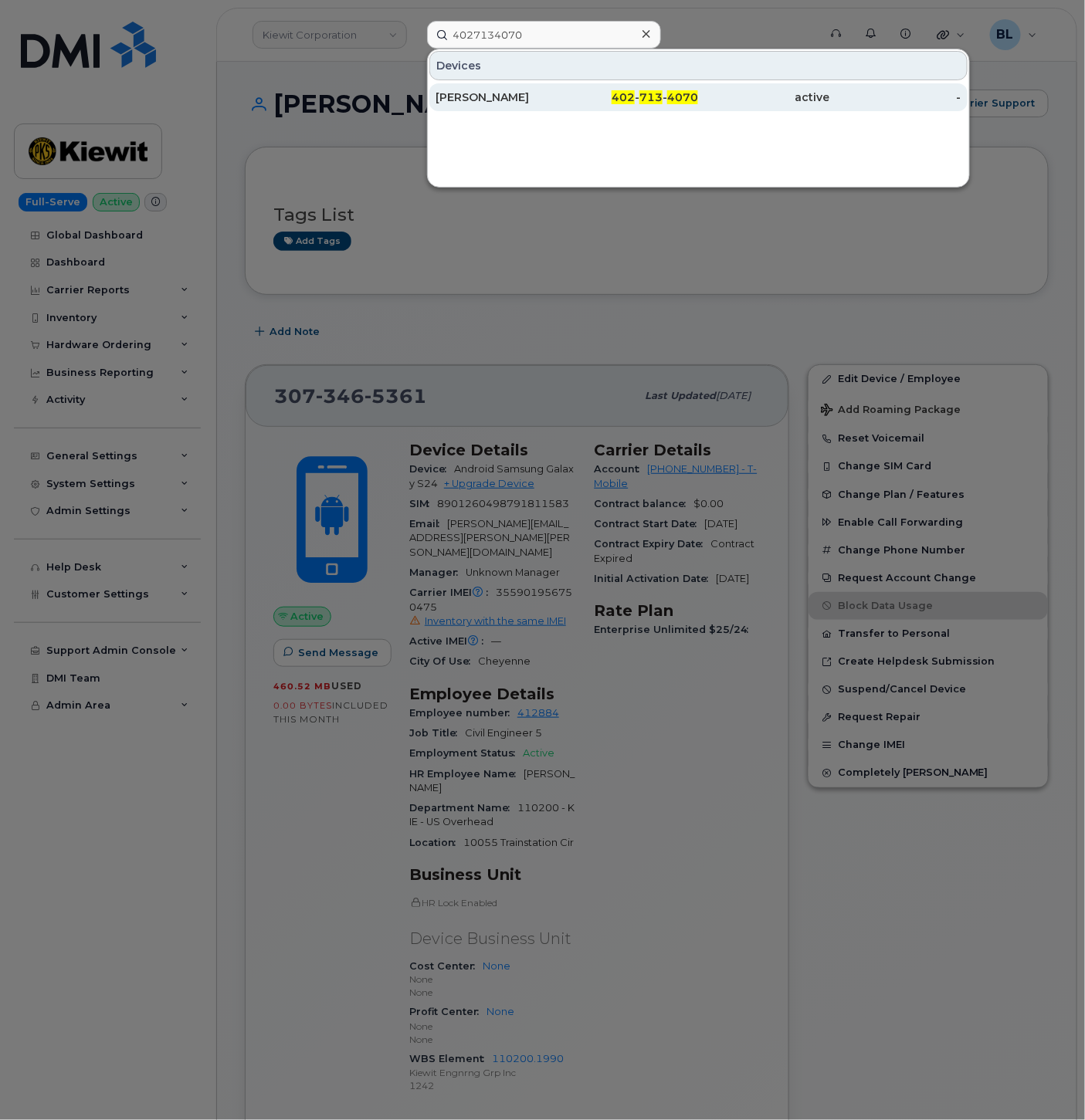
click at [546, 106] on div "KIEWIT" at bounding box center [501, 97] width 132 height 28
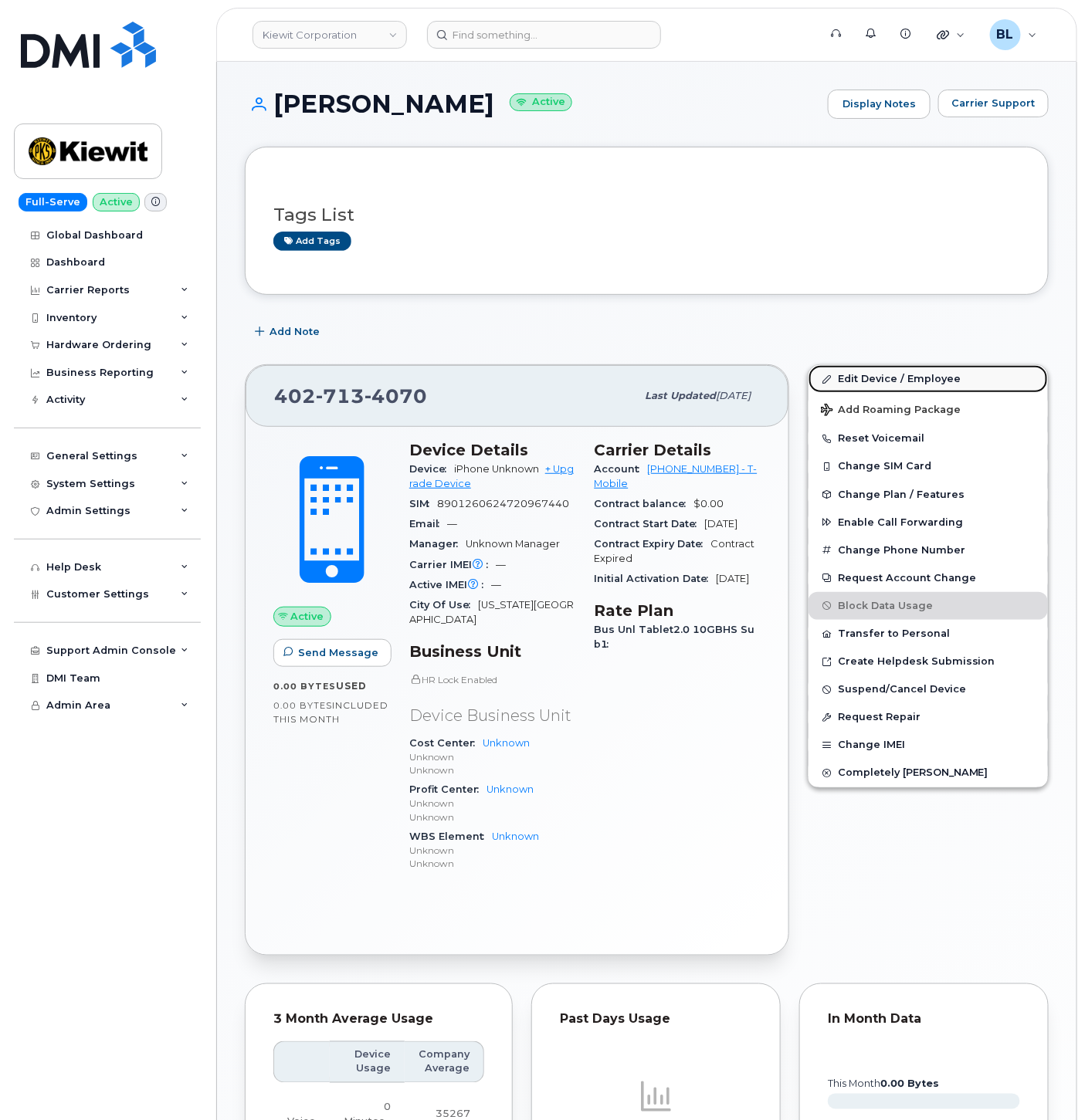
drag, startPoint x: 935, startPoint y: 379, endPoint x: 406, endPoint y: 476, distance: 537.8
click at [935, 379] on link "Edit Device / Employee" at bounding box center [928, 379] width 240 height 28
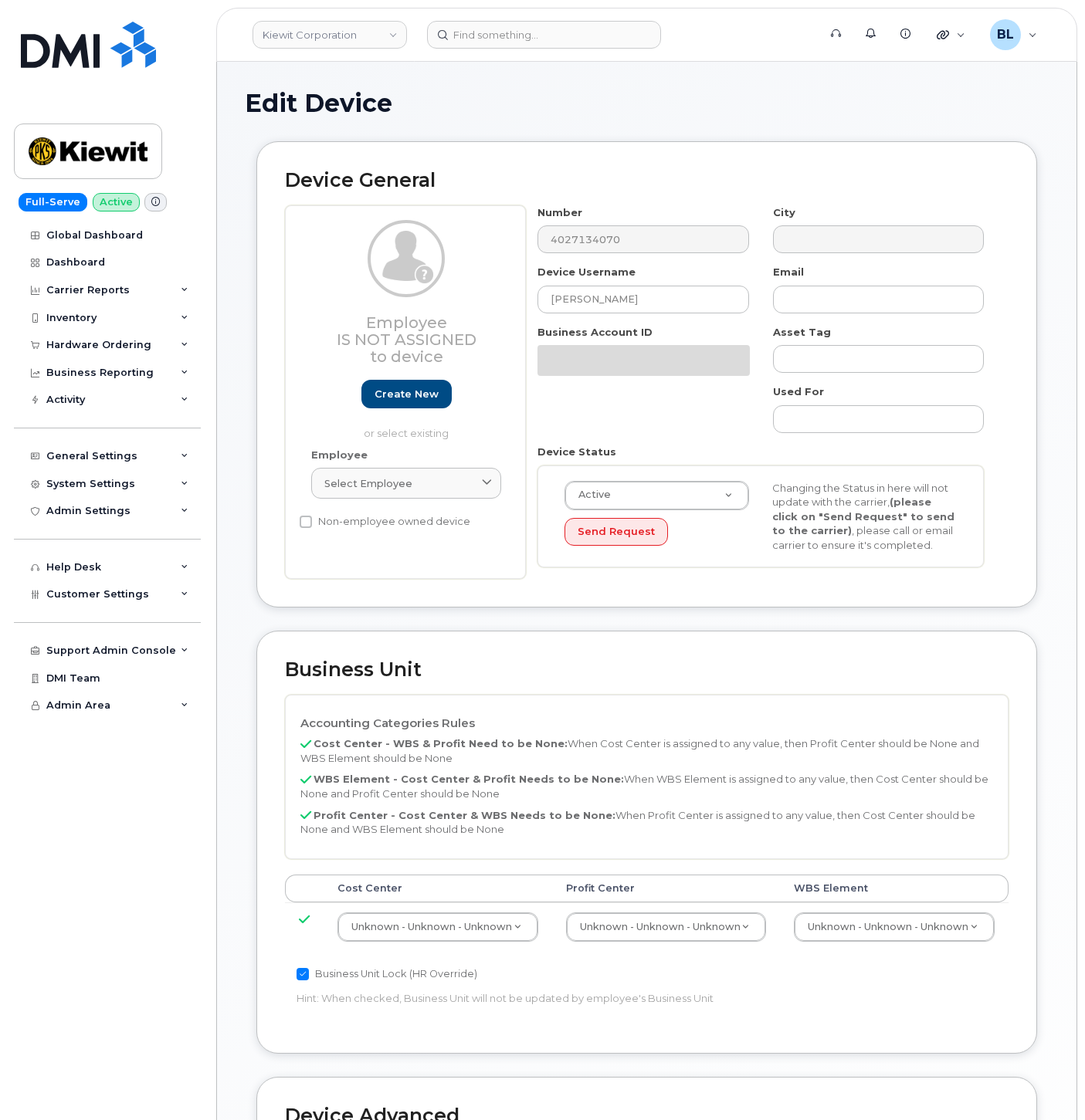
select select "29584743"
click at [913, 912] on div "Unknown - Unknown - Unknown" at bounding box center [894, 927] width 201 height 29
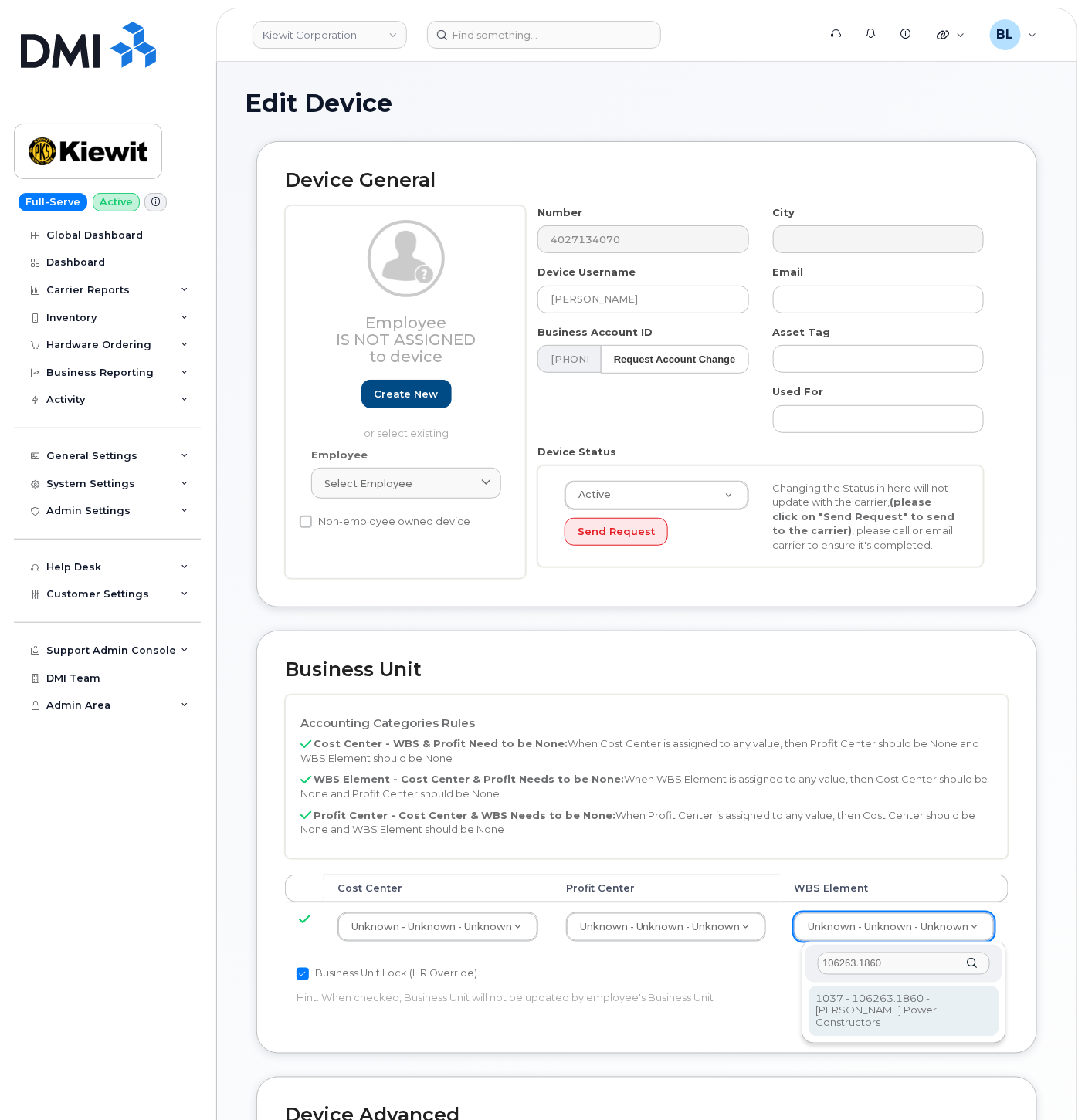
type input "106263.1860"
type input "34521805"
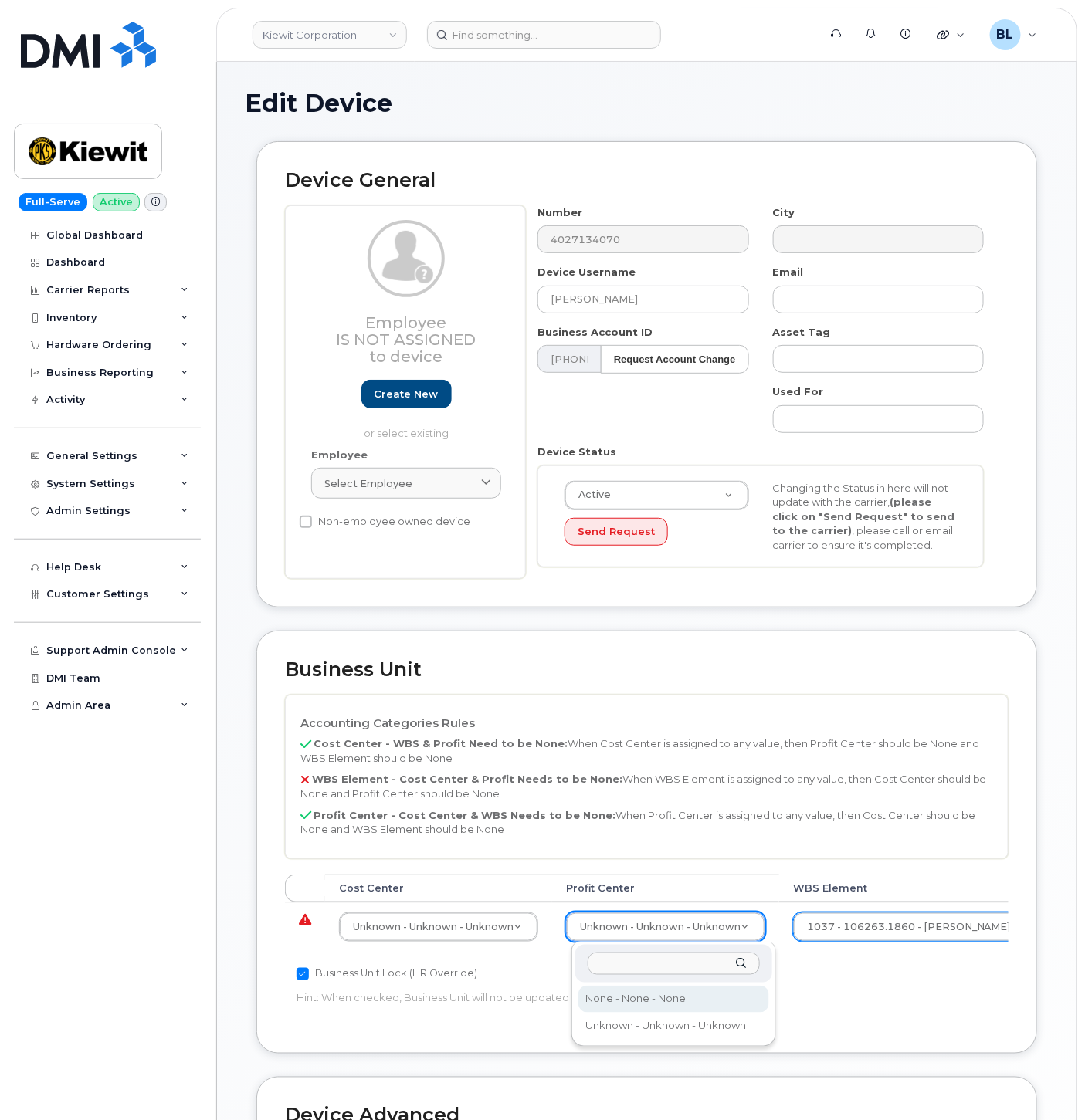
select select "29629357"
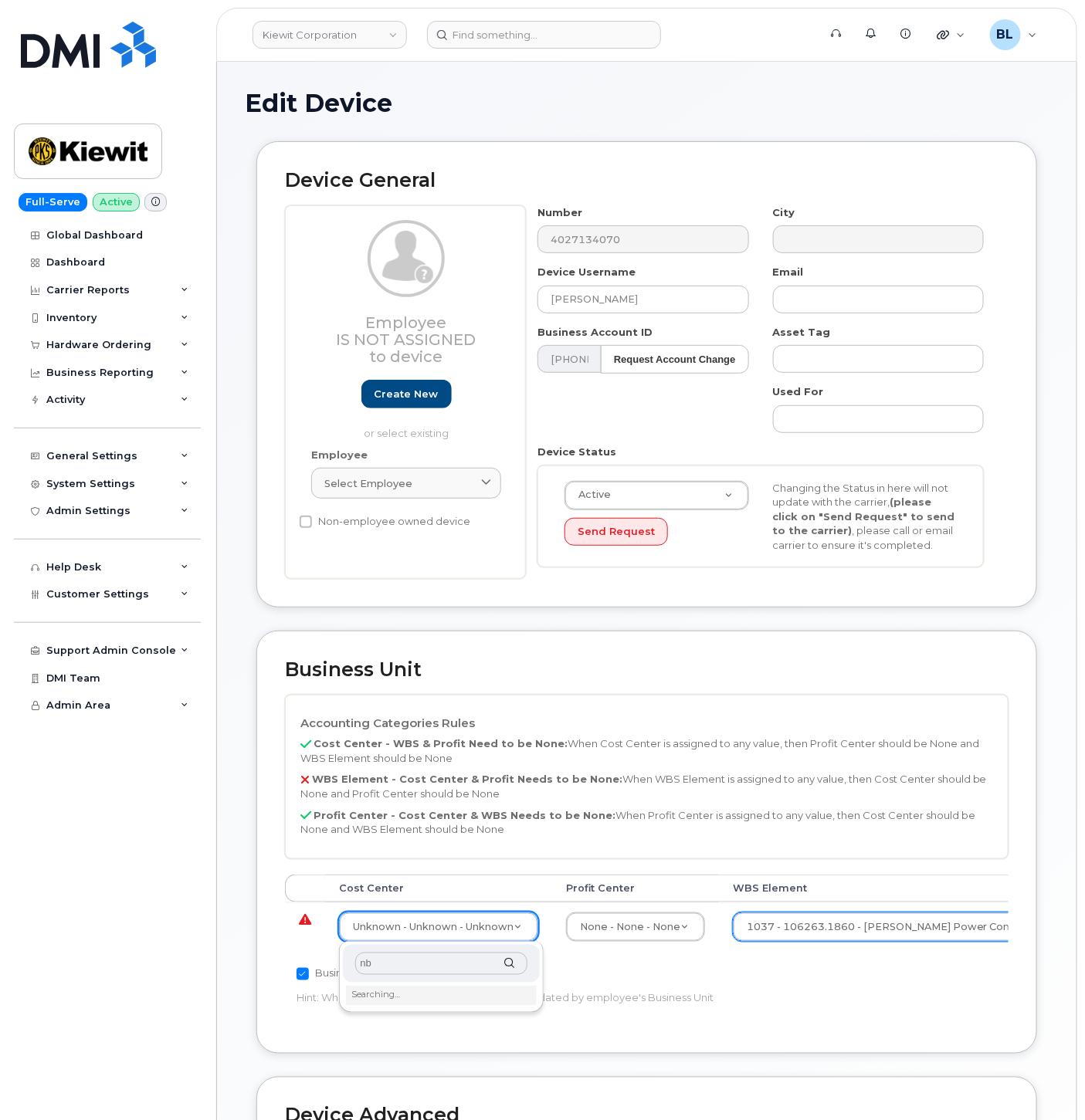
type input "n"
type input "none"
type input "29629358"
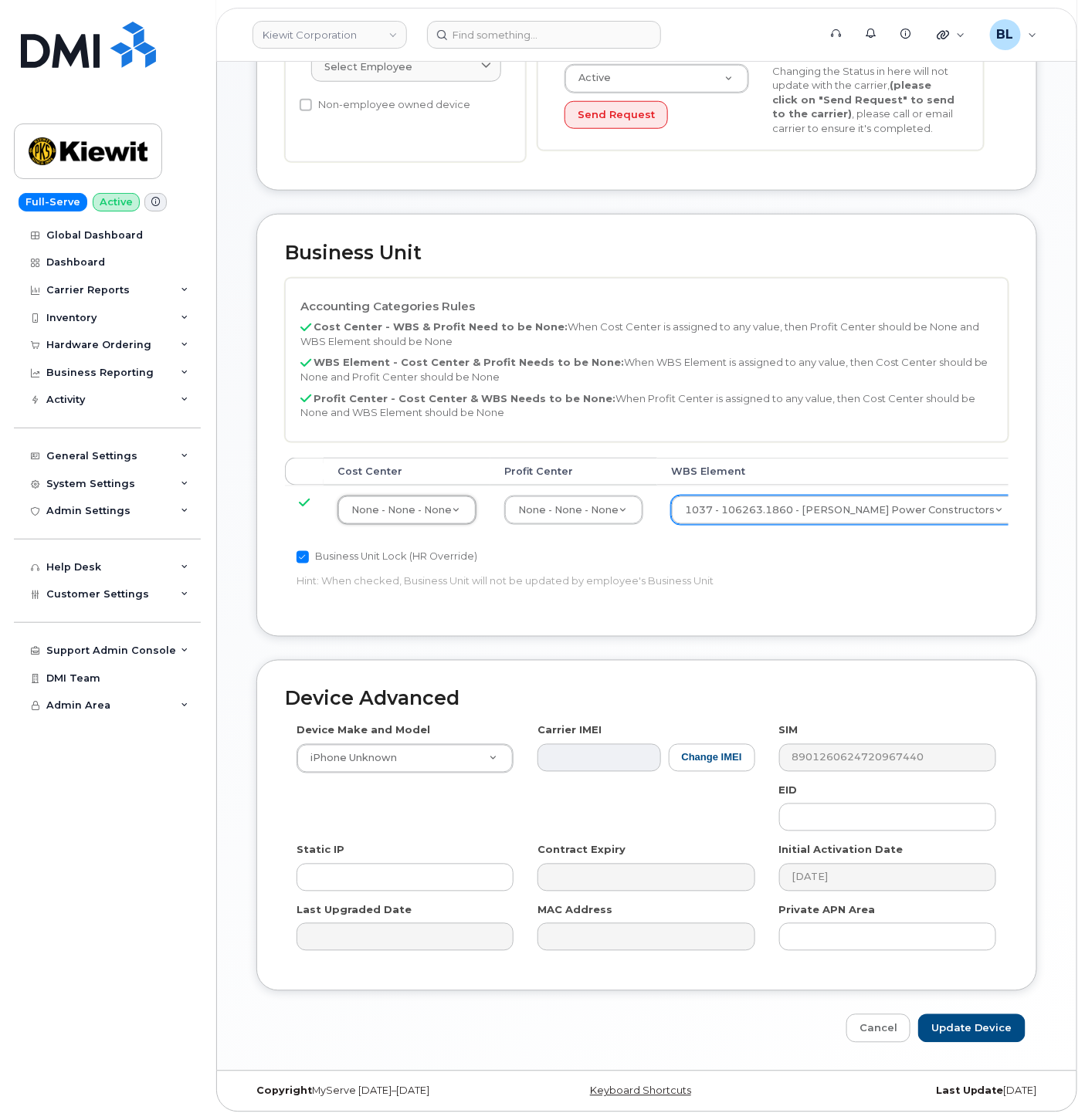
scroll to position [419, 0]
click at [970, 1033] on input "Update Device" at bounding box center [972, 1028] width 107 height 29
type input "Saving..."
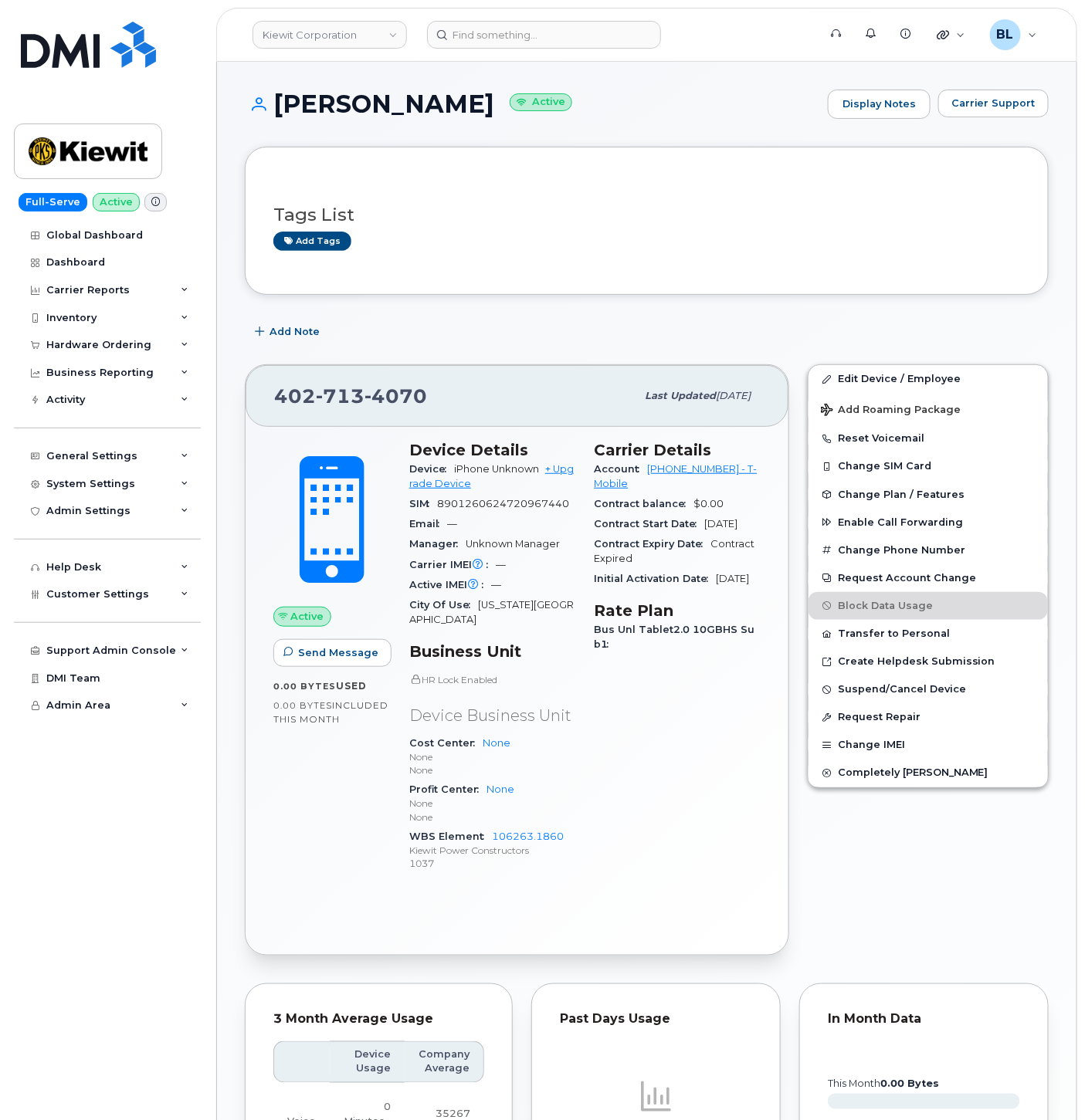
click at [656, 890] on div "Active Send Message 0.00 Bytes  used 0.00 Bytes  included this month Device Det…" at bounding box center [517, 691] width 543 height 528
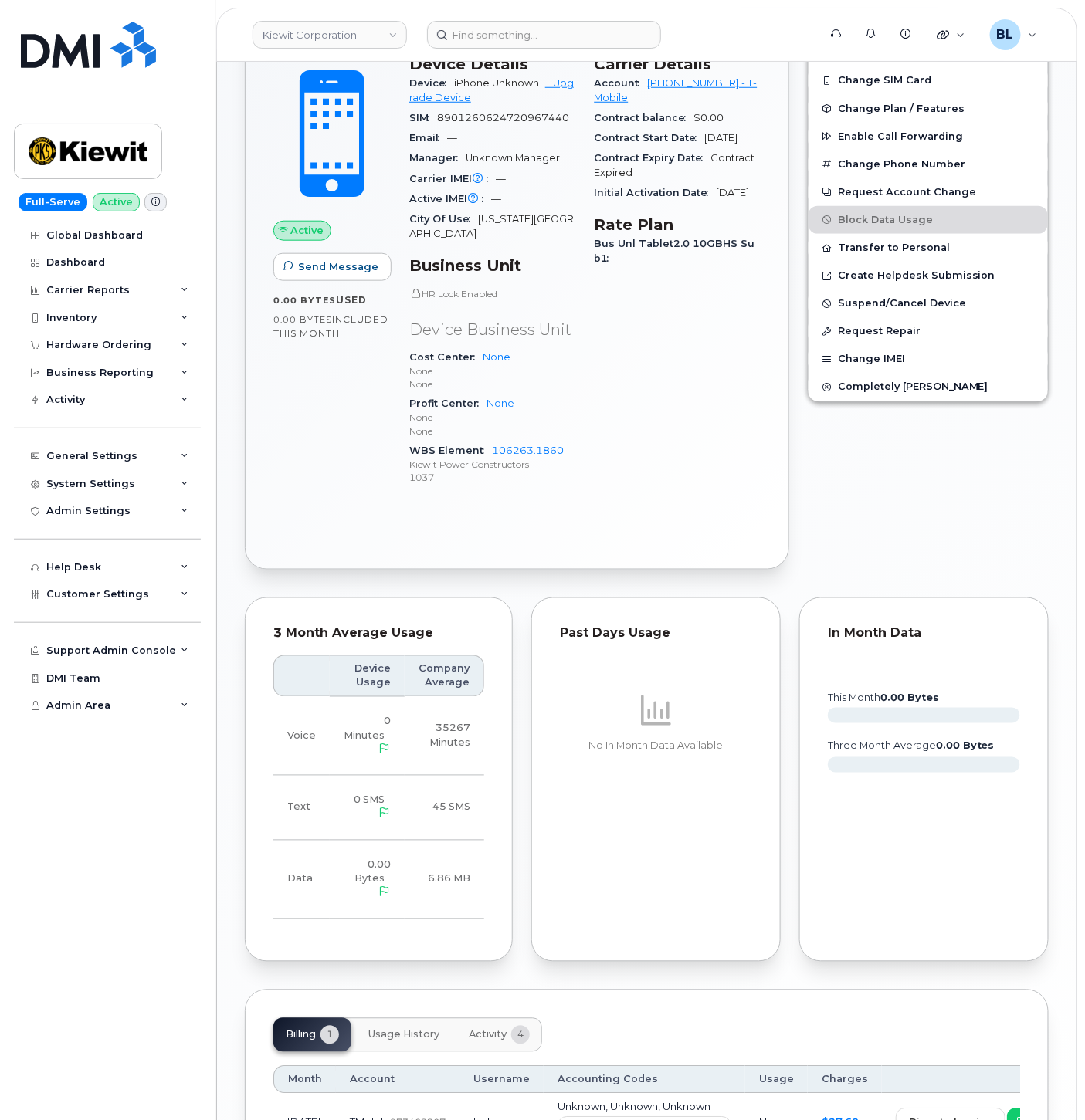
scroll to position [514, 0]
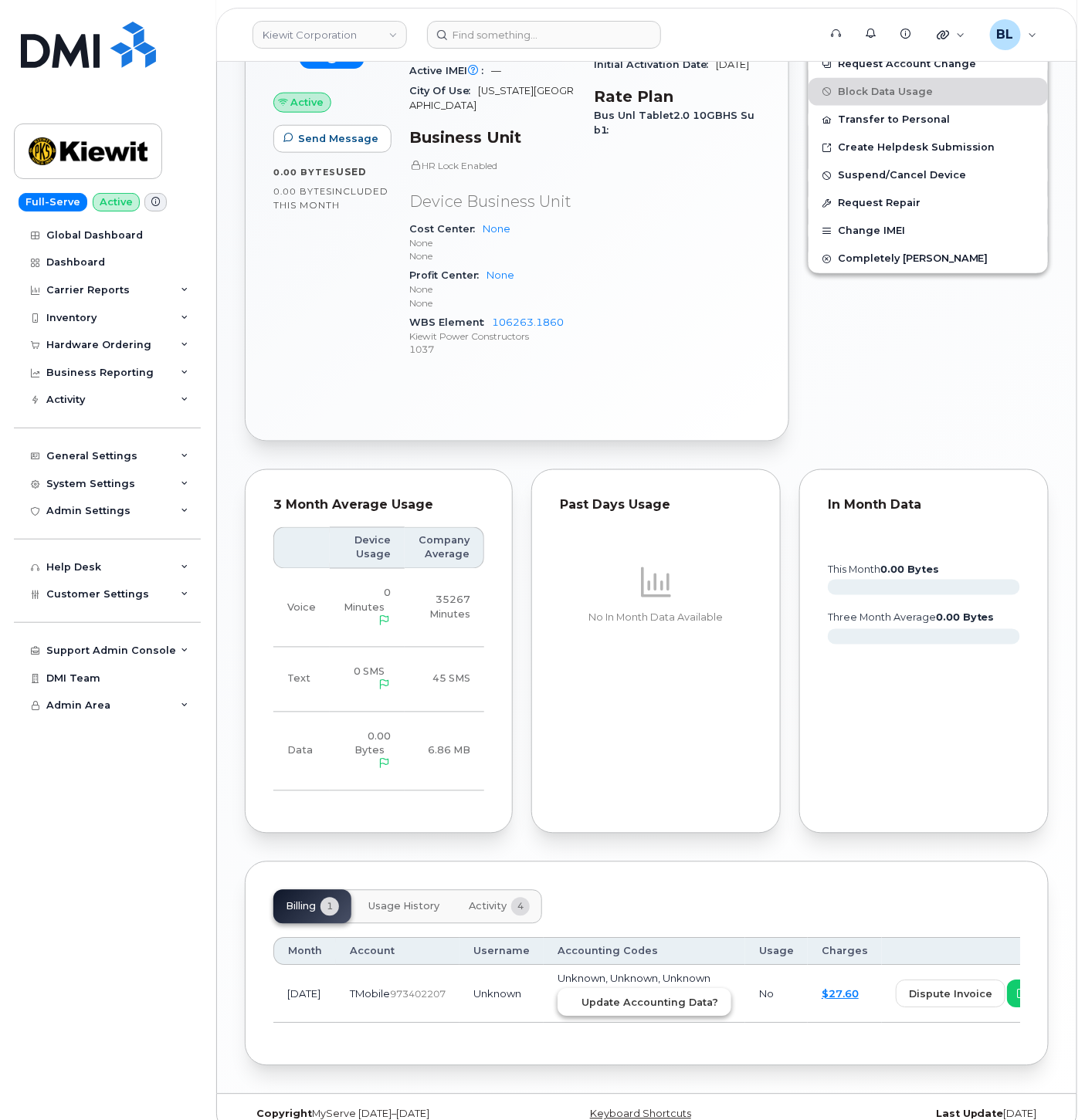
click at [656, 996] on span "Update Accounting Data?" at bounding box center [650, 1003] width 137 height 15
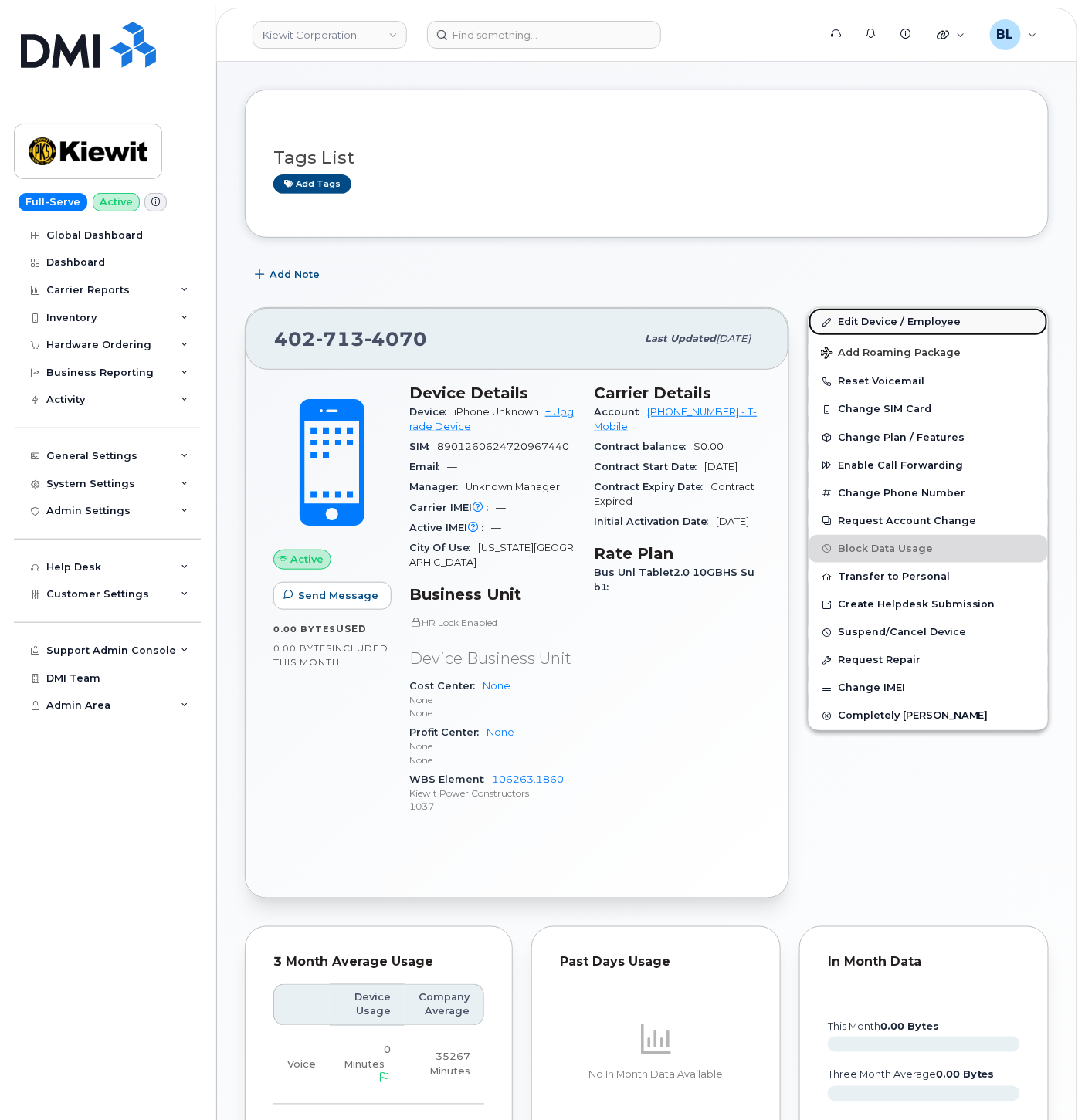
click at [901, 315] on link "Edit Device / Employee" at bounding box center [928, 322] width 240 height 28
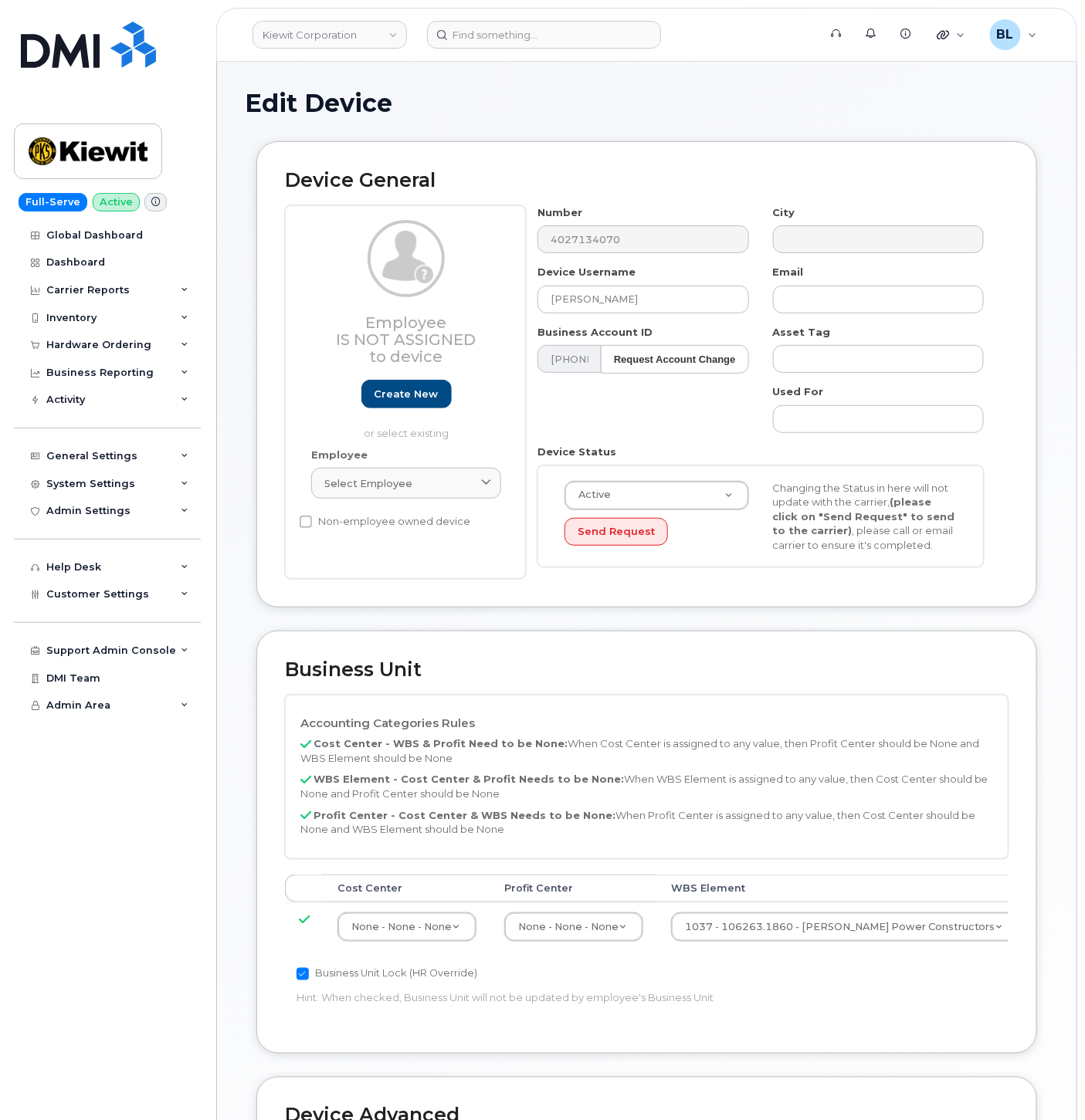
click at [444, 463] on div "Employee Select employee Type first three symbols or more" at bounding box center [406, 480] width 213 height 66
click at [436, 499] on link "Select employee" at bounding box center [406, 484] width 190 height 31
paste input "[PERSON_NAME]"
type input "[PERSON_NAME]"
click at [397, 574] on p "Employee Number: 397369" at bounding box center [406, 574] width 158 height 14
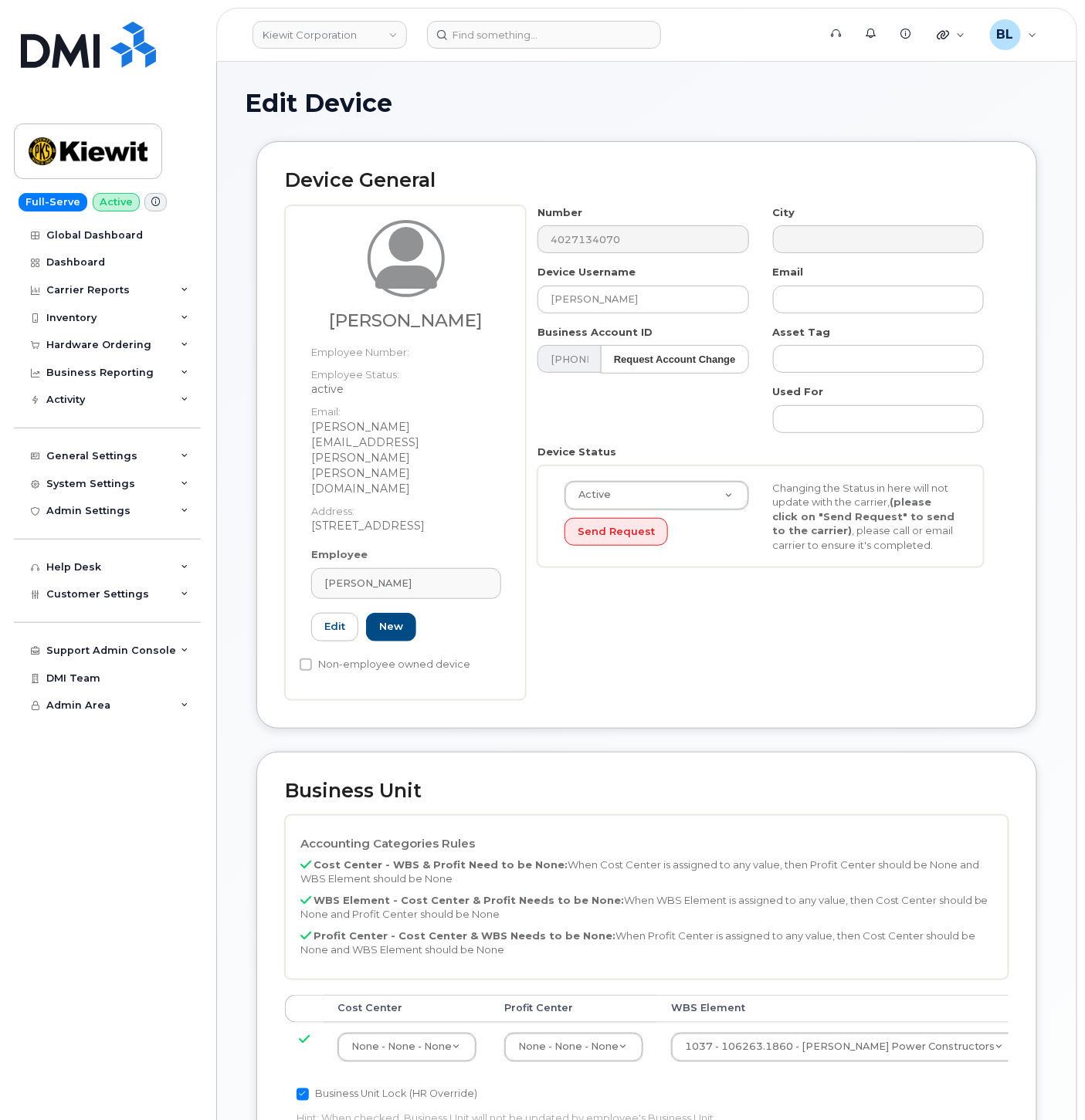
type input "397369"
type input "Derek Feilner"
type input "derek.feilner@kiewit.com"
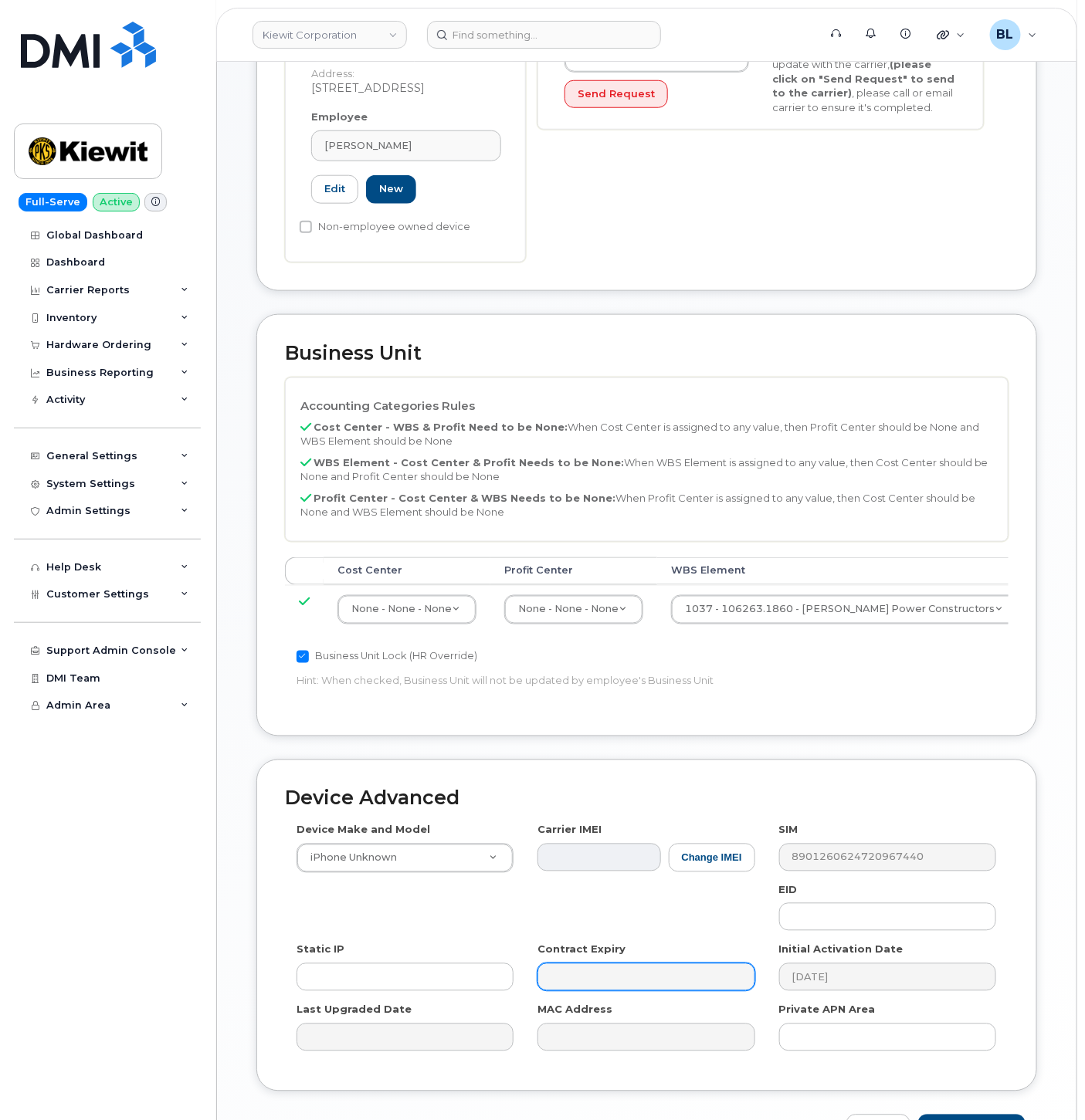
scroll to position [457, 0]
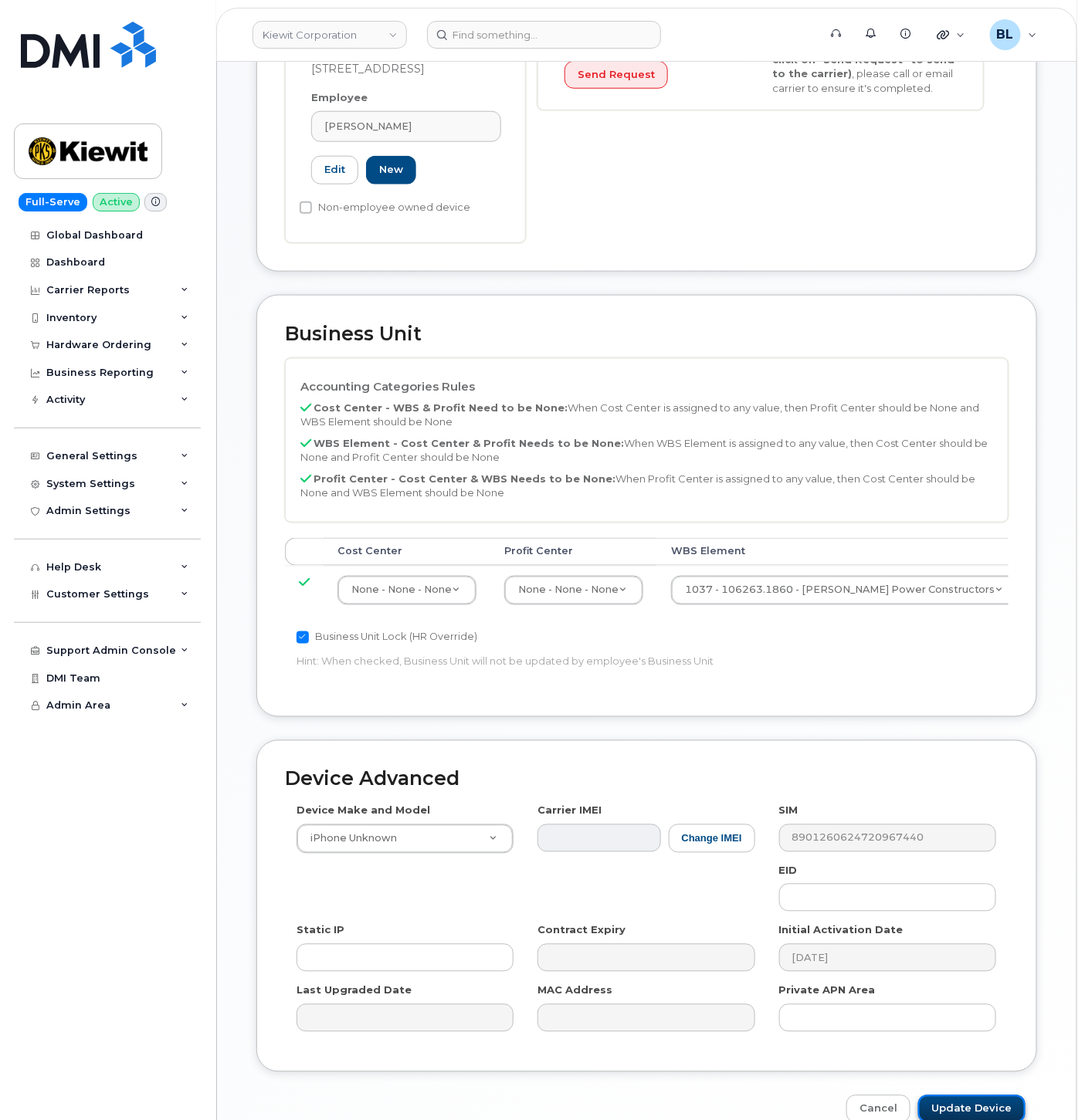
click at [975, 1096] on input "Update Device" at bounding box center [972, 1110] width 107 height 29
type input "Saving..."
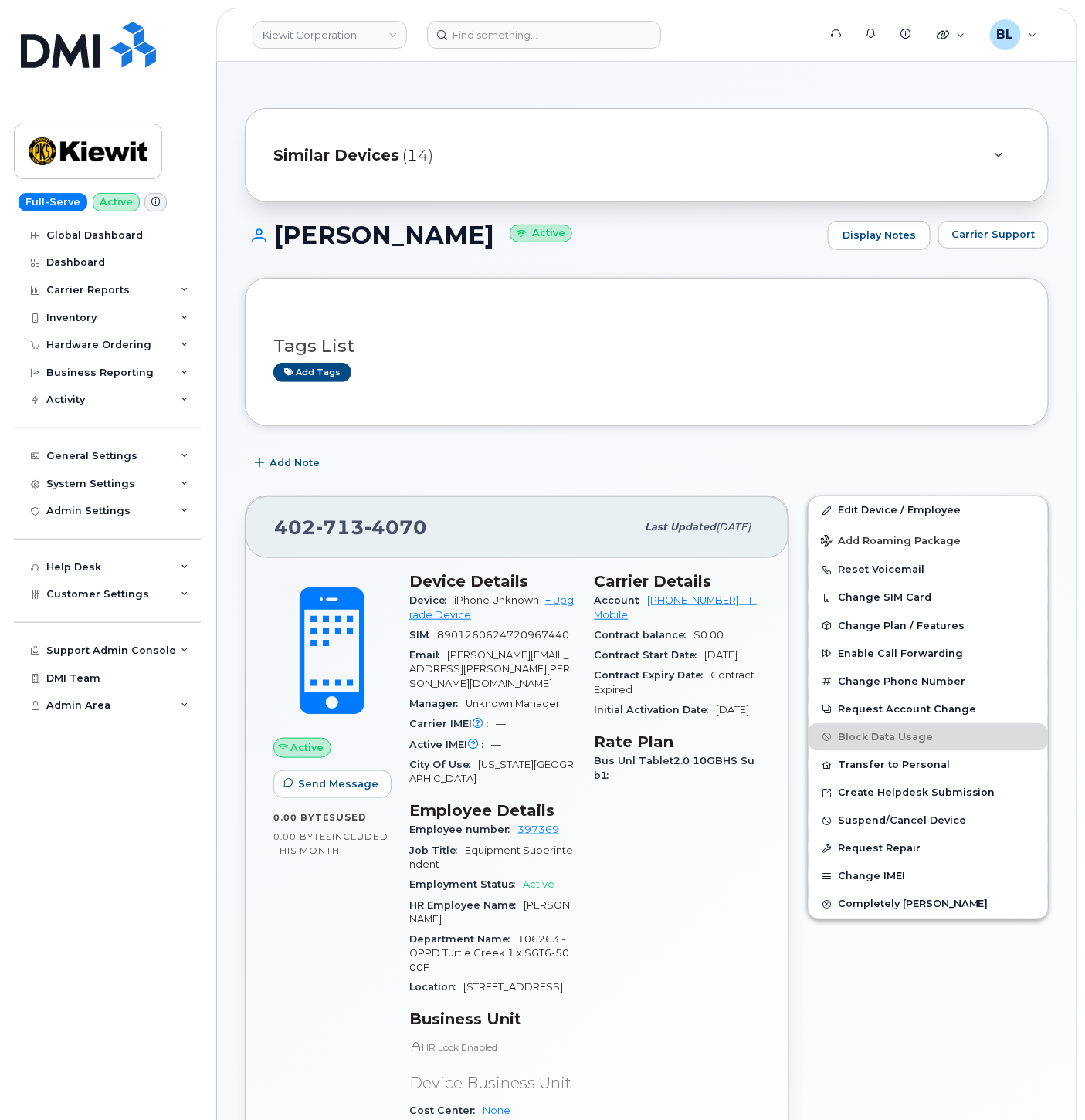
drag, startPoint x: 275, startPoint y: 230, endPoint x: 444, endPoint y: 243, distance: 169.5
click at [444, 243] on h1 "Derek Feilner Active" at bounding box center [533, 235] width 576 height 27
drag, startPoint x: 488, startPoint y: 27, endPoint x: 498, endPoint y: 29, distance: 10.2
click at [488, 27] on input at bounding box center [544, 35] width 234 height 28
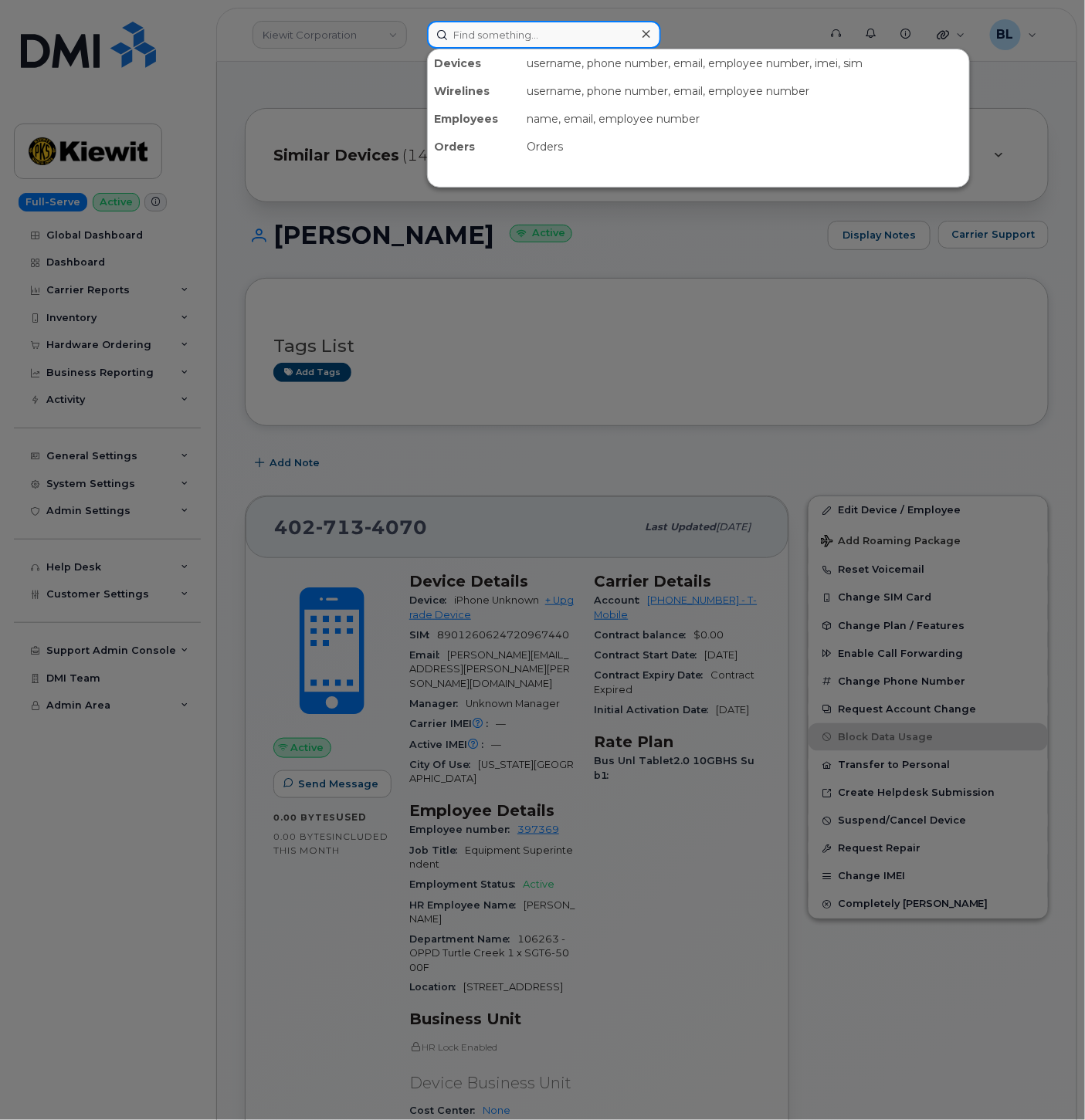
paste input "9546582581"
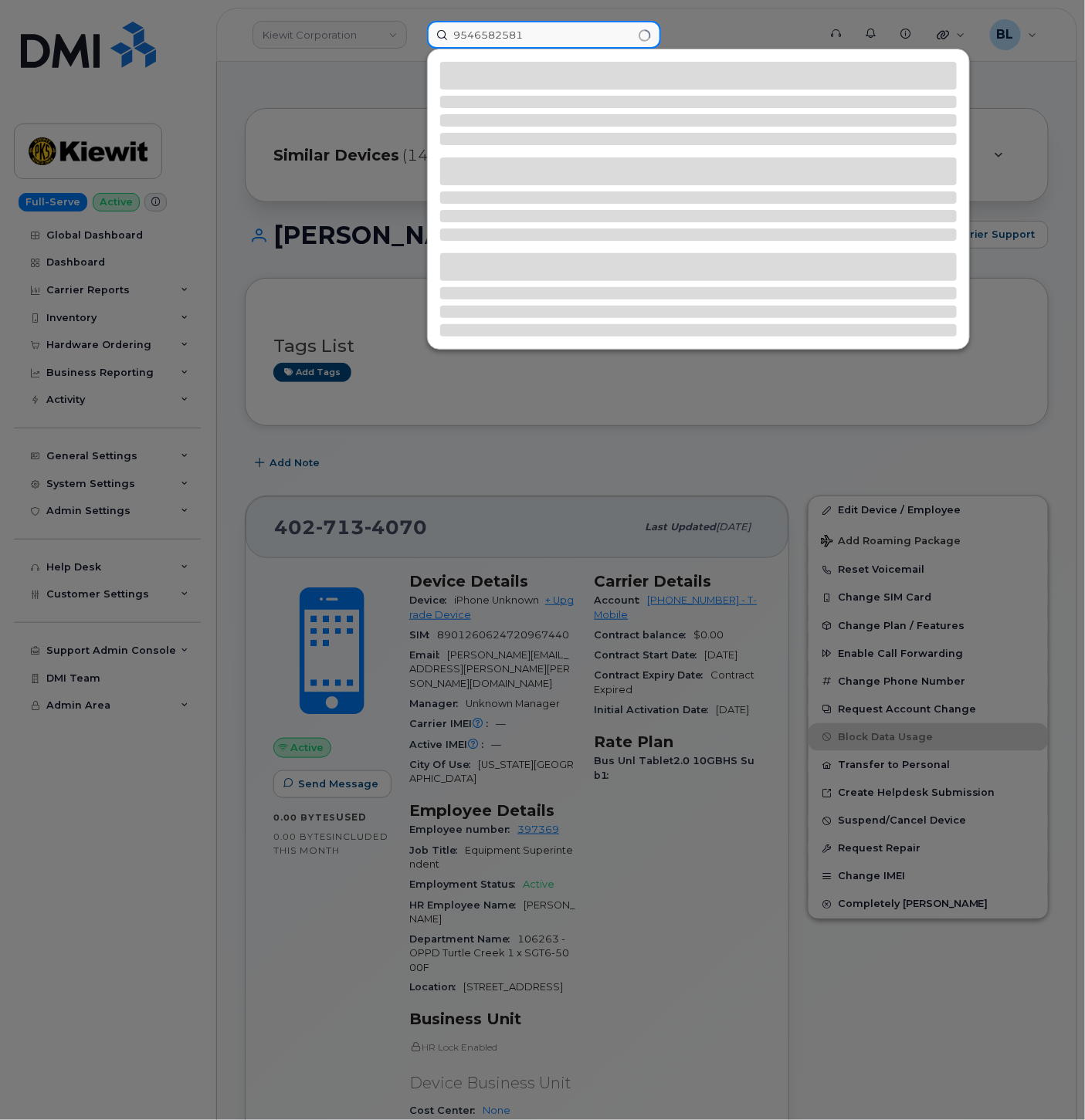
type input "9546582581"
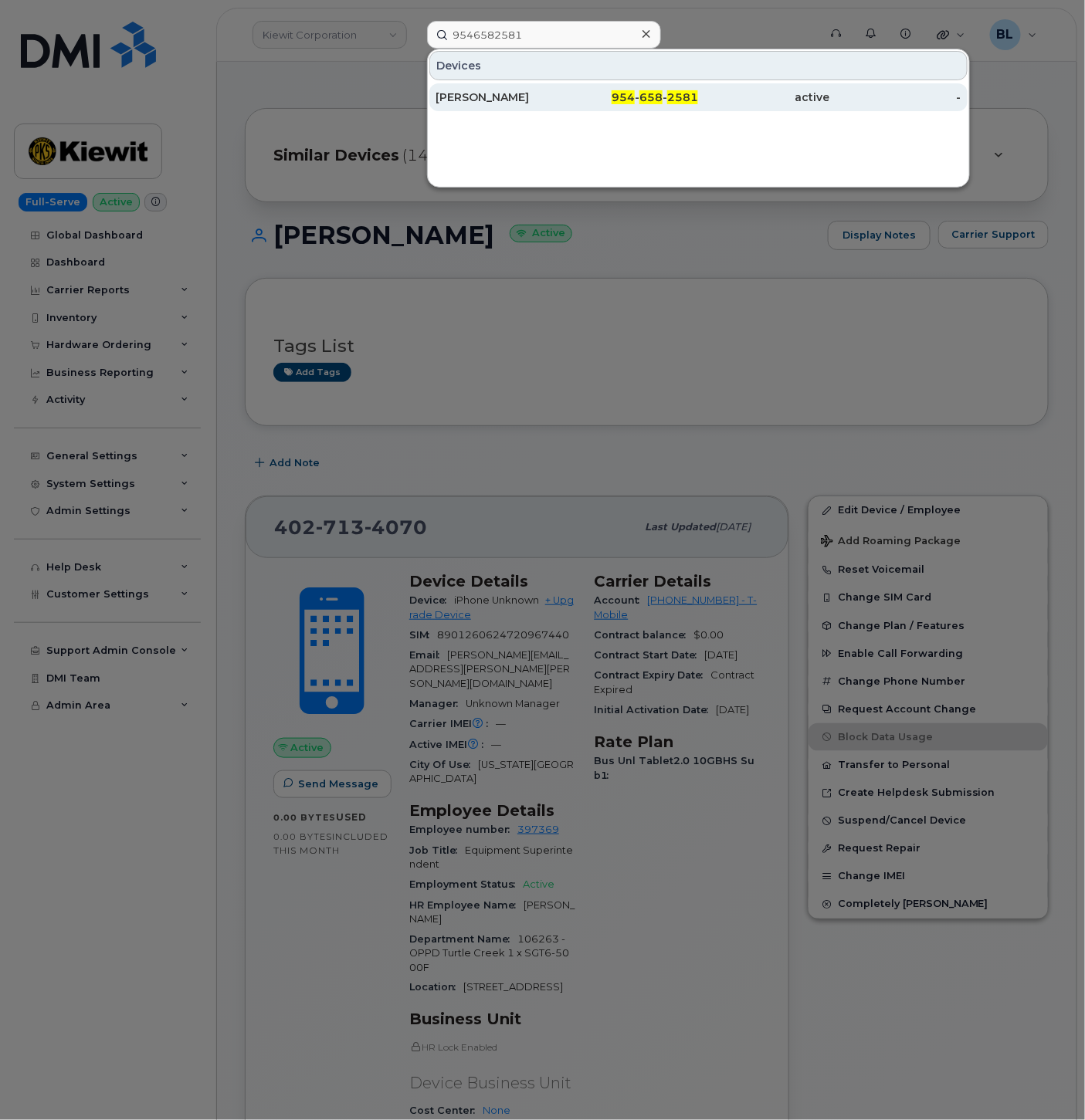
click at [505, 85] on div "[PERSON_NAME]" at bounding box center [501, 97] width 132 height 28
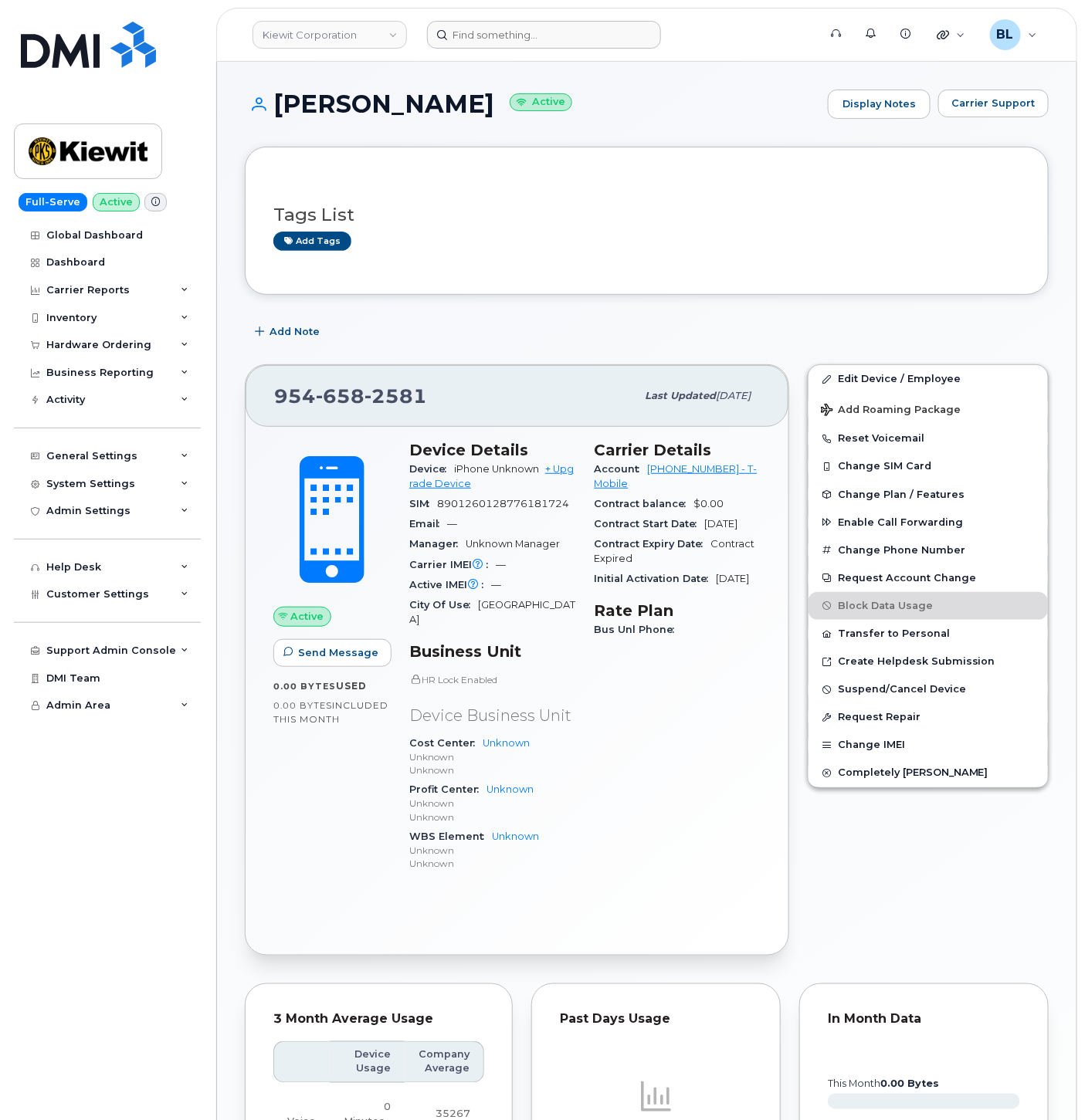
drag, startPoint x: 632, startPoint y: 212, endPoint x: 520, endPoint y: 20, distance: 222.3
click at [632, 211] on h3 "Tags List" at bounding box center [647, 215] width 747 height 19
click at [520, 21] on input at bounding box center [544, 35] width 234 height 28
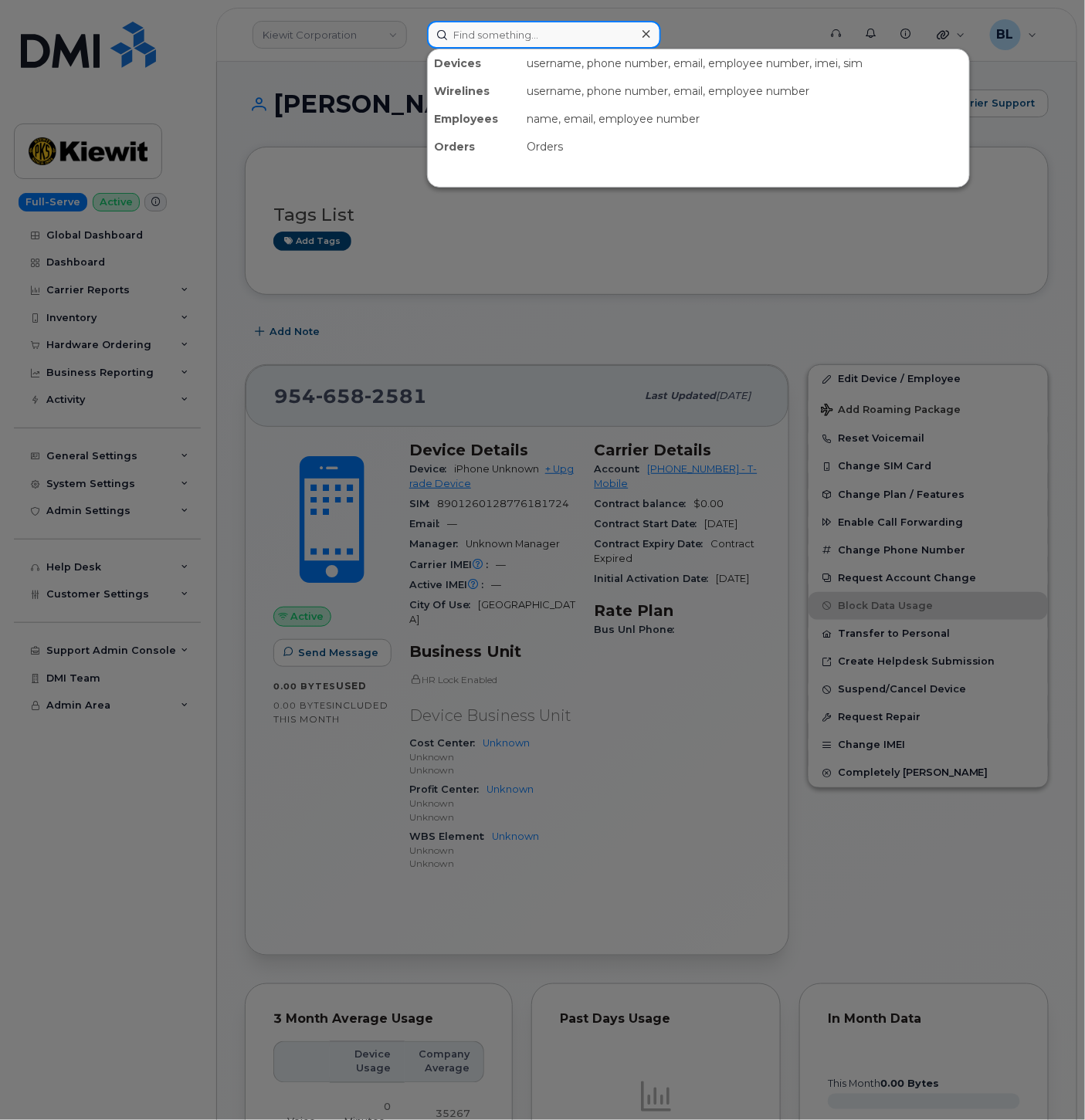
paste input "4028385872"
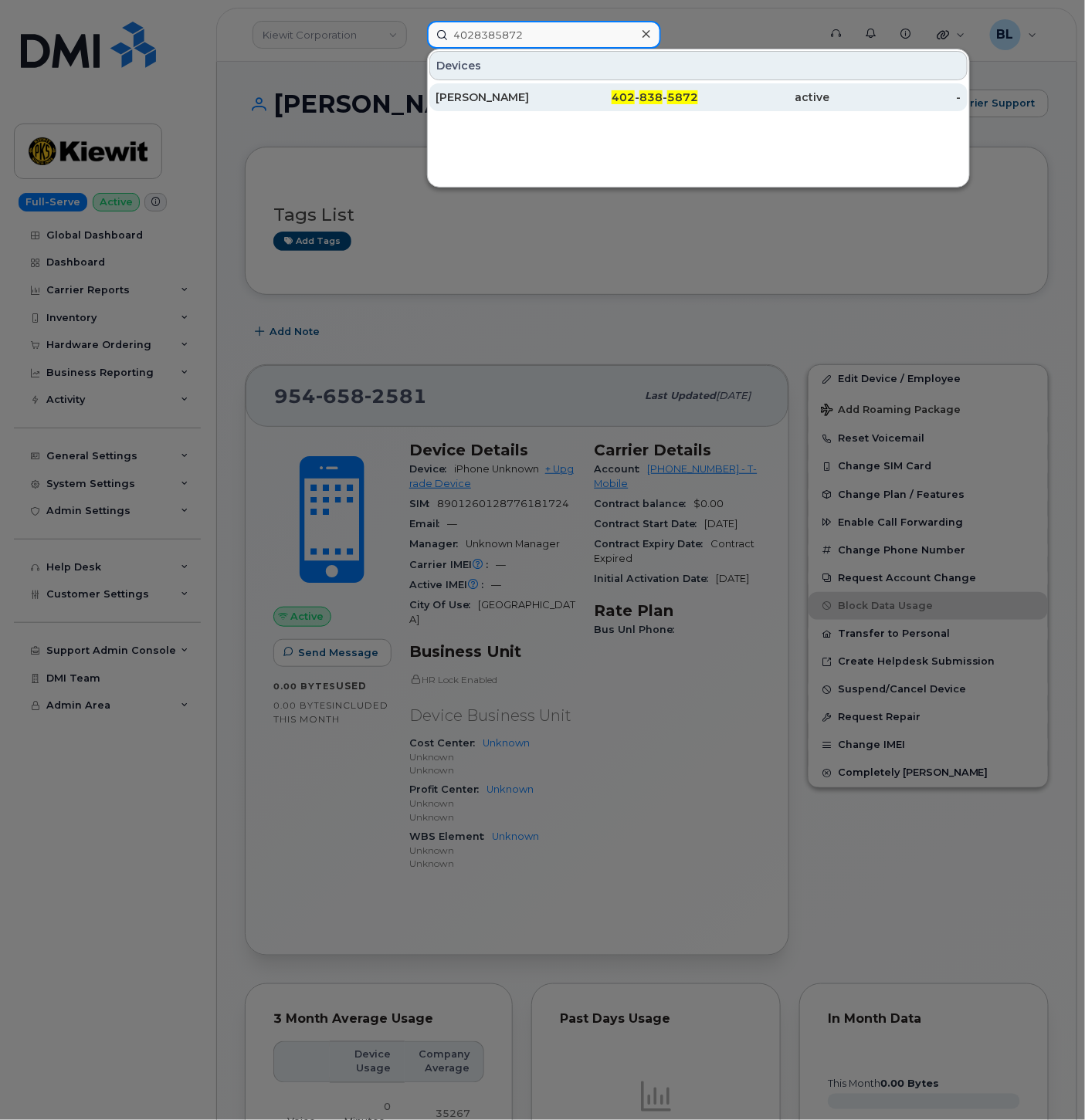
type input "4028385872"
click at [622, 101] on span "402" at bounding box center [623, 97] width 23 height 14
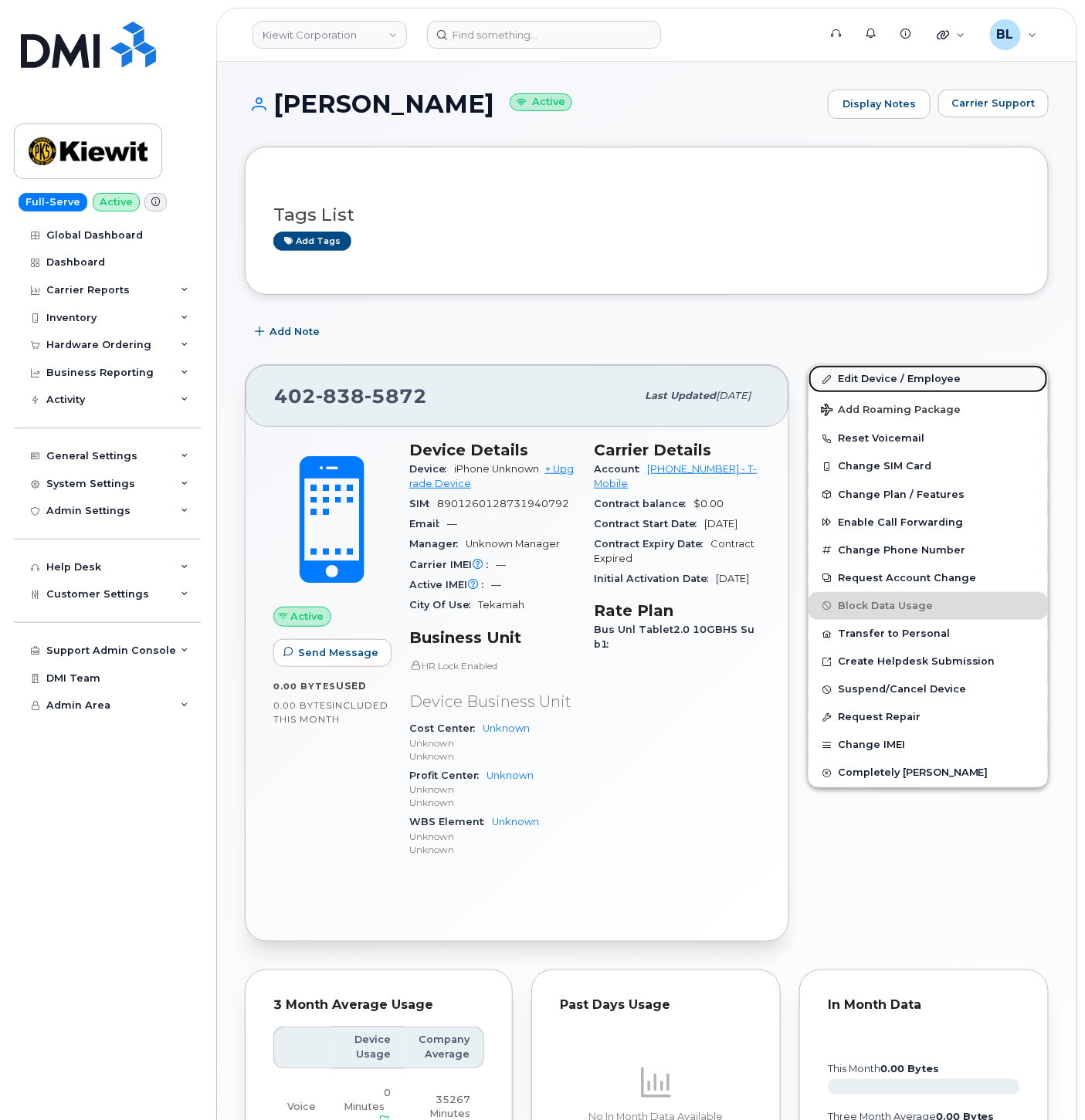
drag, startPoint x: 906, startPoint y: 376, endPoint x: 896, endPoint y: 380, distance: 10.8
click at [906, 376] on link "Edit Device / Employee" at bounding box center [928, 379] width 240 height 28
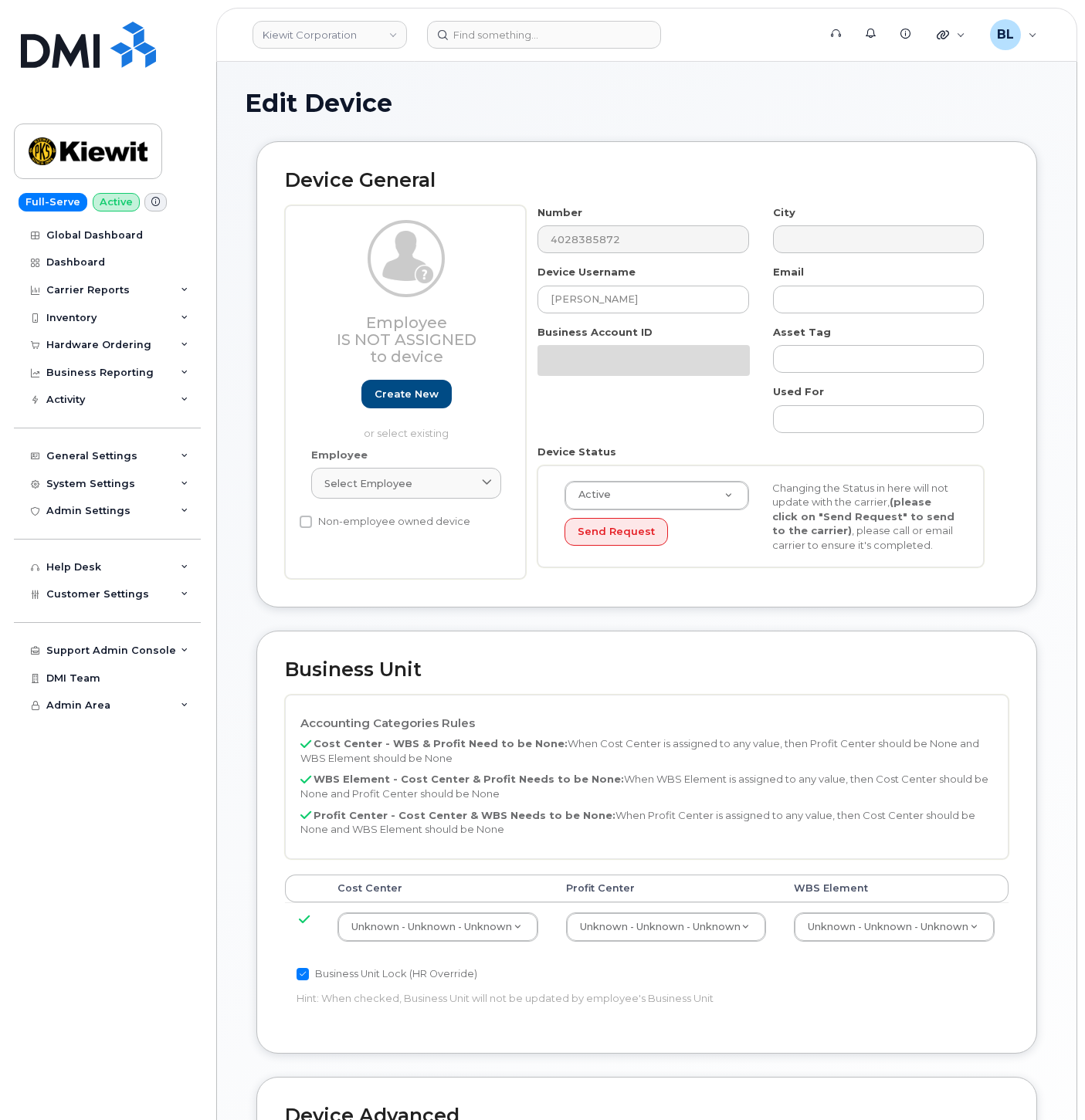
select select "29584743"
click at [433, 465] on div "Employee Select employee Type first three symbols or more" at bounding box center [406, 480] width 213 height 66
click at [442, 492] on link "Select employee" at bounding box center [406, 484] width 190 height 31
paste input "[PERSON_NAME]"
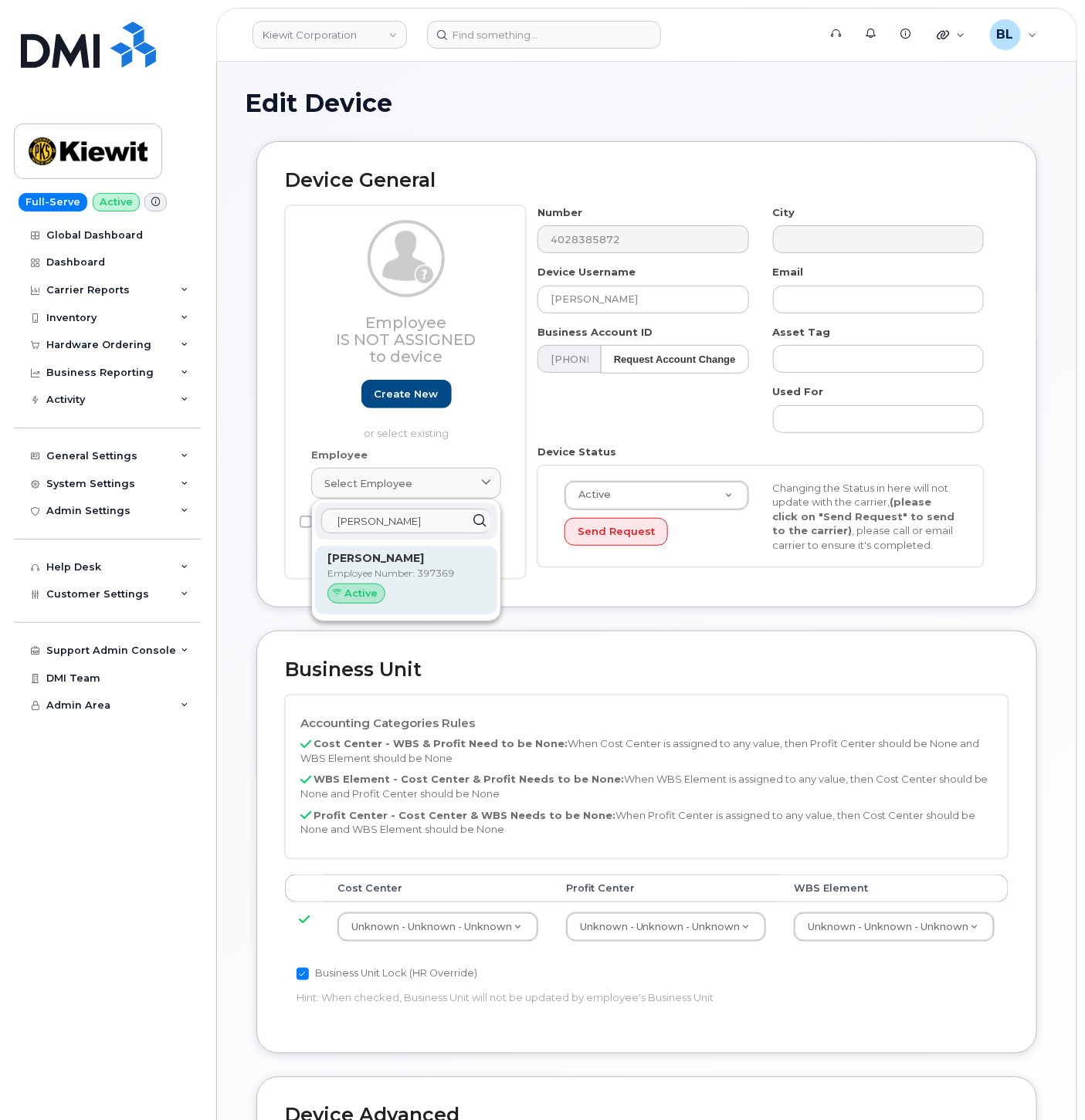
type input "[PERSON_NAME]"
click at [391, 569] on p "Employee Number: 397369" at bounding box center [406, 574] width 158 height 14
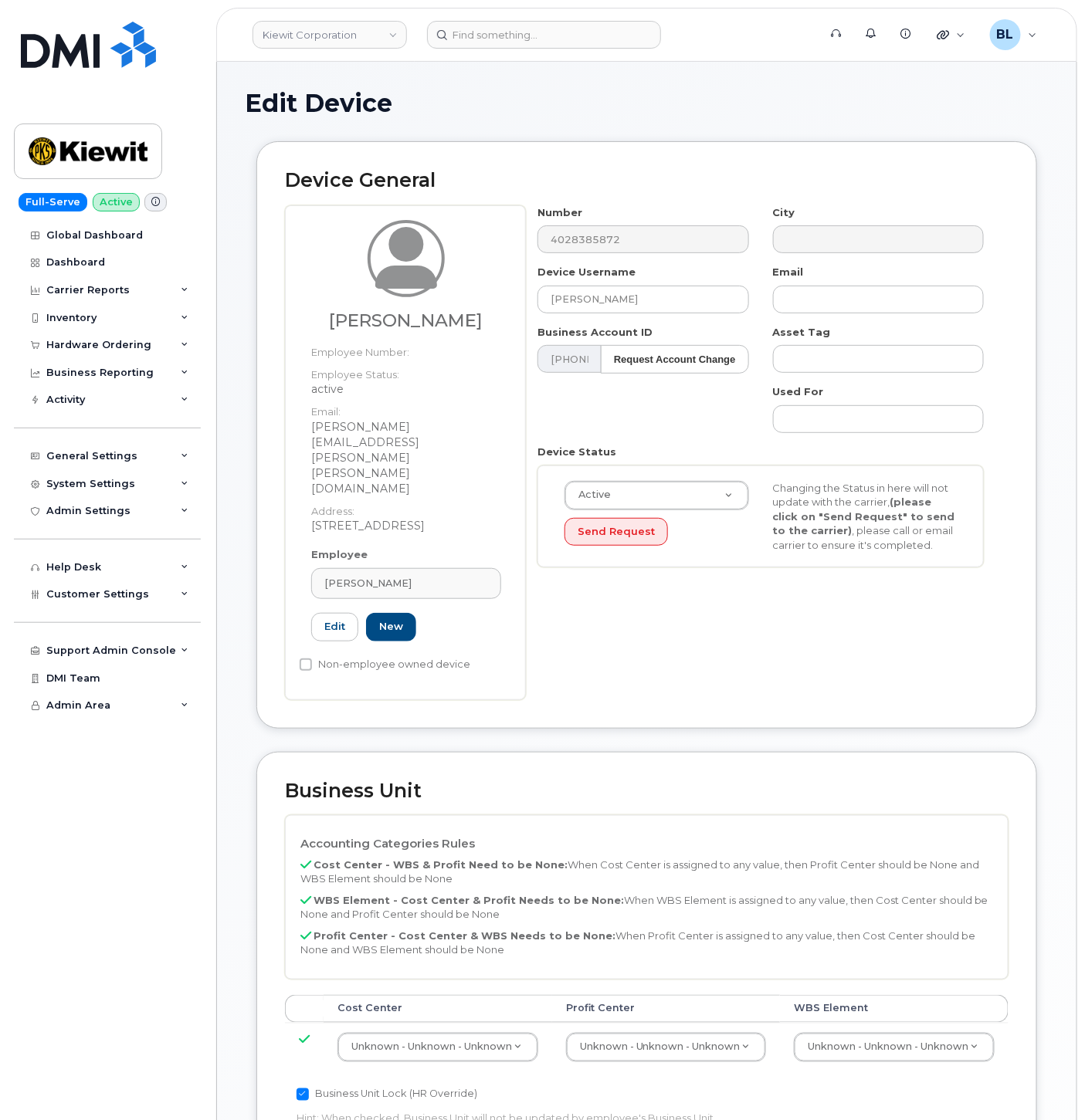
type input "397369"
type input "[PERSON_NAME]"
type input "[PERSON_NAME][EMAIL_ADDRESS][PERSON_NAME][PERSON_NAME][DOMAIN_NAME]"
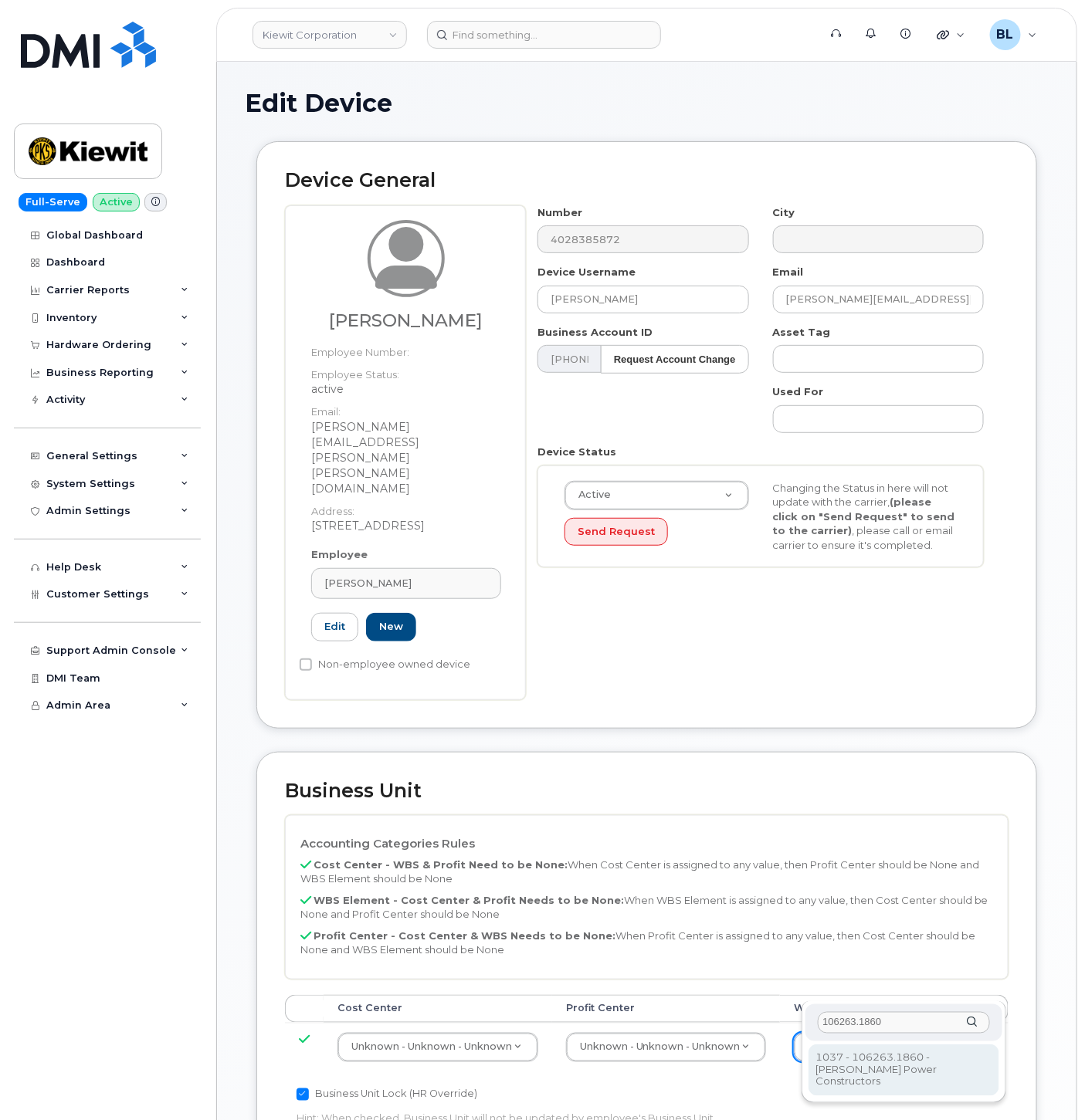
type input "106263.1860"
click at [861, 1085] on div "106263.1860 1037 - 106263.1860 - [PERSON_NAME] Power Constructors 1037 - 106263…" at bounding box center [904, 1052] width 204 height 102
type input "34521805"
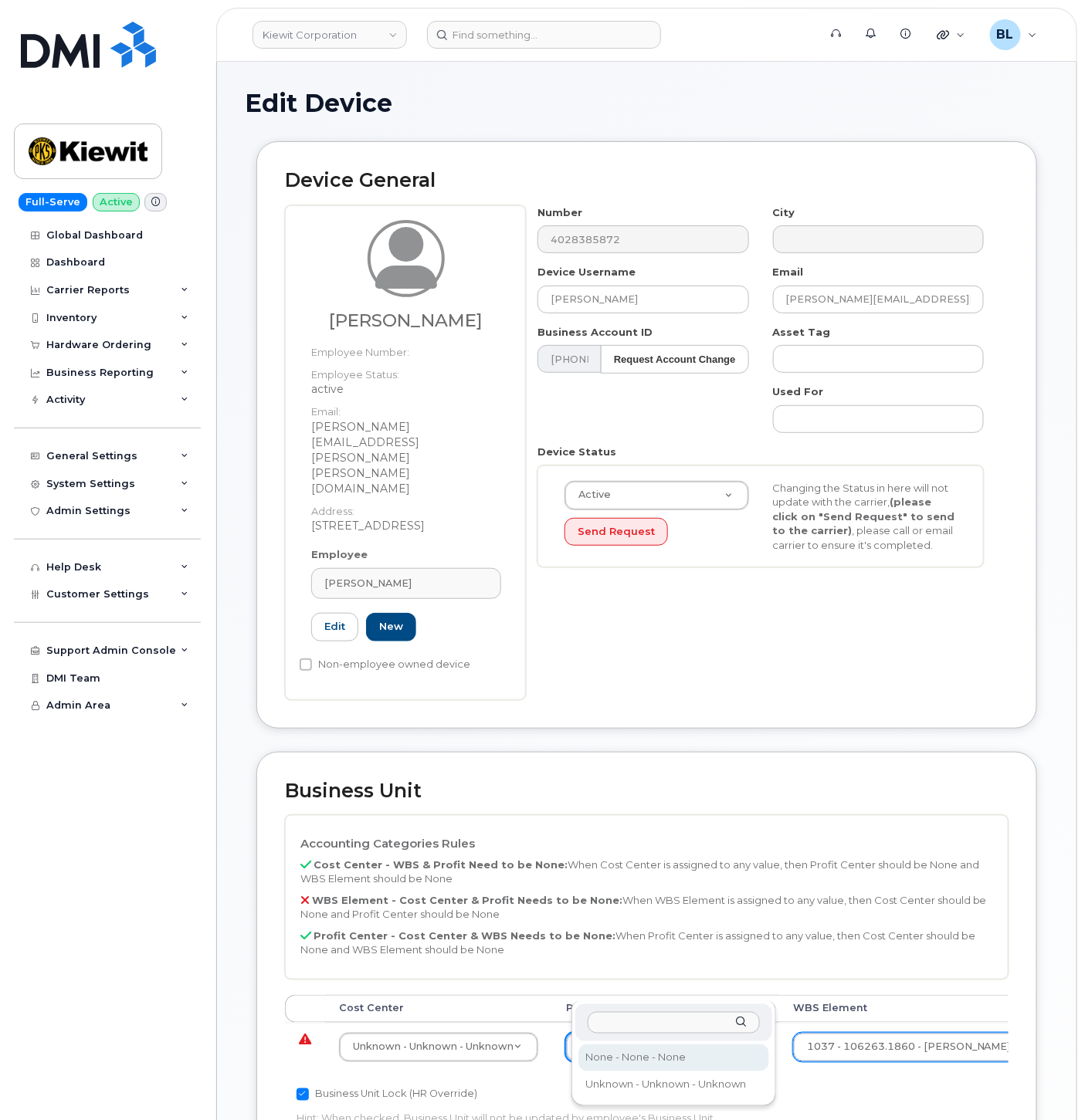
select select "29629357"
click at [380, 995] on th "Cost Center" at bounding box center [439, 1009] width 227 height 28
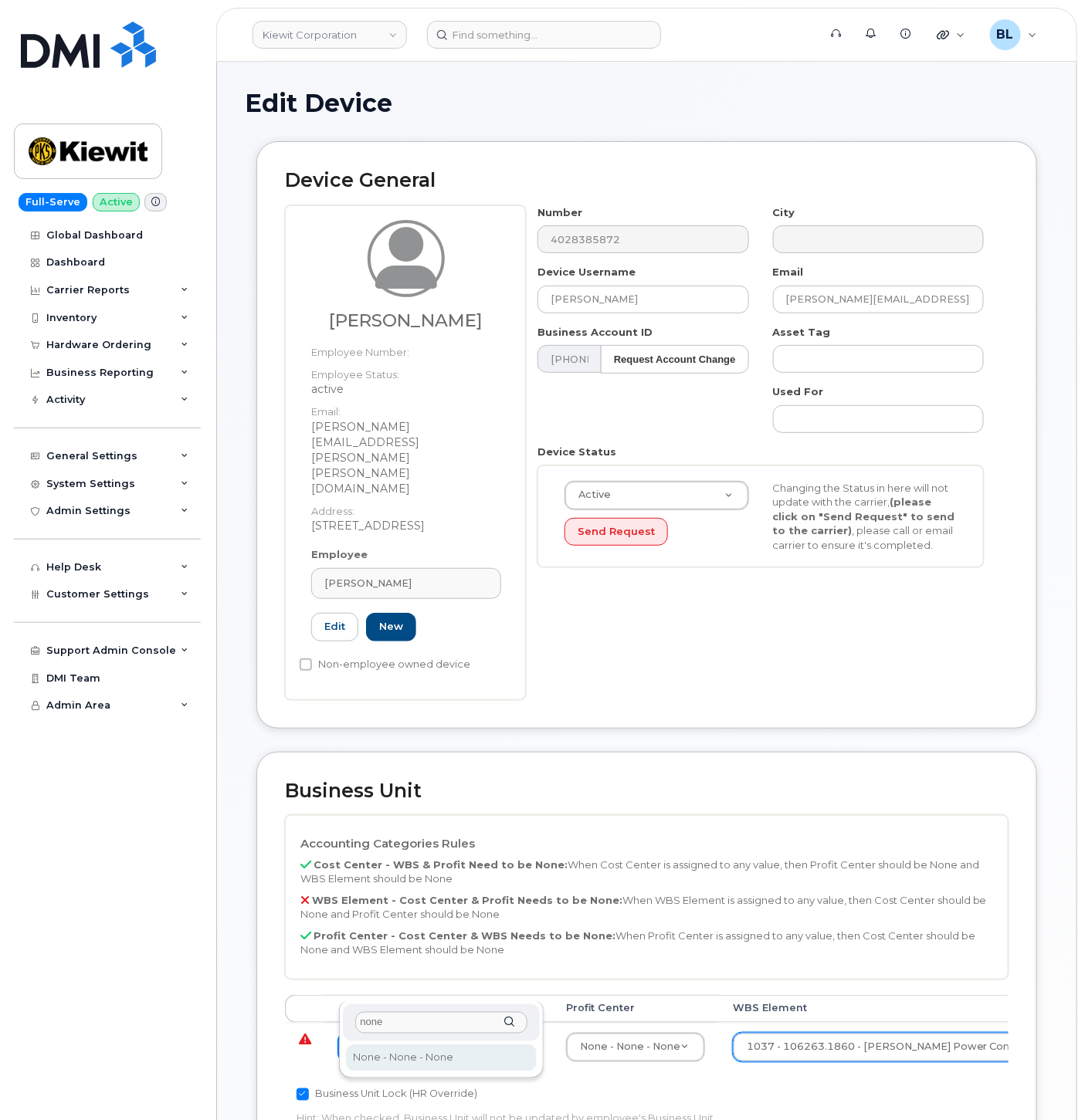
type input "none"
type input "29629358"
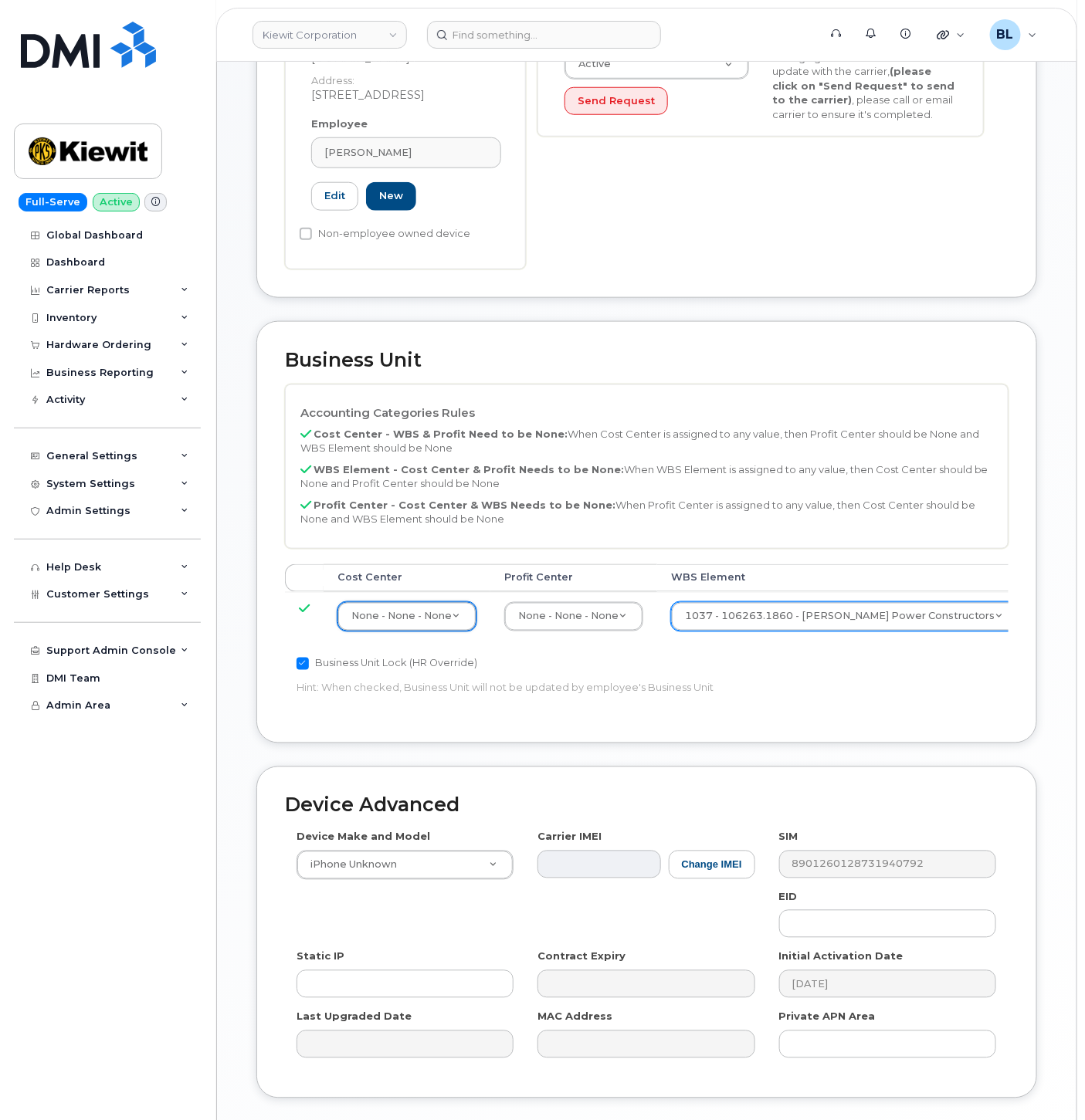
scroll to position [476, 0]
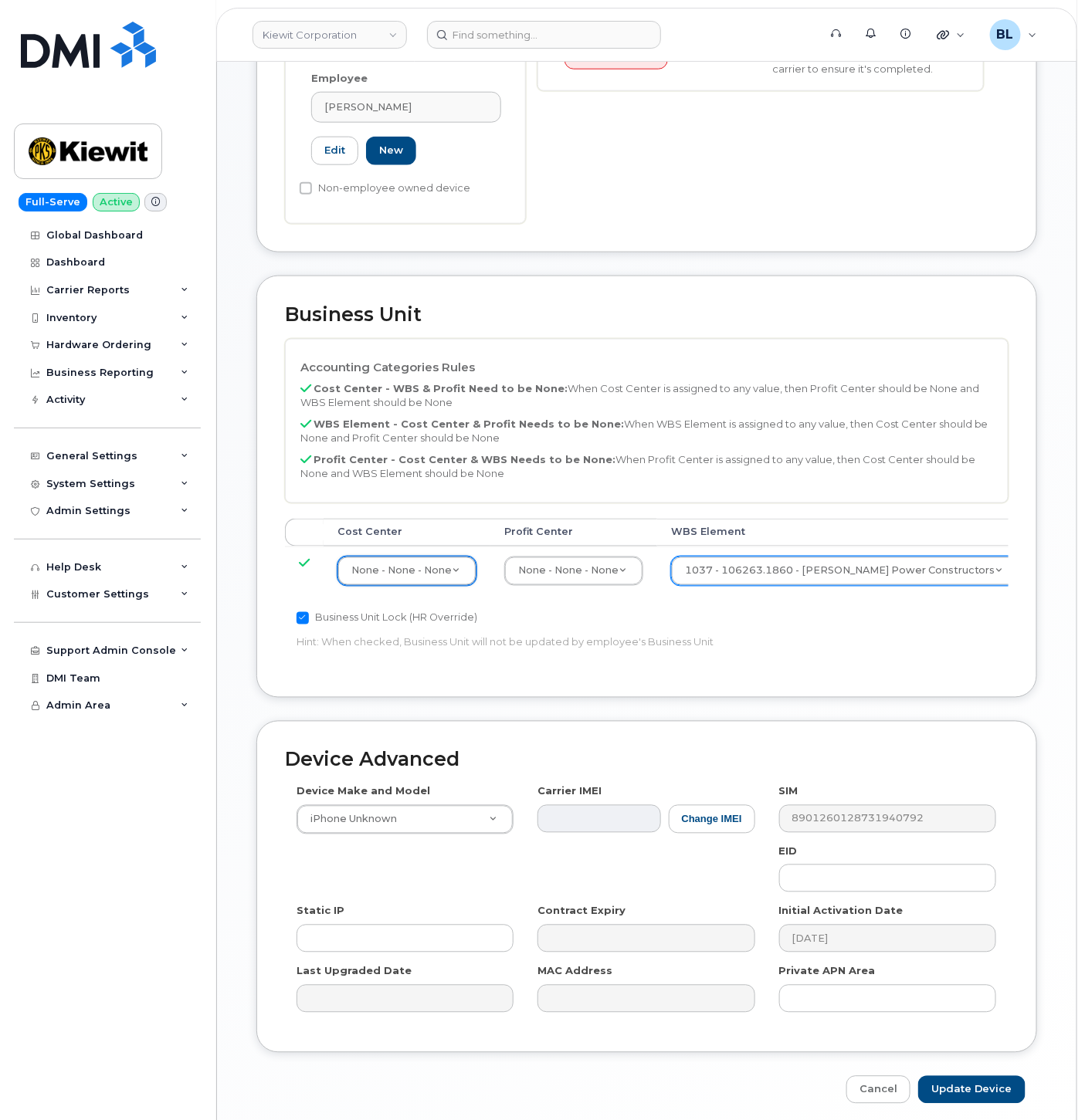
click at [935, 1013] on div "Device Advanced Device Make and Model iPhone Unknown Android TCL 502 Watch Appl…" at bounding box center [647, 912] width 804 height 383
click at [927, 1077] on input "Update Device" at bounding box center [972, 1091] width 107 height 29
type input "Saving..."
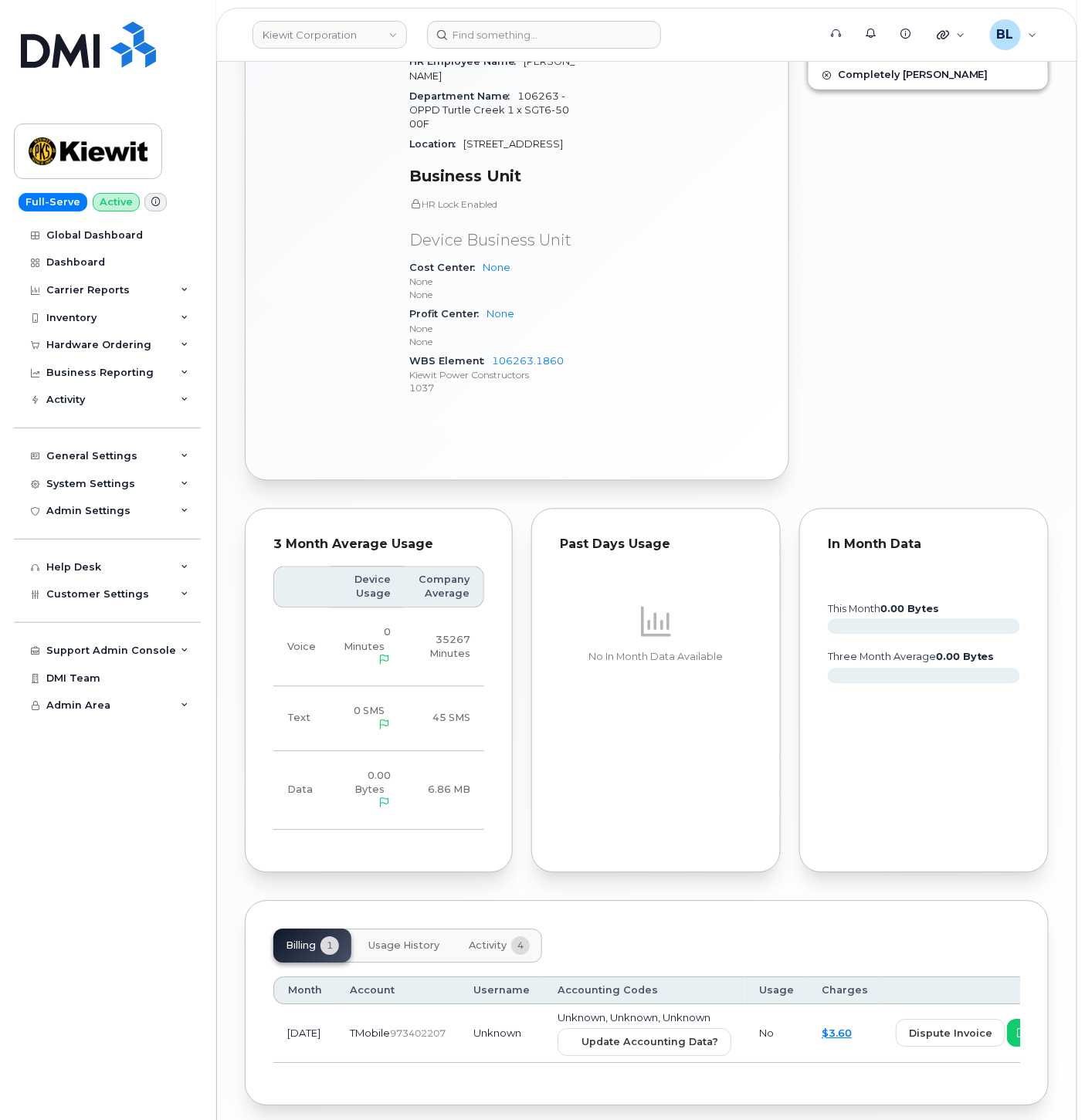
scroll to position [870, 0]
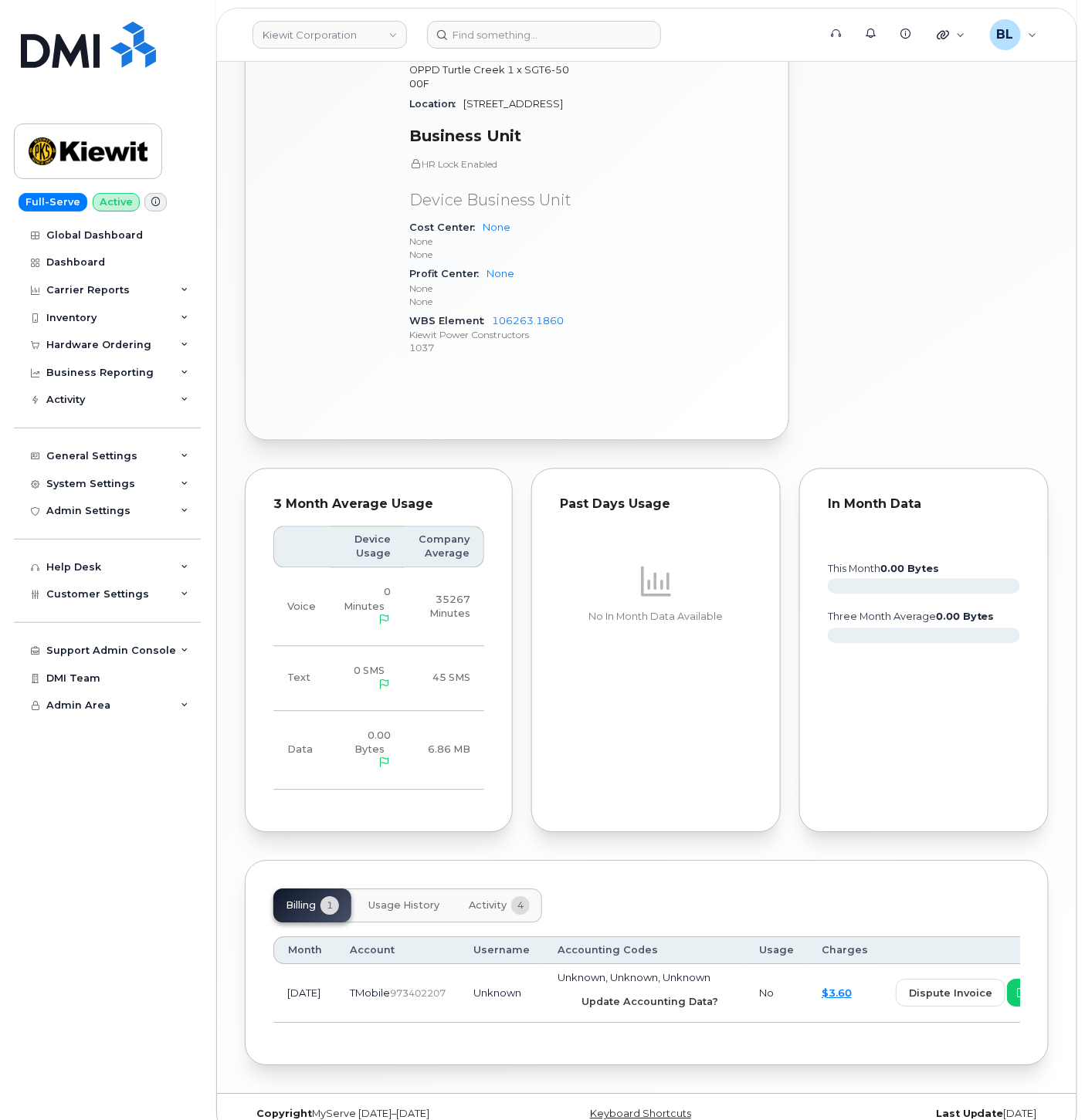
click at [617, 995] on span "Update Accounting Data?" at bounding box center [650, 1002] width 137 height 15
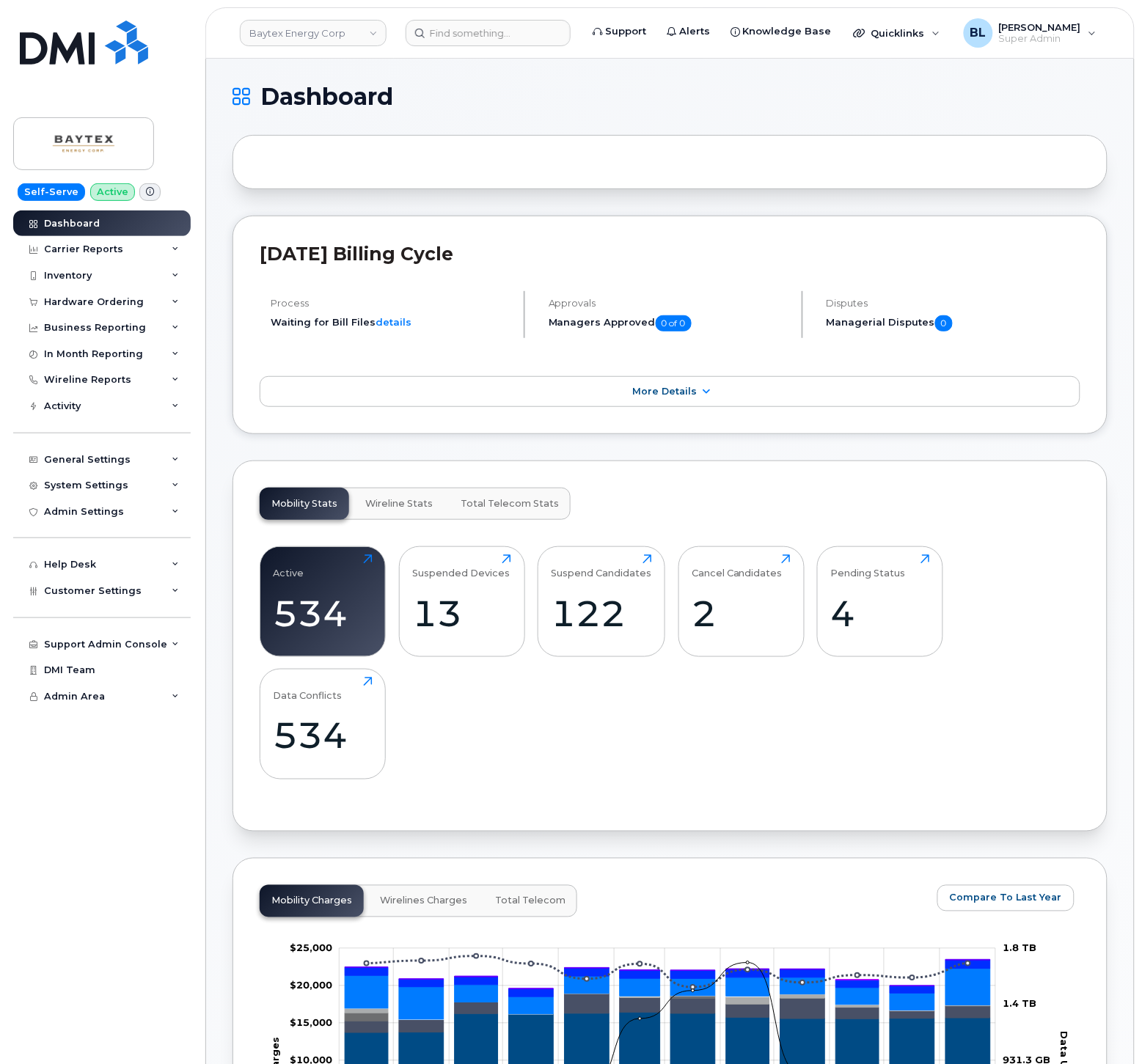
click at [122, 607] on div "Support Admin Console Add New Customer Customer Prospects Emails Sms Messages D…" at bounding box center [104, 631] width 181 height 53
click at [130, 595] on span "Customer Settings" at bounding box center [93, 590] width 98 height 11
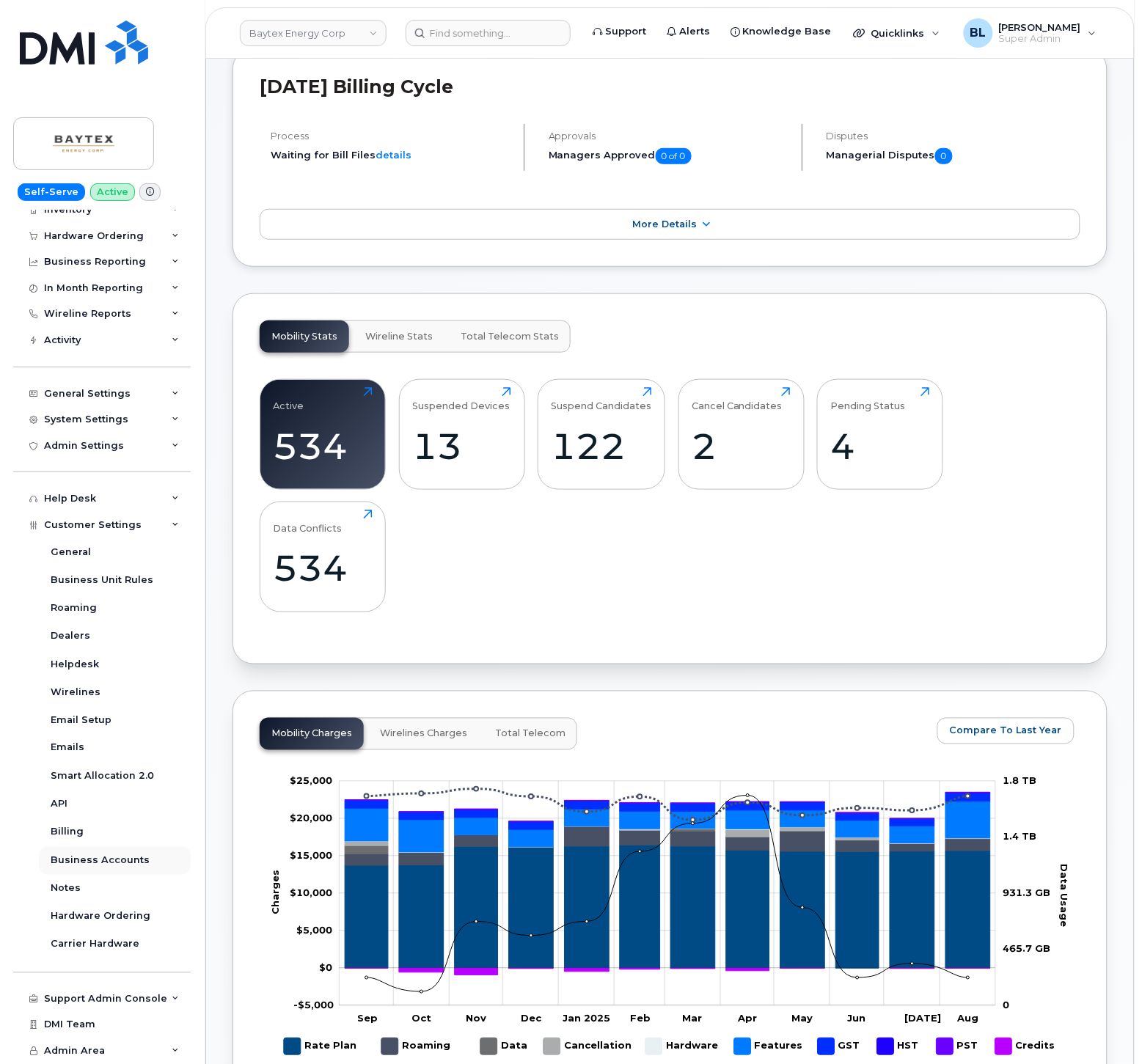
scroll to position [217, 0]
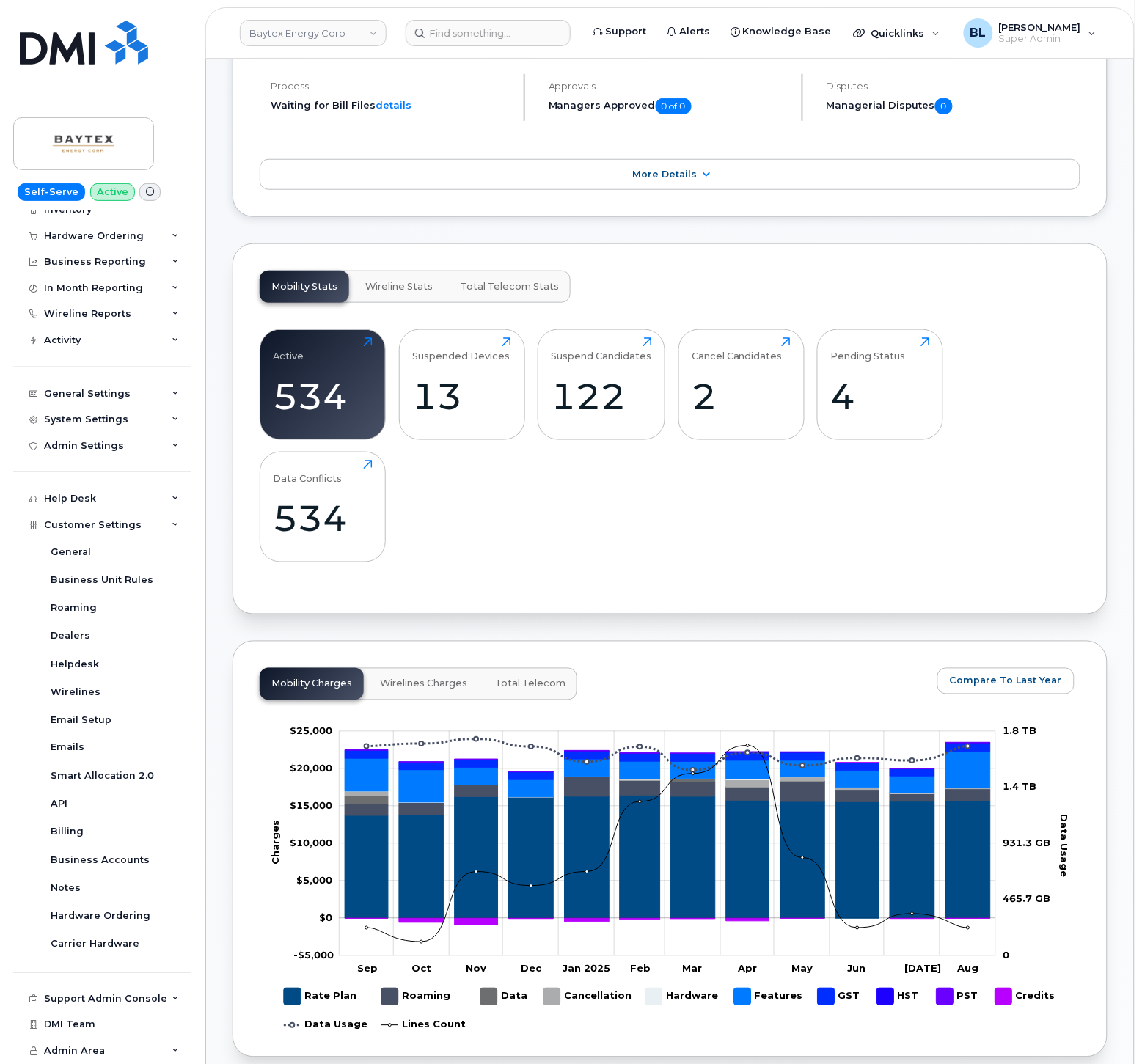
drag, startPoint x: 122, startPoint y: 422, endPoint x: 123, endPoint y: 437, distance: 15.0
click at [122, 422] on div "System Settings" at bounding box center [86, 419] width 85 height 12
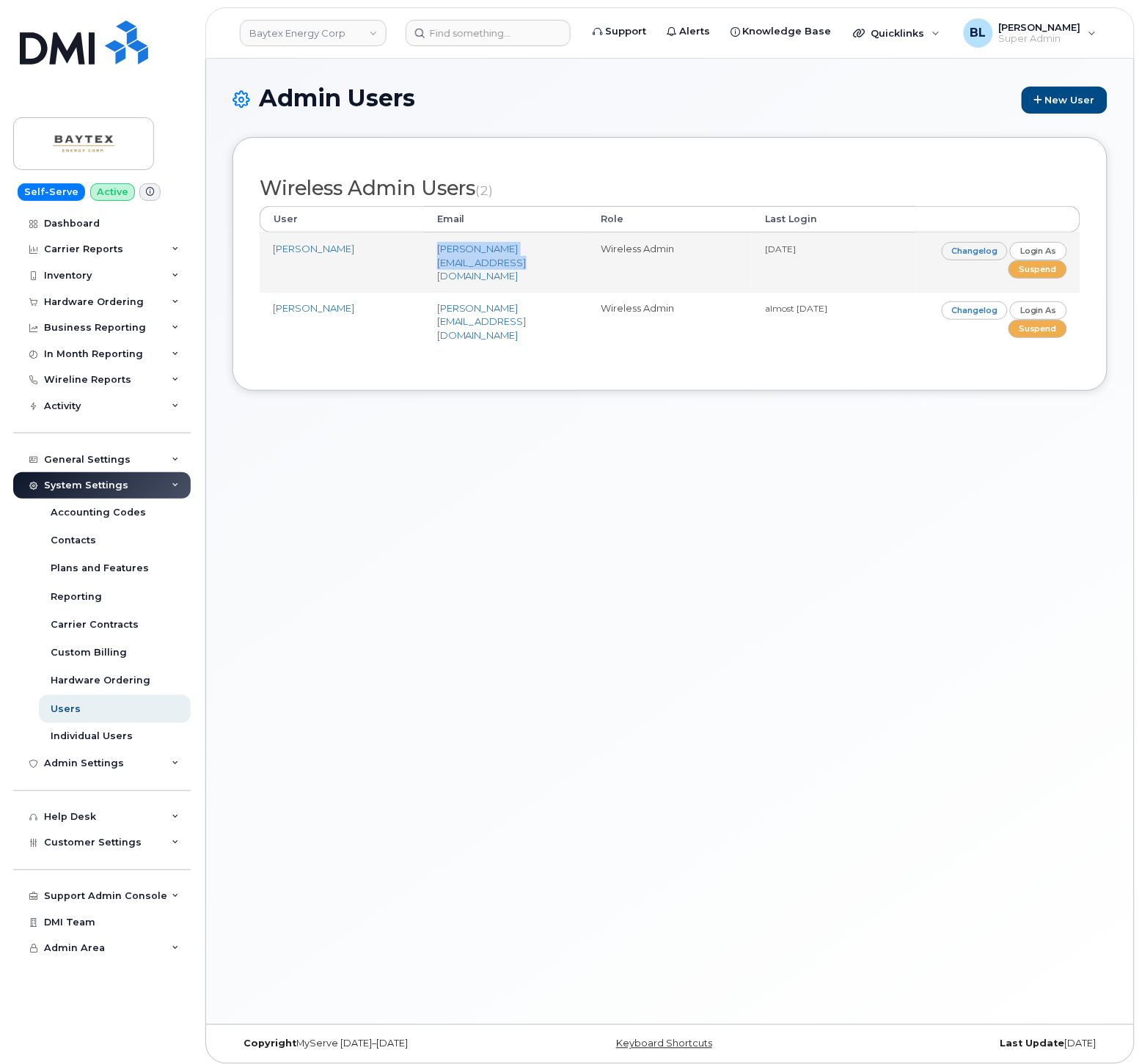
drag, startPoint x: 422, startPoint y: 255, endPoint x: 578, endPoint y: 261, distance: 156.1
click at [578, 261] on td "[PERSON_NAME][EMAIL_ADDRESS][DOMAIN_NAME]" at bounding box center [506, 262] width 164 height 59
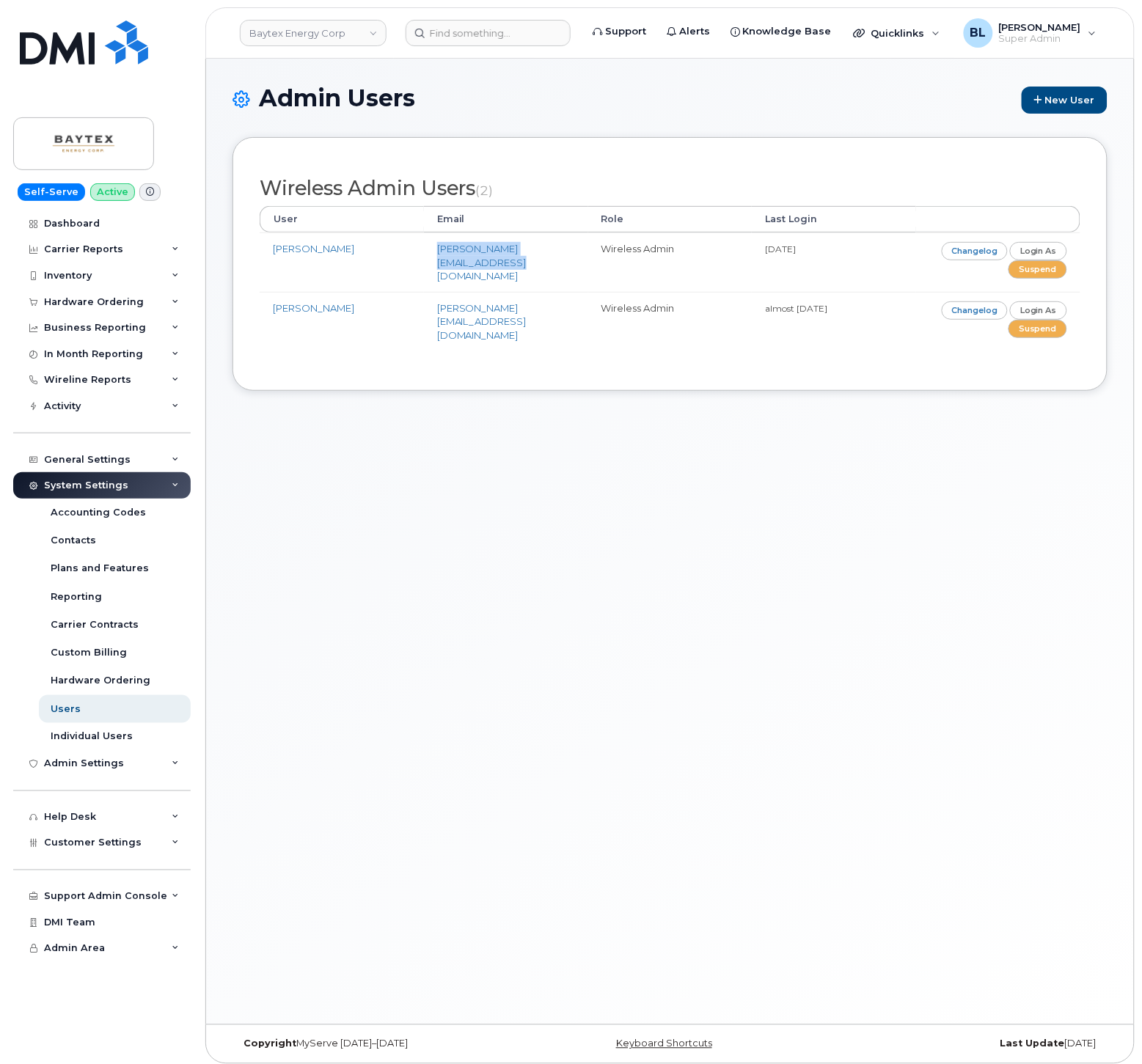
copy link "[PERSON_NAME][EMAIL_ADDRESS][DOMAIN_NAME]"
drag, startPoint x: 602, startPoint y: 537, endPoint x: 575, endPoint y: 510, distance: 38.2
click at [602, 534] on div "Admin Users New User Wireless Admin Users (2) User Email Role Last Login [PERSO…" at bounding box center [670, 541] width 928 height 966
click at [141, 246] on div "Carrier Reports" at bounding box center [102, 249] width 178 height 26
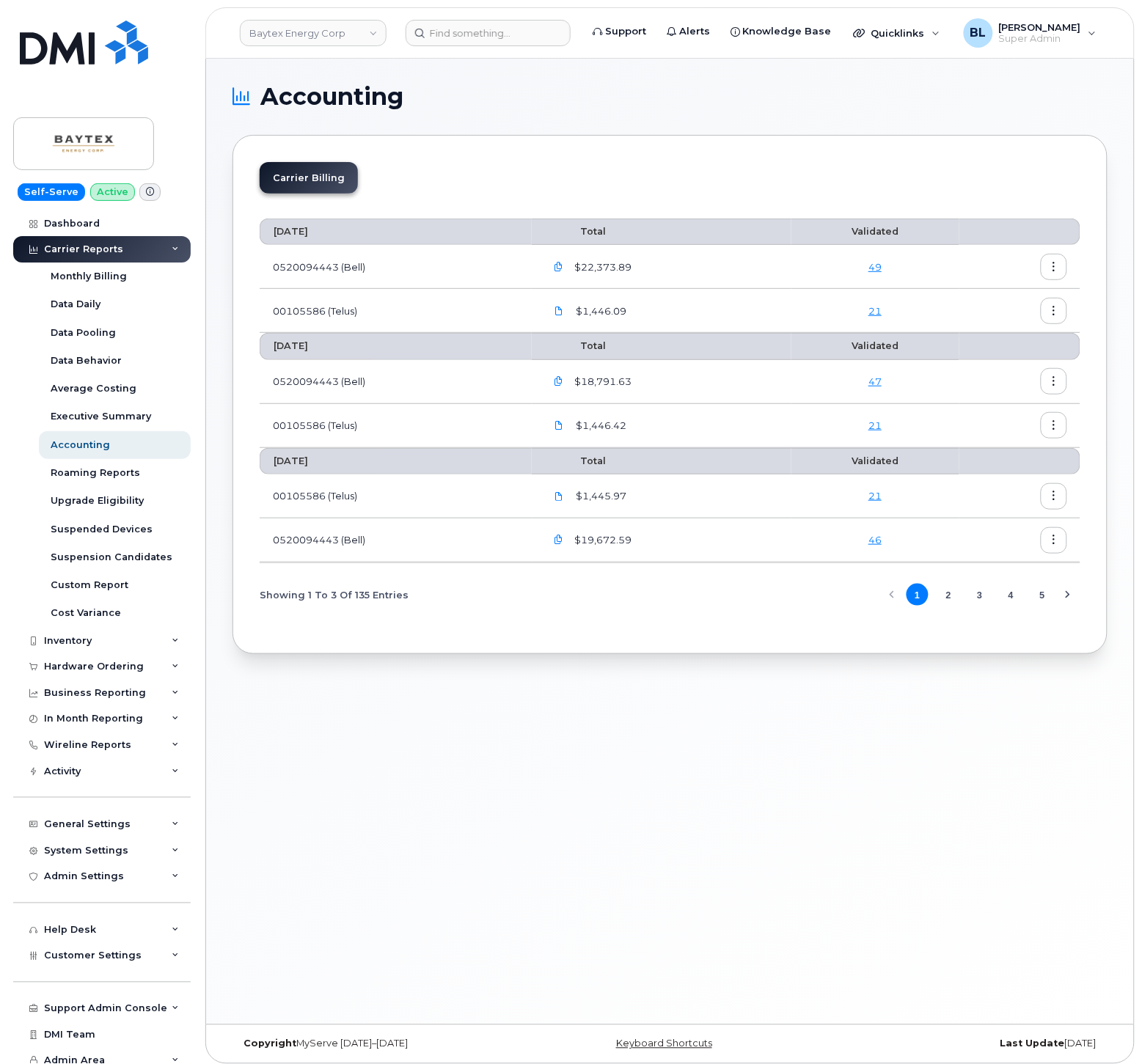
drag, startPoint x: 756, startPoint y: 750, endPoint x: 699, endPoint y: 613, distance: 148.4
click at [754, 749] on div "Accounting Carrier Billing August 2025 Total Validated 0520094443 (Bell) $22,37…" at bounding box center [670, 541] width 928 height 966
click at [558, 262] on icon "button" at bounding box center [559, 267] width 10 height 10
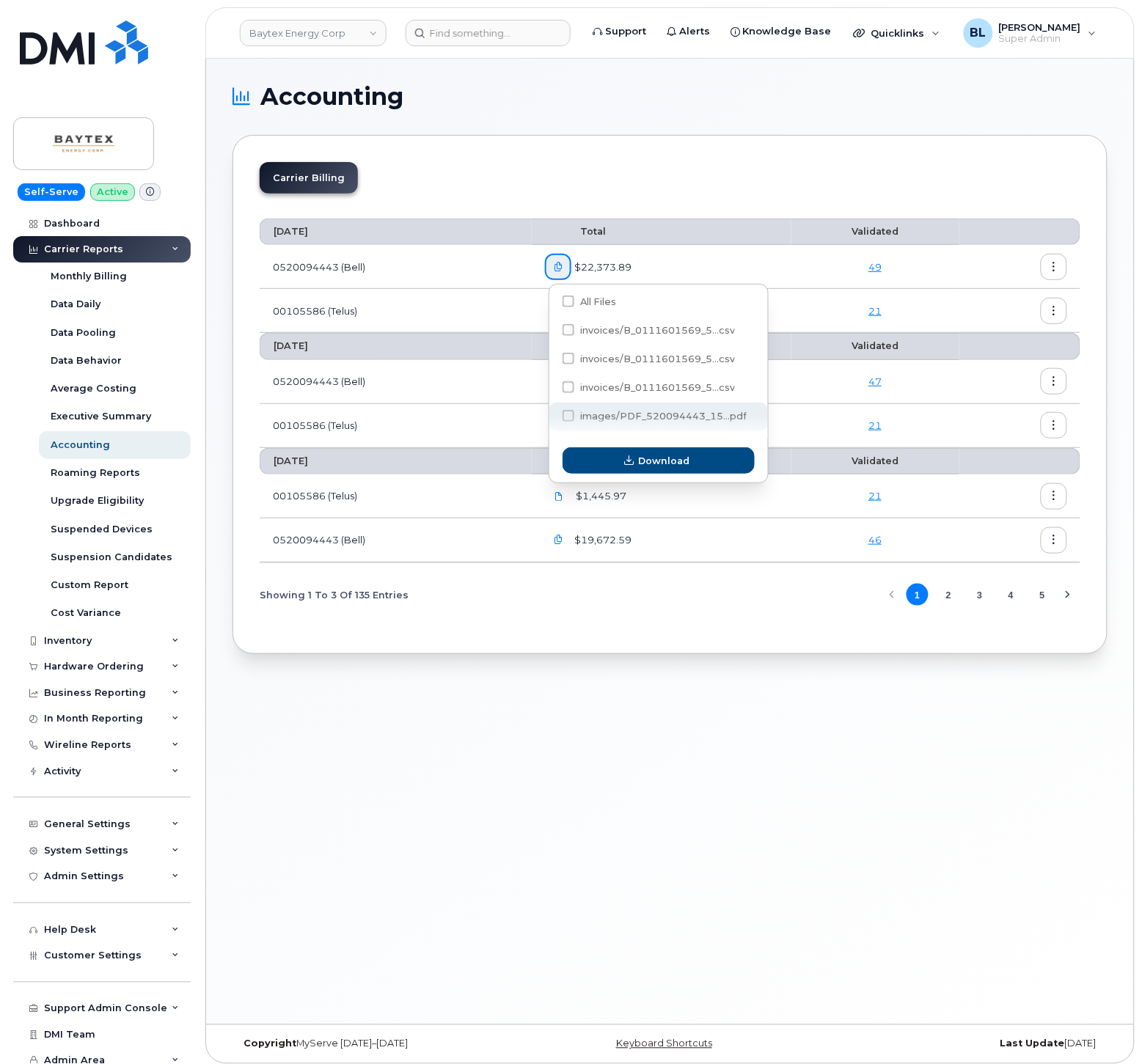
click at [651, 423] on span "images/PDF_520094443_15...pdf" at bounding box center [654, 418] width 184 height 11
checkbox input "true"
click at [676, 468] on span "Download" at bounding box center [664, 460] width 51 height 14
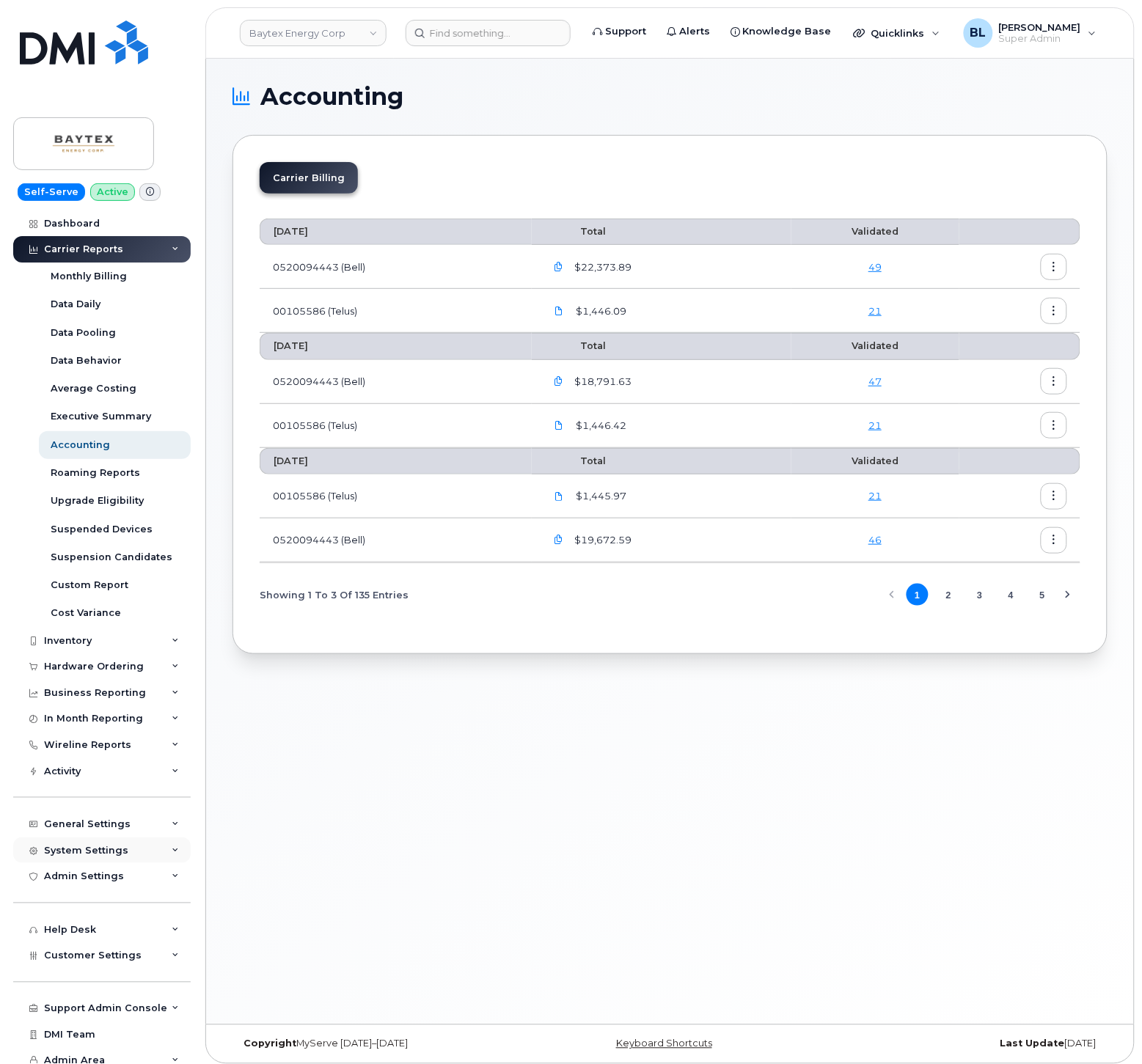
click at [97, 855] on div "System Settings" at bounding box center [86, 851] width 85 height 12
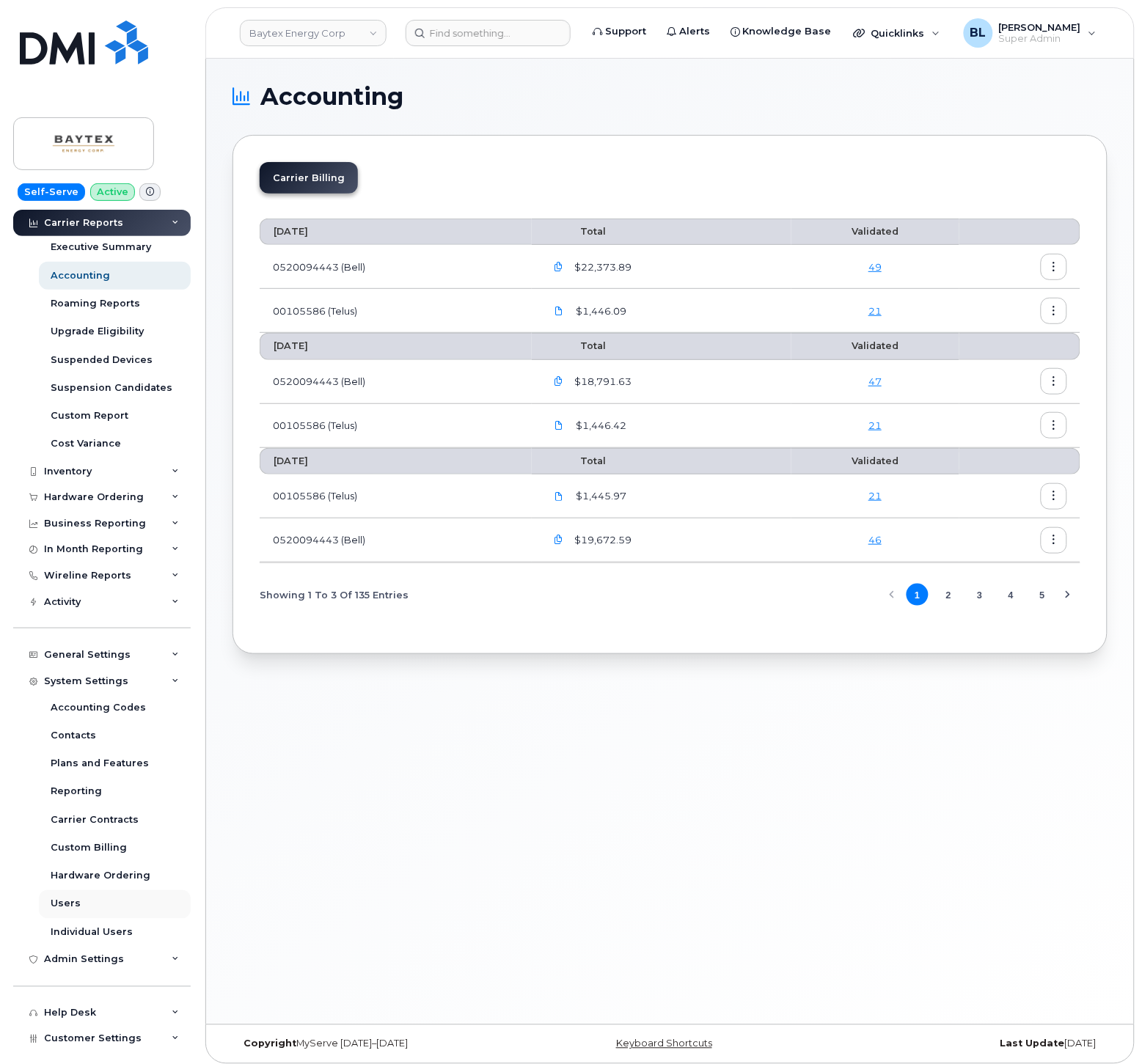
scroll to position [217, 0]
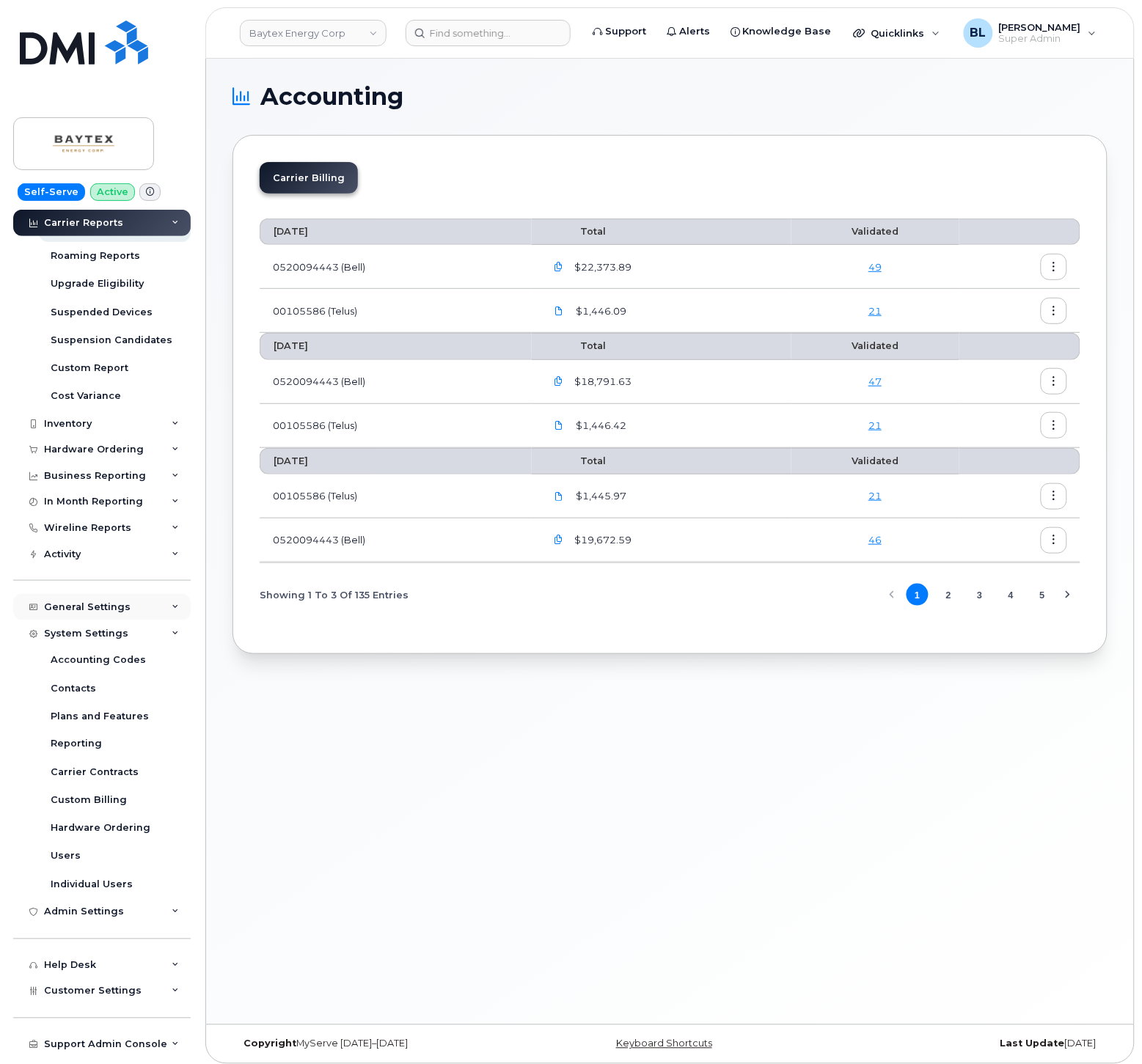
click at [106, 602] on div "General Settings" at bounding box center [87, 608] width 86 height 12
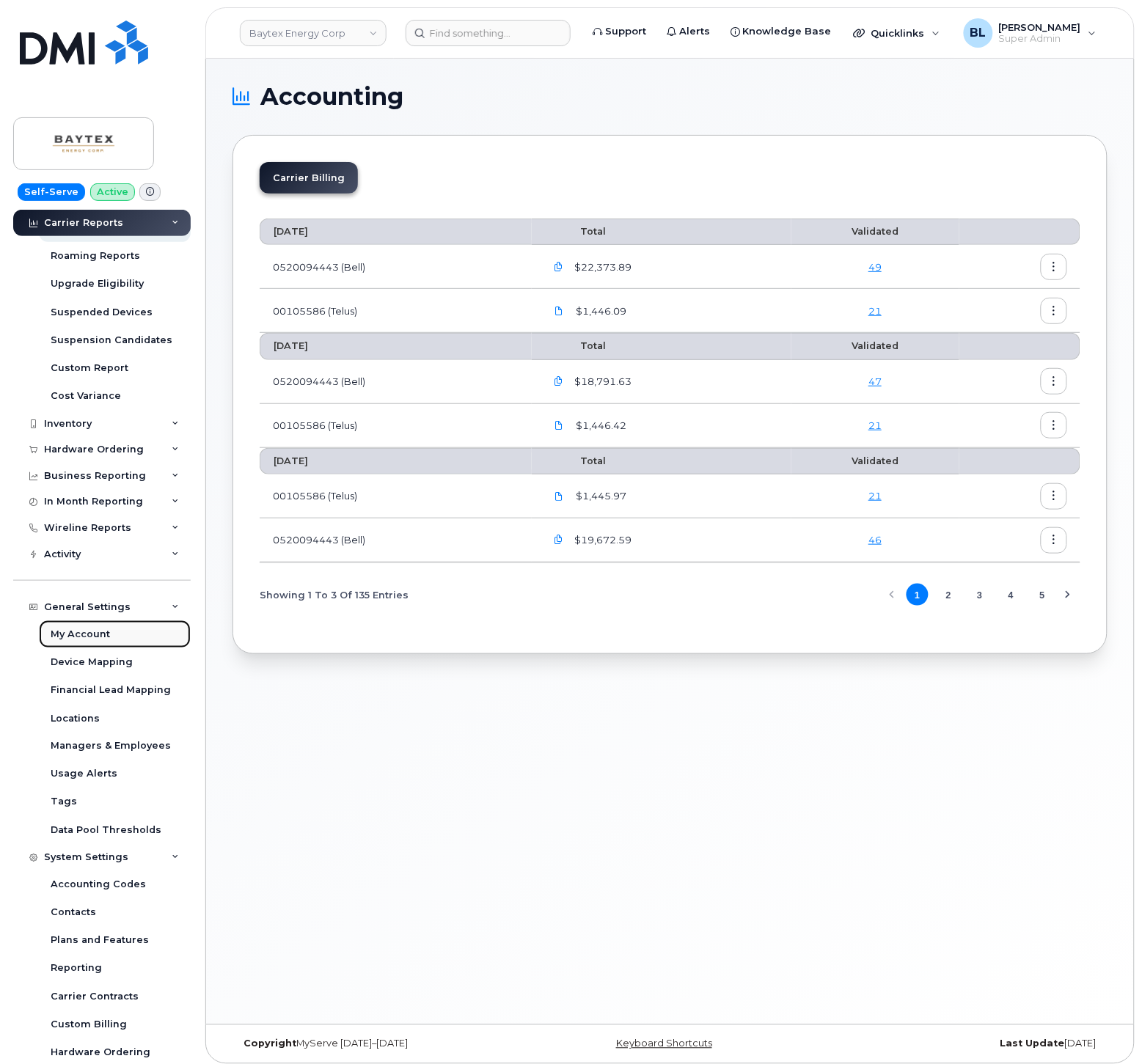
click at [91, 629] on div "My Account" at bounding box center [81, 635] width 59 height 13
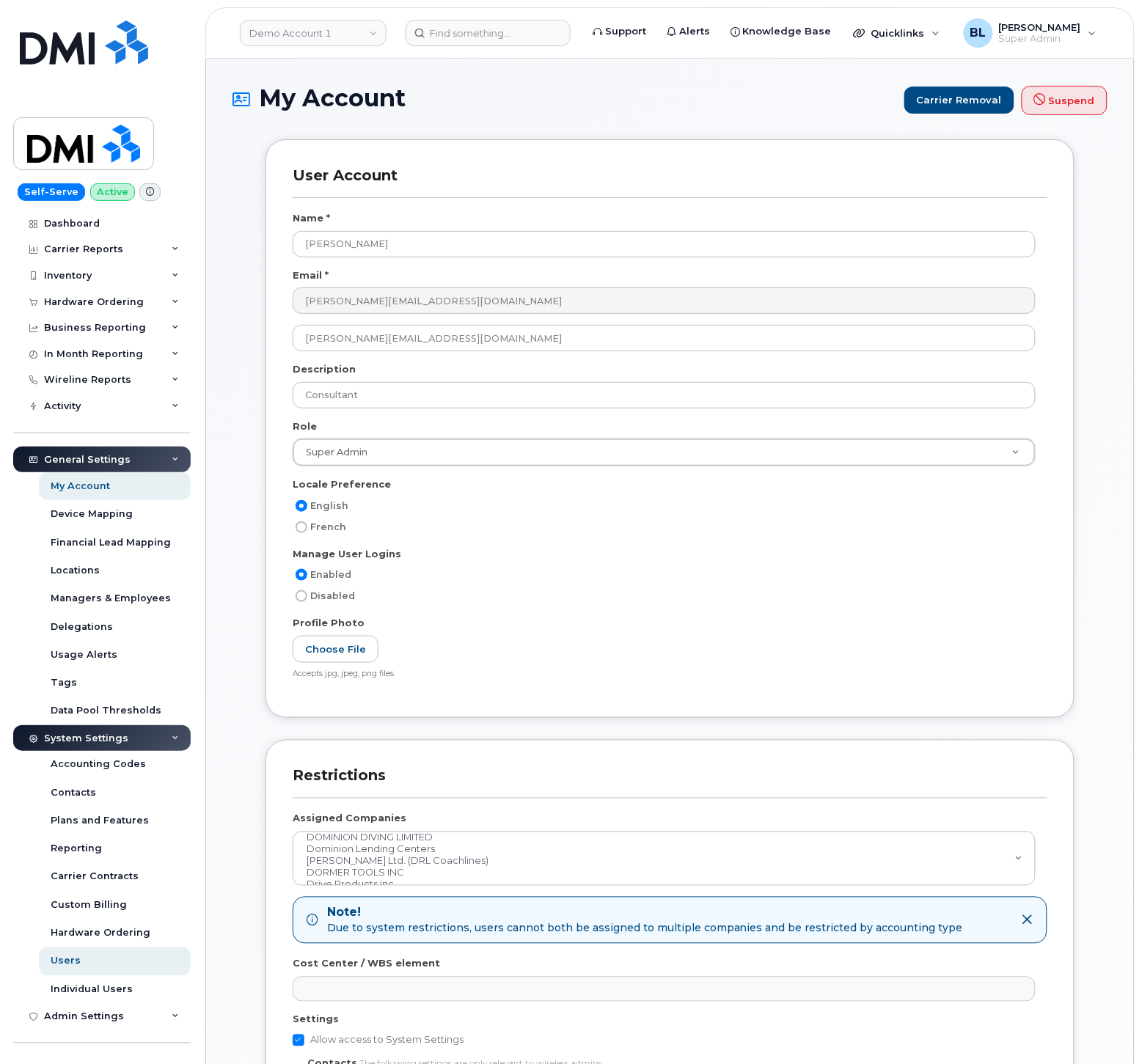
scroll to position [2375, 0]
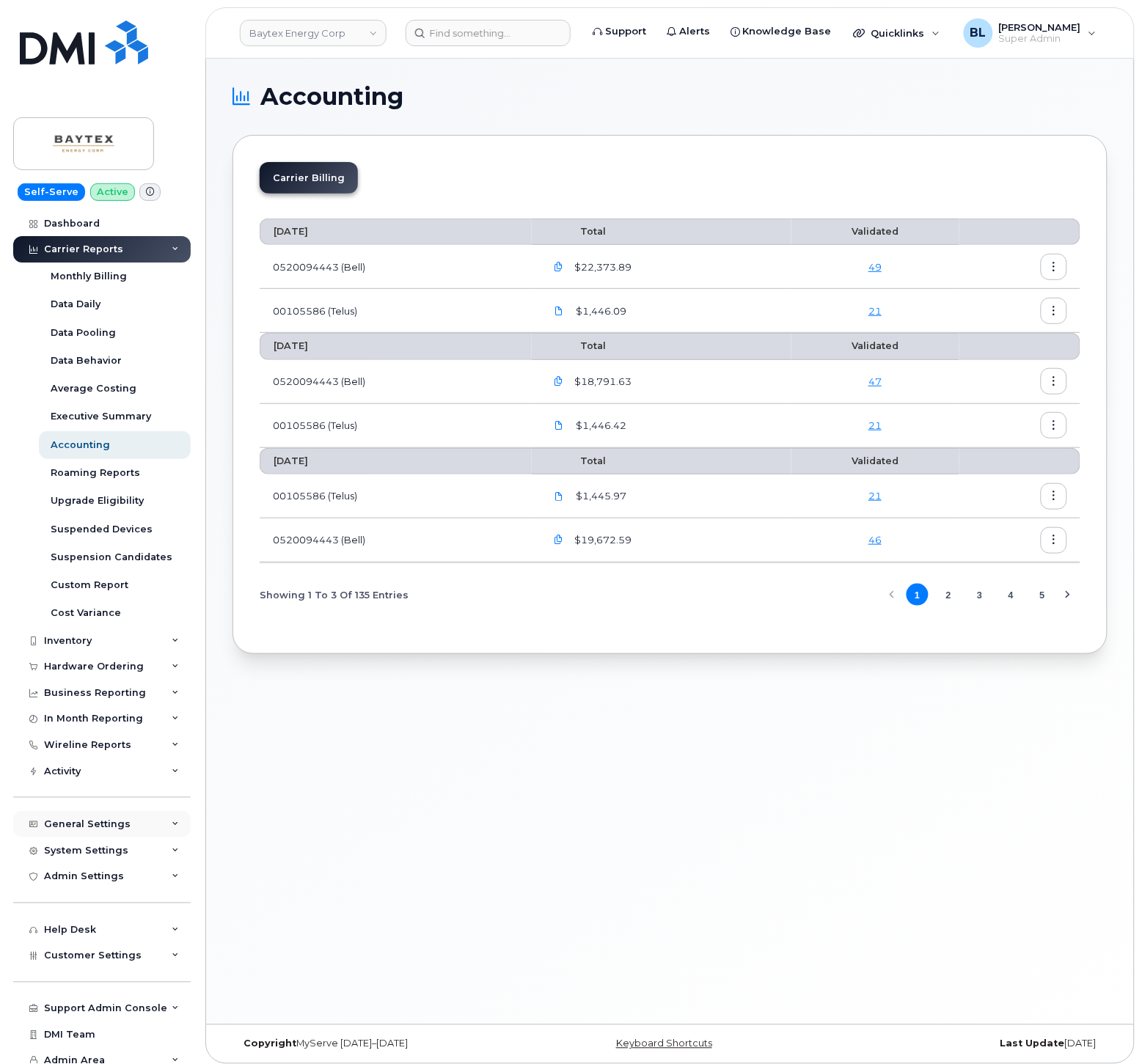
click at [111, 817] on div "General Settings" at bounding box center [102, 825] width 178 height 26
click at [86, 974] on div "Support Admin Console Add New Customer Customer Prospects Emails Sms Messages D…" at bounding box center [104, 995] width 181 height 53
click at [93, 964] on div "Customer Settings" at bounding box center [102, 956] width 178 height 26
click at [94, 986] on link "General" at bounding box center [114, 983] width 152 height 28
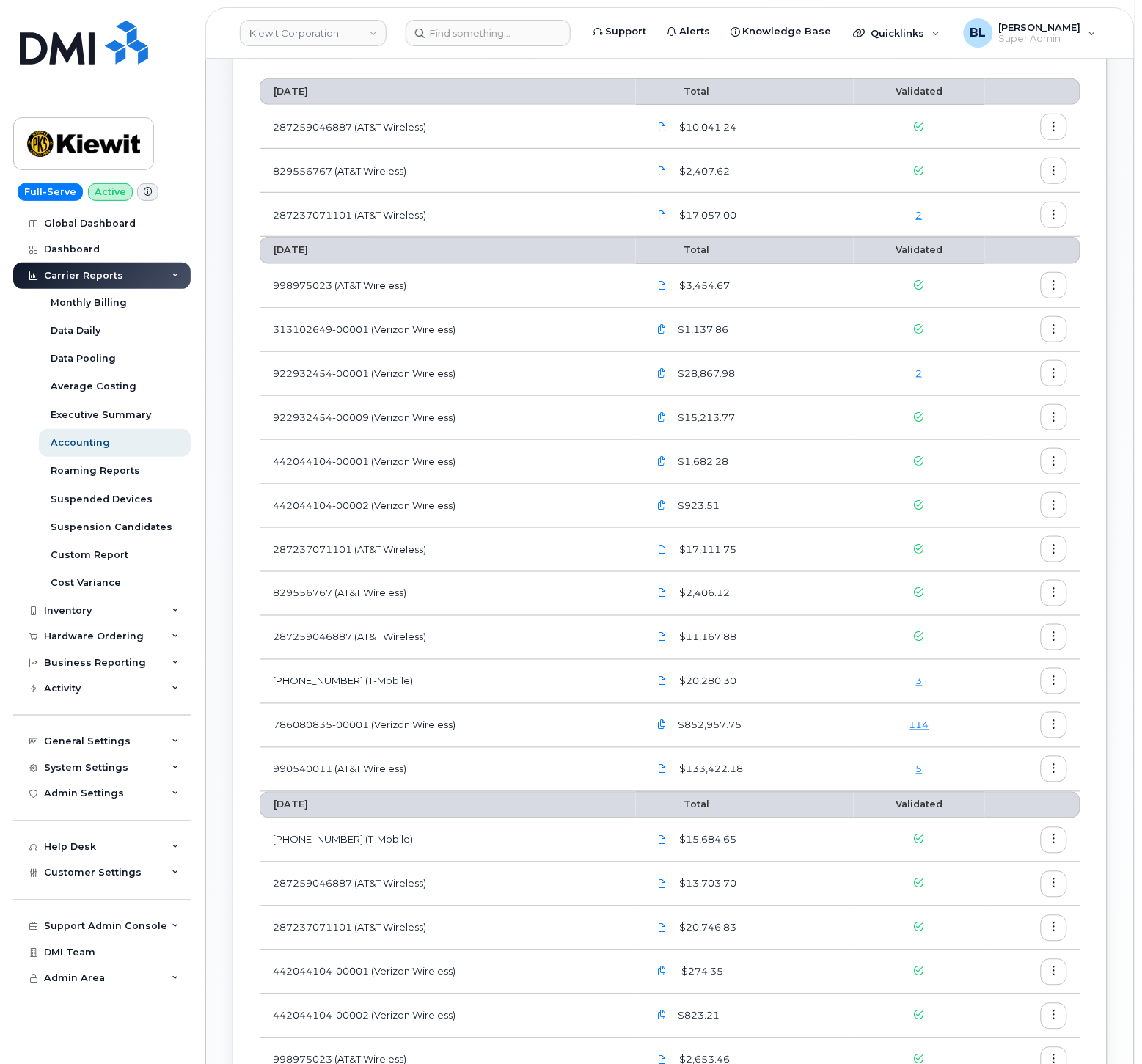
scroll to position [143, 0]
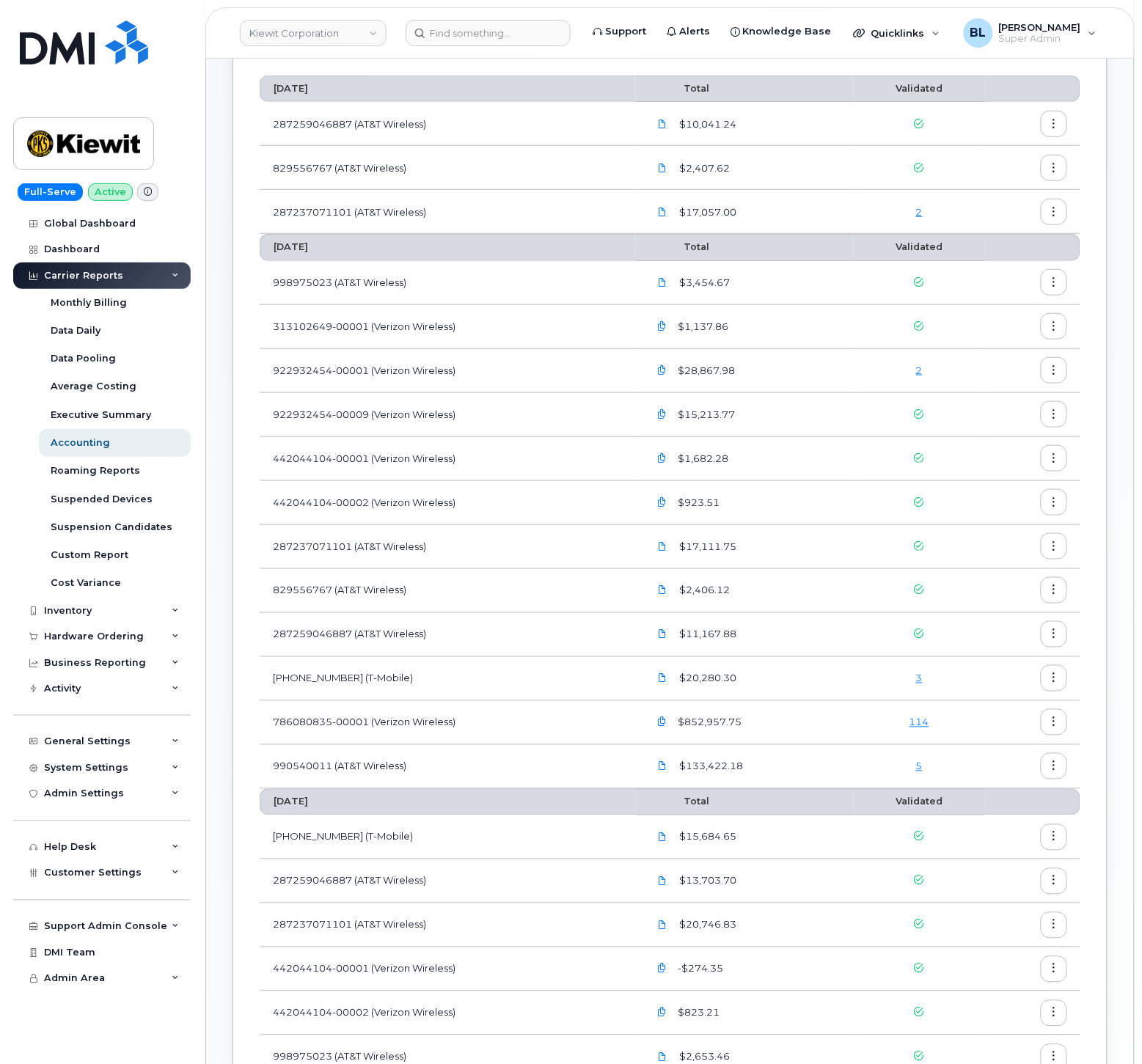
click at [819, 493] on div "$923.51" at bounding box center [745, 502] width 192 height 26
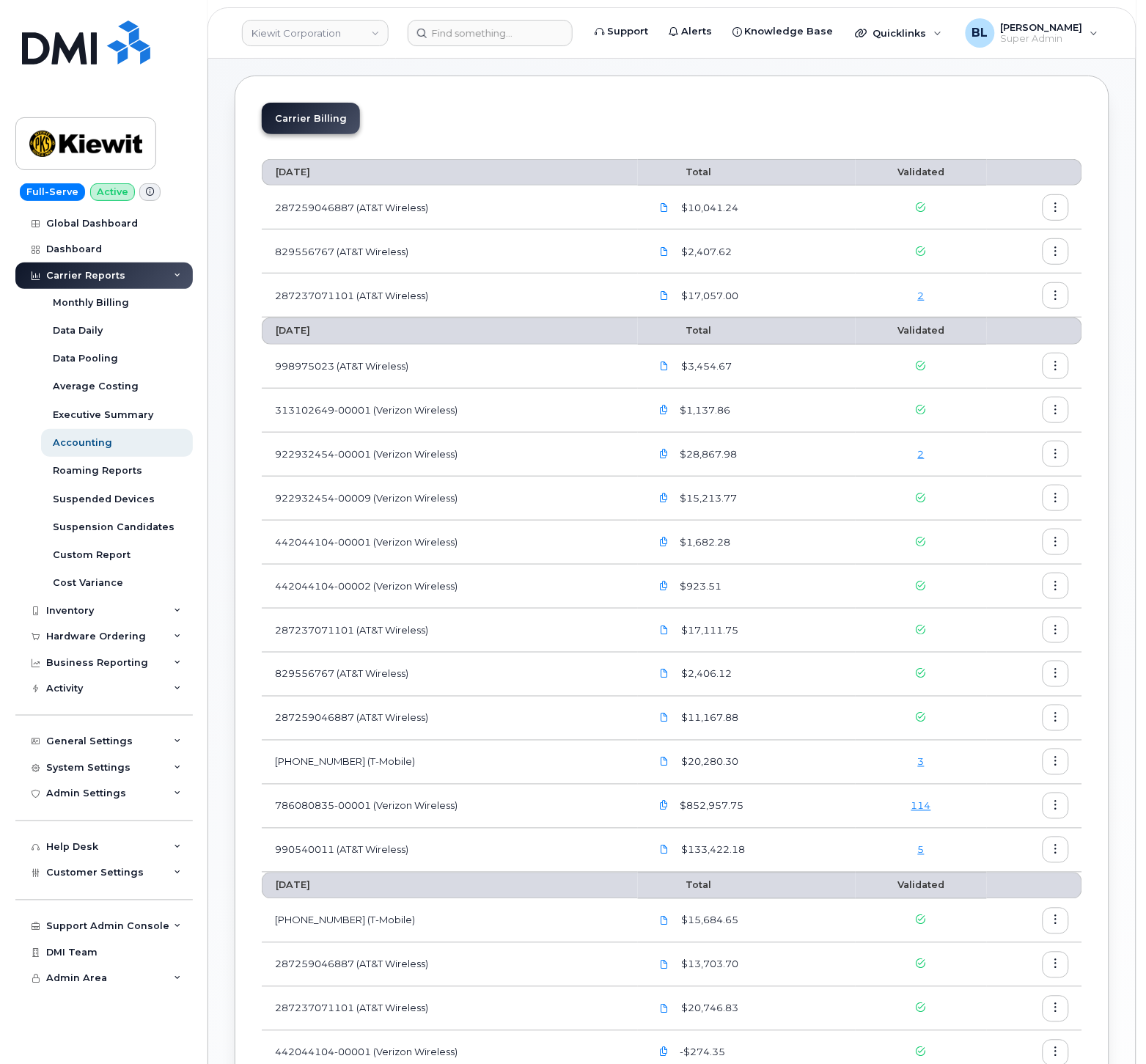
scroll to position [0, 0]
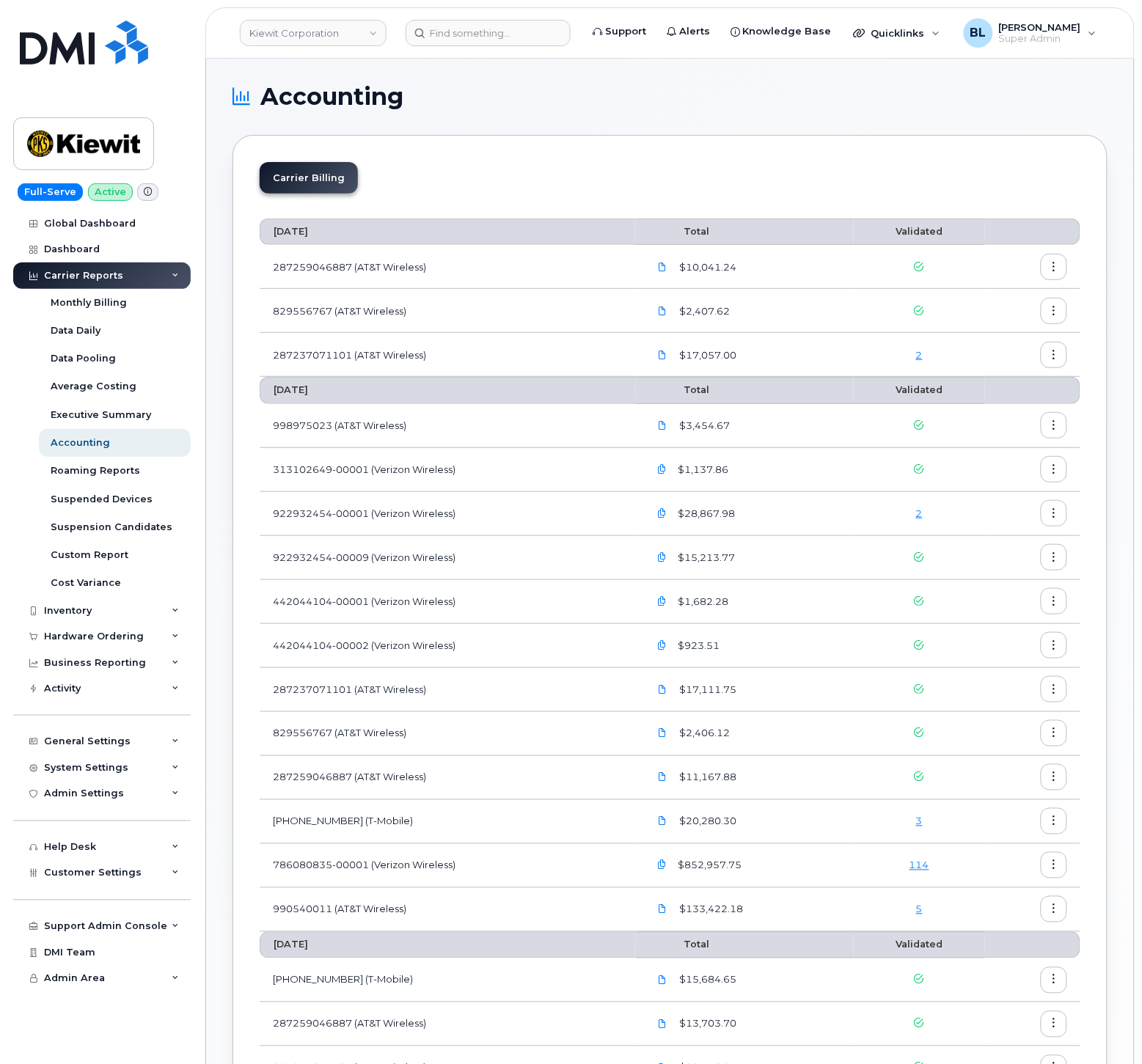
click at [897, 501] on td "2" at bounding box center [919, 515] width 132 height 44
click at [915, 501] on td "2" at bounding box center [919, 515] width 132 height 44
click at [914, 508] on div "2" at bounding box center [919, 513] width 105 height 14
click at [918, 513] on link "2" at bounding box center [919, 513] width 7 height 12
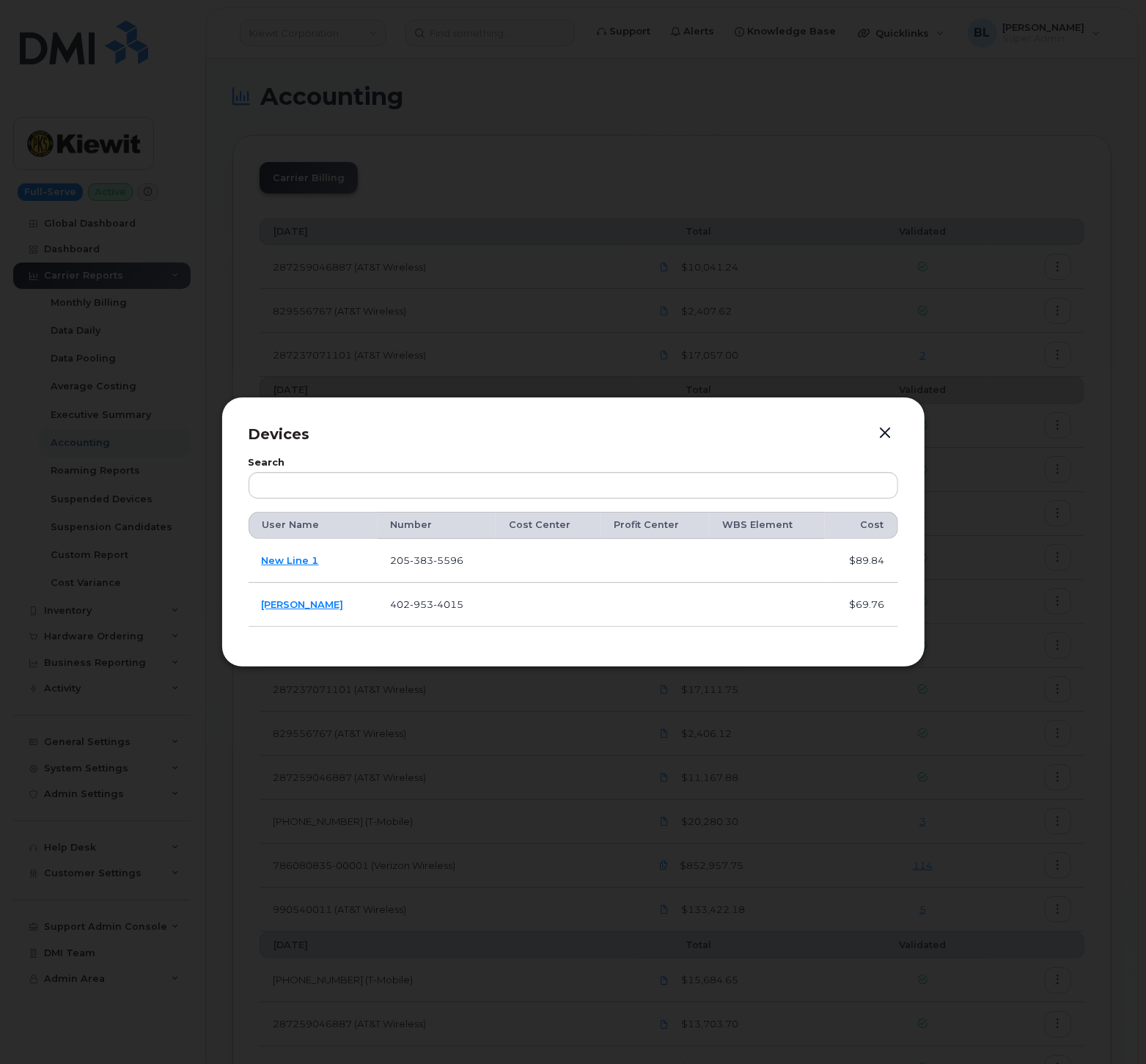
click at [411, 560] on span "383" at bounding box center [423, 560] width 24 height 12
copy span "205 383 5596"
drag, startPoint x: 880, startPoint y: 426, endPoint x: 862, endPoint y: 435, distance: 20.1
click at [878, 425] on button "button" at bounding box center [885, 433] width 22 height 21
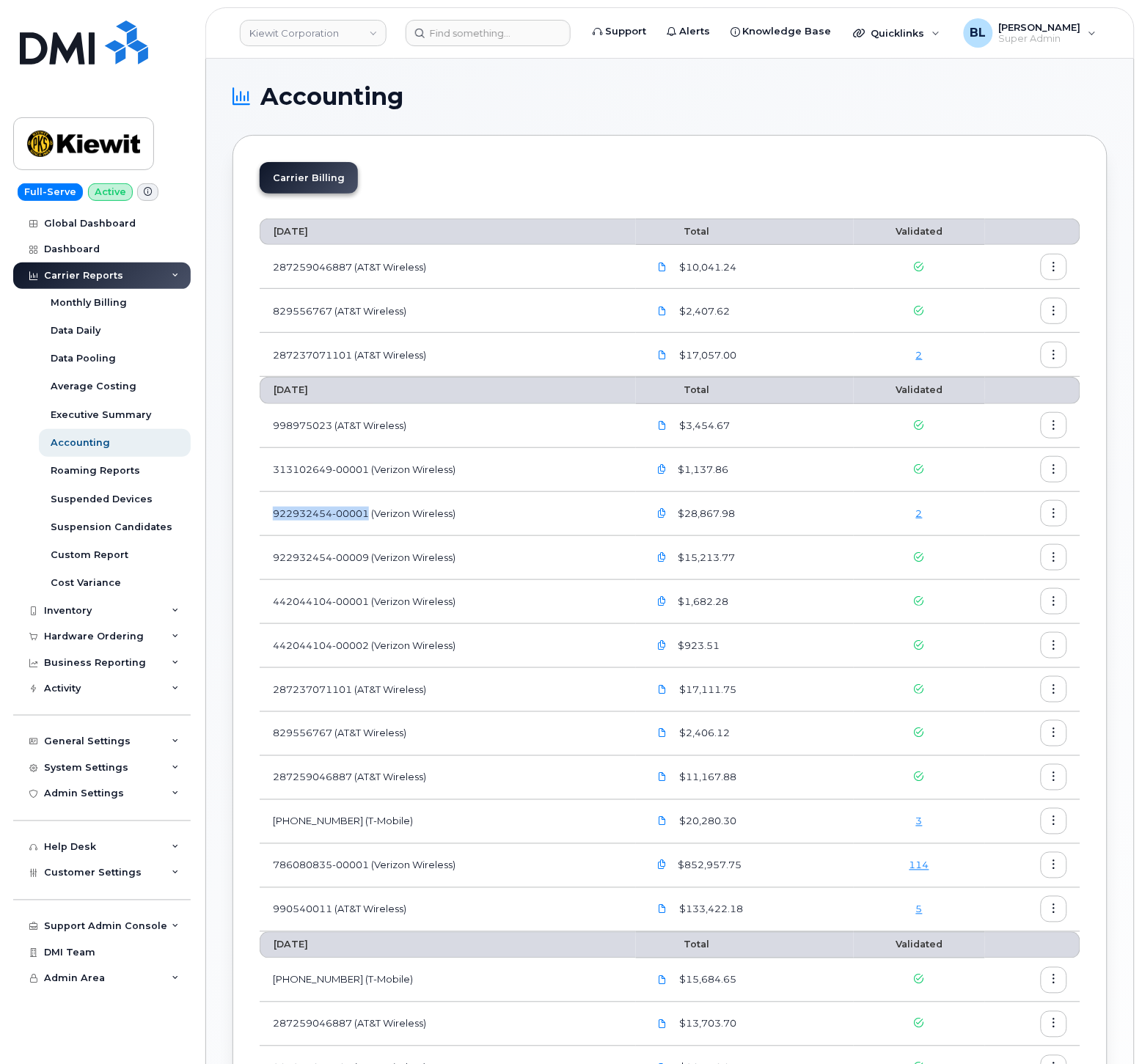
drag, startPoint x: 266, startPoint y: 515, endPoint x: 368, endPoint y: 528, distance: 102.8
click at [368, 528] on td "922932454-00001 (Verizon Wireless)" at bounding box center [448, 515] width 377 height 44
copy td "922932454-00001"
click at [915, 511] on div "2" at bounding box center [919, 513] width 105 height 14
click at [920, 512] on link "2" at bounding box center [919, 513] width 7 height 12
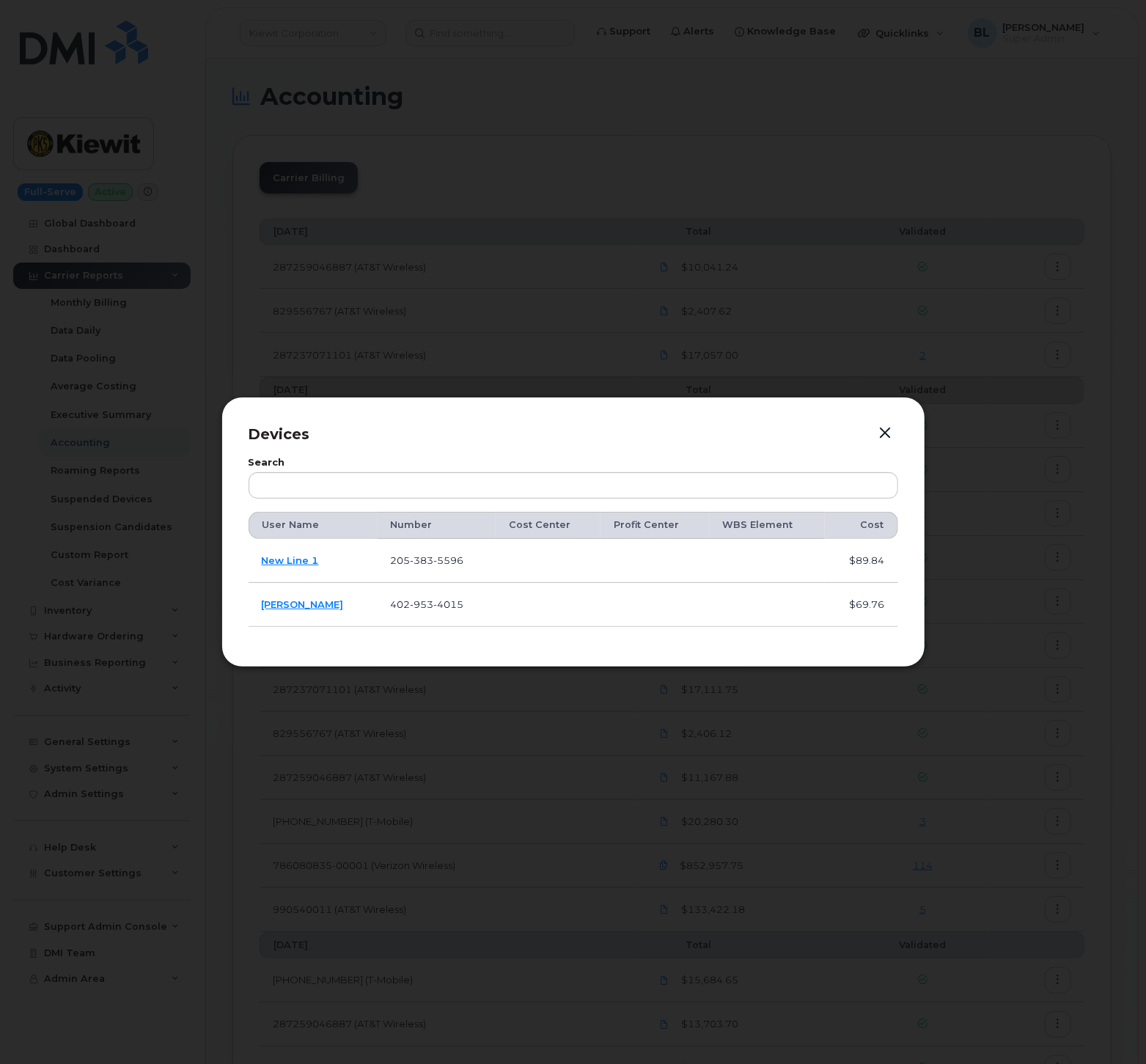
click at [411, 561] on span "383" at bounding box center [423, 560] width 24 height 12
click at [411, 560] on span "383" at bounding box center [423, 560] width 24 height 12
copy span "205 383 5596"
click at [551, 641] on div "Devices Search User Name Number Cost Center Profit Center WBS Element Cost New …" at bounding box center [573, 532] width 704 height 270
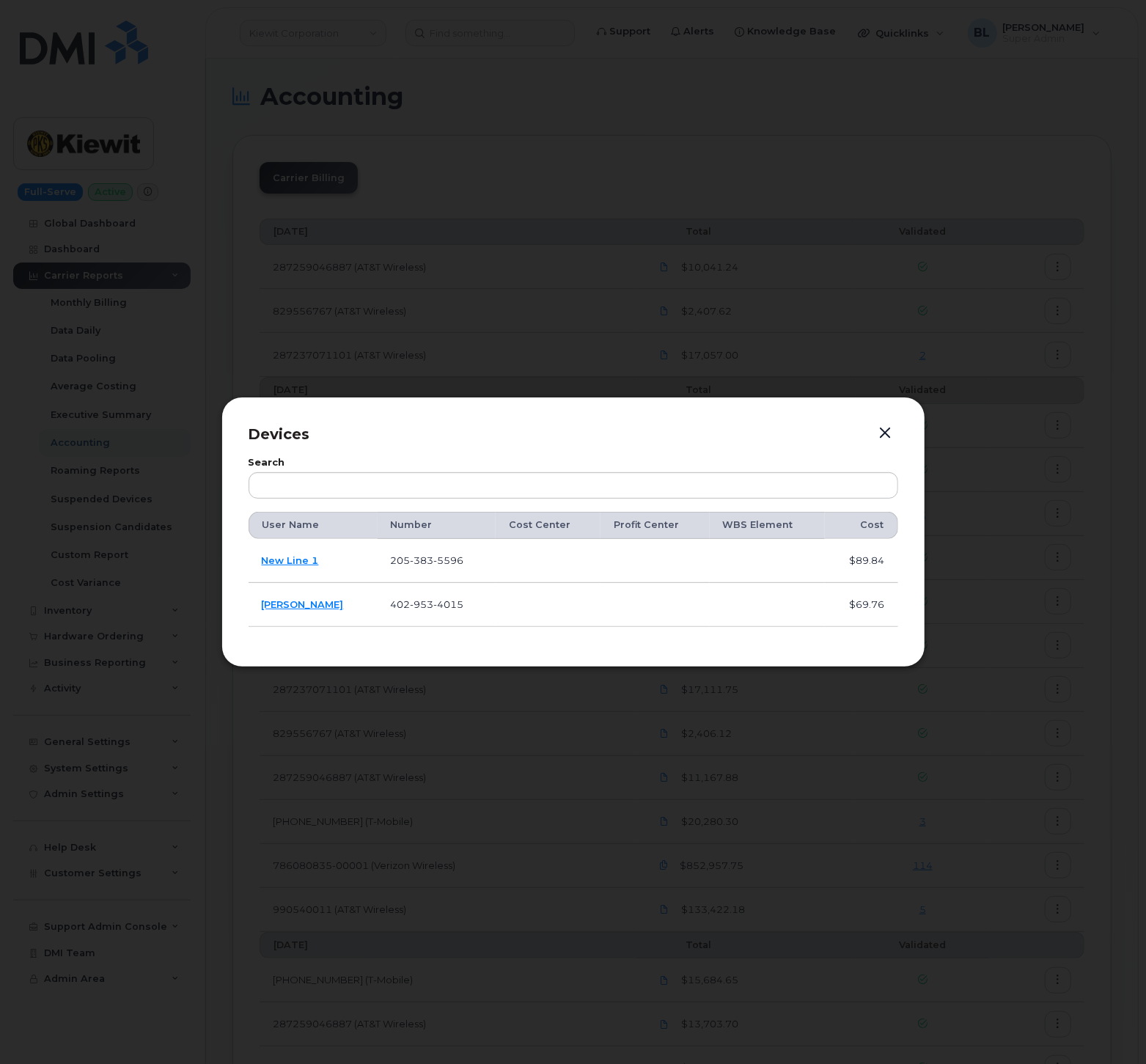
click at [411, 608] on span "953" at bounding box center [423, 604] width 24 height 12
copy span "402 953 4015"
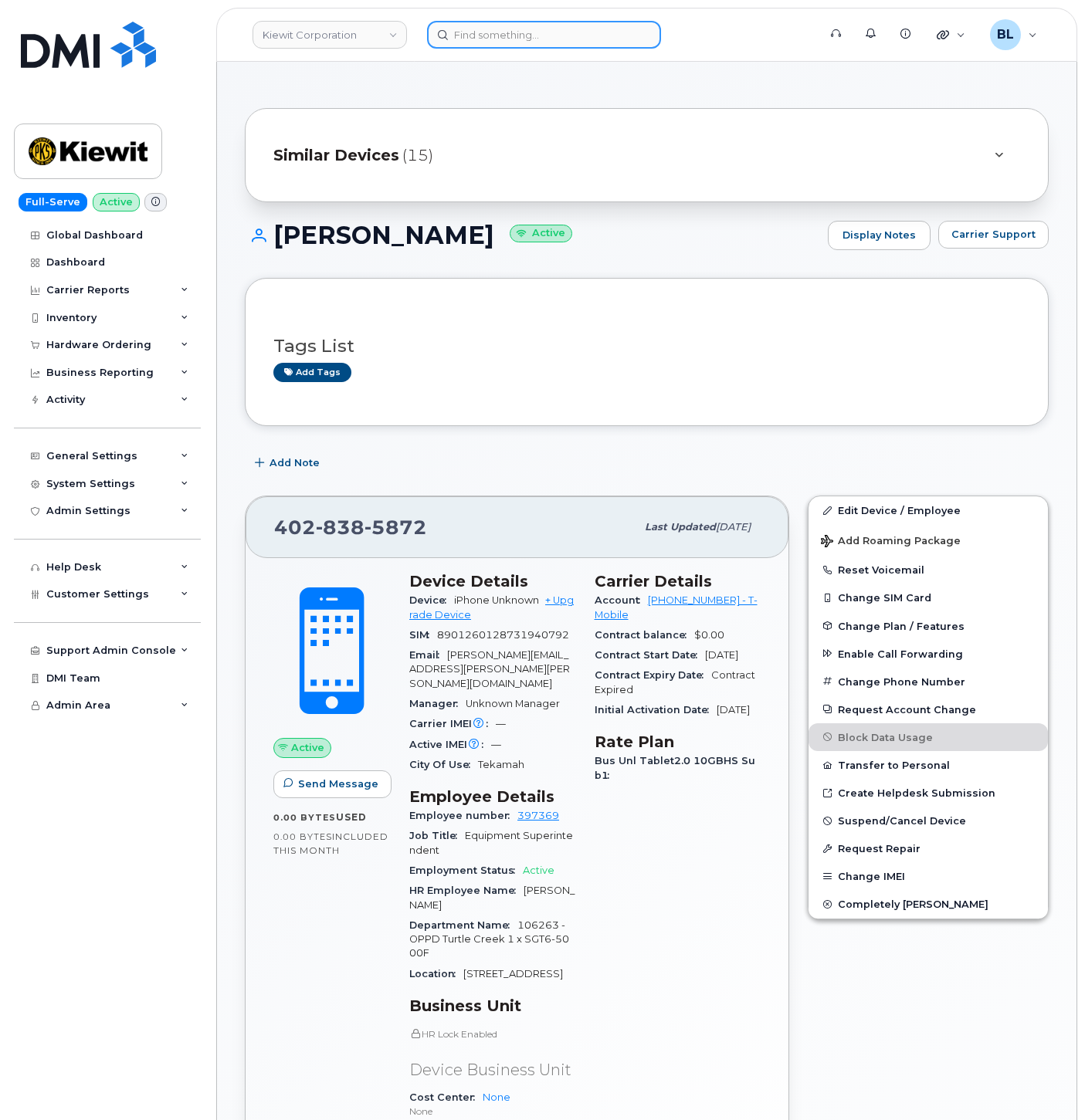
click at [491, 44] on input at bounding box center [544, 35] width 234 height 28
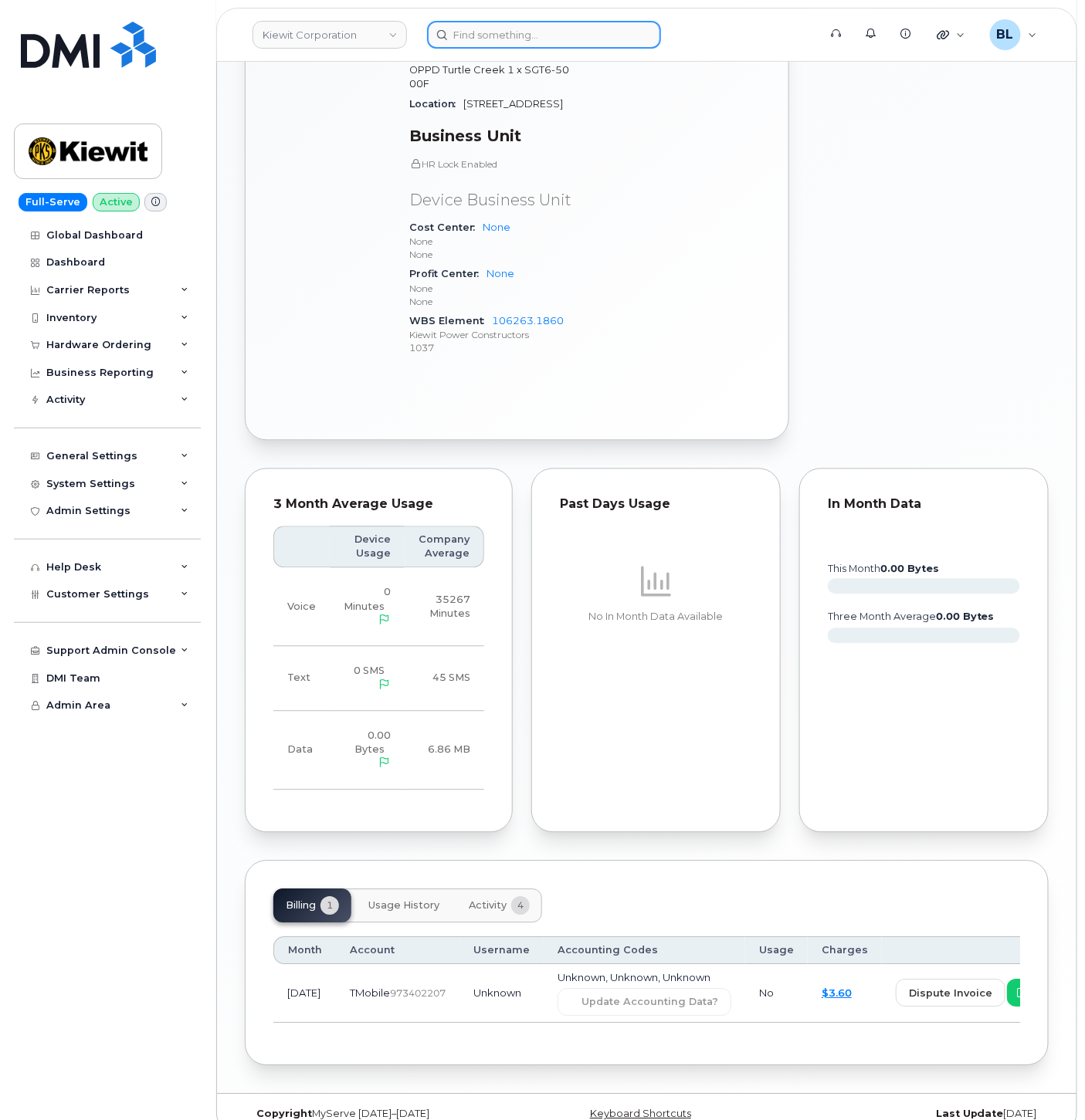
paste input "2053835596"
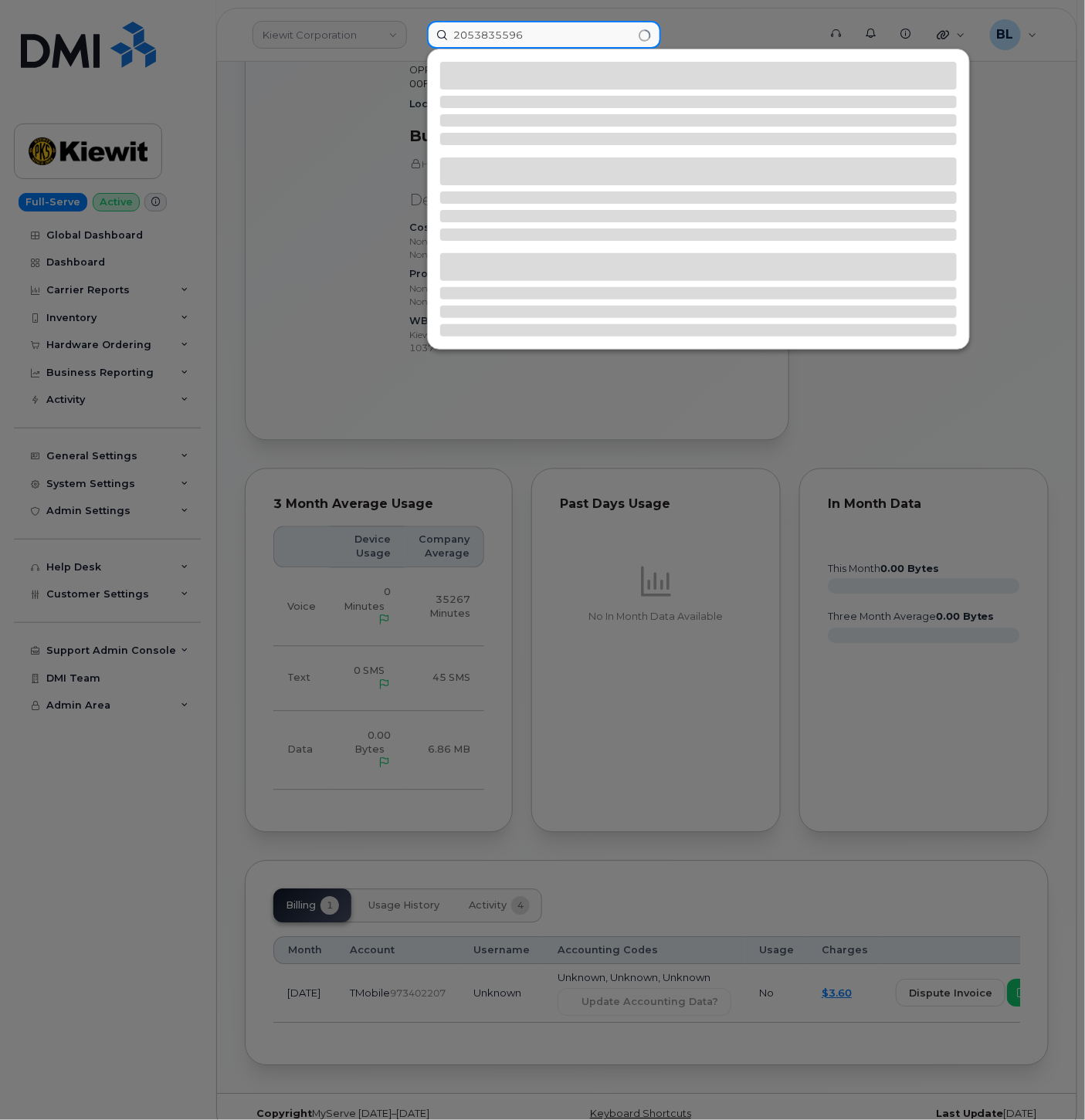
type input "2053835596"
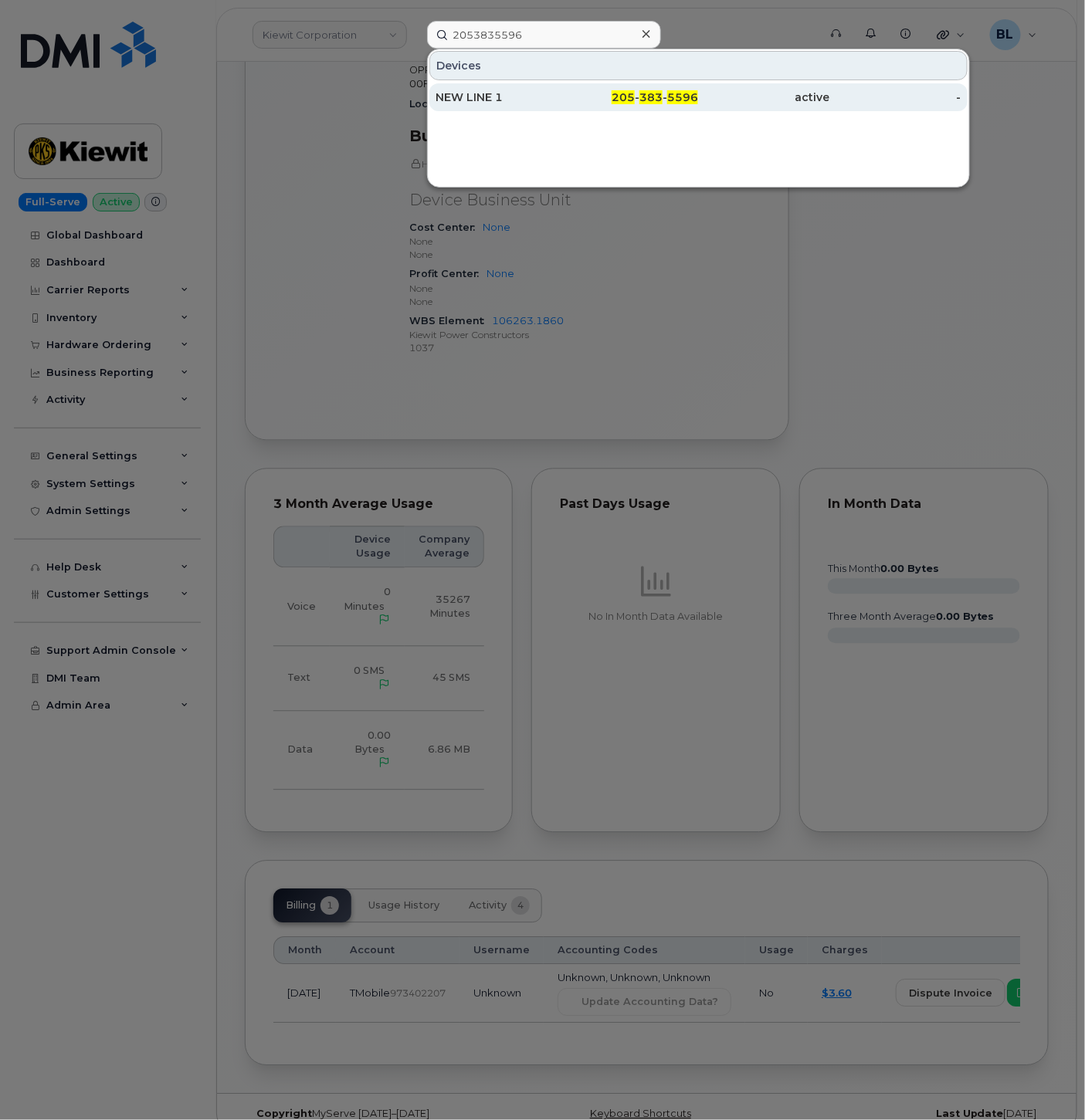
click at [676, 90] on span "5596" at bounding box center [683, 97] width 31 height 14
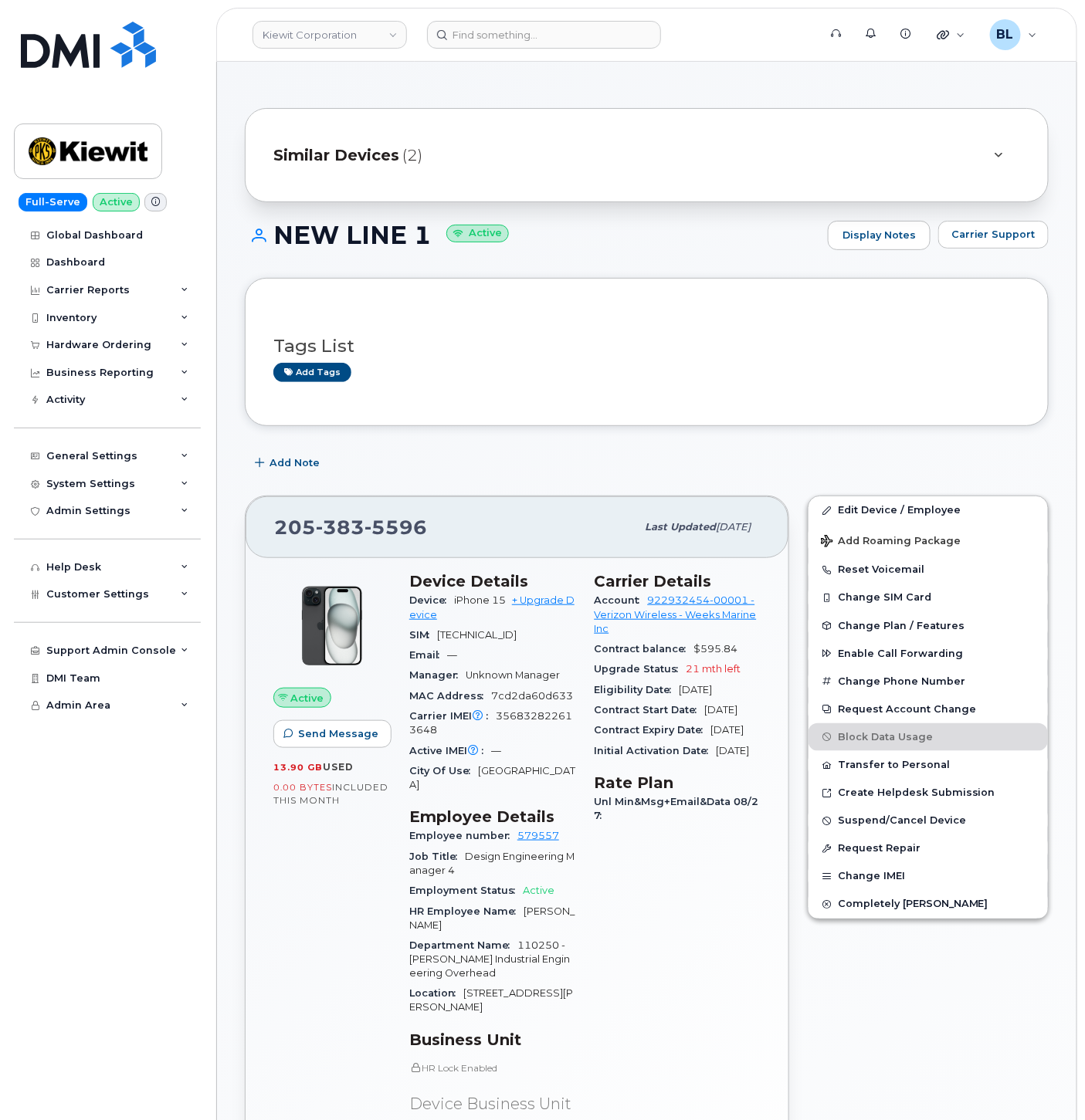
click at [521, 731] on span "356832822613648" at bounding box center [491, 723] width 163 height 25
copy span "356832822613648"
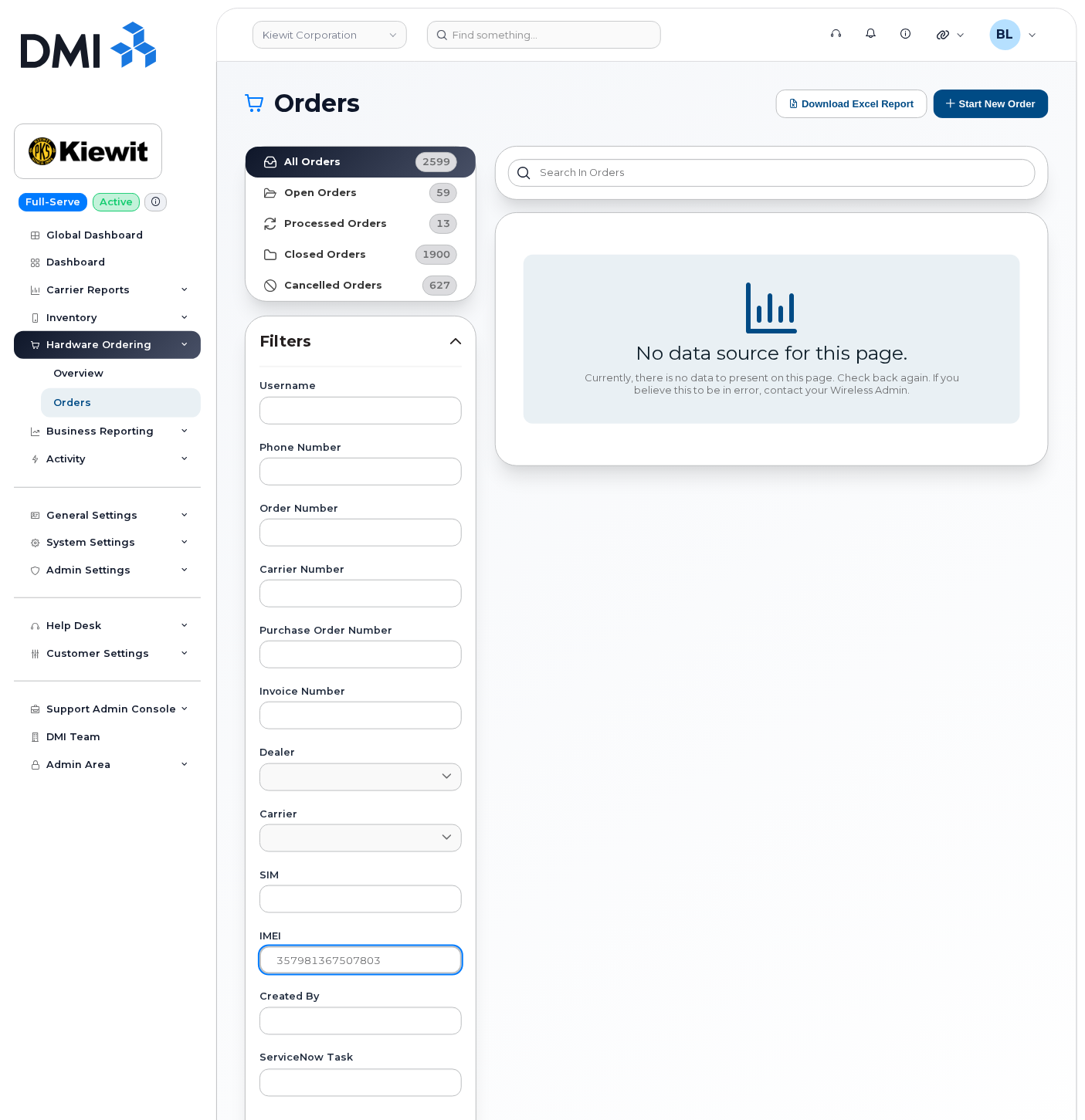
click at [378, 962] on input "357981367507803" at bounding box center [361, 961] width 203 height 28
paste input "6832822613648"
type input "356832822613648"
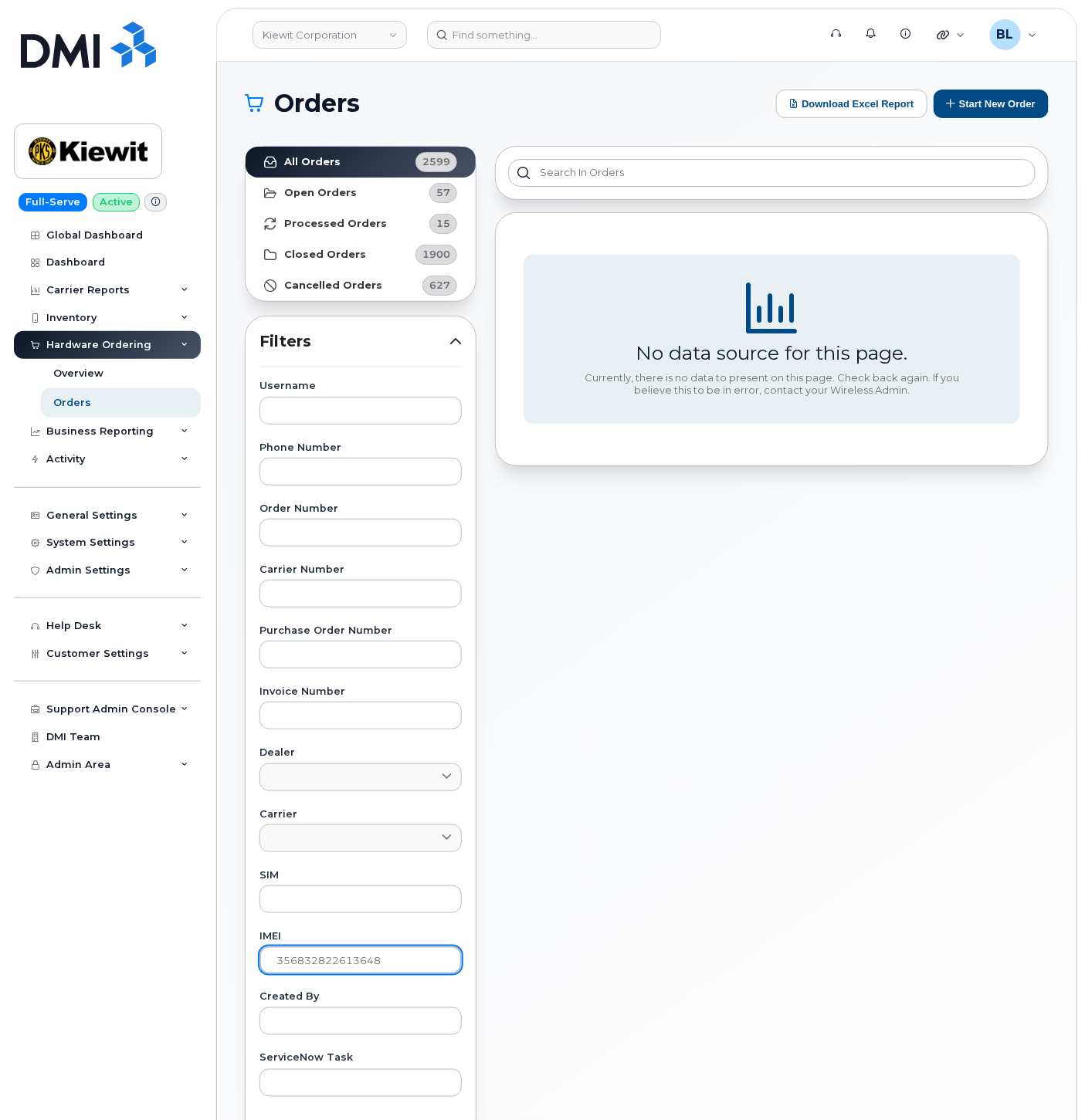
click at [364, 969] on input "356832822613648" at bounding box center [361, 961] width 203 height 28
click at [365, 969] on input "356832822613648" at bounding box center [361, 961] width 203 height 28
click at [365, 967] on input "356832822613648" at bounding box center [361, 961] width 203 height 28
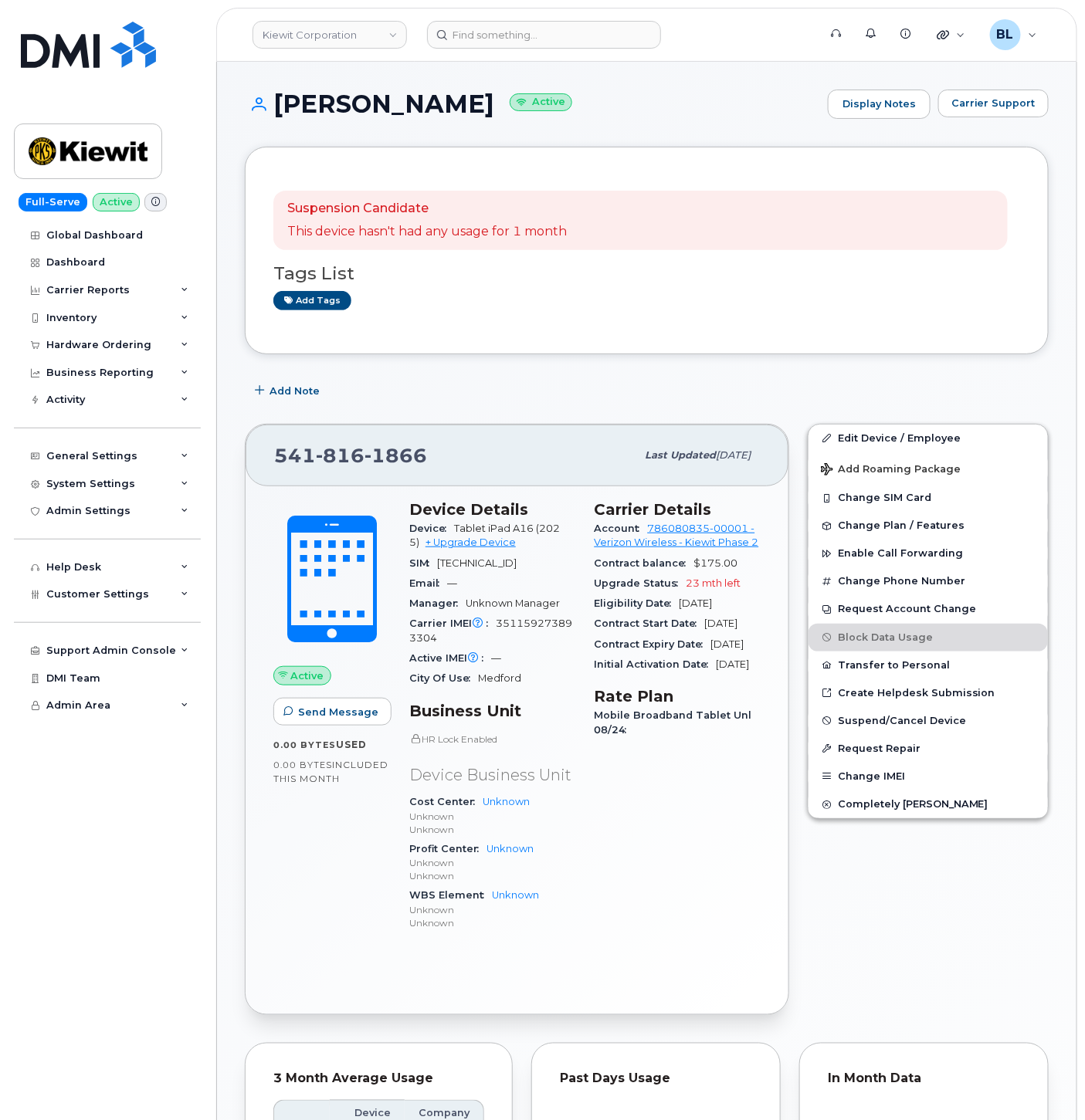
drag, startPoint x: 662, startPoint y: 360, endPoint x: 891, endPoint y: 241, distance: 258.1
click at [662, 360] on div "Suspension Candidate This device hasn't had any usage for 1 month Tags List Add…" at bounding box center [647, 1031] width 804 height 1768
click at [1013, 111] on span "Carrier Support" at bounding box center [993, 103] width 84 height 15
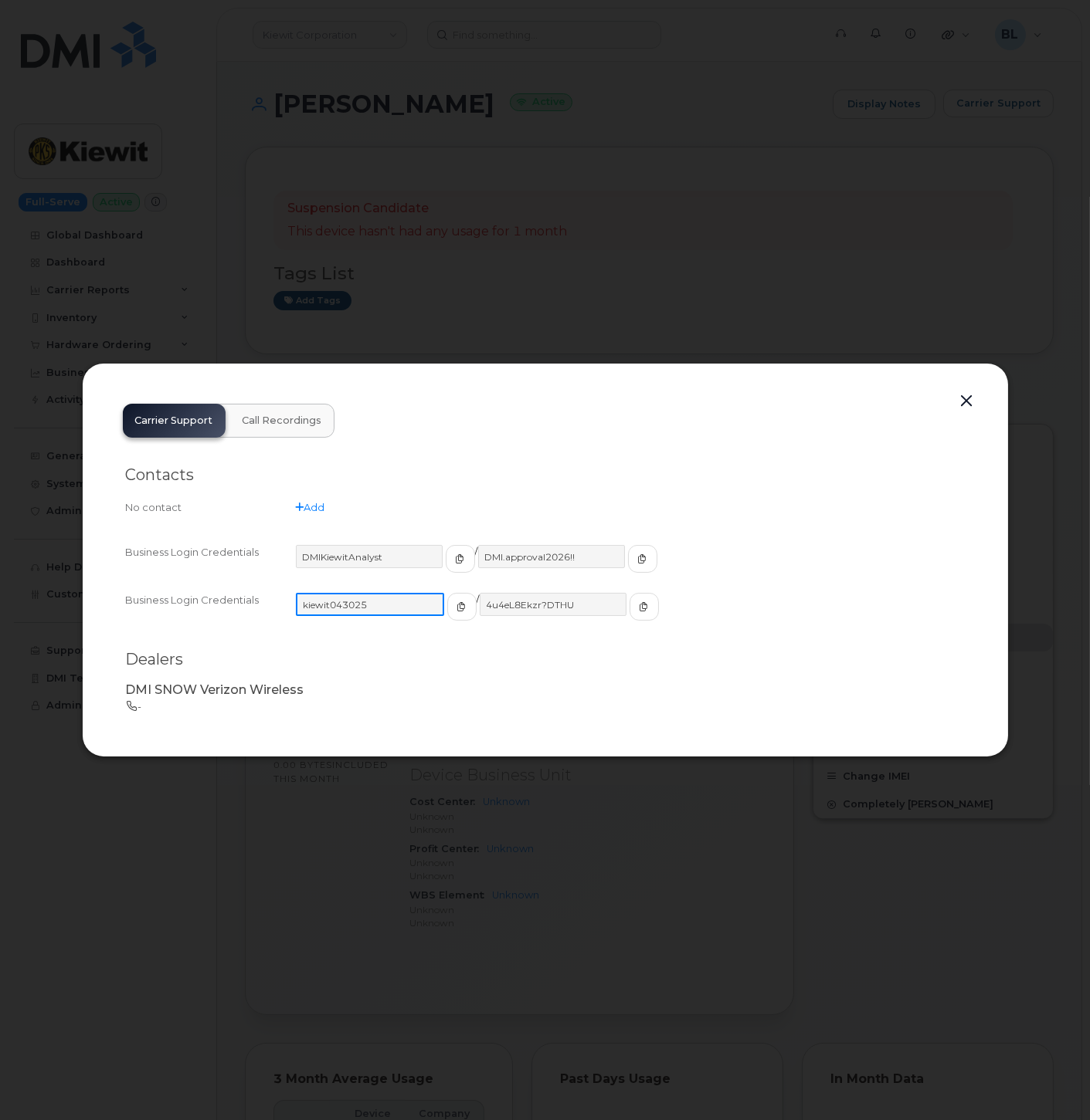
drag, startPoint x: 390, startPoint y: 608, endPoint x: 295, endPoint y: 602, distance: 95.2
click at [296, 602] on input "kiewit043025" at bounding box center [370, 604] width 148 height 23
click at [542, 608] on input "4u4eL8Ekzr?DTHU" at bounding box center [551, 604] width 148 height 23
click at [541, 608] on input "4u4eL8Ekzr?DTHU" at bounding box center [551, 604] width 148 height 23
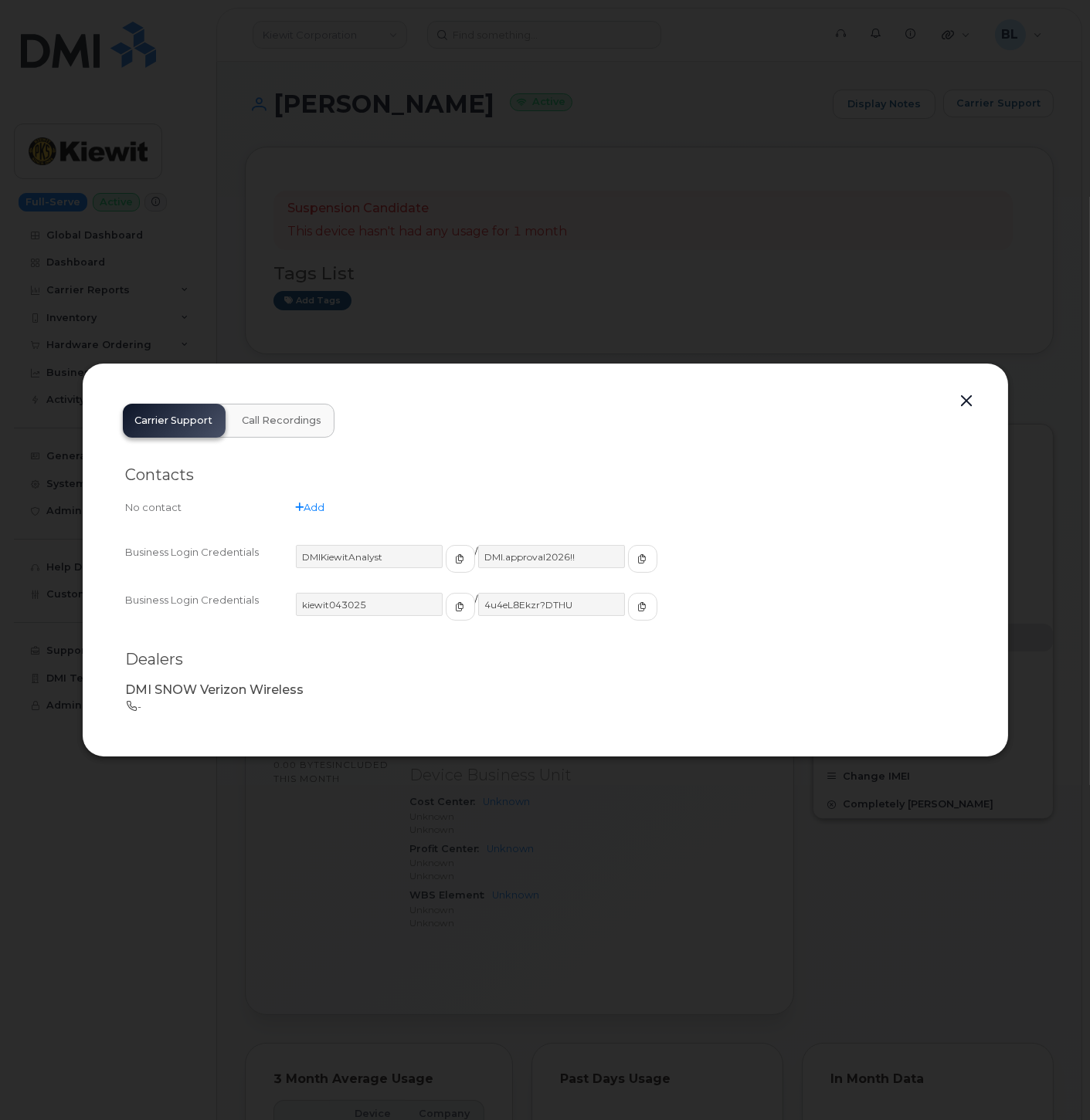
click at [1074, 113] on div at bounding box center [545, 560] width 1090 height 1120
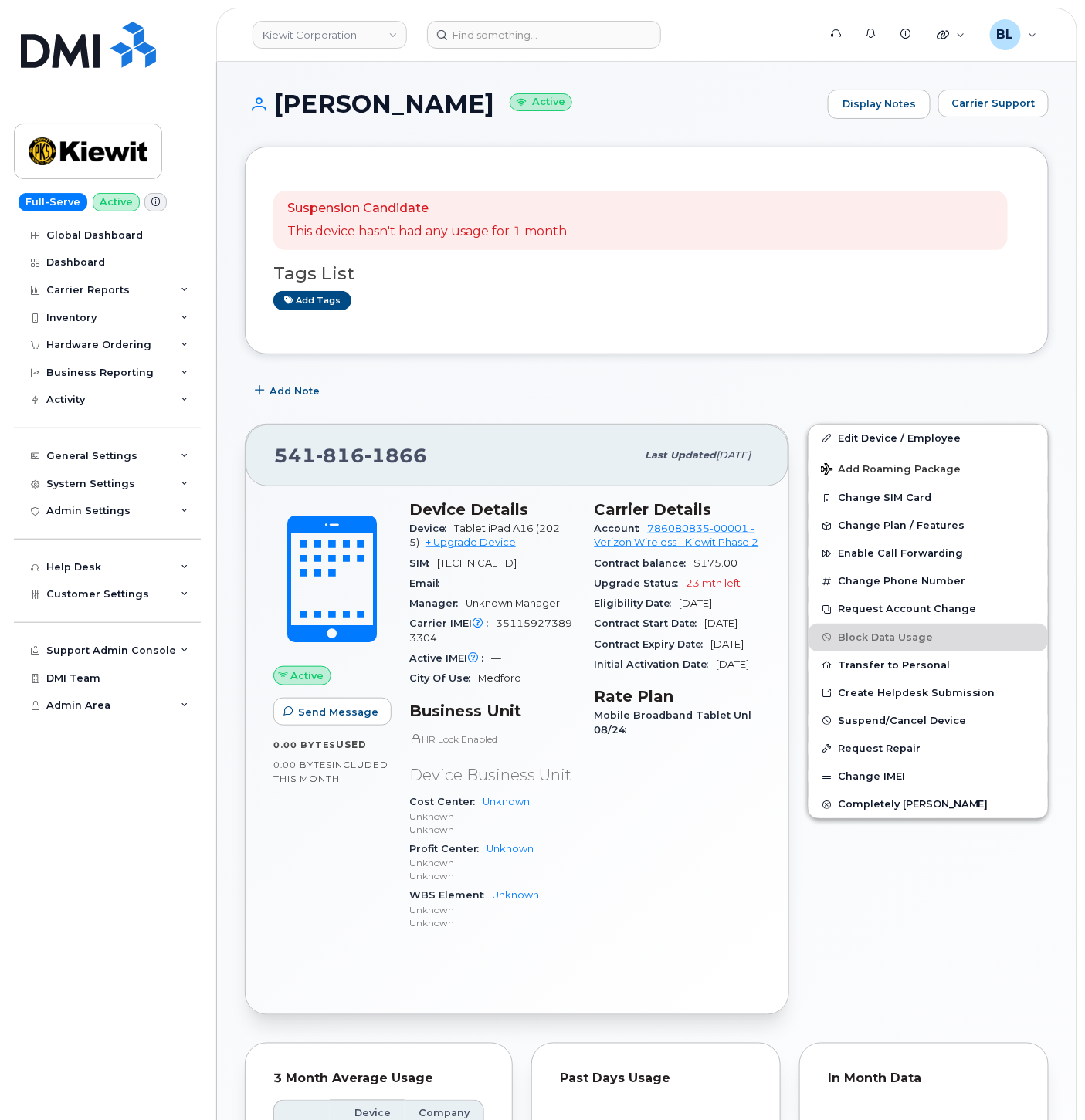
click at [350, 445] on span "816" at bounding box center [340, 455] width 48 height 23
copy span "[PHONE_NUMBER]"
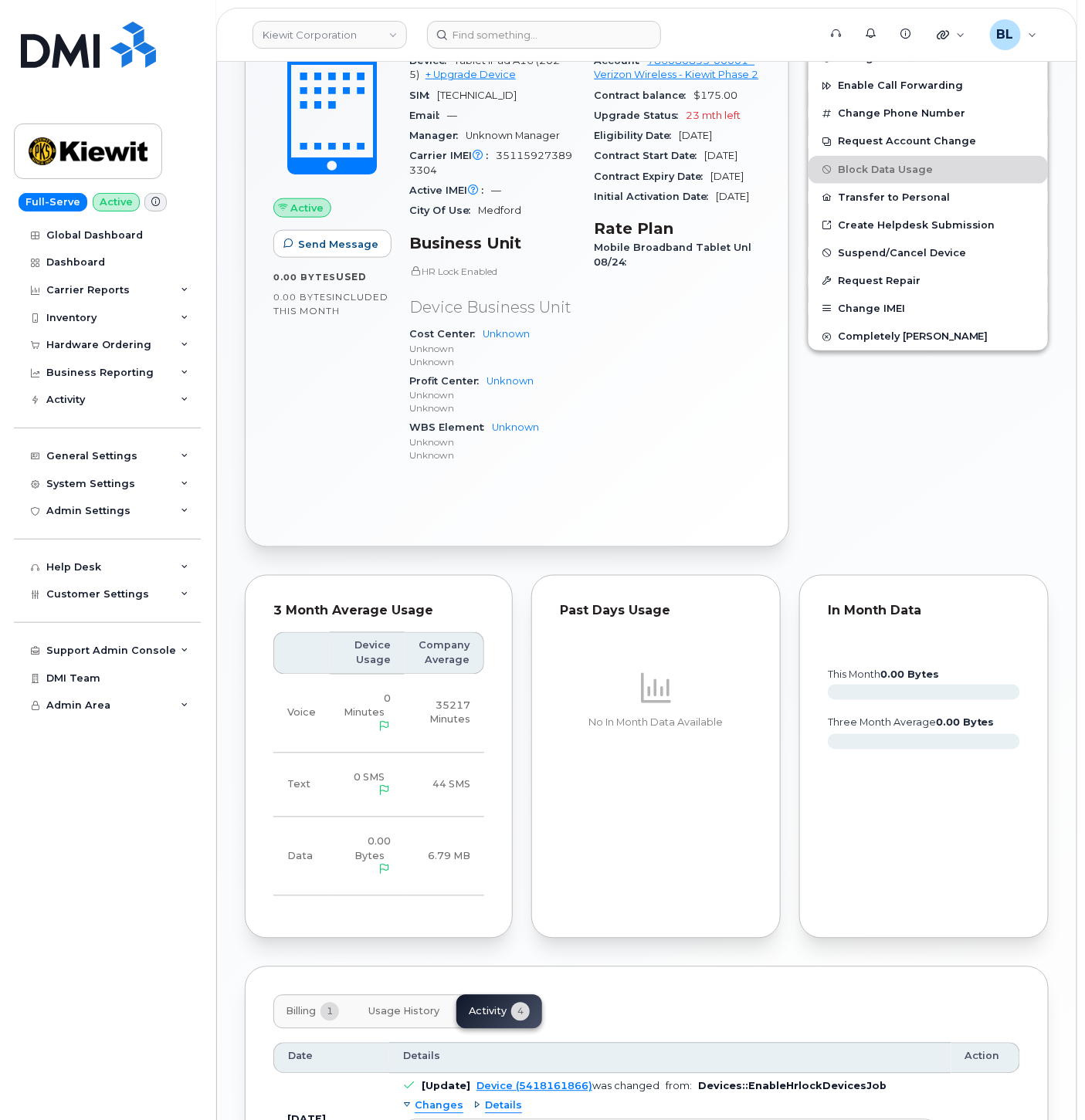
scroll to position [873, 0]
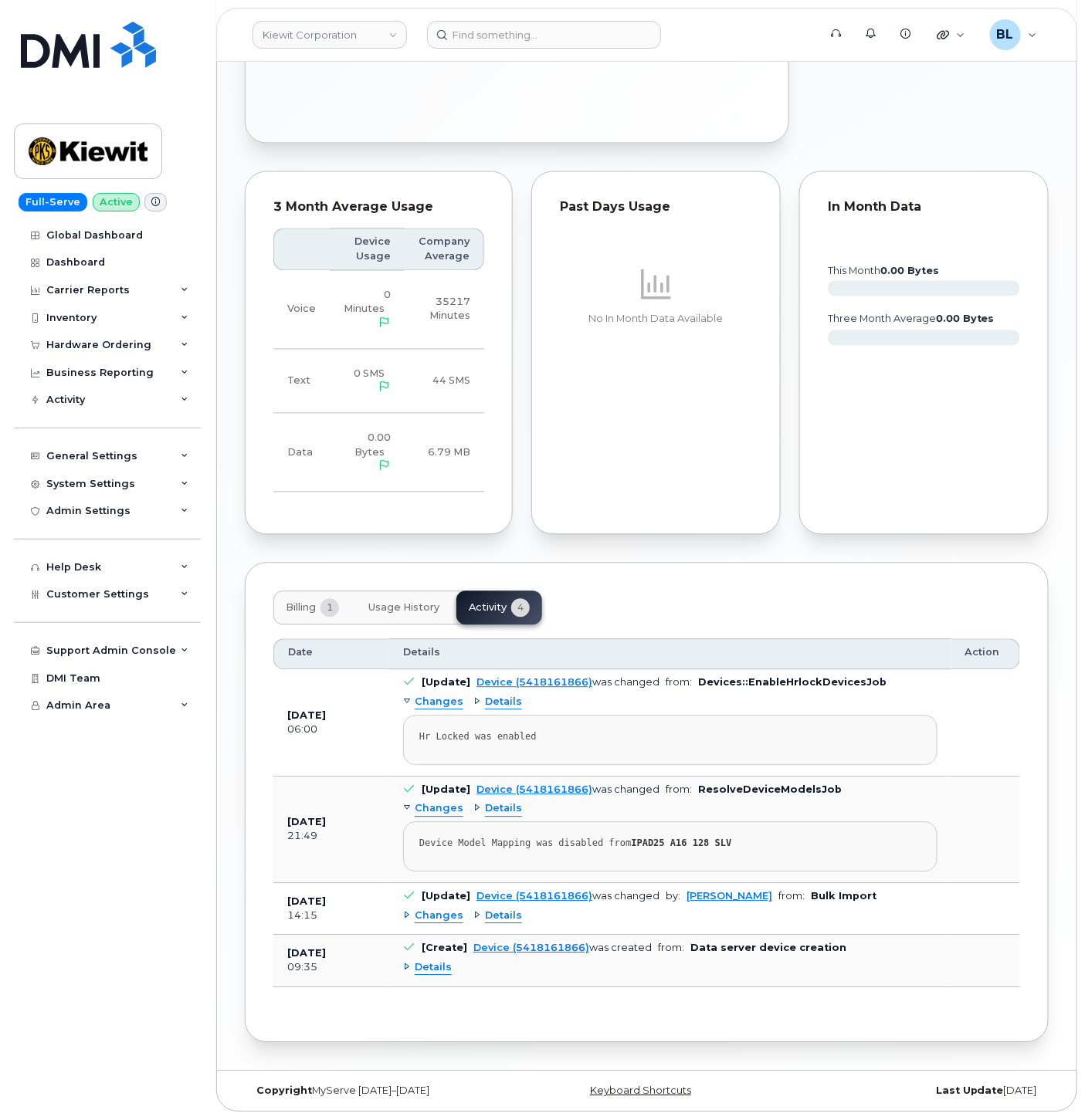
drag, startPoint x: 329, startPoint y: 583, endPoint x: 326, endPoint y: 607, distance: 24.2
click at [329, 583] on div "Billing 1 Usage History Activity 4 Date Details Action [DATE] 06:00 [Update] De…" at bounding box center [647, 802] width 804 height 480
click at [326, 607] on span "1" at bounding box center [329, 608] width 18 height 18
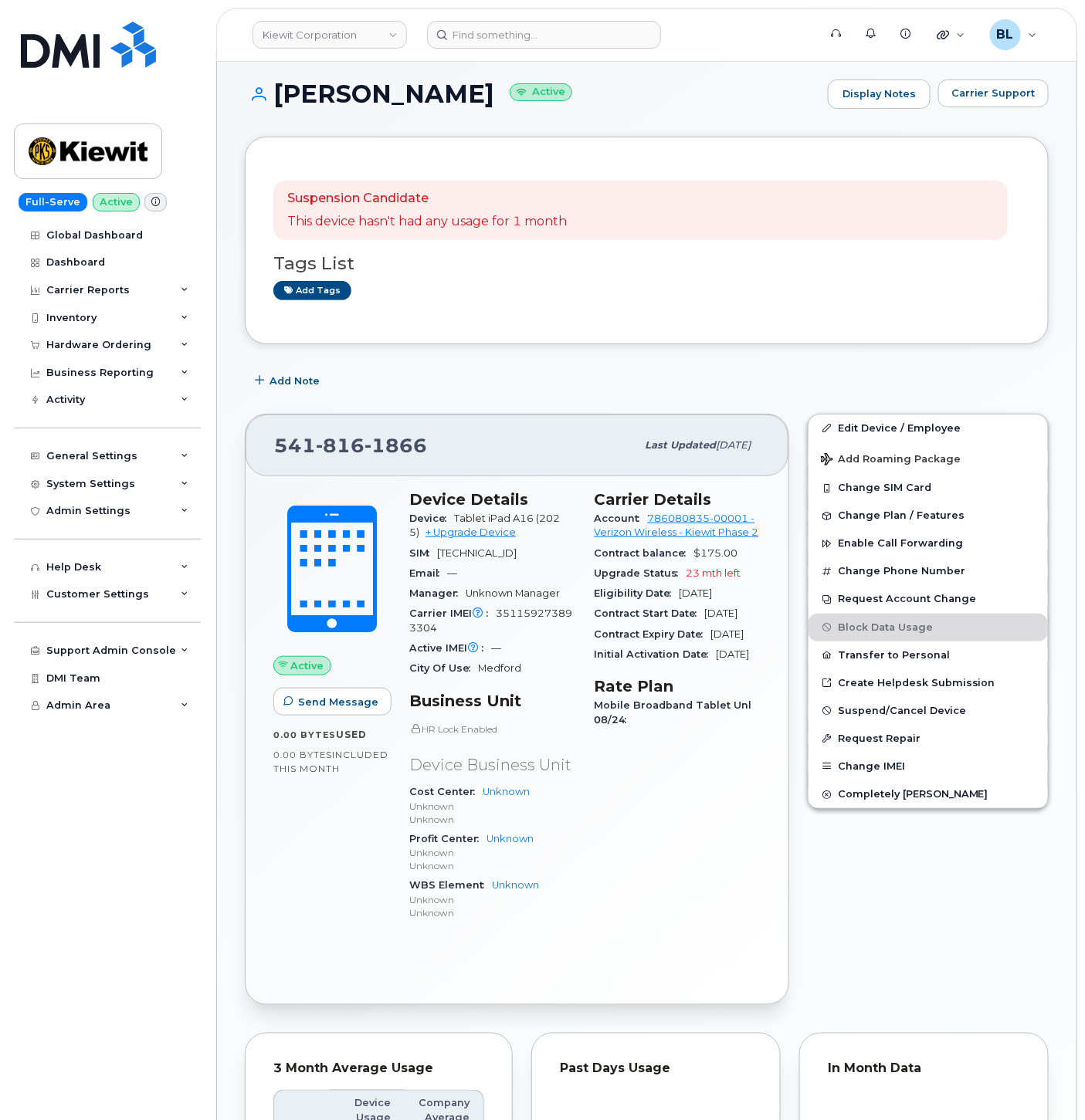
scroll to position [0, 0]
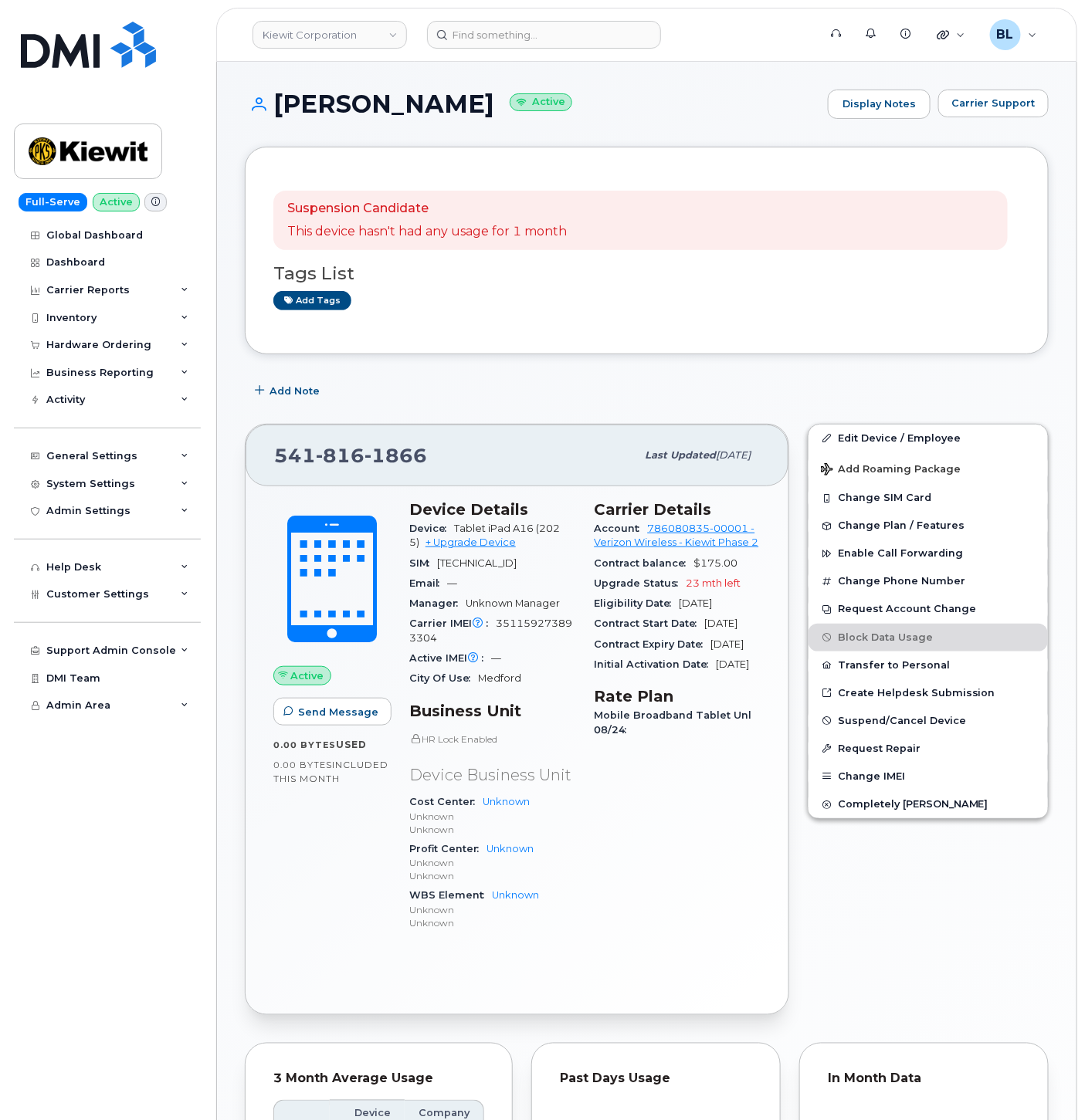
click at [569, 634] on span "351159273893304" at bounding box center [491, 630] width 163 height 25
click at [537, 640] on span "351159273893304" at bounding box center [491, 630] width 163 height 25
copy span "351159273893304"
click at [501, 29] on input at bounding box center [544, 35] width 234 height 28
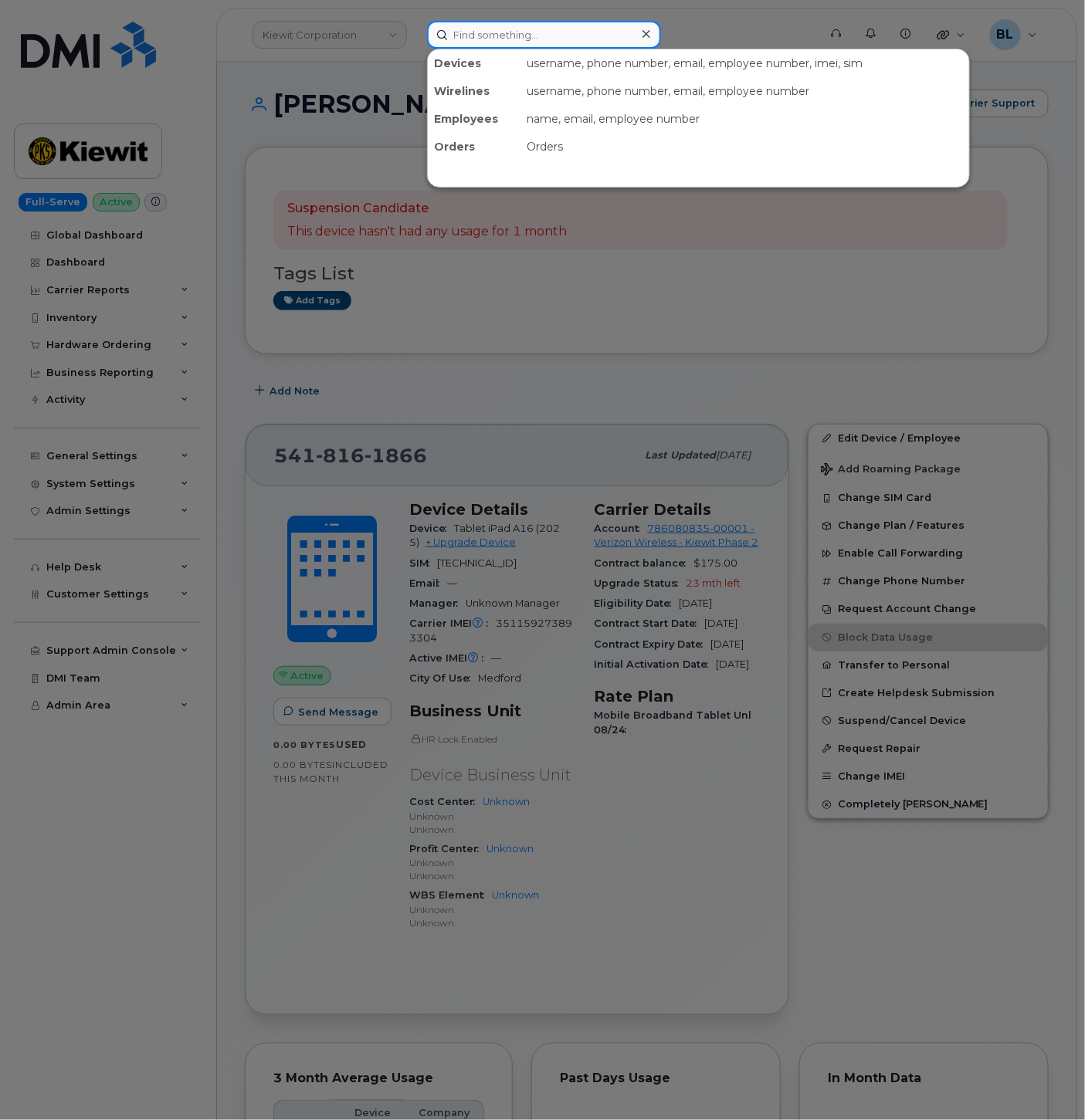
paste input "4029534015"
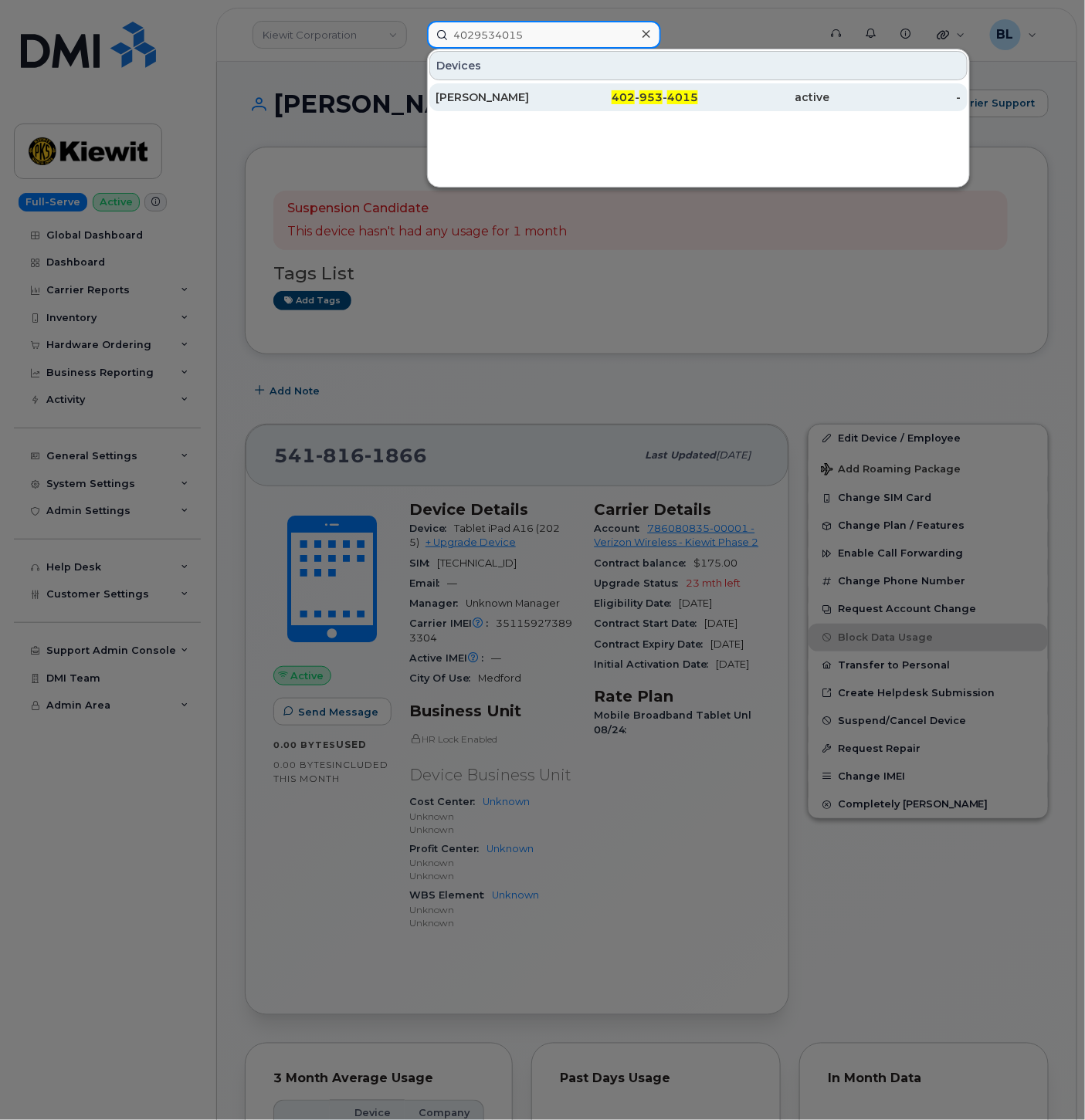
type input "4029534015"
click at [531, 104] on div "[PERSON_NAME]" at bounding box center [501, 97] width 132 height 28
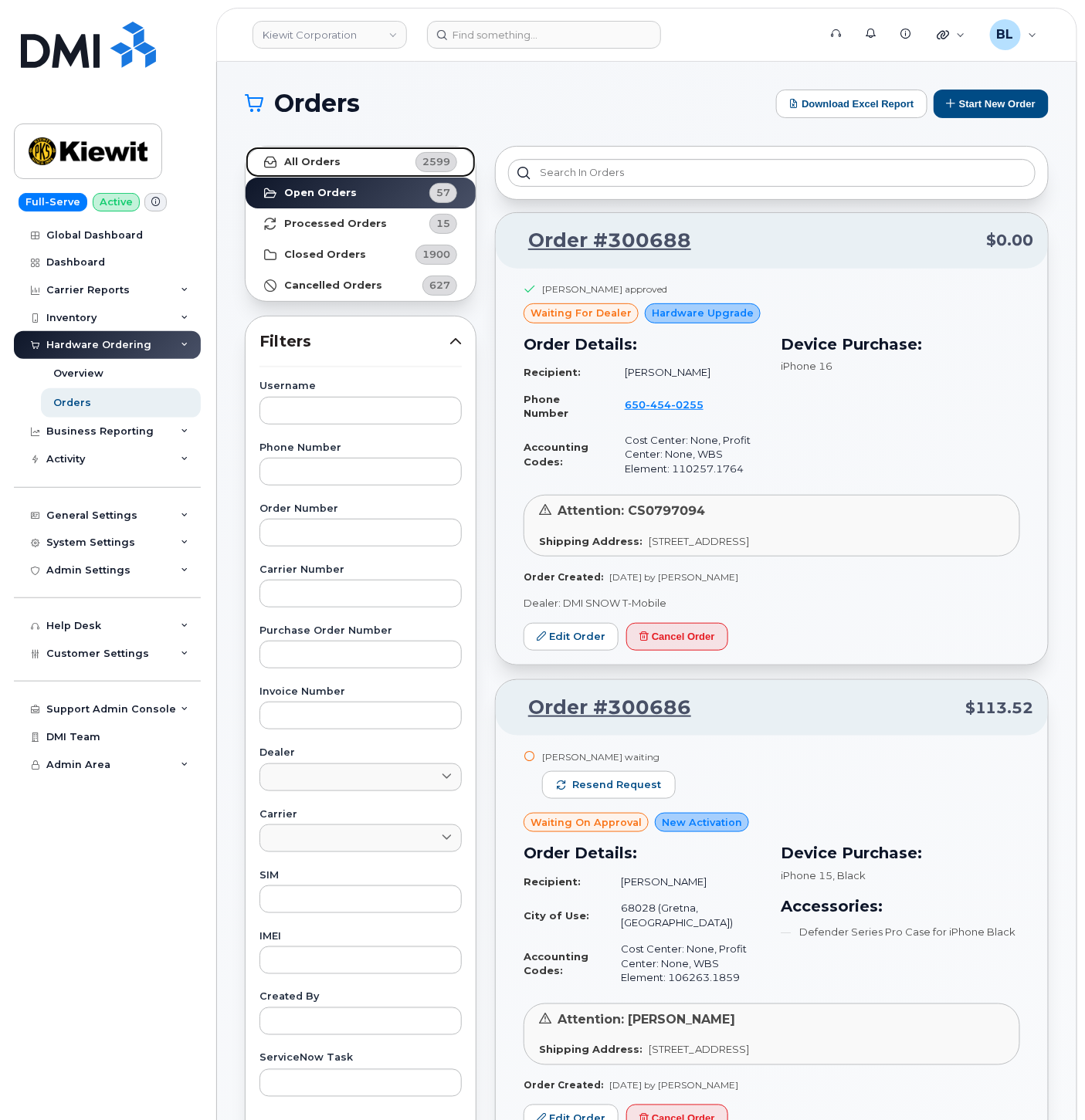
click at [382, 159] on link "All Orders 2599" at bounding box center [361, 163] width 230 height 31
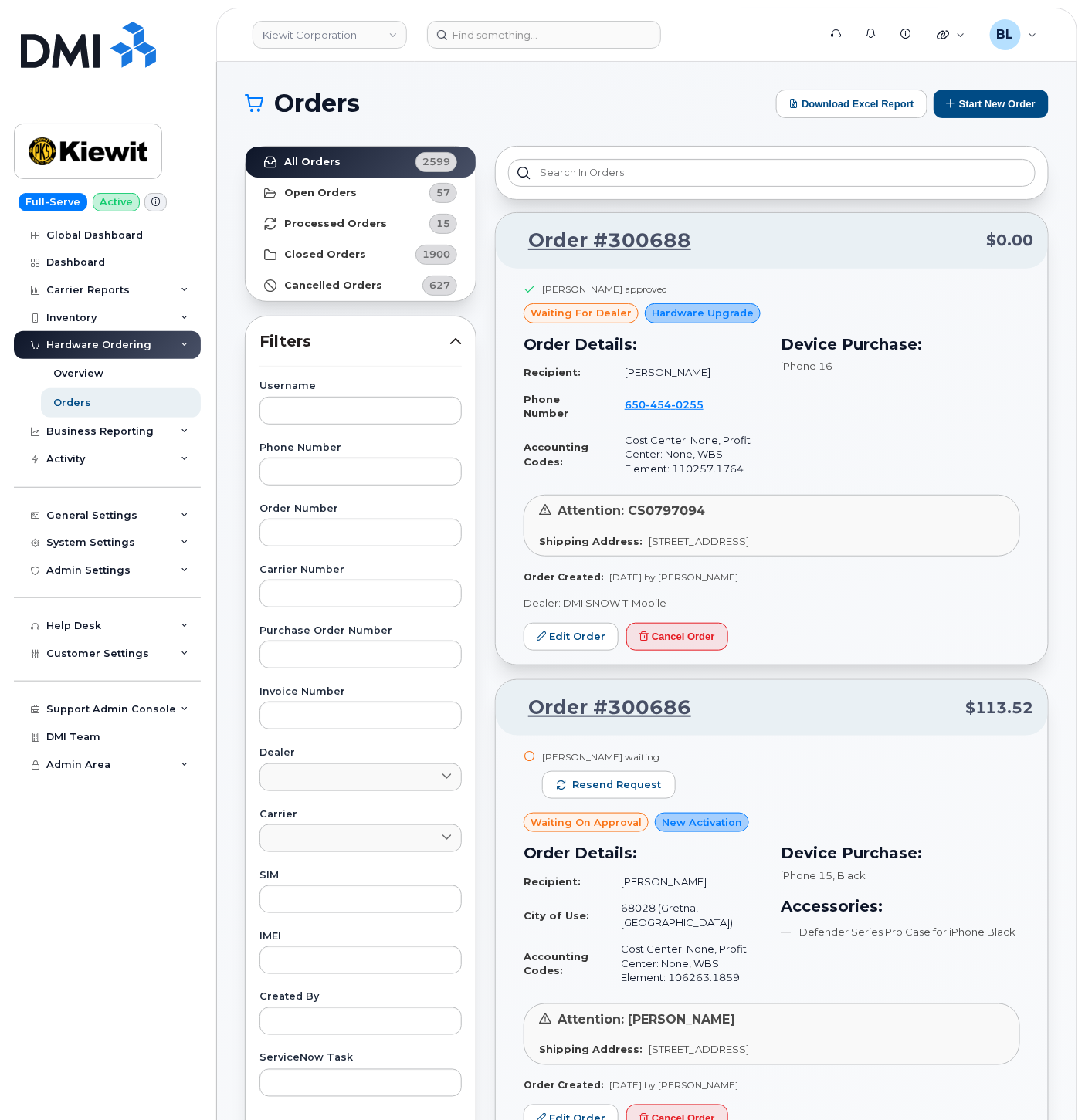
click at [1015, 340] on h3 "Device Purchase:" at bounding box center [901, 344] width 240 height 23
click at [325, 409] on input "text" at bounding box center [361, 411] width 203 height 28
click at [326, 974] on input "text" at bounding box center [361, 961] width 203 height 28
paste input "351080698688931"
type input "351080698688931"
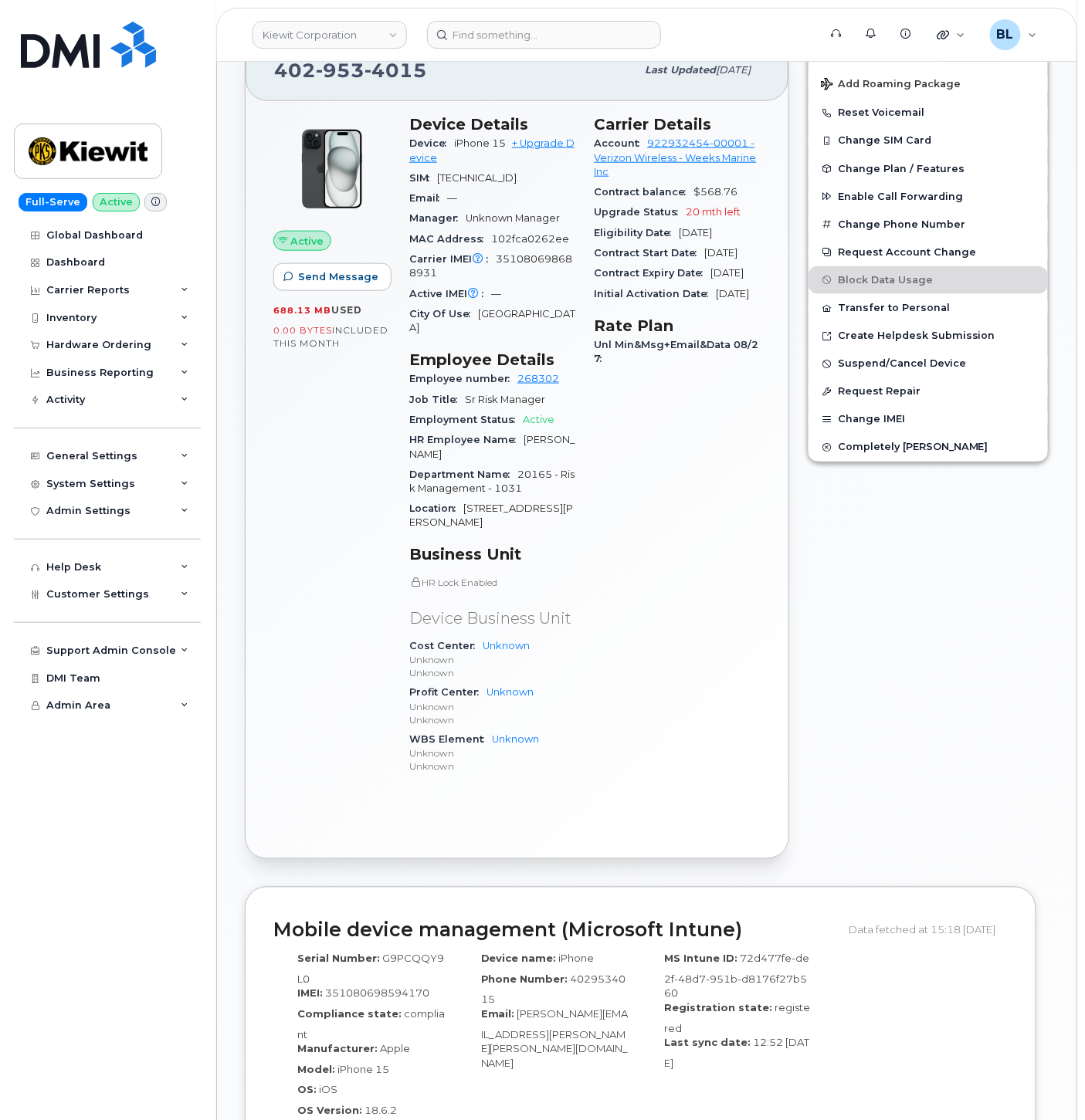
scroll to position [229, 0]
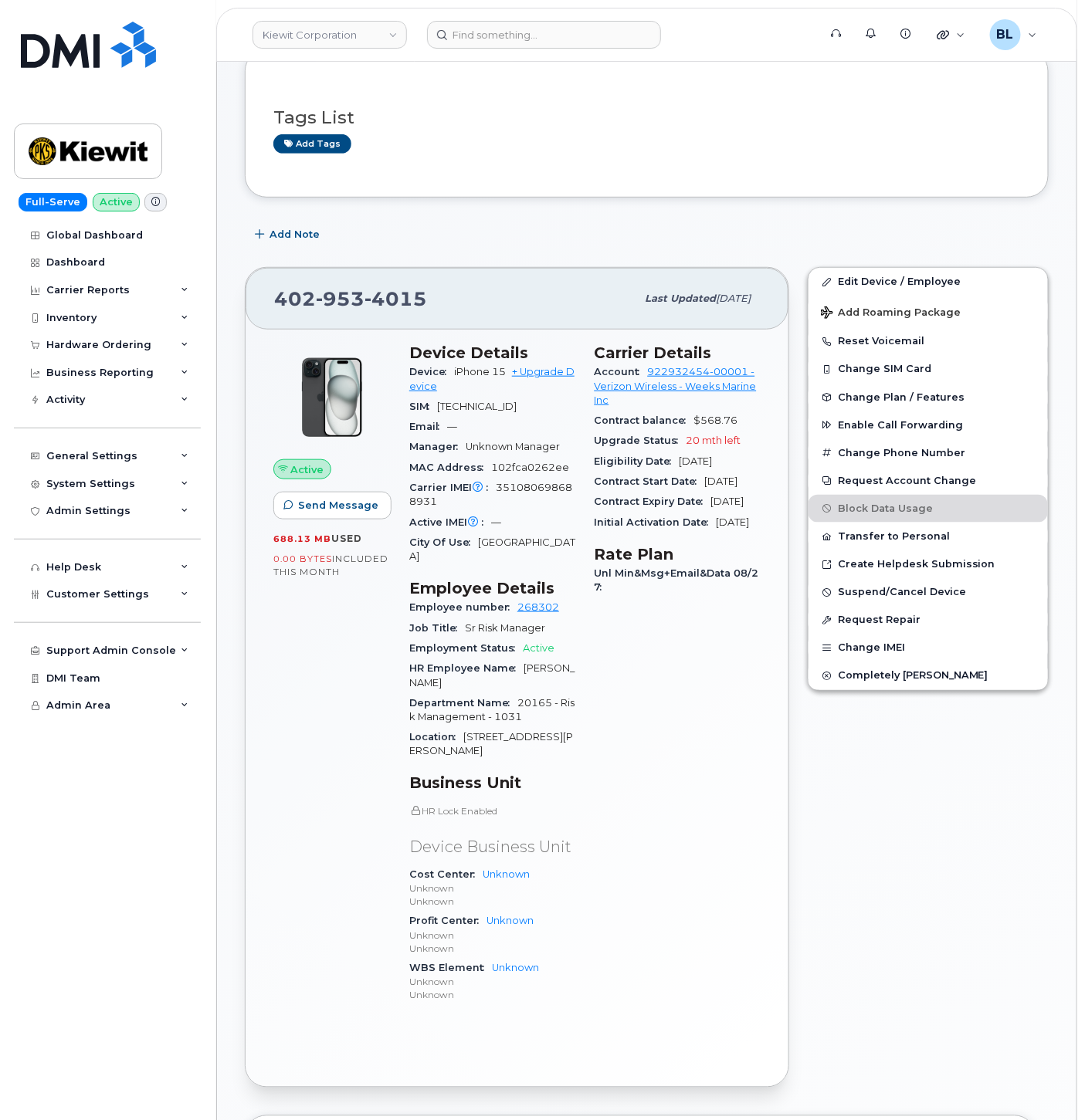
click at [520, 505] on span "351080698688931" at bounding box center [491, 494] width 163 height 25
copy span "351080698688931"
